Goal: Task Accomplishment & Management: Manage account settings

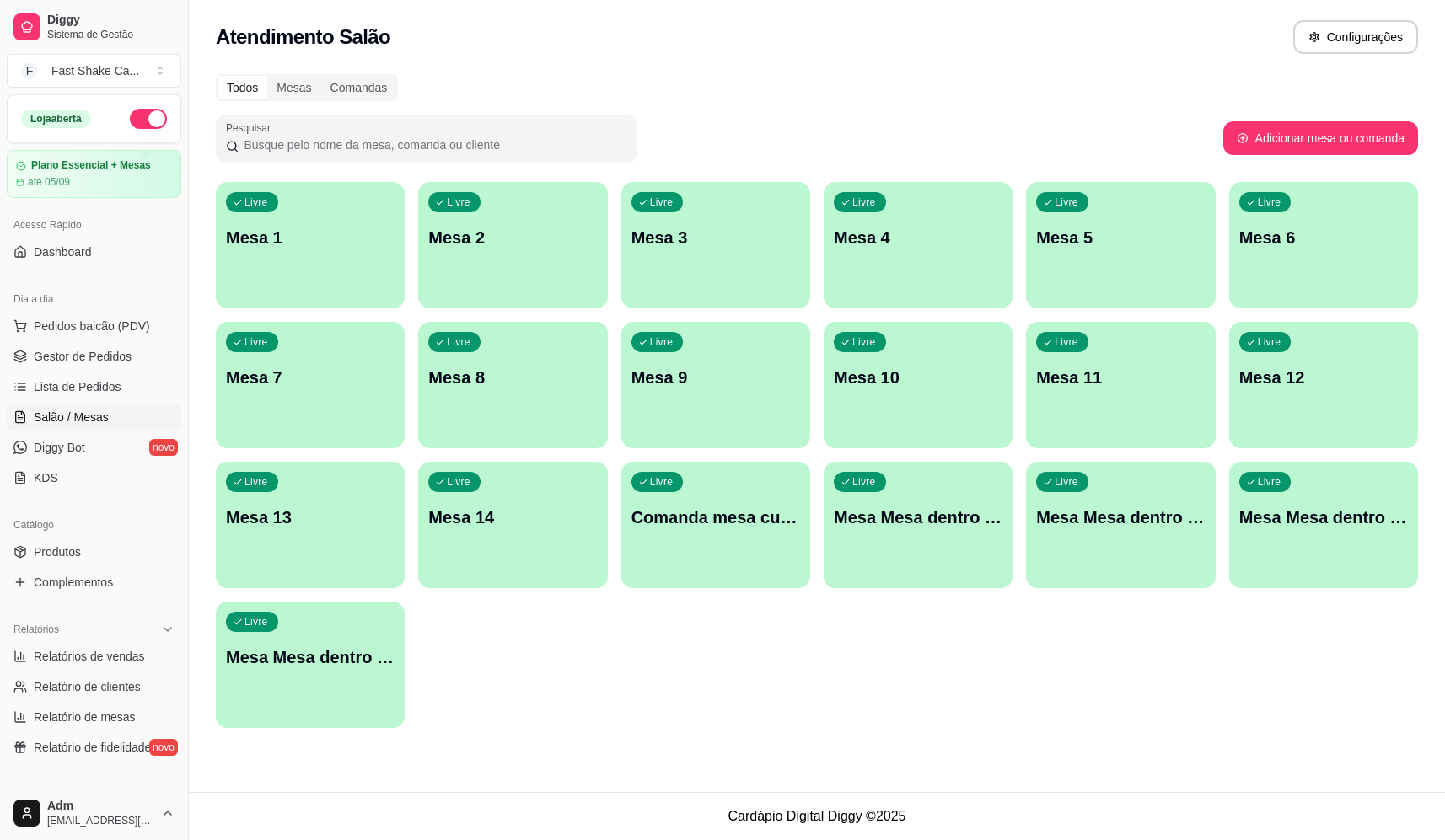
click at [1347, 522] on p "Mesa Mesa dentro verde" at bounding box center [1323, 517] width 169 height 23
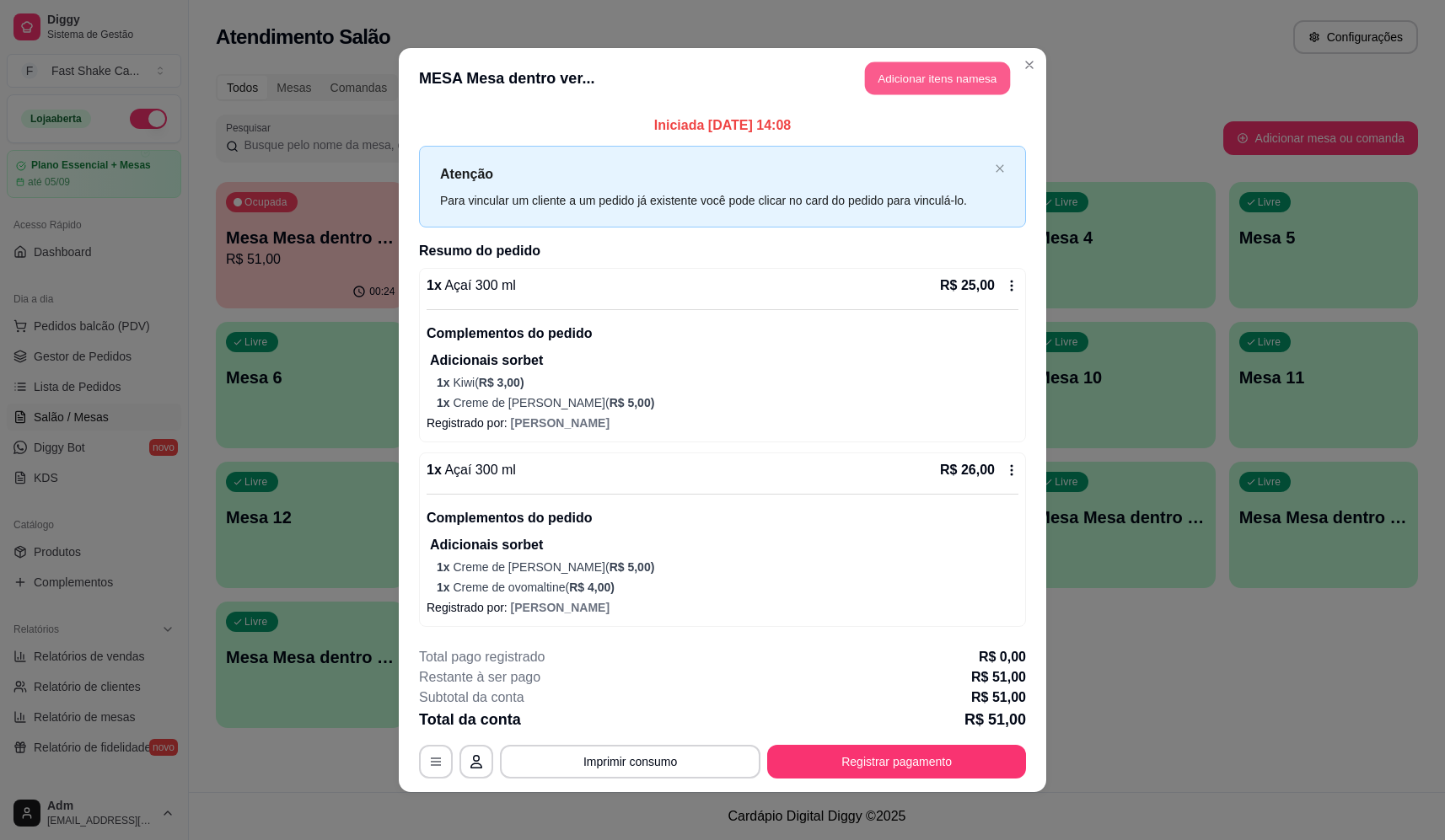
click at [939, 77] on button "Adicionar itens na mesa" at bounding box center [937, 79] width 145 height 33
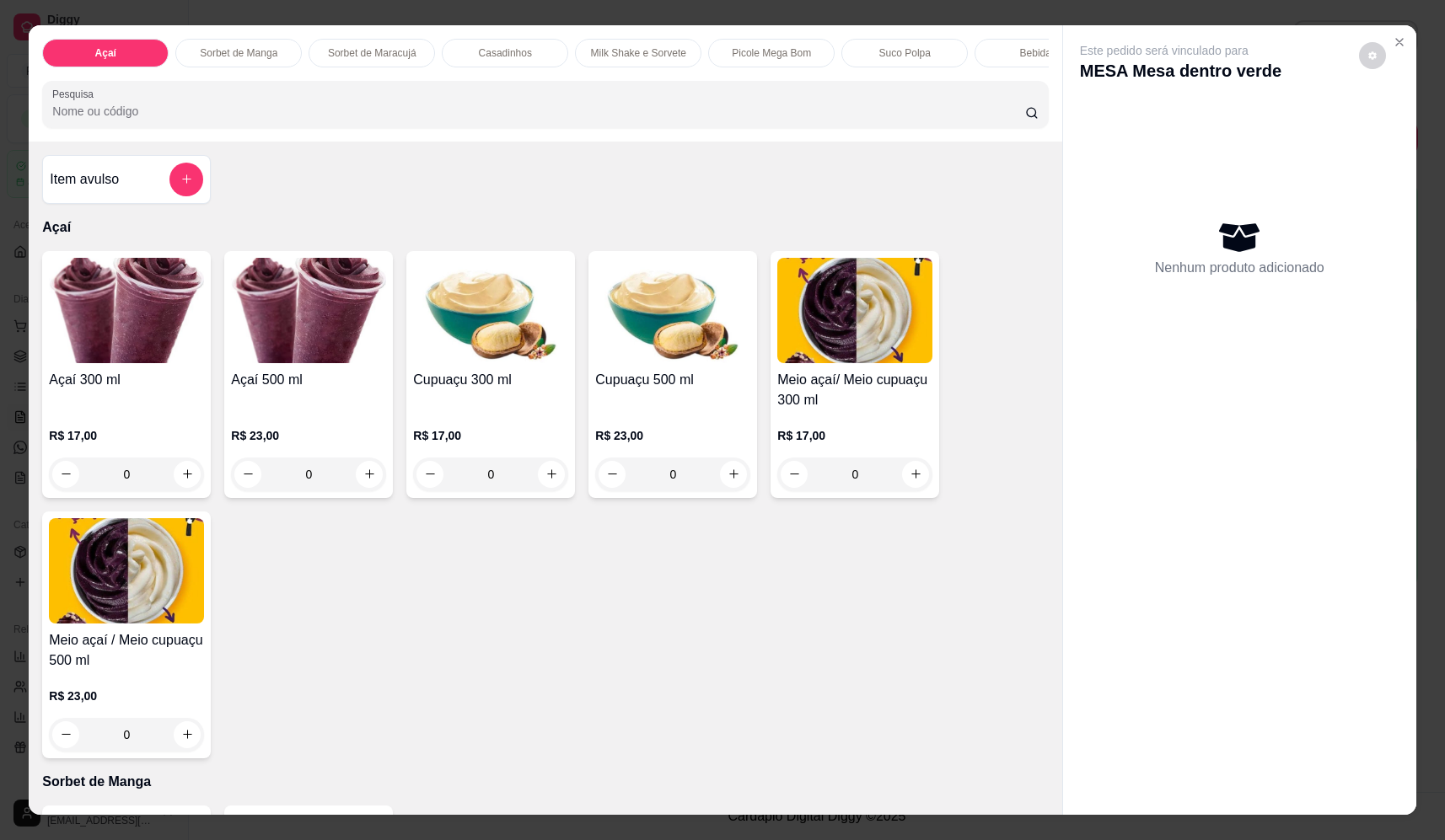
click at [383, 120] on input "Pesquisa" at bounding box center [539, 110] width 973 height 17
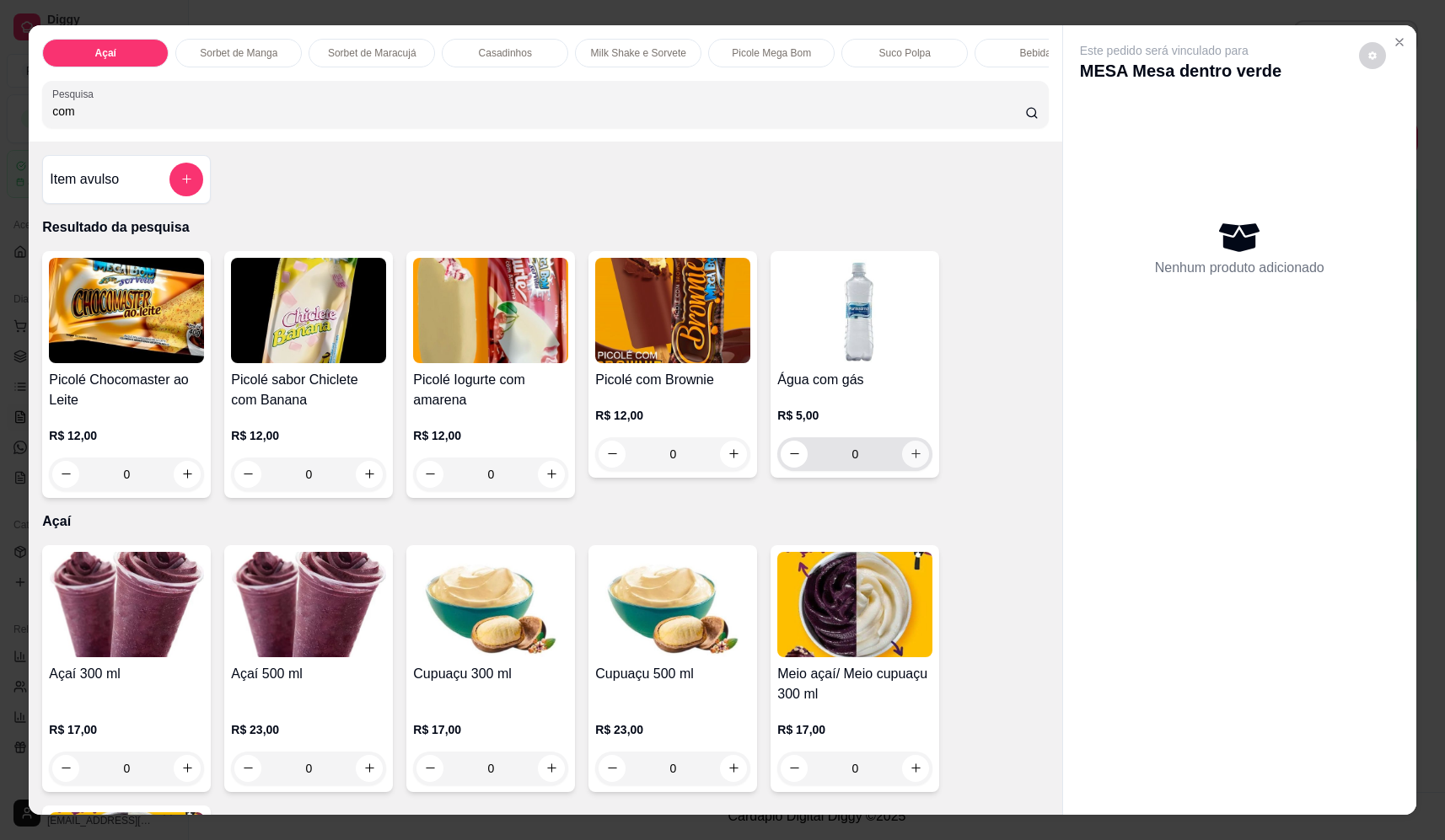
type input "com"
click at [902, 467] on button "increase-product-quantity" at bounding box center [915, 455] width 27 height 27
type input "1"
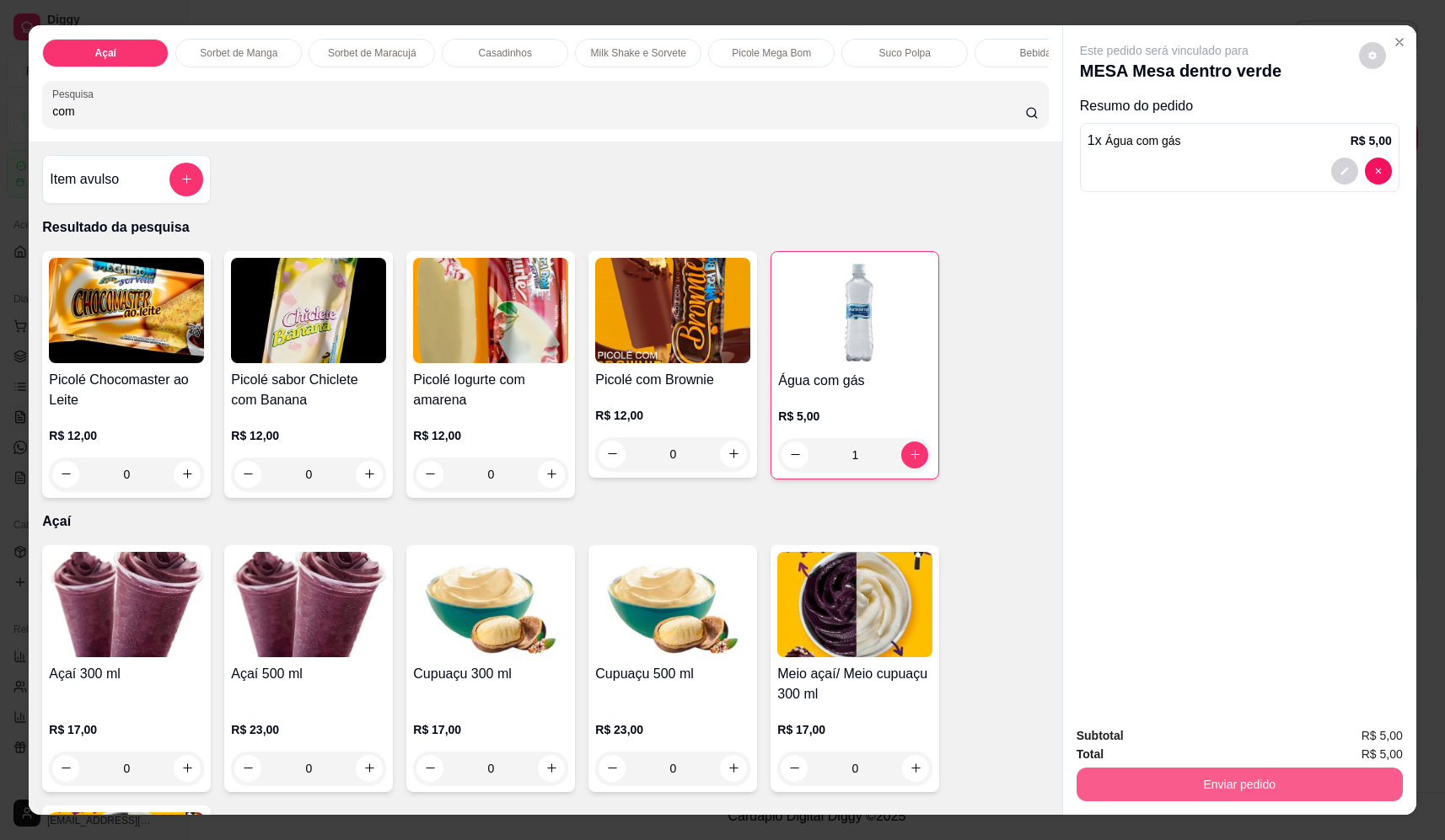
click at [1286, 777] on button "Enviar pedido" at bounding box center [1239, 784] width 326 height 34
click at [1247, 743] on button "Não registrar e enviar pedido" at bounding box center [1184, 742] width 170 height 31
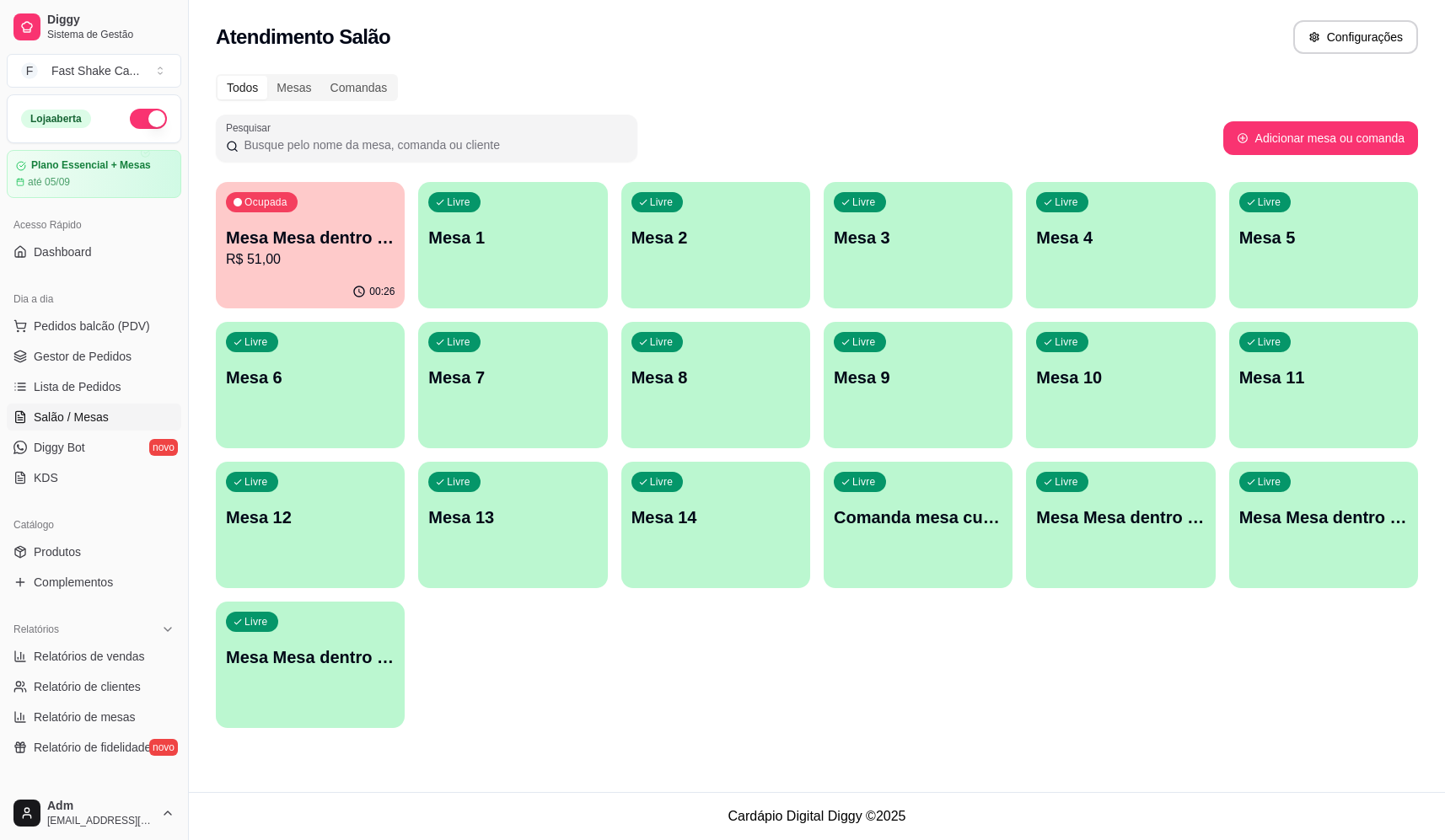
click at [1303, 523] on p "Mesa Mesa dentro laranja" at bounding box center [1323, 517] width 169 height 23
click at [1124, 517] on p "Mesa Mesa dentro azul" at bounding box center [1120, 517] width 169 height 23
click at [322, 696] on div "Livre Mesa Mesa dentro vermelha" at bounding box center [309, 655] width 188 height 106
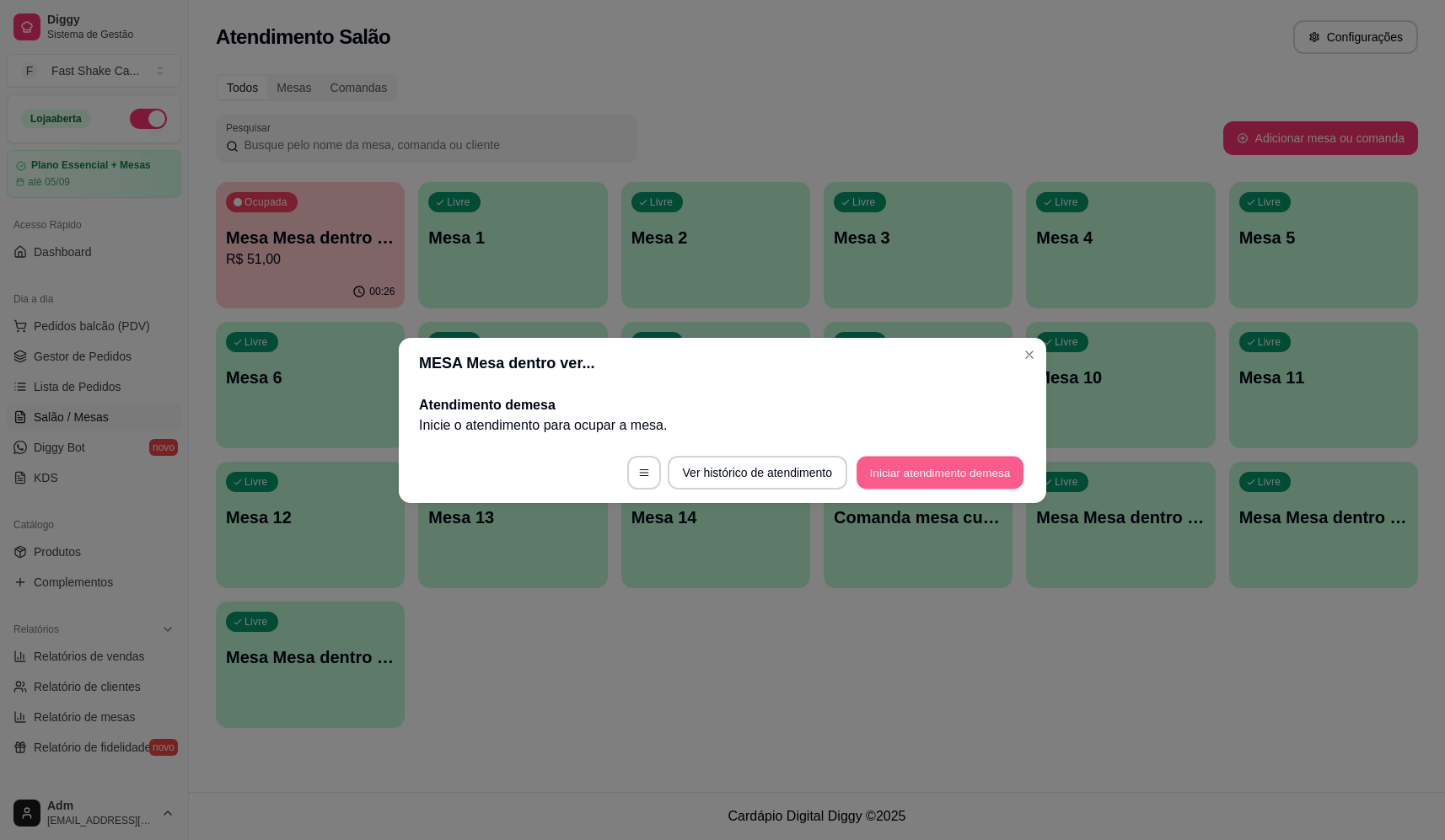
click at [943, 470] on button "Iniciar atendimento de mesa" at bounding box center [940, 472] width 167 height 33
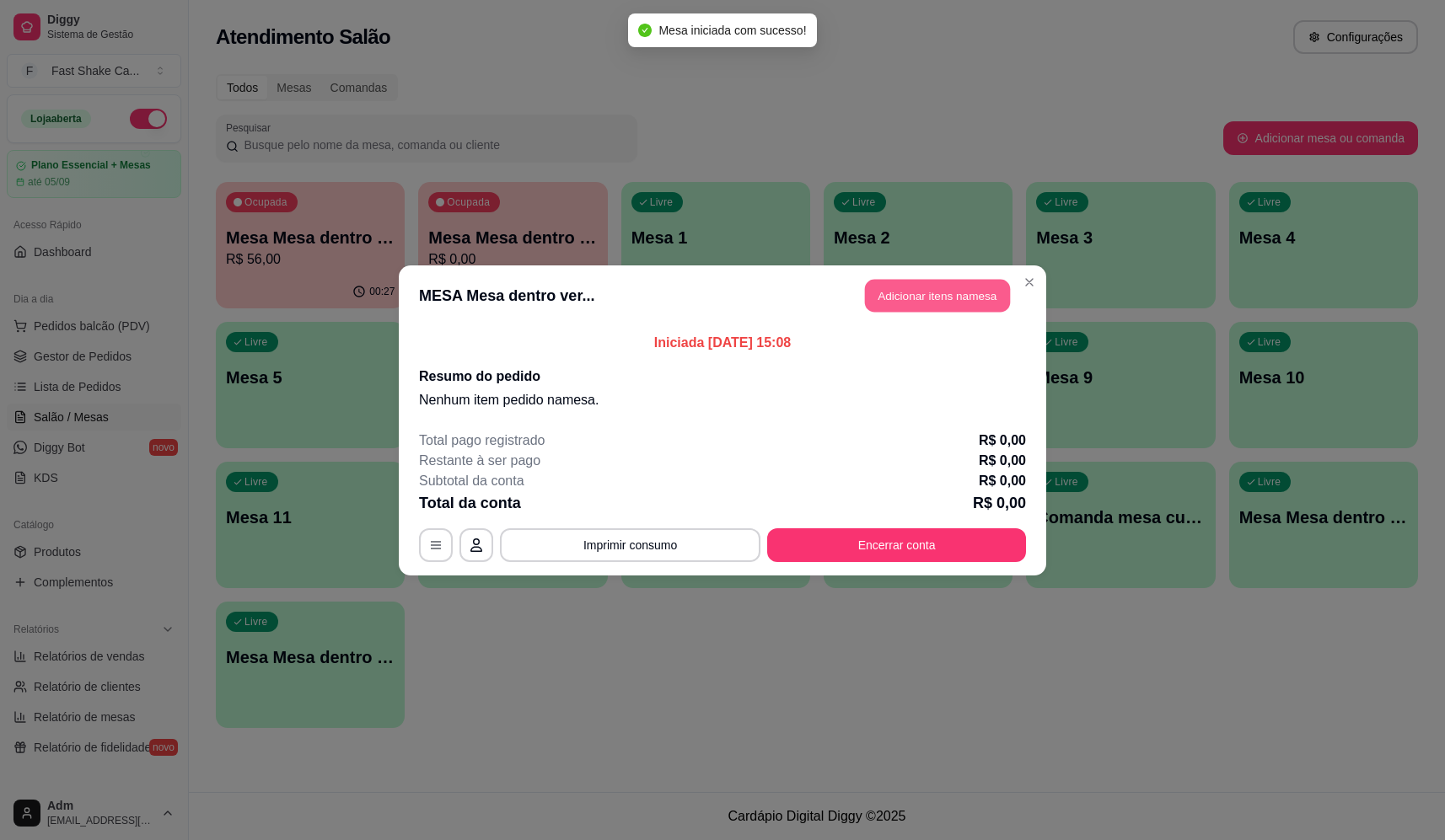
click at [943, 296] on button "Adicionar itens na mesa" at bounding box center [937, 296] width 145 height 33
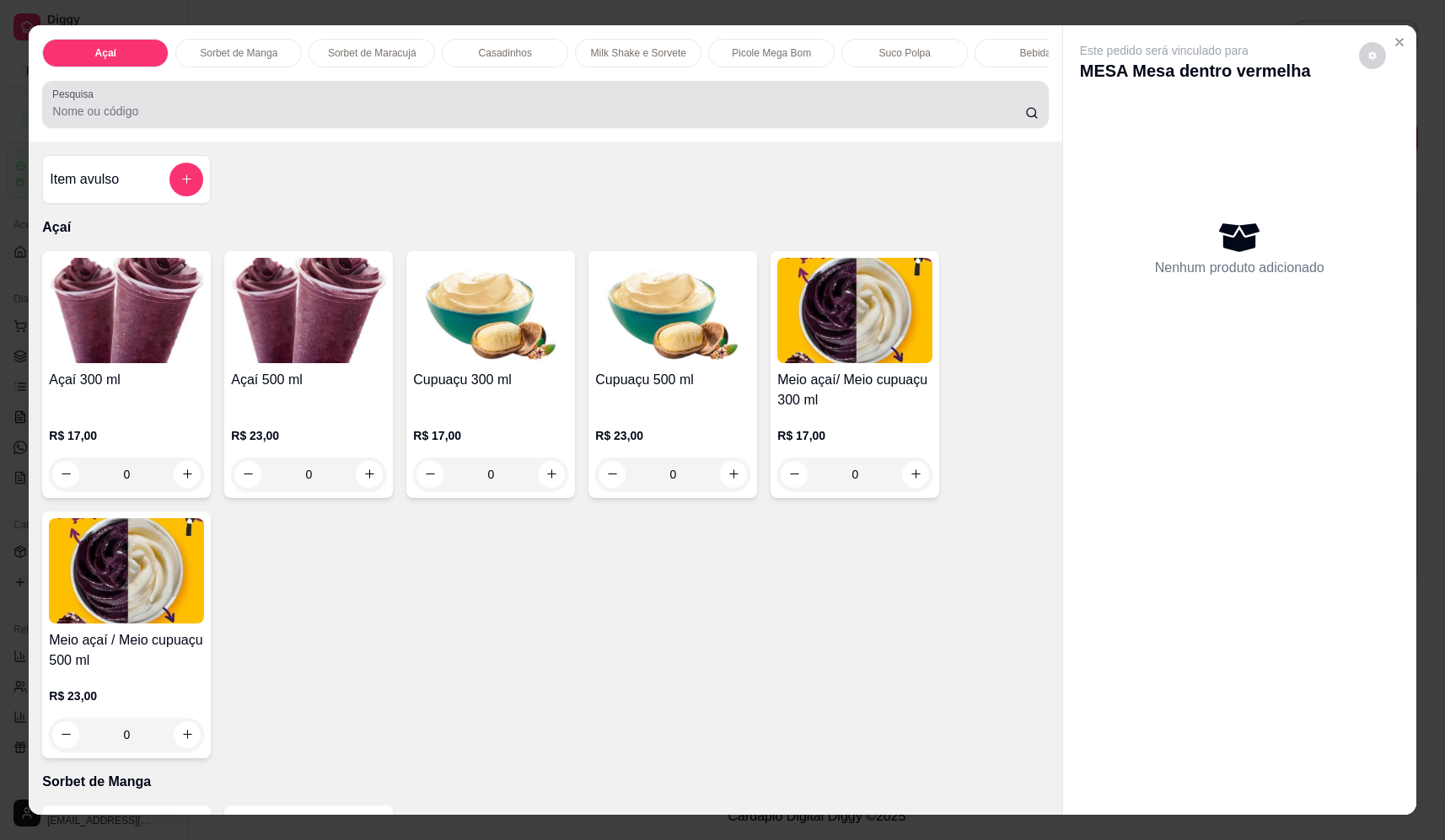
click at [492, 118] on input "Pesquisa" at bounding box center [539, 110] width 973 height 17
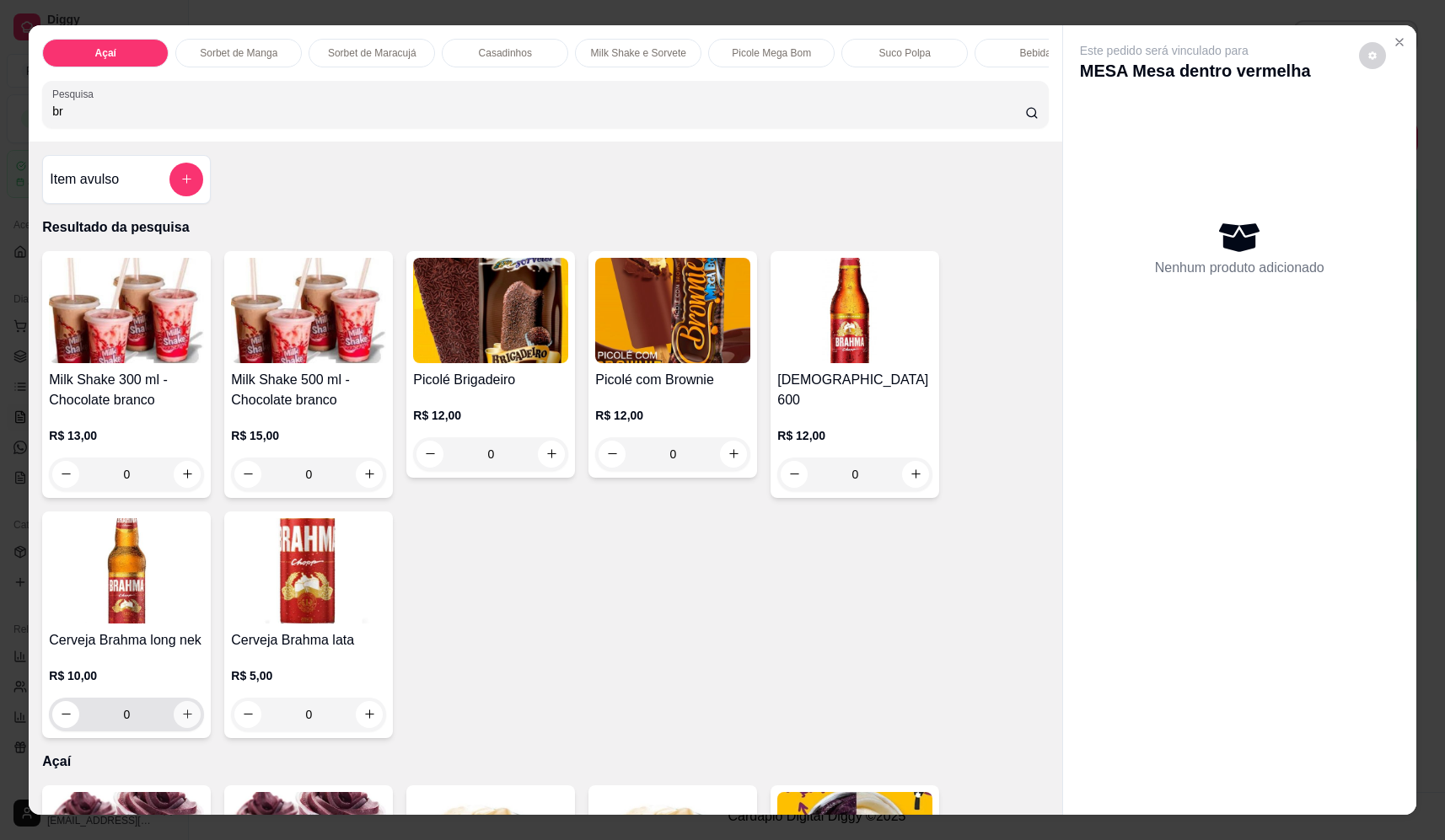
type input "br"
click at [179, 728] on button "increase-product-quantity" at bounding box center [187, 715] width 27 height 27
type input "1"
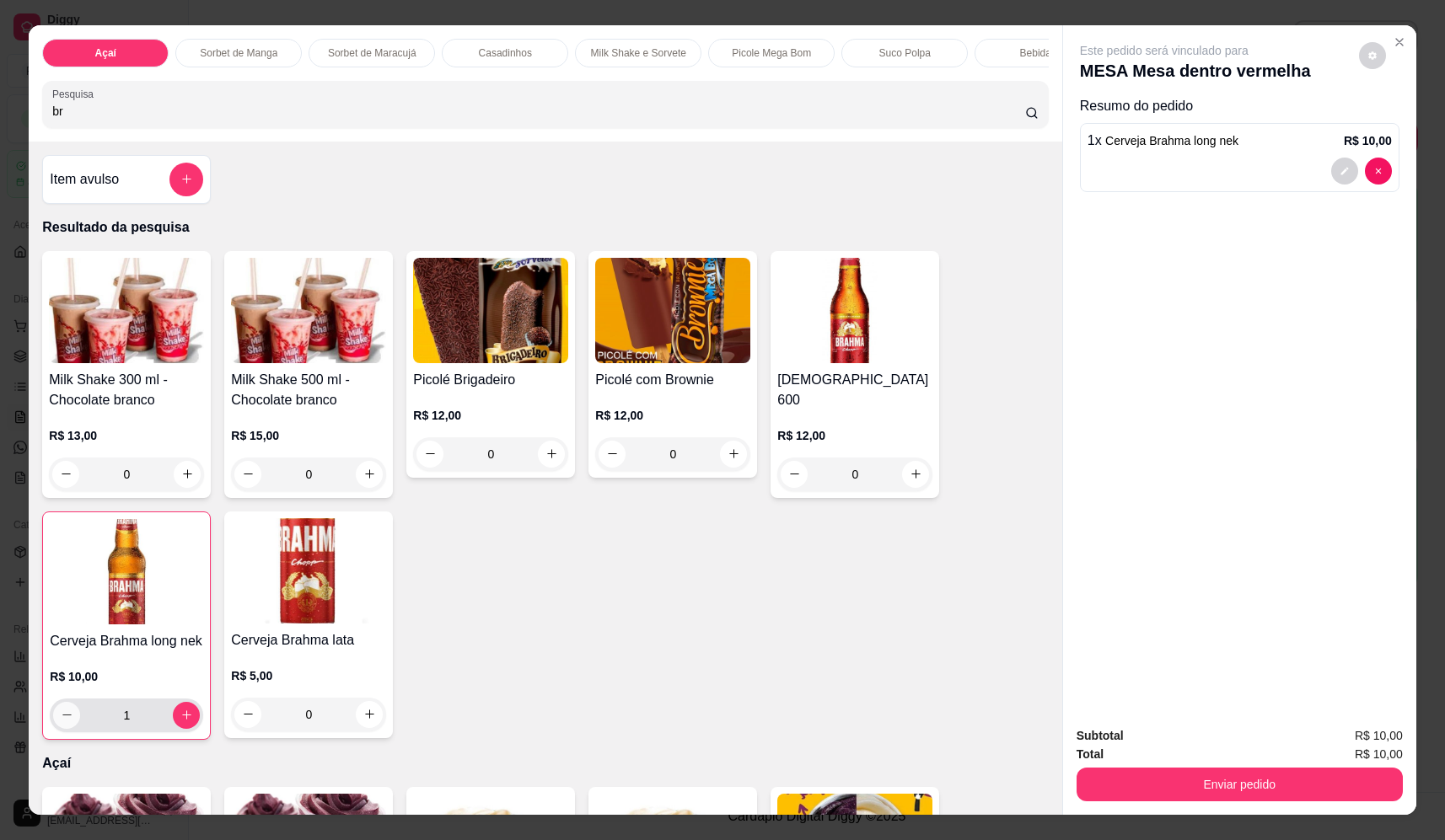
click at [69, 728] on button "decrease-product-quantity" at bounding box center [66, 716] width 27 height 27
type input "0"
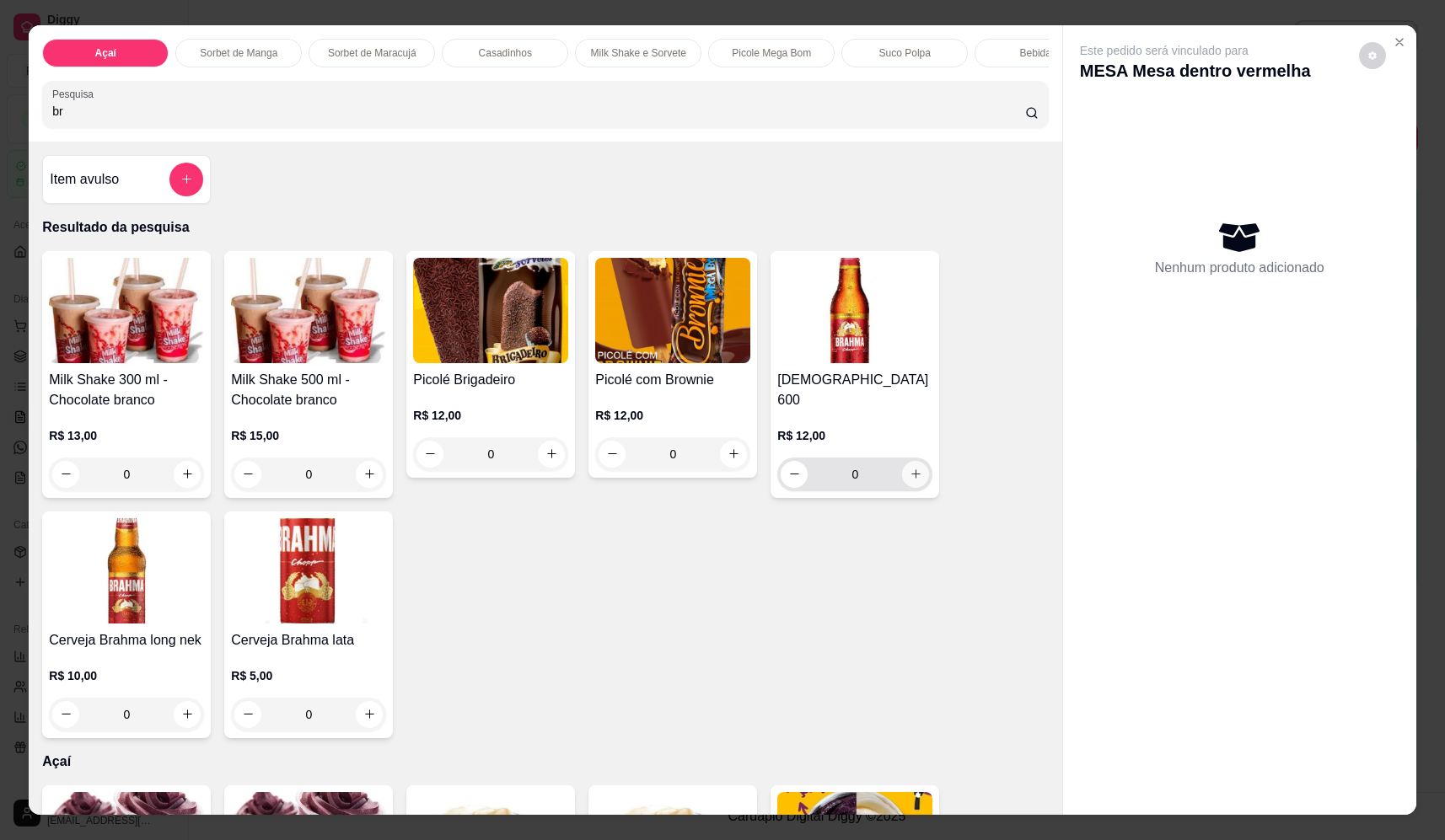
click at [909, 467] on icon "increase-product-quantity" at bounding box center [915, 473] width 13 height 13
type input "1"
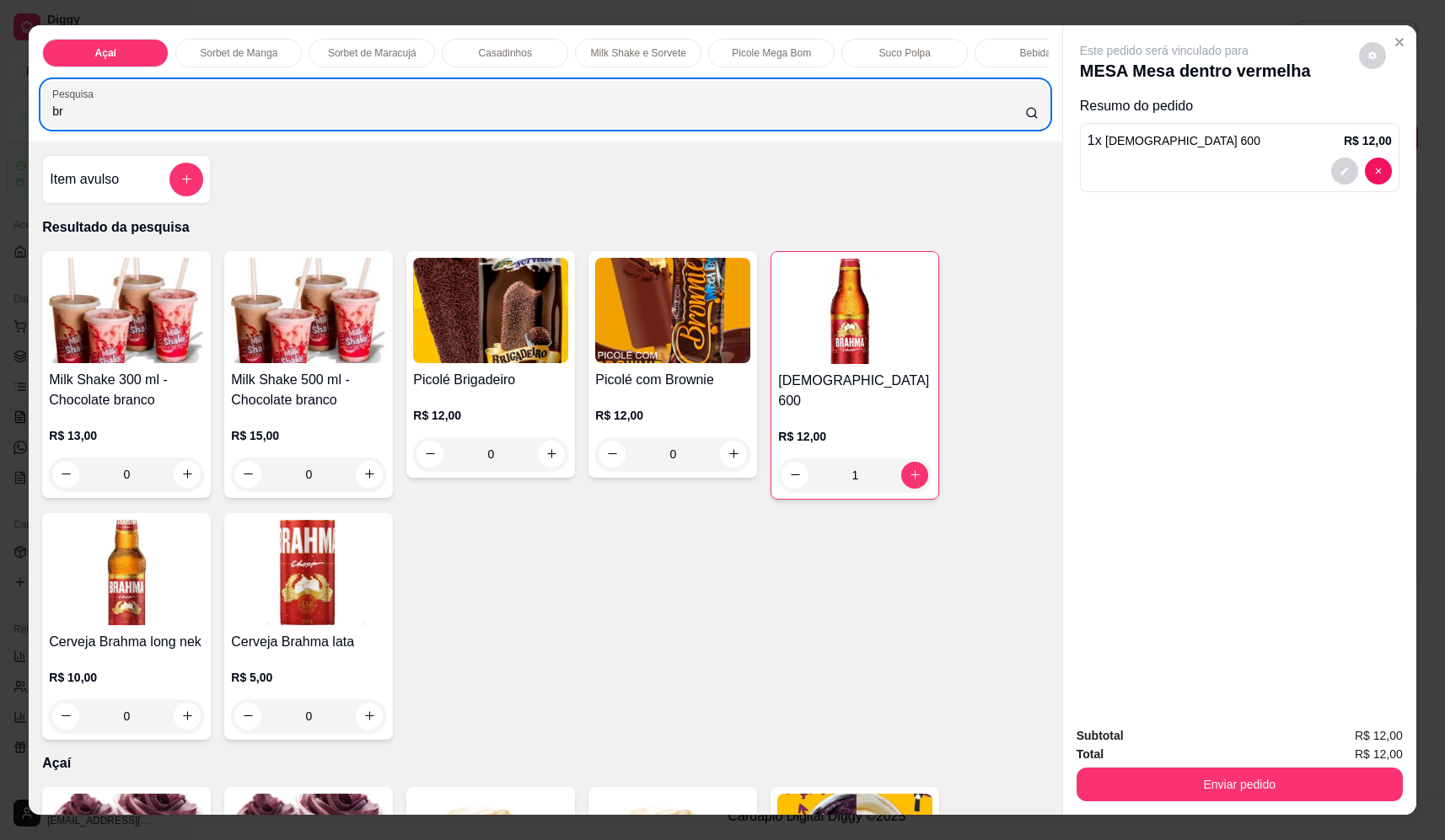
drag, startPoint x: 312, startPoint y: 113, endPoint x: -39, endPoint y: 156, distance: 353.6
click at [0, 156] on html "Diggy Sistema de Gestão F Fast Shake Ca ... Loja aberta Plano Essencial + Mesas…" at bounding box center [722, 420] width 1445 height 840
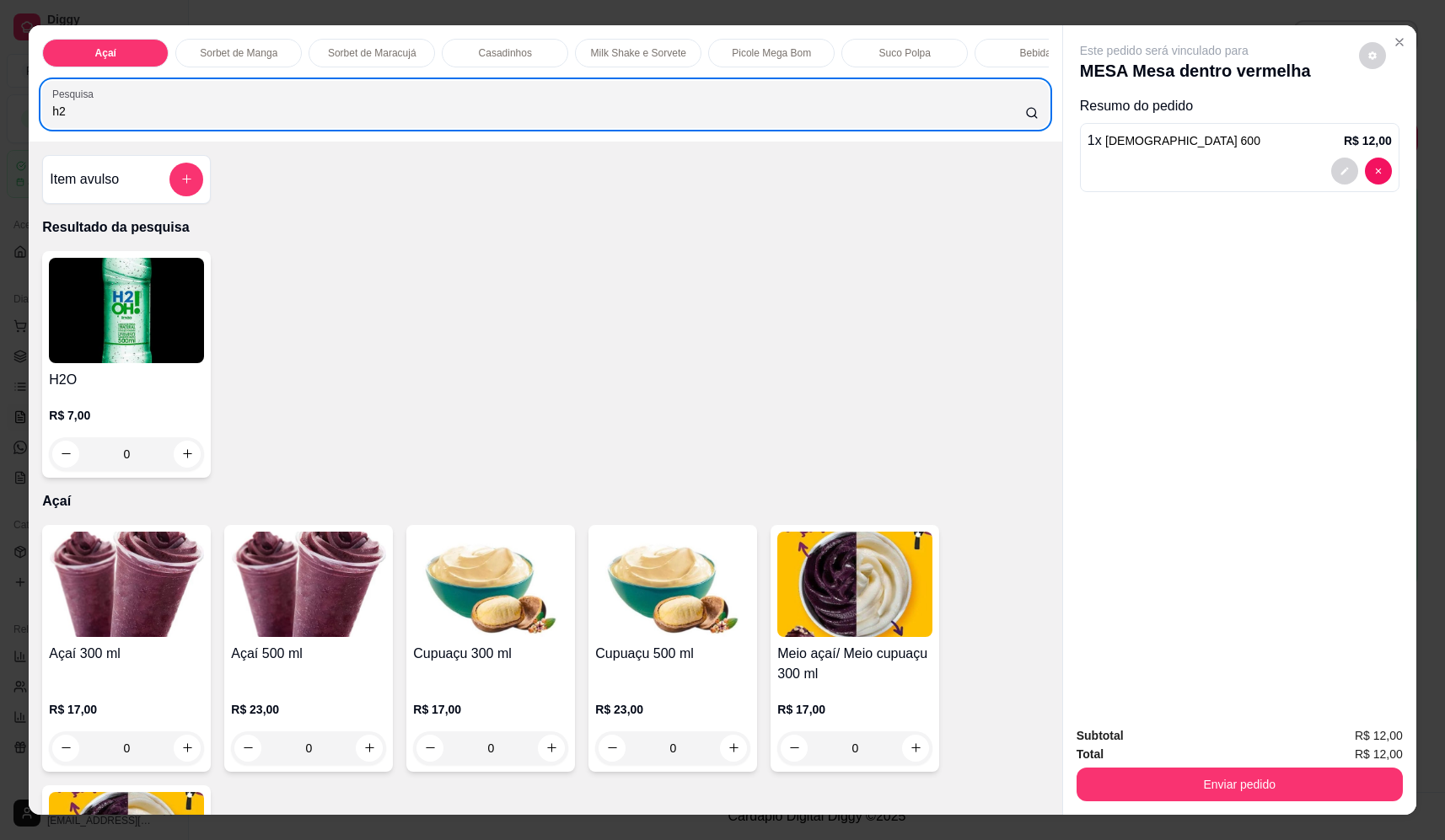
type input "h2"
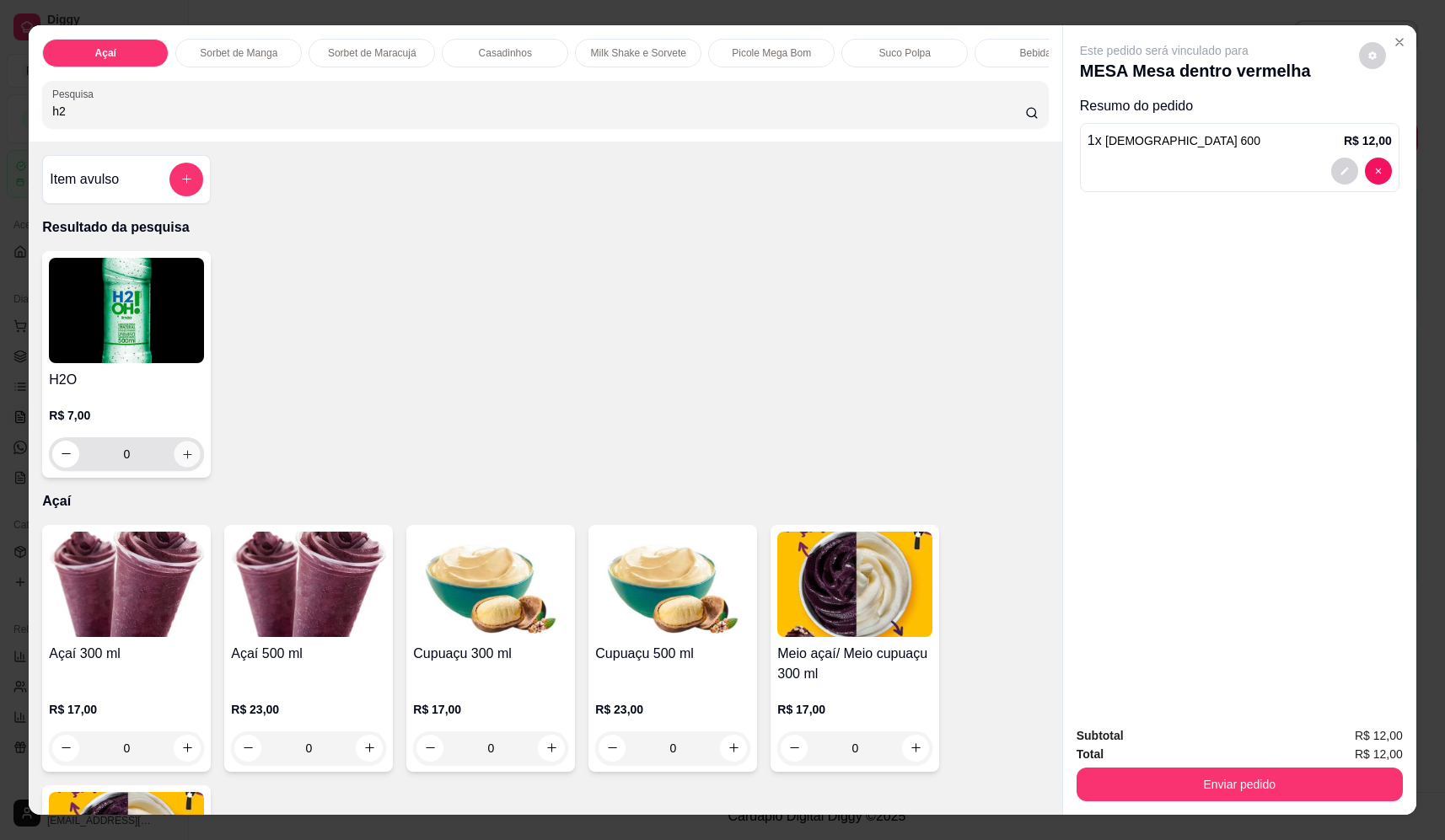
click at [187, 461] on icon "increase-product-quantity" at bounding box center [187, 455] width 13 height 13
type input "1"
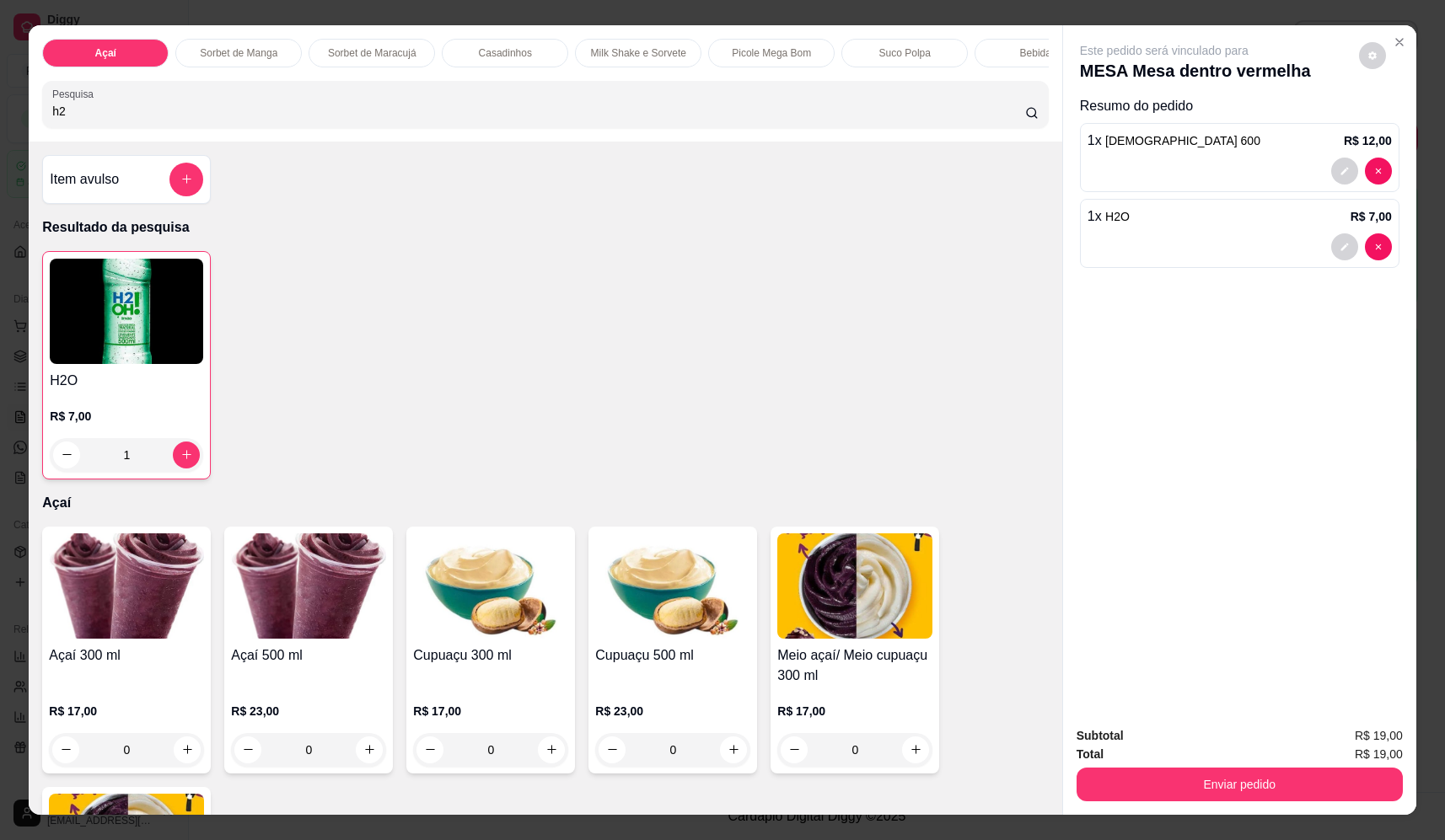
drag, startPoint x: 114, startPoint y: 121, endPoint x: 25, endPoint y: 139, distance: 90.8
click at [29, 139] on div "Açaí Sorbet de Manga Sorbet de Maracujá Casadinhos Milk Shake e Sorvete Picole …" at bounding box center [544, 83] width 1032 height 116
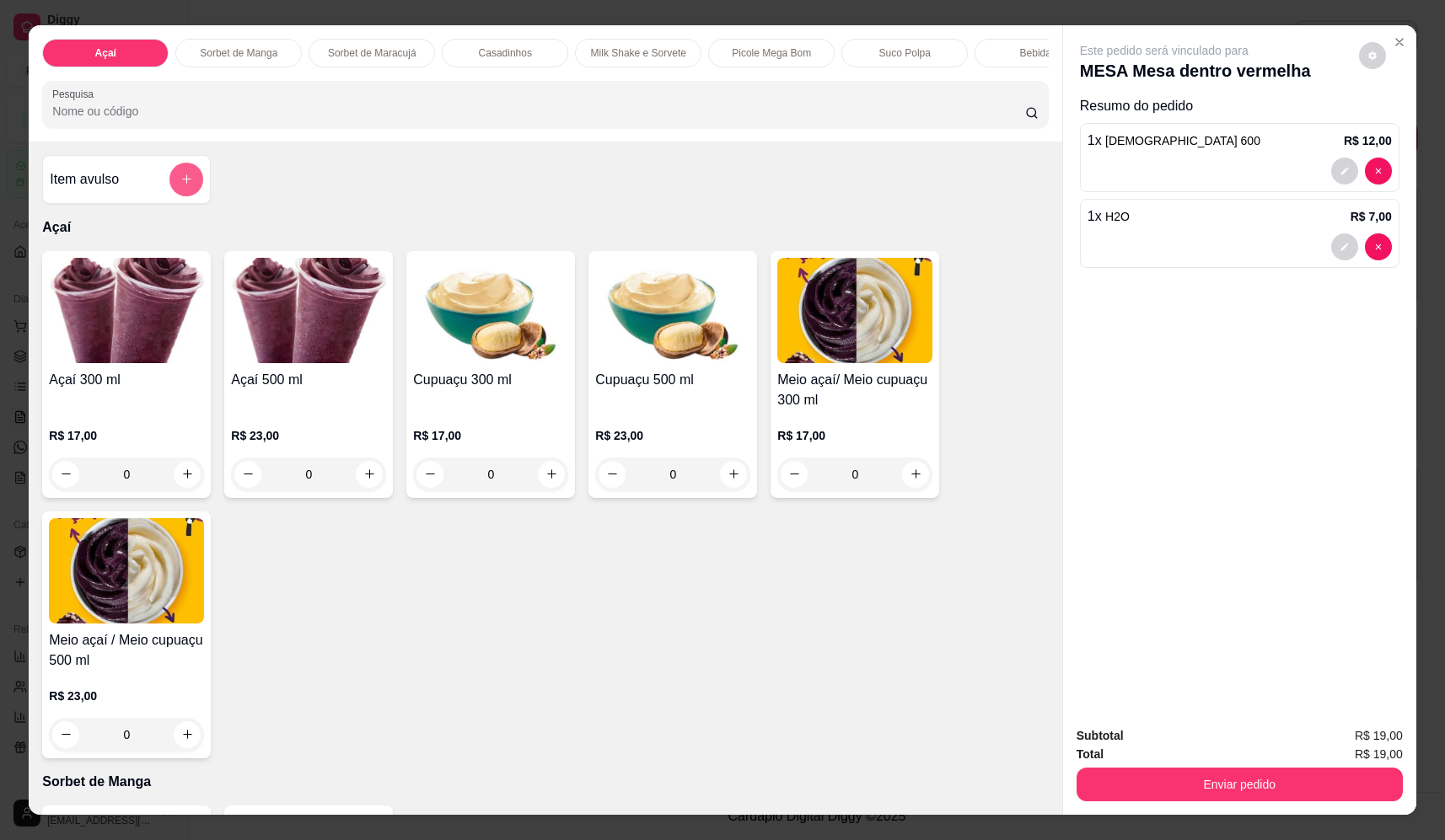
click at [182, 185] on icon "add-separate-item" at bounding box center [186, 179] width 13 height 13
click at [597, 368] on input "Nome do produto" at bounding box center [722, 361] width 317 height 17
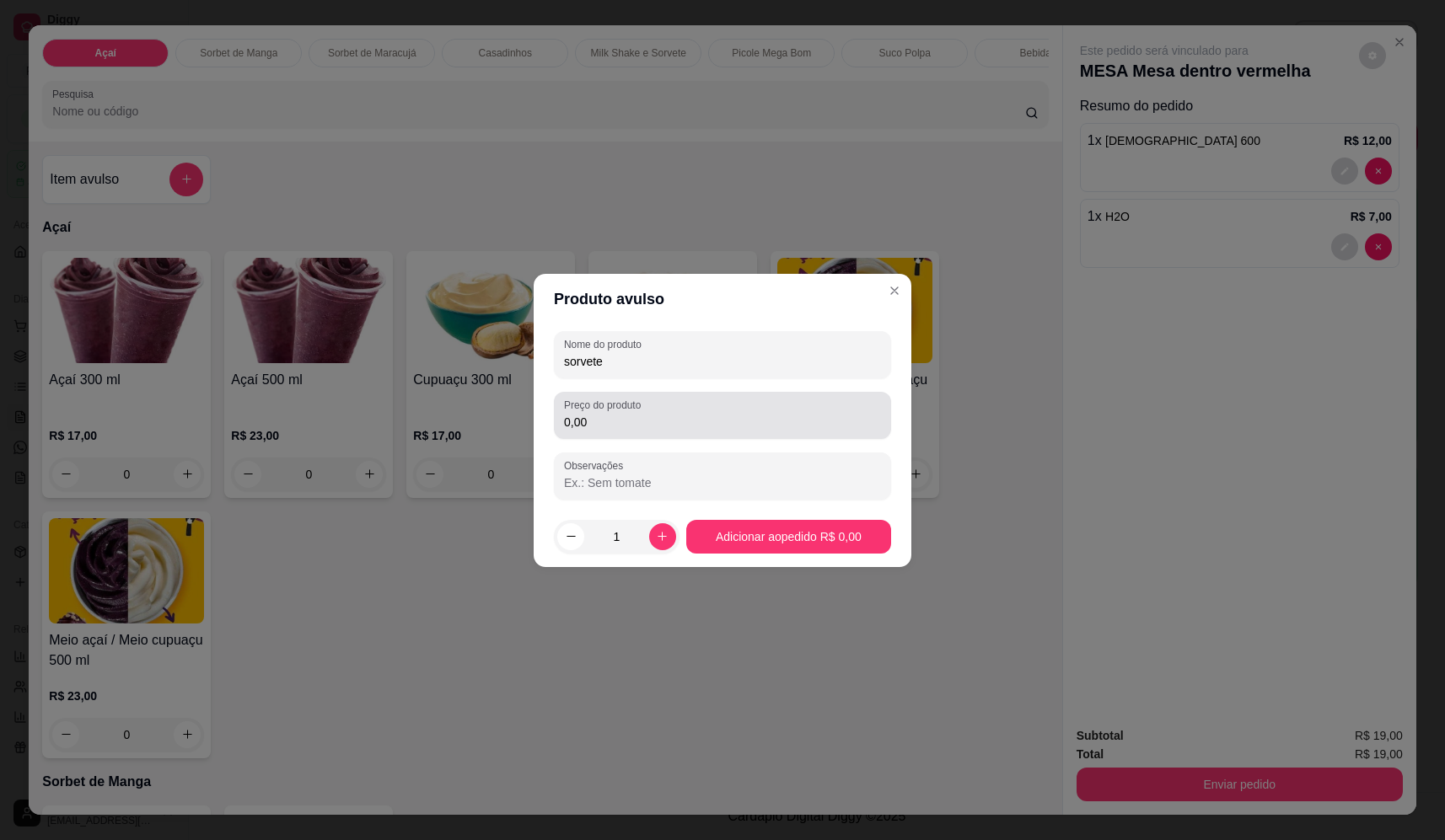
type input "sorvete"
click at [753, 421] on input "0,00" at bounding box center [722, 421] width 317 height 17
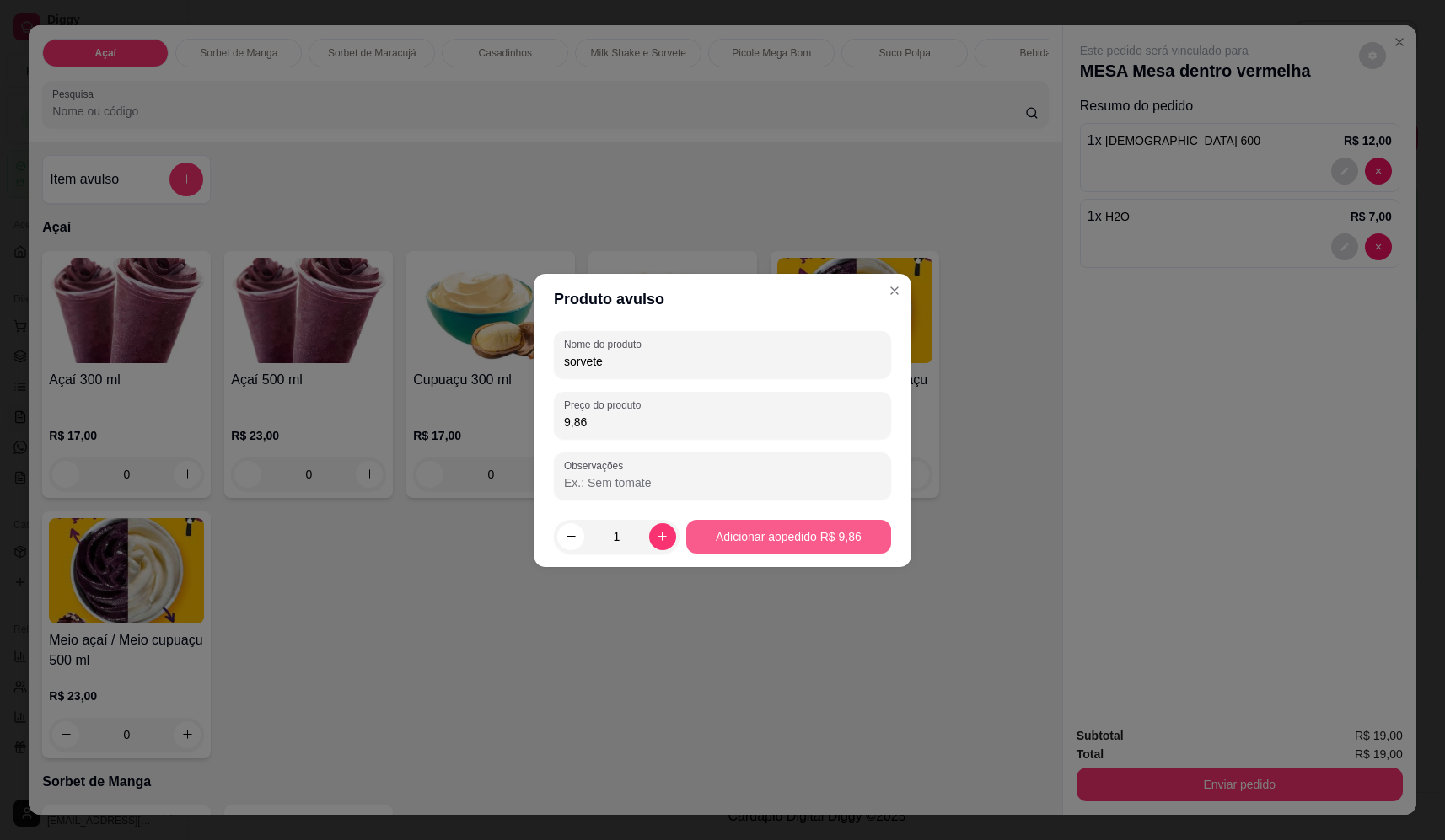
type input "9,86"
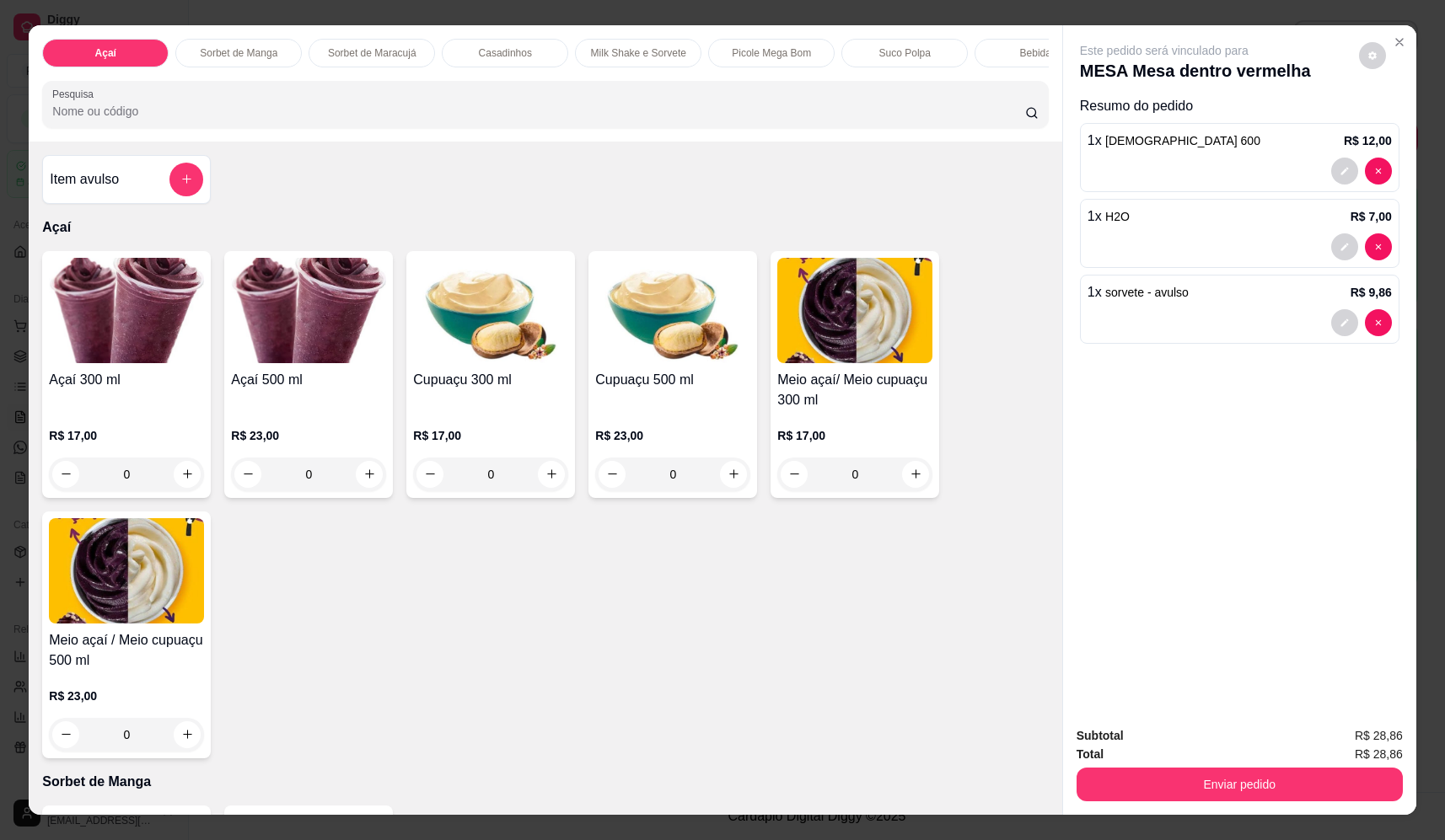
click at [181, 185] on icon "add-separate-item" at bounding box center [186, 179] width 13 height 13
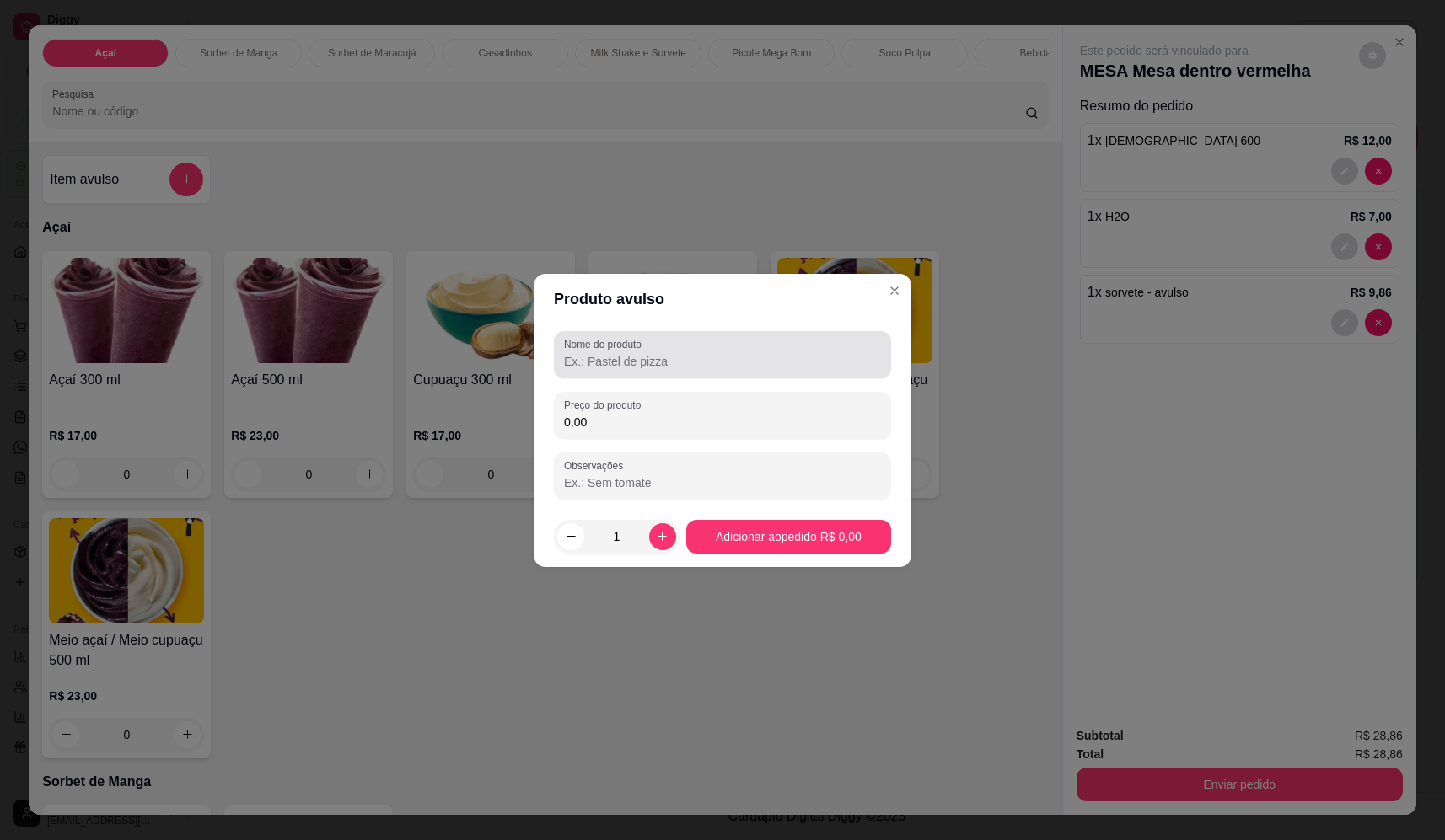
click at [636, 344] on label "Nome do produto" at bounding box center [606, 344] width 84 height 15
click at [636, 353] on input "Nome do produto" at bounding box center [722, 361] width 317 height 17
type input "sorvete"
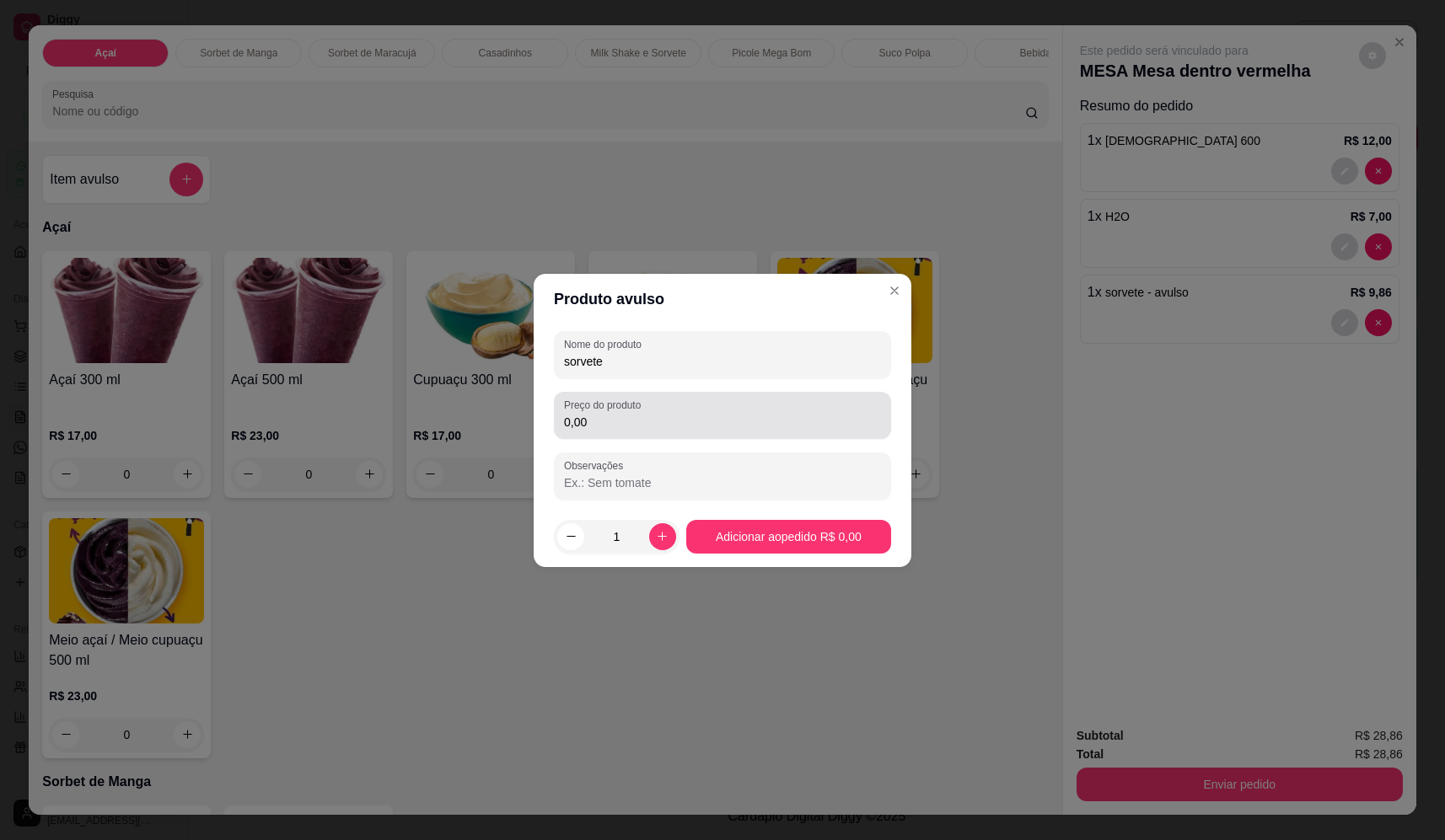
click at [637, 411] on label "Preço do produto" at bounding box center [605, 405] width 83 height 15
click at [637, 414] on input "0,00" at bounding box center [722, 421] width 317 height 17
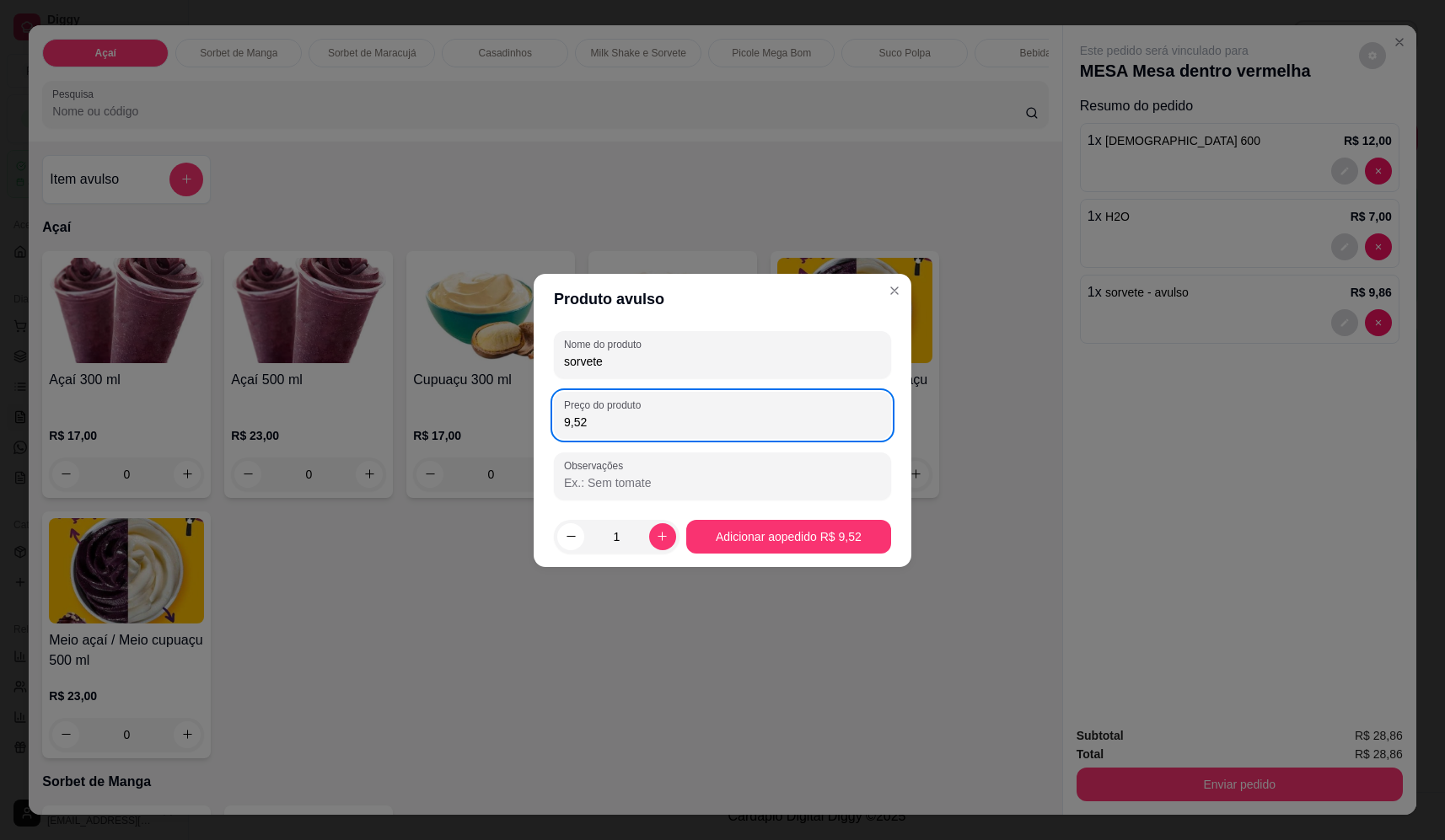
type input "9,52"
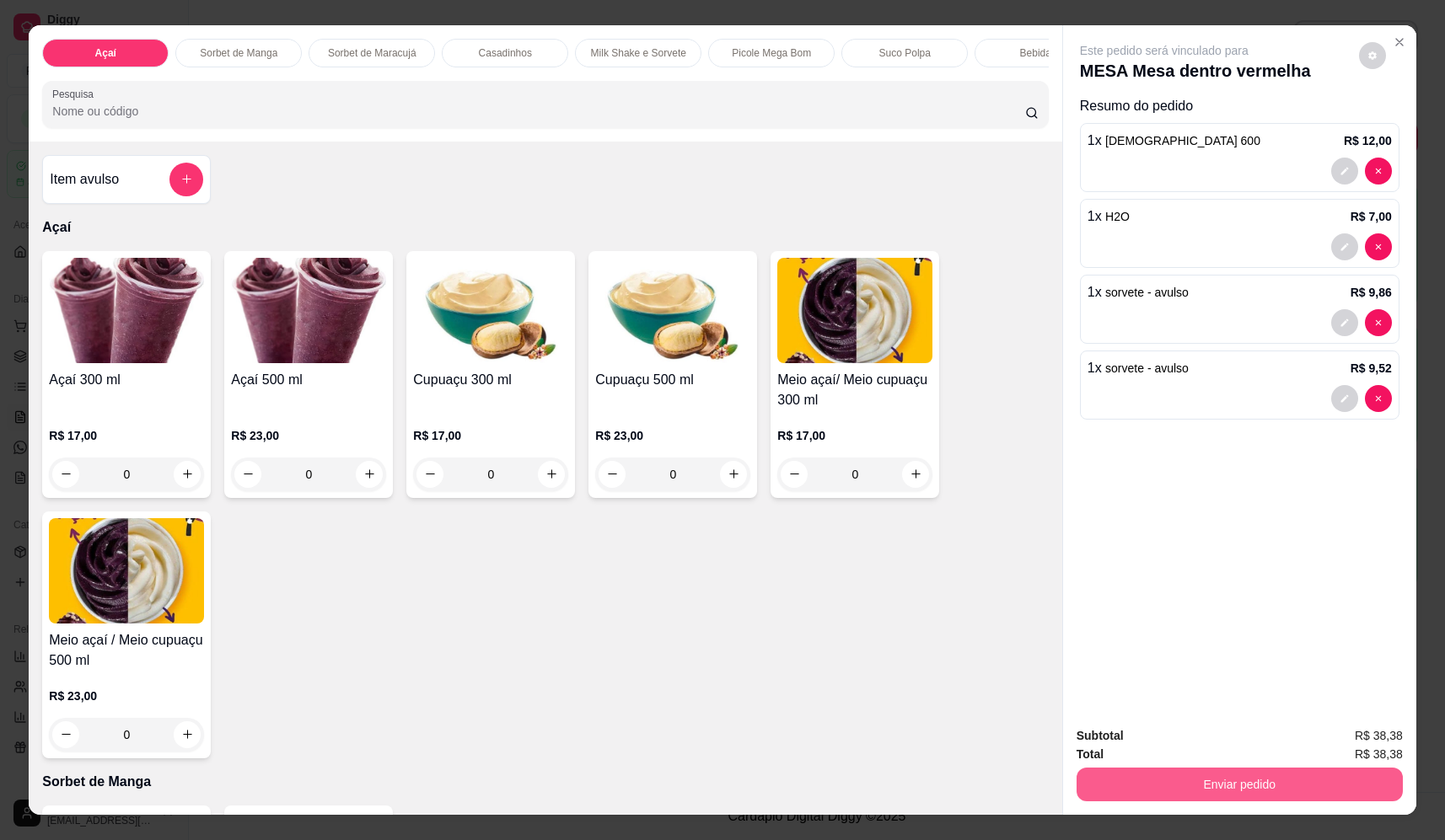
click at [1245, 786] on button "Enviar pedido" at bounding box center [1239, 784] width 326 height 34
click at [1185, 734] on button "Não registrar e enviar pedido" at bounding box center [1184, 742] width 176 height 32
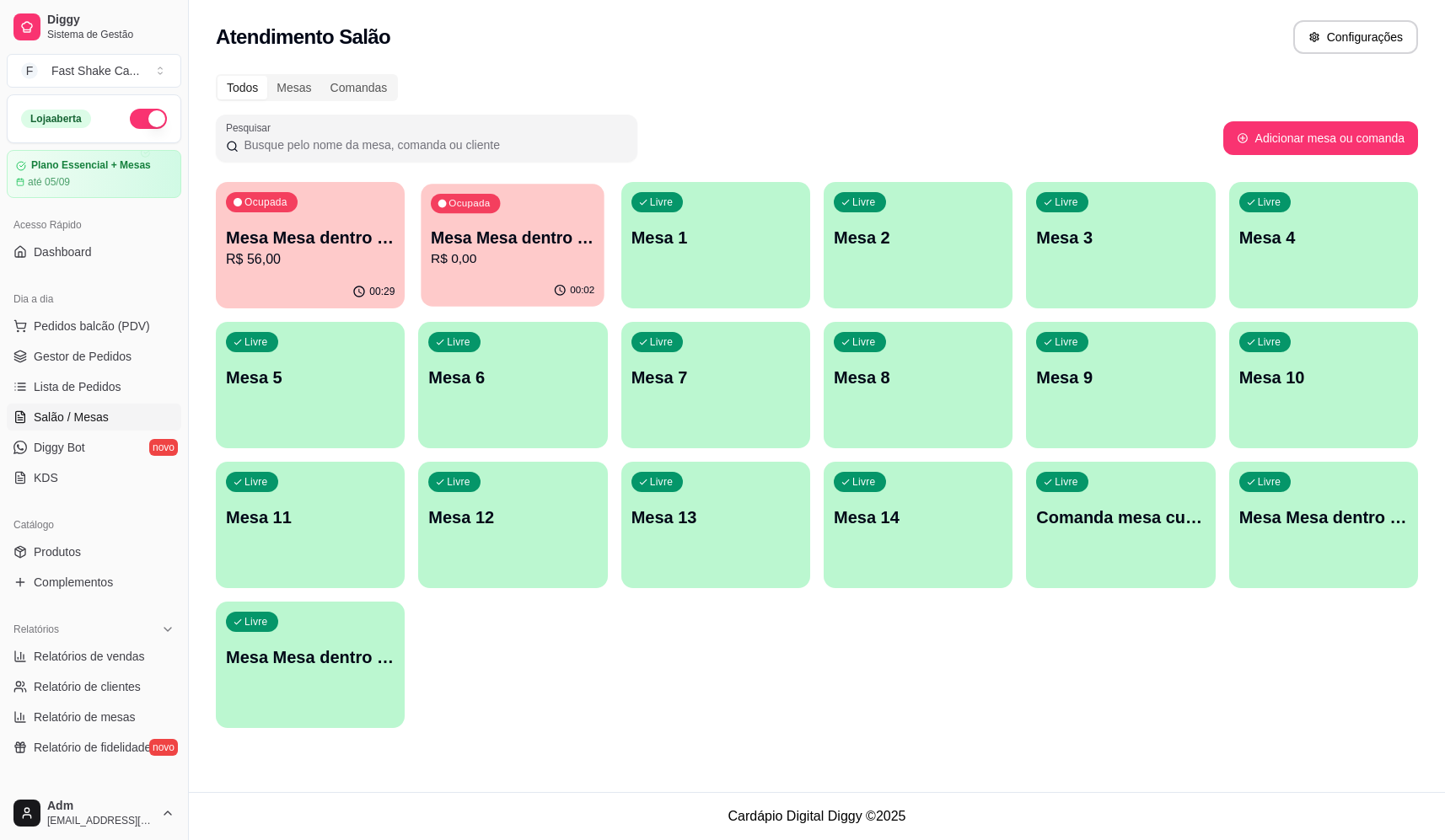
click at [433, 255] on p "R$ 0,00" at bounding box center [512, 260] width 164 height 20
click at [276, 231] on p "Mesa Mesa dentro verde" at bounding box center [310, 238] width 169 height 23
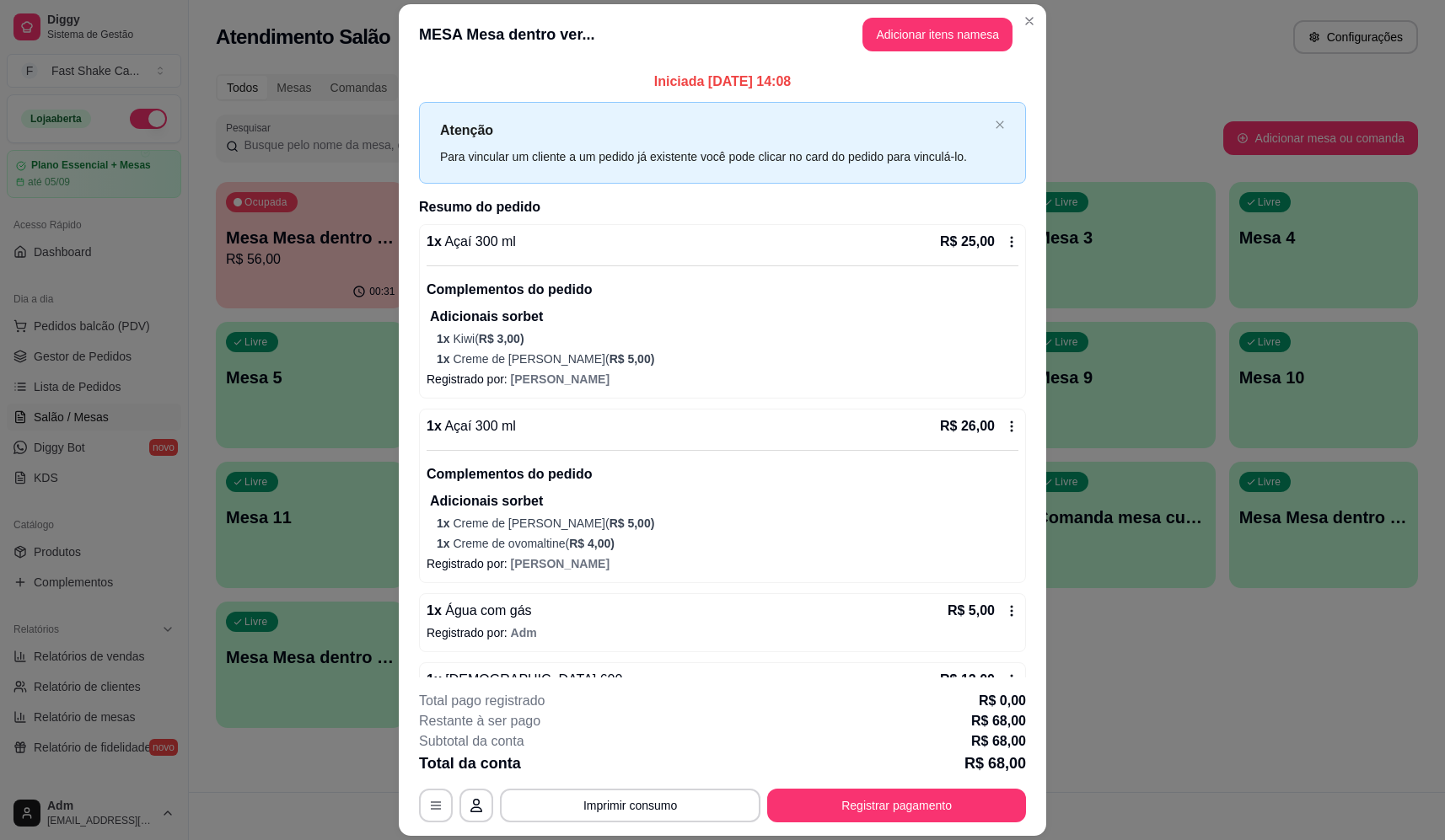
scroll to position [51, 0]
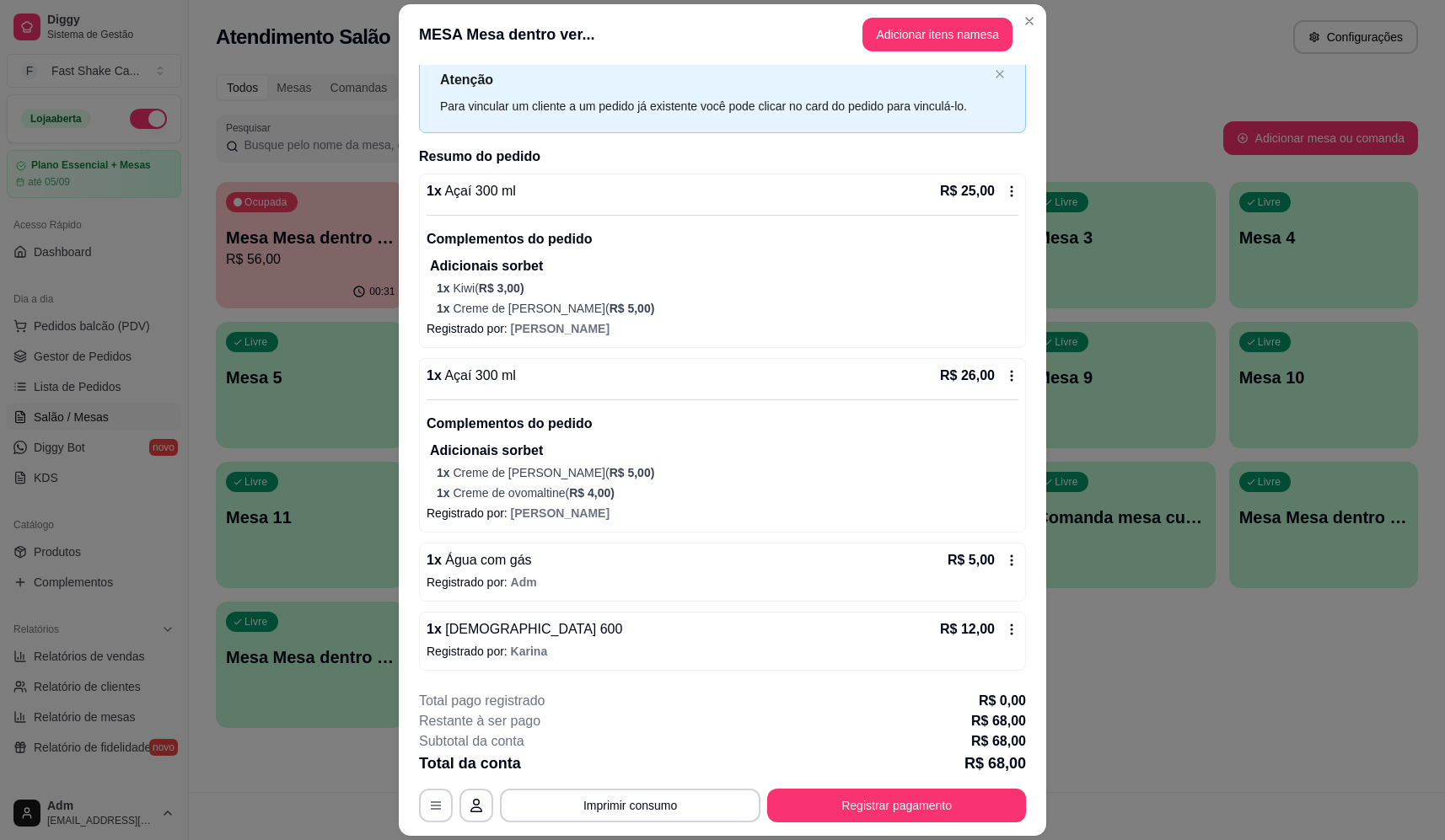
click at [1005, 628] on icon at bounding box center [1012, 629] width 14 height 14
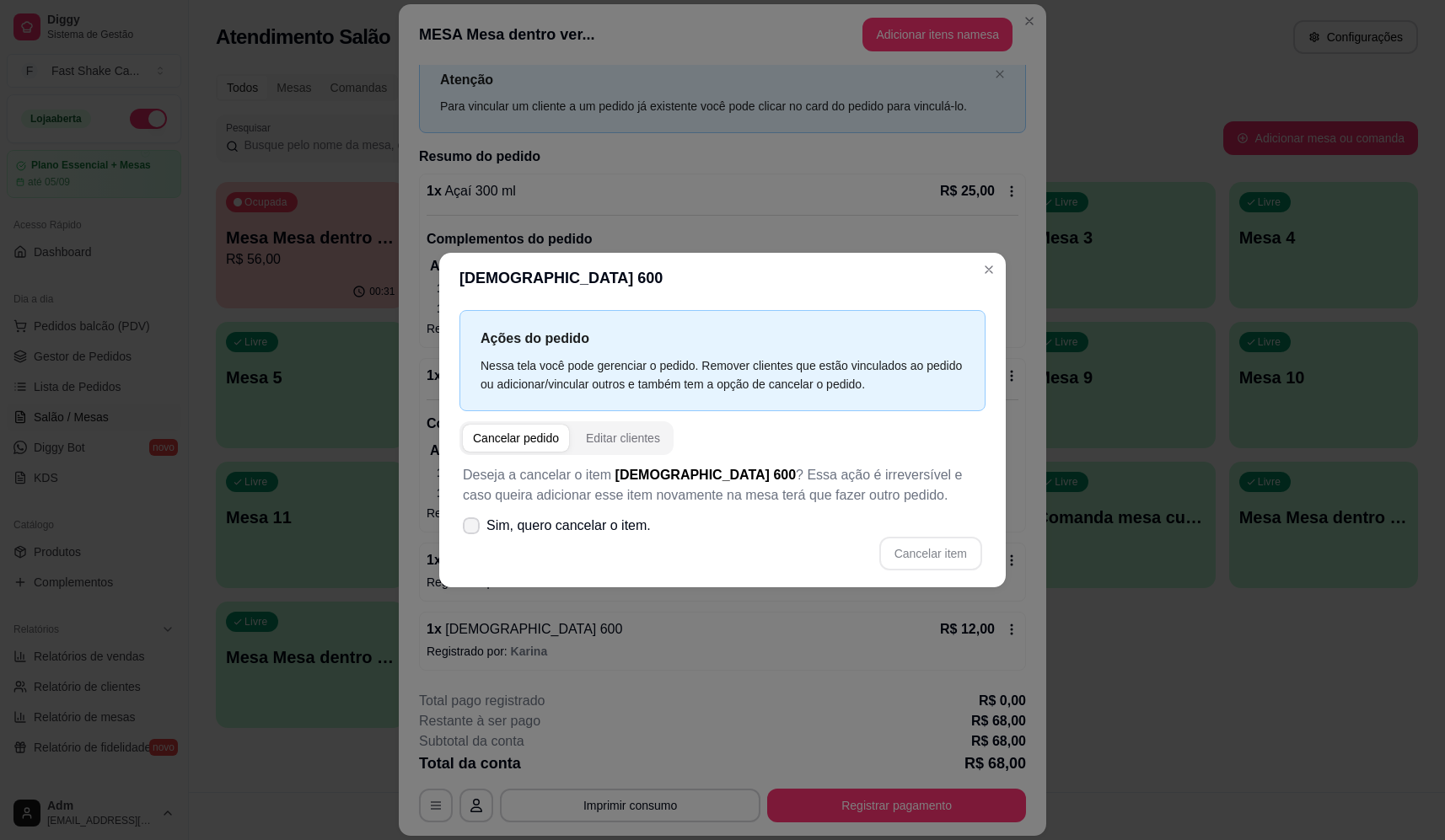
click at [477, 524] on icon at bounding box center [471, 526] width 14 height 10
click at [473, 529] on input "Sim, quero cancelar o item." at bounding box center [466, 534] width 11 height 11
checkbox input "true"
click at [925, 554] on button "Cancelar item" at bounding box center [930, 553] width 100 height 33
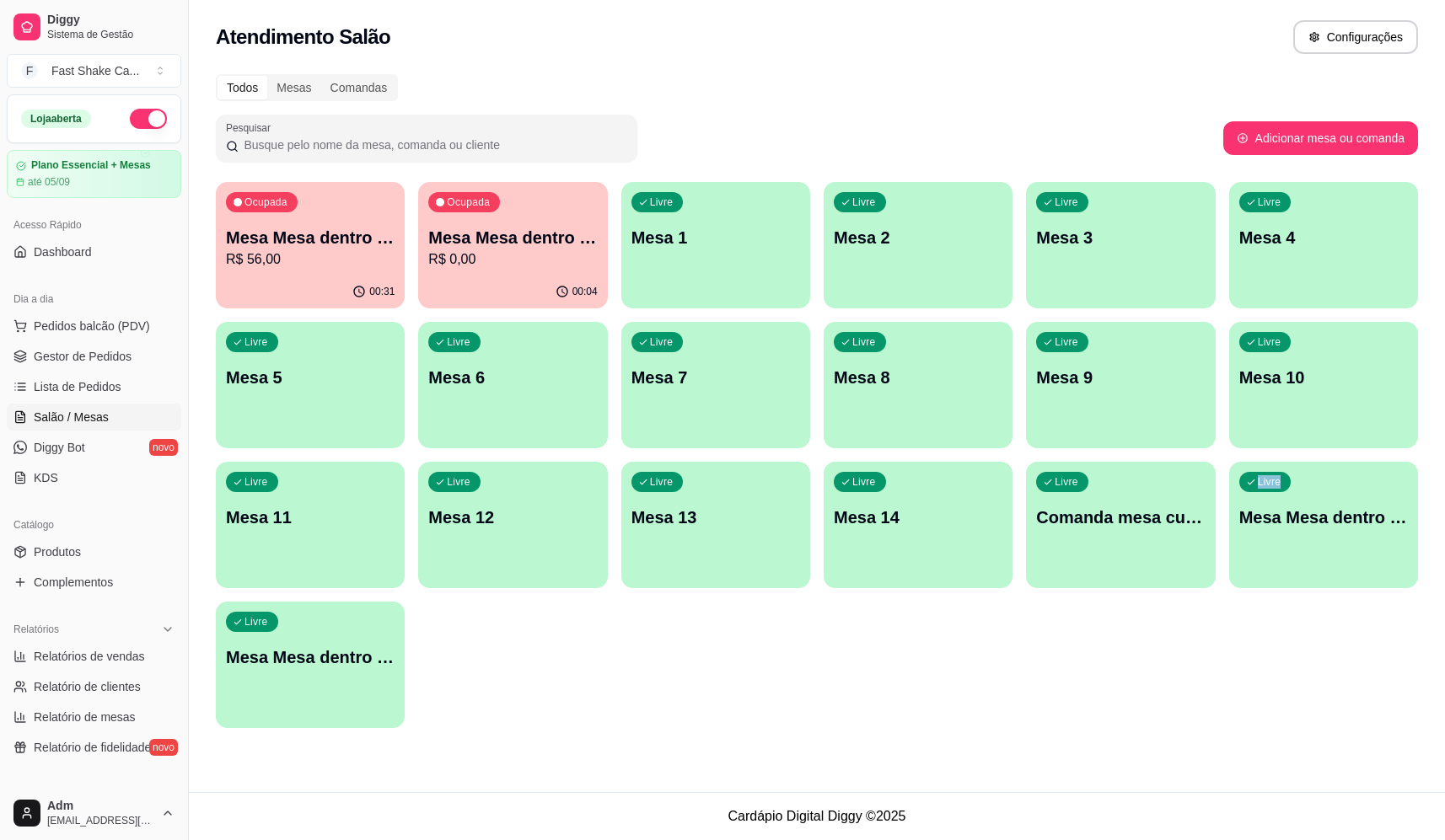
click at [1200, 696] on div "Ocupada Mesa Mesa dentro verde R$ 56,00 00:31 Ocupada Mesa Mesa dentro vermelha…" at bounding box center [817, 456] width 1202 height 546
click at [284, 261] on p "R$ 56,00" at bounding box center [310, 260] width 164 height 20
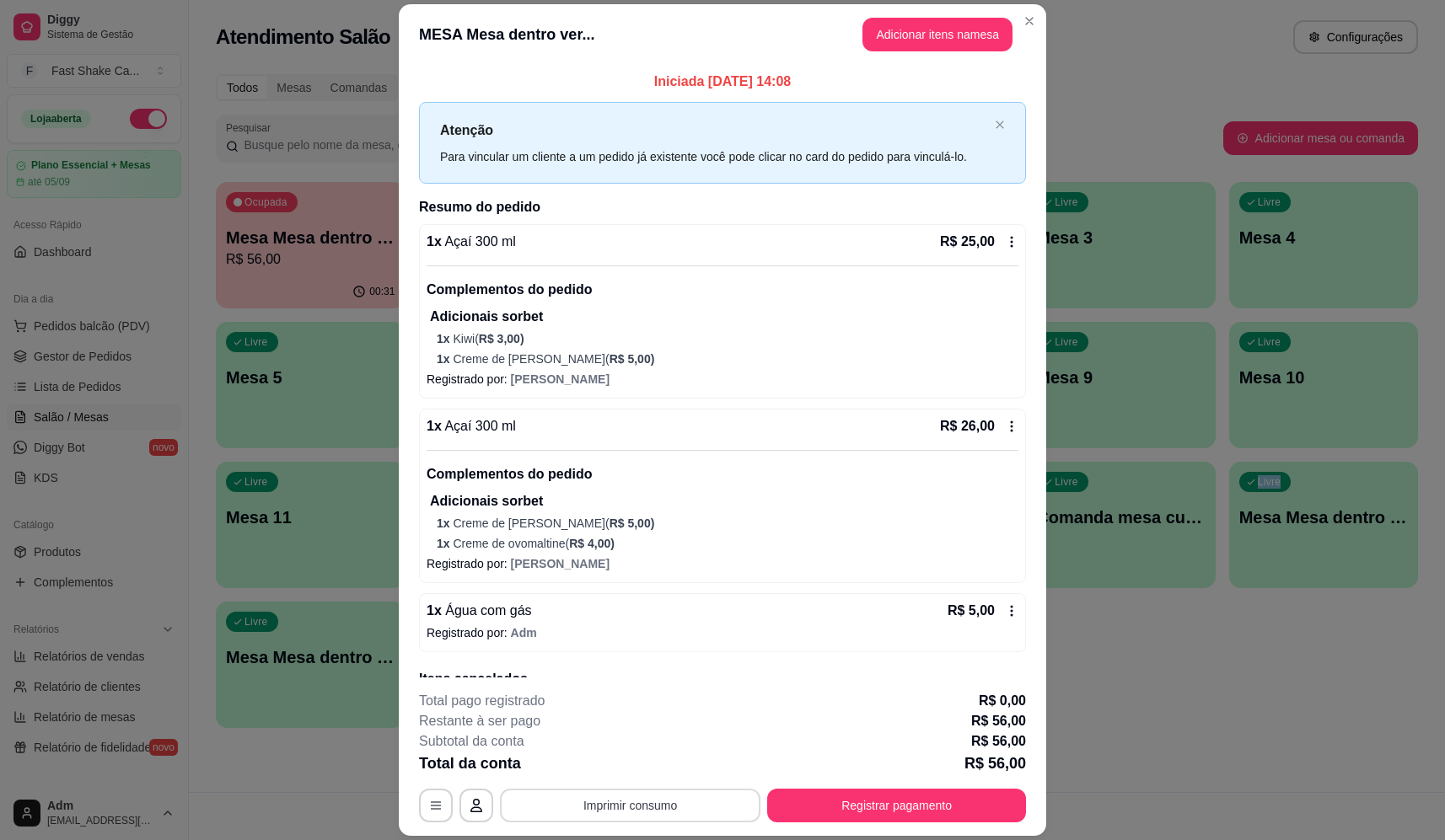
click at [587, 807] on button "Imprimir consumo" at bounding box center [629, 806] width 261 height 34
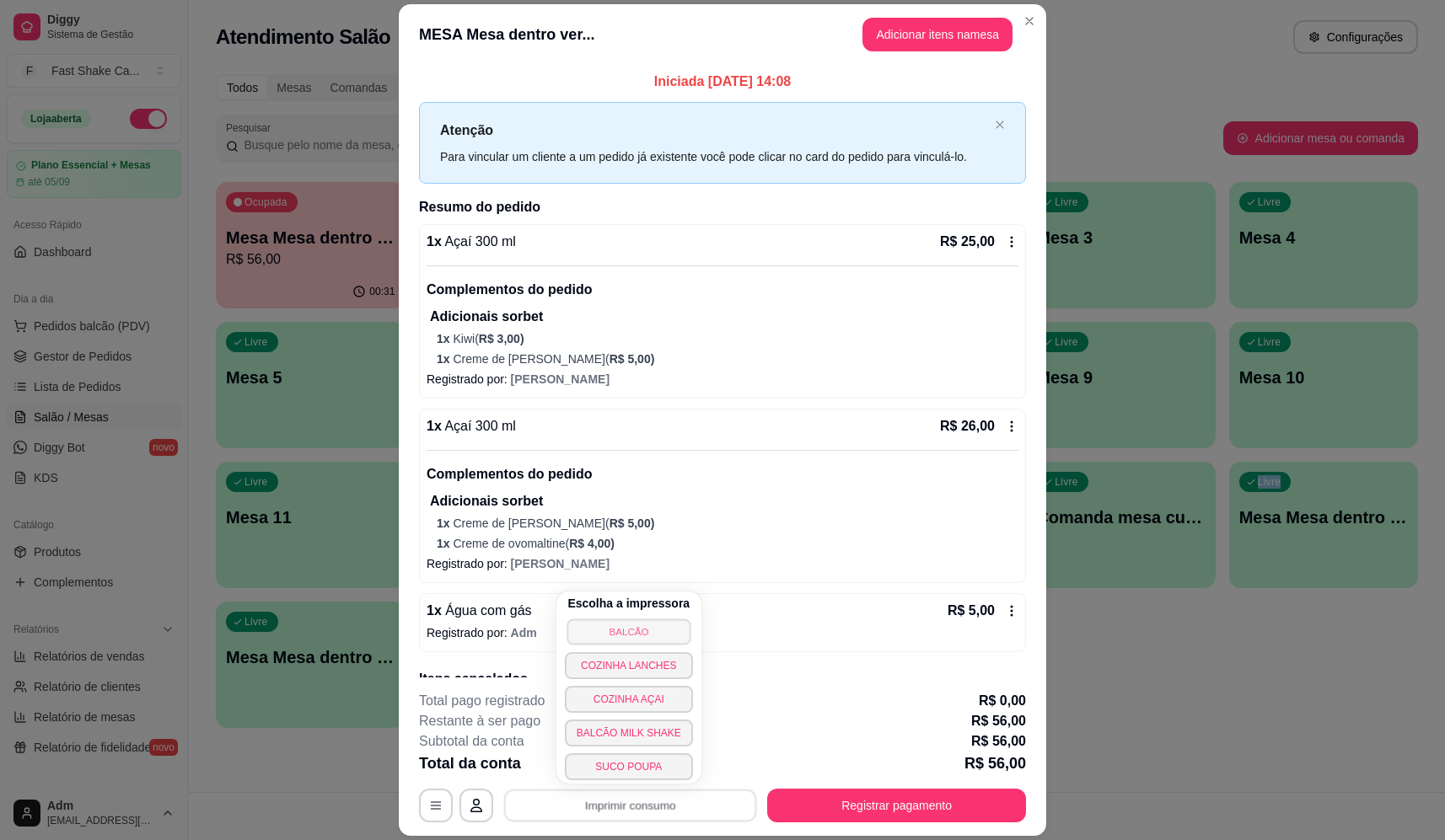
click at [644, 625] on button "BALCÃO" at bounding box center [627, 631] width 124 height 26
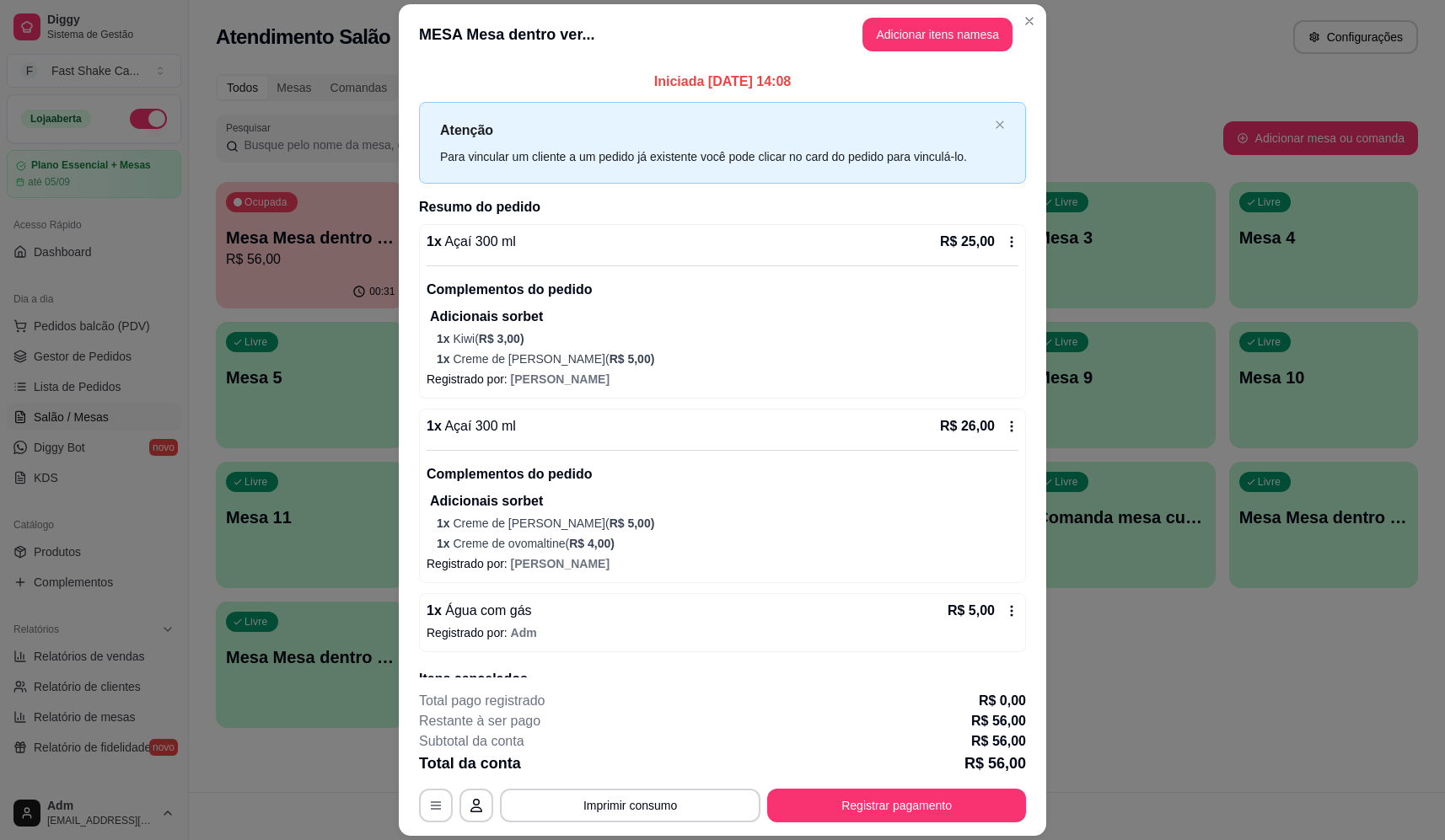
click at [943, 780] on div "**********" at bounding box center [722, 756] width 607 height 132
click at [951, 809] on button "Registrar pagamento" at bounding box center [896, 806] width 259 height 34
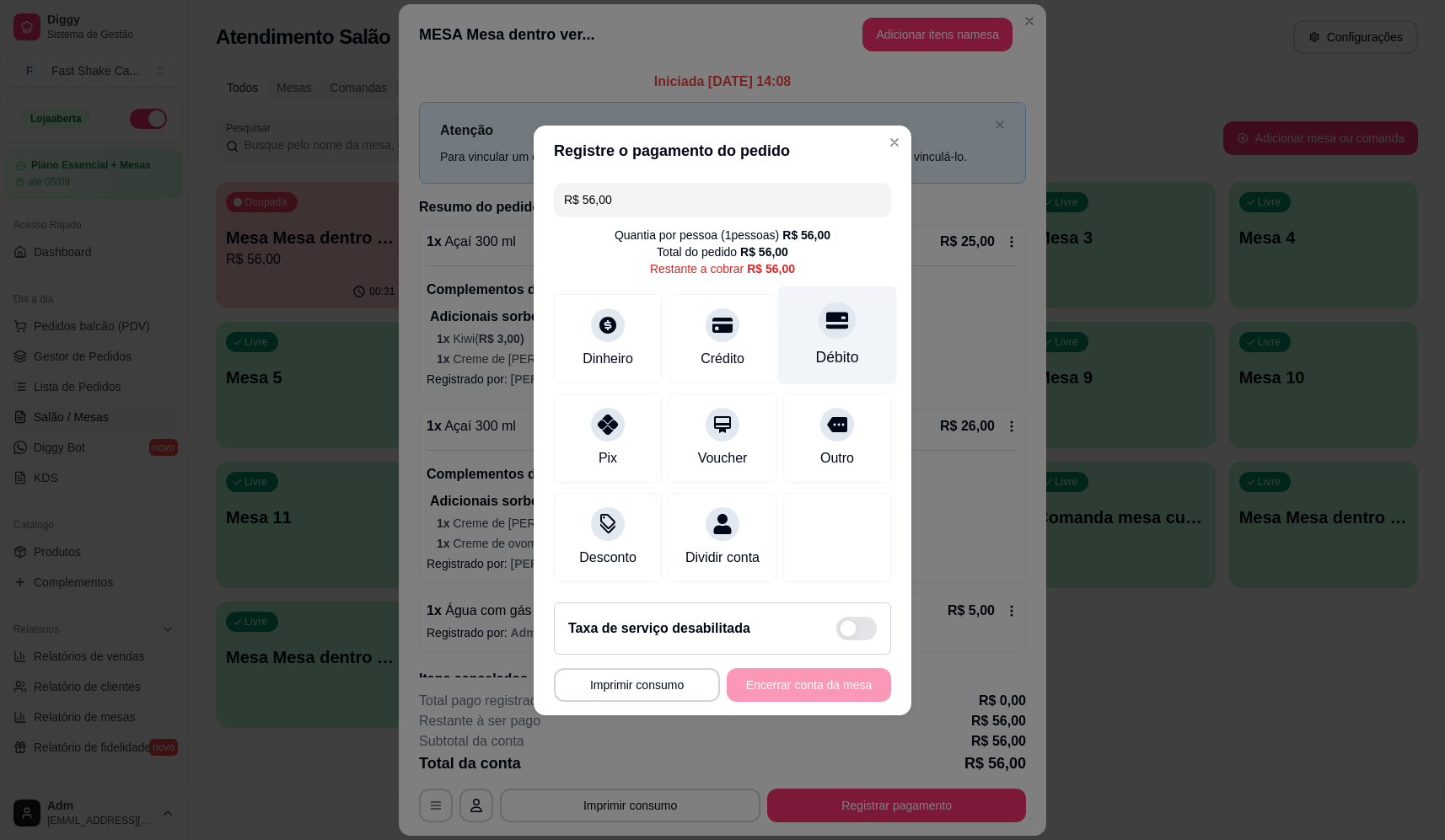
click at [842, 301] on div "Débito" at bounding box center [837, 335] width 119 height 99
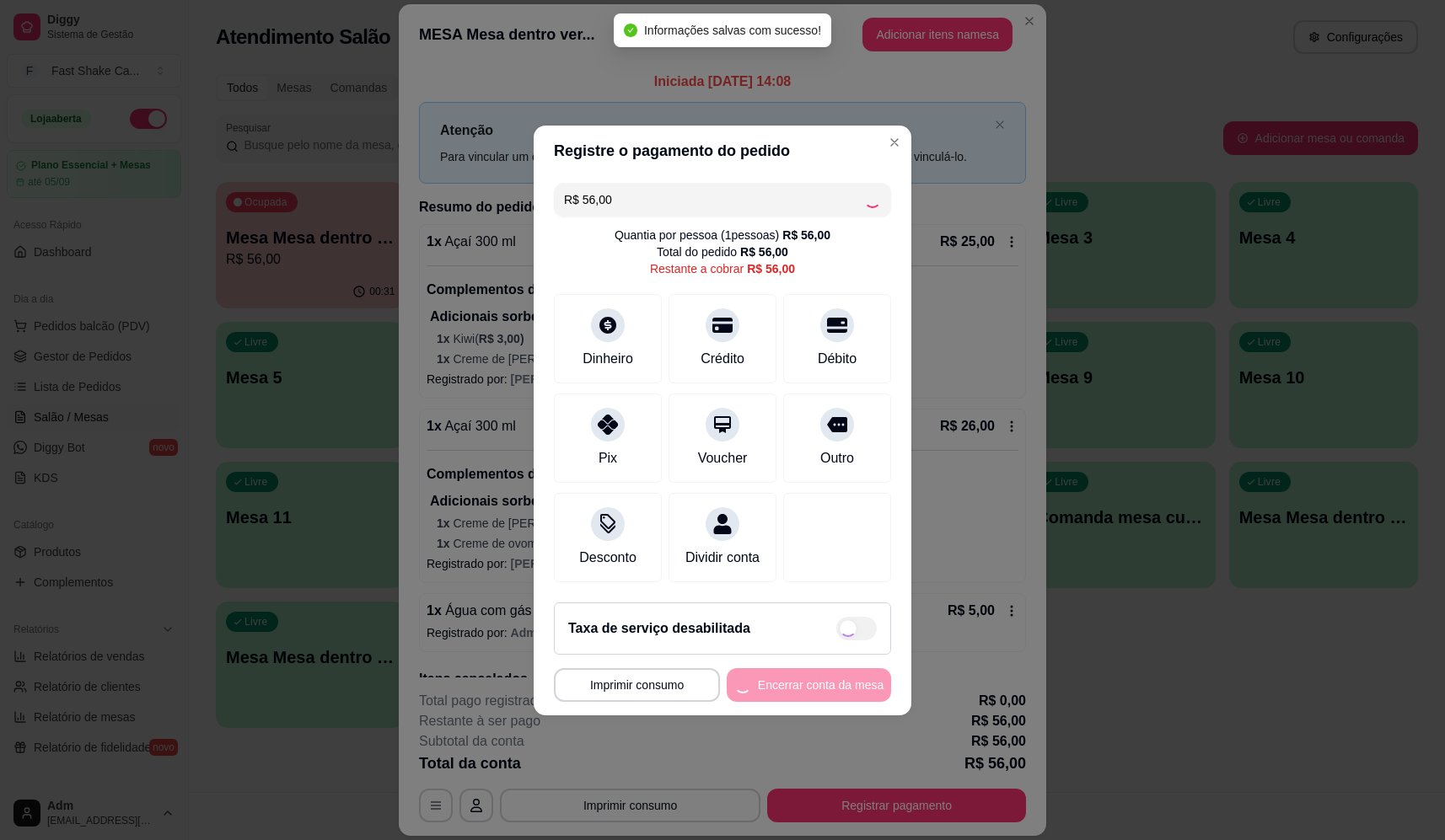
type input "R$ 0,00"
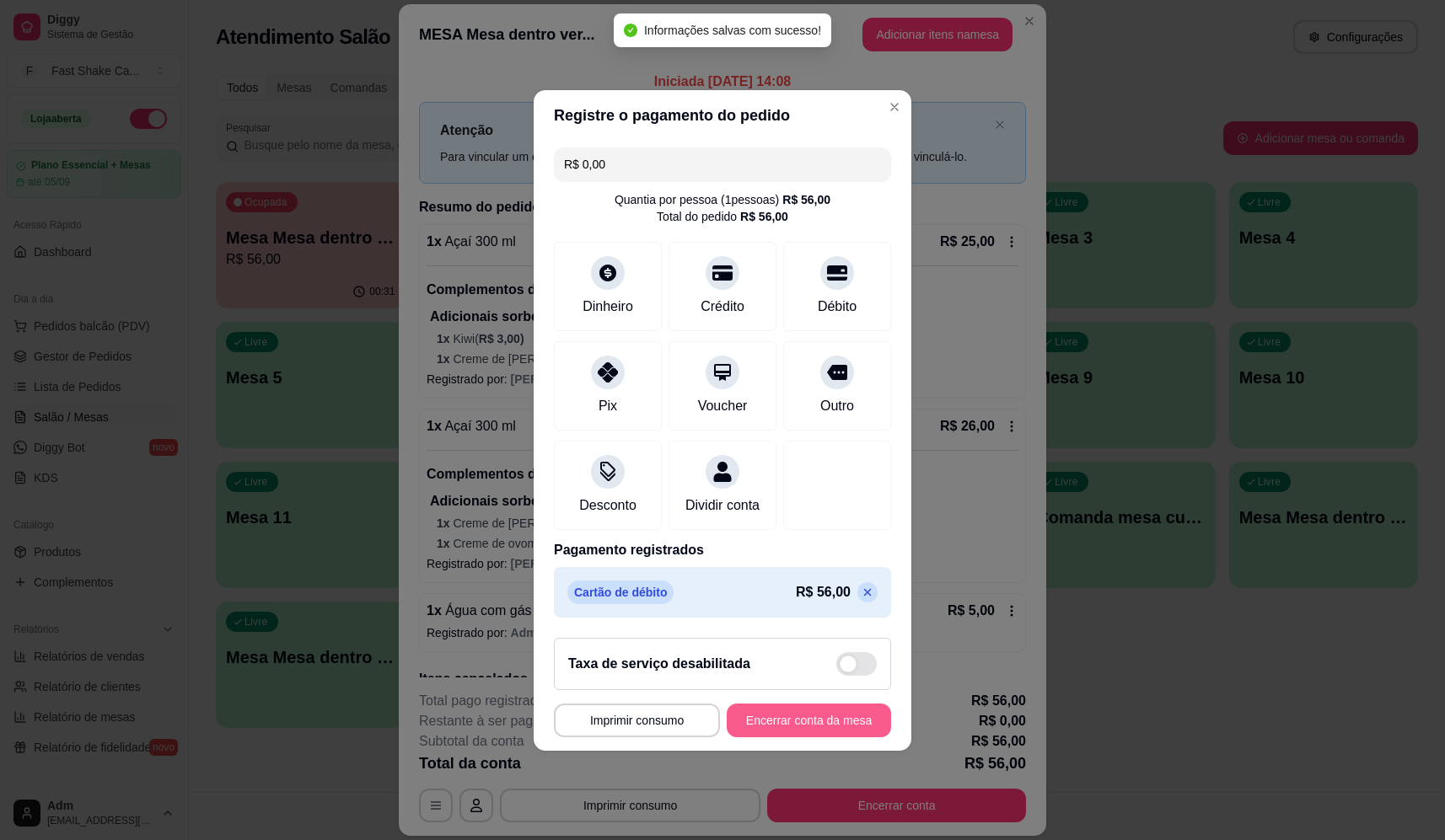
click at [840, 726] on button "Encerrar conta da mesa" at bounding box center [809, 720] width 164 height 34
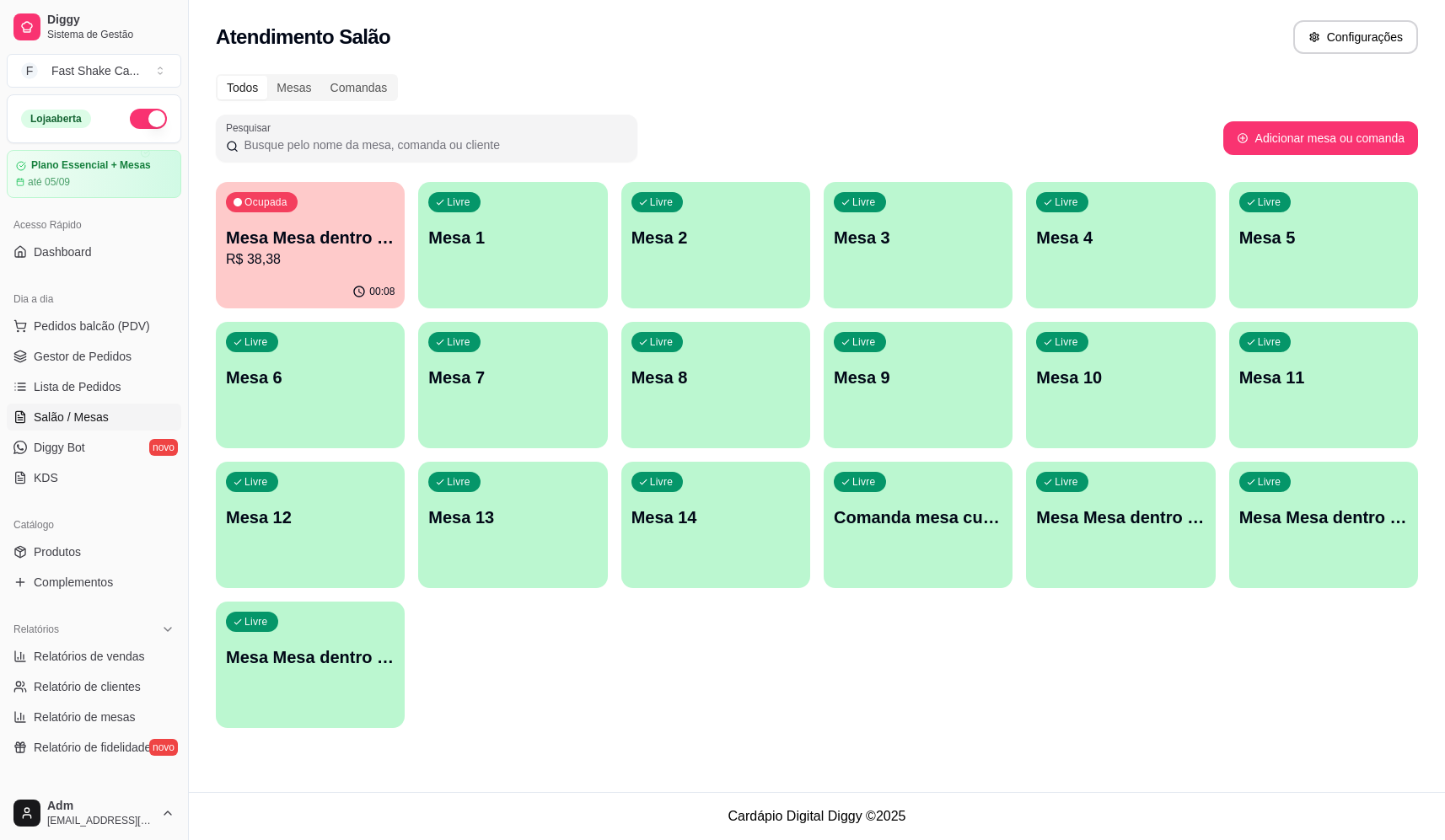
click at [320, 258] on p "R$ 38,38" at bounding box center [310, 260] width 169 height 20
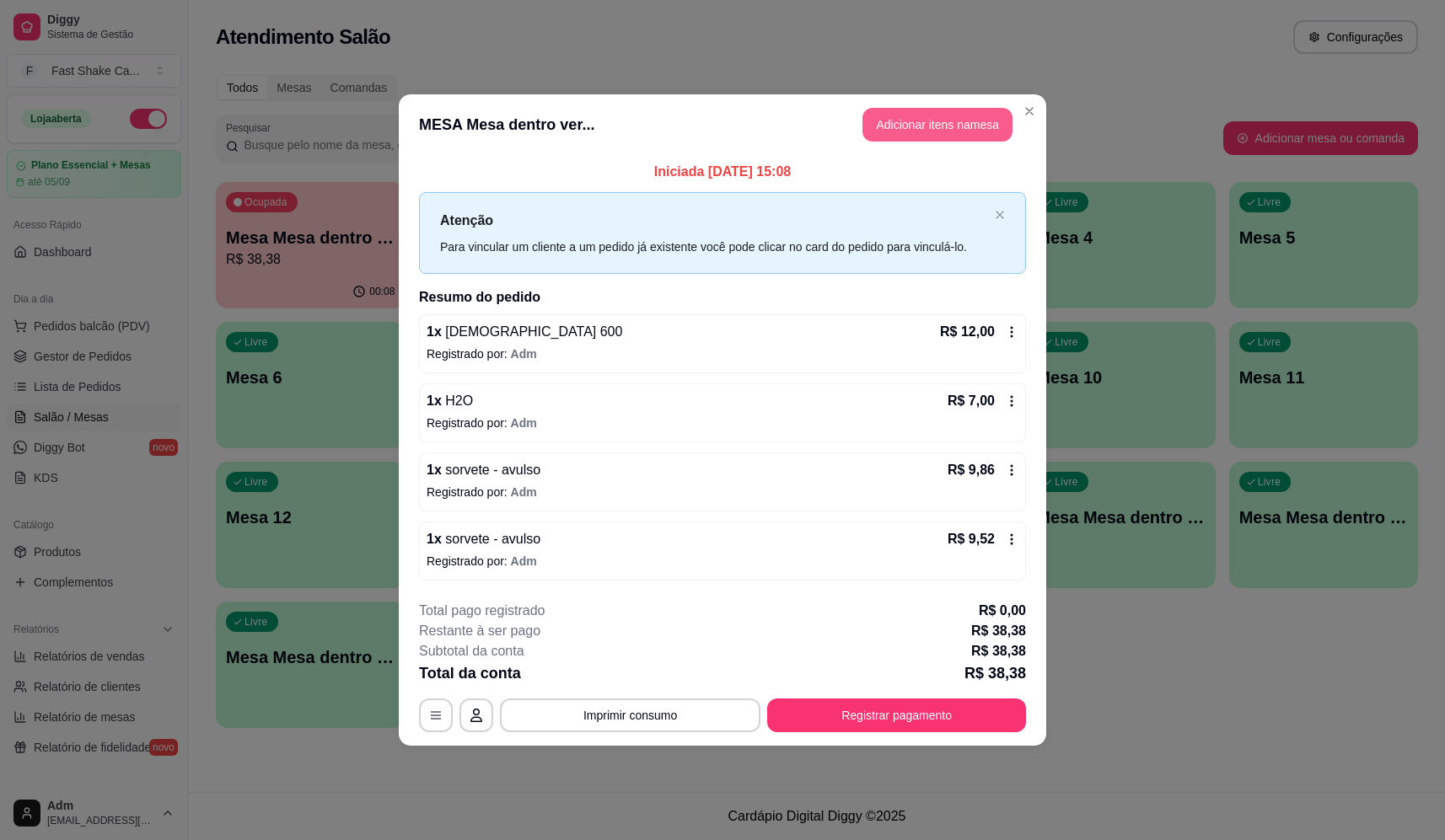
click at [918, 130] on button "Adicionar itens na mesa" at bounding box center [938, 125] width 150 height 34
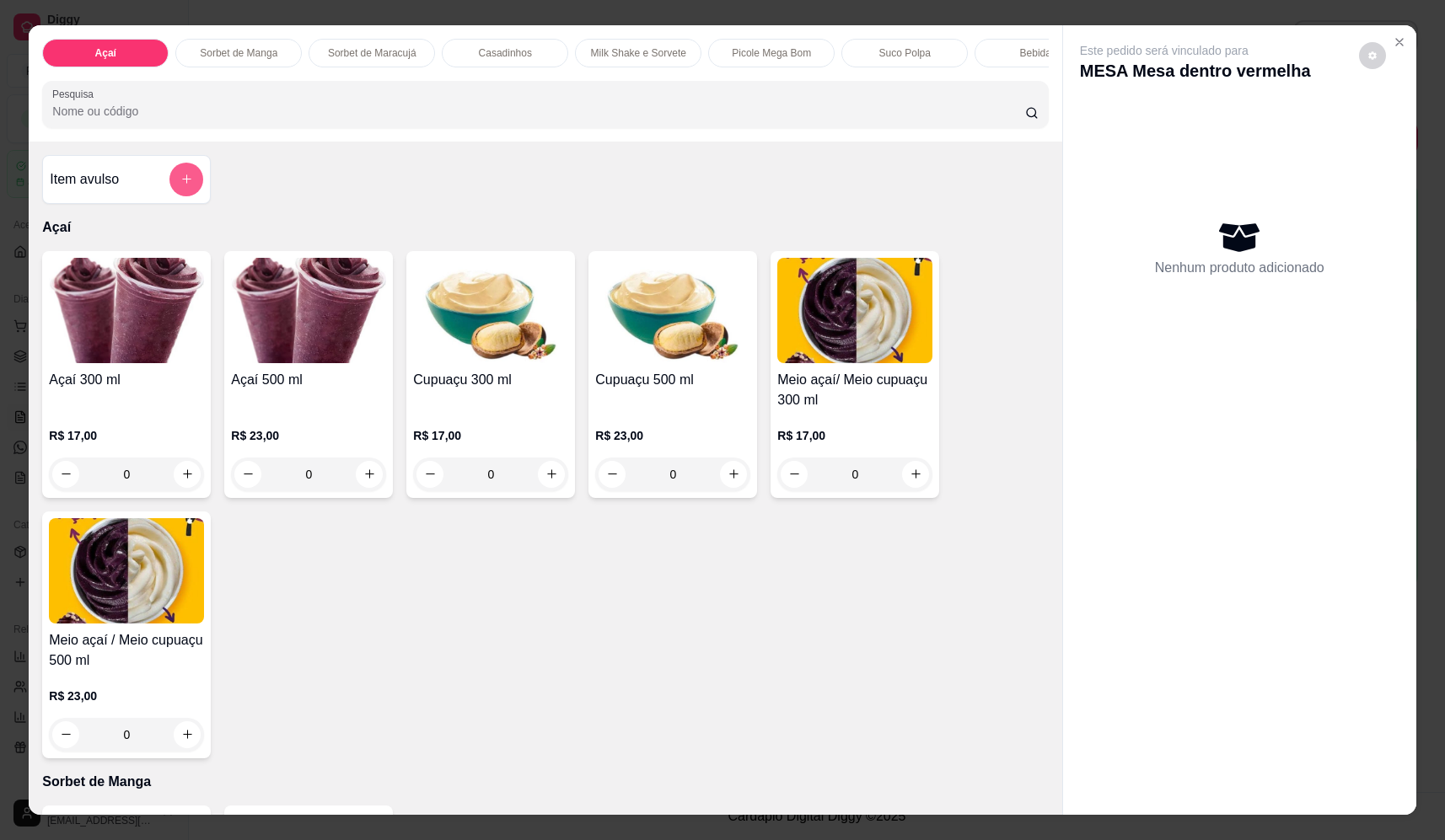
click at [184, 182] on button "add-separate-item" at bounding box center [186, 180] width 34 height 34
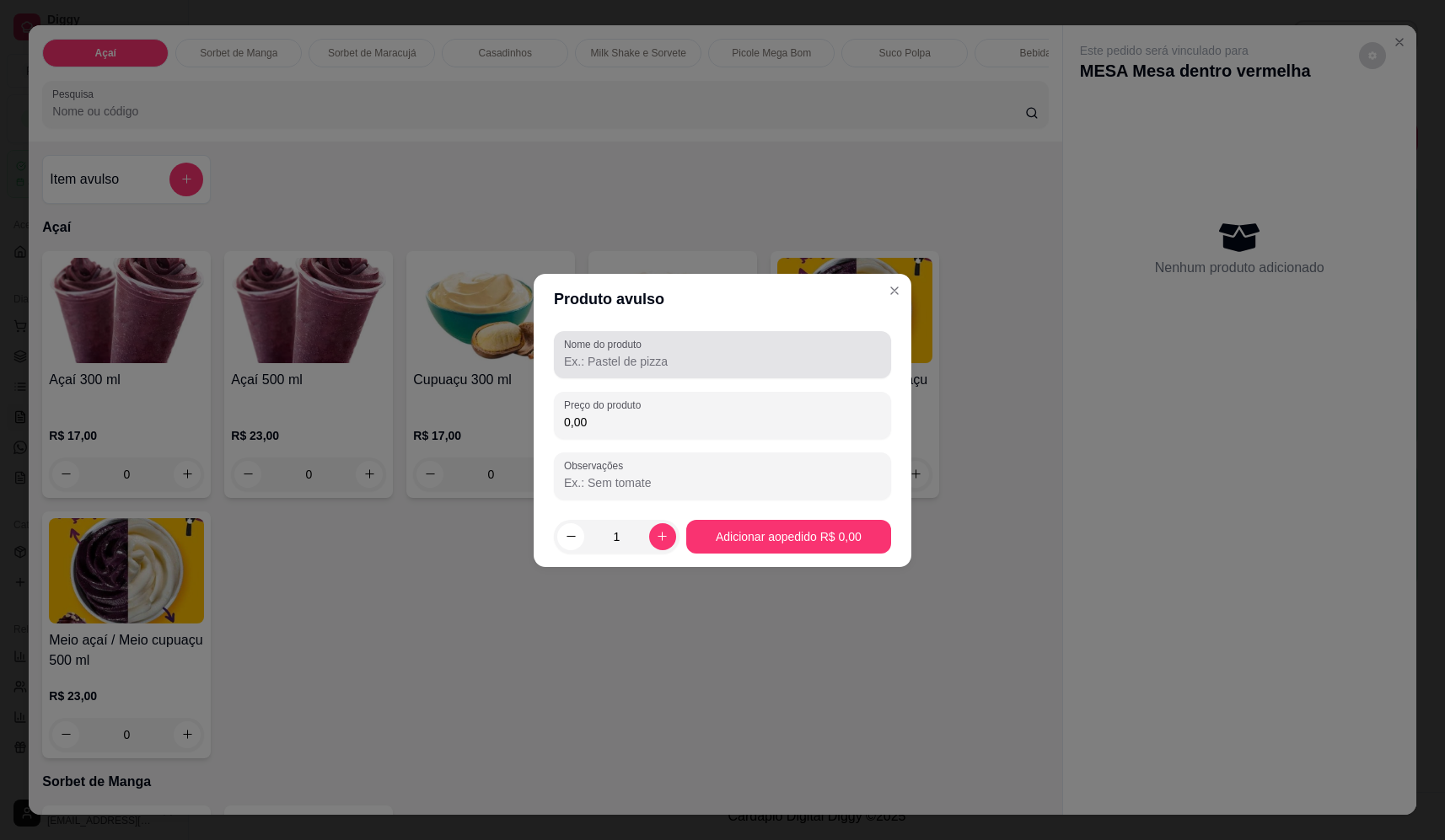
click at [681, 357] on input "Nome do produto" at bounding box center [722, 361] width 317 height 17
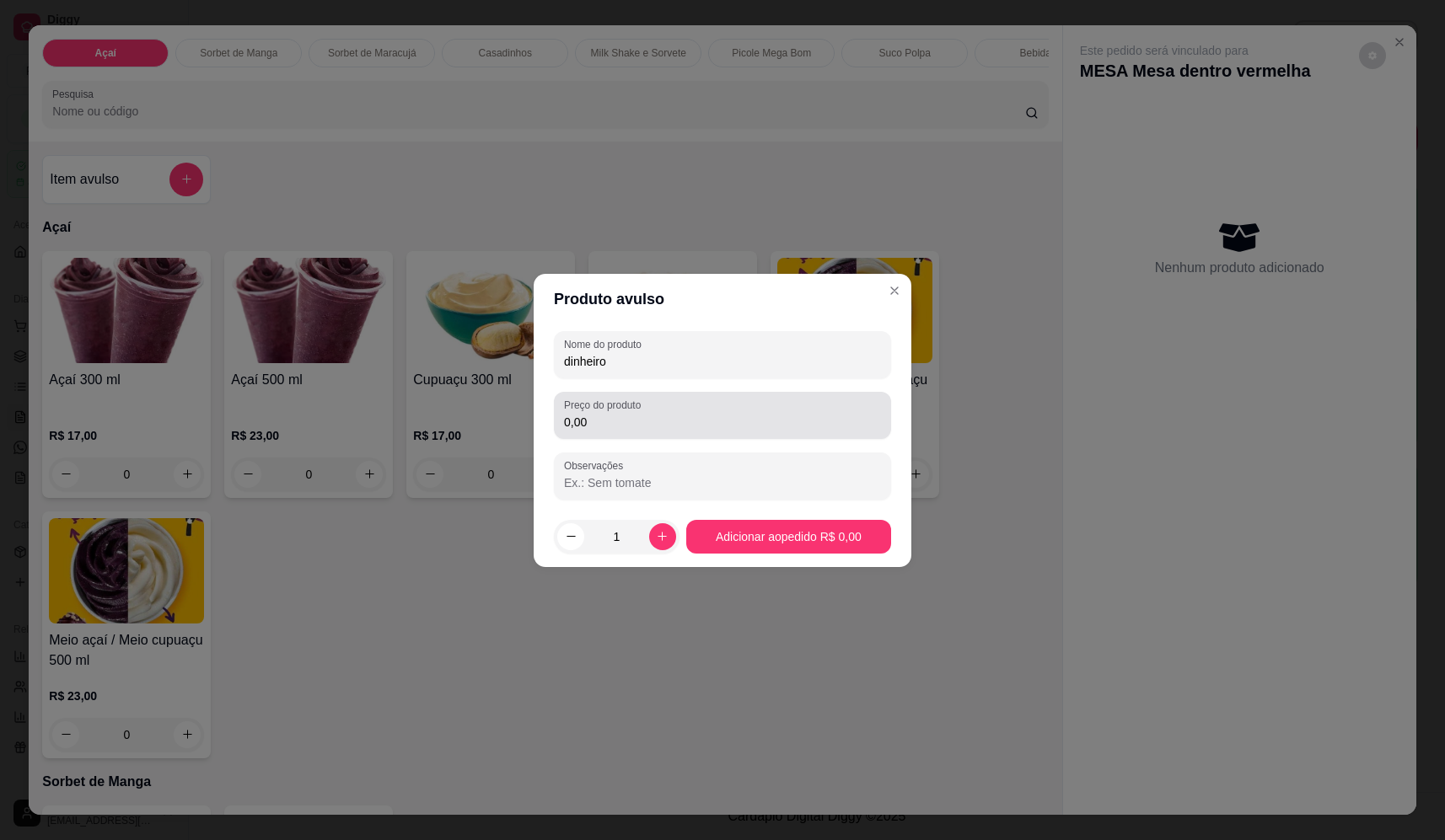
type input "dinheiro"
click at [697, 433] on div "Preço do produto 0,00" at bounding box center [723, 416] width 338 height 47
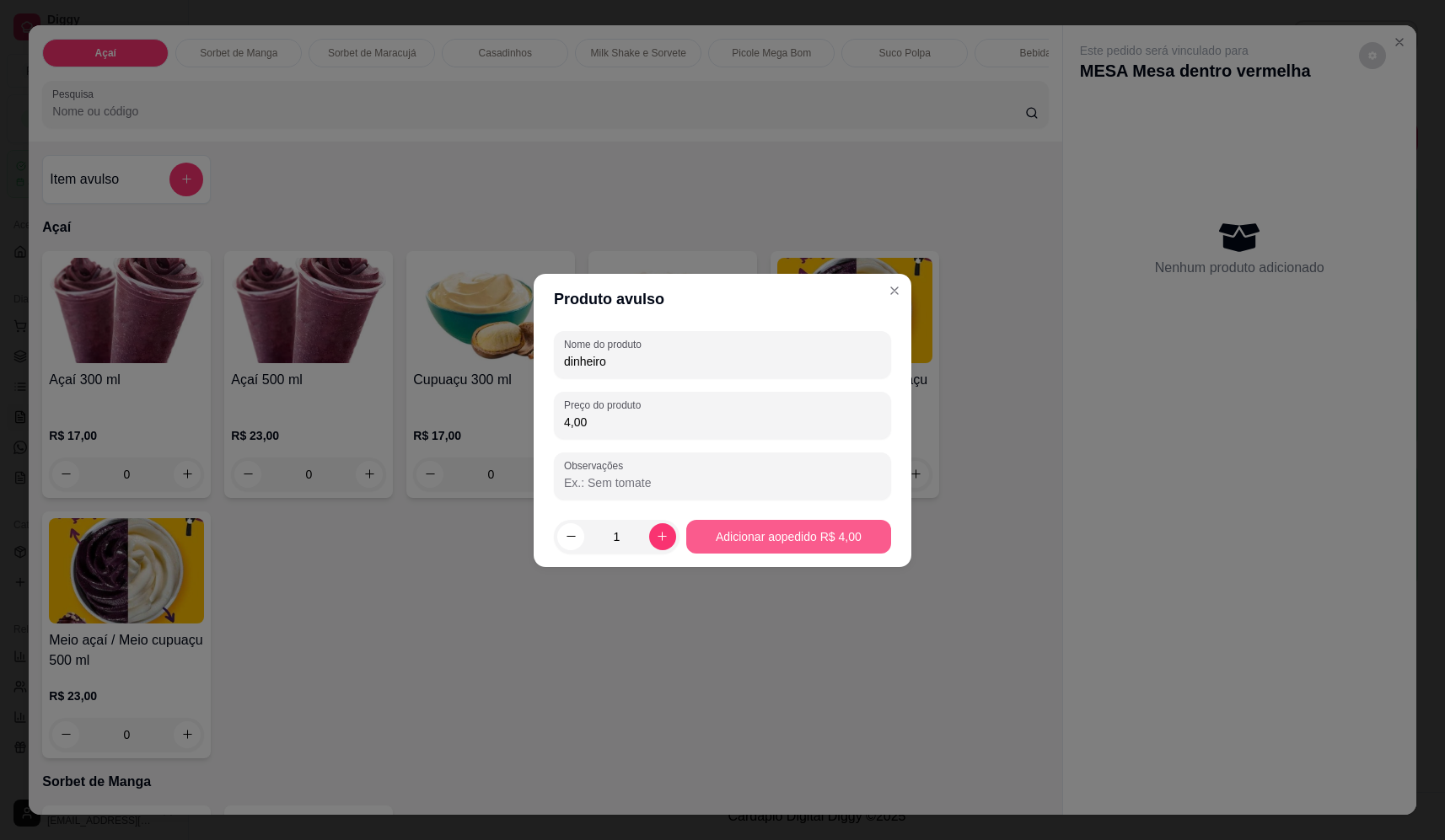
type input "4,00"
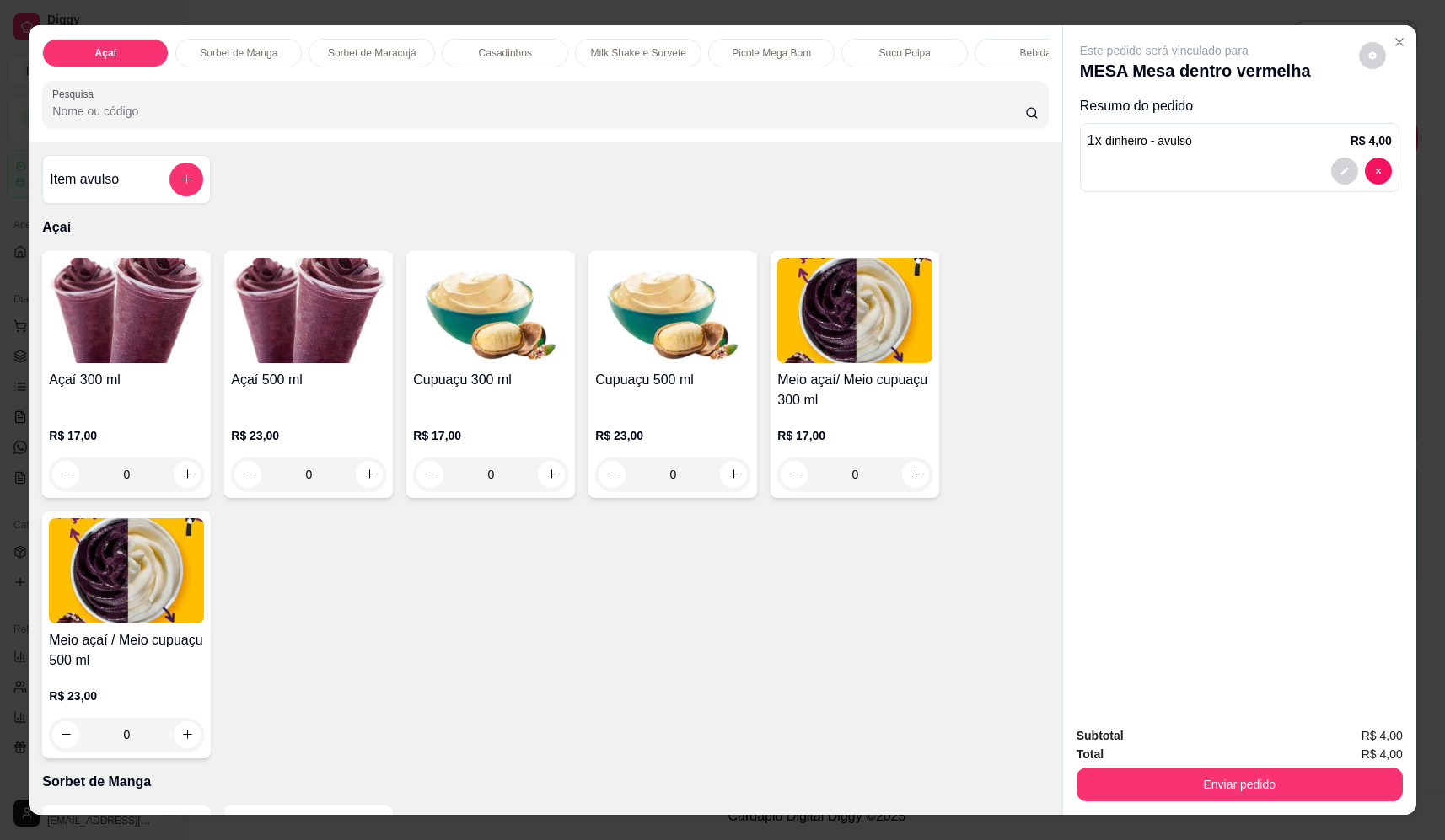
drag, startPoint x: 1294, startPoint y: 803, endPoint x: 1291, endPoint y: 790, distance: 13.3
click at [1293, 800] on div "Subtotal R$ 4,00 Total R$ 4,00 Enviar pedido" at bounding box center [1239, 764] width 353 height 102
click at [1283, 780] on button "Enviar pedido" at bounding box center [1239, 784] width 326 height 34
click at [1221, 739] on button "Não registrar e enviar pedido" at bounding box center [1184, 742] width 170 height 31
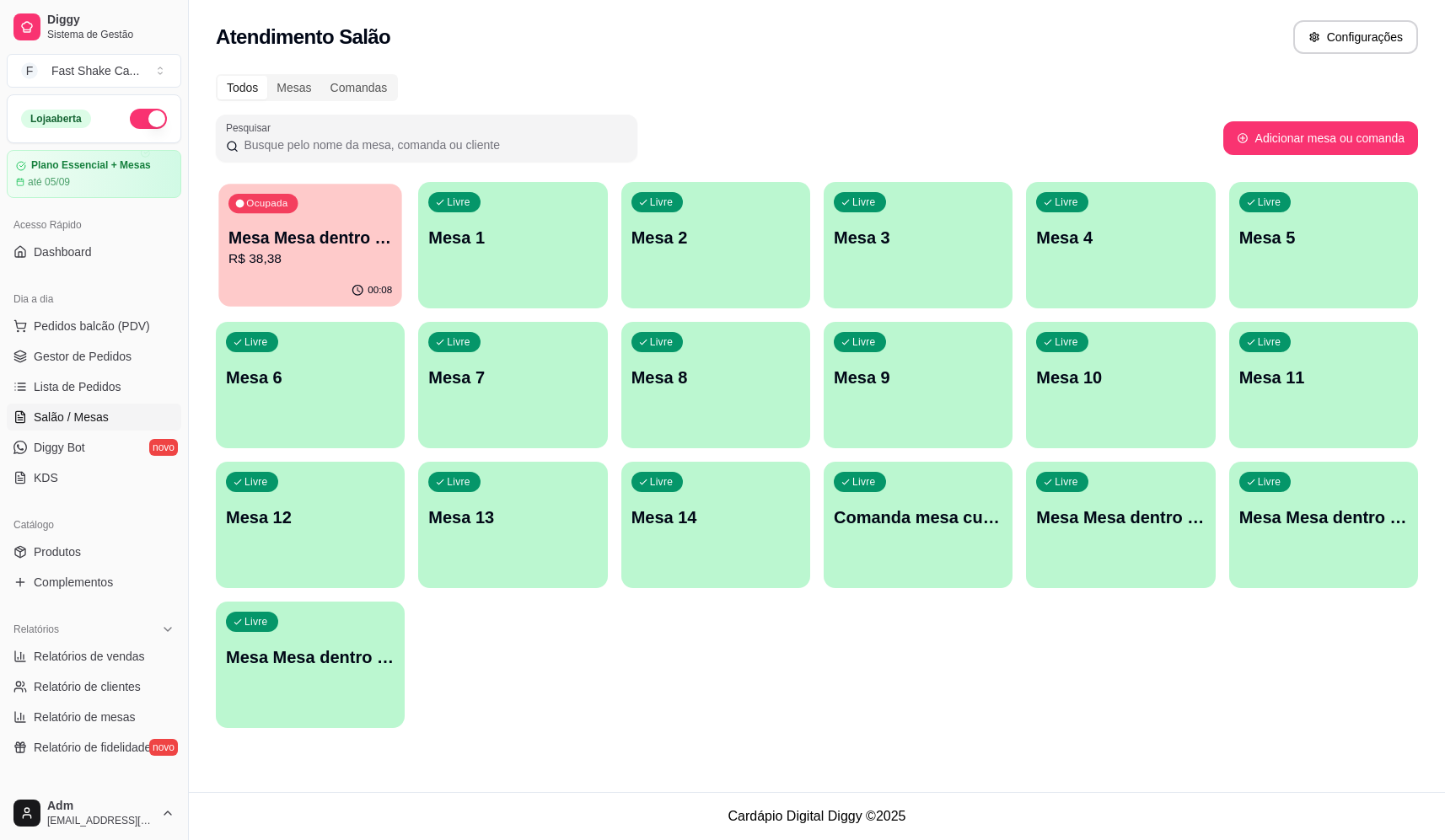
click at [331, 271] on div "Ocupada Mesa Mesa dentro vermelha R$ 38,38" at bounding box center [310, 228] width 183 height 91
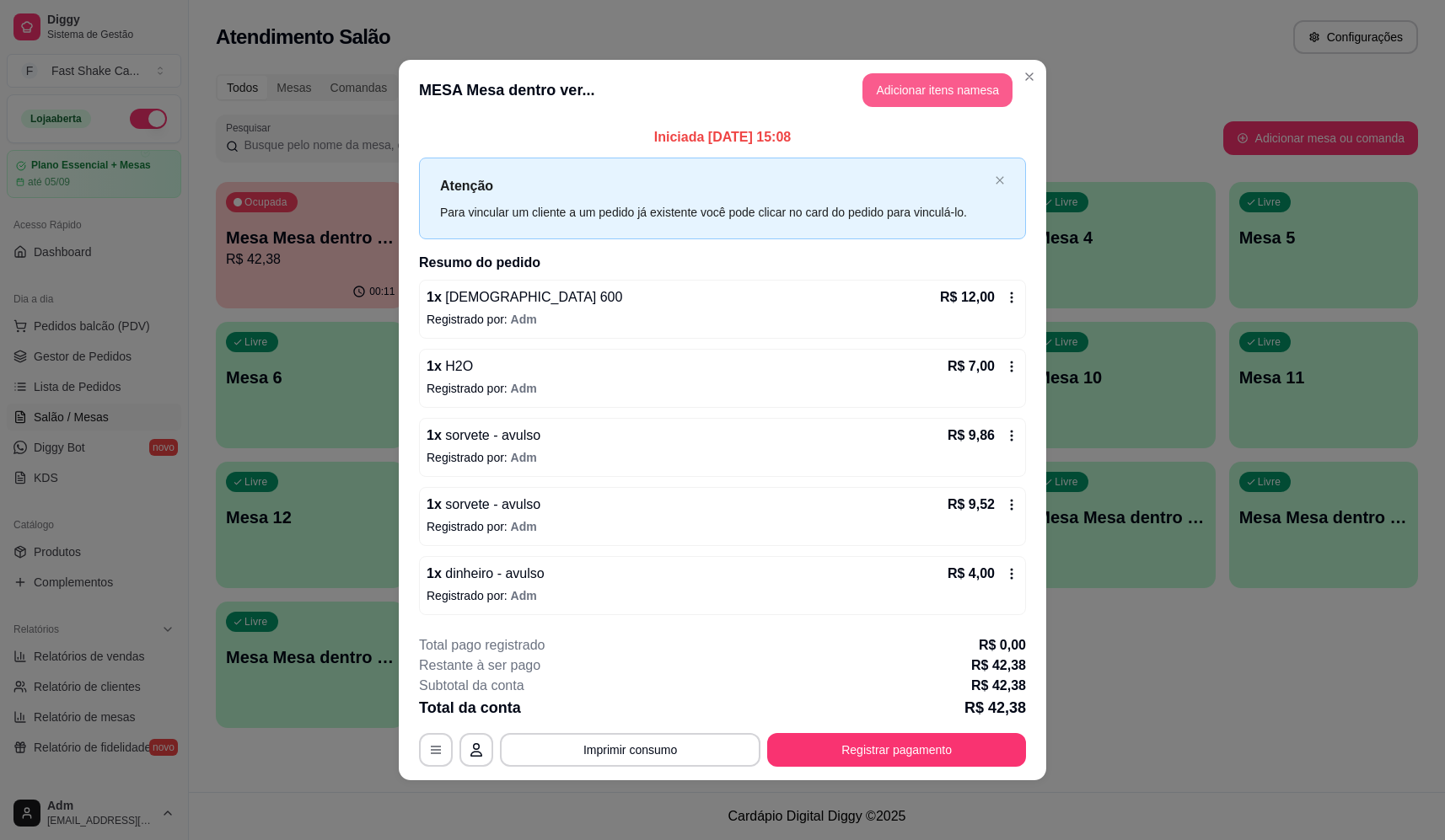
click at [931, 99] on button "Adicionar itens na mesa" at bounding box center [938, 90] width 150 height 34
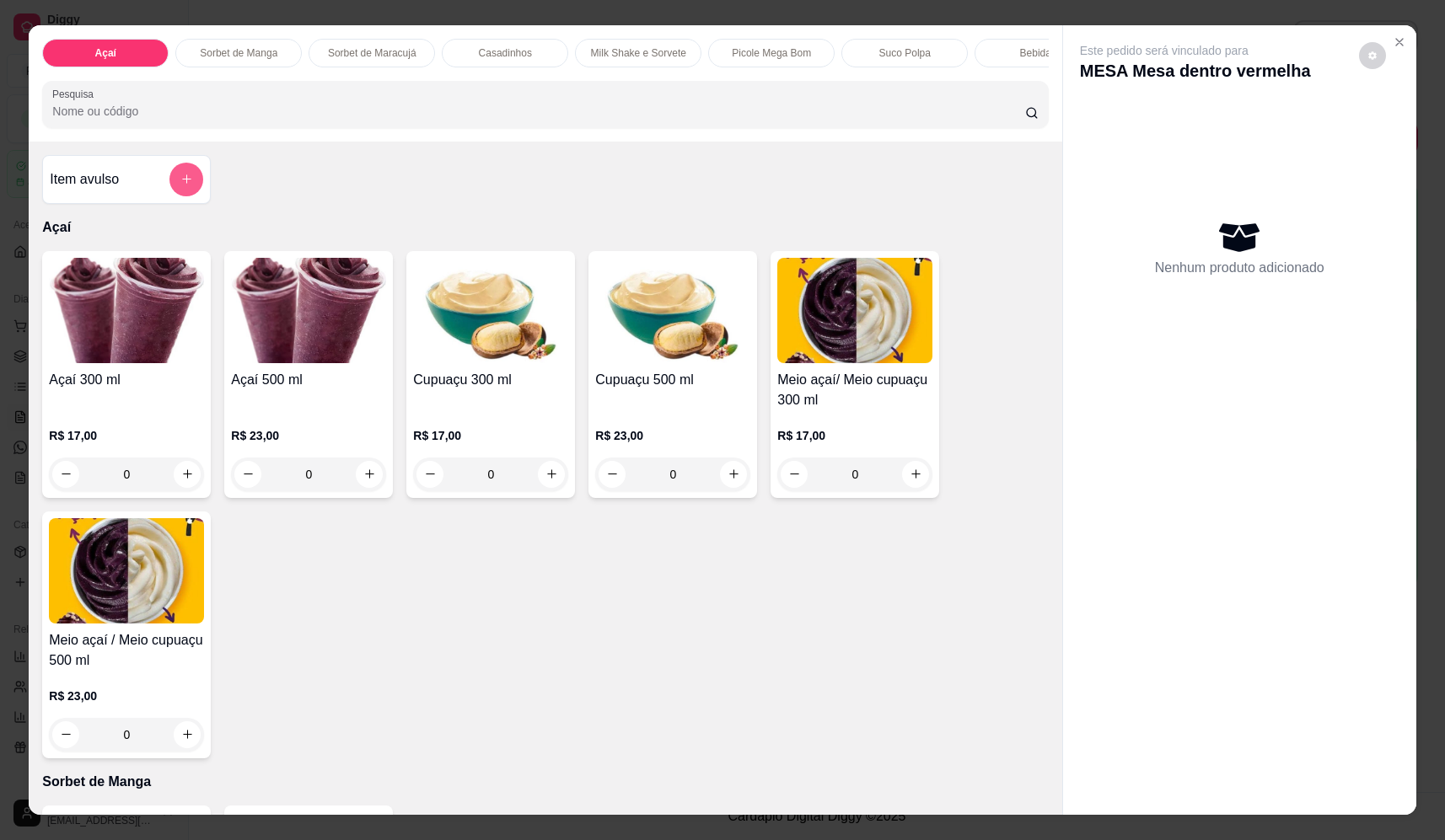
click at [185, 185] on icon "add-separate-item" at bounding box center [186, 179] width 13 height 13
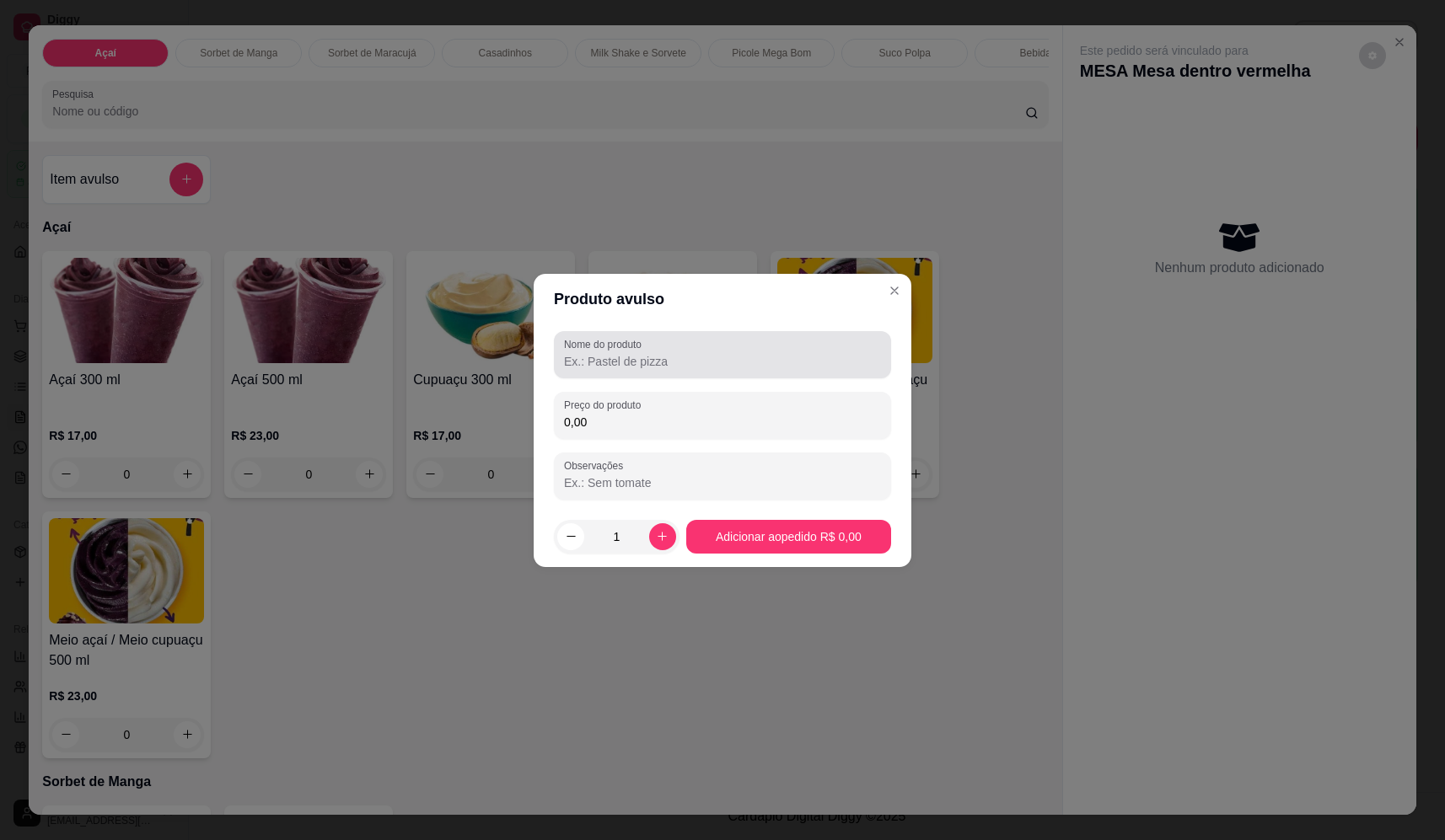
click at [652, 368] on input "Nome do produto" at bounding box center [722, 361] width 317 height 17
type input "dinheiro"
click at [682, 421] on input "0,00" at bounding box center [722, 421] width 317 height 17
type input "2,00"
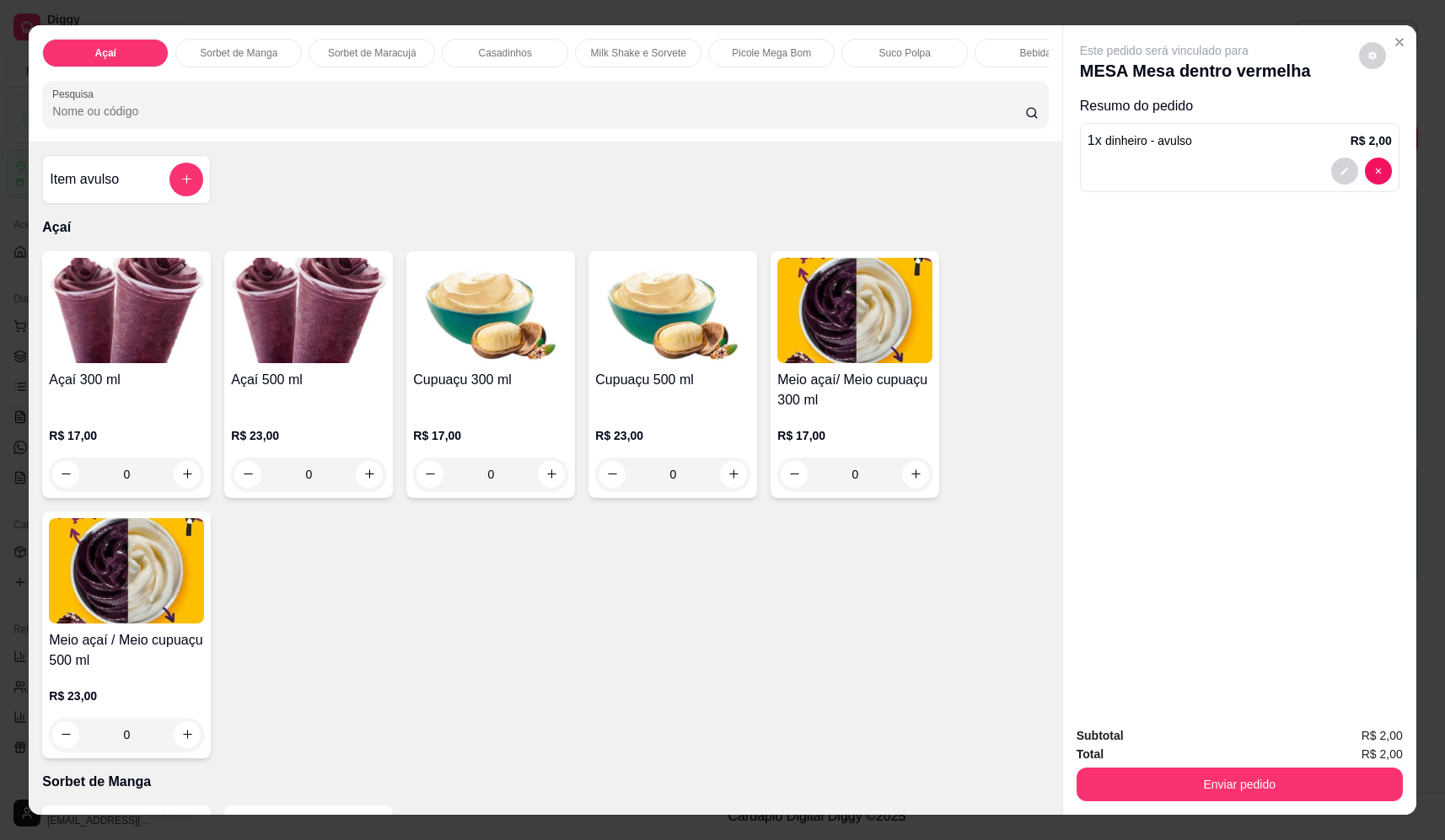
click at [1152, 781] on button "Enviar pedido" at bounding box center [1239, 784] width 326 height 34
click at [1151, 749] on button "Não registrar e enviar pedido" at bounding box center [1184, 742] width 170 height 31
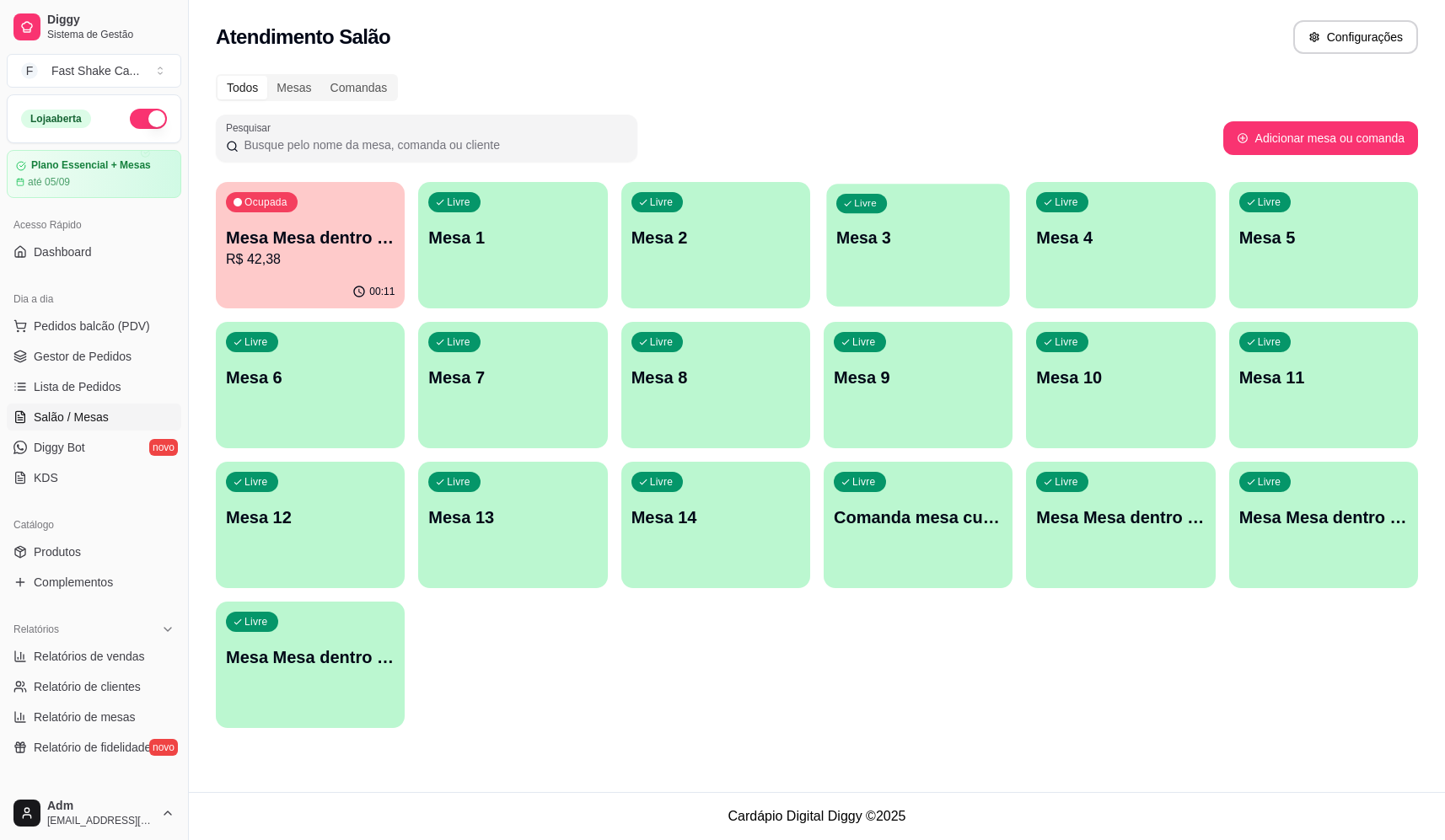
click at [917, 229] on p "Mesa 3" at bounding box center [918, 237] width 164 height 22
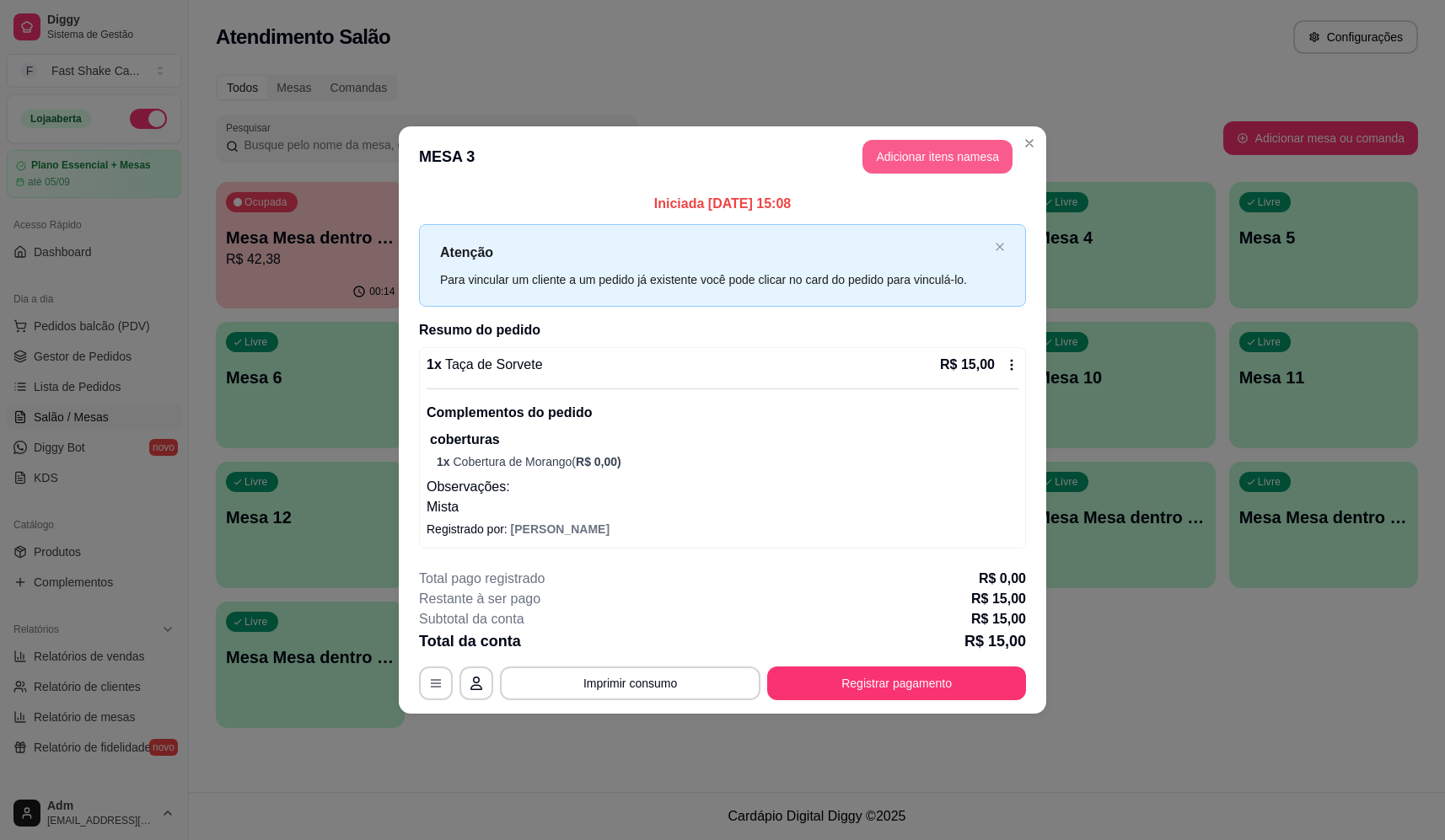
click at [933, 151] on button "Adicionar itens na mesa" at bounding box center [938, 156] width 150 height 34
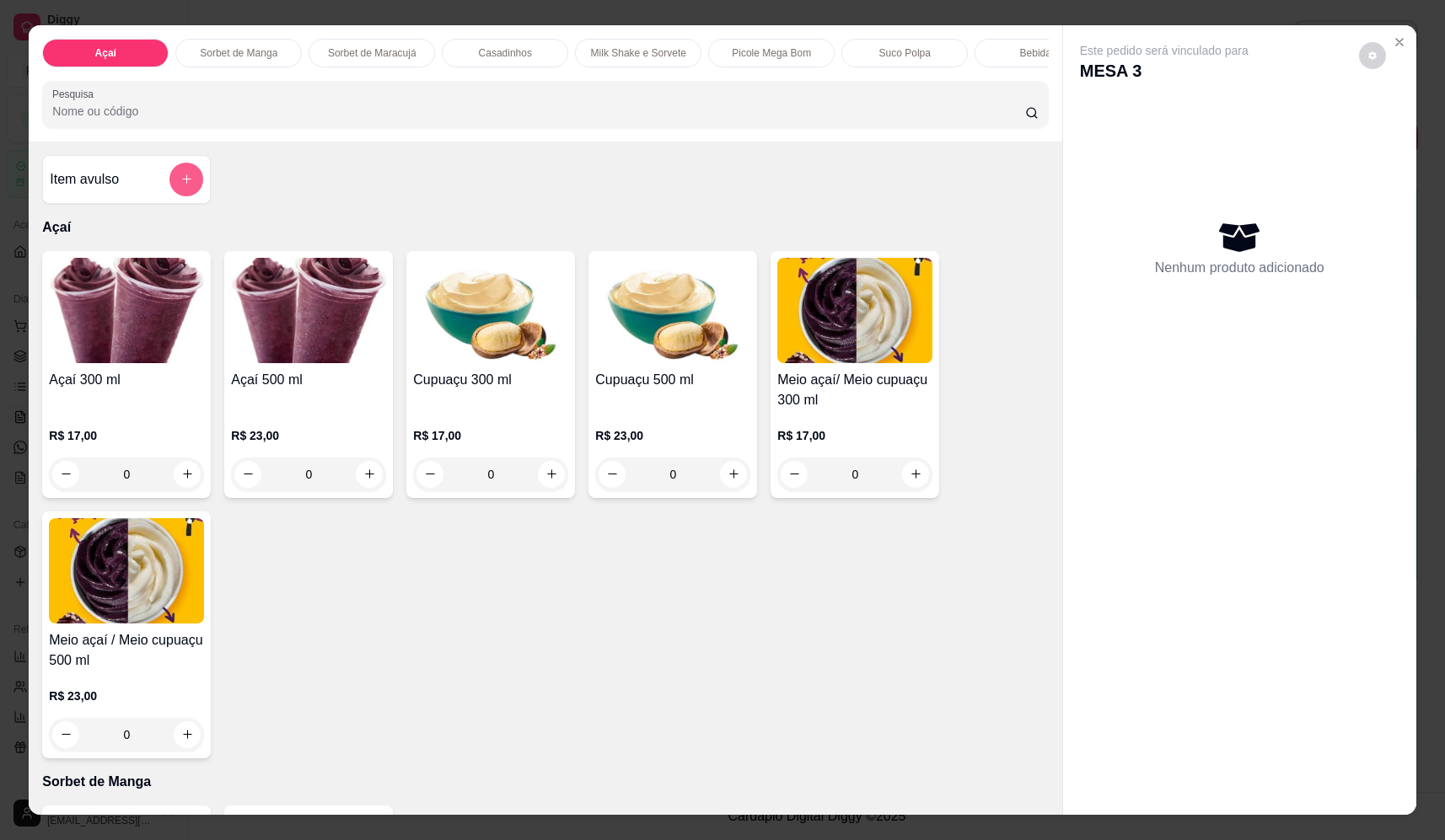
click at [173, 182] on button "add-separate-item" at bounding box center [186, 180] width 34 height 34
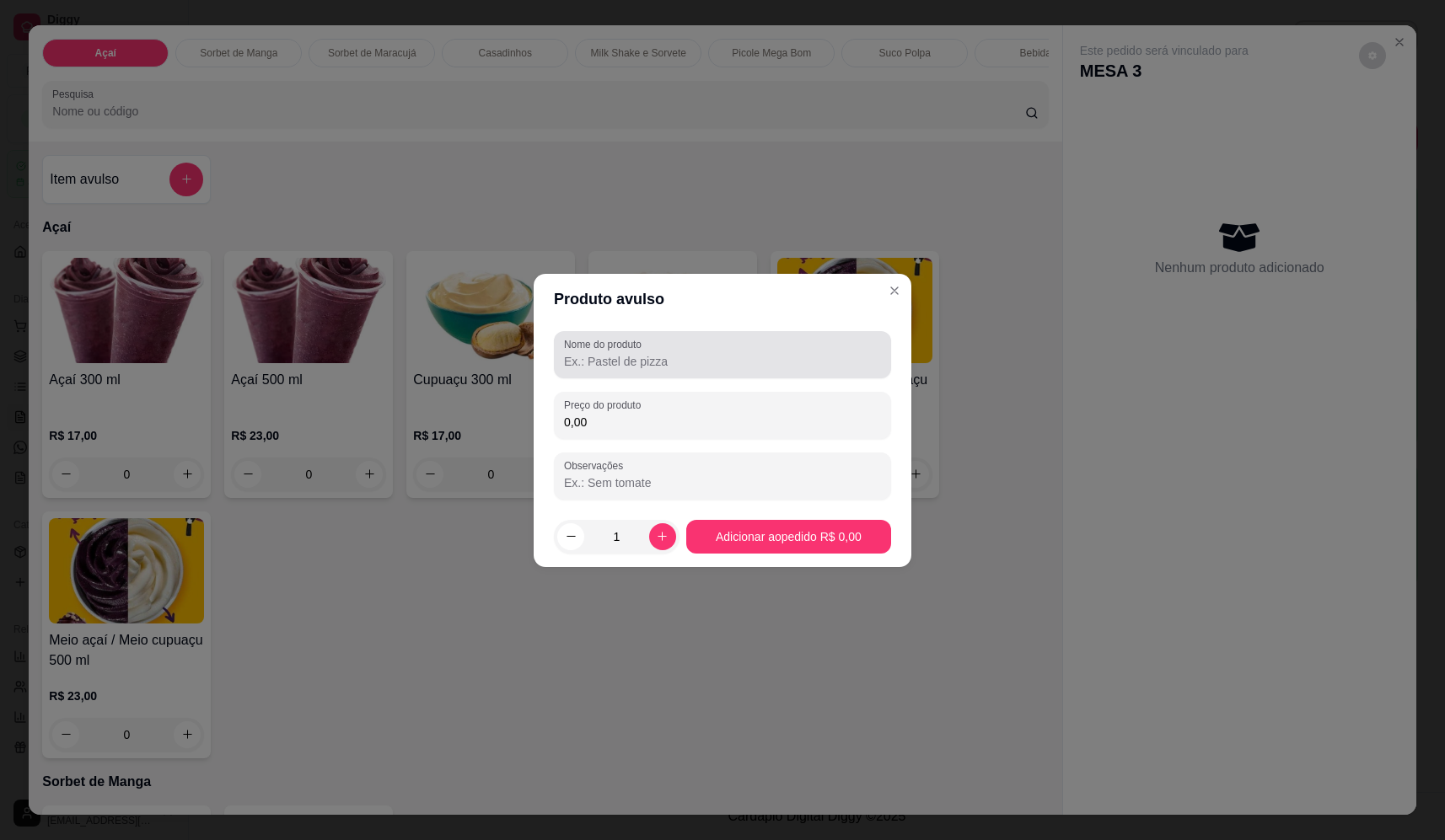
click at [676, 346] on div at bounding box center [722, 354] width 317 height 34
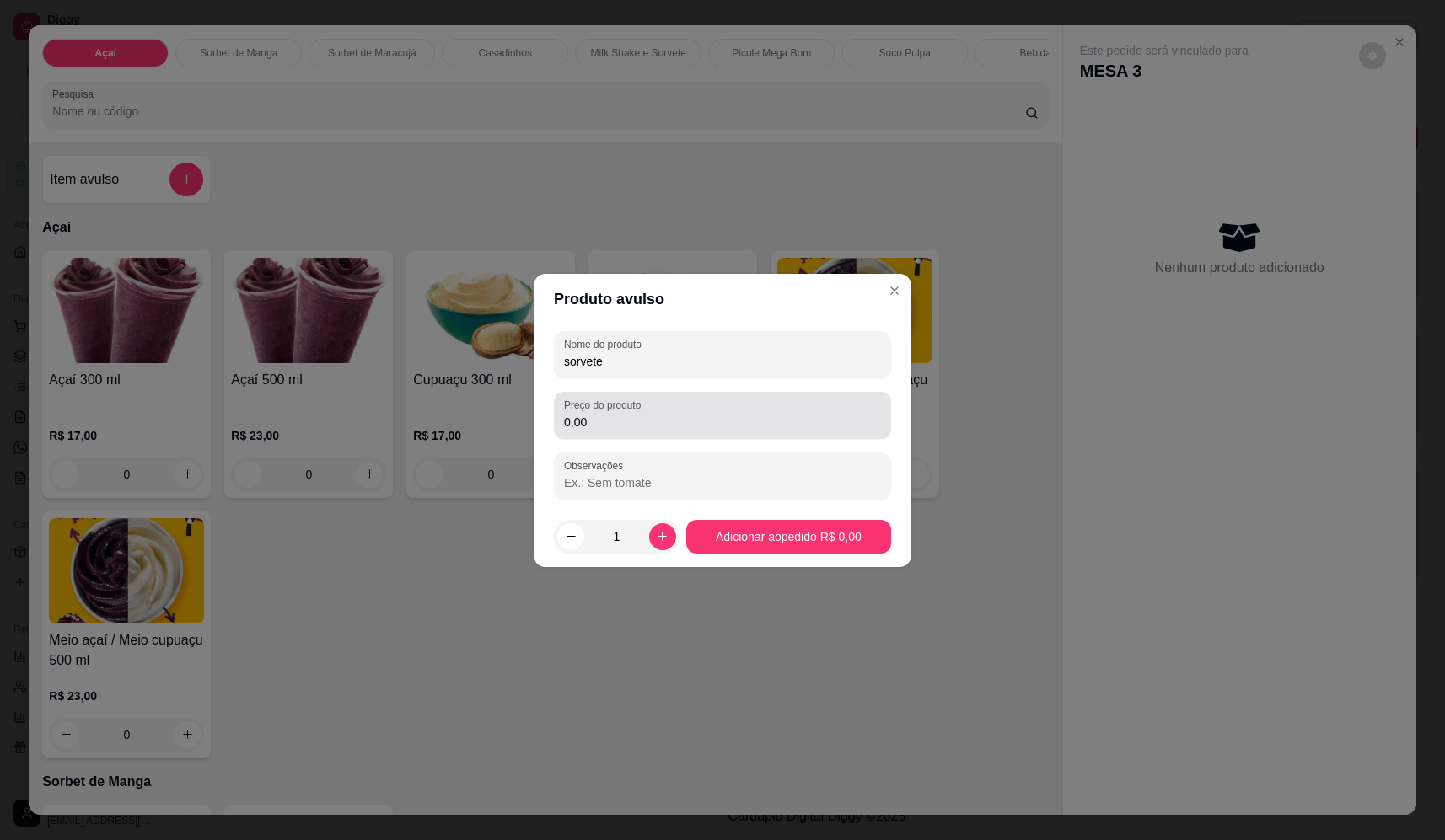
type input "sorvete"
click at [763, 425] on input "0,00" at bounding box center [722, 421] width 317 height 17
type input "20,06"
click at [802, 564] on footer "1 Adicionar ao pedido R$ 20,06" at bounding box center [722, 537] width 378 height 60
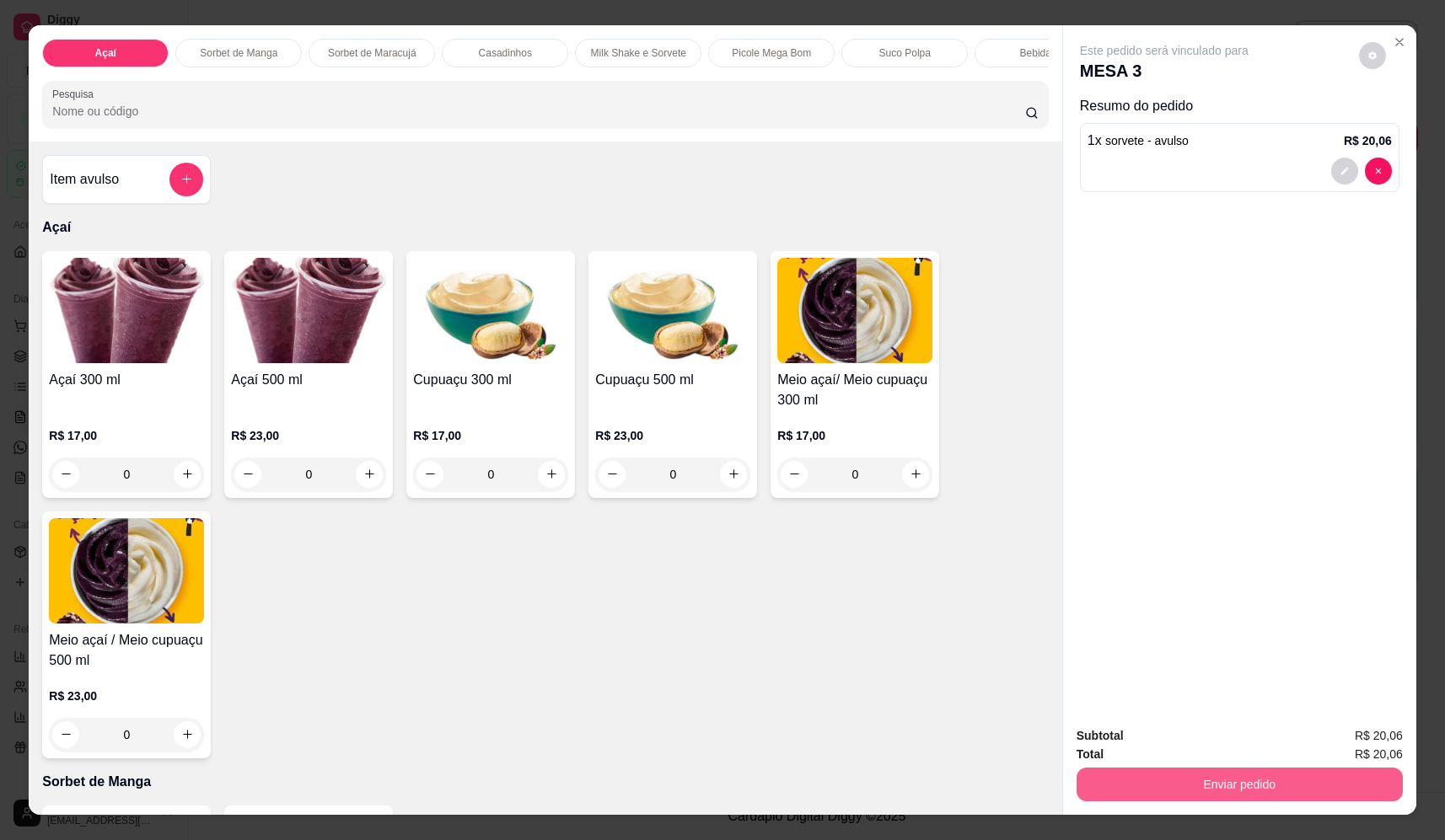
click at [1235, 792] on button "Enviar pedido" at bounding box center [1239, 784] width 326 height 34
click at [1210, 736] on button "Não registrar e enviar pedido" at bounding box center [1184, 742] width 170 height 31
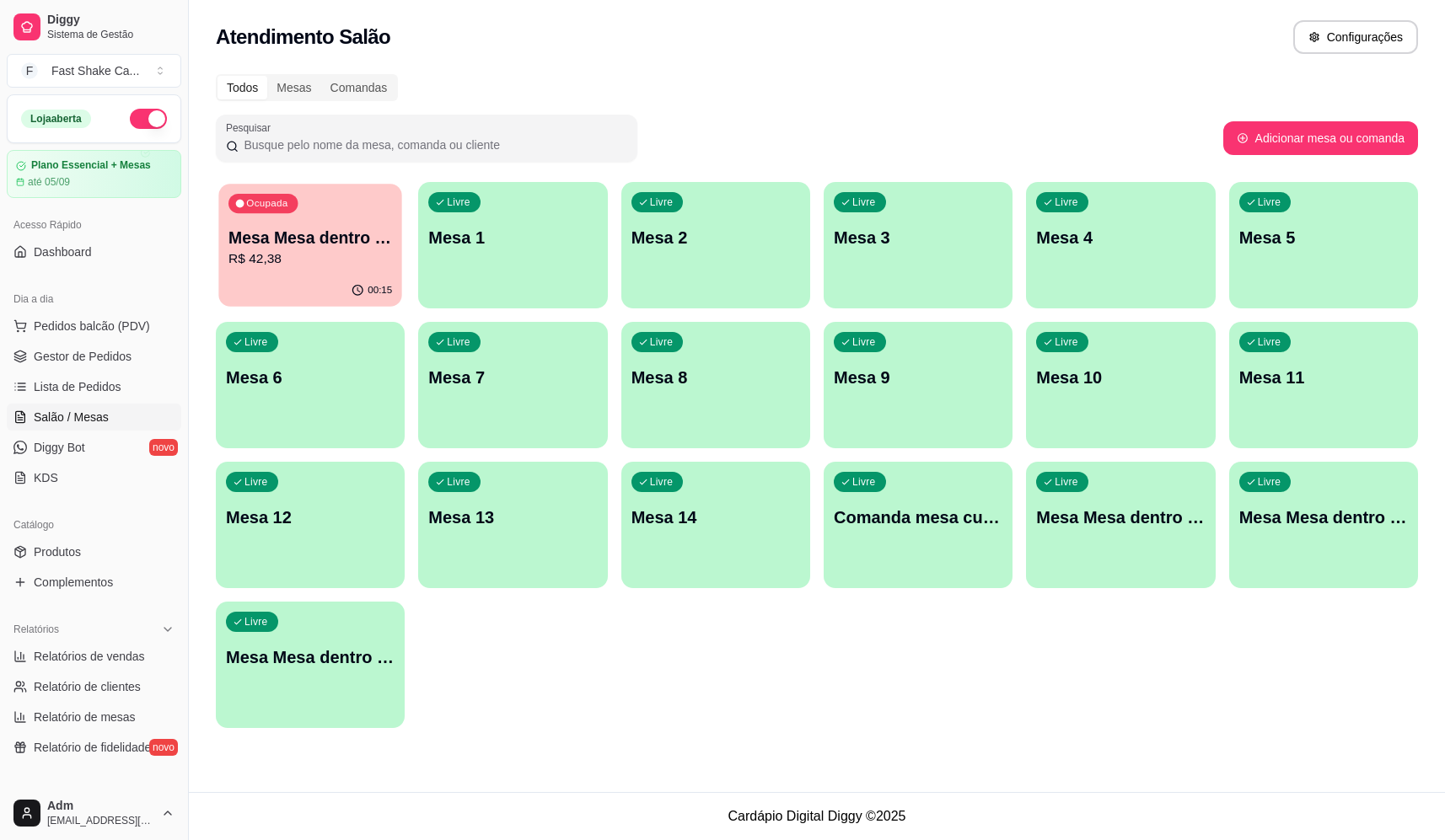
click at [316, 248] on p "Mesa Mesa dentro vermelha" at bounding box center [310, 237] width 164 height 22
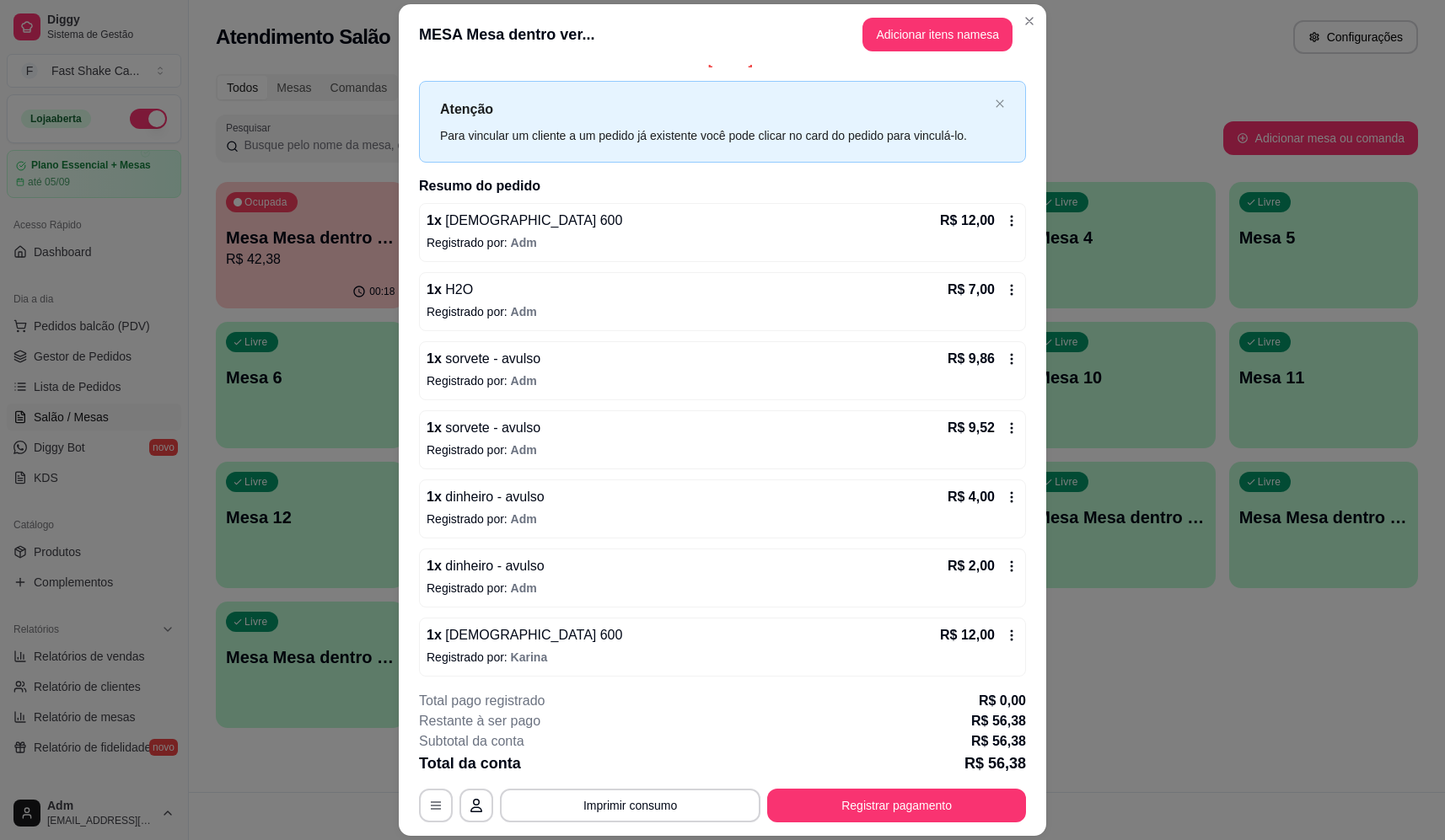
scroll to position [27, 0]
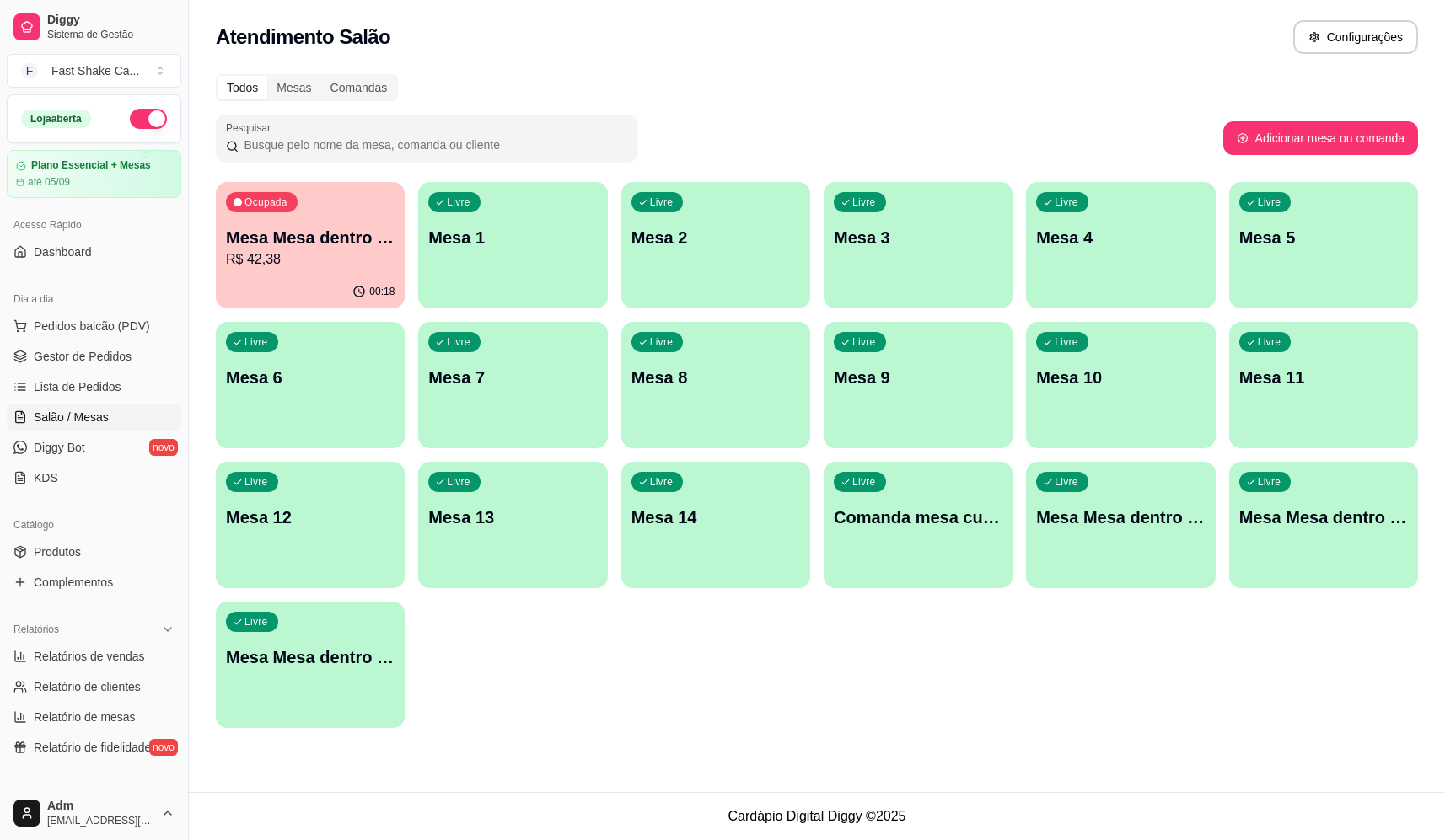
click at [887, 261] on div "Livre Mesa 3" at bounding box center [917, 235] width 188 height 106
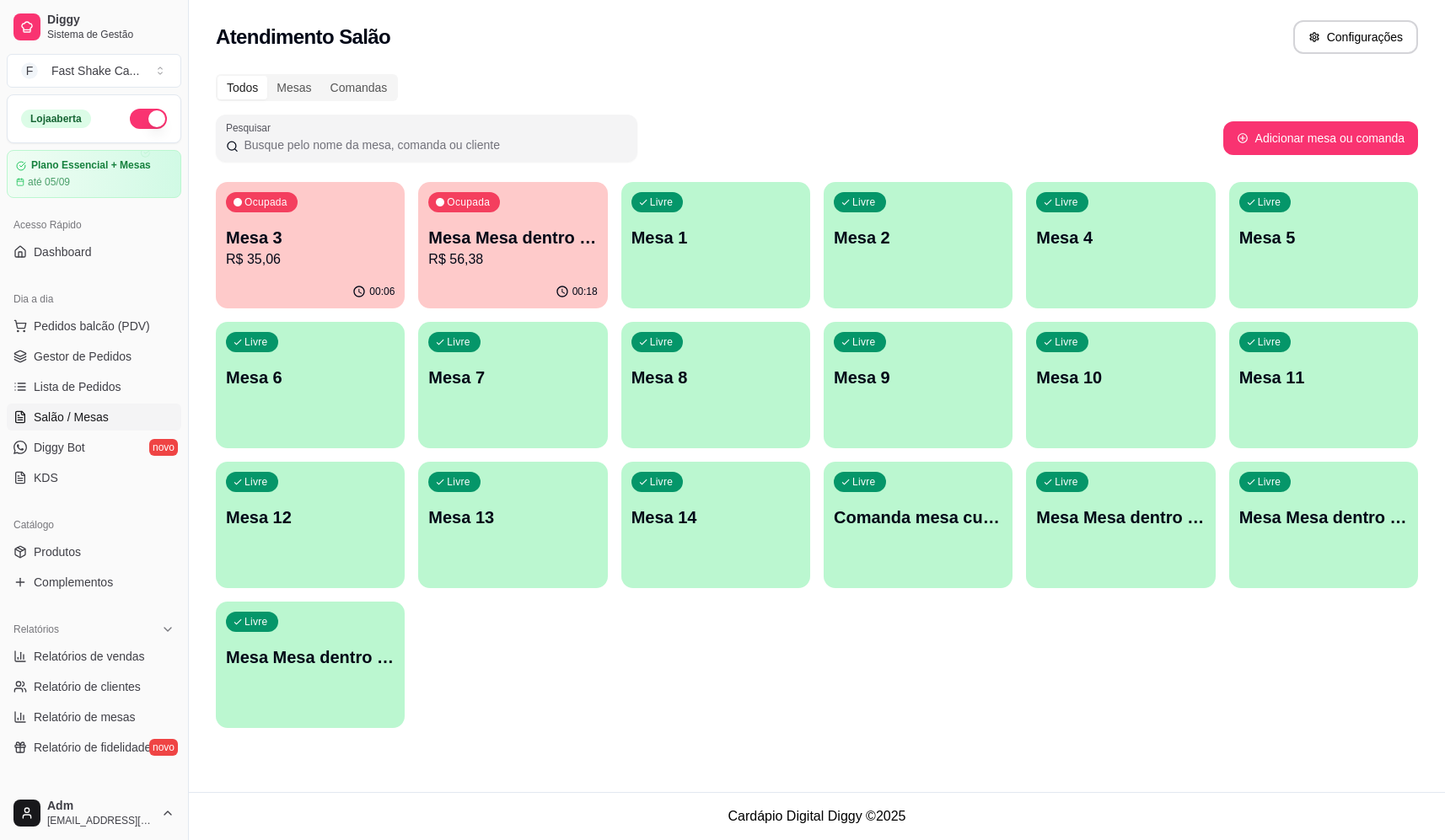
click at [322, 287] on div "00:06" at bounding box center [309, 292] width 188 height 33
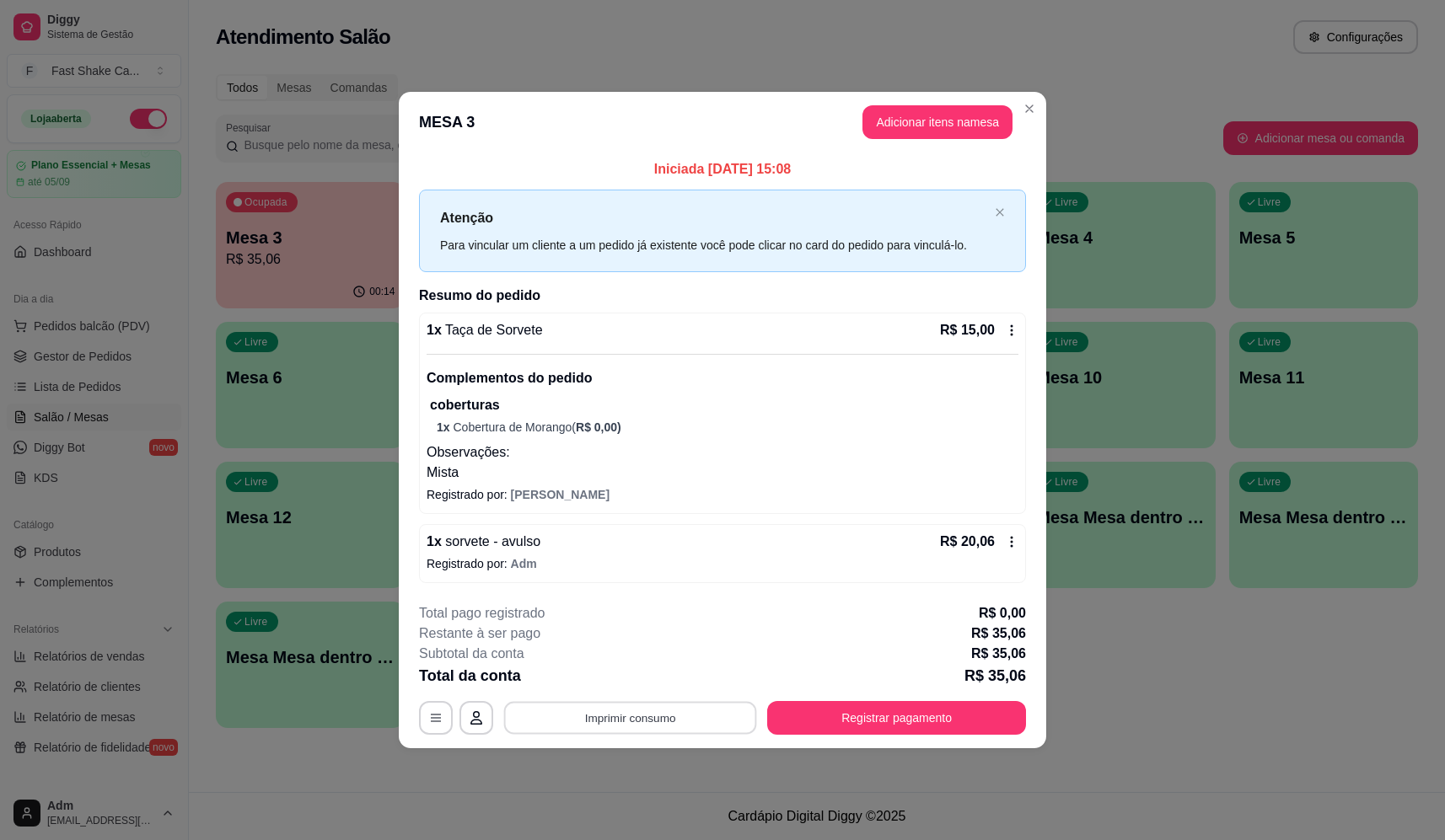
click at [720, 718] on button "Imprimir consumo" at bounding box center [630, 718] width 253 height 33
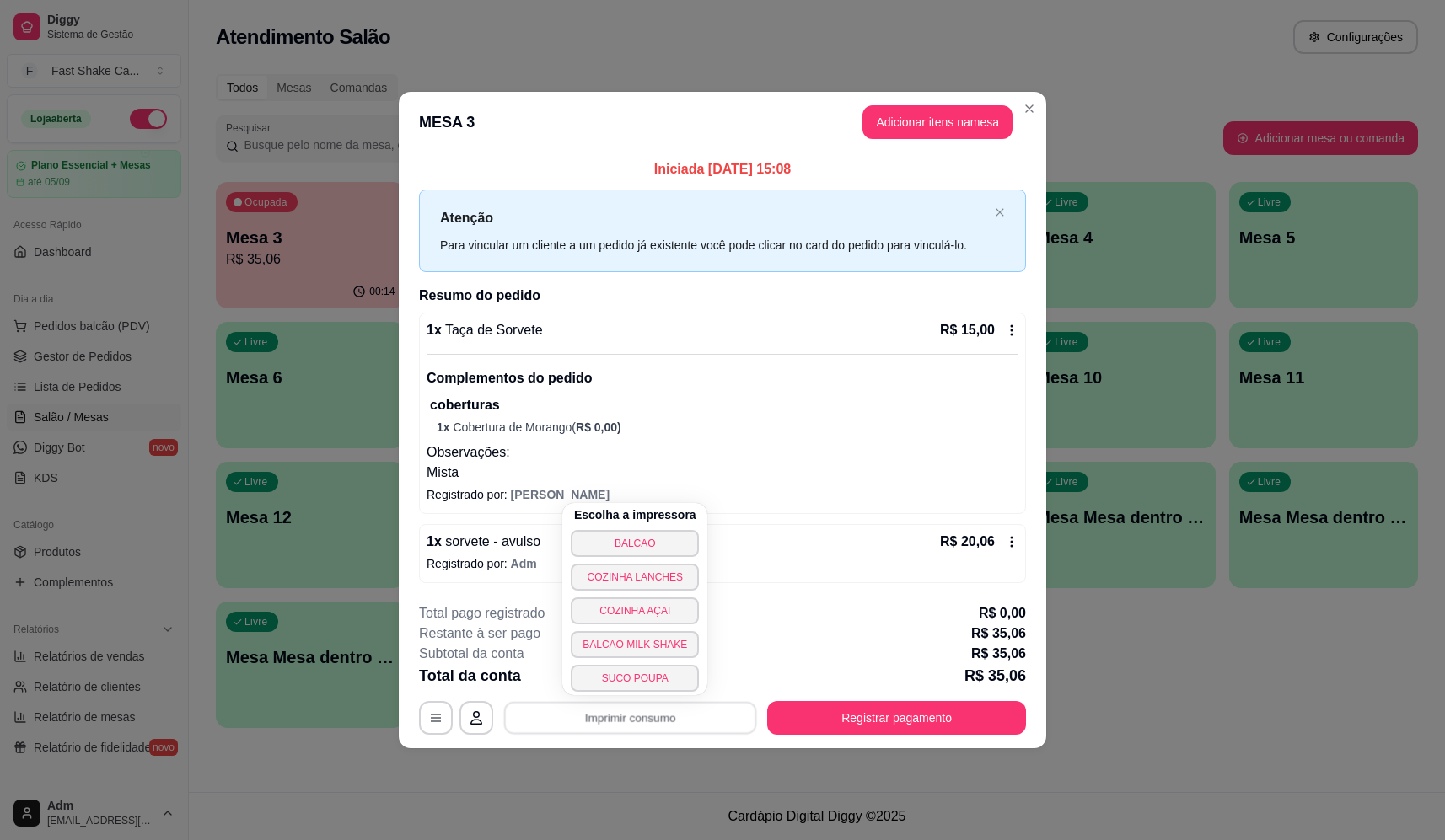
click at [686, 535] on button "BALCÃO" at bounding box center [634, 543] width 128 height 27
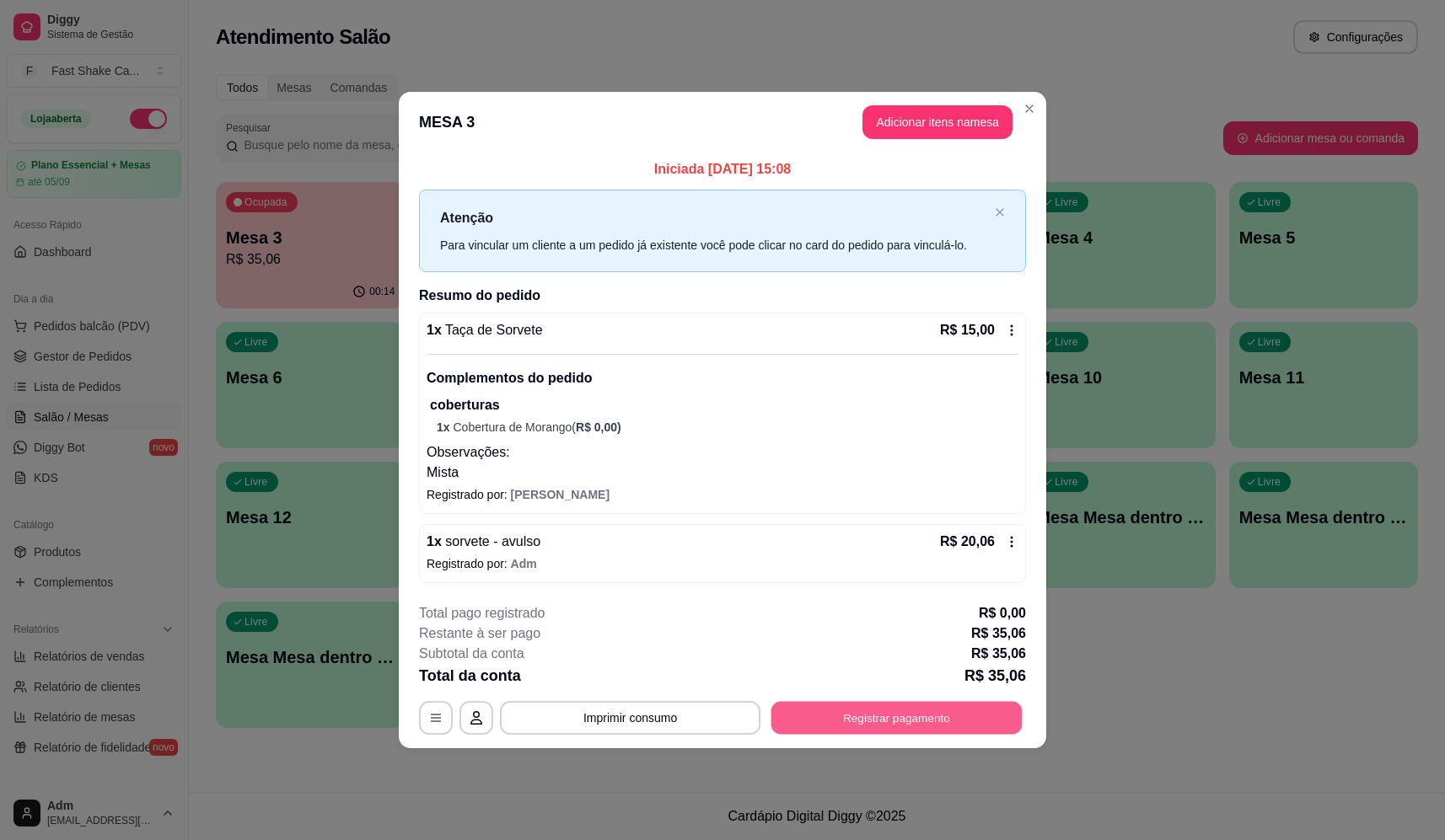
click at [937, 724] on button "Registrar pagamento" at bounding box center [896, 718] width 251 height 33
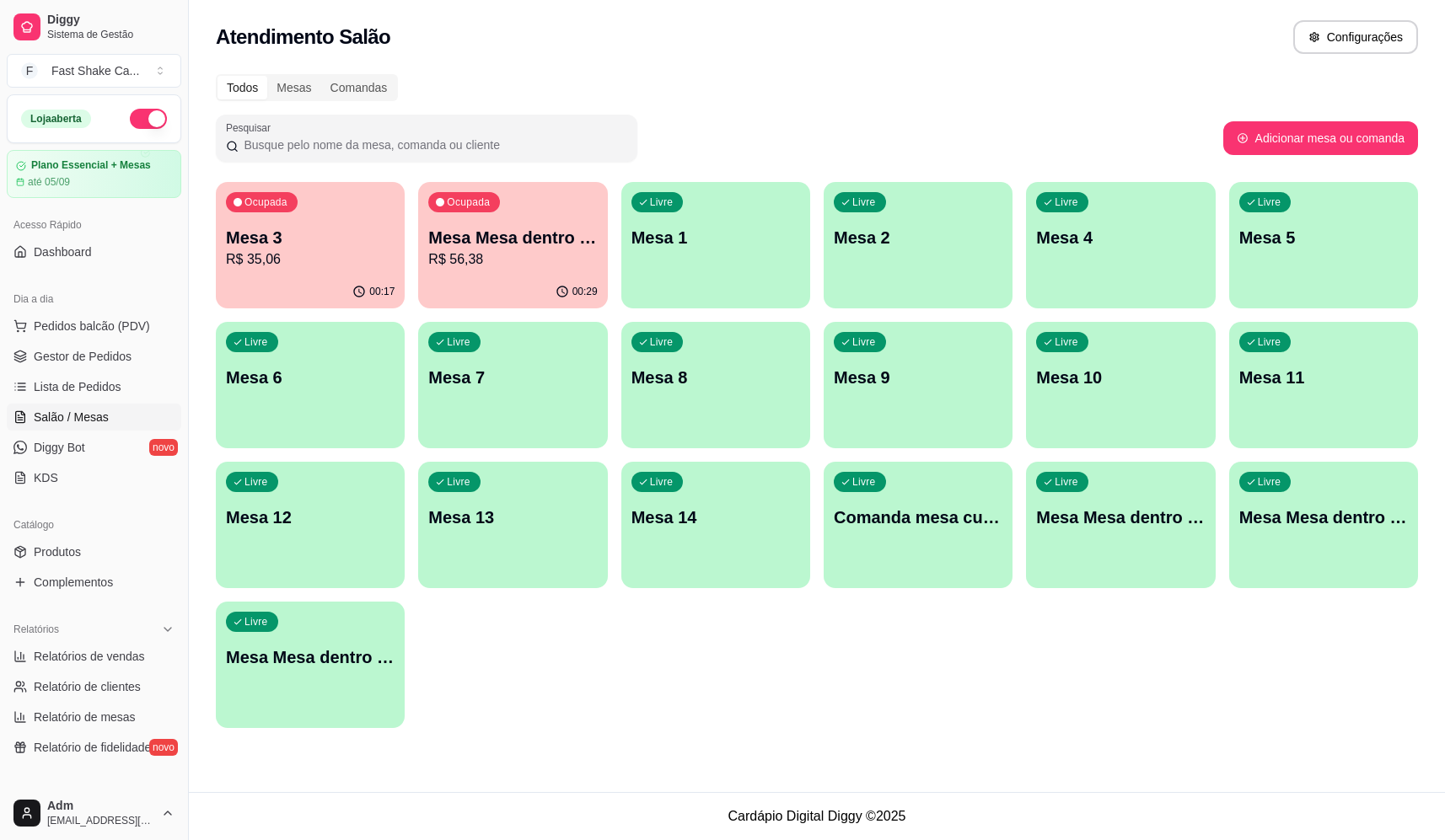
click at [296, 225] on div "Ocupada Mesa 3 R$ 35,06" at bounding box center [309, 229] width 188 height 94
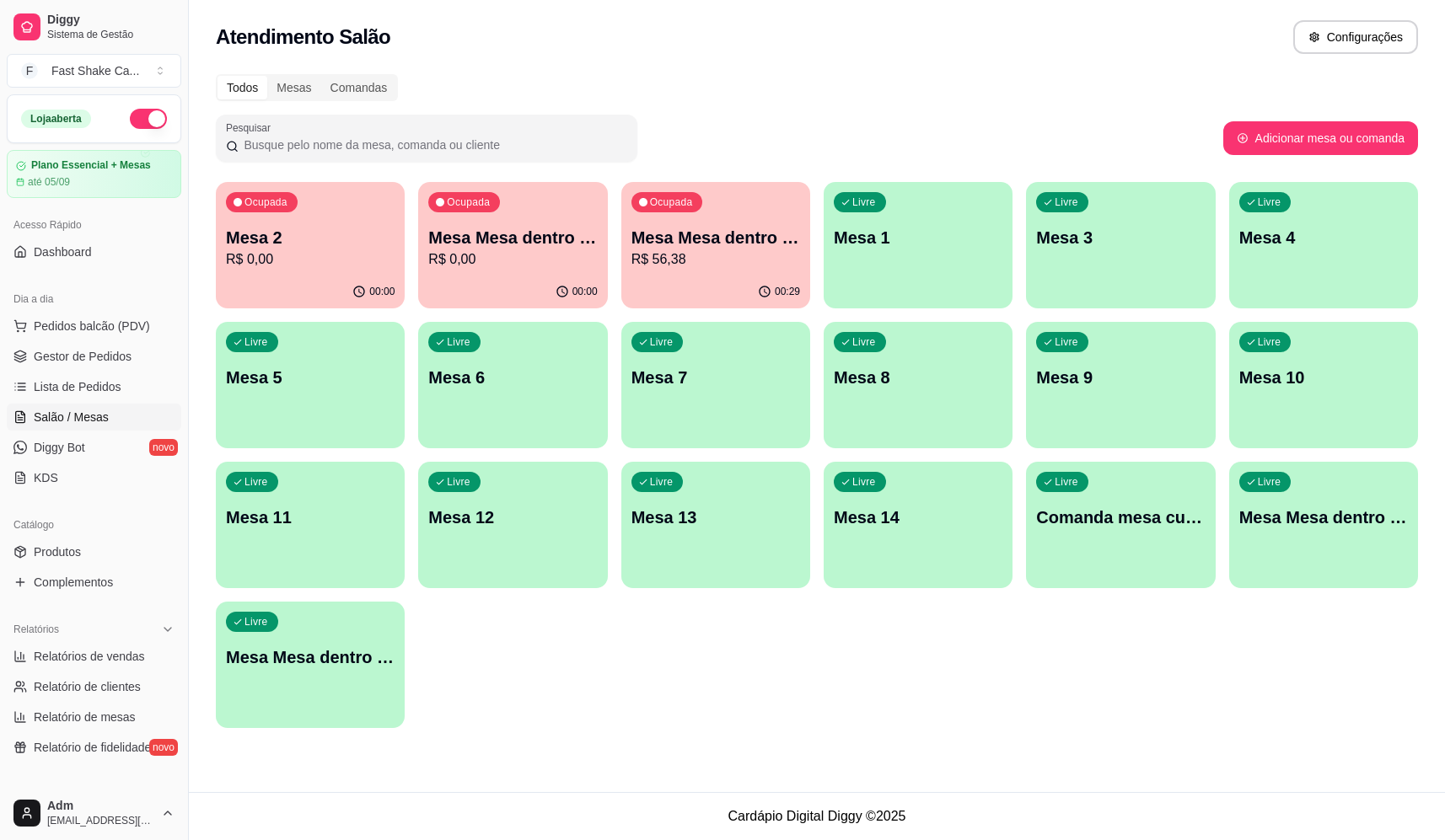
click at [519, 245] on p "Mesa Mesa dentro azul" at bounding box center [512, 238] width 169 height 23
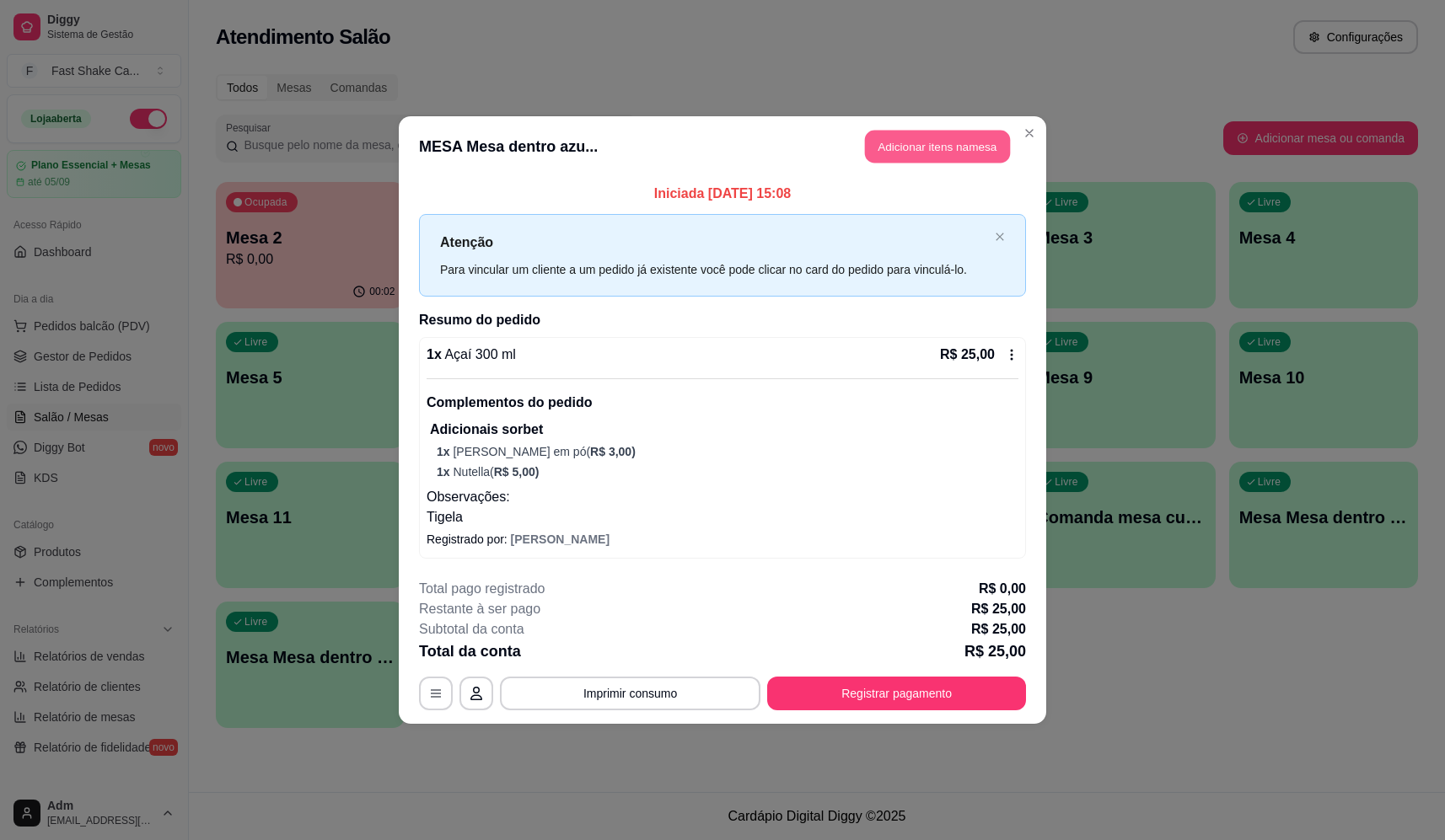
click at [940, 153] on button "Adicionar itens na mesa" at bounding box center [937, 147] width 145 height 33
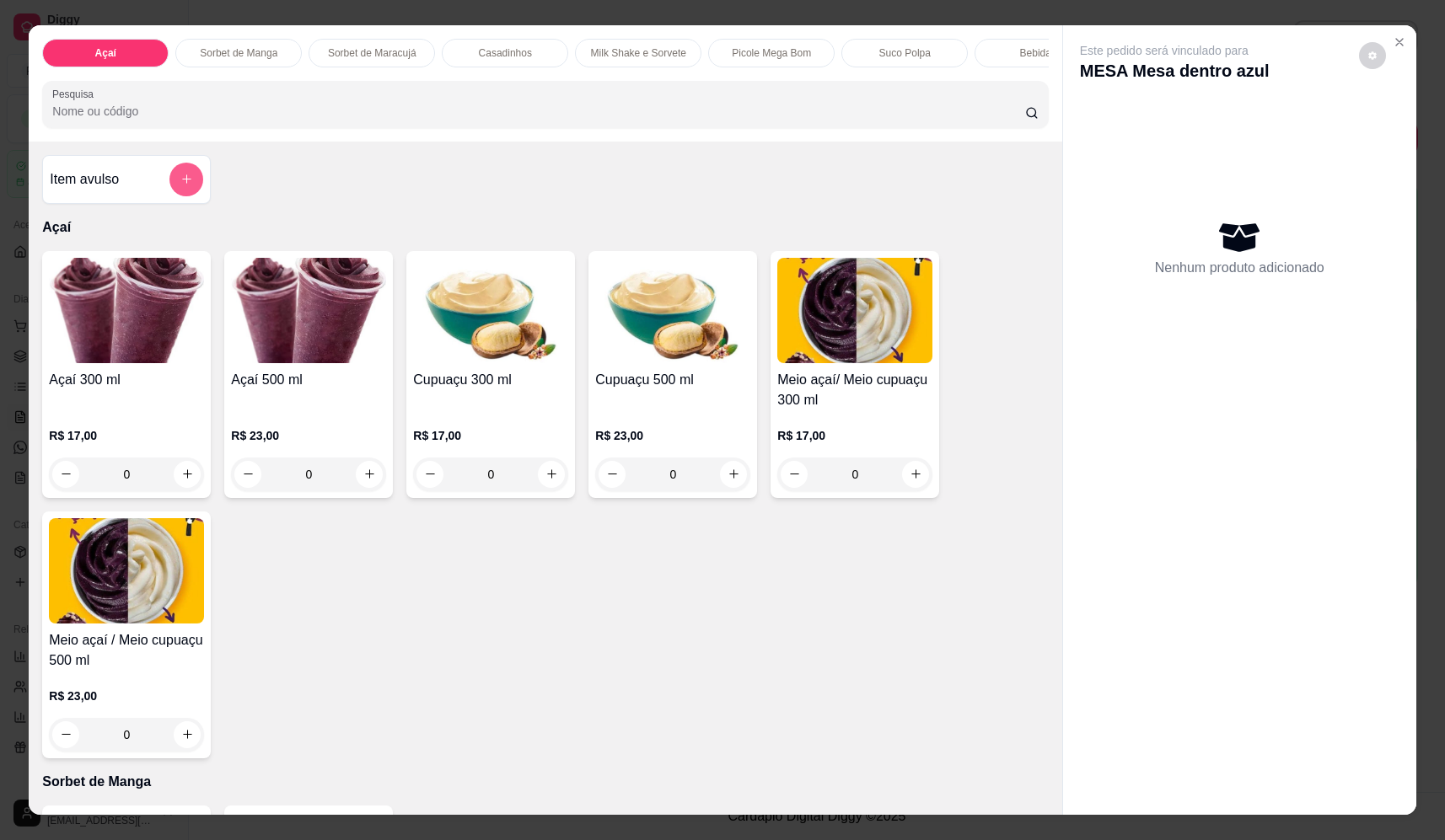
click at [186, 183] on button "add-separate-item" at bounding box center [186, 180] width 34 height 34
click at [669, 343] on div at bounding box center [723, 354] width 318 height 34
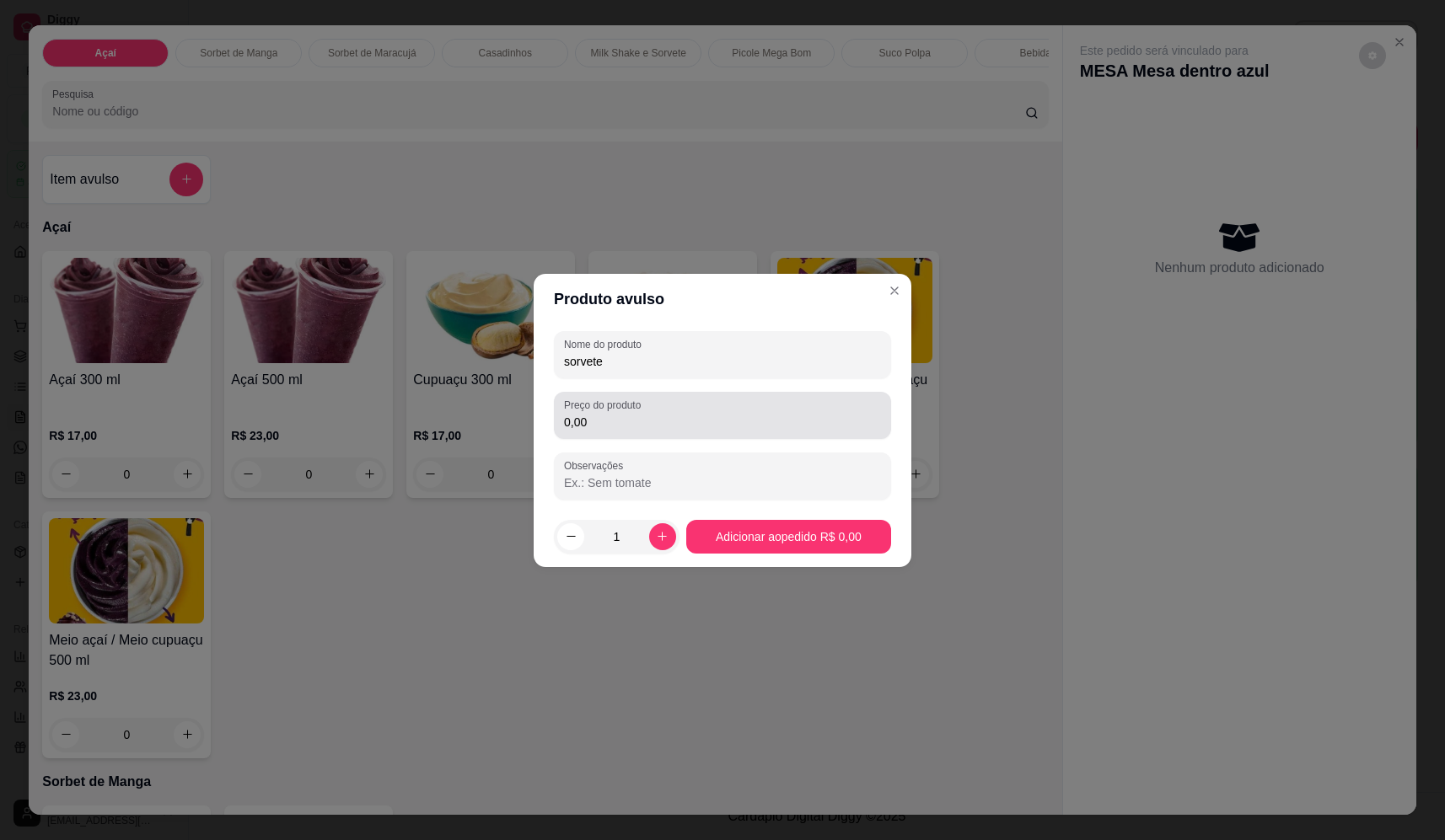
type input "sorvete"
click at [653, 405] on div "0,00" at bounding box center [722, 416] width 317 height 34
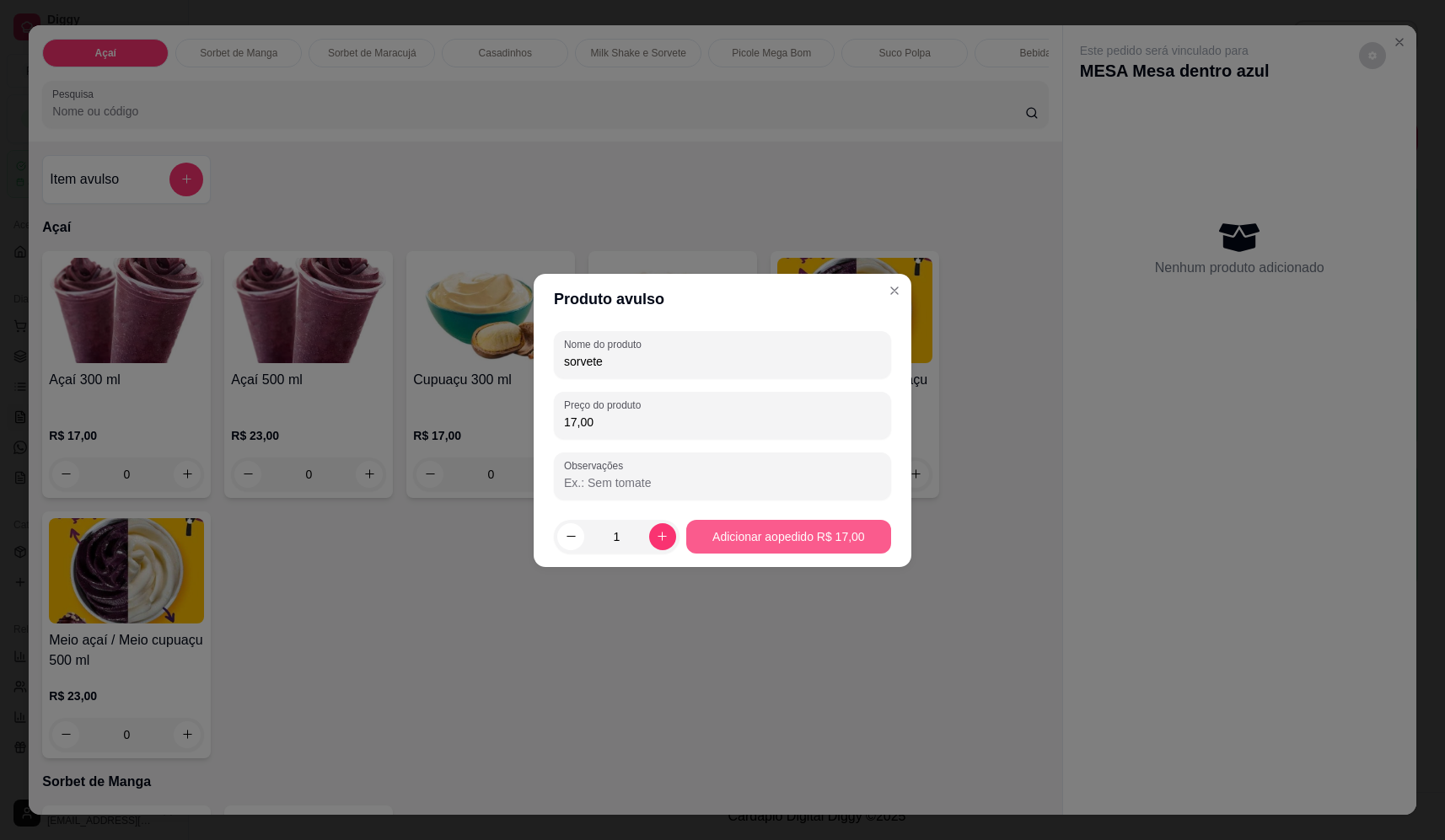
type input "17,00"
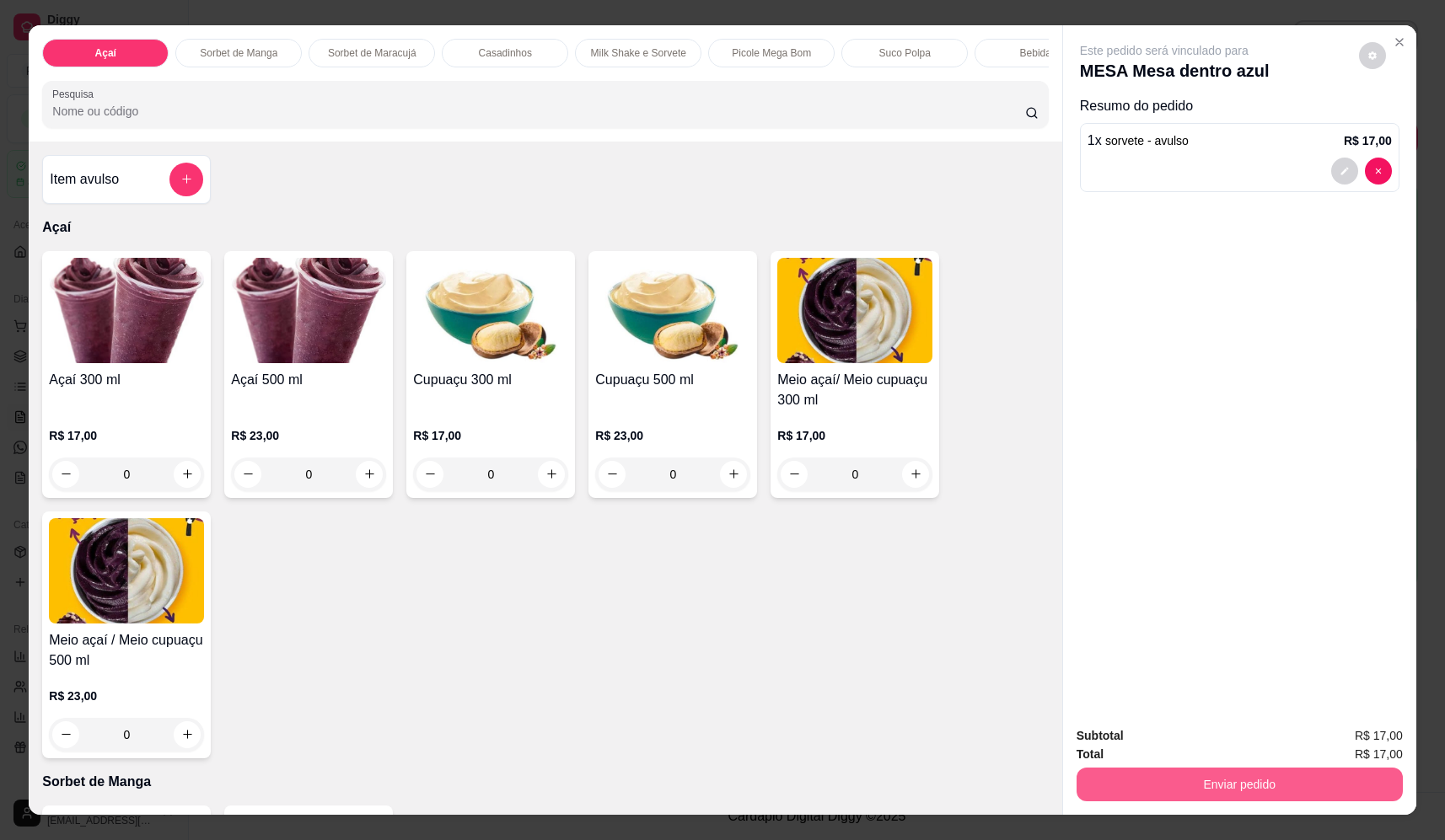
click at [1290, 783] on button "Enviar pedido" at bounding box center [1239, 784] width 326 height 34
click at [1204, 724] on div "Deseja registrar o cliente que fez esse pedido? Essa é uma forma de identificar…" at bounding box center [1232, 723] width 288 height 72
click at [1187, 738] on button "Não registrar e enviar pedido" at bounding box center [1184, 742] width 170 height 31
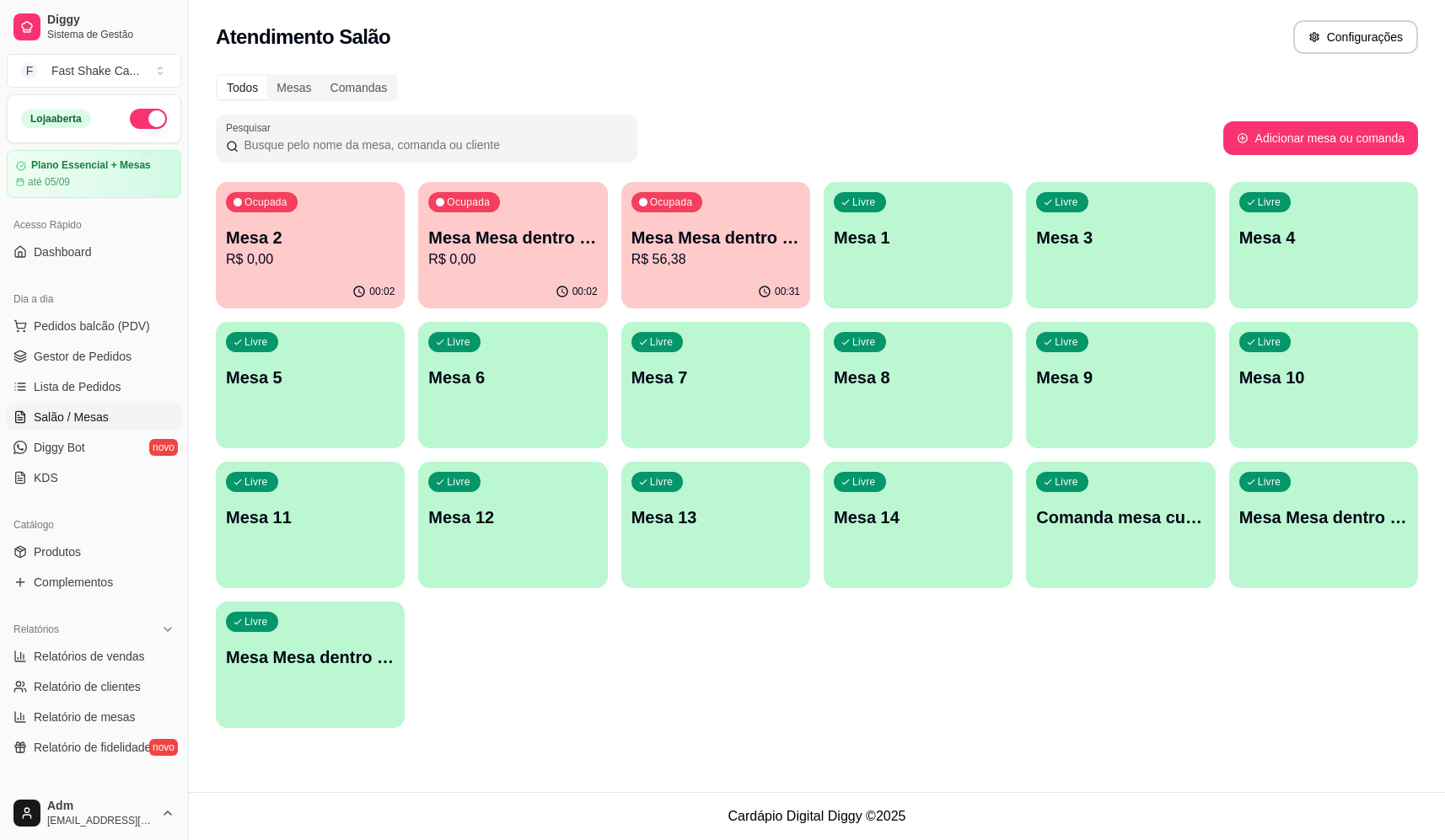
click at [1104, 718] on div "Ocupada Mesa 2 R$ 0,00 00:02 Ocupada Mesa Mesa dentro azul R$ 0,00 00:02 Ocupad…" at bounding box center [817, 456] width 1202 height 546
click at [727, 253] on p "R$ 56,38" at bounding box center [715, 260] width 169 height 20
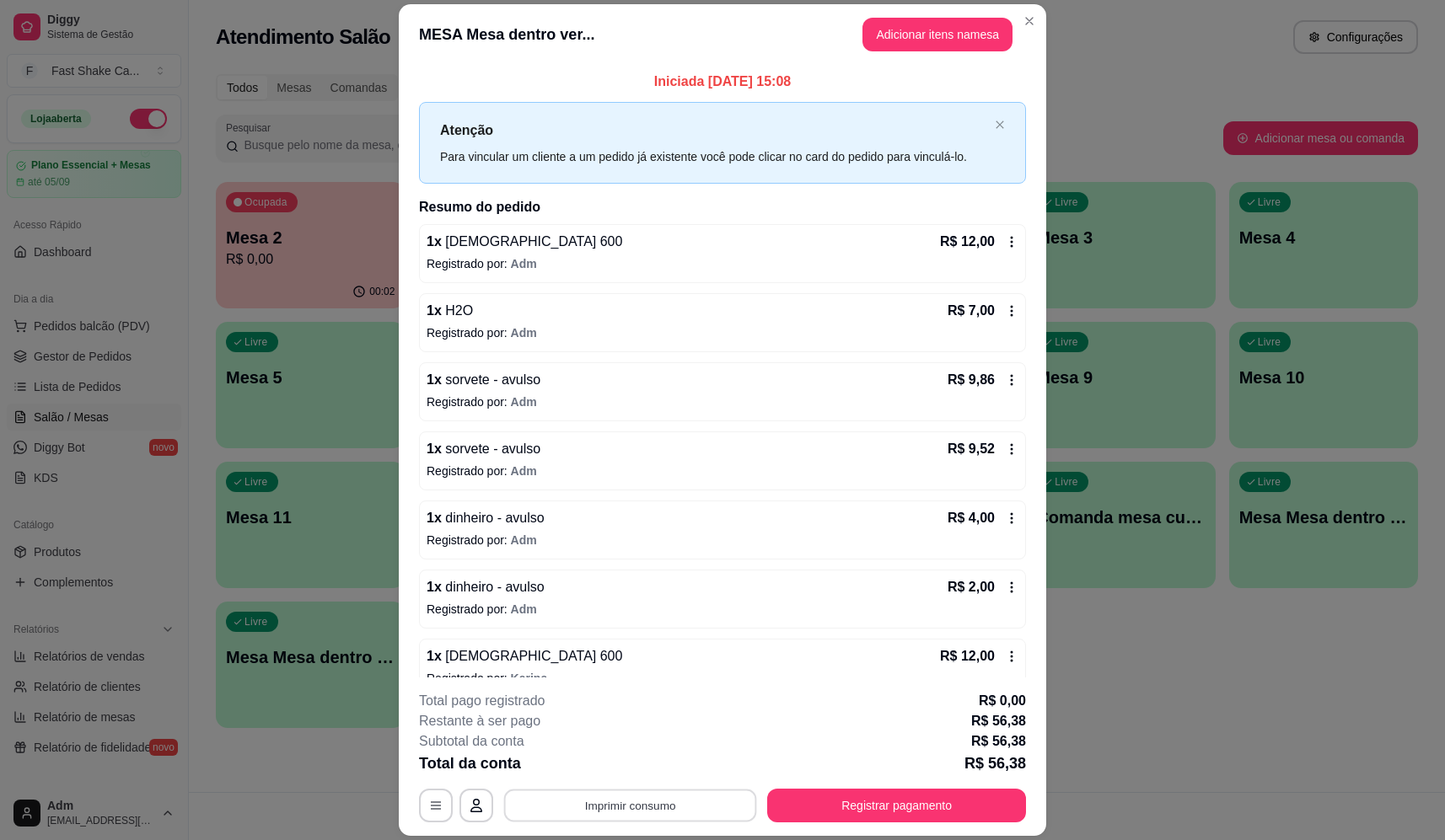
click at [690, 804] on button "Imprimir consumo" at bounding box center [630, 806] width 253 height 33
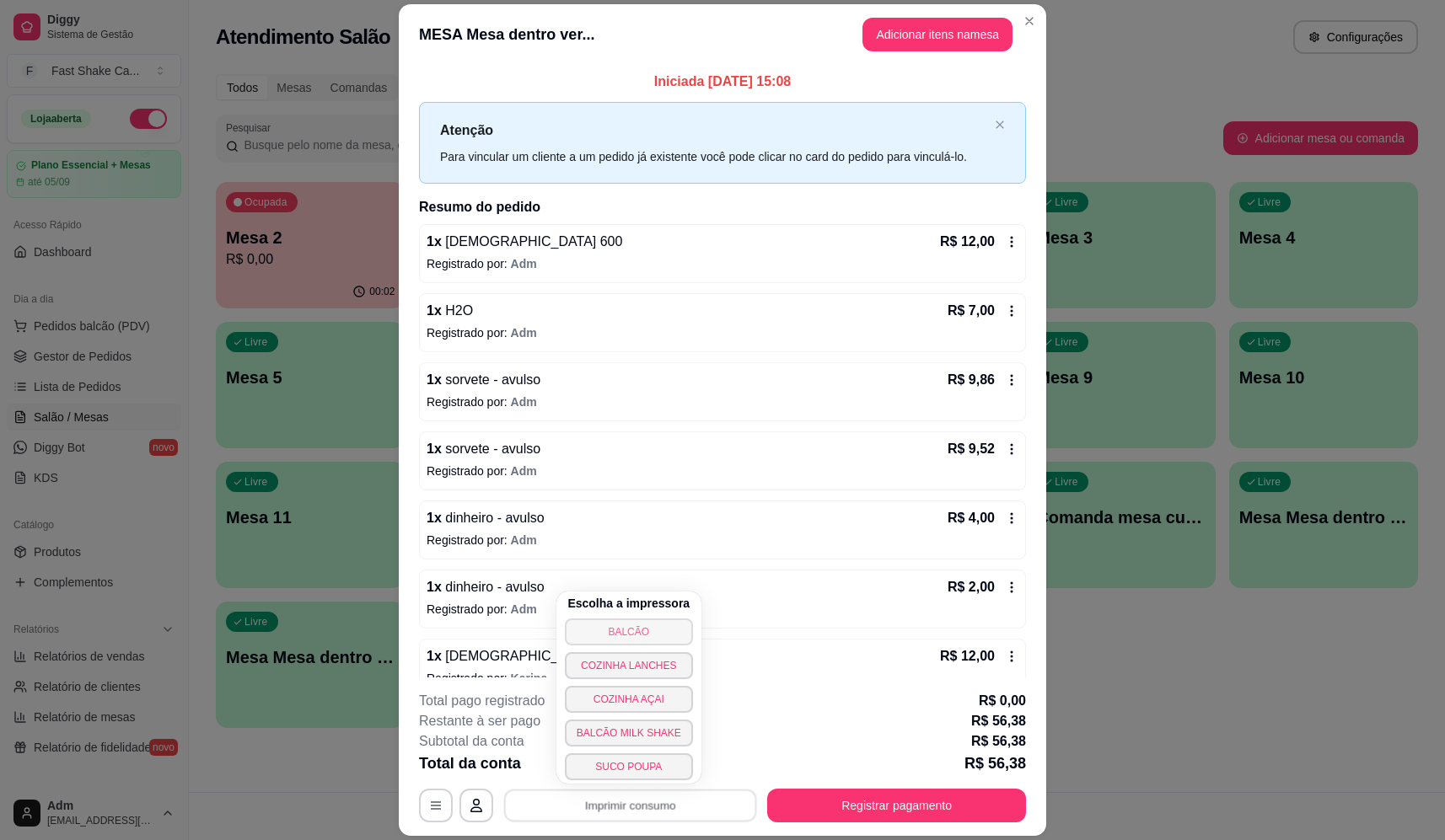
click at [670, 629] on button "BALCÃO" at bounding box center [628, 632] width 128 height 27
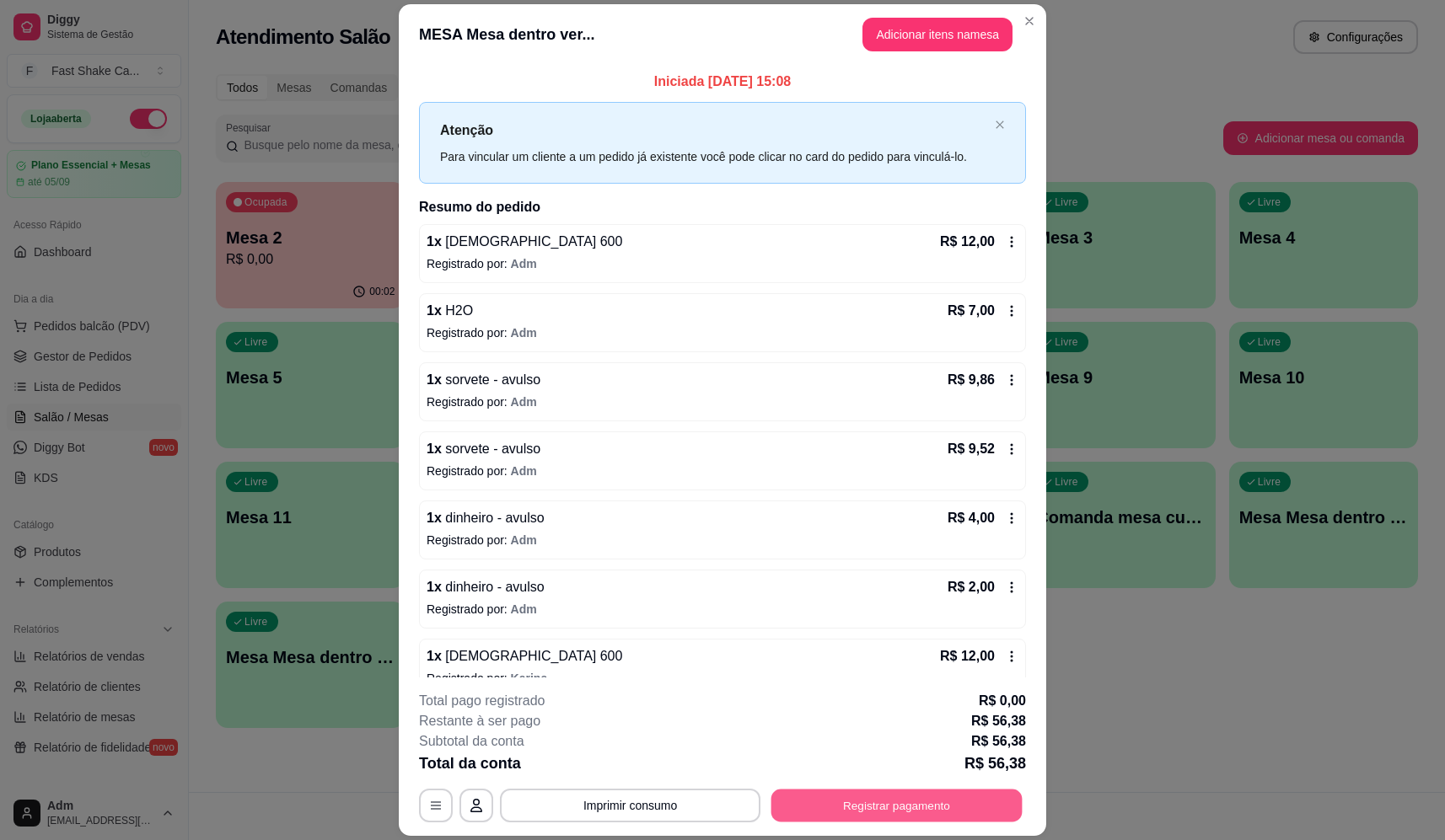
click at [932, 795] on button "Registrar pagamento" at bounding box center [896, 806] width 251 height 33
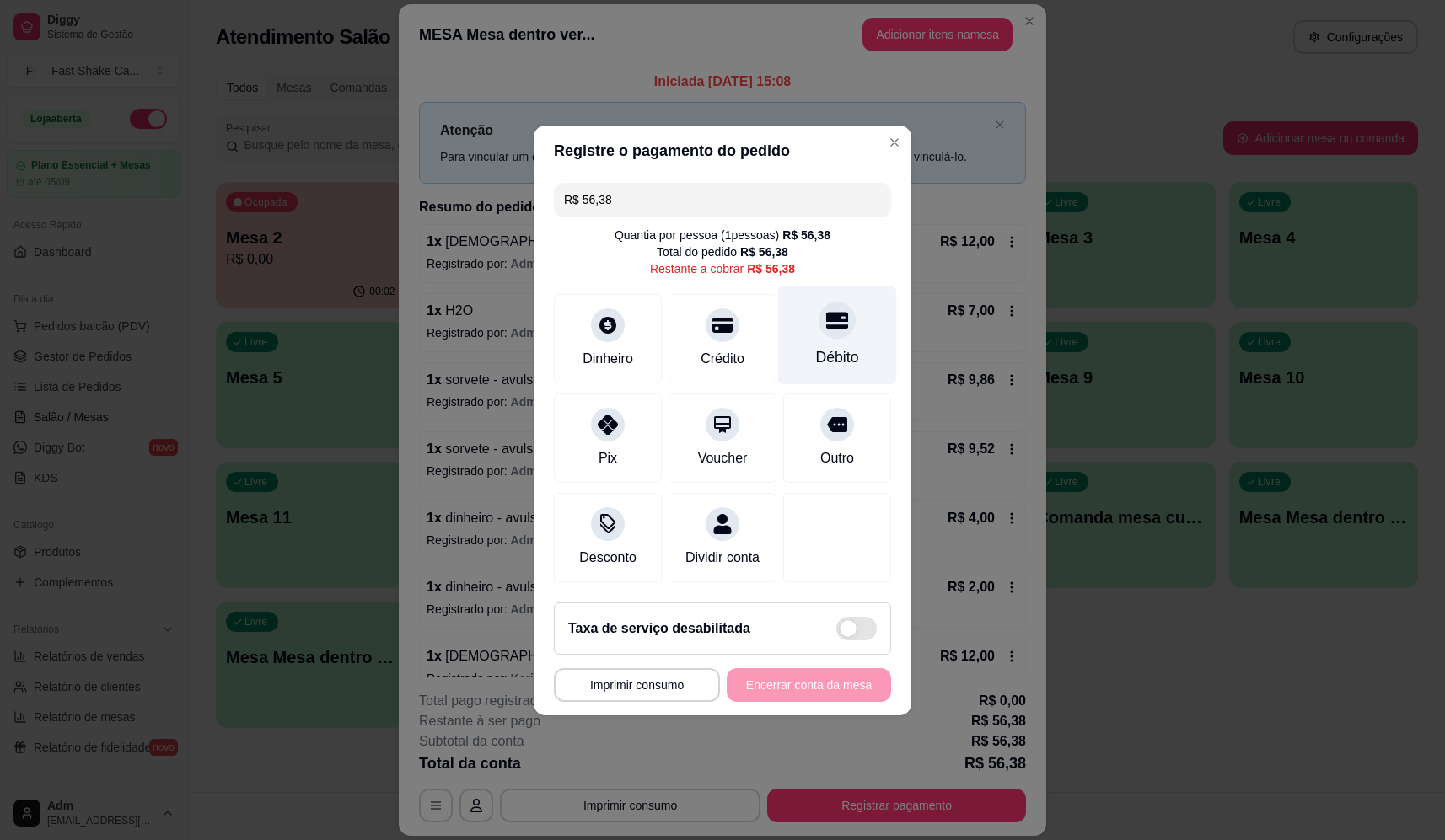
click at [824, 328] on div at bounding box center [837, 320] width 37 height 37
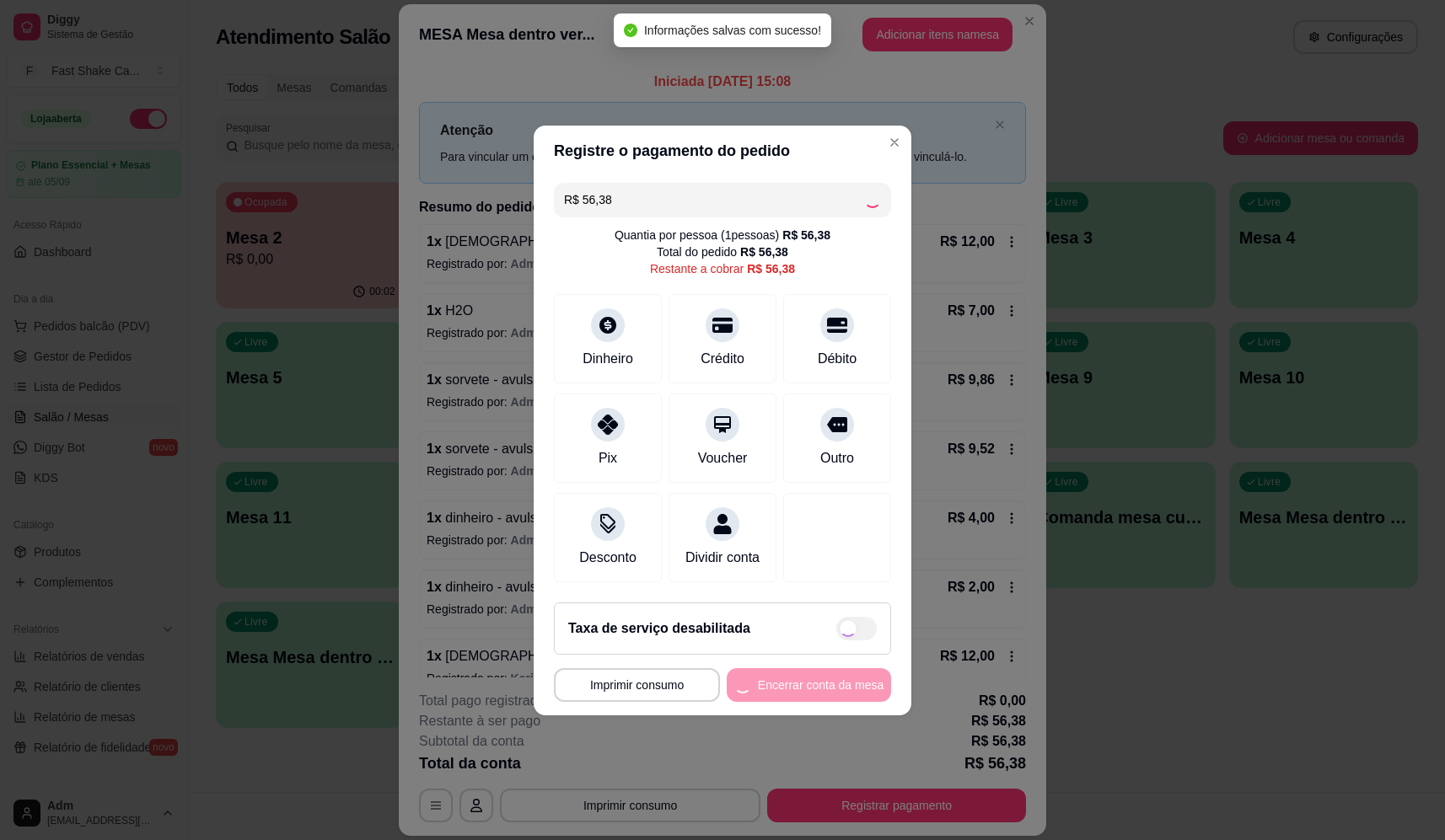
type input "R$ 0,00"
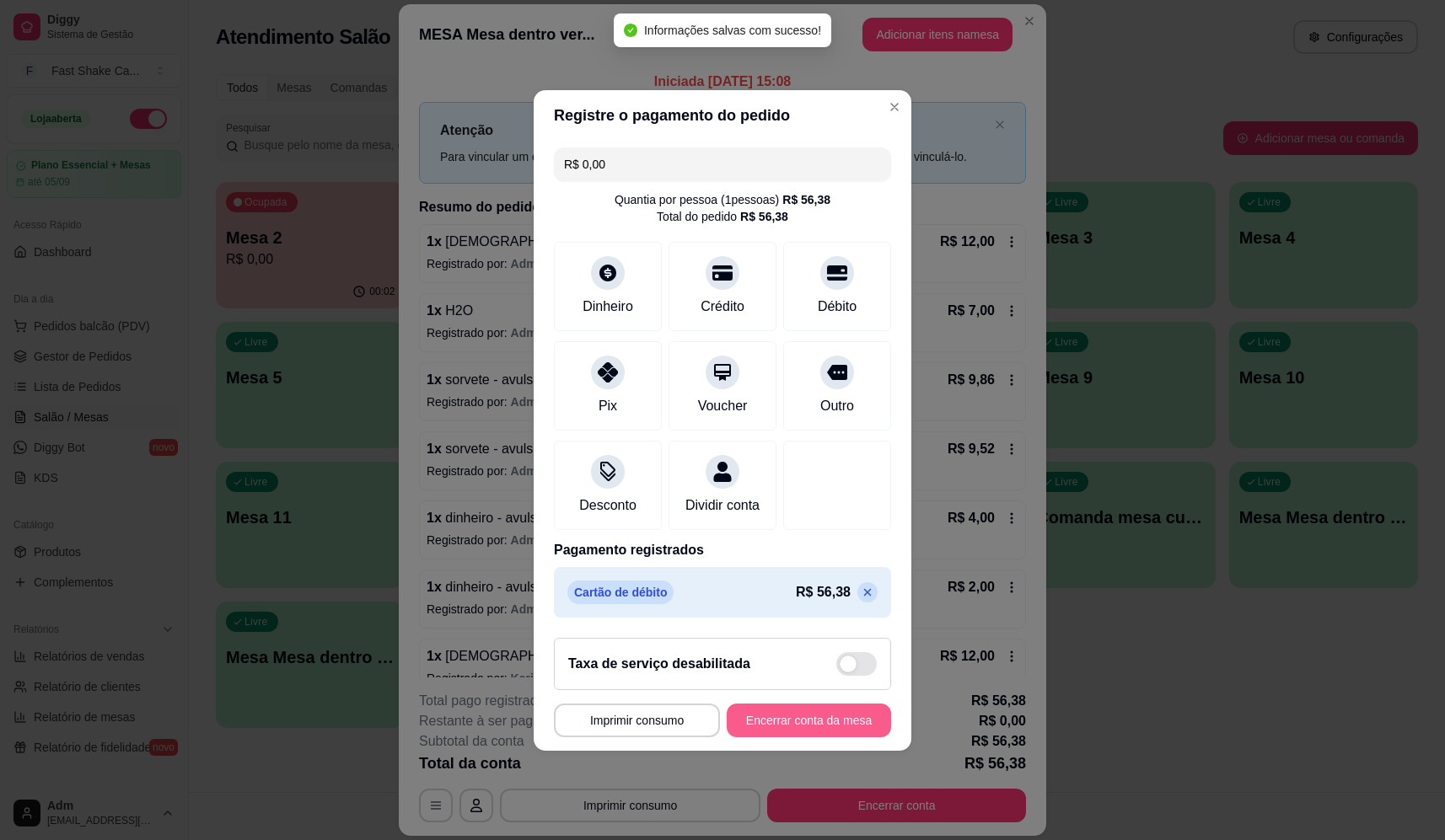
click at [824, 731] on button "Encerrar conta da mesa" at bounding box center [809, 720] width 164 height 34
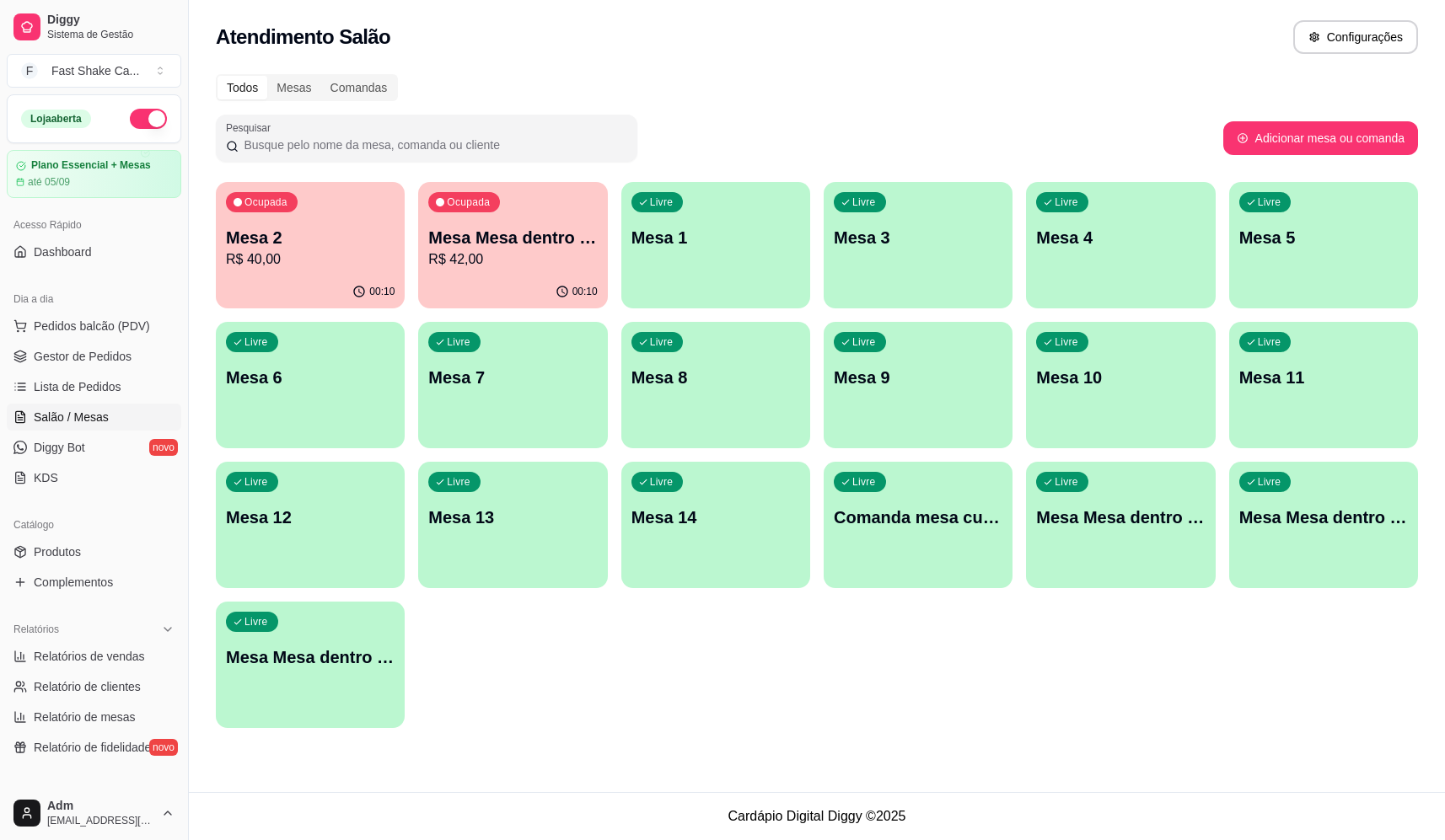
click at [505, 245] on p "Mesa Mesa dentro azul" at bounding box center [512, 238] width 169 height 23
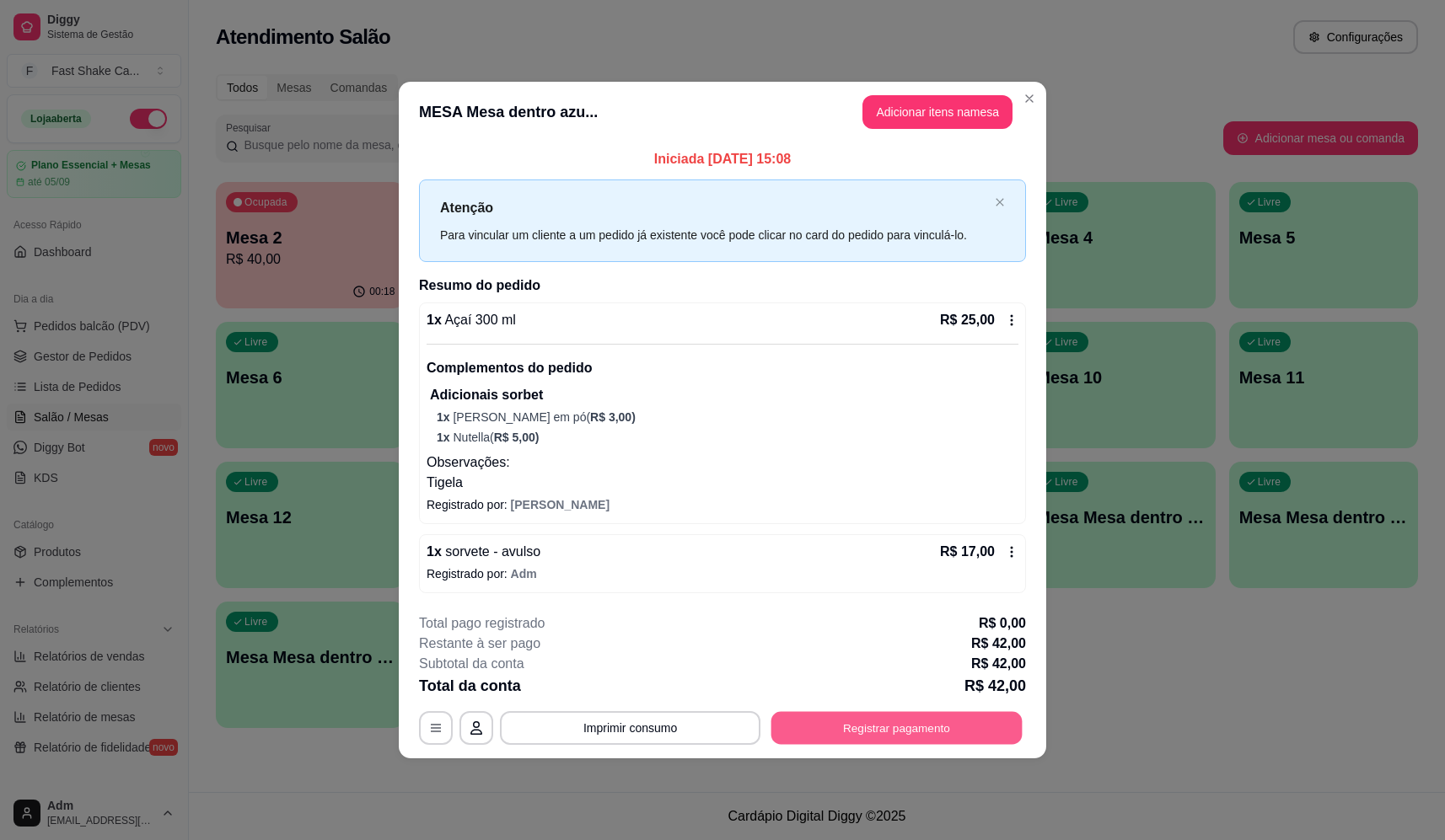
click at [906, 733] on button "Registrar pagamento" at bounding box center [896, 728] width 251 height 33
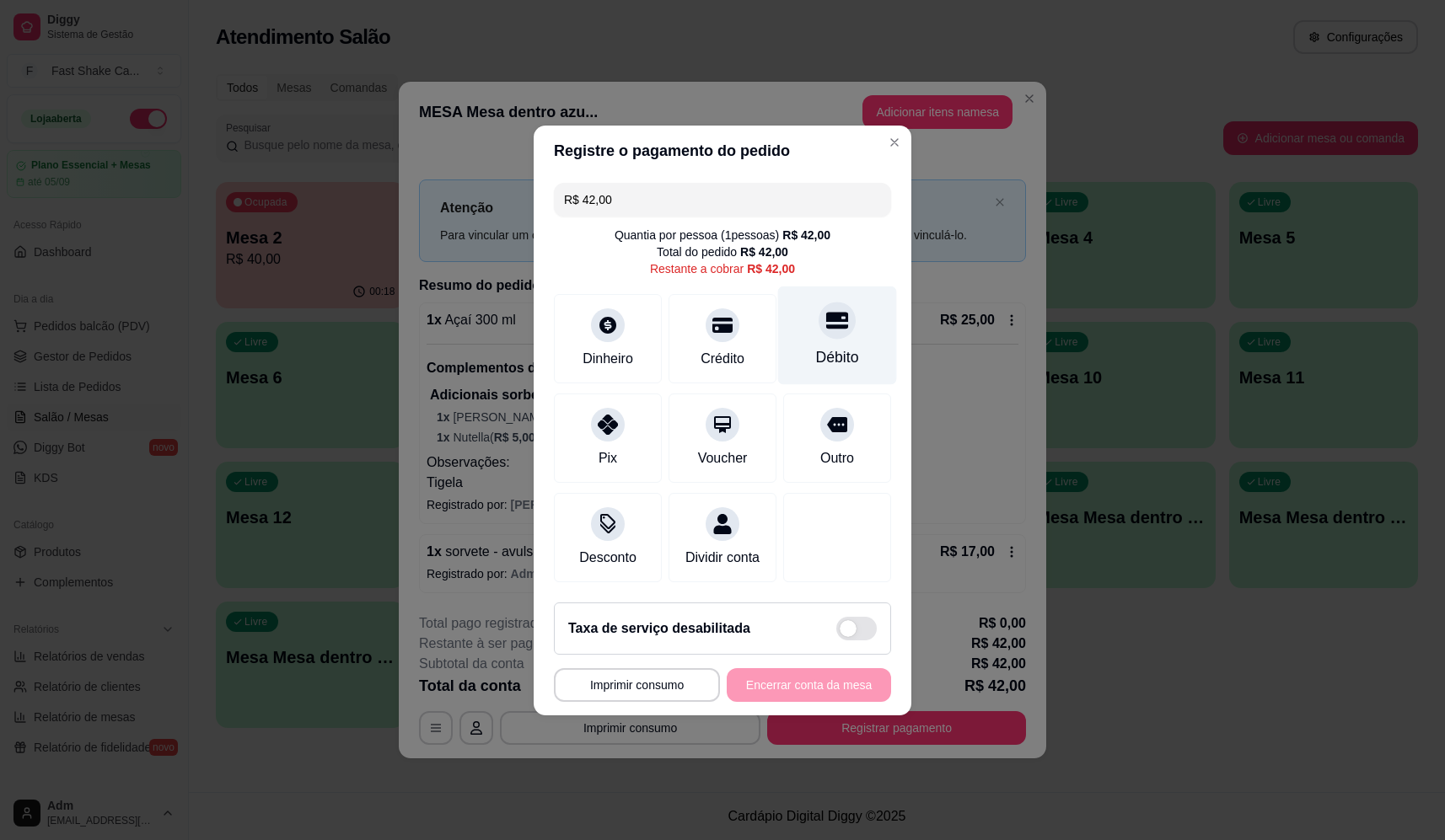
click at [835, 336] on div "Débito" at bounding box center [837, 335] width 119 height 99
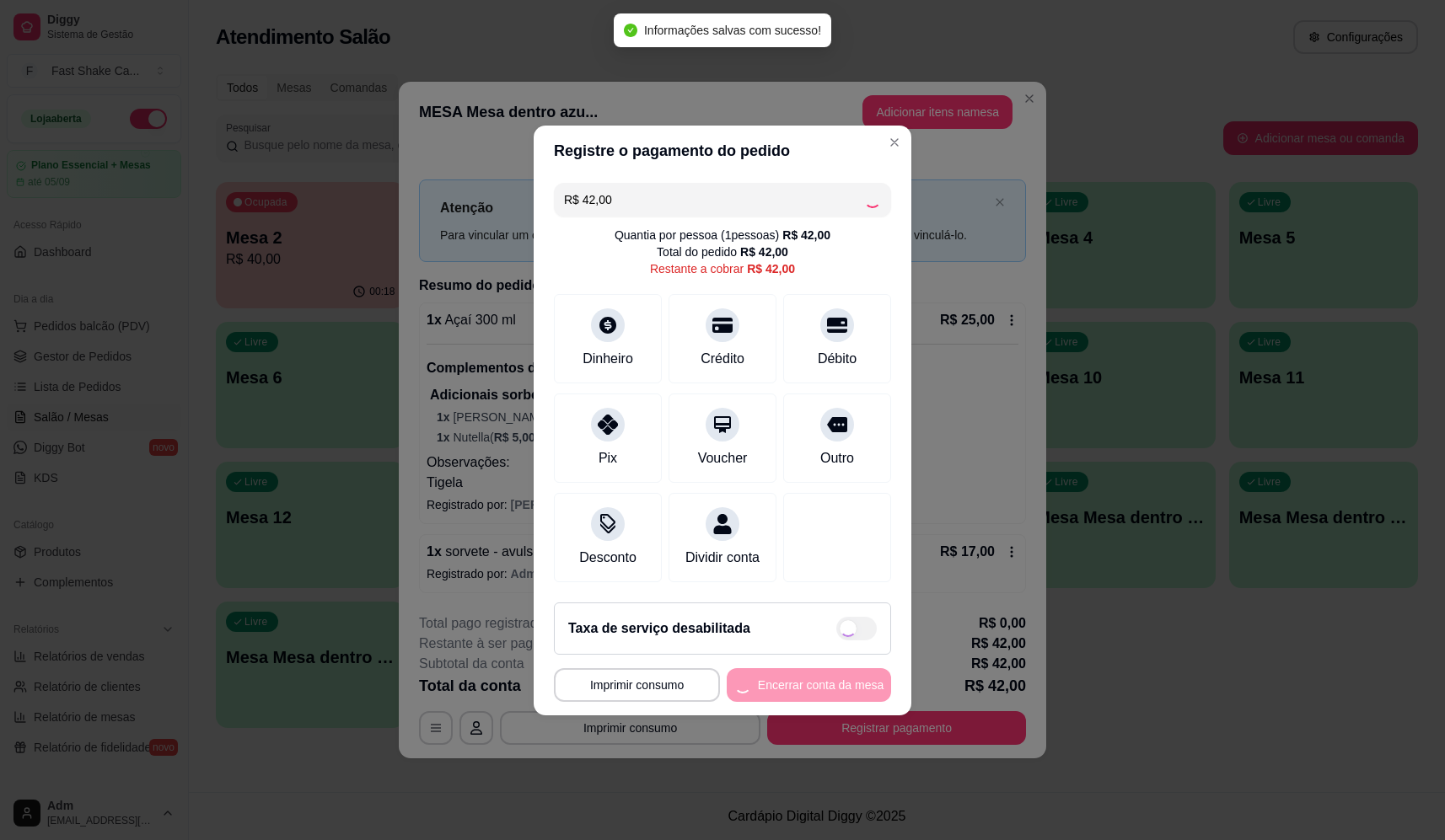
type input "R$ 0,00"
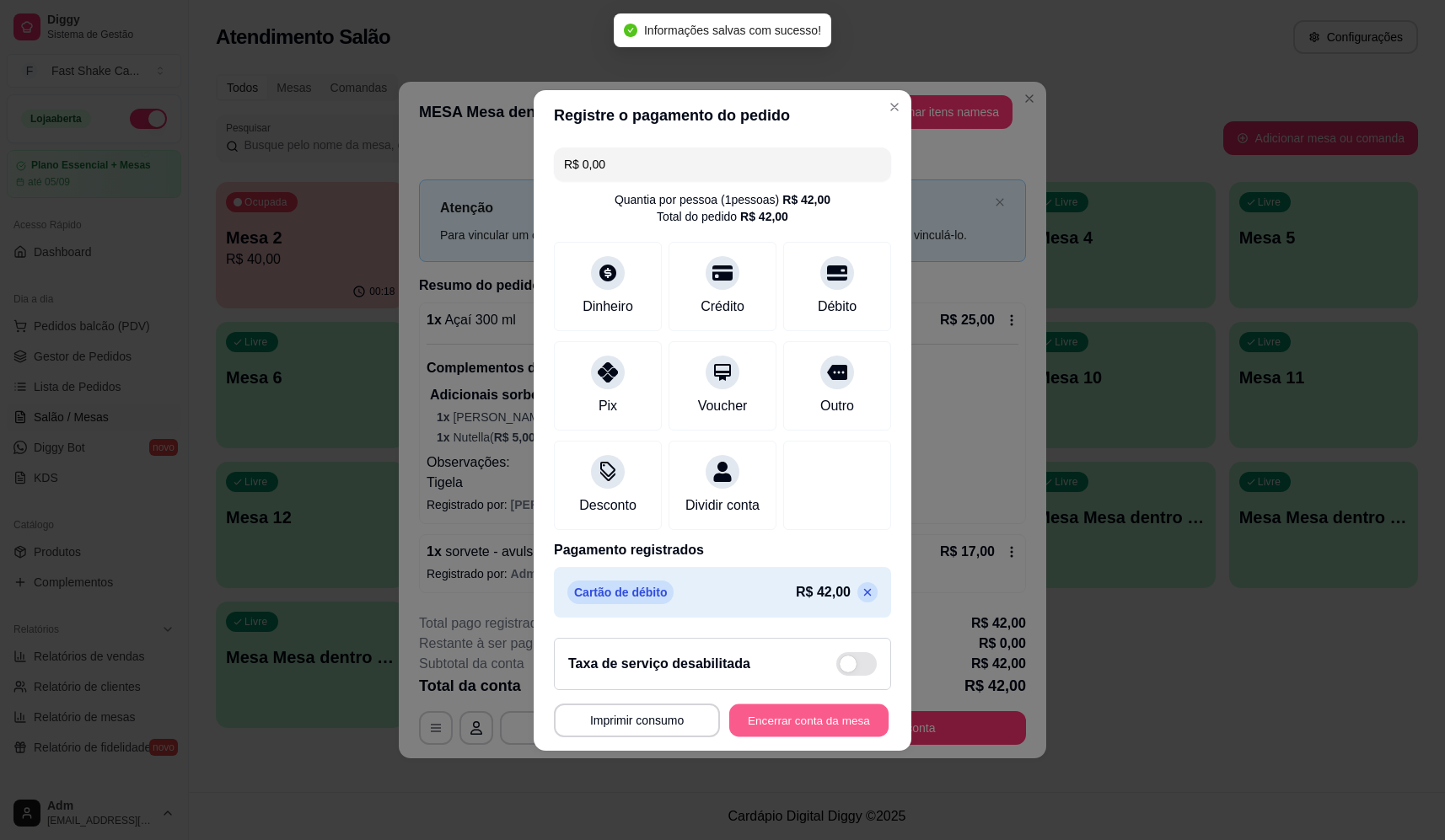
click at [802, 723] on button "Encerrar conta da mesa" at bounding box center [808, 720] width 159 height 33
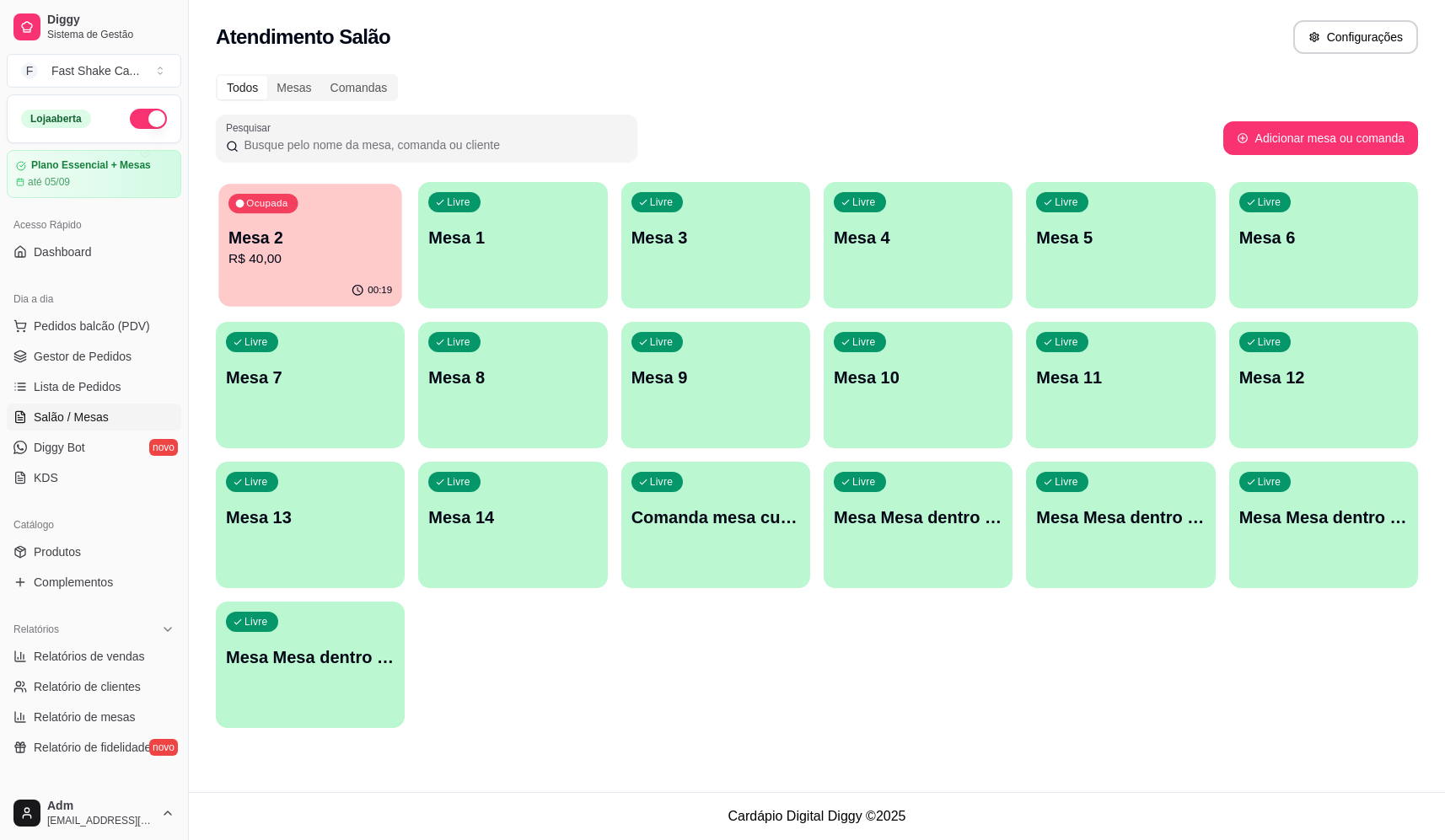
click at [251, 251] on p "R$ 40,00" at bounding box center [310, 260] width 164 height 20
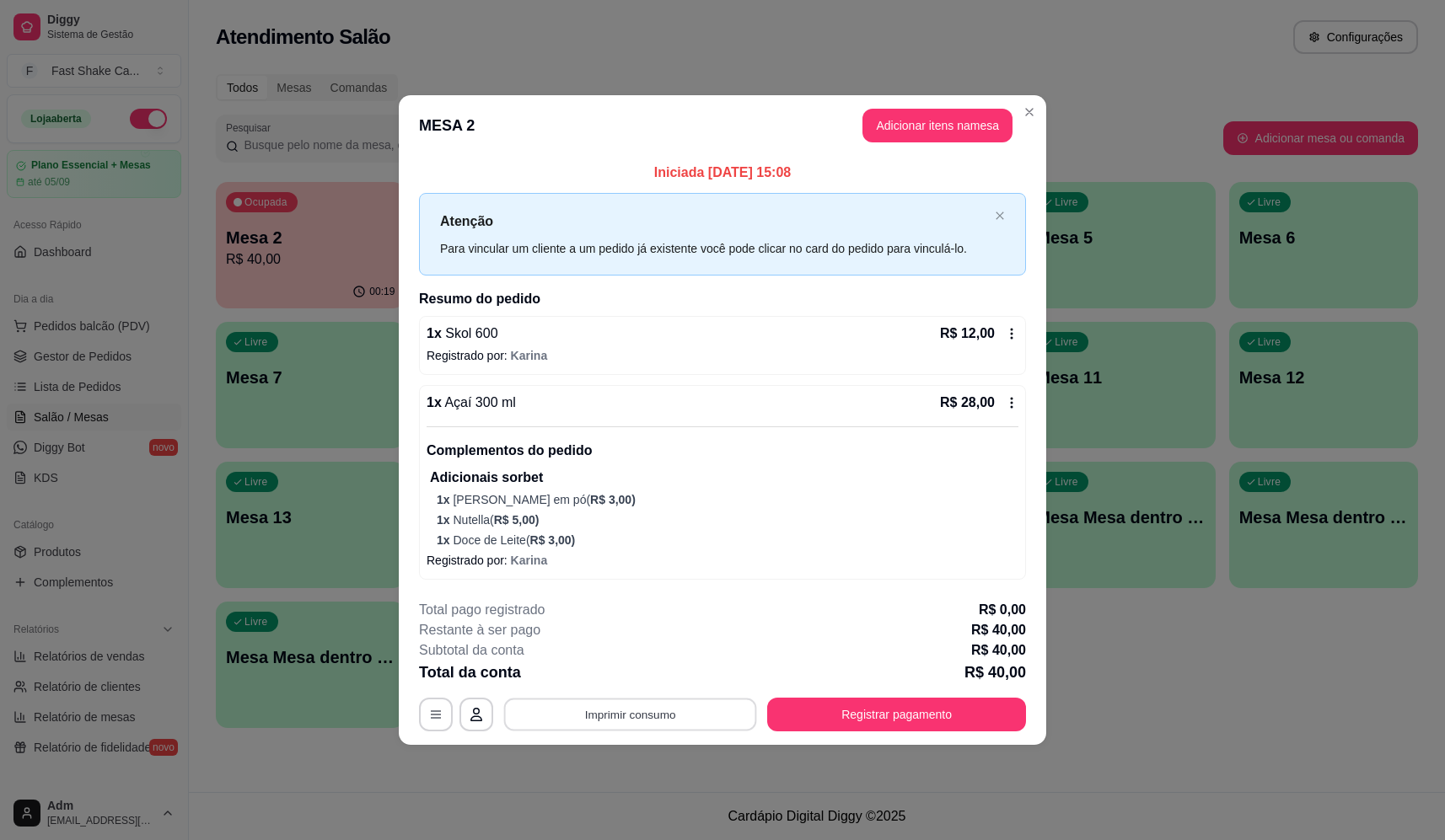
click at [650, 705] on button "Imprimir consumo" at bounding box center [630, 714] width 253 height 33
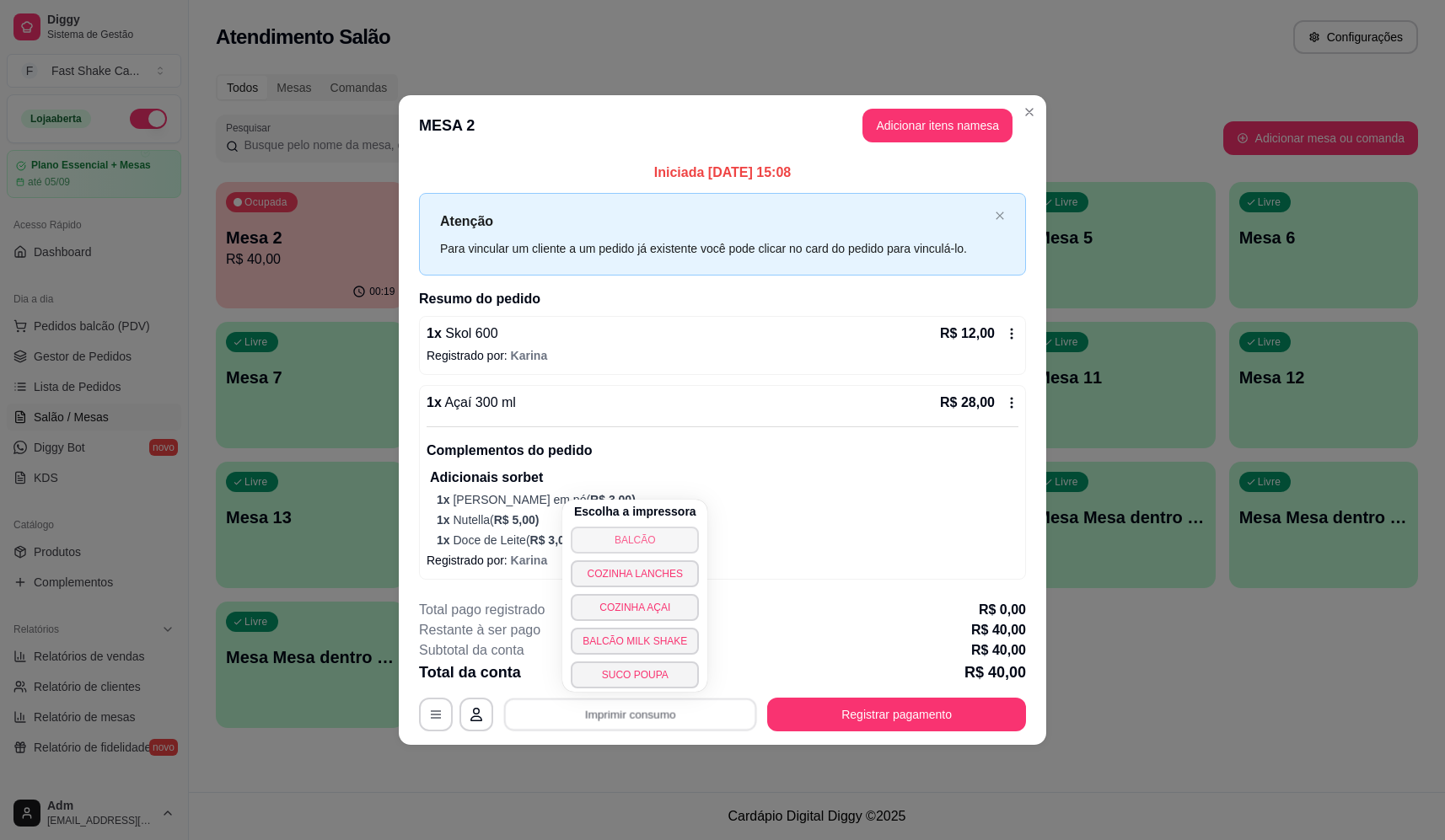
click at [683, 541] on button "BALCÃO" at bounding box center [634, 540] width 128 height 27
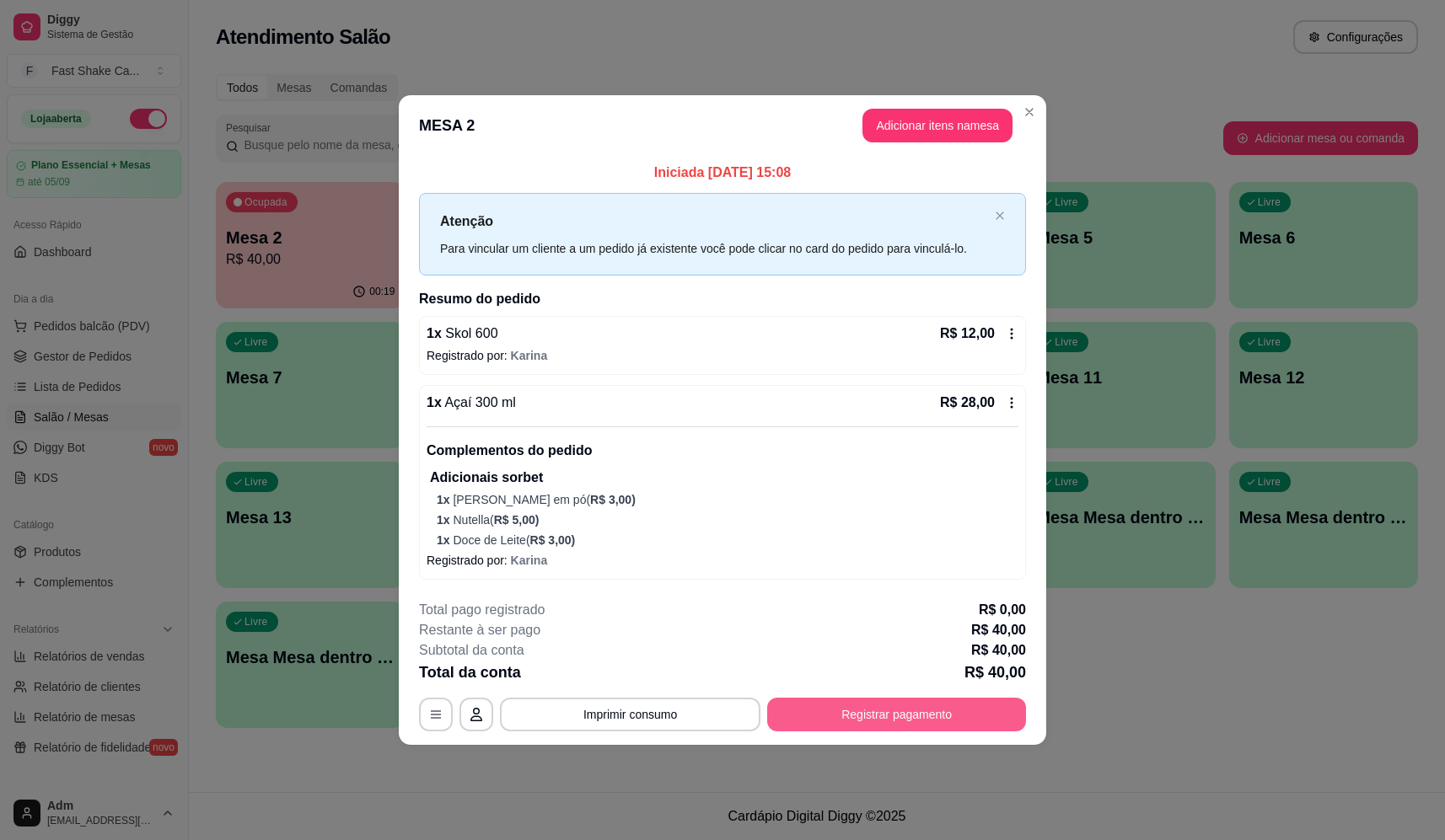
click at [897, 721] on button "Registrar pagamento" at bounding box center [896, 714] width 259 height 34
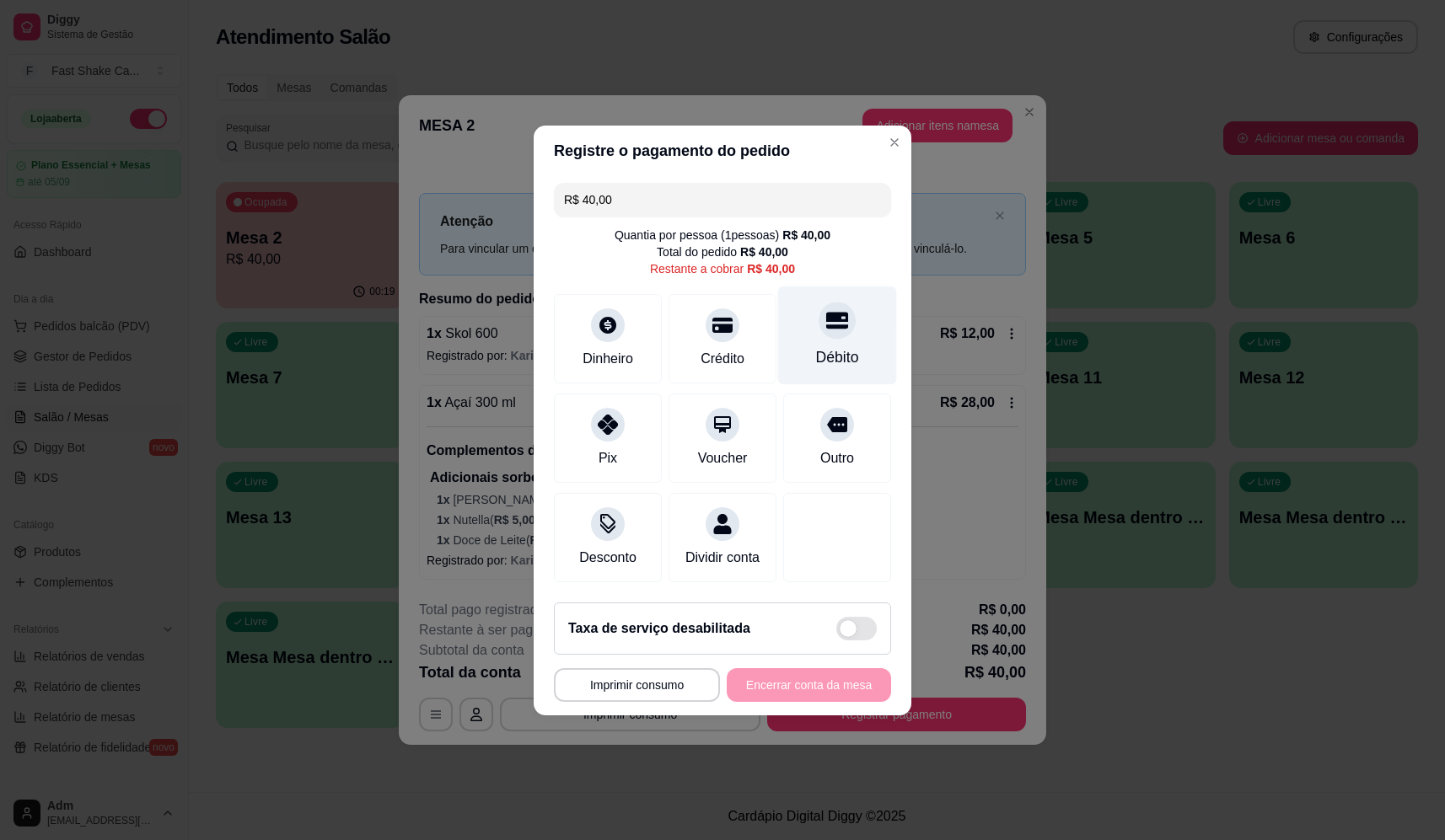
click at [826, 312] on icon at bounding box center [837, 320] width 21 height 17
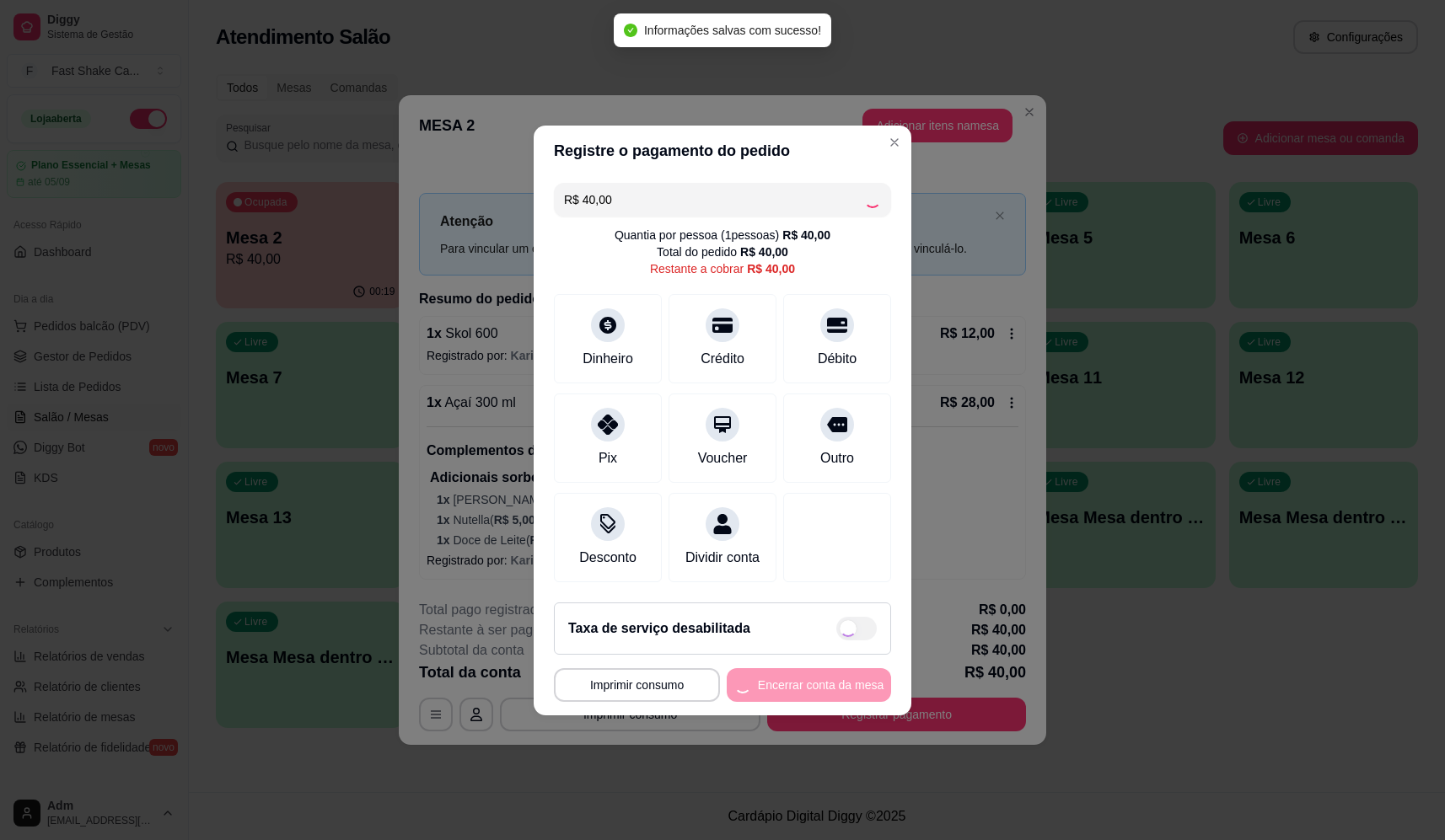
type input "R$ 0,00"
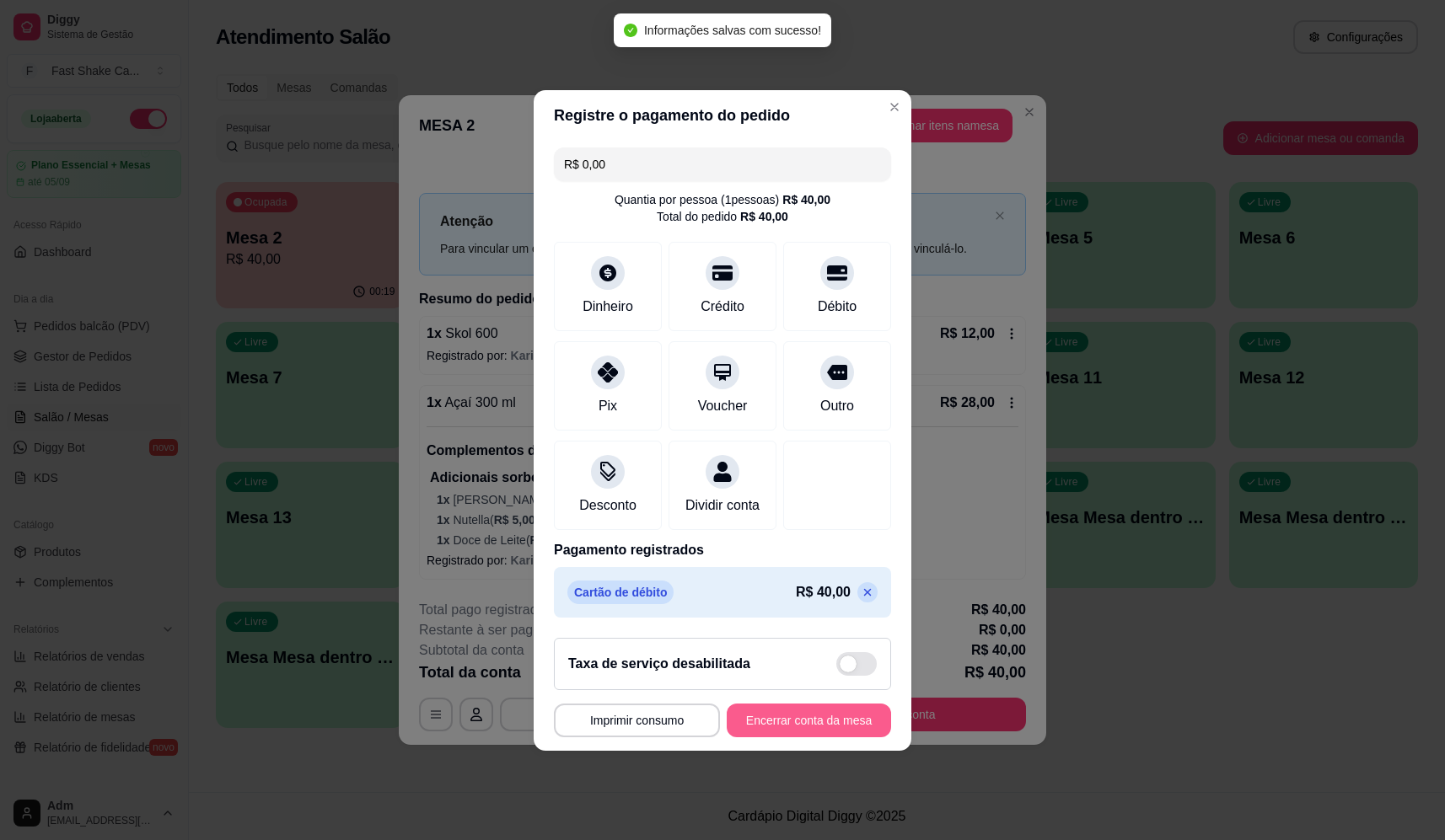
click at [802, 738] on button "Encerrar conta da mesa" at bounding box center [809, 720] width 164 height 34
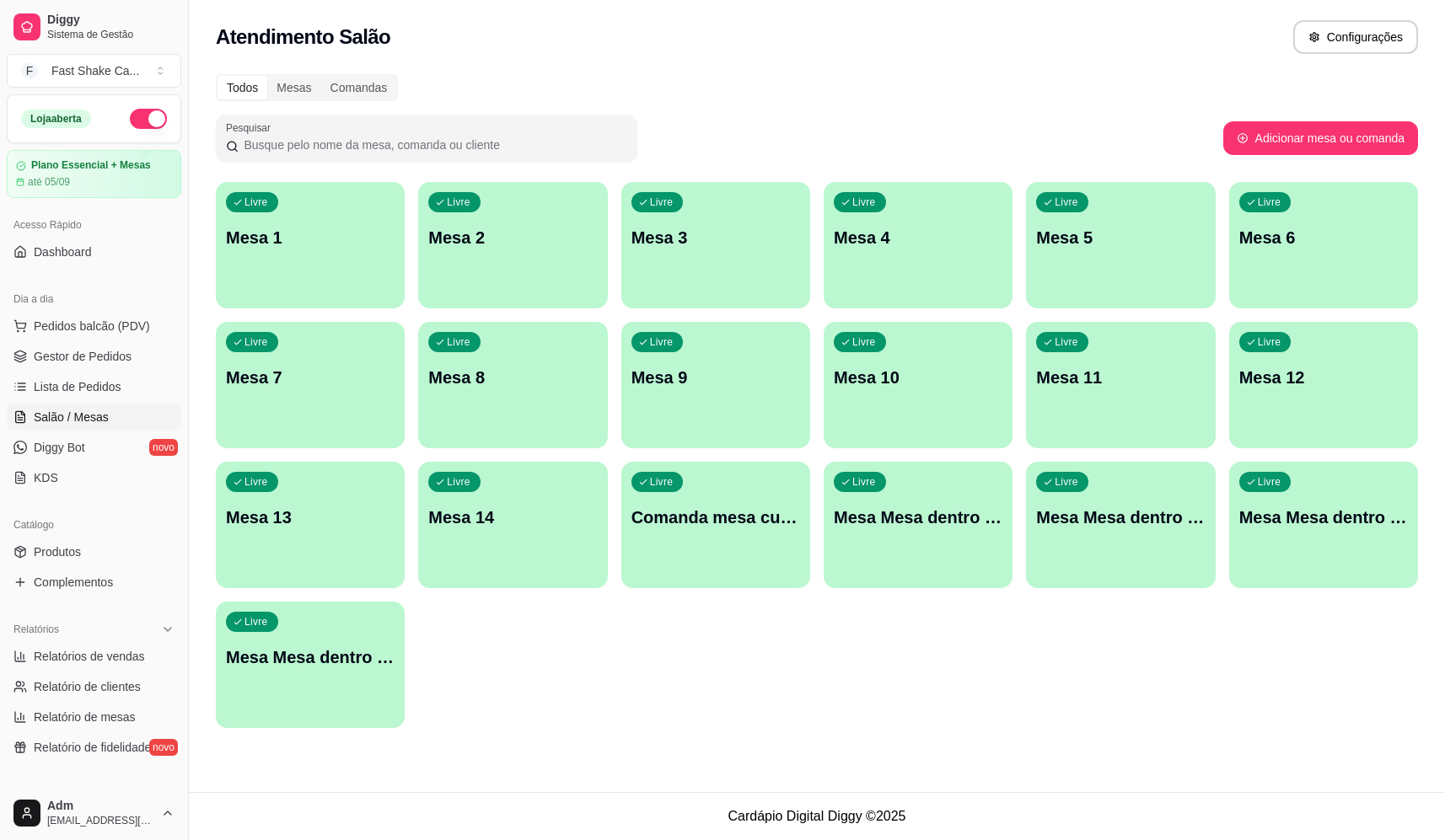
click at [700, 238] on p "Mesa 3" at bounding box center [715, 238] width 169 height 23
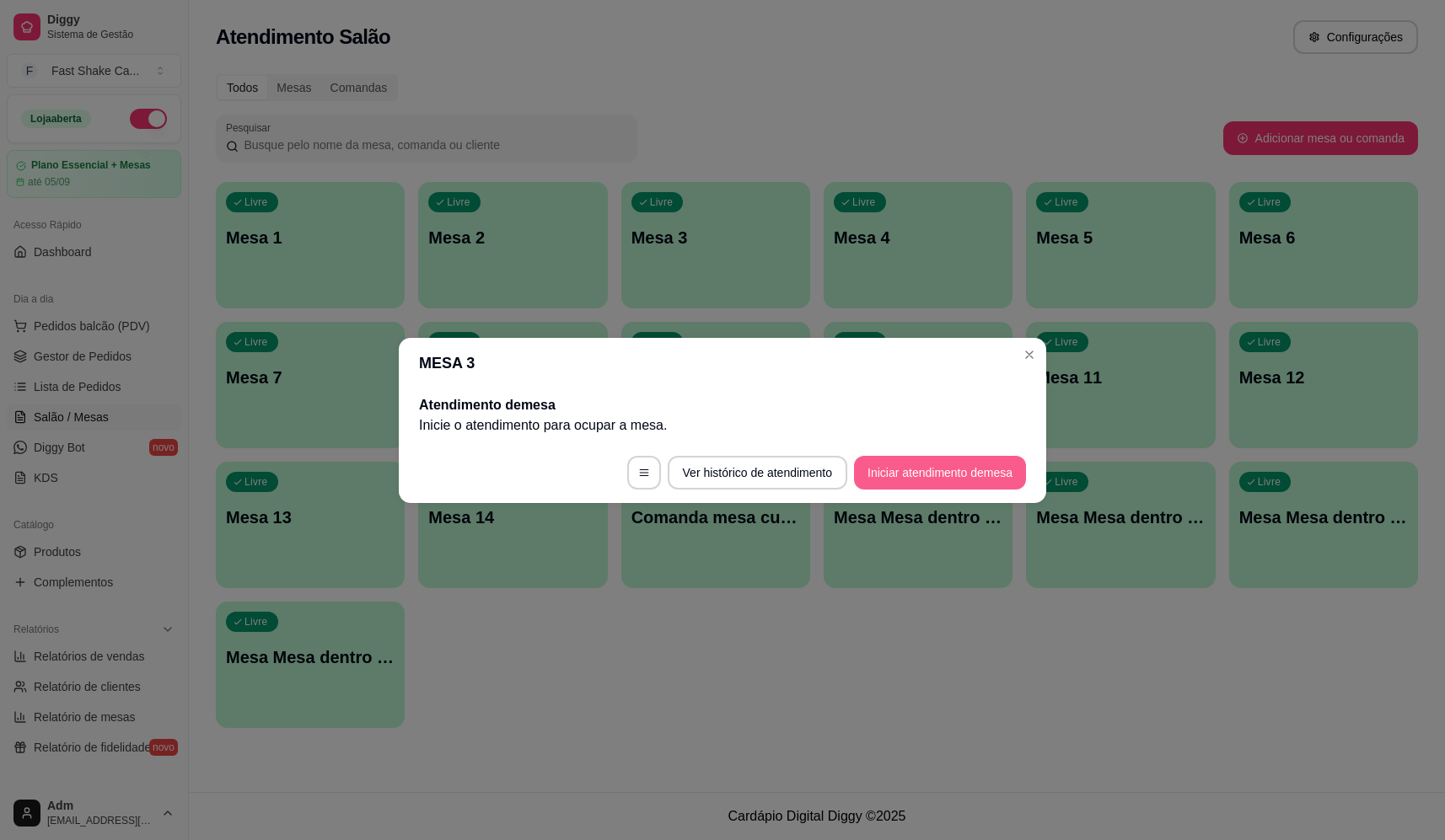
click at [943, 473] on button "Iniciar atendimento de mesa" at bounding box center [940, 472] width 172 height 34
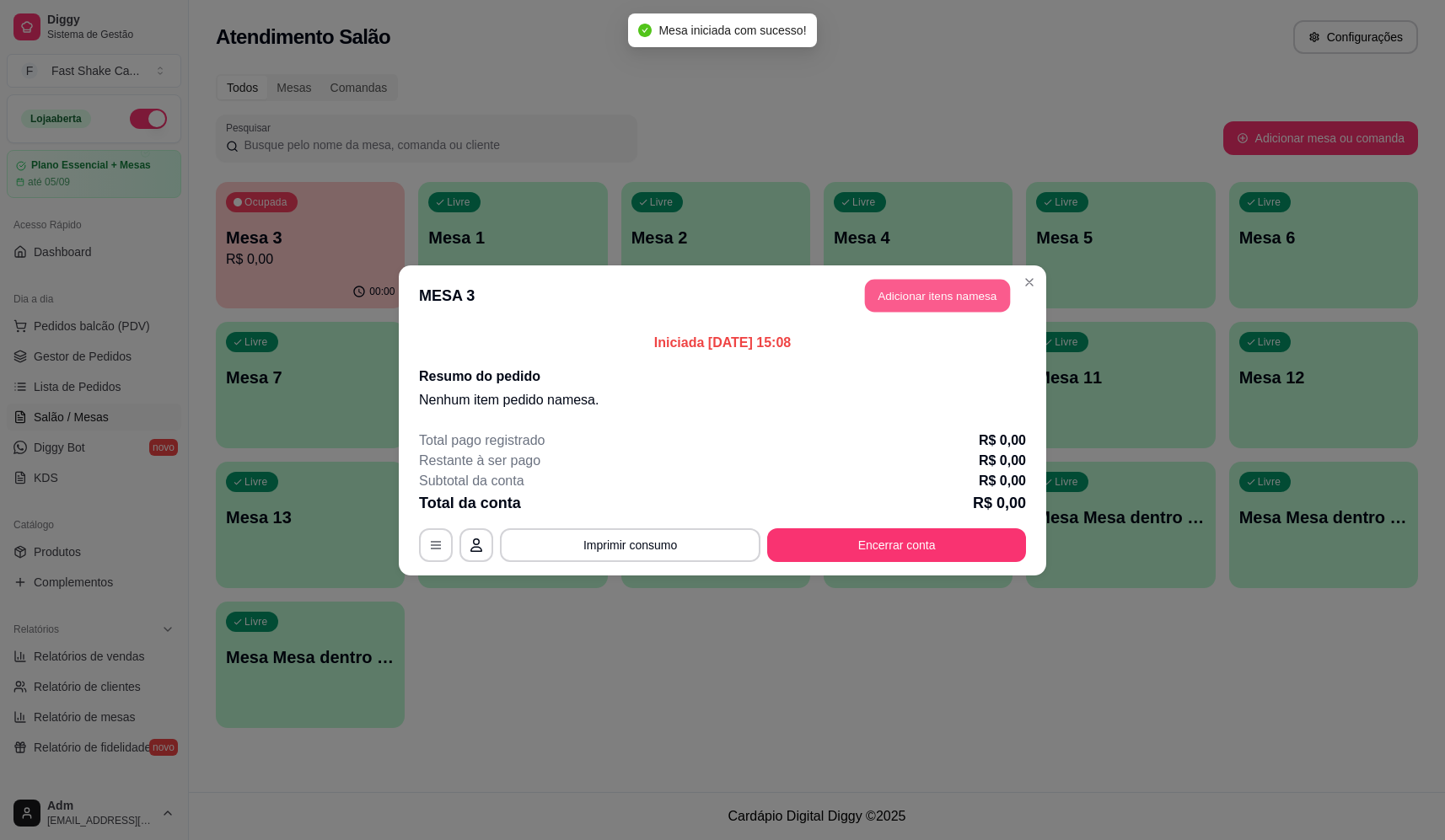
click at [1006, 294] on button "Adicionar itens na mesa" at bounding box center [937, 296] width 145 height 33
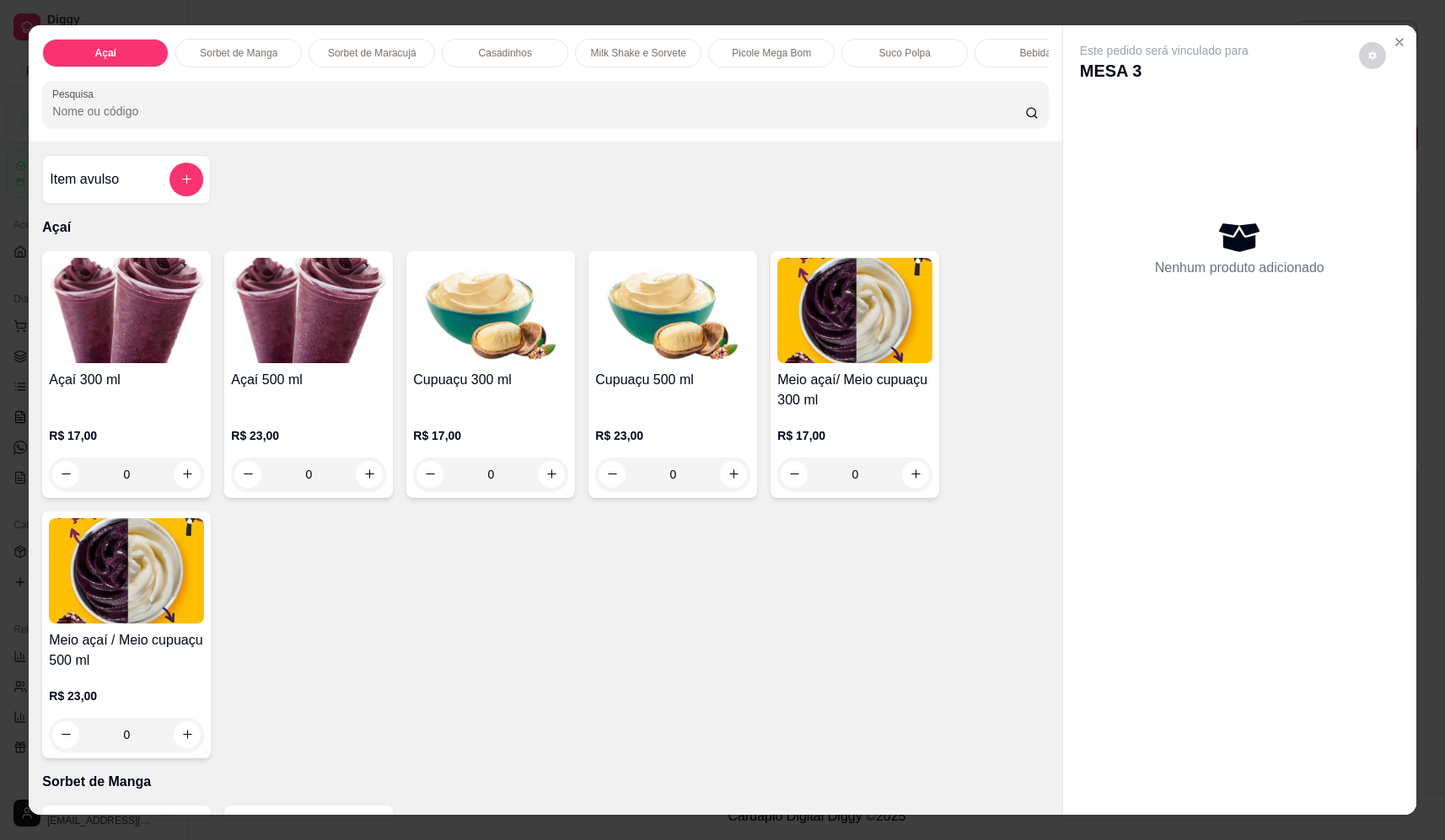
click at [180, 491] on div "0" at bounding box center [126, 474] width 155 height 34
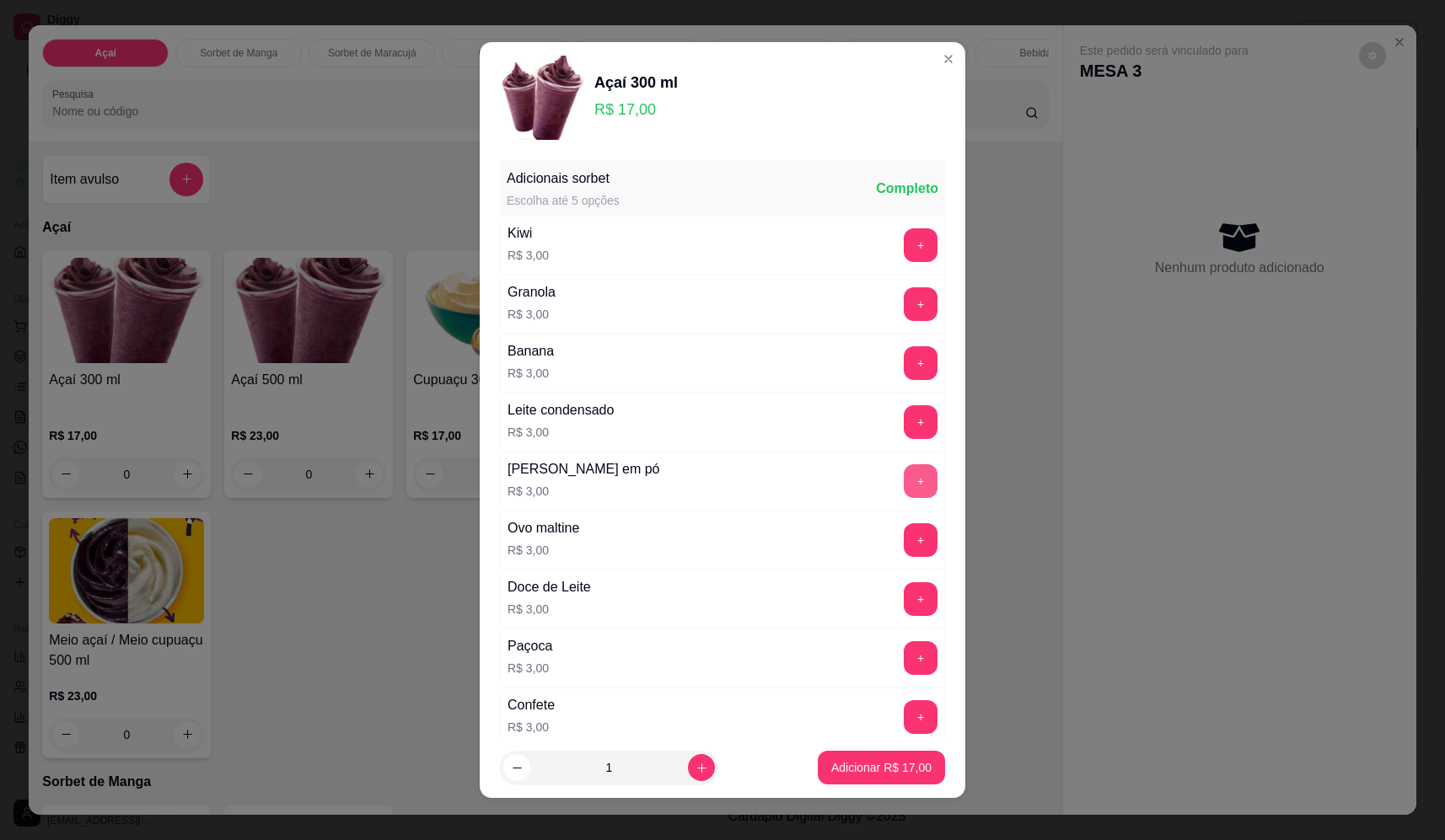
click at [903, 484] on button "+" at bounding box center [920, 481] width 34 height 34
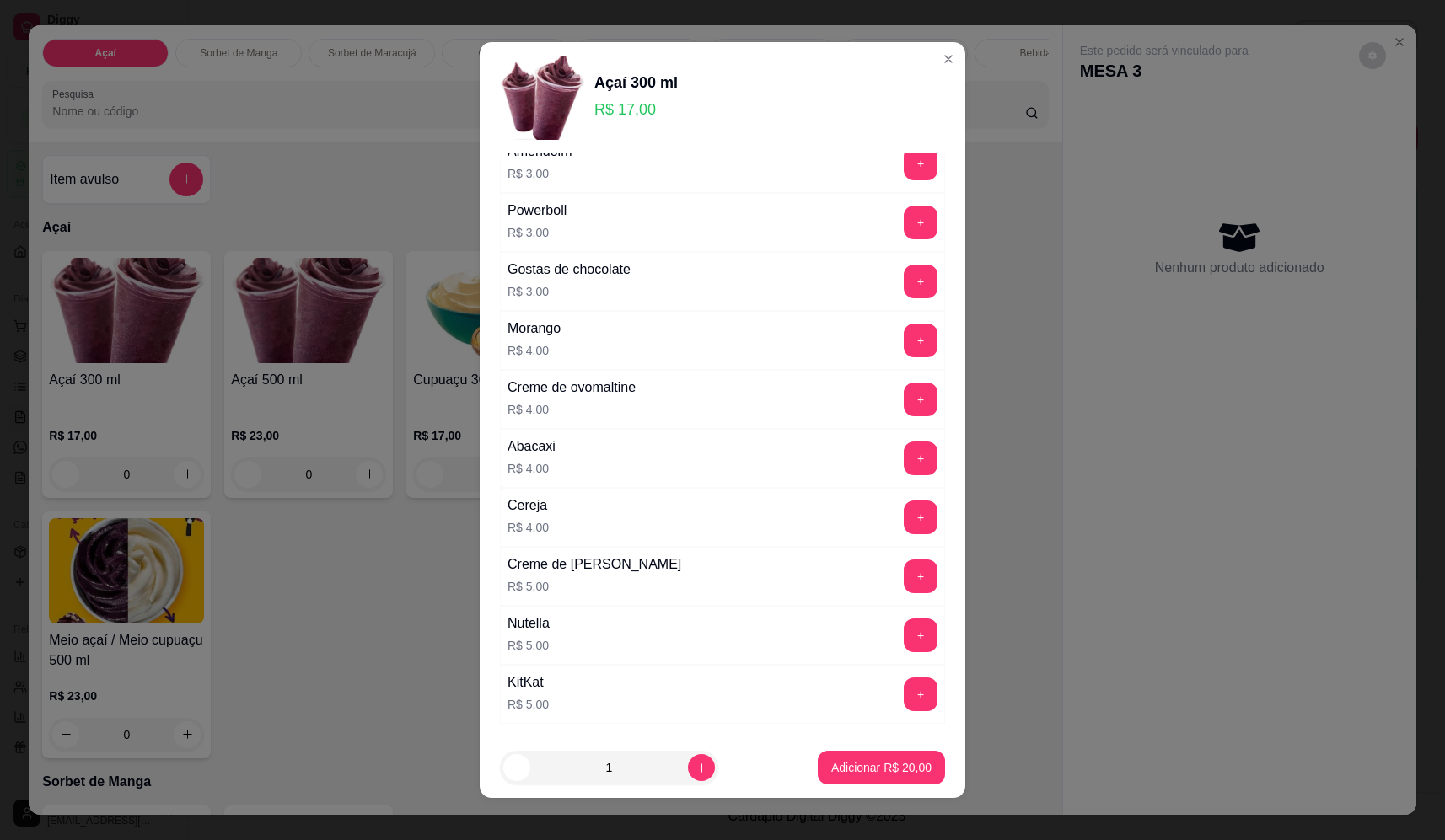
scroll to position [902, 0]
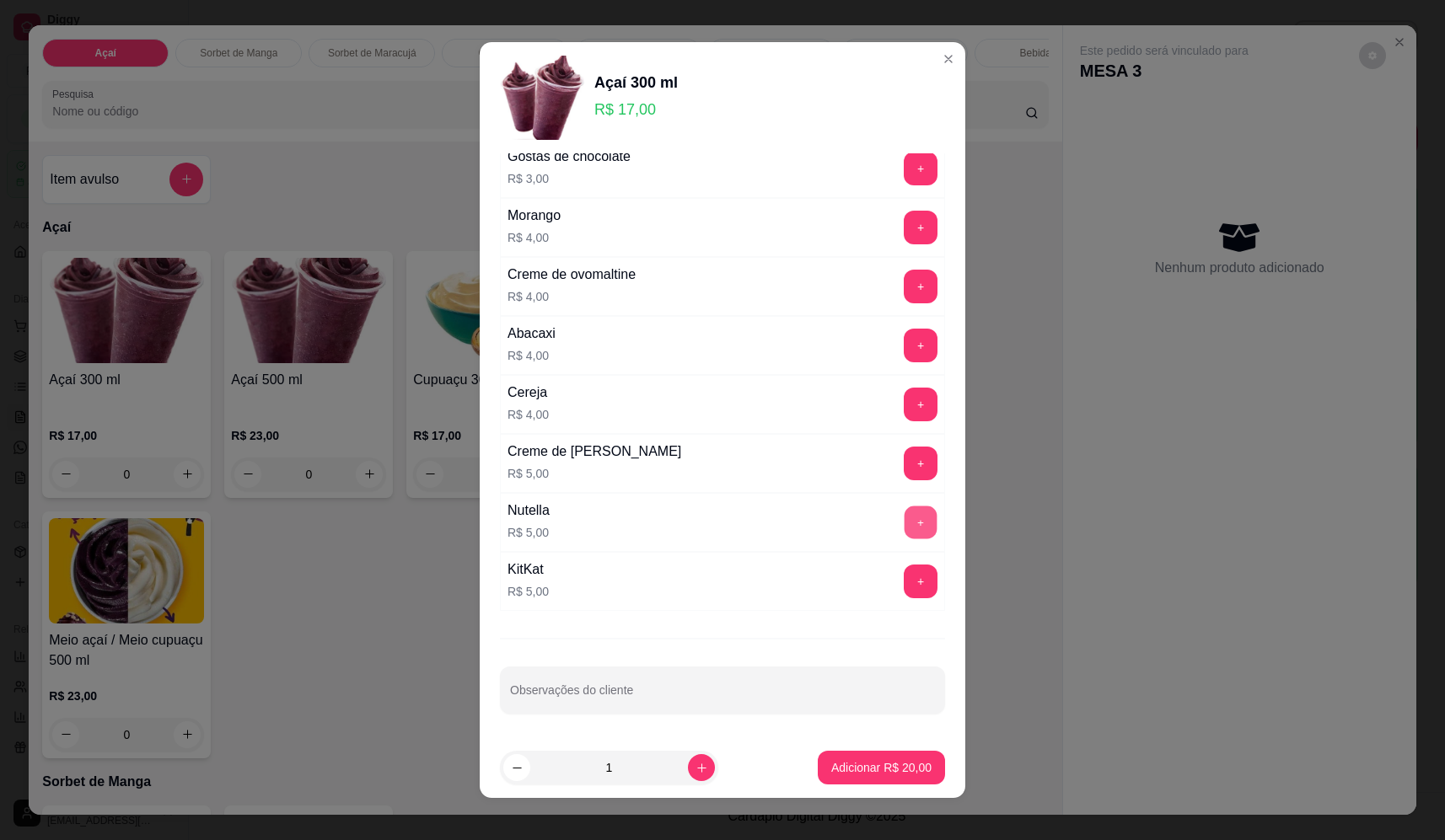
click at [904, 525] on button "+" at bounding box center [921, 522] width 33 height 33
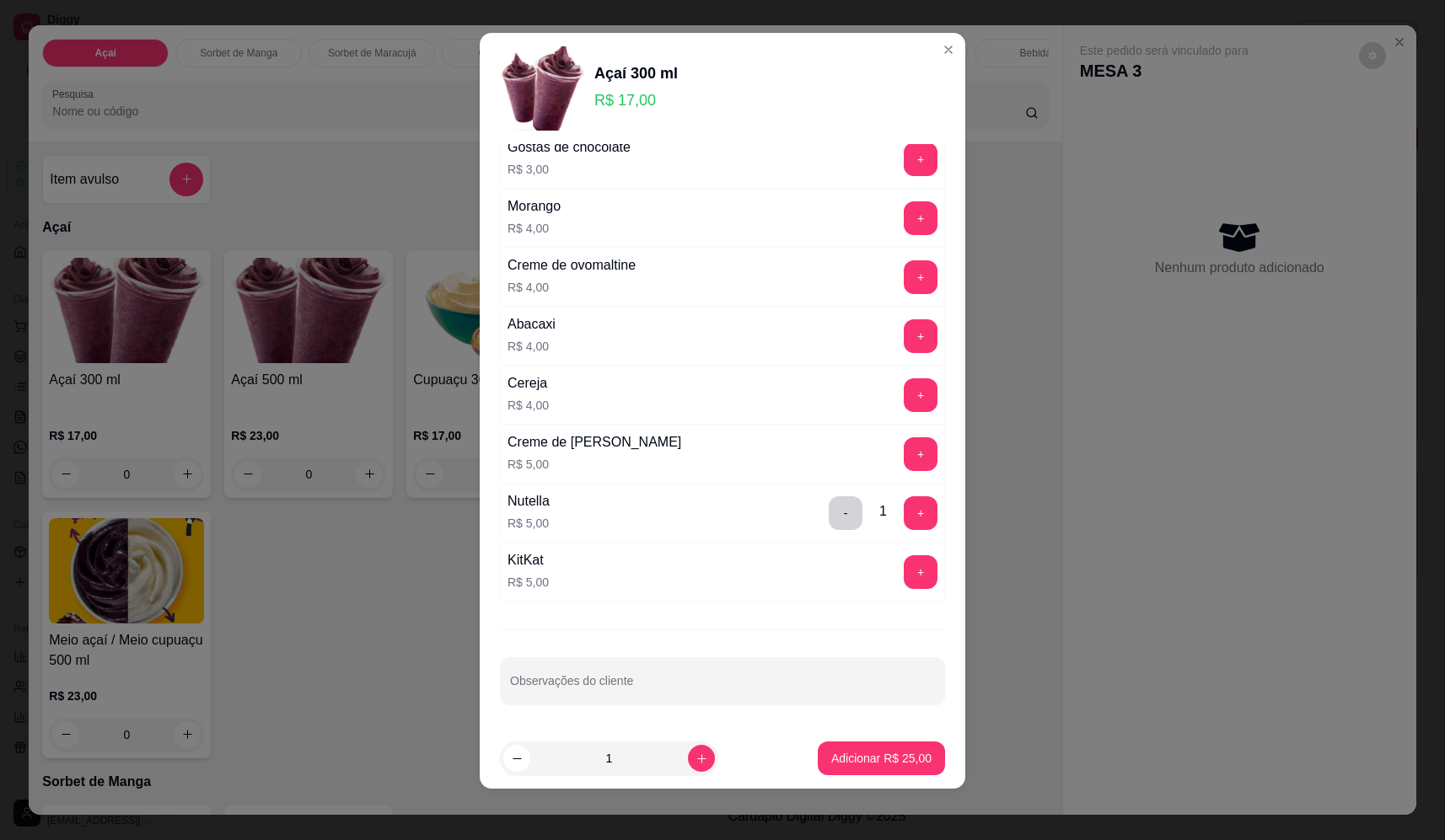
scroll to position [12, 0]
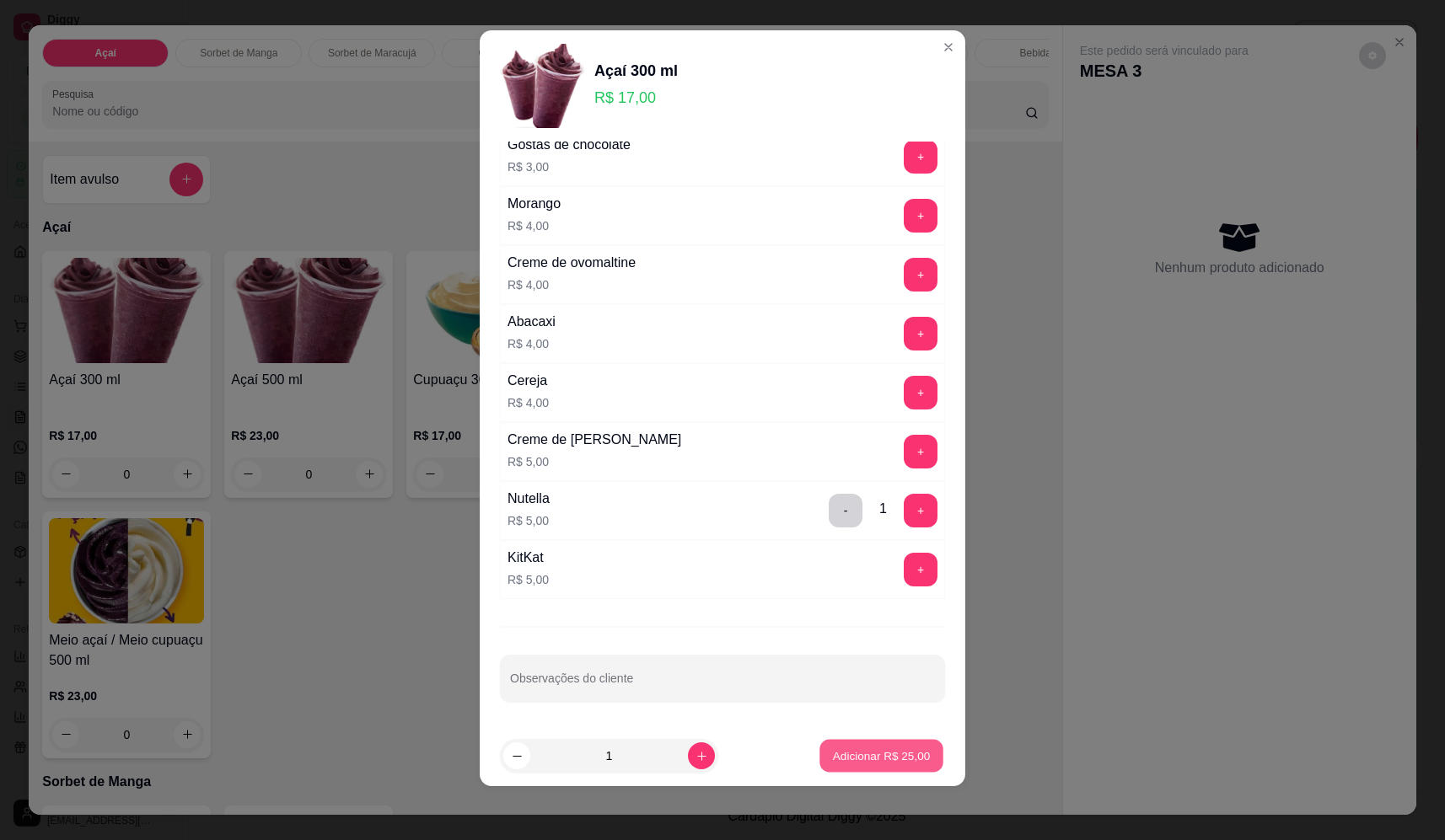
click at [899, 751] on p "Adicionar R$ 25,00" at bounding box center [881, 755] width 98 height 16
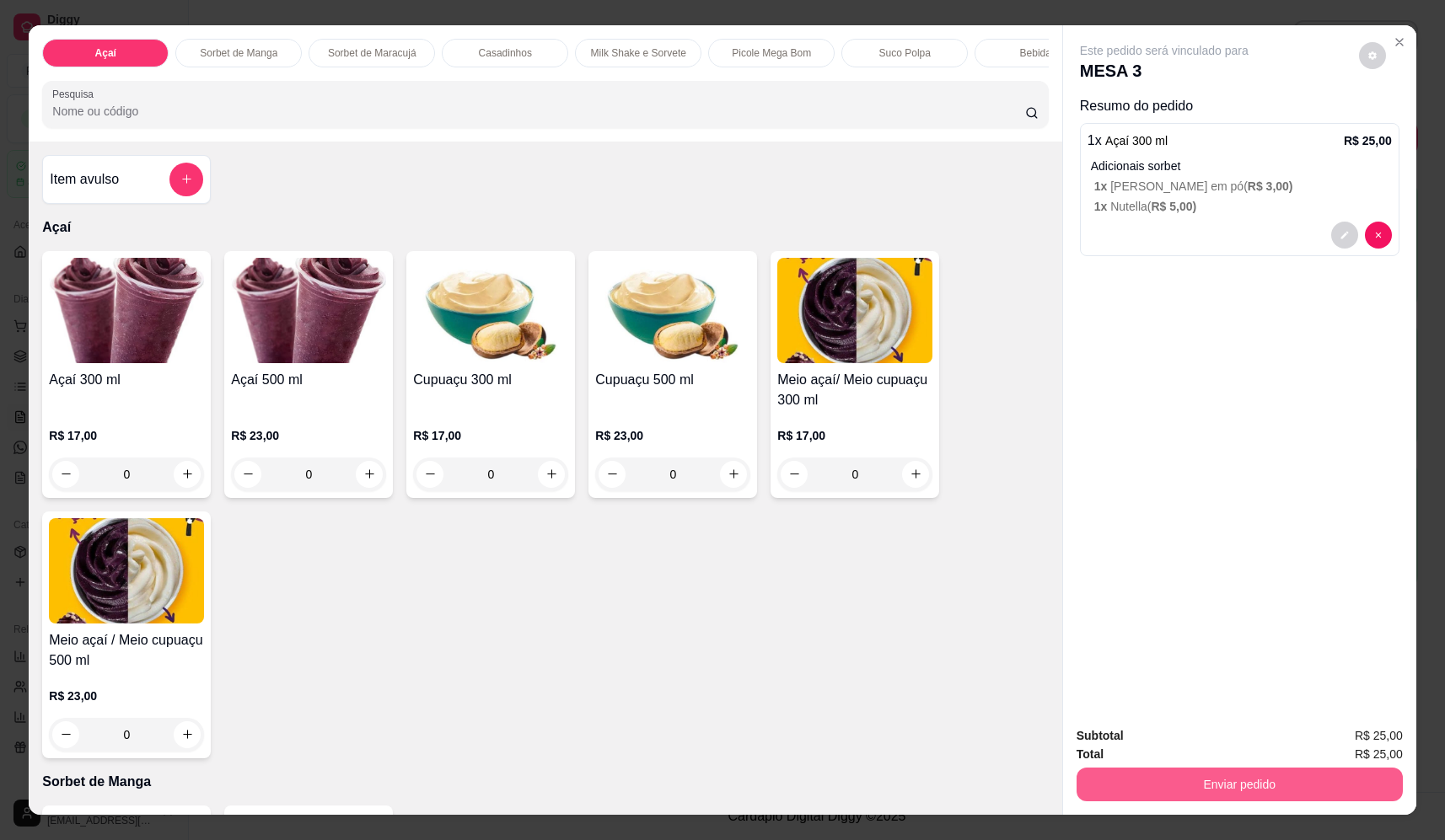
click at [1161, 770] on div "Enviar pedido" at bounding box center [1239, 782] width 326 height 38
click at [1167, 756] on div "Total R$ 25,00" at bounding box center [1239, 754] width 326 height 19
click at [1175, 793] on button "Enviar pedido" at bounding box center [1239, 785] width 316 height 33
click at [1173, 749] on button "Não registrar e enviar pedido" at bounding box center [1184, 742] width 176 height 32
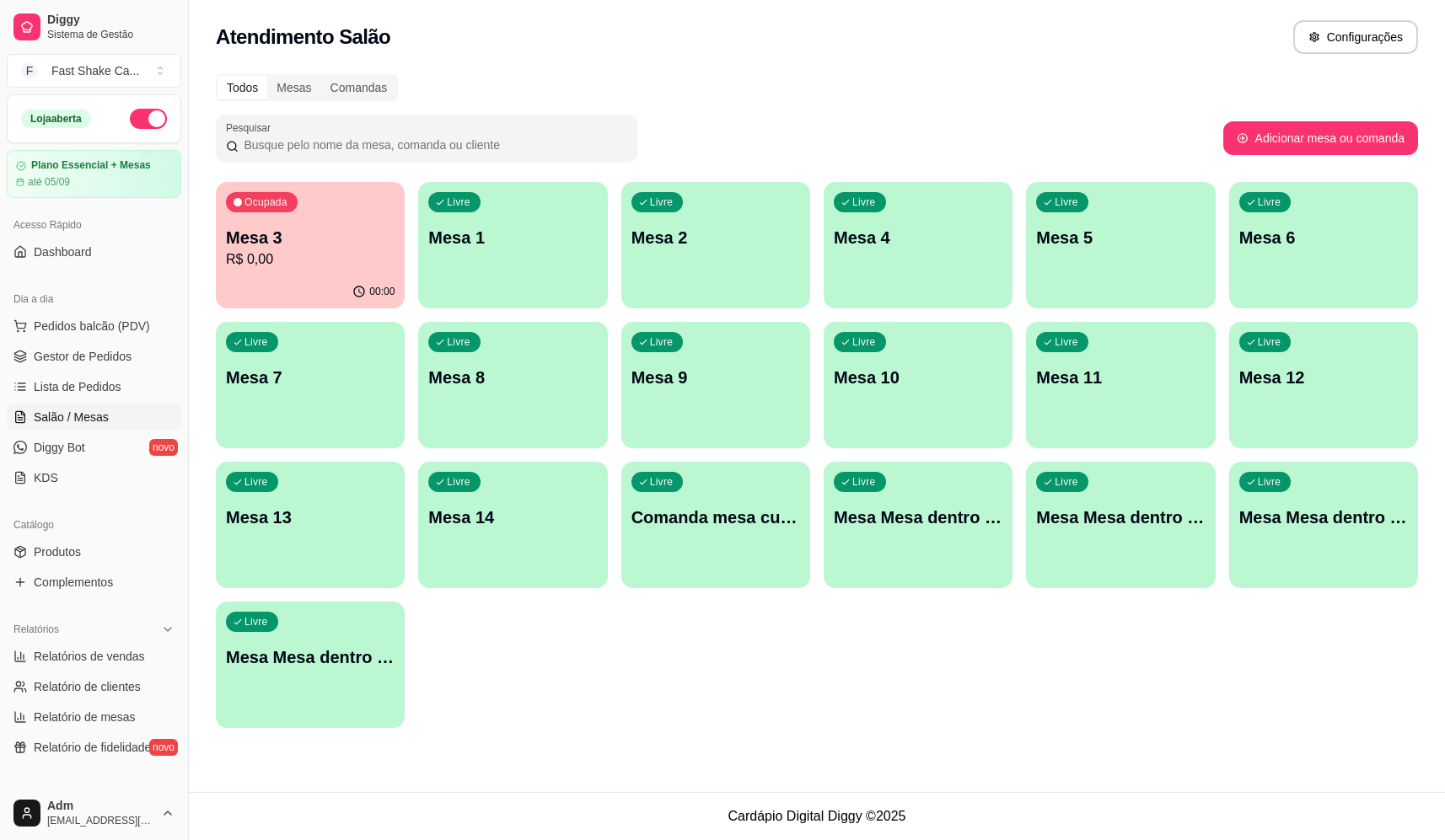
click at [349, 265] on p "R$ 0,00" at bounding box center [310, 260] width 169 height 20
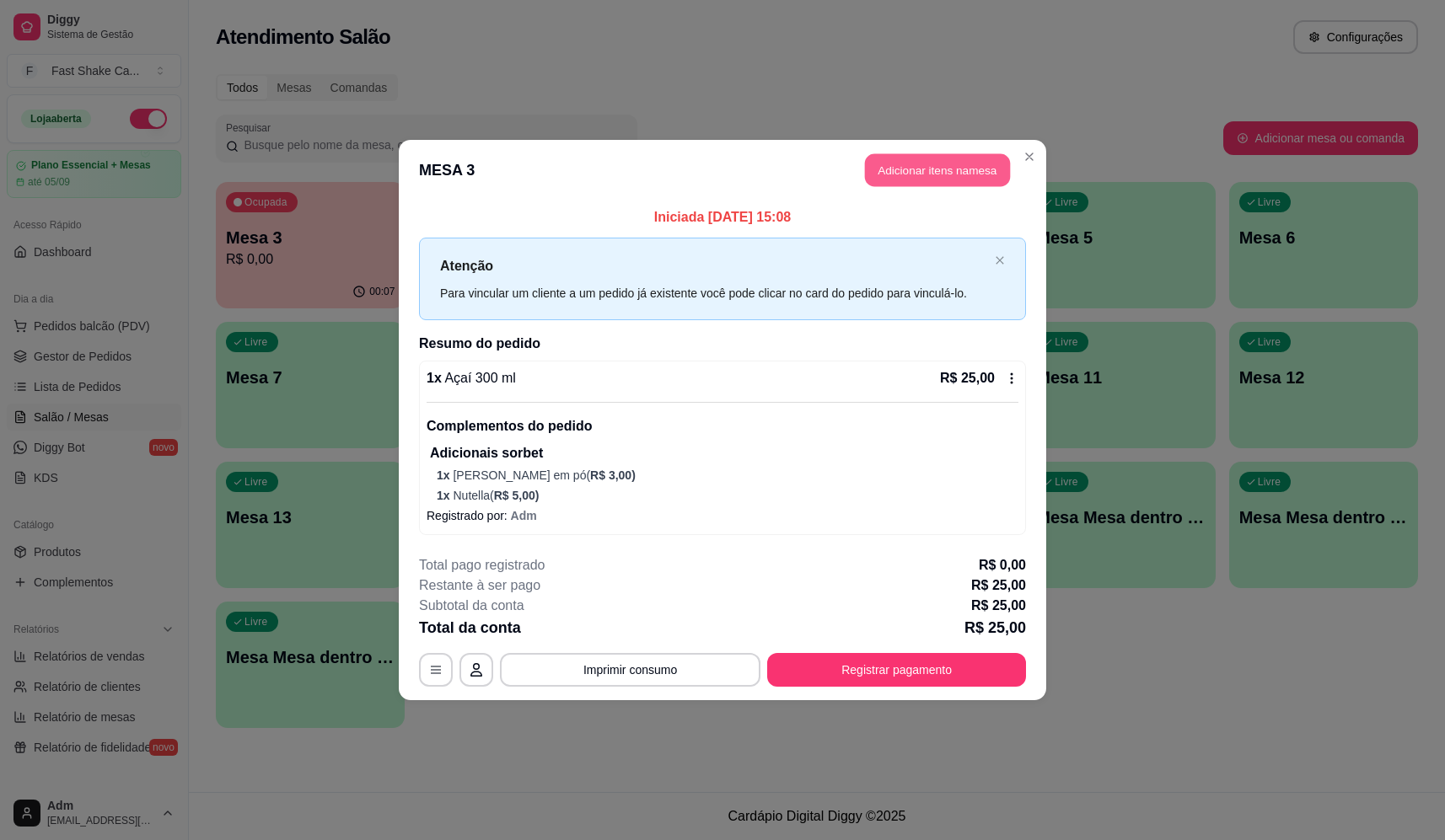
click at [956, 164] on button "Adicionar itens na mesa" at bounding box center [937, 171] width 145 height 33
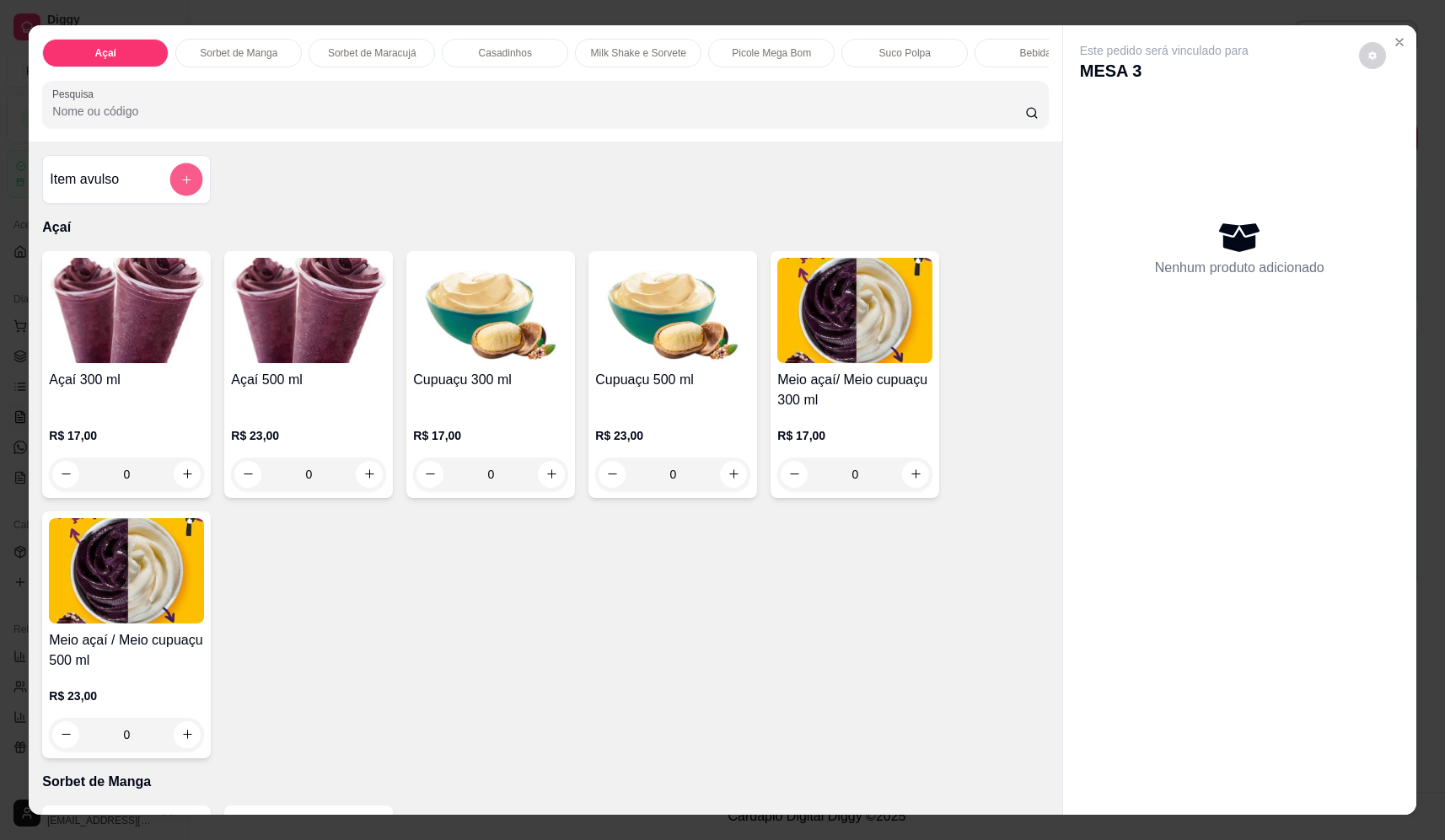
click at [182, 184] on button "add-separate-item" at bounding box center [186, 180] width 33 height 33
click at [681, 336] on div "Nome do produto" at bounding box center [723, 354] width 338 height 47
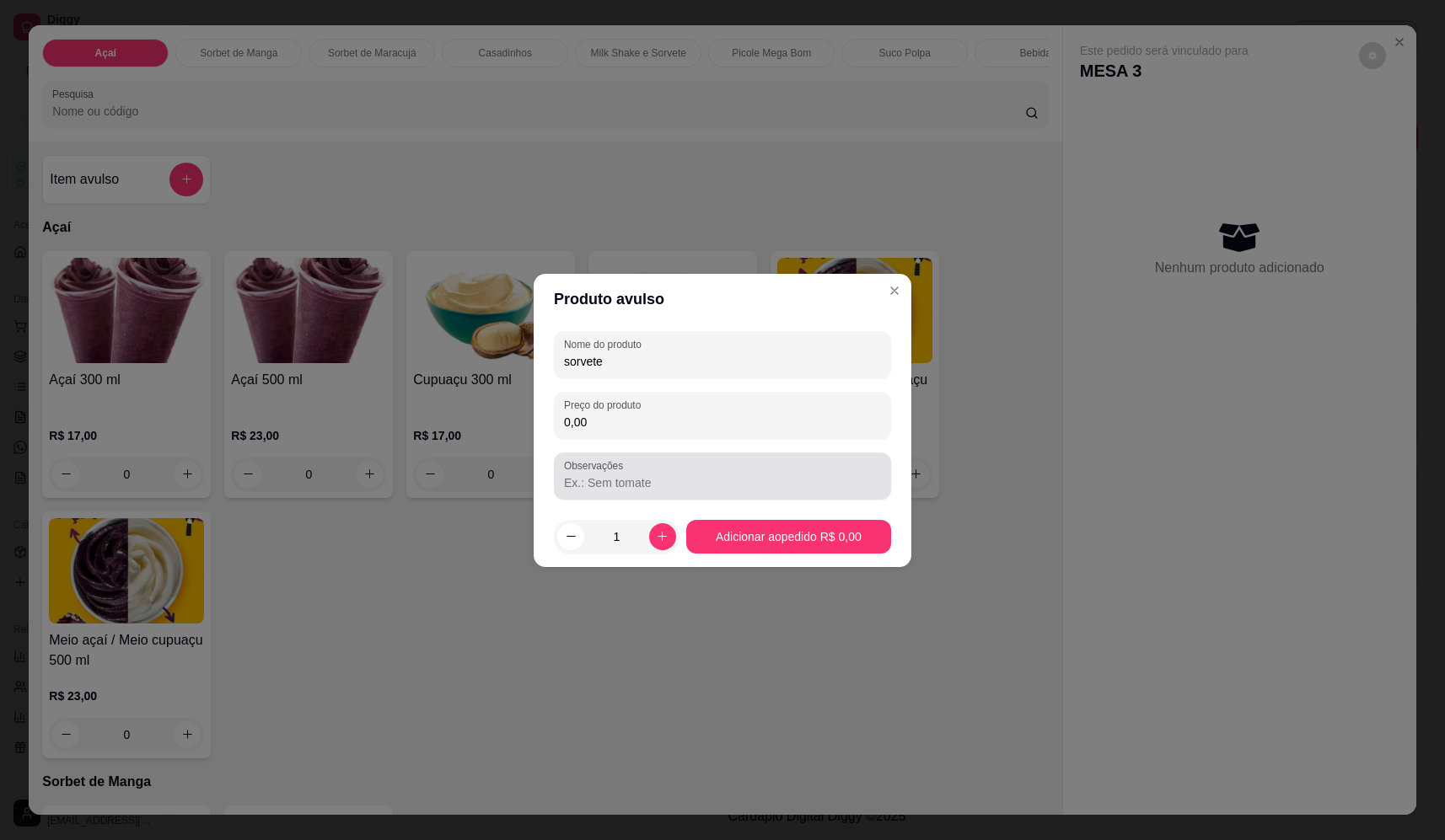
type input "sorvete"
drag, startPoint x: 710, startPoint y: 454, endPoint x: 715, endPoint y: 423, distance: 31.4
click at [709, 451] on div "Nome do produto sorvete Preço do produto 0,00 Observações" at bounding box center [723, 415] width 338 height 169
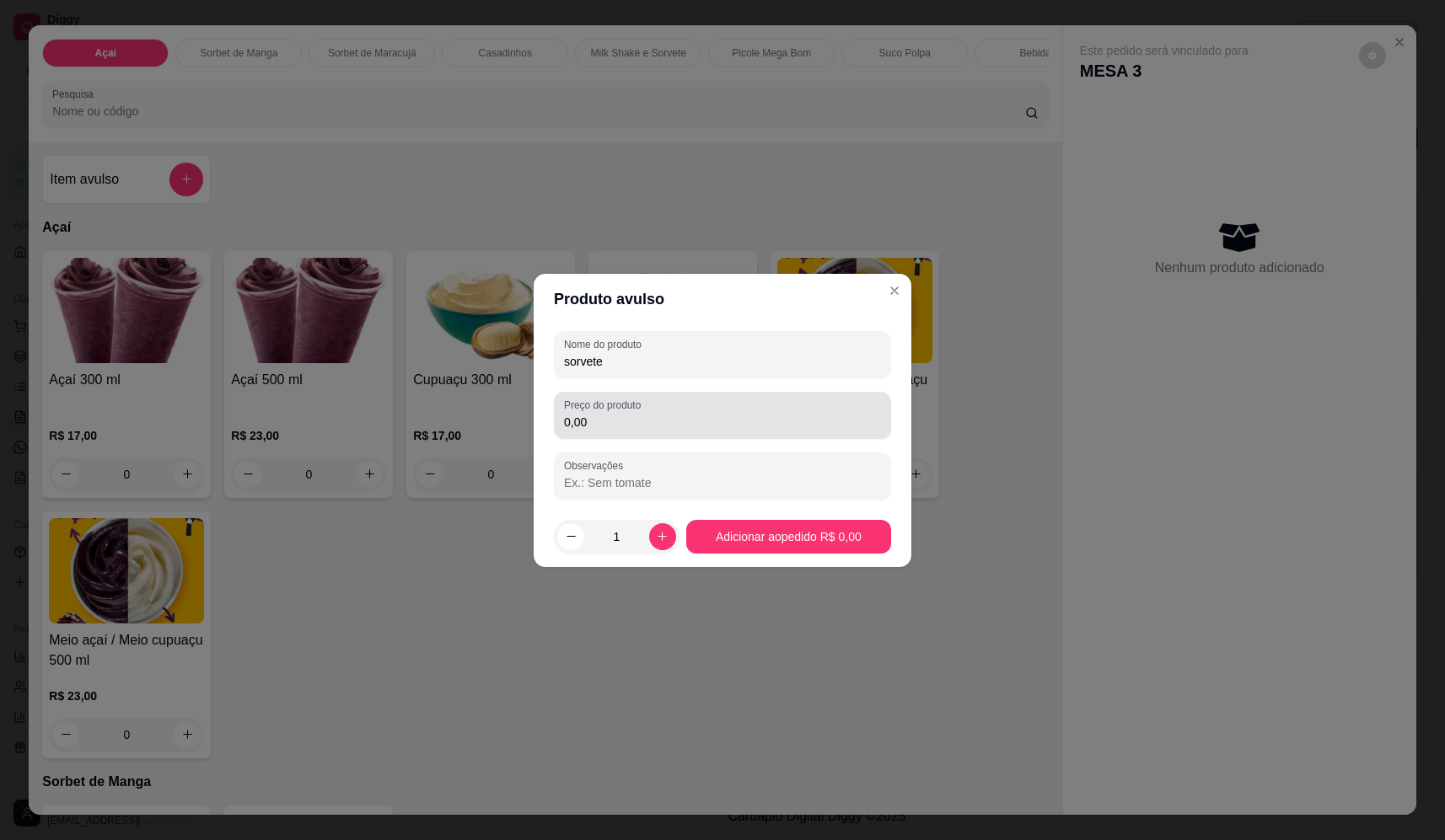
click at [717, 414] on input "0,00" at bounding box center [722, 421] width 317 height 17
type input "19,04"
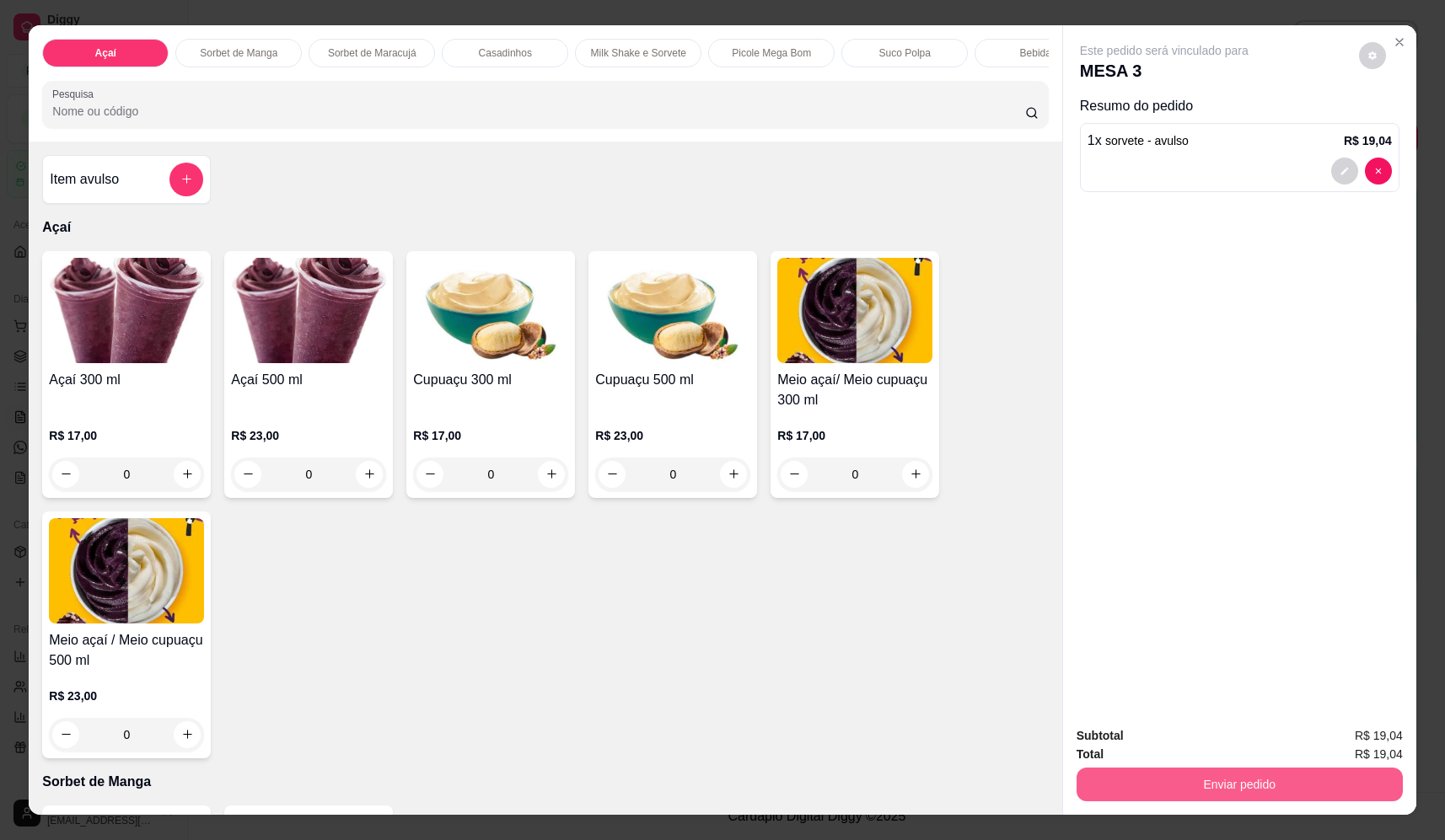
click at [1164, 775] on button "Enviar pedido" at bounding box center [1239, 784] width 326 height 34
click at [1167, 731] on button "Não registrar e enviar pedido" at bounding box center [1184, 742] width 176 height 32
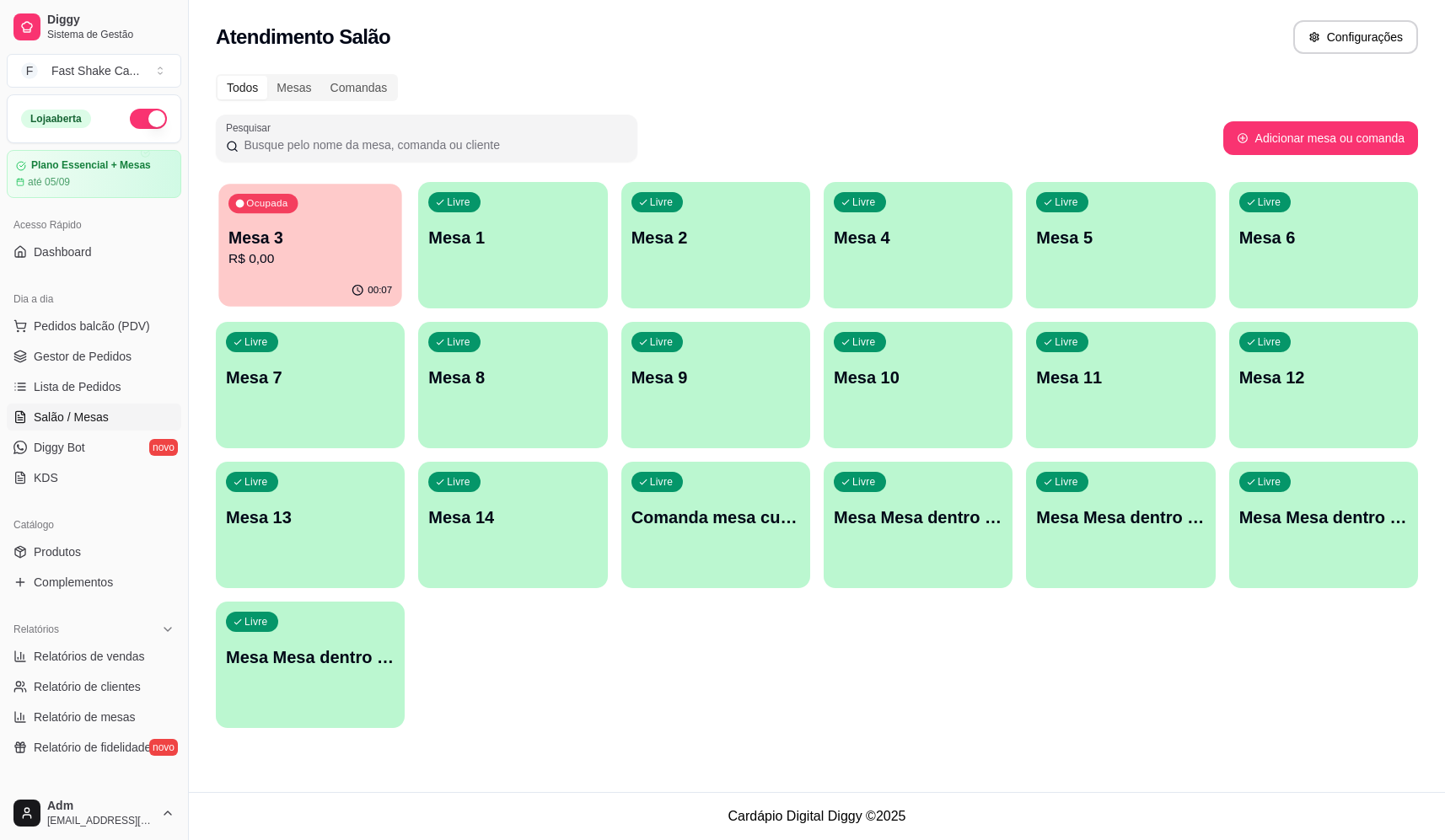
click at [288, 265] on p "R$ 0,00" at bounding box center [310, 260] width 164 height 20
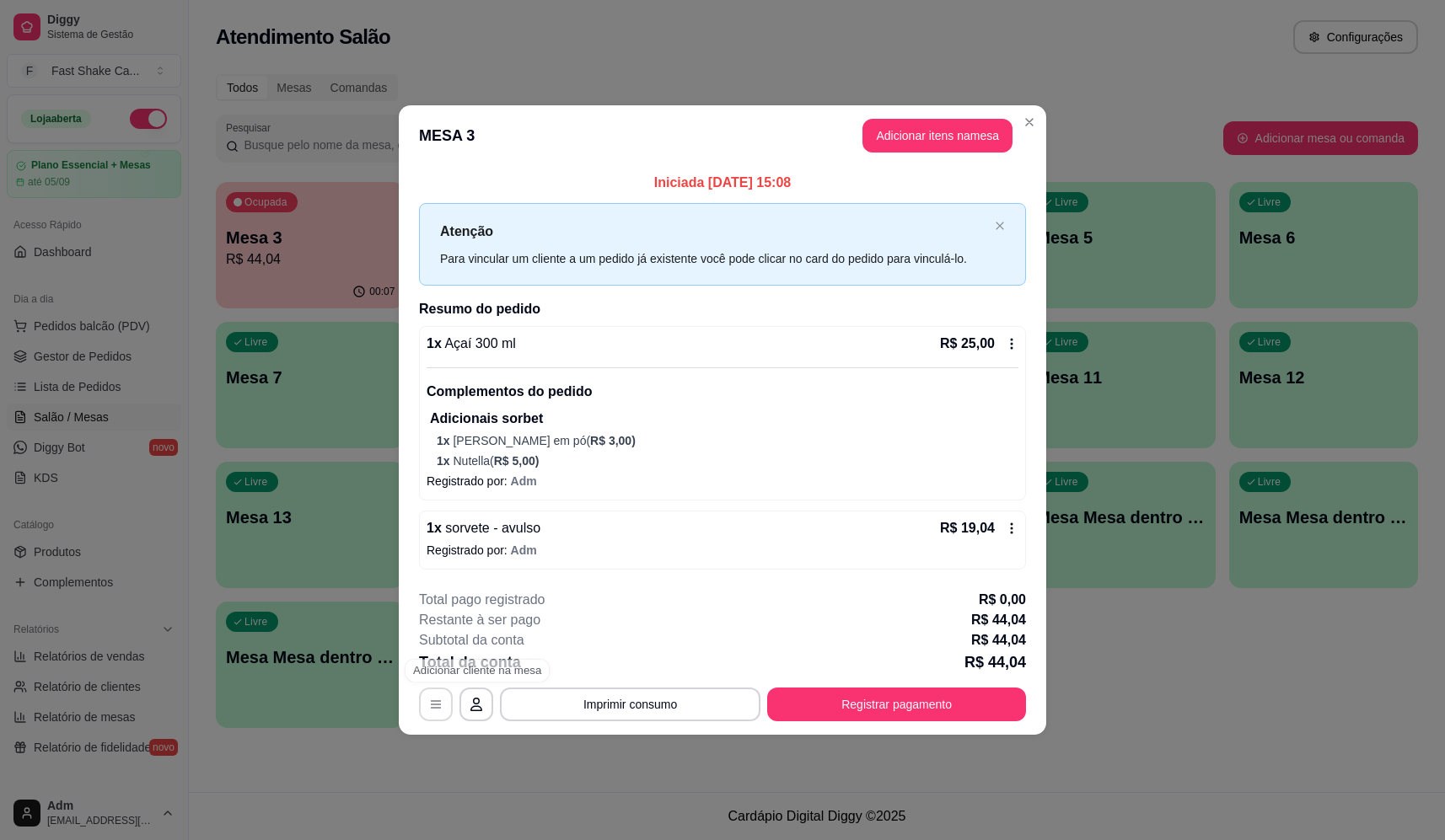
click at [425, 697] on button "button" at bounding box center [435, 704] width 34 height 34
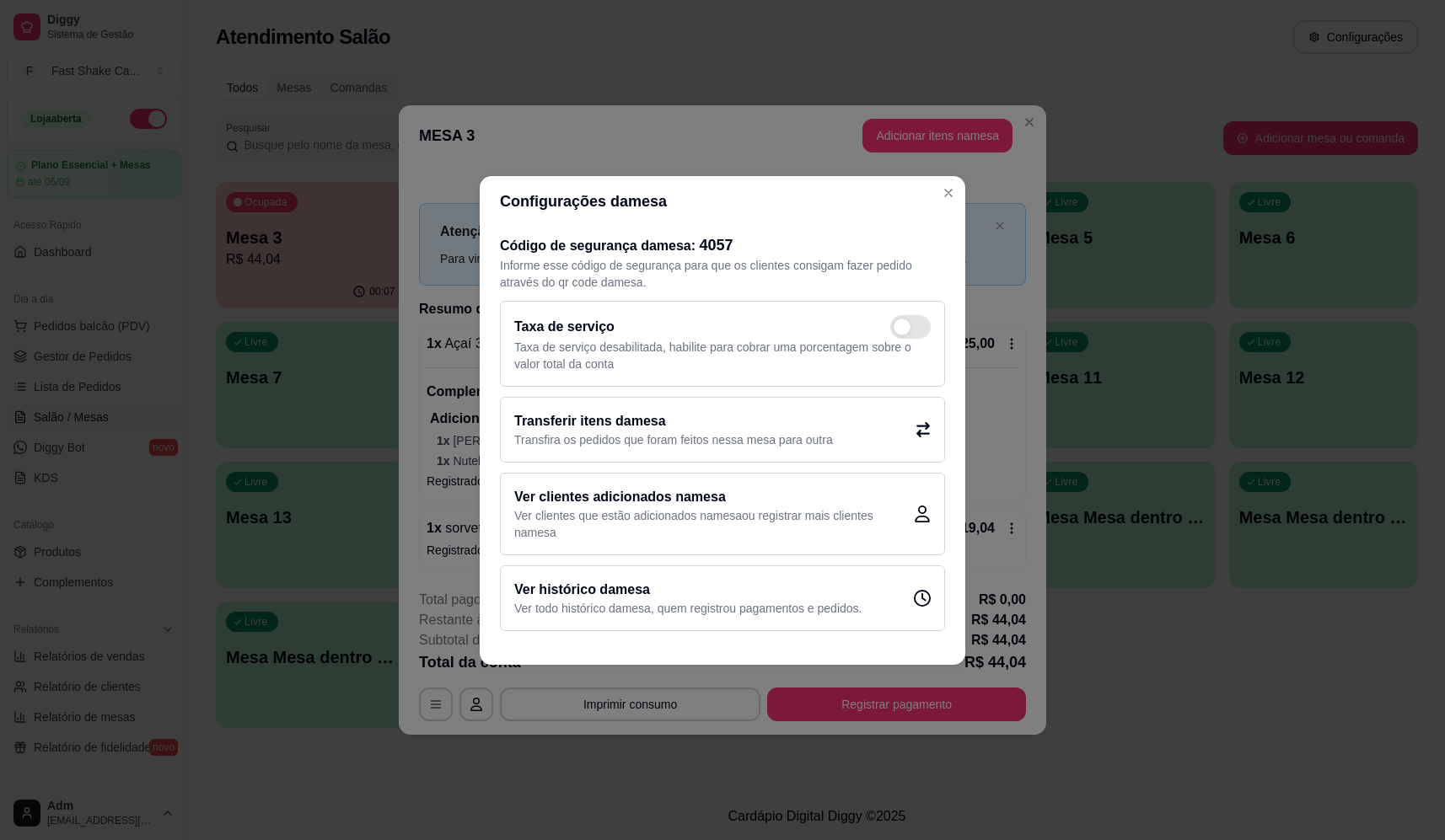
click at [648, 440] on p "Transfira os pedidos que foram feitos nessa mesa para outra" at bounding box center [673, 439] width 319 height 17
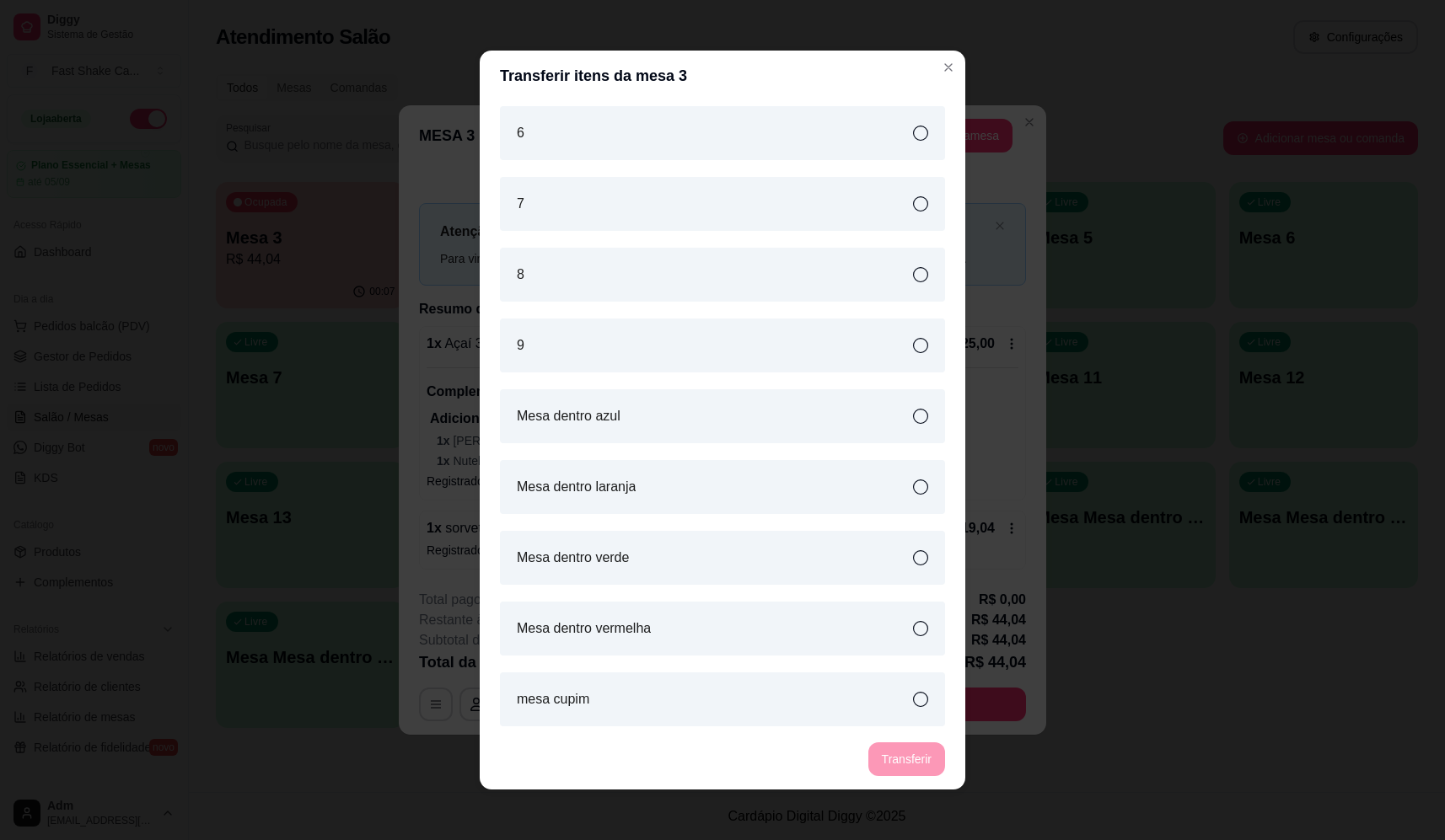
scroll to position [643, 0]
click at [648, 561] on div "Mesa dentro verde" at bounding box center [722, 553] width 445 height 54
click at [912, 744] on button "Transferir" at bounding box center [906, 759] width 77 height 34
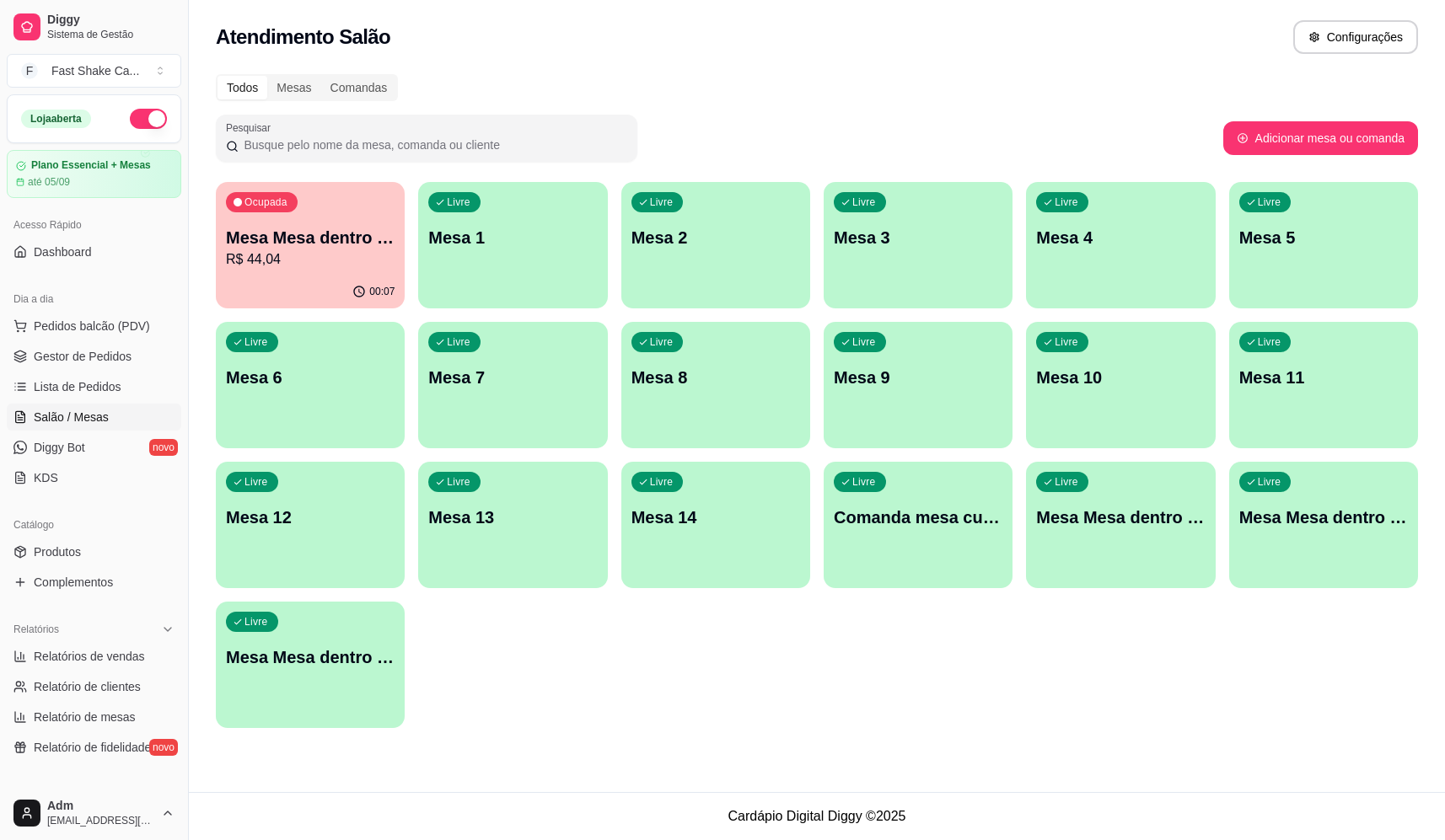
click at [338, 247] on p "Mesa Mesa dentro verde" at bounding box center [310, 238] width 169 height 23
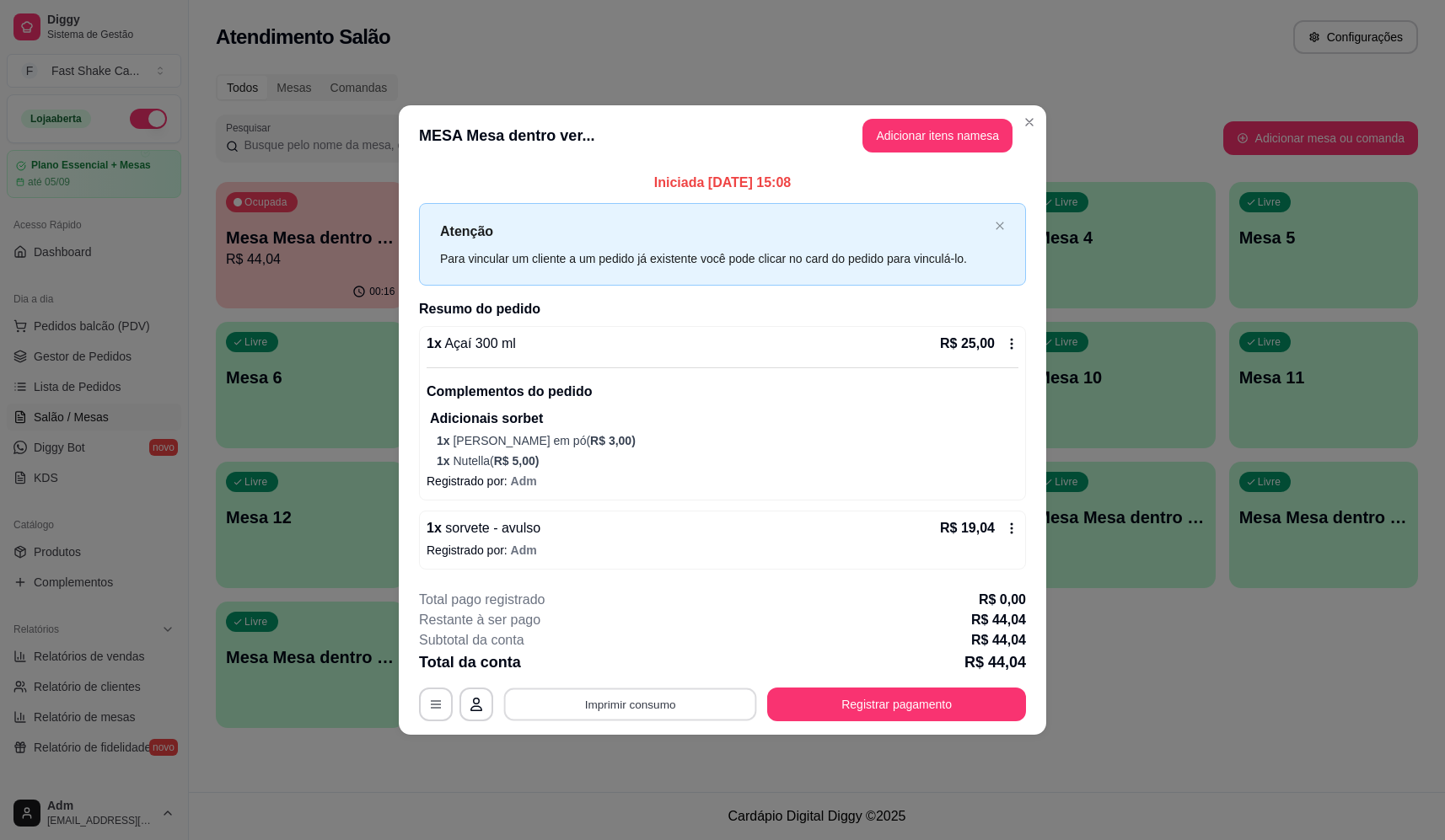
click at [689, 695] on button "Imprimir consumo" at bounding box center [630, 704] width 253 height 33
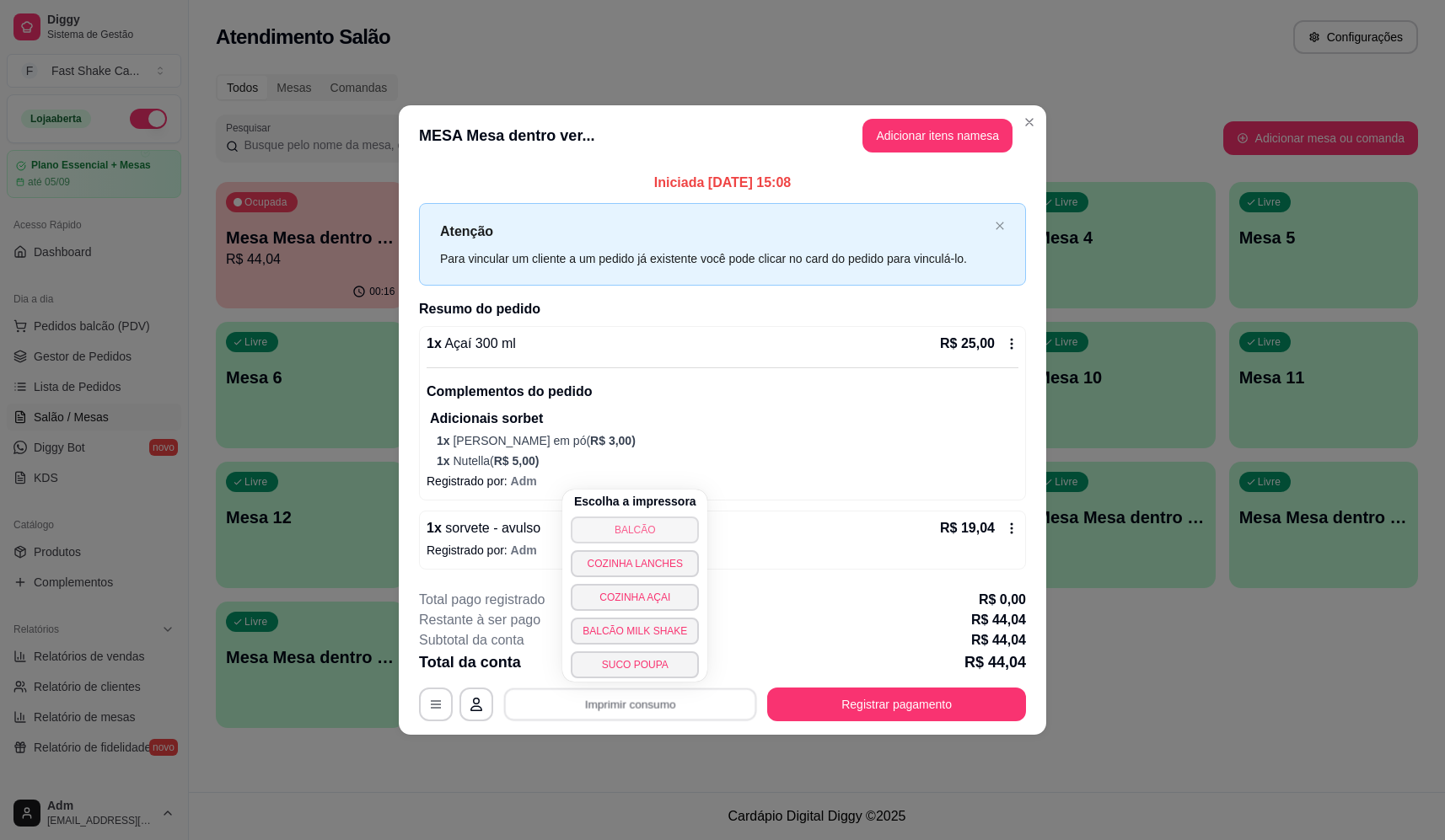
click at [665, 520] on button "BALCÃO" at bounding box center [634, 531] width 128 height 27
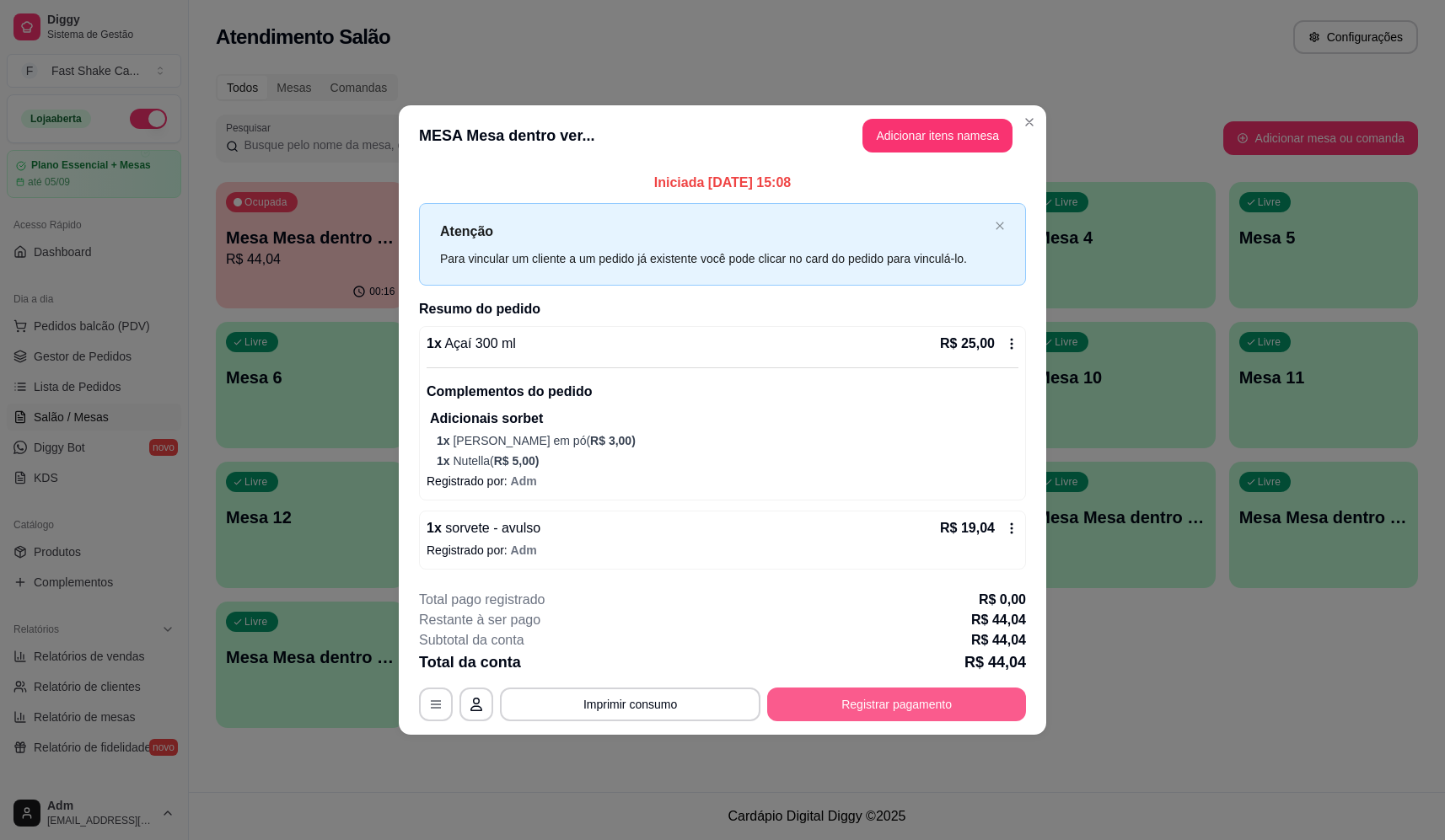
click at [904, 699] on button "Registrar pagamento" at bounding box center [896, 704] width 259 height 34
click at [841, 325] on div "Débito" at bounding box center [837, 335] width 119 height 99
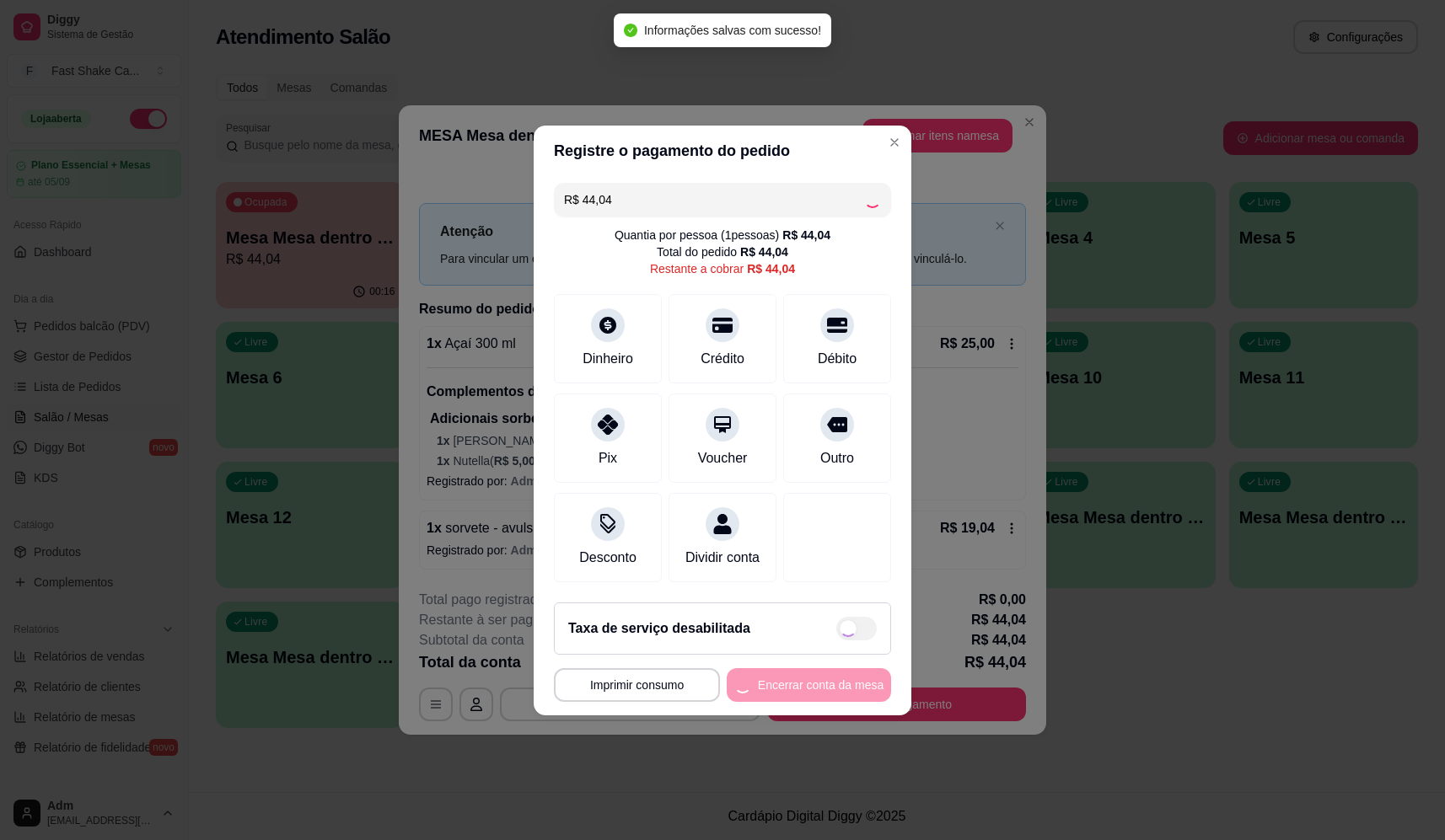
type input "R$ 0,00"
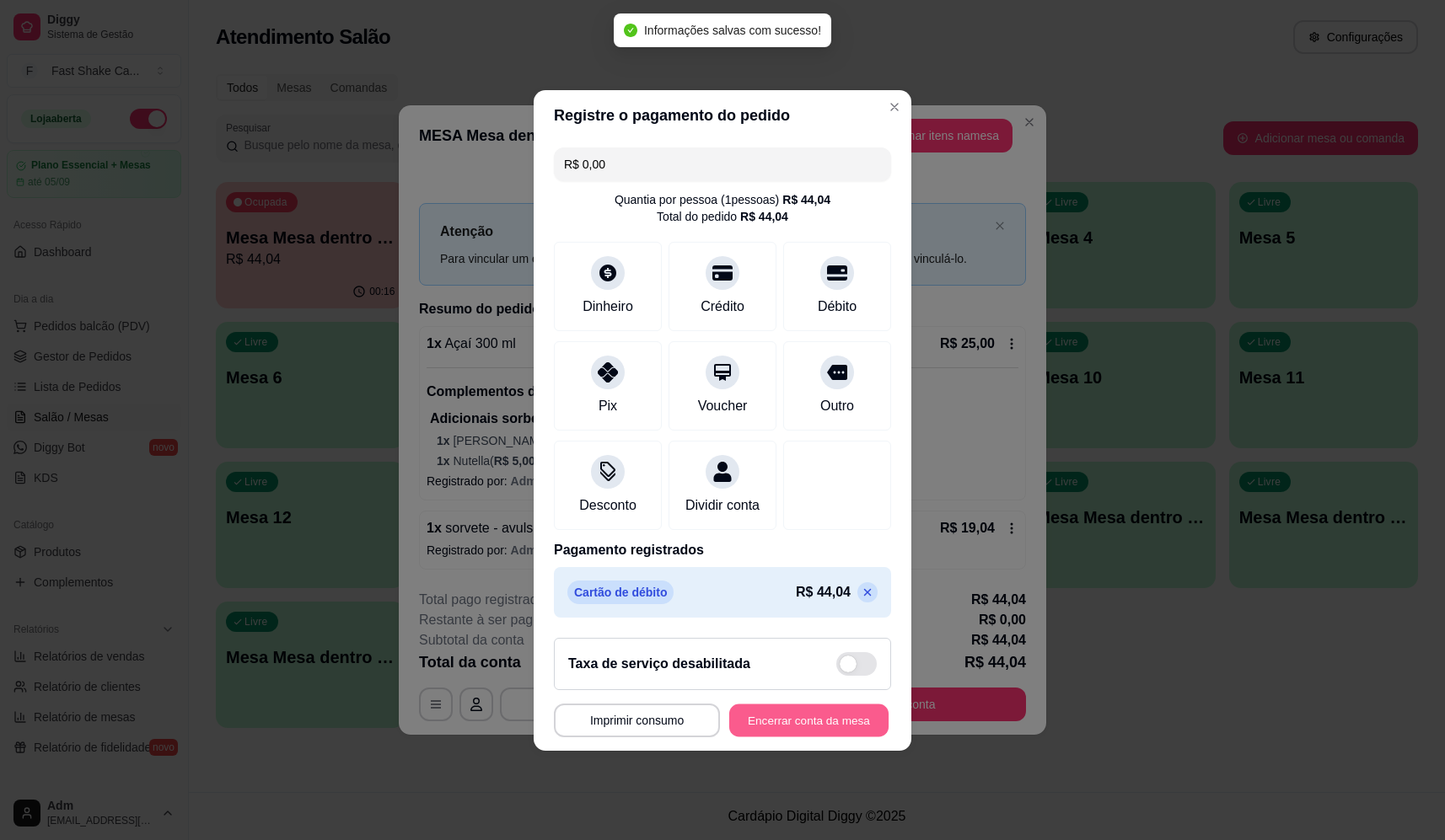
click at [826, 726] on button "Encerrar conta da mesa" at bounding box center [808, 720] width 159 height 33
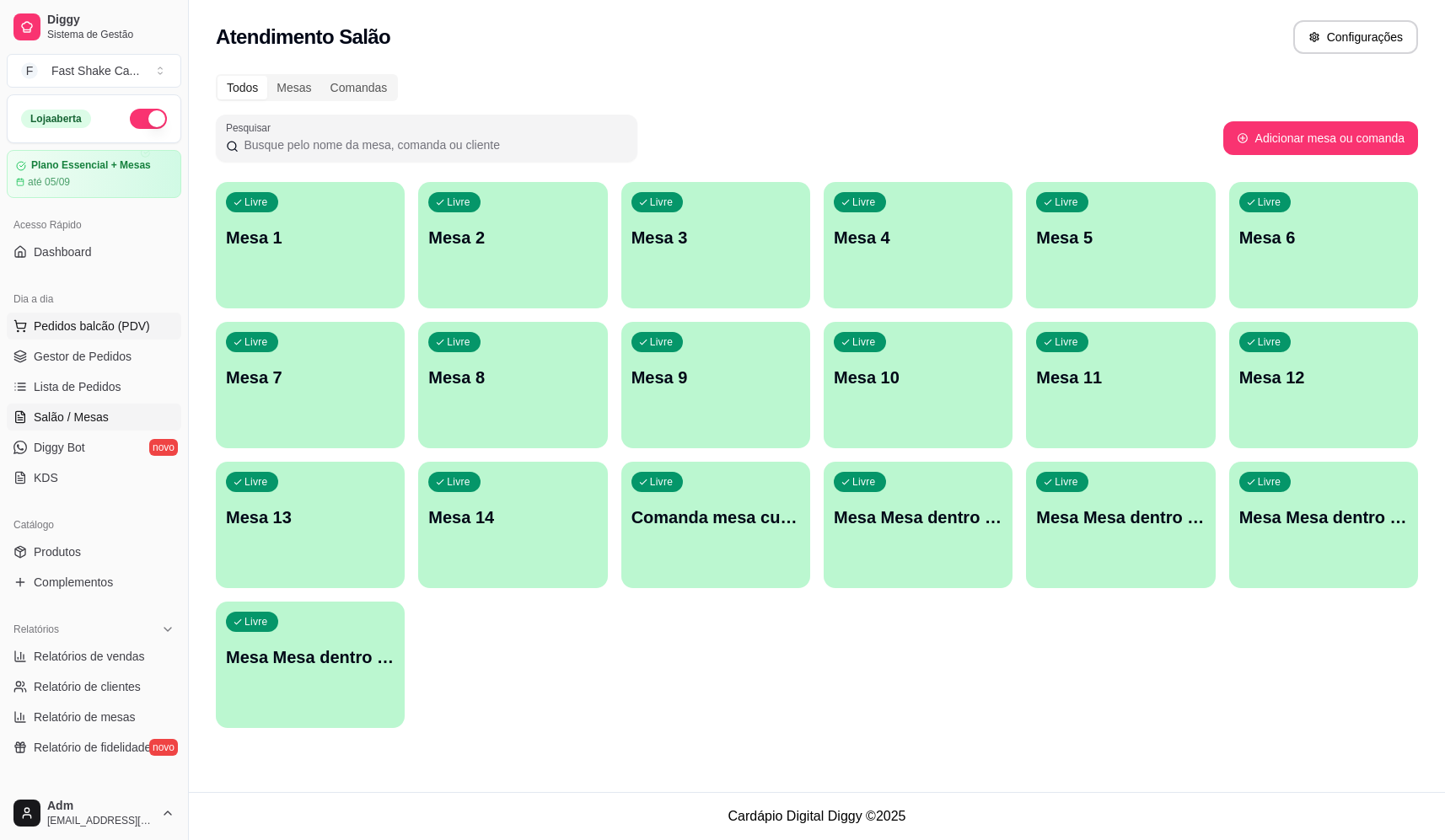
click at [96, 313] on button "Pedidos balcão (PDV)" at bounding box center [94, 326] width 175 height 27
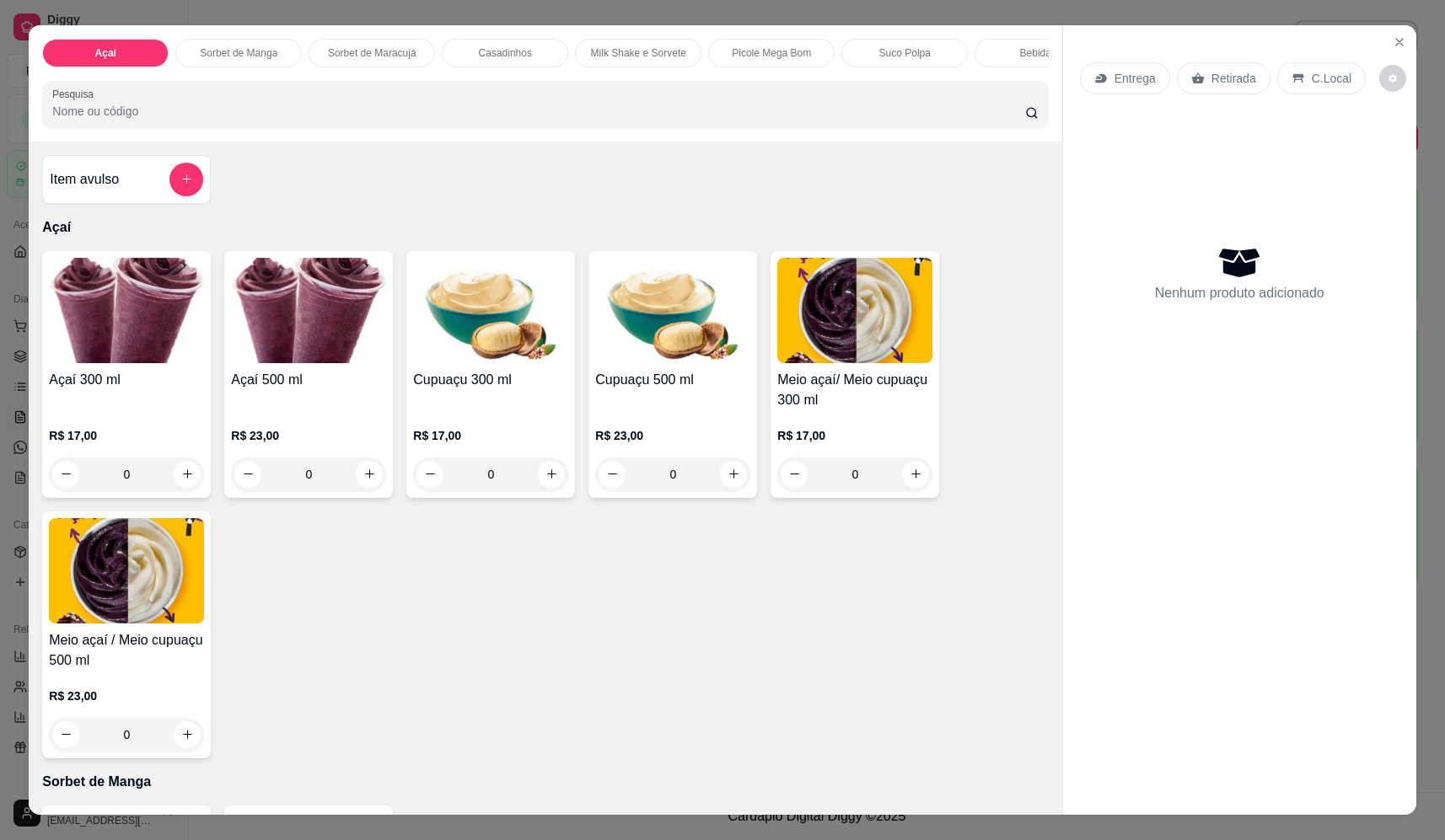
click at [184, 489] on div "0" at bounding box center [126, 474] width 155 height 34
click at [370, 481] on div "0" at bounding box center [308, 474] width 155 height 34
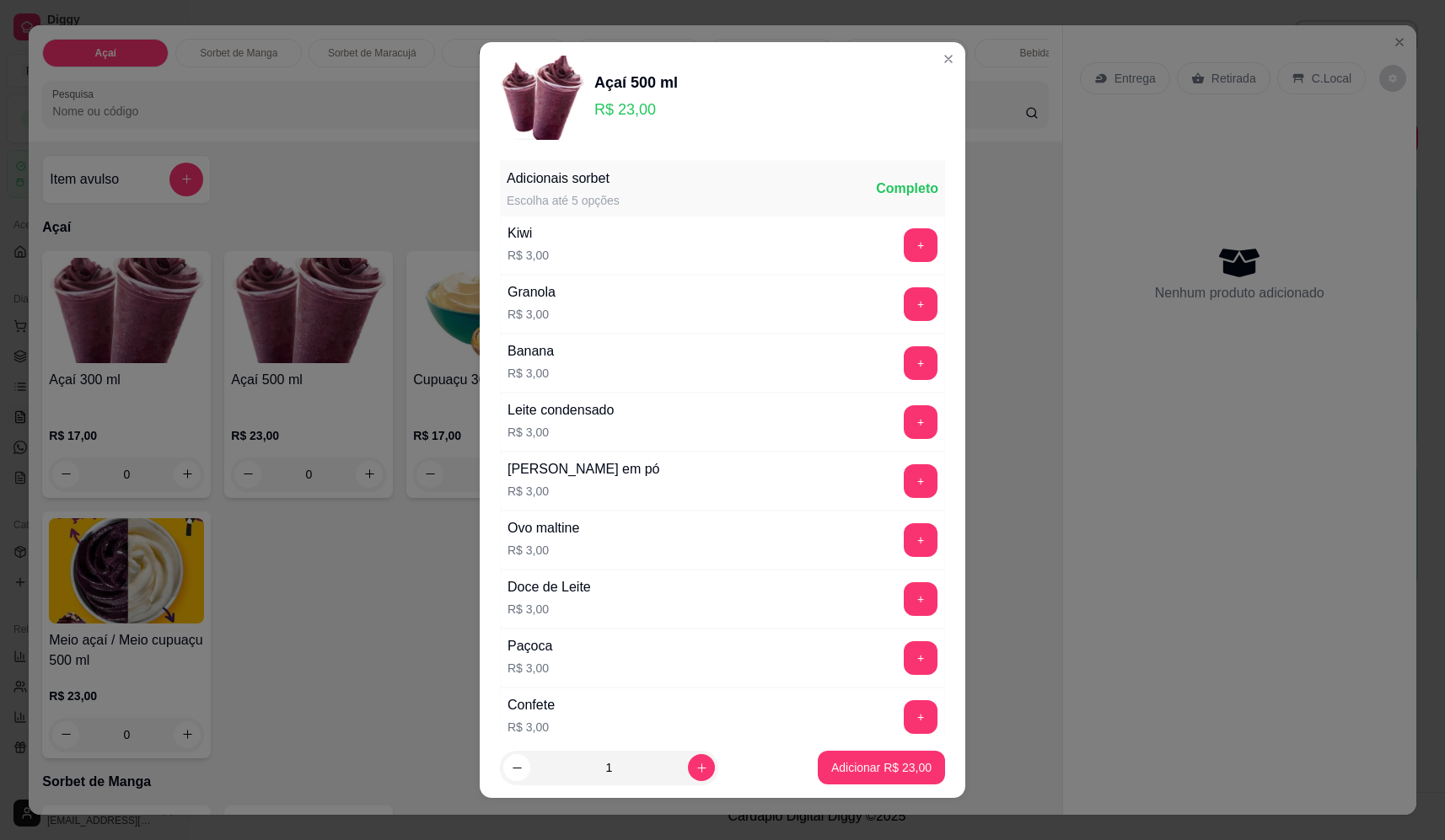
click at [900, 766] on p "Adicionar R$ 23,00" at bounding box center [881, 767] width 100 height 17
type input "1"
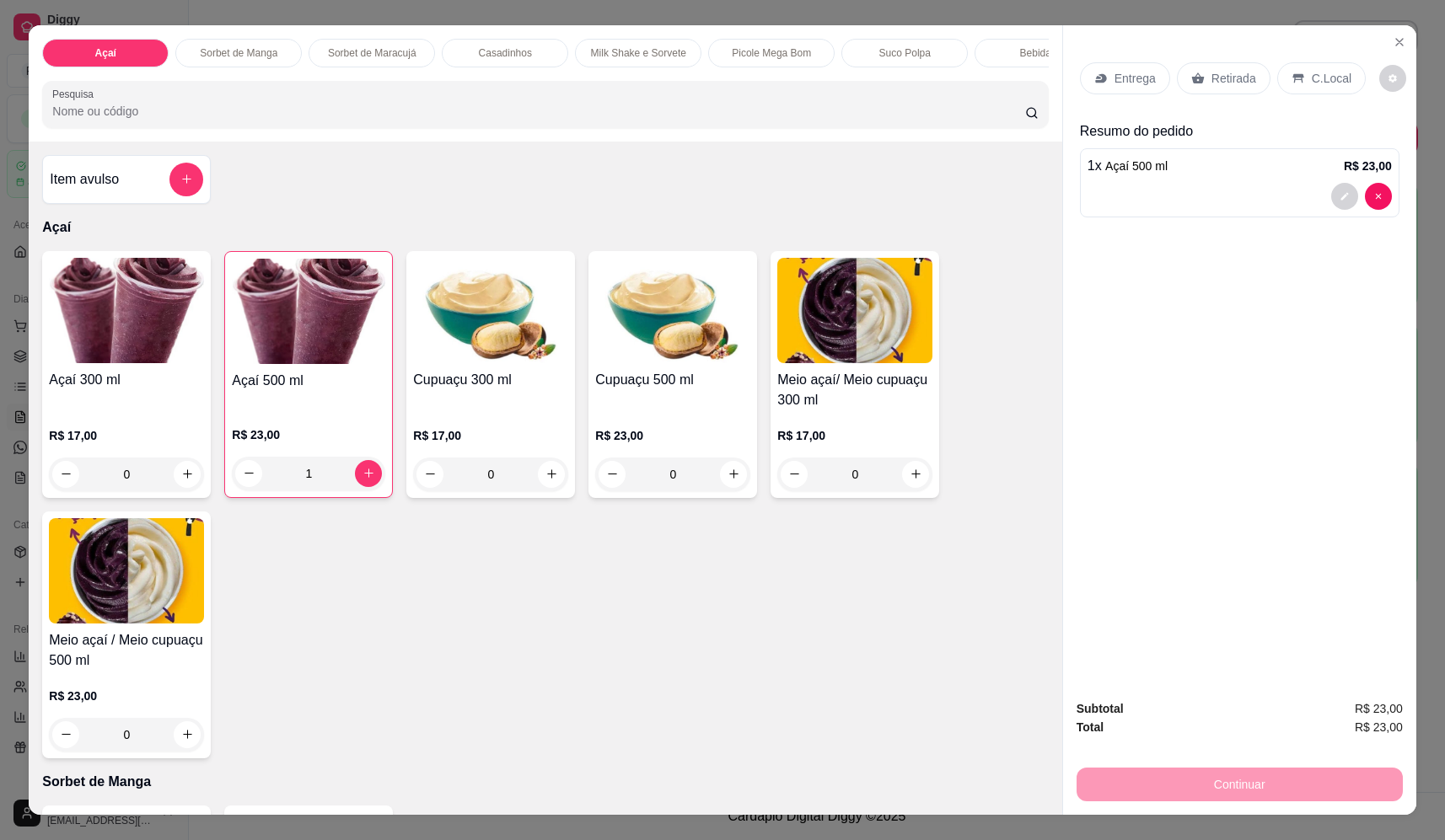
click at [1104, 107] on div "Entrega Retirada C.Local Resumo do pedido 1 x Açaí 500 ml R$ 23,00" at bounding box center [1239, 137] width 319 height 176
click at [1114, 84] on p "Entrega" at bounding box center [1135, 78] width 41 height 17
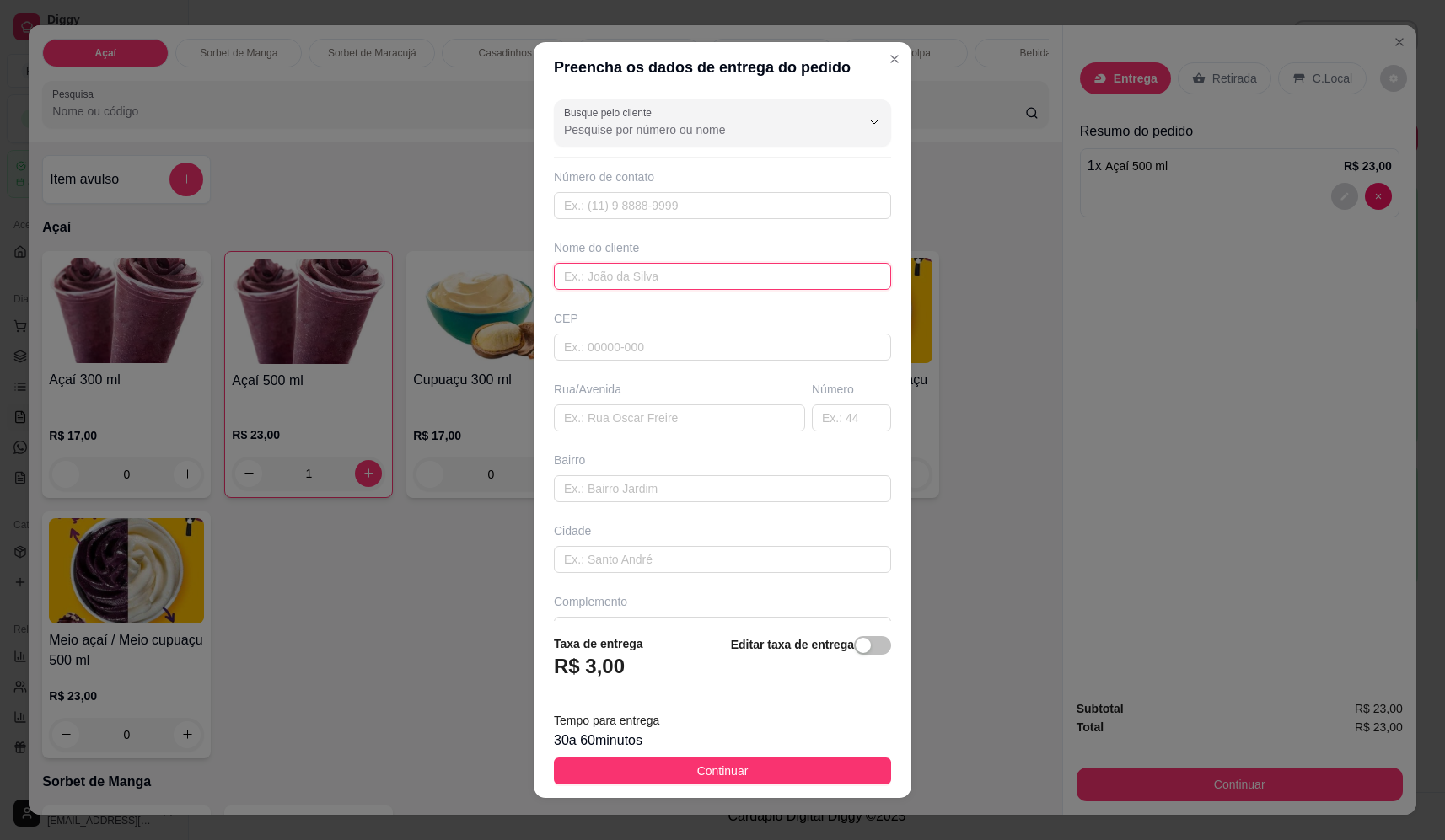
click at [737, 279] on input "text" at bounding box center [723, 277] width 338 height 27
type input "maria"
click at [669, 426] on input "text" at bounding box center [679, 419] width 251 height 27
click at [591, 413] on input "text" at bounding box center [679, 419] width 251 height 27
paste input "Rua Guatemala 2375"
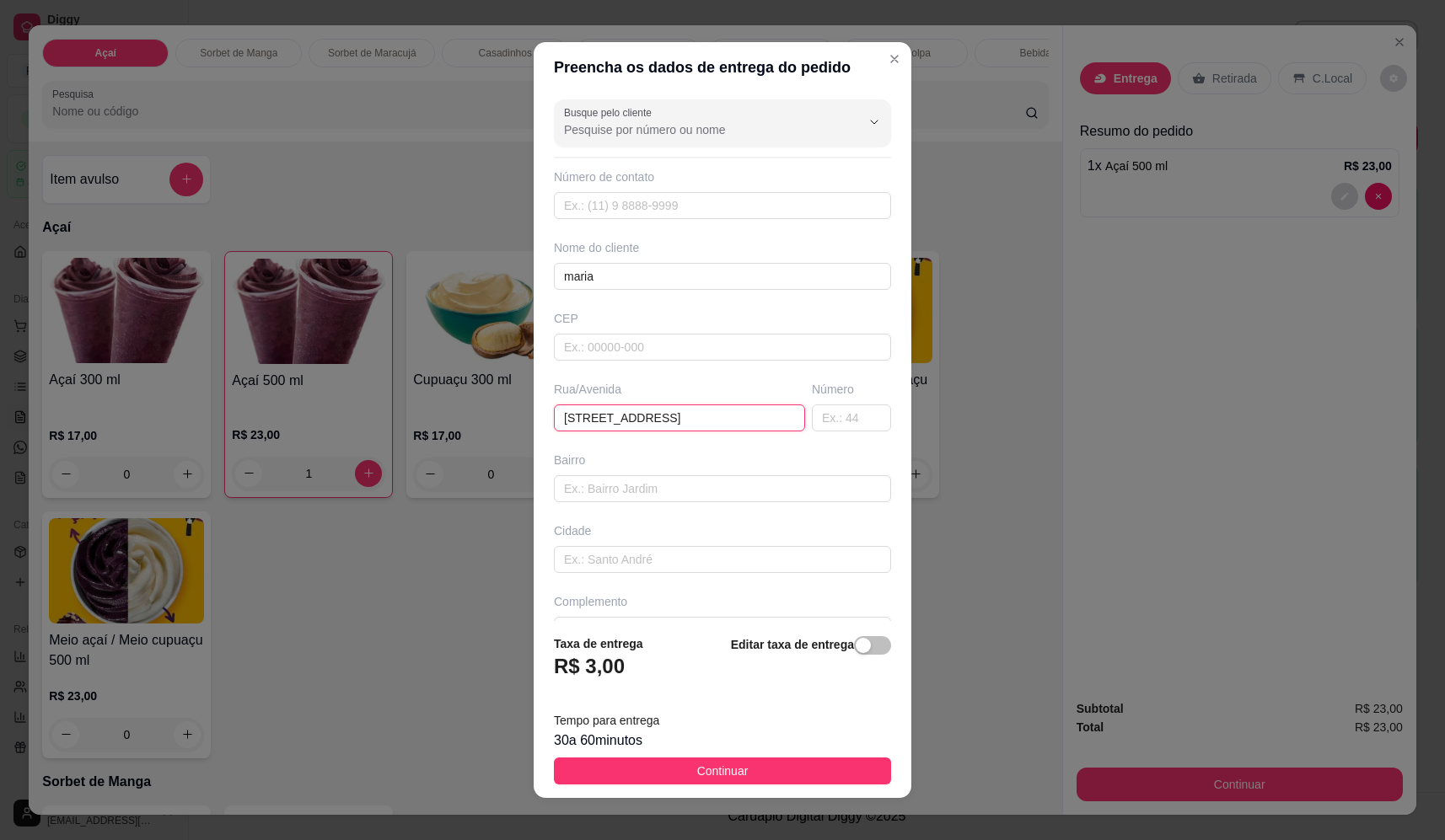
type input "Rua Guatemala 2375"
drag, startPoint x: 757, startPoint y: 741, endPoint x: 766, endPoint y: 747, distance: 10.8
click at [760, 743] on div "30 a 60 minutos" at bounding box center [723, 740] width 338 height 20
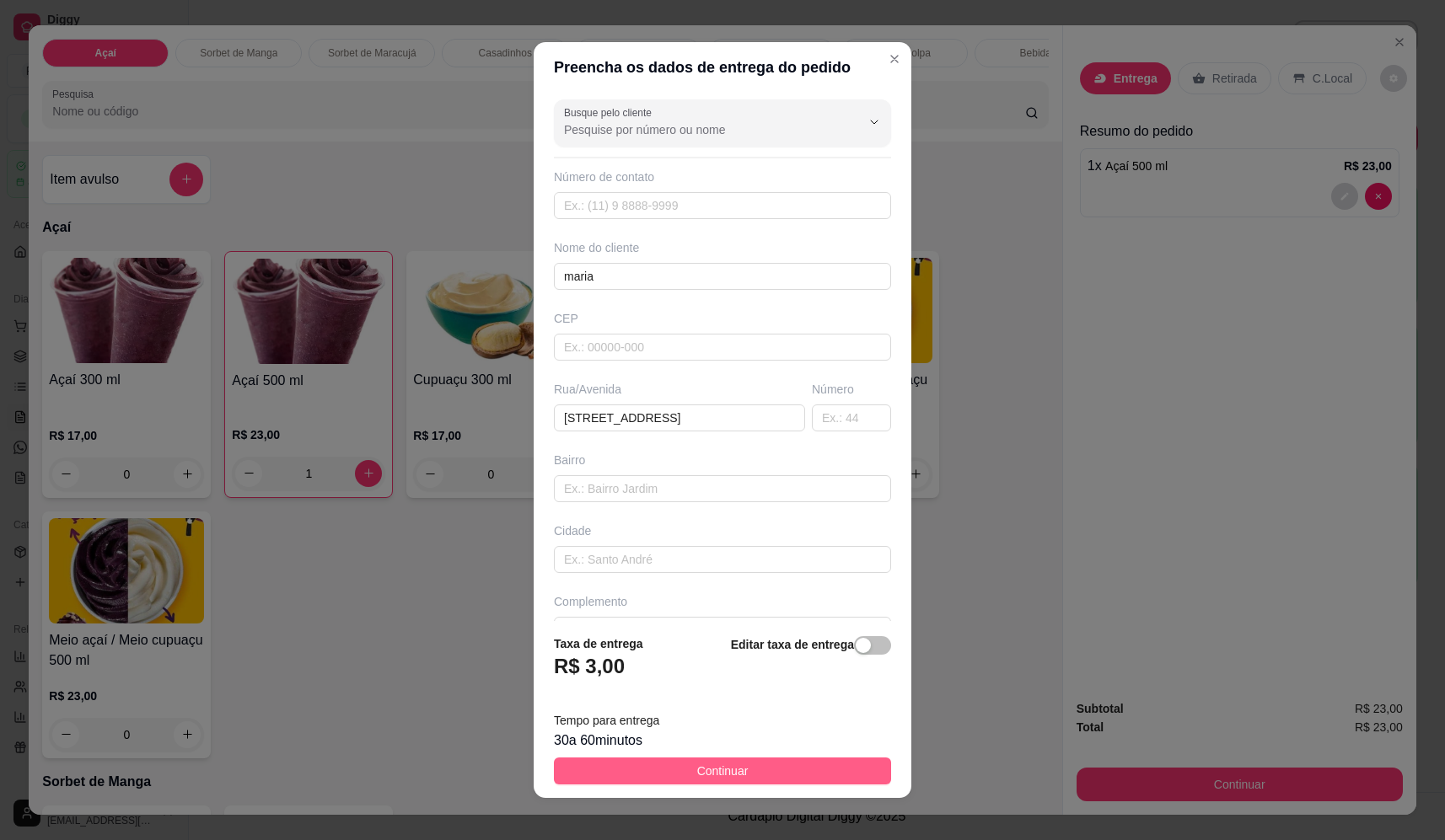
click at [772, 767] on footer "Taxa de entrega R$ 3,00 Editar taxa de entrega Tempo para entrega 30 a 60 minut…" at bounding box center [722, 709] width 378 height 177
click at [781, 782] on button "Continuar" at bounding box center [723, 772] width 338 height 27
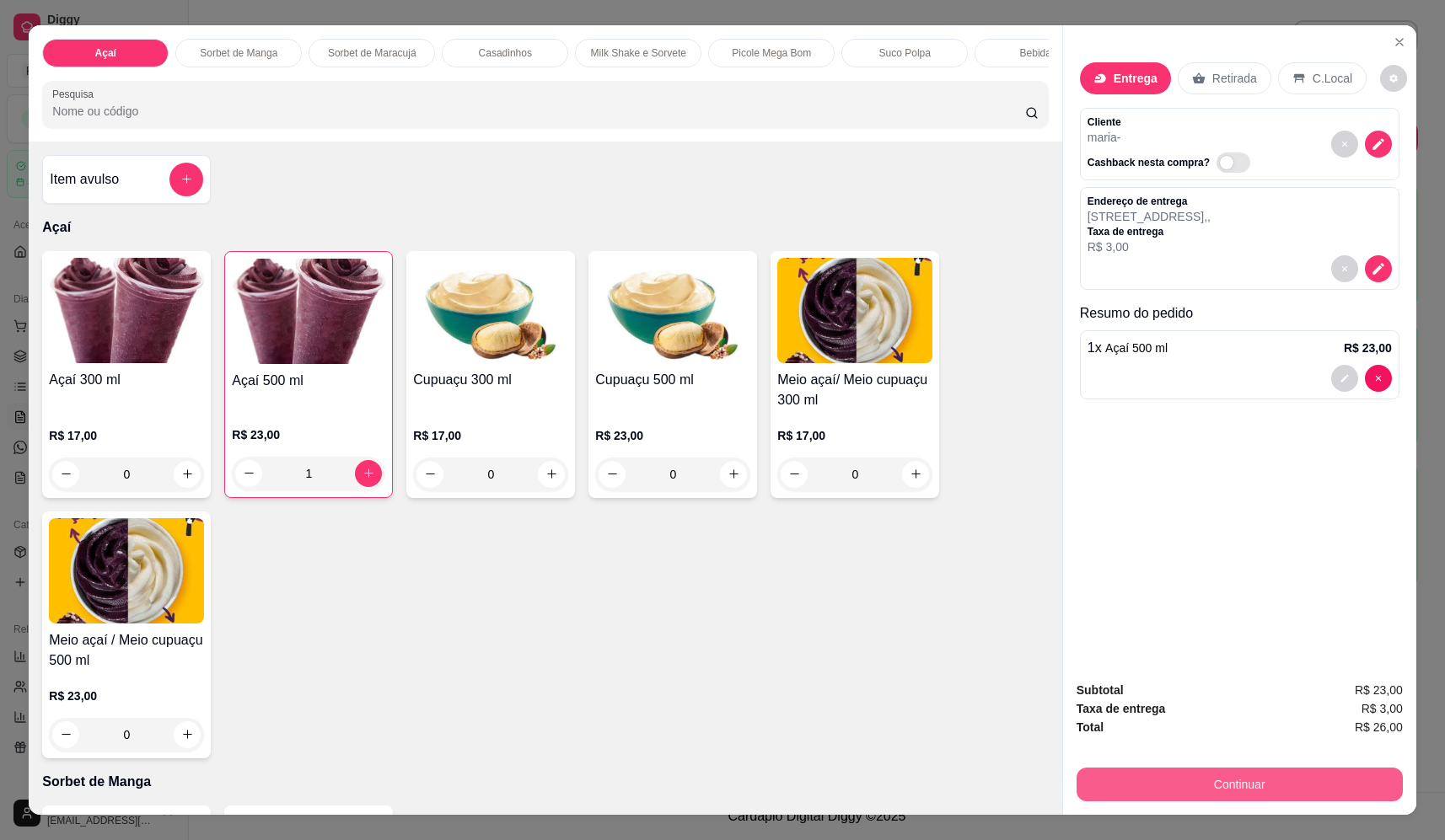
click at [1238, 788] on button "Continuar" at bounding box center [1239, 784] width 326 height 34
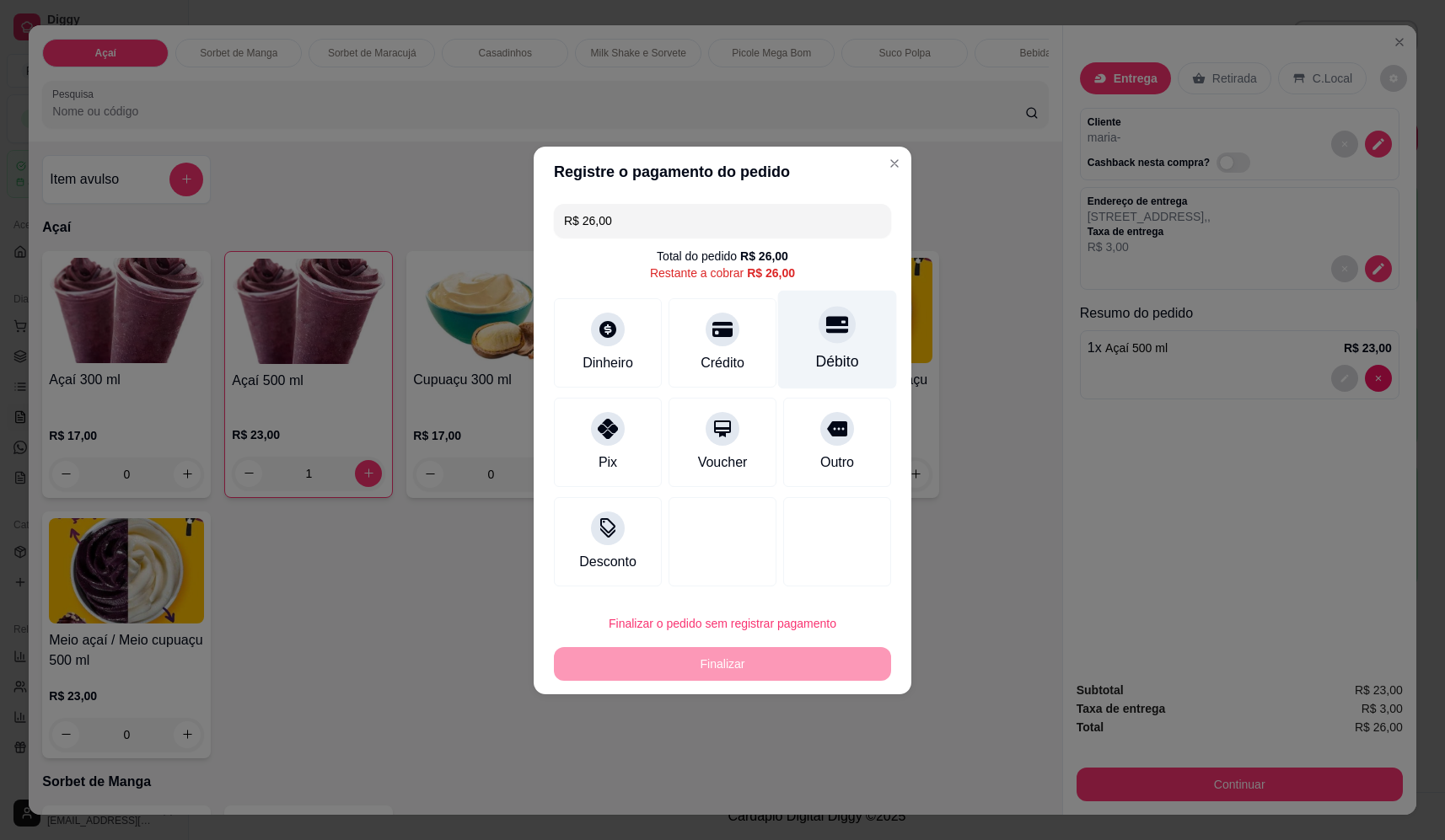
click at [795, 300] on div "Débito" at bounding box center [837, 339] width 119 height 99
type input "R$ 0,00"
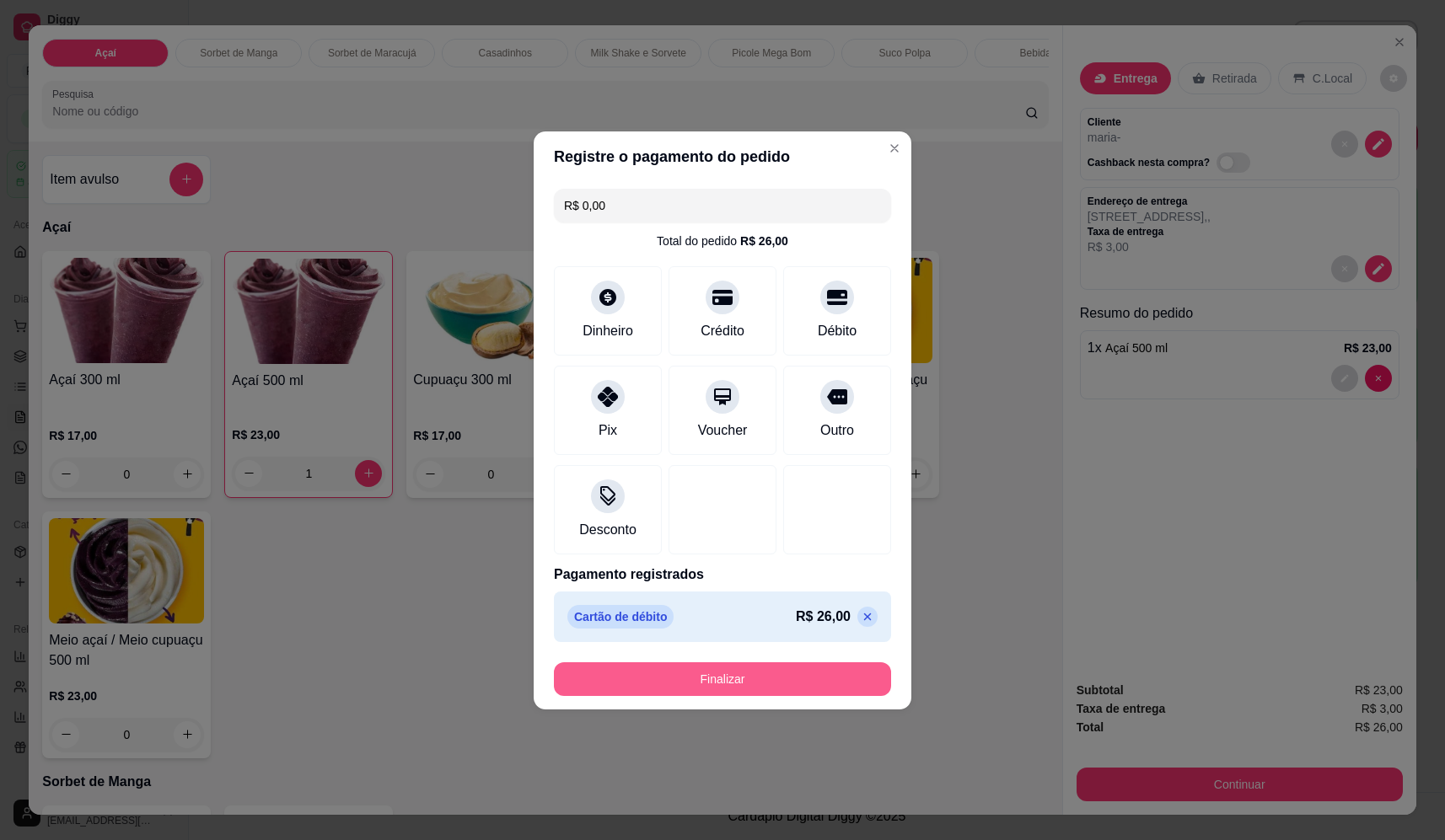
click at [783, 675] on button "Finalizar" at bounding box center [723, 679] width 338 height 34
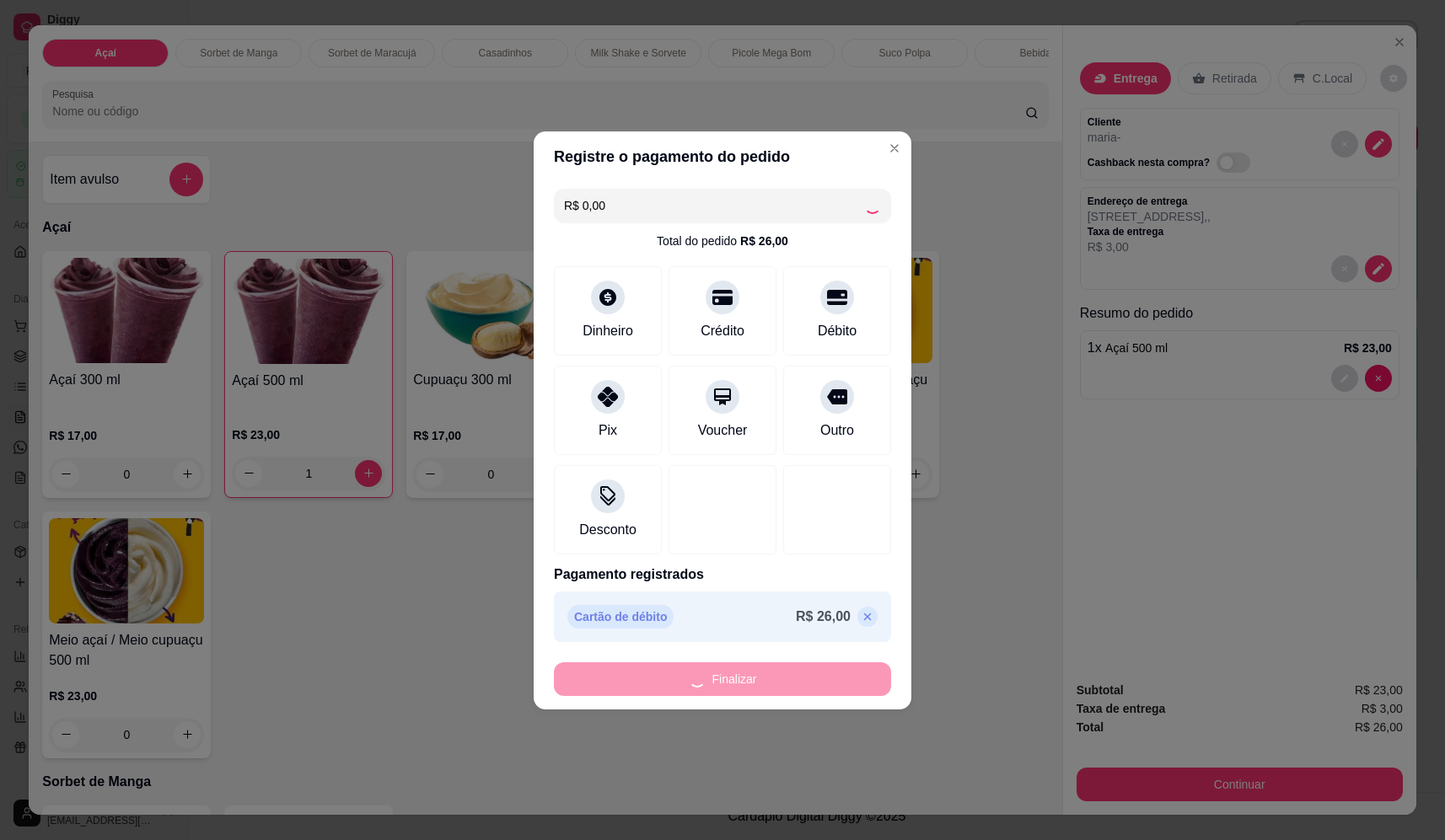
type input "0"
type input "-R$ 26,00"
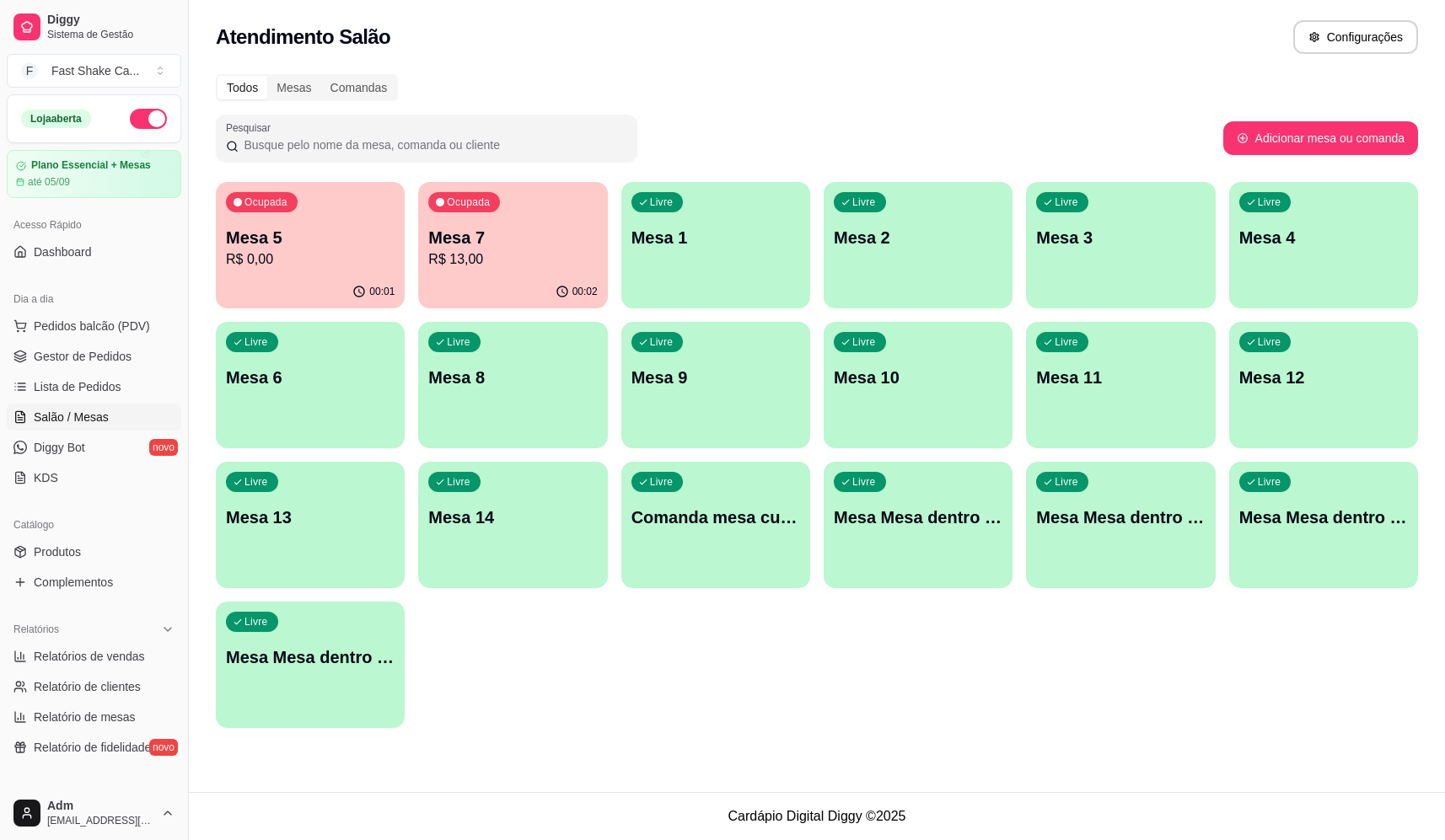
click at [946, 275] on div "Livre Mesa 2" at bounding box center [917, 235] width 188 height 106
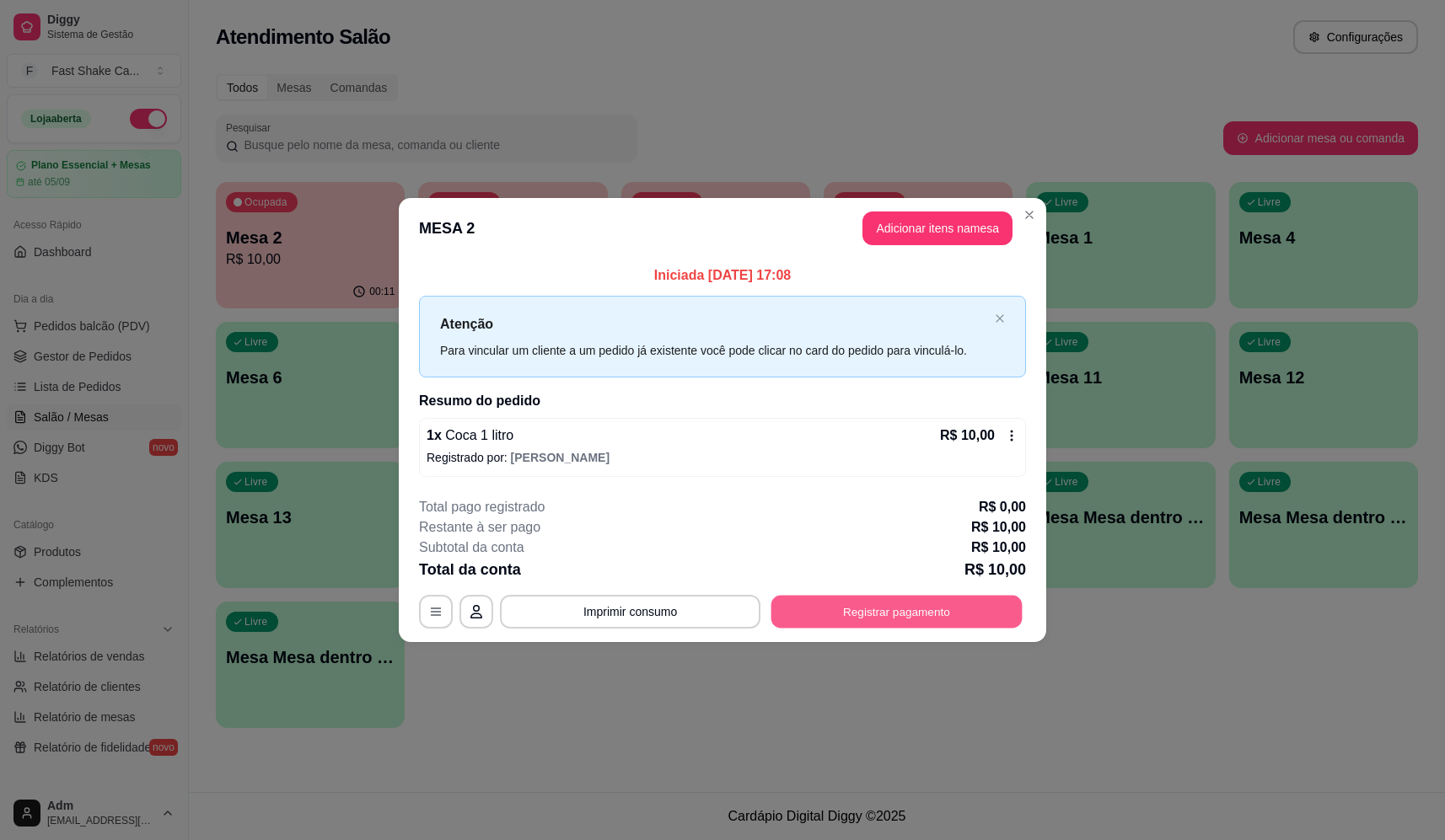
click at [892, 604] on button "Registrar pagamento" at bounding box center [896, 613] width 251 height 33
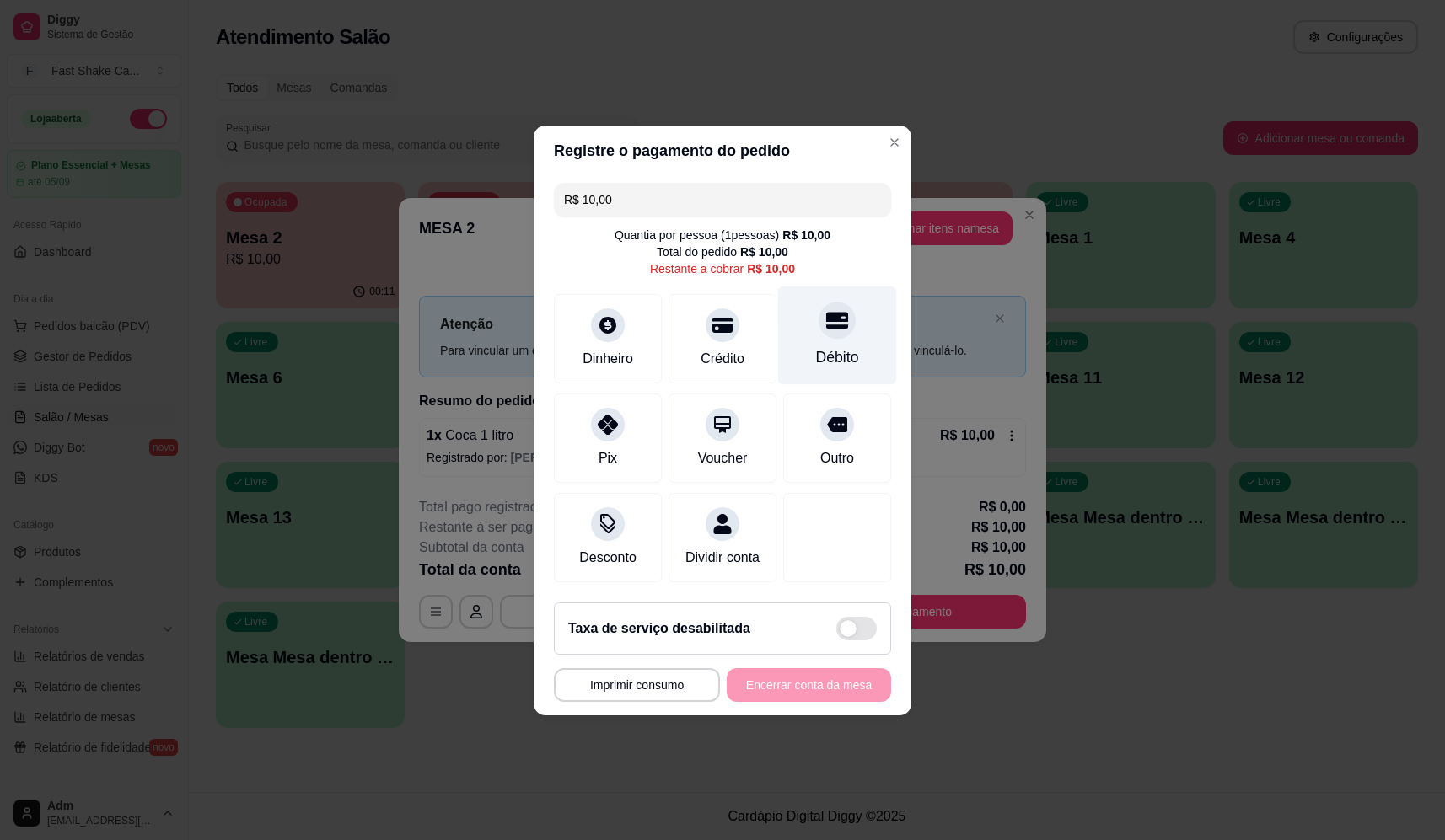
click at [845, 351] on div "Débito" at bounding box center [837, 357] width 43 height 21
type input "R$ 0,00"
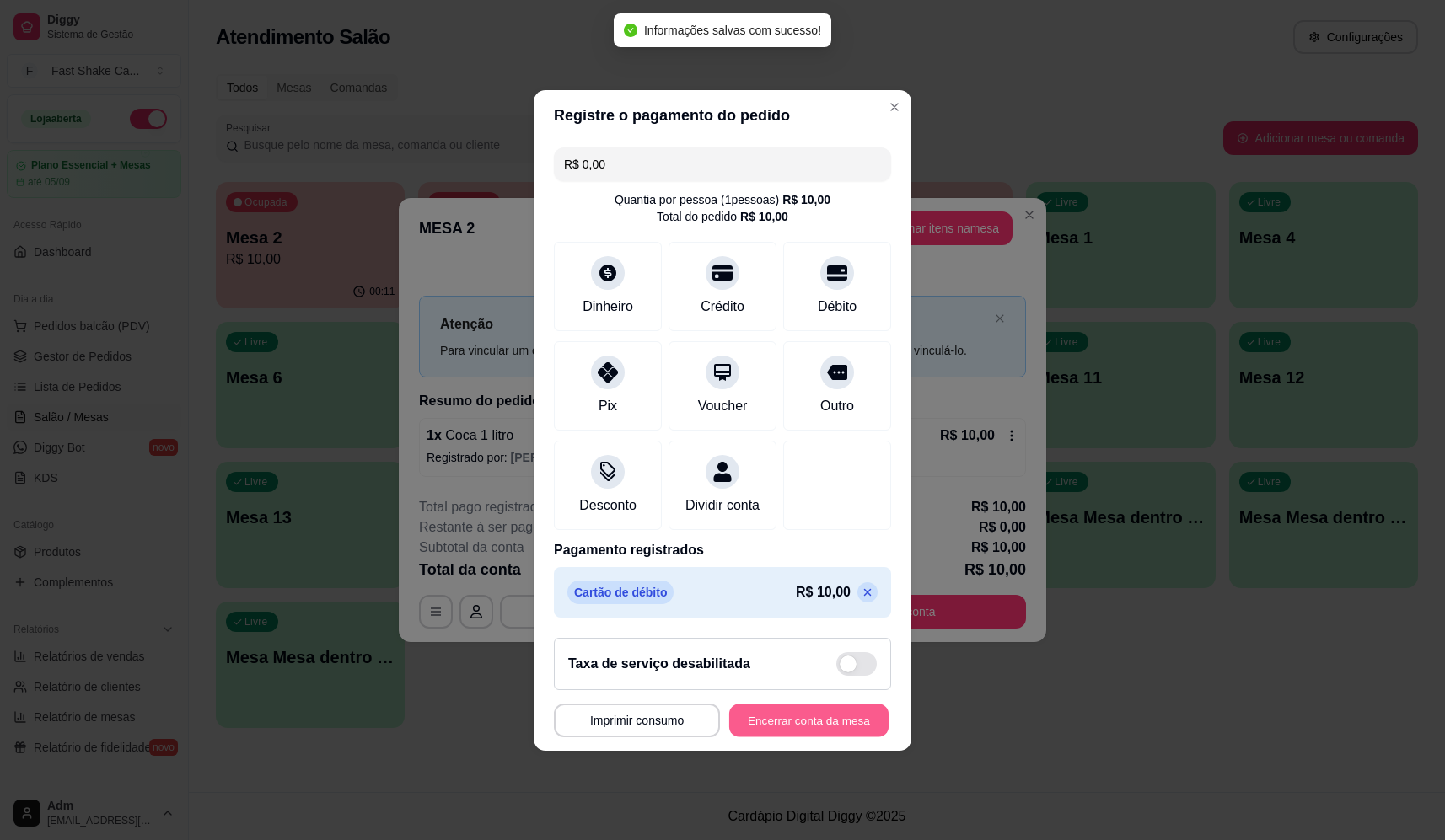
click at [803, 733] on button "Encerrar conta da mesa" at bounding box center [808, 720] width 159 height 33
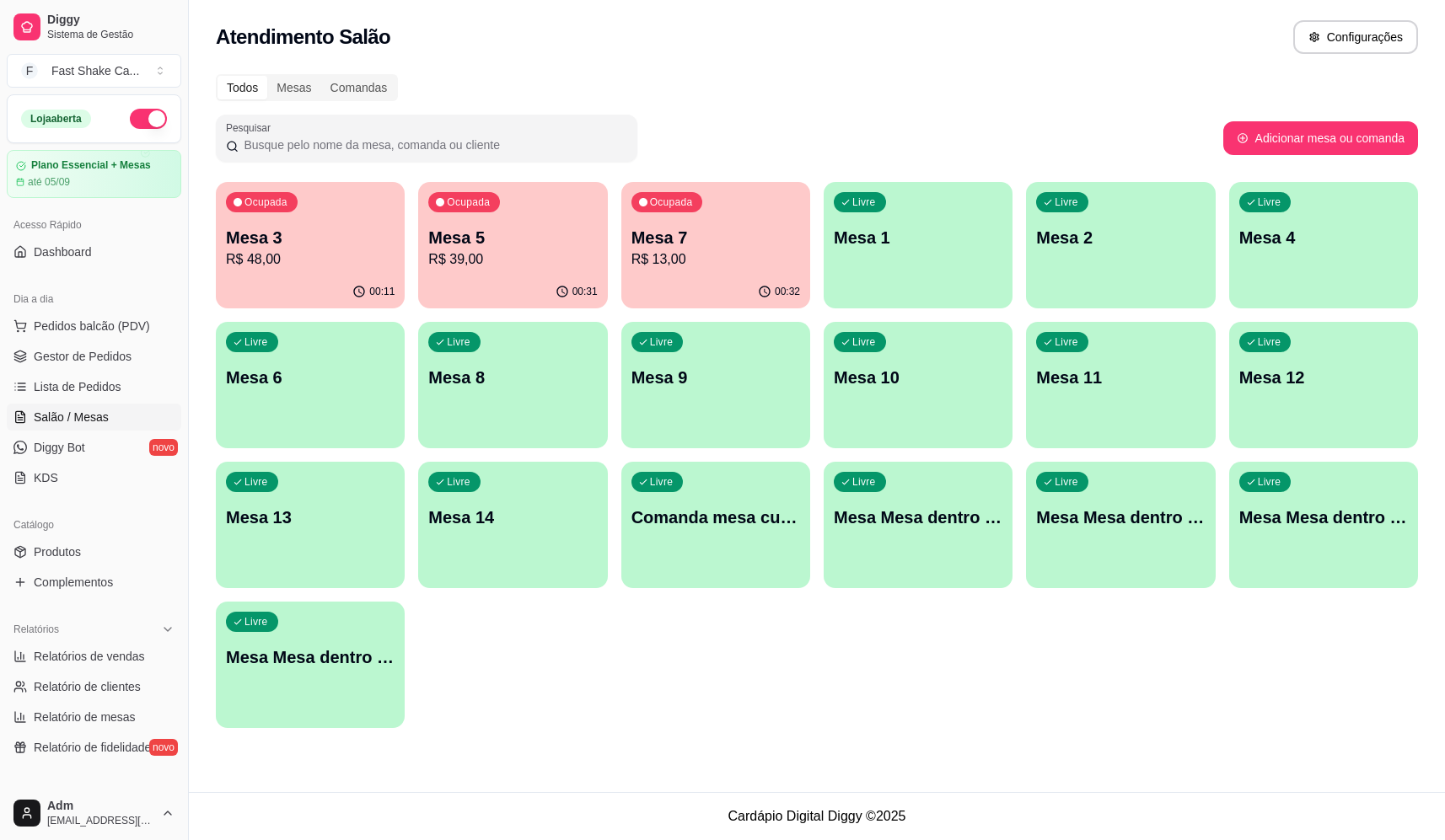
click at [1287, 120] on div "Pesquisar Adicionar mesa ou comanda" at bounding box center [817, 138] width 1202 height 47
click at [1291, 131] on button "Adicionar mesa ou comanda" at bounding box center [1320, 138] width 195 height 34
select select "TABLE"
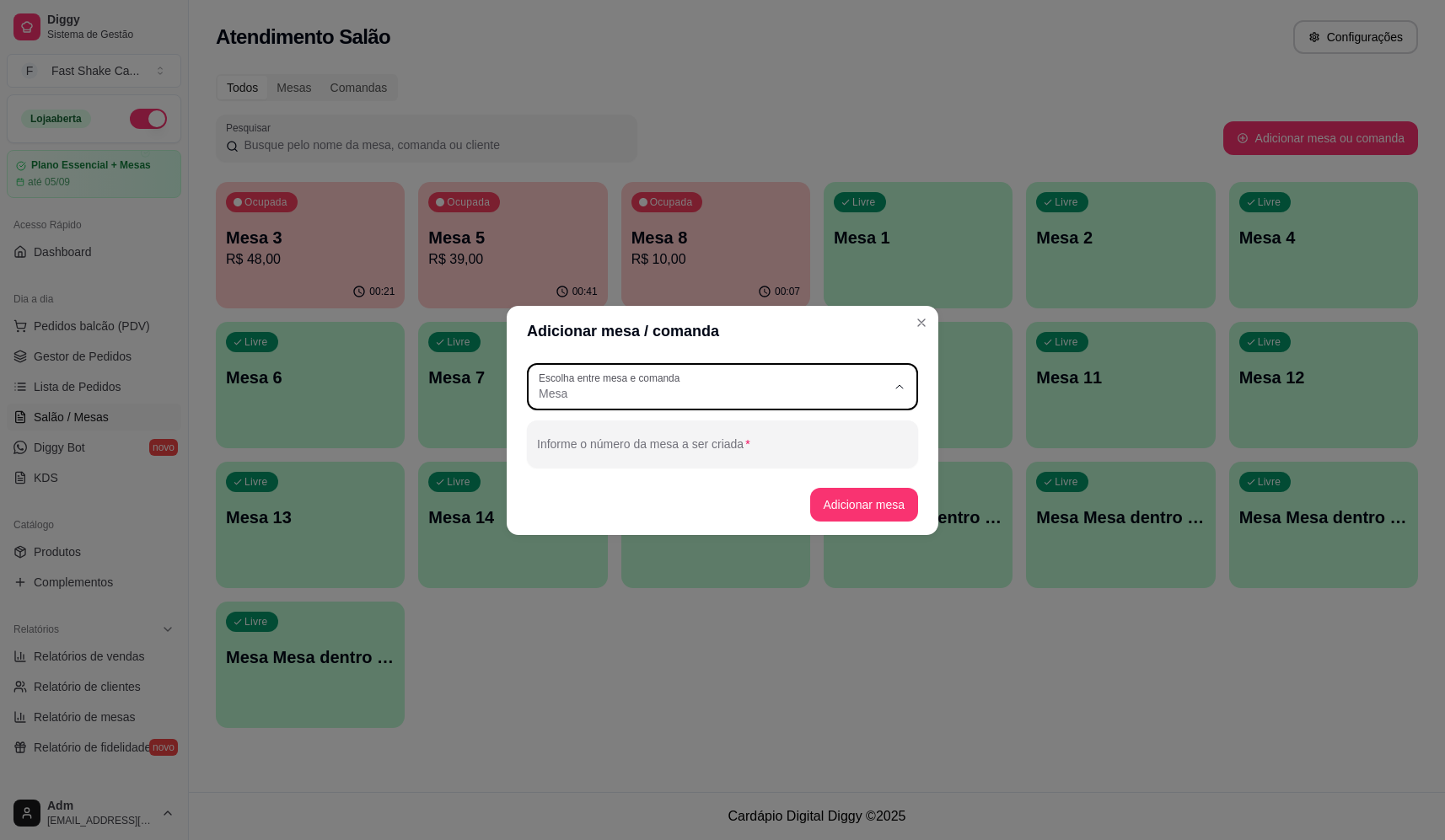
click at [743, 374] on div "Mesa" at bounding box center [712, 386] width 347 height 30
click at [690, 461] on span "Comanda" at bounding box center [714, 460] width 334 height 16
type input "CARD"
select select "CARD"
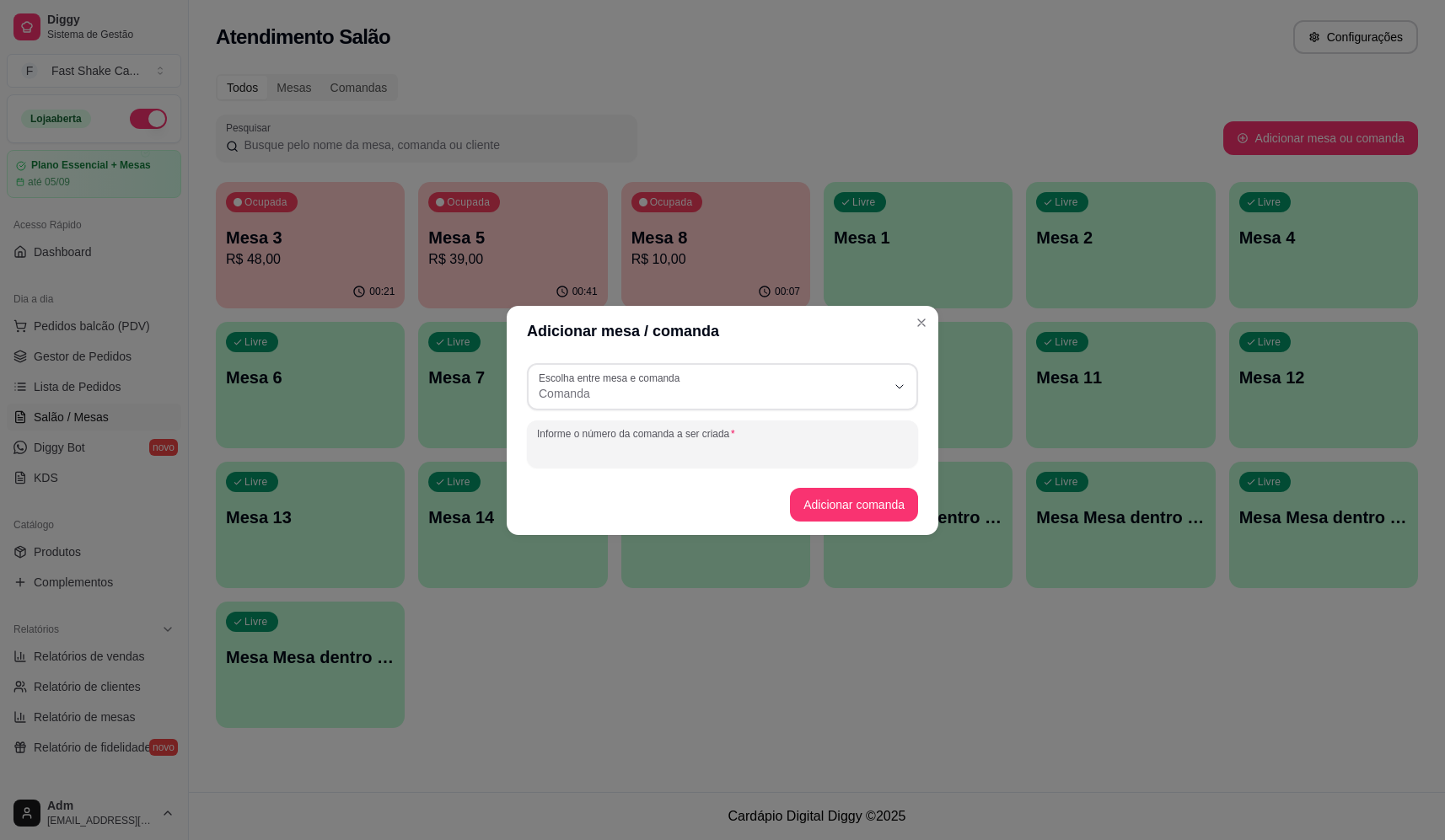
click at [703, 452] on input "Informe o número da comanda a ser criada" at bounding box center [722, 451] width 371 height 17
type input "neudir"
click at [901, 500] on button "Adicionar comanda" at bounding box center [853, 504] width 124 height 33
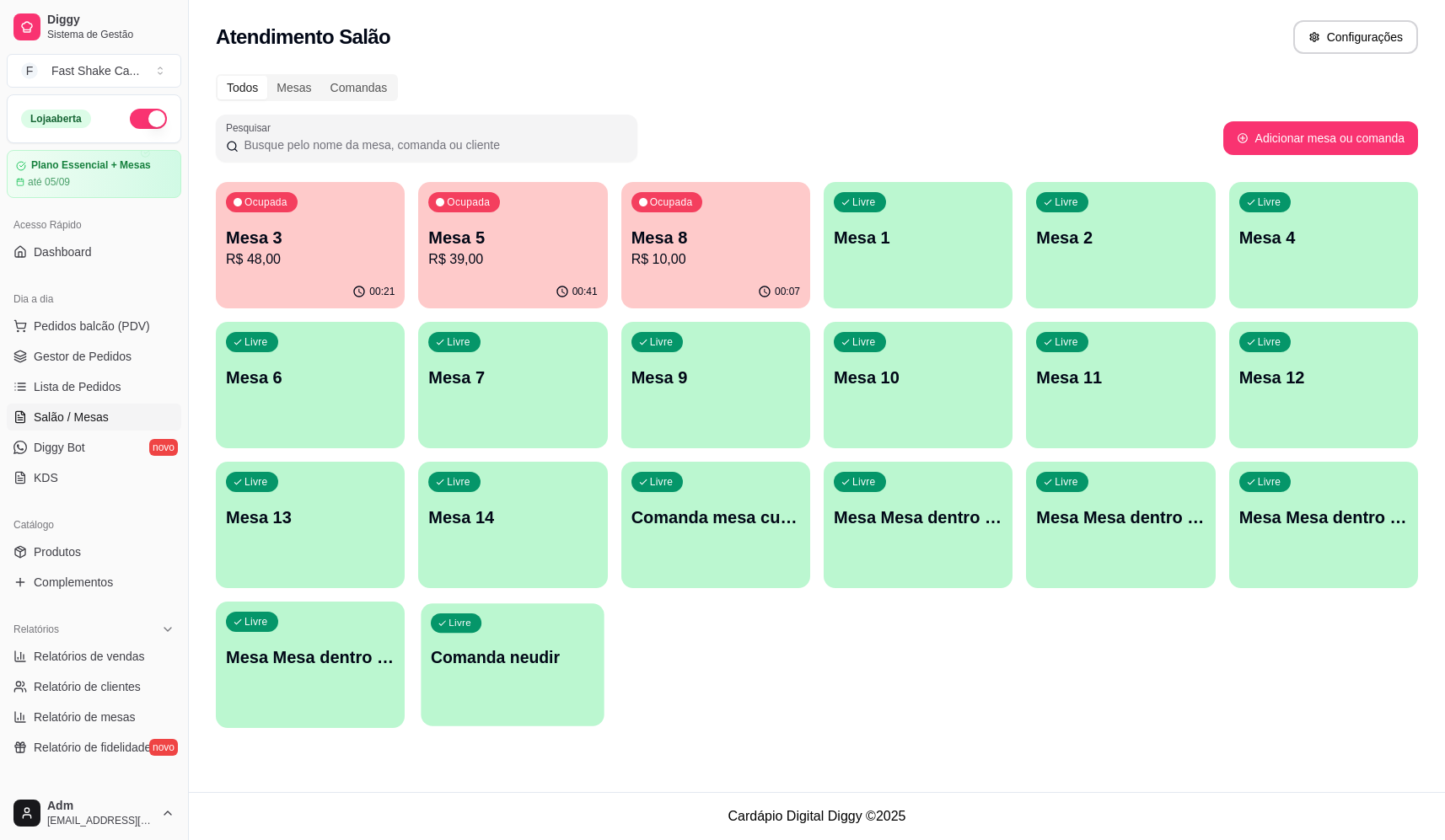
click at [521, 671] on div "Livre Comanda neudir" at bounding box center [513, 655] width 183 height 102
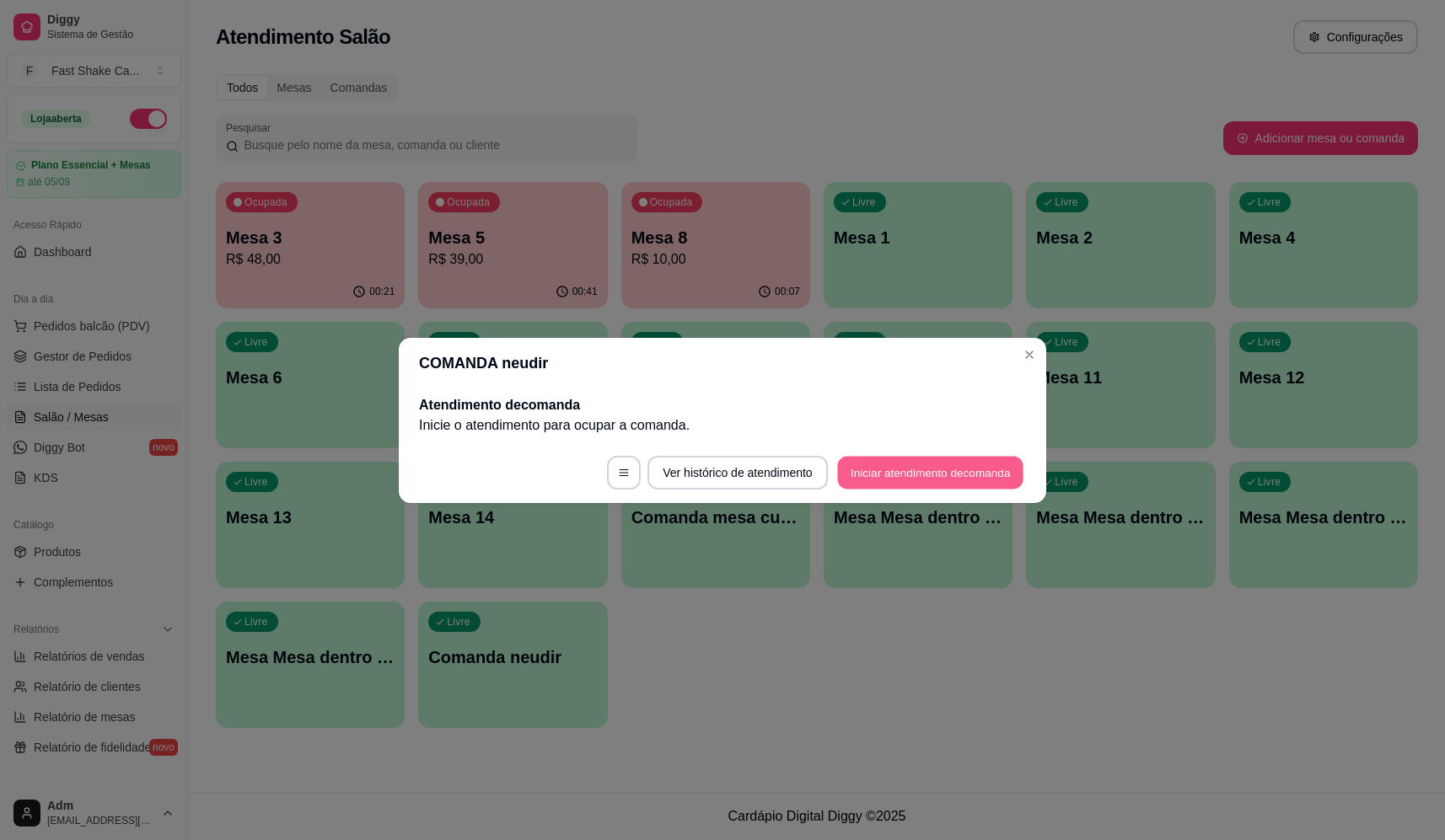
click at [925, 482] on button "Iniciar atendimento de comanda" at bounding box center [930, 472] width 186 height 33
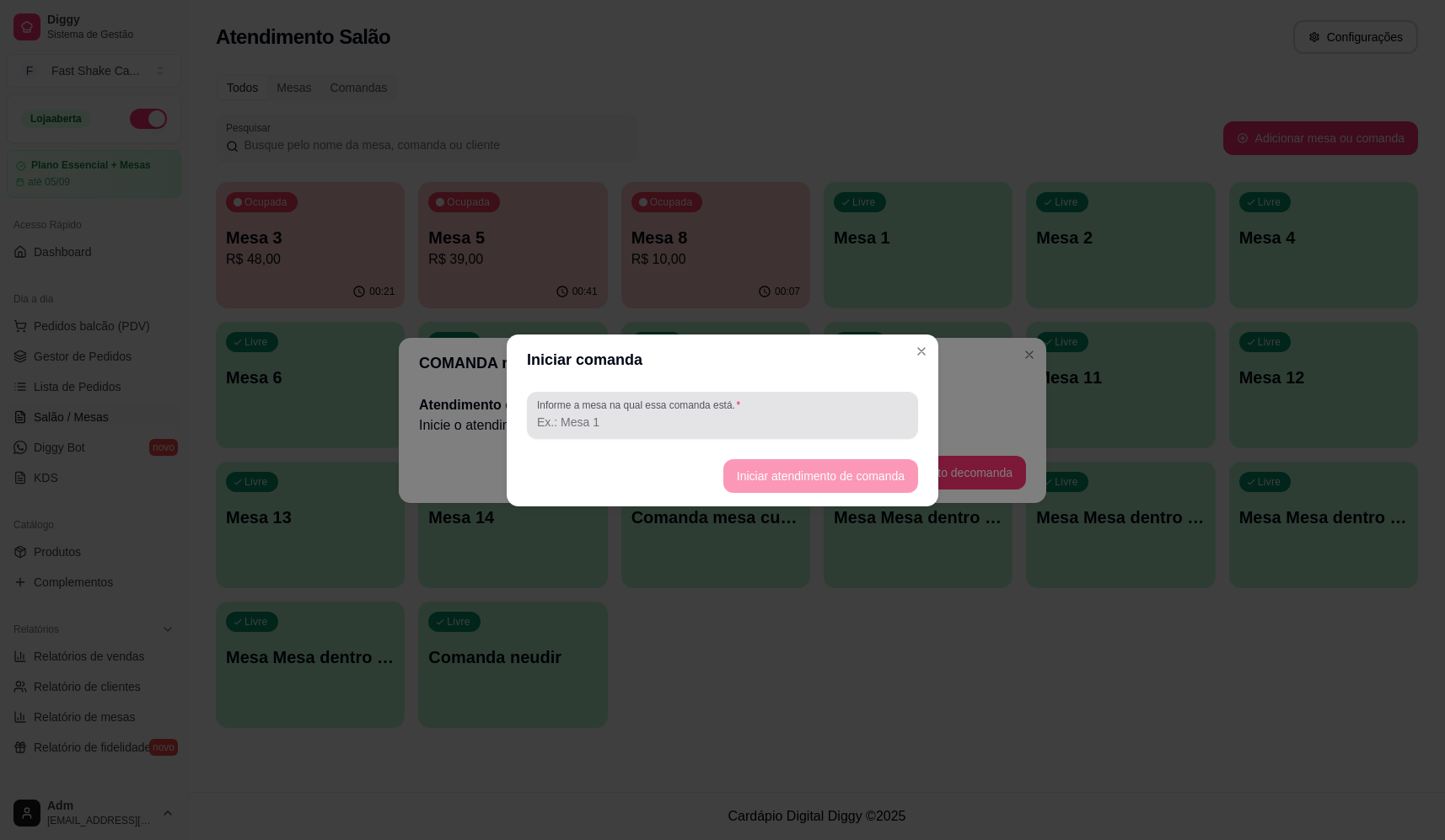
click at [755, 410] on div at bounding box center [722, 416] width 371 height 34
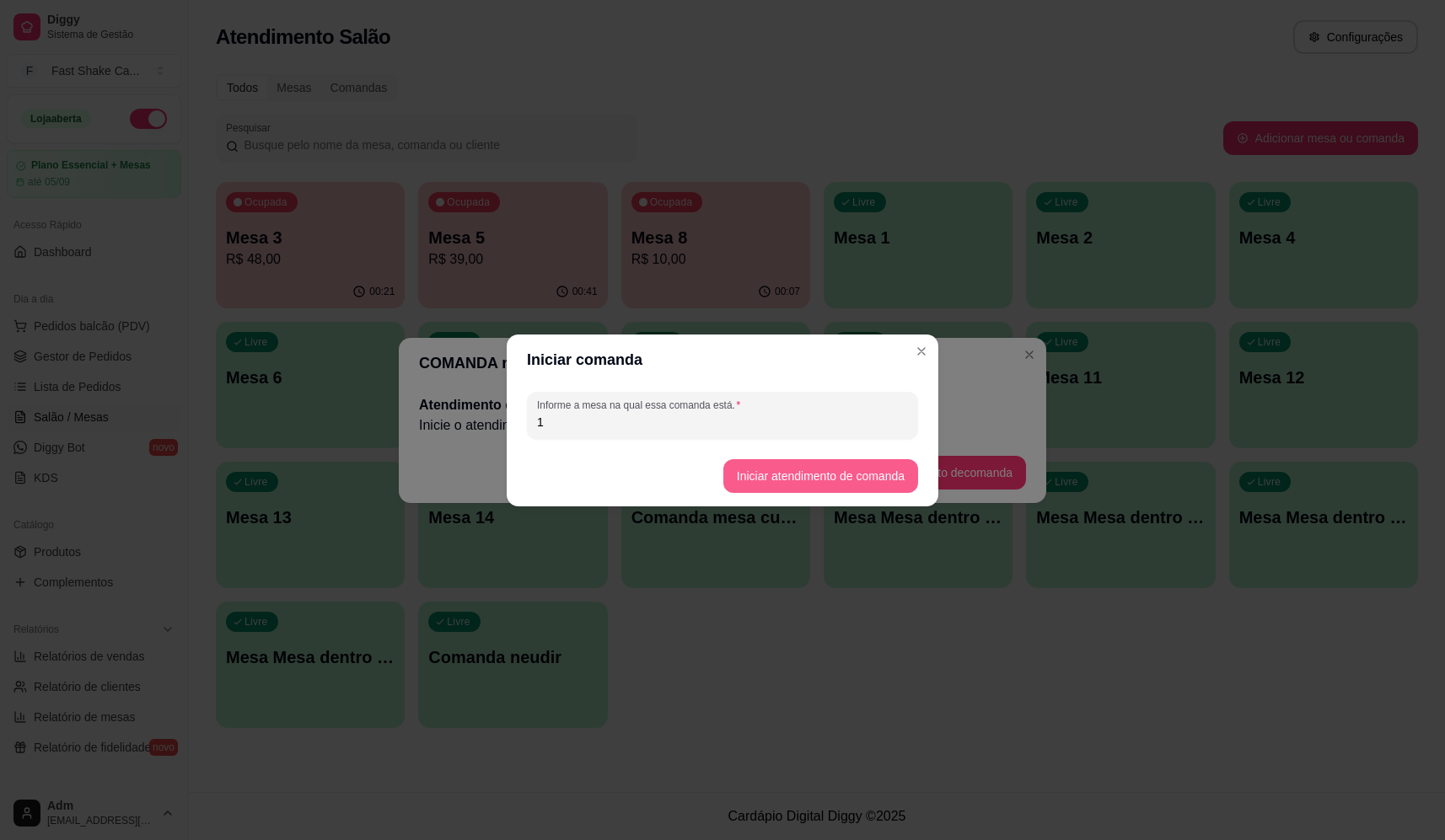
type input "1"
click at [782, 481] on button "Iniciar atendimento de comanda" at bounding box center [821, 476] width 195 height 34
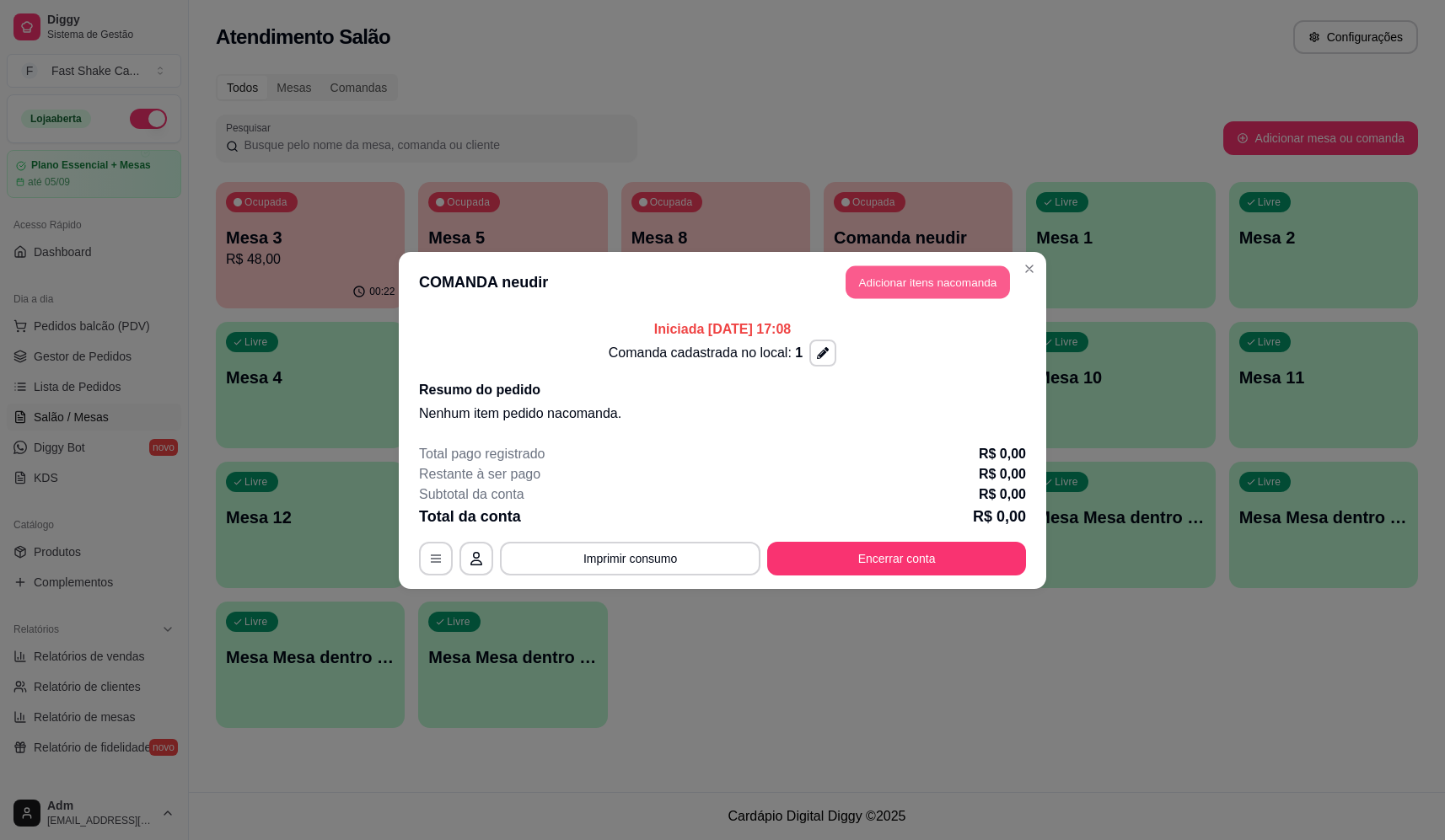
click at [943, 275] on button "Adicionar itens na comanda" at bounding box center [927, 282] width 164 height 33
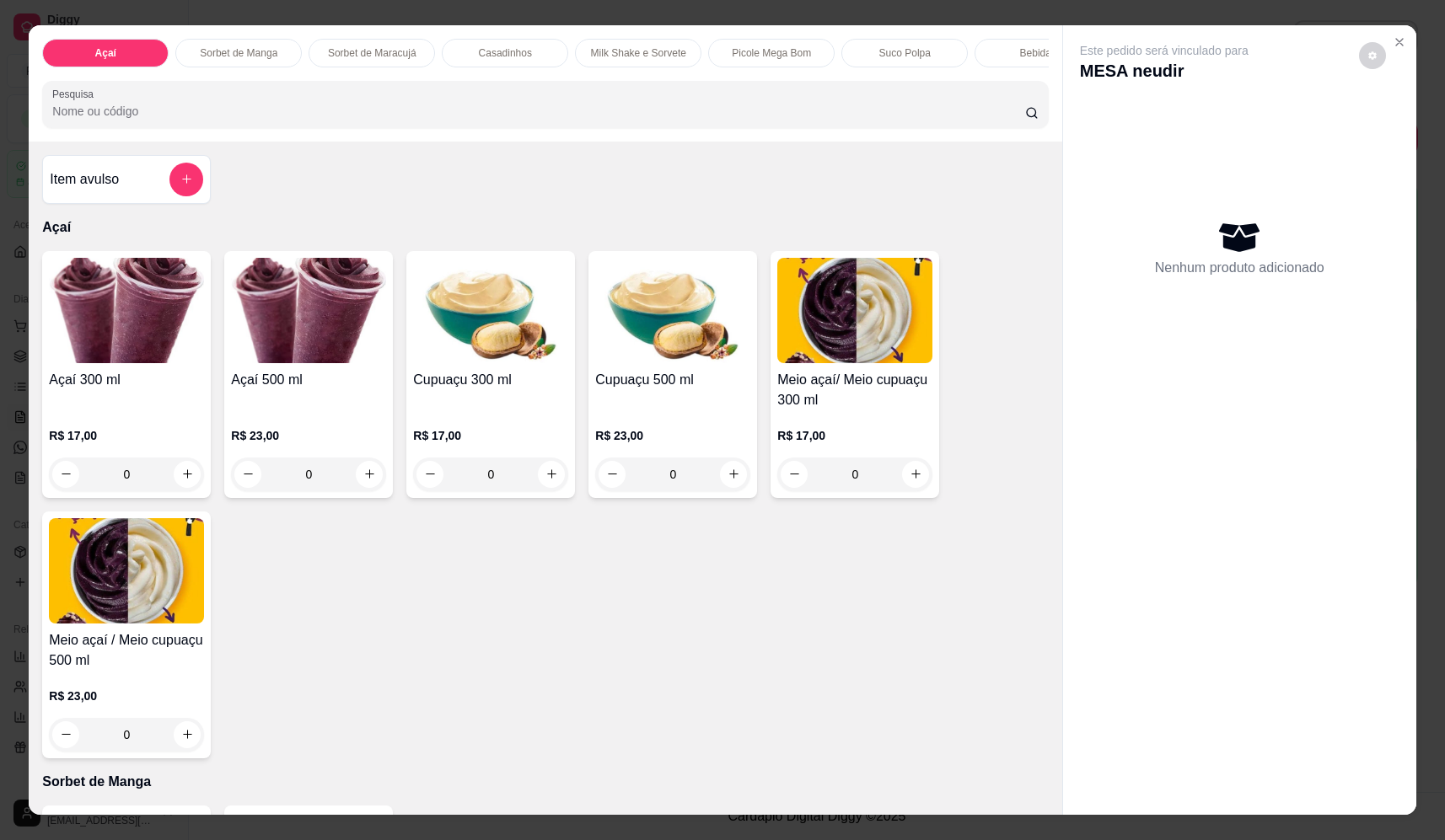
click at [182, 488] on div "0" at bounding box center [126, 474] width 155 height 34
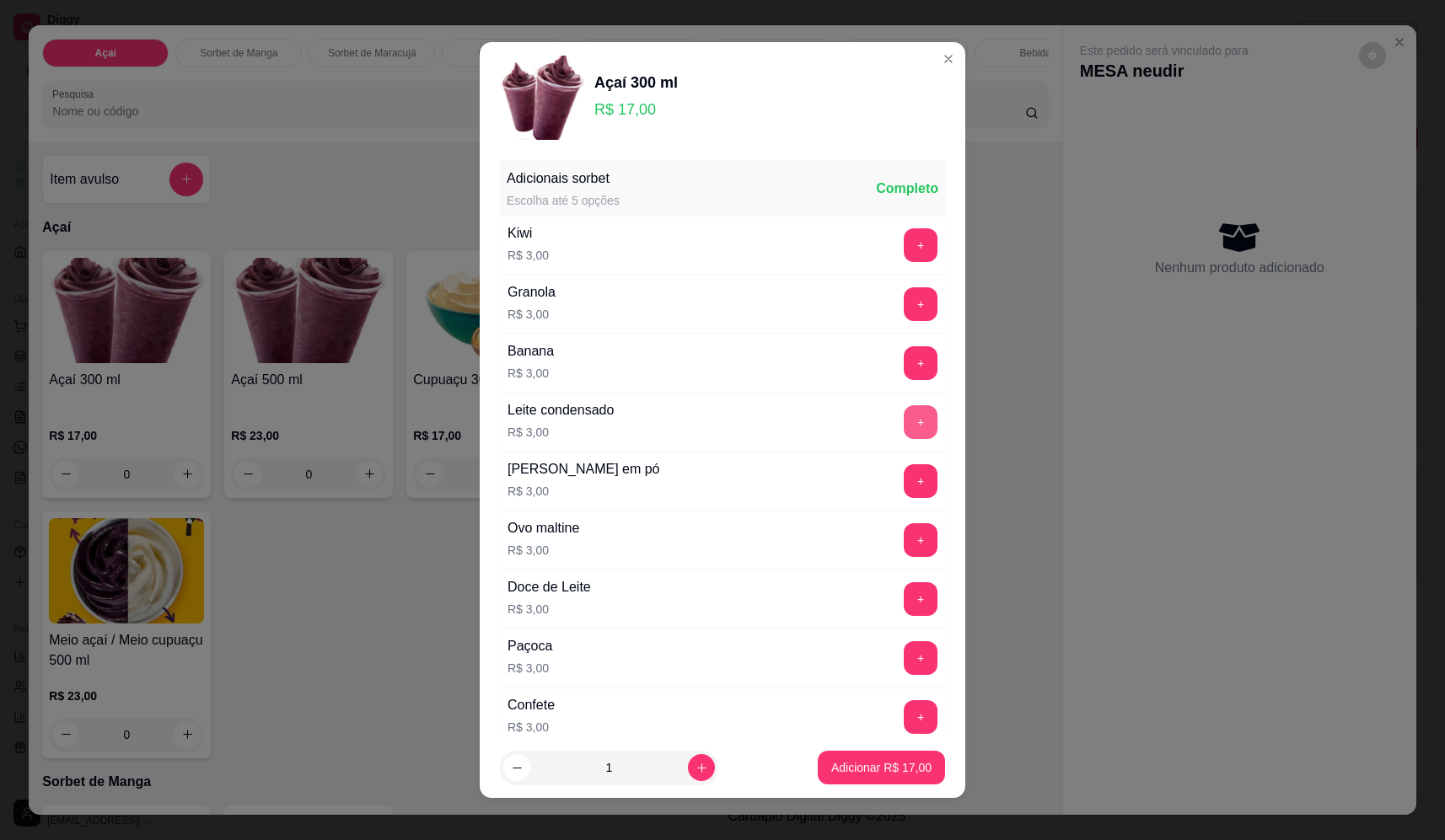
click at [903, 415] on button "+" at bounding box center [920, 422] width 34 height 34
click at [904, 480] on button "+" at bounding box center [921, 481] width 33 height 33
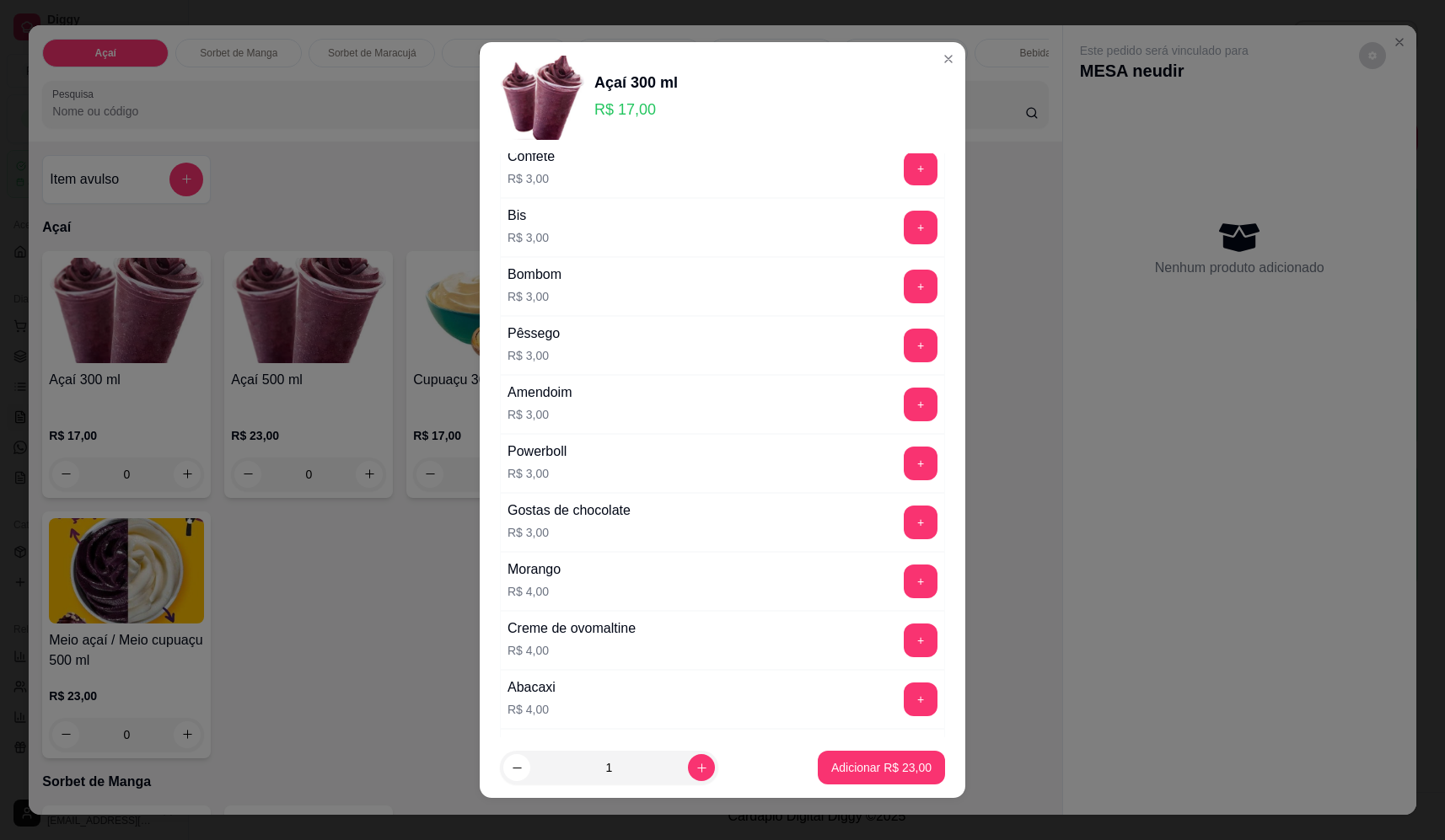
scroll to position [590, 0]
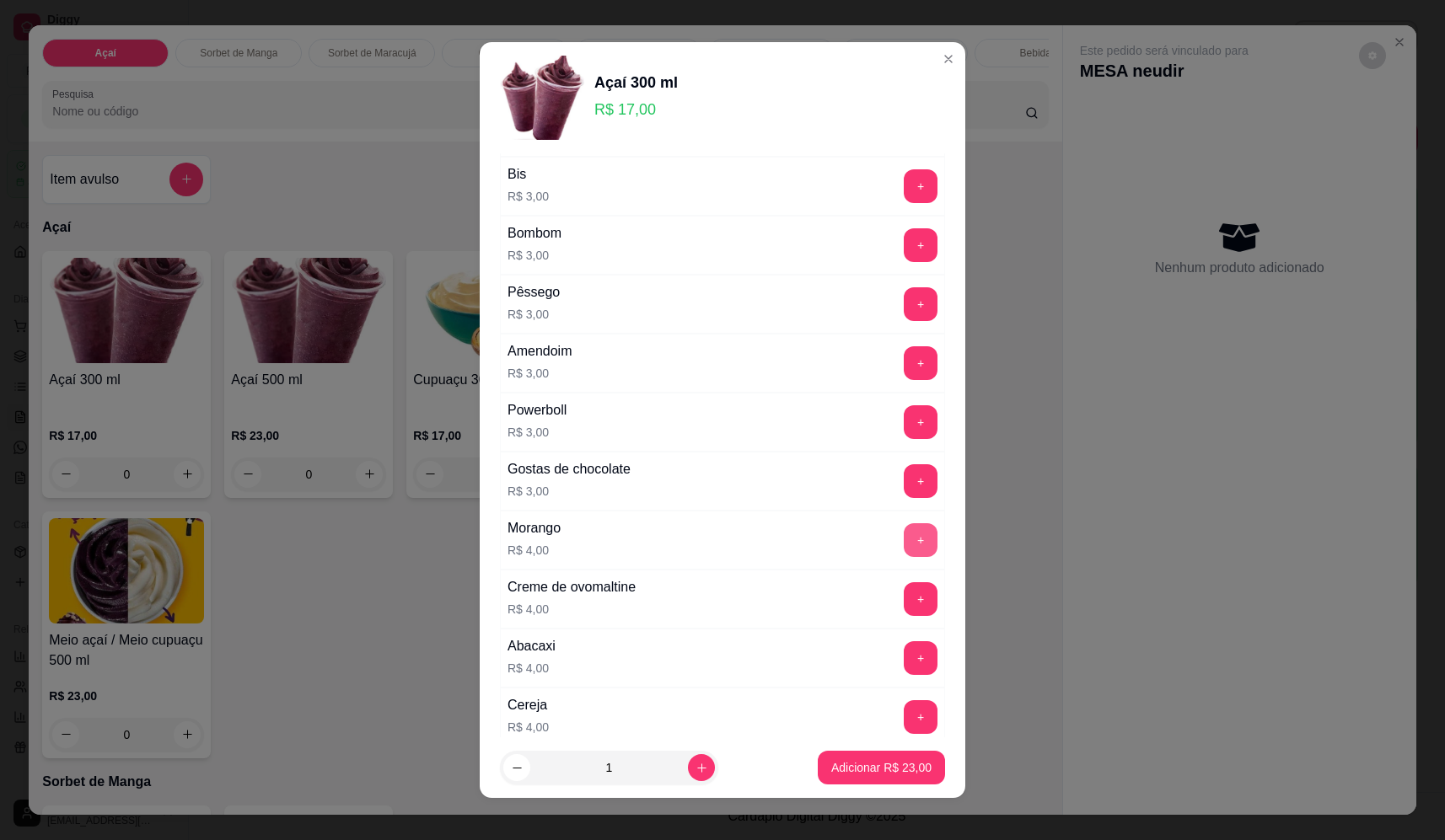
click at [903, 541] on button "+" at bounding box center [920, 540] width 34 height 34
click at [902, 776] on p "Adicionar R$ 27,00" at bounding box center [881, 767] width 100 height 17
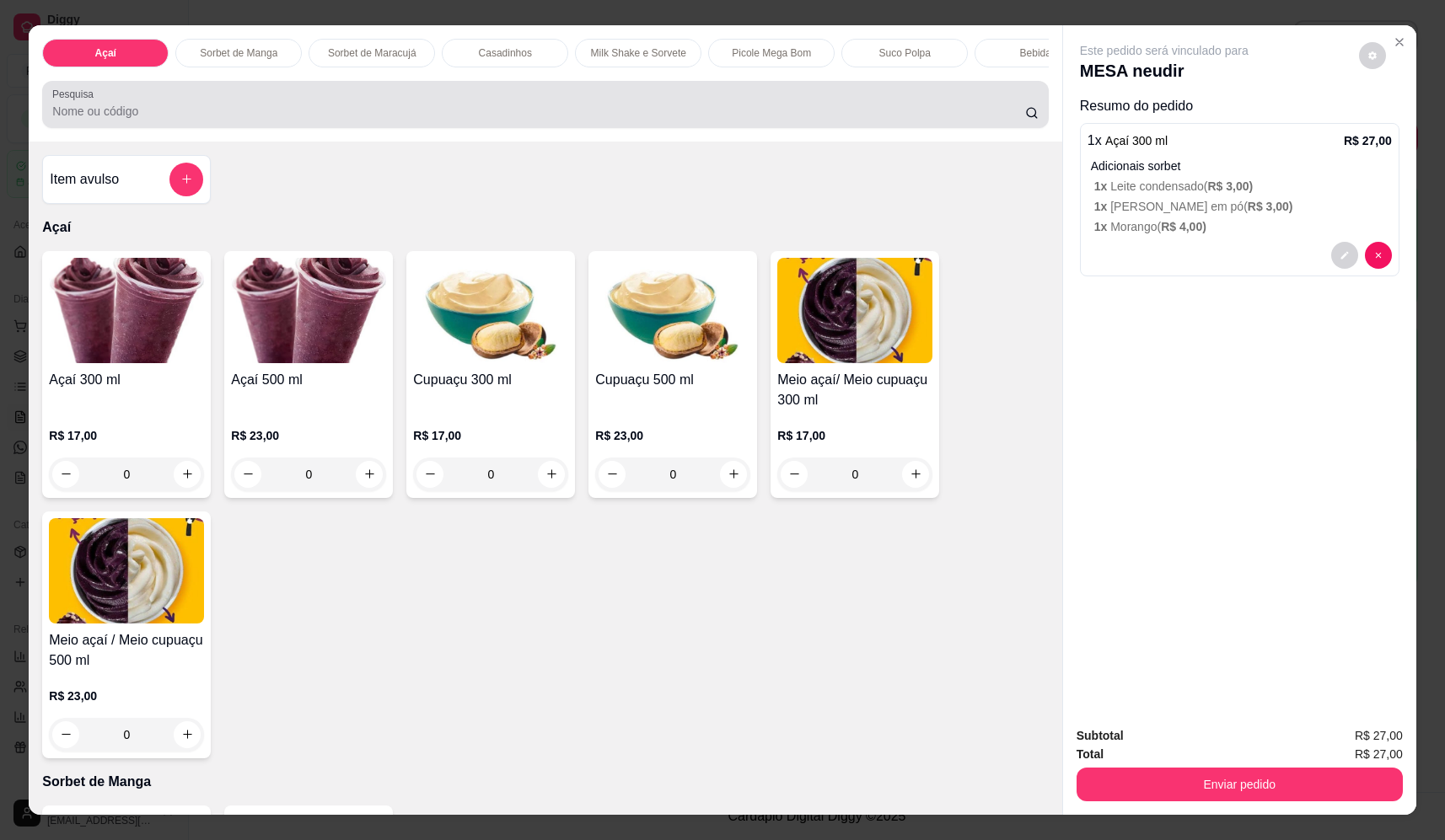
click at [335, 120] on input "Pesquisa" at bounding box center [539, 110] width 973 height 17
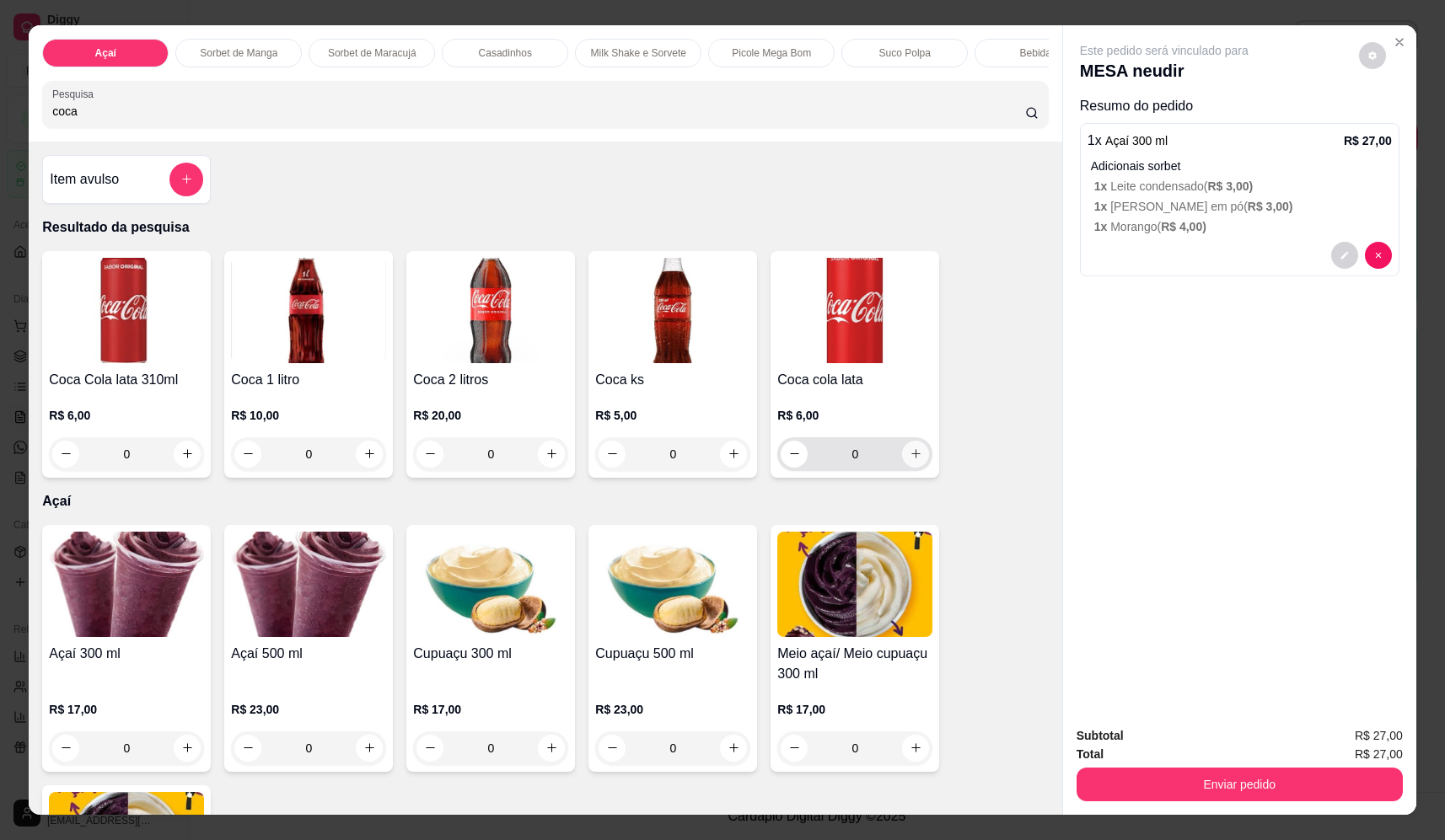
type input "coca"
click at [912, 460] on icon "increase-product-quantity" at bounding box center [915, 454] width 13 height 13
type input "1"
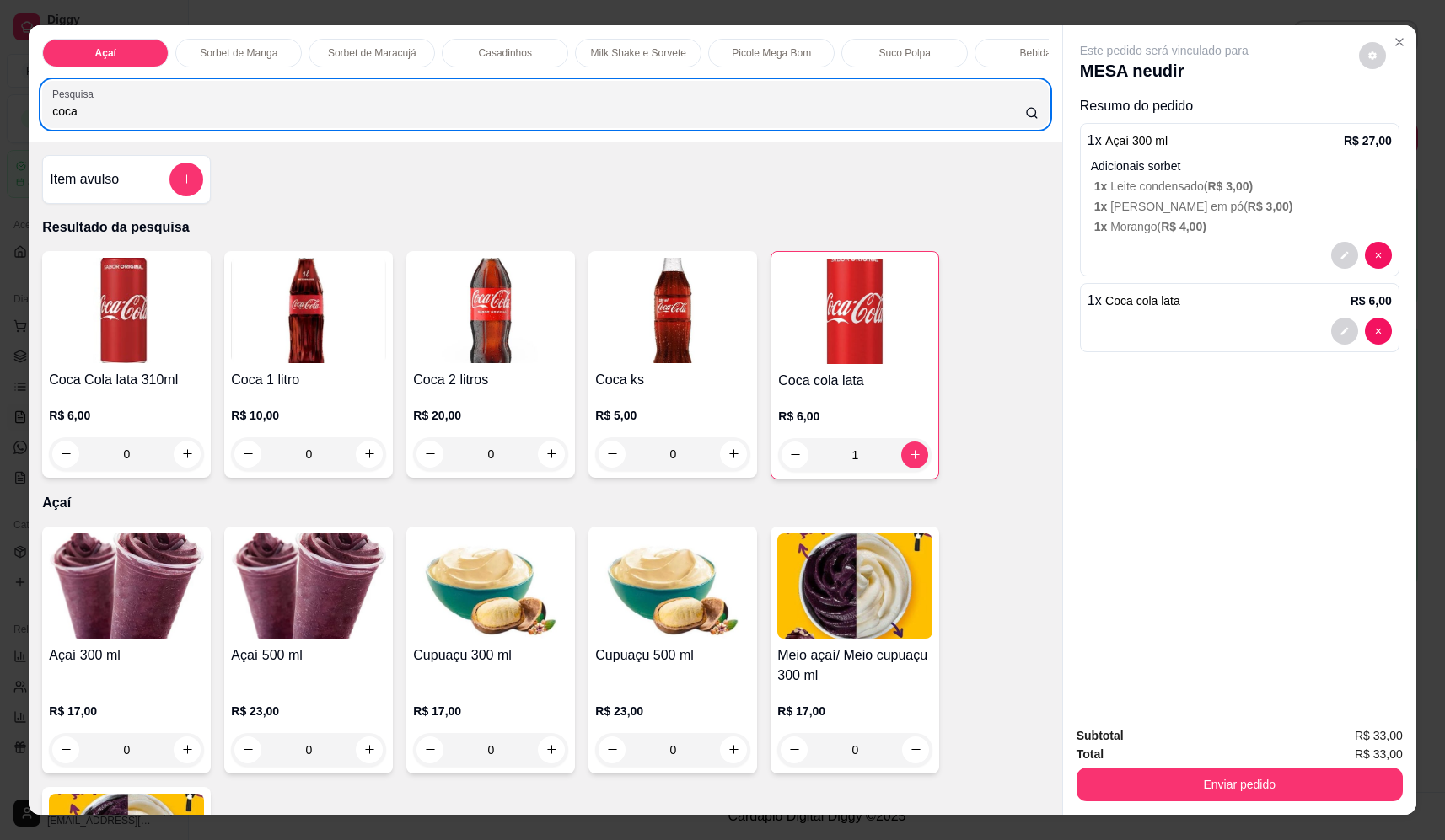
drag, startPoint x: 341, startPoint y: 106, endPoint x: -18, endPoint y: 100, distance: 359.1
click at [0, 100] on html "Diggy Sistema de Gestão F Fast Shake Ca ... Loja aberta Plano Essencial + Mesas…" at bounding box center [722, 420] width 1445 height 840
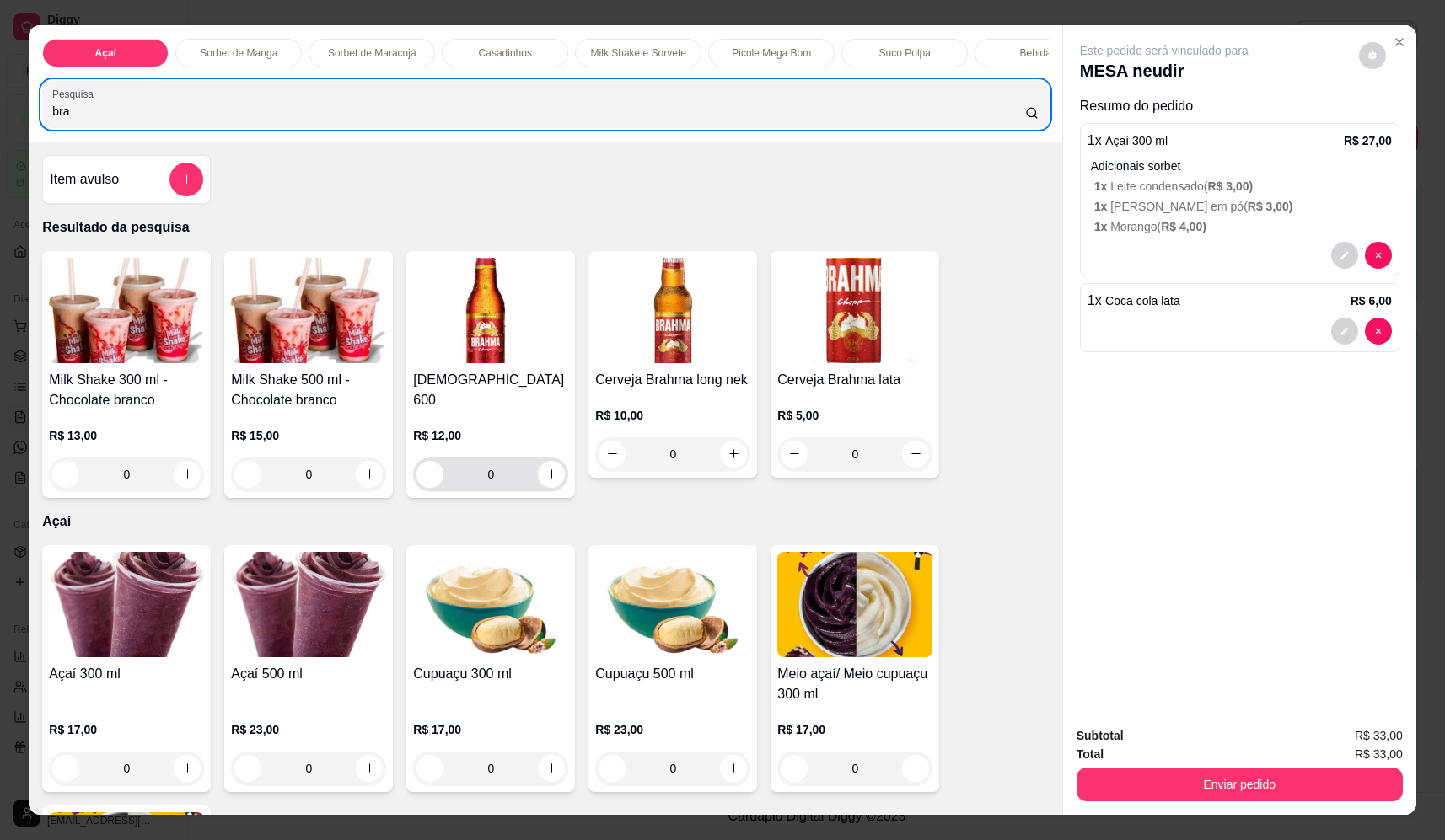
type input "bra"
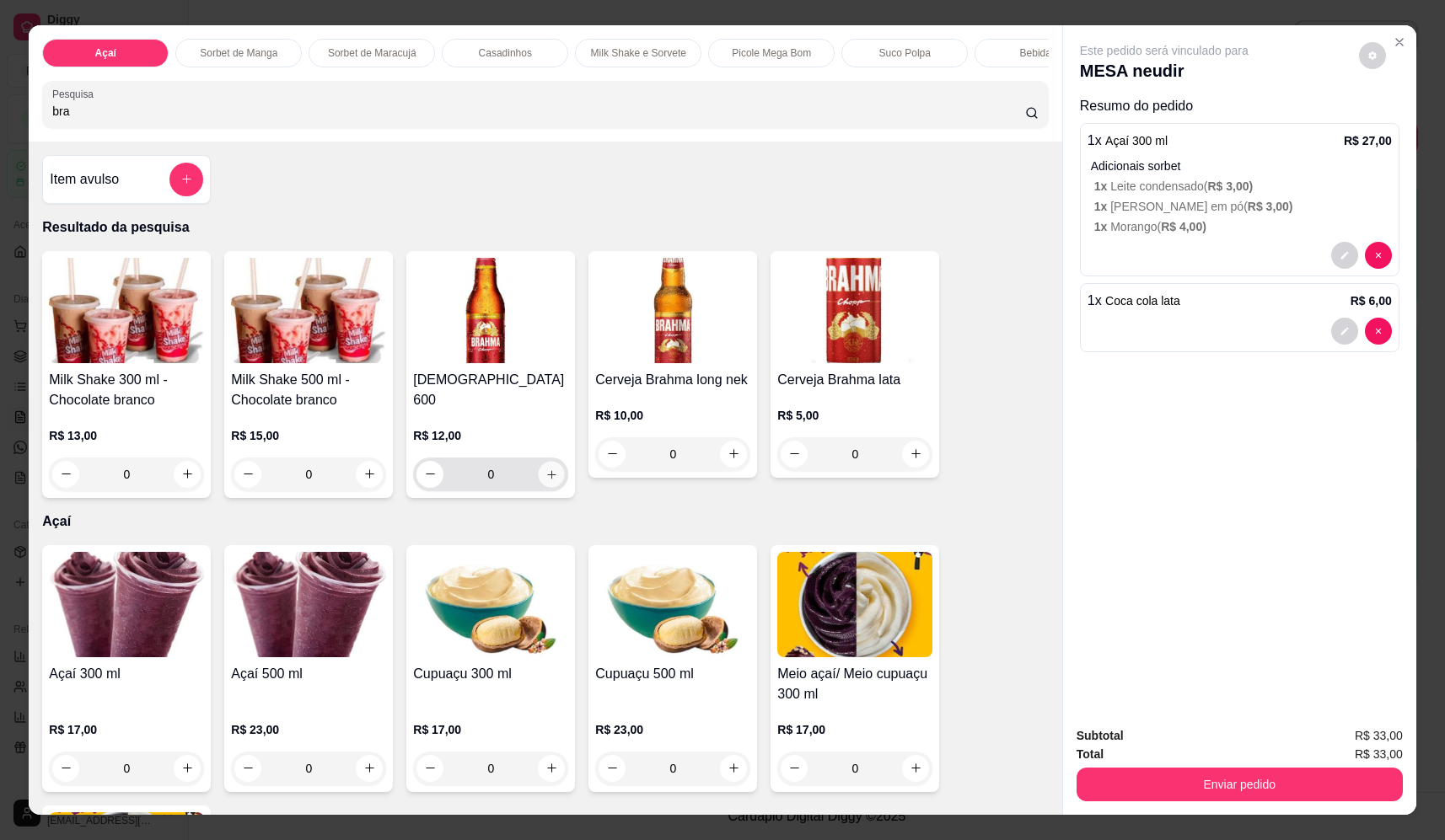
click at [545, 470] on icon "increase-product-quantity" at bounding box center [551, 474] width 13 height 13
type input "1"
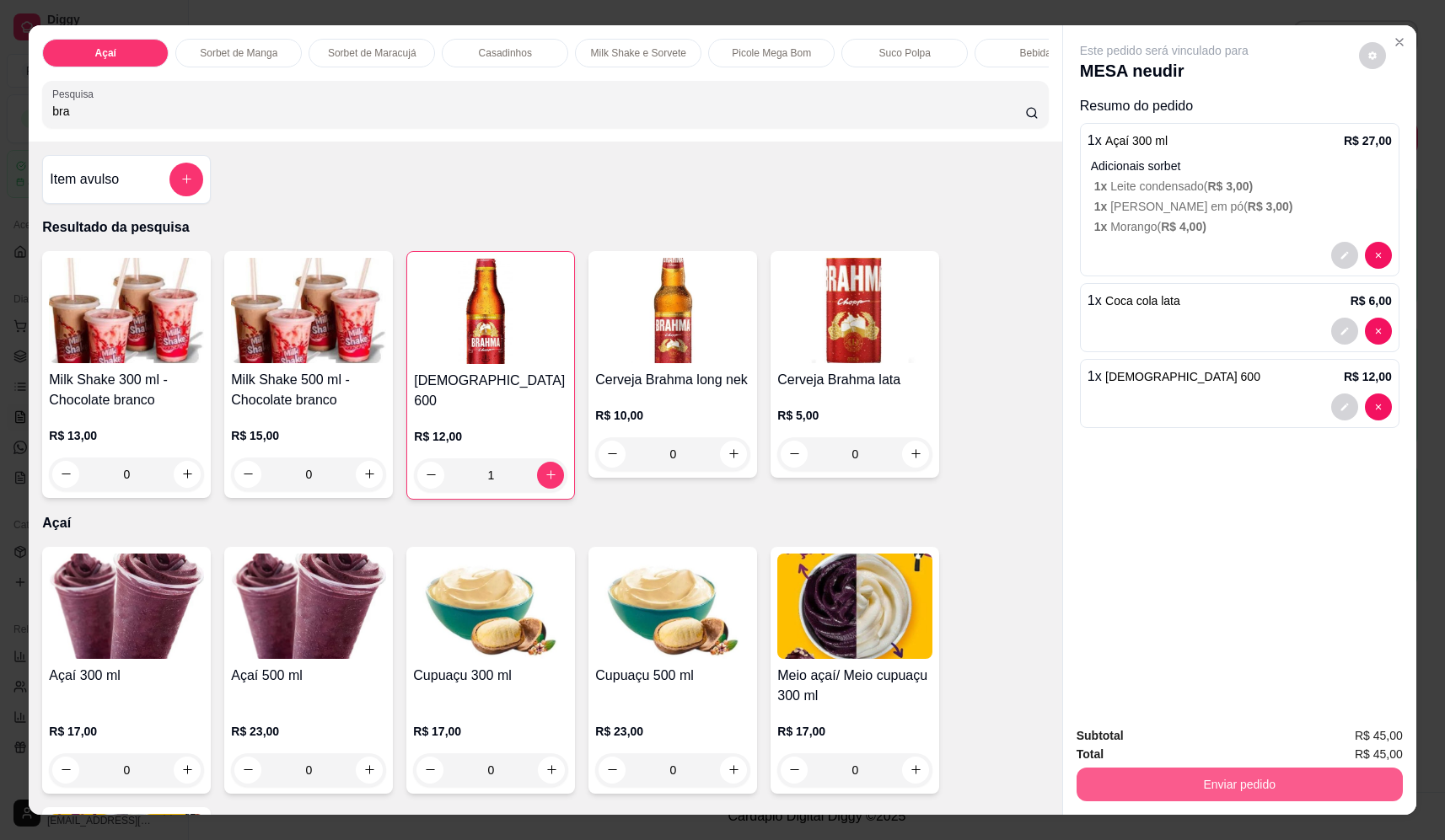
click at [1334, 783] on button "Enviar pedido" at bounding box center [1239, 784] width 326 height 34
click at [1239, 741] on button "Não registrar e enviar pedido" at bounding box center [1184, 742] width 176 height 32
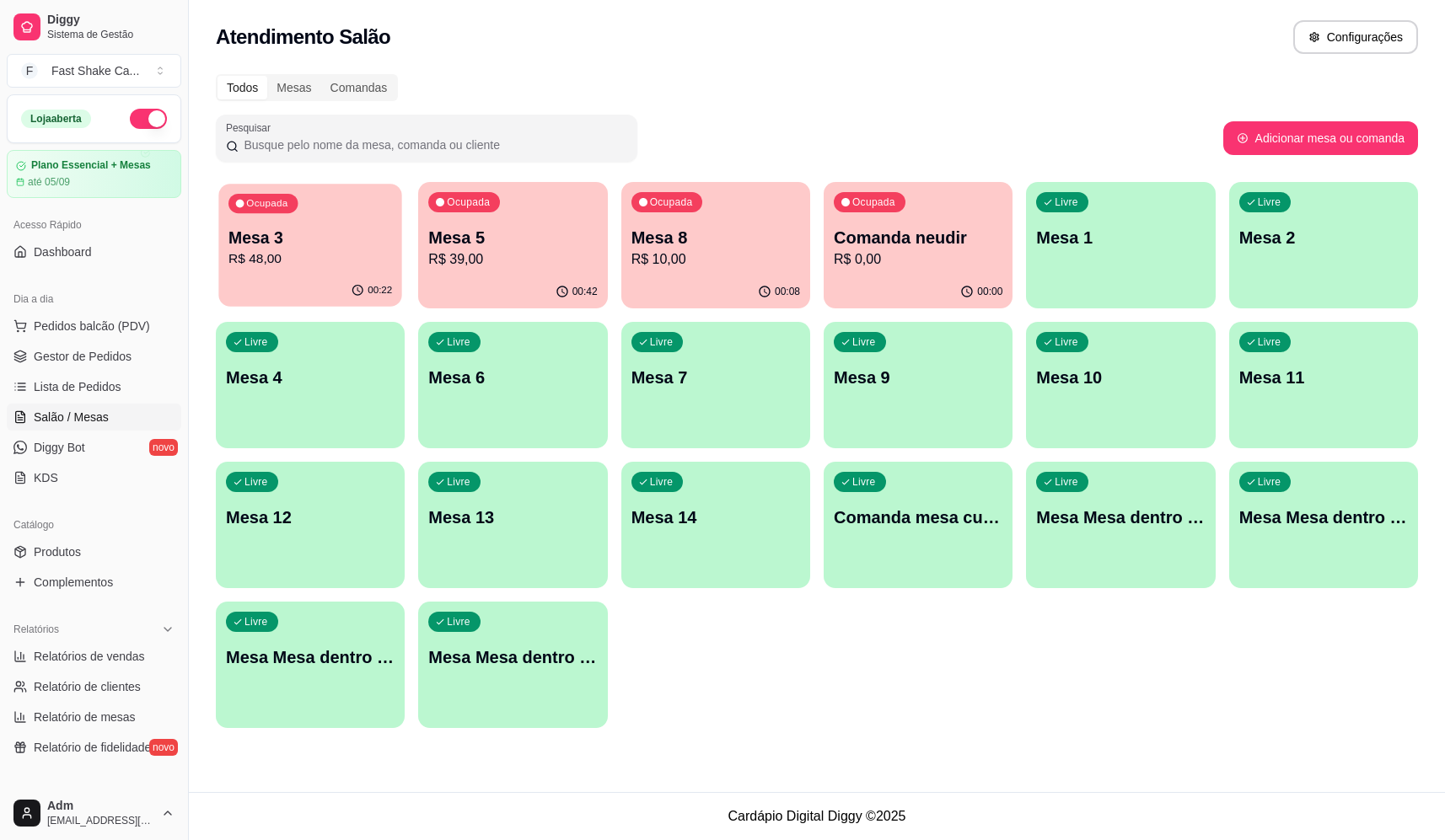
click at [277, 247] on p "Mesa 3" at bounding box center [310, 237] width 164 height 22
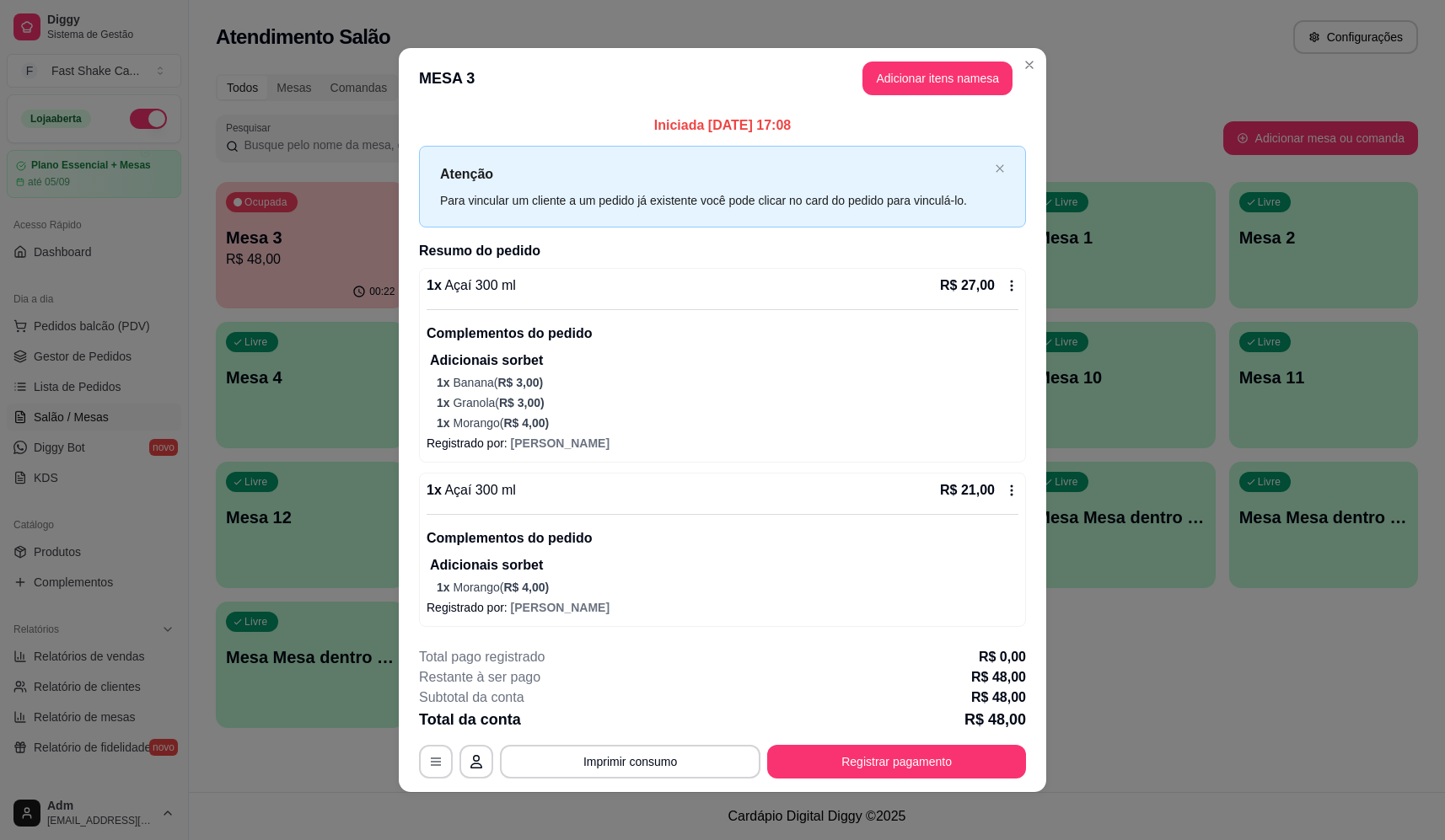
click at [638, 745] on button "Imprimir consumo" at bounding box center [629, 762] width 261 height 34
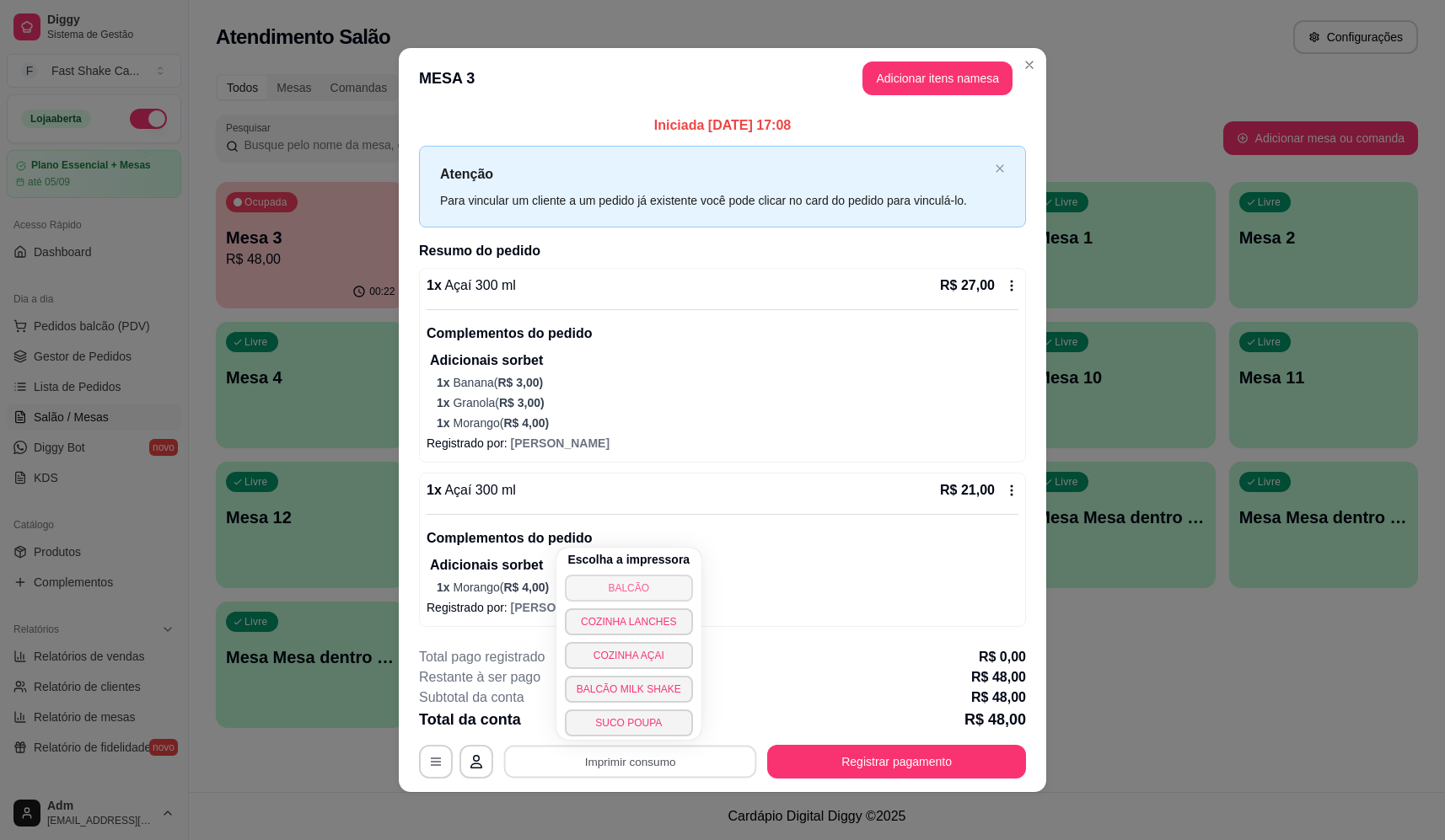
click at [642, 589] on button "BALCÃO" at bounding box center [628, 588] width 128 height 27
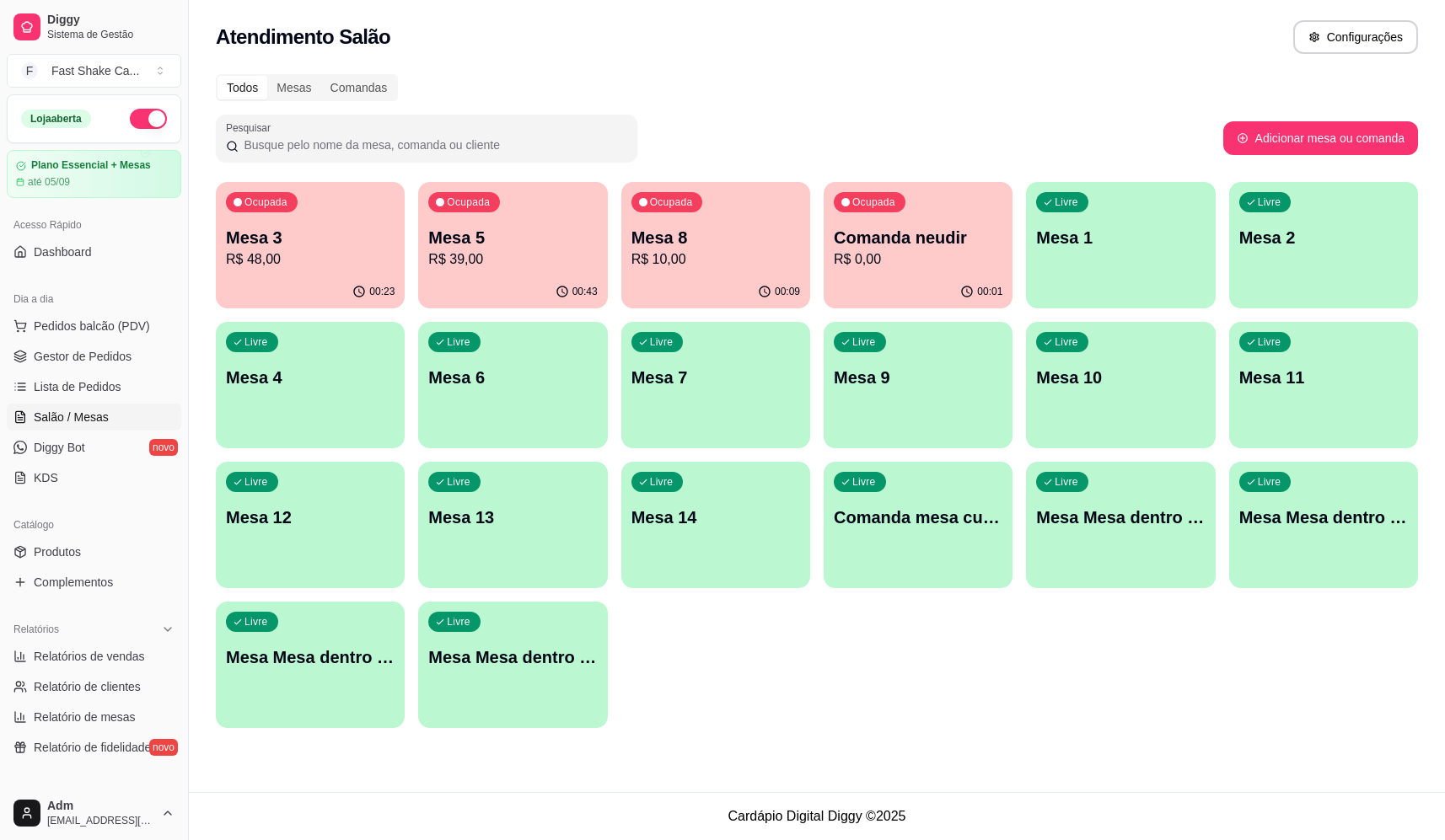
click at [757, 283] on div "00:09" at bounding box center [715, 292] width 188 height 33
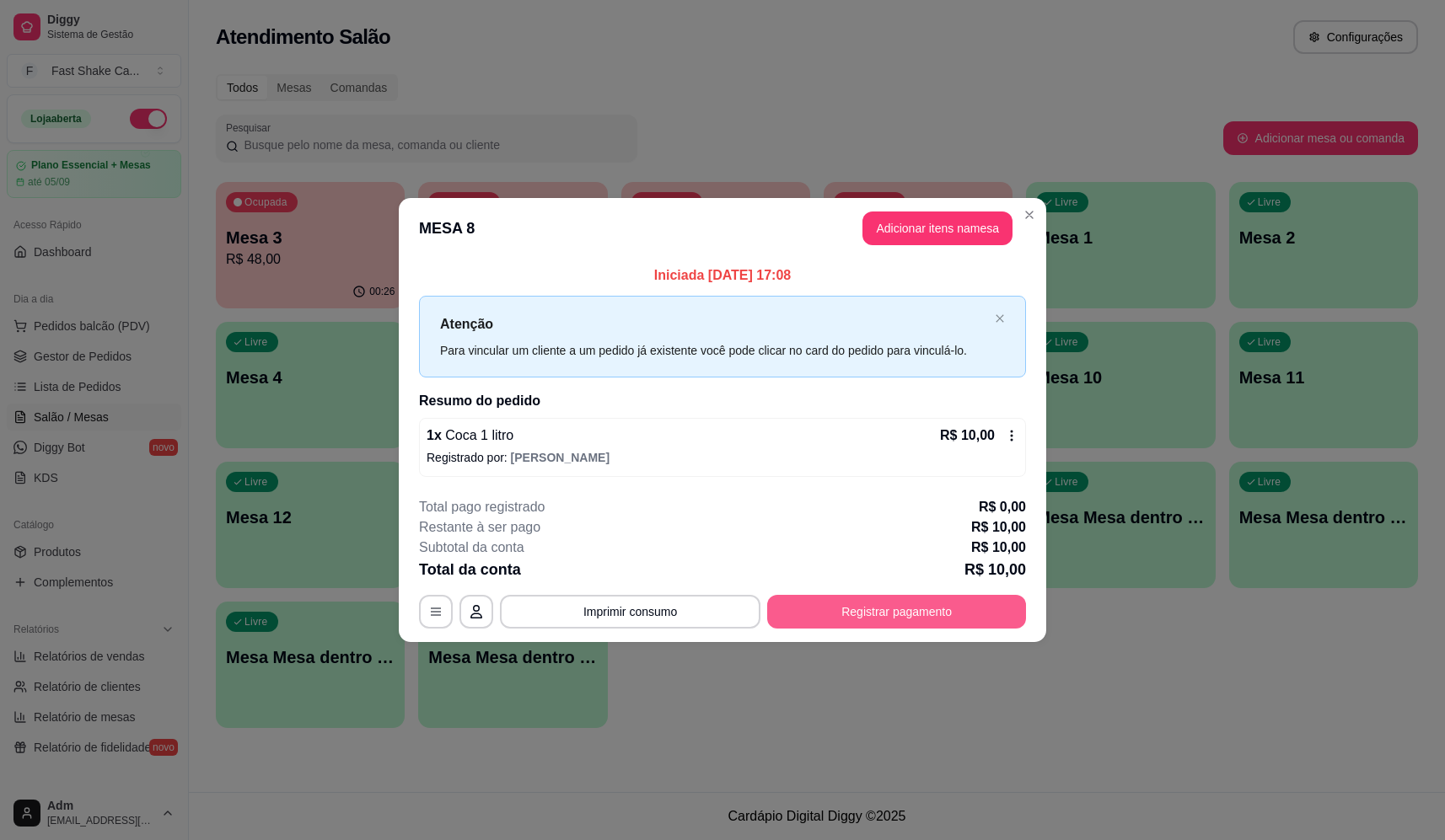
click at [945, 617] on button "Registrar pagamento" at bounding box center [896, 612] width 259 height 34
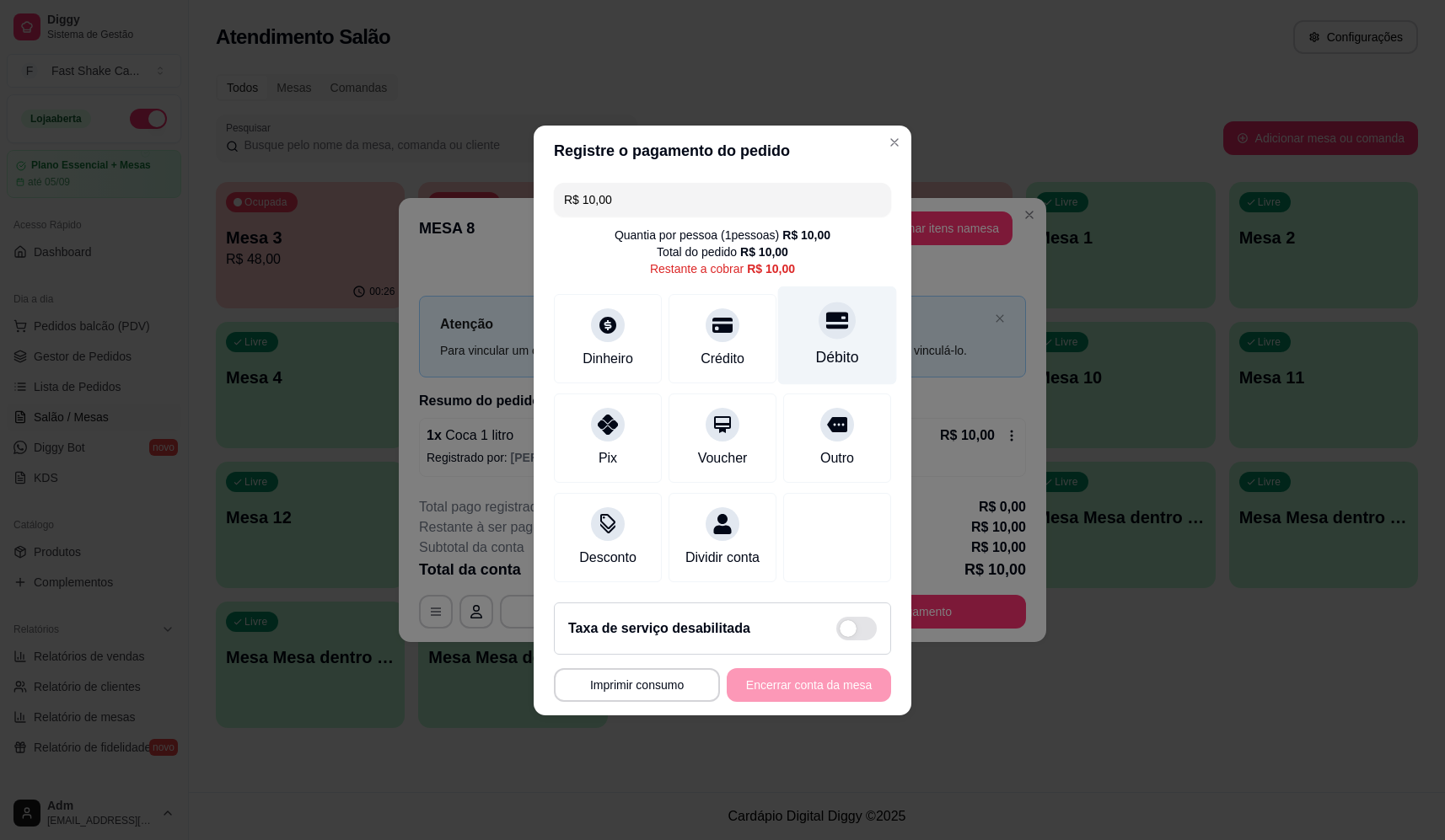
click at [827, 326] on div at bounding box center [837, 320] width 37 height 37
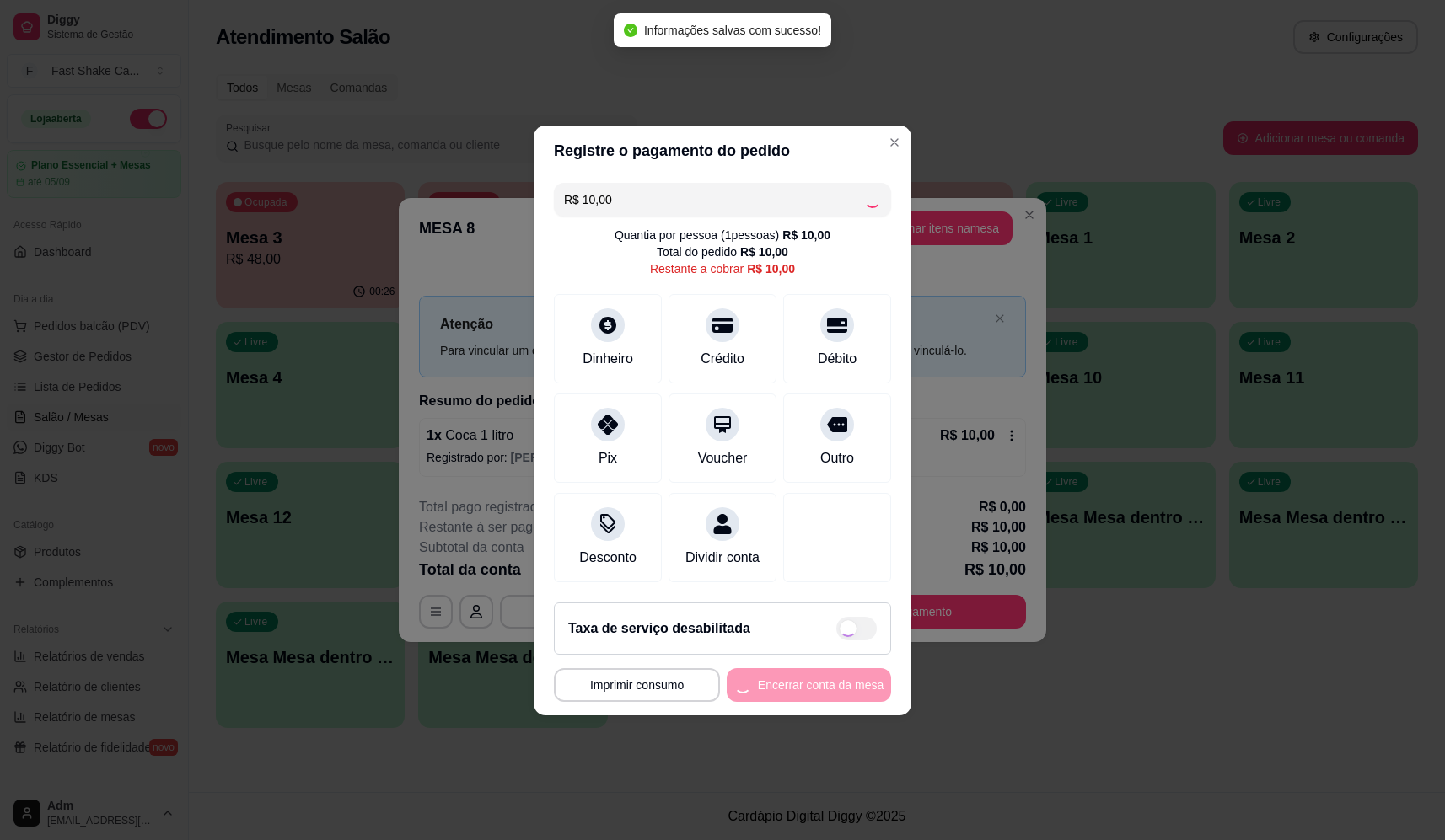
type input "R$ 0,00"
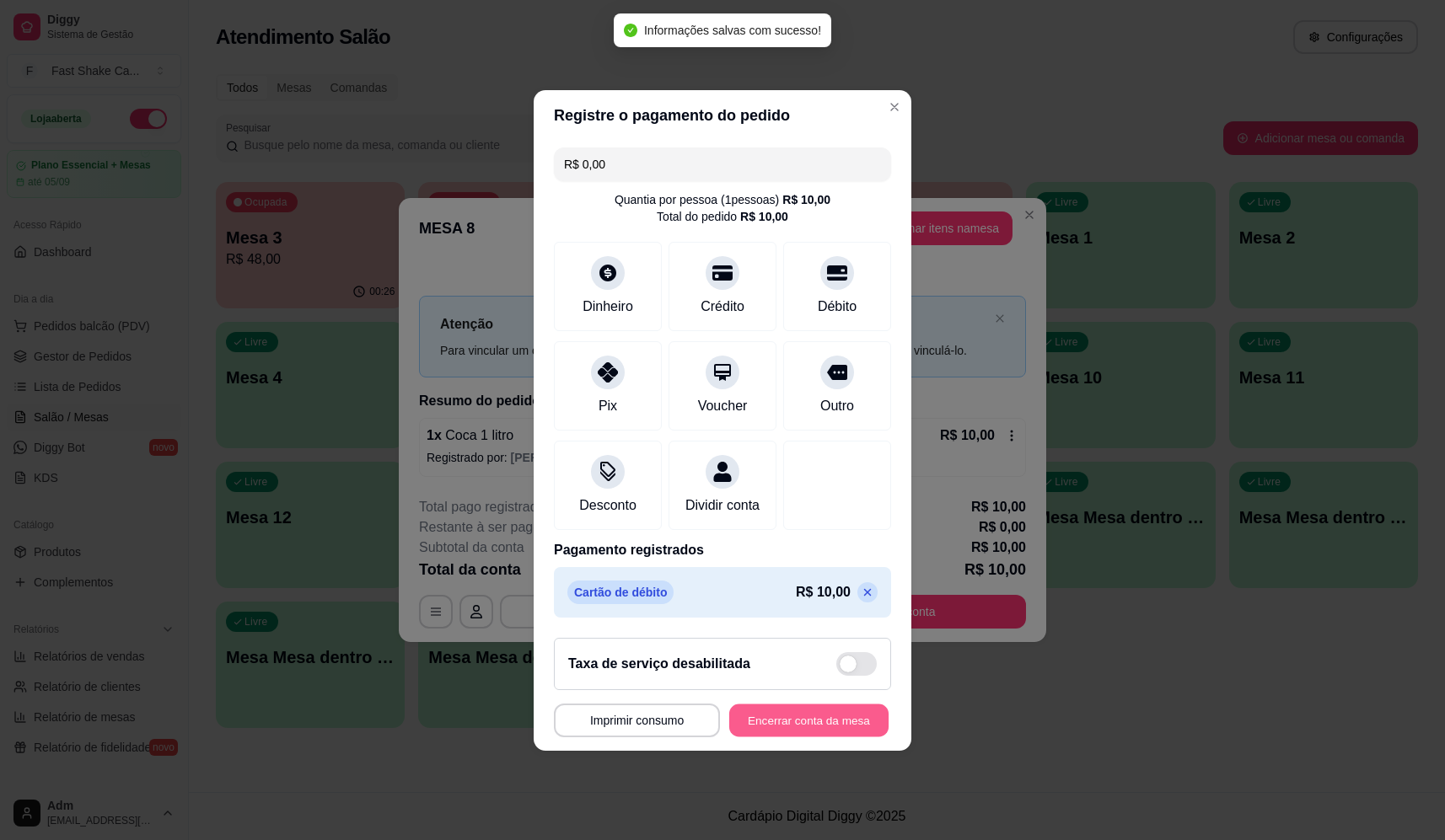
click at [797, 737] on button "Encerrar conta da mesa" at bounding box center [808, 720] width 159 height 33
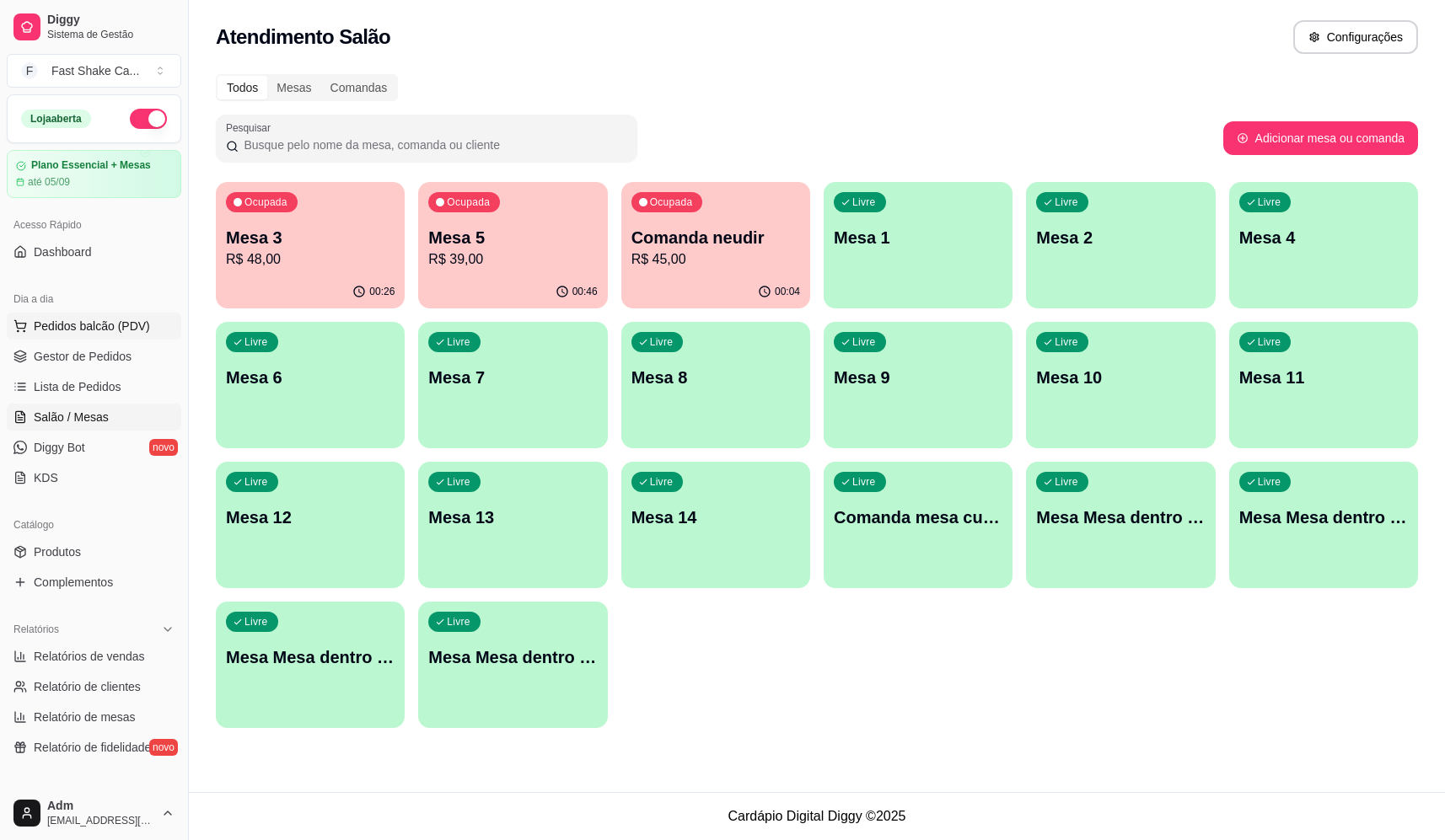
click at [84, 329] on span "Pedidos balcão (PDV)" at bounding box center [92, 326] width 116 height 17
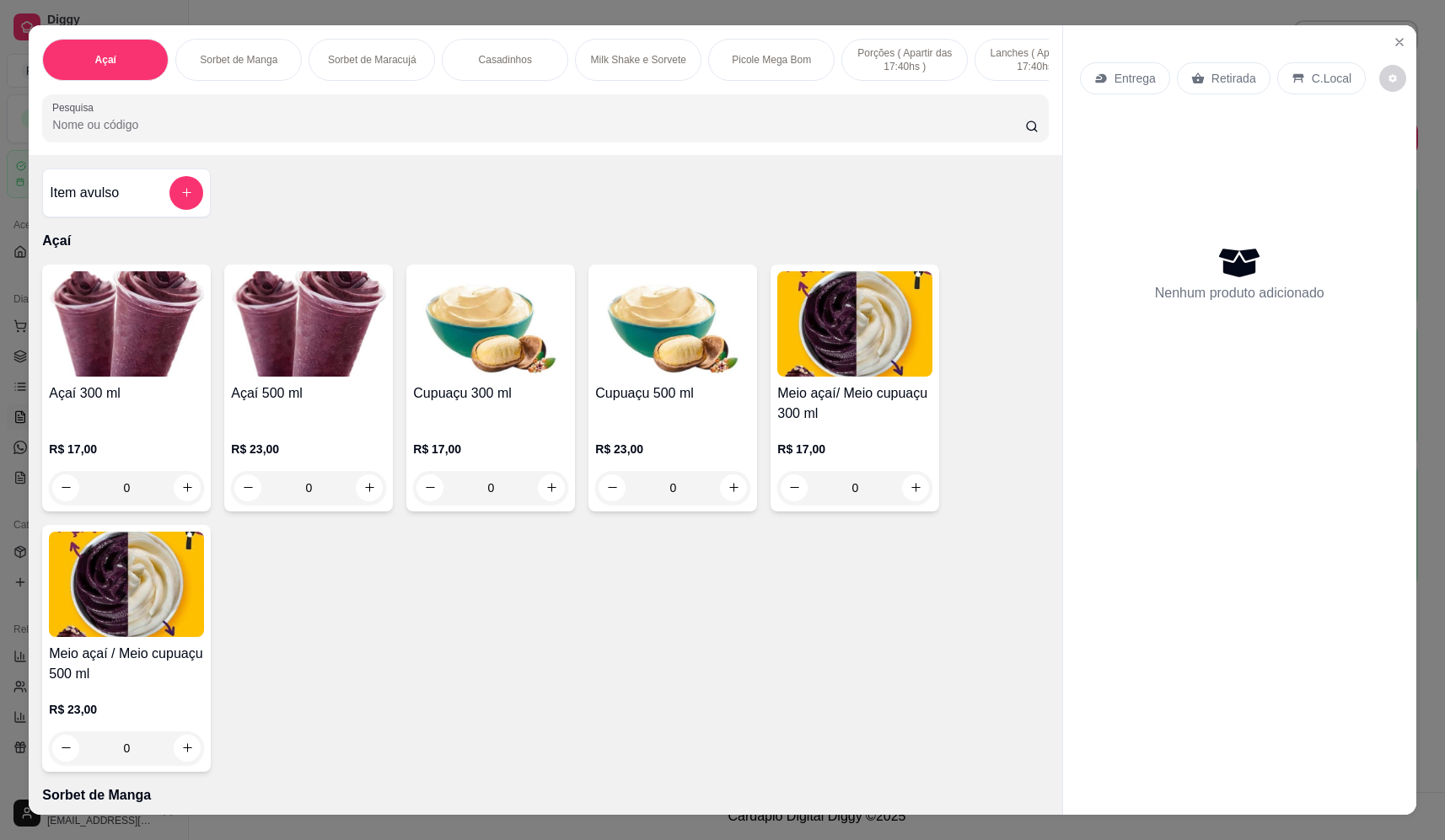
click at [544, 498] on div "0" at bounding box center [490, 488] width 155 height 34
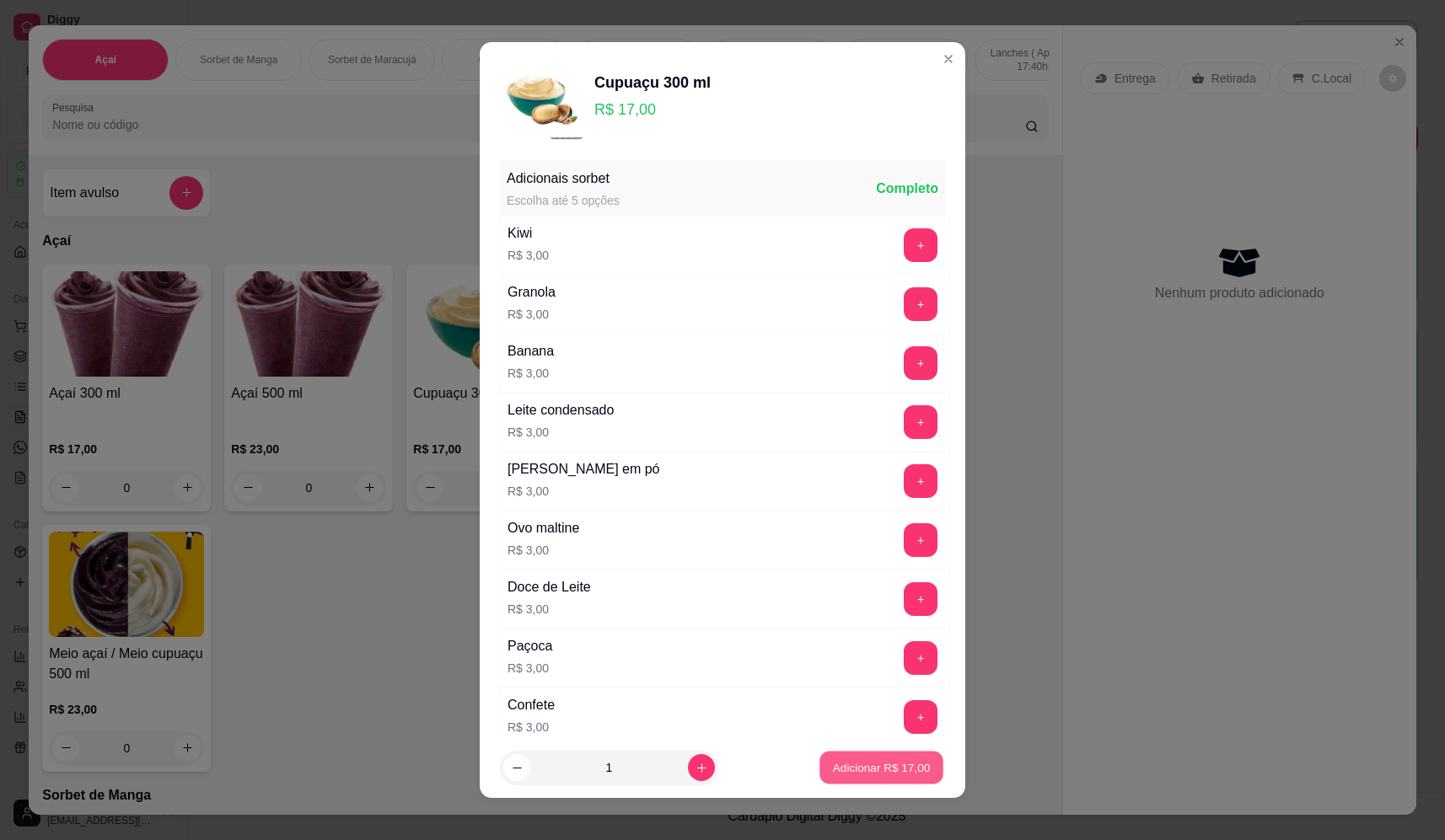
click at [860, 767] on p "Adicionar R$ 17,00" at bounding box center [881, 767] width 98 height 16
type input "1"
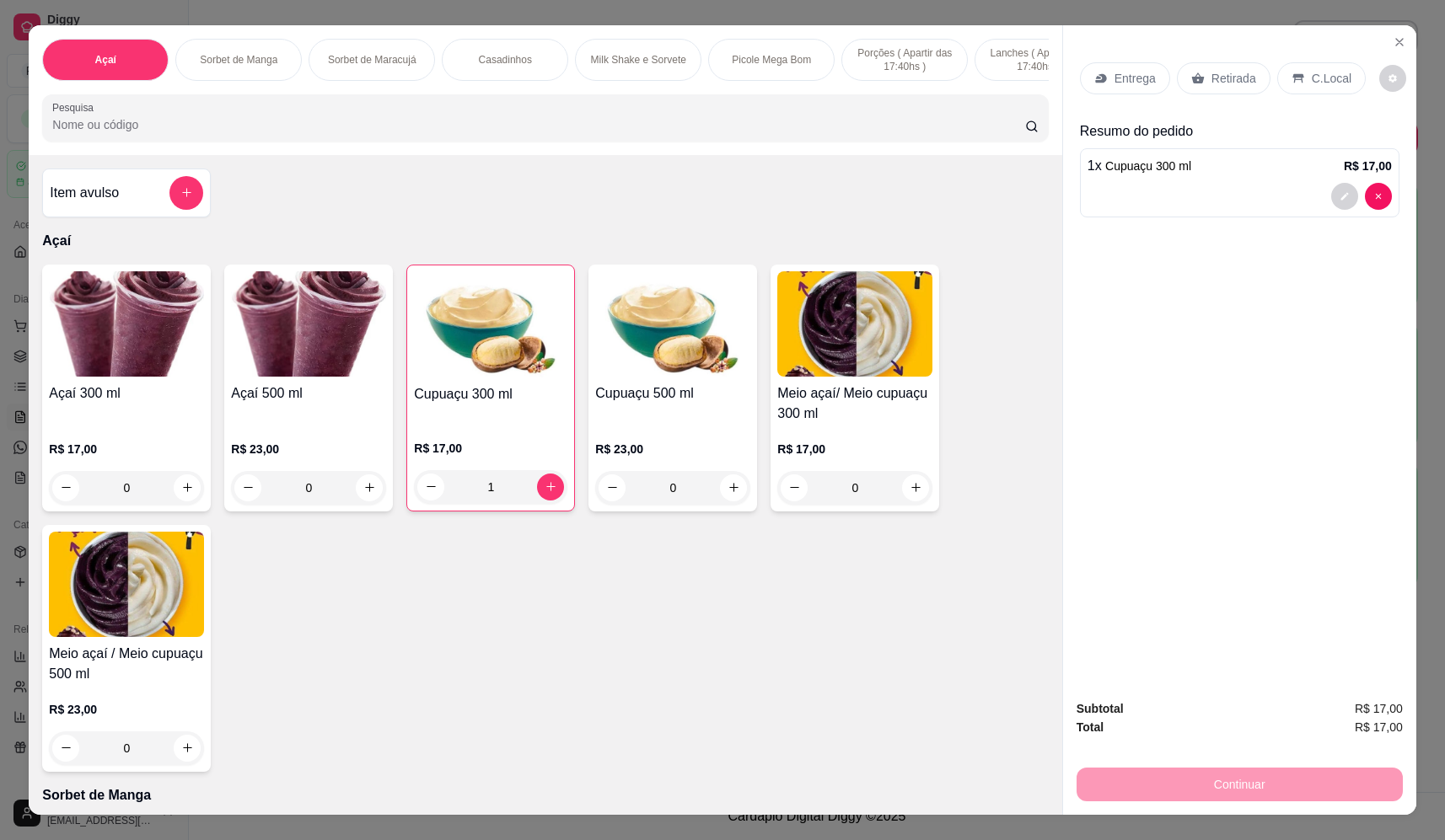
click at [1143, 100] on div "Entrega Retirada C.Local" at bounding box center [1239, 78] width 319 height 59
click at [1131, 81] on p "Entrega" at bounding box center [1135, 78] width 41 height 17
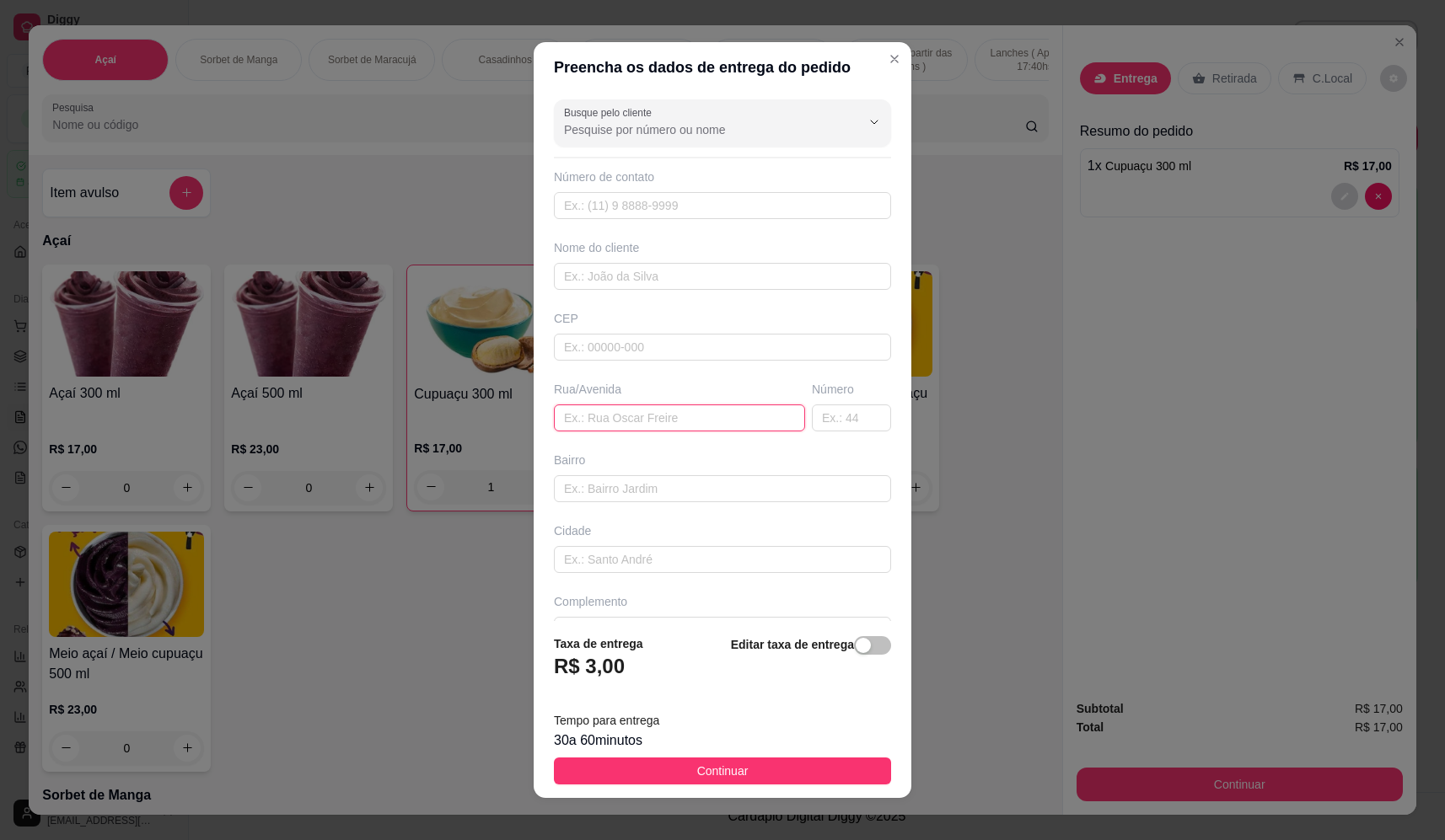
click at [625, 420] on input "text" at bounding box center [679, 419] width 251 height 27
type input "tigril FN"
click at [599, 282] on input "text" at bounding box center [723, 277] width 338 height 27
paste input "karine"
type input "karine"
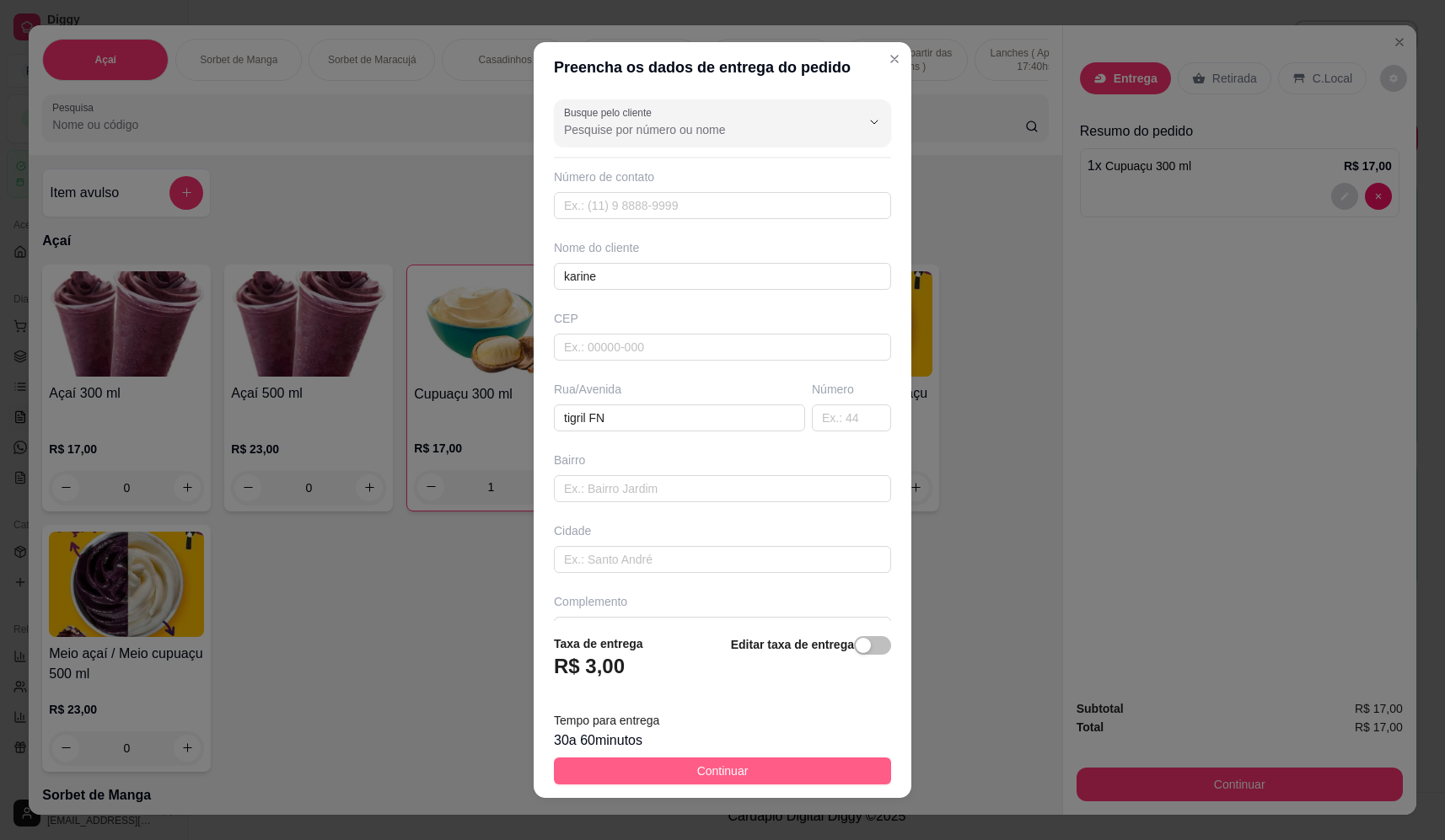
click at [731, 775] on span "Continuar" at bounding box center [722, 771] width 52 height 19
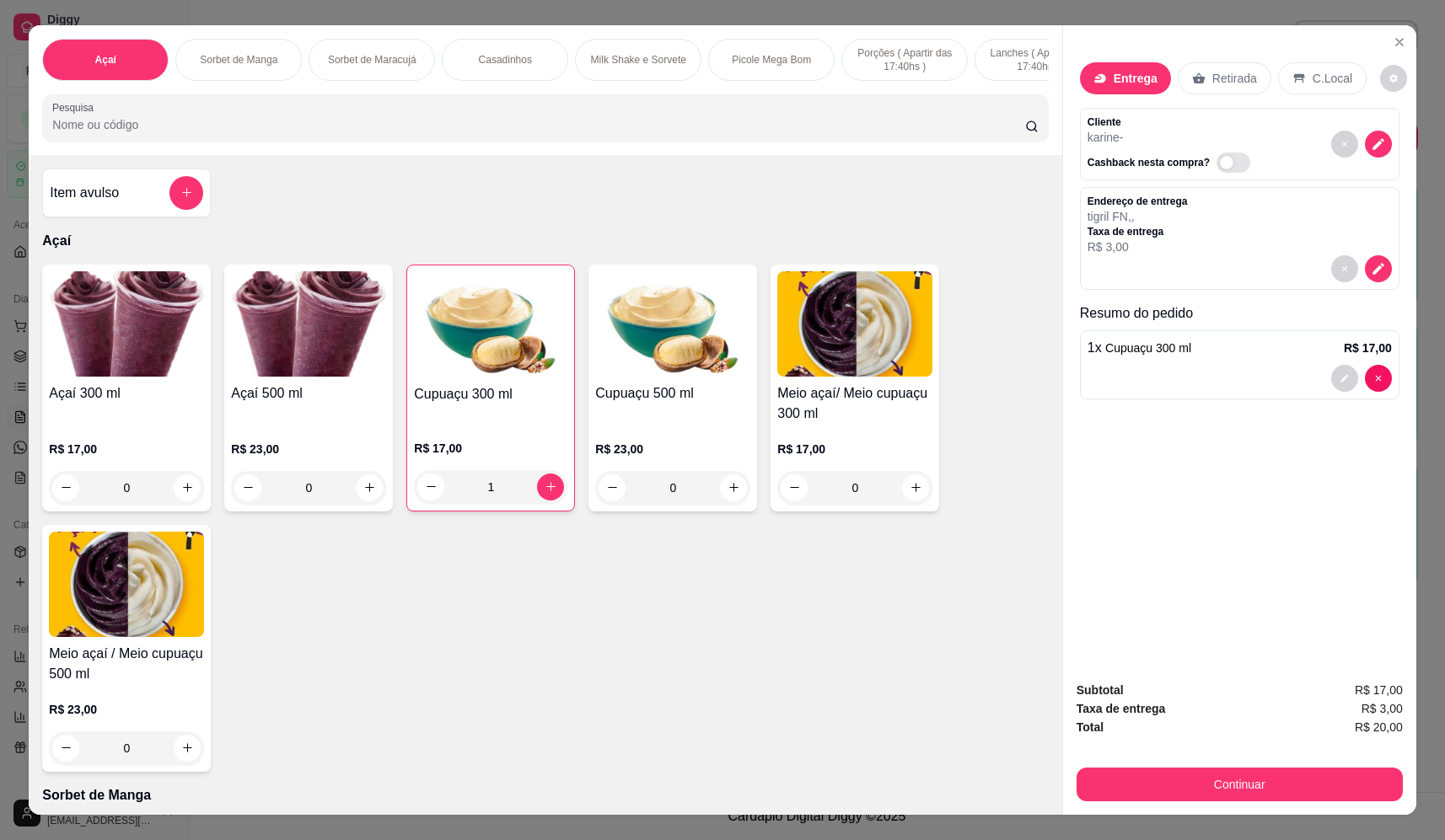
click at [1273, 787] on button "Continuar" at bounding box center [1239, 784] width 326 height 34
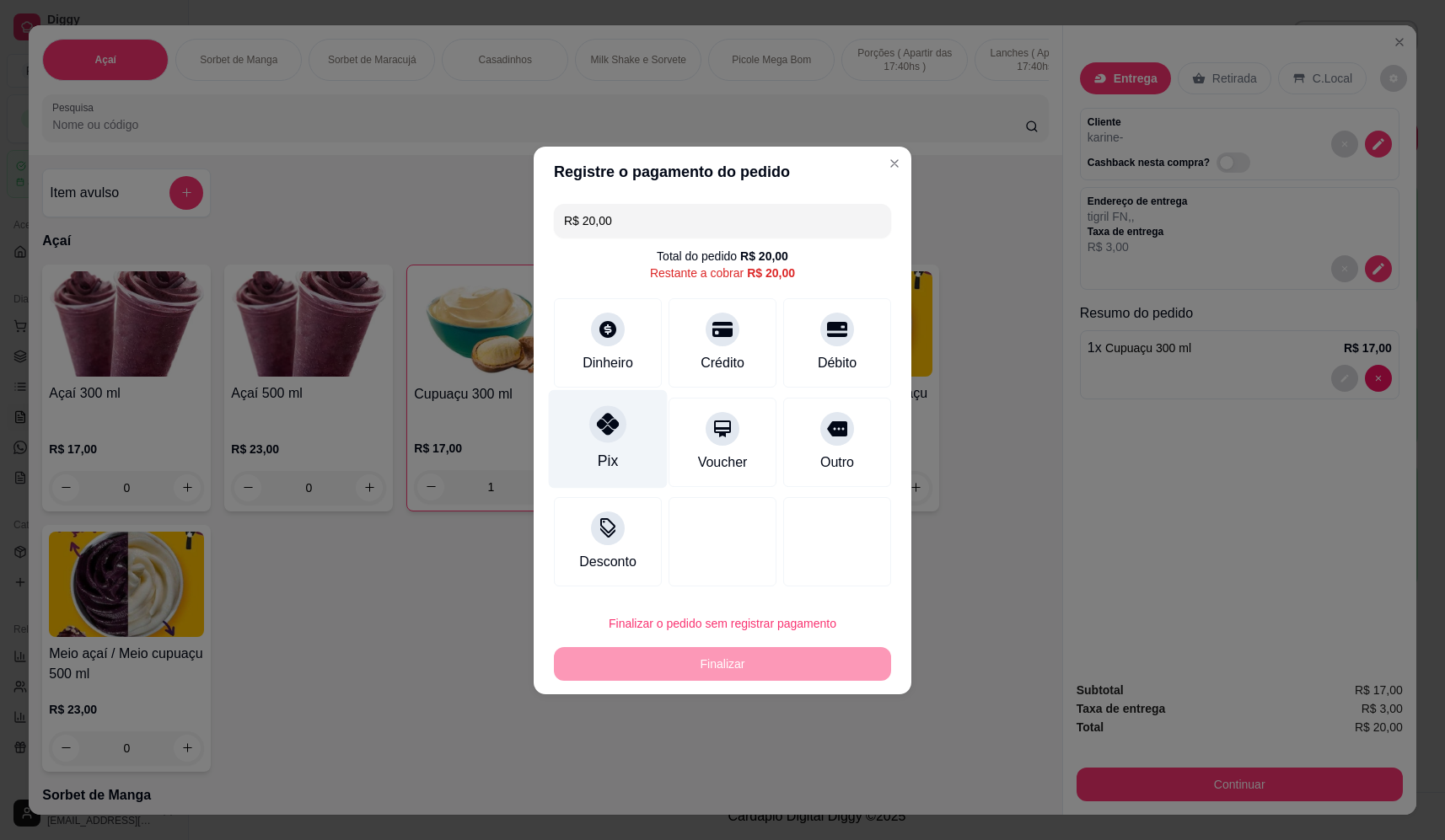
click at [610, 433] on icon at bounding box center [608, 423] width 21 height 21
type input "R$ 0,00"
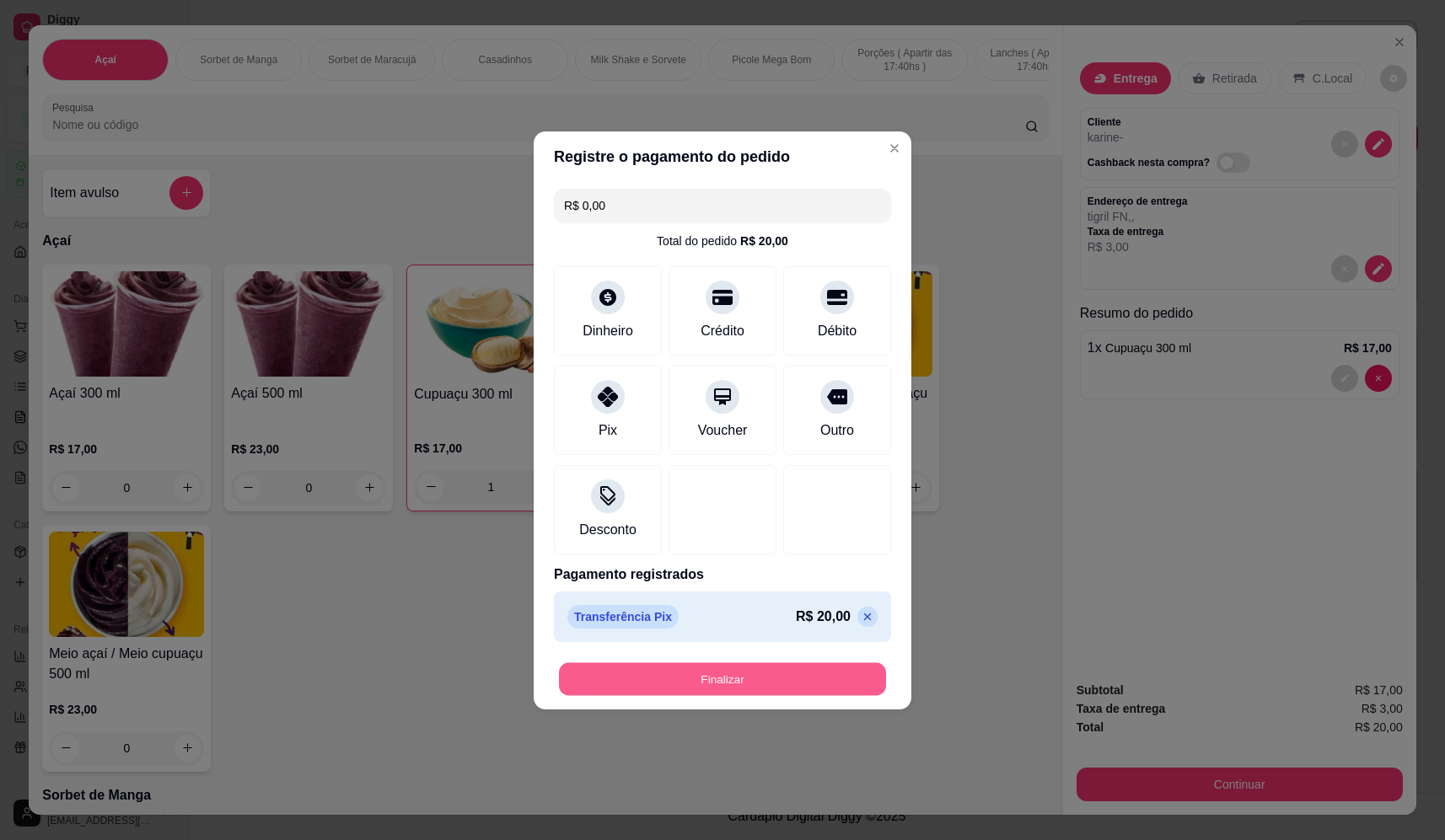
click at [781, 684] on button "Finalizar" at bounding box center [722, 679] width 327 height 33
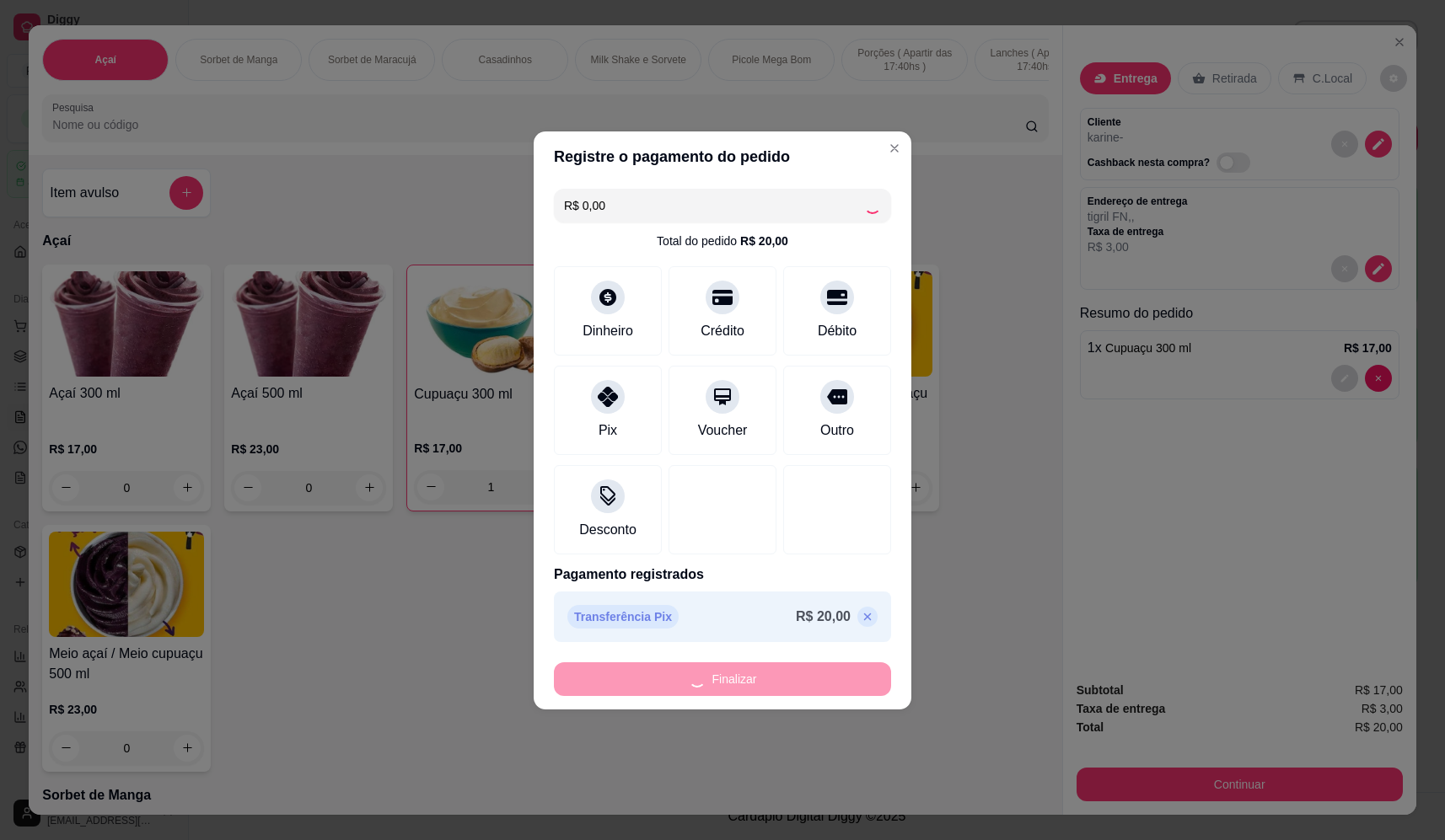
type input "0"
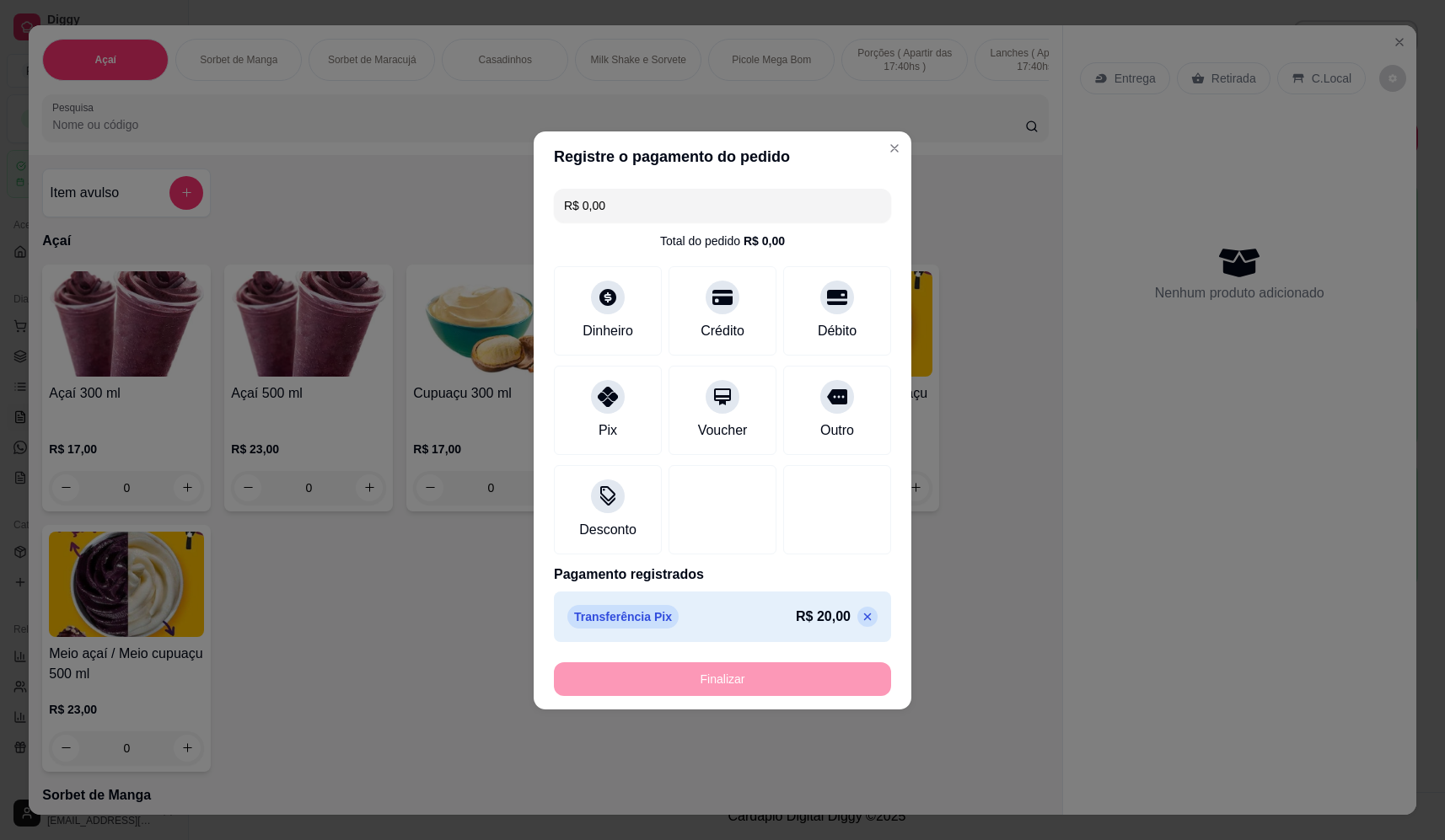
type input "-R$ 20,00"
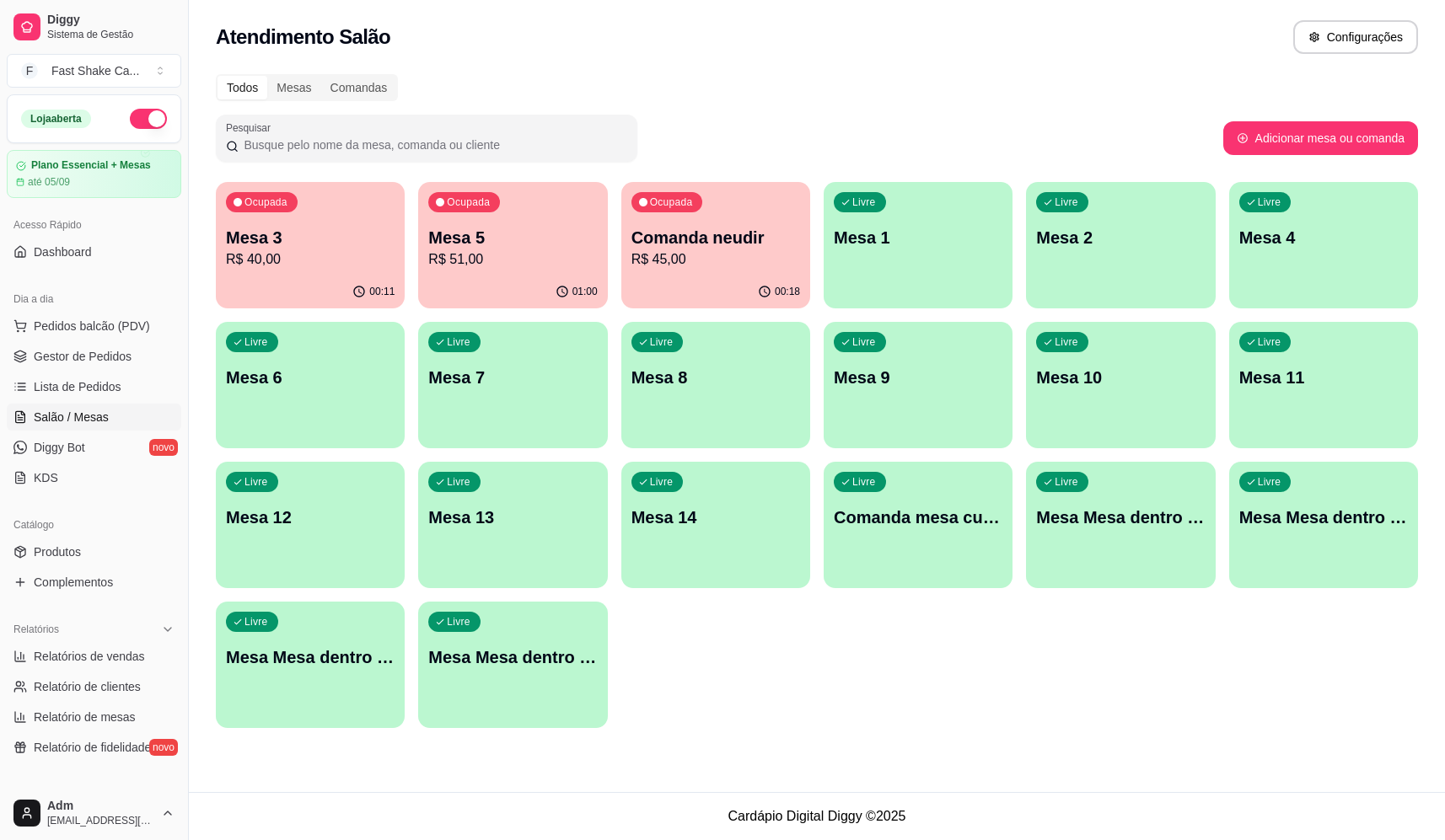
click at [521, 260] on p "R$ 51,00" at bounding box center [512, 260] width 169 height 20
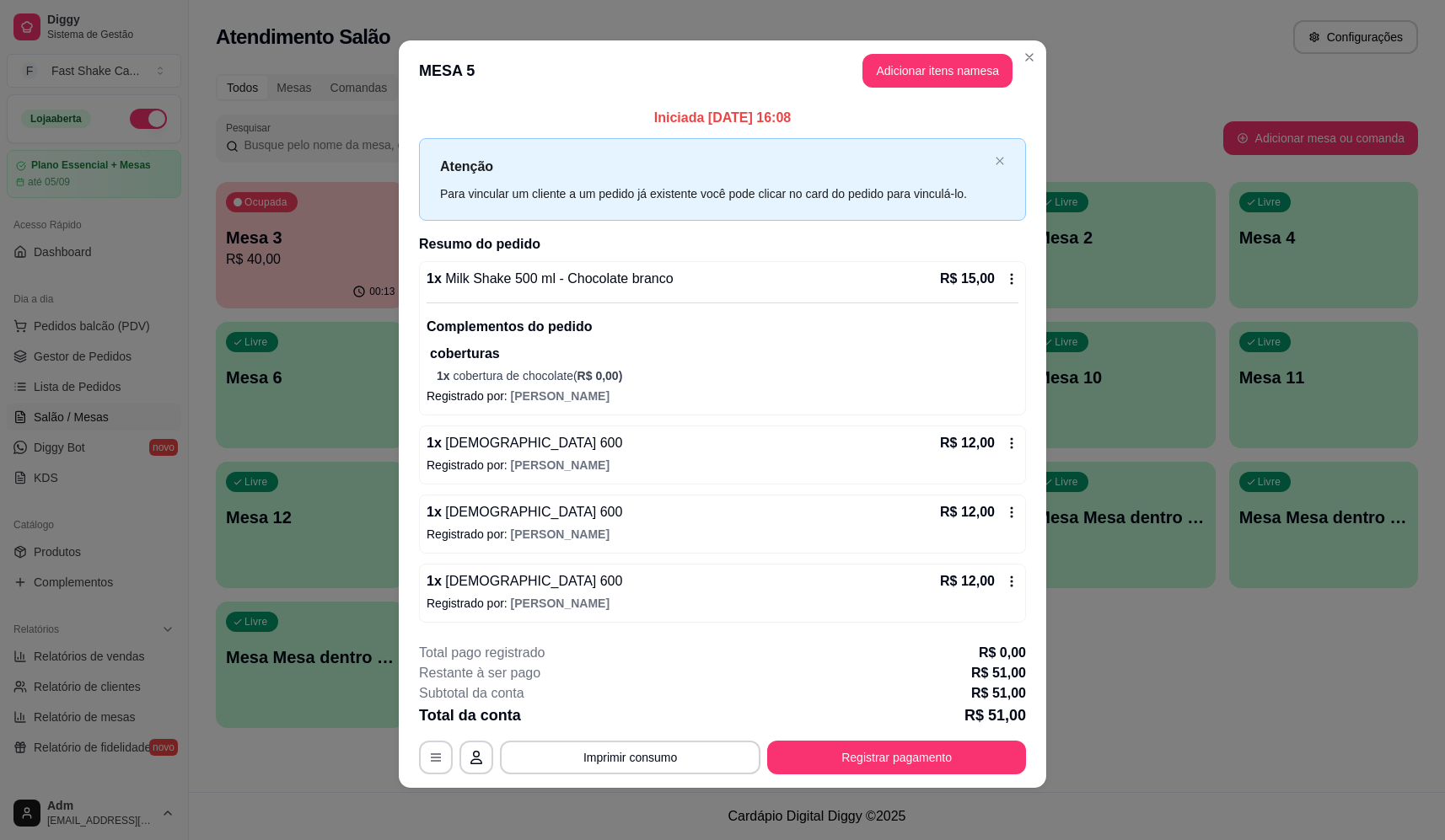
scroll to position [8, 0]
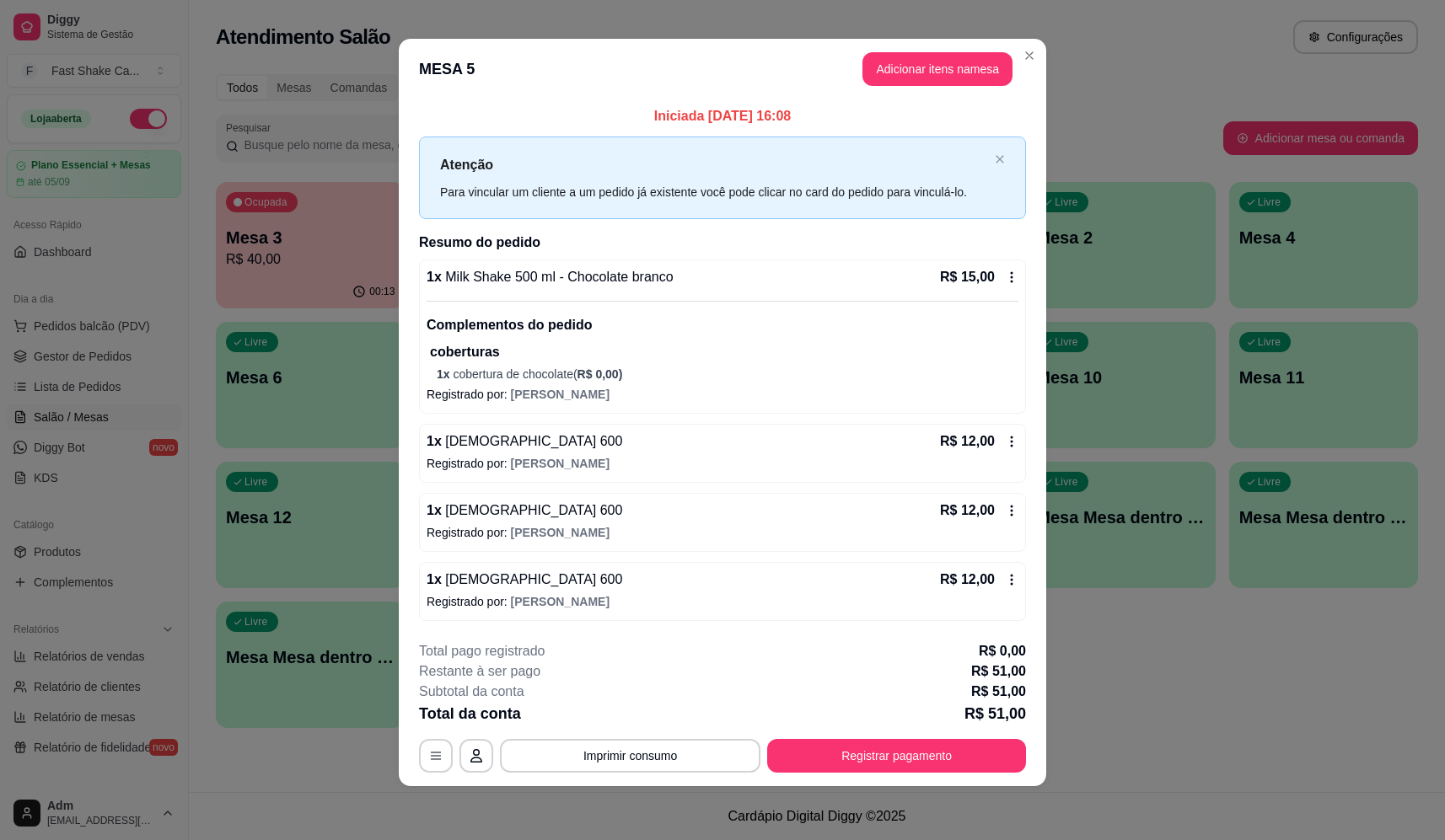
click at [1006, 271] on icon at bounding box center [1012, 277] width 14 height 14
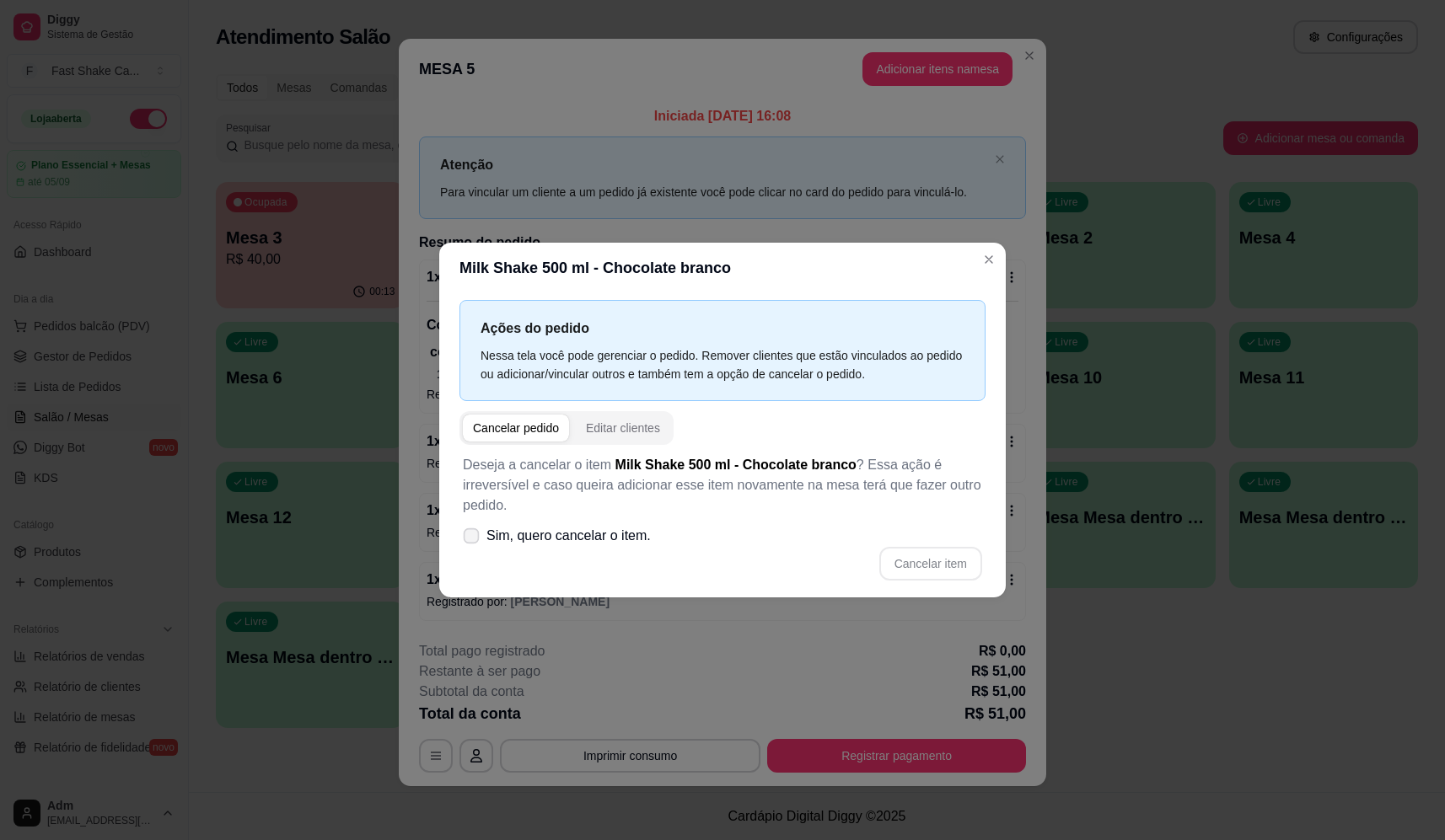
click at [478, 534] on span at bounding box center [471, 536] width 16 height 16
click at [473, 539] on input "Sim, quero cancelar o item." at bounding box center [466, 543] width 11 height 11
checkbox input "true"
click at [906, 562] on button "Cancelar item" at bounding box center [930, 564] width 100 height 33
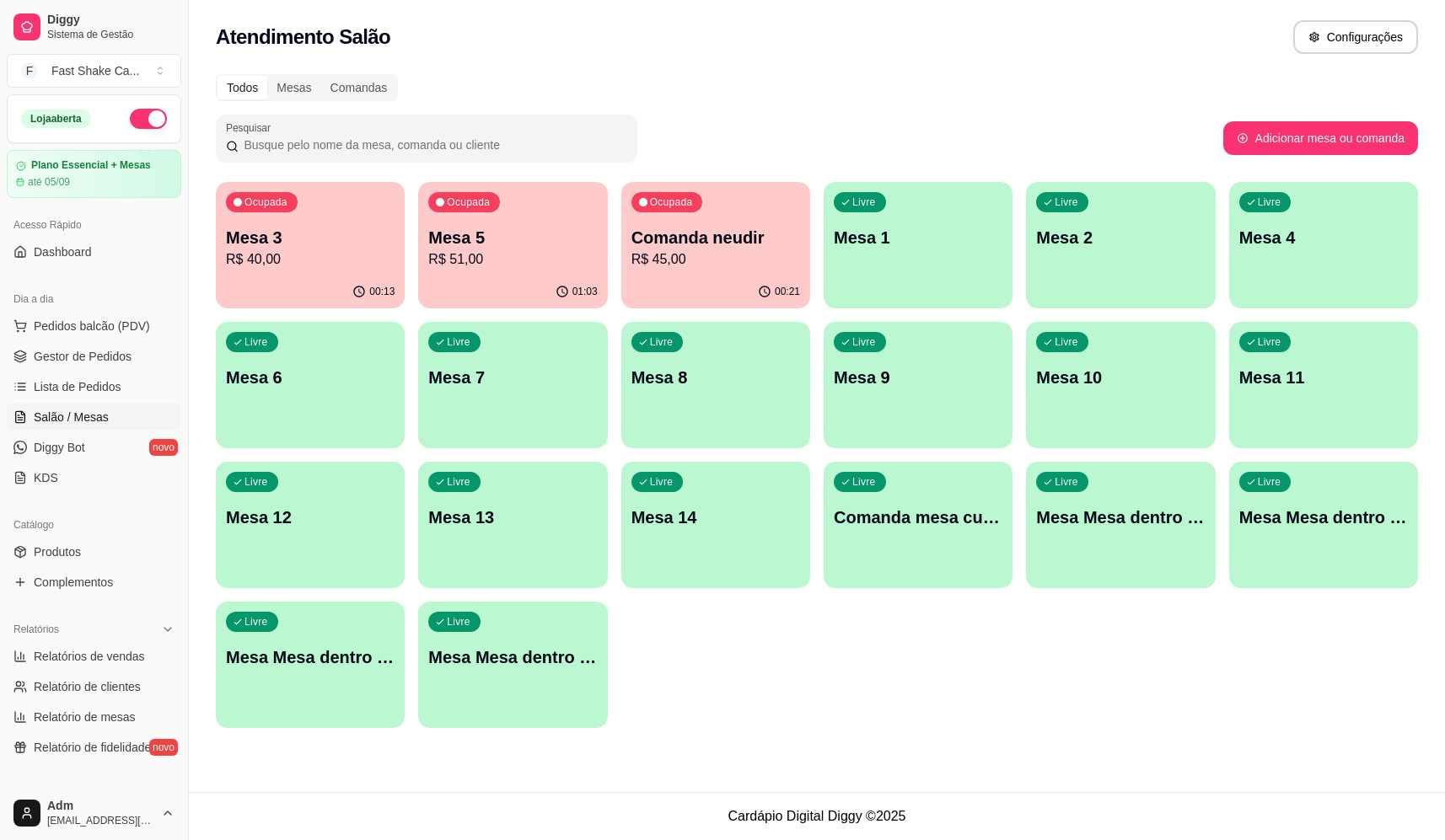
click at [1315, 524] on p "Mesa Mesa dentro laranja" at bounding box center [1323, 517] width 169 height 23
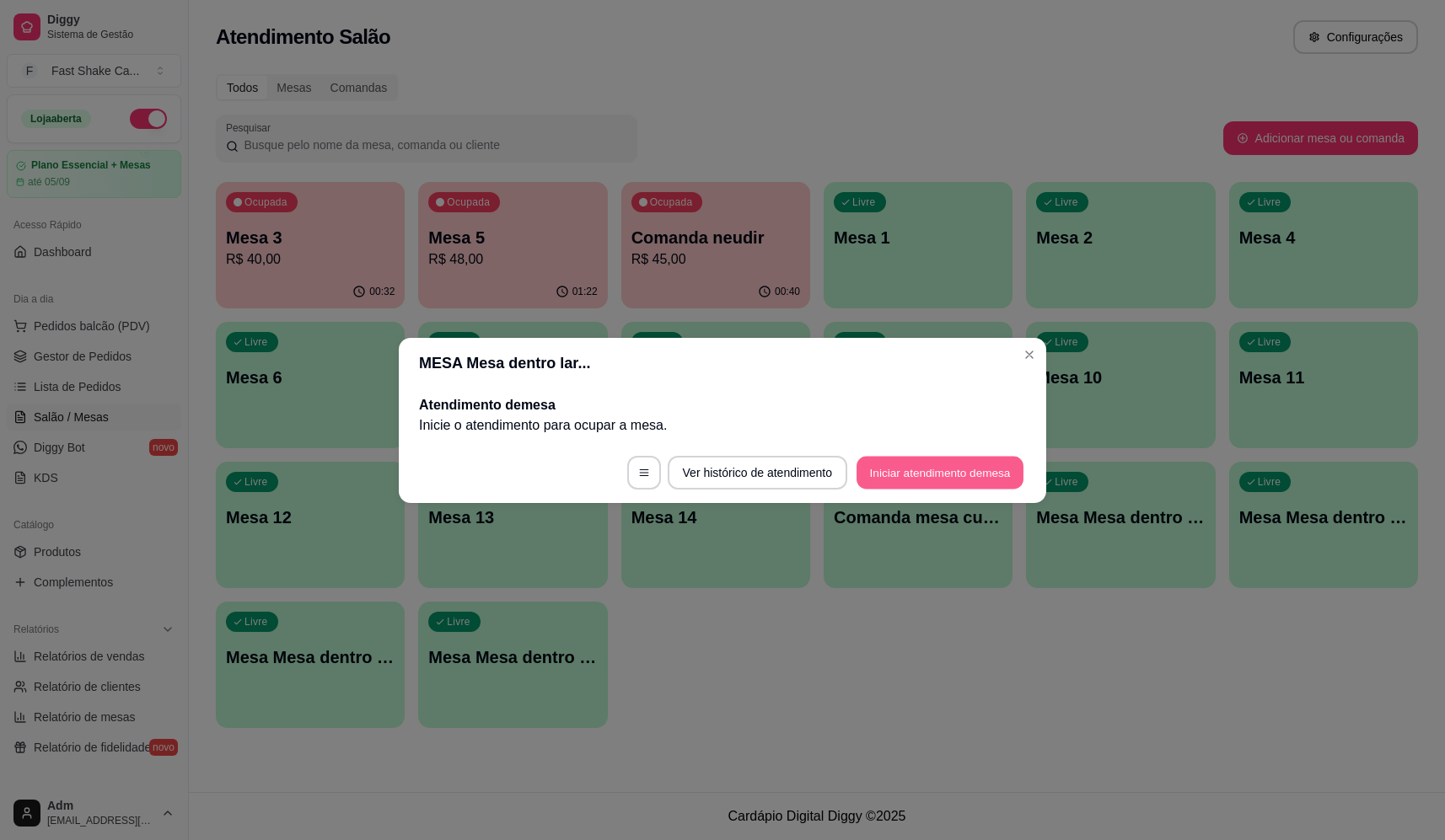
click at [870, 473] on button "Iniciar atendimento de mesa" at bounding box center [940, 472] width 167 height 33
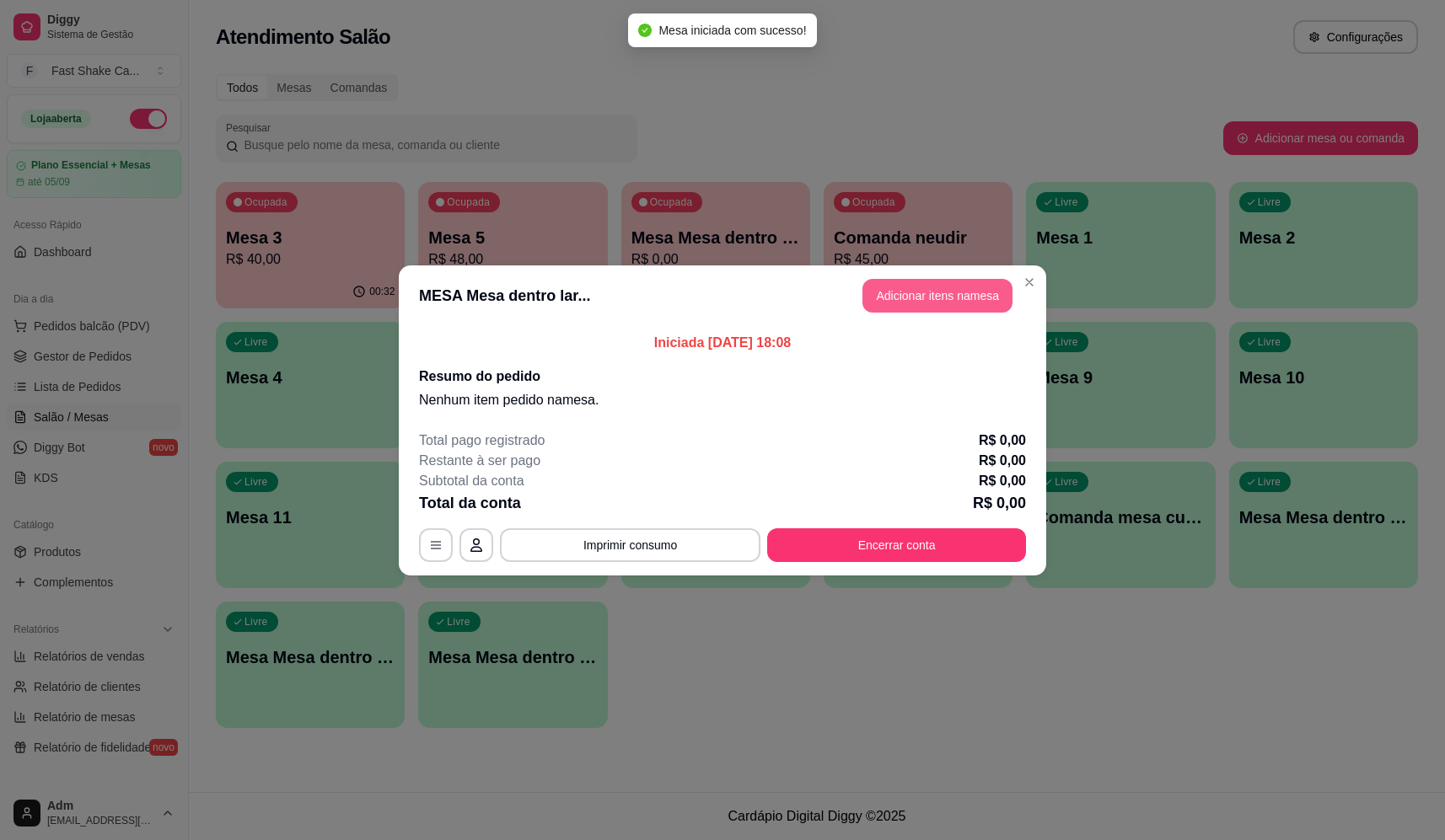
click at [965, 308] on button "Adicionar itens na mesa" at bounding box center [938, 296] width 150 height 34
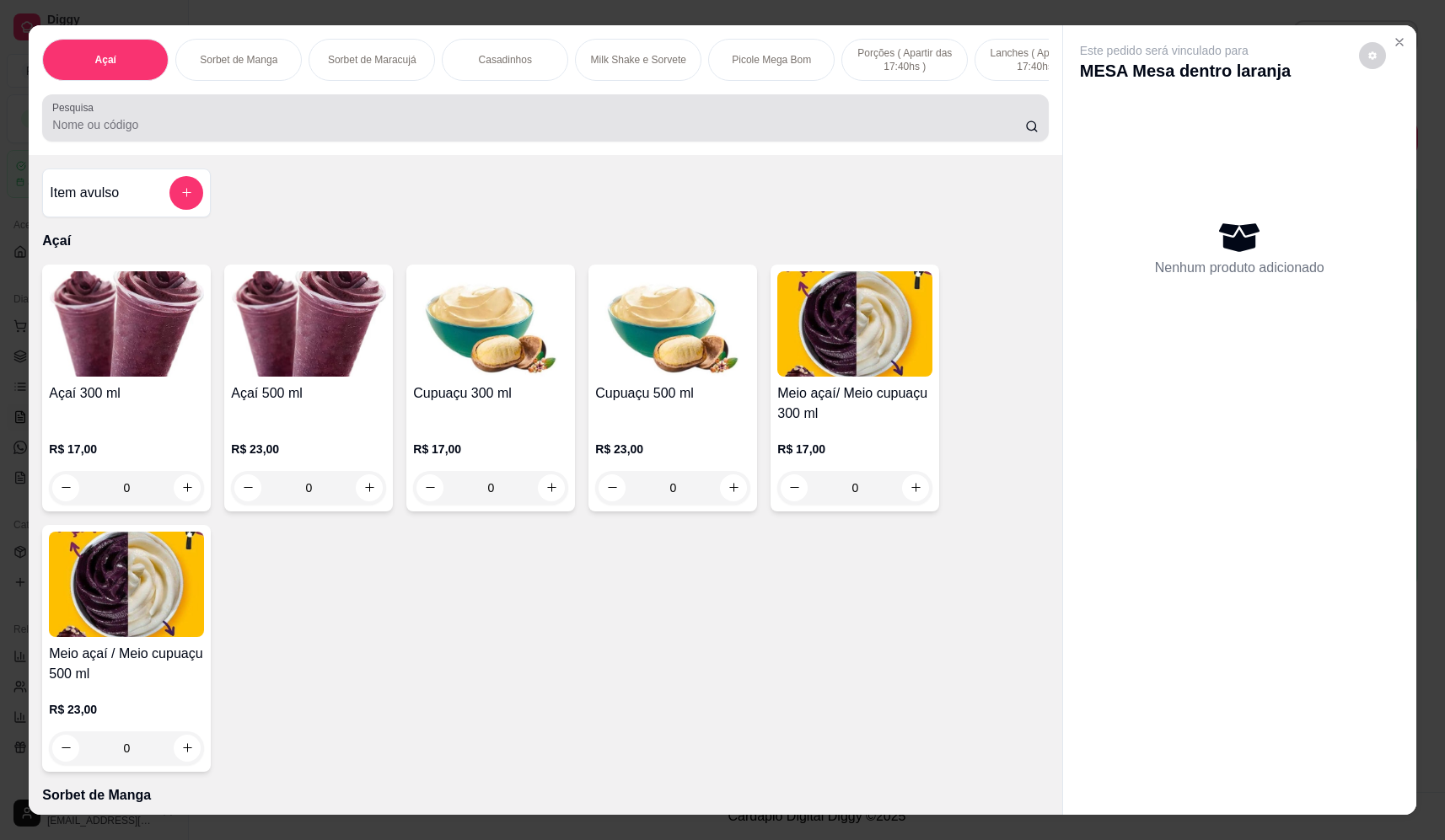
click at [161, 133] on input "Pesquisa" at bounding box center [539, 124] width 973 height 17
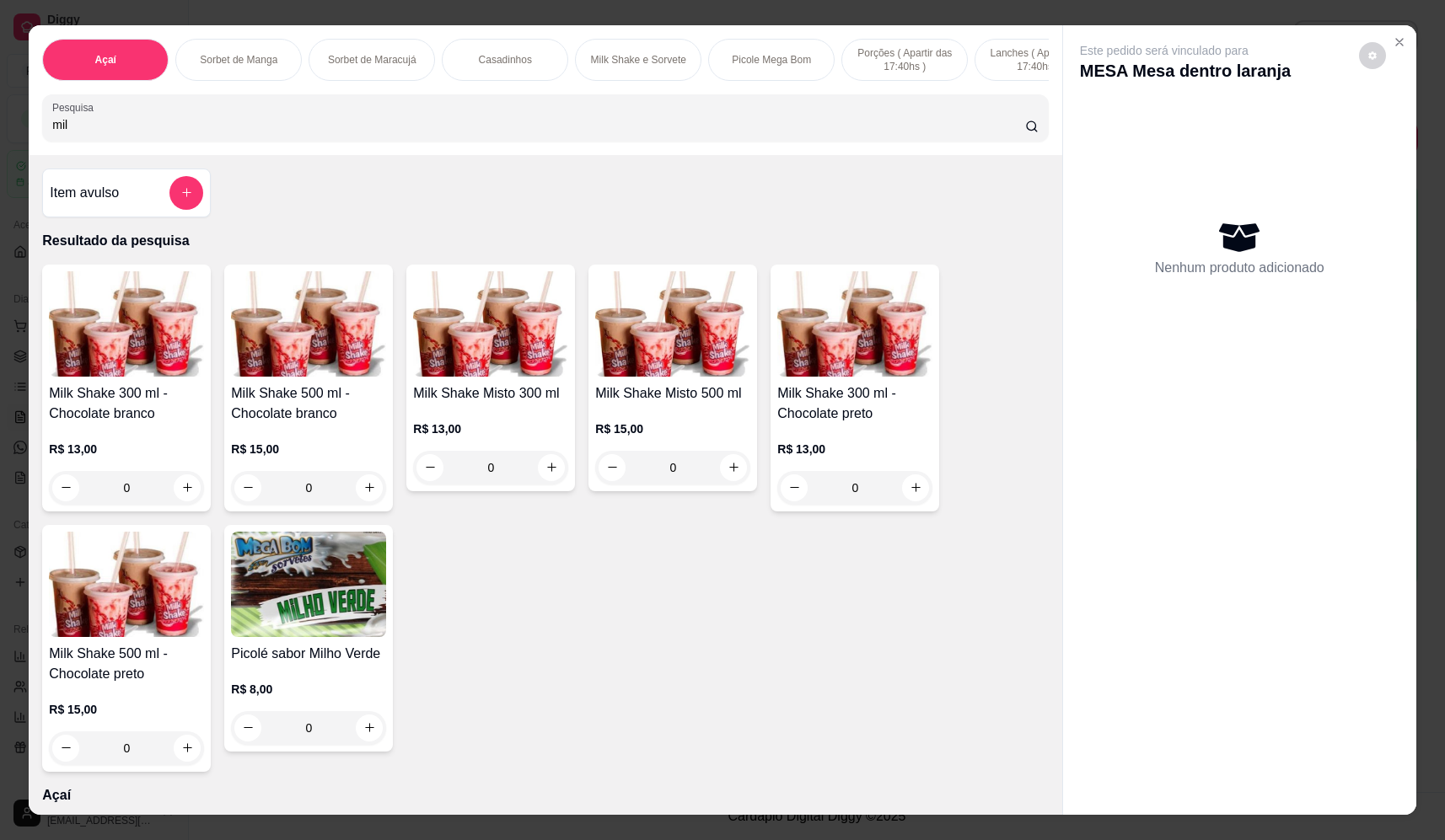
type input "mil"
click at [182, 497] on div "0" at bounding box center [126, 488] width 155 height 34
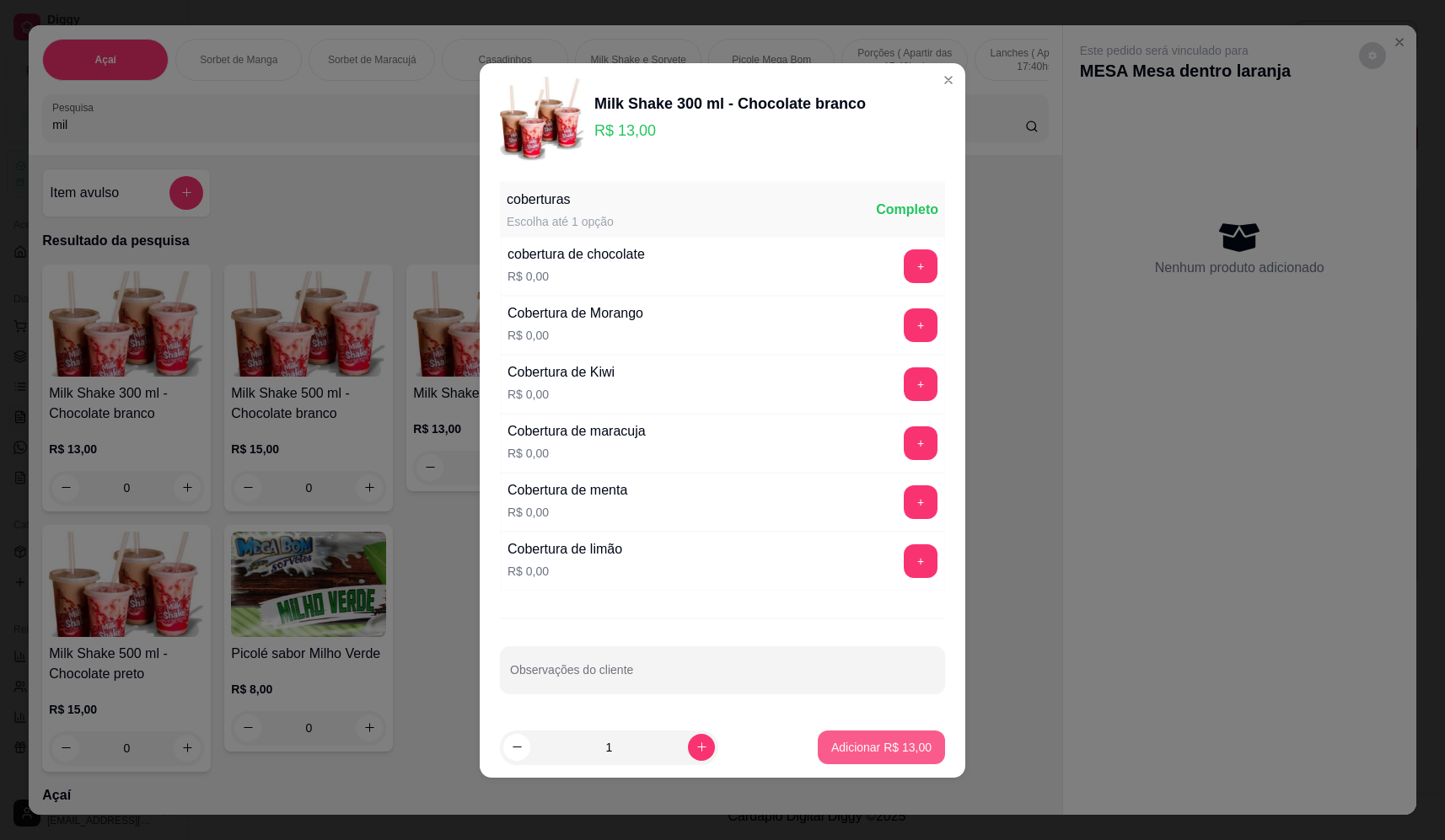
click at [888, 742] on p "Adicionar R$ 13,00" at bounding box center [881, 747] width 100 height 17
type input "1"
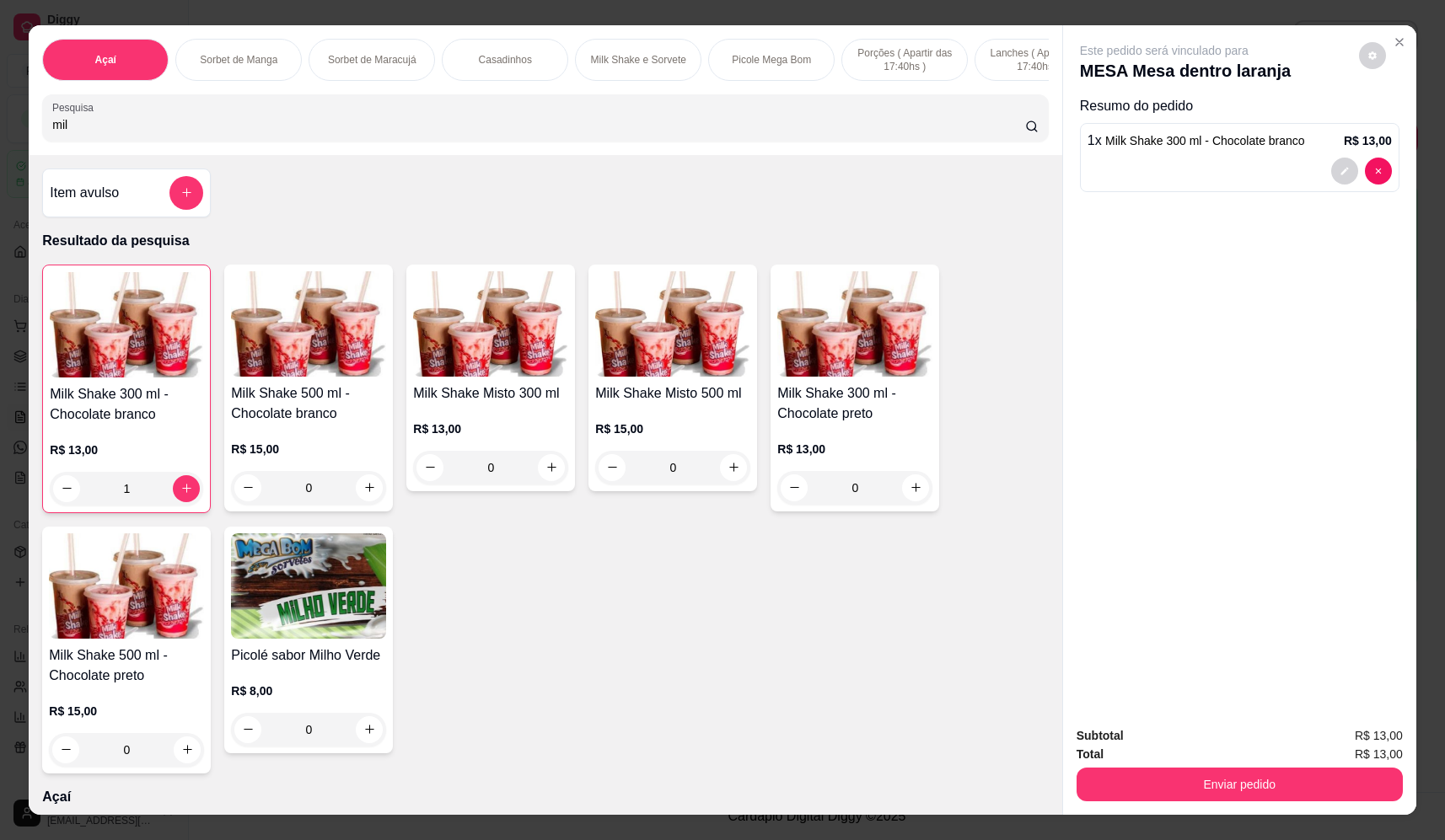
drag, startPoint x: 98, startPoint y: 136, endPoint x: -21, endPoint y: 151, distance: 119.9
click at [0, 151] on html "Diggy Sistema de Gestão F Fast Shake Ca ... Loja aberta Plano Essencial + Mesas…" at bounding box center [722, 420] width 1445 height 840
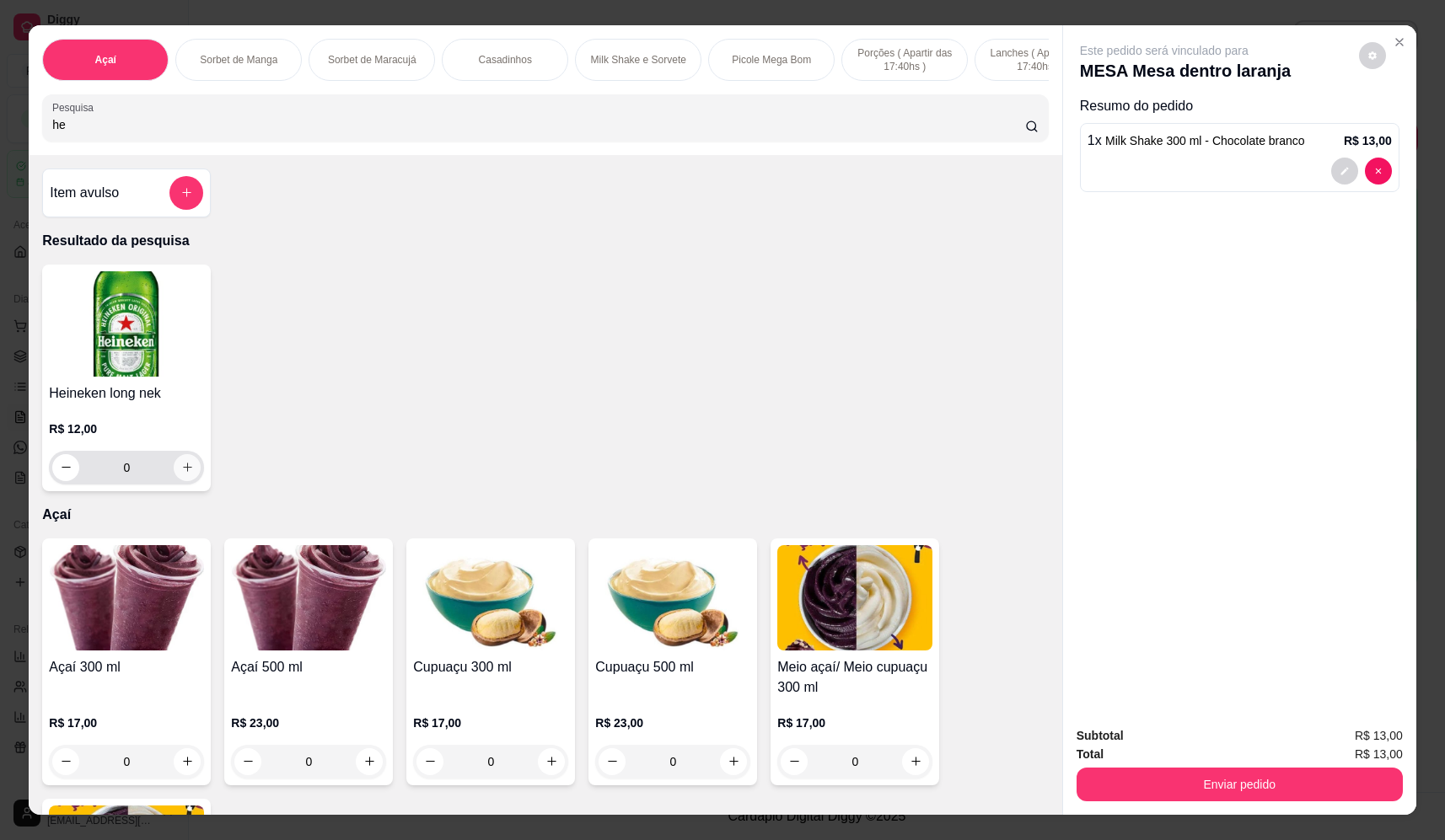
type input "he"
click at [174, 481] on button "increase-product-quantity" at bounding box center [187, 468] width 27 height 27
type input "1"
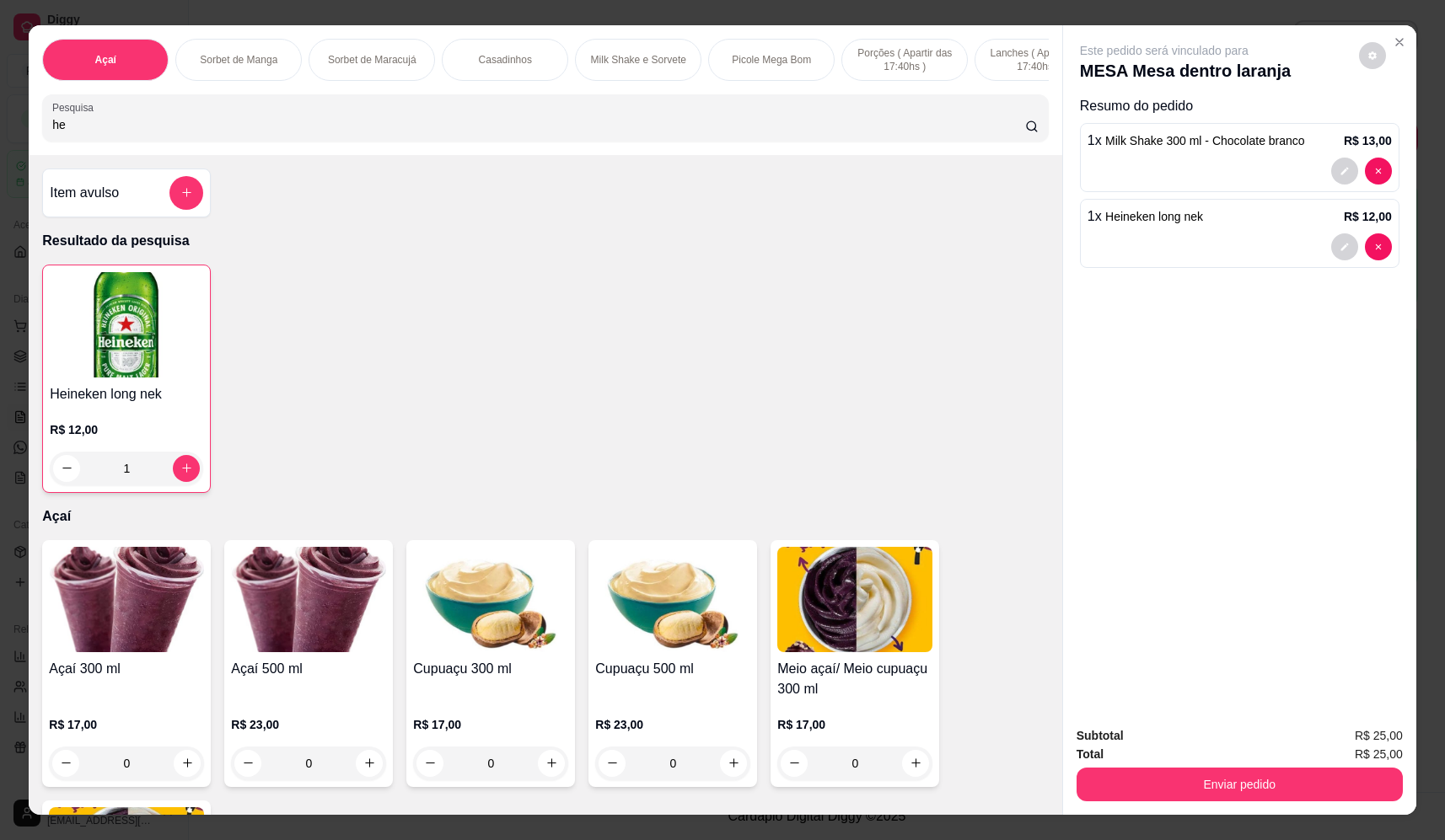
drag, startPoint x: 148, startPoint y: 137, endPoint x: -58, endPoint y: 150, distance: 206.4
click at [0, 150] on html "Diggy Sistema de Gestão F Fast Shake Ca ... Loja aberta Plano Essencial + Mesas…" at bounding box center [722, 420] width 1445 height 840
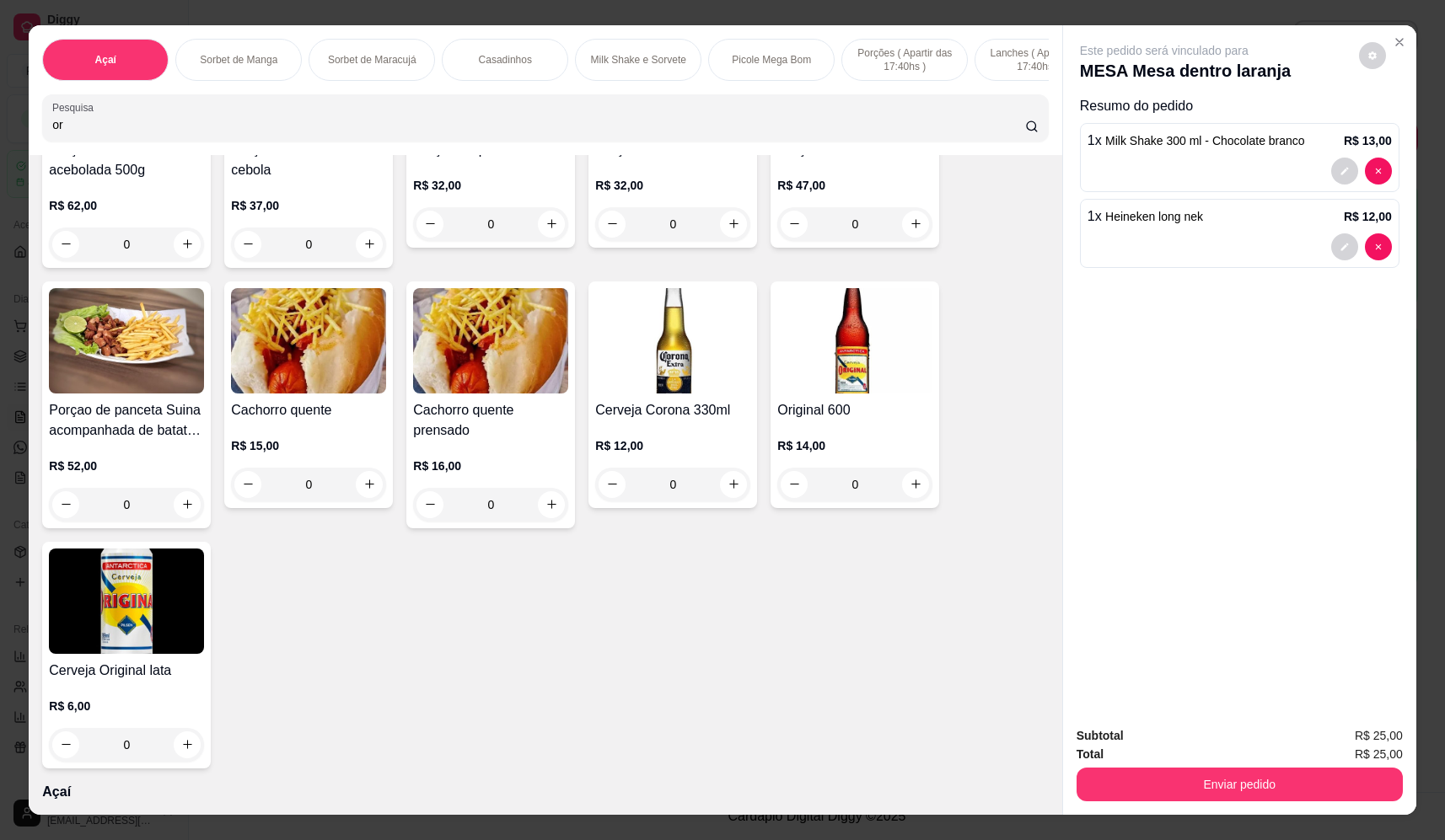
scroll to position [1012, 0]
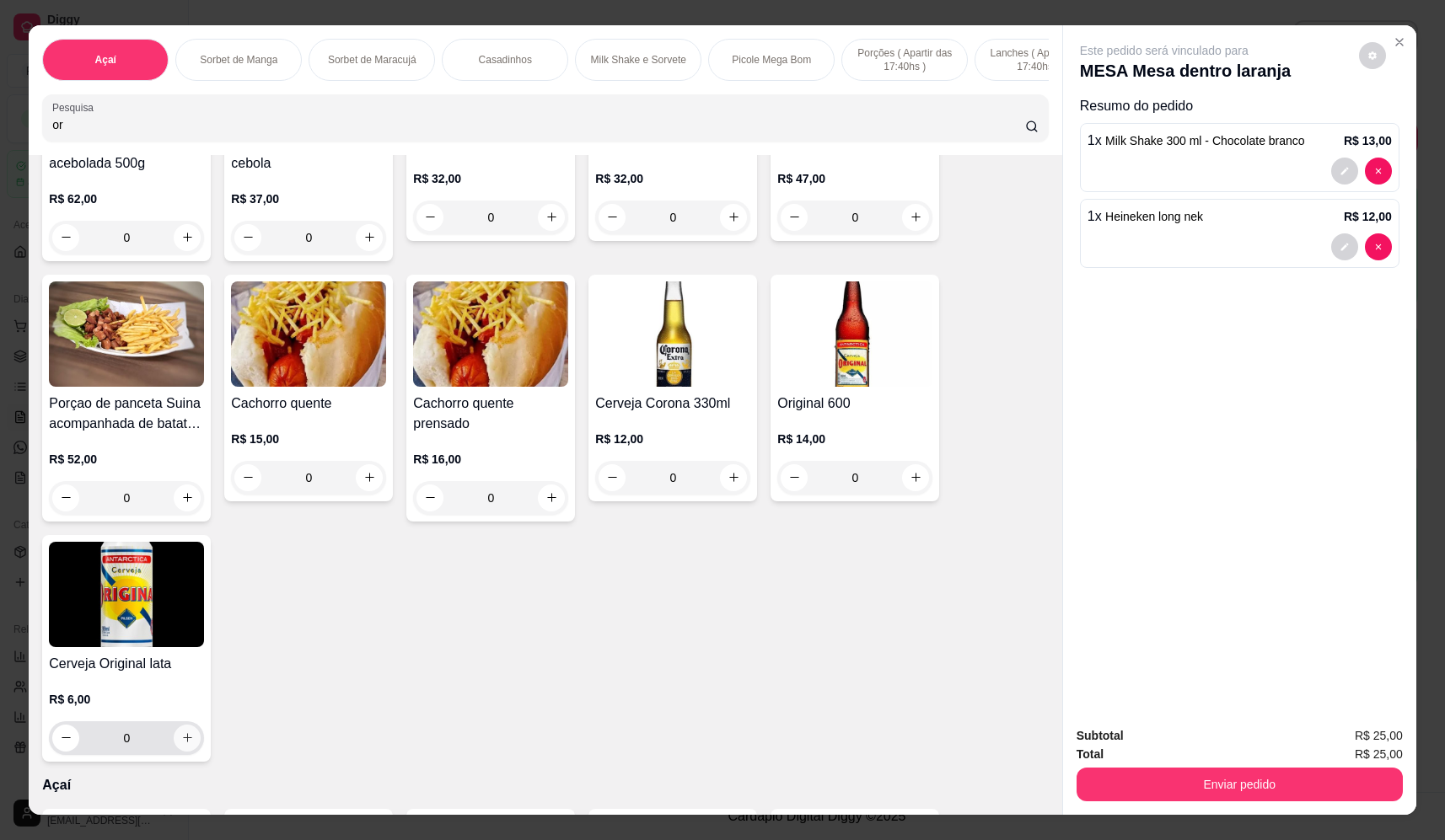
type input "or"
click at [175, 752] on button "increase-product-quantity" at bounding box center [187, 739] width 27 height 27
type input "1"
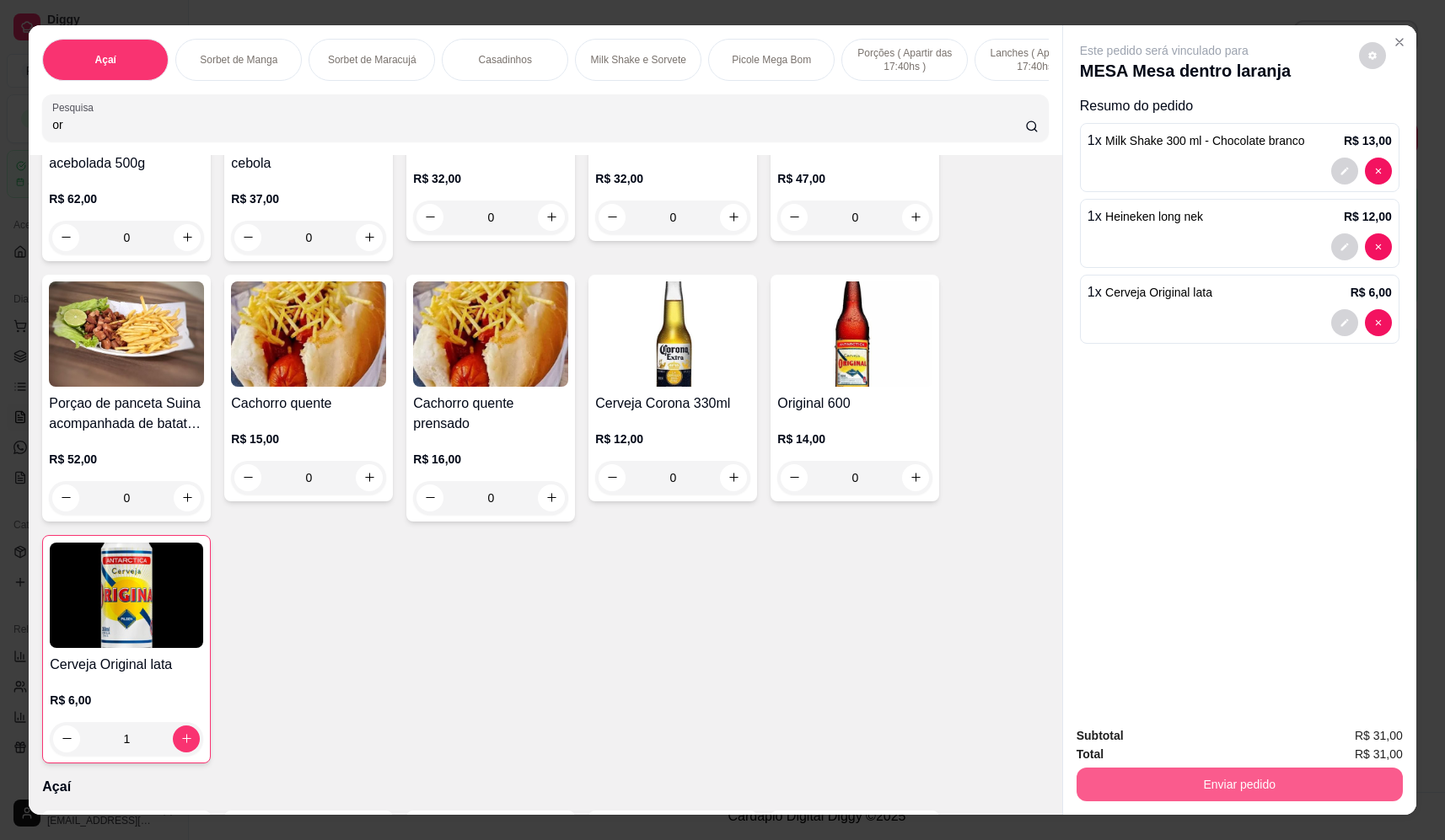
click at [1217, 799] on button "Enviar pedido" at bounding box center [1239, 784] width 326 height 34
click at [1199, 752] on button "Não registrar e enviar pedido" at bounding box center [1184, 742] width 170 height 31
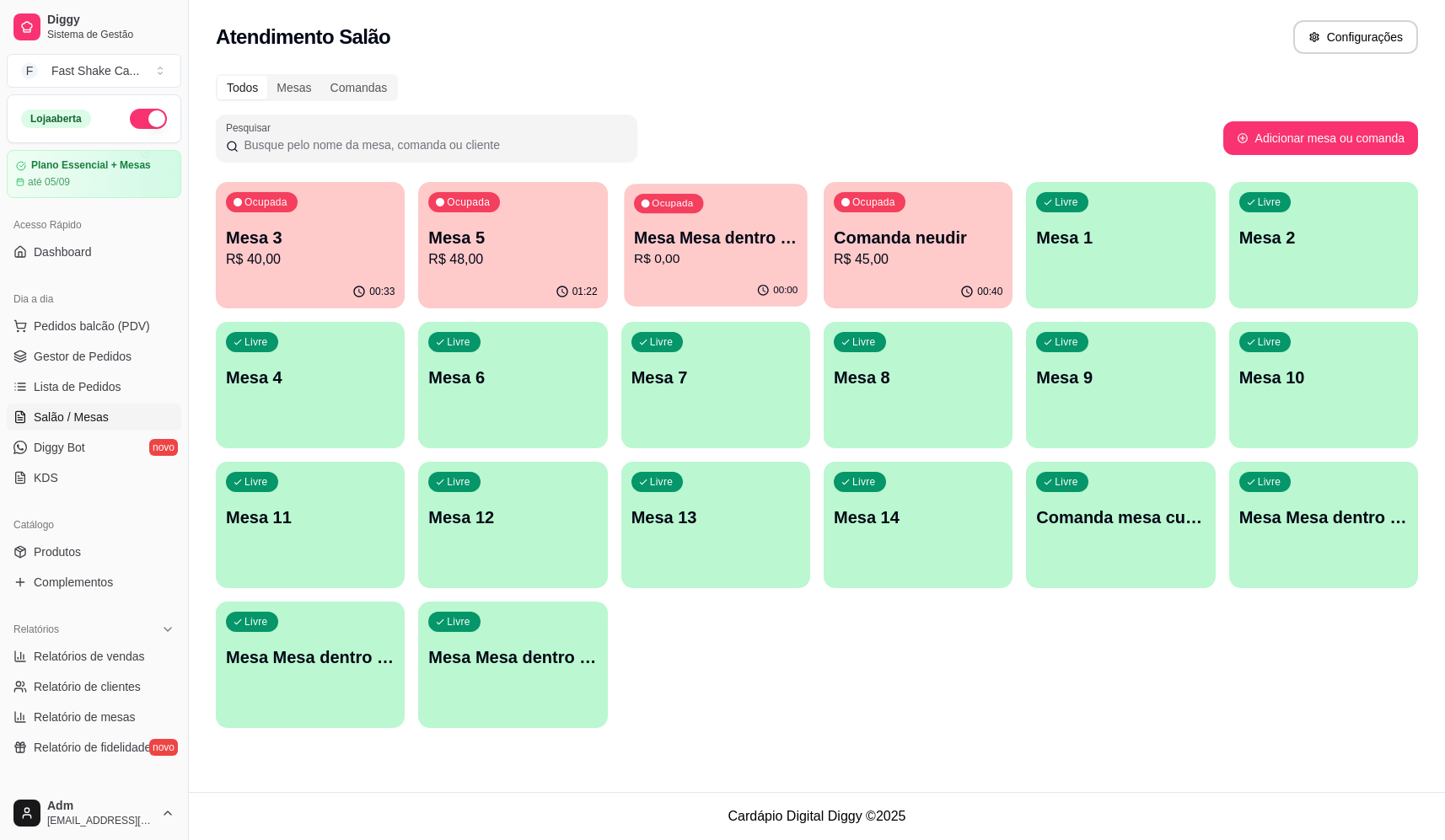
click at [690, 251] on p "R$ 0,00" at bounding box center [716, 260] width 164 height 20
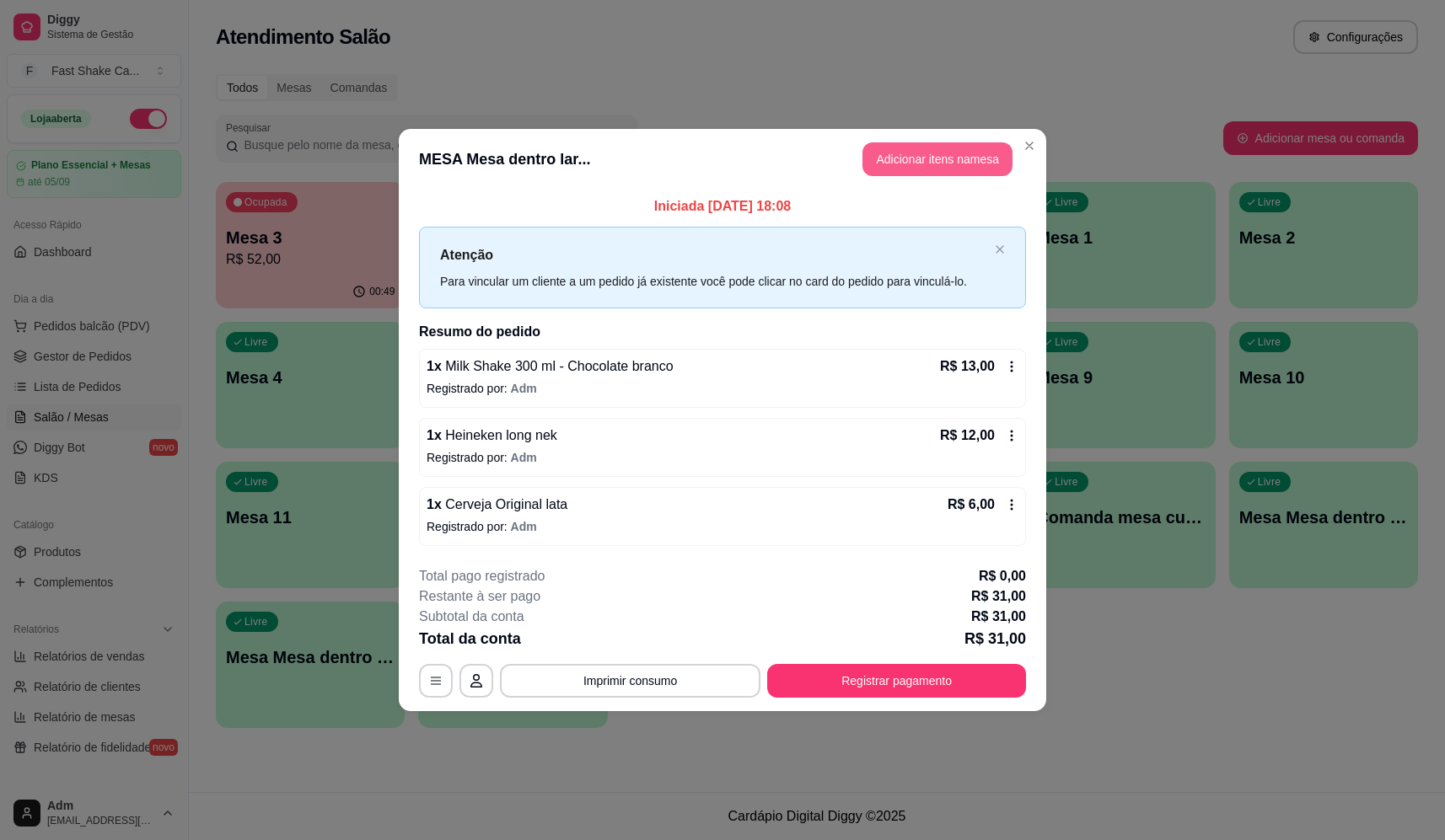
click at [878, 151] on button "Adicionar itens na mesa" at bounding box center [938, 159] width 150 height 34
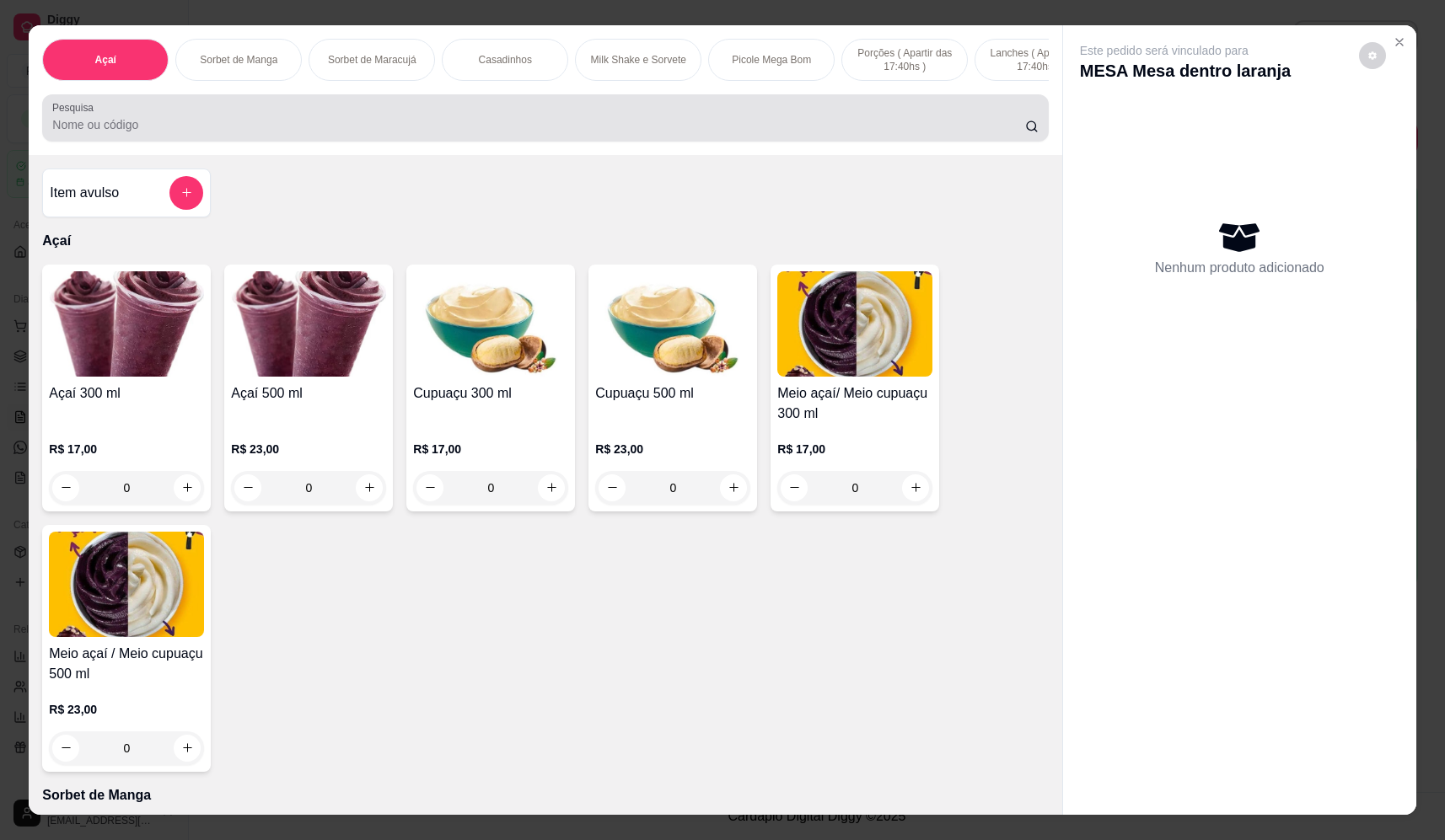
click at [365, 126] on div at bounding box center [545, 118] width 985 height 34
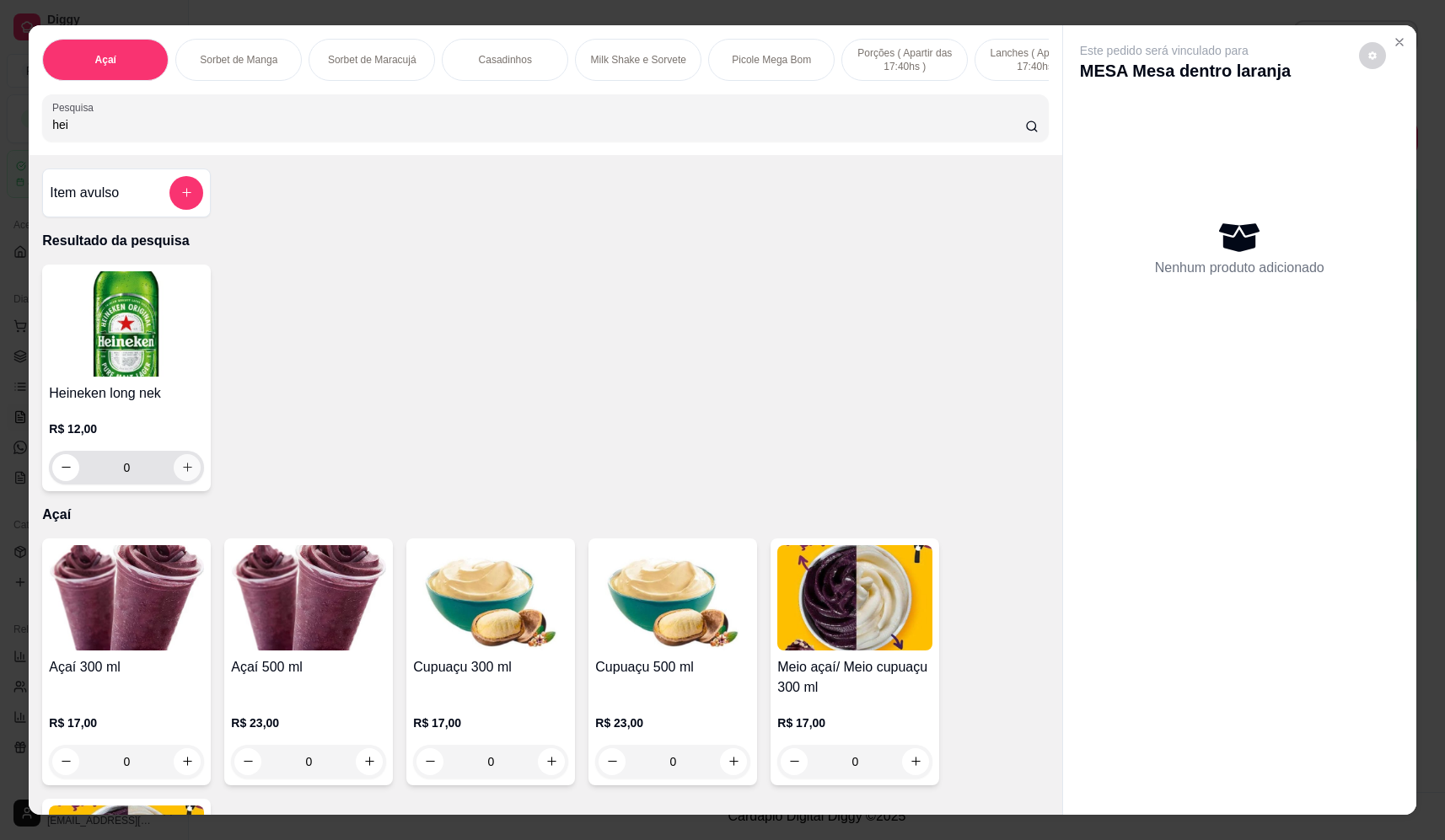
type input "hei"
click at [183, 473] on icon "increase-product-quantity" at bounding box center [187, 467] width 13 height 13
type input "1"
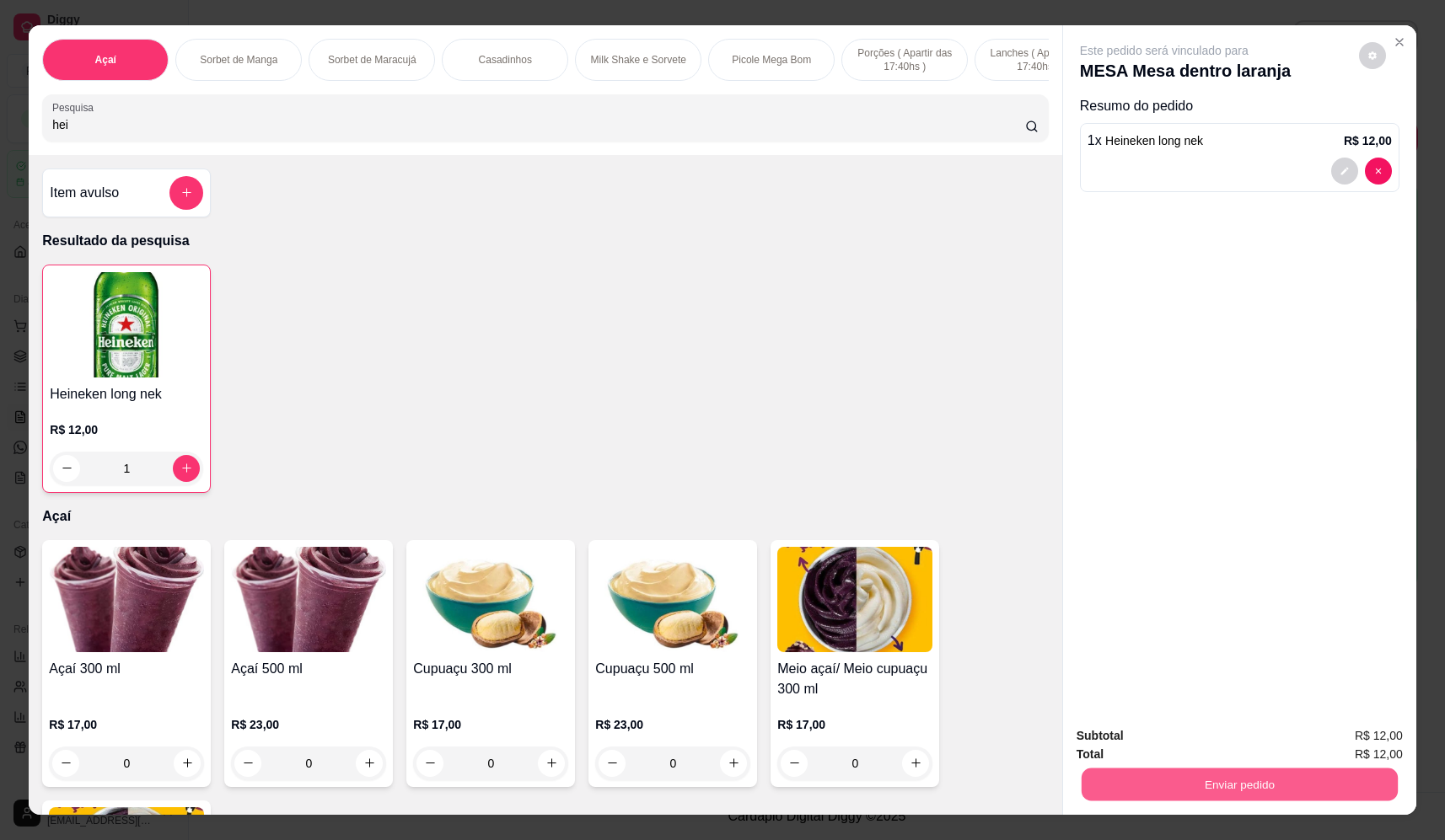
click at [1189, 777] on button "Enviar pedido" at bounding box center [1239, 785] width 316 height 33
click at [1188, 741] on button "Não registrar e enviar pedido" at bounding box center [1184, 742] width 176 height 32
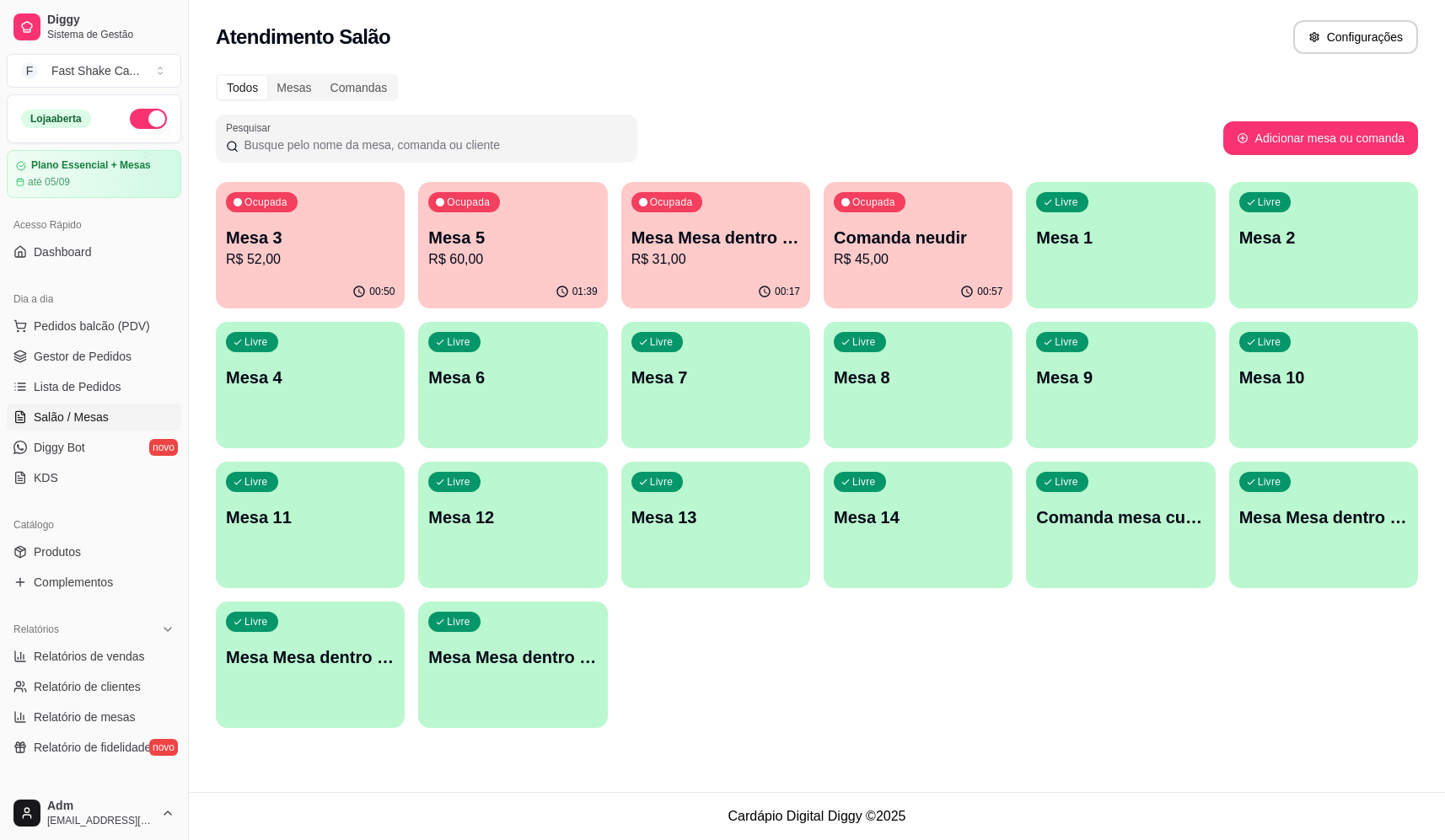
click at [773, 226] on p "Mesa Mesa dentro laranja" at bounding box center [715, 238] width 169 height 23
click at [931, 245] on p "Comanda neudir" at bounding box center [917, 238] width 169 height 23
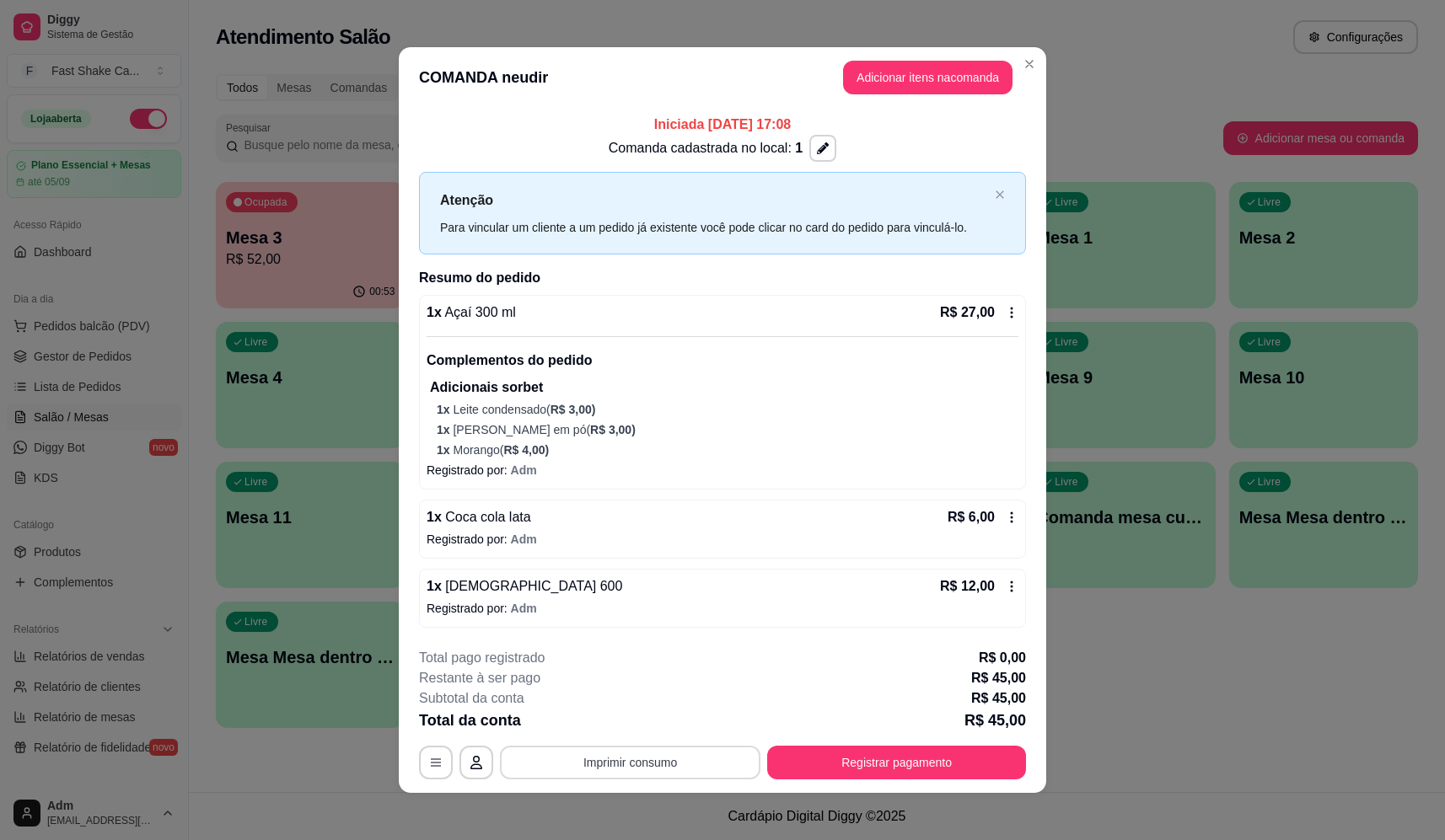
click at [697, 765] on button "Imprimir consumo" at bounding box center [629, 762] width 261 height 34
click at [655, 608] on button "BALCÃO" at bounding box center [628, 619] width 102 height 21
click at [943, 755] on button "Registrar pagamento" at bounding box center [896, 762] width 259 height 34
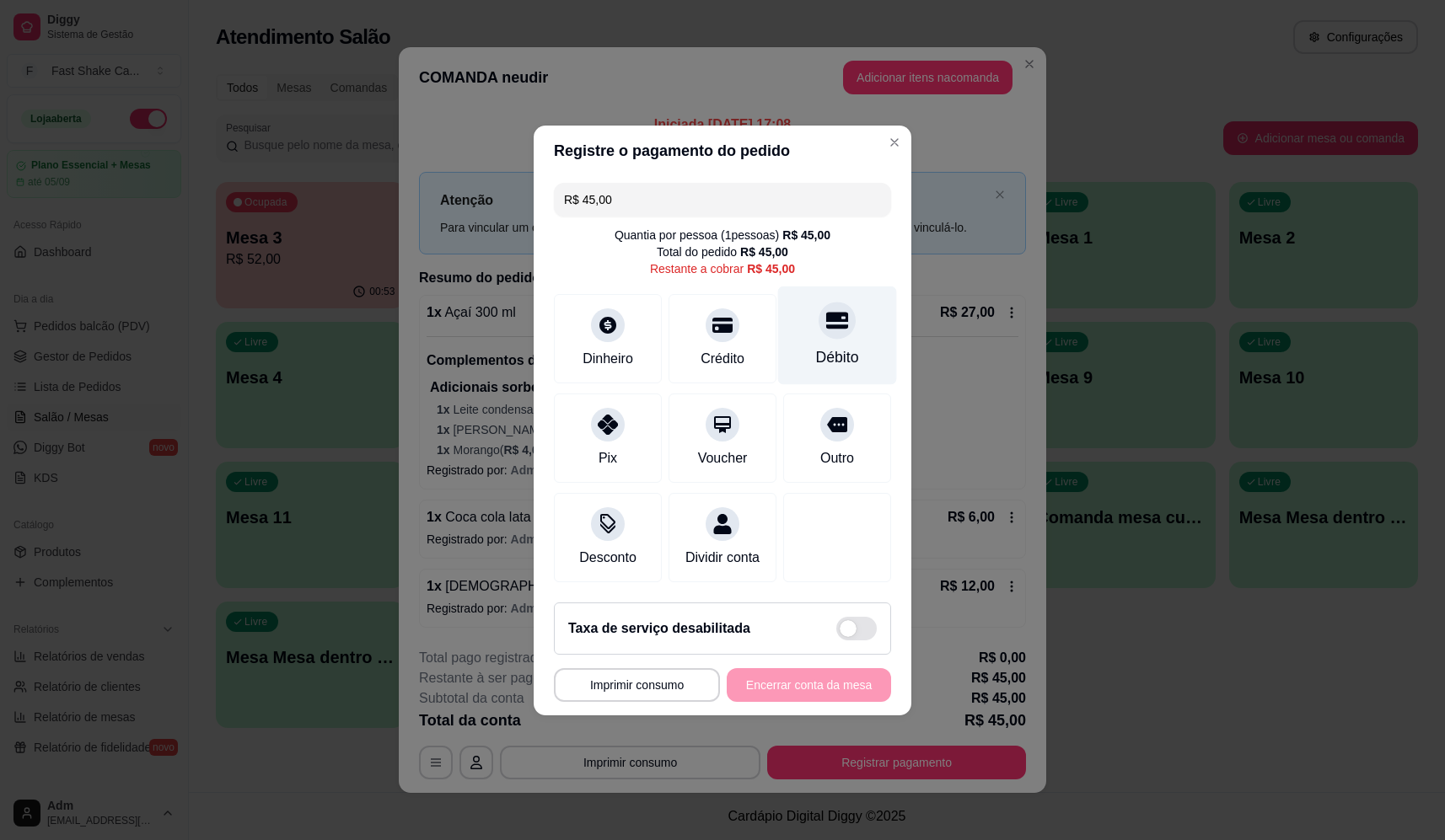
click at [832, 346] on div "Débito" at bounding box center [837, 357] width 43 height 21
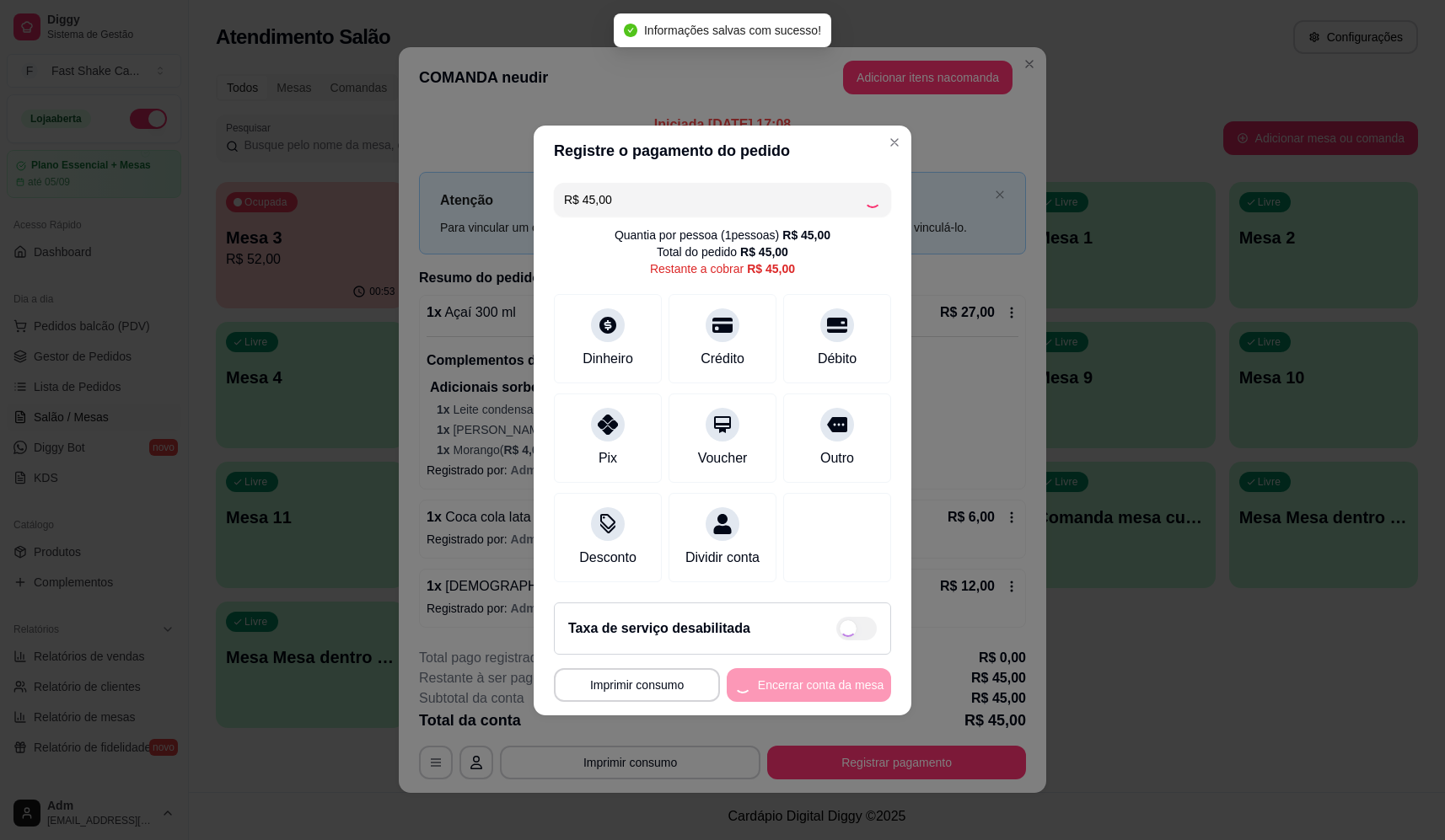
type input "R$ 0,00"
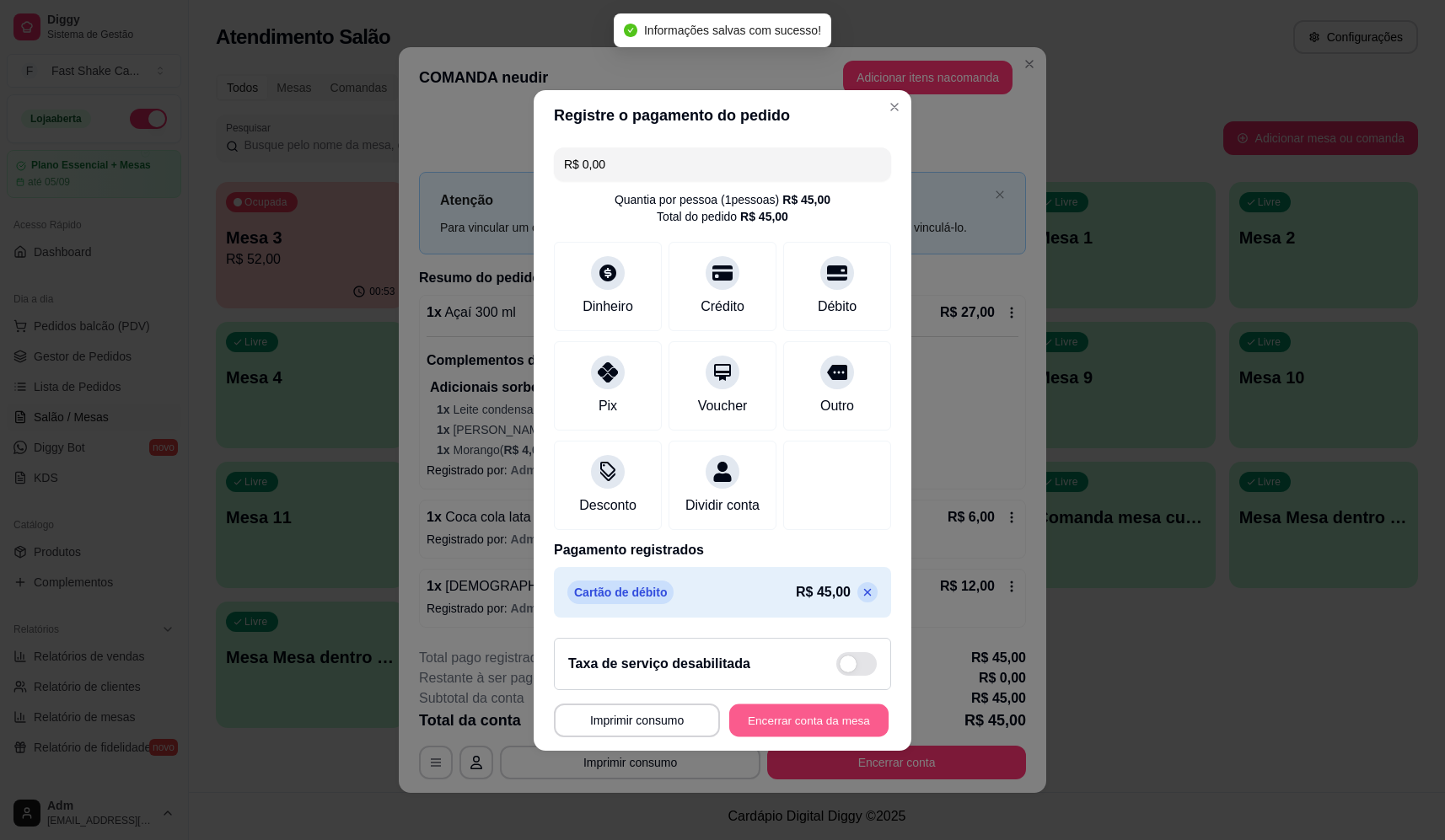
click at [779, 735] on button "Encerrar conta da mesa" at bounding box center [808, 720] width 159 height 33
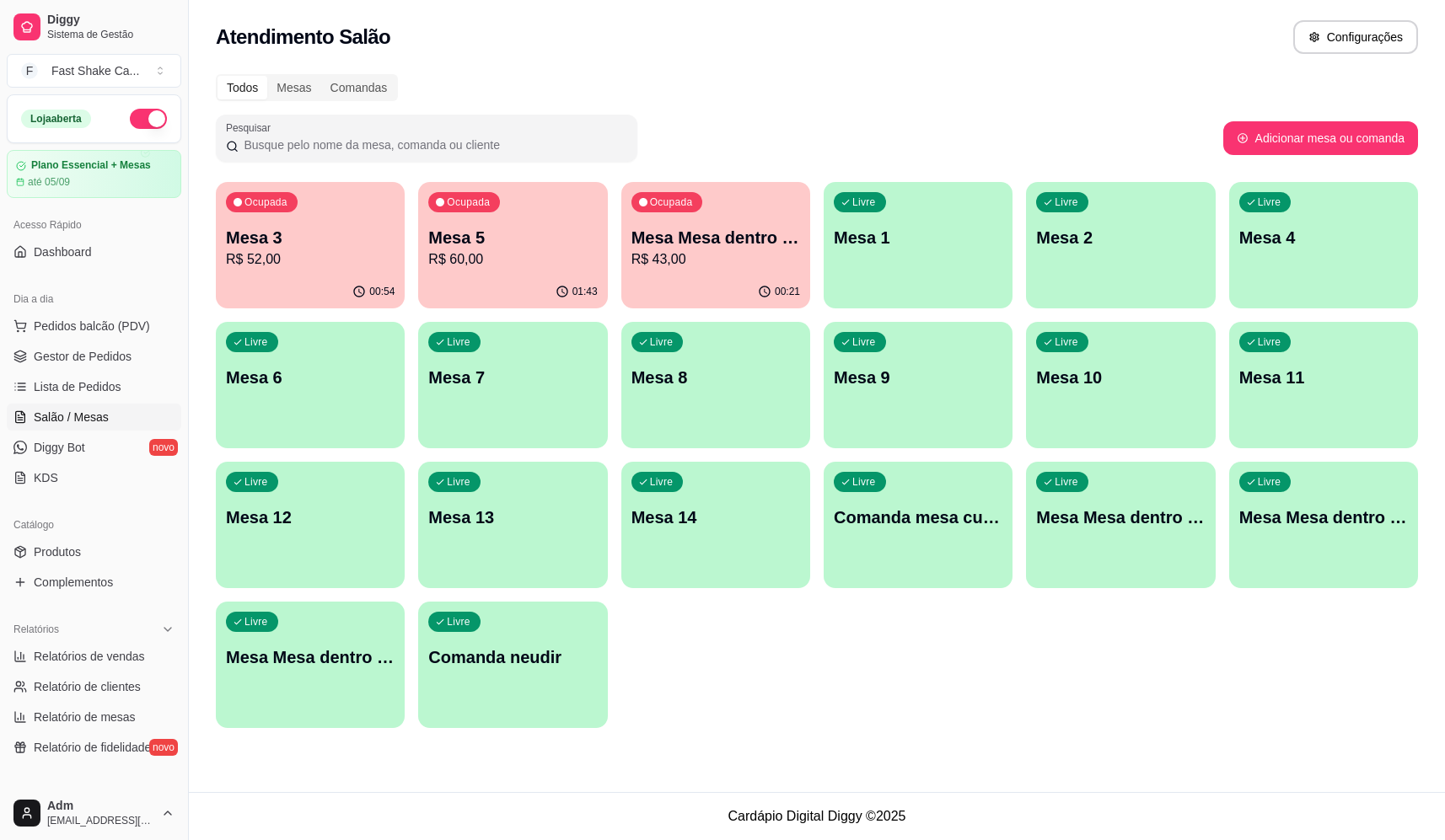
click at [504, 265] on p "R$ 60,00" at bounding box center [512, 260] width 169 height 20
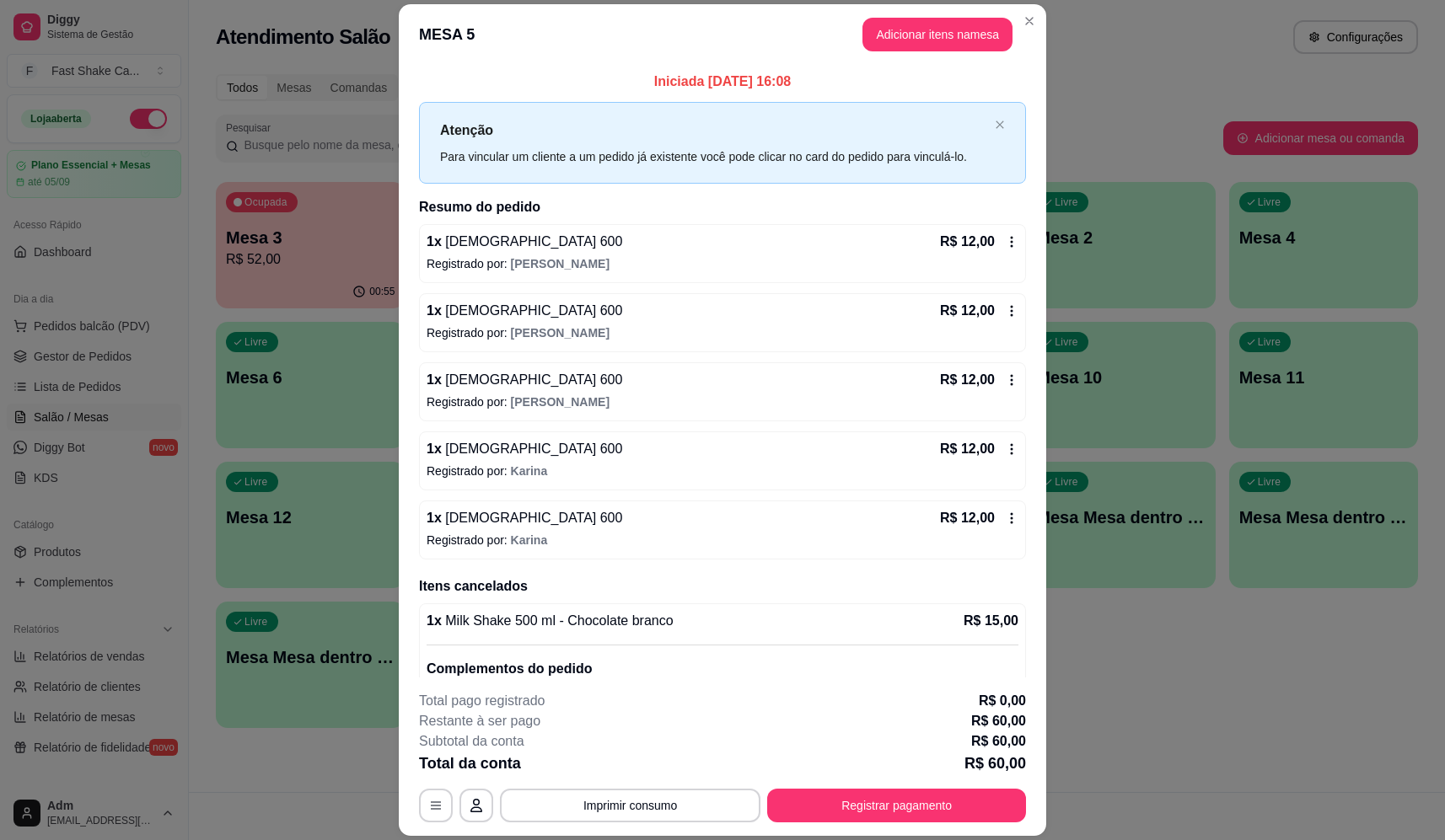
click at [669, 247] on div "1 x Brahma 600 R$ 12,00" at bounding box center [722, 242] width 591 height 20
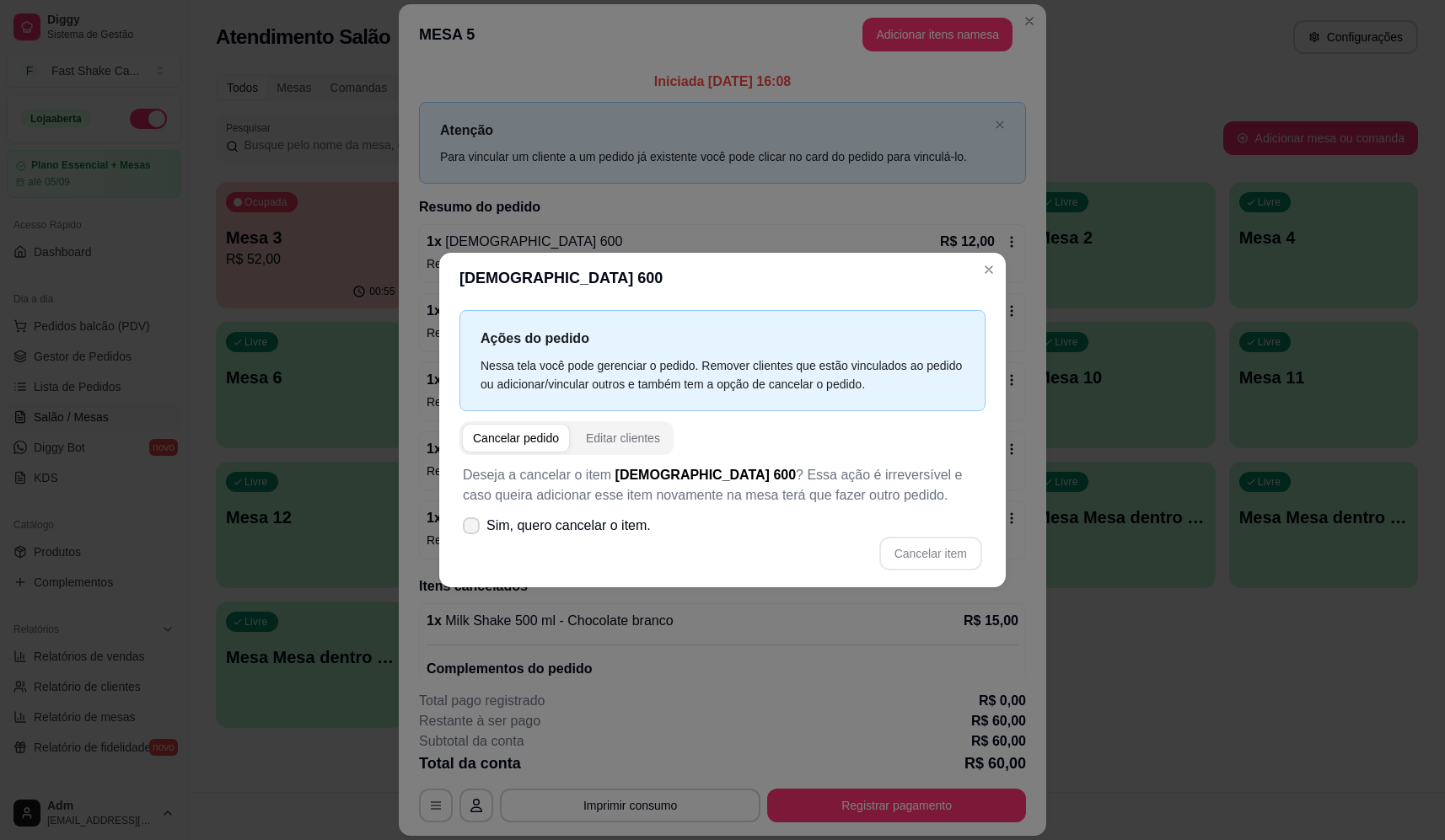
click at [529, 519] on span "Sim, quero cancelar o item." at bounding box center [568, 526] width 164 height 20
click at [473, 529] on input "Sim, quero cancelar o item." at bounding box center [466, 534] width 11 height 11
checkbox input "true"
click at [923, 554] on button "Cancelar item" at bounding box center [930, 553] width 100 height 33
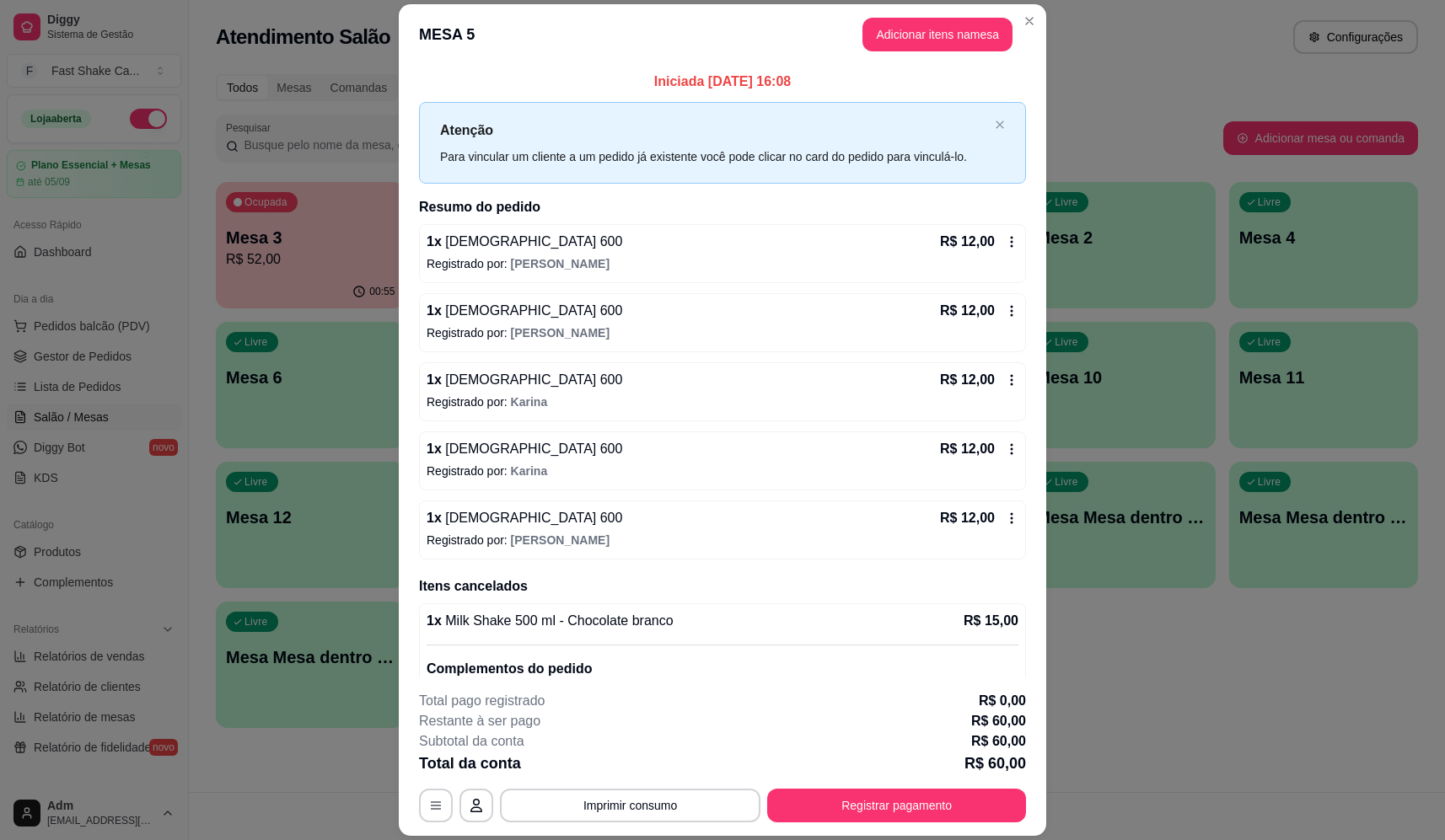
click at [643, 245] on div "1 x Brahma 600 R$ 12,00" at bounding box center [722, 242] width 591 height 20
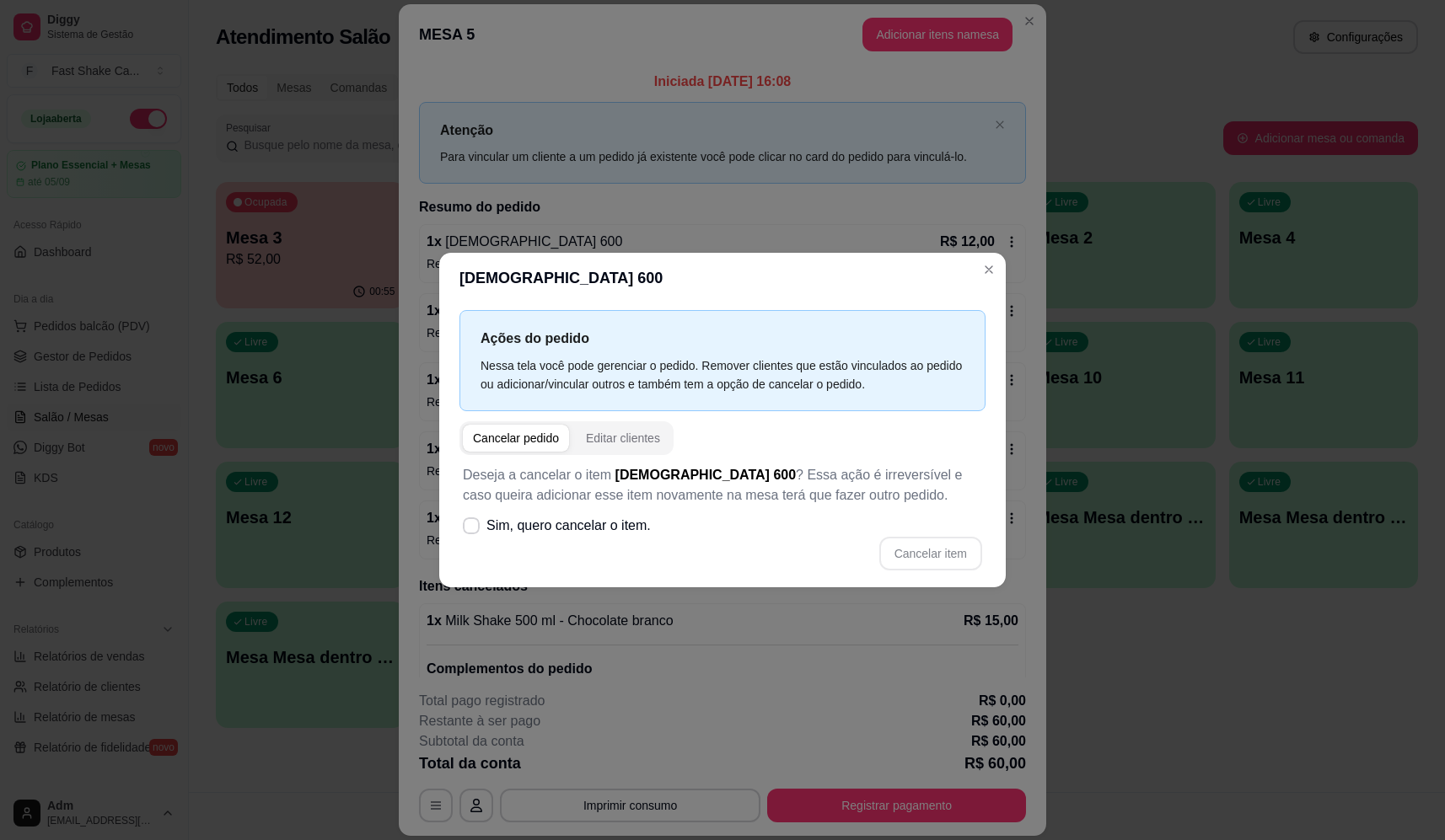
click at [565, 530] on span "Sim, quero cancelar o item." at bounding box center [568, 526] width 164 height 20
click at [473, 530] on input "Sim, quero cancelar o item." at bounding box center [466, 534] width 11 height 11
checkbox input "true"
click at [901, 555] on button "Cancelar item" at bounding box center [930, 553] width 102 height 34
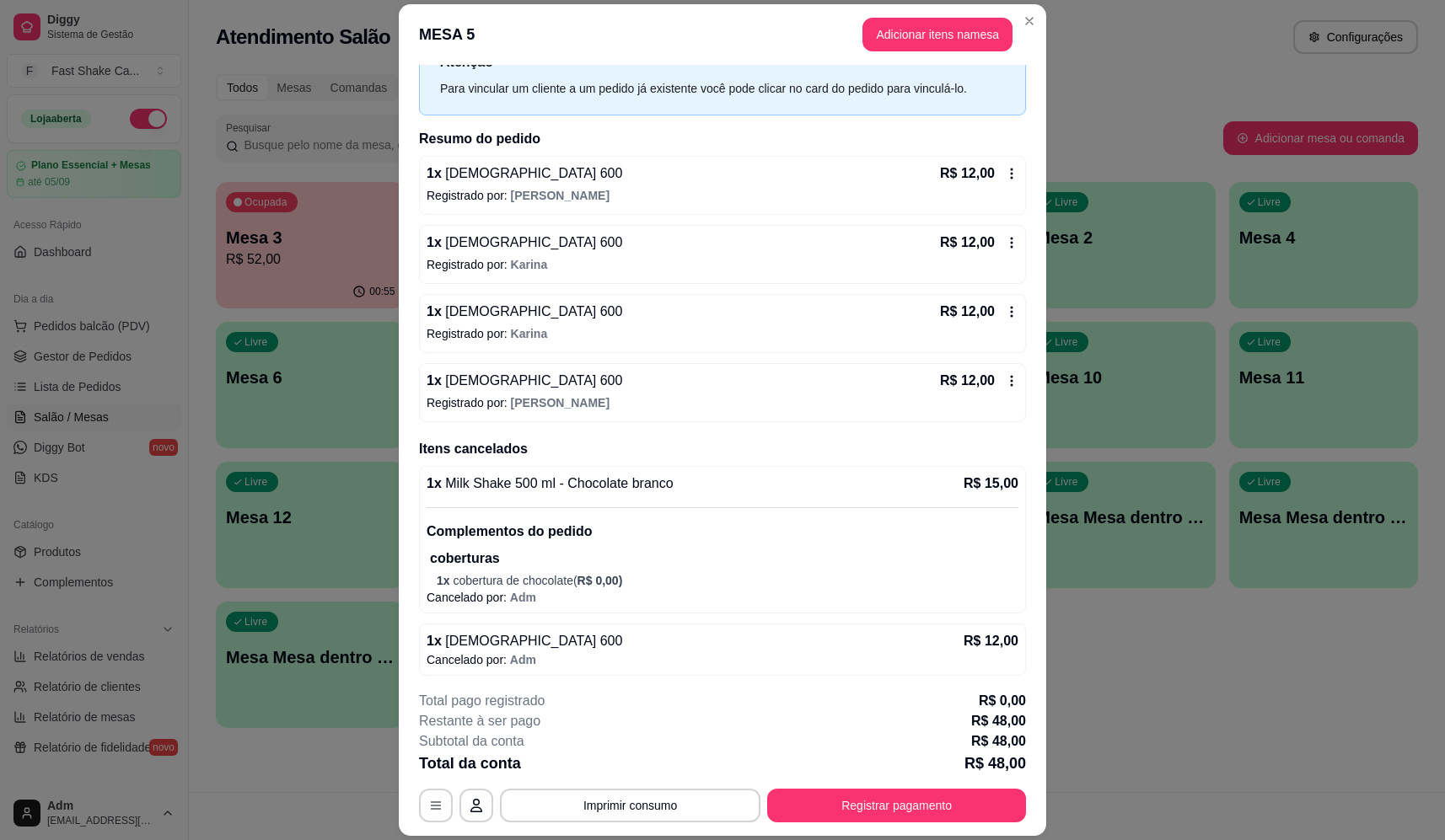
scroll to position [0, 0]
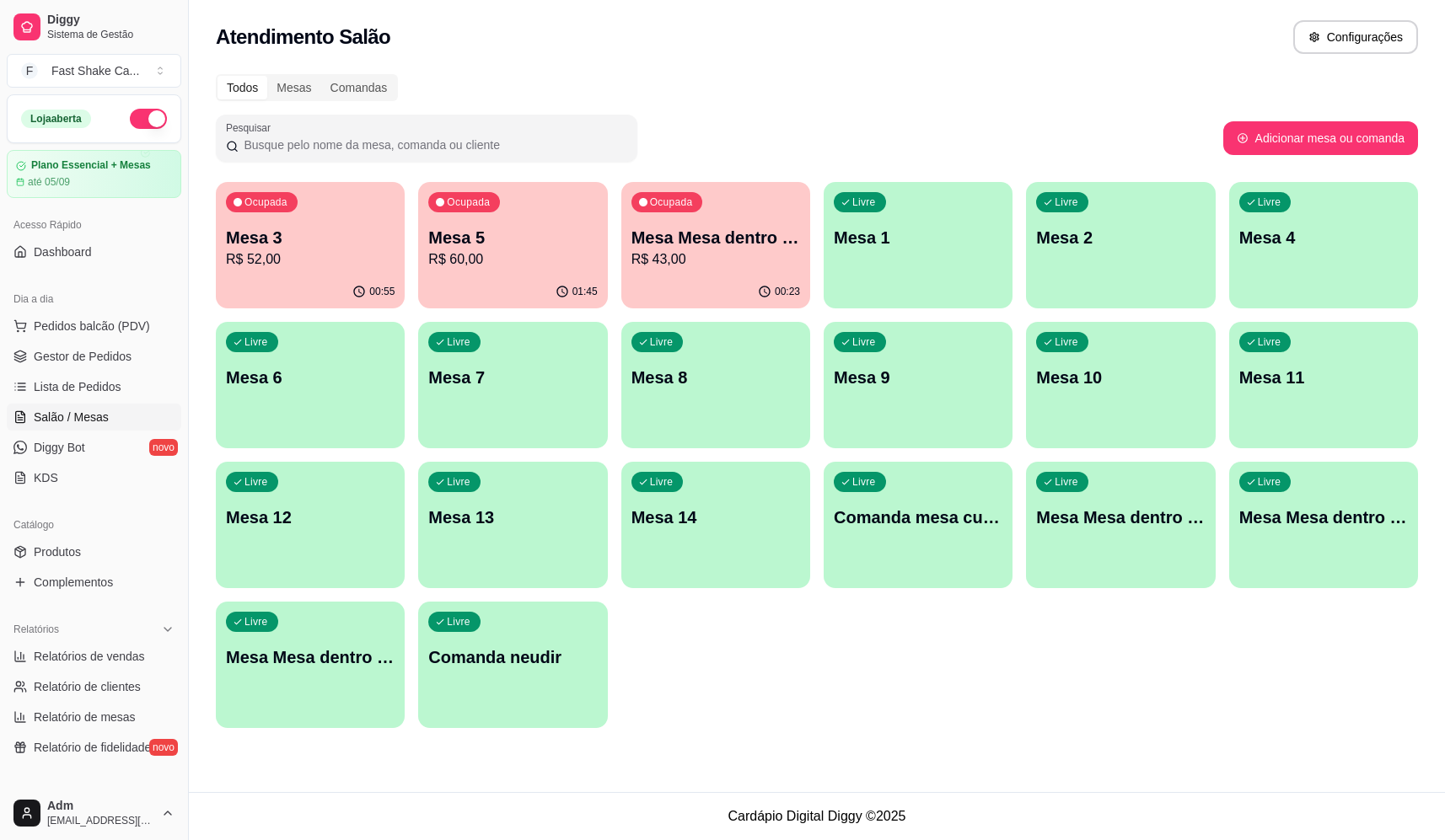
click at [725, 282] on div "00:23" at bounding box center [715, 292] width 188 height 33
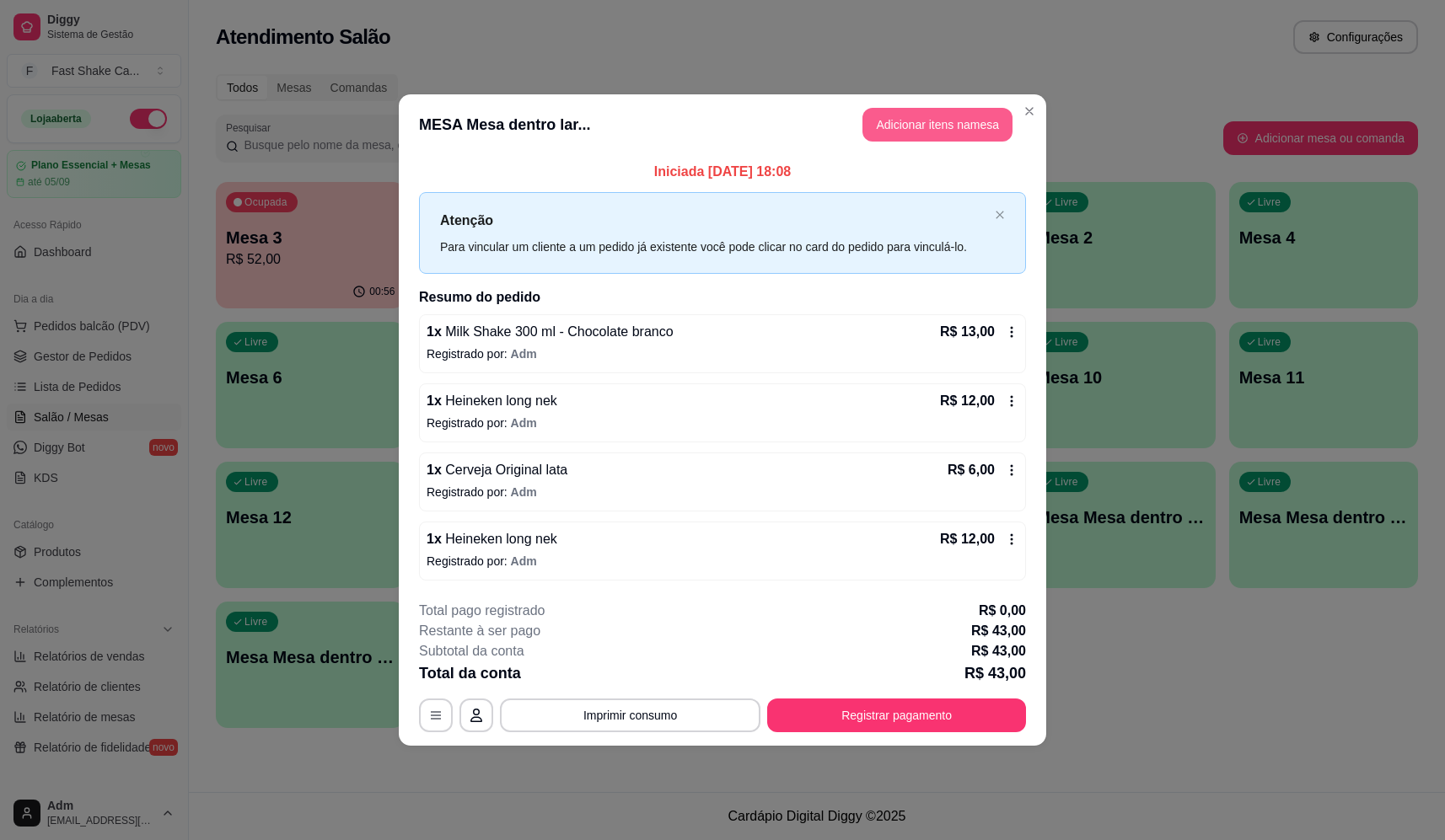
click at [980, 128] on button "Adicionar itens na mesa" at bounding box center [938, 125] width 150 height 34
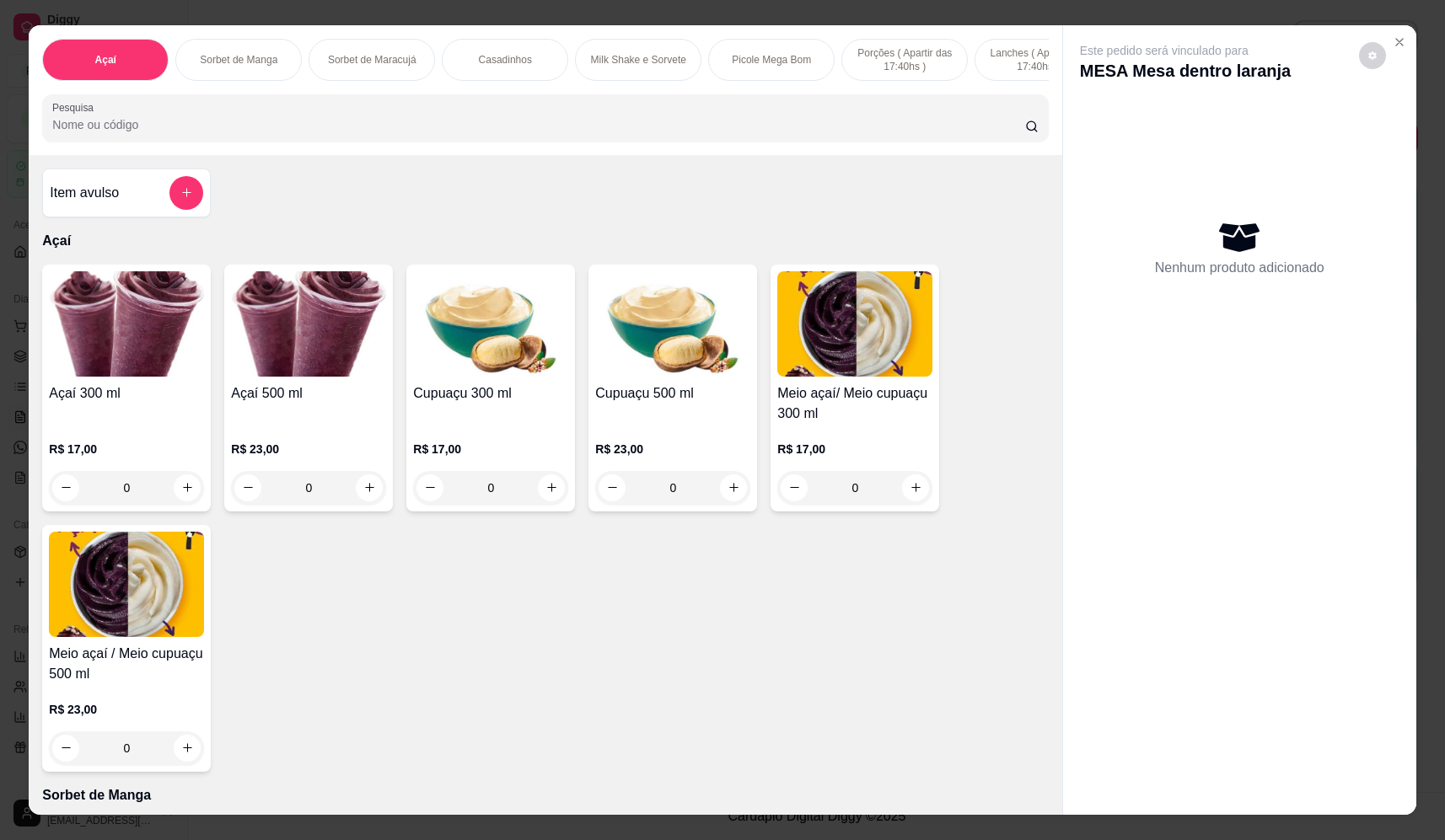
click at [663, 141] on div "Pesquisa" at bounding box center [544, 118] width 1006 height 47
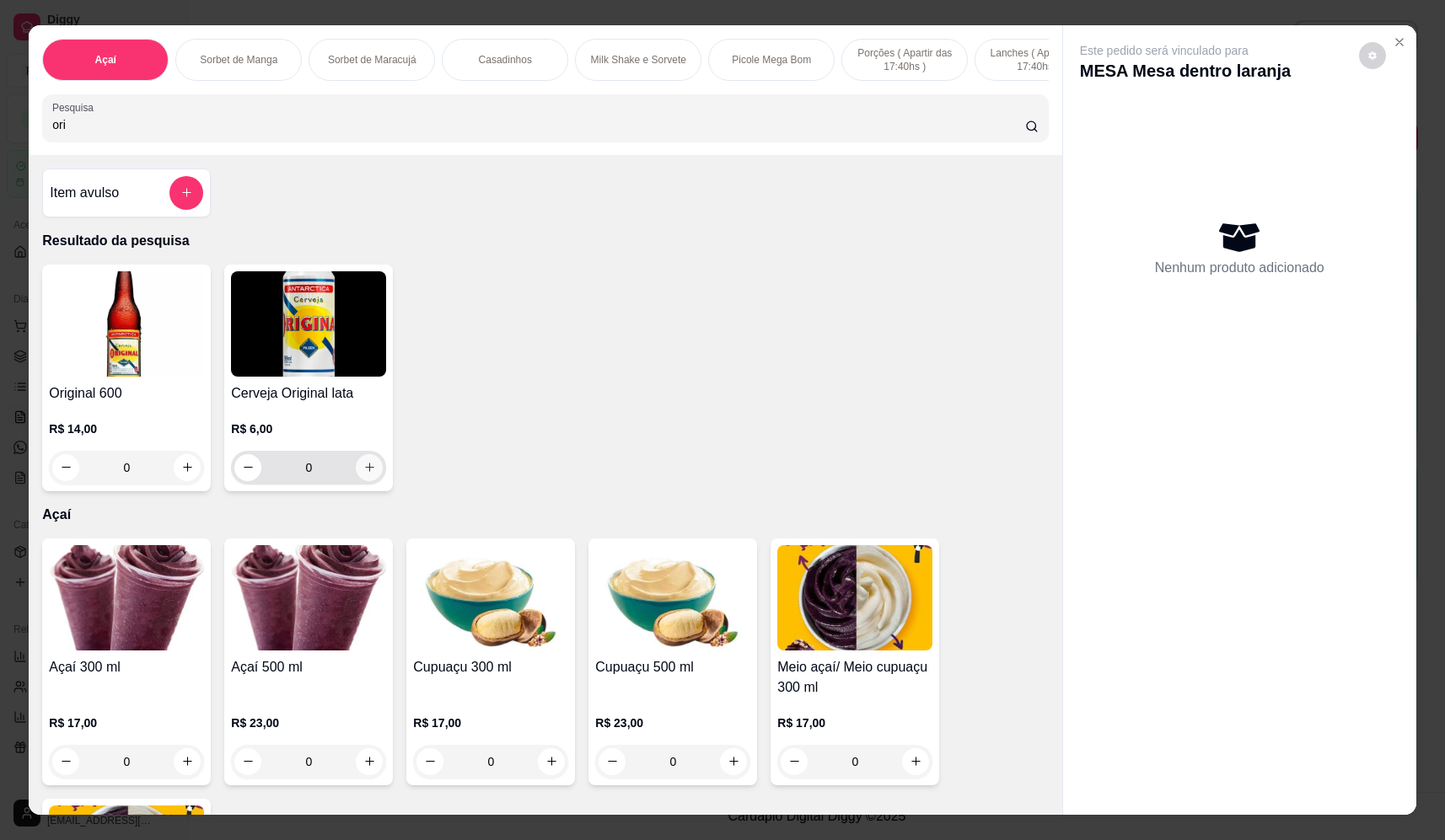
type input "ori"
click at [368, 473] on icon "increase-product-quantity" at bounding box center [369, 467] width 13 height 13
type input "1"
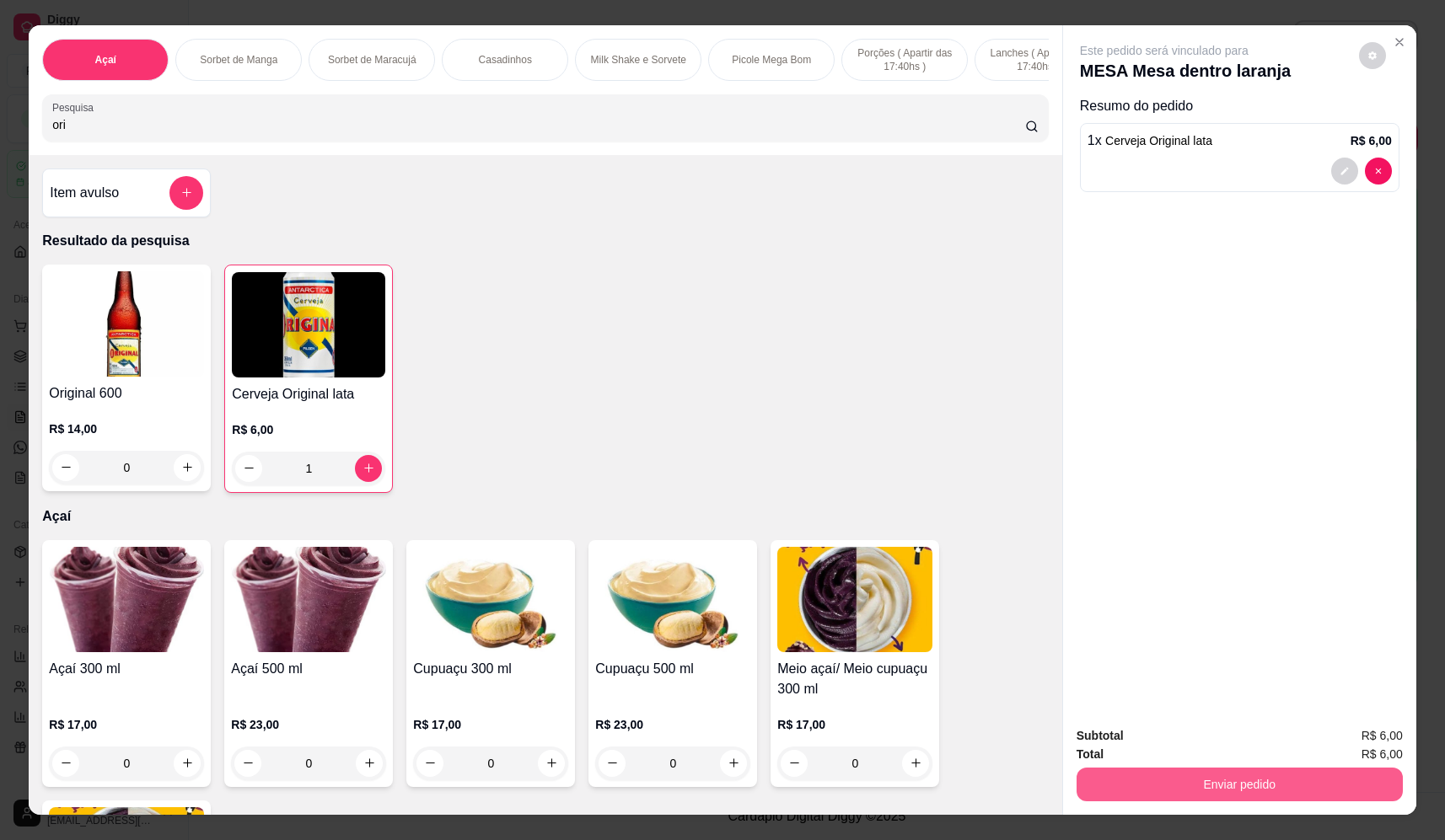
click at [1187, 781] on button "Enviar pedido" at bounding box center [1239, 784] width 326 height 34
click at [1206, 740] on button "Não registrar e enviar pedido" at bounding box center [1184, 742] width 176 height 32
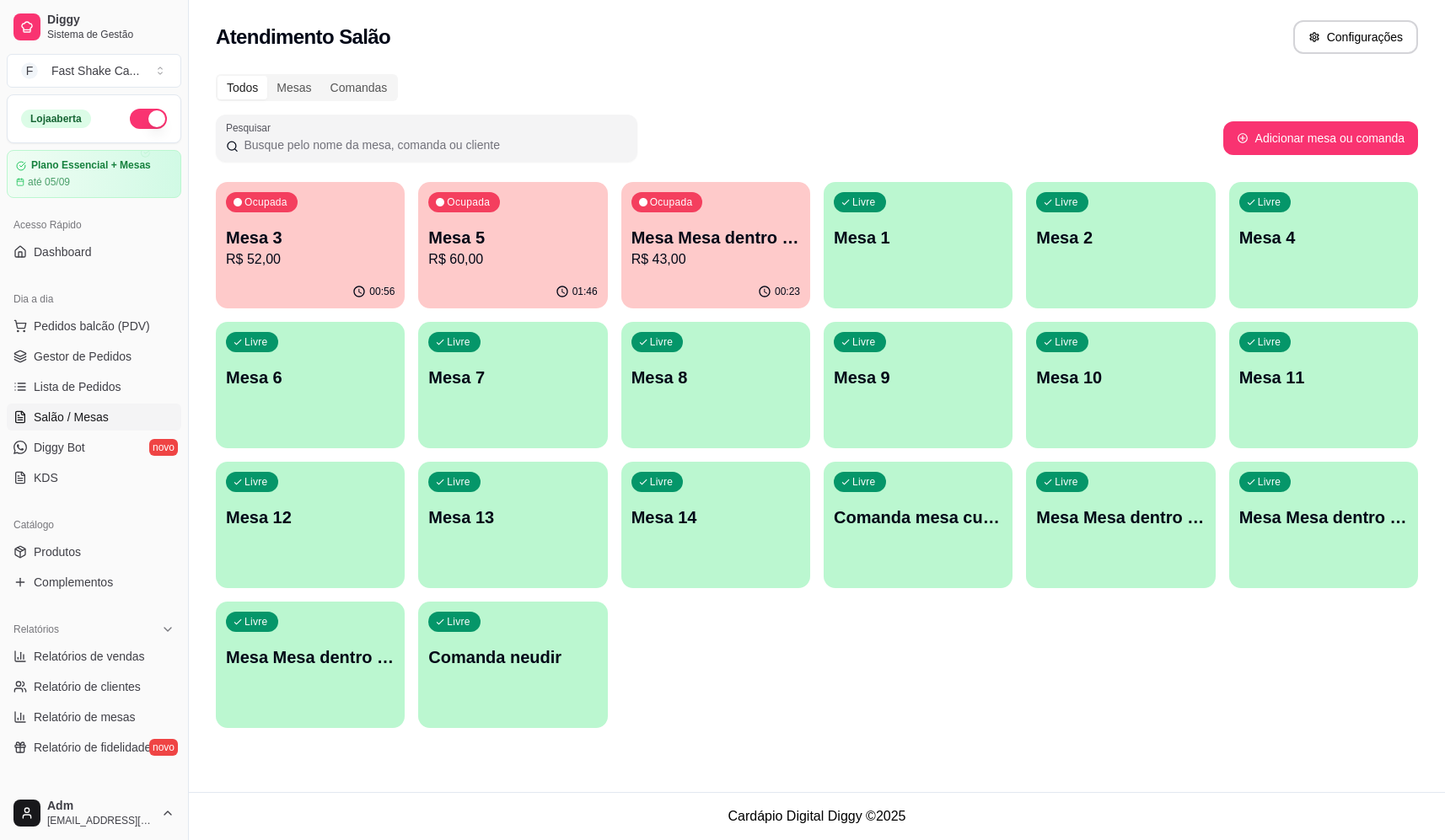
click at [701, 277] on div "00:23" at bounding box center [715, 292] width 188 height 33
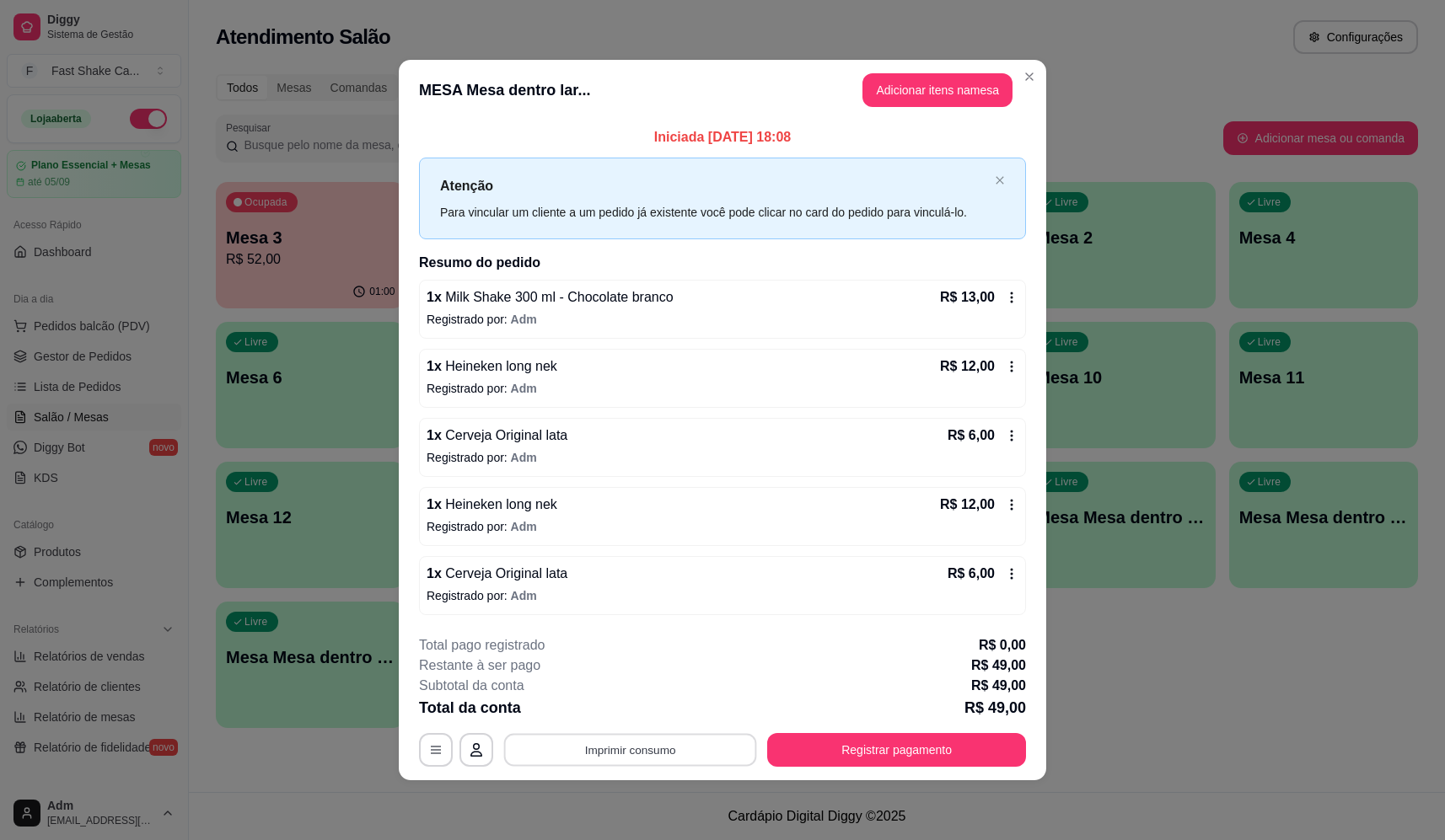
click at [617, 757] on button "Imprimir consumo" at bounding box center [630, 750] width 253 height 33
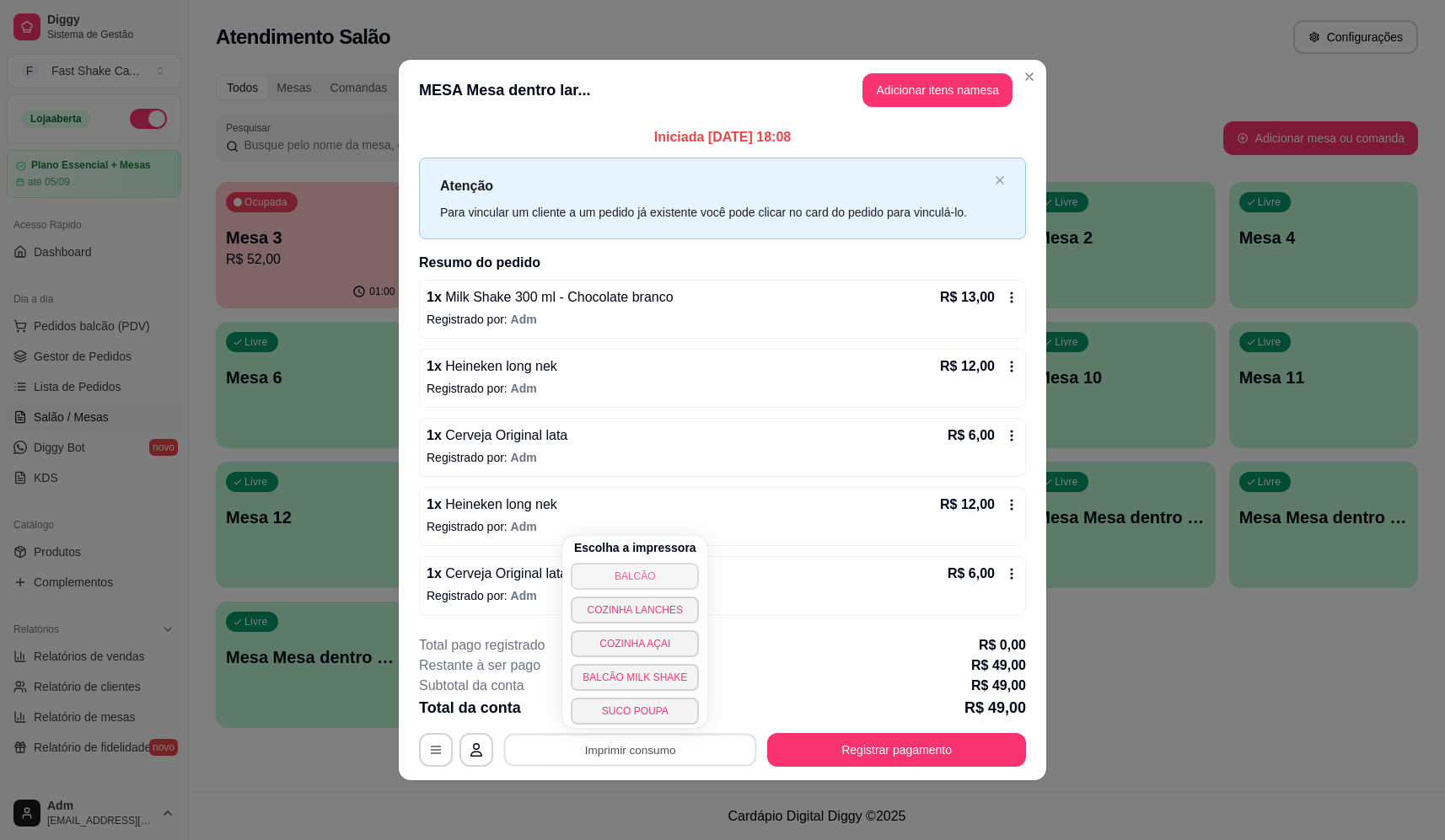
click at [647, 570] on button "BALCÃO" at bounding box center [634, 577] width 128 height 27
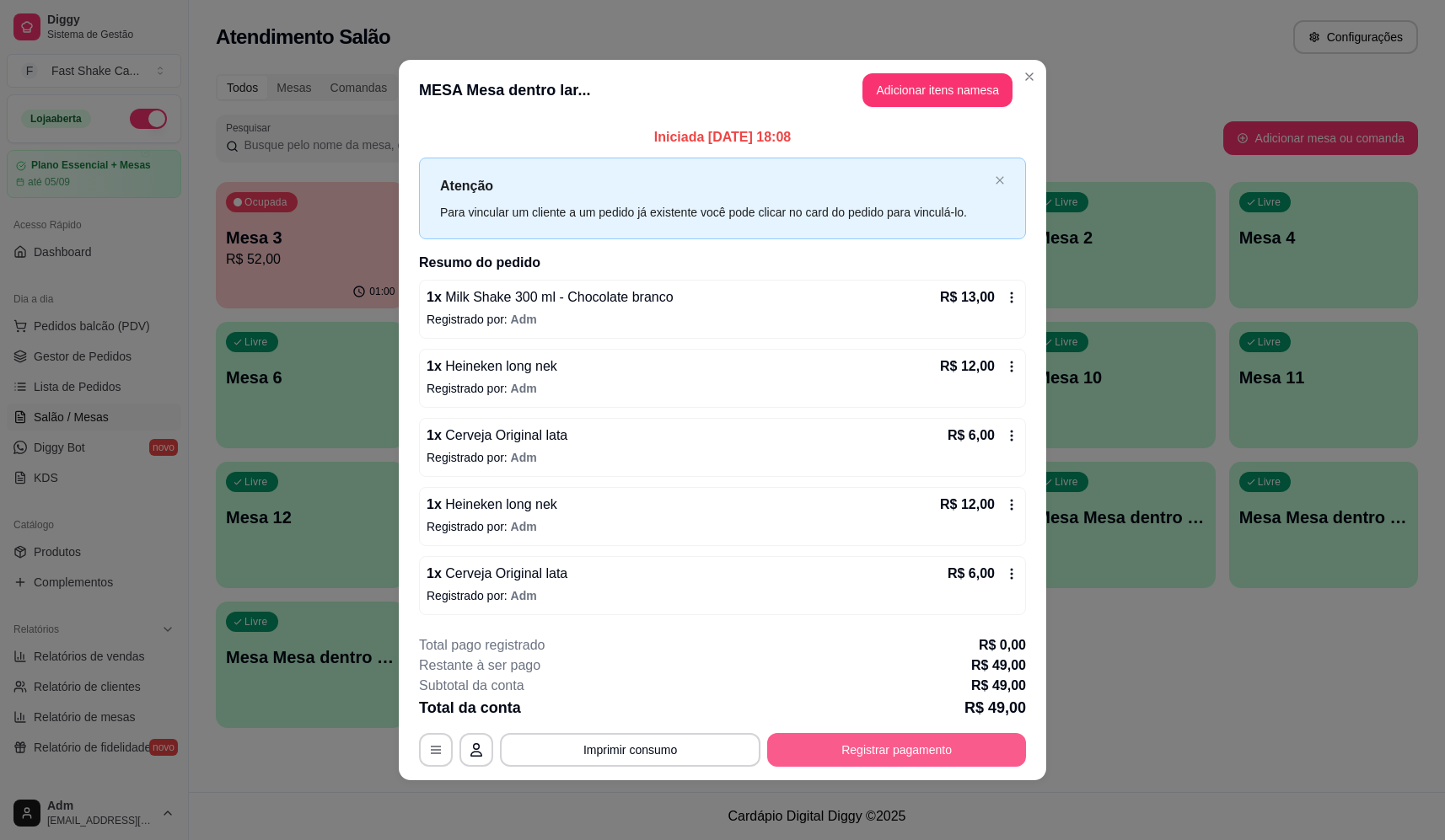
click at [922, 736] on button "Registrar pagamento" at bounding box center [896, 750] width 259 height 34
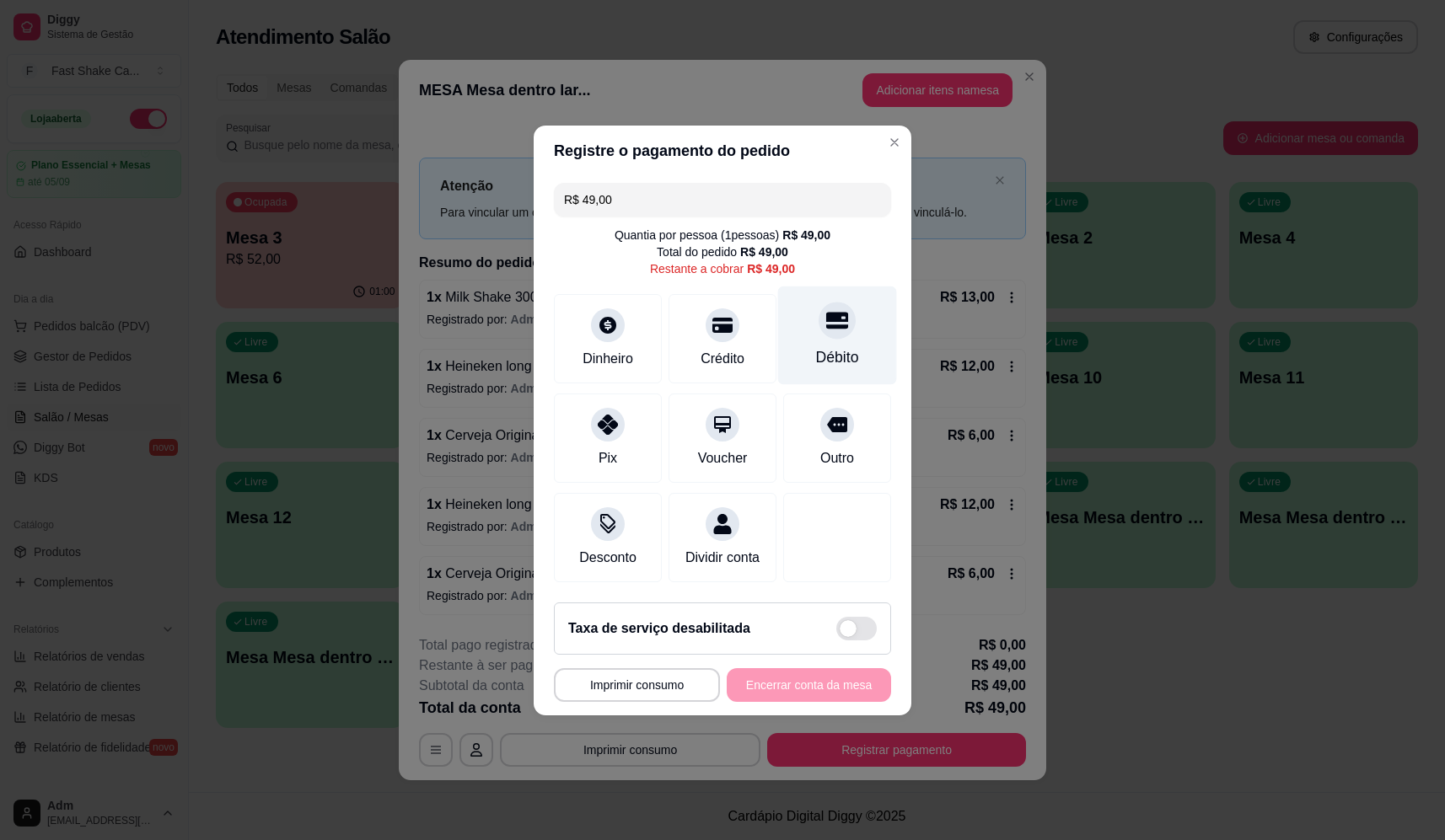
click at [843, 331] on div "Débito" at bounding box center [837, 335] width 119 height 99
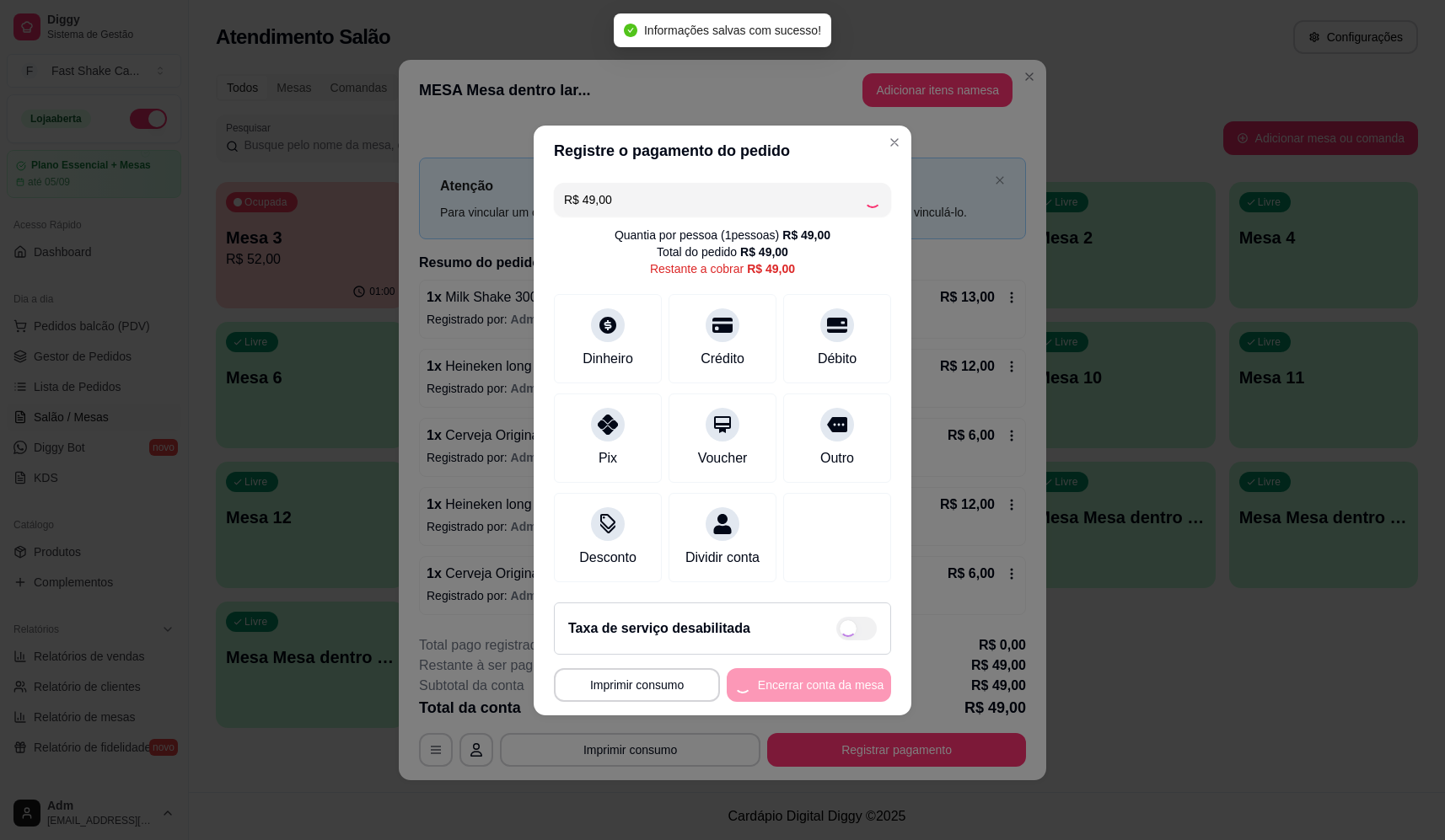
type input "R$ 0,00"
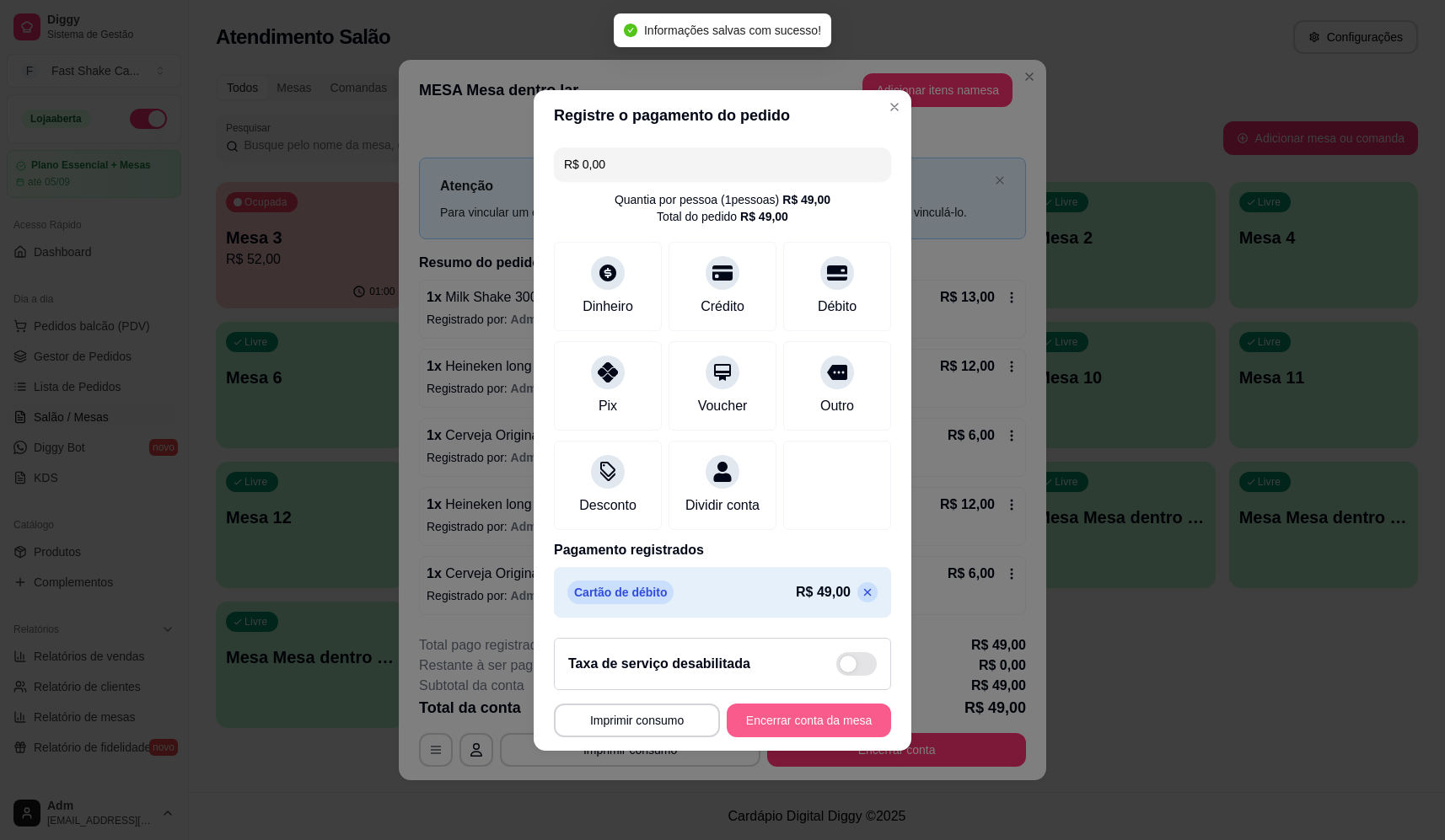
click at [810, 738] on button "Encerrar conta da mesa" at bounding box center [809, 720] width 164 height 34
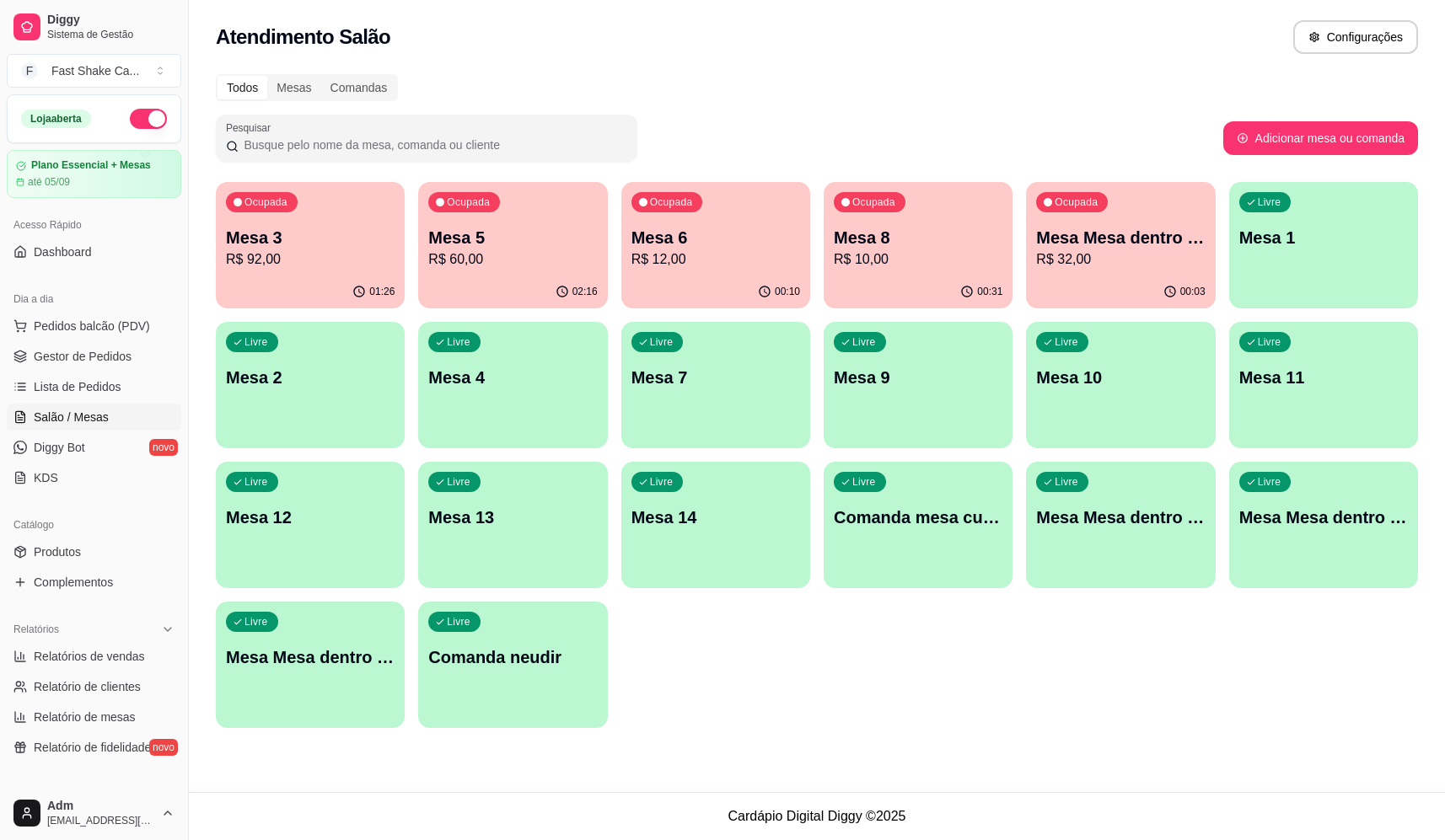
click at [1040, 220] on div "Ocupada Mesa Mesa dentro verde R$ 32,00" at bounding box center [1119, 229] width 188 height 94
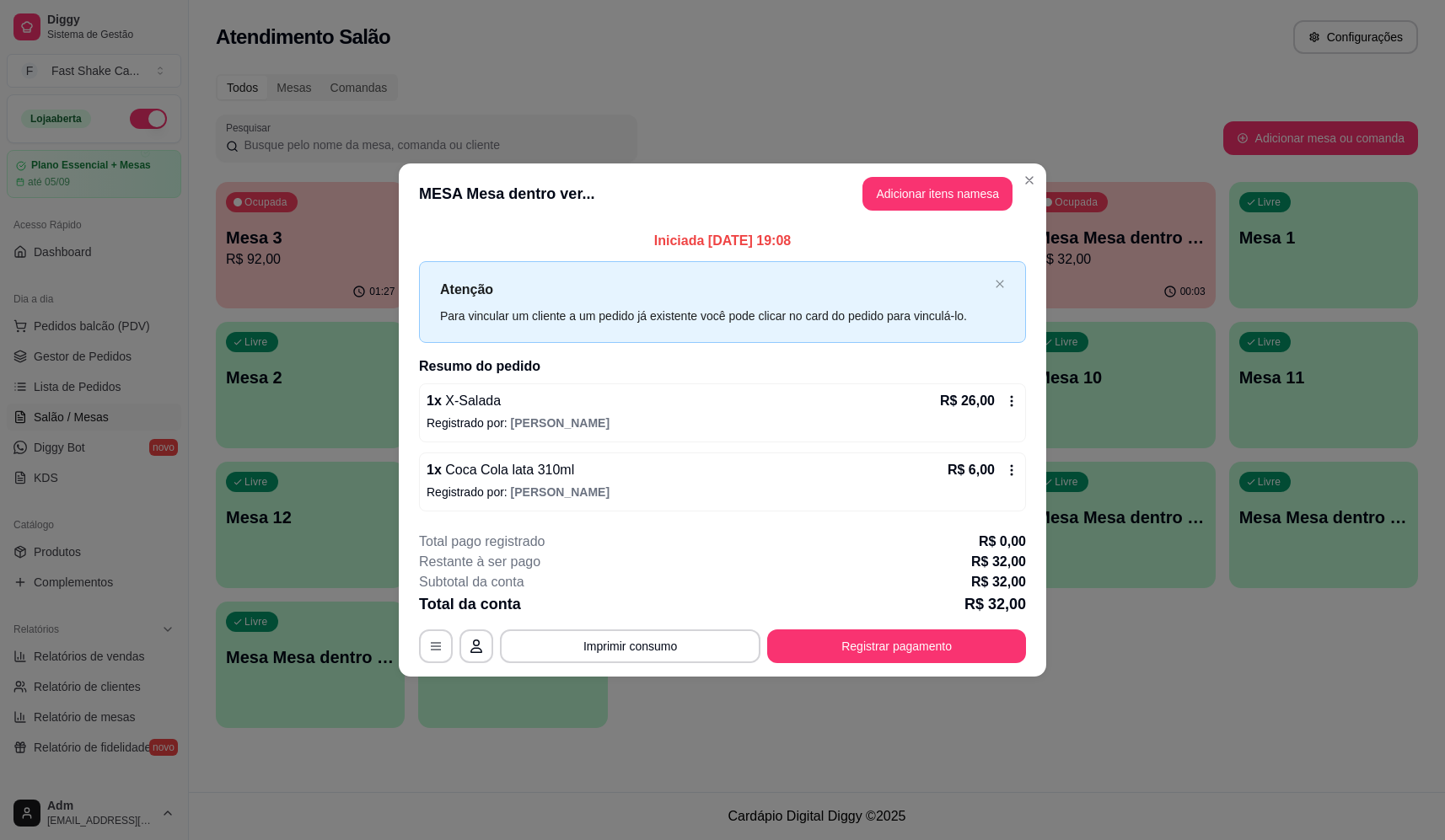
click at [987, 169] on header "MESA Mesa dentro ver... Adicionar itens na mesa" at bounding box center [722, 194] width 647 height 60
click at [975, 188] on button "Adicionar itens na mesa" at bounding box center [938, 193] width 150 height 34
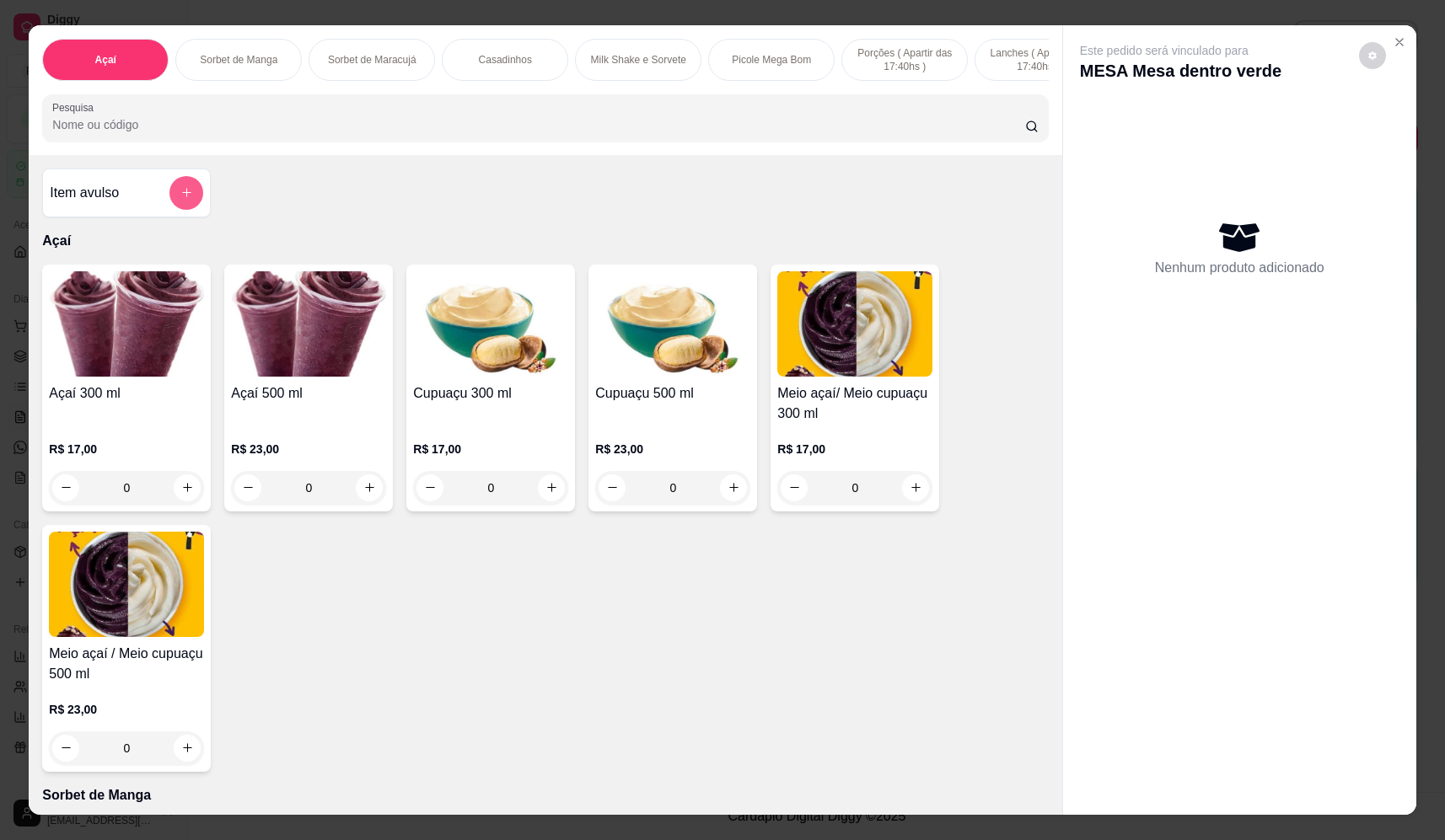
click at [189, 210] on button "add-separate-item" at bounding box center [186, 193] width 34 height 34
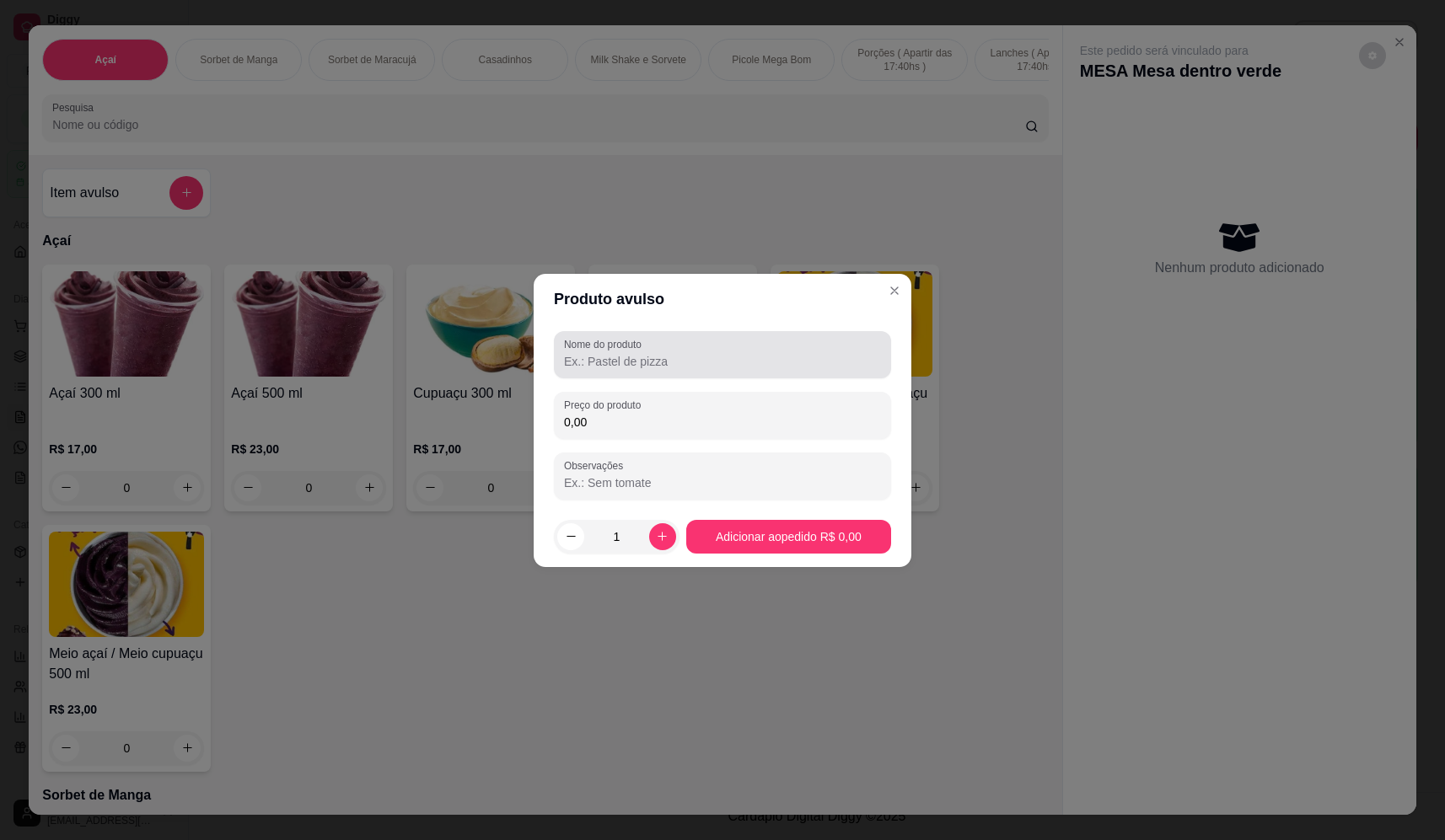
click at [737, 342] on div at bounding box center [722, 354] width 317 height 34
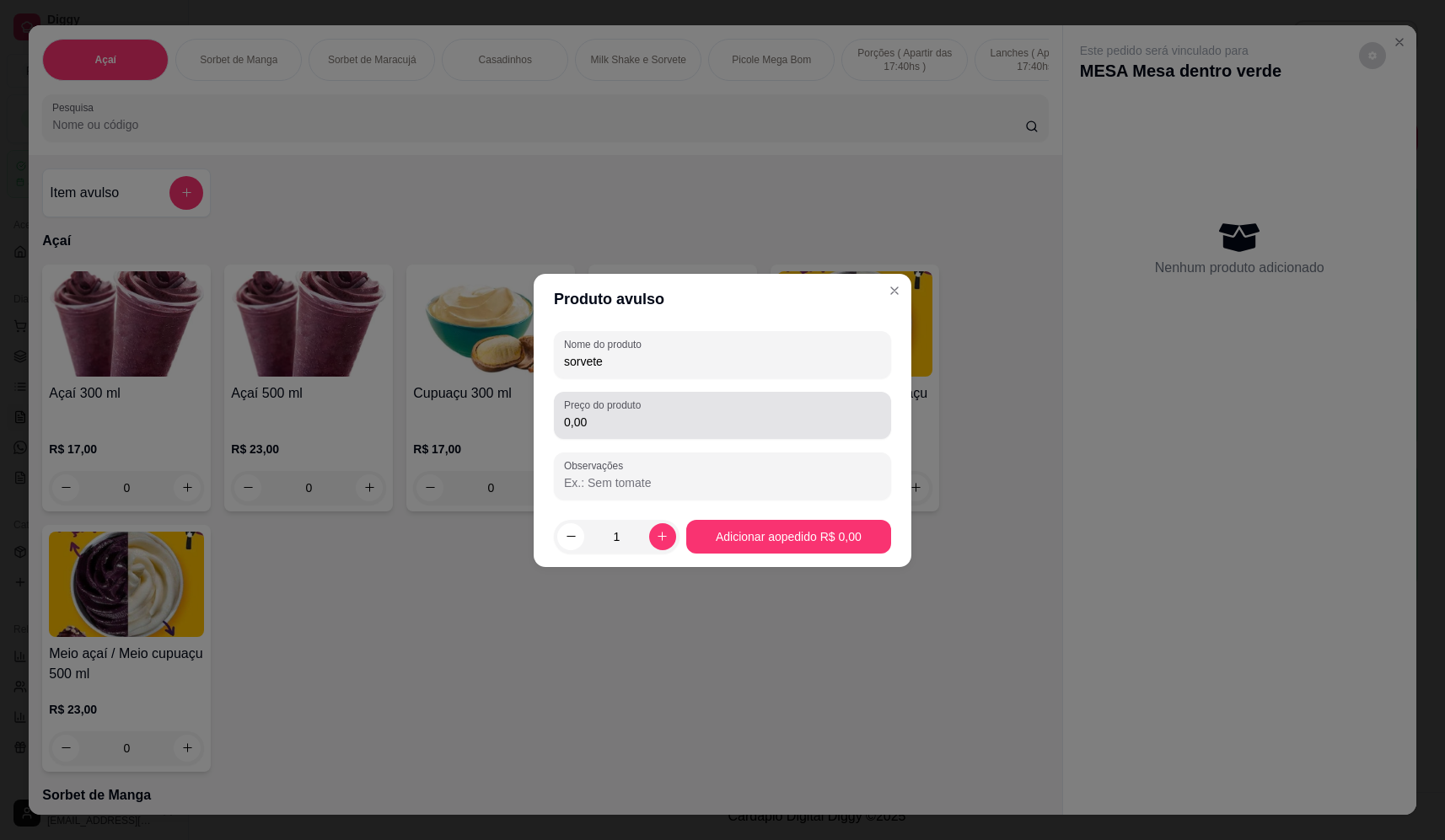
type input "sorvete"
click at [755, 422] on input "0,00" at bounding box center [722, 421] width 317 height 17
type input "17,68"
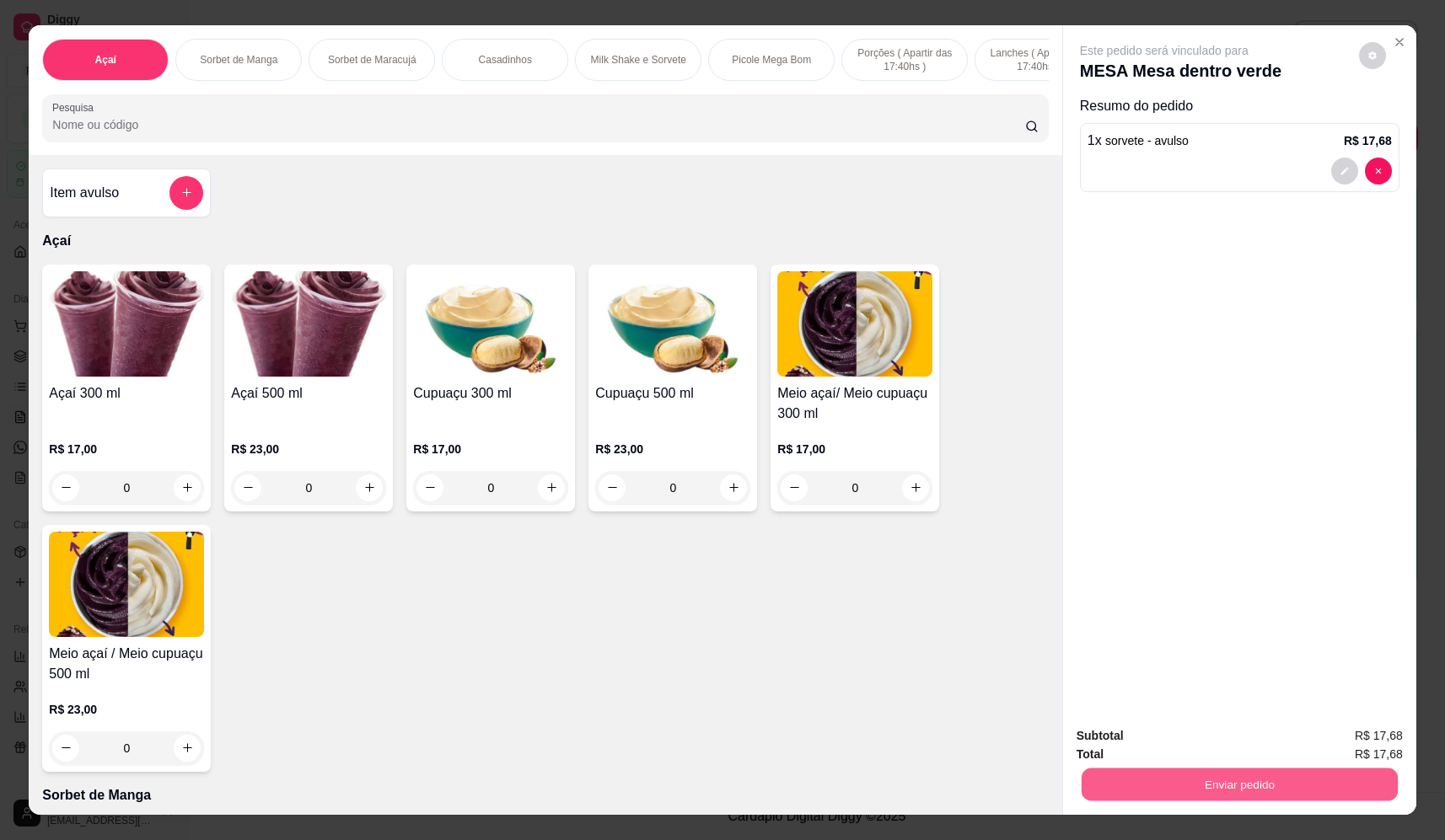
click at [1283, 797] on button "Enviar pedido" at bounding box center [1239, 785] width 316 height 33
click at [1215, 740] on button "Não registrar e enviar pedido" at bounding box center [1184, 742] width 176 height 32
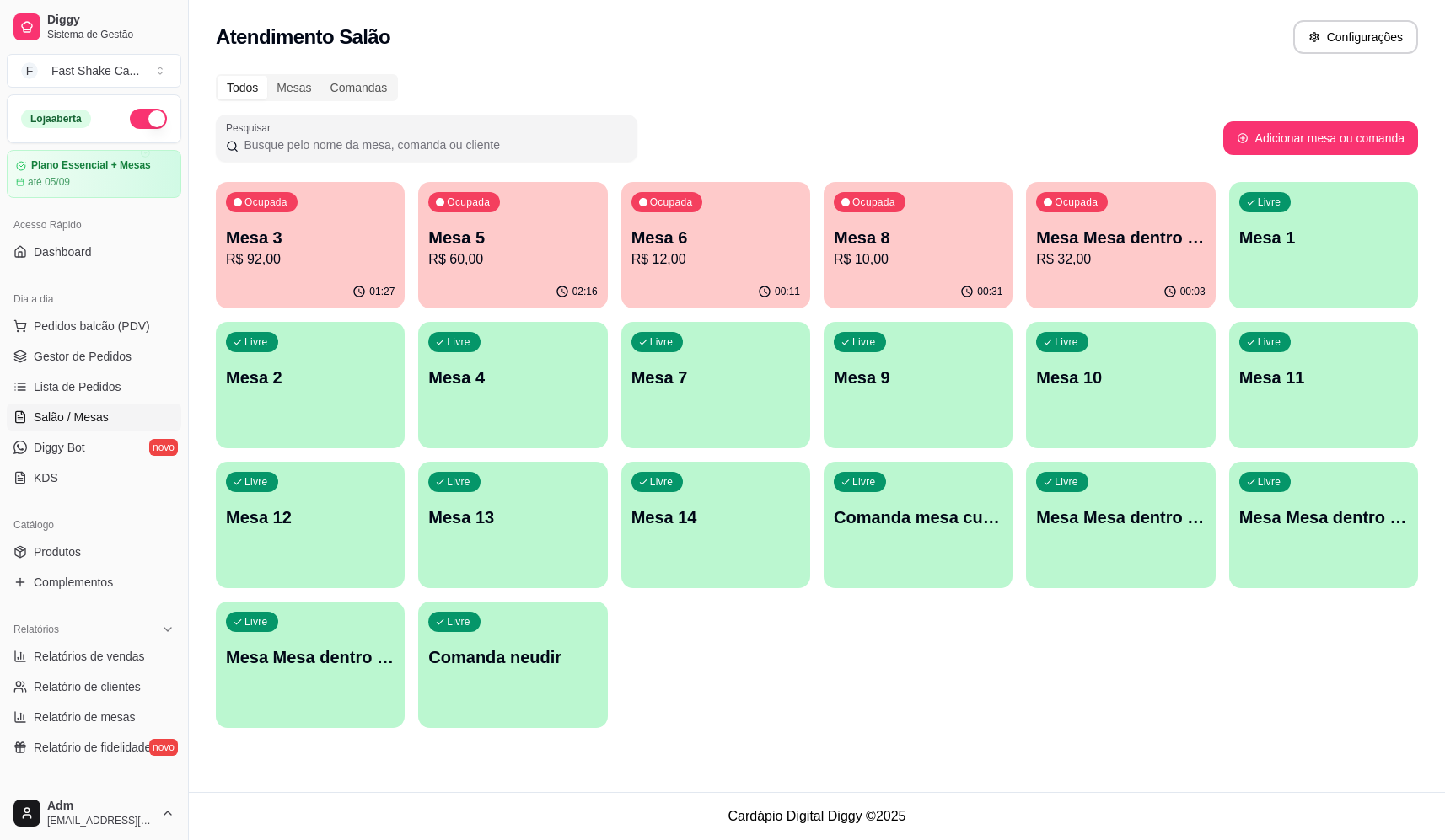
click at [871, 237] on p "Mesa 8" at bounding box center [917, 238] width 169 height 23
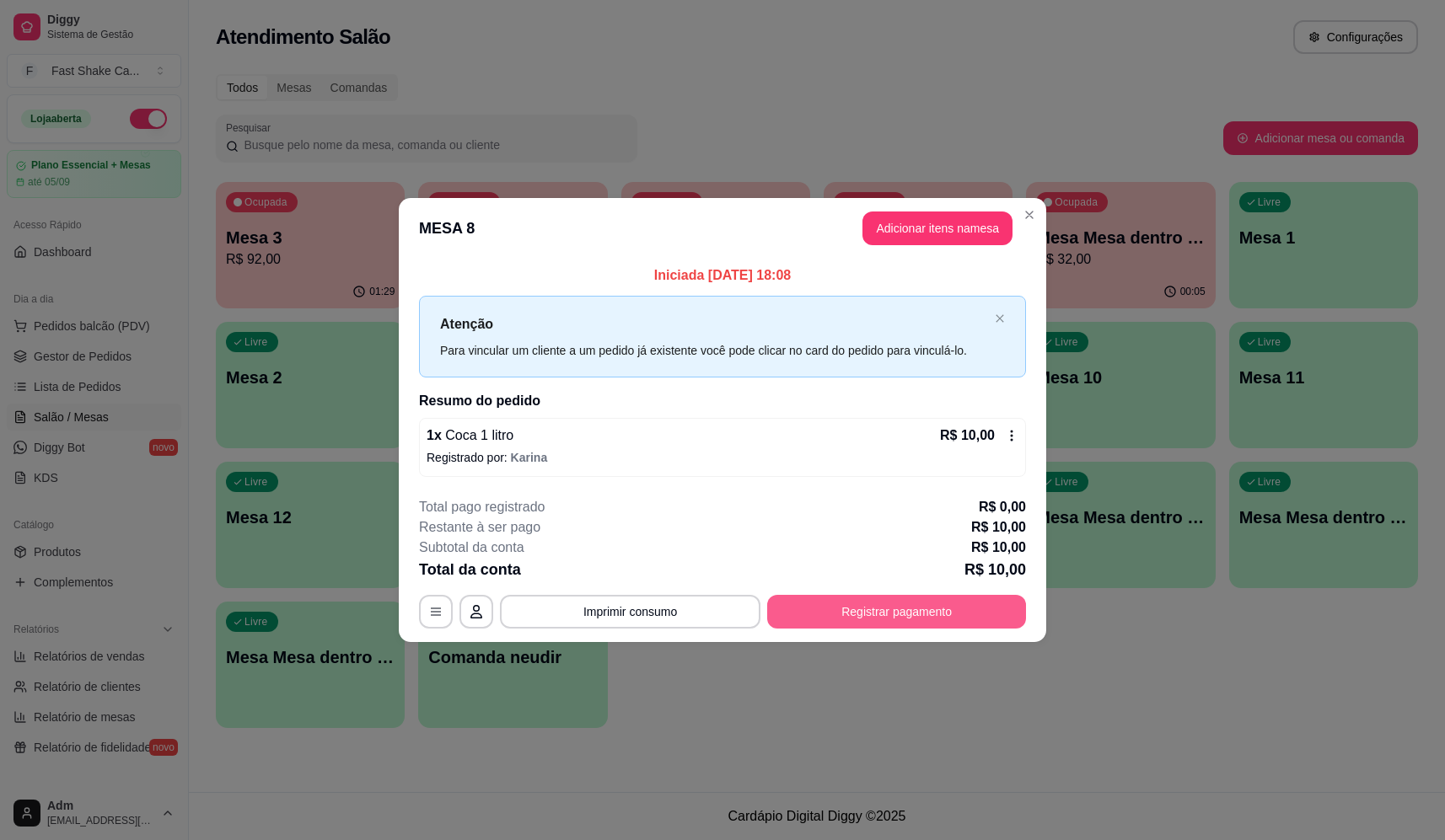
click at [932, 604] on button "Registrar pagamento" at bounding box center [896, 612] width 259 height 34
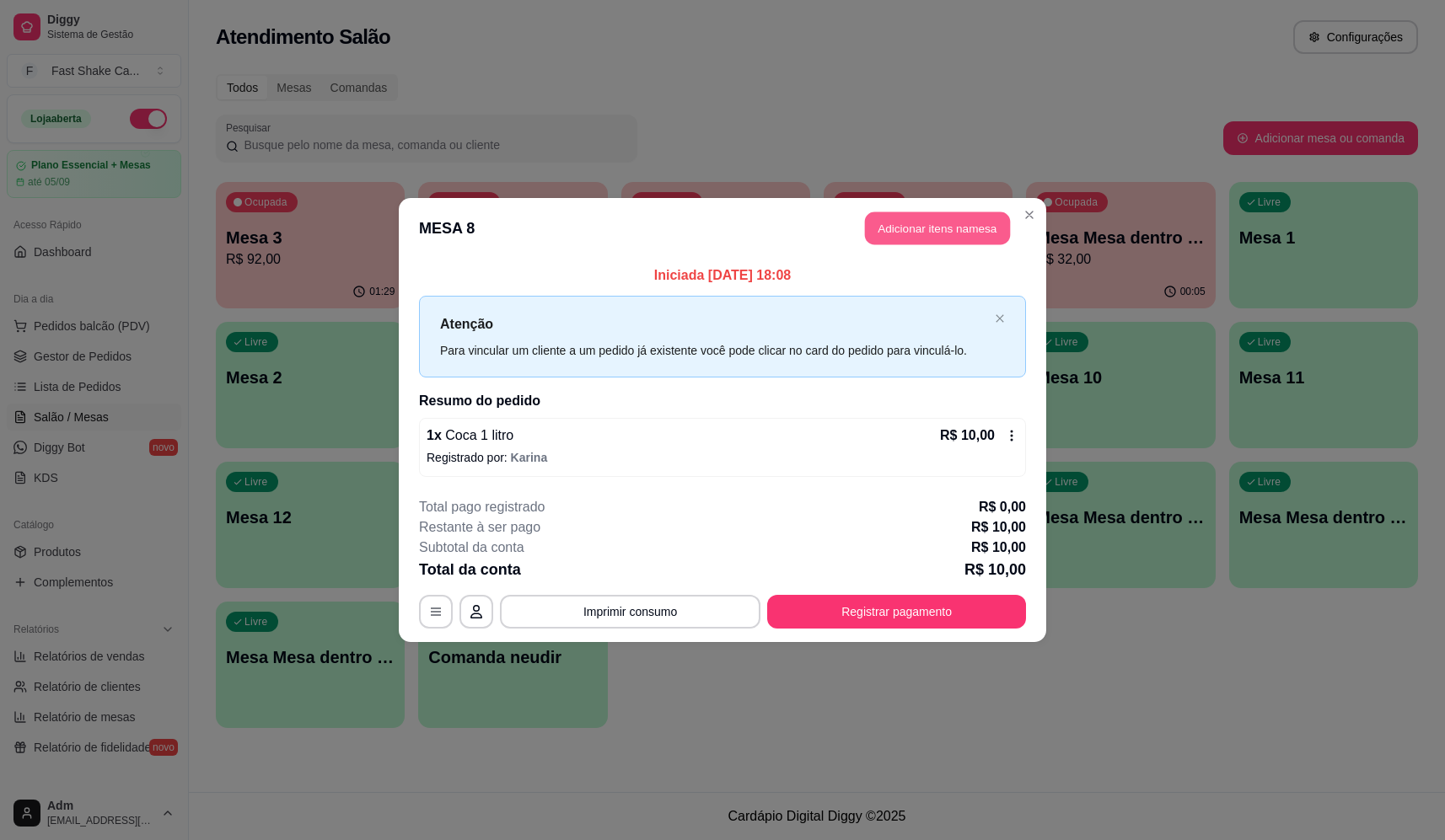
click at [942, 220] on button "Adicionar itens na mesa" at bounding box center [937, 229] width 145 height 33
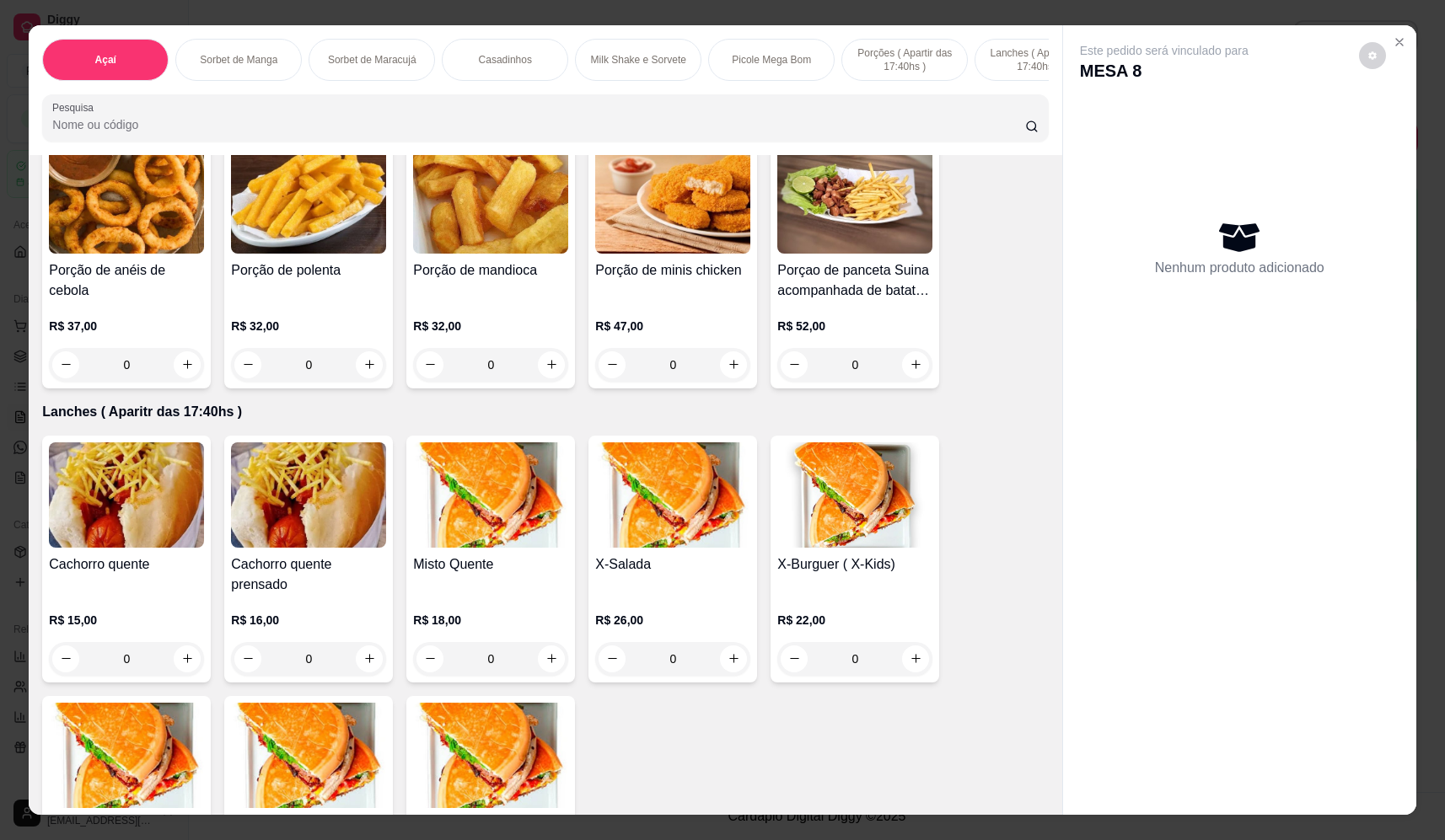
scroll to position [3371, 0]
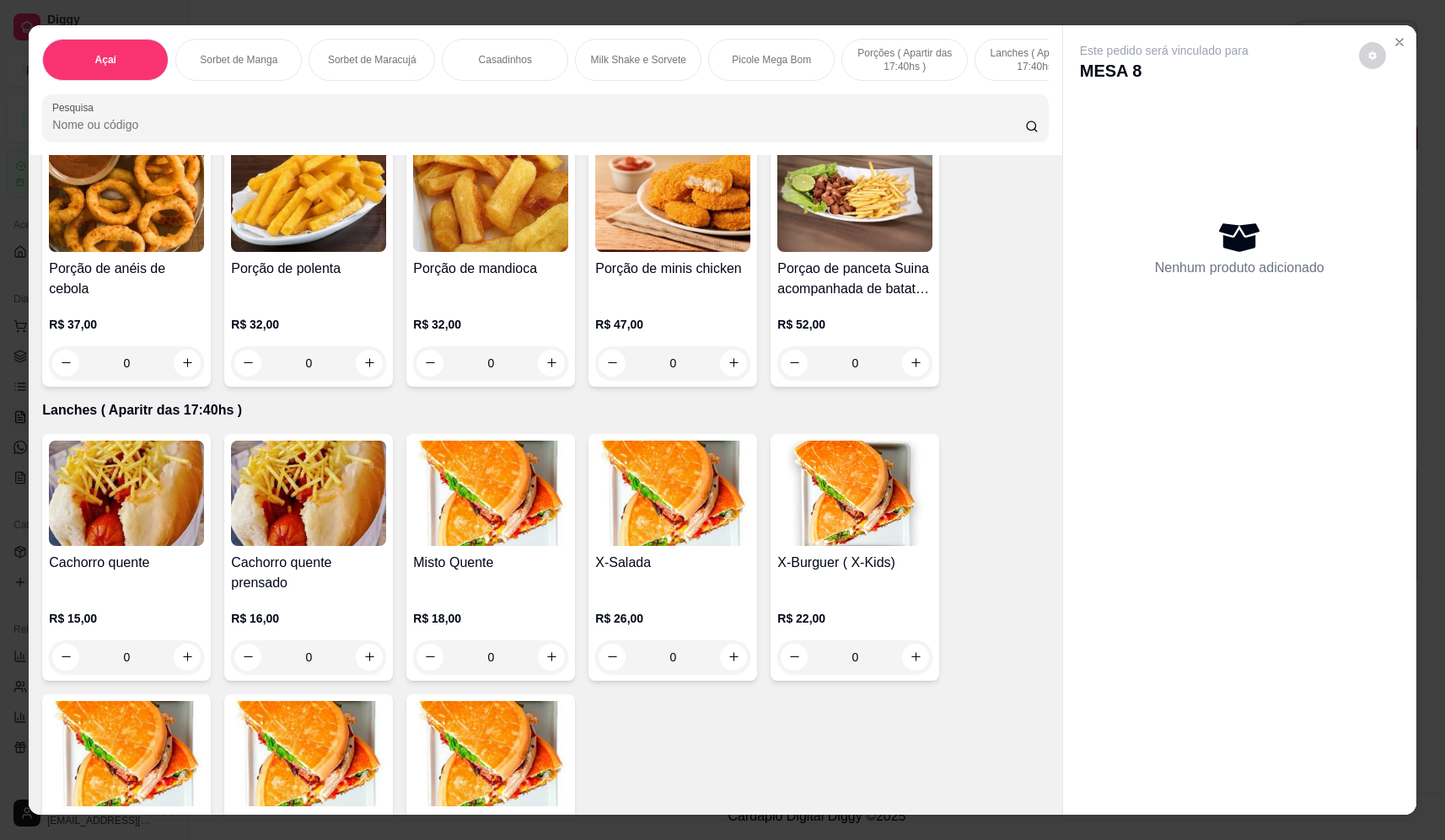
click at [362, 671] on div "0" at bounding box center [308, 658] width 155 height 34
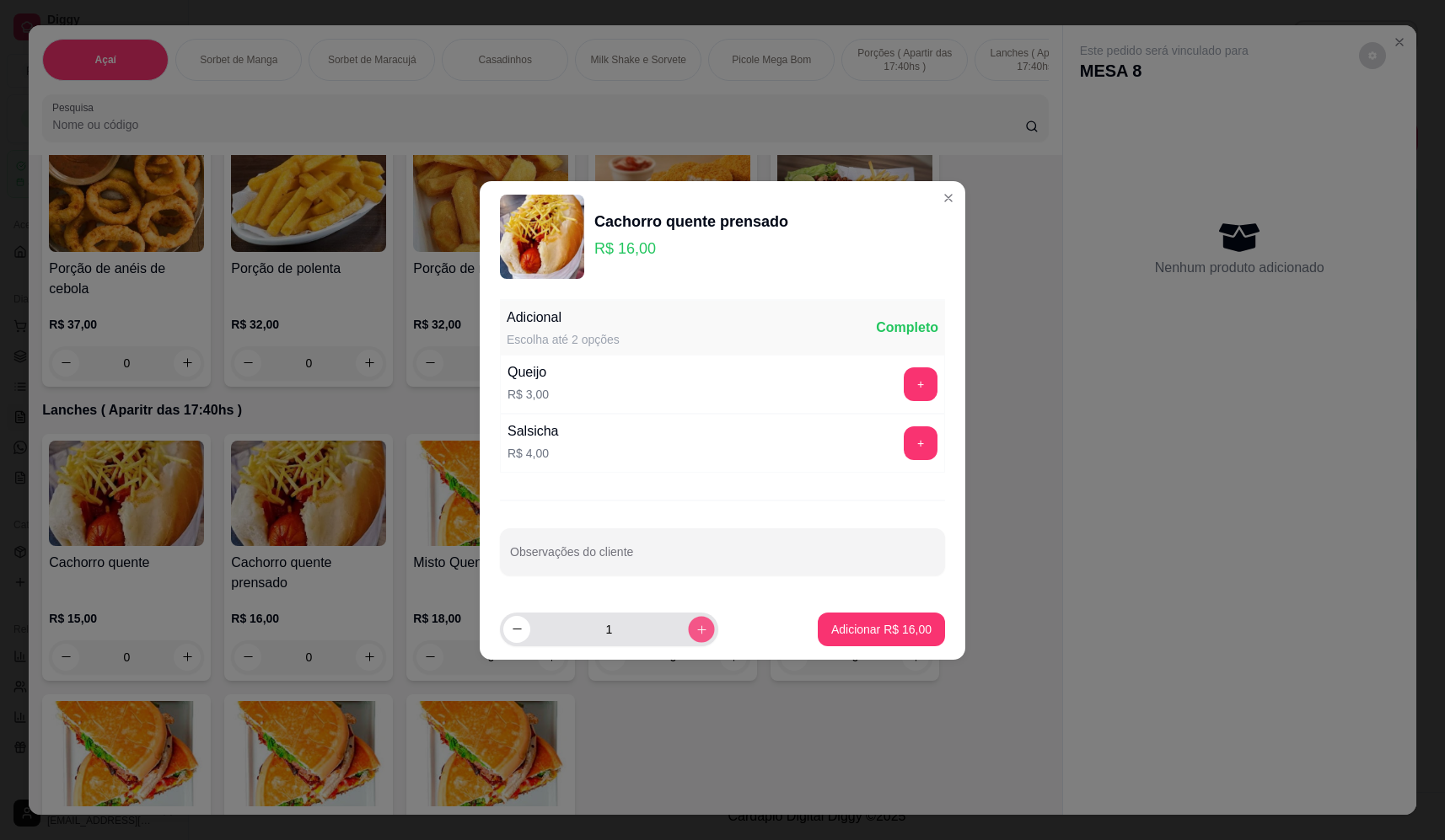
click at [696, 628] on icon "increase-product-quantity" at bounding box center [702, 628] width 13 height 13
type input "3"
click at [869, 633] on p "Adicionar R$ 48,00" at bounding box center [881, 629] width 100 height 17
type input "3"
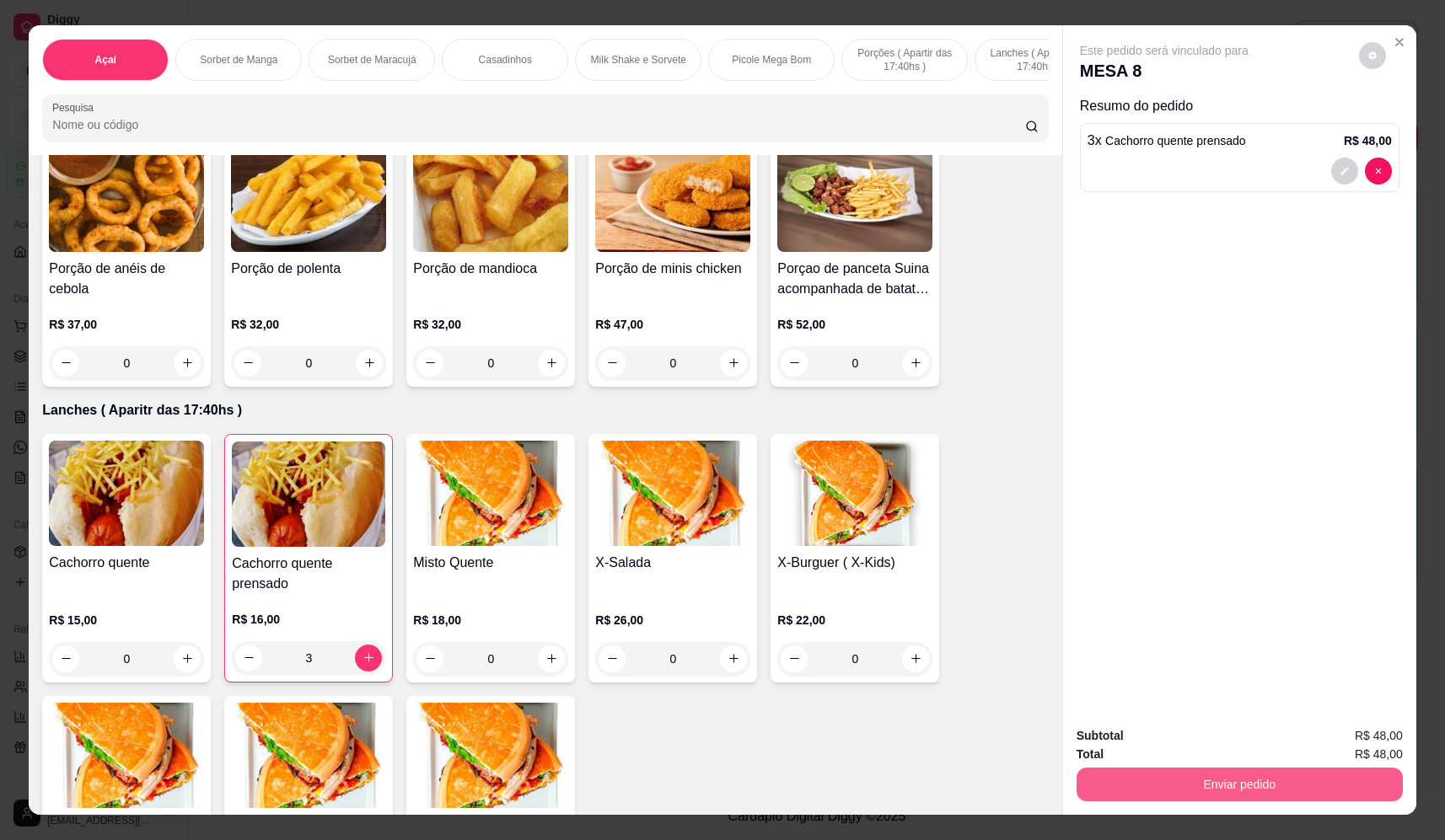
click at [1256, 793] on button "Enviar pedido" at bounding box center [1239, 784] width 326 height 34
click at [1223, 732] on button "Não registrar e enviar pedido" at bounding box center [1184, 742] width 170 height 31
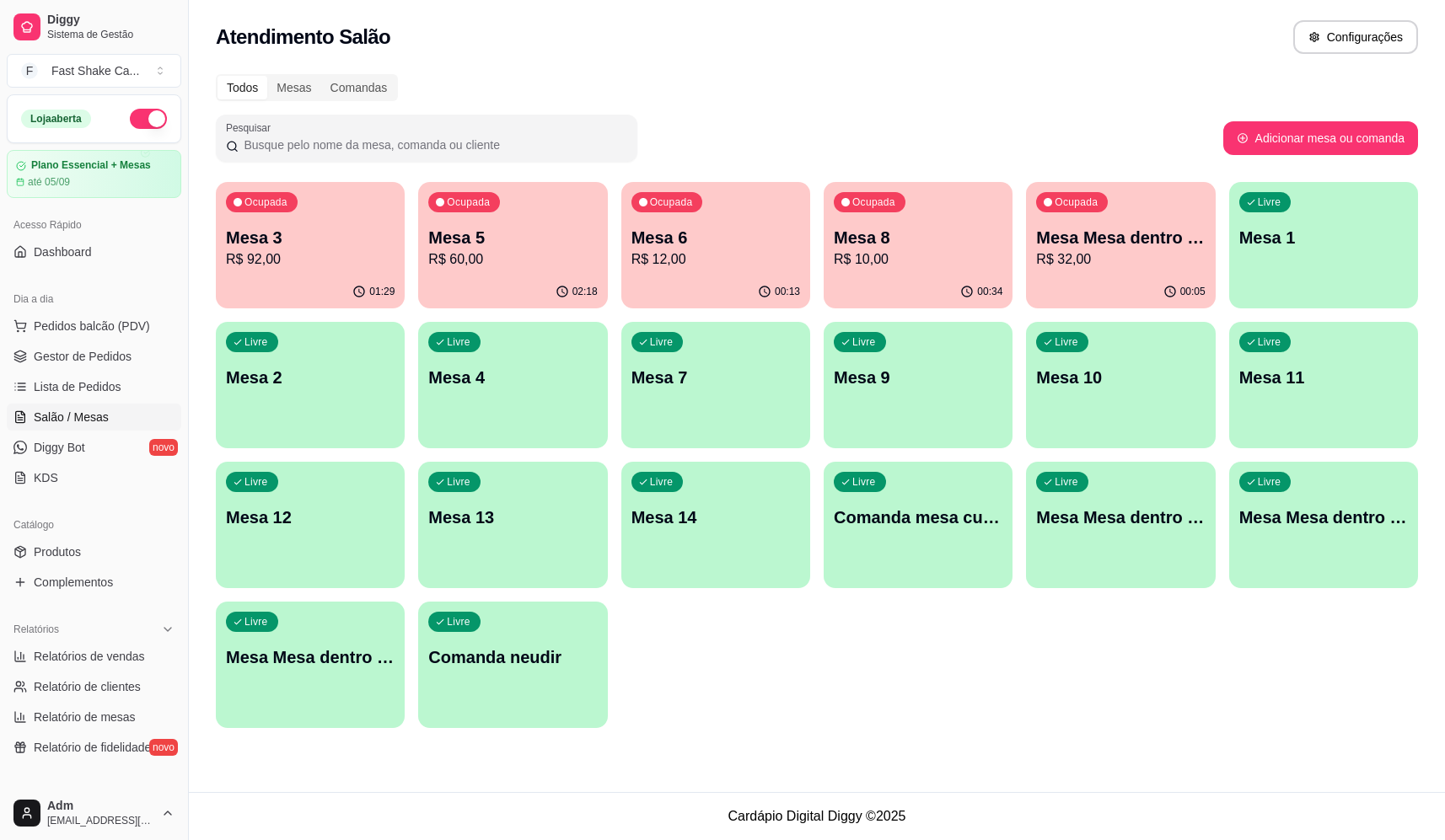
click at [1300, 525] on p "Mesa Mesa dentro laranja" at bounding box center [1323, 517] width 169 height 23
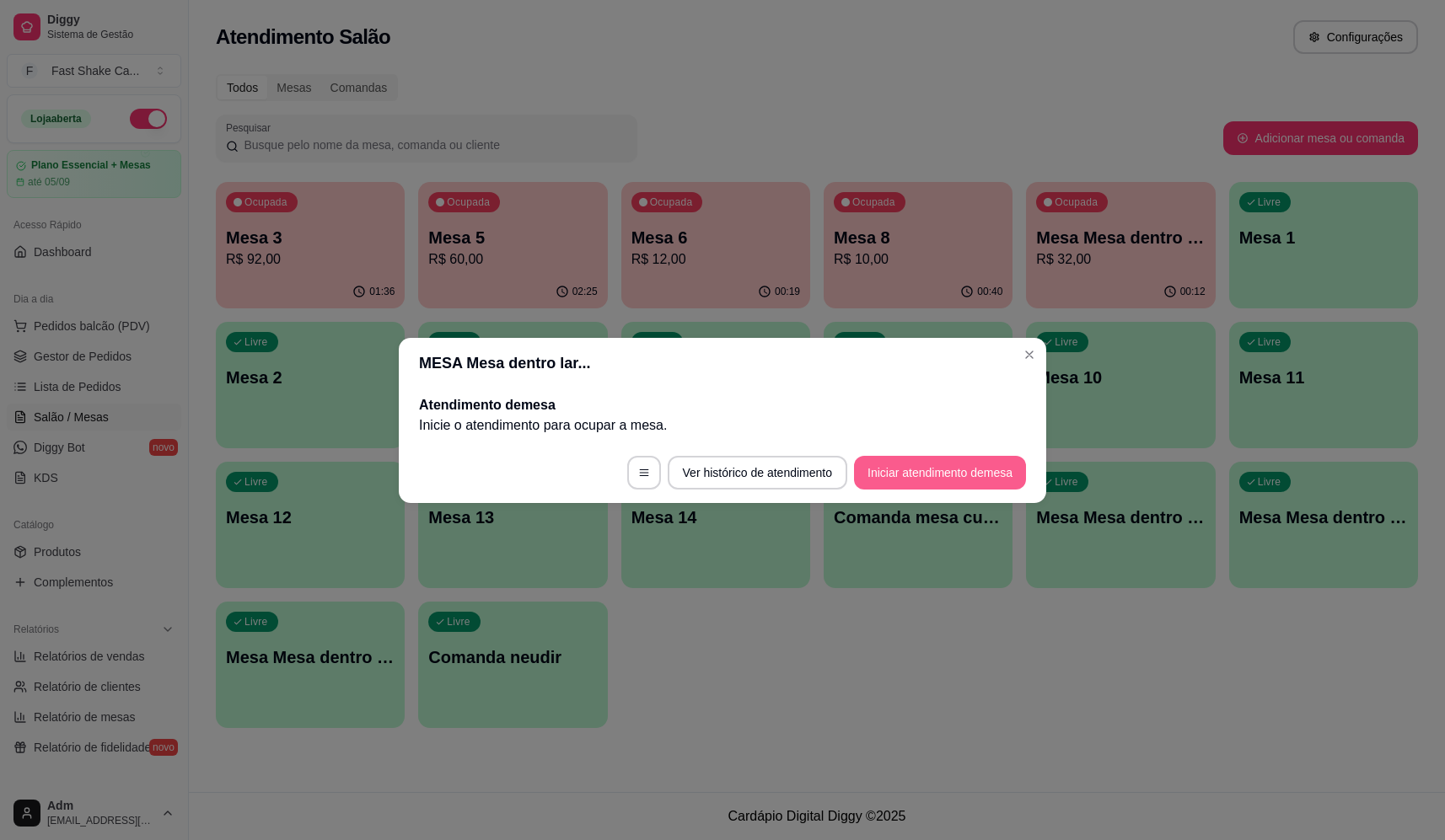
click at [945, 480] on button "Iniciar atendimento de mesa" at bounding box center [940, 472] width 172 height 34
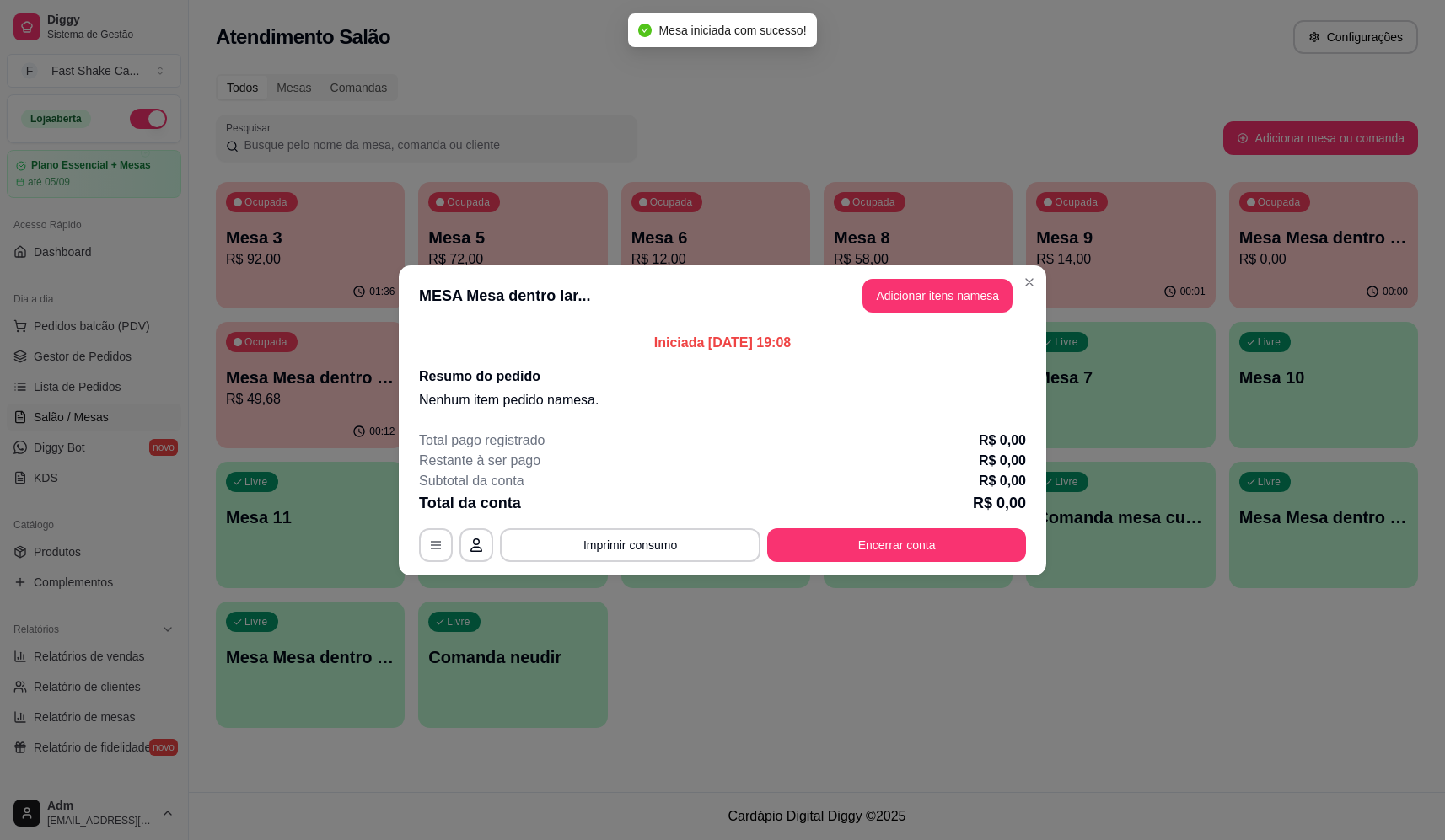
click at [963, 301] on button "Adicionar itens na mesa" at bounding box center [938, 296] width 150 height 34
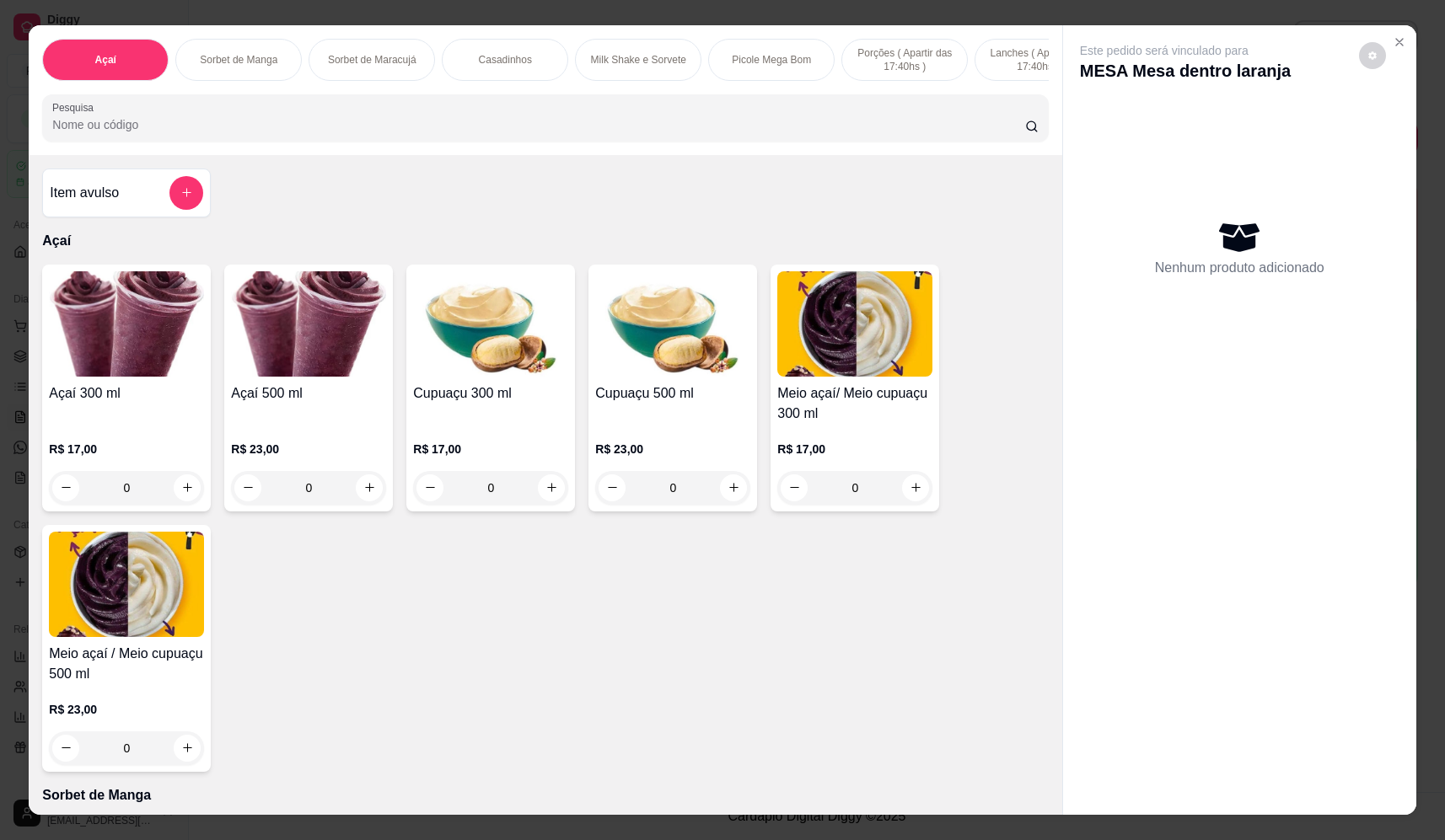
click at [191, 497] on div "0" at bounding box center [126, 488] width 155 height 34
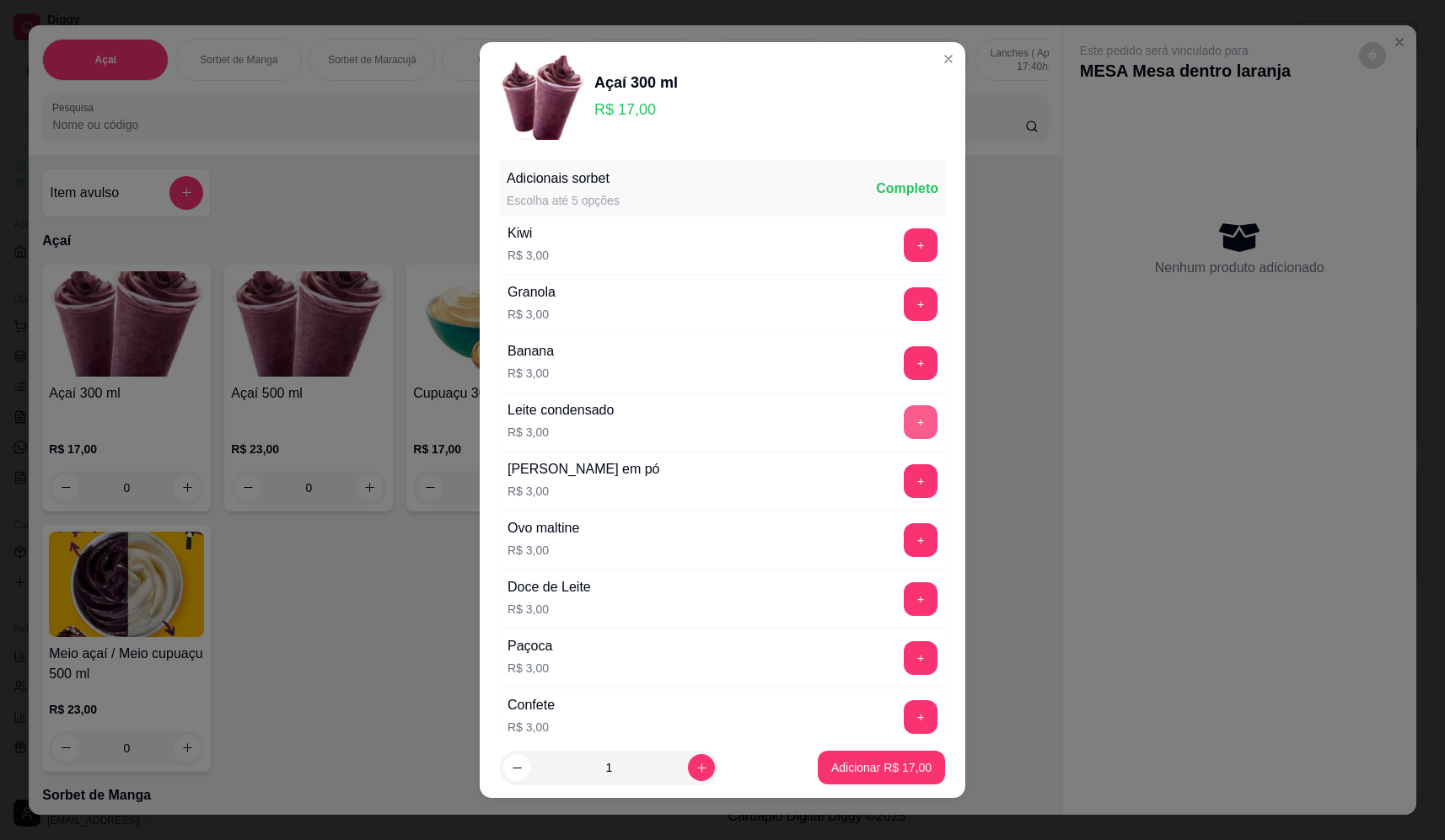
click at [903, 425] on button "+" at bounding box center [920, 422] width 34 height 34
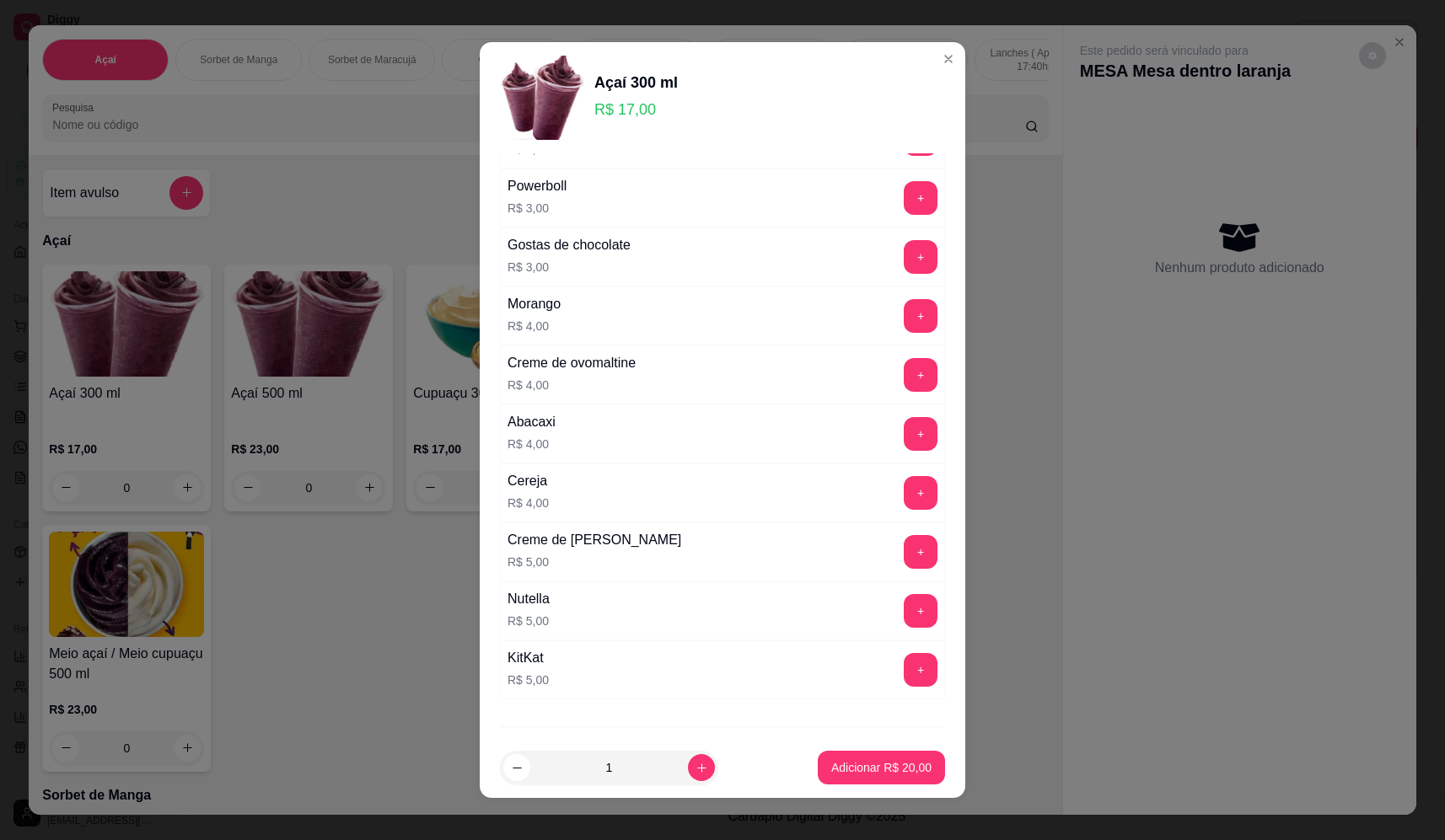
scroll to position [843, 0]
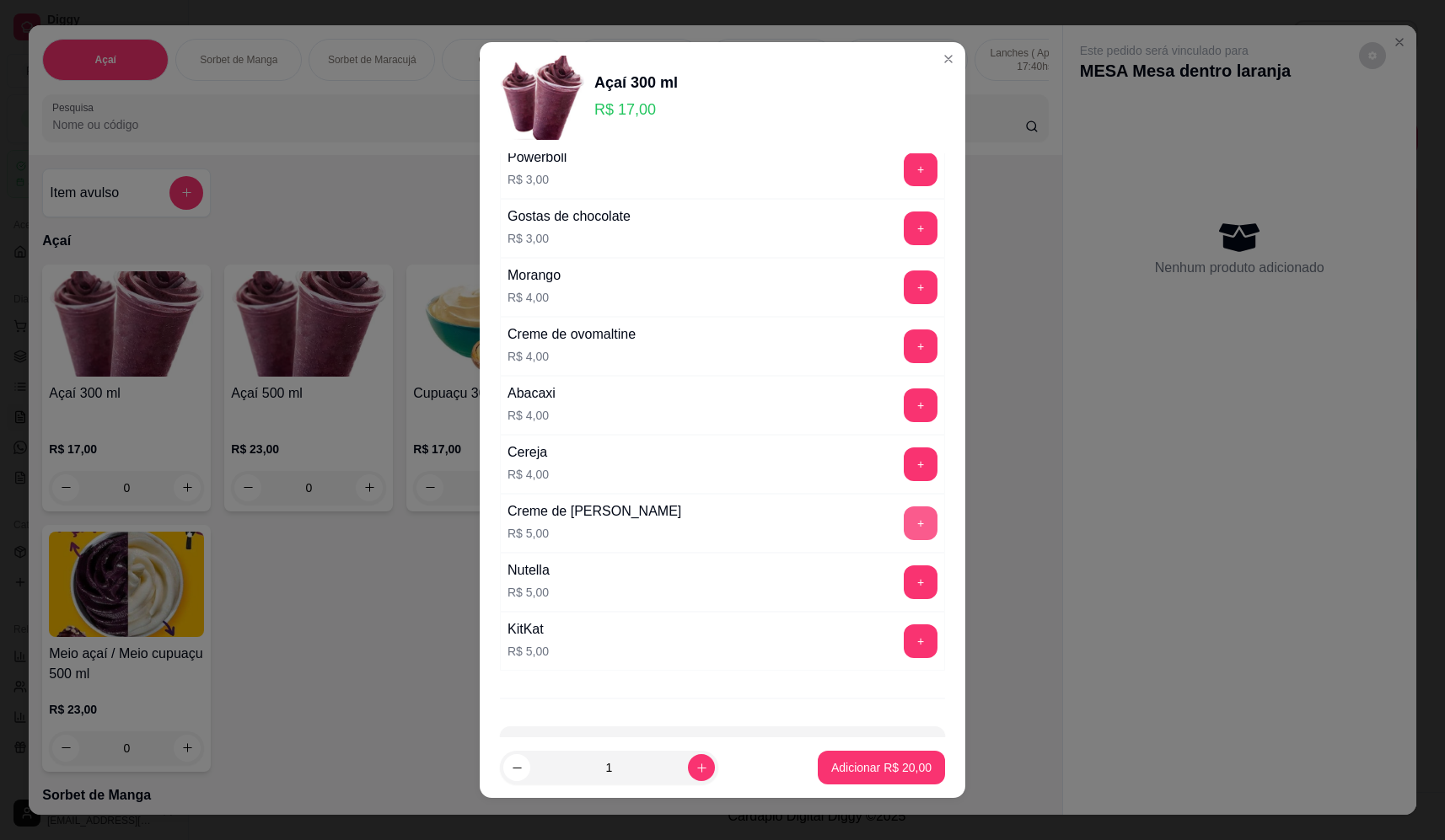
click at [903, 523] on button "+" at bounding box center [920, 523] width 34 height 34
click at [903, 587] on button "+" at bounding box center [920, 582] width 34 height 34
click at [870, 770] on p "Adicionar R$ 30,00" at bounding box center [881, 767] width 100 height 17
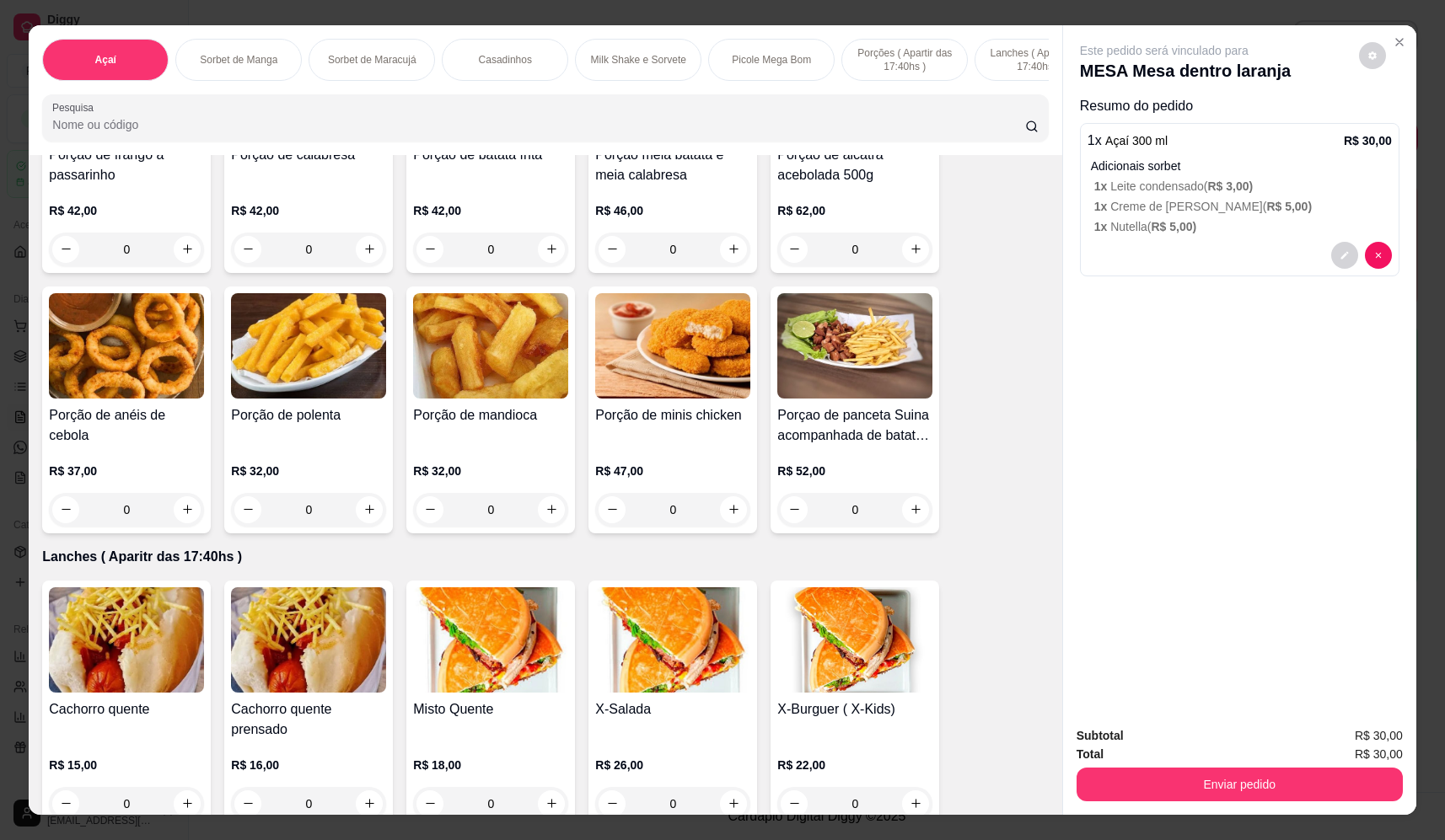
scroll to position [3371, 0]
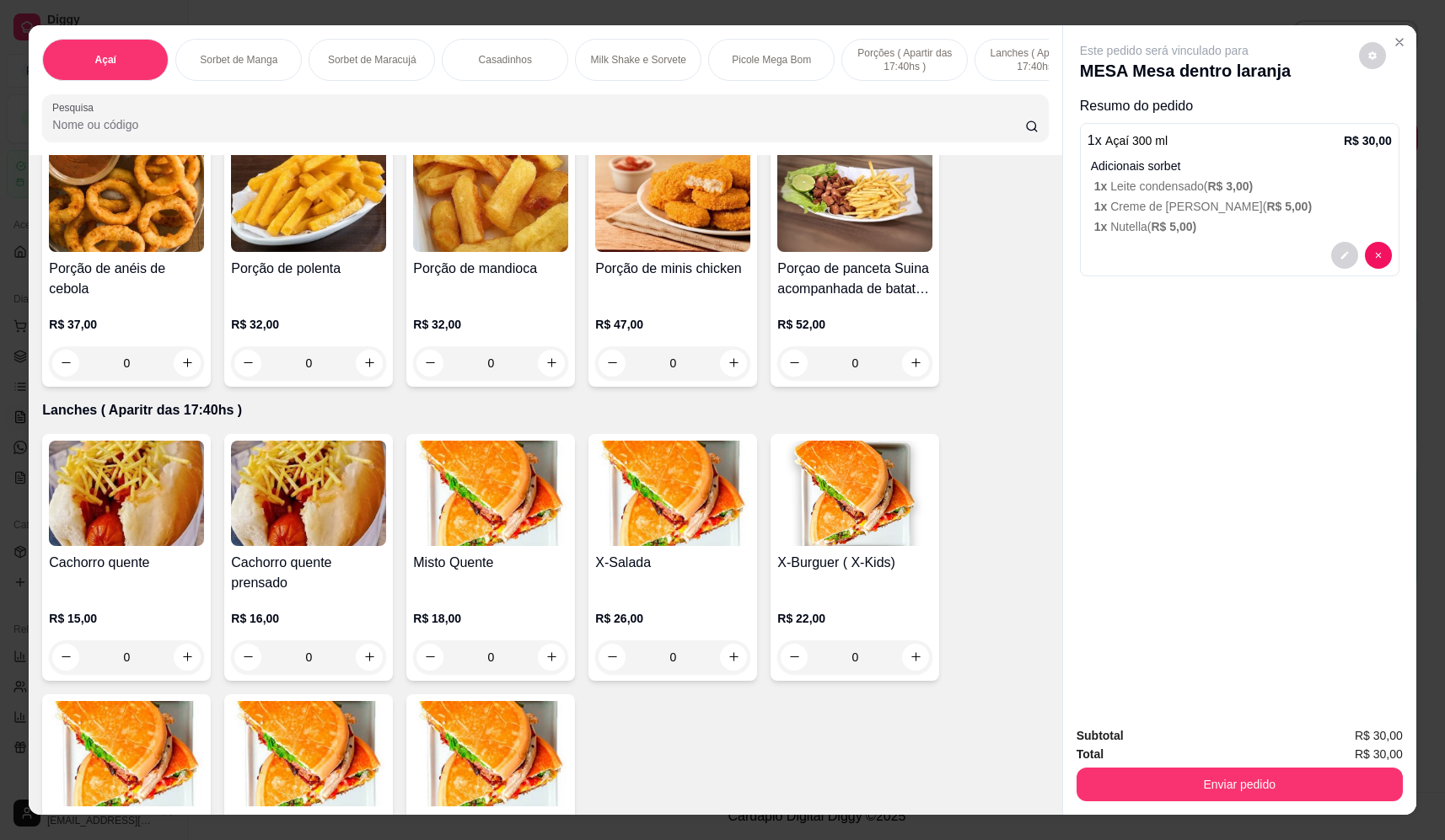
click at [184, 671] on div "0" at bounding box center [126, 658] width 155 height 34
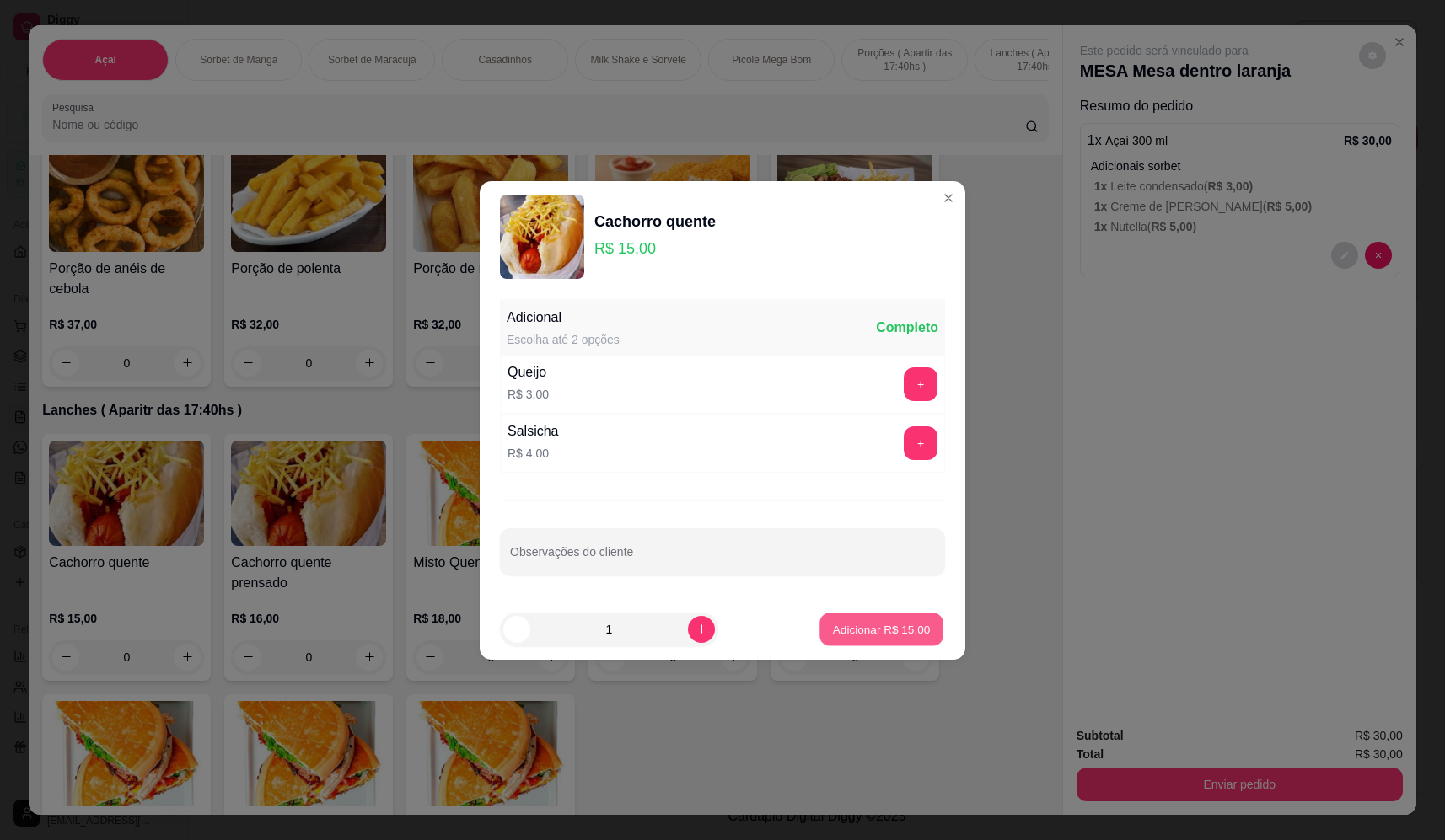
click at [905, 638] on button "Adicionar R$ 15,00" at bounding box center [881, 629] width 124 height 33
type input "1"
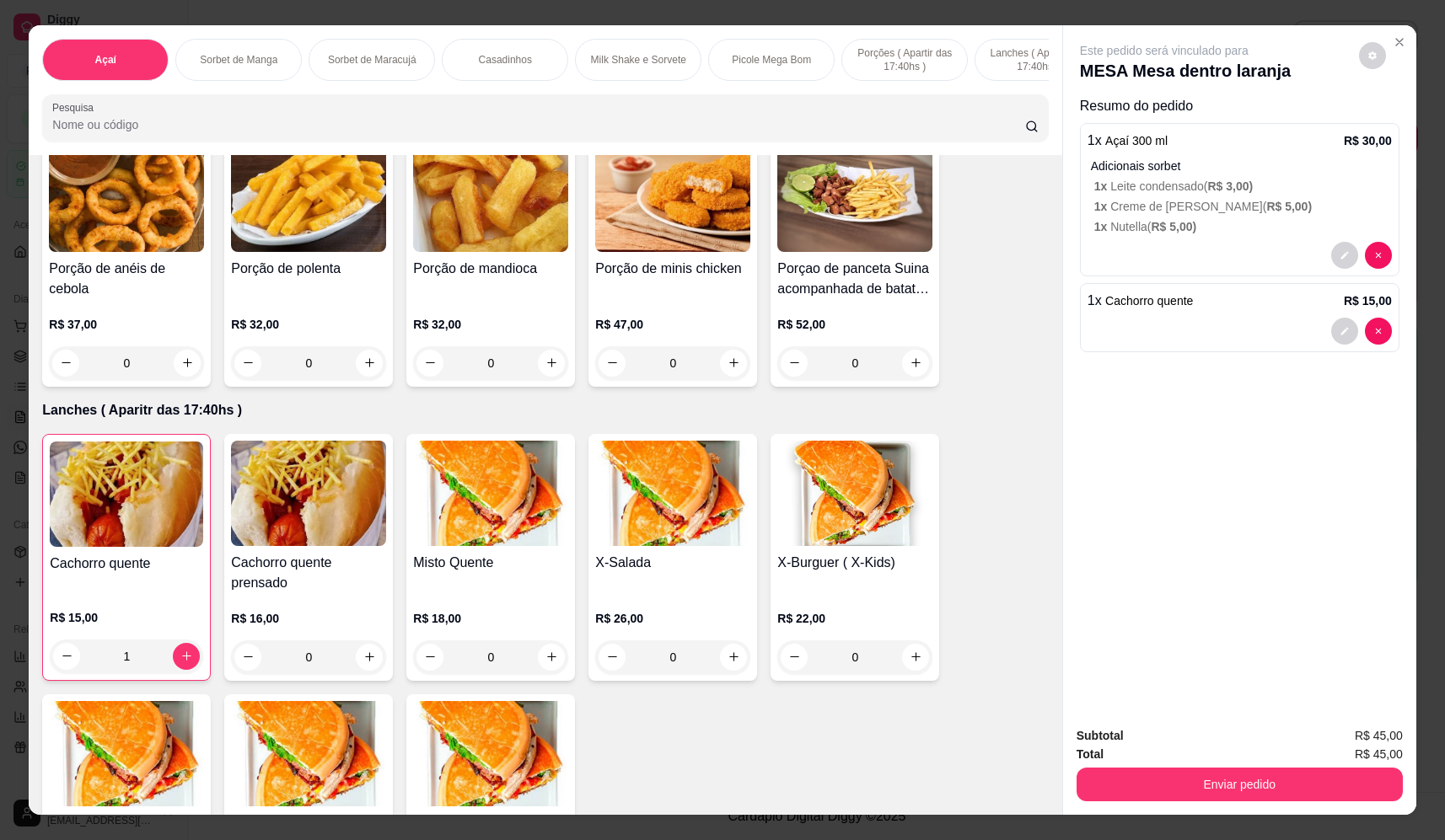
click at [1216, 781] on button "Enviar pedido" at bounding box center [1239, 784] width 326 height 34
click at [1198, 745] on button "Não registrar e enviar pedido" at bounding box center [1184, 742] width 170 height 31
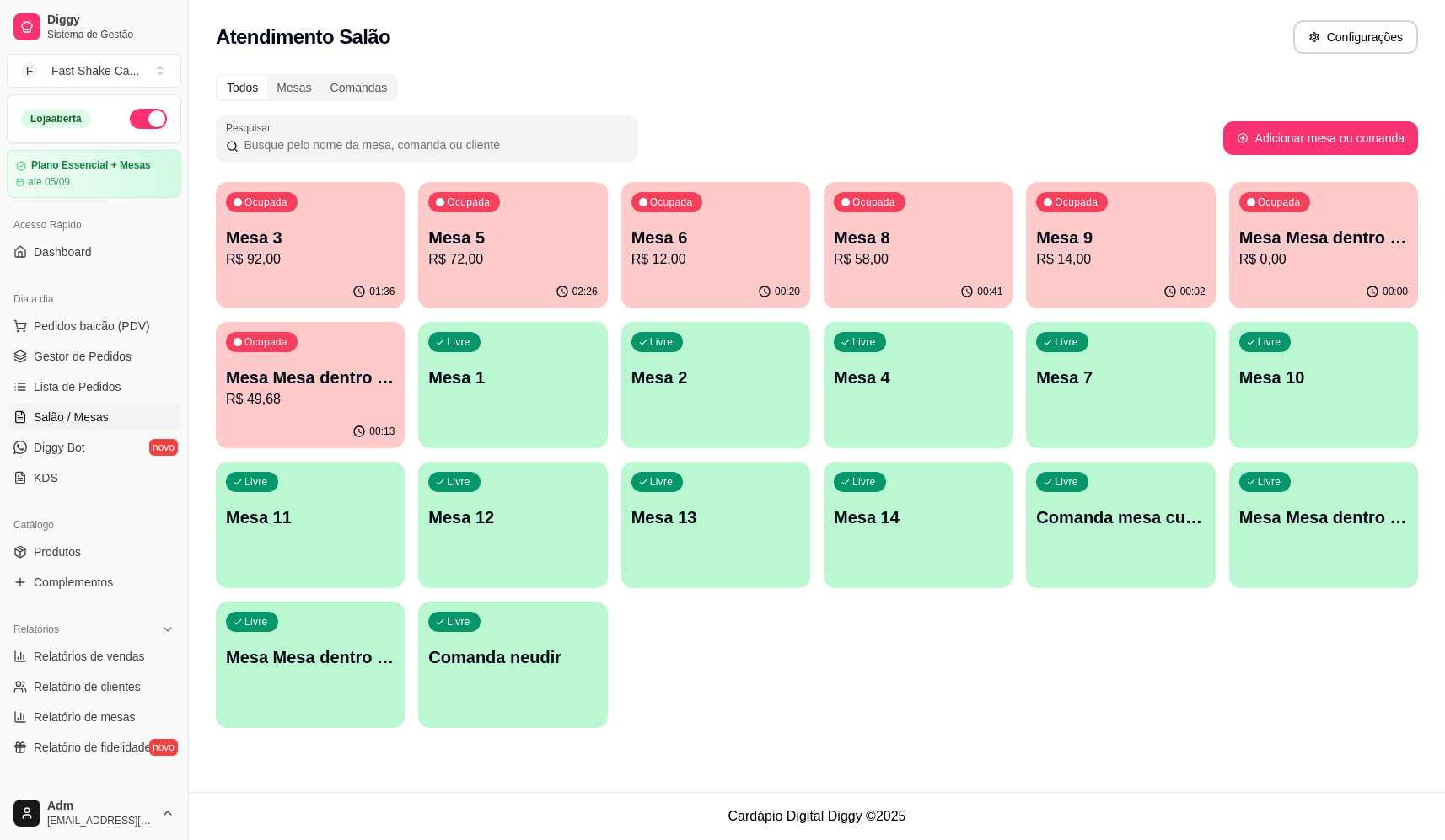
drag, startPoint x: 1033, startPoint y: 697, endPoint x: 991, endPoint y: 683, distance: 44.3
click at [1030, 700] on div "Ocupada Mesa 3 R$ 92,00 01:36 Ocupada Mesa 5 R$ 72,00 02:26 Ocupada Mesa 6 R$ 1…" at bounding box center [817, 456] width 1202 height 546
click at [547, 215] on div "Ocupada Mesa 5 R$ 72,00" at bounding box center [511, 229] width 188 height 94
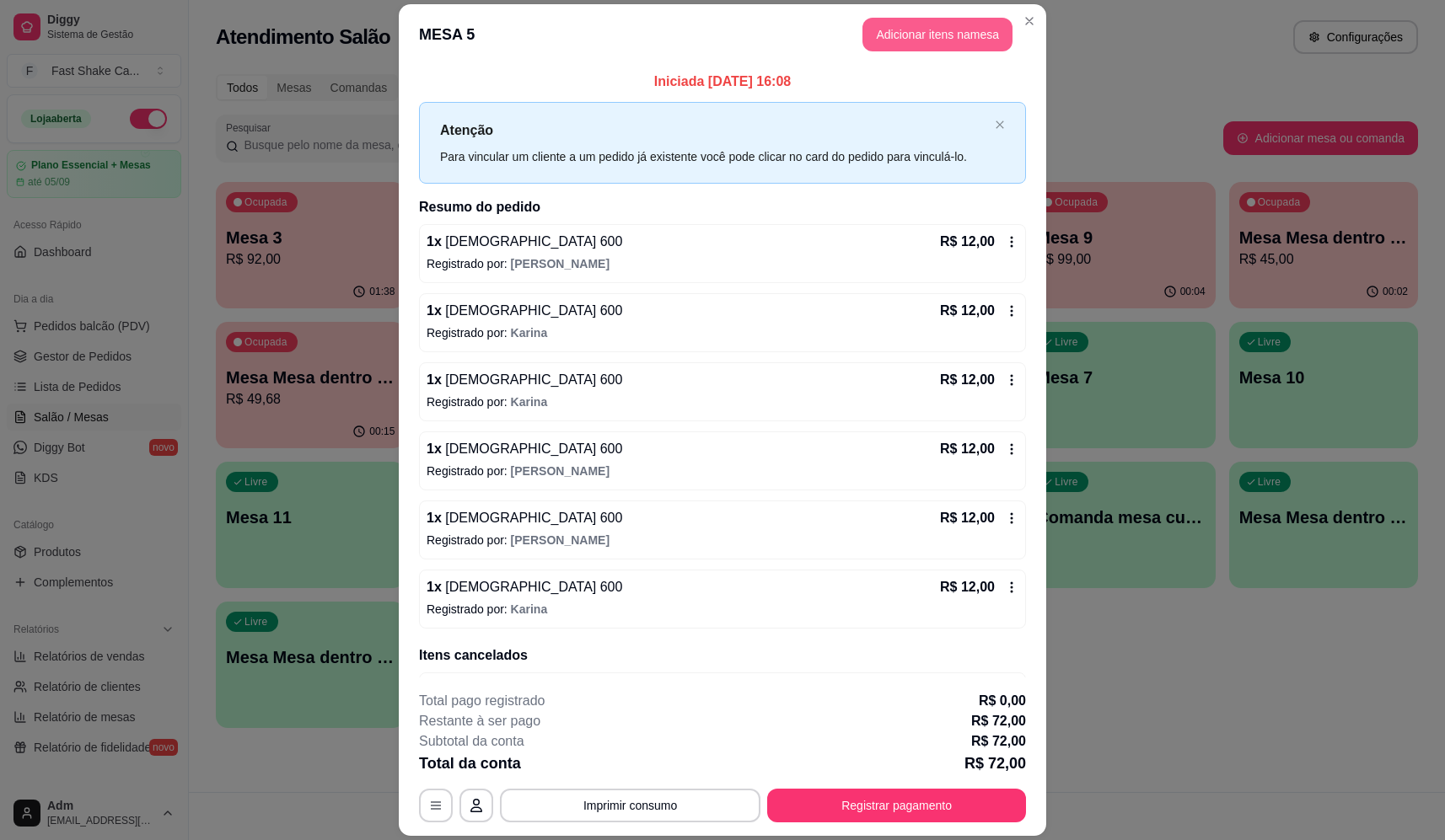
click at [895, 32] on button "Adicionar itens na mesa" at bounding box center [938, 34] width 150 height 34
click at [356, 123] on div at bounding box center [545, 118] width 985 height 34
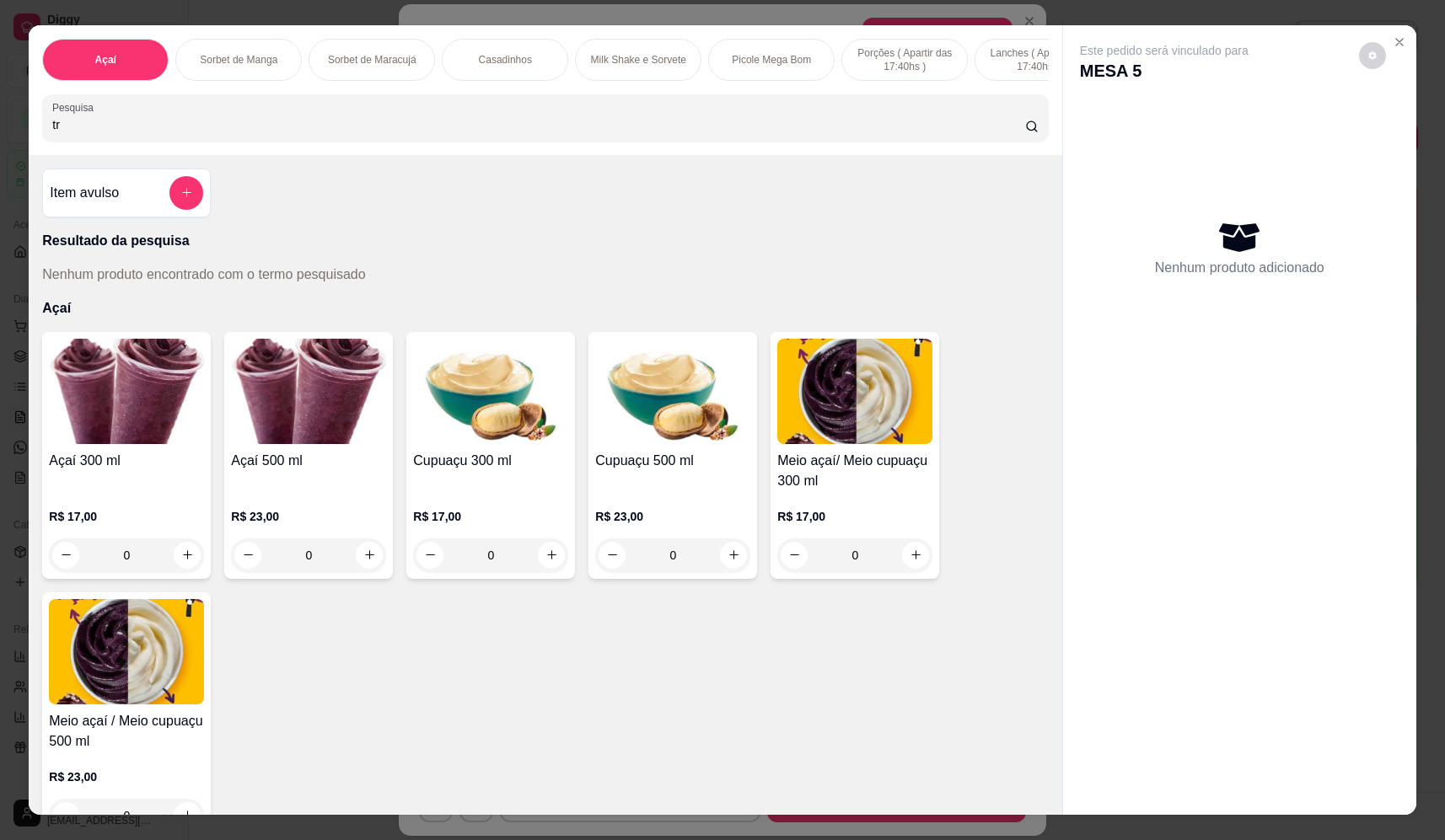
type input "t"
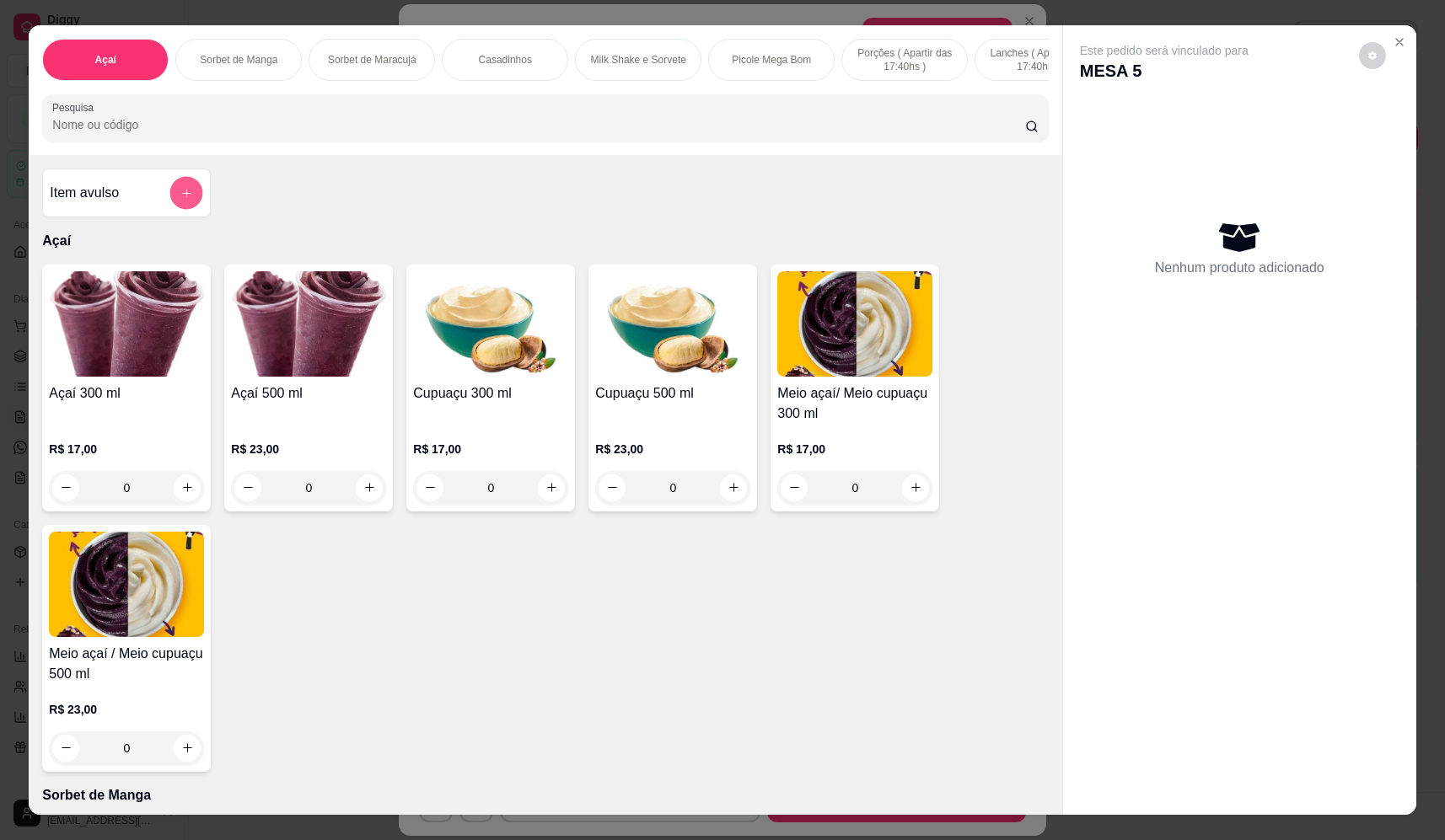
click at [181, 199] on icon "add-separate-item" at bounding box center [186, 193] width 13 height 13
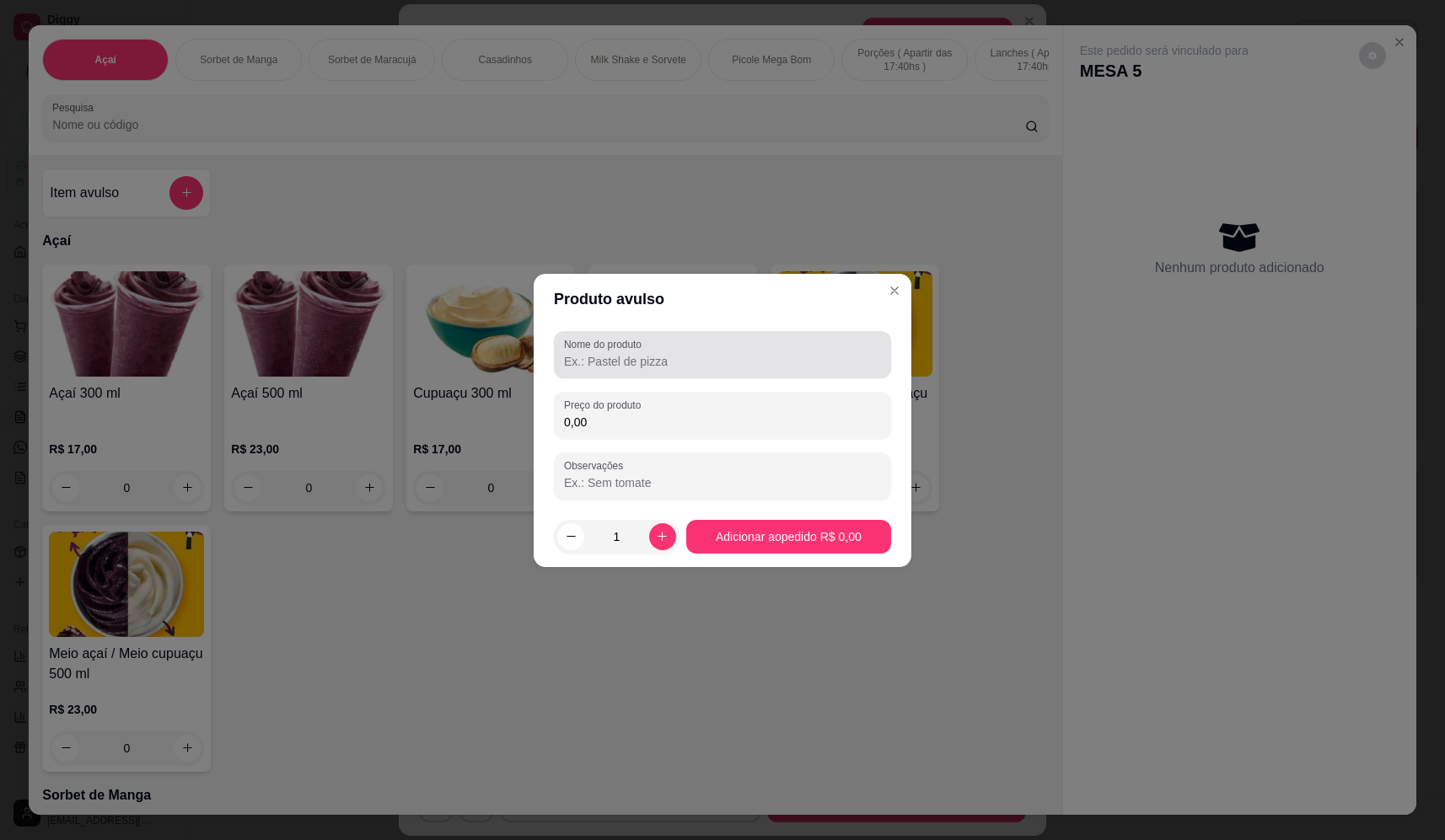
drag, startPoint x: 622, startPoint y: 356, endPoint x: 631, endPoint y: 366, distance: 13.5
click at [627, 359] on input "Nome do produto" at bounding box center [722, 361] width 317 height 17
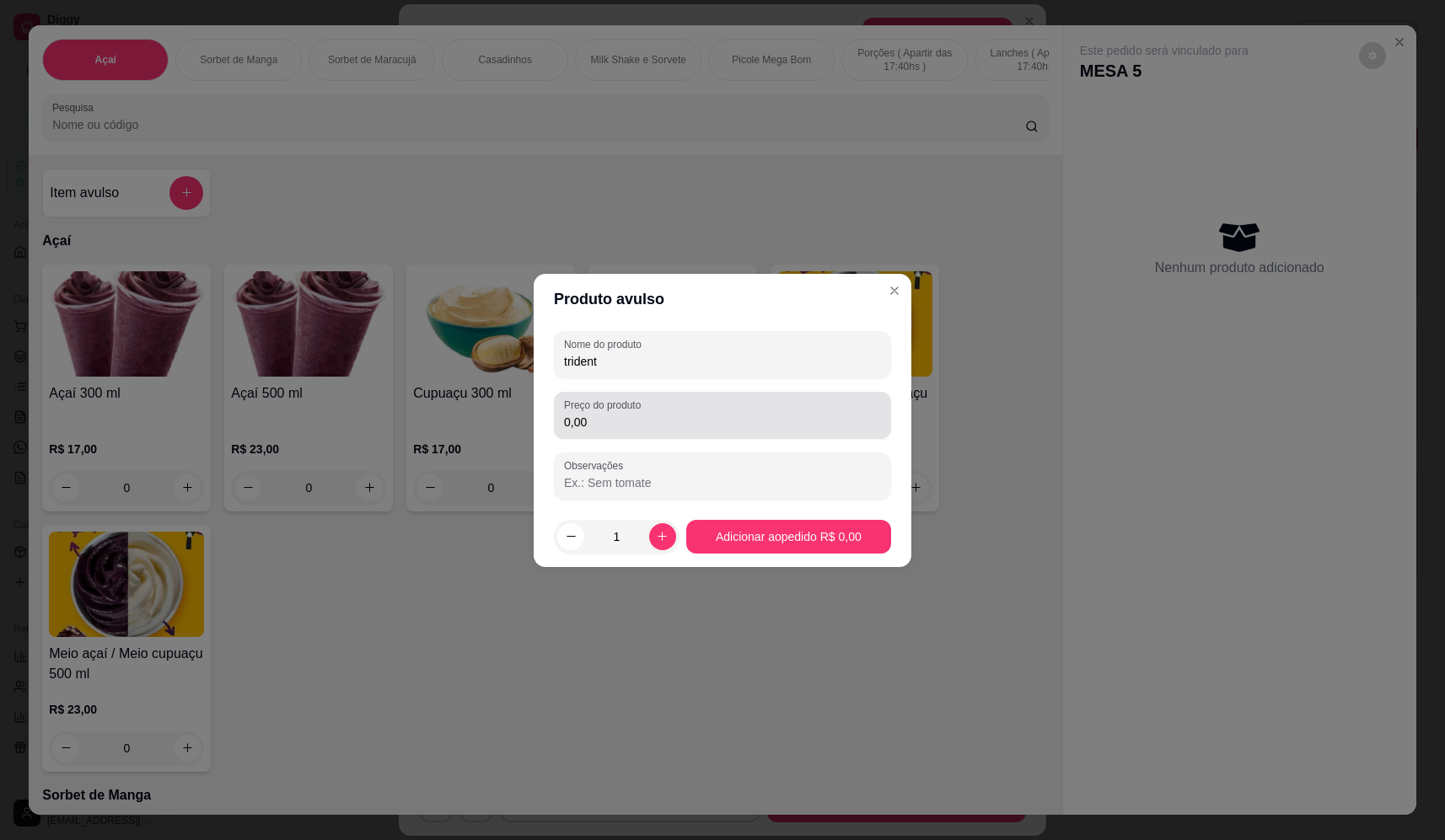
type input "trident"
click at [694, 440] on div "Nome do produto trident Preço do produto 0,00 Observações" at bounding box center [723, 415] width 338 height 169
click at [665, 424] on input "0,00" at bounding box center [722, 421] width 317 height 17
type input "4,00"
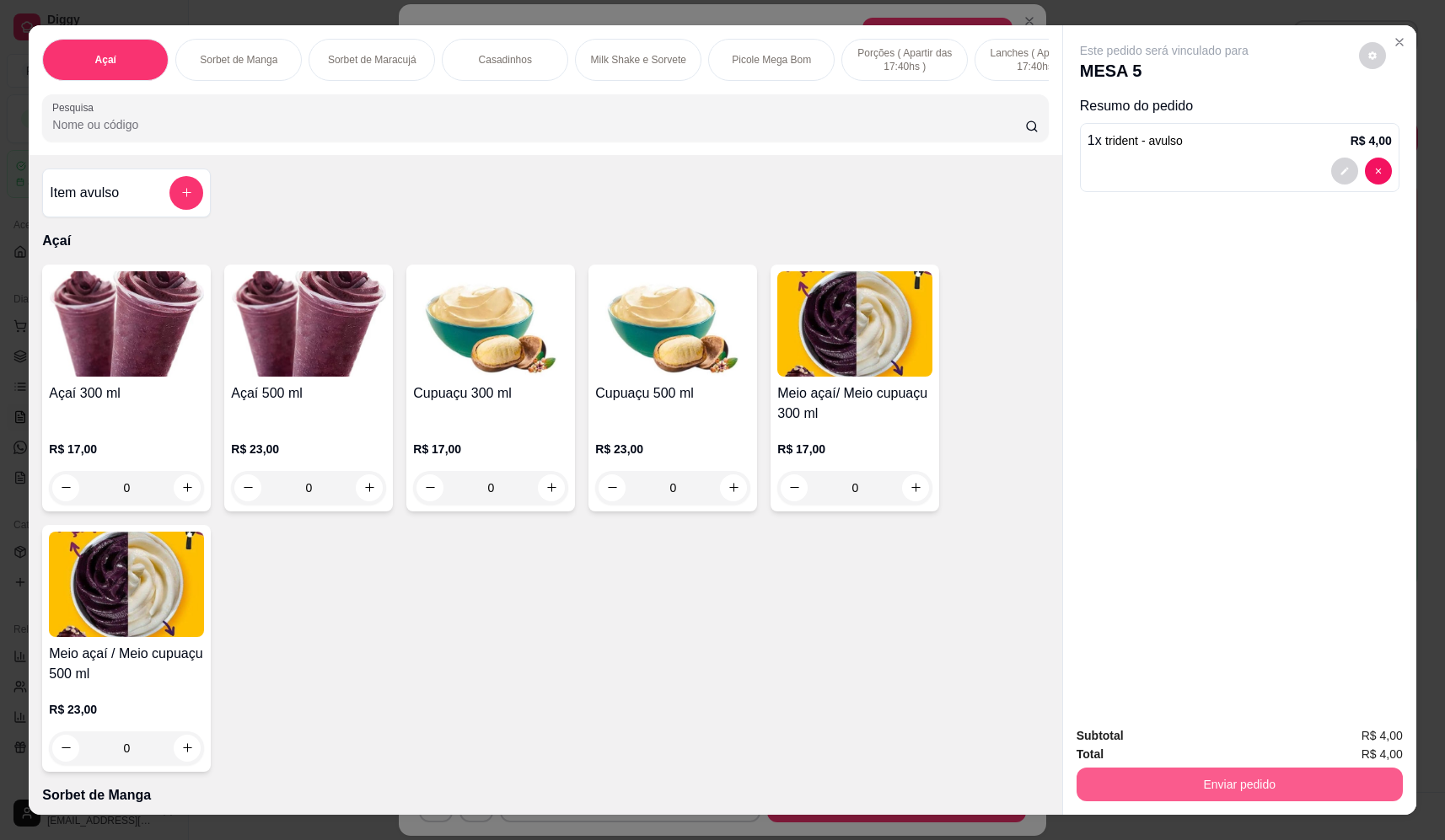
click at [1192, 781] on button "Enviar pedido" at bounding box center [1239, 784] width 326 height 34
click at [1175, 742] on button "Não registrar e enviar pedido" at bounding box center [1184, 742] width 170 height 31
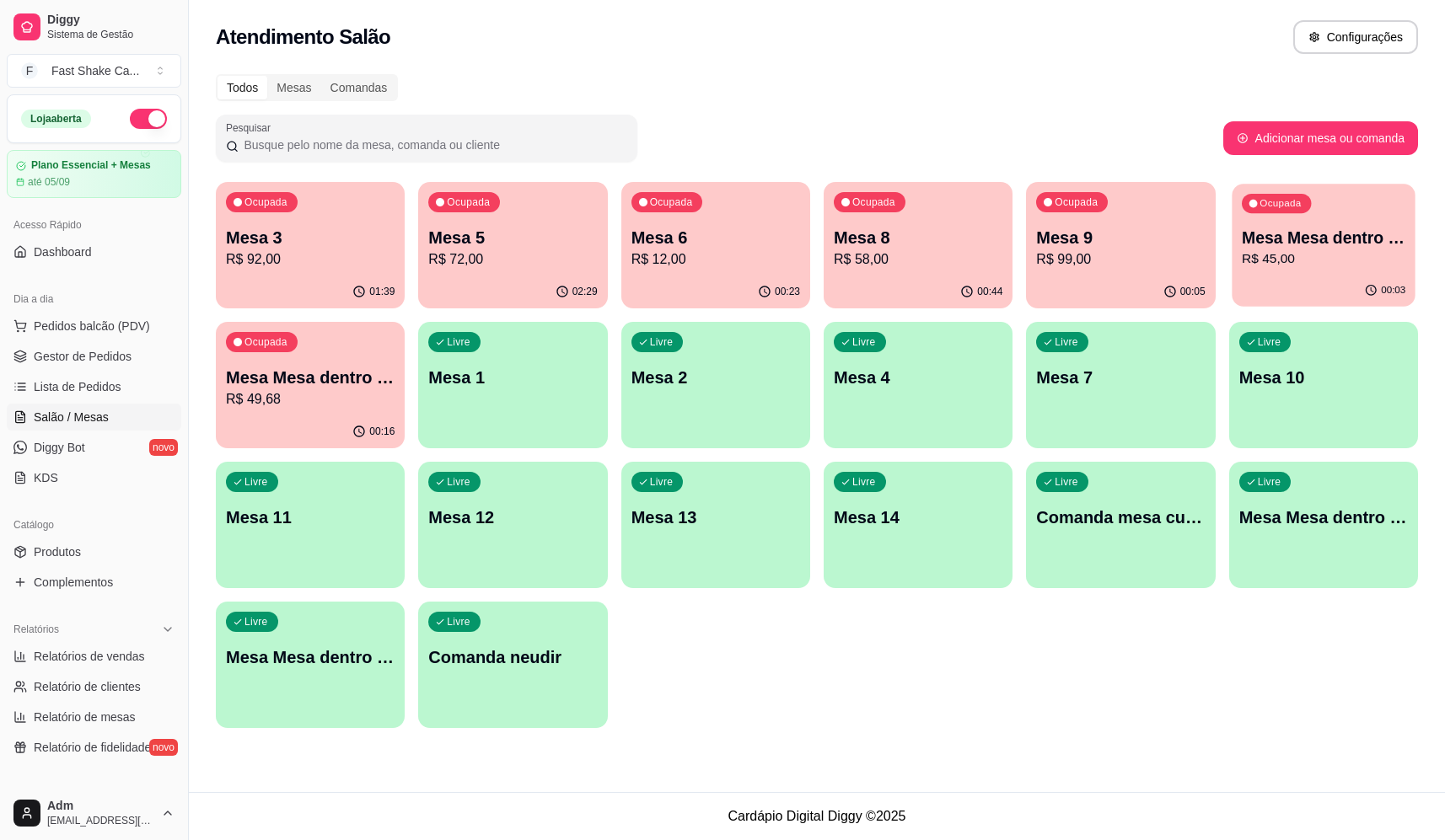
click at [1367, 236] on p "Mesa Mesa dentro laranja" at bounding box center [1323, 237] width 164 height 22
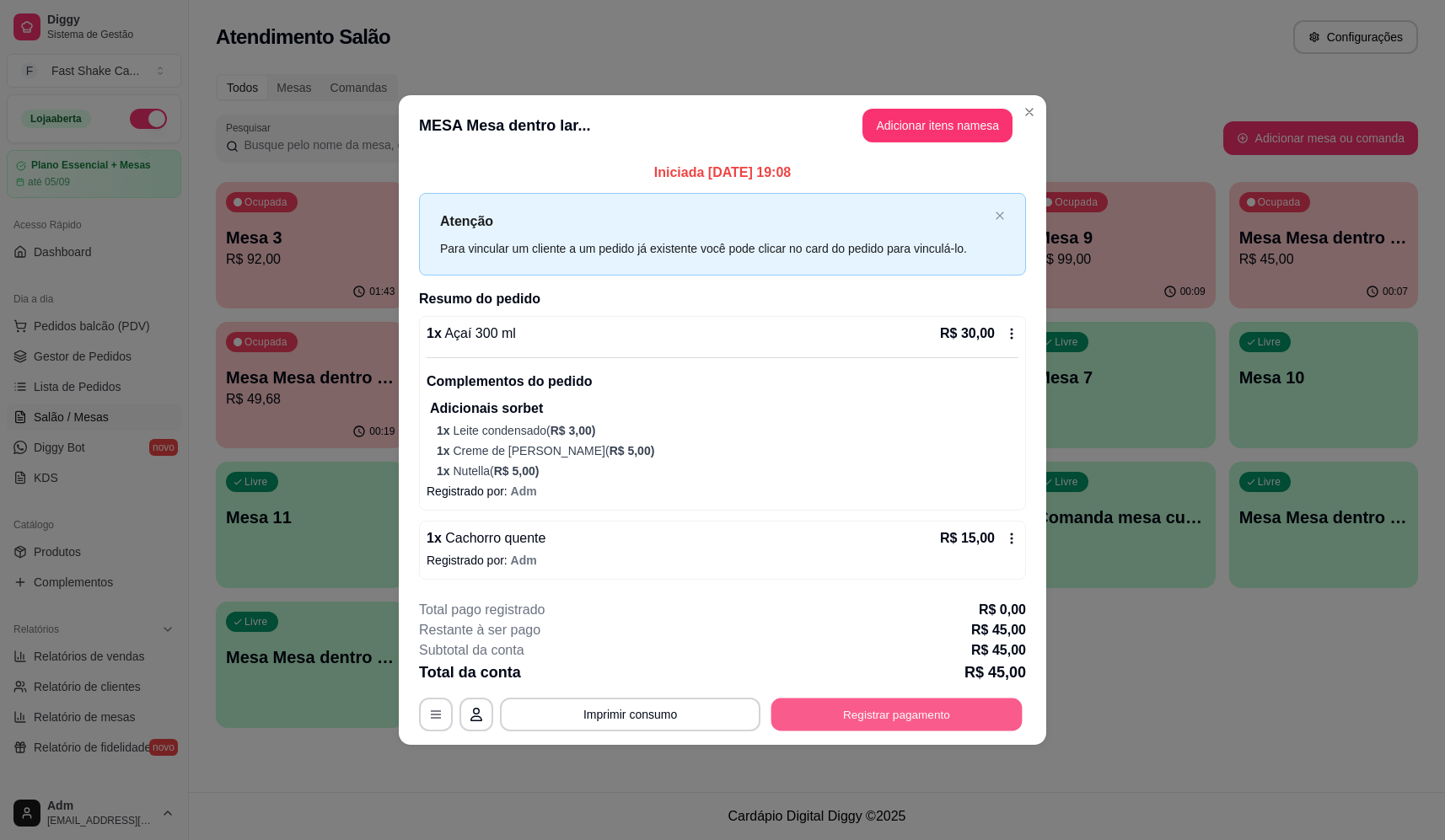
click at [930, 717] on button "Registrar pagamento" at bounding box center [896, 714] width 251 height 33
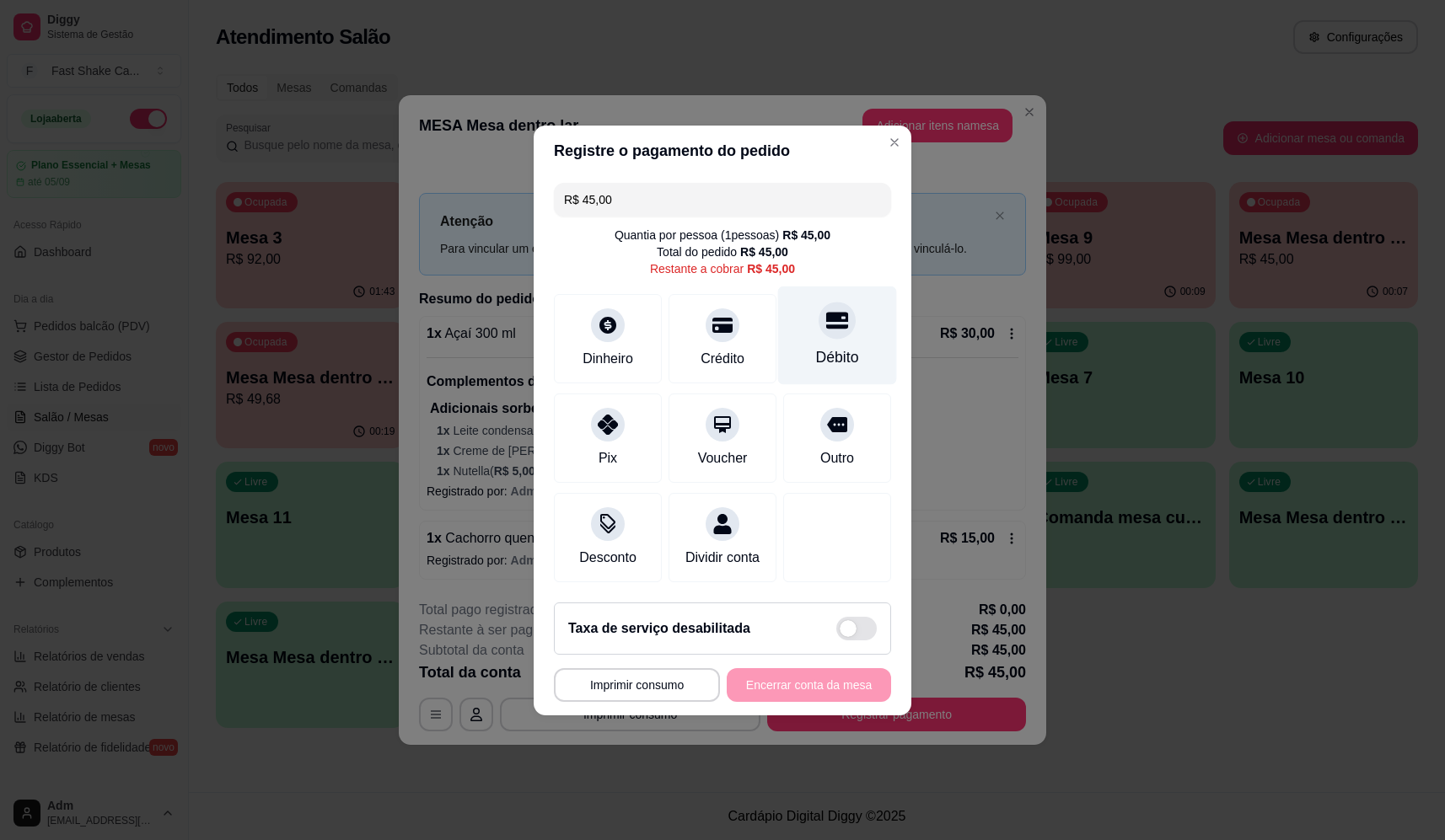
click at [829, 346] on div "Débito" at bounding box center [837, 357] width 43 height 21
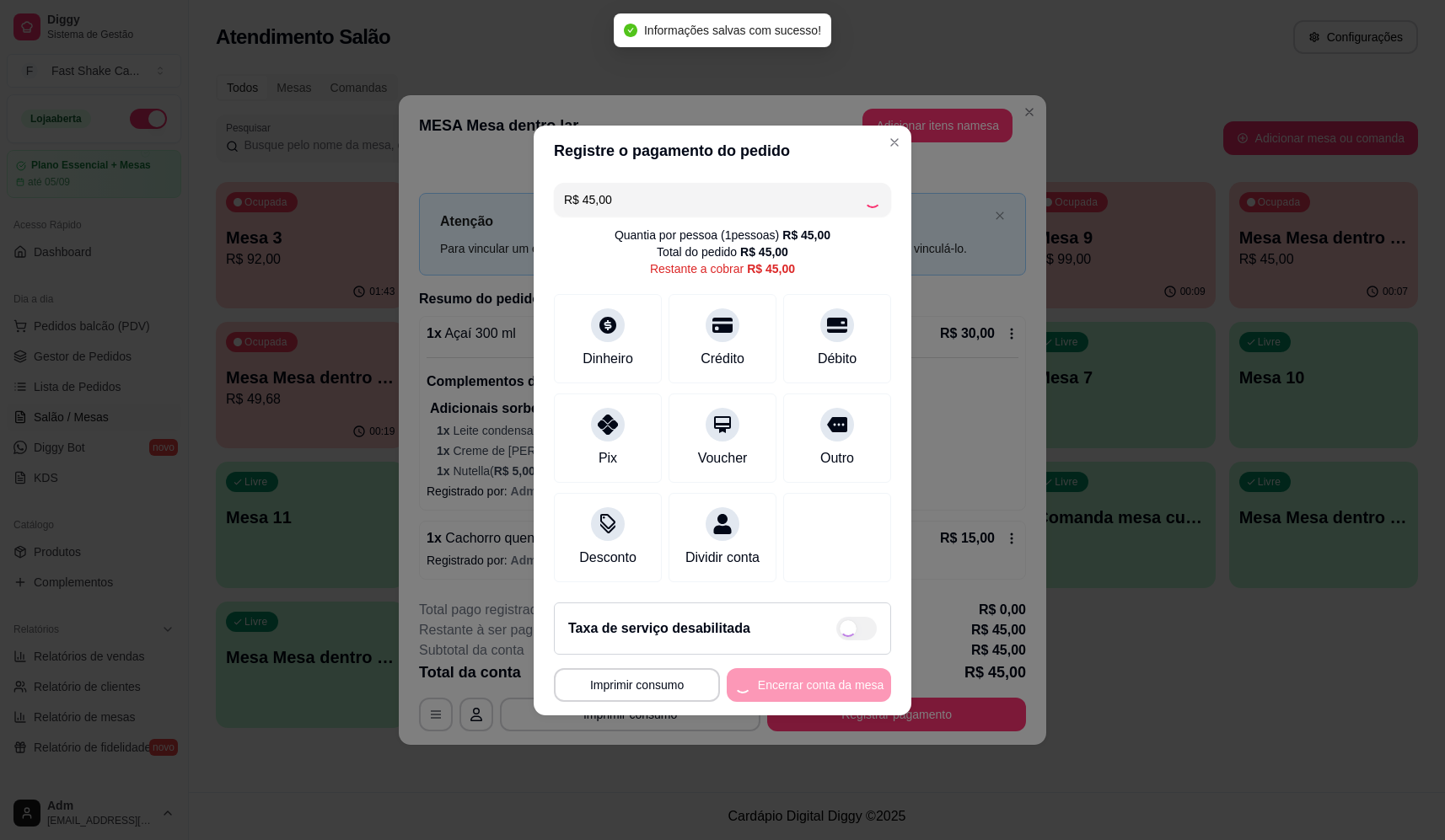
type input "R$ 0,00"
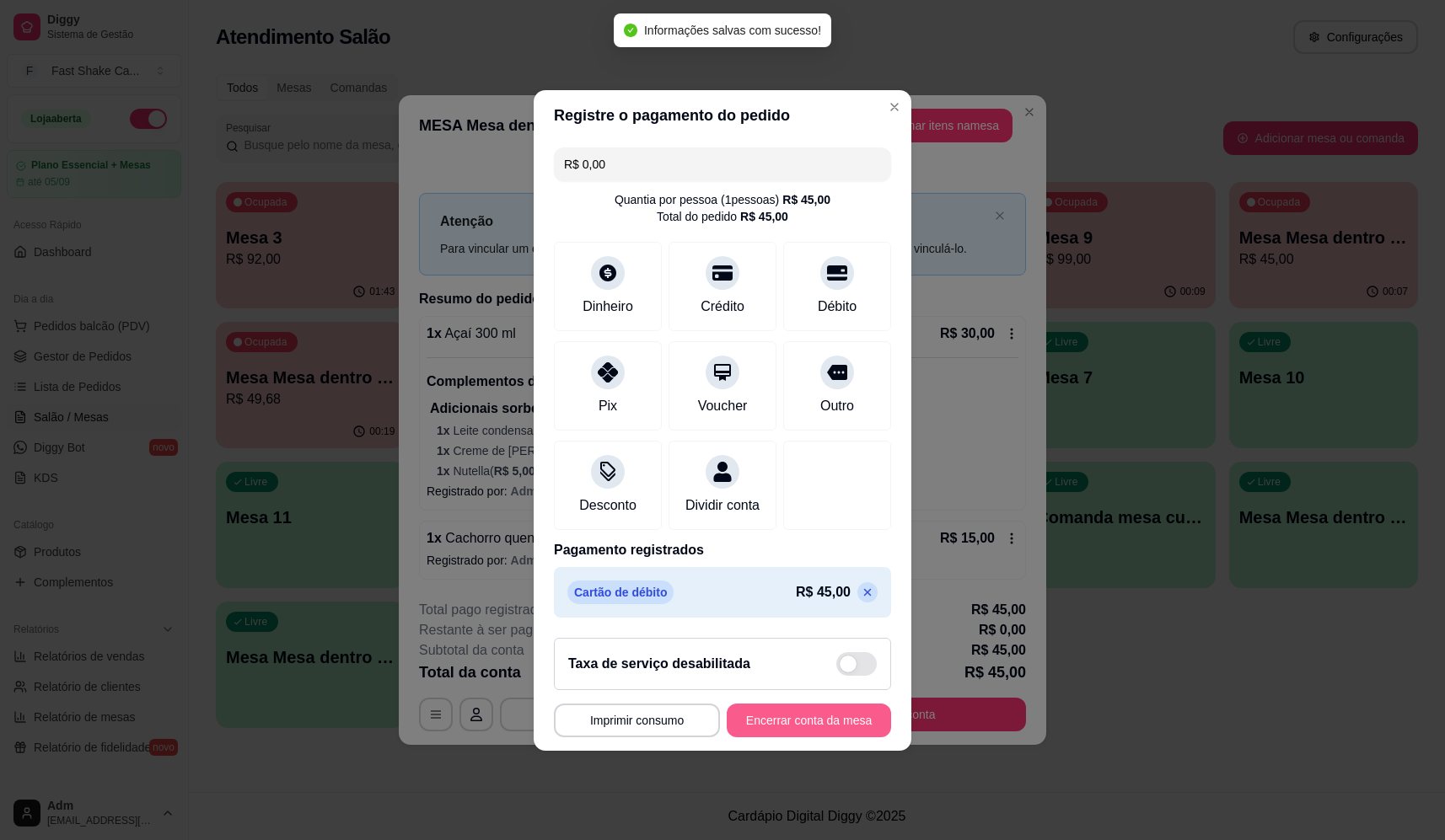
click at [816, 738] on button "Encerrar conta da mesa" at bounding box center [809, 720] width 164 height 34
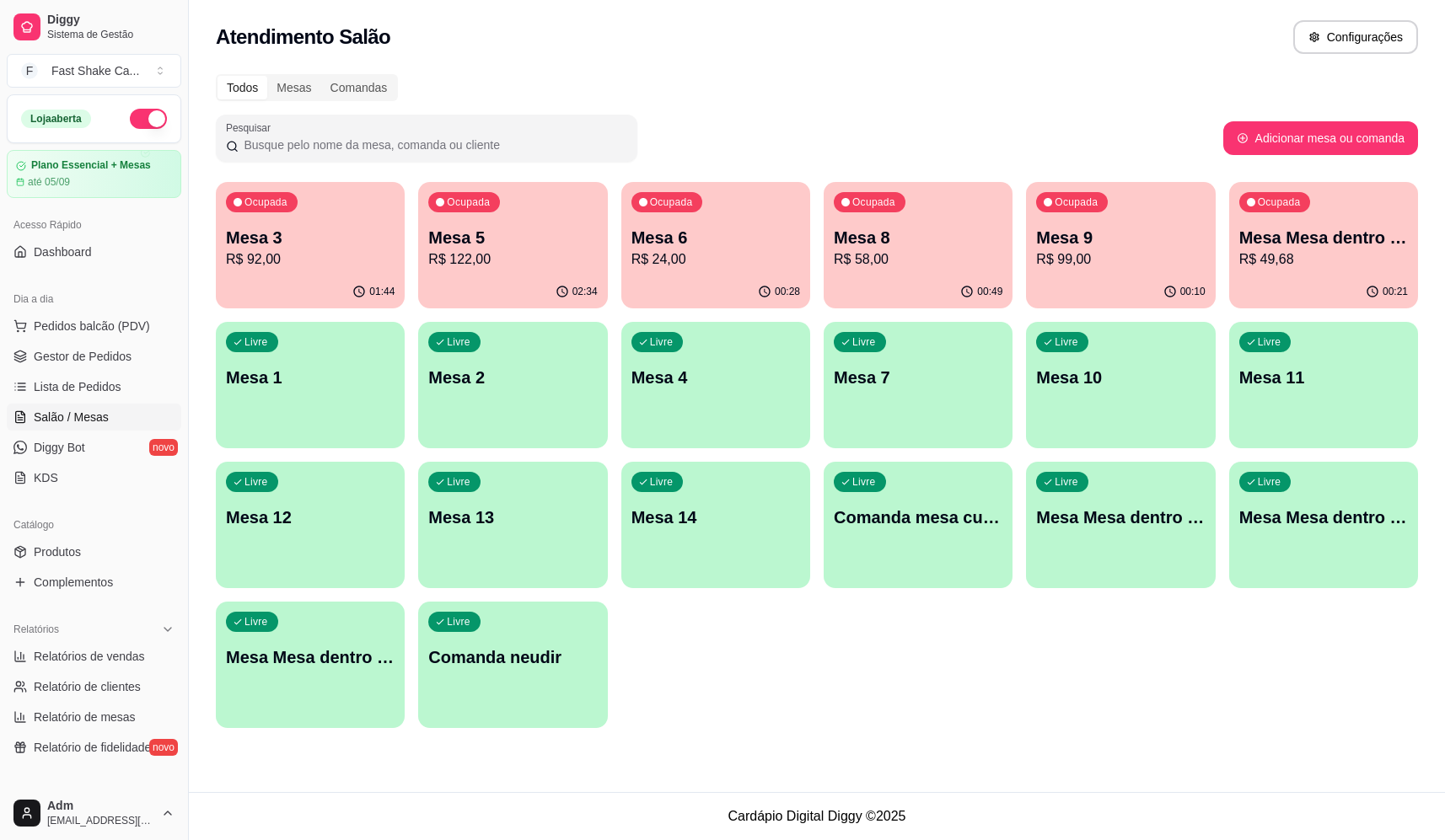
click at [1323, 256] on p "R$ 49,68" at bounding box center [1323, 260] width 169 height 20
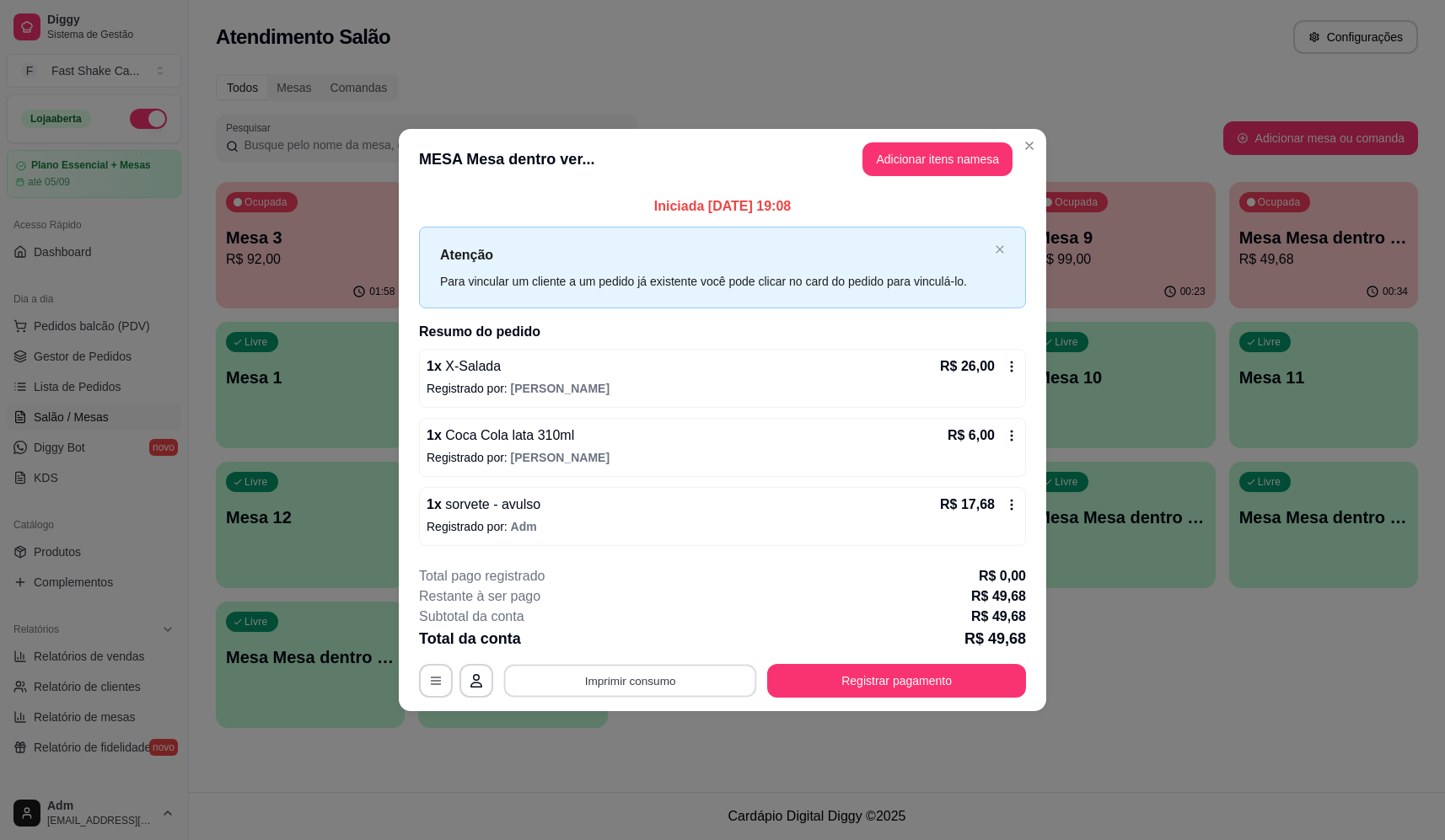
click at [642, 681] on button "Imprimir consumo" at bounding box center [630, 682] width 253 height 33
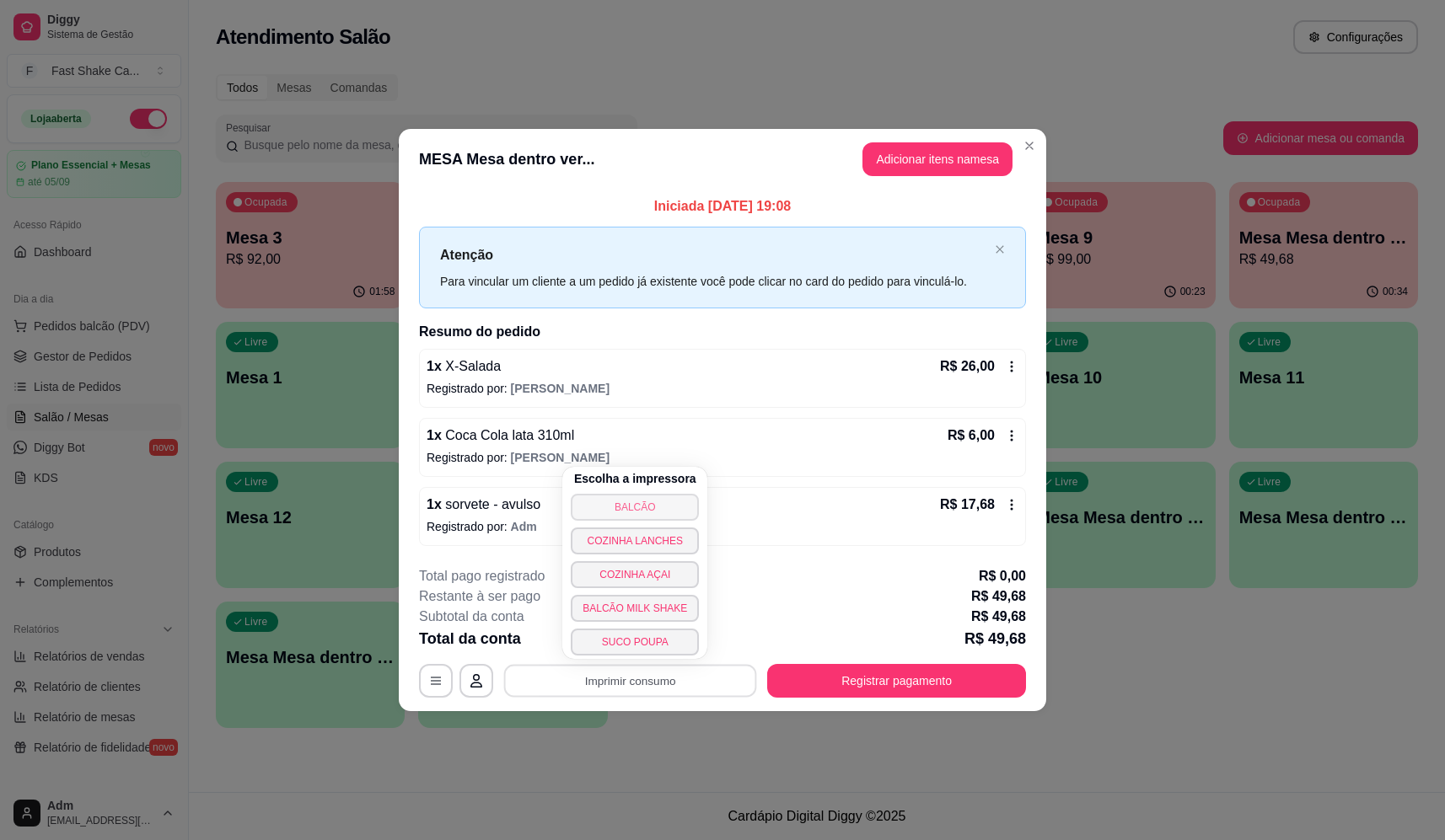
click at [650, 499] on button "BALCÃO" at bounding box center [634, 507] width 128 height 27
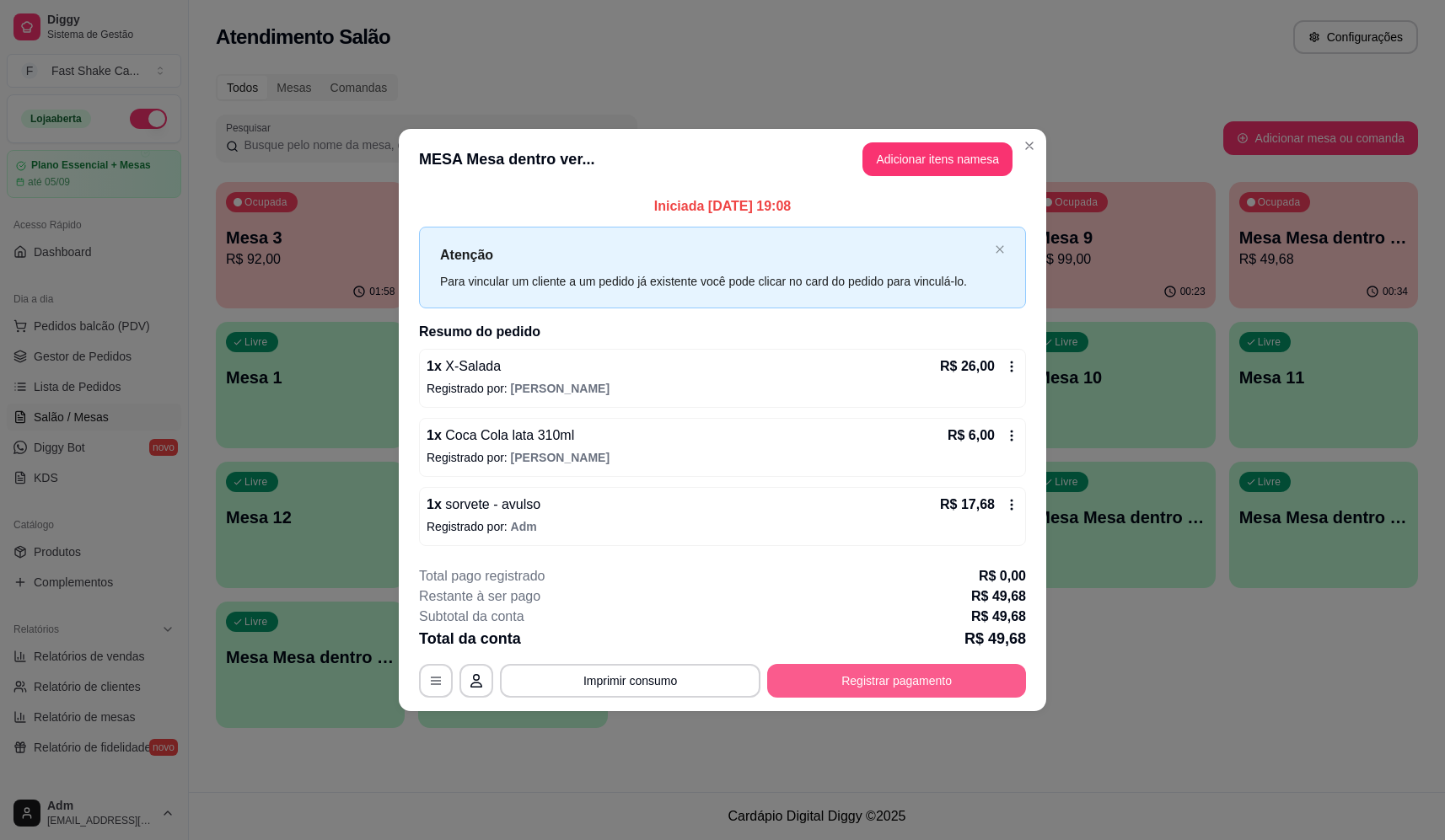
click at [836, 680] on button "Registrar pagamento" at bounding box center [896, 681] width 259 height 34
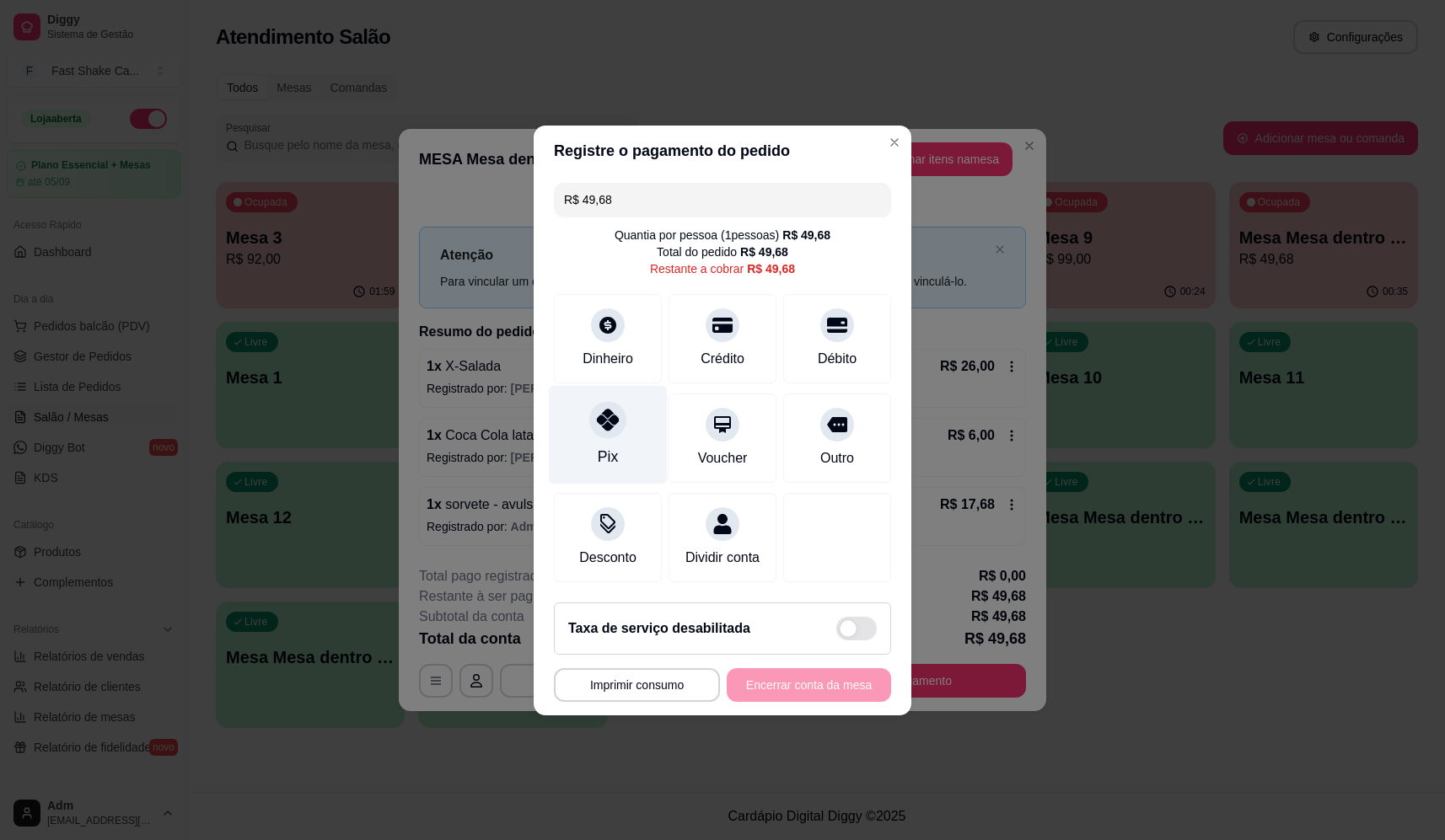
click at [579, 454] on div "Pix" at bounding box center [608, 434] width 119 height 99
type input "R$ 0,00"
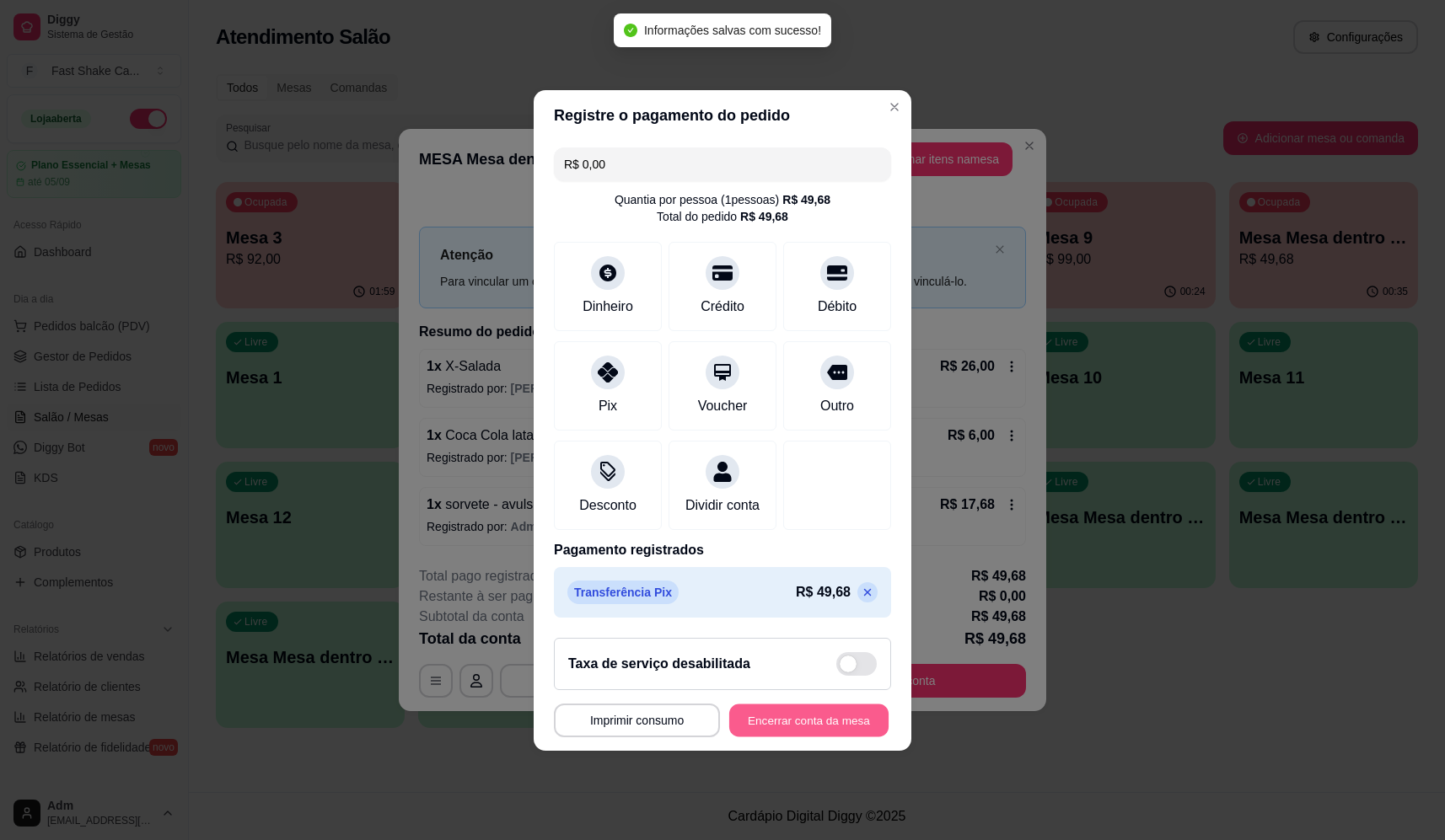
click at [810, 719] on button "Encerrar conta da mesa" at bounding box center [808, 720] width 159 height 33
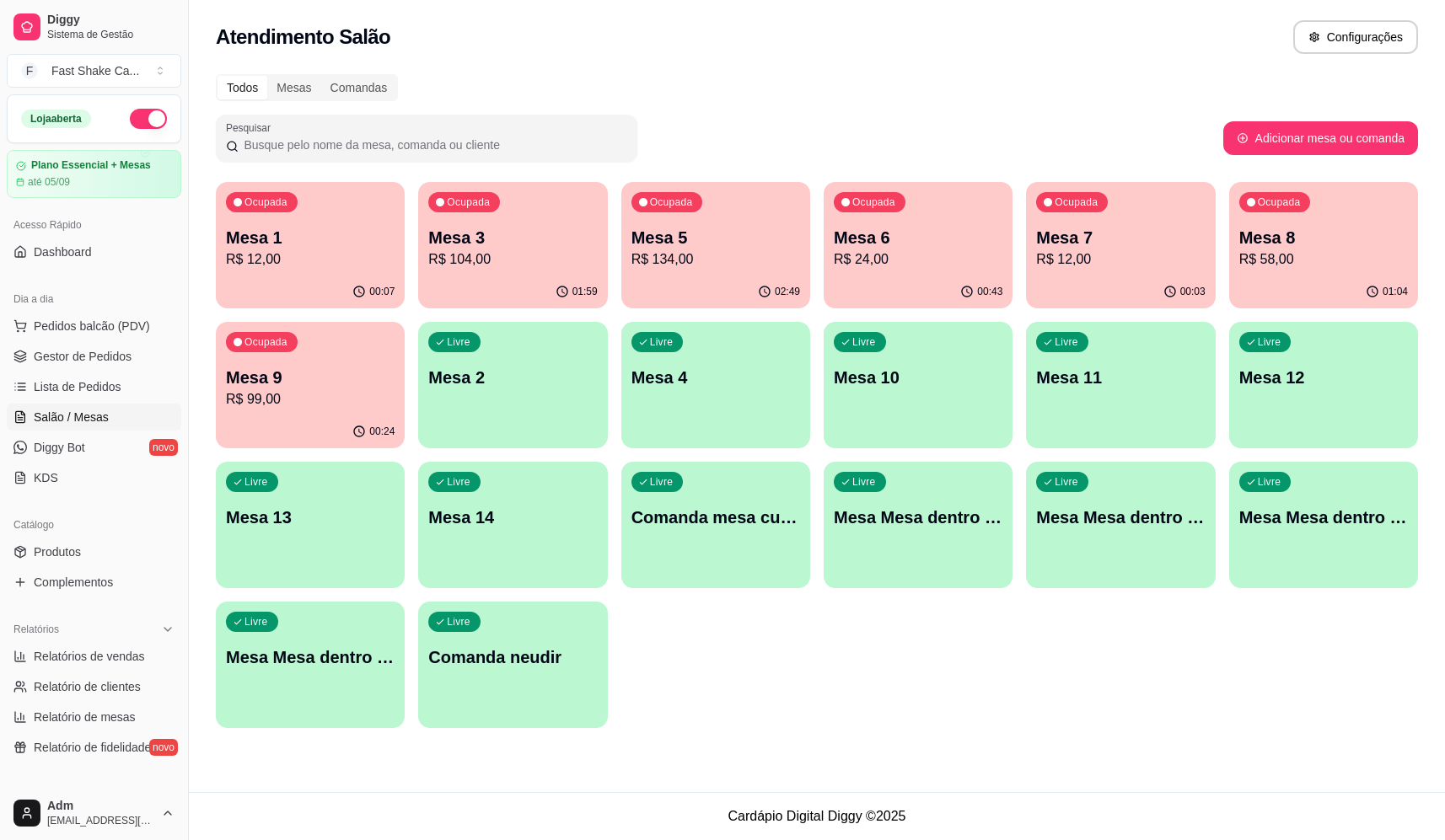
click at [916, 239] on p "Mesa 6" at bounding box center [917, 238] width 169 height 23
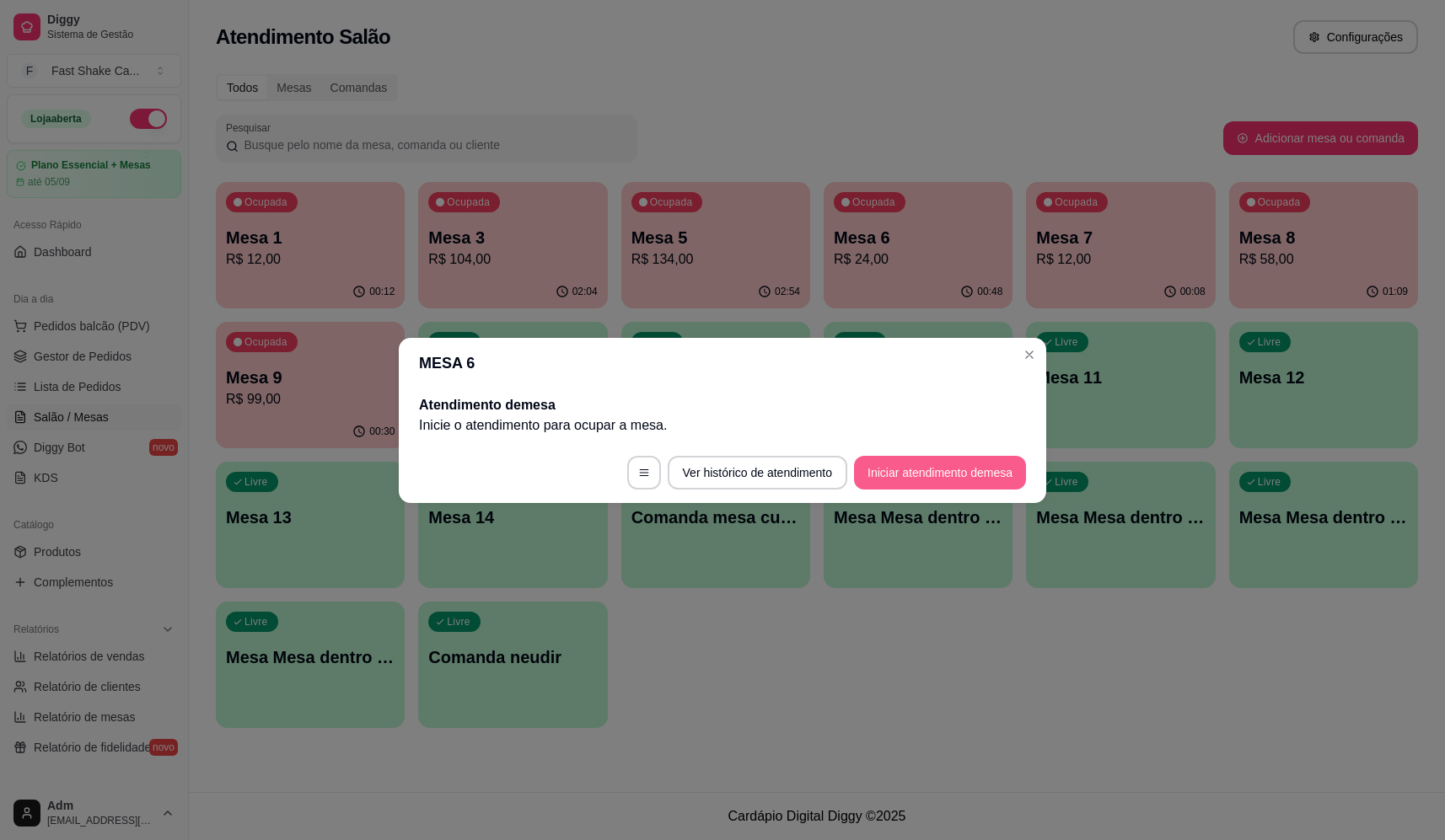
click at [919, 479] on button "Iniciar atendimento de mesa" at bounding box center [940, 472] width 172 height 34
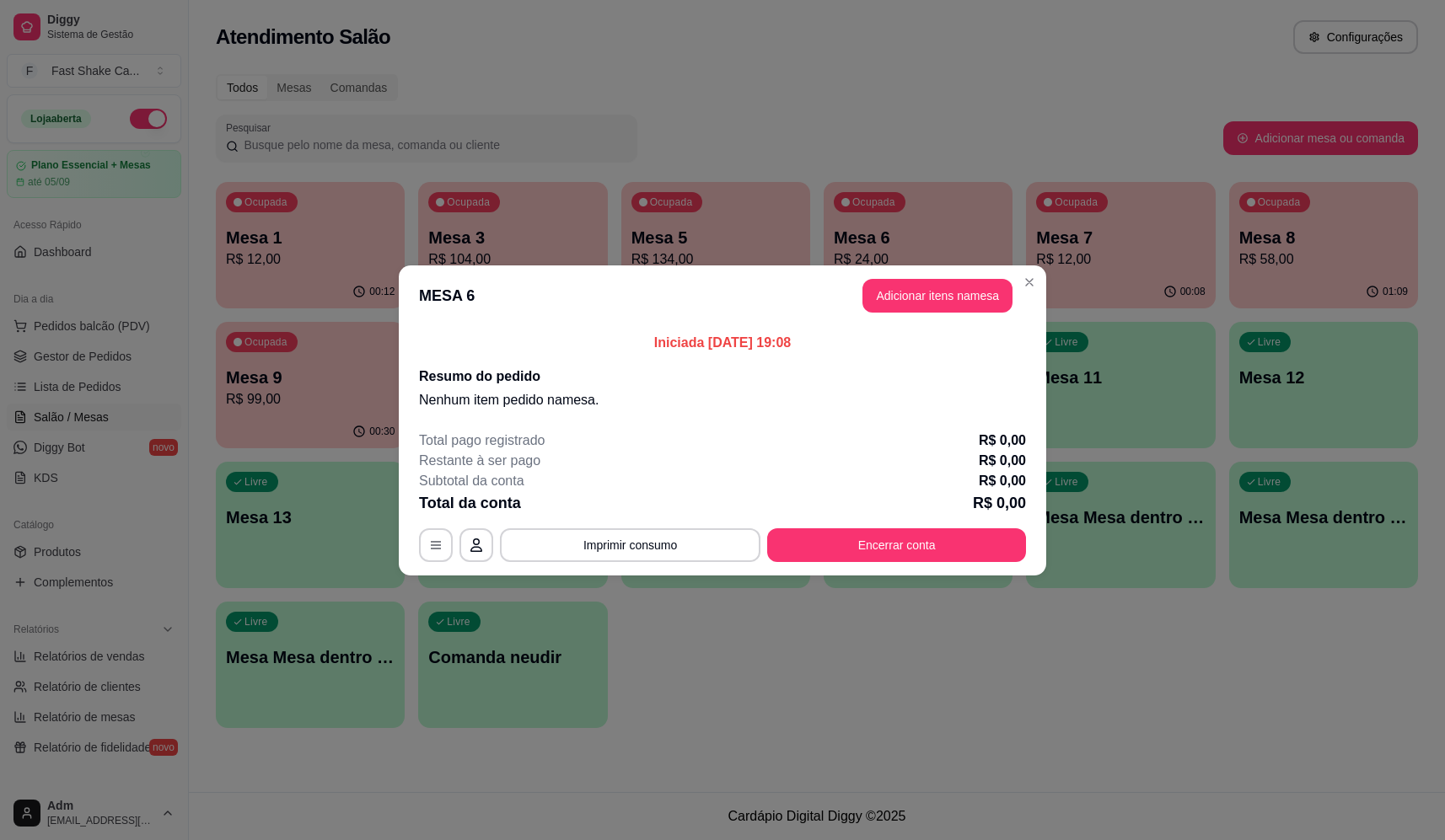
click at [912, 307] on button "Adicionar itens na mesa" at bounding box center [938, 296] width 150 height 34
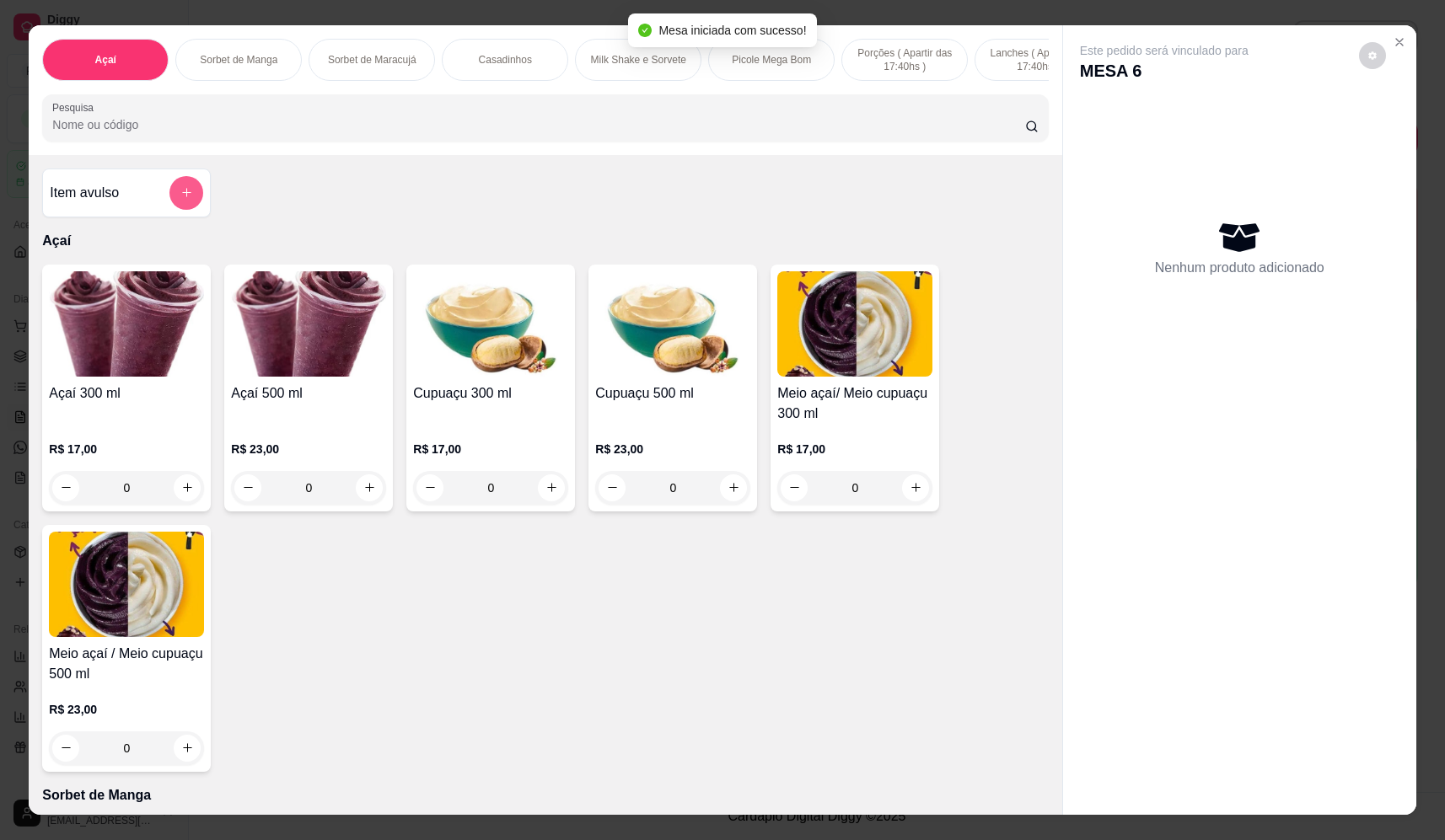
click at [182, 199] on icon "add-separate-item" at bounding box center [186, 192] width 13 height 13
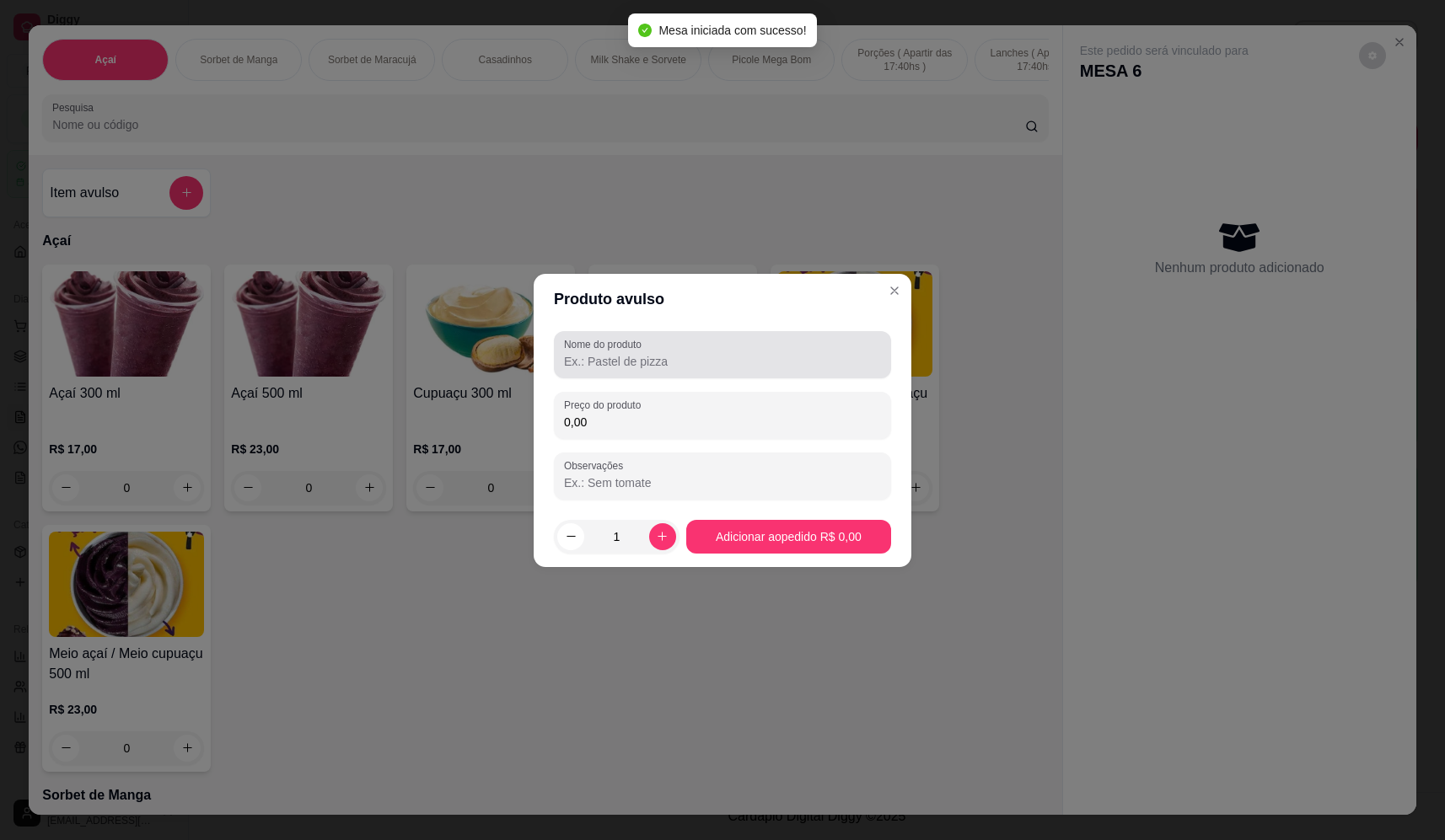
click at [712, 345] on div at bounding box center [722, 354] width 317 height 34
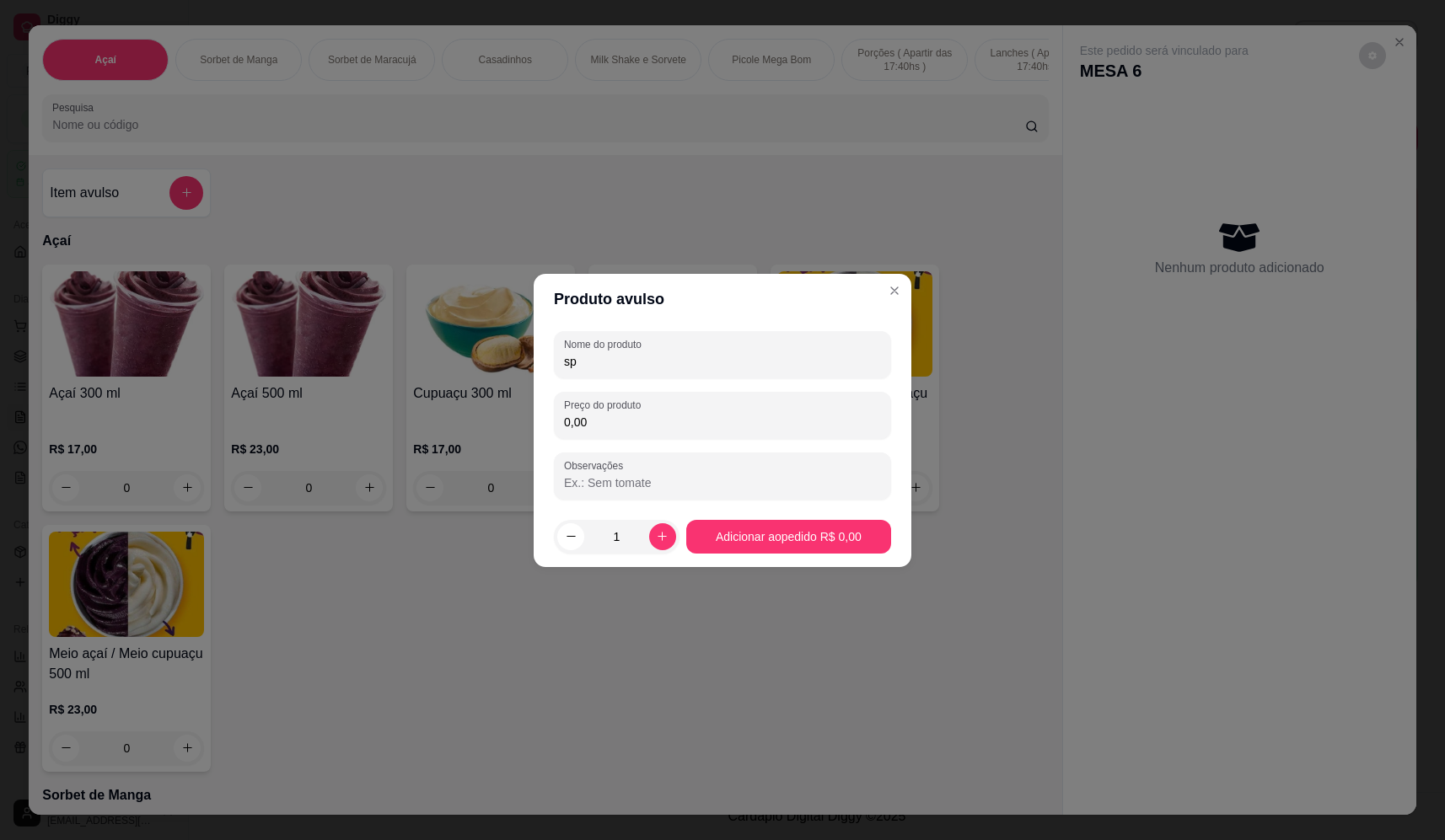
type input "s"
type input "sorvete"
click at [702, 415] on input "0,00" at bounding box center [722, 421] width 317 height 17
type input "15,30"
click at [671, 475] on input "Observações" at bounding box center [722, 482] width 317 height 17
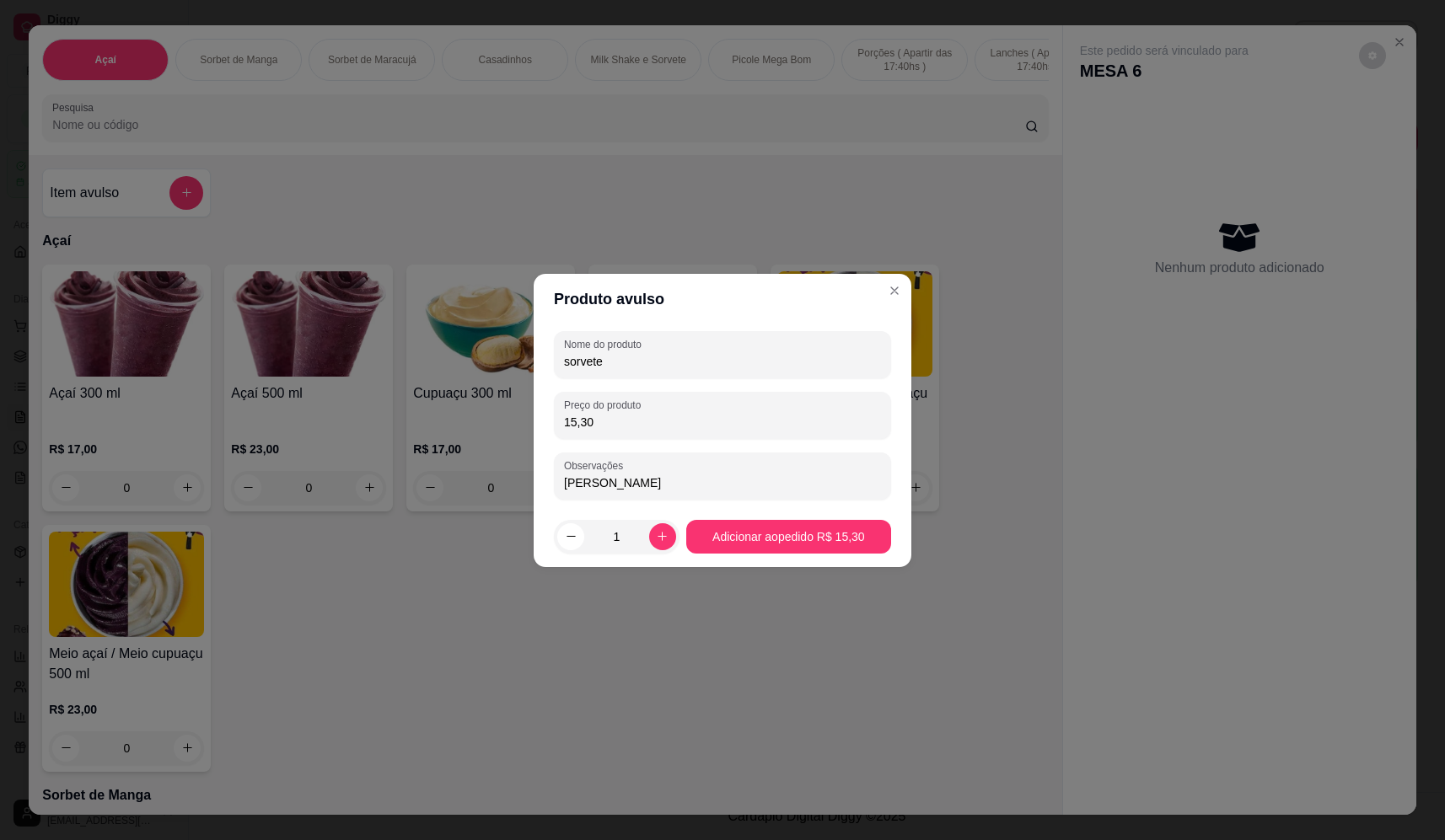
type input "luiz"
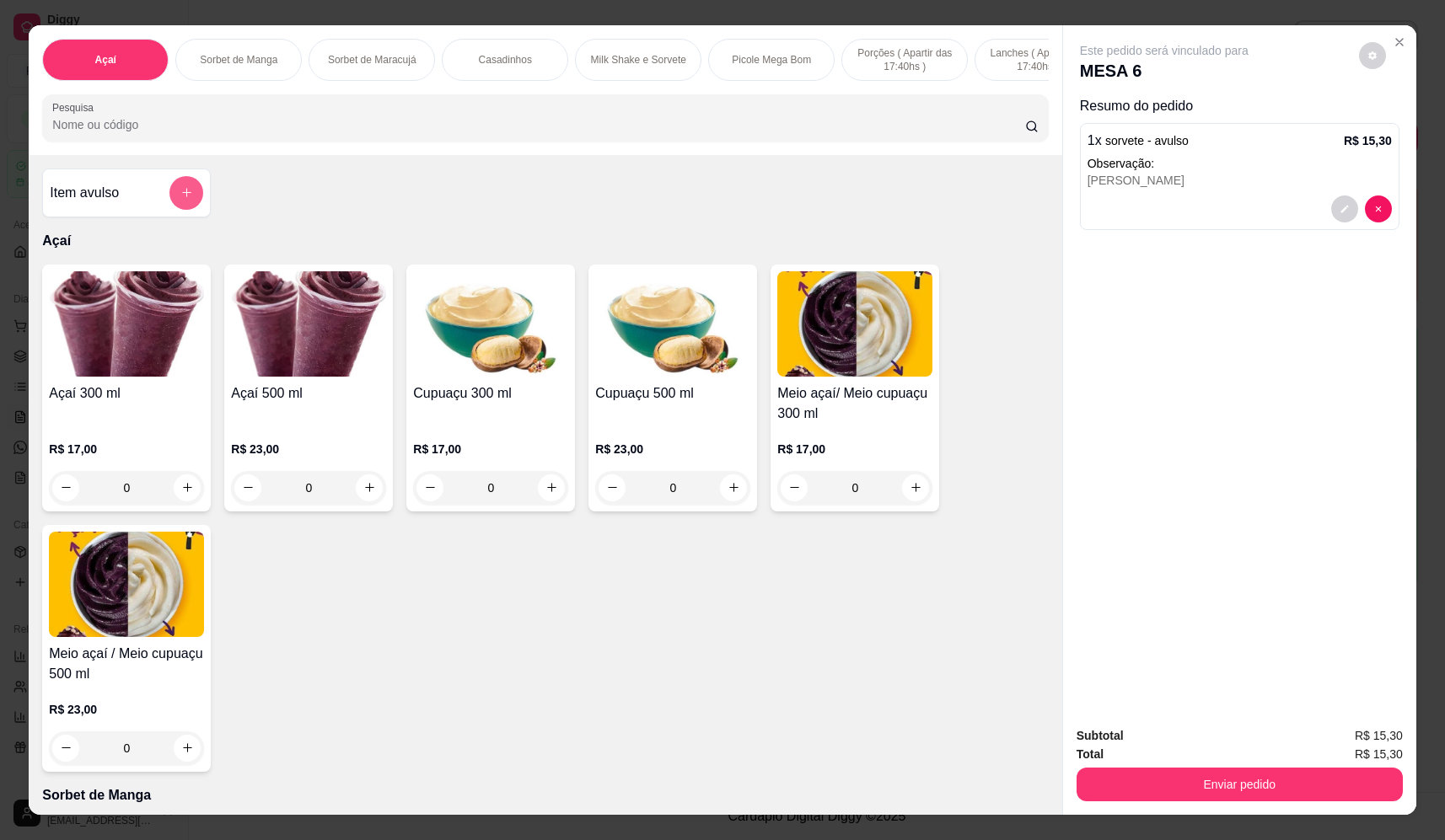
click at [195, 204] on button "add-separate-item" at bounding box center [186, 193] width 34 height 34
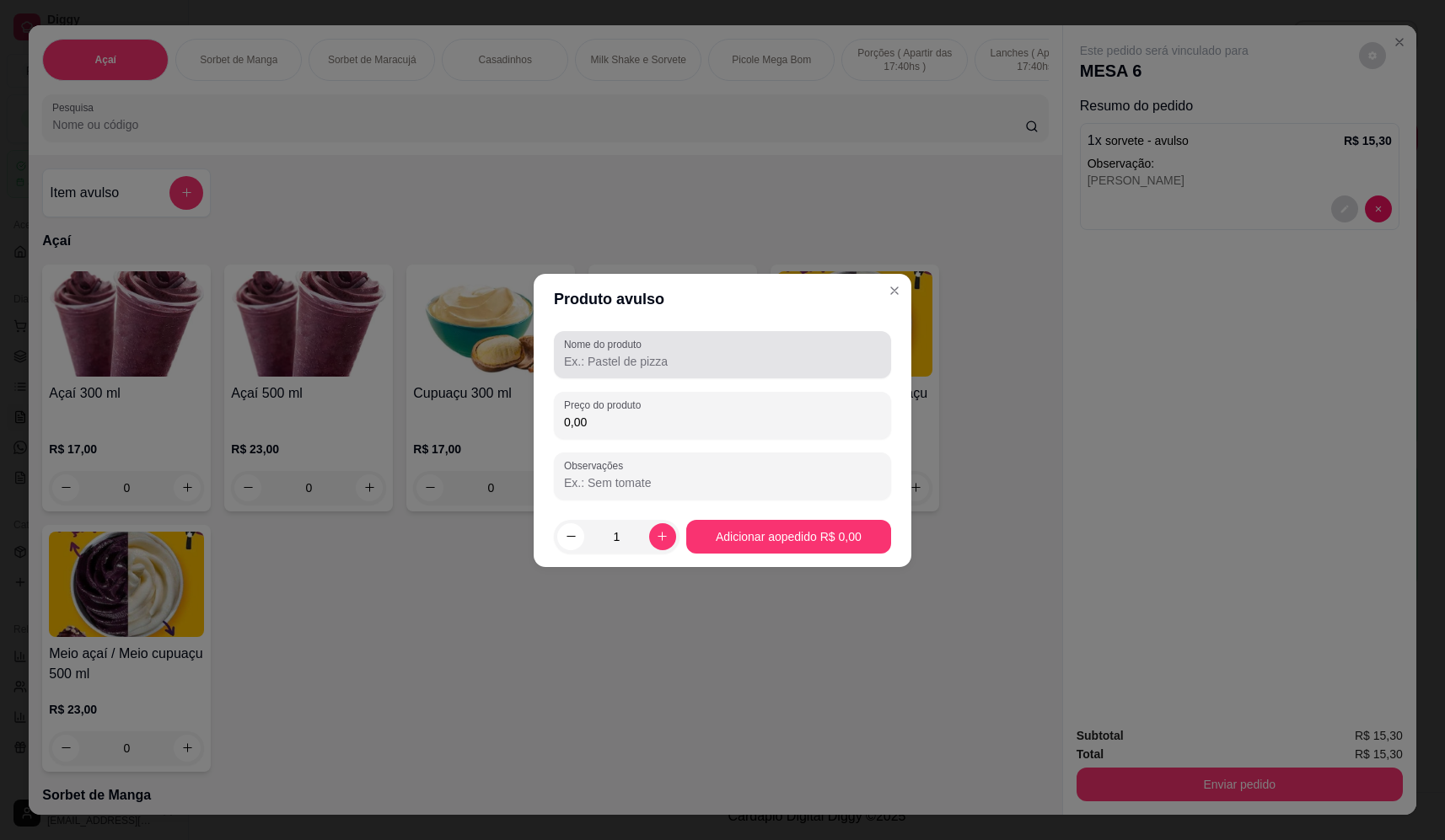
click at [828, 362] on input "Nome do produto" at bounding box center [722, 361] width 317 height 17
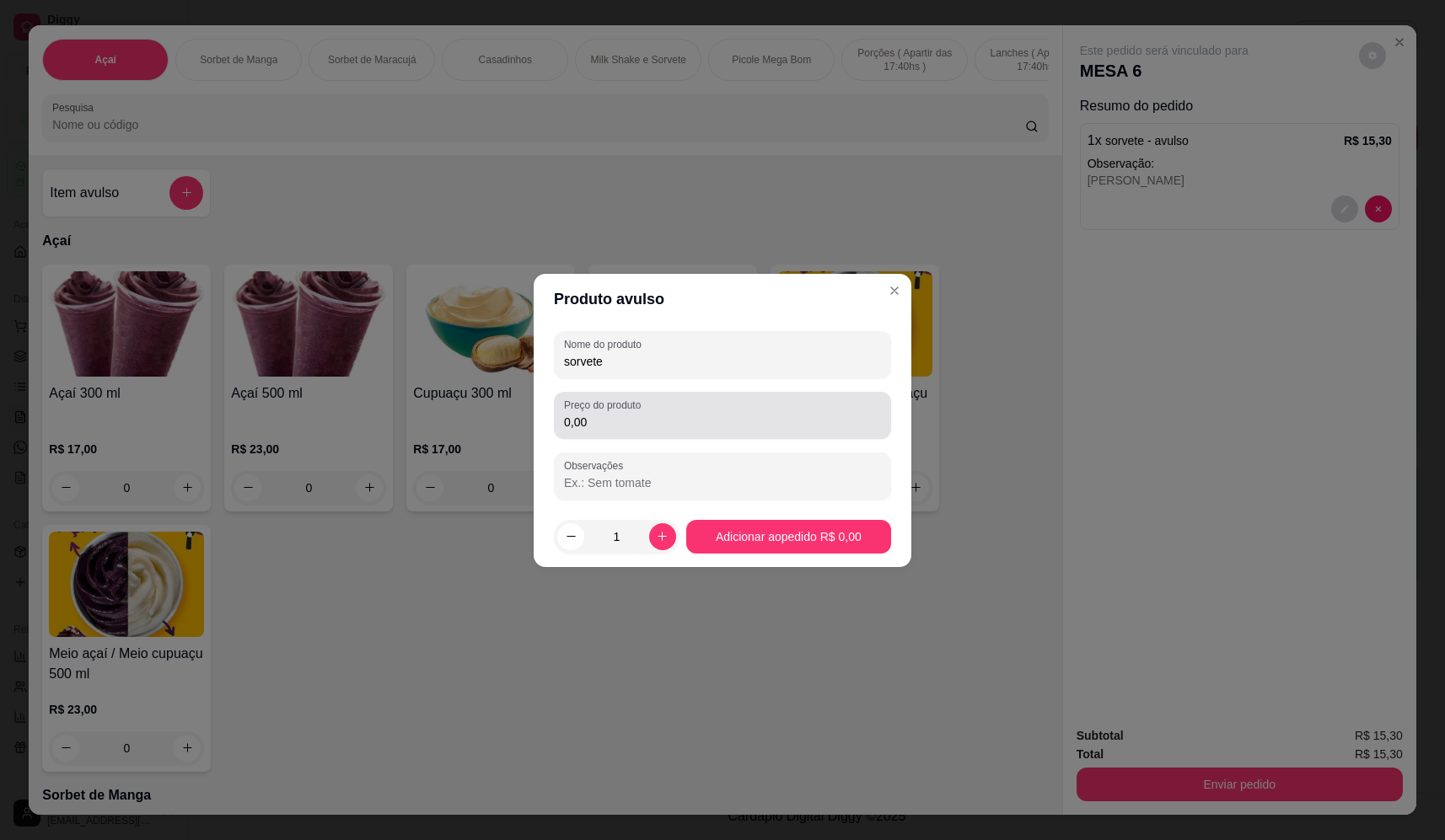
type input "sorvete"
click at [727, 409] on div "0,00" at bounding box center [722, 416] width 317 height 34
type input "15,30"
click at [705, 482] on input "Observações" at bounding box center [722, 482] width 317 height 17
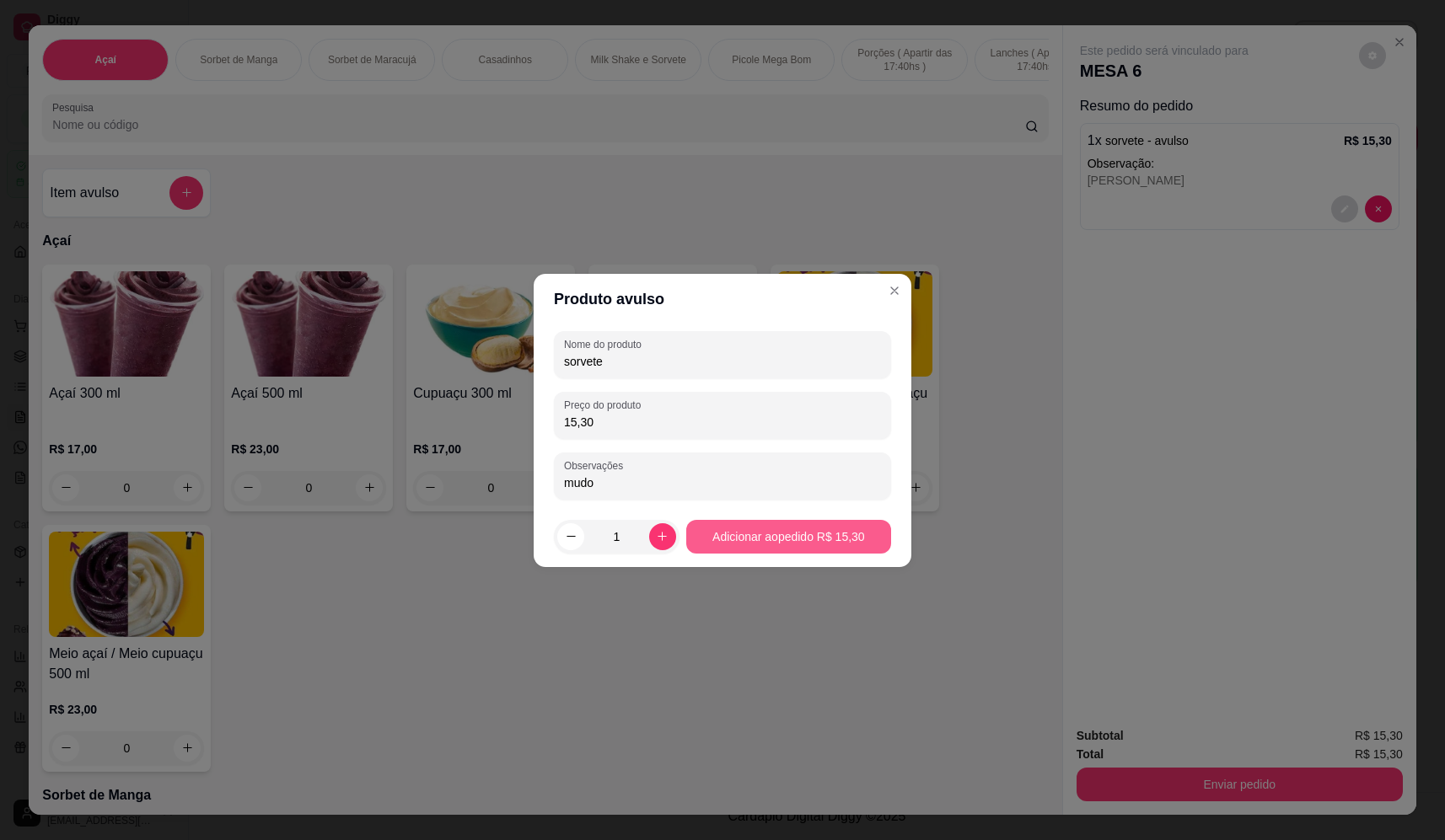
type input "mudo"
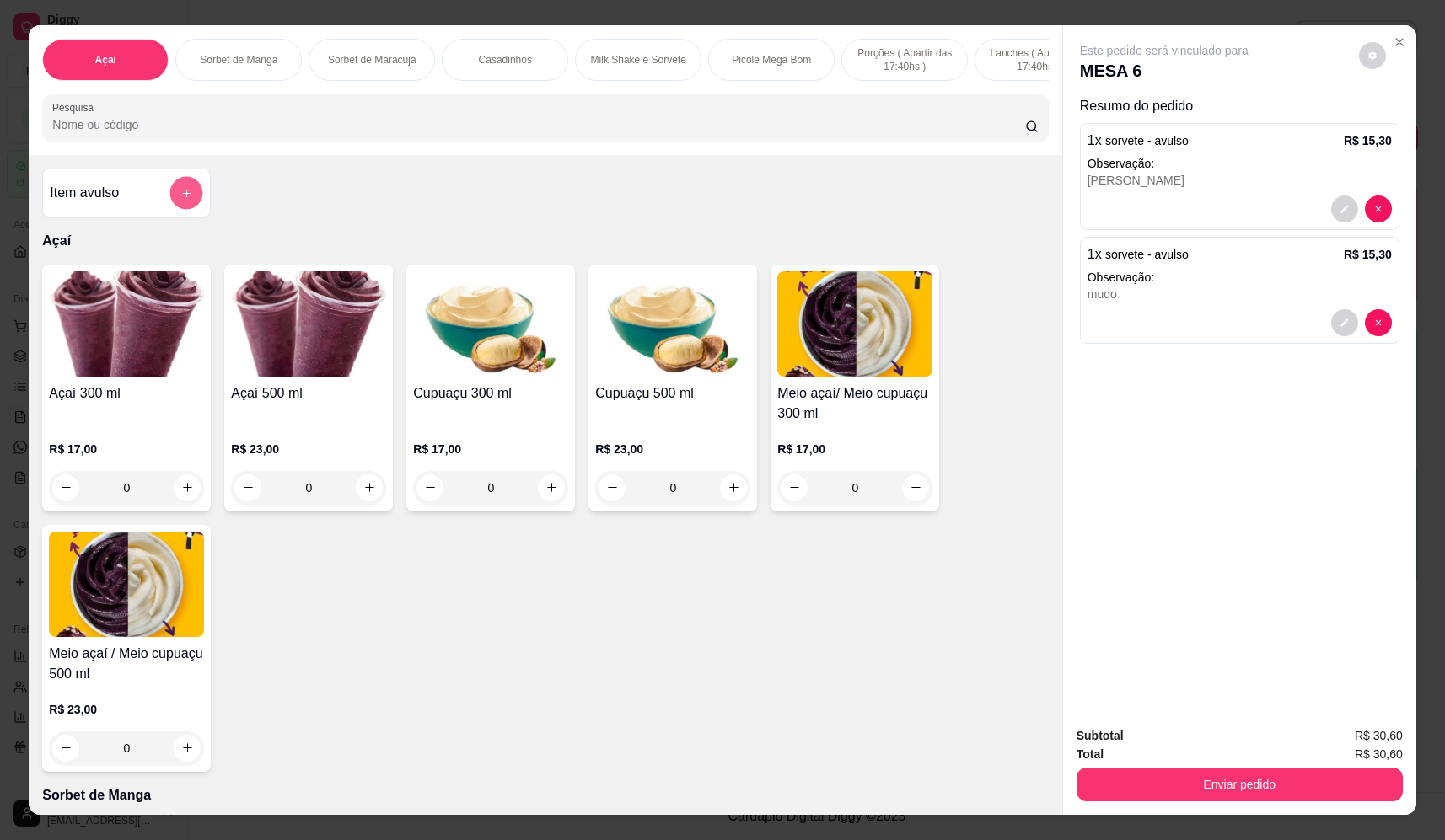
click at [181, 200] on icon "add-separate-item" at bounding box center [186, 193] width 13 height 13
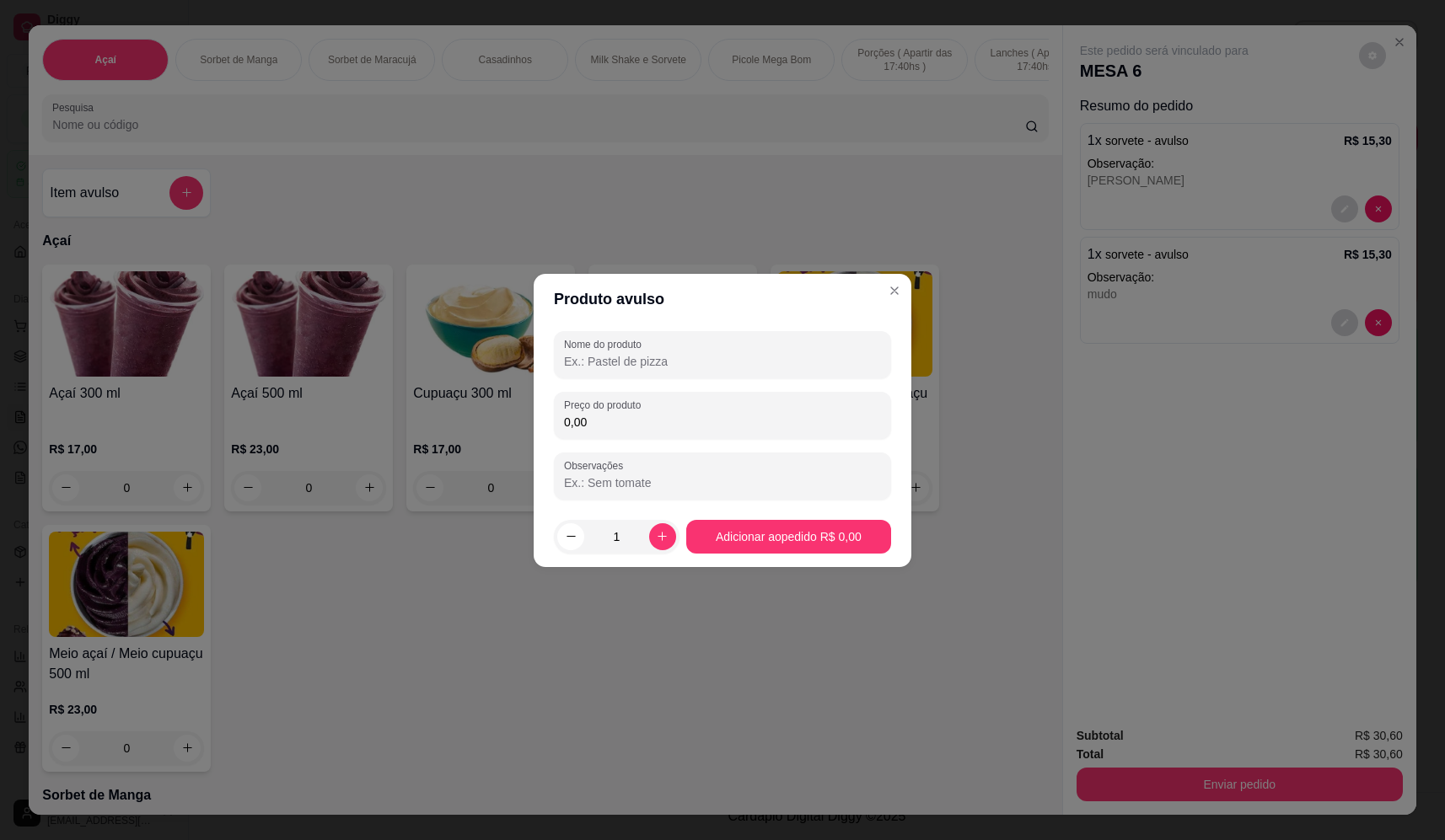
click at [708, 353] on input "Nome do produto" at bounding box center [722, 361] width 317 height 17
type input "sorvete"
click at [679, 406] on div "0,00" at bounding box center [722, 416] width 317 height 34
type input "10,54"
click at [675, 467] on div at bounding box center [722, 476] width 317 height 34
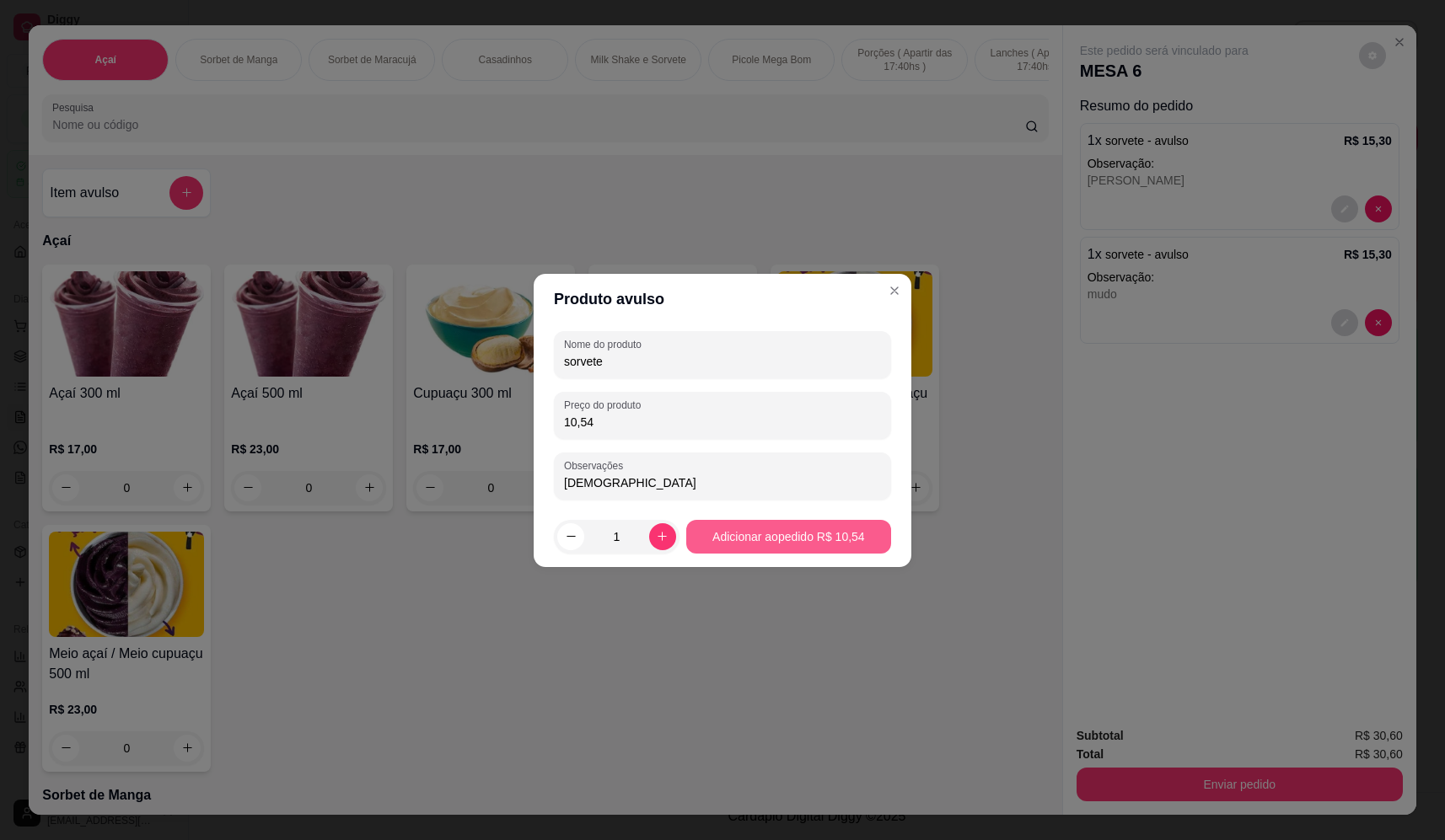
type input "cristiano"
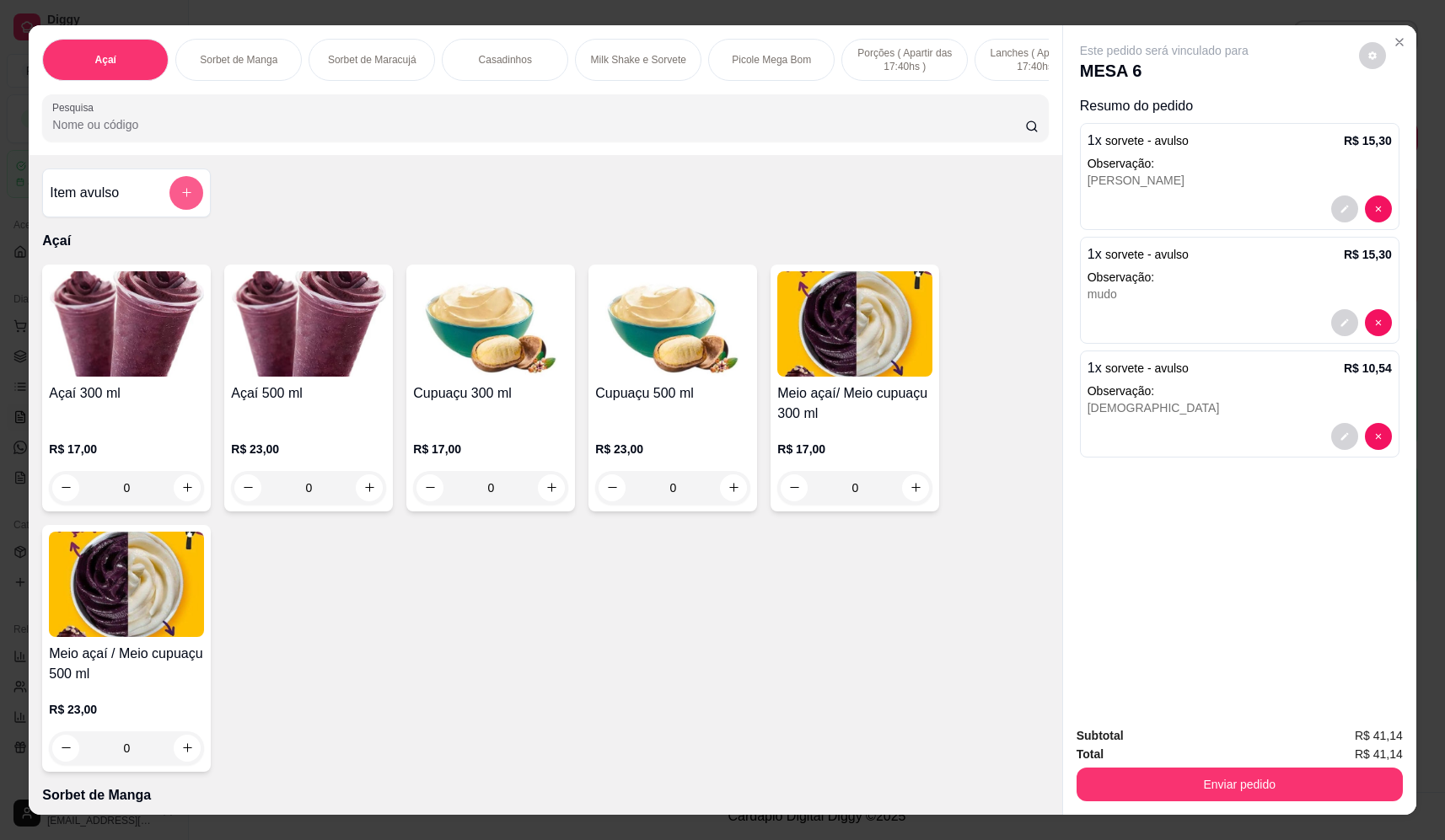
click at [174, 200] on button "add-separate-item" at bounding box center [186, 193] width 34 height 34
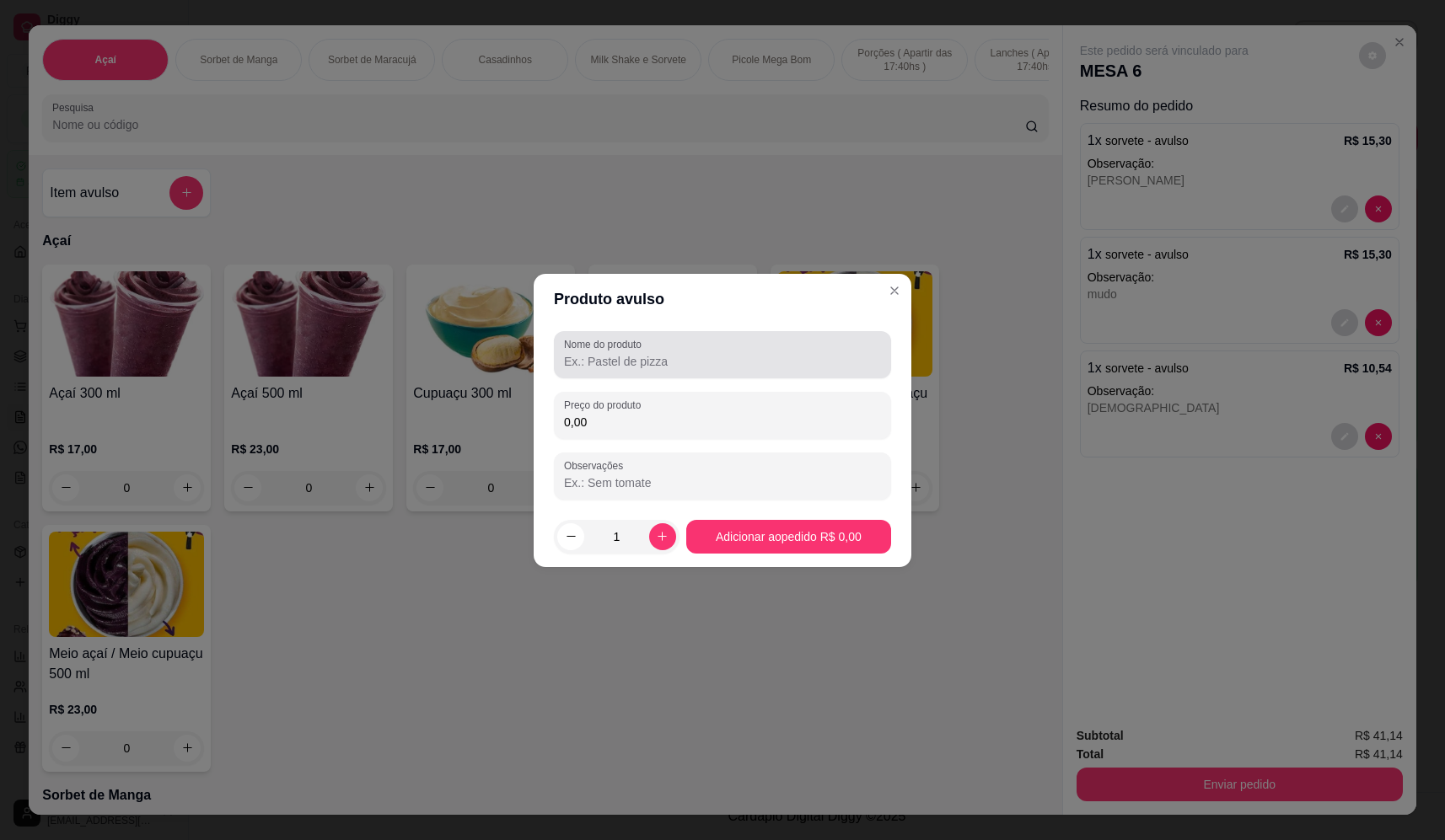
click at [635, 350] on label "Nome do produto" at bounding box center [606, 344] width 84 height 15
click at [635, 353] on input "Nome do produto" at bounding box center [722, 361] width 317 height 17
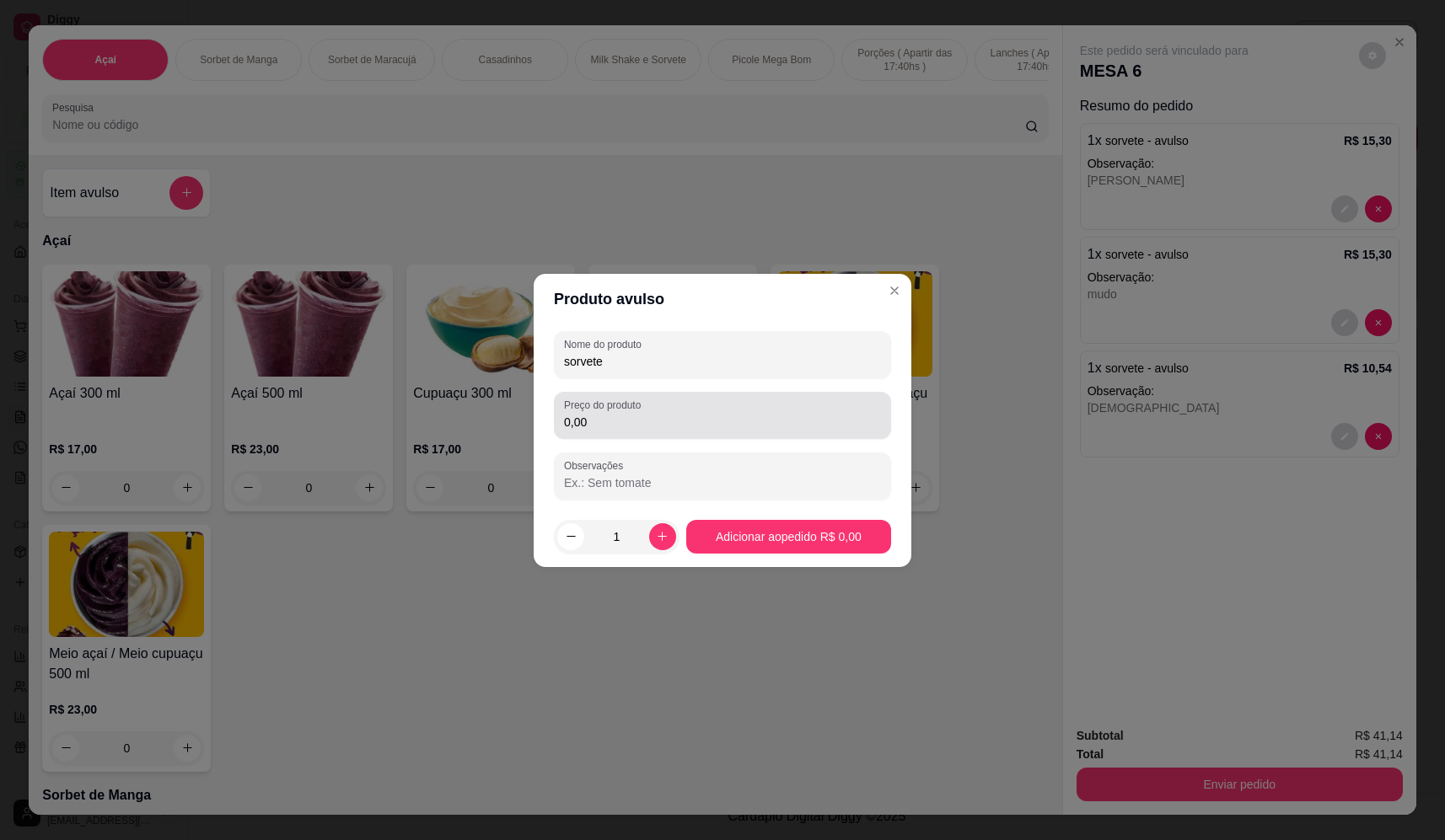
type input "sorvete"
click at [657, 409] on div "0,00" at bounding box center [722, 416] width 317 height 34
click at [718, 409] on div "0,00" at bounding box center [722, 416] width 317 height 34
click at [801, 415] on input "0,00" at bounding box center [722, 421] width 317 height 17
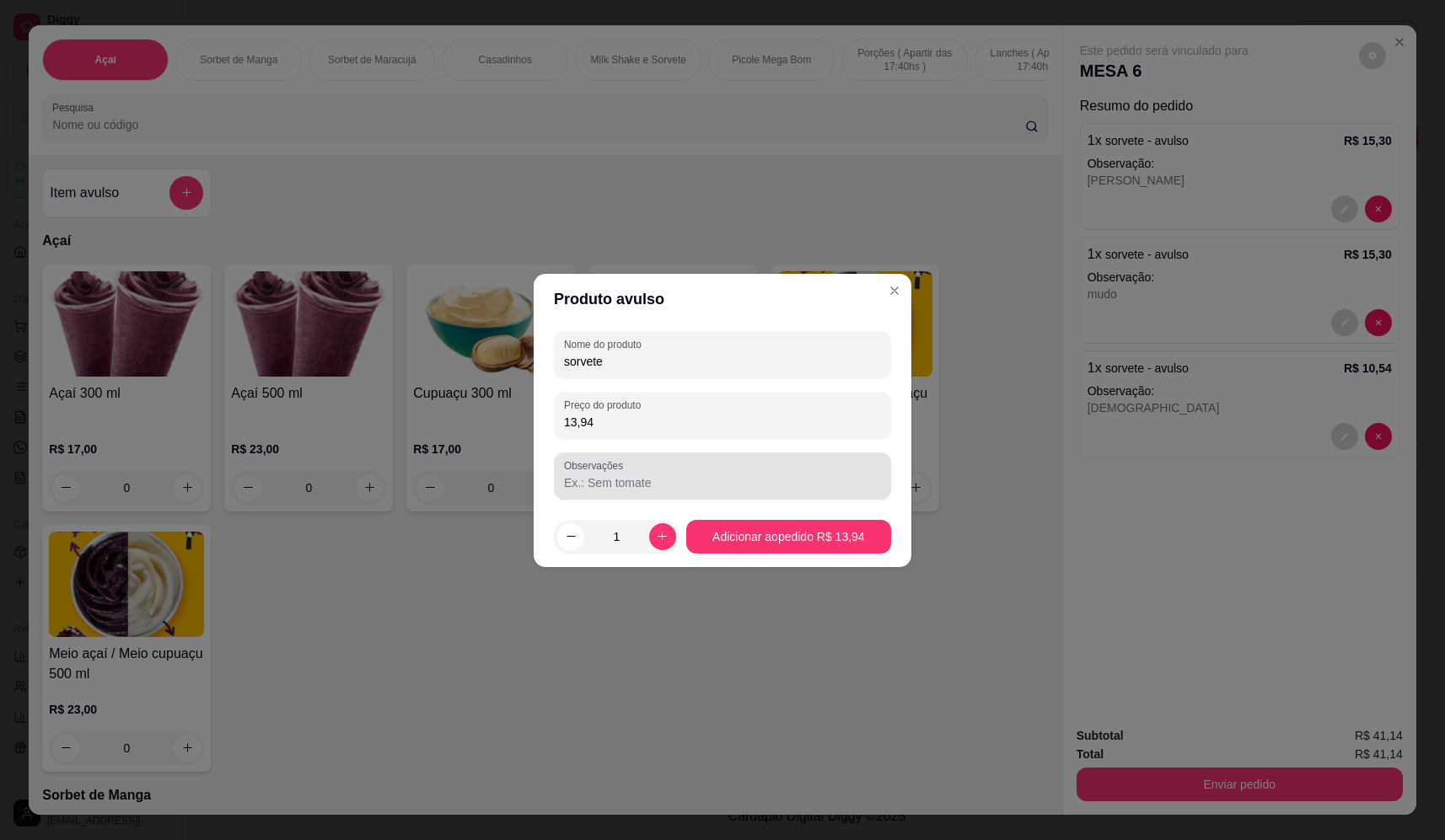
type input "13,94"
click at [763, 477] on input "Observações" at bounding box center [722, 482] width 317 height 17
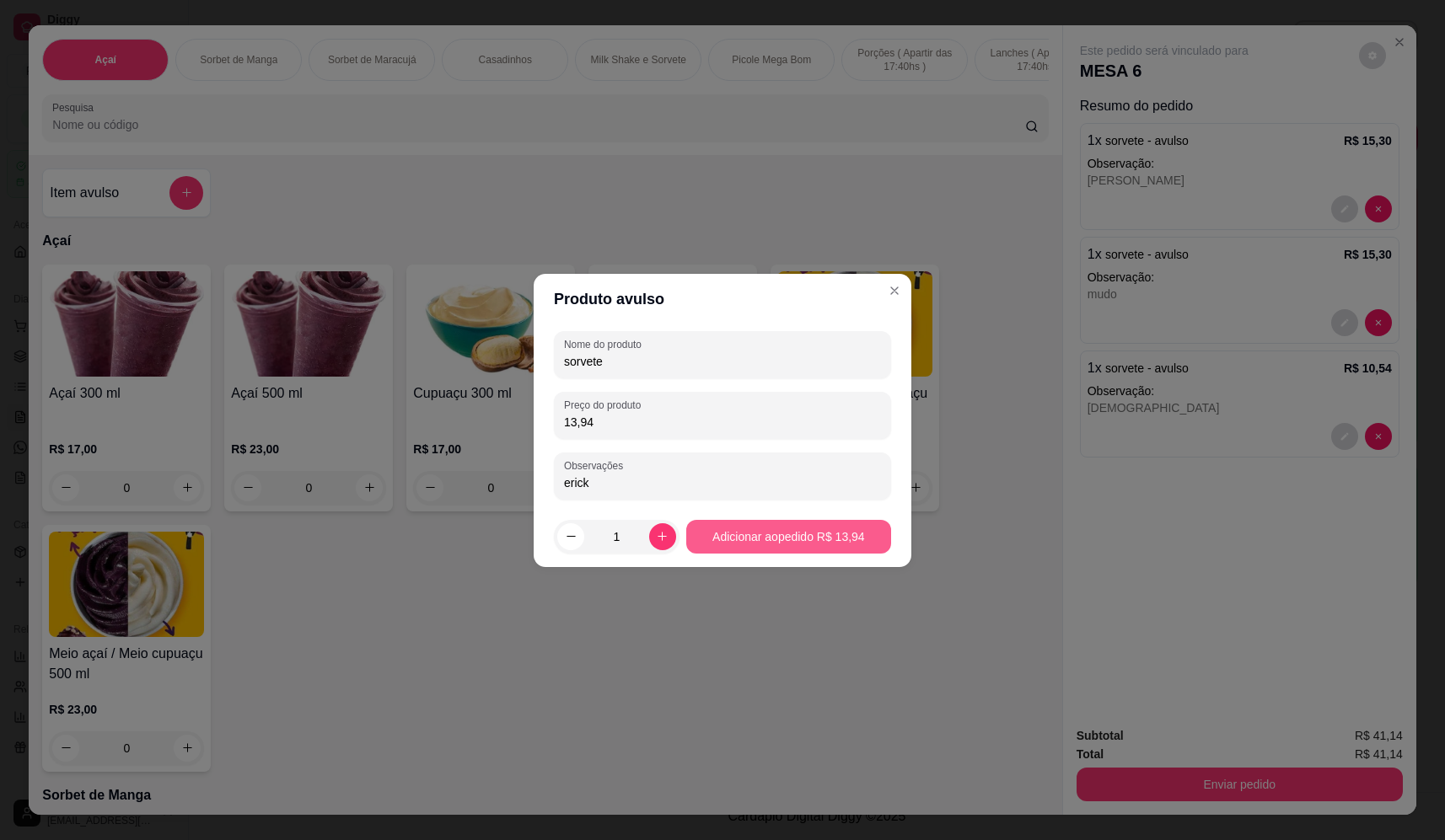
type input "erick"
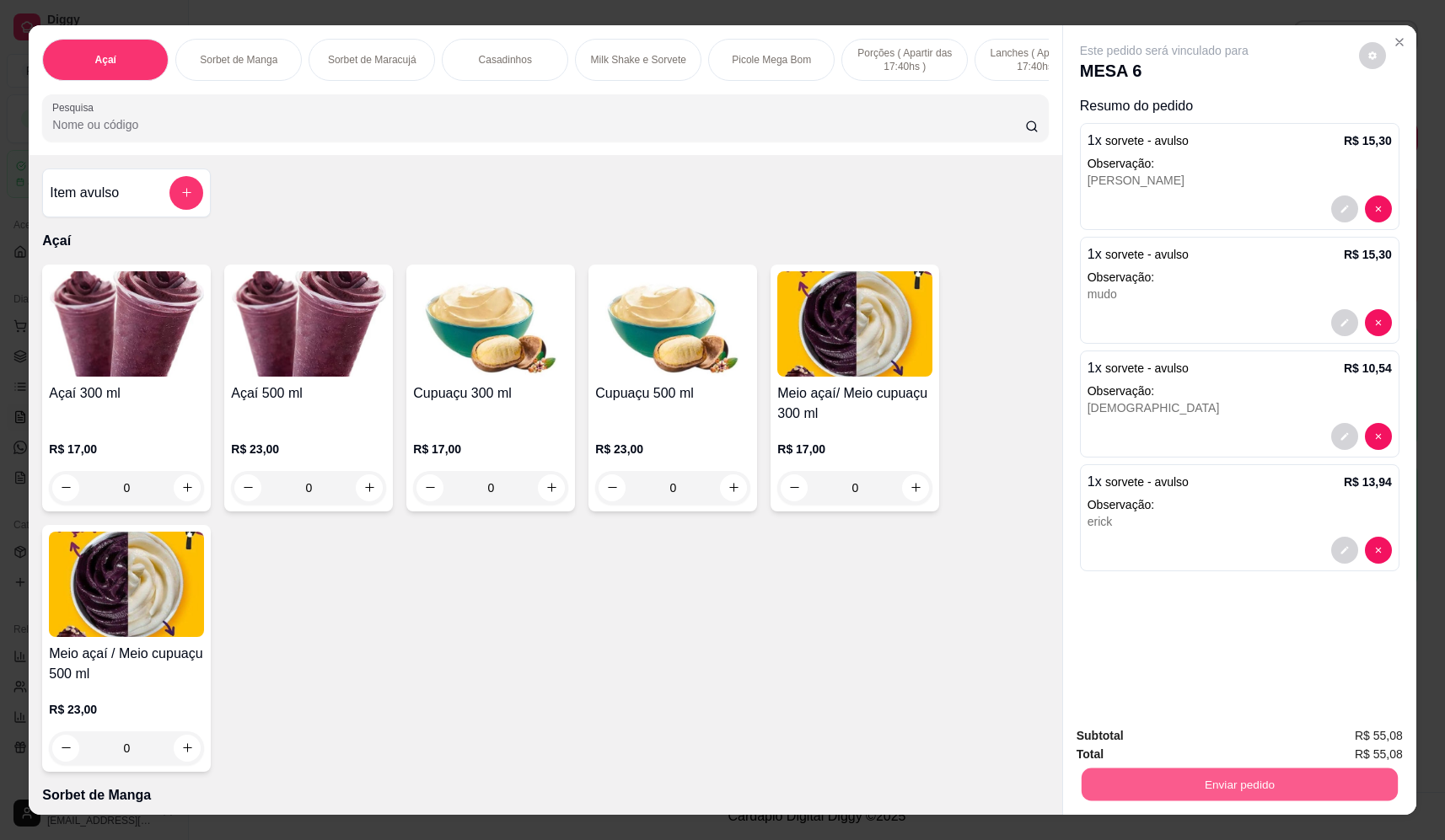
click at [1257, 783] on button "Enviar pedido" at bounding box center [1239, 785] width 316 height 33
click at [1186, 745] on button "Não registrar e enviar pedido" at bounding box center [1184, 742] width 170 height 31
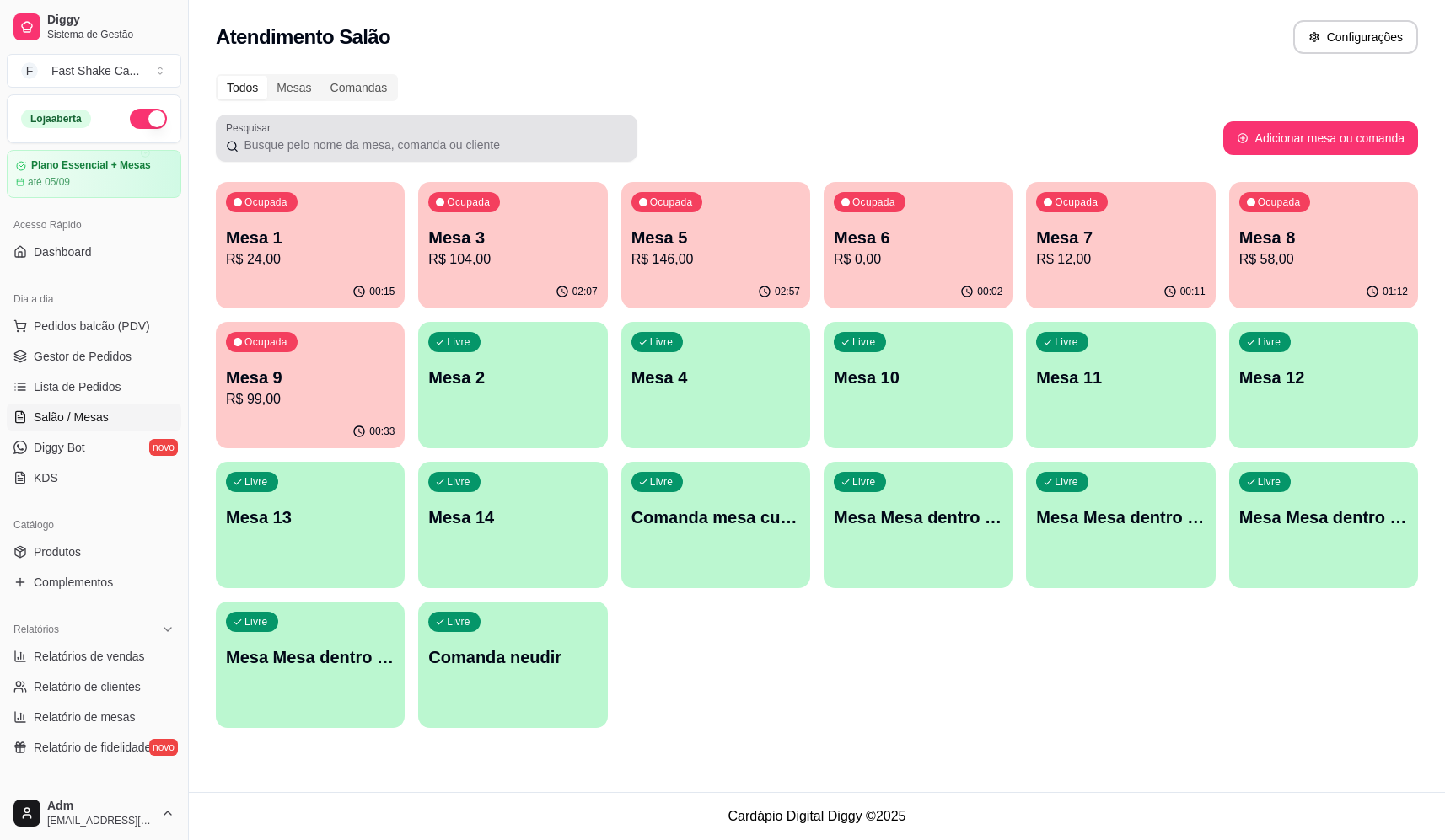
click at [274, 239] on p "Mesa 1" at bounding box center [310, 238] width 169 height 23
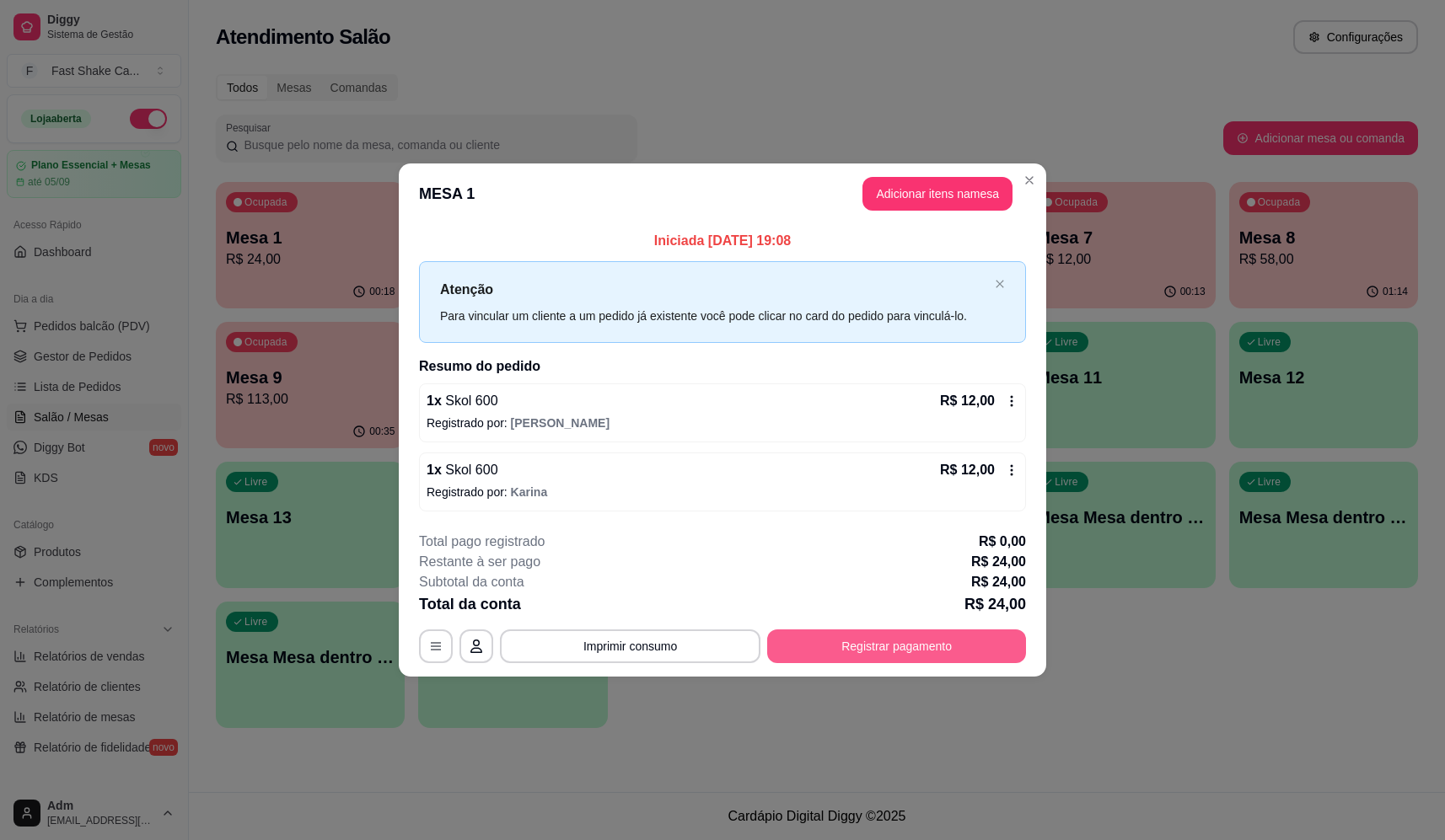
click at [814, 654] on button "Registrar pagamento" at bounding box center [896, 646] width 259 height 34
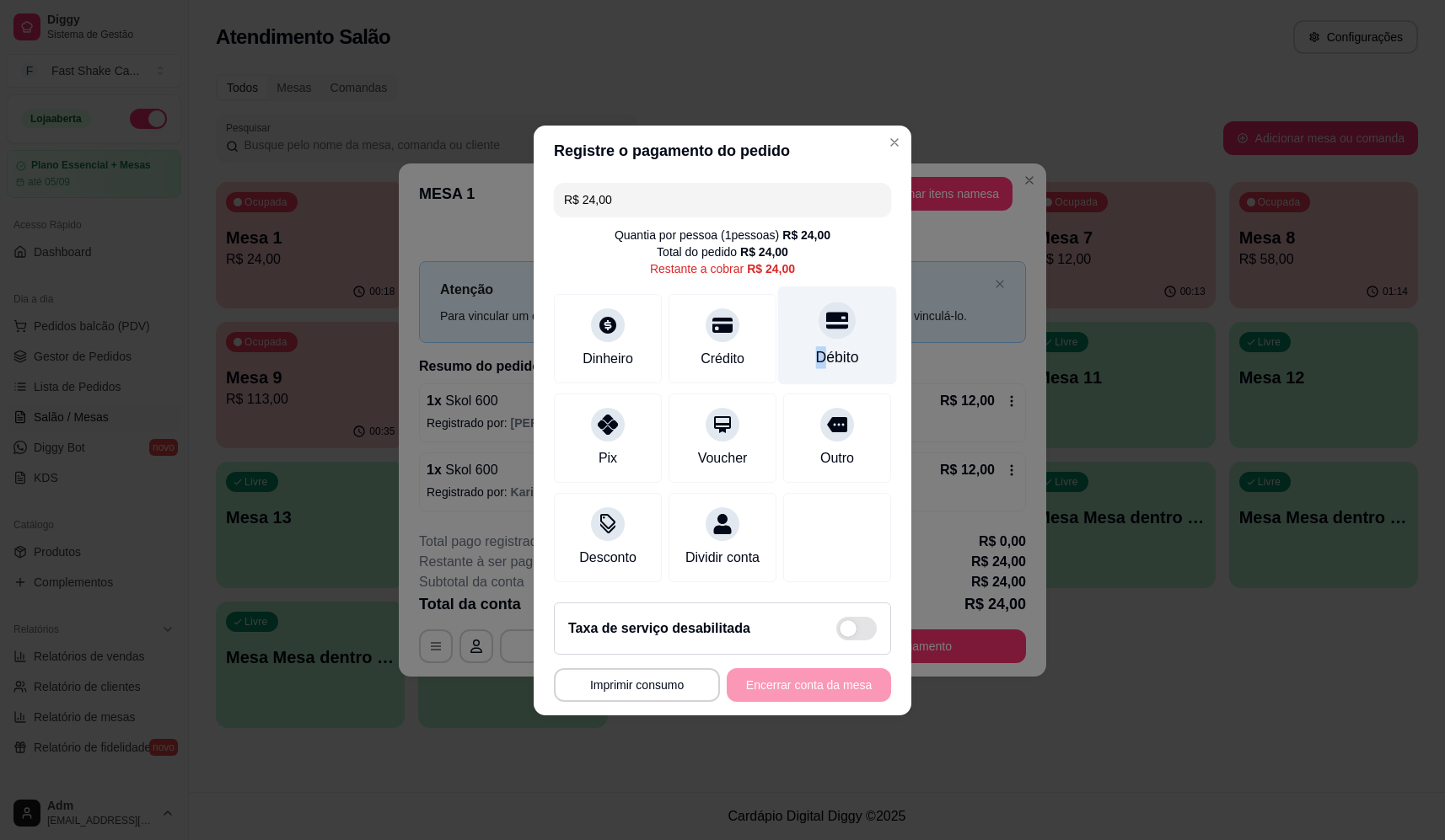
click at [815, 335] on div "Débito" at bounding box center [837, 335] width 119 height 99
type input "R$ 0,00"
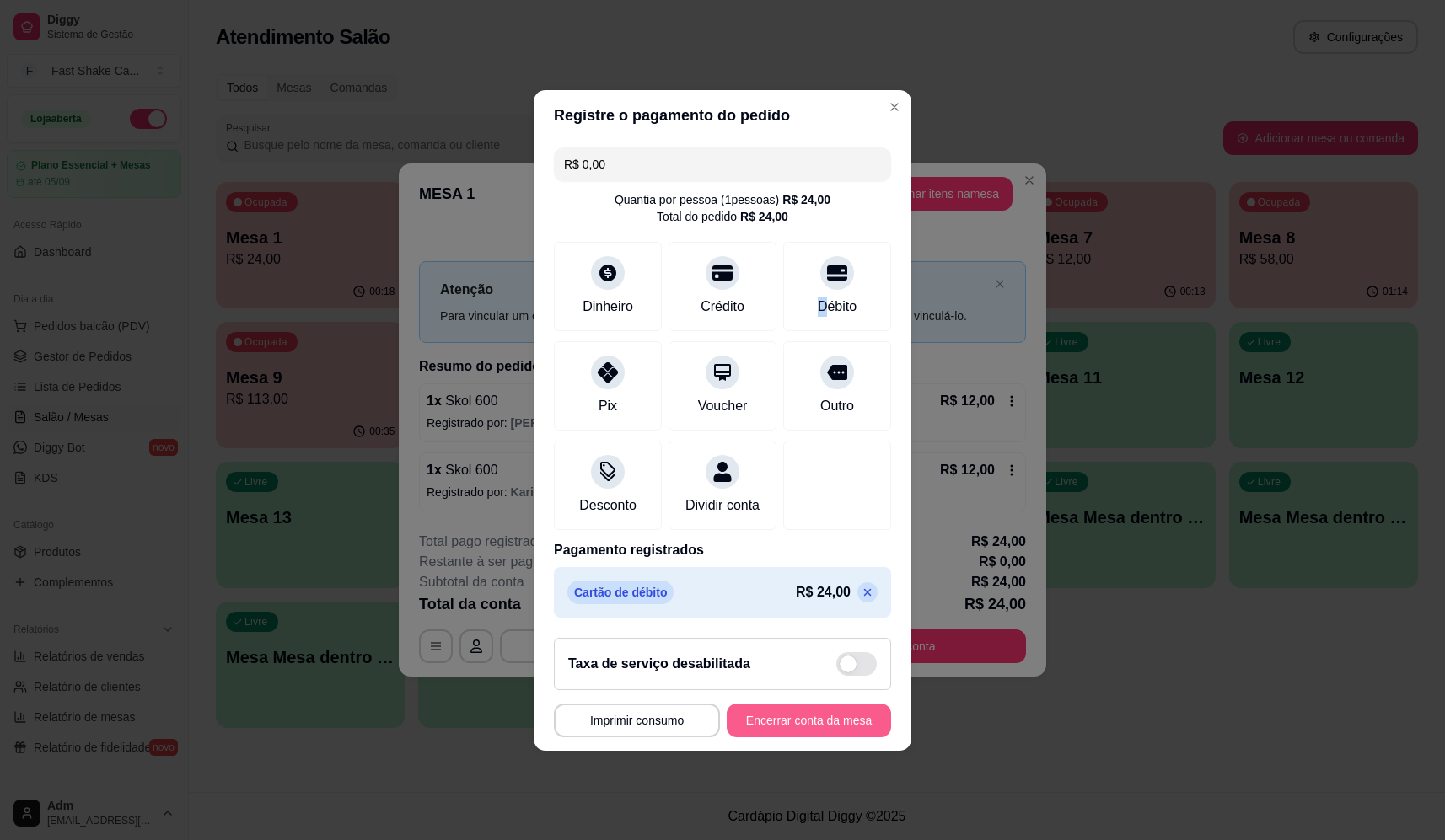
click at [805, 738] on button "Encerrar conta da mesa" at bounding box center [809, 720] width 164 height 34
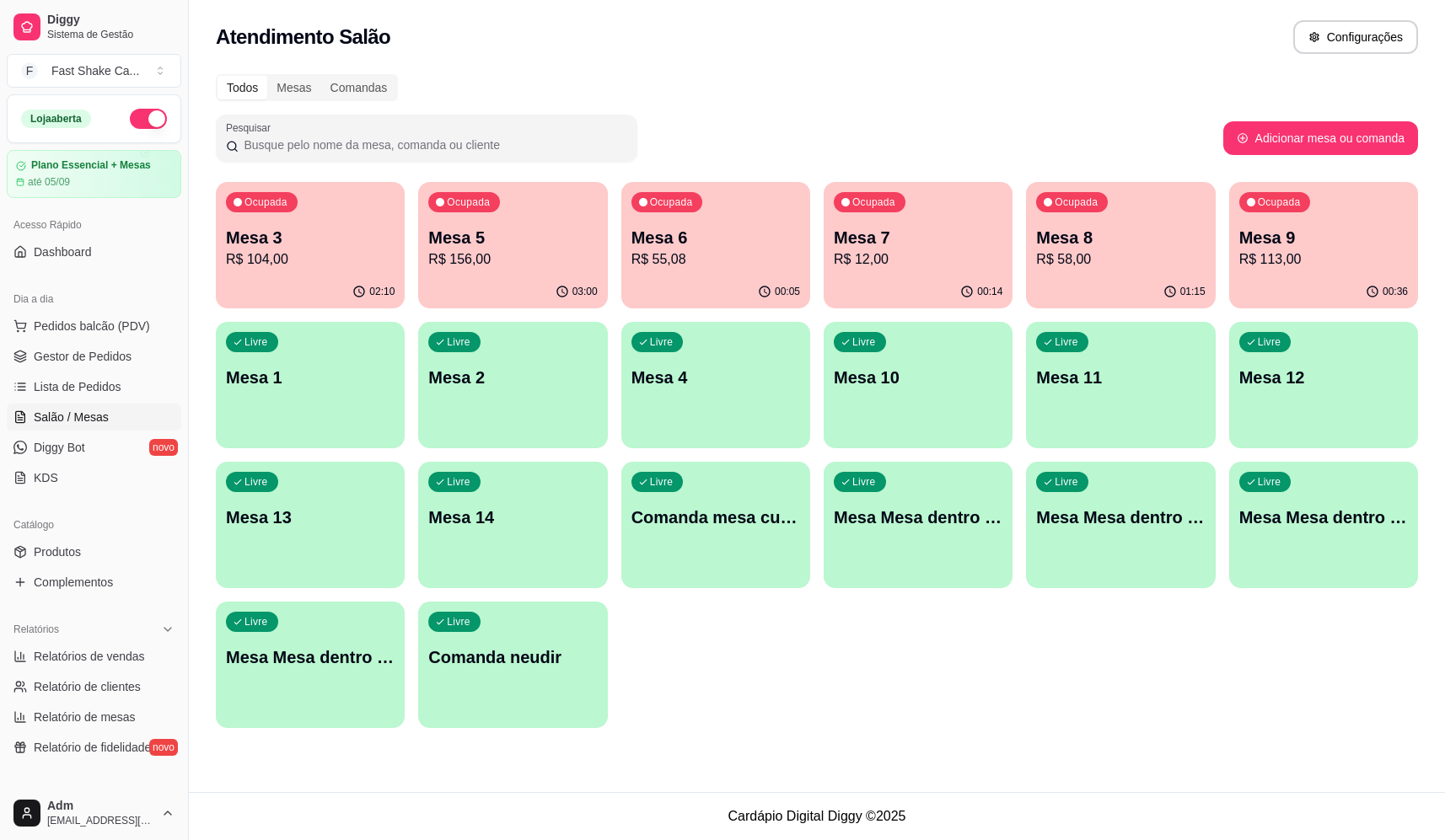
click at [312, 412] on div "Livre Mesa 1" at bounding box center [309, 375] width 188 height 106
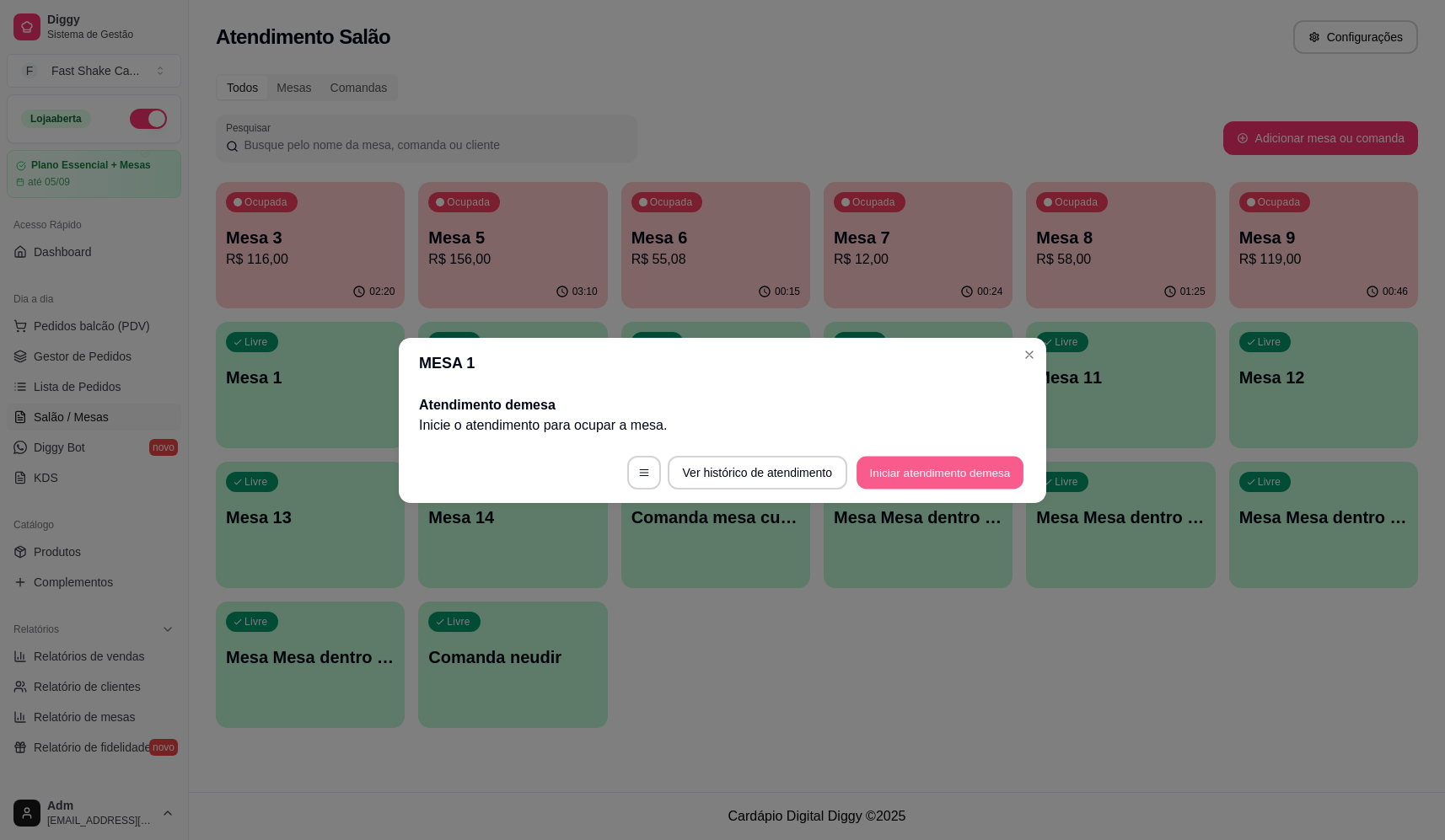
click at [972, 475] on button "Iniciar atendimento de mesa" at bounding box center [940, 472] width 167 height 33
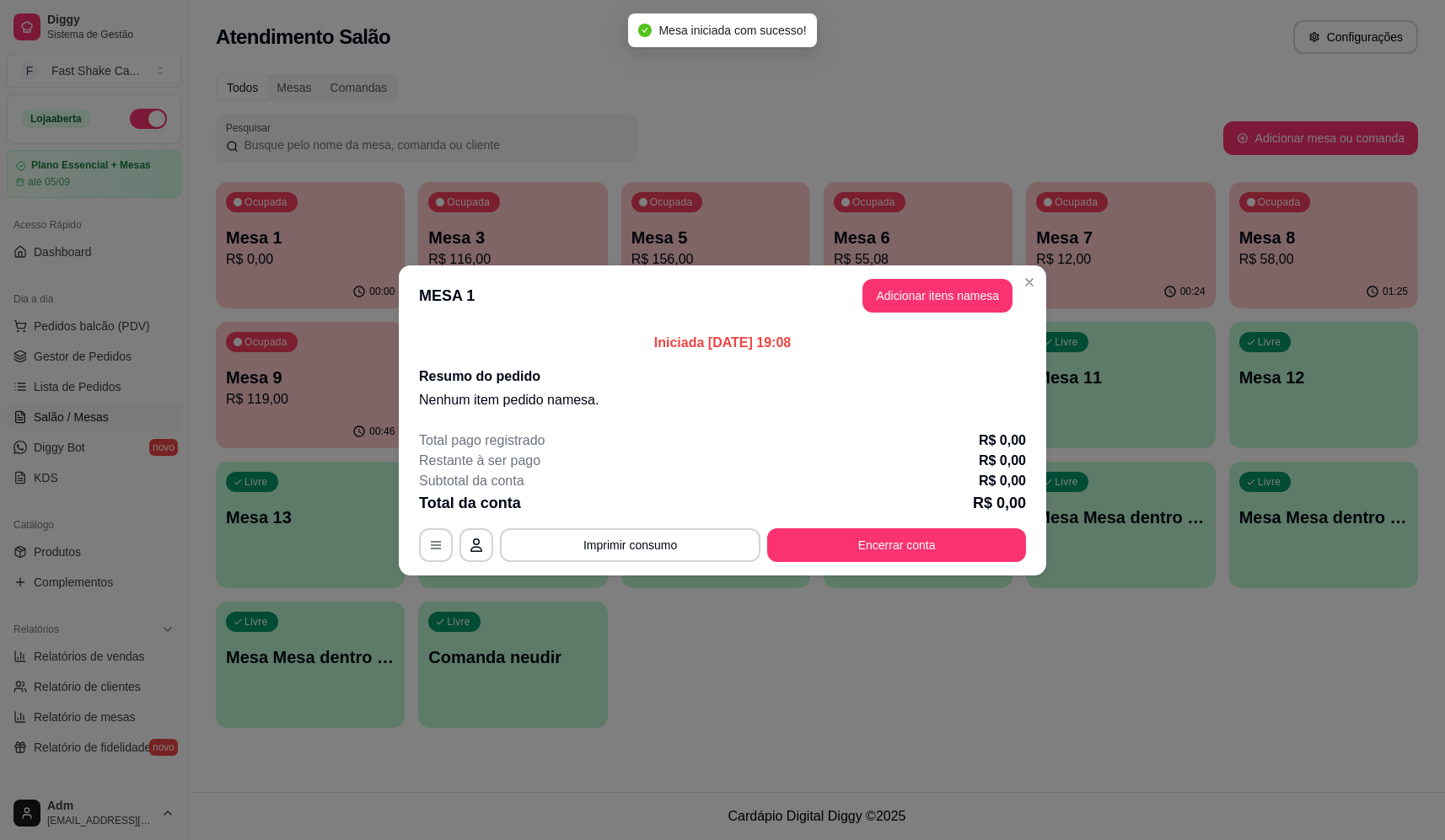
click at [970, 291] on button "Adicionar itens na mesa" at bounding box center [938, 296] width 150 height 34
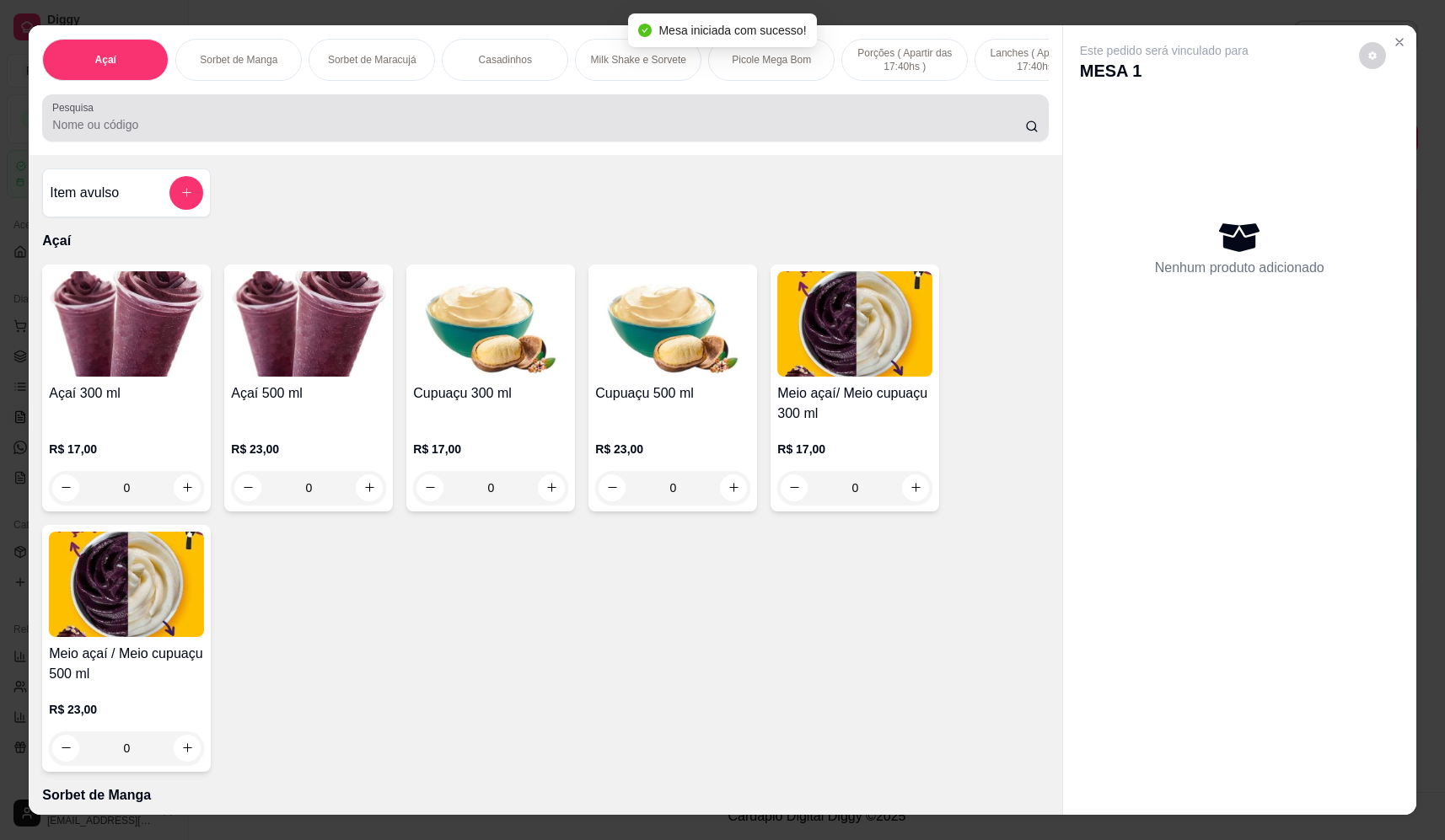
click at [414, 132] on input "Pesquisa" at bounding box center [539, 124] width 973 height 17
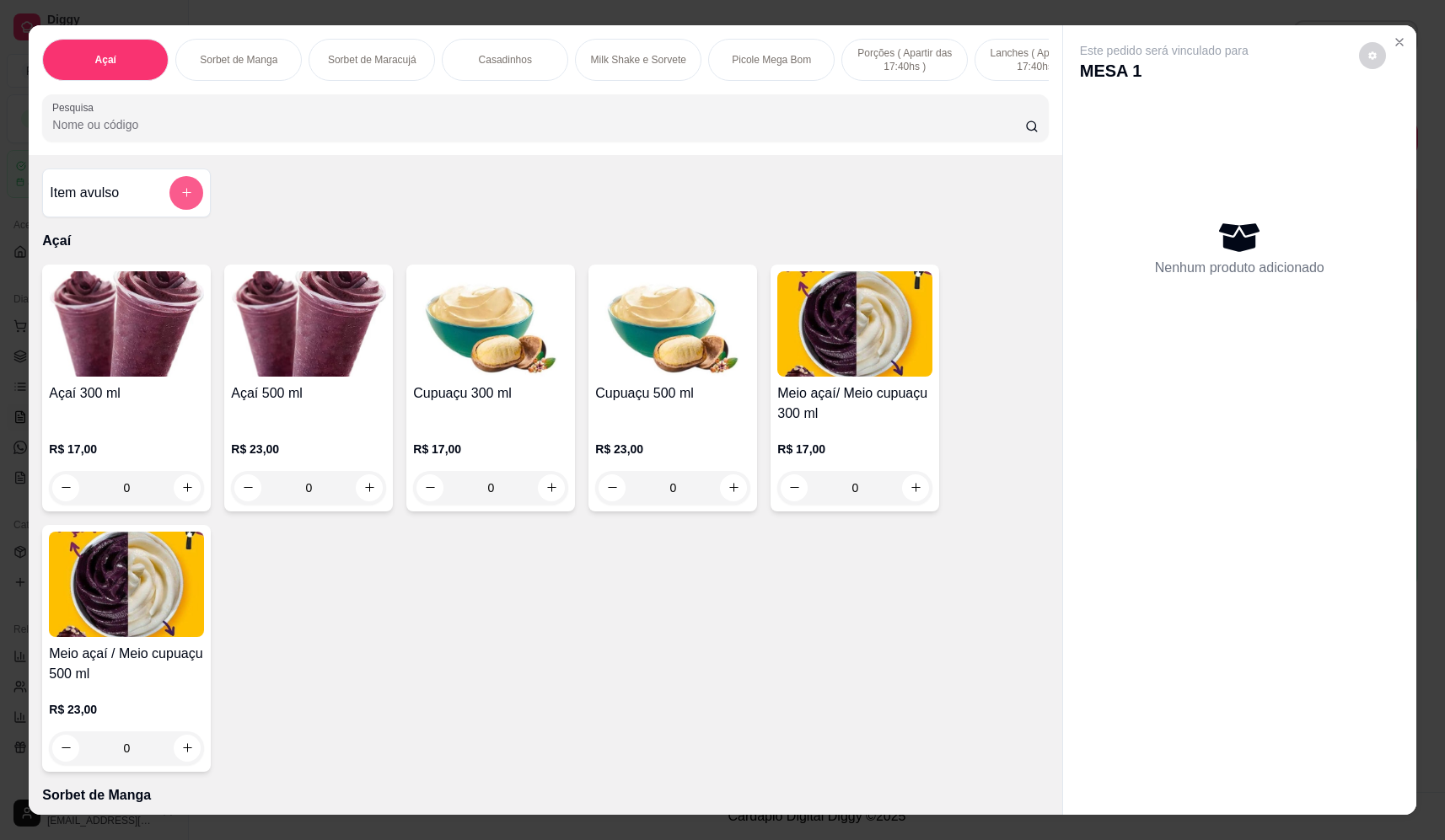
click at [181, 201] on button "add-separate-item" at bounding box center [186, 193] width 34 height 34
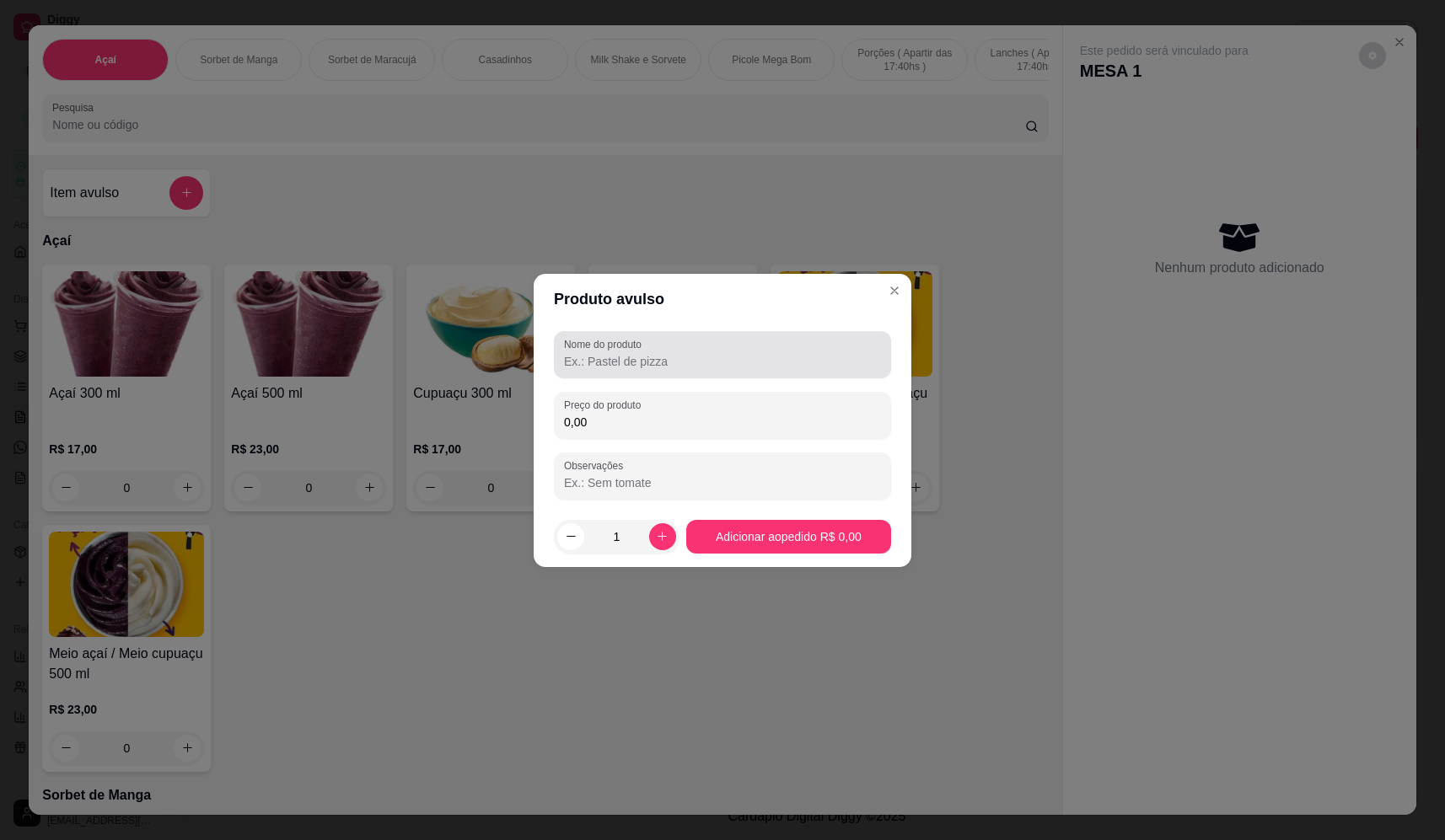
click at [621, 370] on div "Nome do produto" at bounding box center [723, 354] width 338 height 47
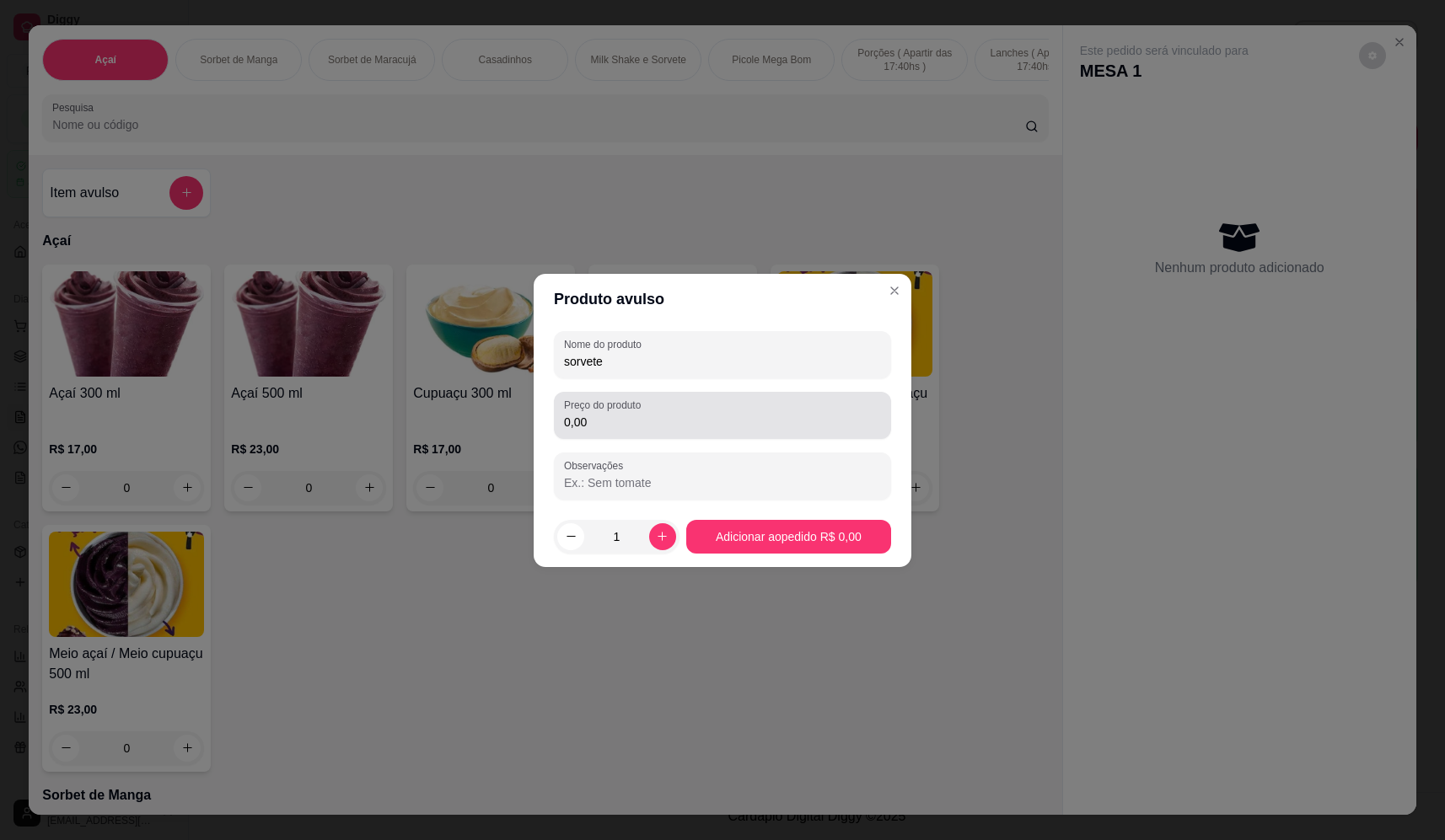
type input "sorvete"
click at [823, 420] on input "0,00" at bounding box center [722, 421] width 317 height 17
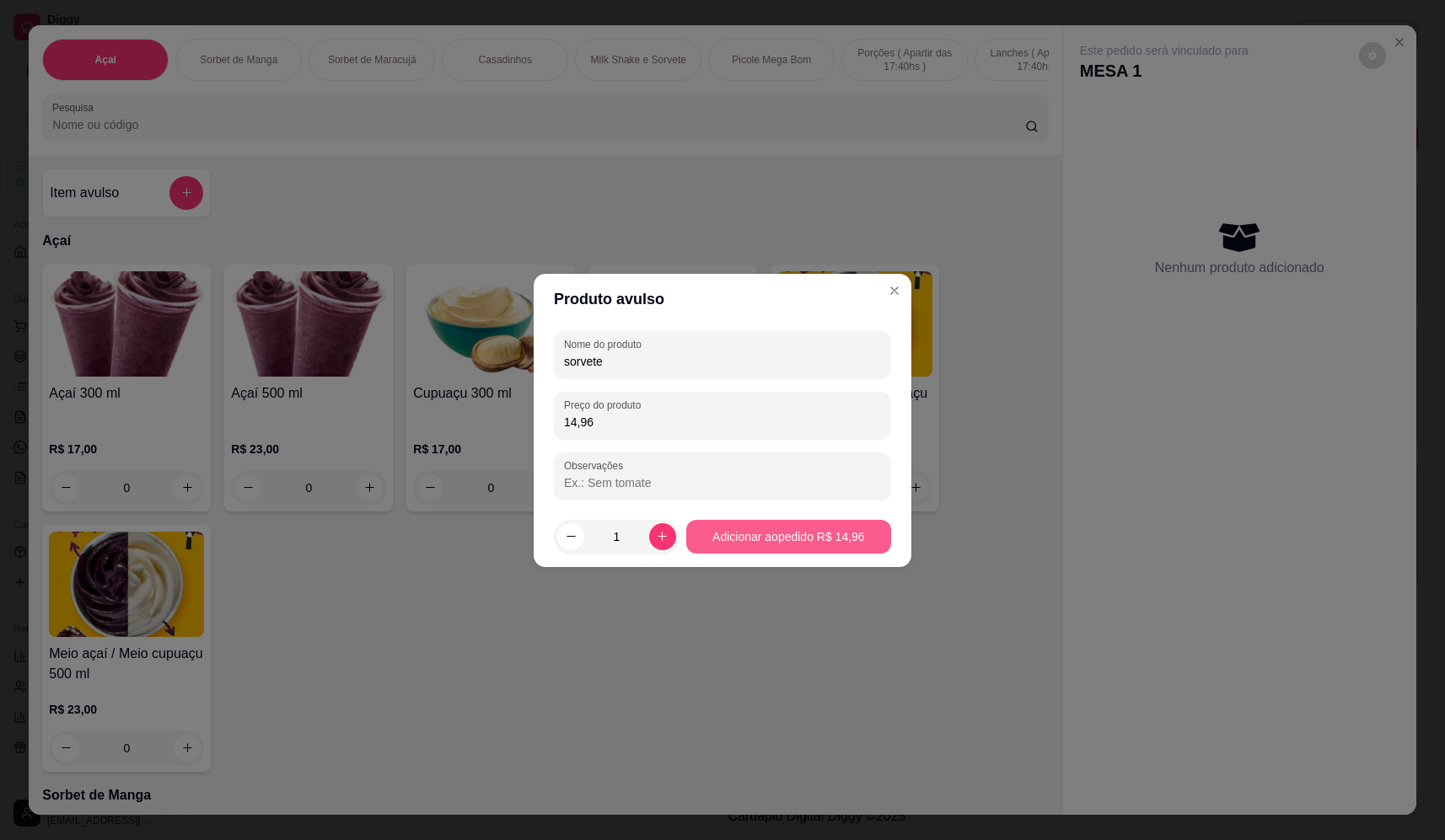
type input "14,96"
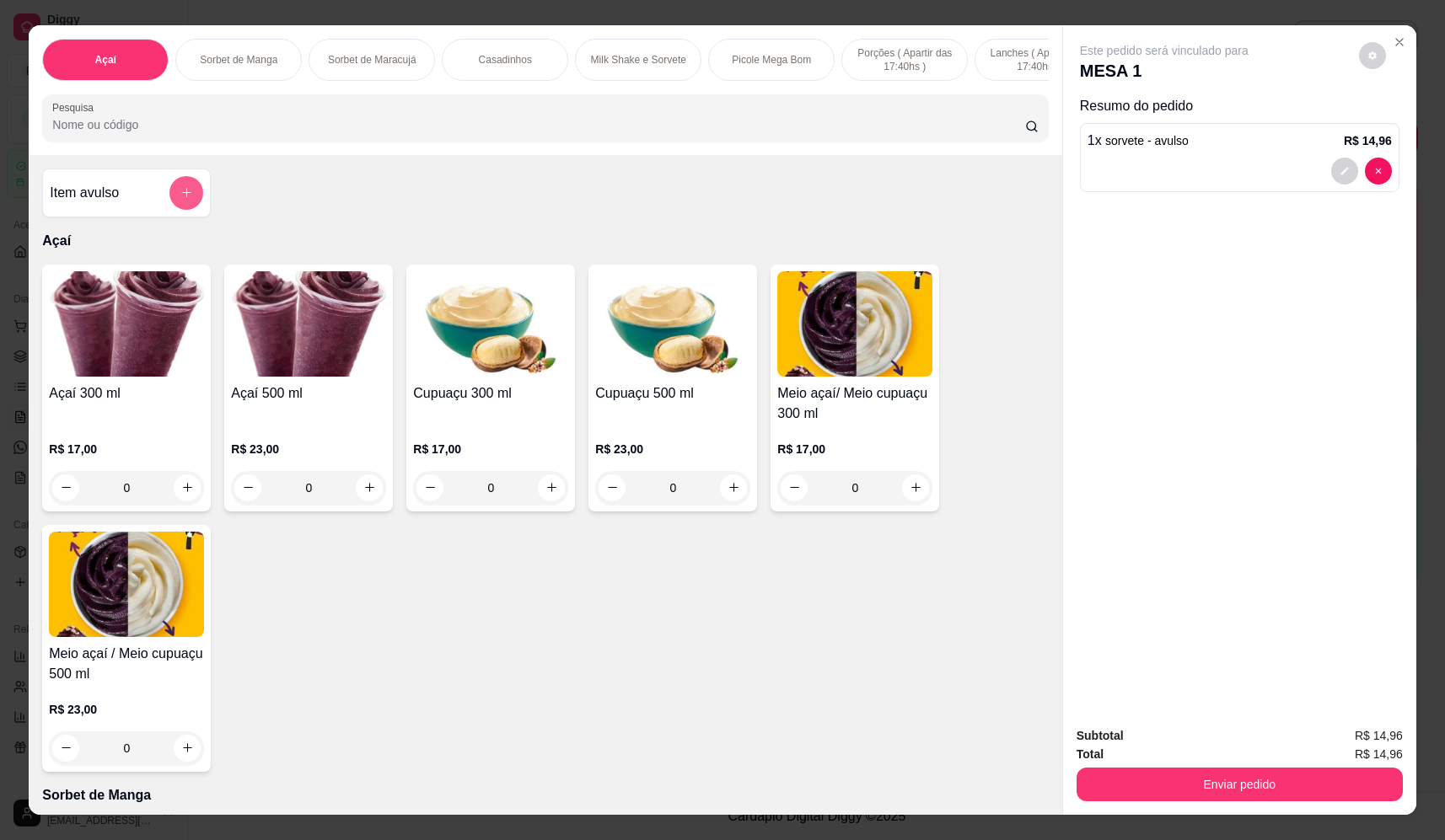
click at [181, 195] on button "add-separate-item" at bounding box center [186, 193] width 34 height 34
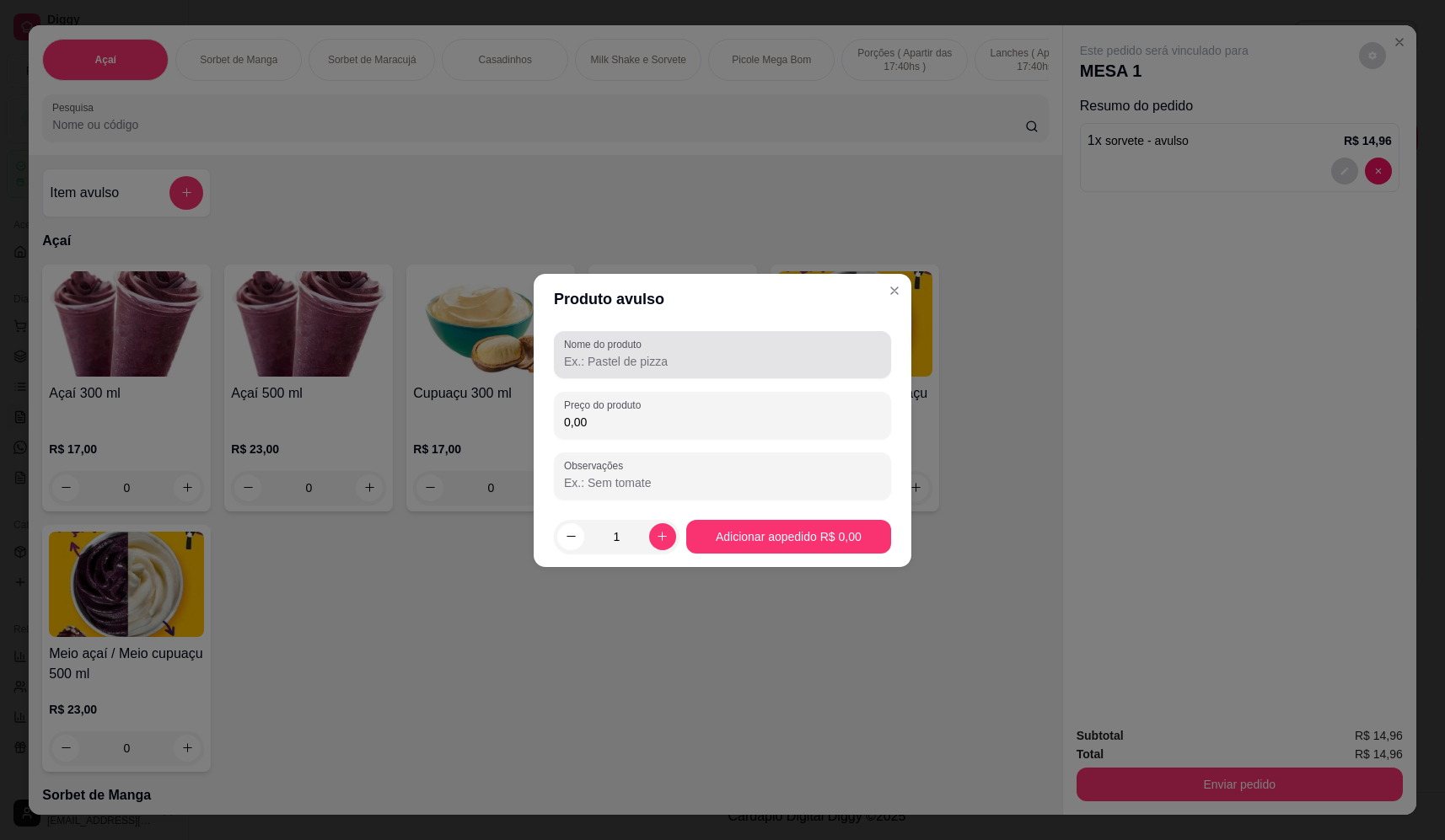
click at [702, 353] on input "Nome do produto" at bounding box center [722, 361] width 317 height 17
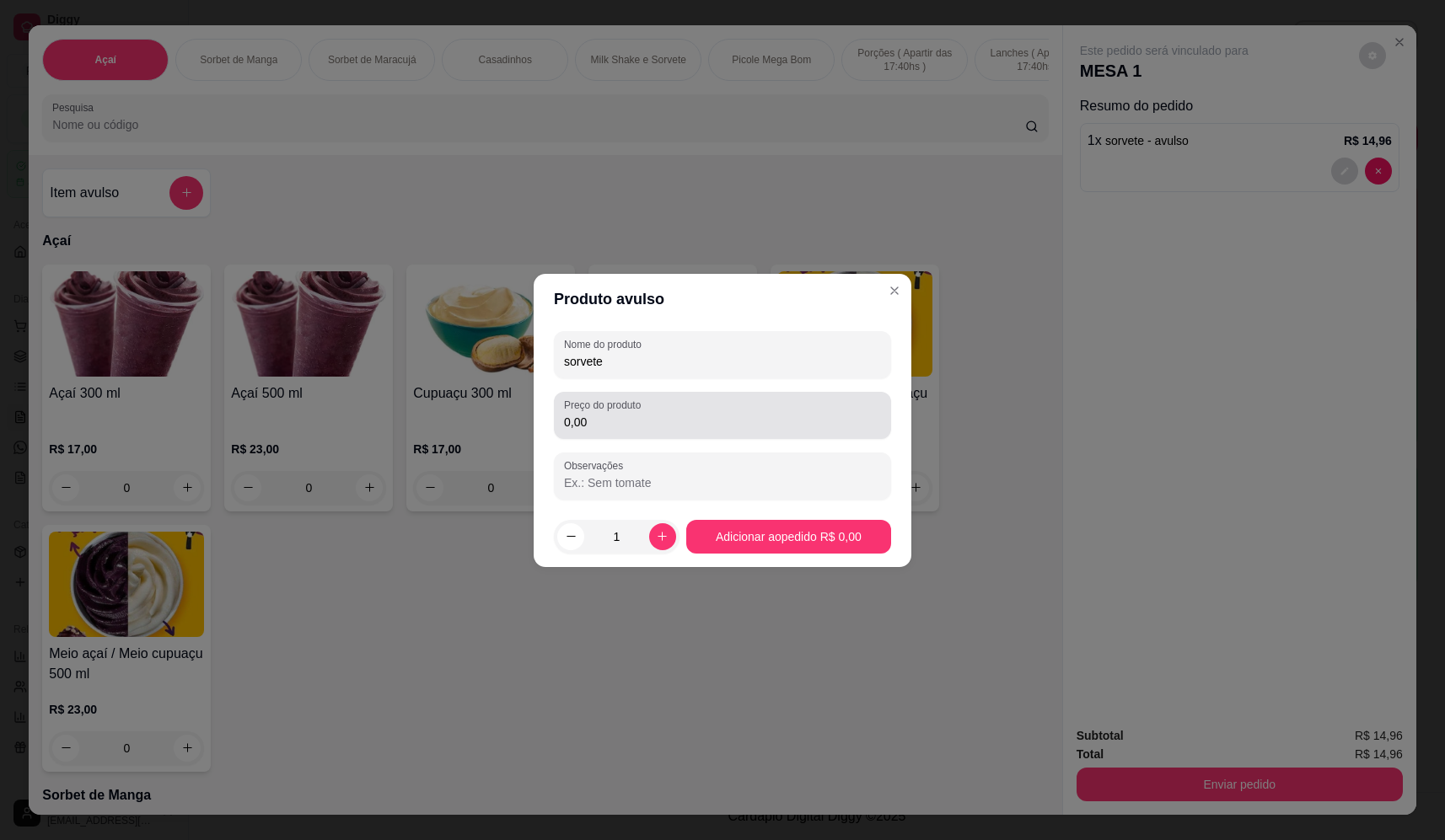
type input "sorvete"
click at [785, 430] on input "0,00" at bounding box center [722, 421] width 317 height 17
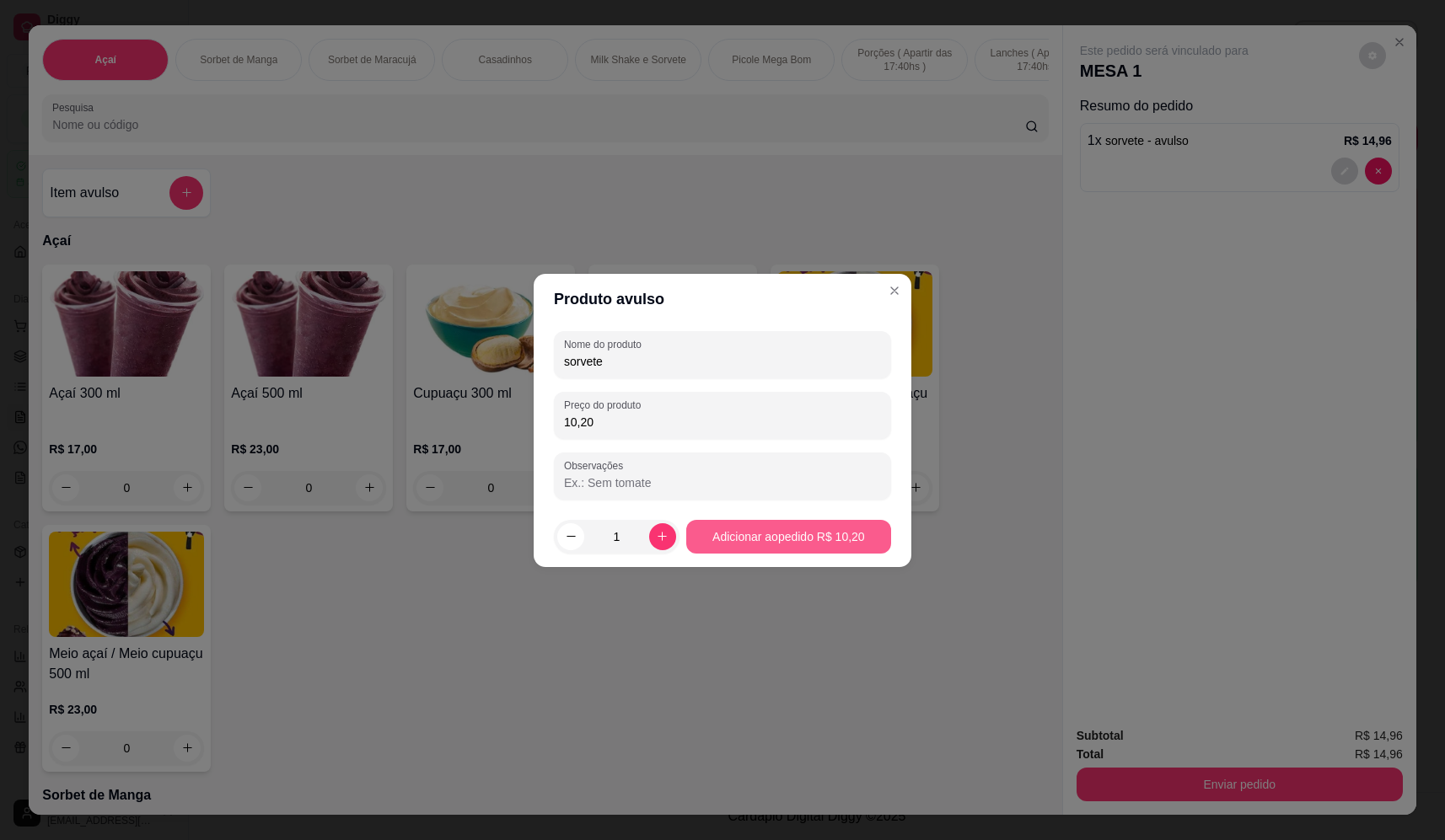
type input "10,20"
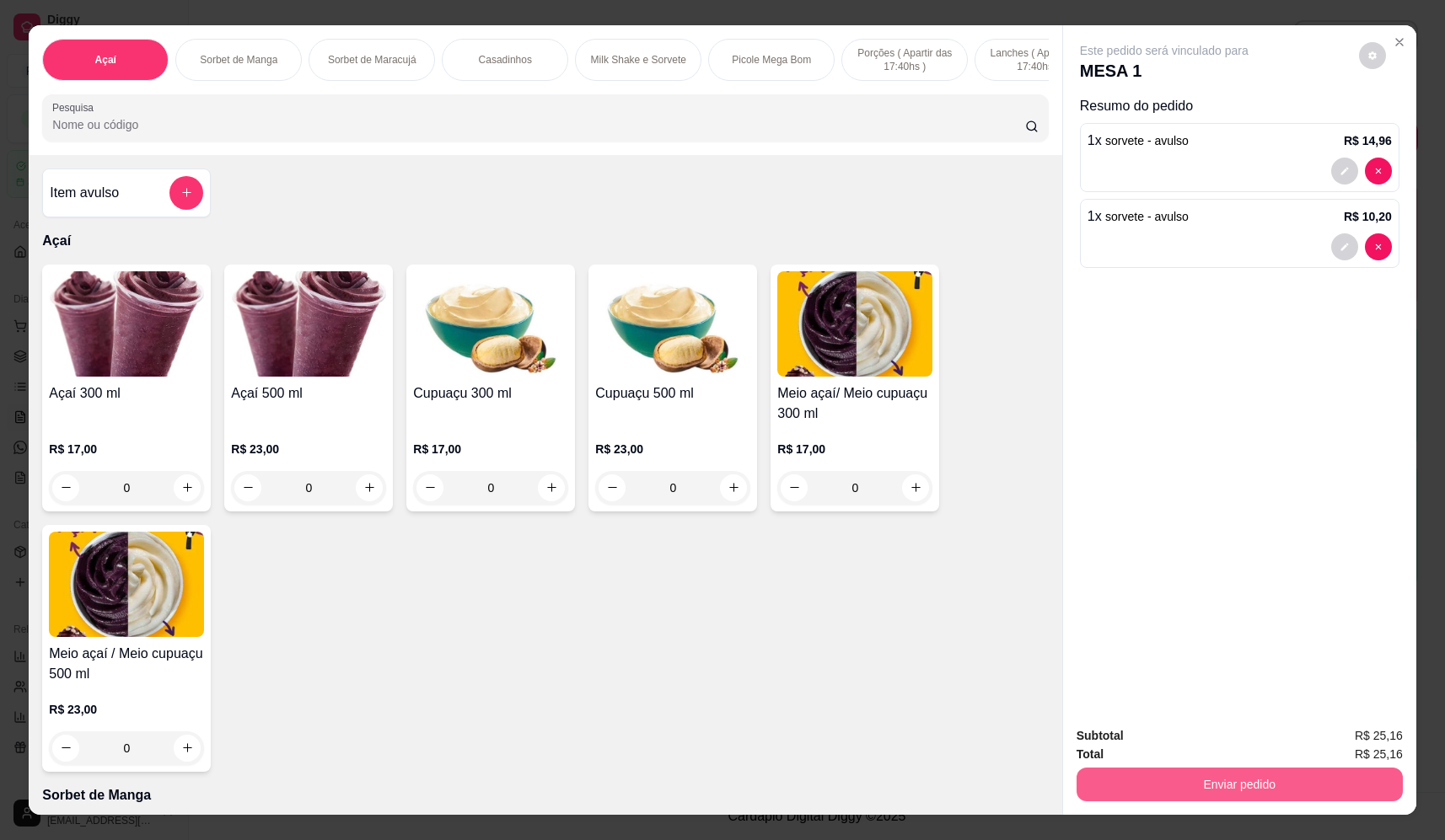
click at [1297, 778] on button "Enviar pedido" at bounding box center [1239, 784] width 326 height 34
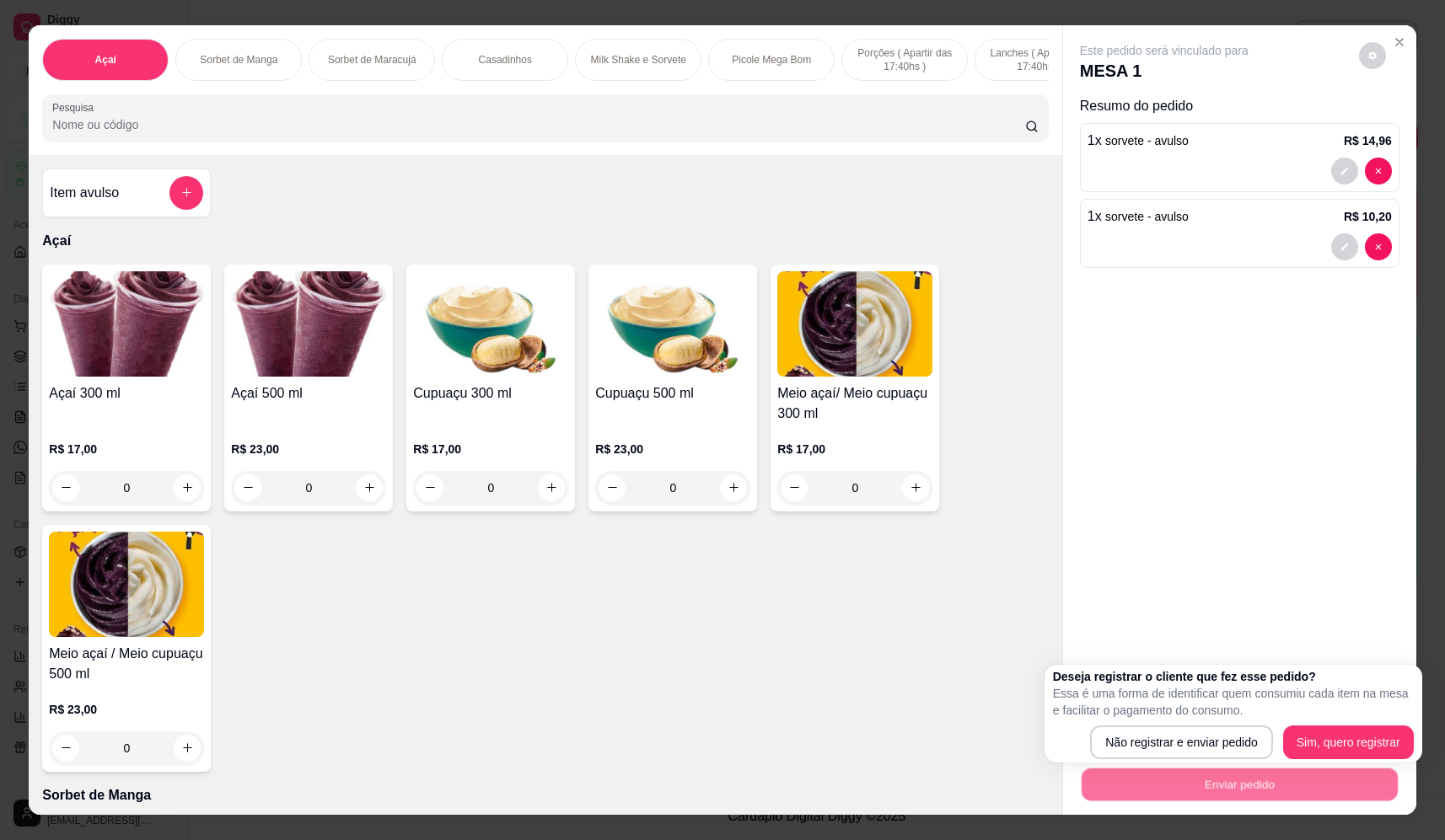
click at [1155, 713] on p "Essa é uma forma de identificar quem consumiu cada item na mesa e facilitar o p…" at bounding box center [1233, 701] width 361 height 34
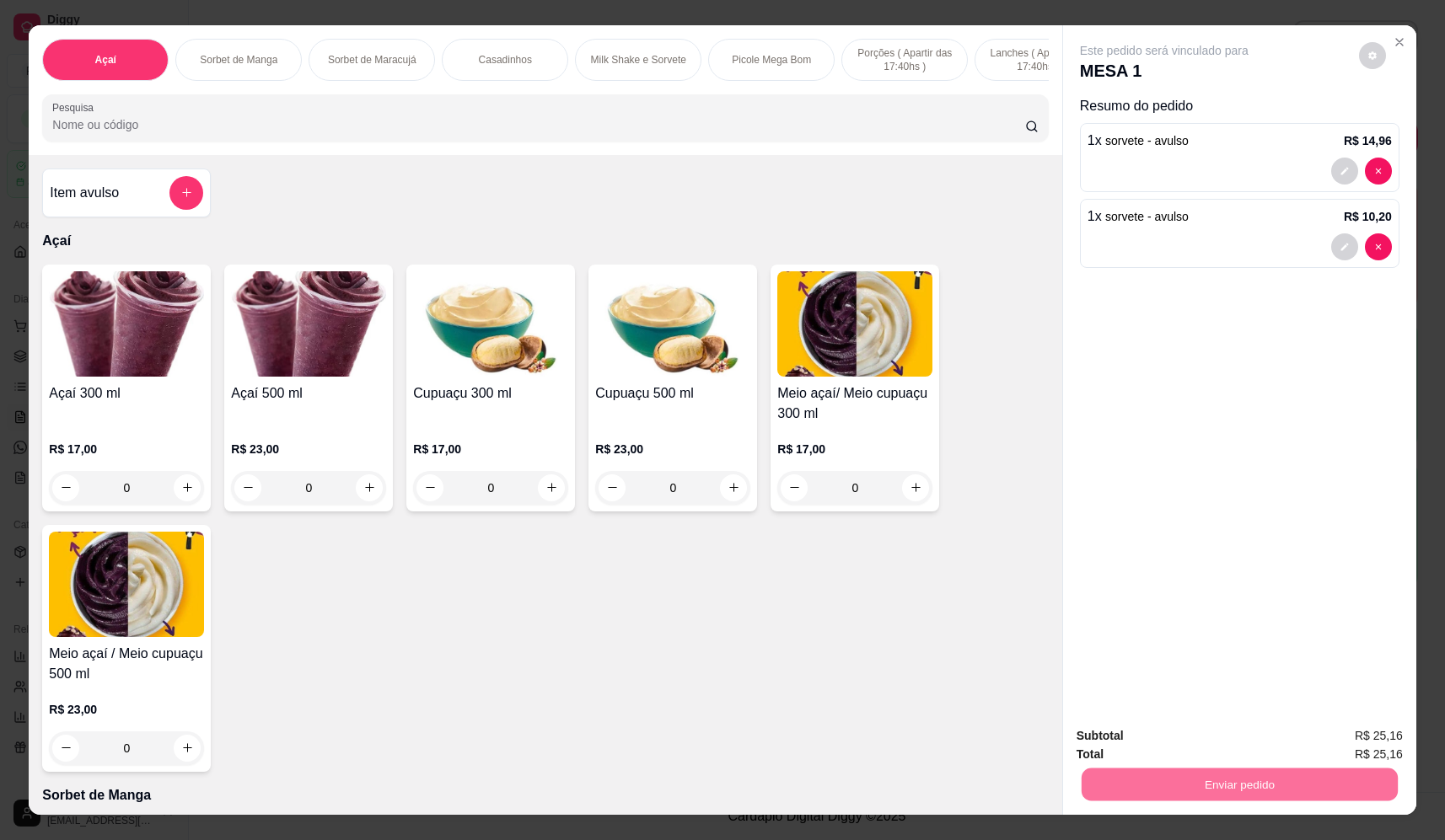
click at [1167, 738] on button "Não registrar e enviar pedido" at bounding box center [1184, 742] width 176 height 32
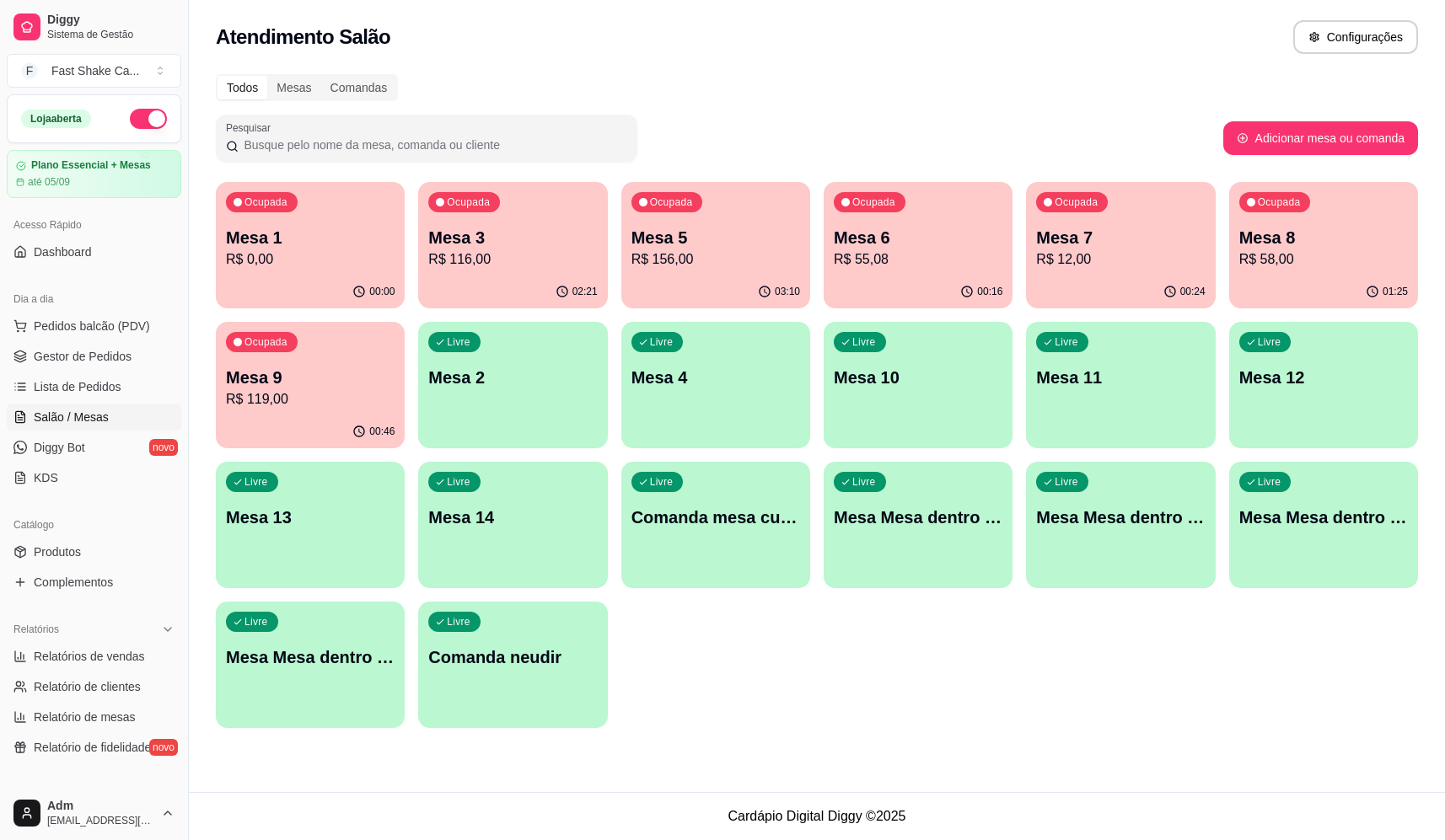
click at [799, 669] on div "Ocupada Mesa 1 R$ 0,00 00:00 Ocupada Mesa 3 R$ 116,00 02:21 Ocupada Mesa 5 R$ 1…" at bounding box center [817, 456] width 1202 height 546
drag, startPoint x: 683, startPoint y: 476, endPoint x: 708, endPoint y: 438, distance: 45.5
drag, startPoint x: 999, startPoint y: 319, endPoint x: 969, endPoint y: 267, distance: 60.0
click at [993, 306] on div "Ocupada Mesa 1 R$ 0,00 00:00 Ocupada Mesa 3 R$ 116,00 02:21 Ocupada Mesa 5 R$ 1…" at bounding box center [817, 456] width 1202 height 546
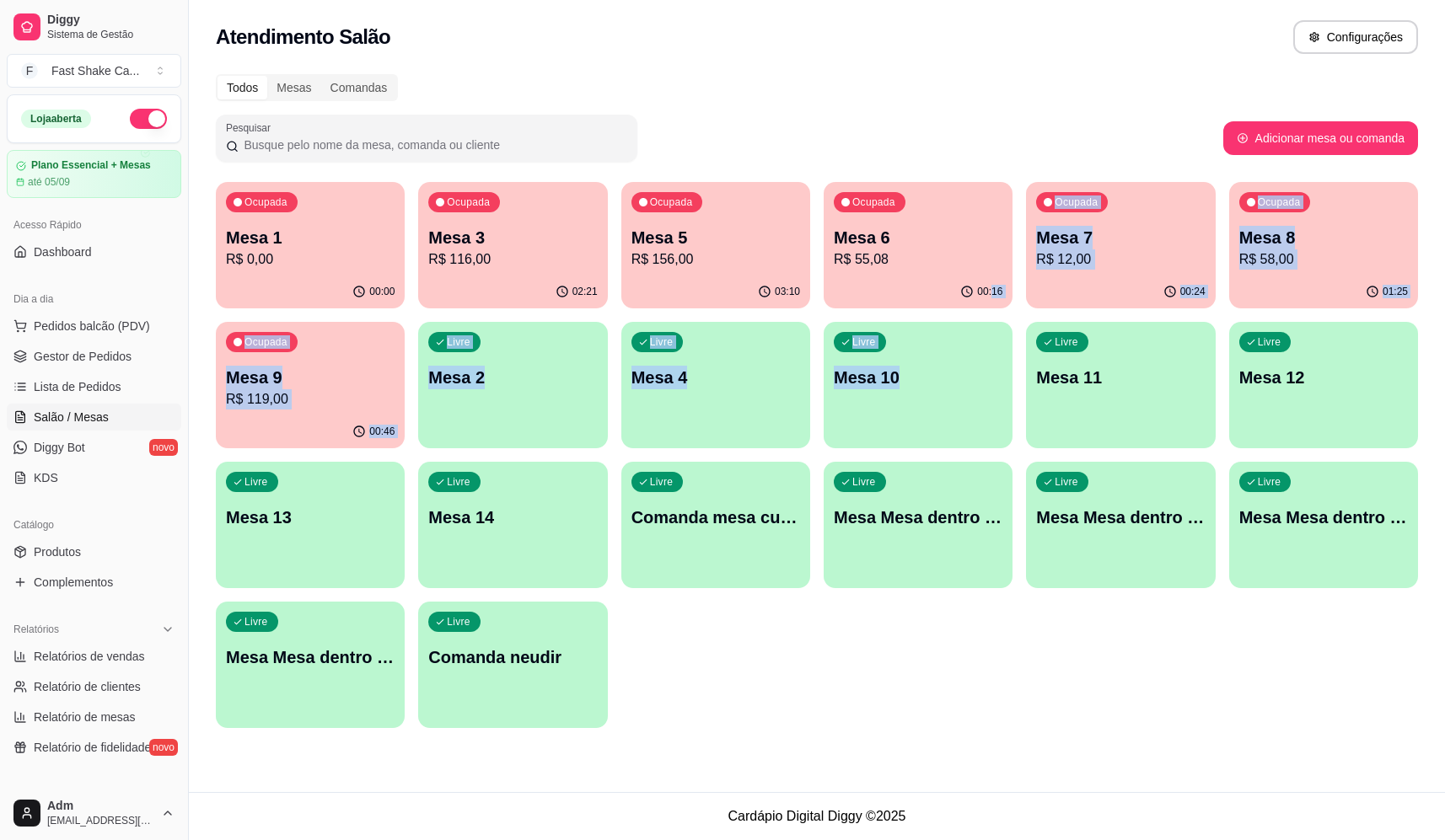
click at [966, 265] on p "R$ 55,08" at bounding box center [917, 260] width 169 height 20
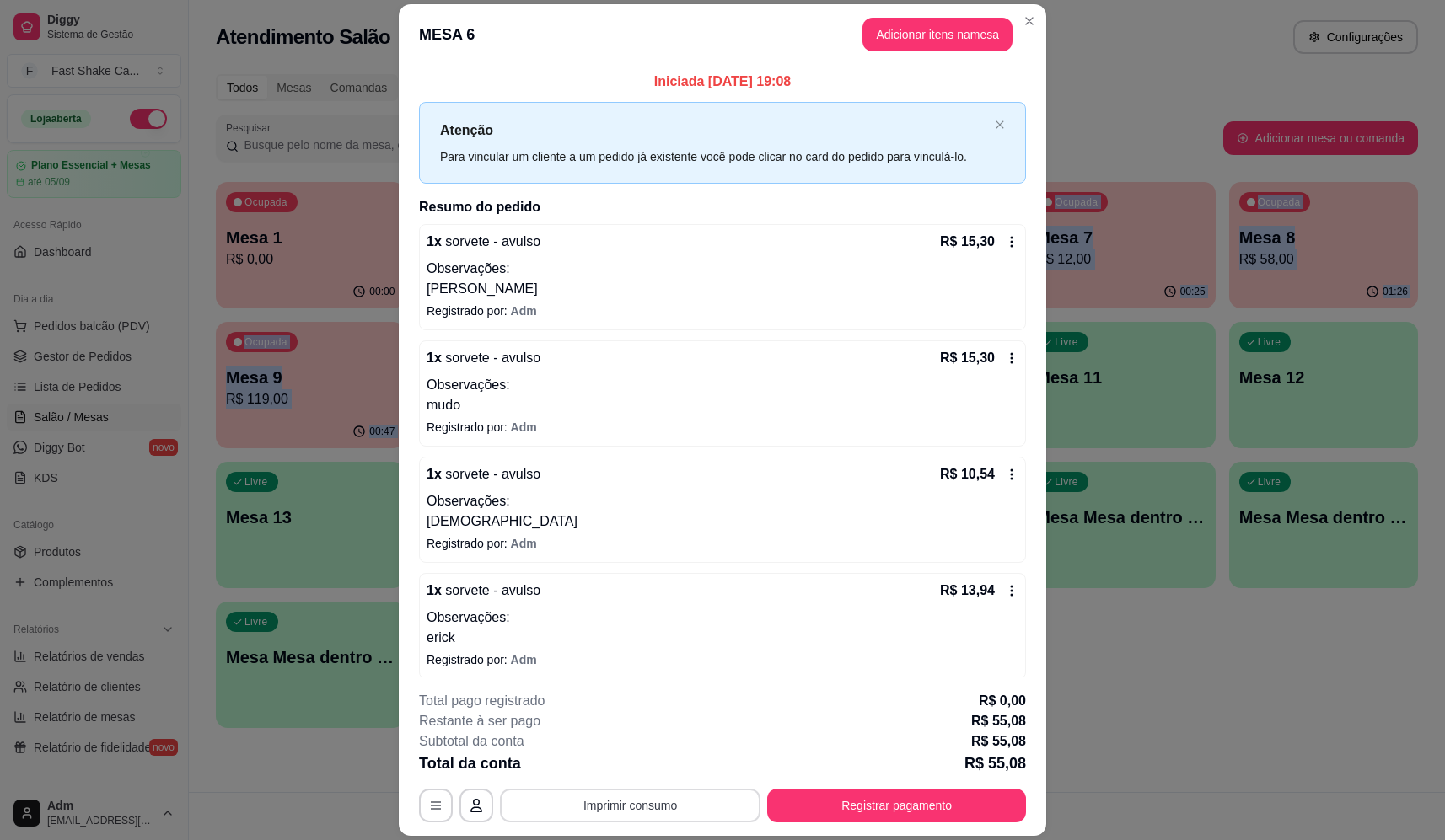
click at [640, 817] on button "Imprimir consumo" at bounding box center [629, 806] width 261 height 34
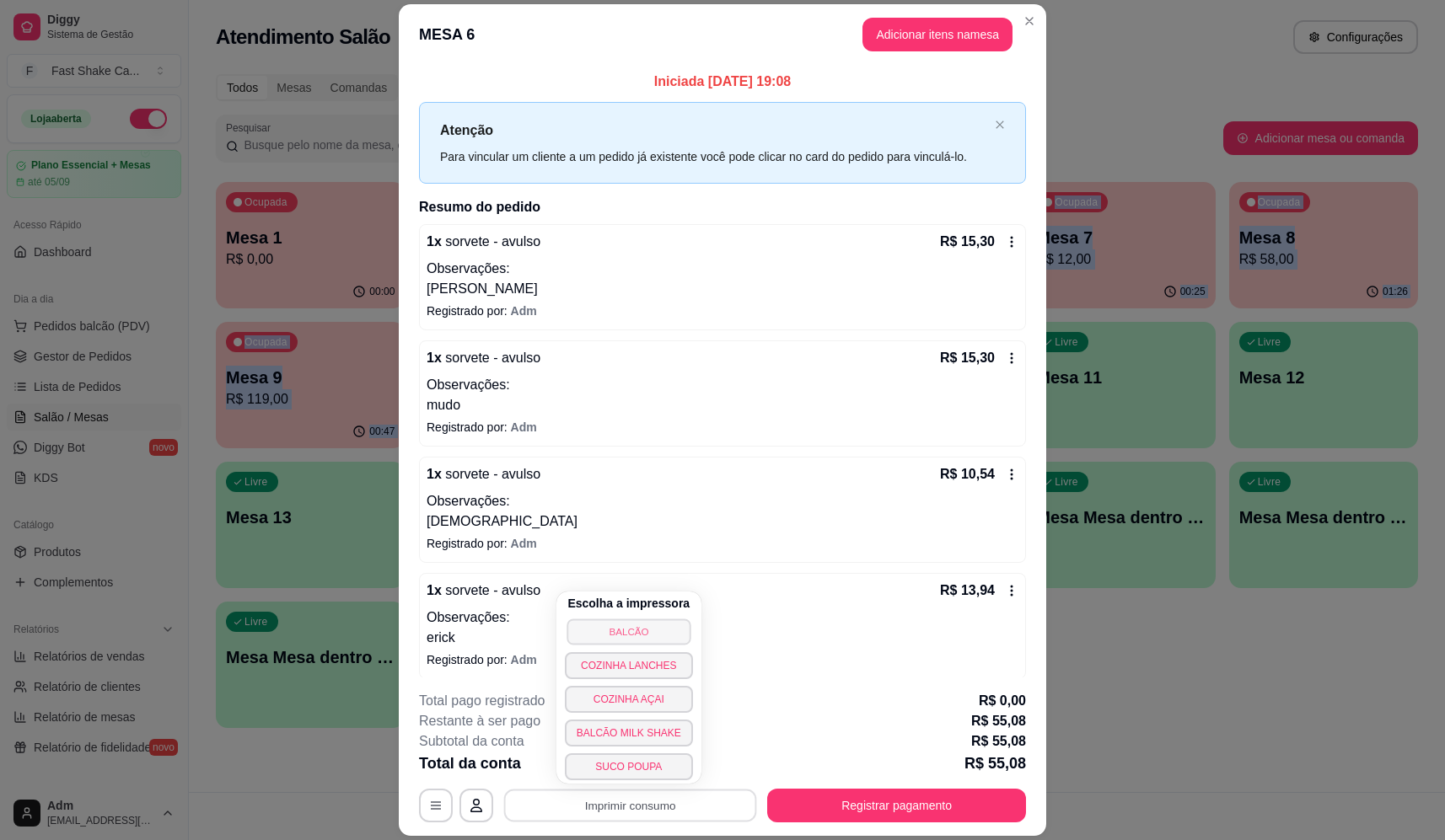
click at [638, 629] on button "BALCÃO" at bounding box center [627, 631] width 124 height 26
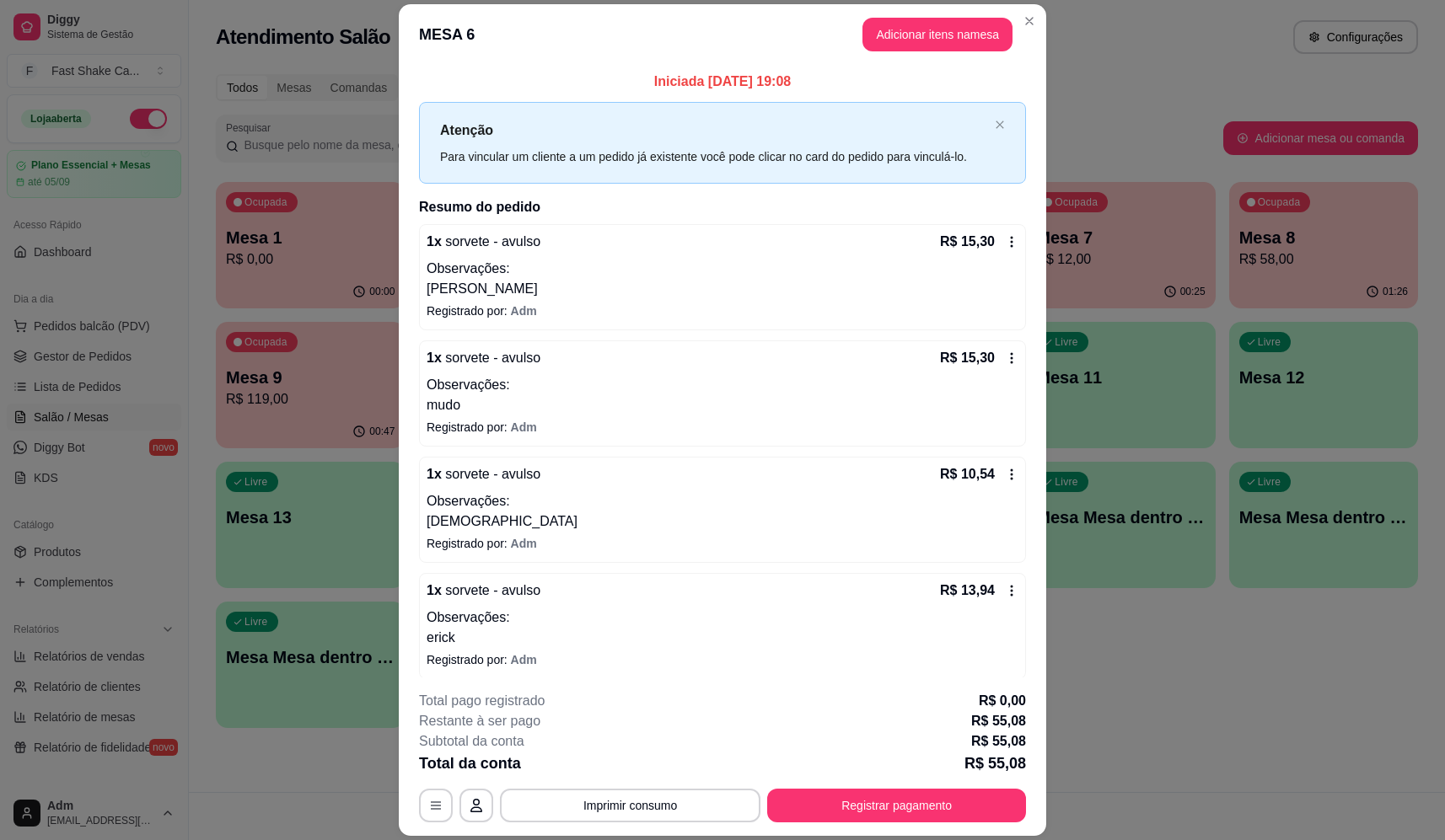
click at [541, 519] on p "cristiano" at bounding box center [722, 521] width 591 height 20
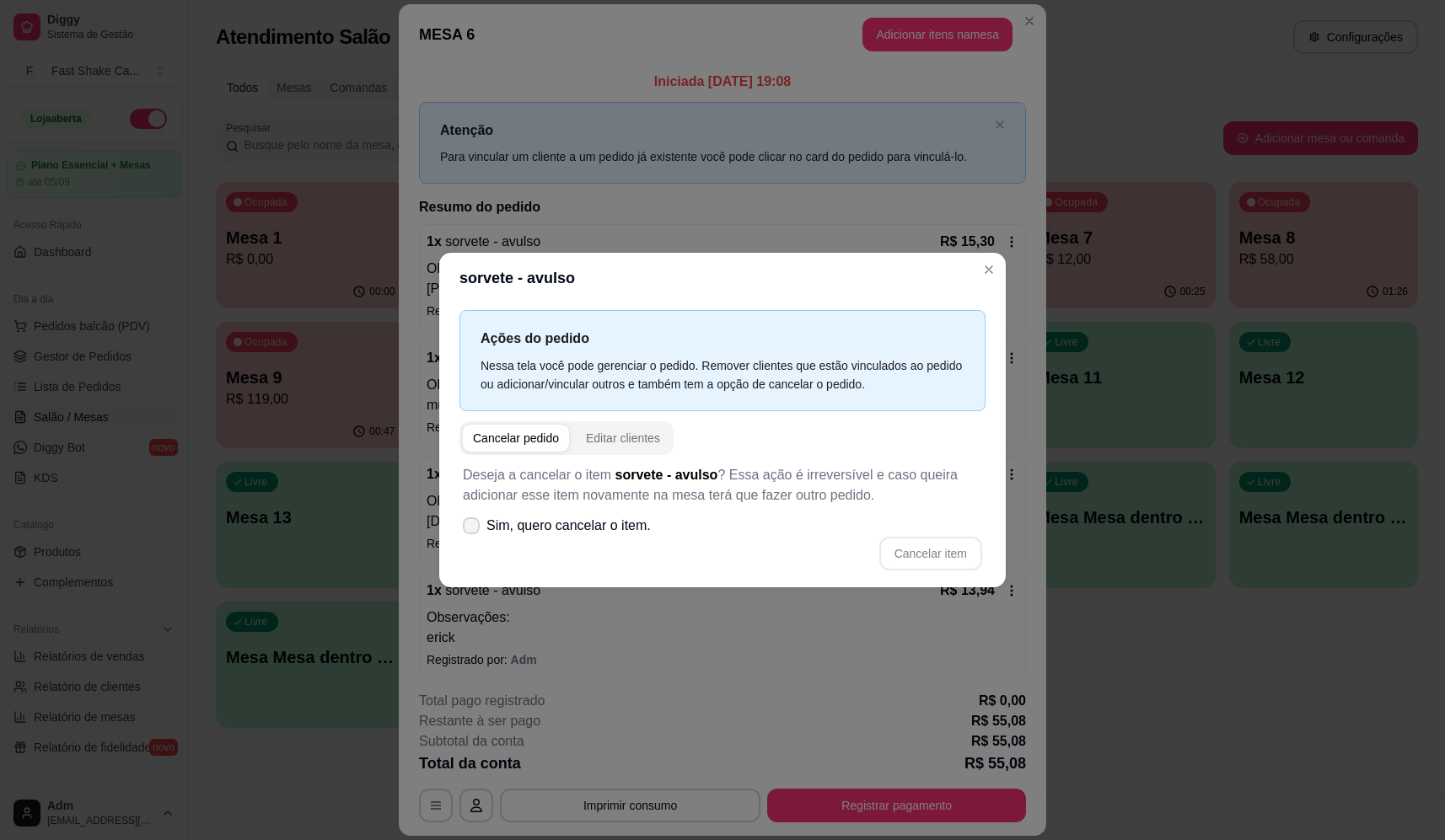
click at [567, 517] on span "Sim, quero cancelar o item." at bounding box center [568, 526] width 164 height 20
click at [473, 529] on input "Sim, quero cancelar o item." at bounding box center [466, 534] width 11 height 11
checkbox input "true"
click at [943, 544] on button "Cancelar item" at bounding box center [930, 553] width 100 height 33
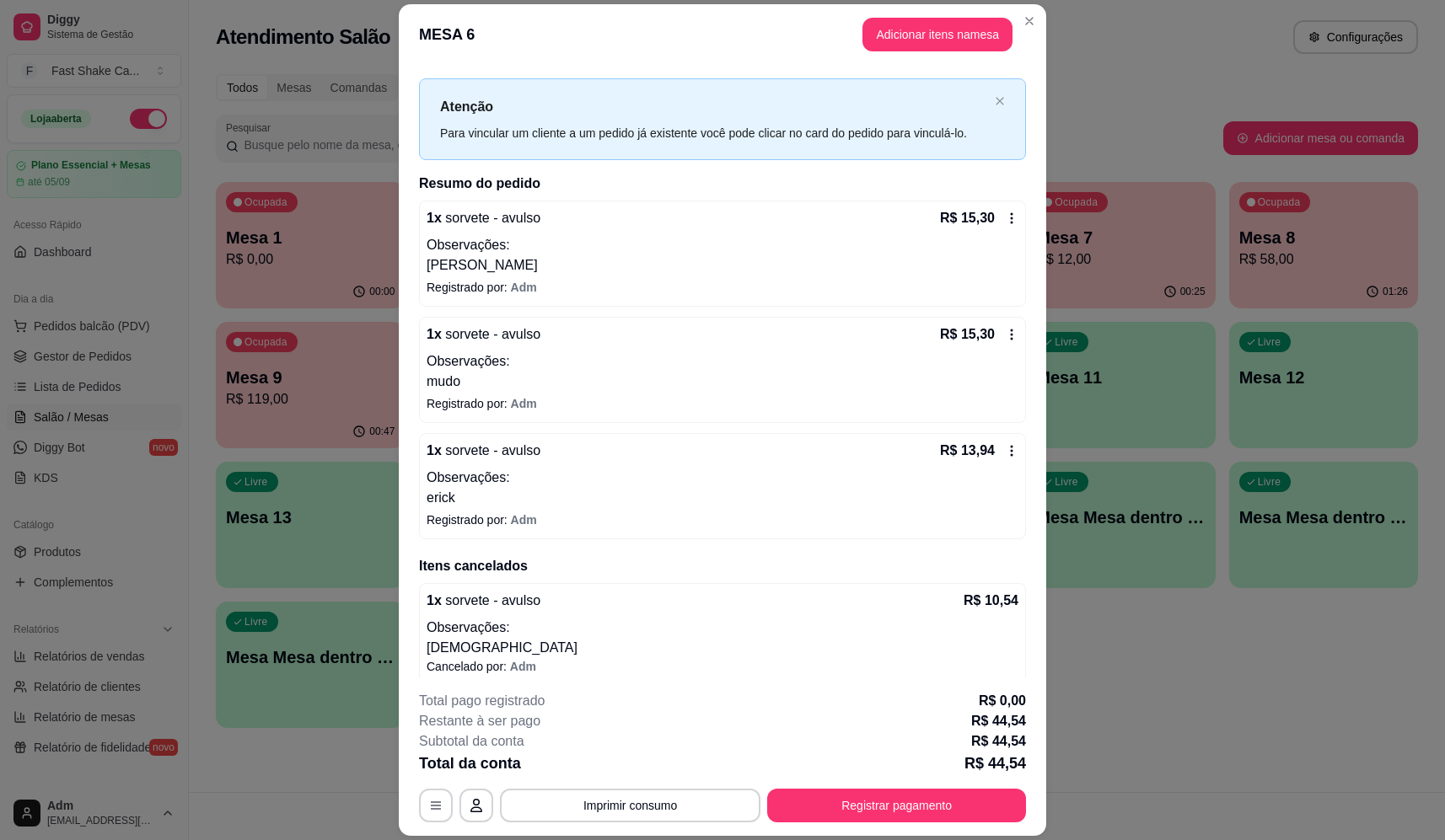
scroll to position [35, 0]
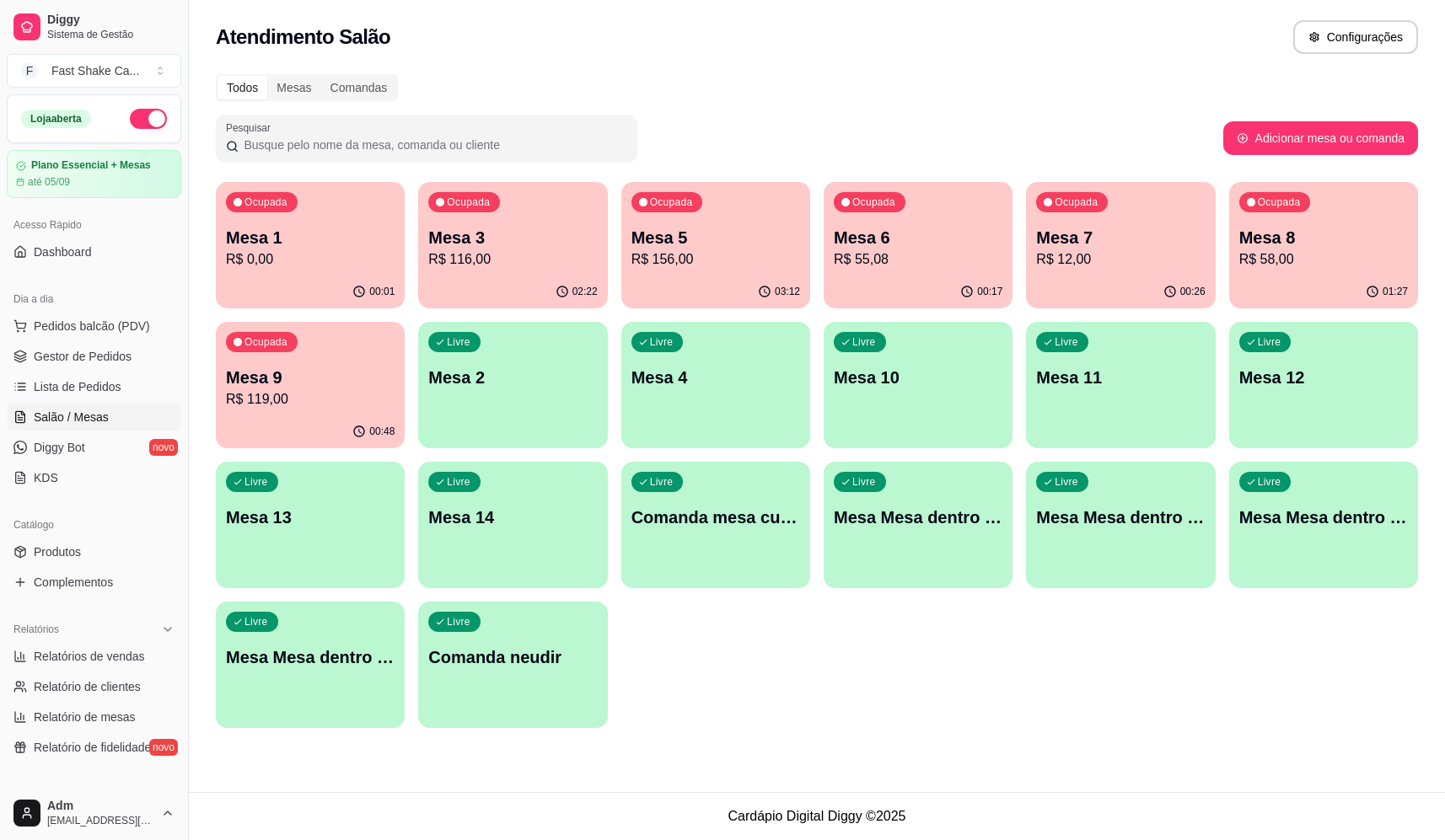
click at [888, 244] on p "Mesa 6" at bounding box center [917, 238] width 169 height 23
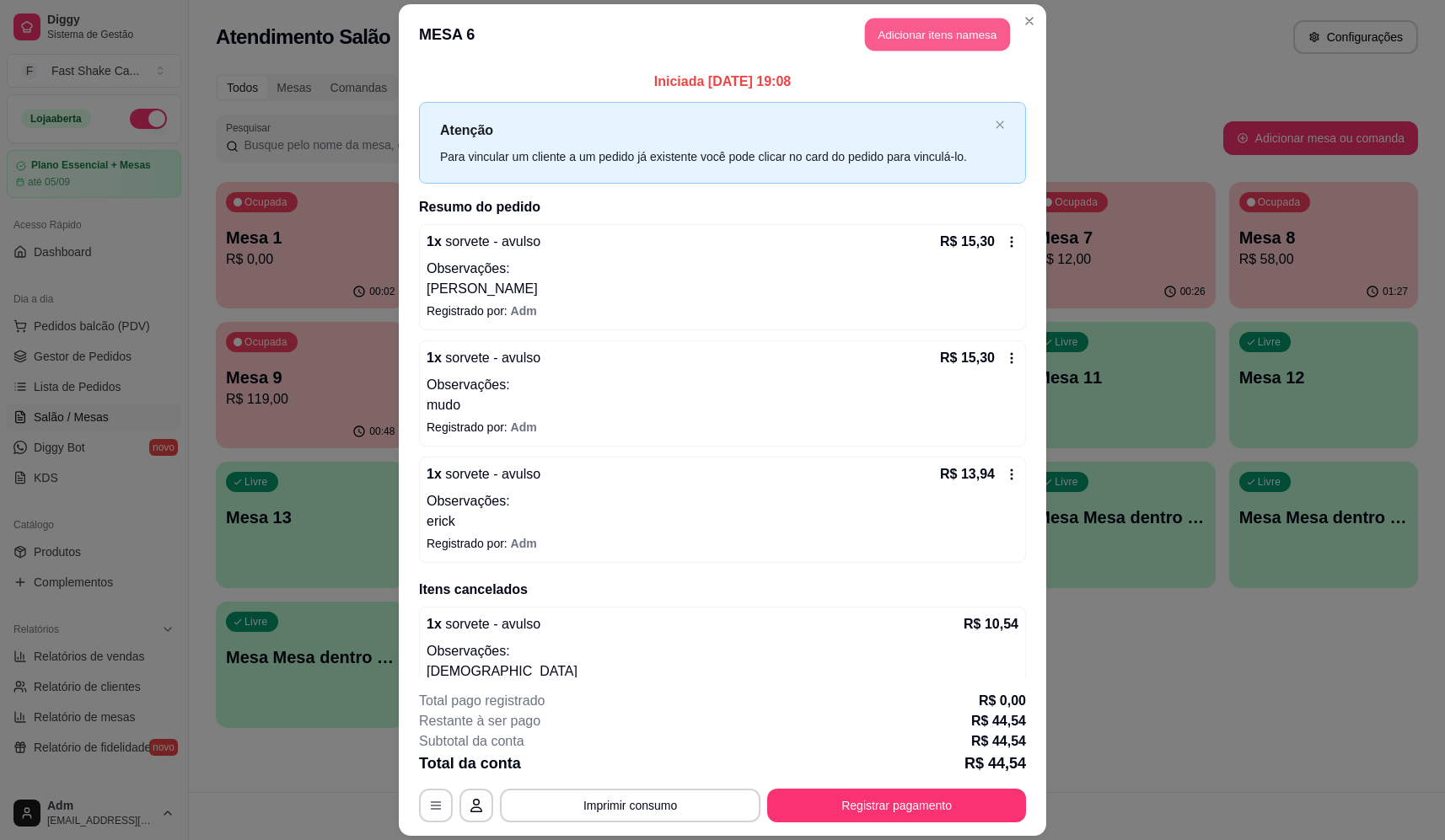
click at [930, 40] on button "Adicionar itens na mesa" at bounding box center [937, 35] width 145 height 33
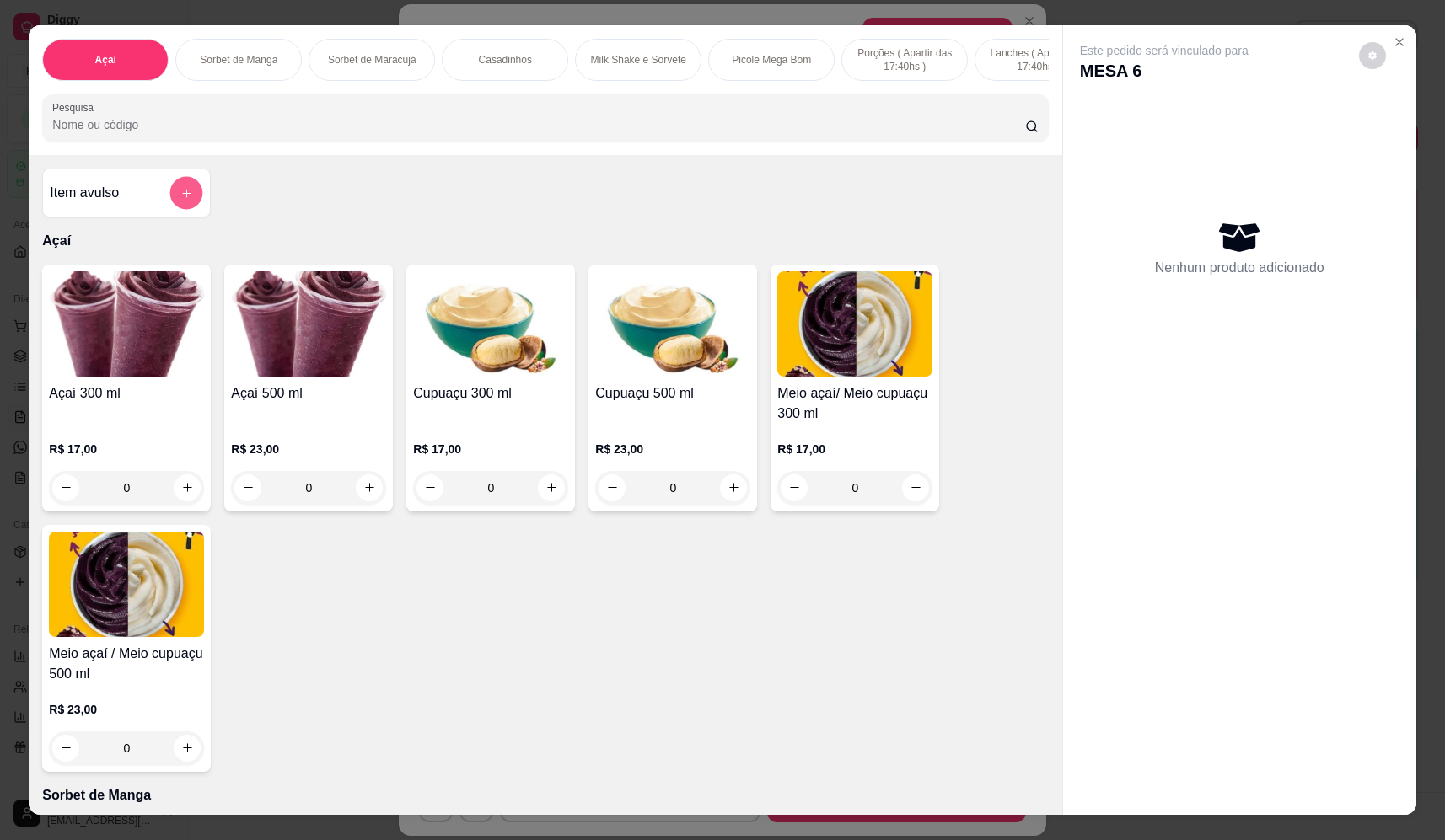
click at [175, 203] on button "add-separate-item" at bounding box center [186, 193] width 33 height 33
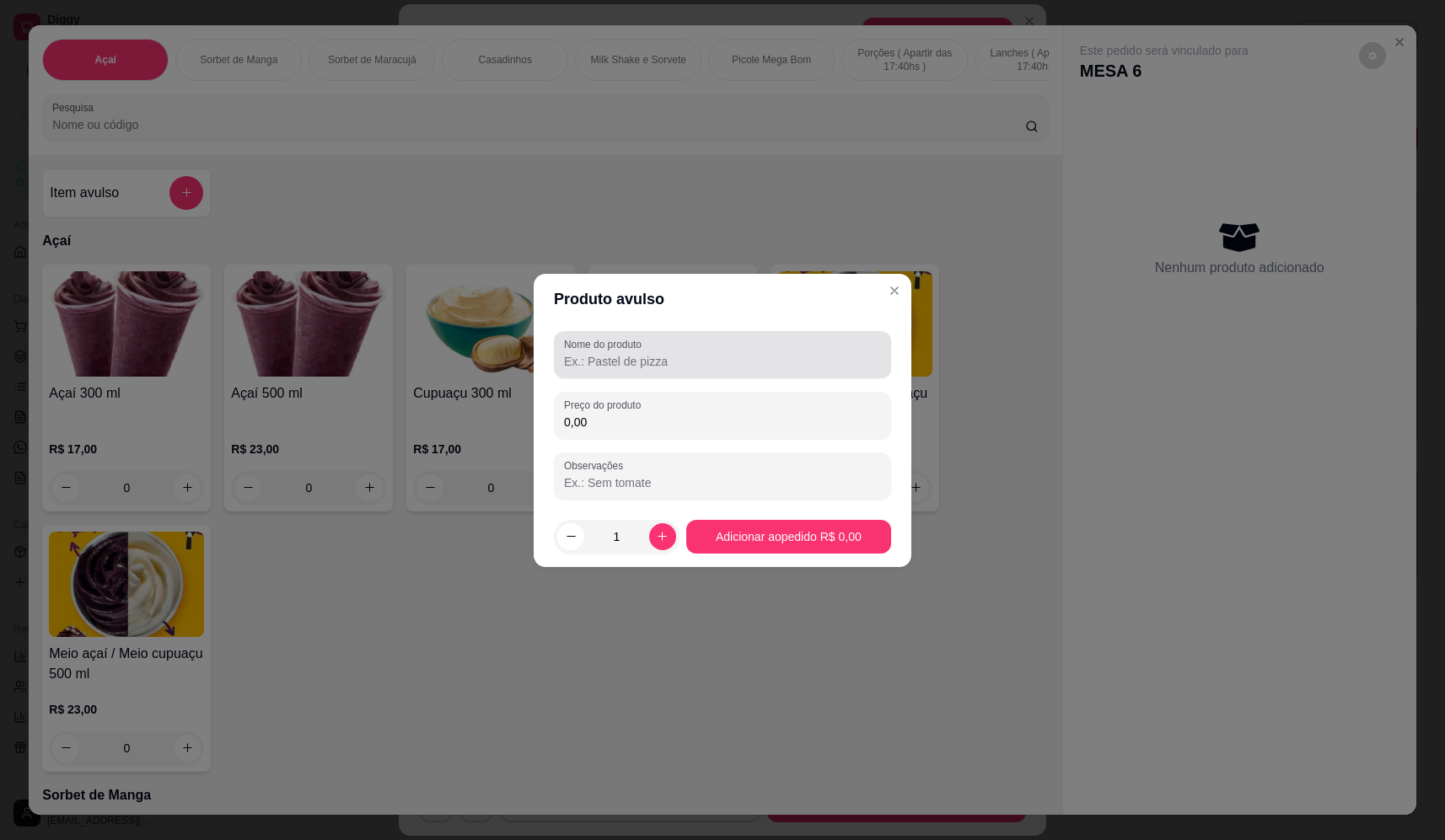
click at [711, 340] on div at bounding box center [722, 354] width 317 height 34
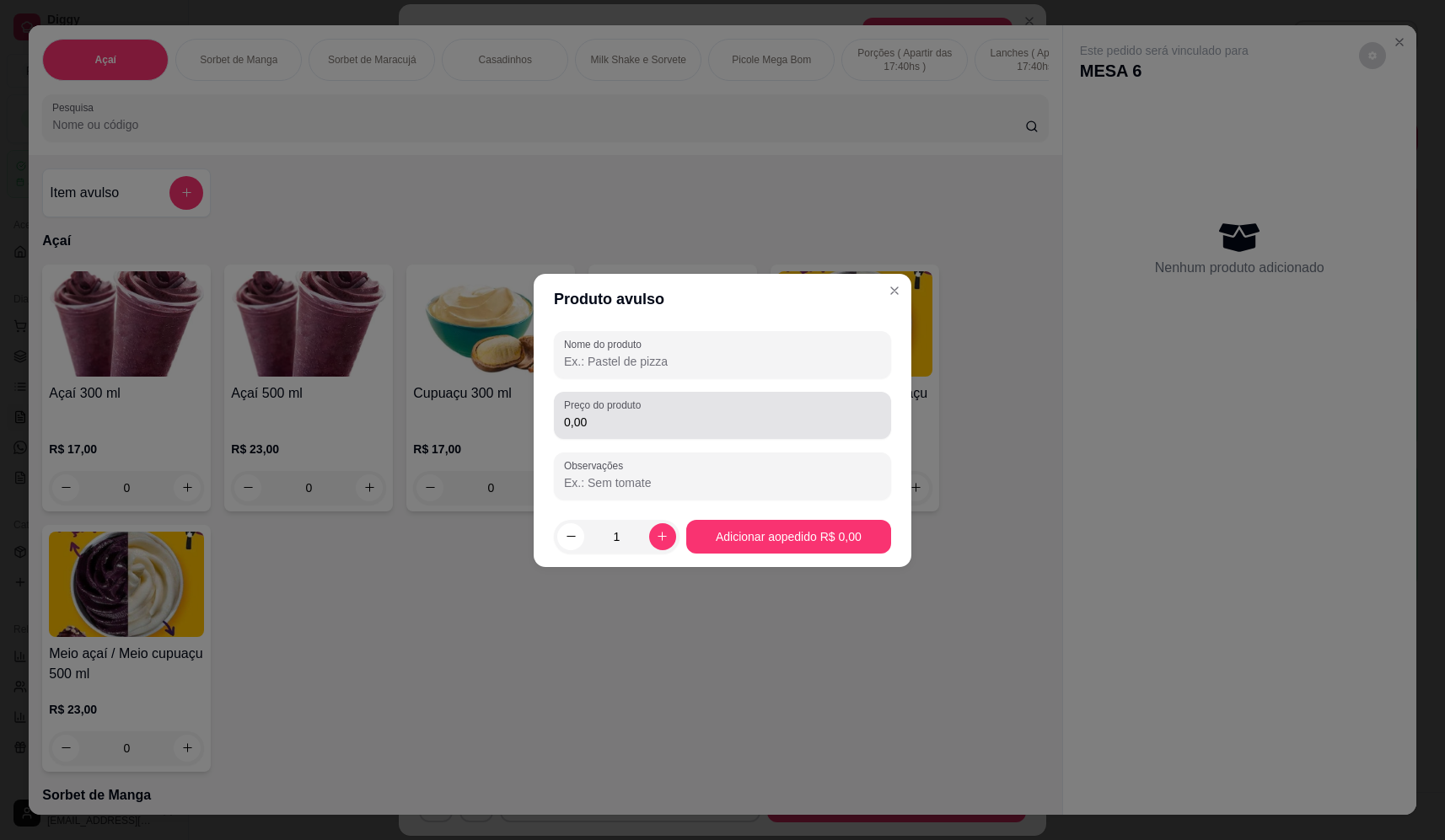
click at [786, 424] on input "0,00" at bounding box center [722, 421] width 317 height 17
type input "10,88"
click at [822, 362] on input "Nome do produto" at bounding box center [722, 361] width 317 height 17
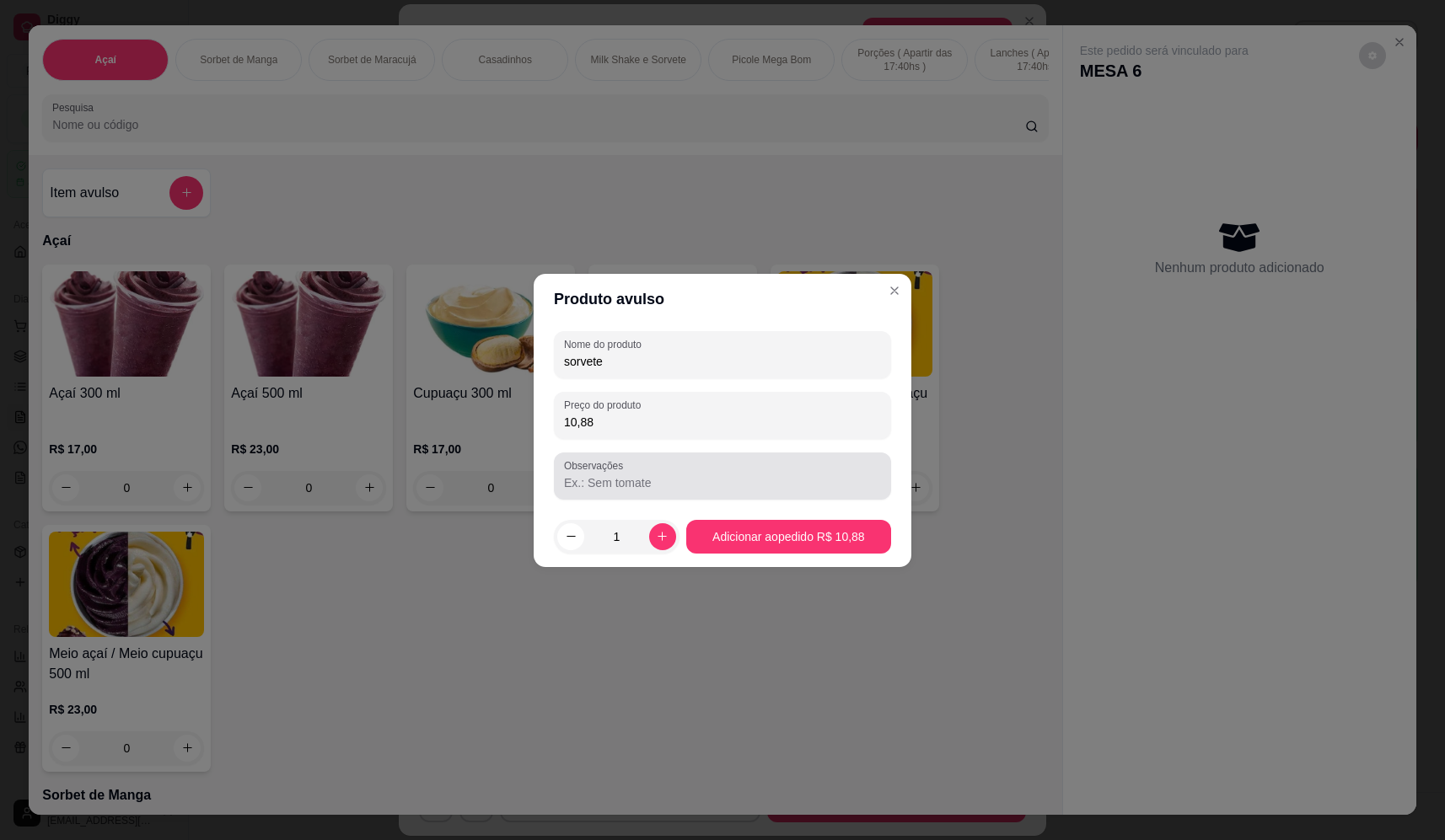
type input "sorvete"
click at [688, 454] on div "Observações" at bounding box center [723, 476] width 338 height 47
type input "mudo"
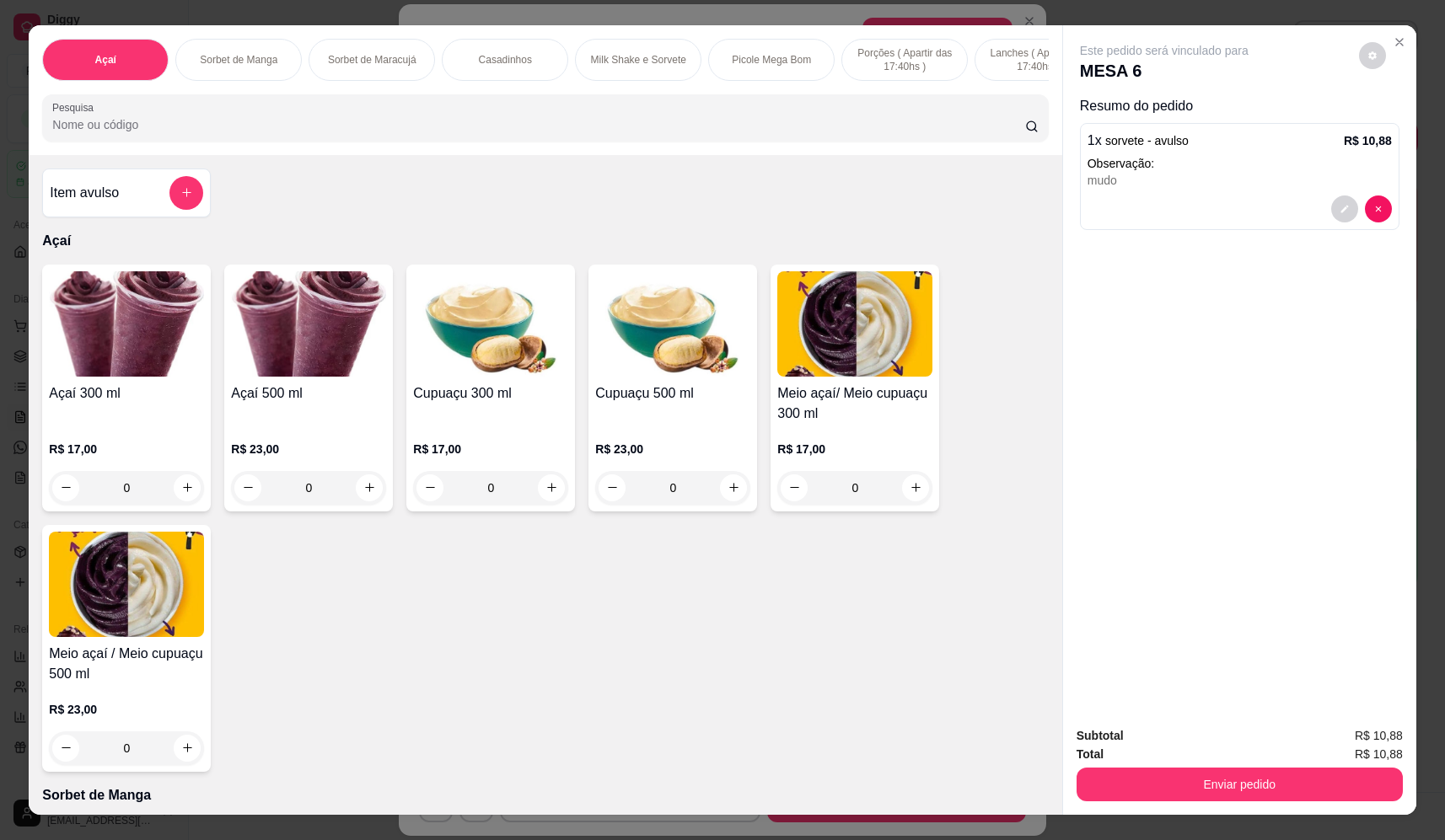
click at [189, 205] on button "add-separate-item" at bounding box center [186, 193] width 34 height 34
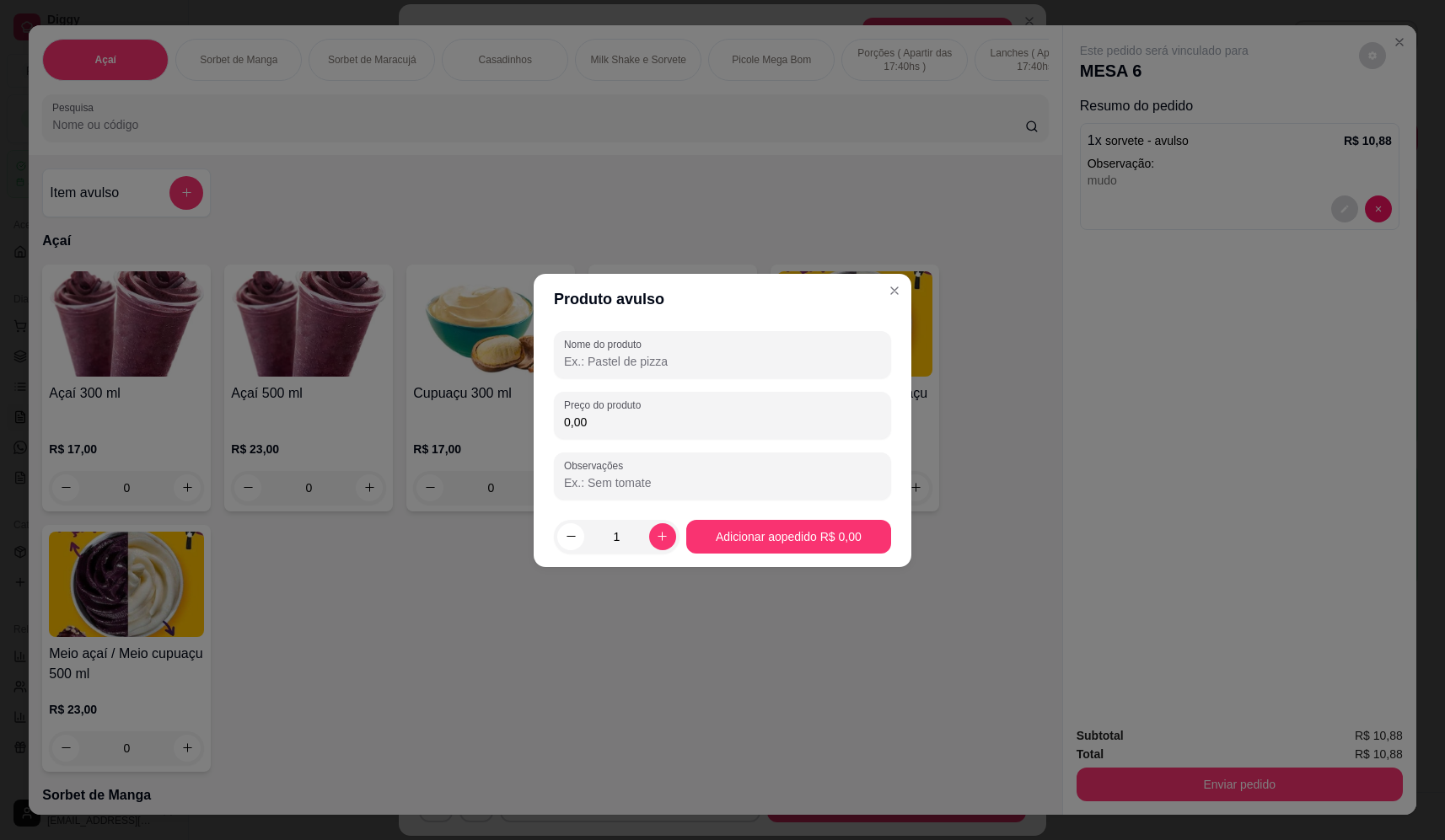
click at [734, 330] on div "Nome do produto Preço do produto 0,00 Observações" at bounding box center [722, 416] width 378 height 182
drag, startPoint x: 739, startPoint y: 342, endPoint x: 747, endPoint y: 396, distance: 54.6
click at [739, 343] on div at bounding box center [722, 354] width 317 height 34
click at [747, 397] on div "Preço do produto 0,00" at bounding box center [723, 416] width 338 height 47
type input "8,84"
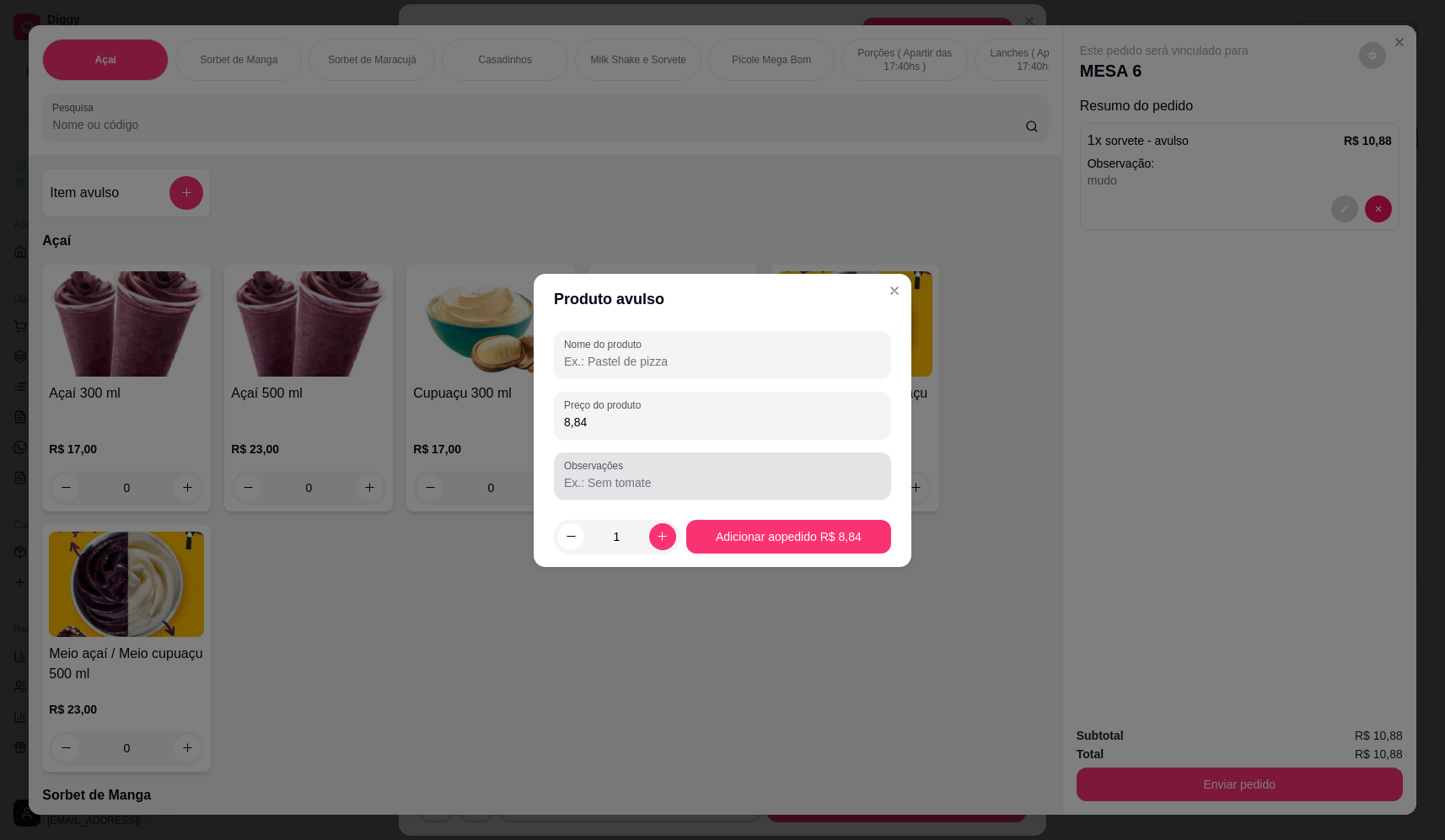
click at [710, 474] on input "Observações" at bounding box center [722, 482] width 317 height 17
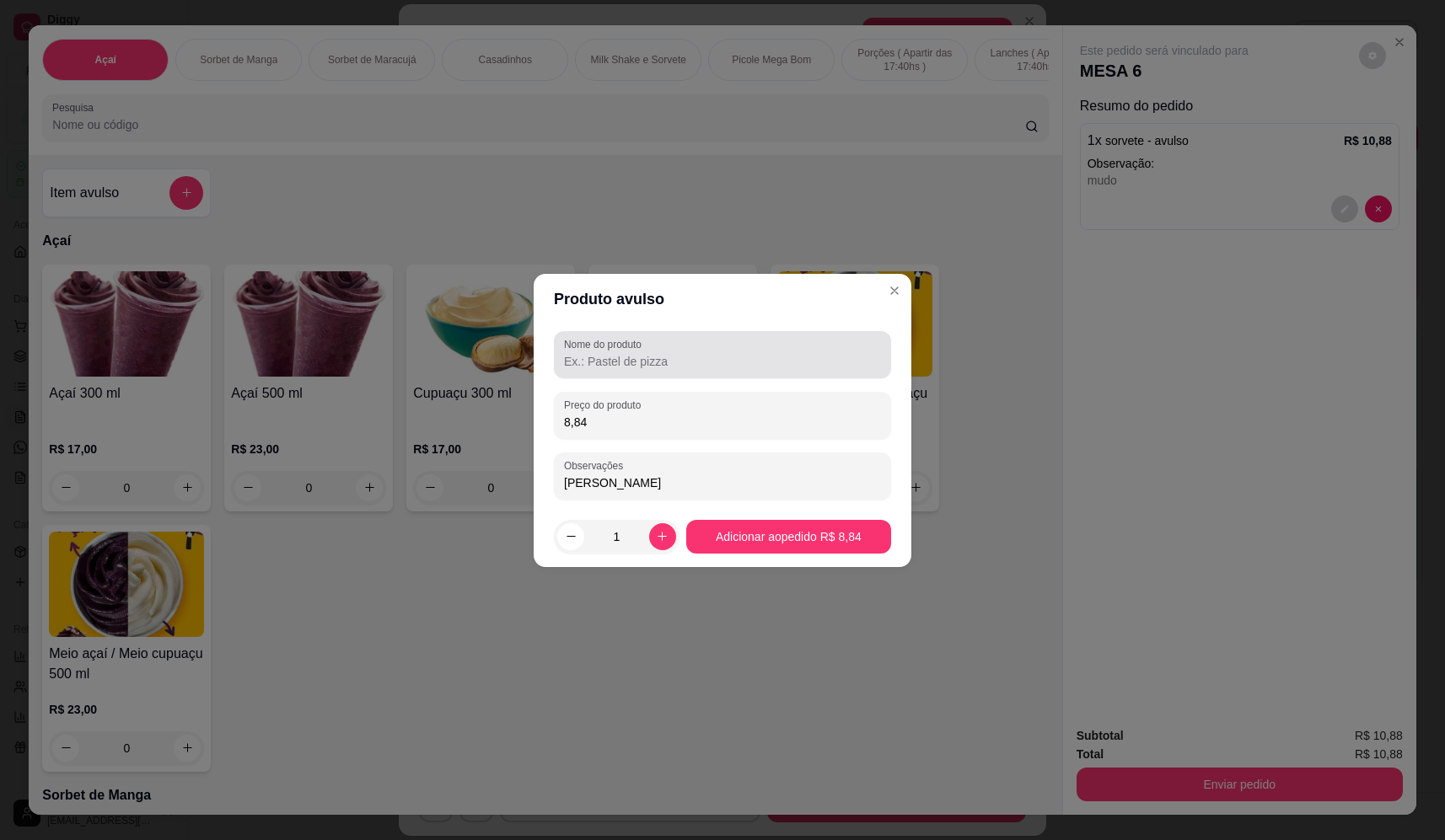
type input "luiz"
click at [735, 339] on div at bounding box center [722, 354] width 317 height 34
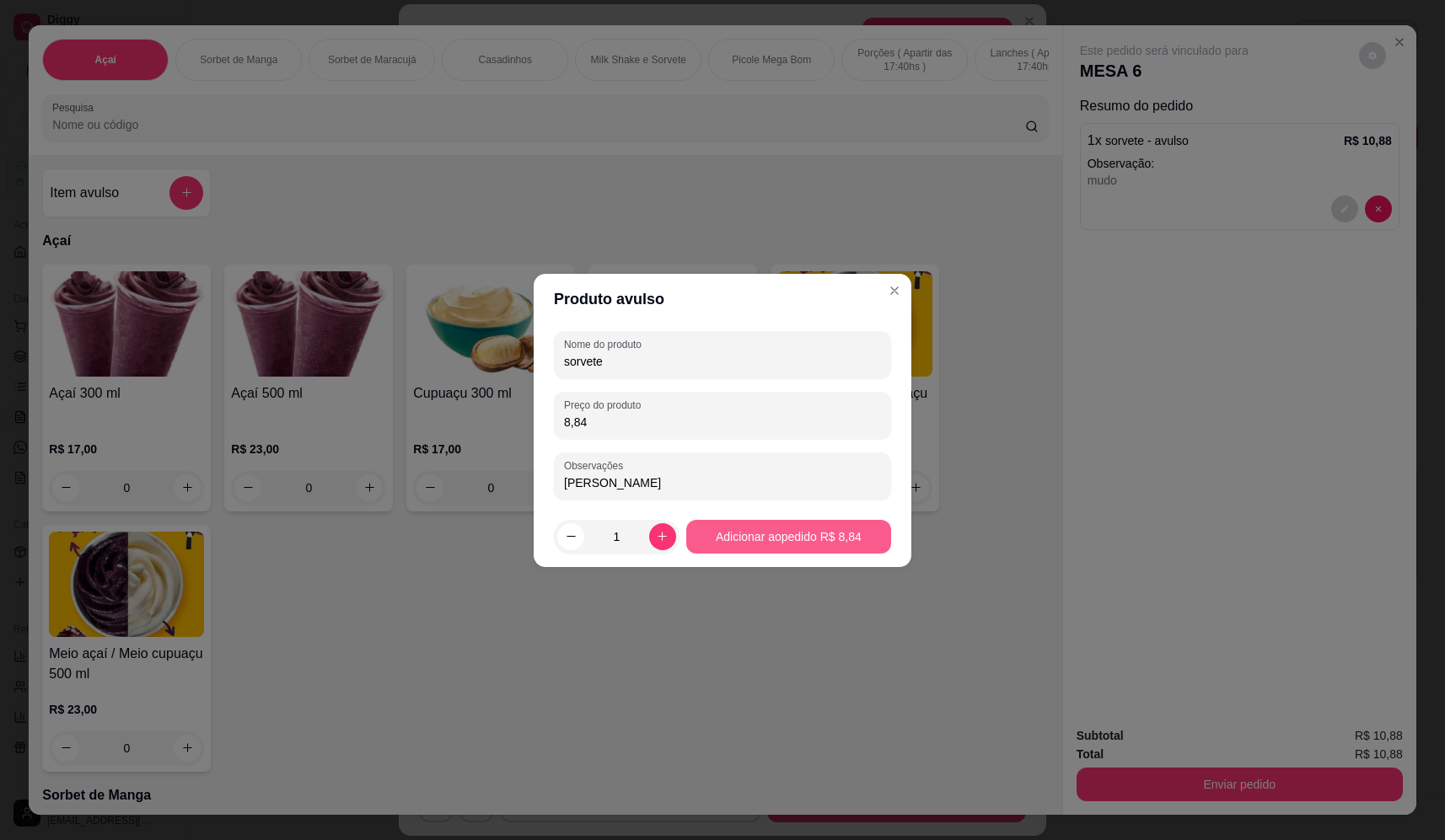
type input "sorvete"
click at [787, 515] on footer "1 Adicionar ao pedido R$ 8,84" at bounding box center [722, 537] width 378 height 60
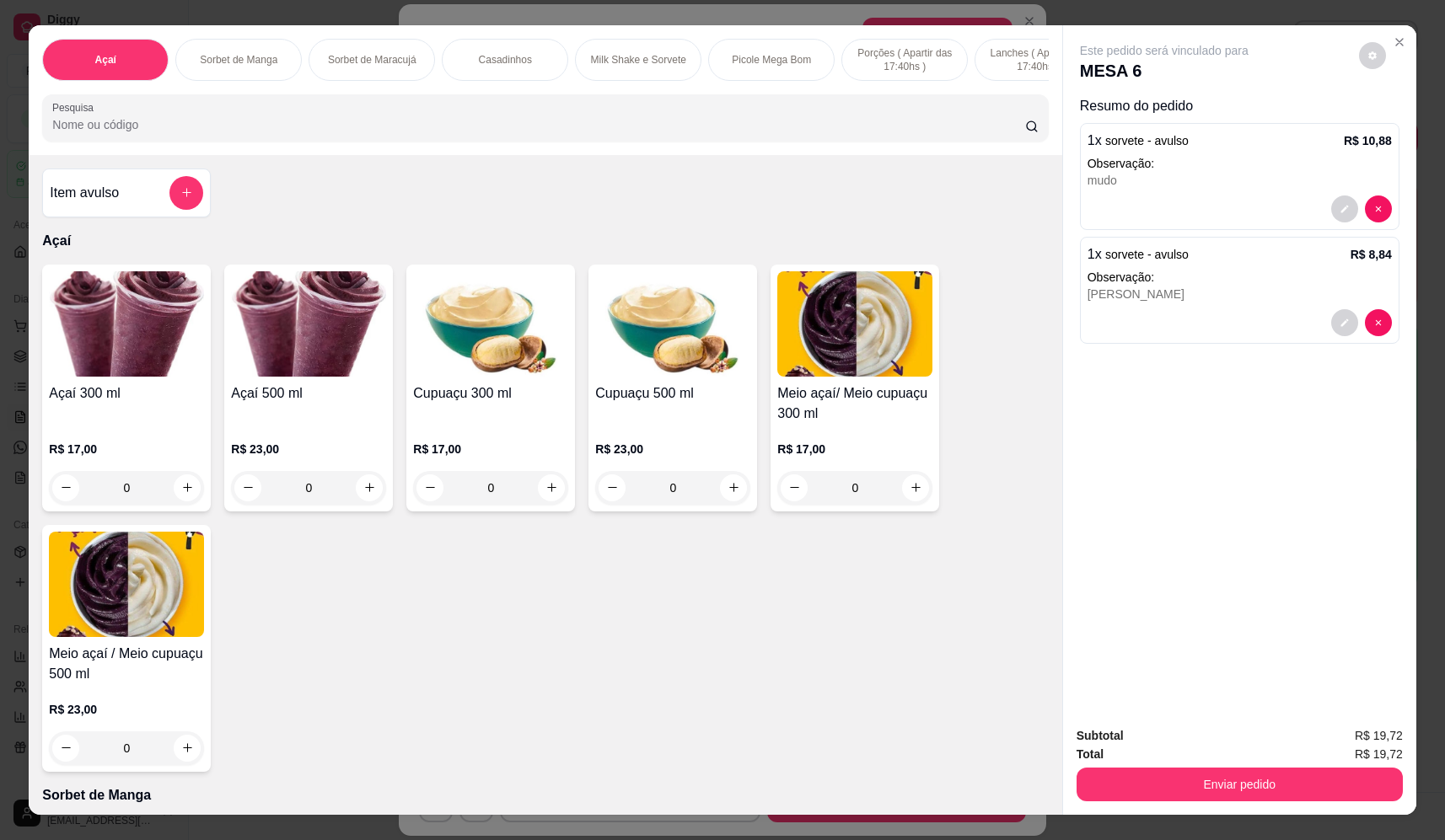
click at [185, 199] on icon "add-separate-item" at bounding box center [186, 192] width 13 height 13
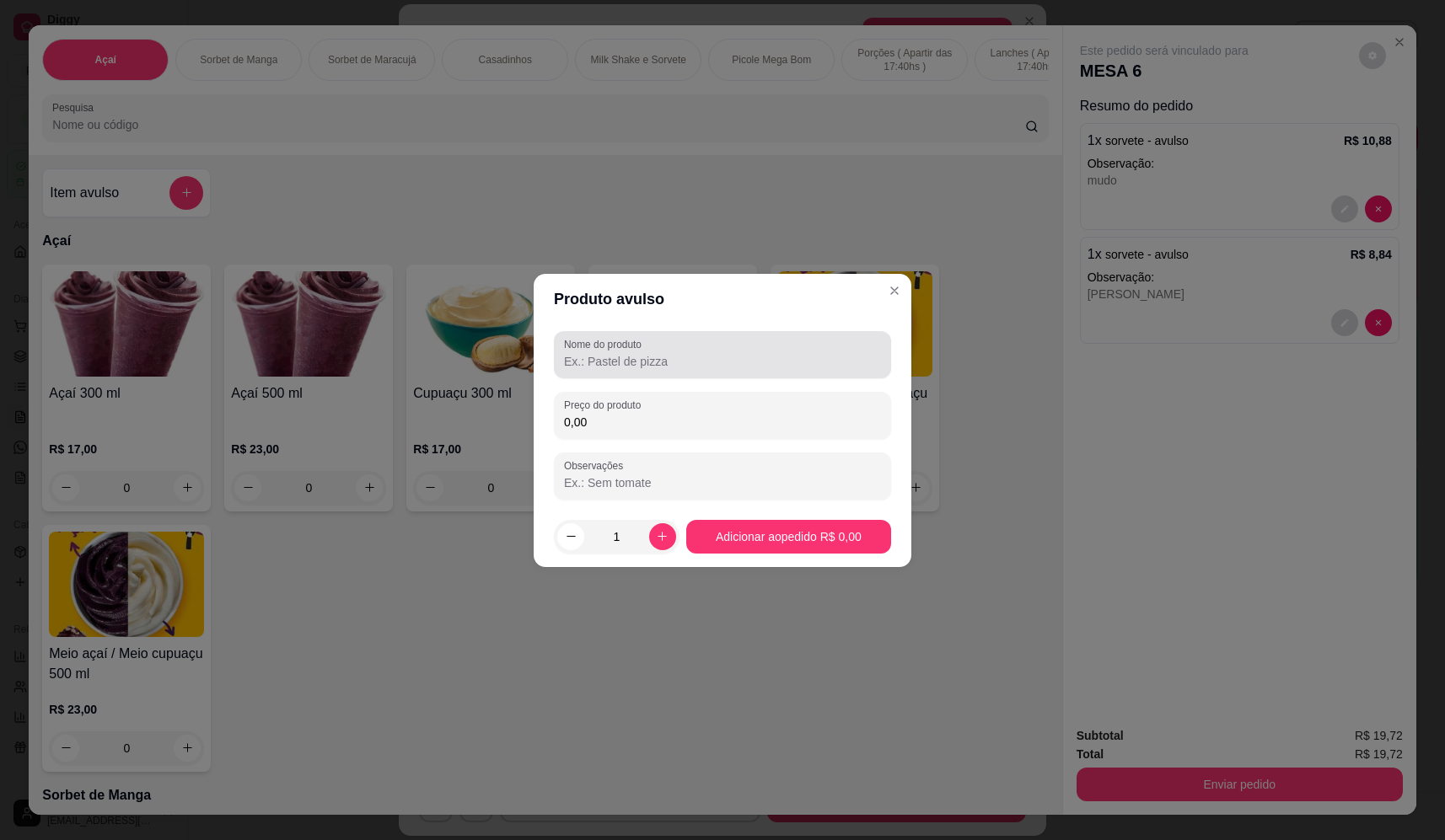
click at [753, 363] on input "Nome do produto" at bounding box center [722, 361] width 317 height 17
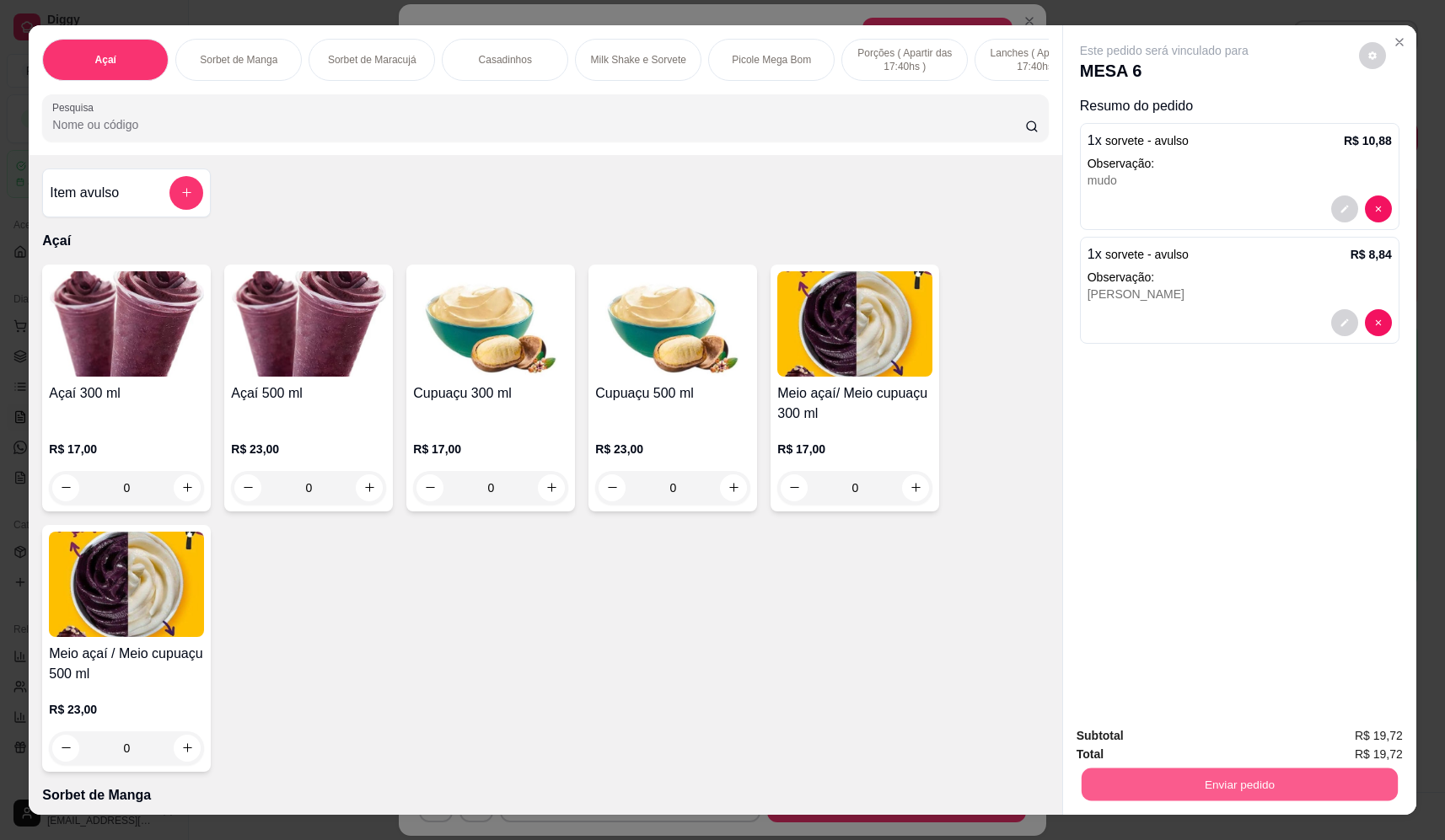
click at [1243, 789] on button "Enviar pedido" at bounding box center [1239, 785] width 316 height 33
click at [1210, 740] on button "Não registrar e enviar pedido" at bounding box center [1184, 742] width 176 height 32
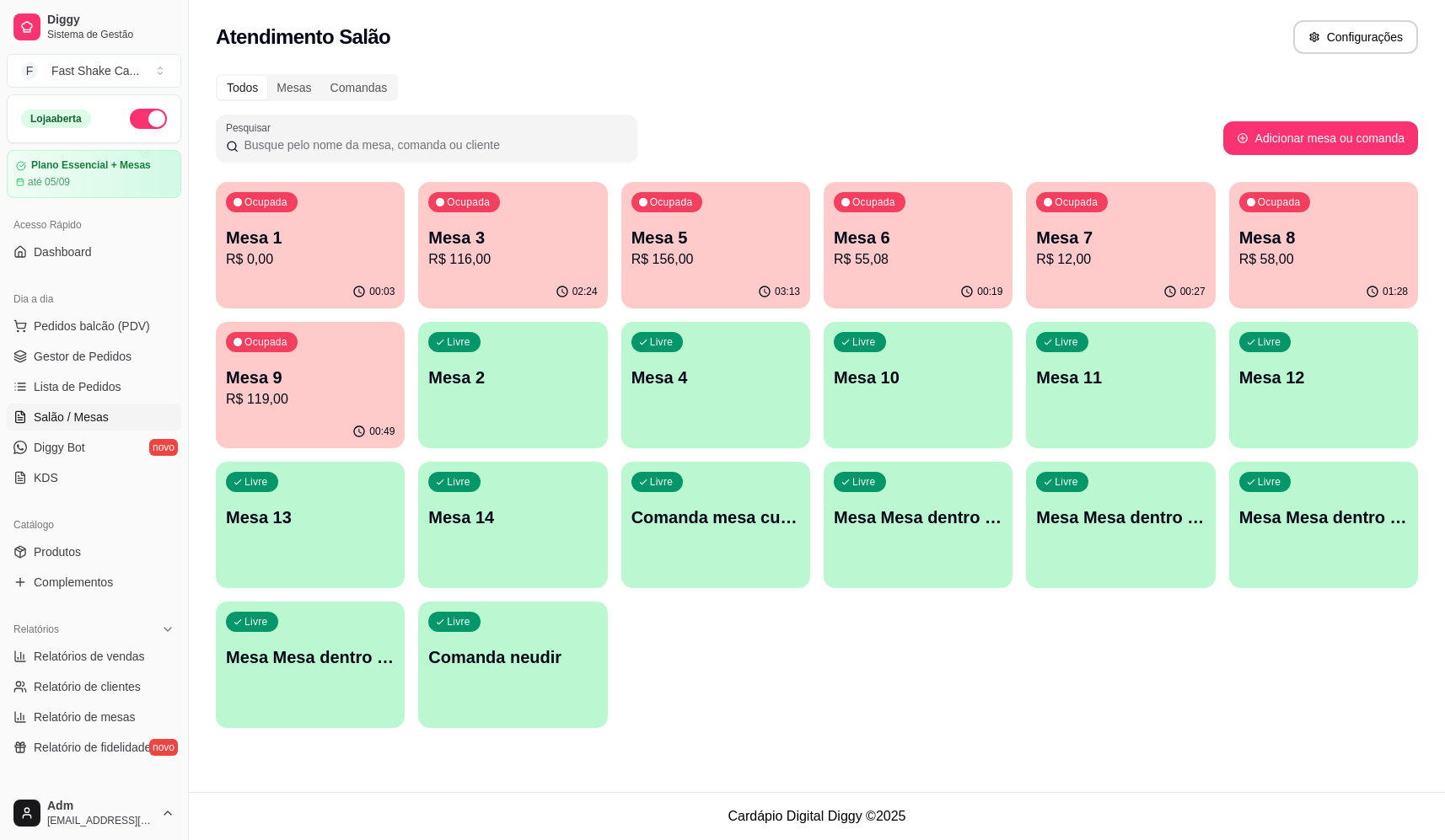
click at [727, 232] on p "Mesa 5" at bounding box center [715, 238] width 169 height 23
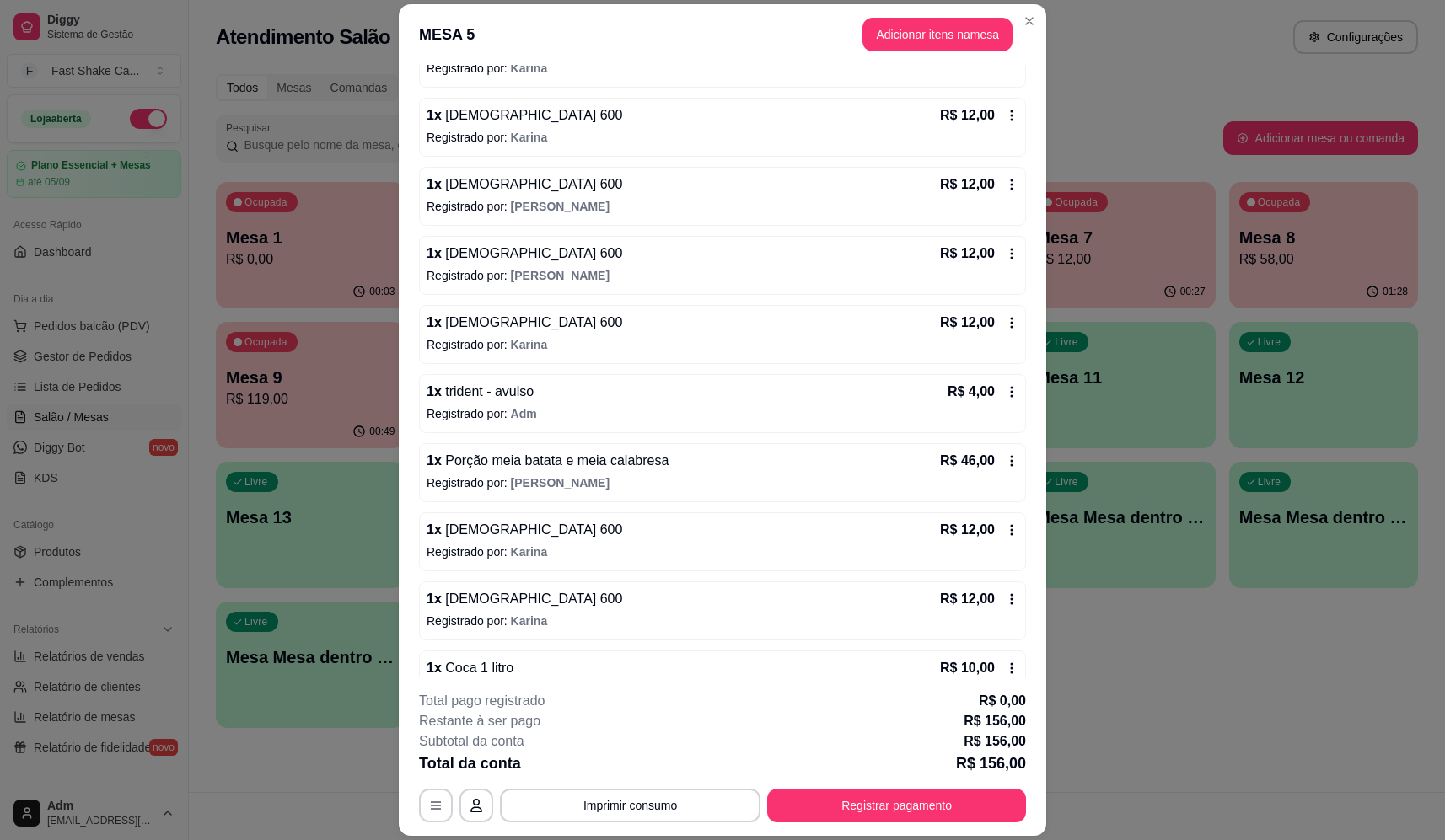
scroll to position [253, 0]
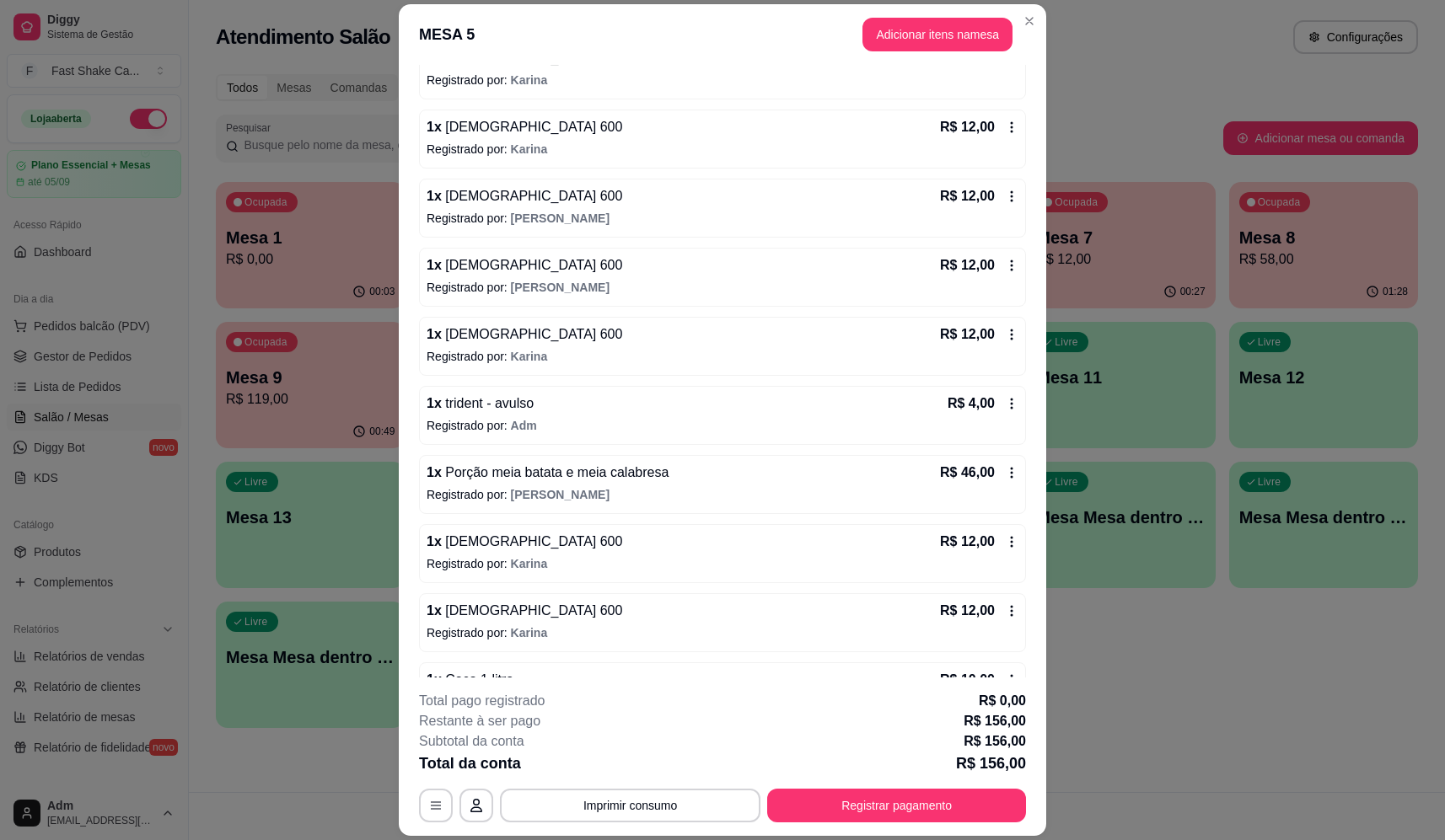
click at [608, 468] on span "Porção meia batata e meia calabresa" at bounding box center [555, 472] width 227 height 15
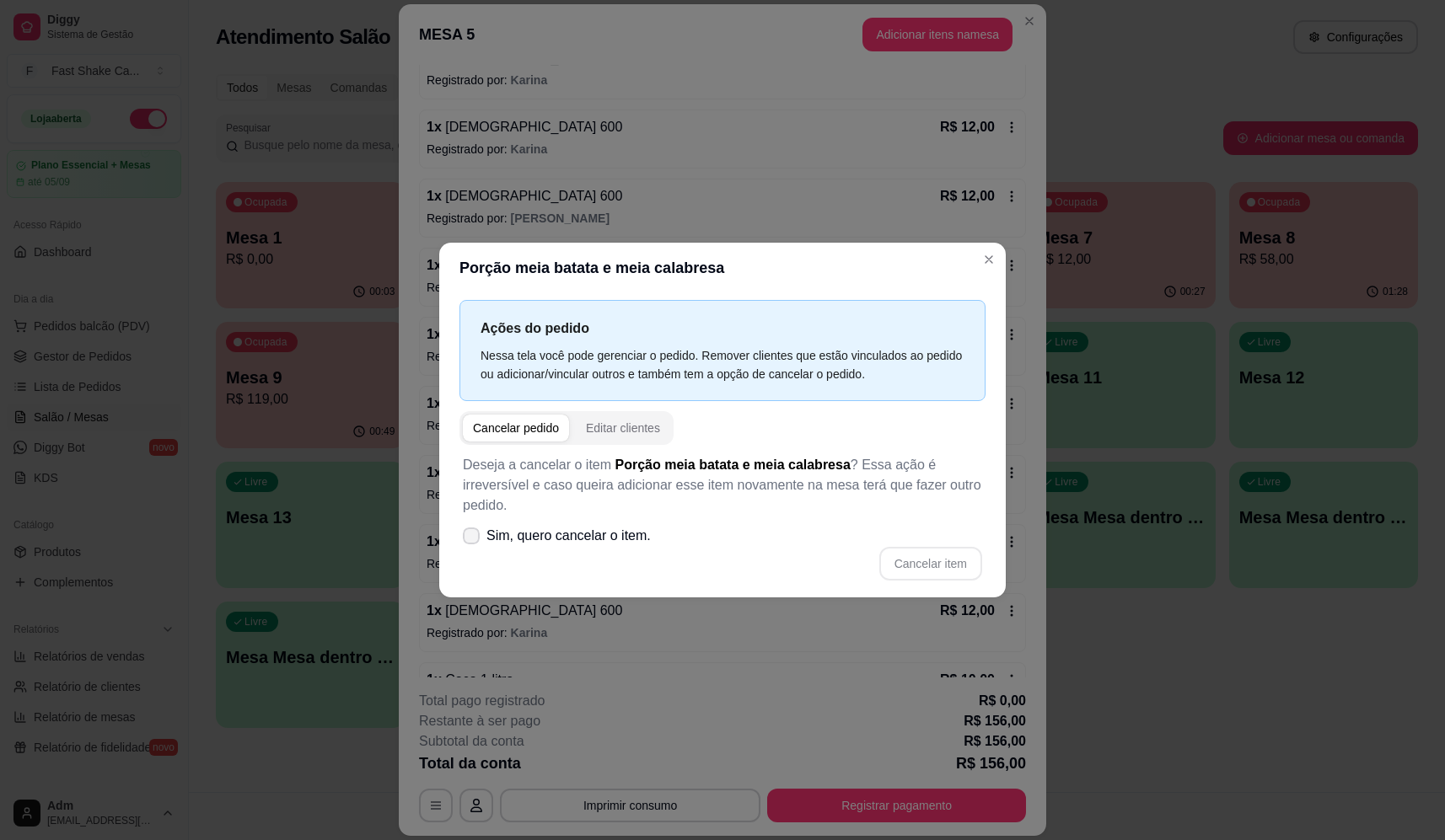
click at [583, 526] on span "Sim, quero cancelar o item." at bounding box center [568, 536] width 164 height 20
click at [473, 539] on input "Sim, quero cancelar o item." at bounding box center [466, 543] width 11 height 11
checkbox input "true"
click at [953, 558] on button "Cancelar item" at bounding box center [930, 564] width 102 height 34
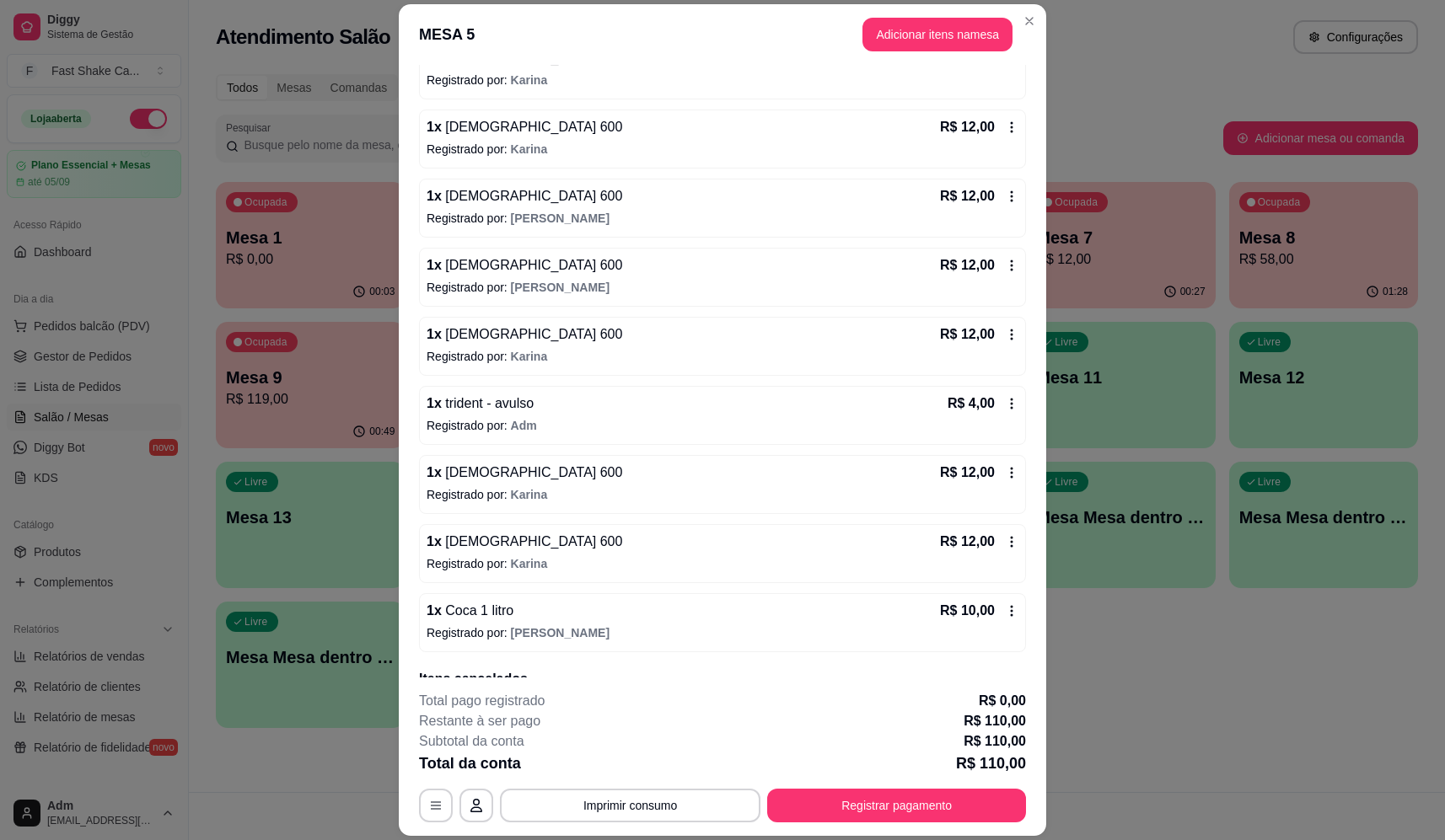
click at [848, 618] on div "1 x Coca 1 litro R$ 10,00" at bounding box center [722, 611] width 591 height 20
click at [513, 620] on div "1 x Coca 1 litro R$ 10,00" at bounding box center [722, 611] width 591 height 20
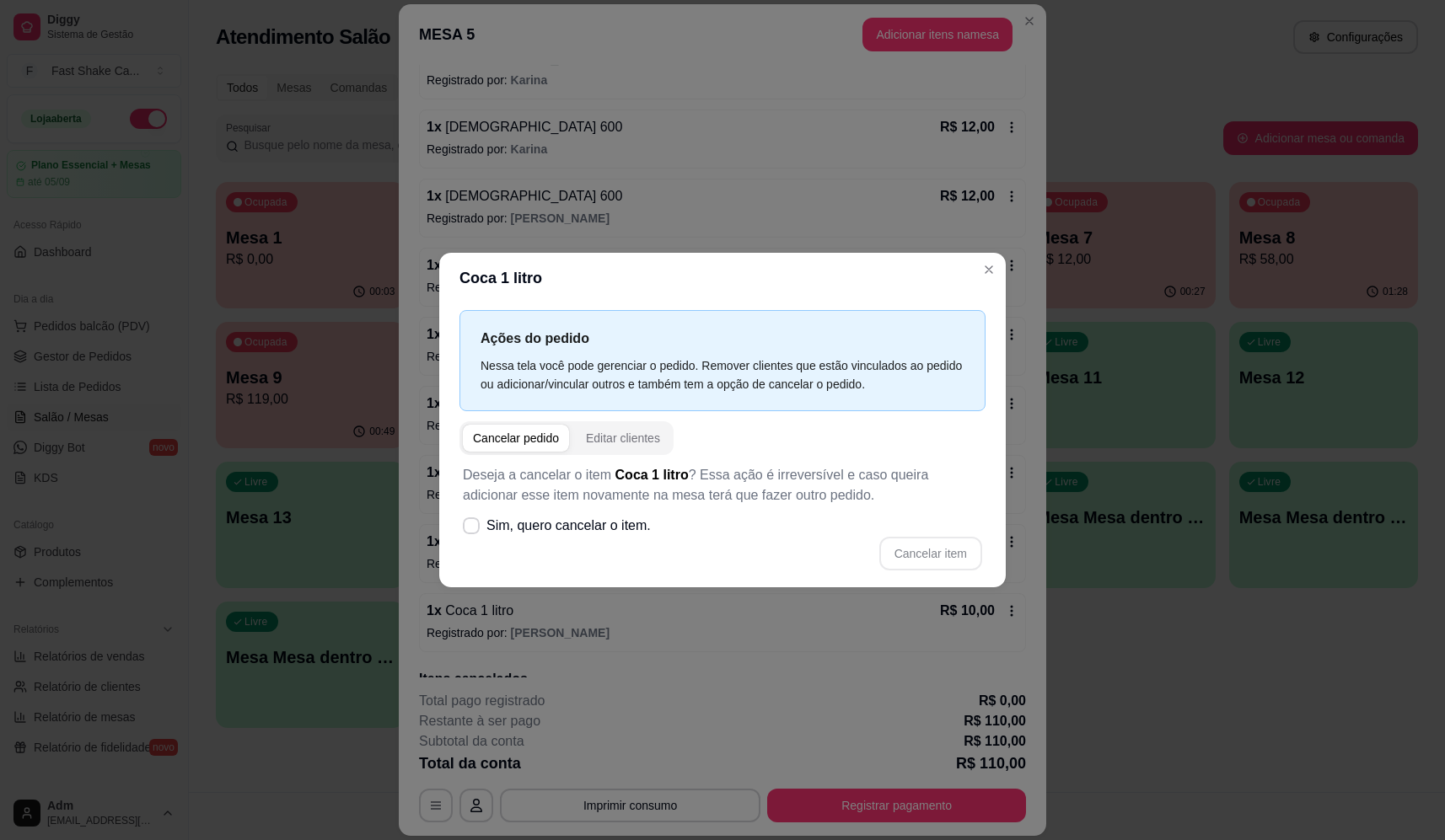
click at [568, 540] on label "Sim, quero cancelar o item." at bounding box center [556, 526] width 201 height 34
click at [473, 540] on input "Sim, quero cancelar o item." at bounding box center [466, 534] width 11 height 11
checkbox input "true"
click at [945, 552] on button "Cancelar item" at bounding box center [930, 553] width 100 height 33
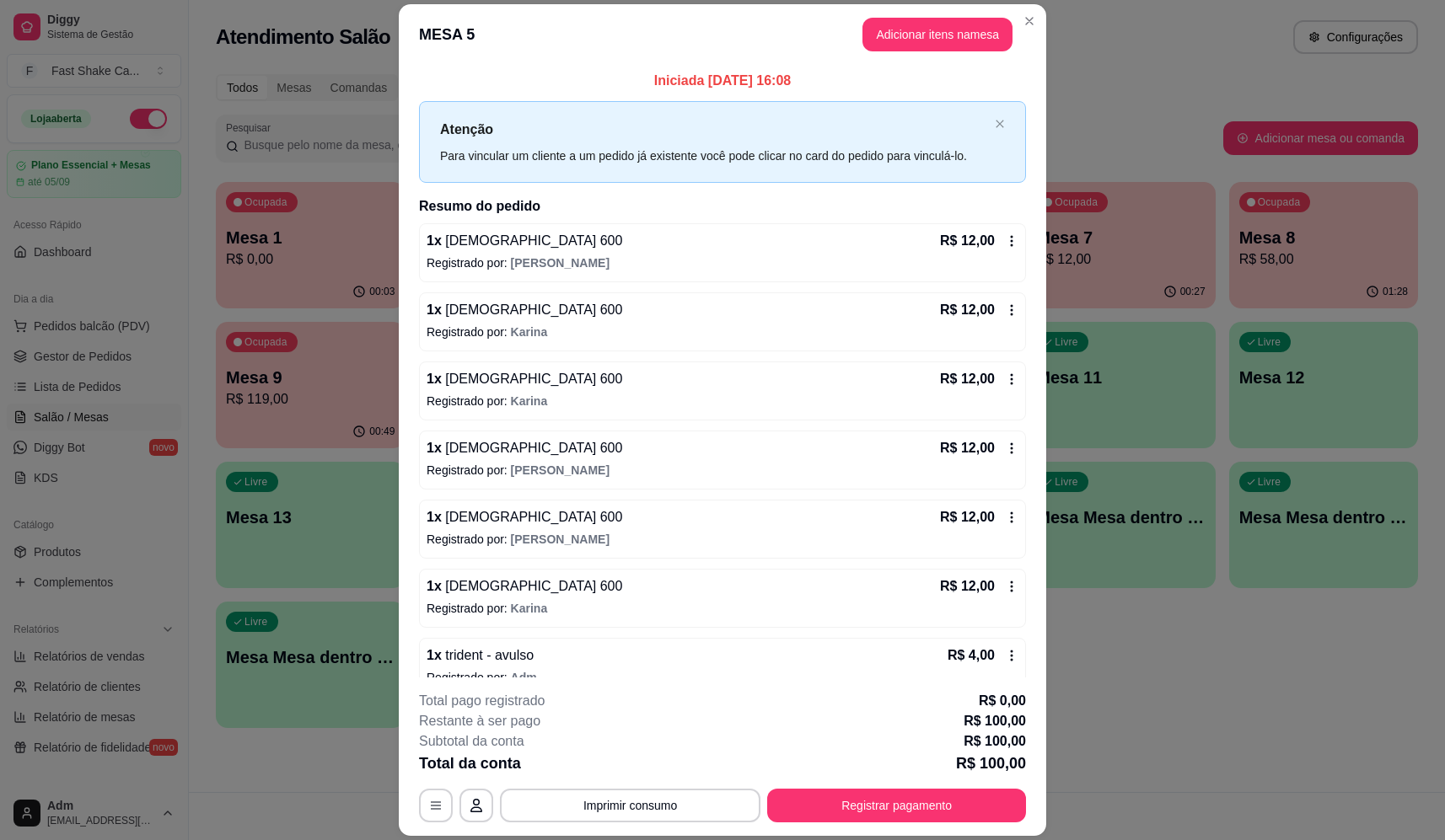
scroll to position [0, 0]
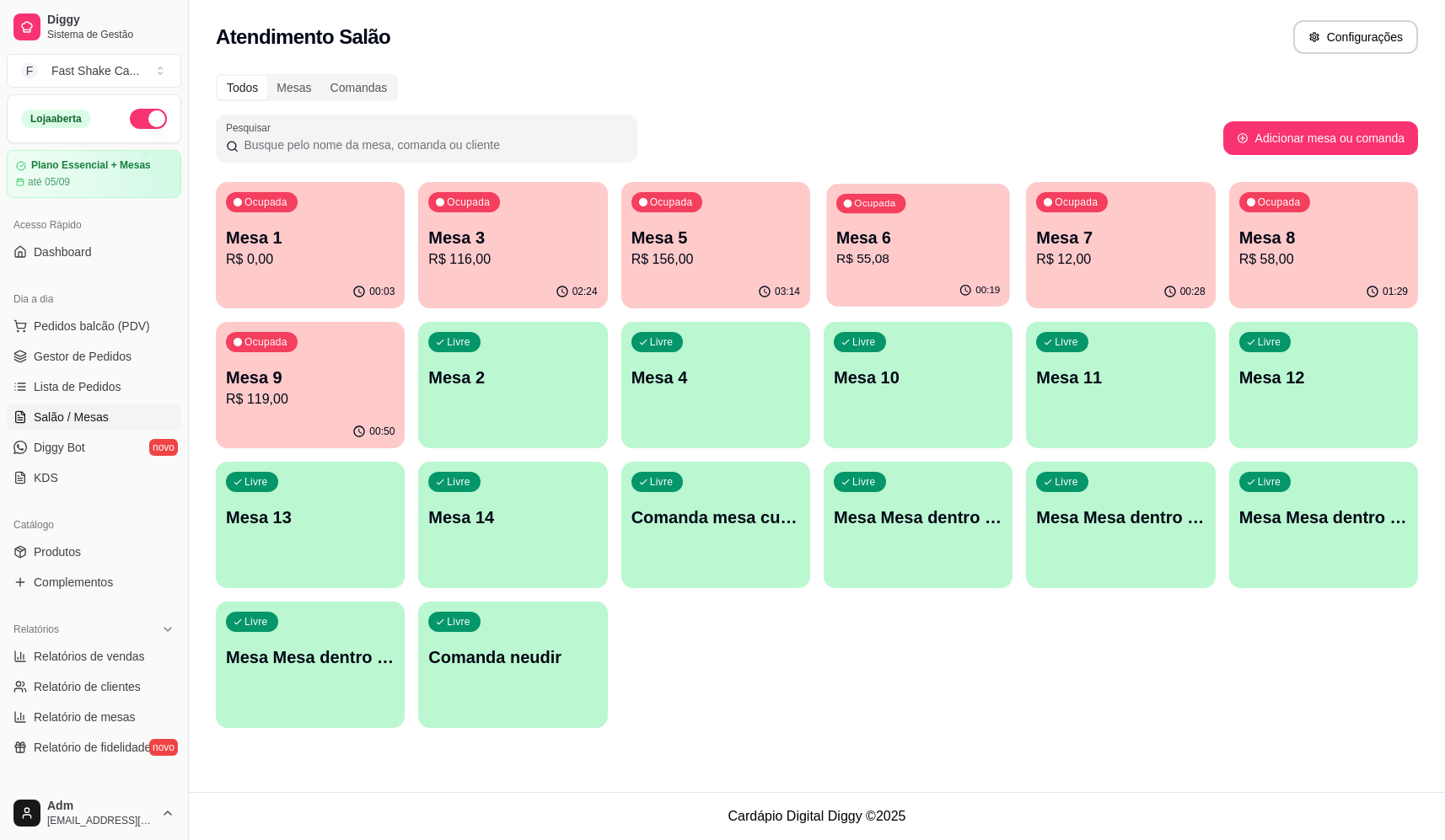
click at [877, 232] on p "Mesa 6" at bounding box center [918, 237] width 164 height 22
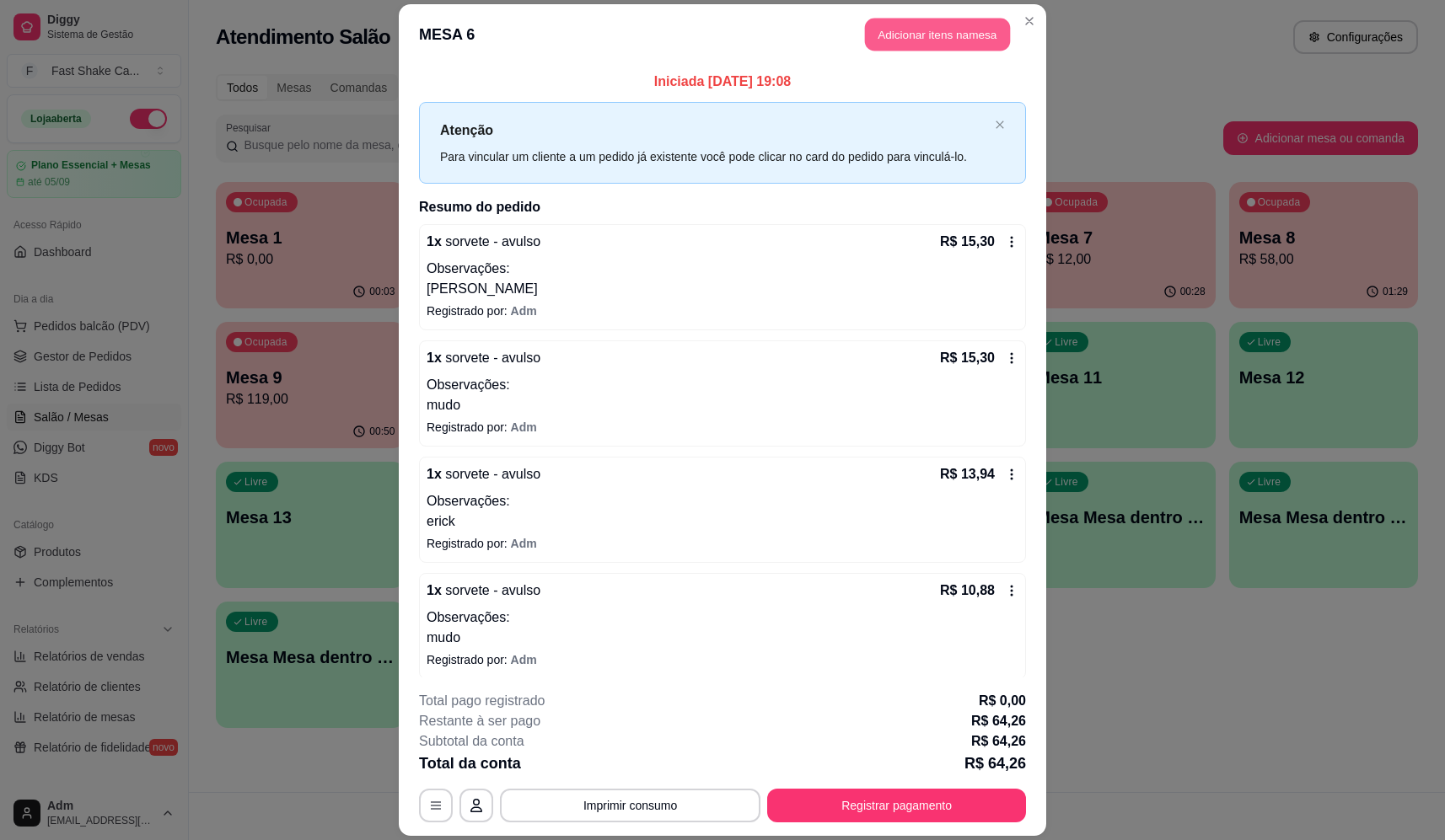
click at [892, 46] on button "Adicionar itens na mesa" at bounding box center [937, 35] width 145 height 33
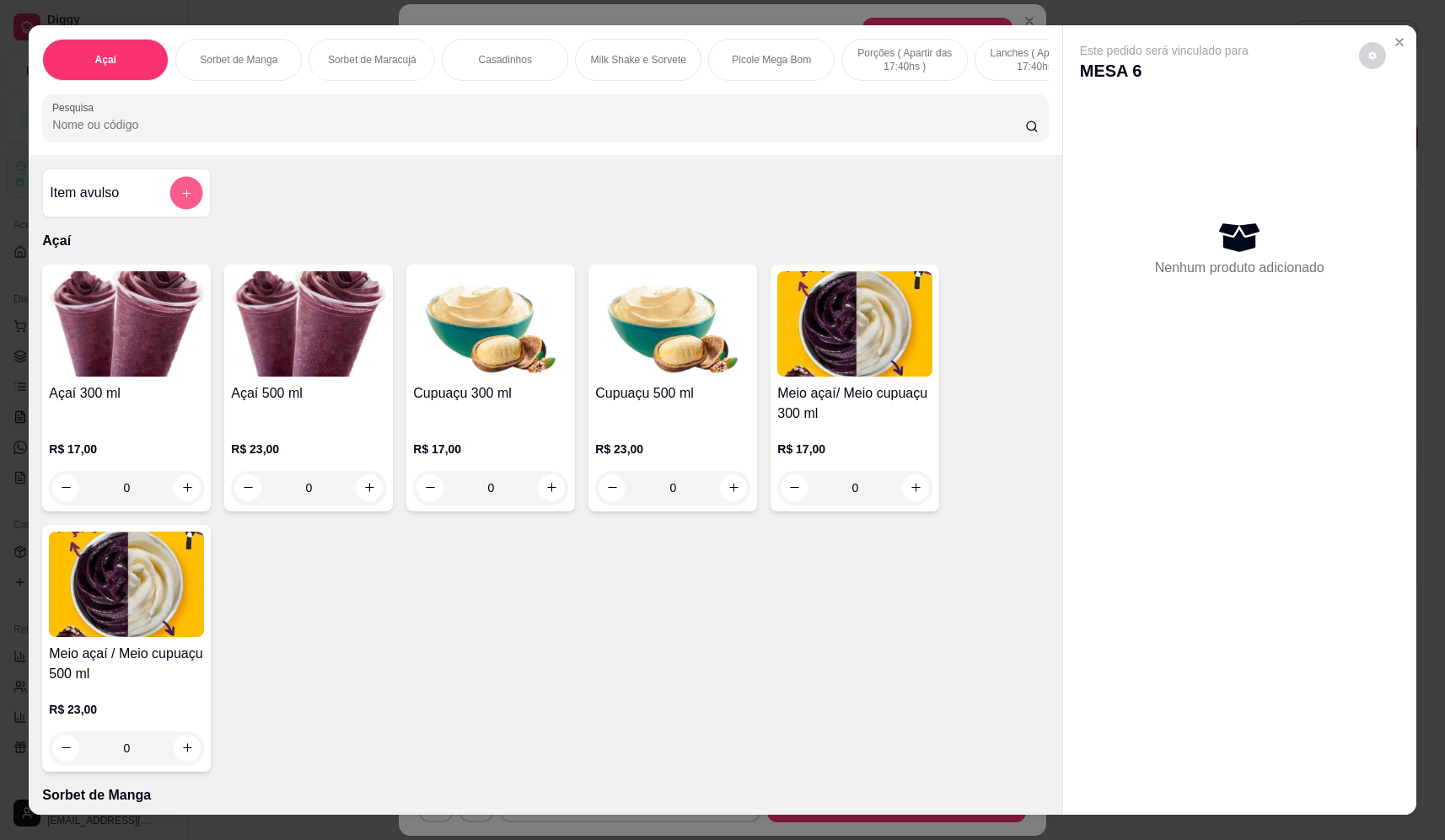
click at [187, 202] on button "add-separate-item" at bounding box center [186, 193] width 33 height 33
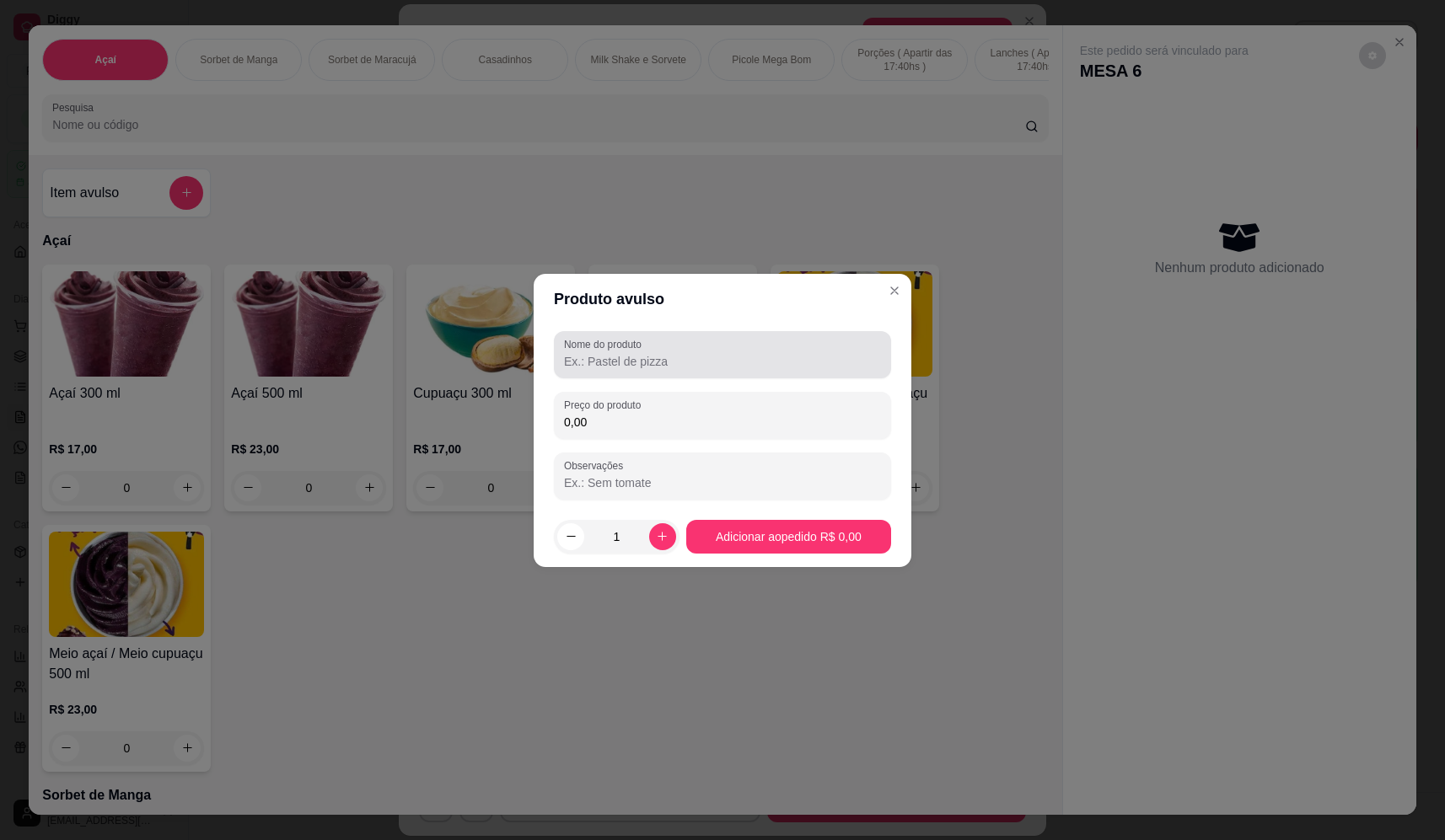
click at [698, 355] on input "Nome do produto" at bounding box center [722, 361] width 317 height 17
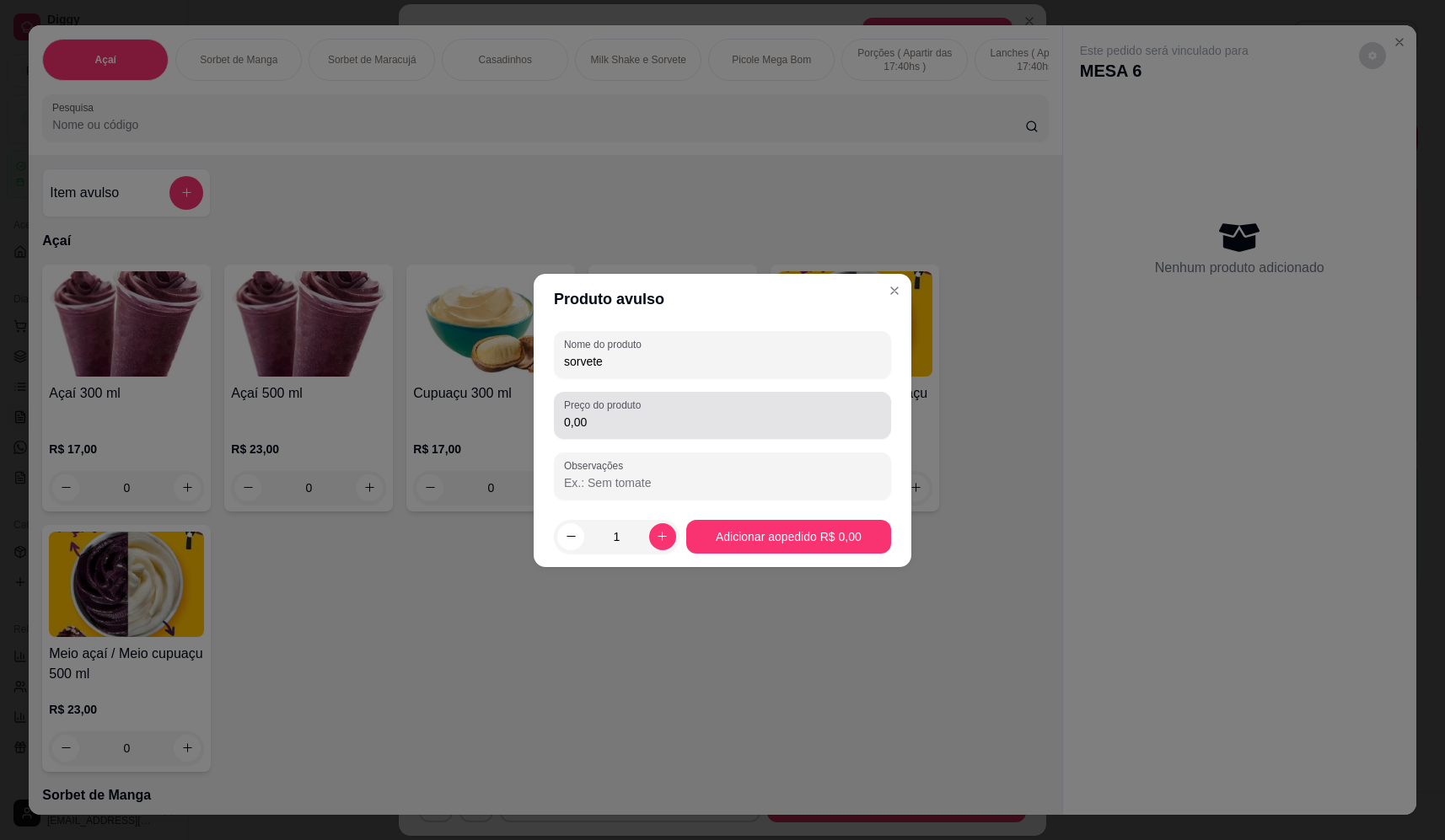
type input "sorvete"
click at [681, 421] on input "0,00" at bounding box center [722, 421] width 317 height 17
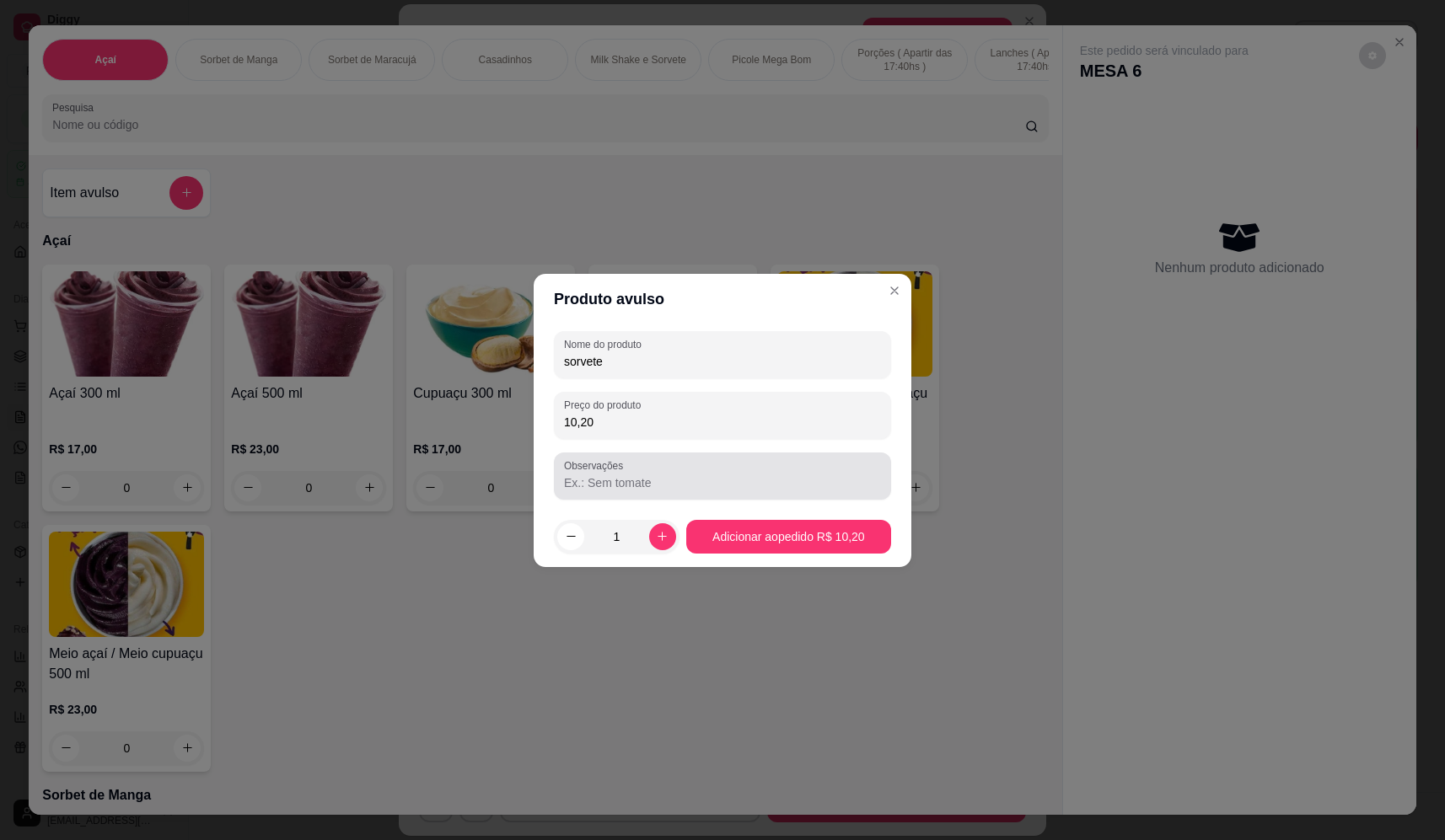
type input "10,20"
click at [677, 478] on input "Observações" at bounding box center [722, 482] width 317 height 17
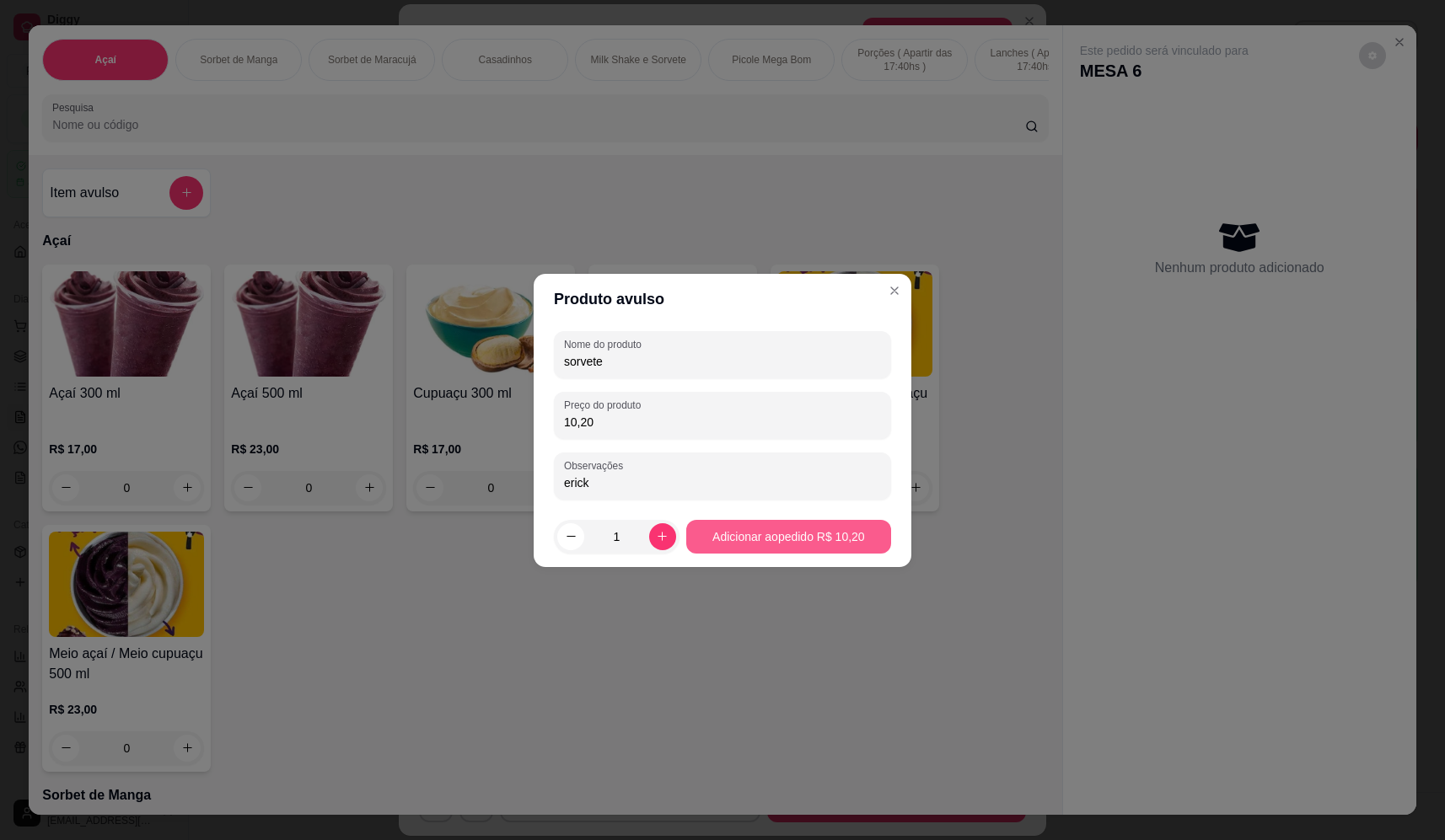
type input "erick"
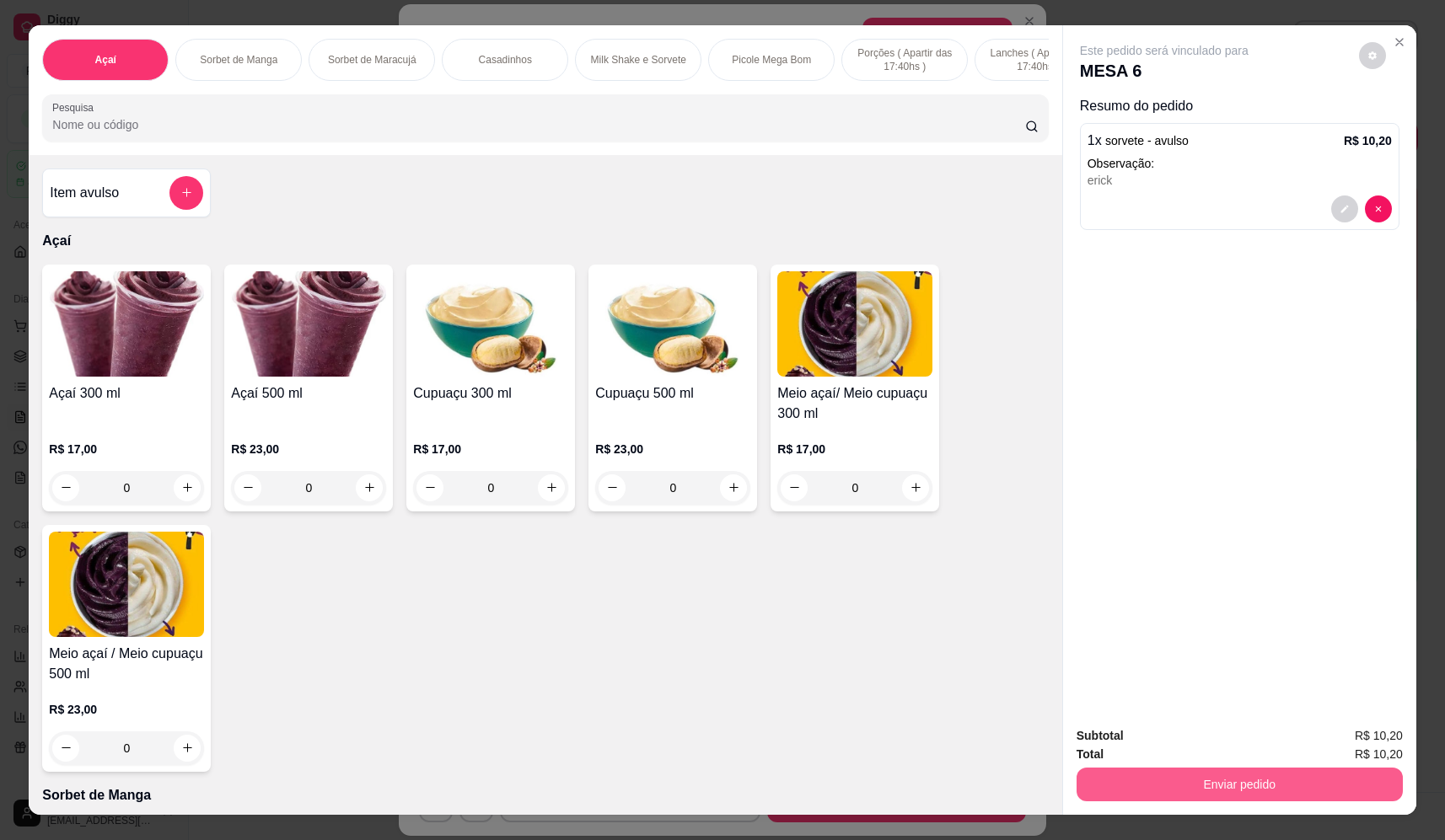
click at [1294, 785] on button "Enviar pedido" at bounding box center [1239, 784] width 326 height 34
click at [1237, 740] on button "Não registrar e enviar pedido" at bounding box center [1184, 742] width 170 height 31
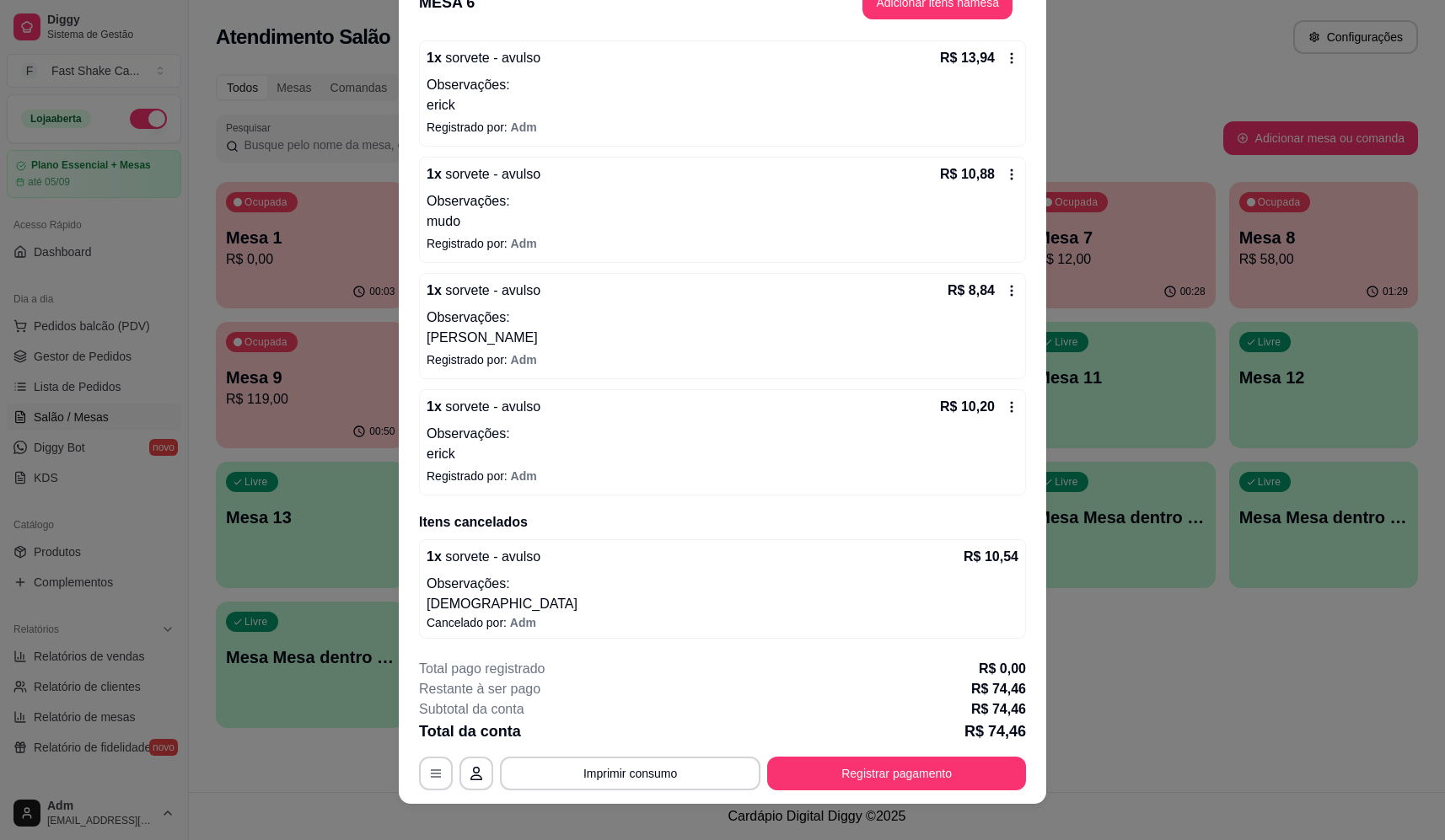
scroll to position [50, 0]
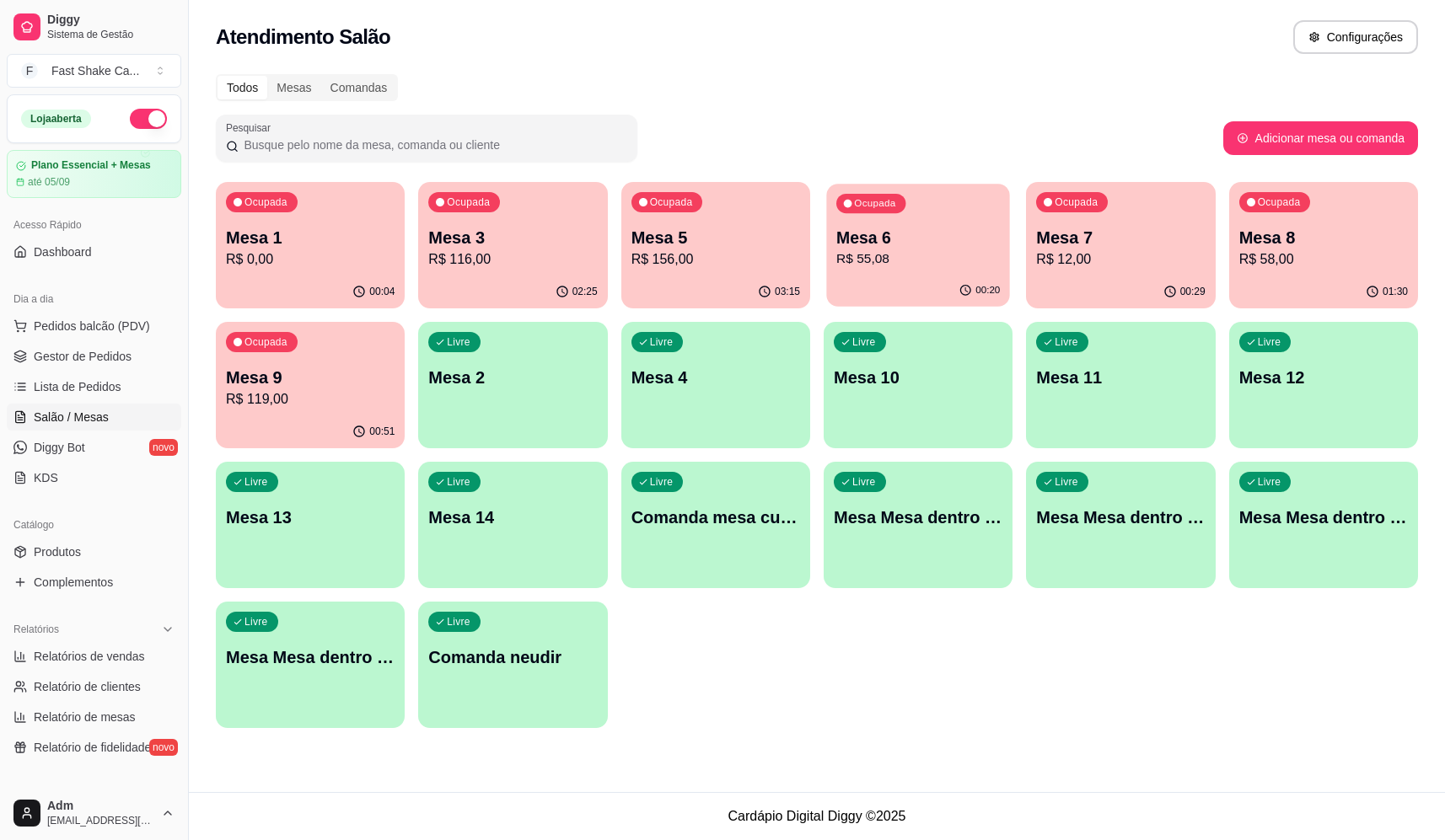
click at [889, 234] on p "Mesa 6" at bounding box center [918, 237] width 164 height 22
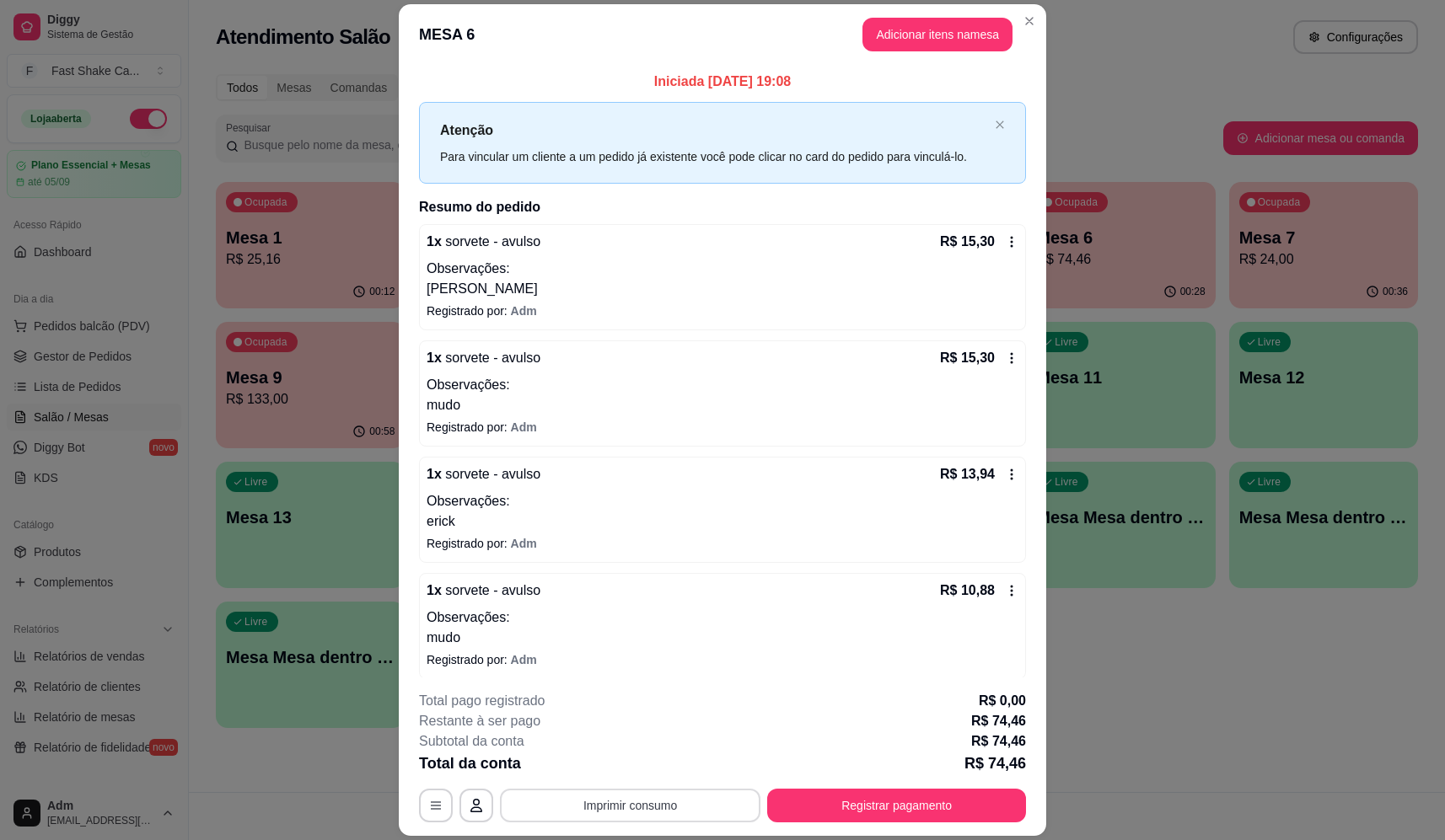
click at [610, 795] on button "Imprimir consumo" at bounding box center [629, 806] width 261 height 34
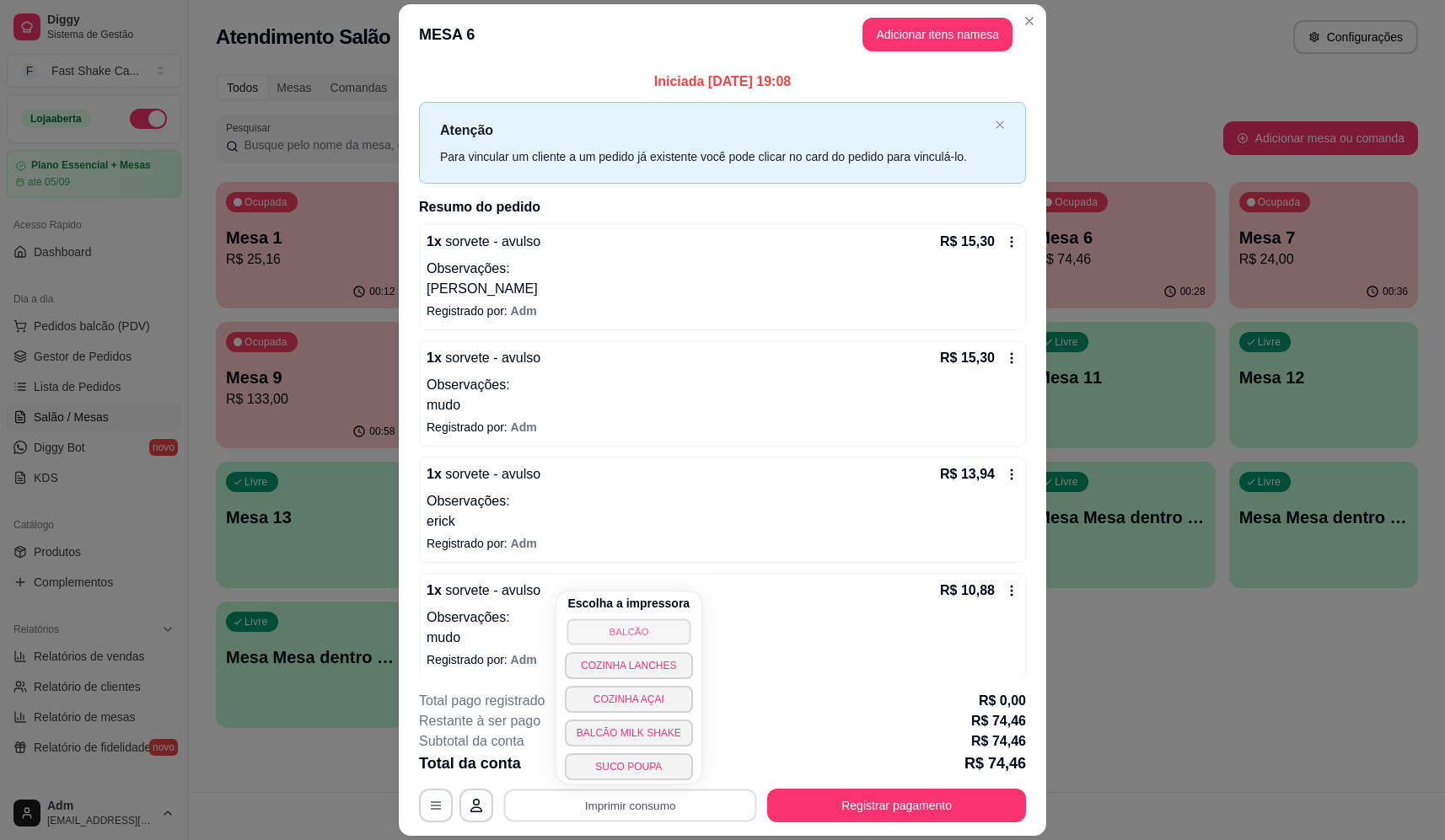
click at [604, 627] on button "BALCÃO" at bounding box center [627, 631] width 124 height 26
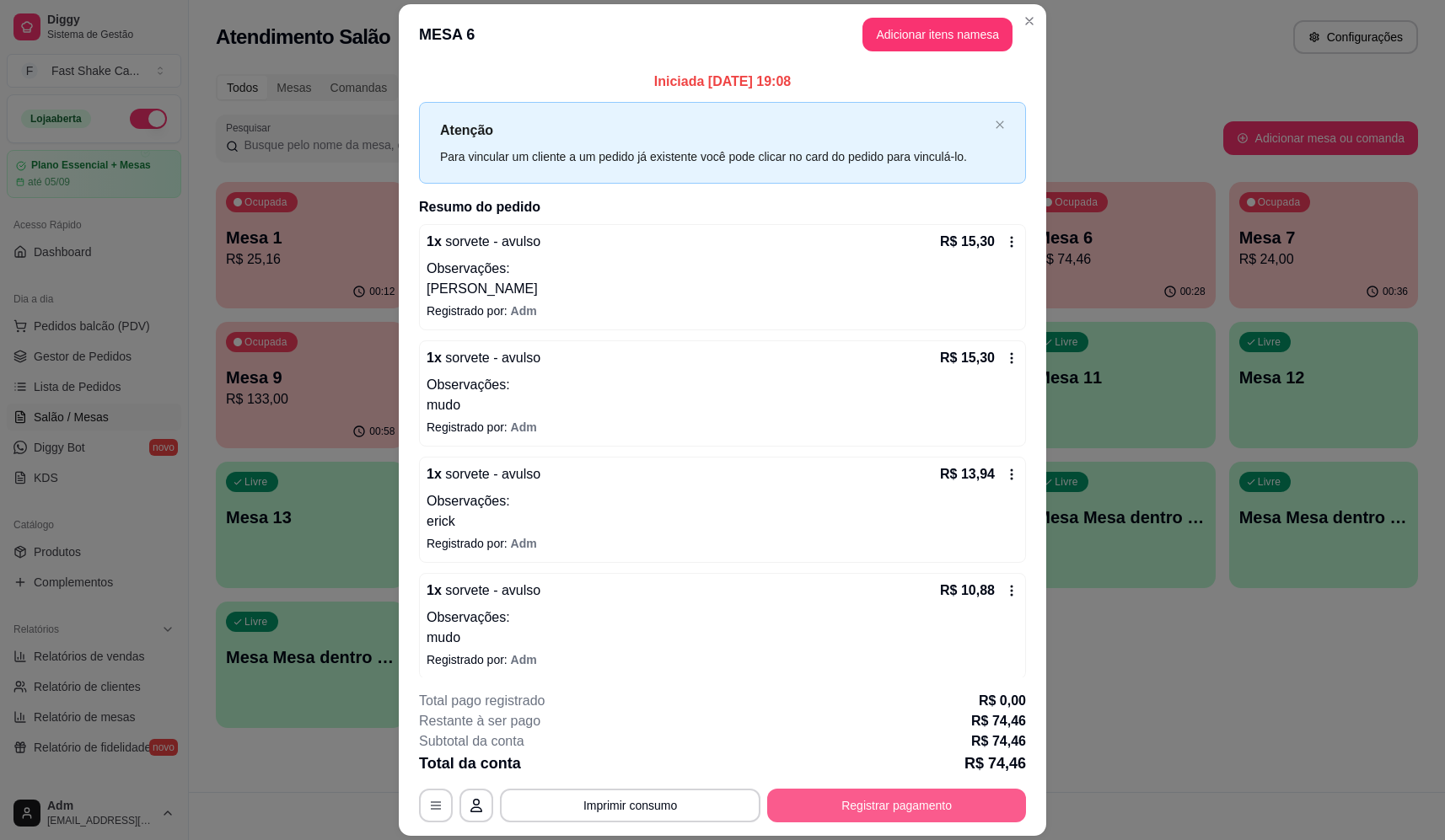
click at [954, 812] on button "Registrar pagamento" at bounding box center [896, 806] width 259 height 34
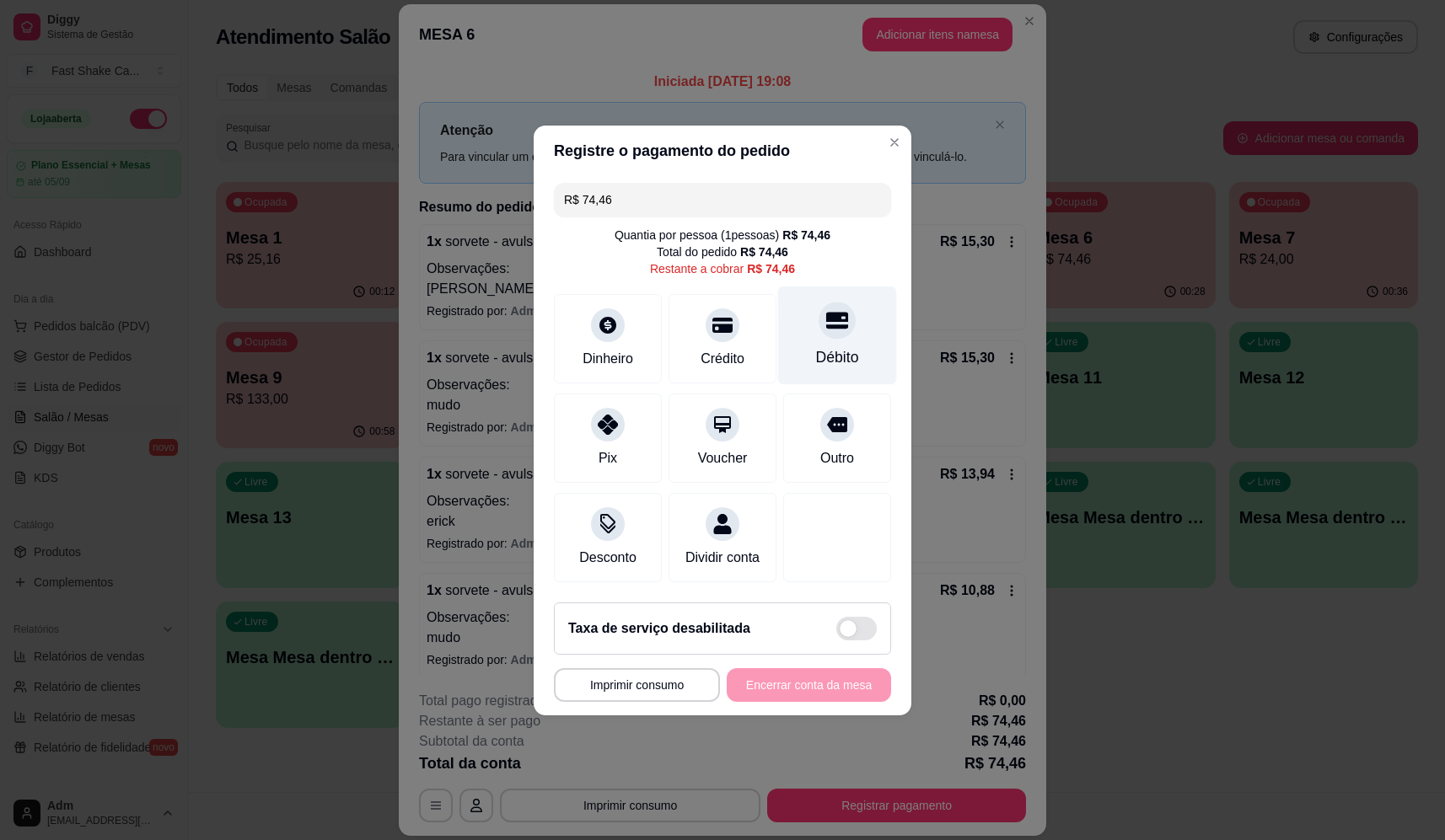
click at [825, 291] on div "Débito" at bounding box center [837, 335] width 119 height 99
type input "R$ 0,00"
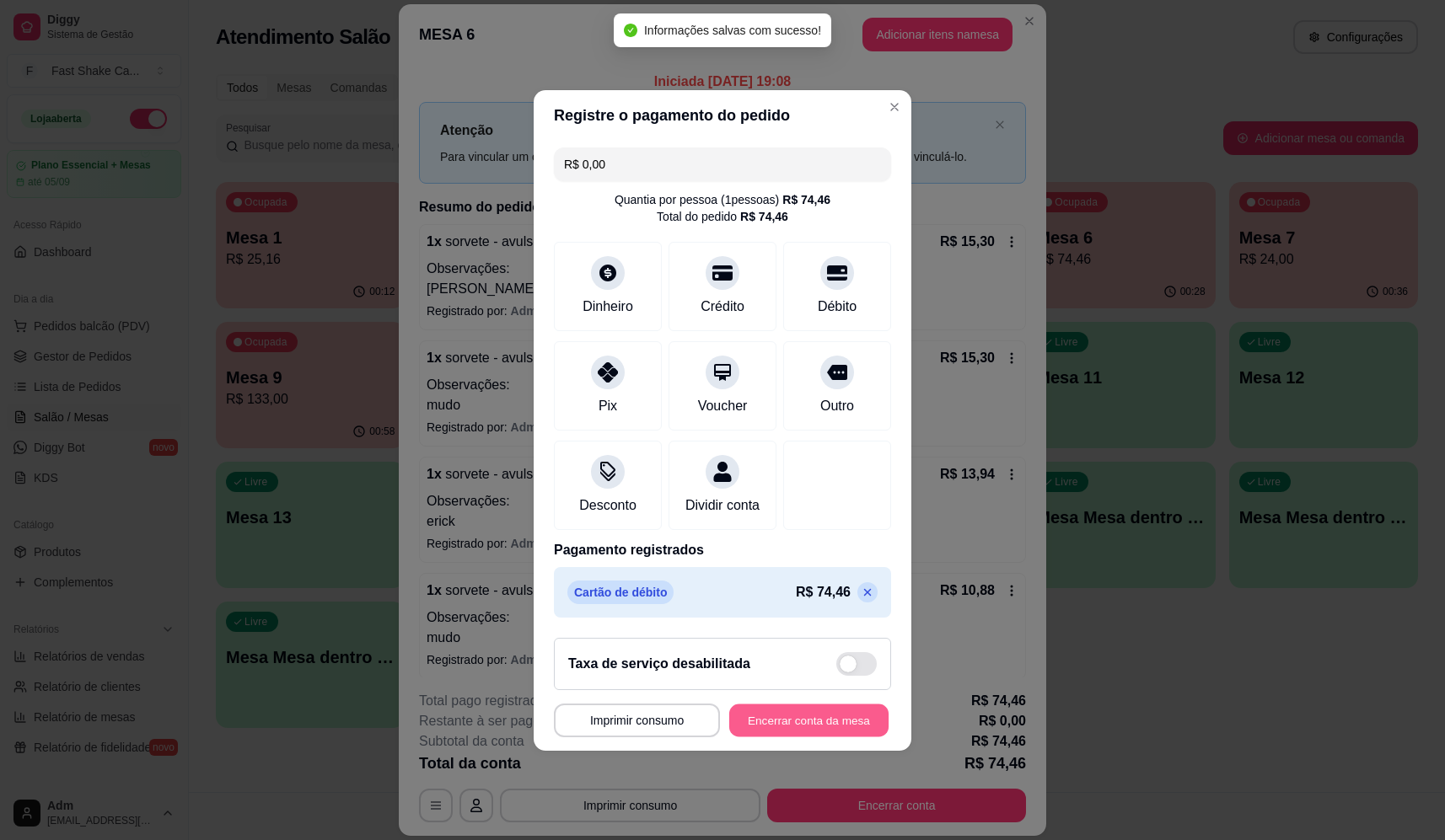
click at [809, 722] on button "Encerrar conta da mesa" at bounding box center [808, 720] width 159 height 33
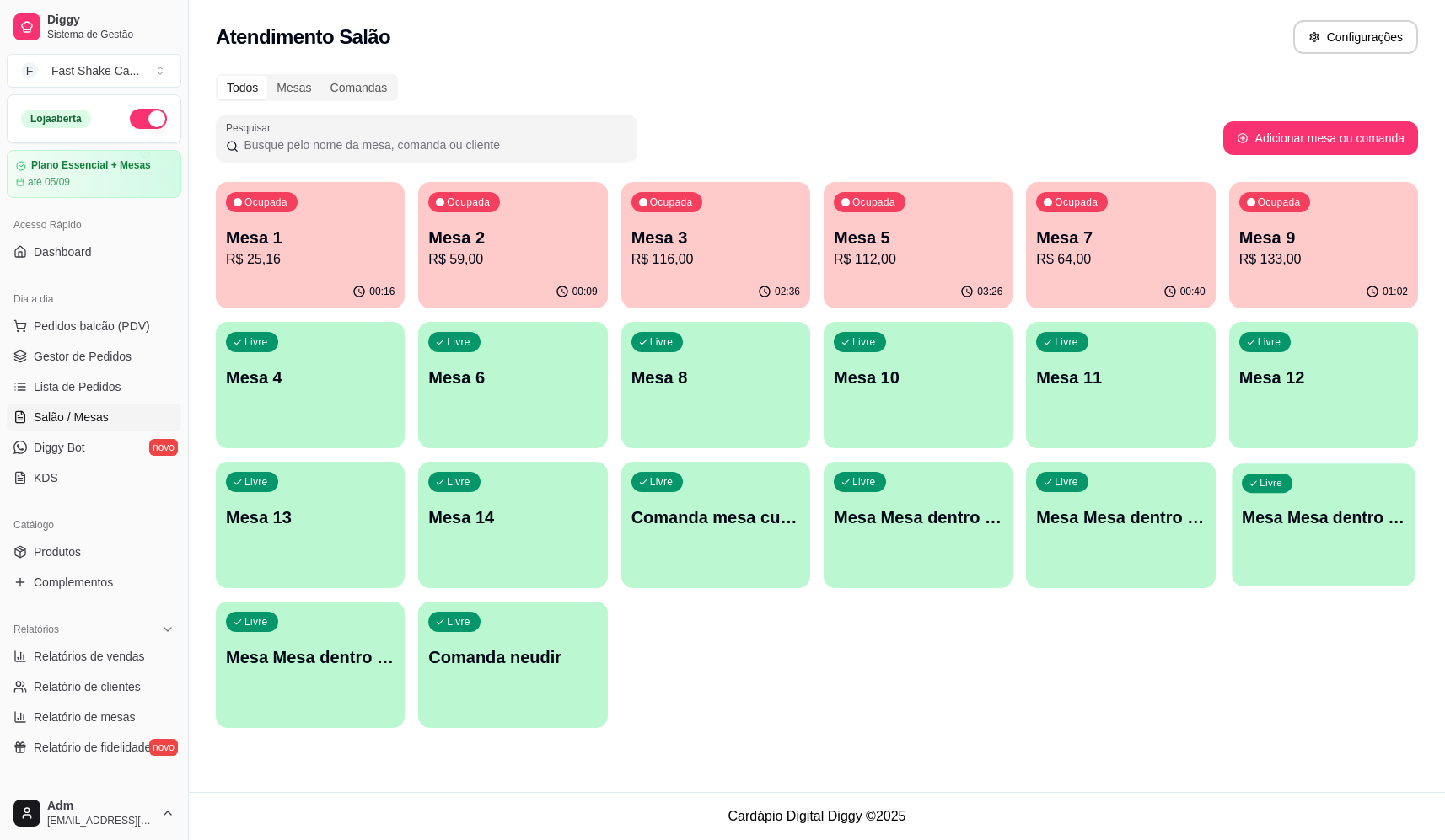
click at [1374, 526] on p "Mesa Mesa dentro verde" at bounding box center [1323, 517] width 164 height 22
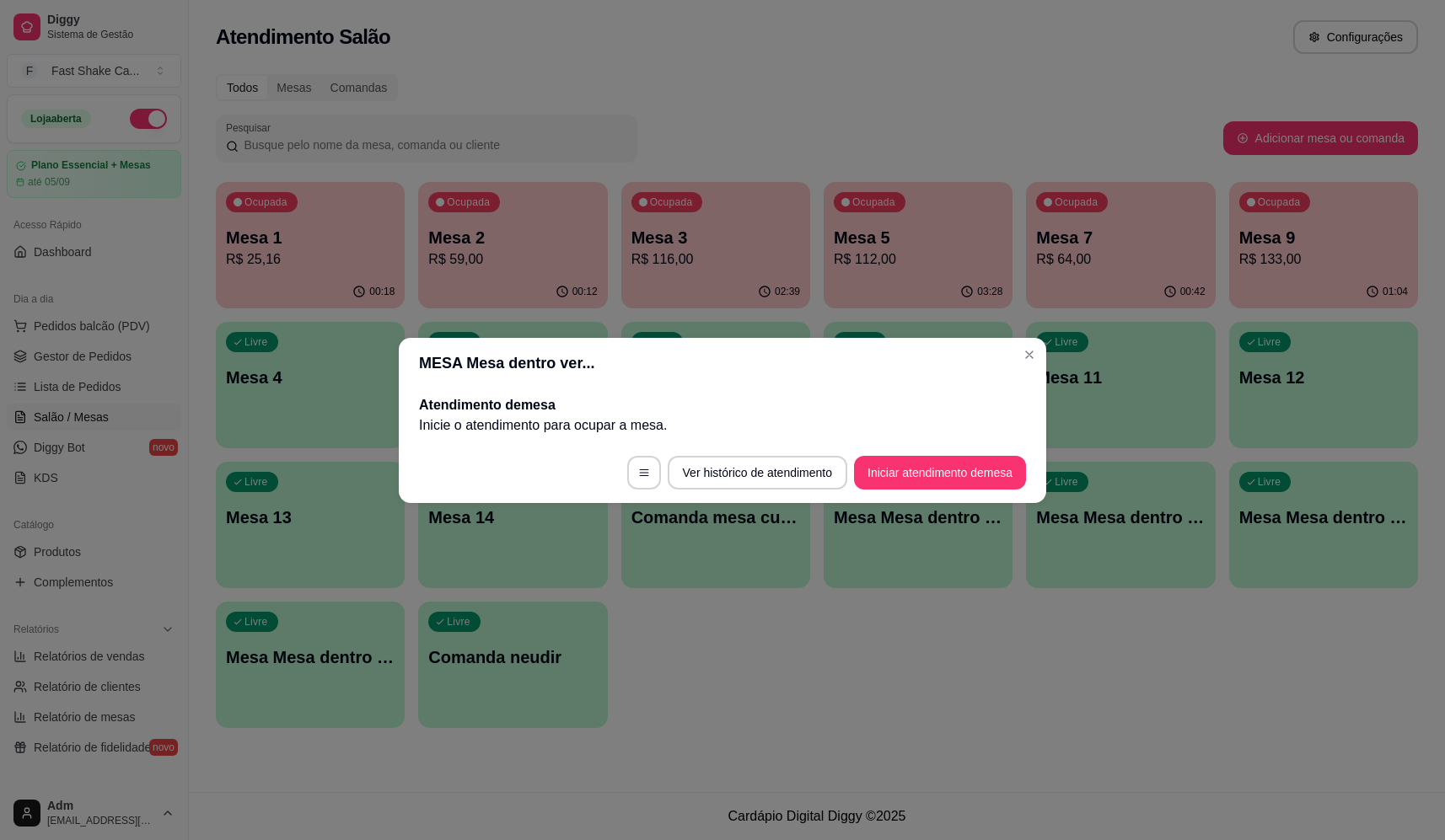
click at [913, 476] on button "Iniciar atendimento de mesa" at bounding box center [940, 472] width 172 height 34
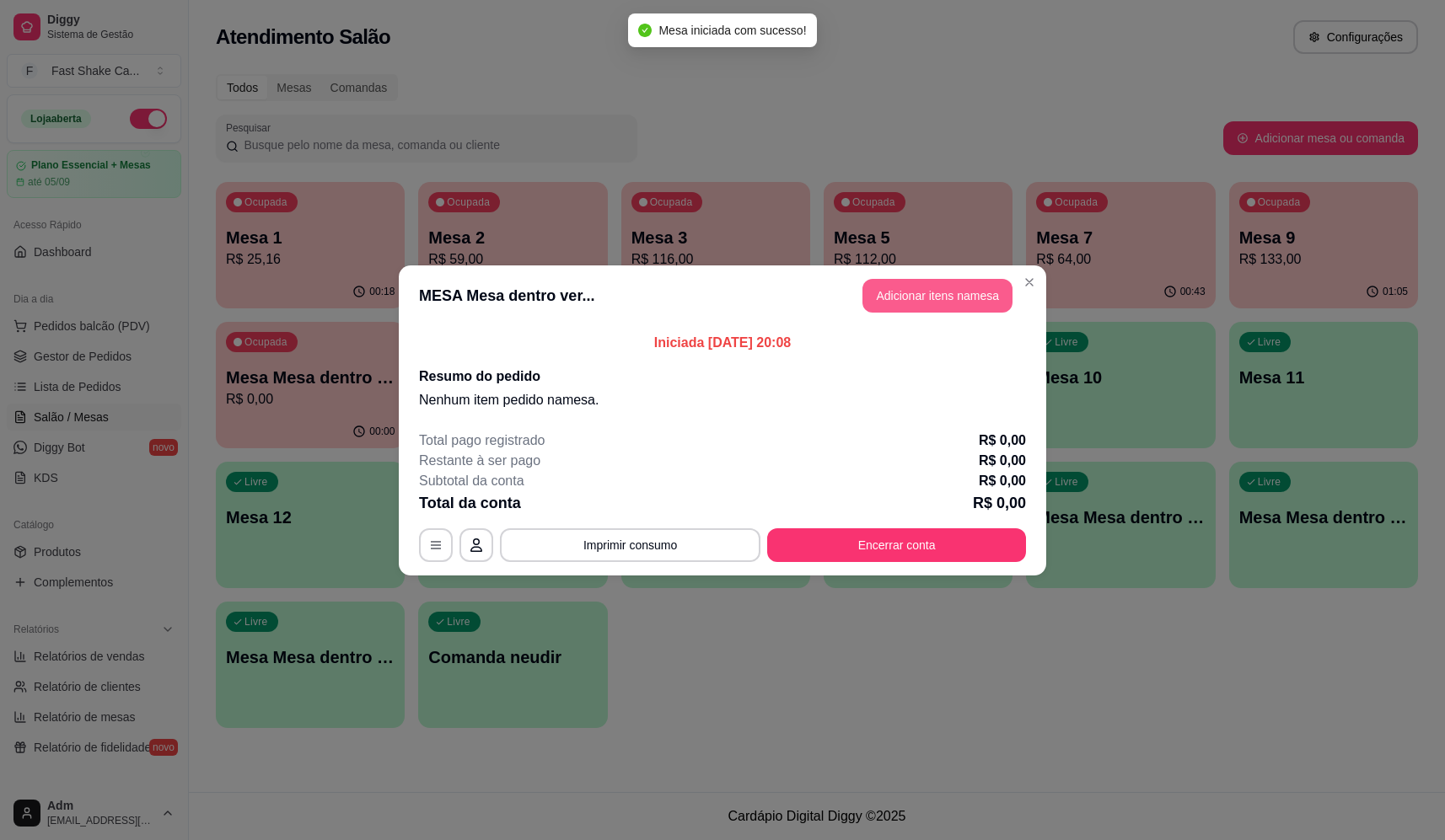
click at [932, 300] on button "Adicionar itens na mesa" at bounding box center [938, 296] width 150 height 34
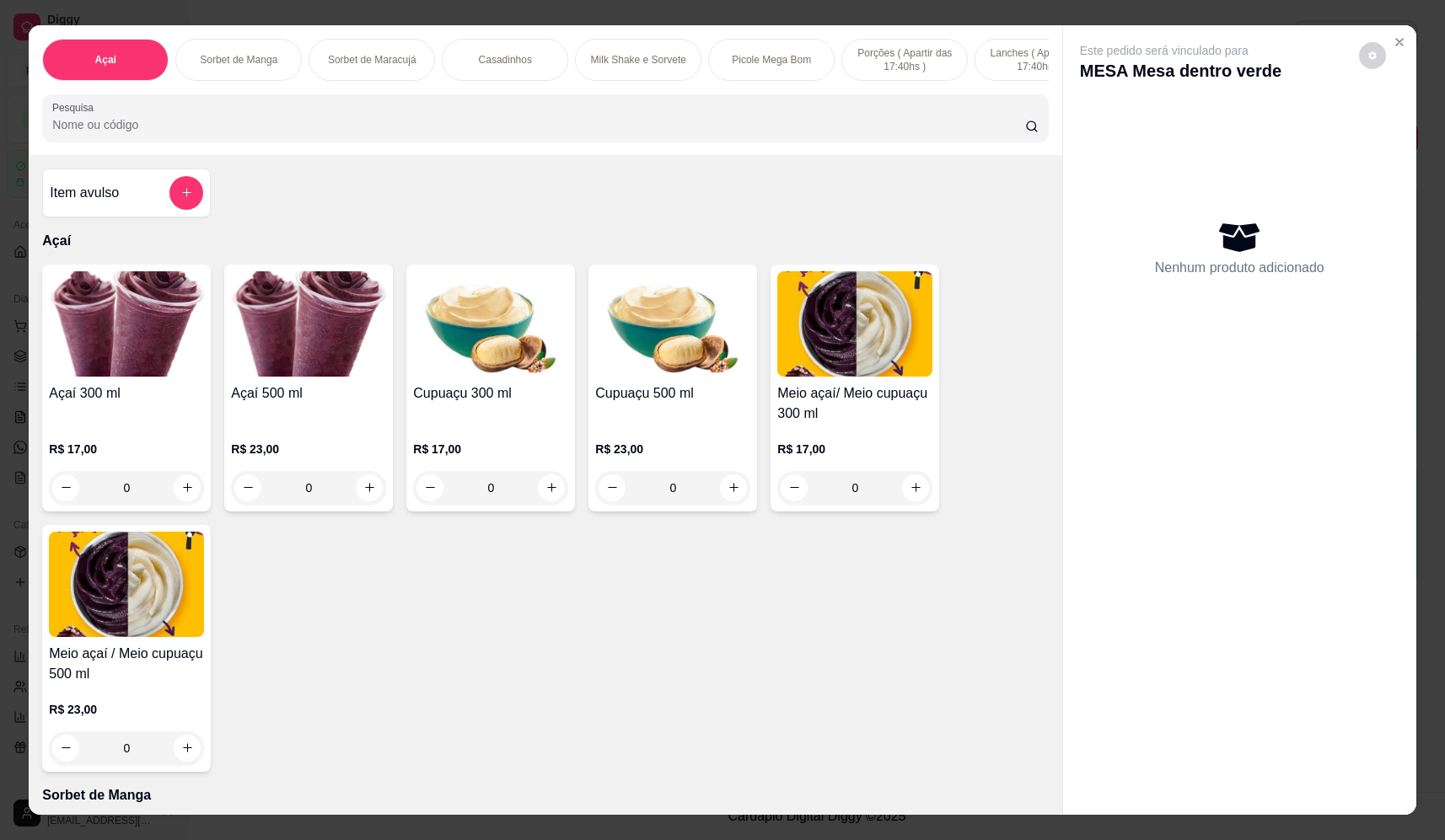
click at [182, 499] on div "0" at bounding box center [126, 488] width 155 height 34
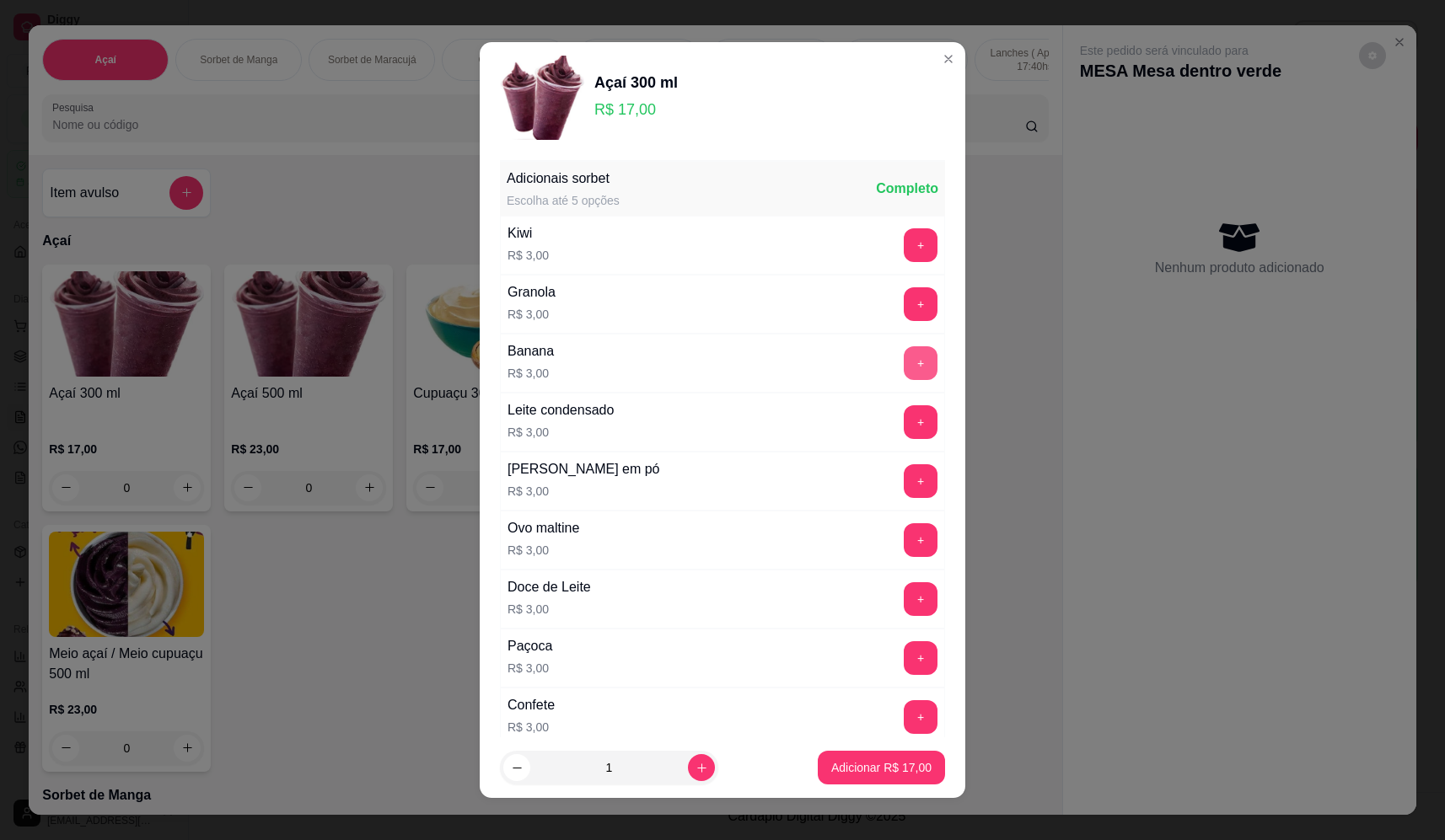
click at [903, 368] on button "+" at bounding box center [920, 363] width 34 height 34
click at [903, 420] on button "+" at bounding box center [920, 422] width 34 height 34
click at [880, 771] on p "Adicionar R$ 23,00" at bounding box center [881, 767] width 100 height 17
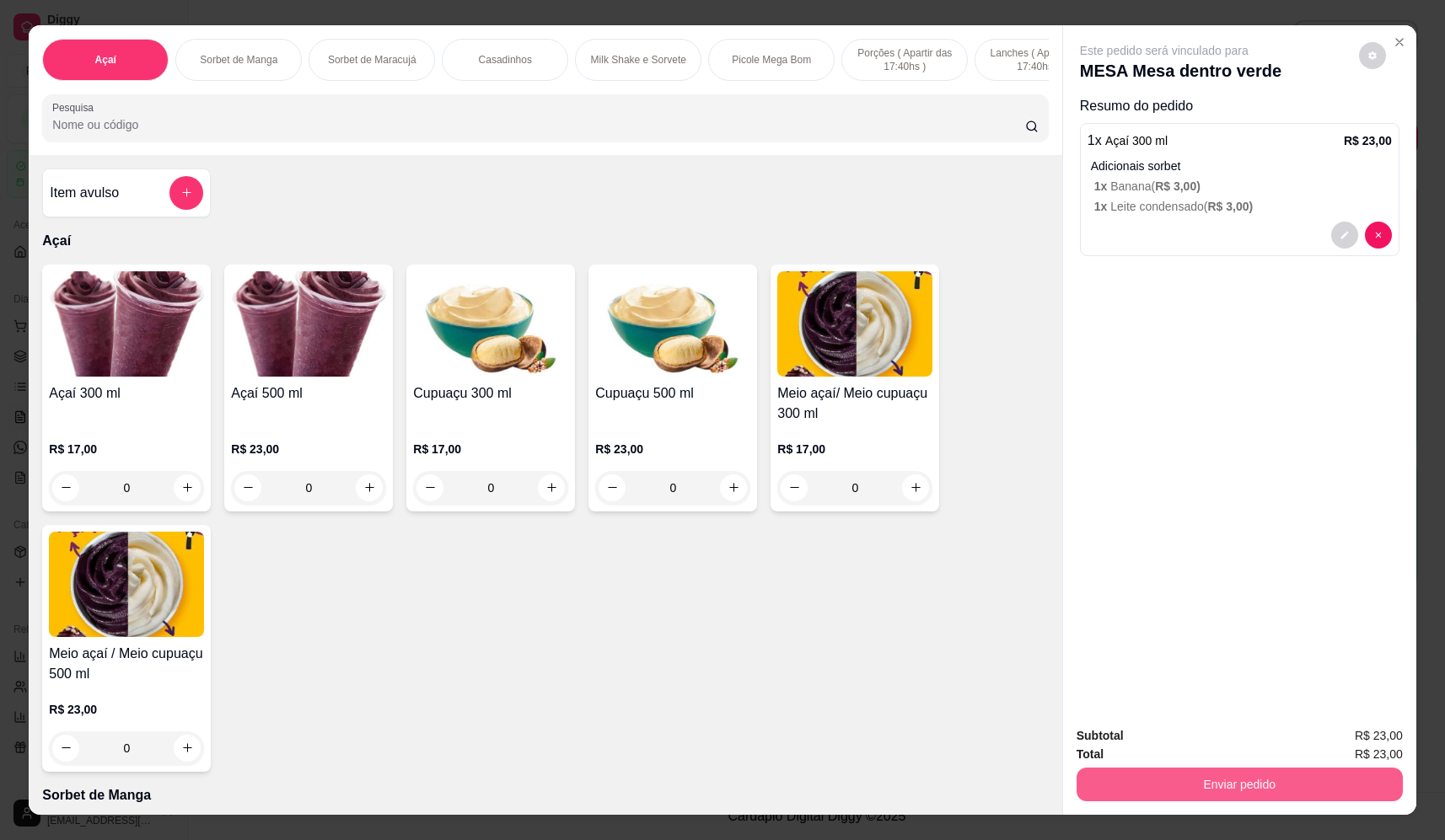
click at [1198, 781] on button "Enviar pedido" at bounding box center [1239, 784] width 326 height 34
click at [1175, 750] on button "Não registrar e enviar pedido" at bounding box center [1184, 742] width 176 height 32
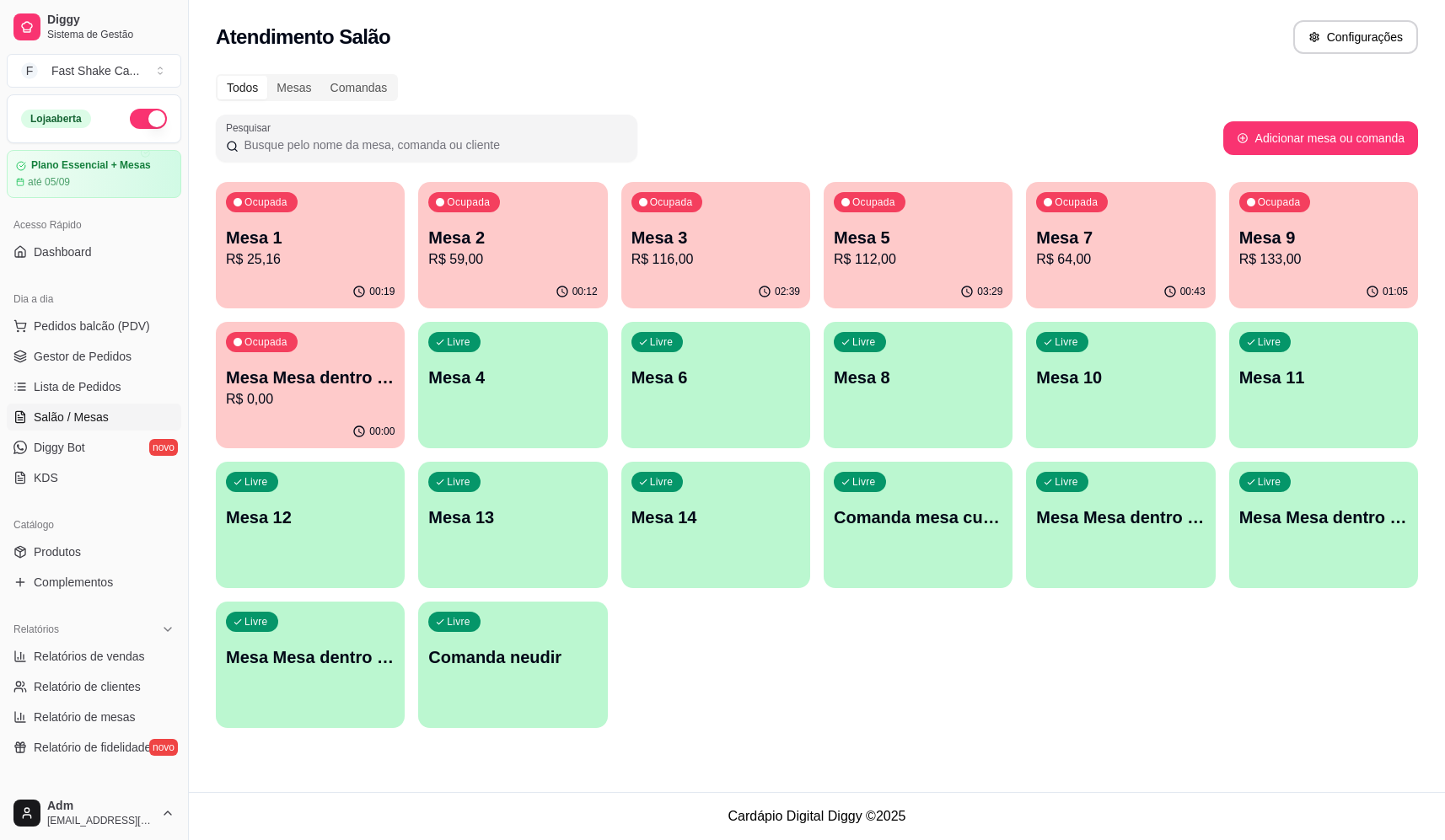
click at [312, 394] on p "R$ 0,00" at bounding box center [310, 399] width 169 height 20
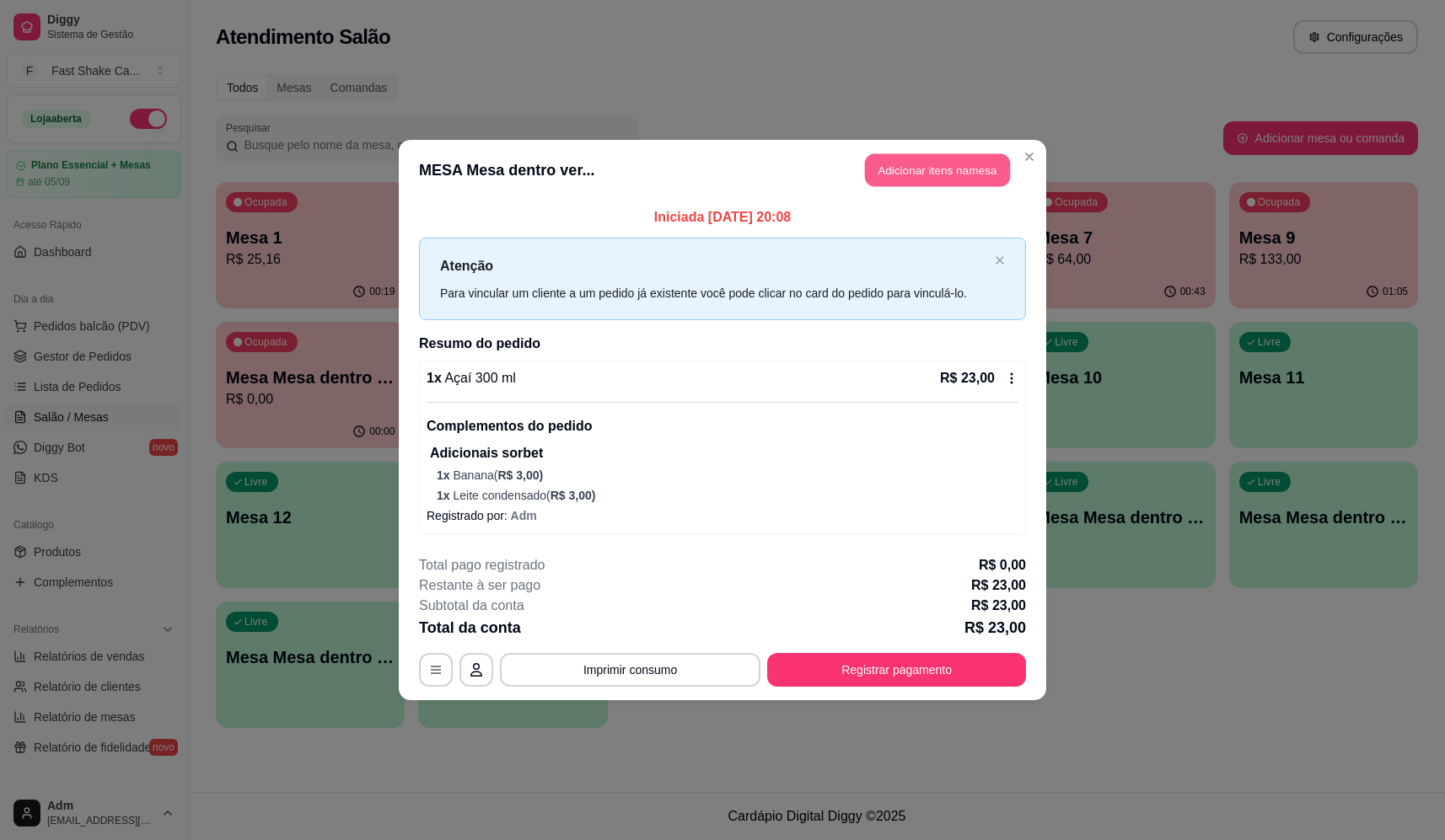
click at [925, 182] on button "Adicionar itens na mesa" at bounding box center [937, 171] width 145 height 33
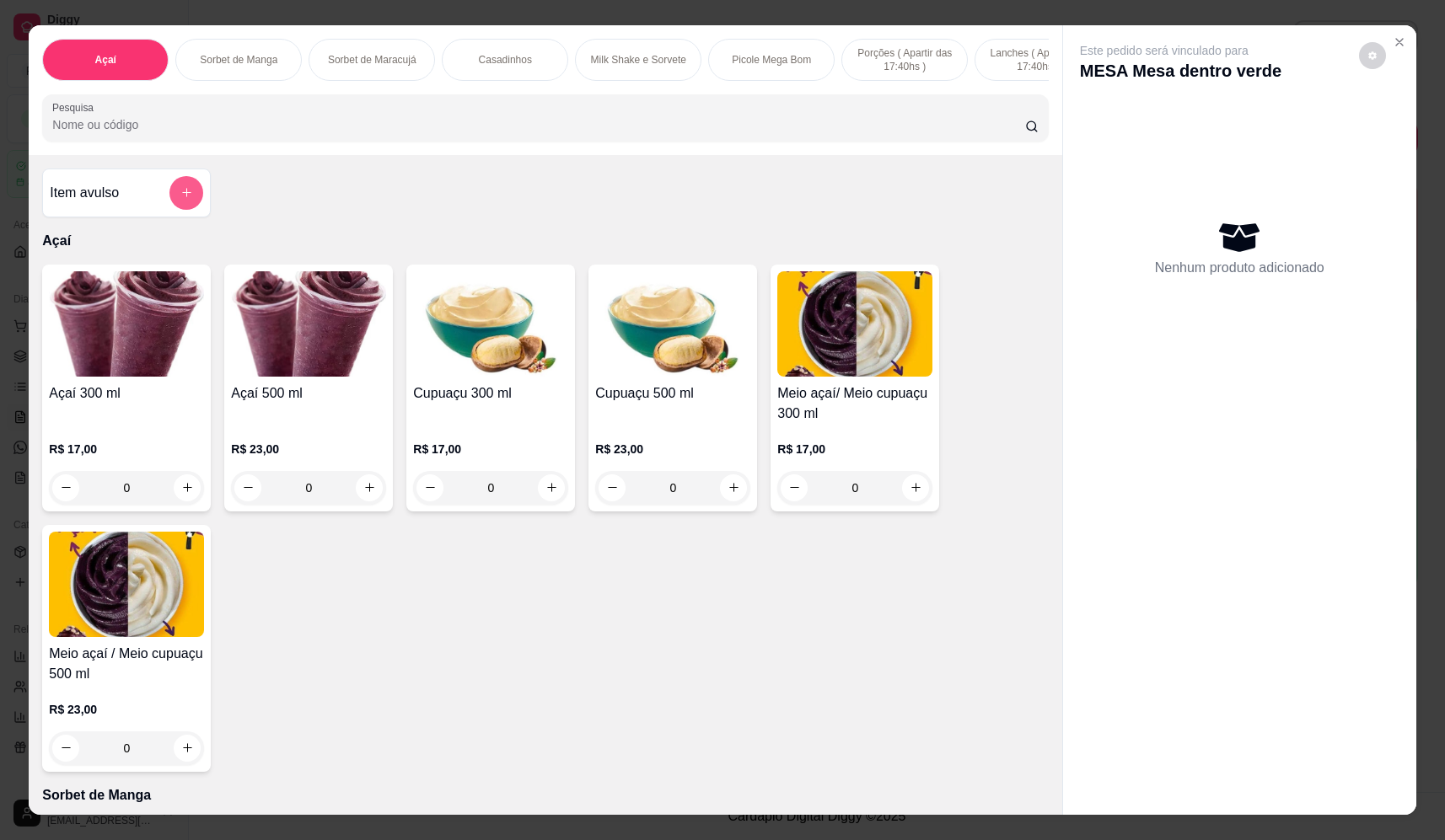
click at [181, 199] on icon "add-separate-item" at bounding box center [186, 192] width 13 height 13
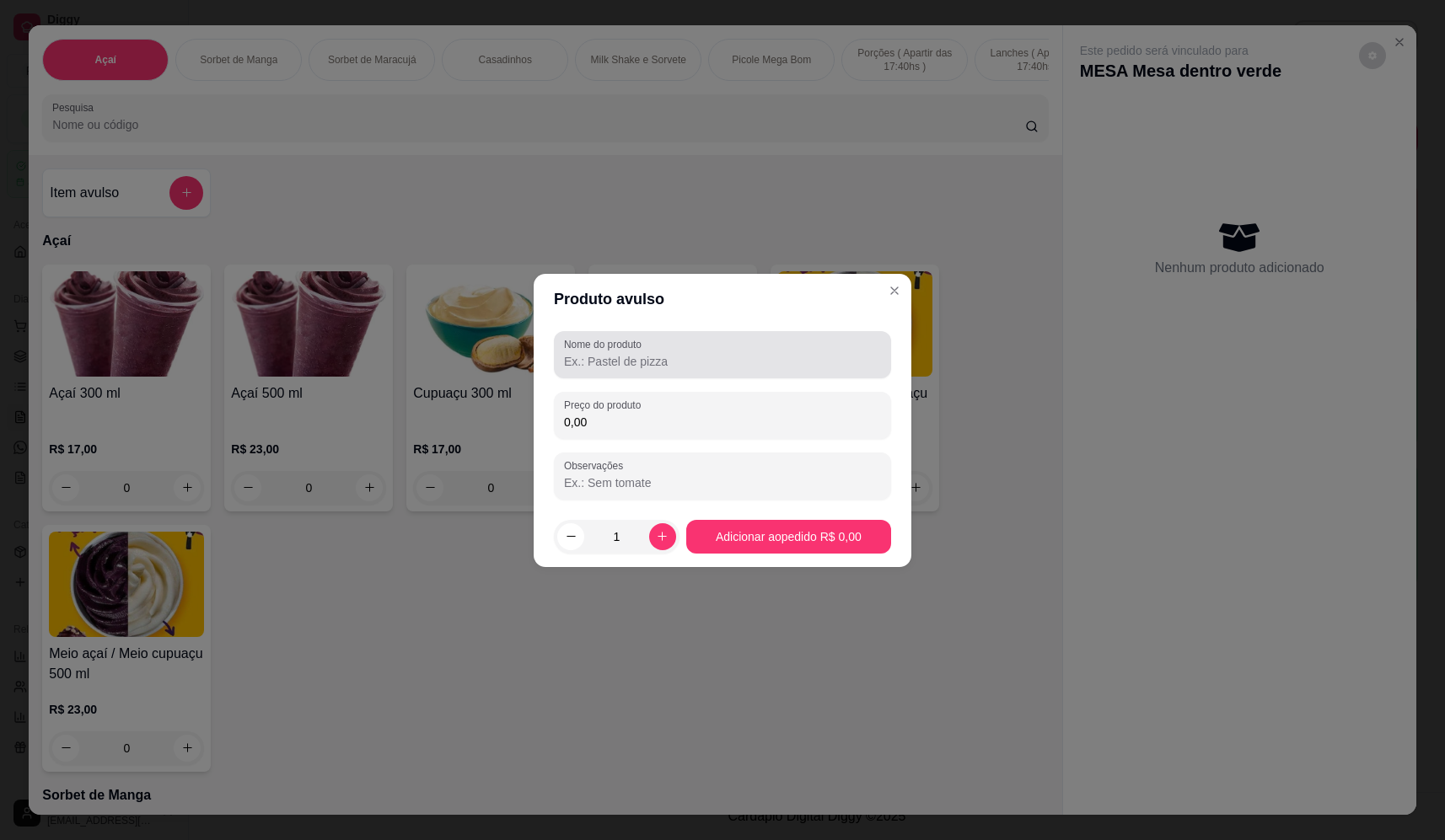
click at [660, 355] on input "Nome do produto" at bounding box center [722, 361] width 317 height 17
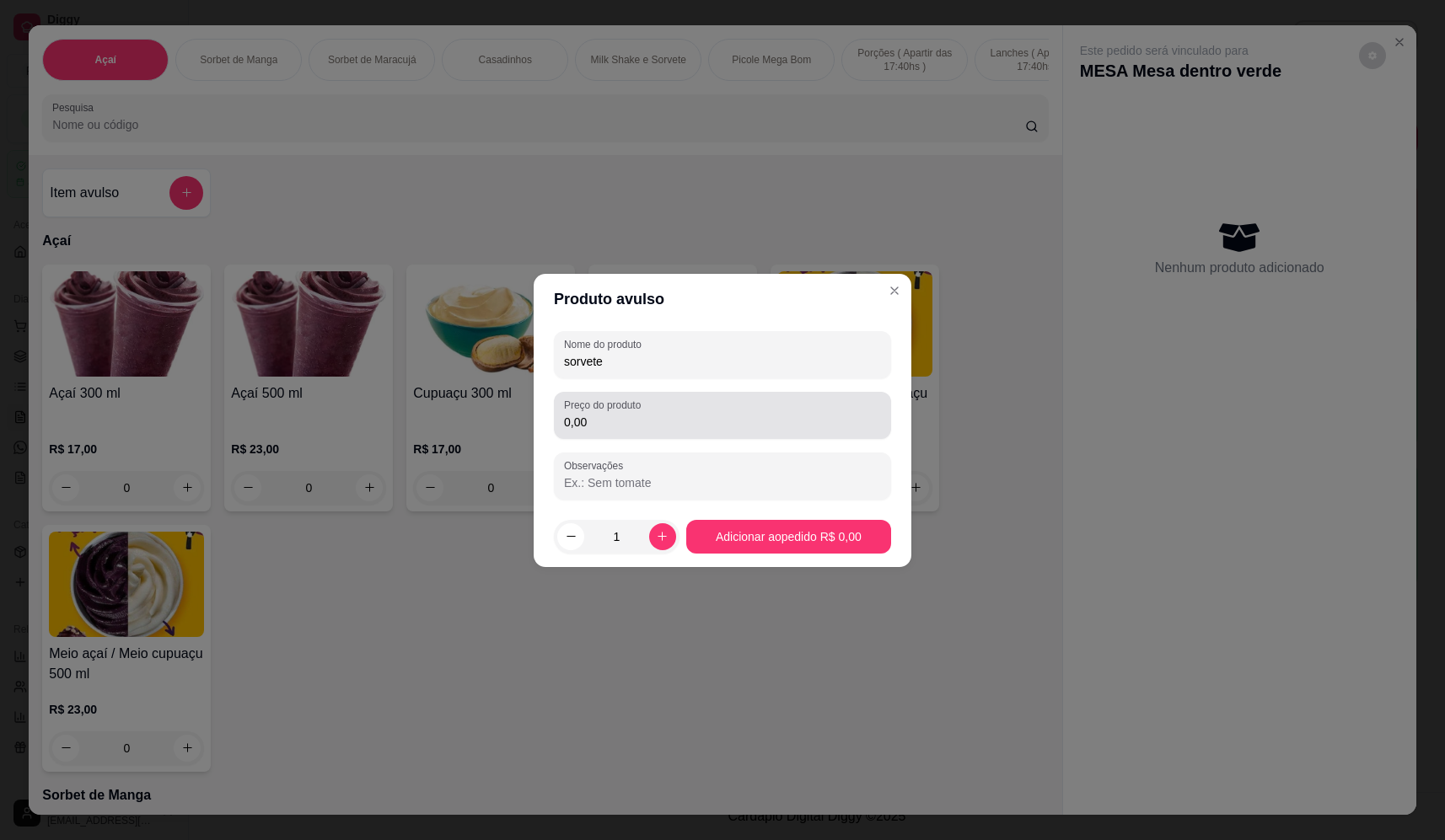
type input "sorvete"
click at [745, 420] on input "0,00" at bounding box center [722, 421] width 317 height 17
type input "20,06"
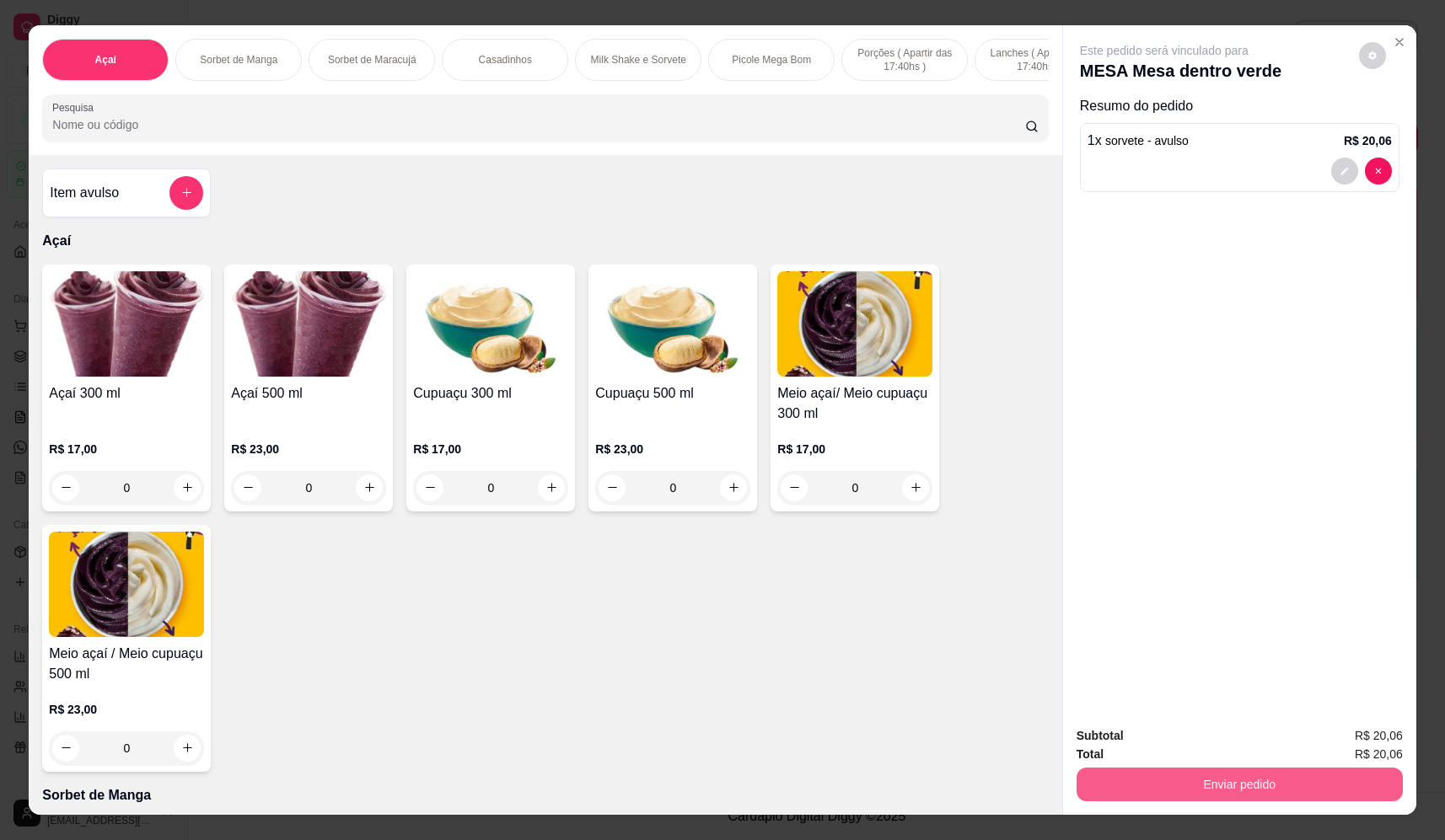
click at [1251, 777] on button "Enviar pedido" at bounding box center [1239, 784] width 326 height 34
click at [1205, 748] on button "Não registrar e enviar pedido" at bounding box center [1184, 742] width 176 height 32
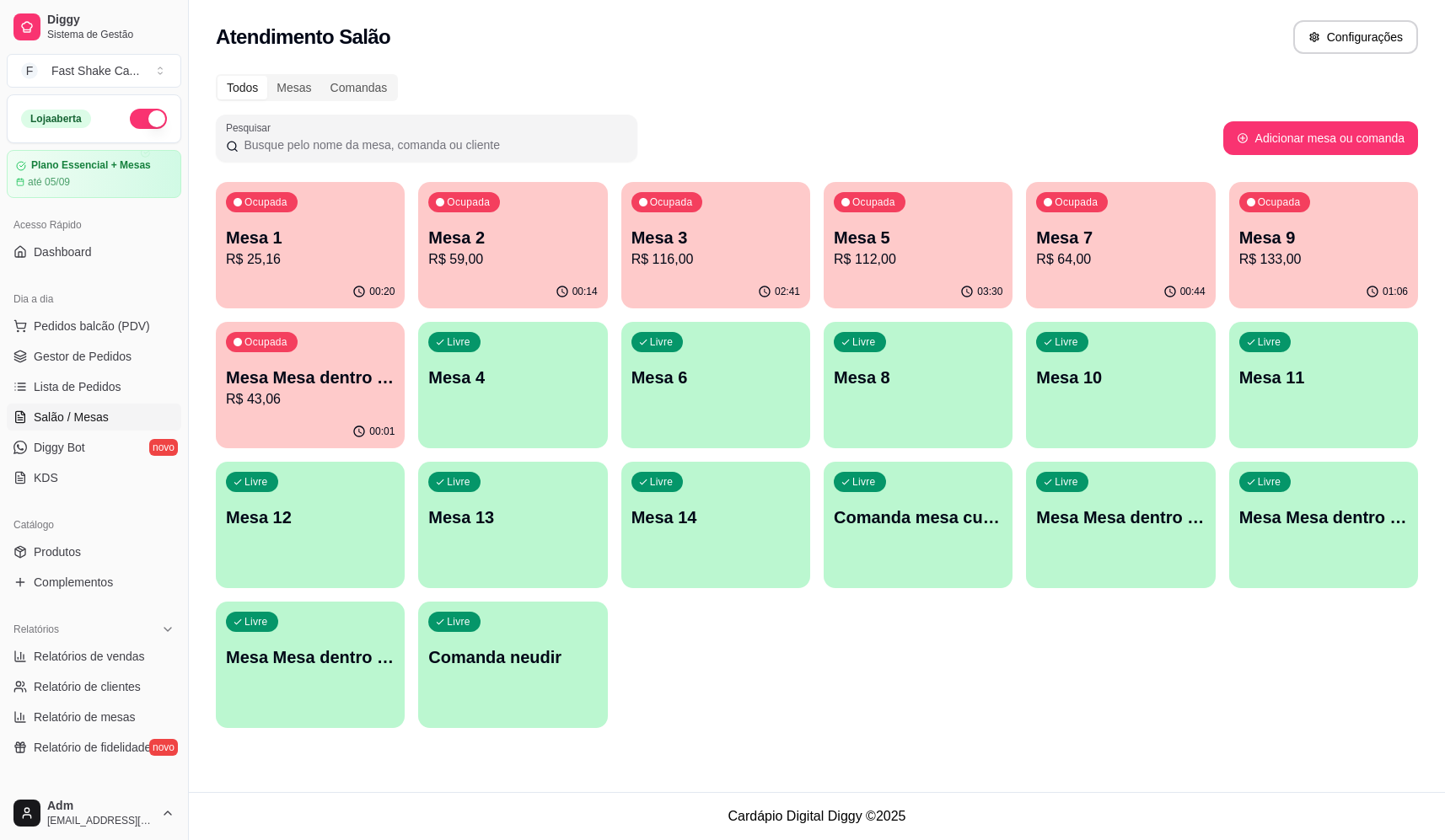
drag, startPoint x: 616, startPoint y: 212, endPoint x: 703, endPoint y: 238, distance: 90.8
click at [641, 219] on div "Ocupada Mesa 1 R$ 25,16 00:20 Ocupada Mesa 2 R$ 59,00 00:14 Ocupada Mesa 3 R$ 1…" at bounding box center [817, 456] width 1202 height 546
click at [710, 246] on p "Mesa 3" at bounding box center [715, 238] width 169 height 23
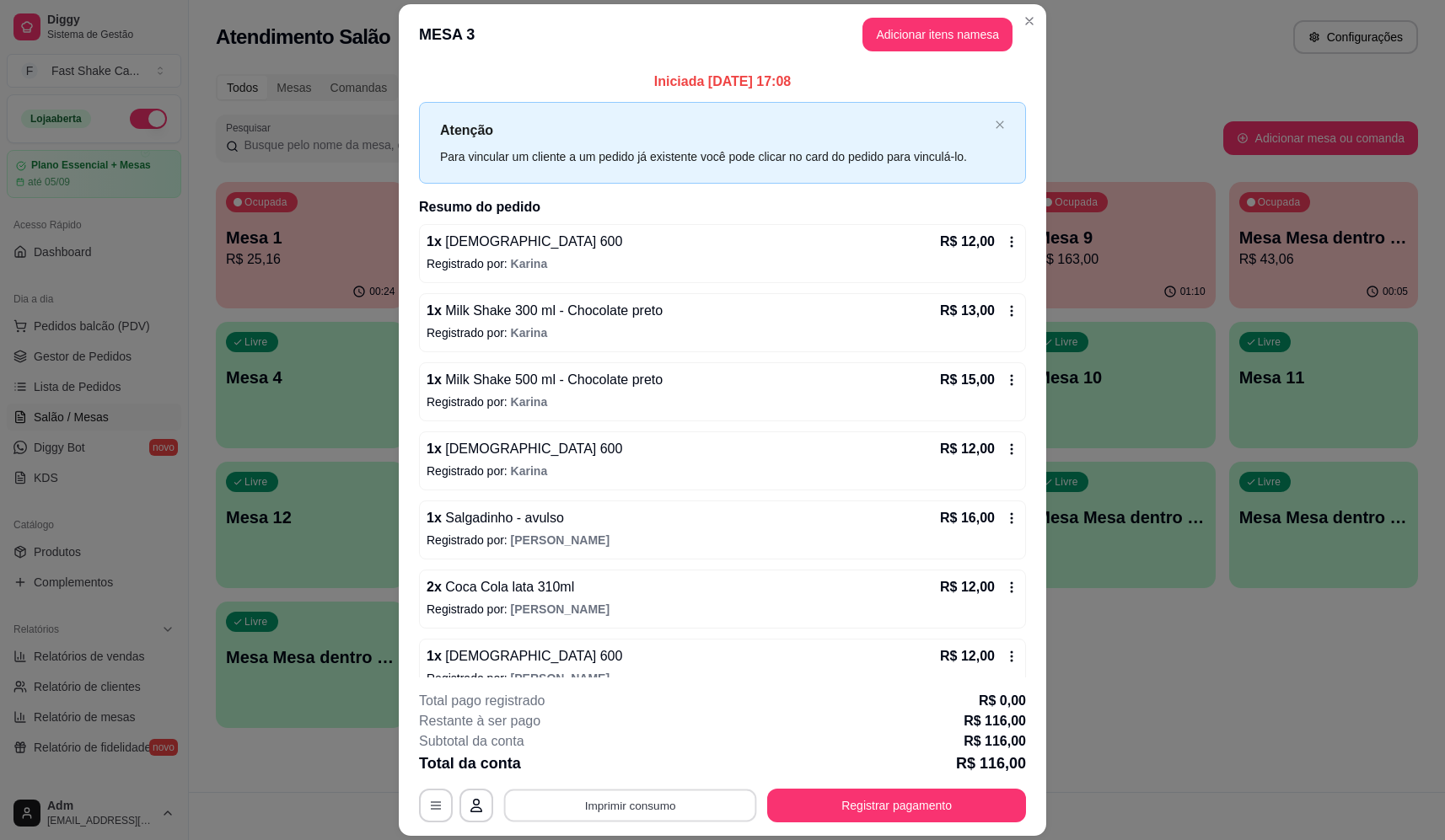
click at [635, 816] on button "Imprimir consumo" at bounding box center [630, 806] width 253 height 33
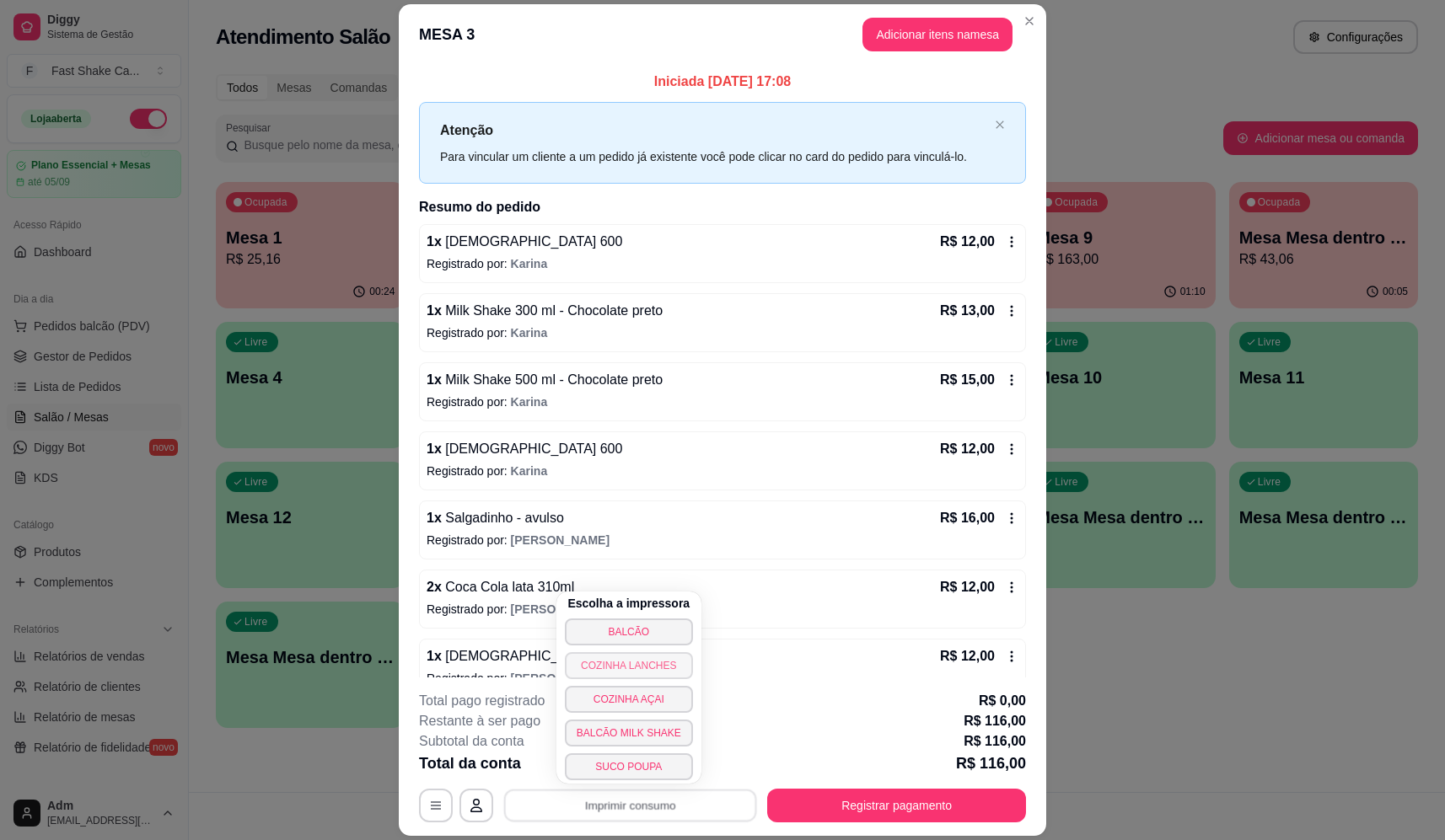
click at [653, 632] on button "BALCÃO" at bounding box center [628, 632] width 128 height 27
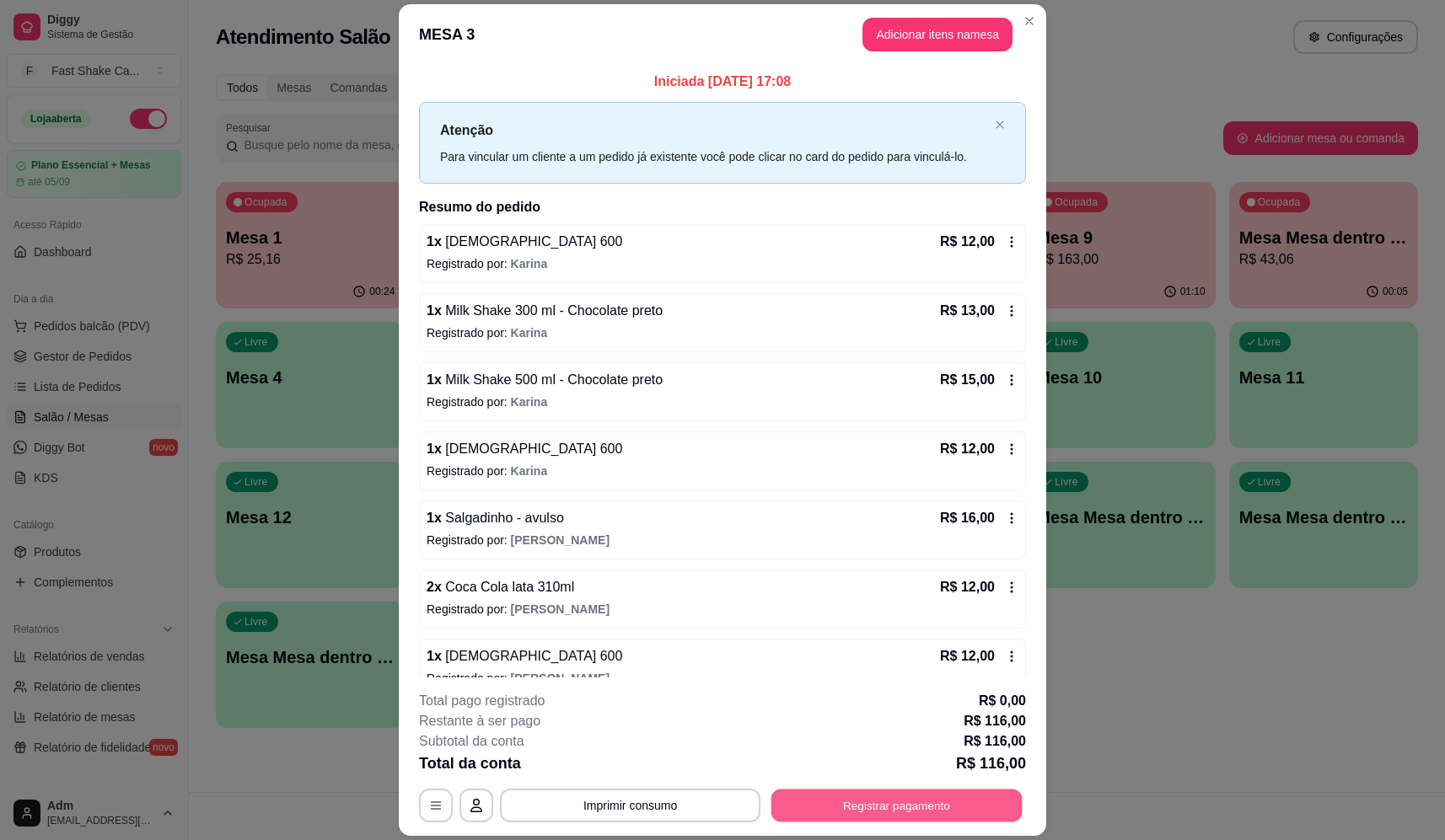
click at [901, 811] on button "Registrar pagamento" at bounding box center [896, 806] width 251 height 33
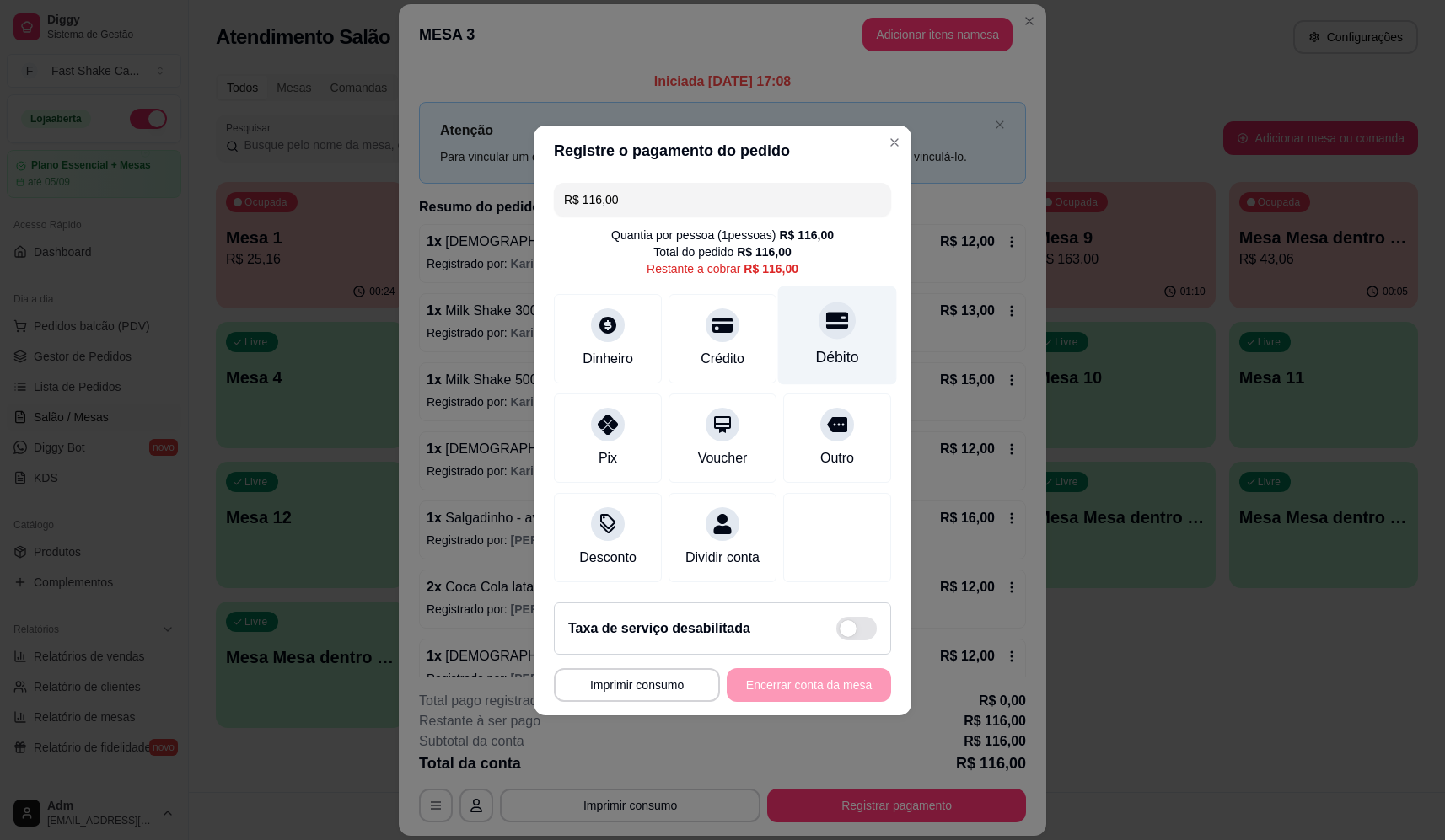
click at [807, 298] on div "Débito" at bounding box center [837, 335] width 119 height 99
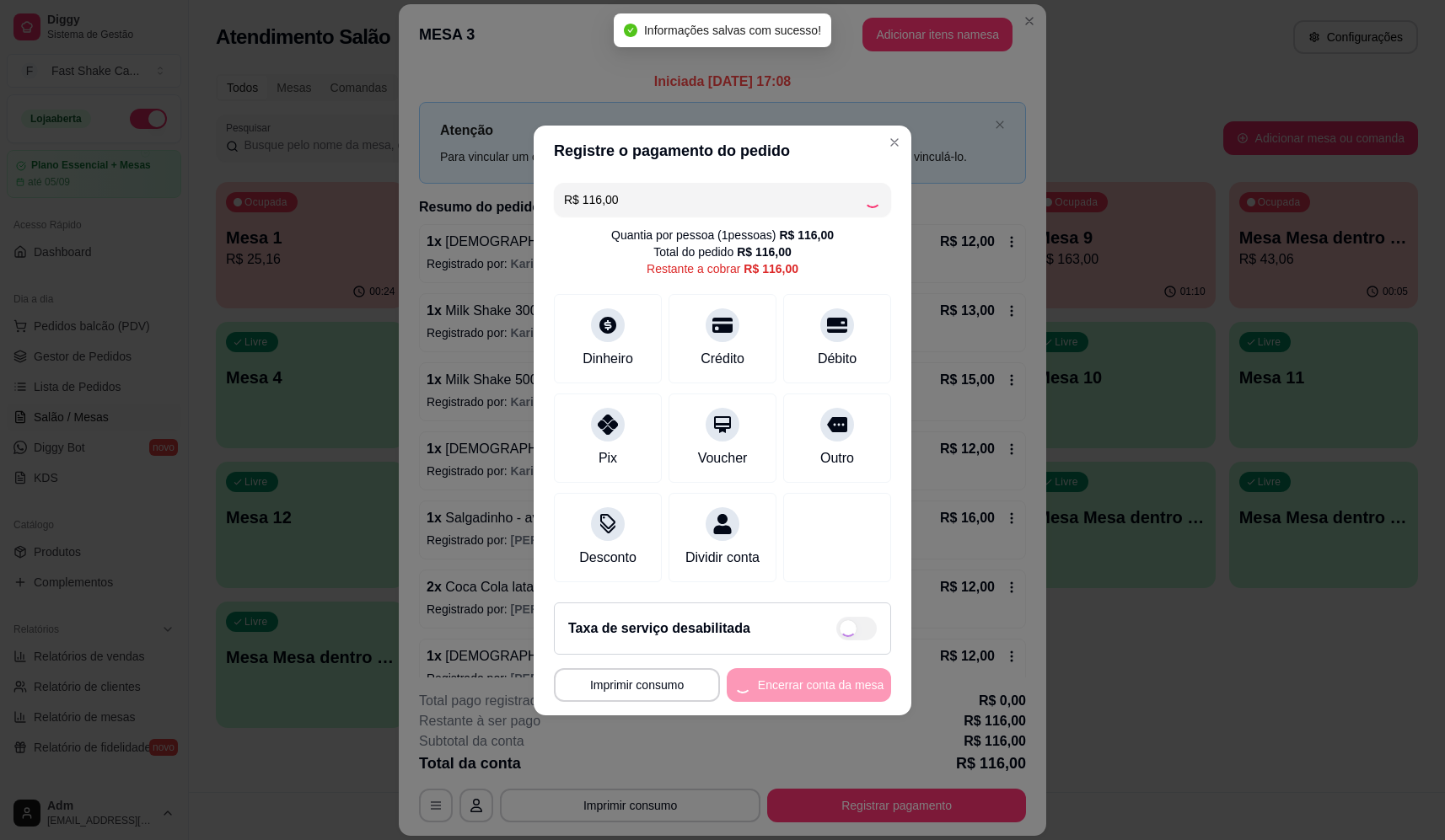
type input "R$ 0,00"
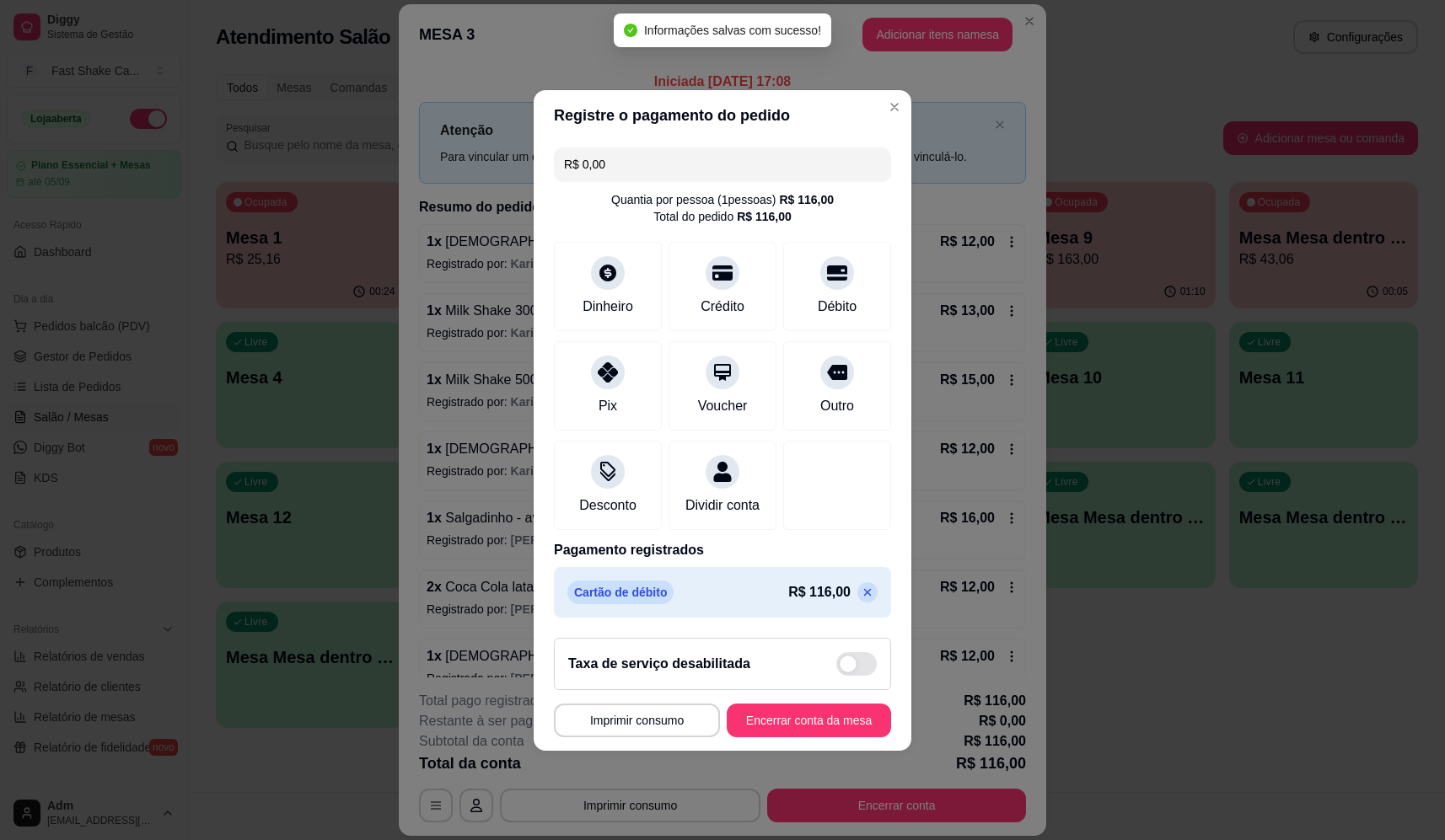
click at [792, 751] on footer "**********" at bounding box center [722, 688] width 378 height 127
click at [795, 737] on button "Encerrar conta da mesa" at bounding box center [808, 720] width 159 height 33
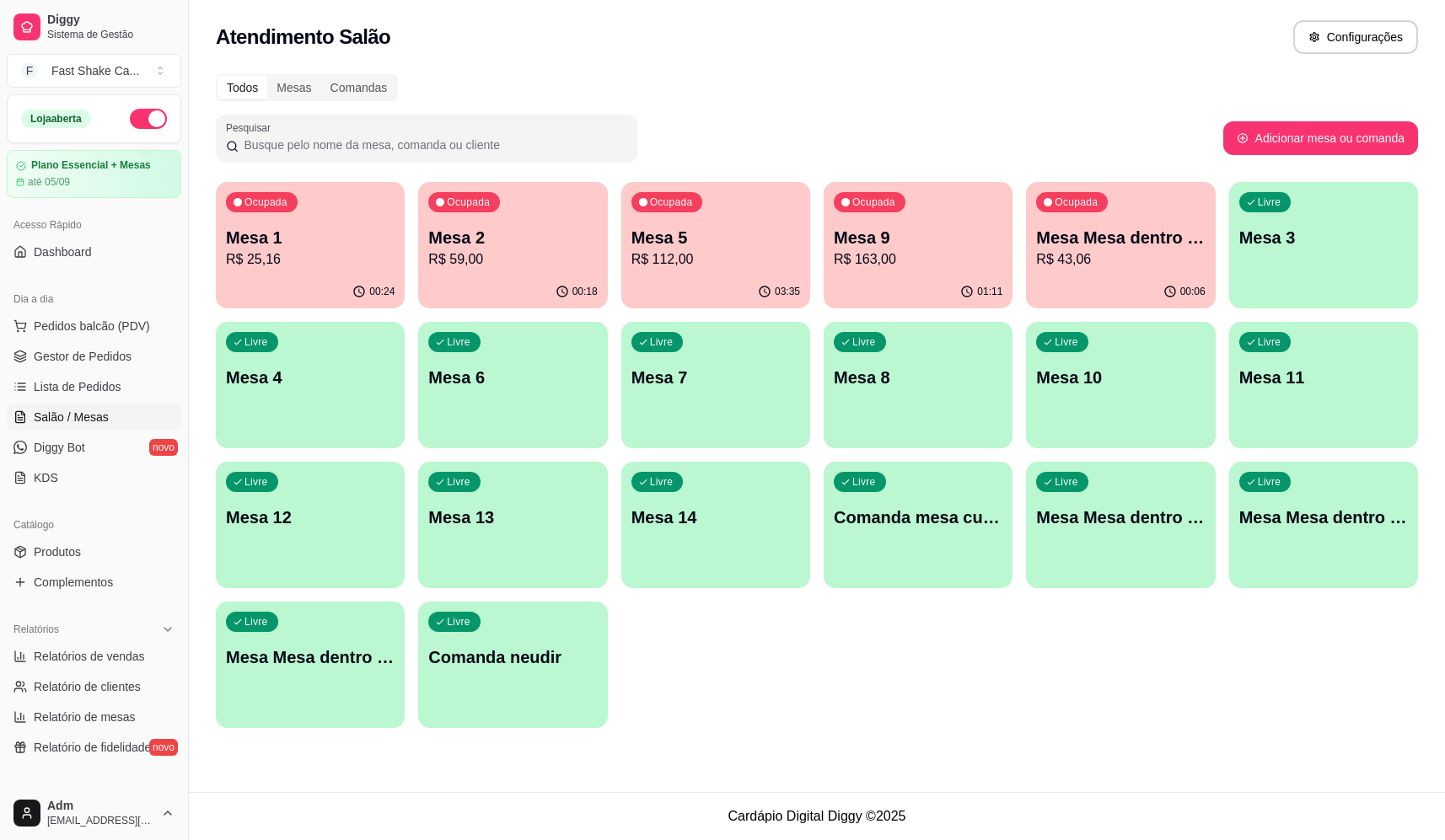
click at [724, 251] on p "R$ 112,00" at bounding box center [715, 260] width 169 height 20
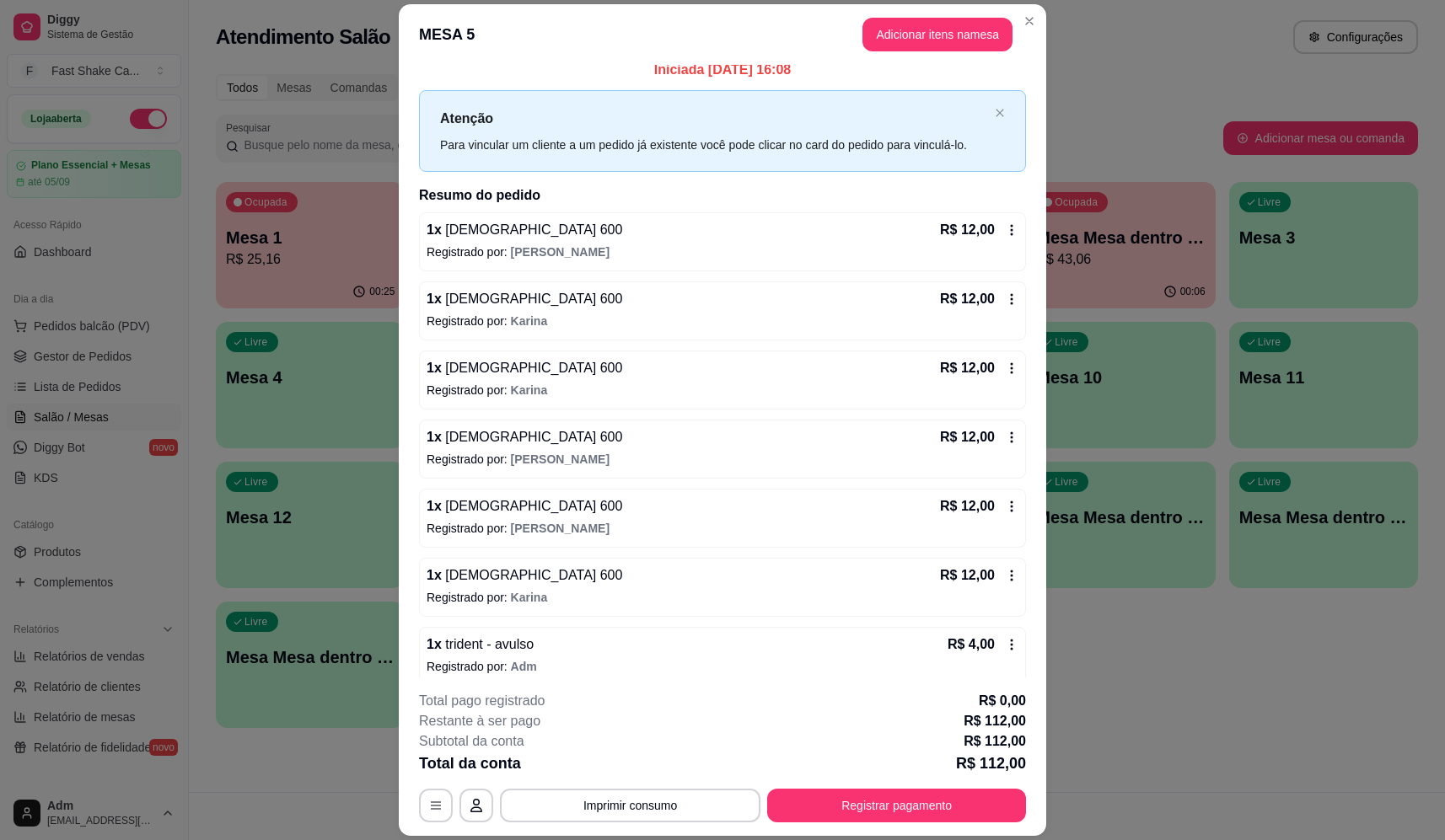
scroll to position [0, 0]
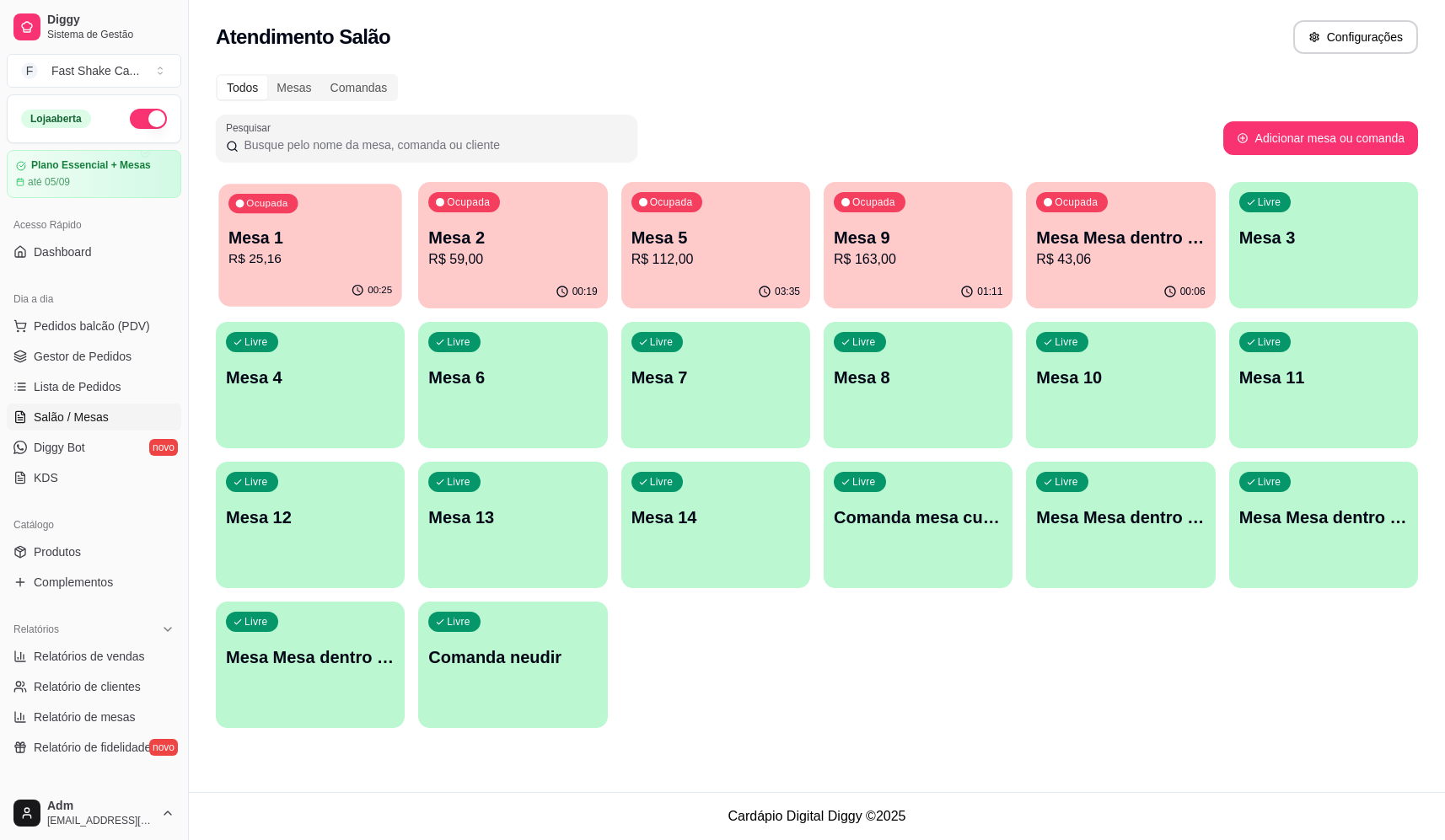
click at [251, 234] on p "Mesa 1" at bounding box center [310, 237] width 164 height 22
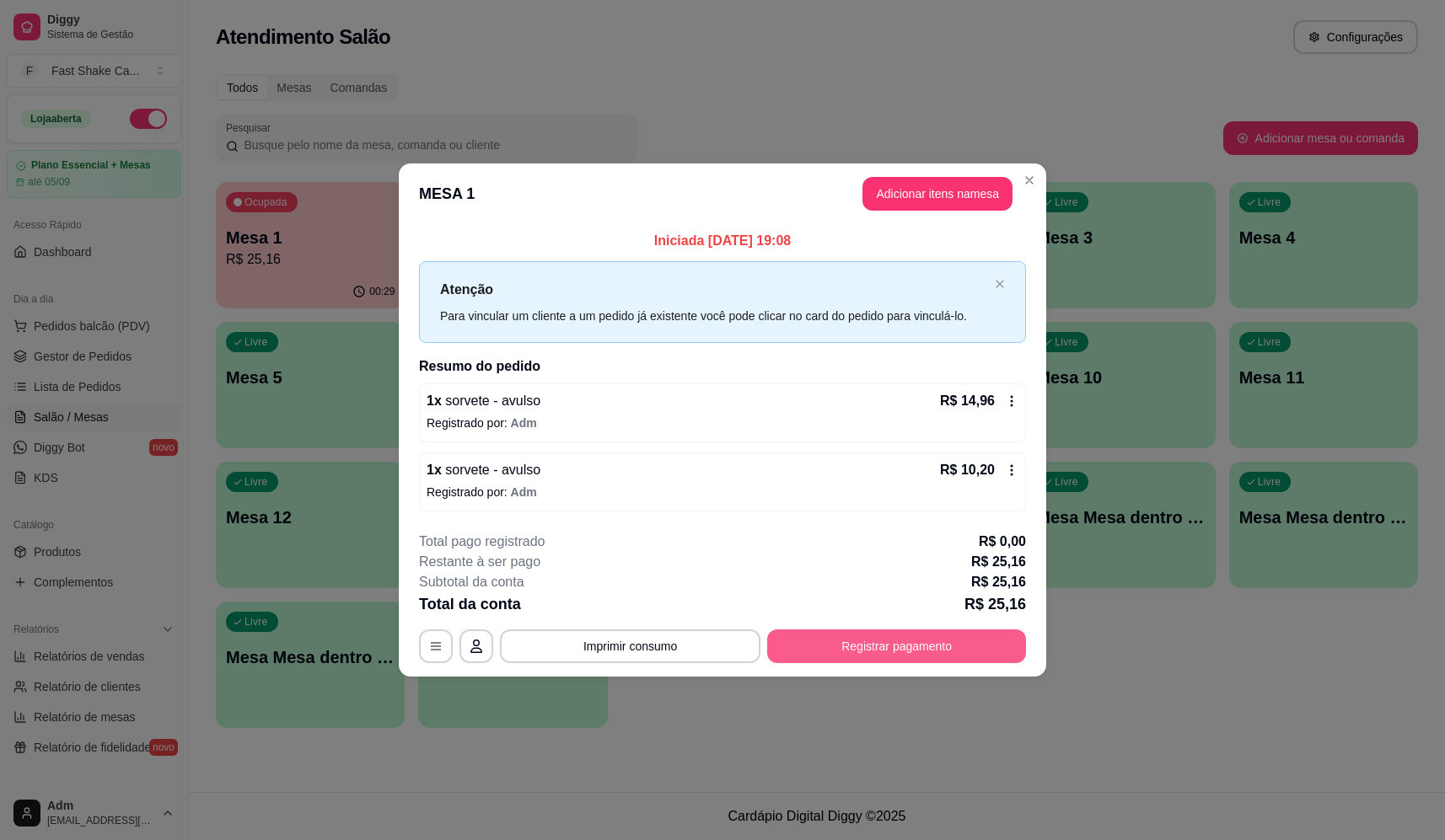
click at [913, 645] on button "Registrar pagamento" at bounding box center [896, 646] width 259 height 34
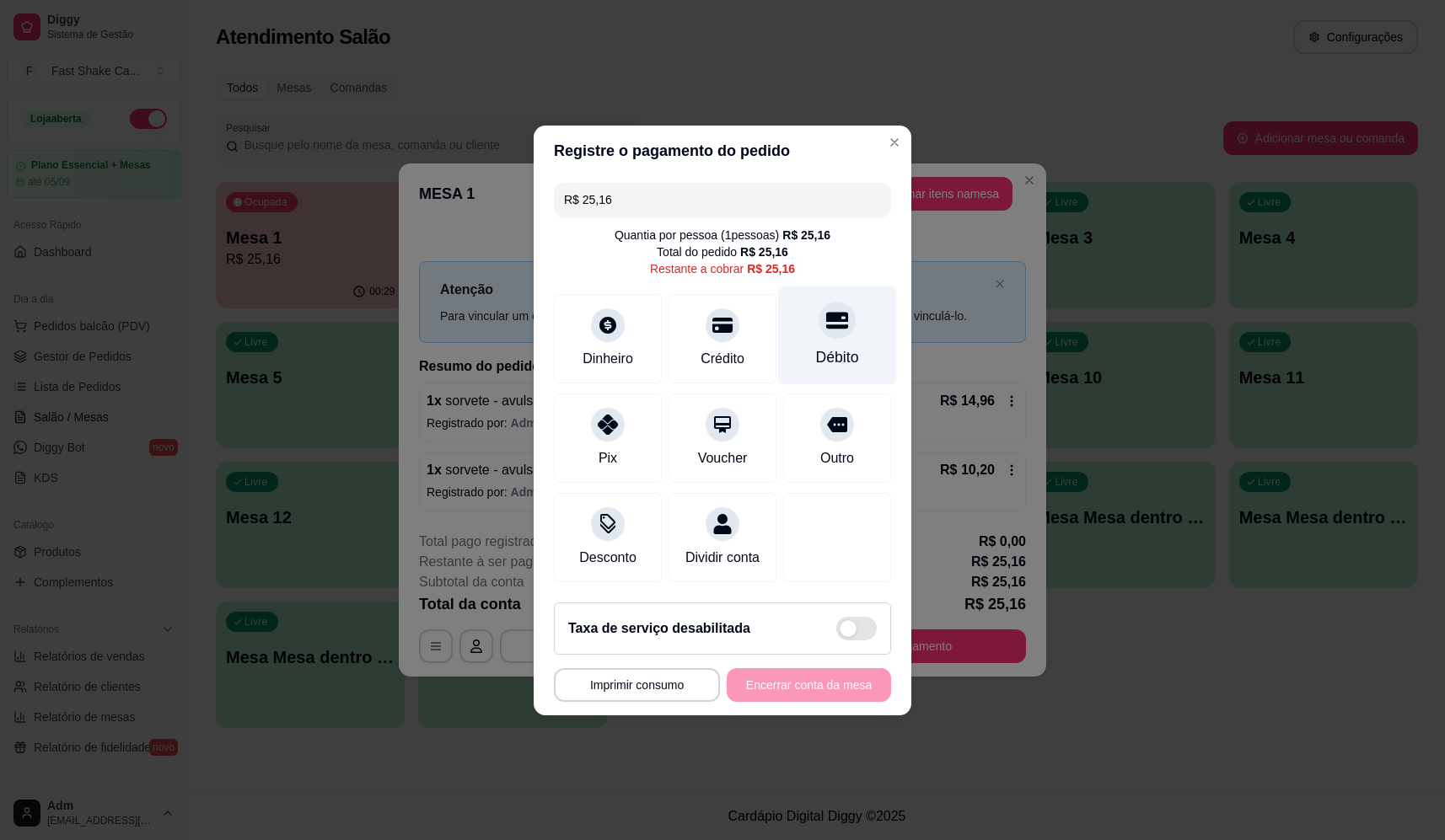
click at [833, 302] on div at bounding box center [837, 320] width 37 height 37
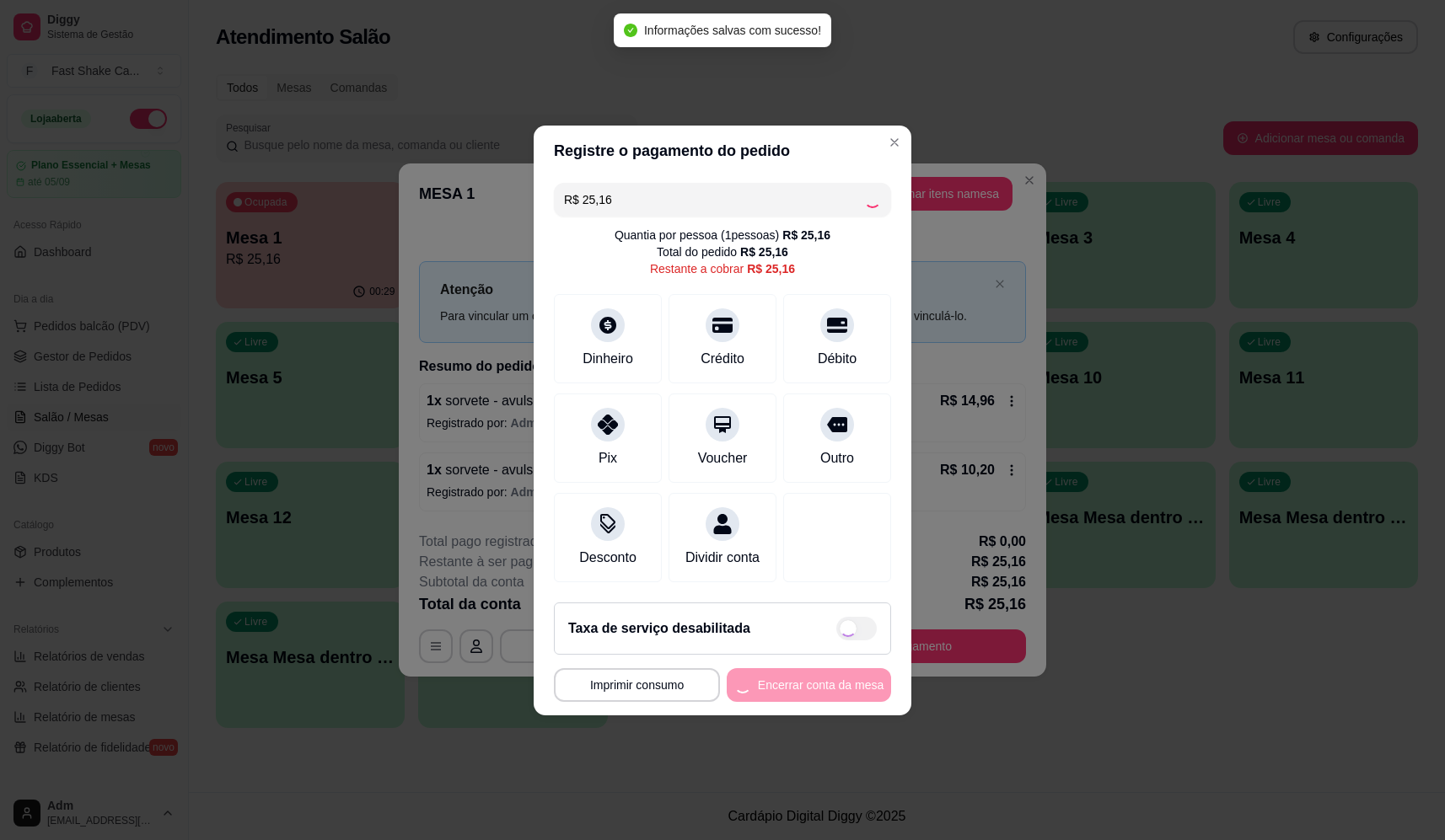
type input "R$ 0,00"
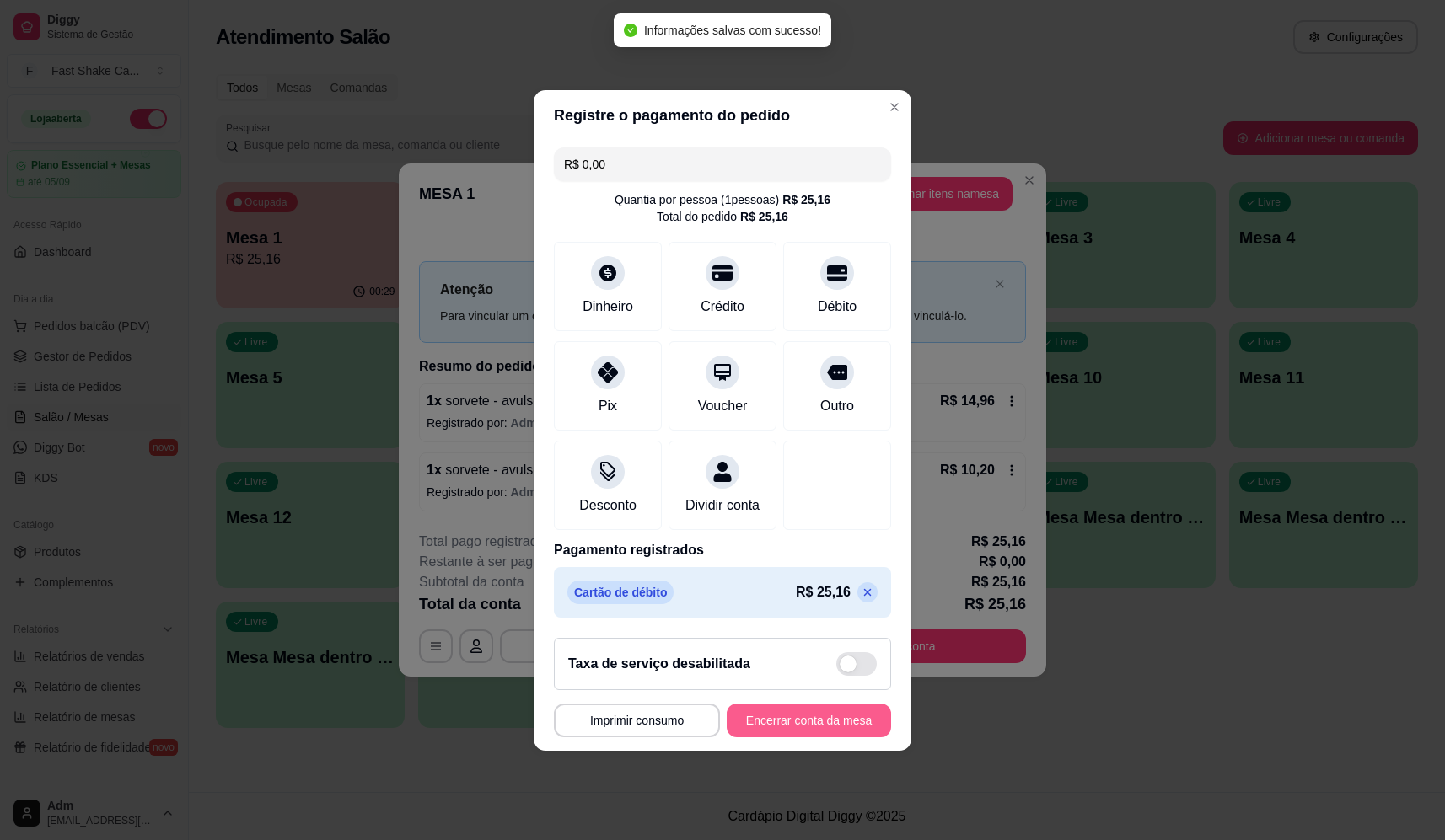
click at [776, 738] on button "Encerrar conta da mesa" at bounding box center [809, 720] width 164 height 34
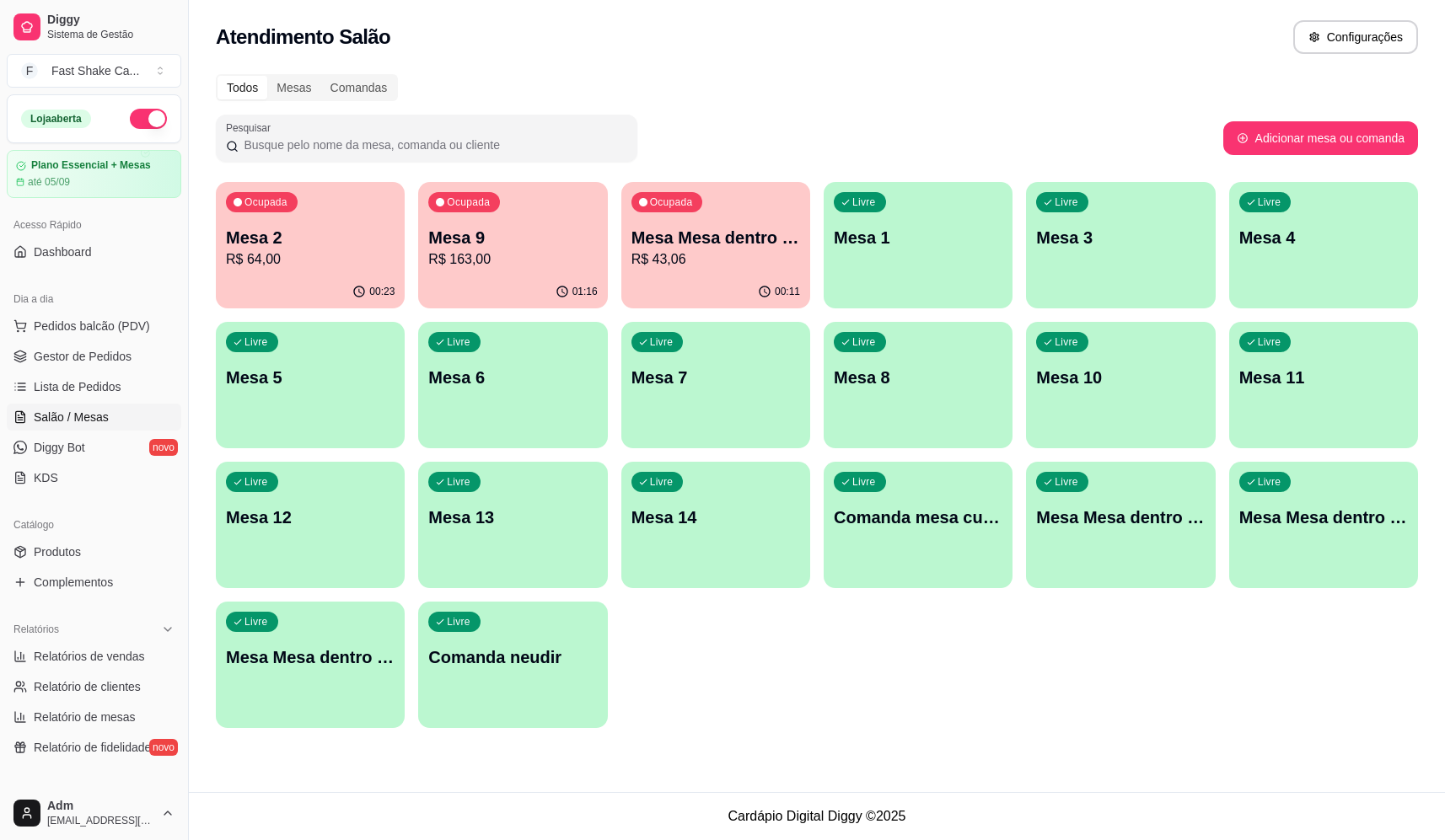
click at [1148, 541] on div "Livre Mesa Mesa dentro azul" at bounding box center [1119, 514] width 188 height 106
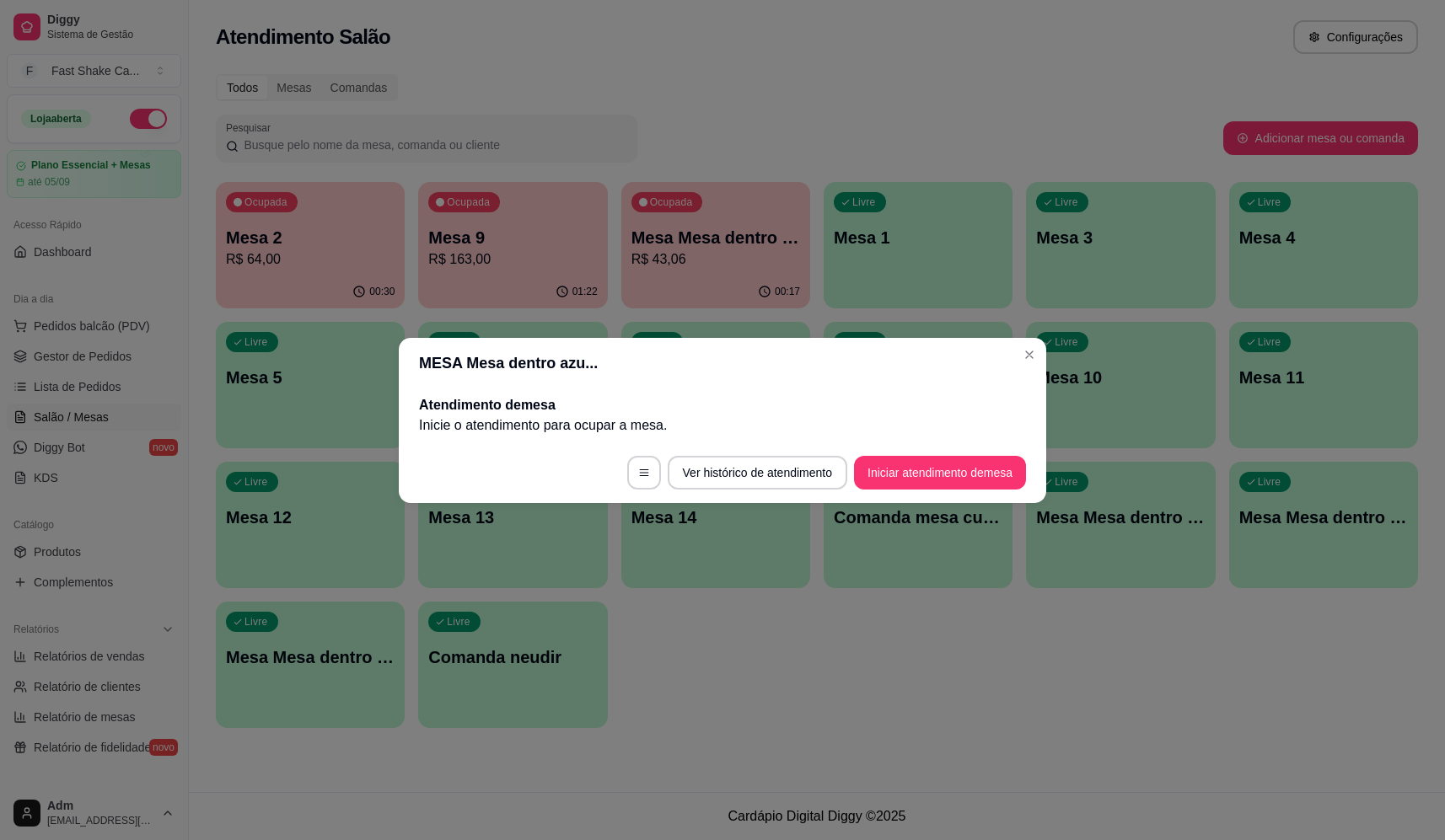
click at [956, 454] on footer "Ver histórico de atendimento Iniciar atendimento de mesa" at bounding box center [722, 473] width 647 height 60
click at [957, 462] on button "Iniciar atendimento de mesa" at bounding box center [940, 472] width 172 height 34
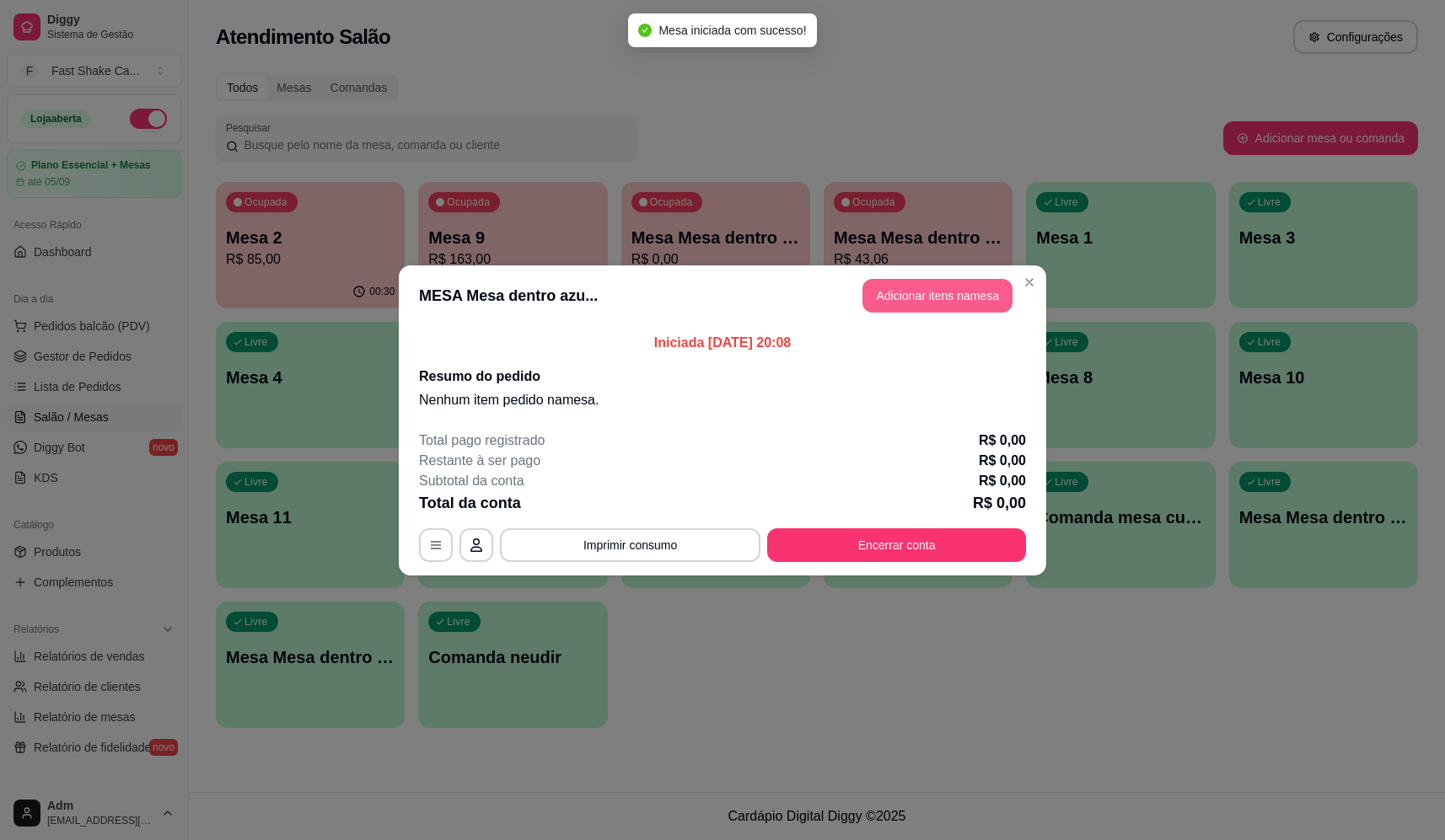
click at [911, 288] on button "Adicionar itens na mesa" at bounding box center [938, 296] width 150 height 34
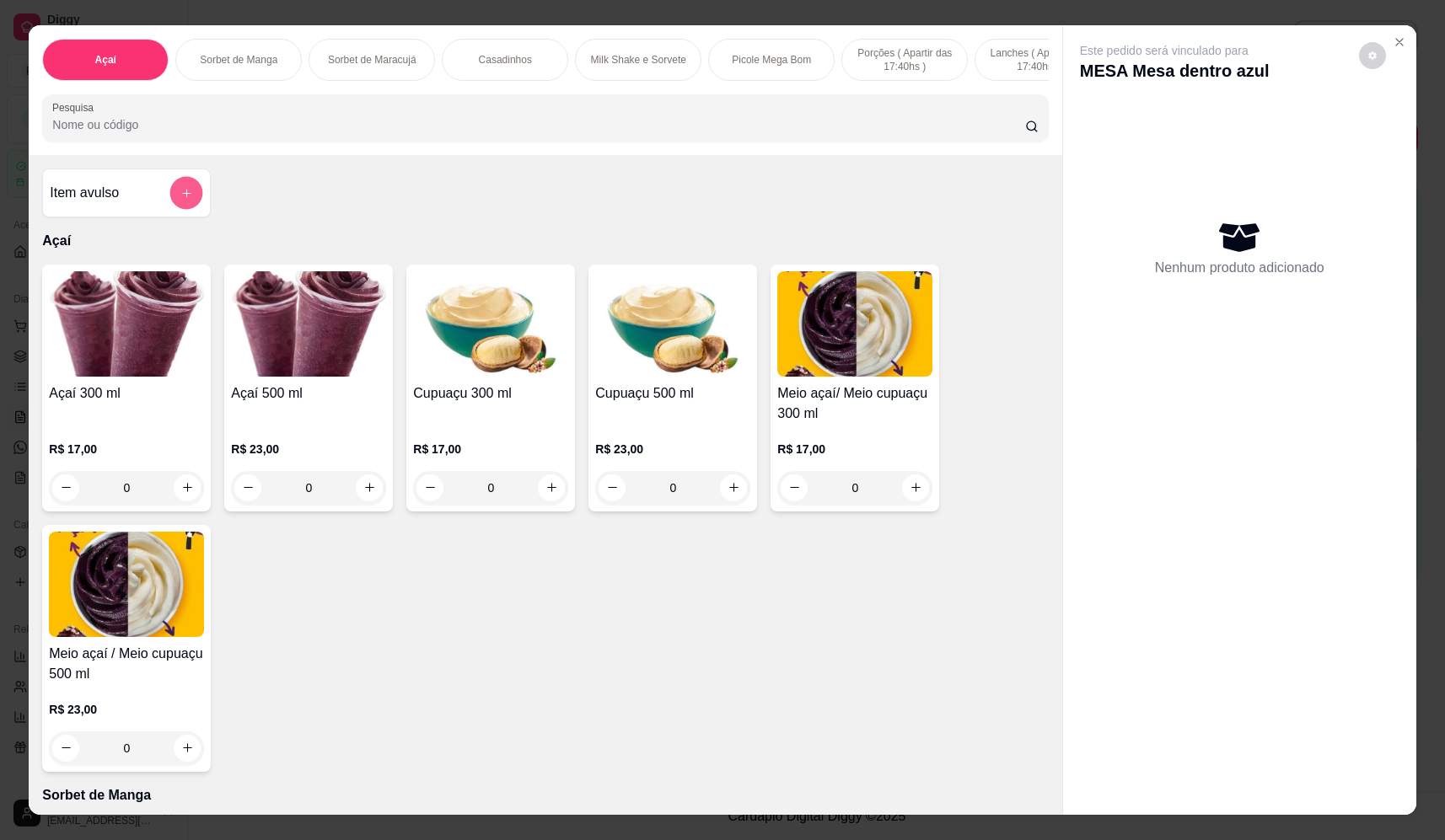
click at [190, 196] on button "add-separate-item" at bounding box center [186, 193] width 33 height 33
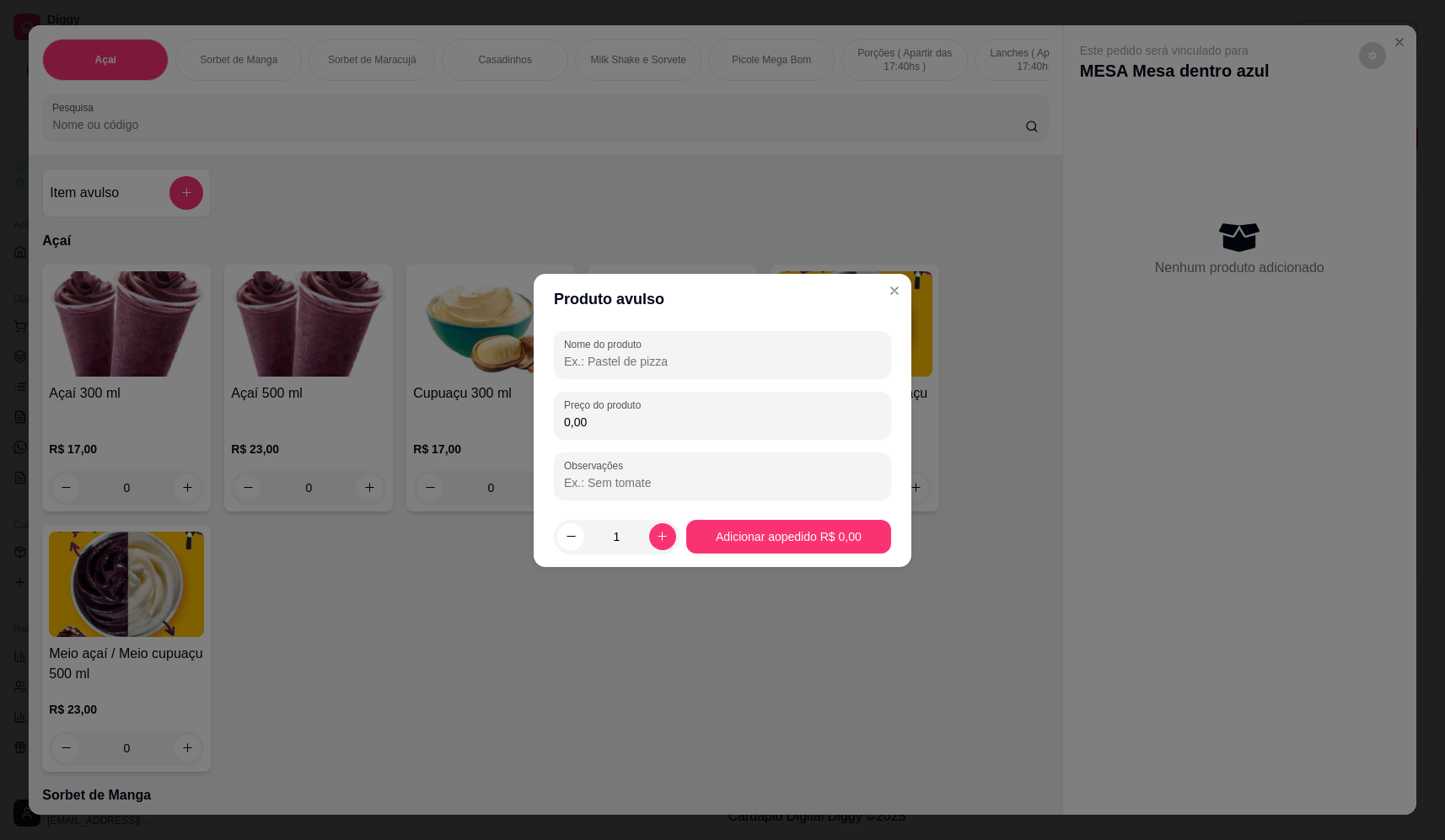
click at [699, 358] on input "Nome do produto" at bounding box center [722, 361] width 317 height 17
type input "sorvete"
click at [677, 431] on div "0,00" at bounding box center [722, 416] width 317 height 34
type input "18,36"
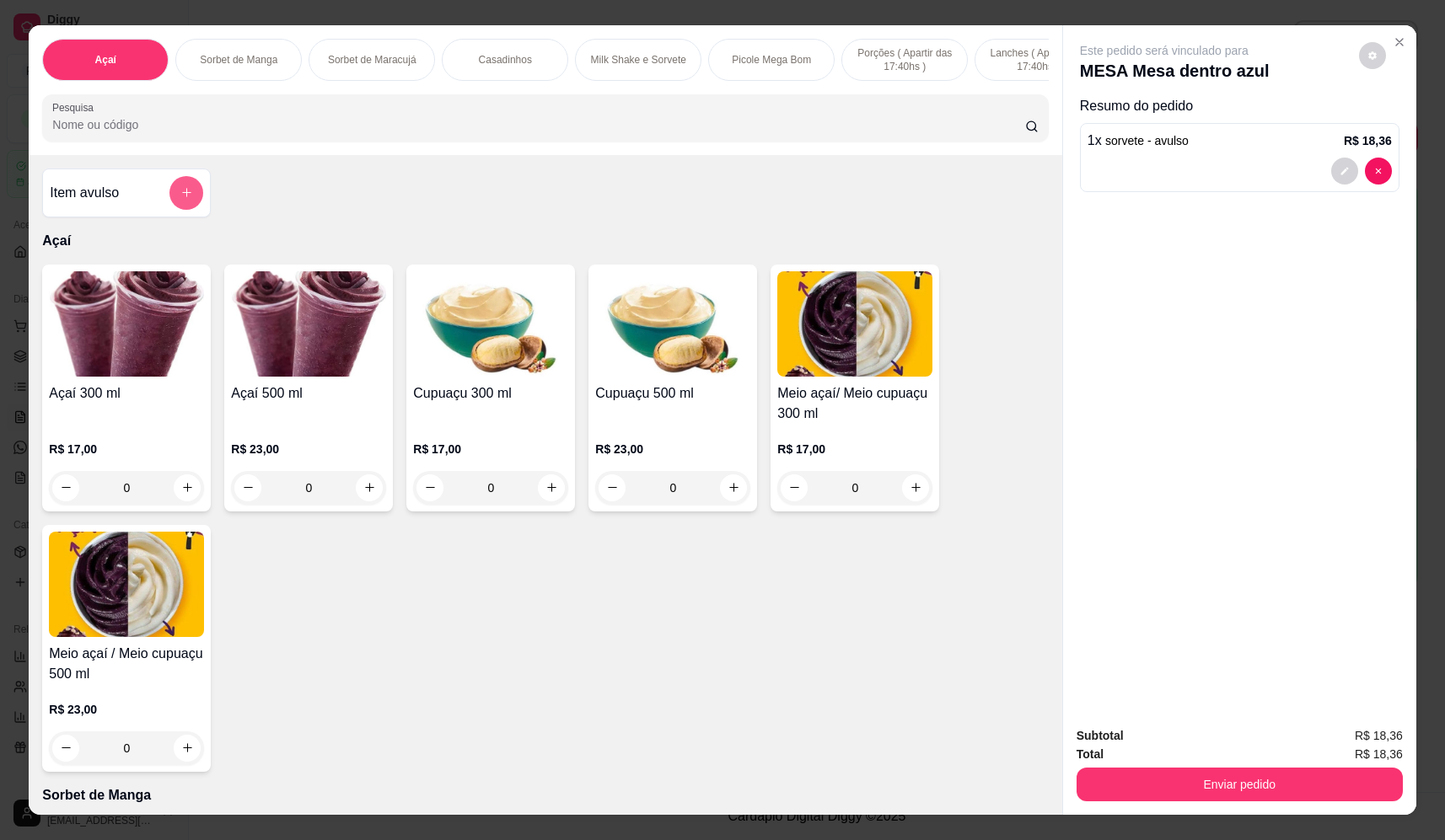
click at [161, 210] on div "Item avulso" at bounding box center [126, 193] width 153 height 34
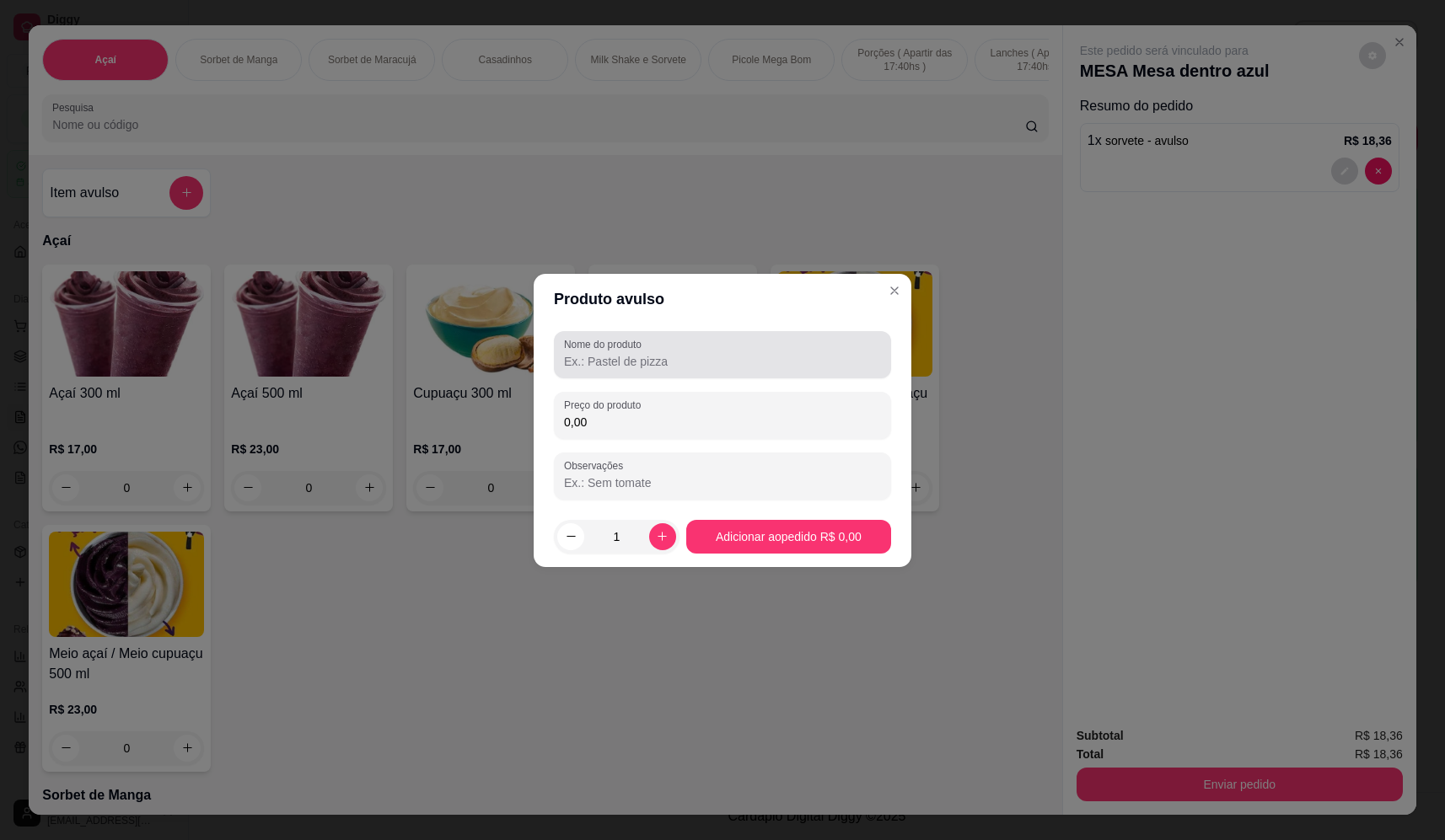
drag, startPoint x: 622, startPoint y: 339, endPoint x: 618, endPoint y: 347, distance: 8.9
click at [622, 340] on label "Nome do produto" at bounding box center [606, 344] width 84 height 15
click at [622, 353] on input "Nome do produto" at bounding box center [722, 361] width 317 height 17
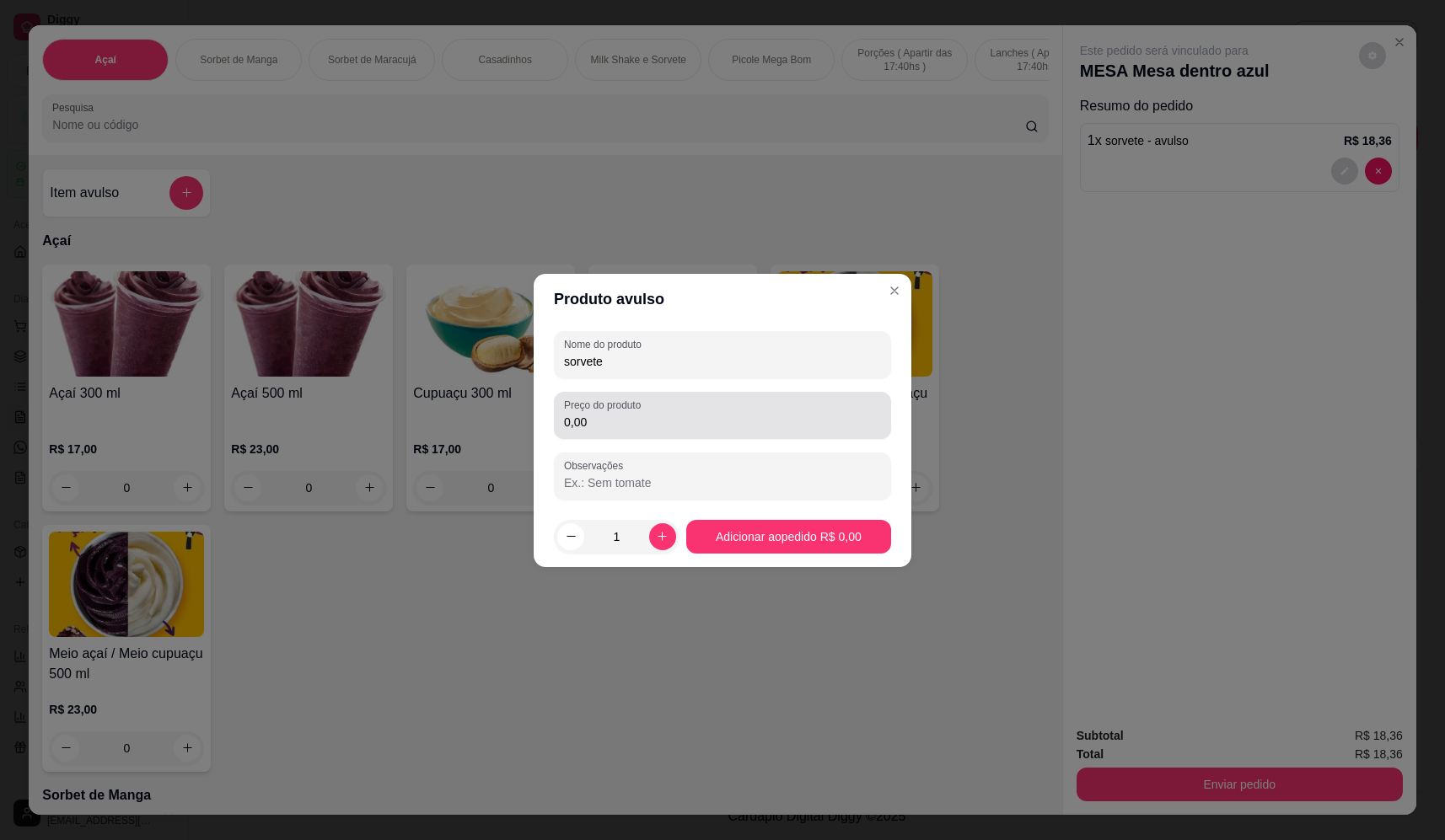
type input "sorvete"
click at [674, 420] on input "0,00" at bounding box center [722, 421] width 317 height 17
type input "14,62"
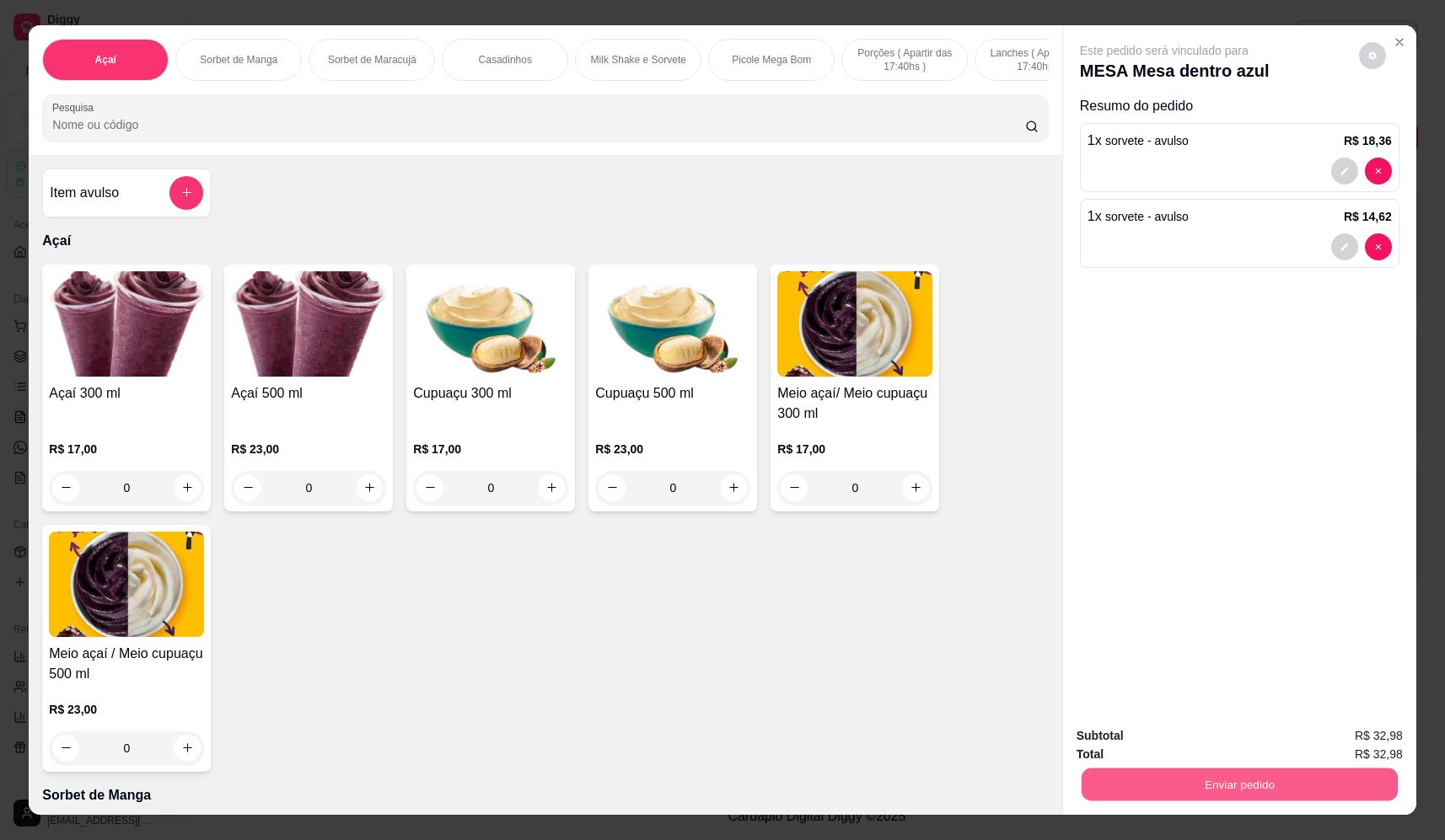
click at [1203, 783] on button "Enviar pedido" at bounding box center [1239, 785] width 316 height 33
click at [1195, 743] on button "Não registrar e enviar pedido" at bounding box center [1184, 742] width 176 height 32
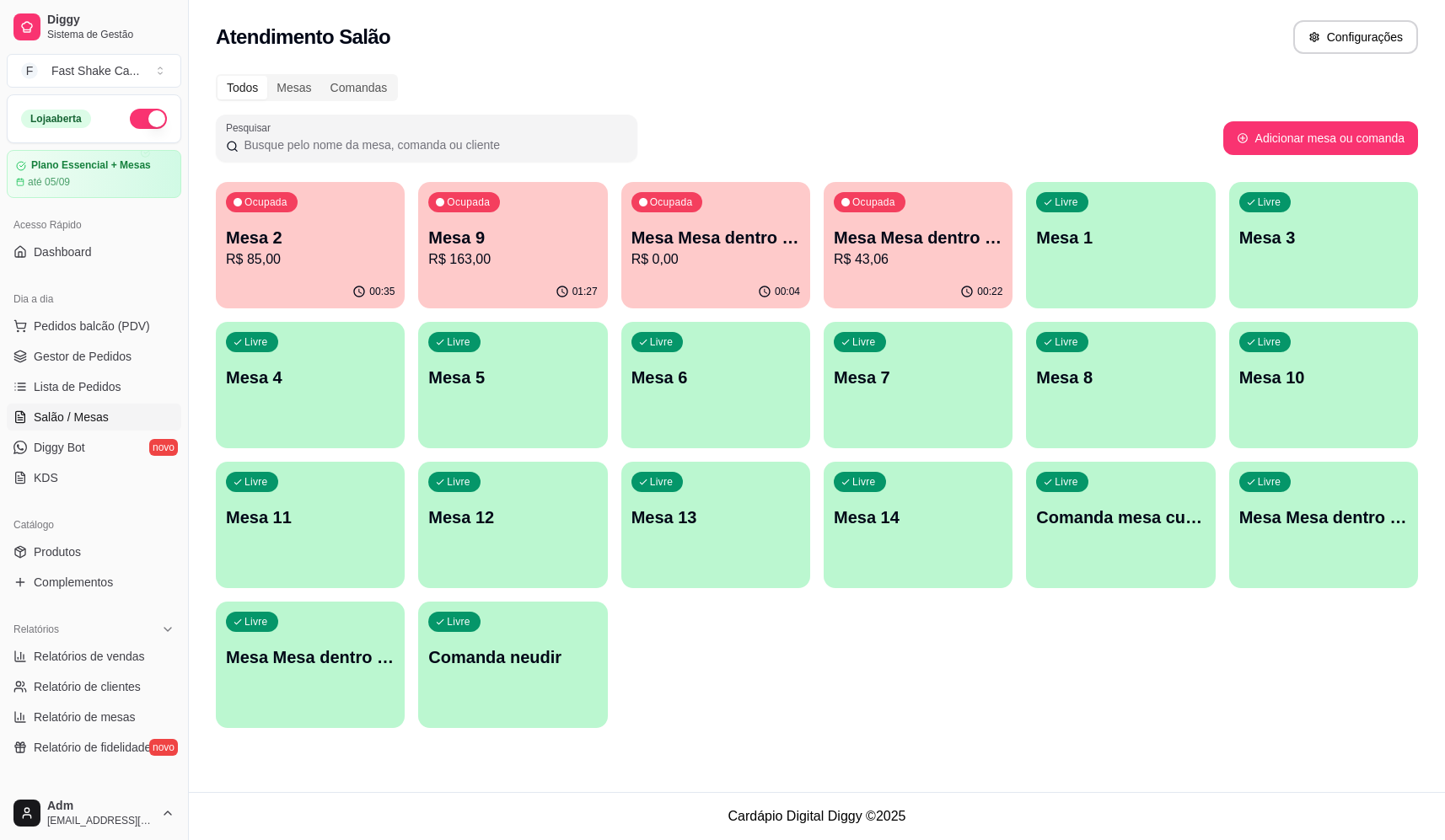
click at [473, 222] on div "Ocupada Mesa 9 R$ 163,00" at bounding box center [511, 229] width 188 height 94
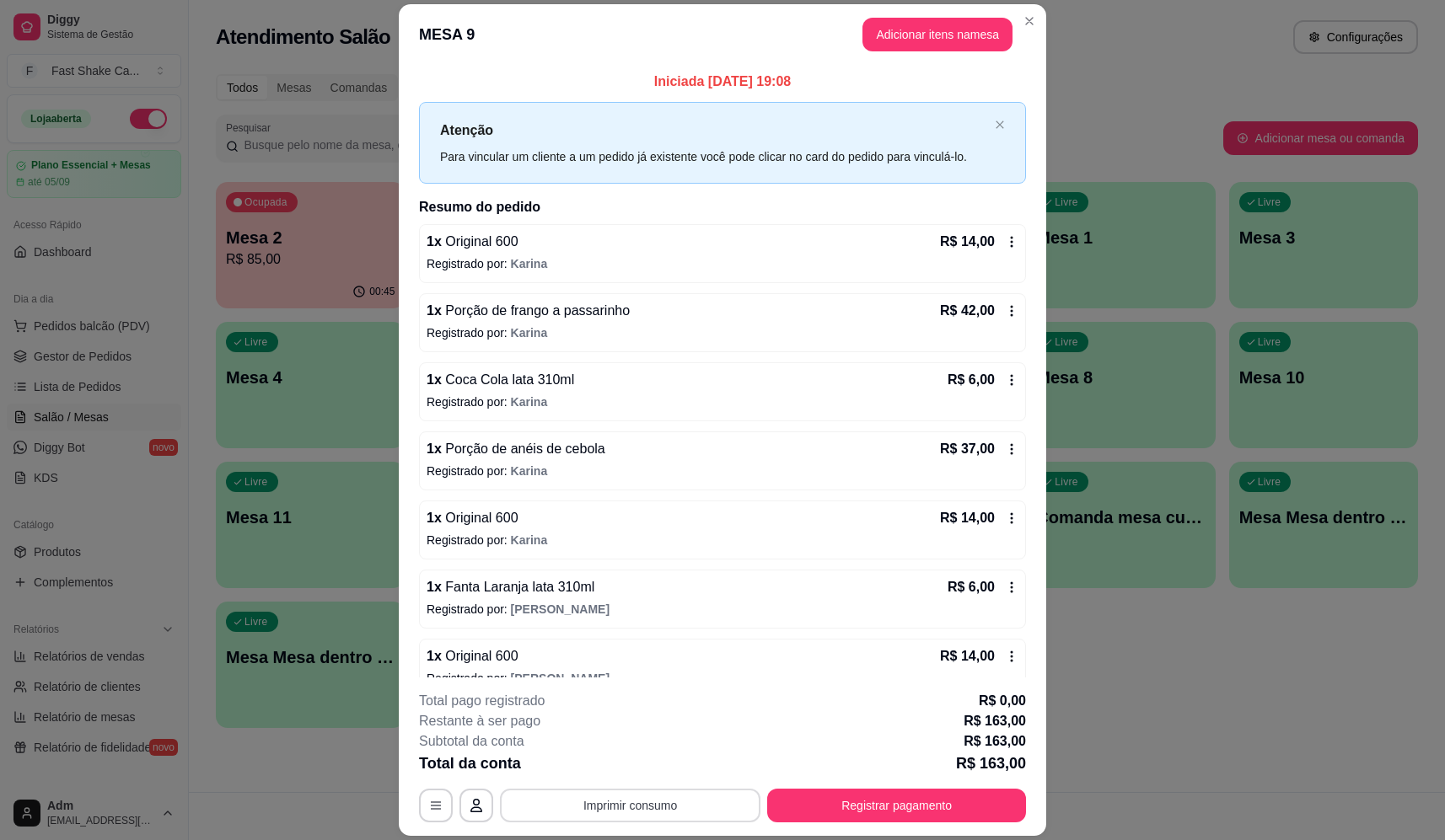
click at [619, 806] on button "Imprimir consumo" at bounding box center [629, 806] width 261 height 34
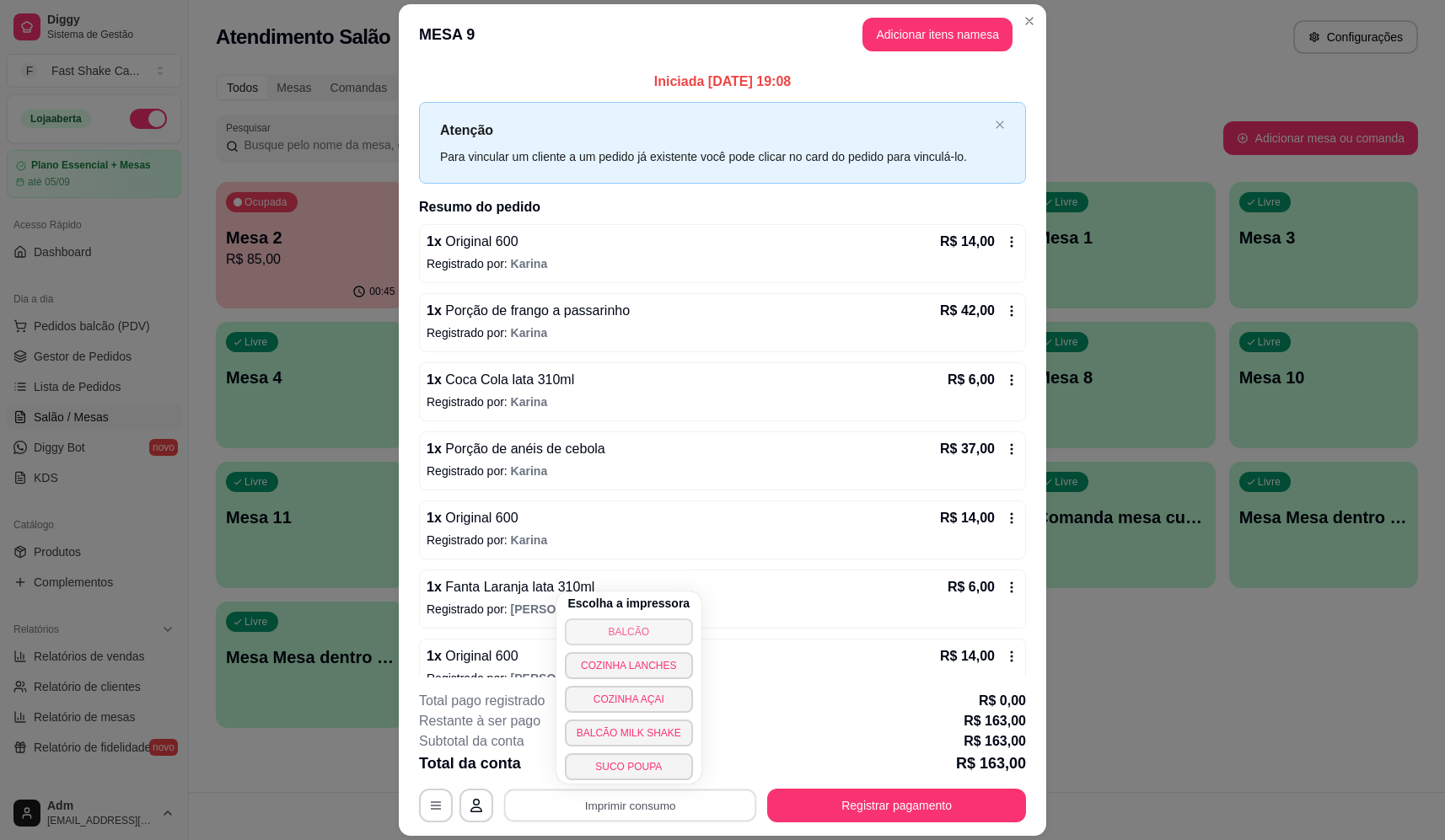
click at [622, 628] on button "BALCÃO" at bounding box center [628, 632] width 128 height 27
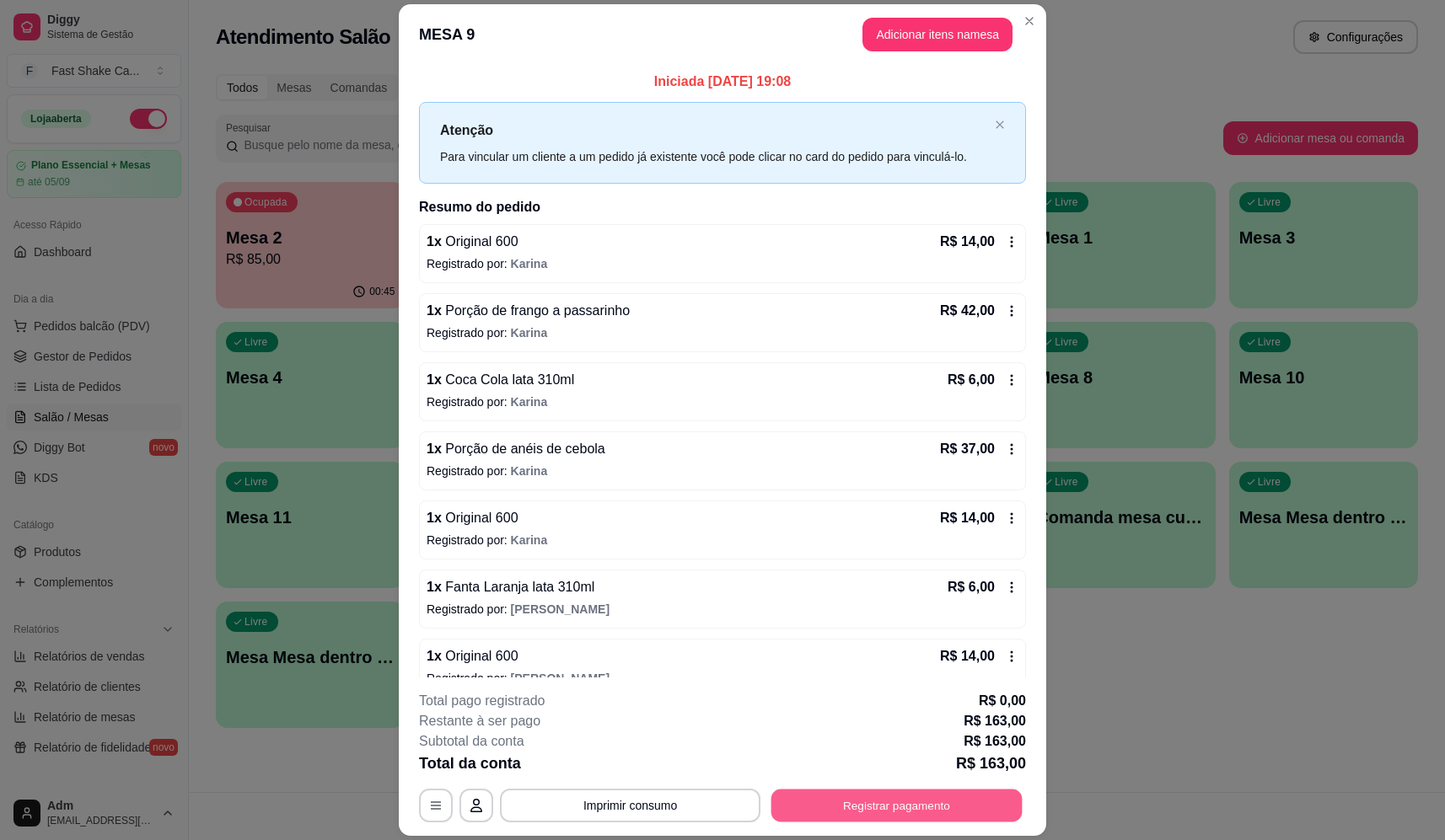
click at [919, 816] on button "Registrar pagamento" at bounding box center [896, 806] width 251 height 33
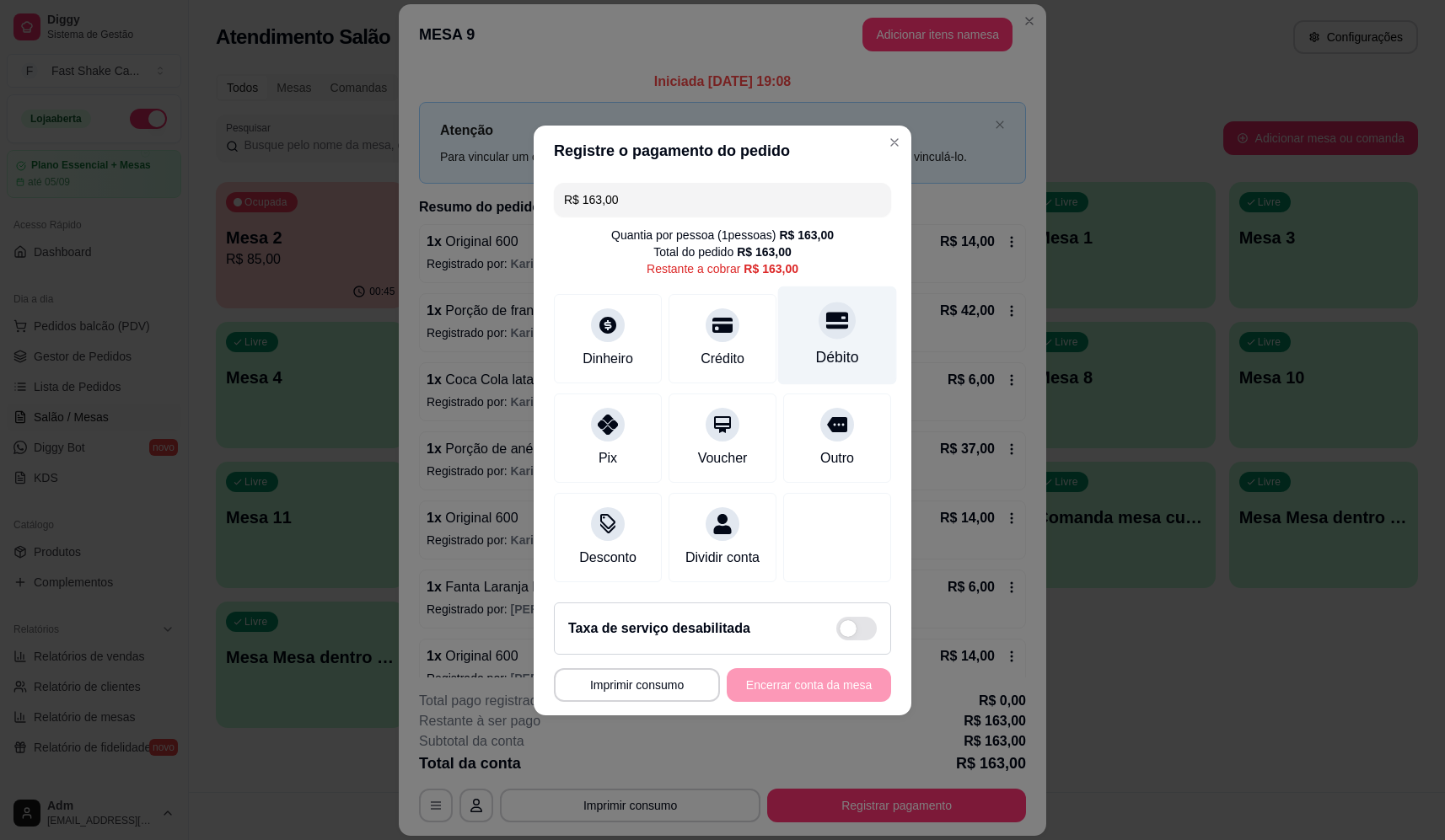
drag, startPoint x: 814, startPoint y: 308, endPoint x: 813, endPoint y: 329, distance: 21.0
click at [819, 314] on div at bounding box center [837, 320] width 37 height 37
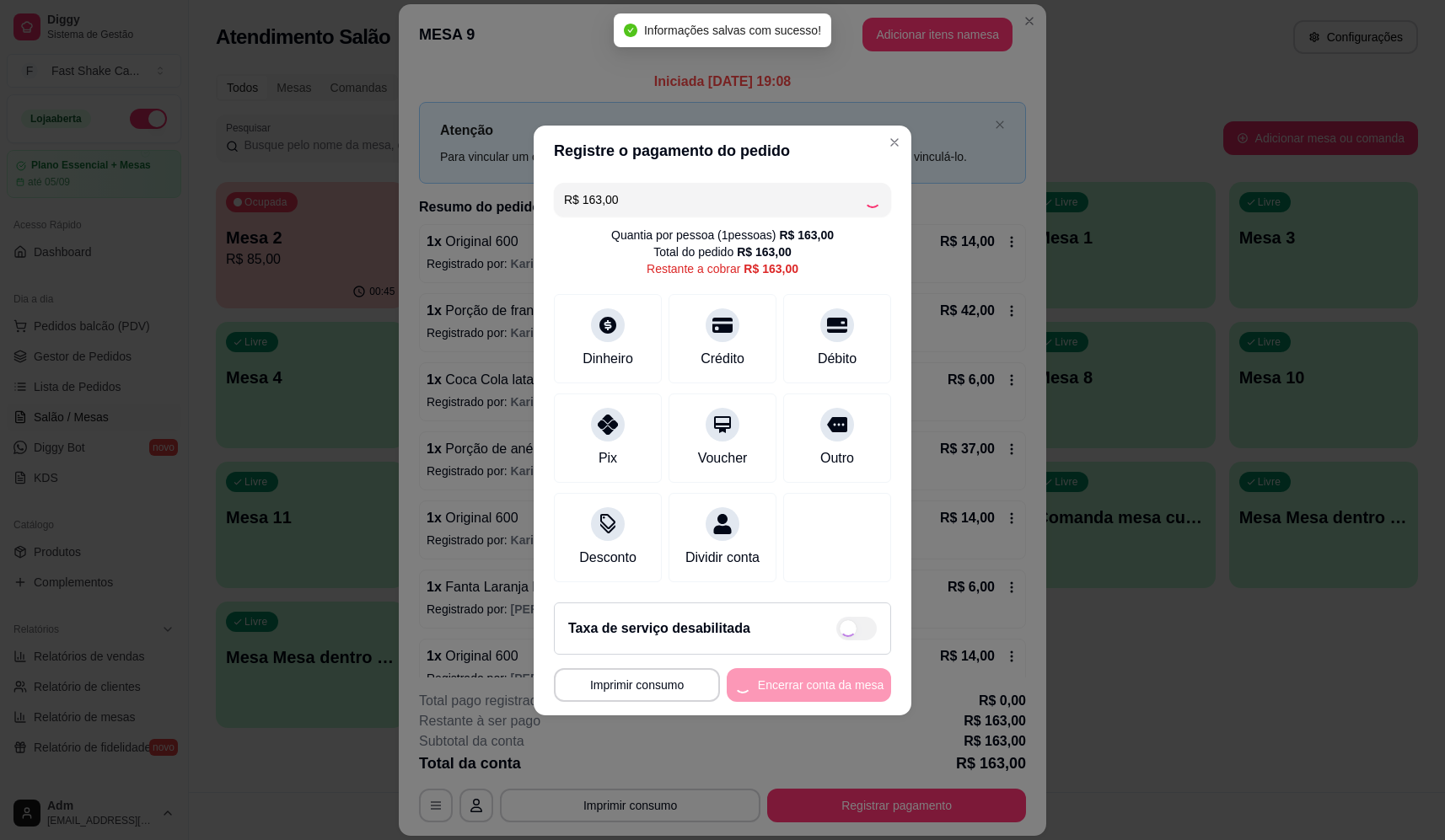
type input "R$ 0,00"
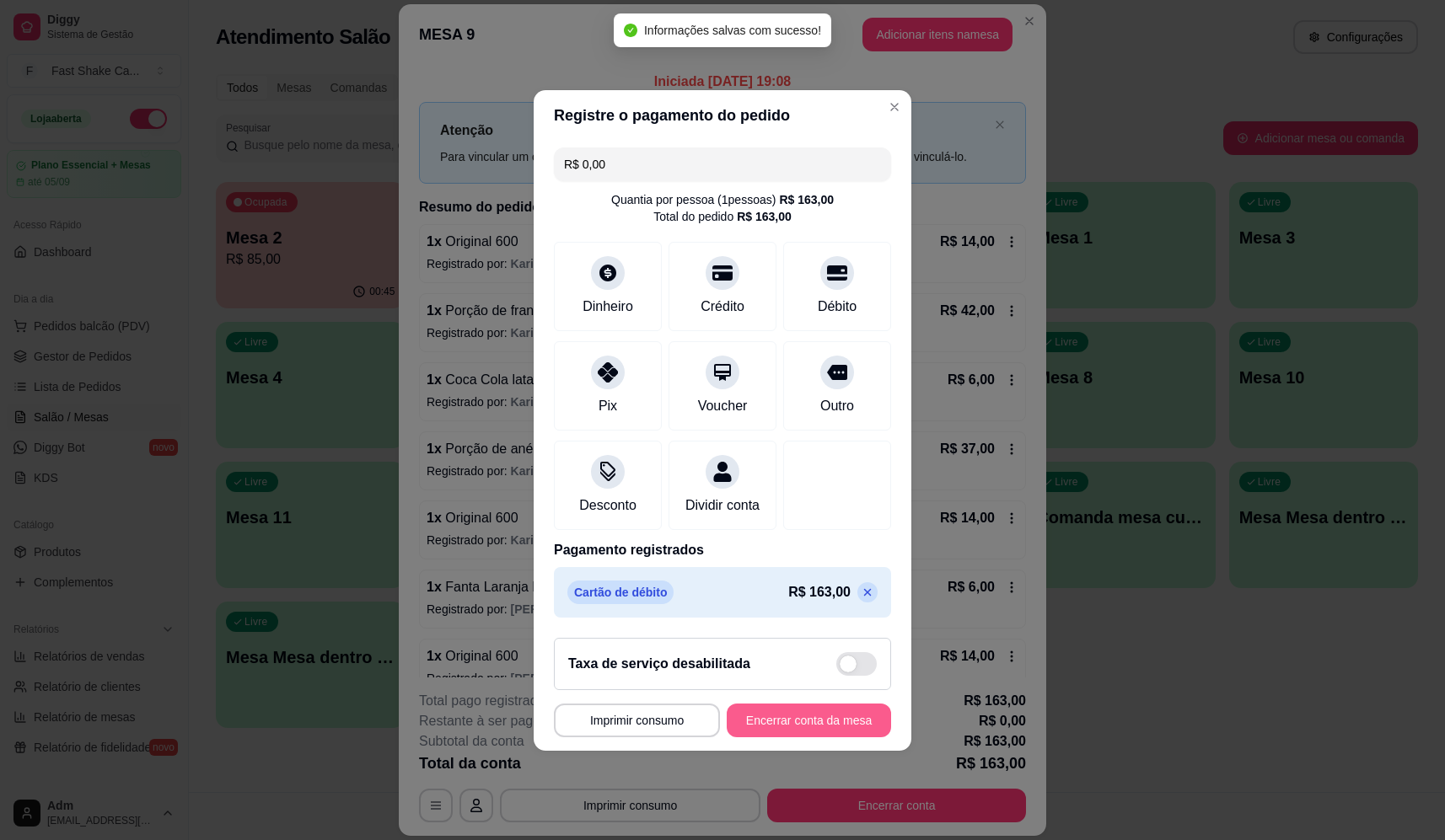
click at [807, 715] on button "Encerrar conta da mesa" at bounding box center [809, 720] width 164 height 34
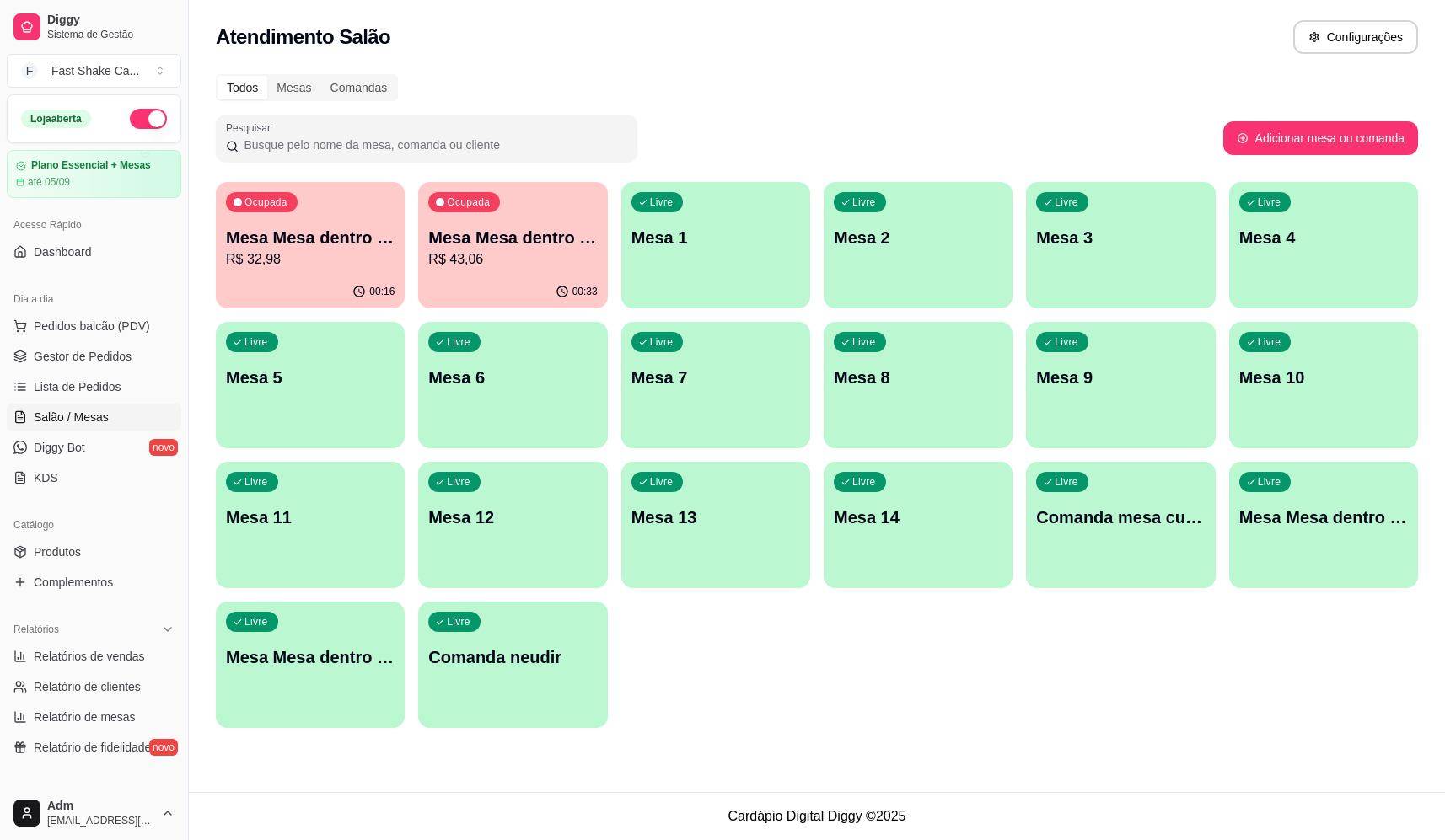
click at [258, 266] on p "R$ 32,98" at bounding box center [310, 260] width 169 height 20
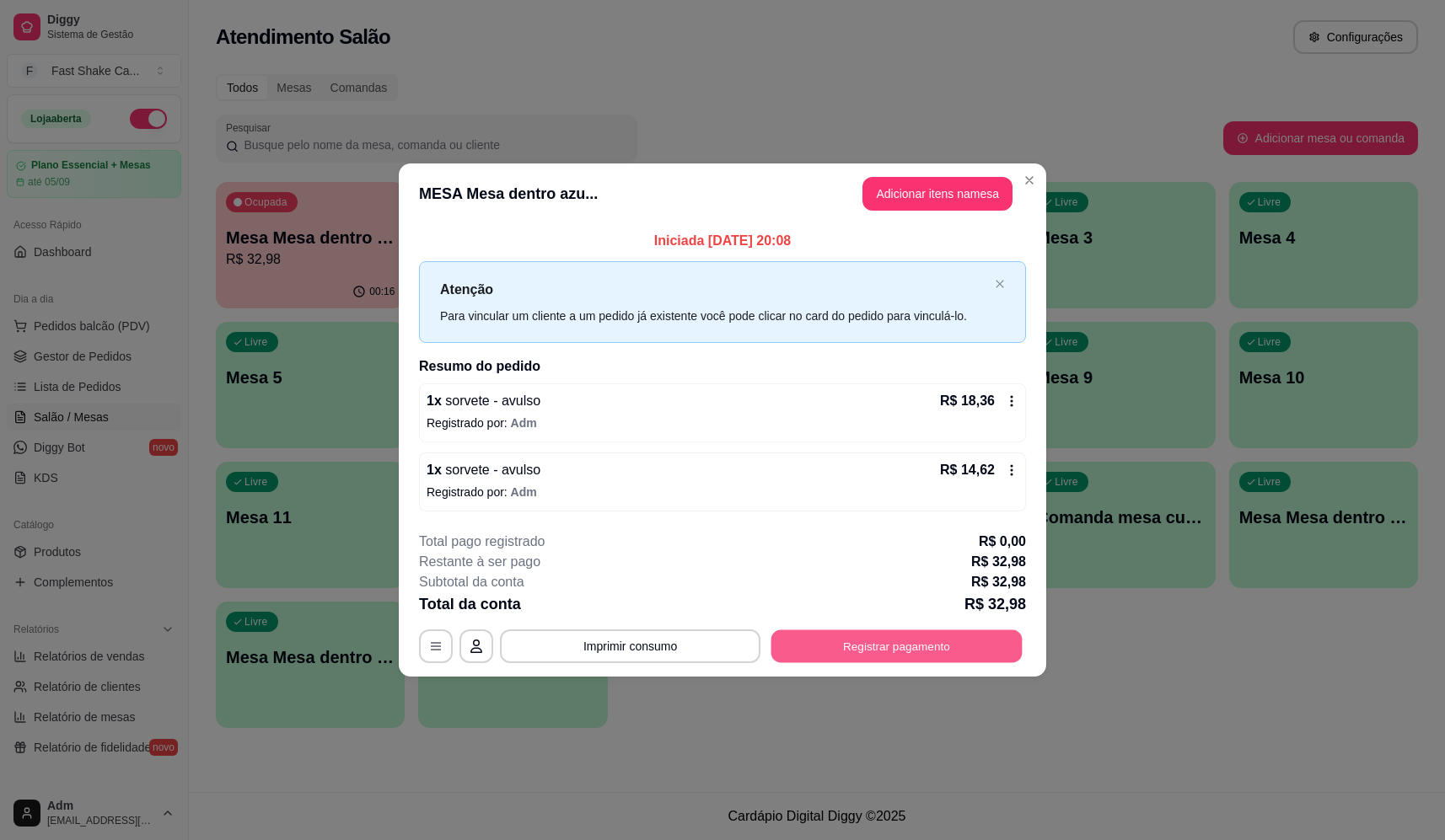
click at [950, 636] on button "Registrar pagamento" at bounding box center [896, 647] width 251 height 33
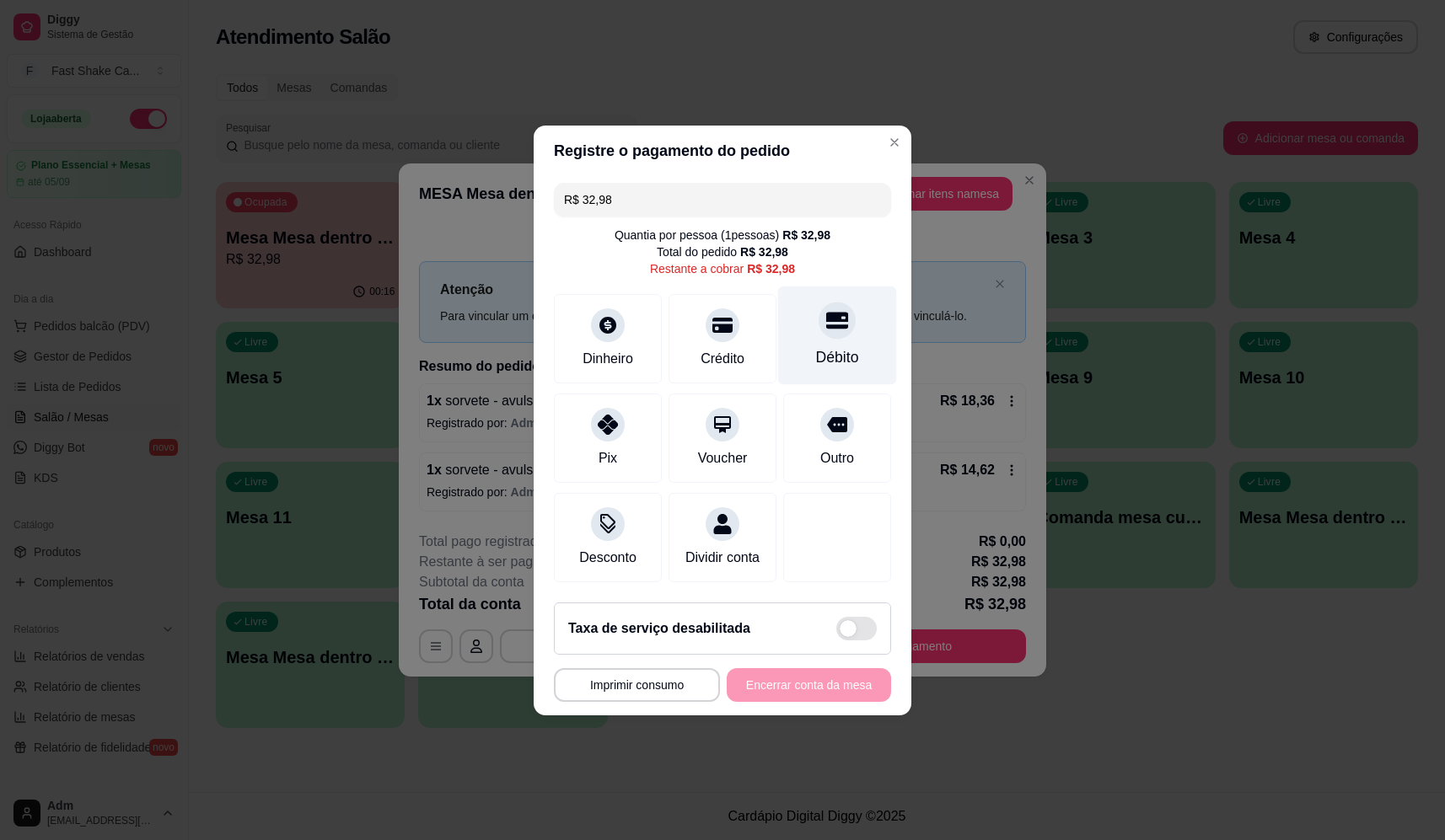
click at [818, 373] on div "Débito" at bounding box center [837, 335] width 119 height 99
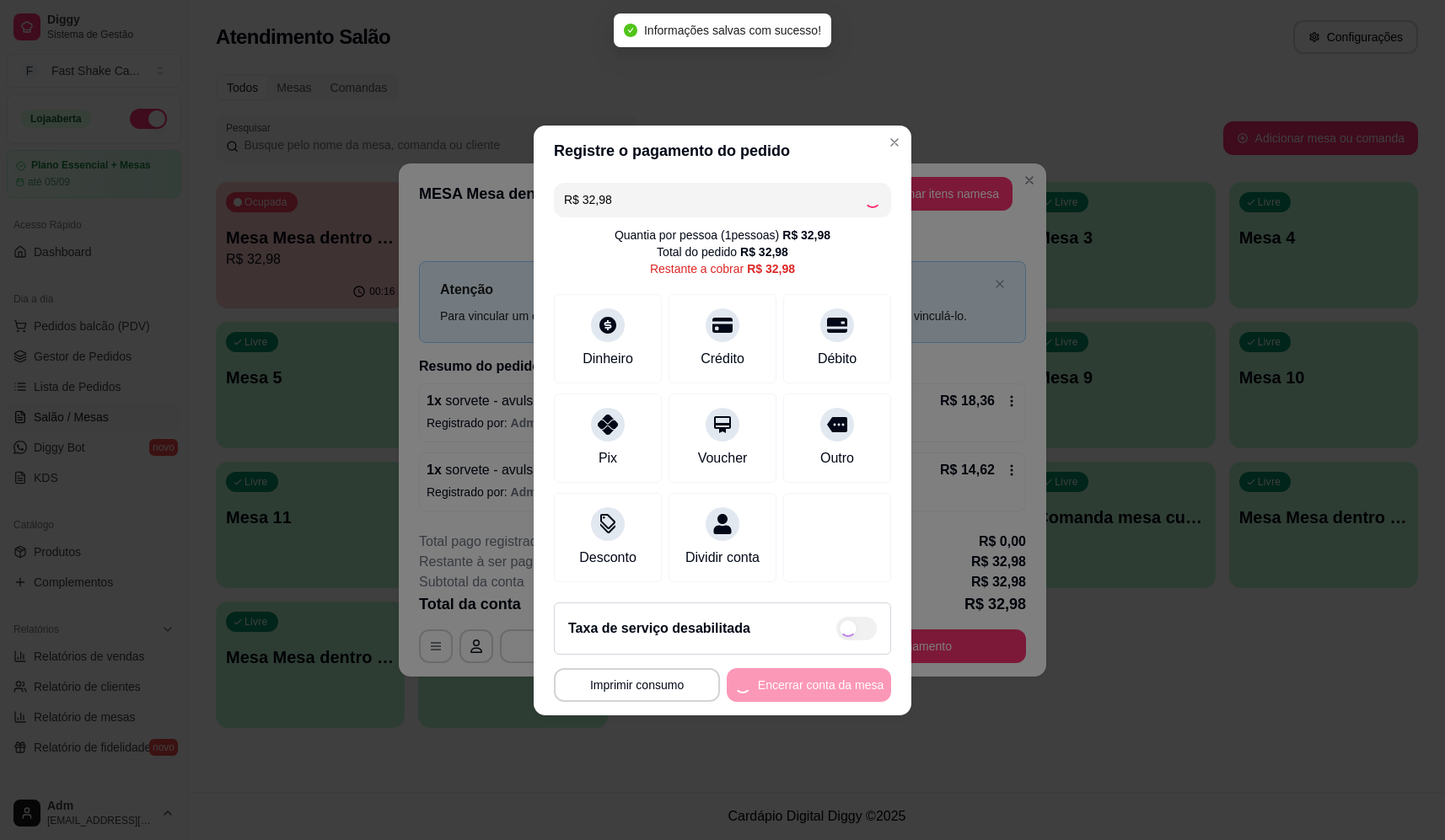
type input "R$ 0,00"
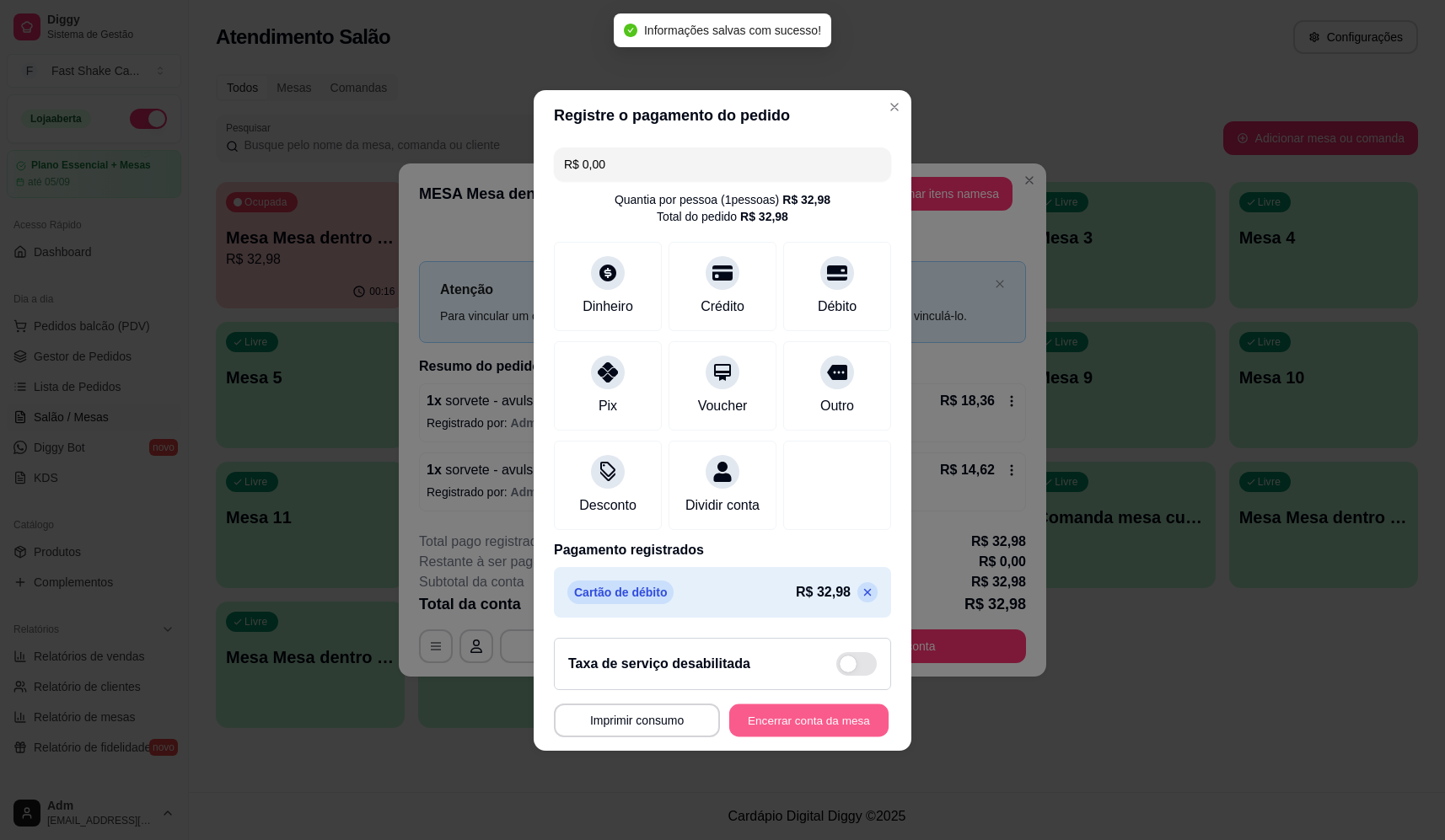
click at [803, 737] on button "Encerrar conta da mesa" at bounding box center [808, 720] width 159 height 33
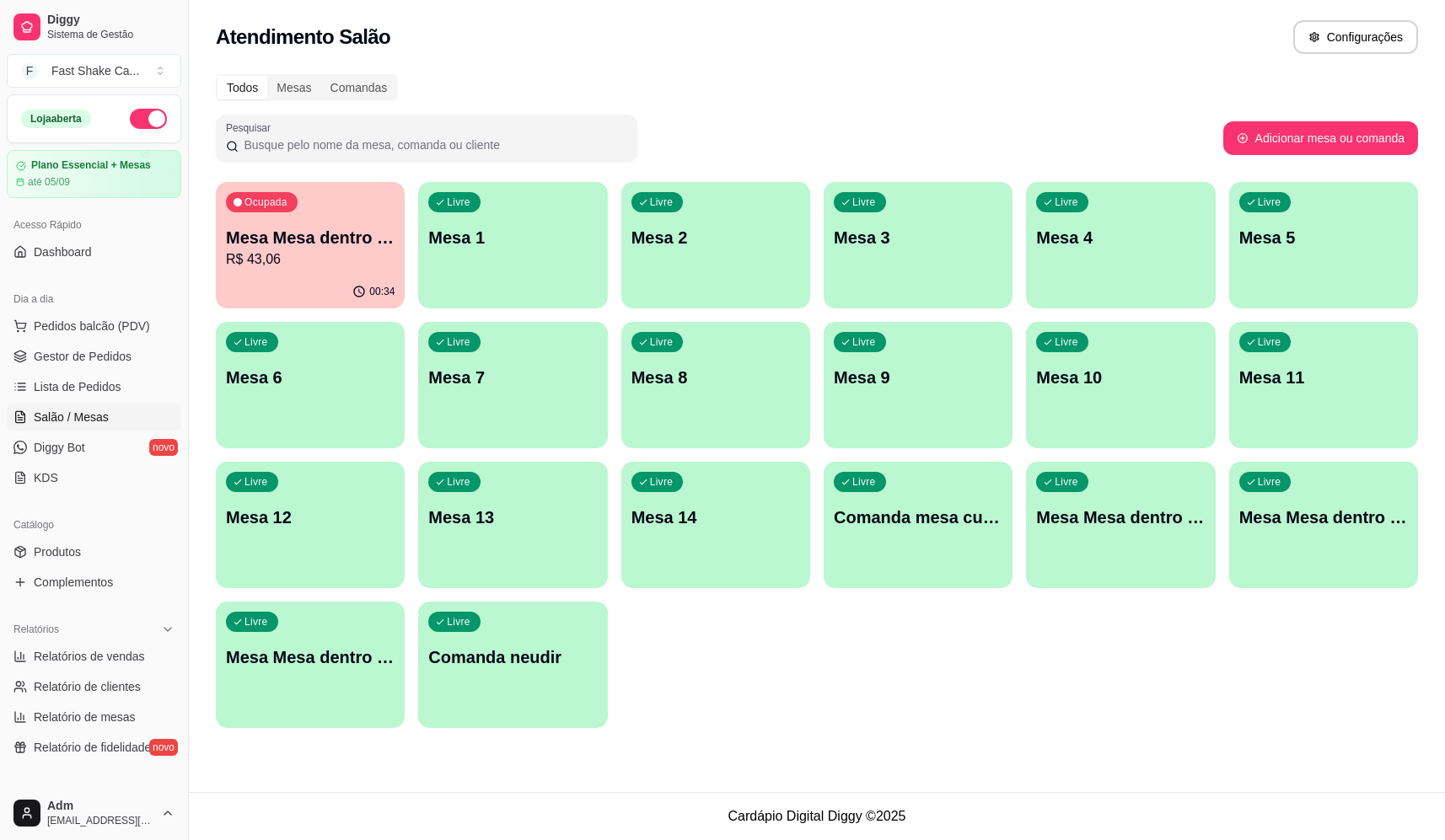
click at [306, 251] on div "Mesa Mesa dentro verde R$ 43,06" at bounding box center [310, 248] width 169 height 44
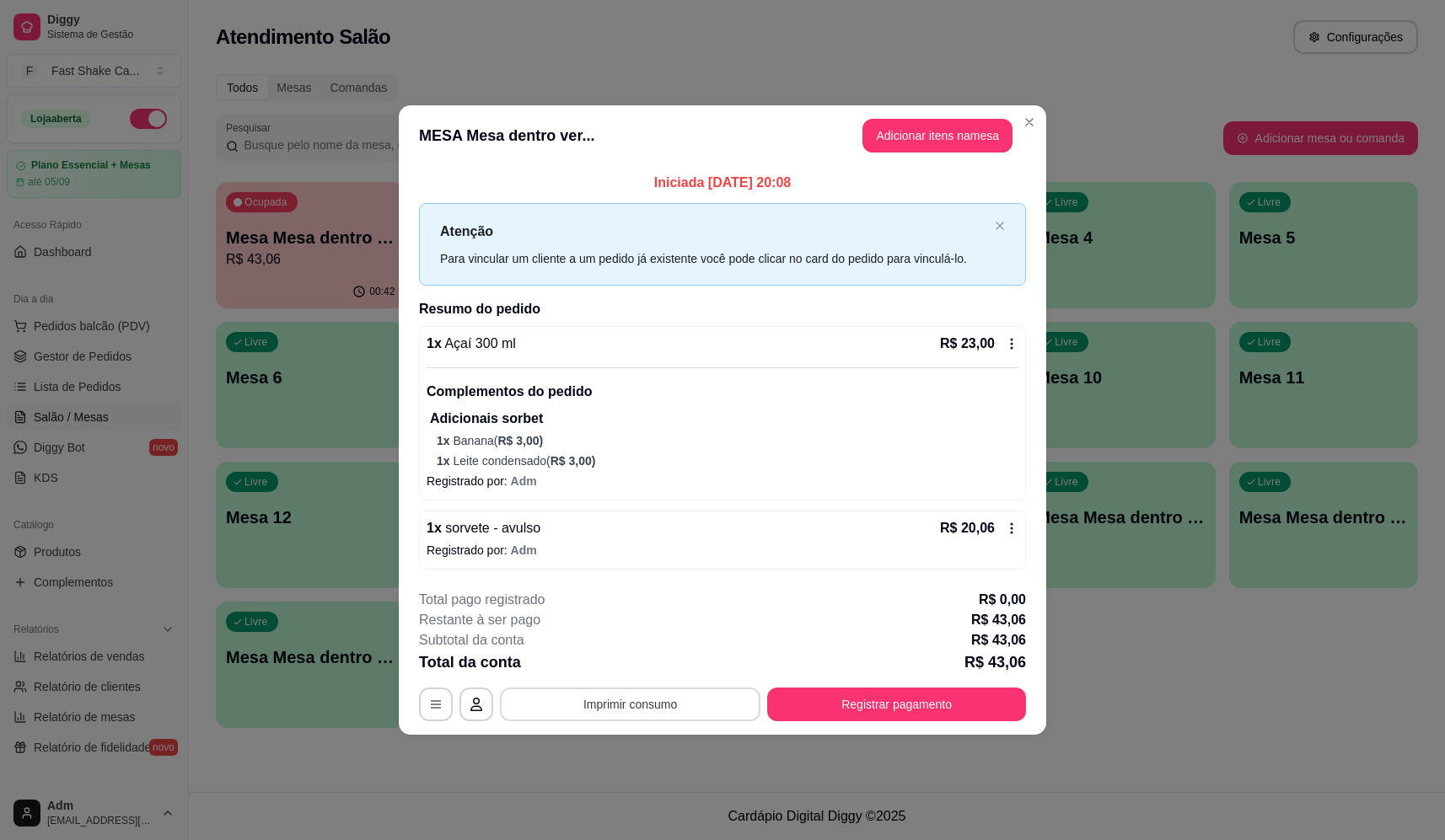
click at [698, 708] on button "Imprimir consumo" at bounding box center [629, 704] width 261 height 34
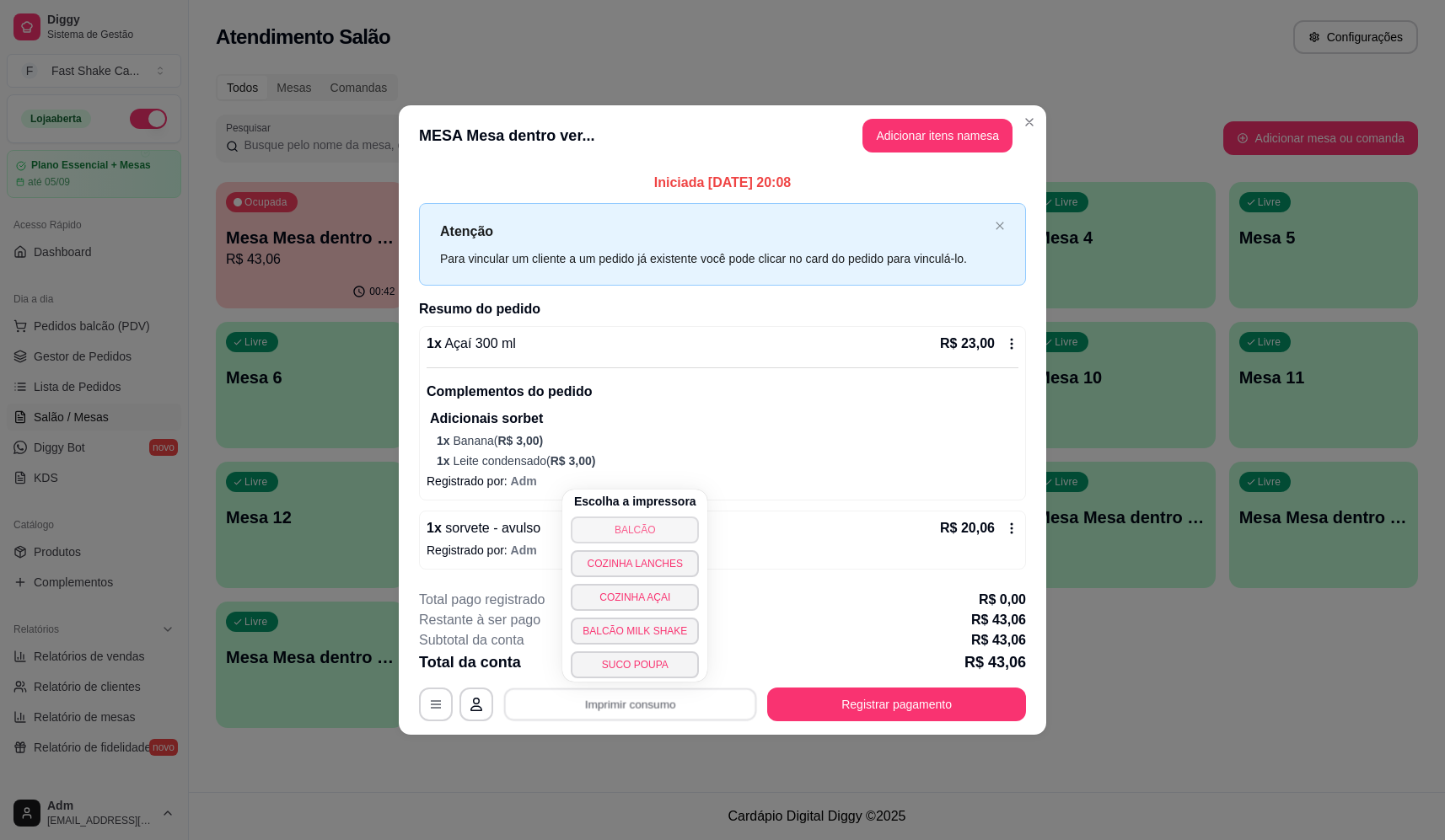
click at [657, 532] on button "BALCÃO" at bounding box center [634, 531] width 128 height 27
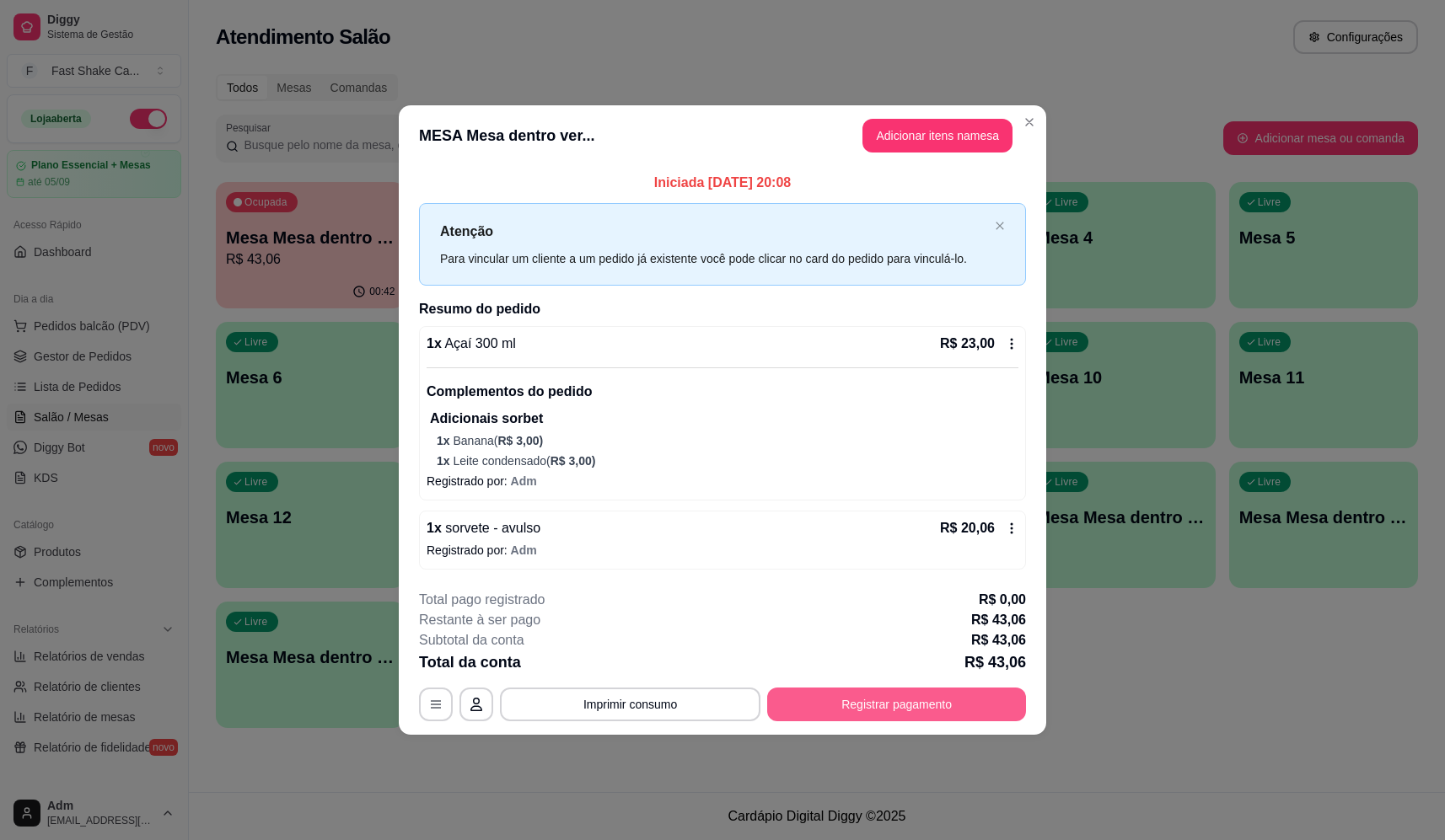
click at [906, 711] on button "Registrar pagamento" at bounding box center [896, 704] width 259 height 34
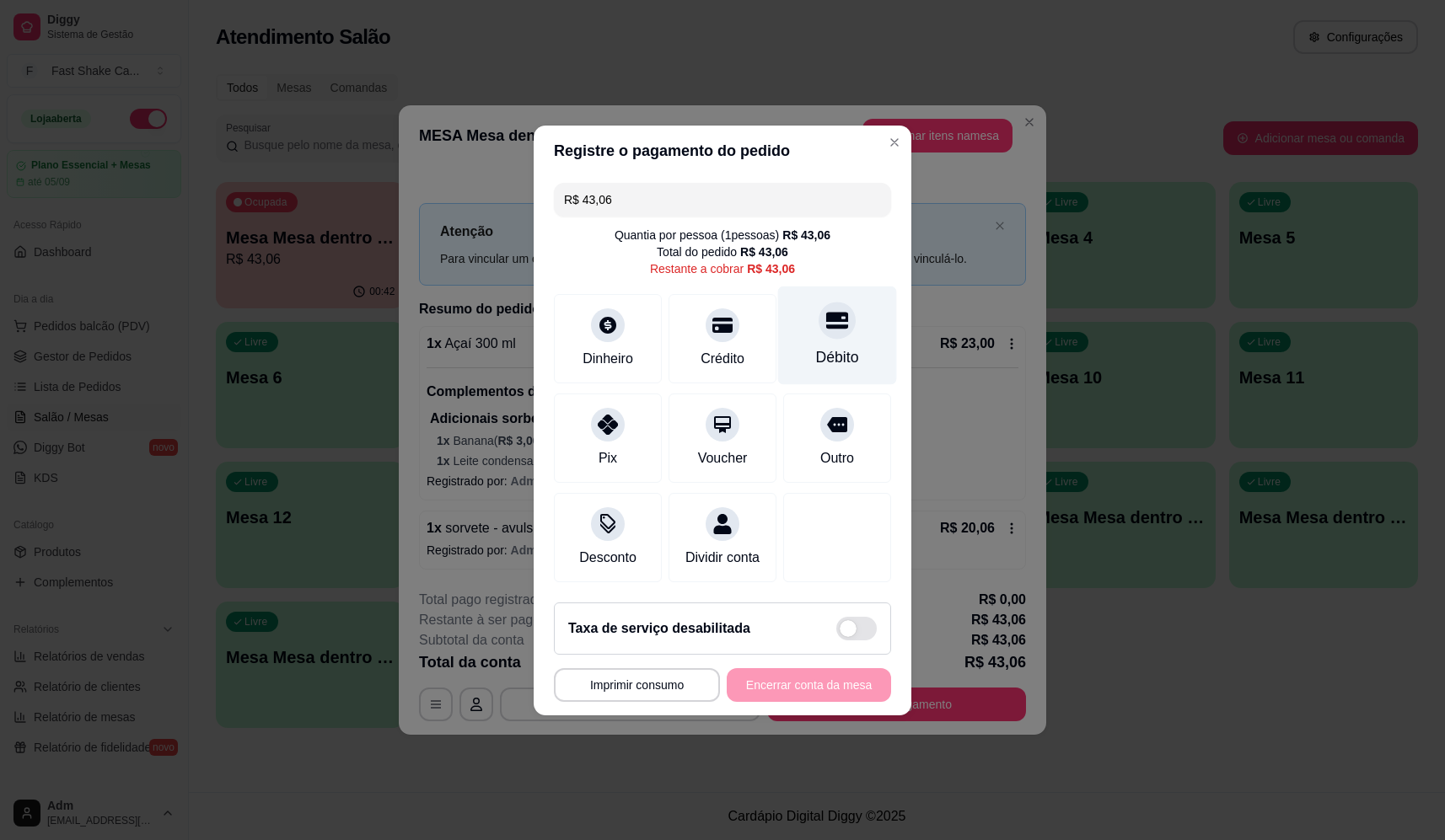
click at [826, 320] on icon at bounding box center [837, 320] width 21 height 21
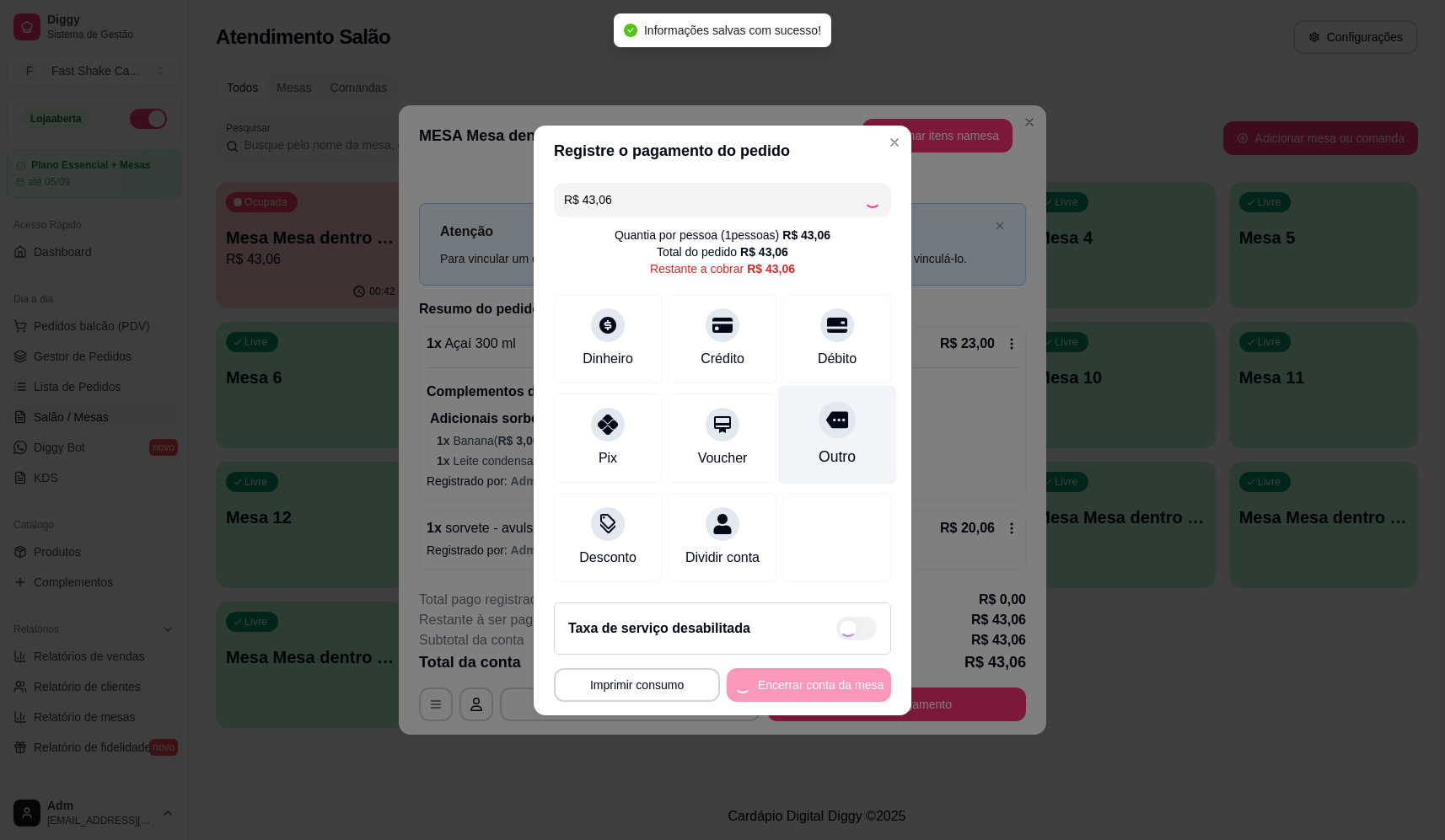
type input "R$ 0,00"
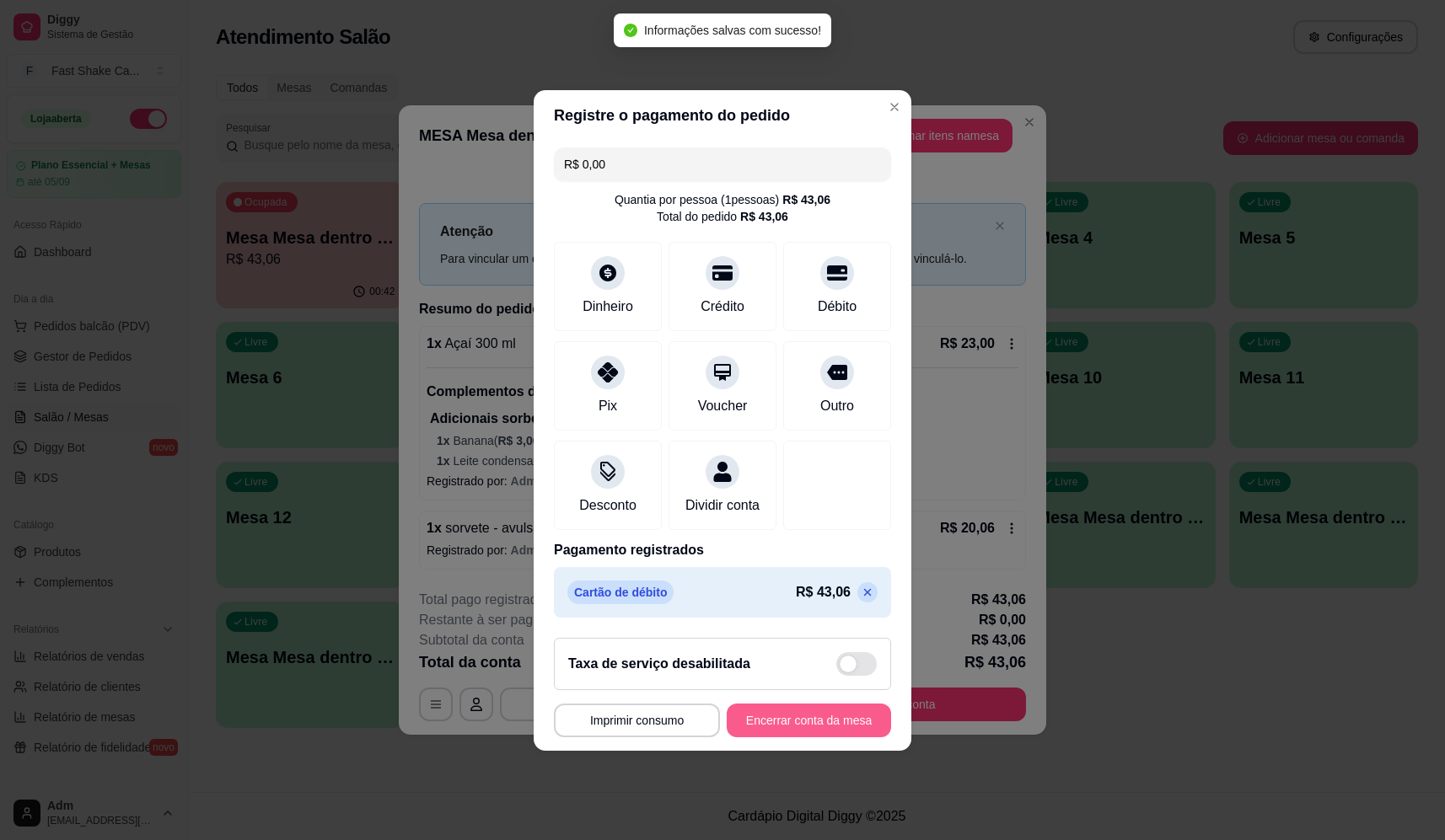
click at [814, 736] on button "Encerrar conta da mesa" at bounding box center [809, 720] width 164 height 34
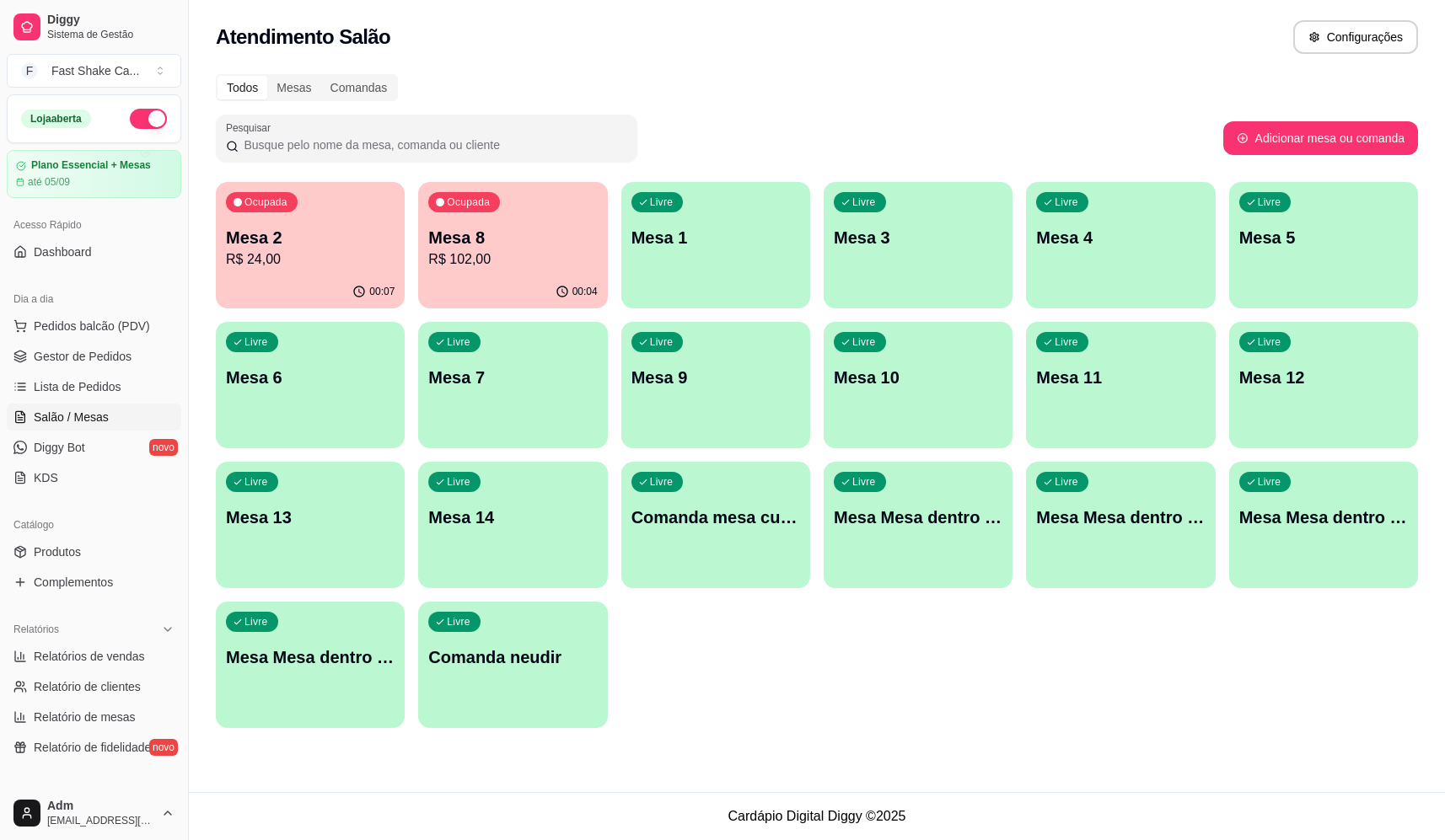
click at [510, 260] on p "R$ 102,00" at bounding box center [512, 260] width 169 height 20
click at [296, 241] on p "Mesa 2" at bounding box center [310, 238] width 169 height 23
click at [1280, 227] on p "Mesa 5" at bounding box center [1323, 238] width 169 height 23
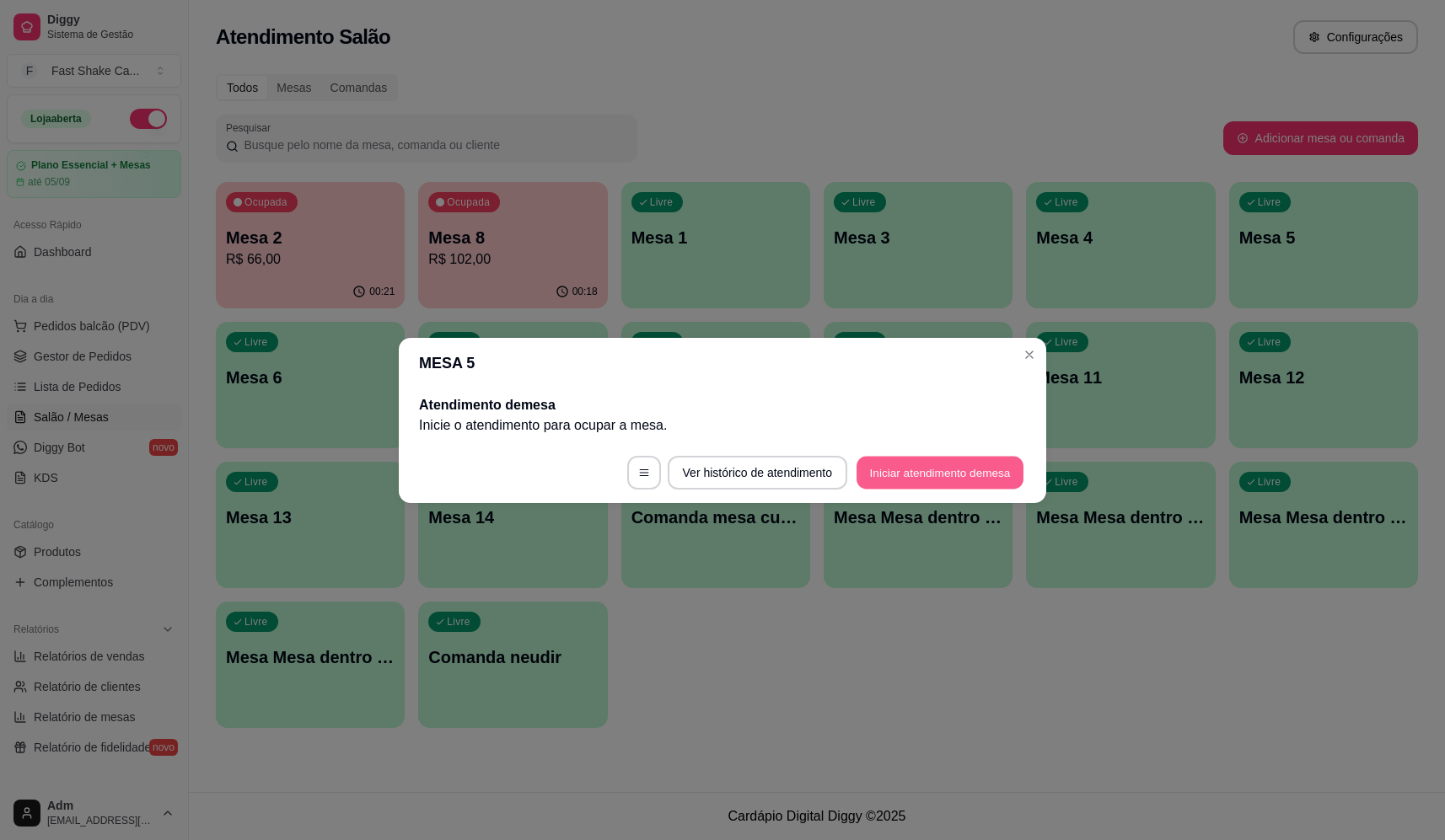
click at [949, 468] on button "Iniciar atendimento de mesa" at bounding box center [940, 472] width 167 height 33
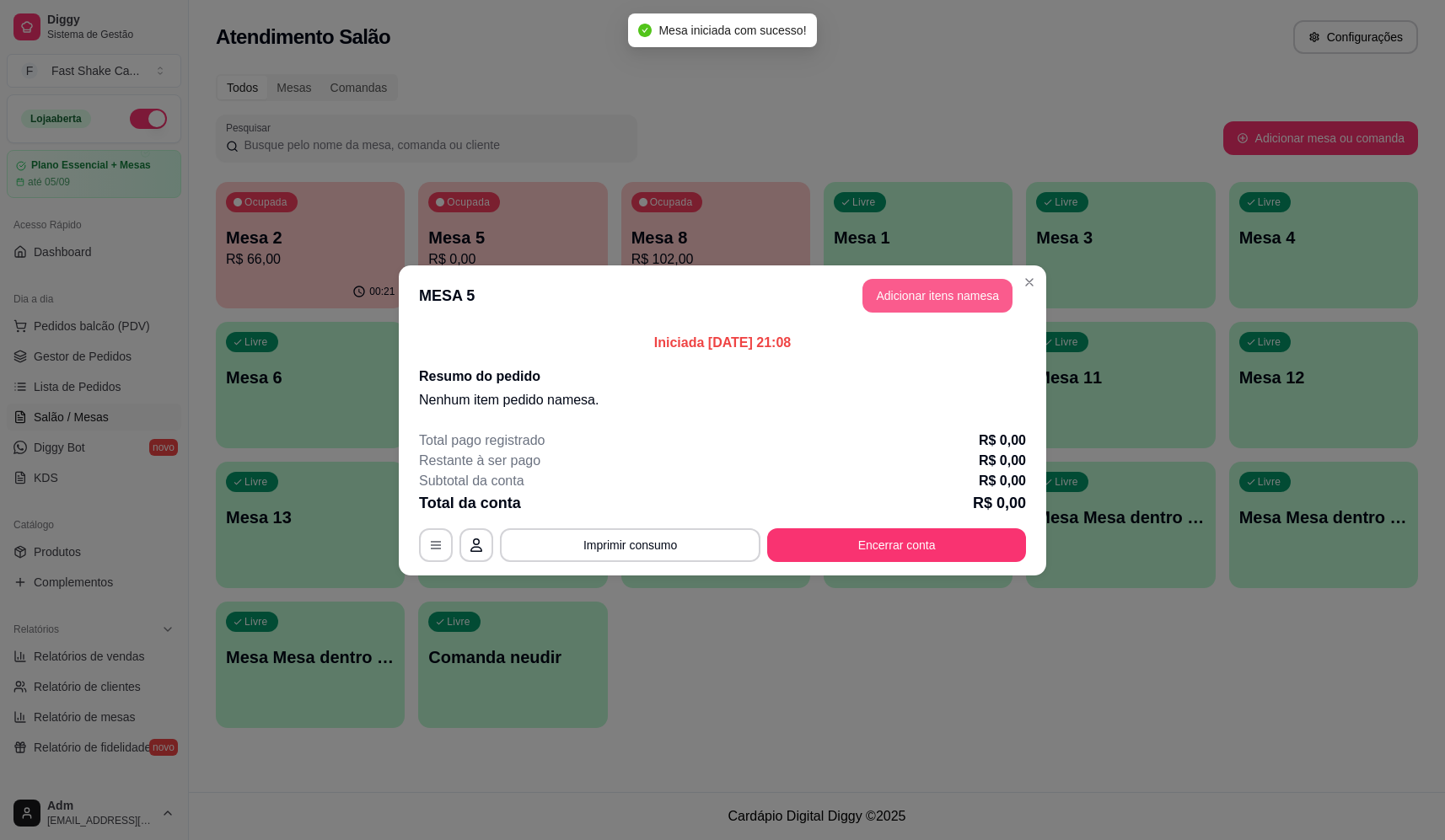
click at [918, 290] on button "Adicionar itens na mesa" at bounding box center [938, 296] width 150 height 34
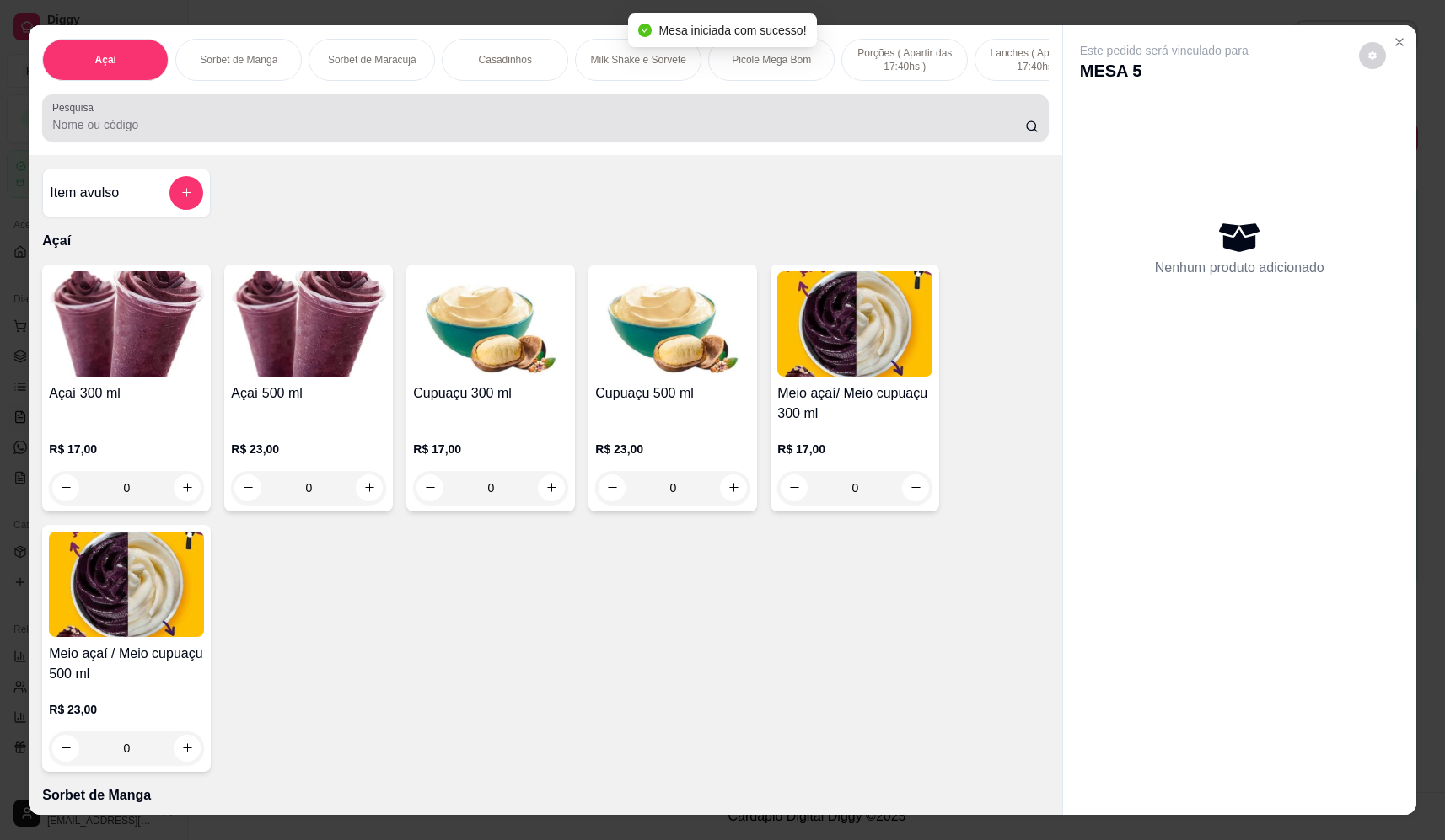
click at [572, 133] on input "Pesquisa" at bounding box center [539, 124] width 973 height 17
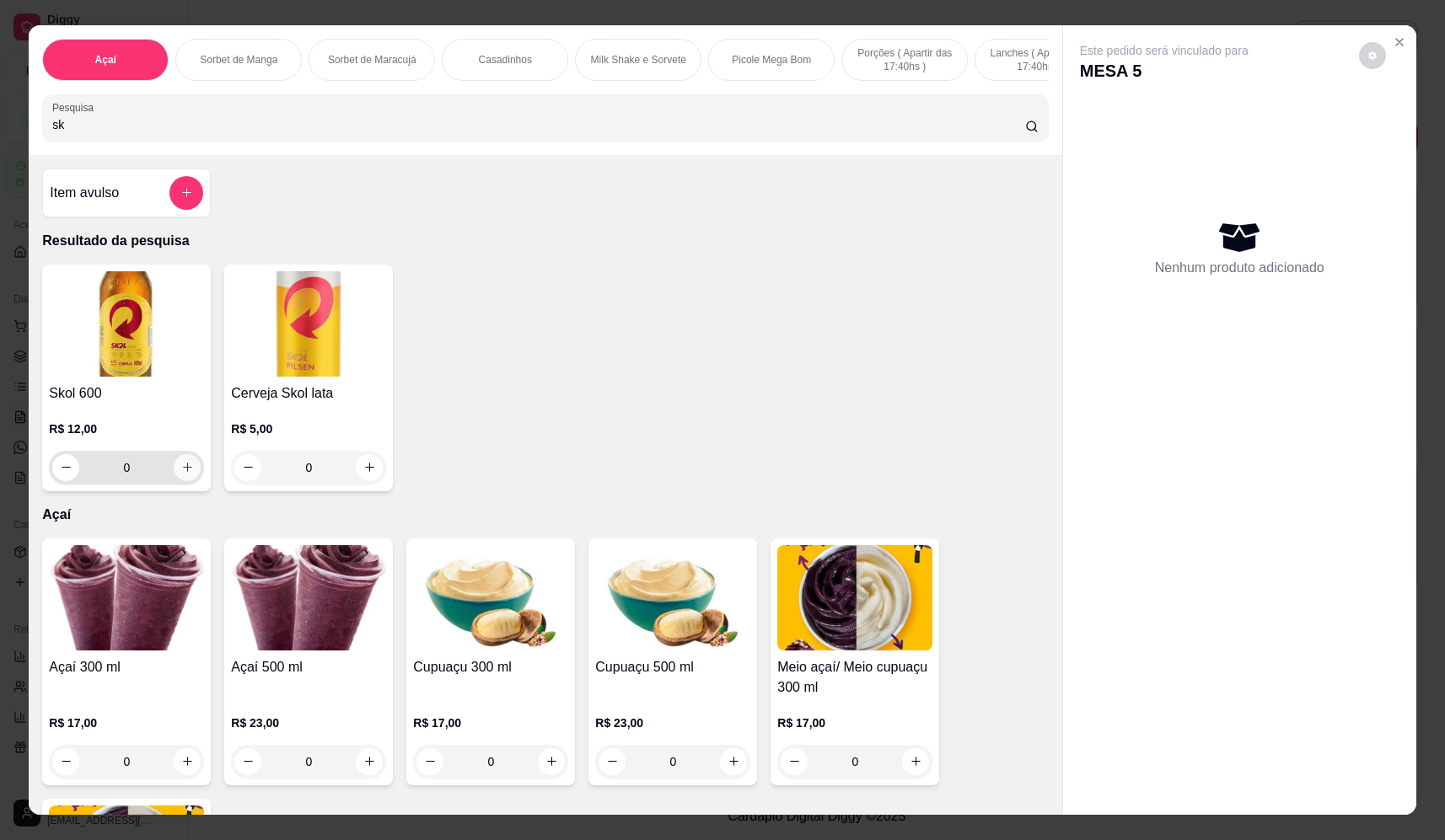
type input "sk"
click at [181, 473] on icon "increase-product-quantity" at bounding box center [187, 467] width 13 height 13
type input "1"
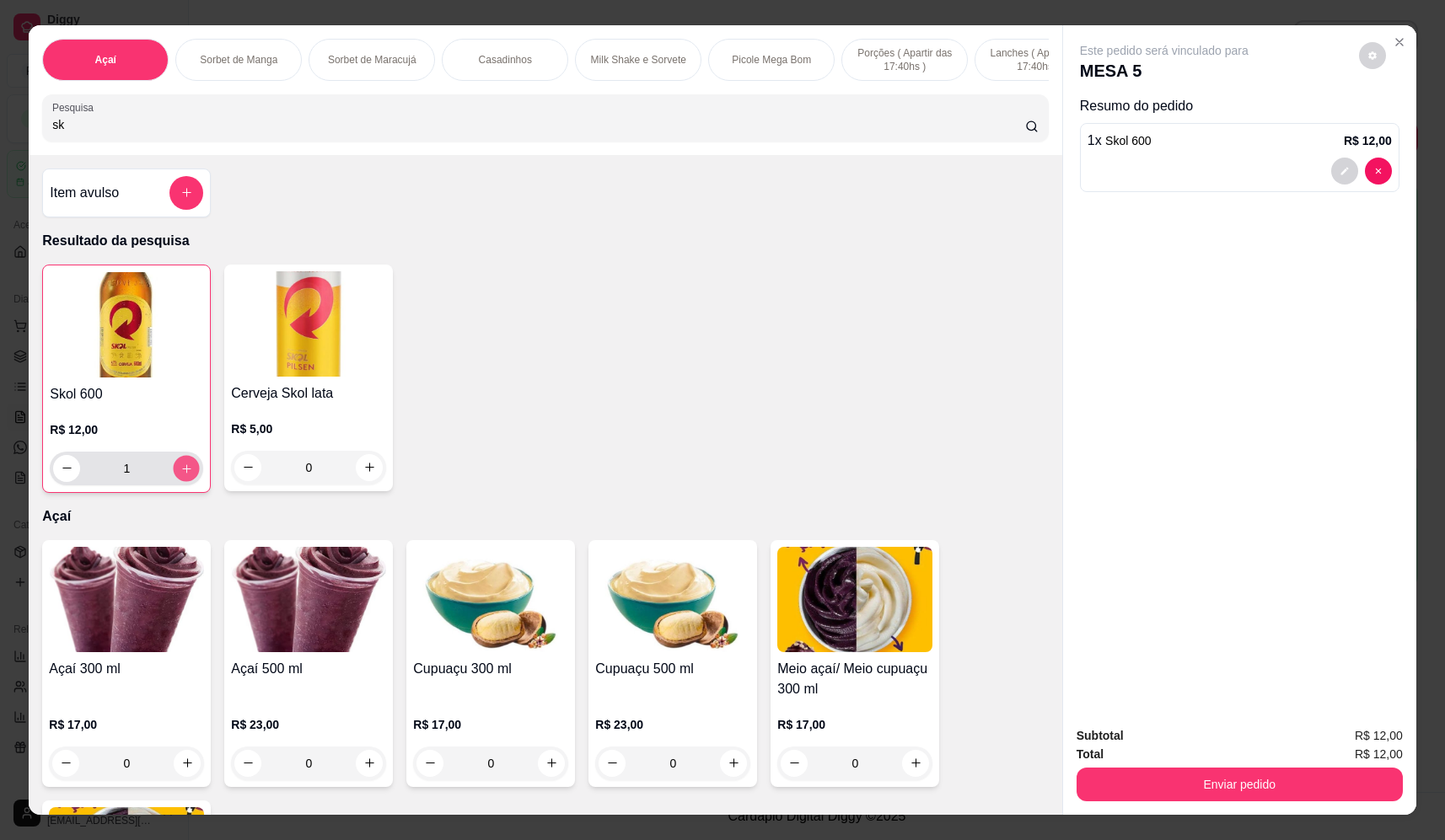
click at [186, 475] on icon "increase-product-quantity" at bounding box center [186, 468] width 13 height 13
type input "2"
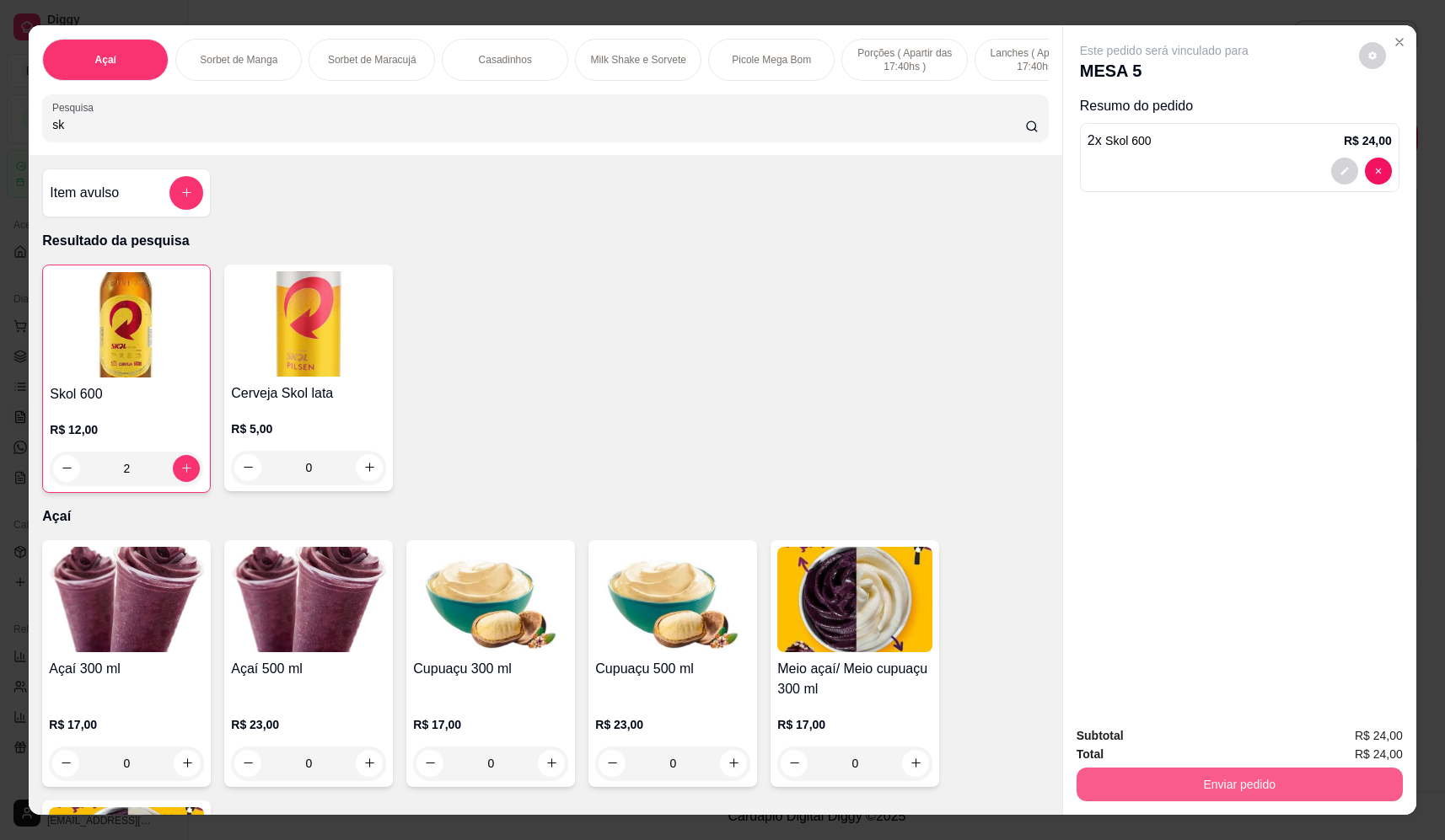
click at [1218, 783] on button "Enviar pedido" at bounding box center [1239, 784] width 326 height 34
click at [1185, 740] on button "Não registrar e enviar pedido" at bounding box center [1184, 742] width 176 height 32
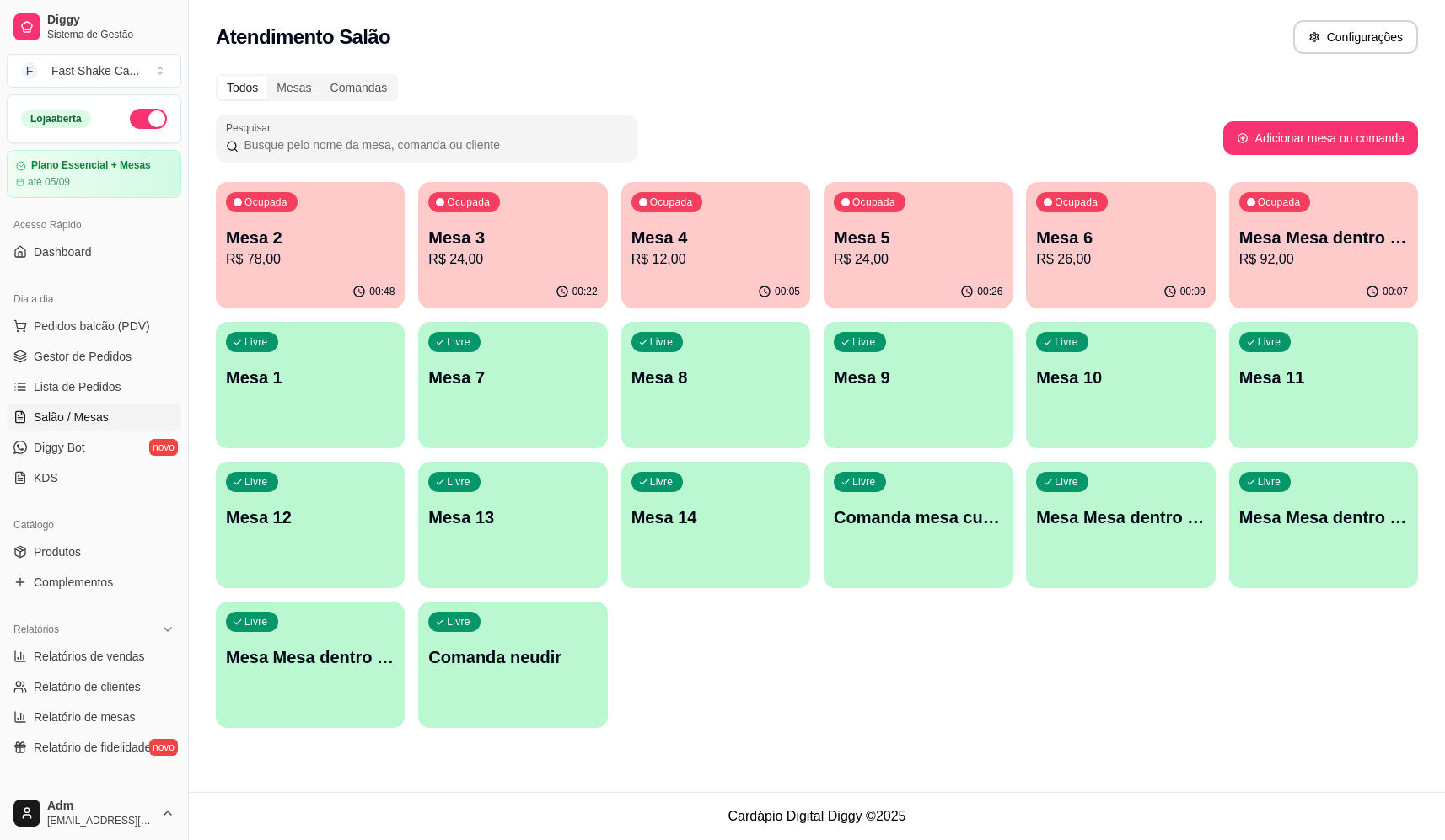
click at [1329, 257] on p "R$ 92,00" at bounding box center [1323, 260] width 169 height 20
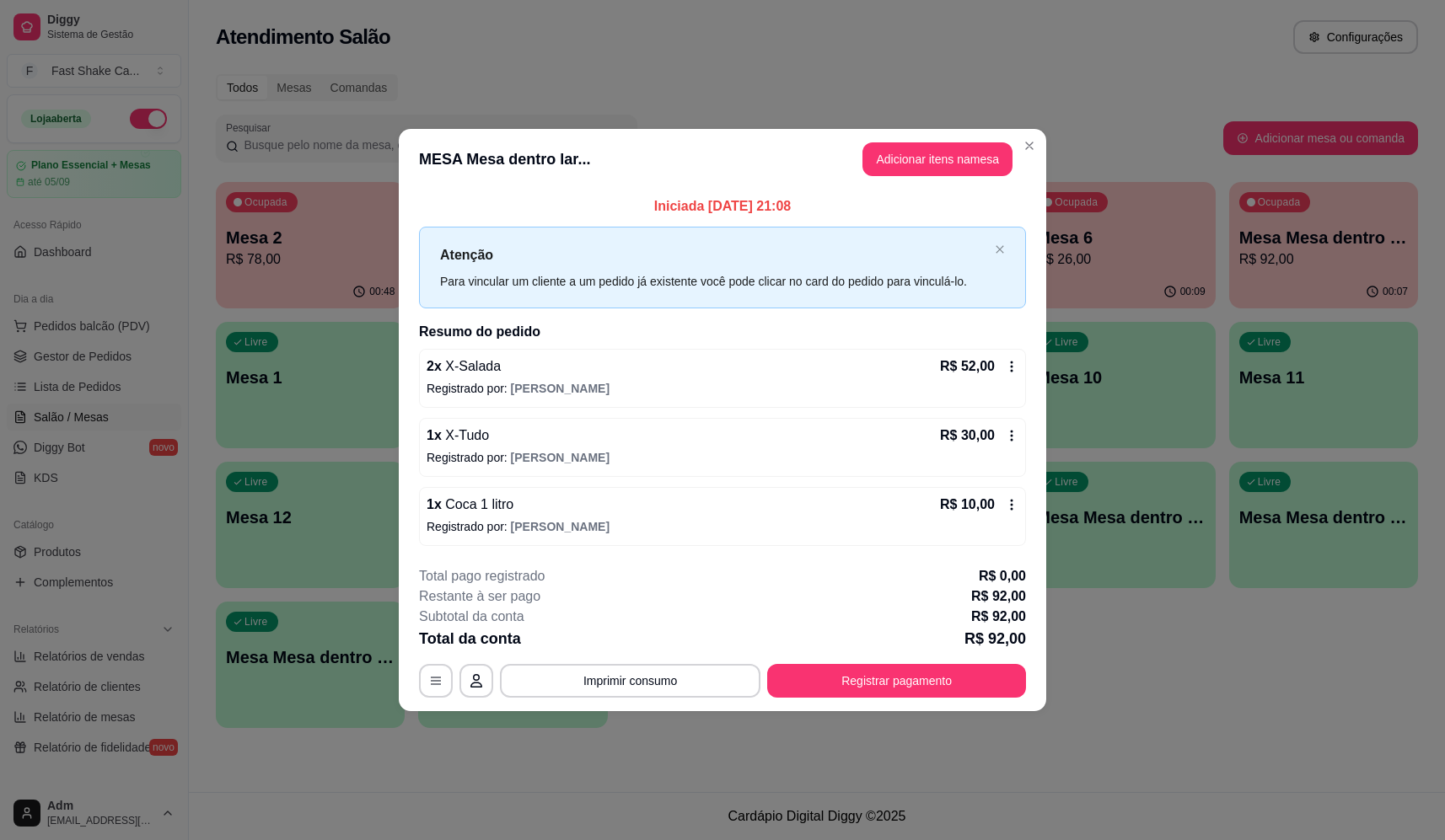
click at [939, 151] on button "Adicionar itens na mesa" at bounding box center [938, 159] width 150 height 34
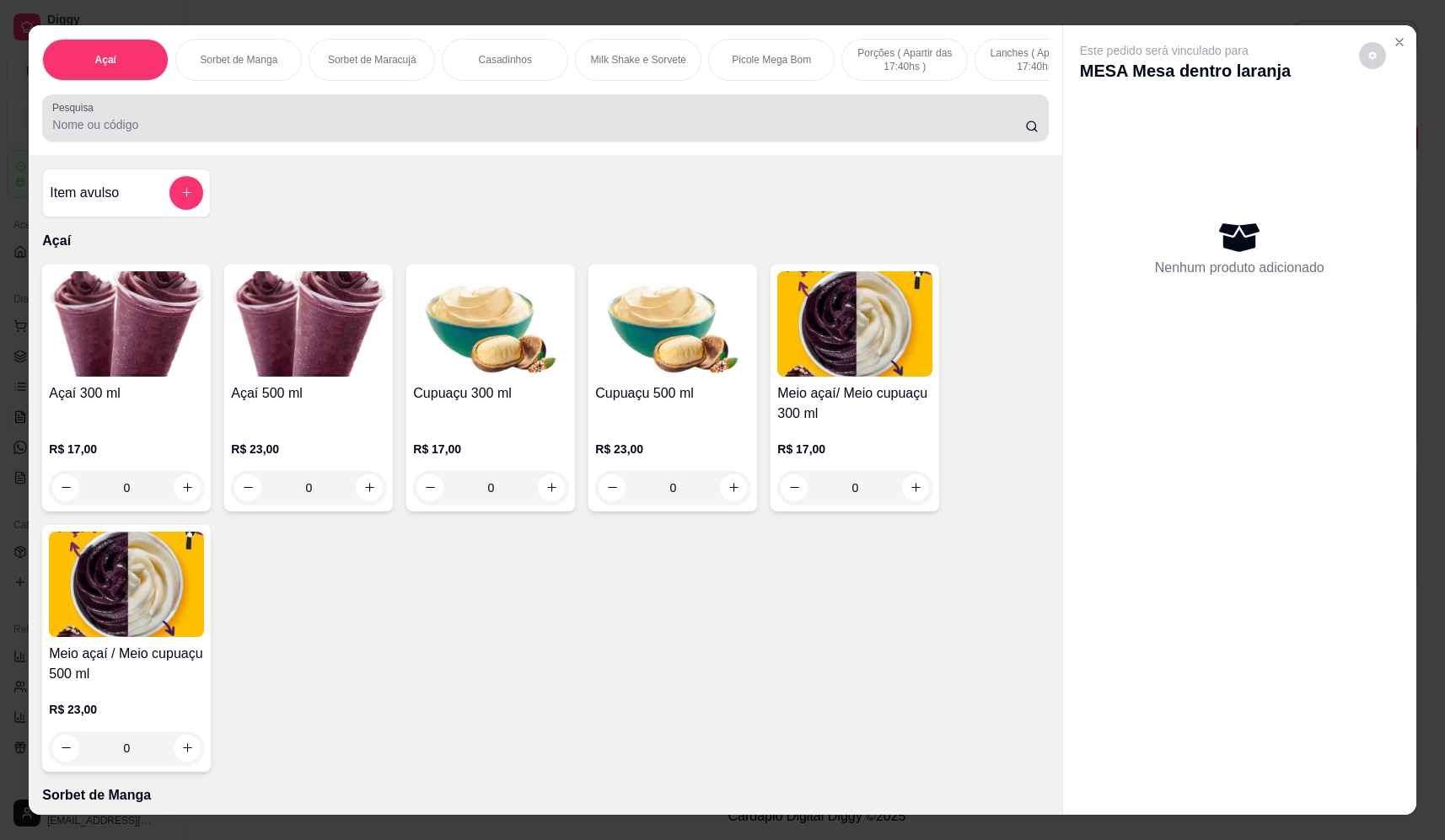
click at [657, 127] on div at bounding box center [545, 118] width 985 height 34
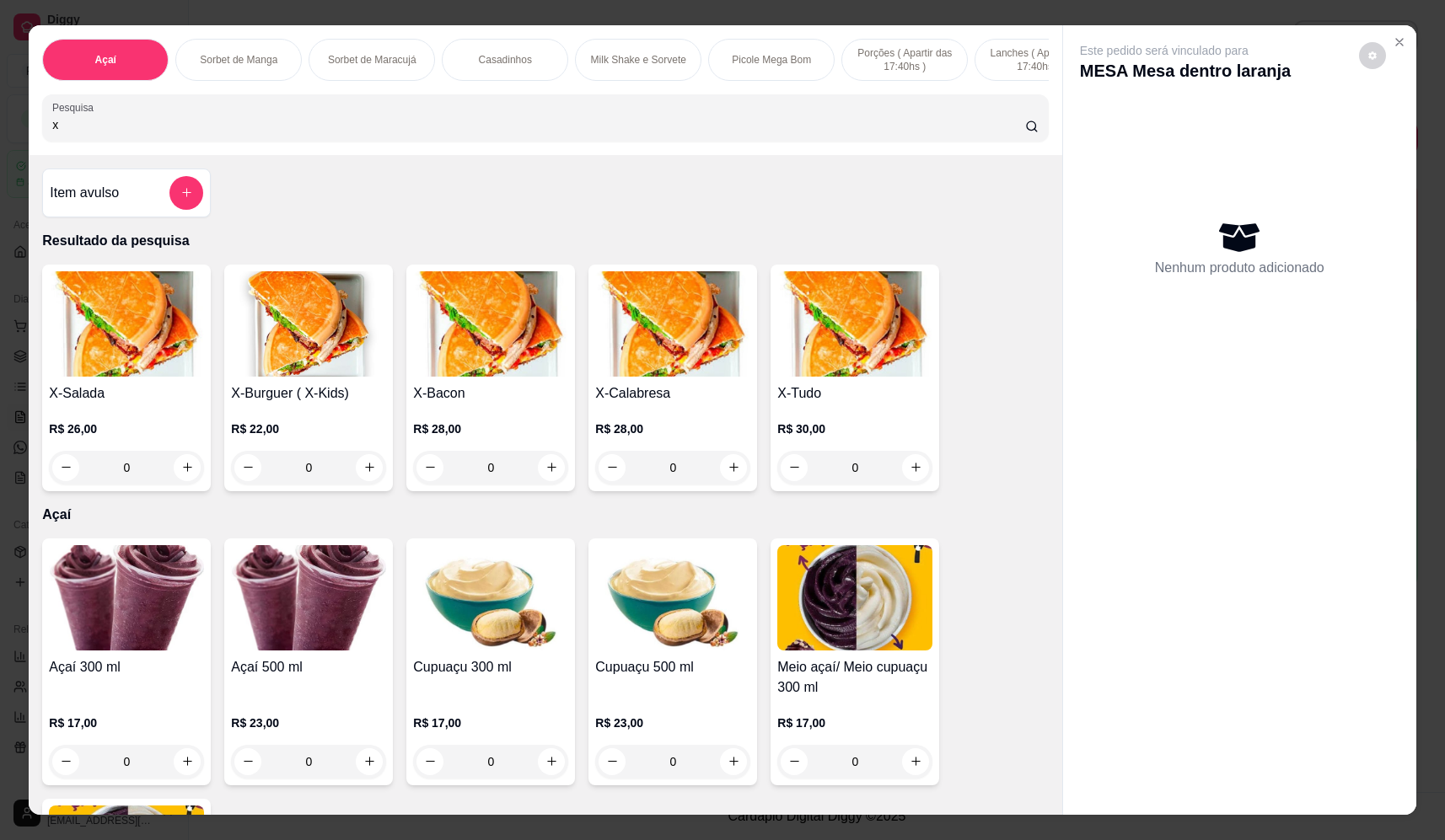
type input "x"
click at [914, 476] on div "0" at bounding box center [854, 467] width 155 height 34
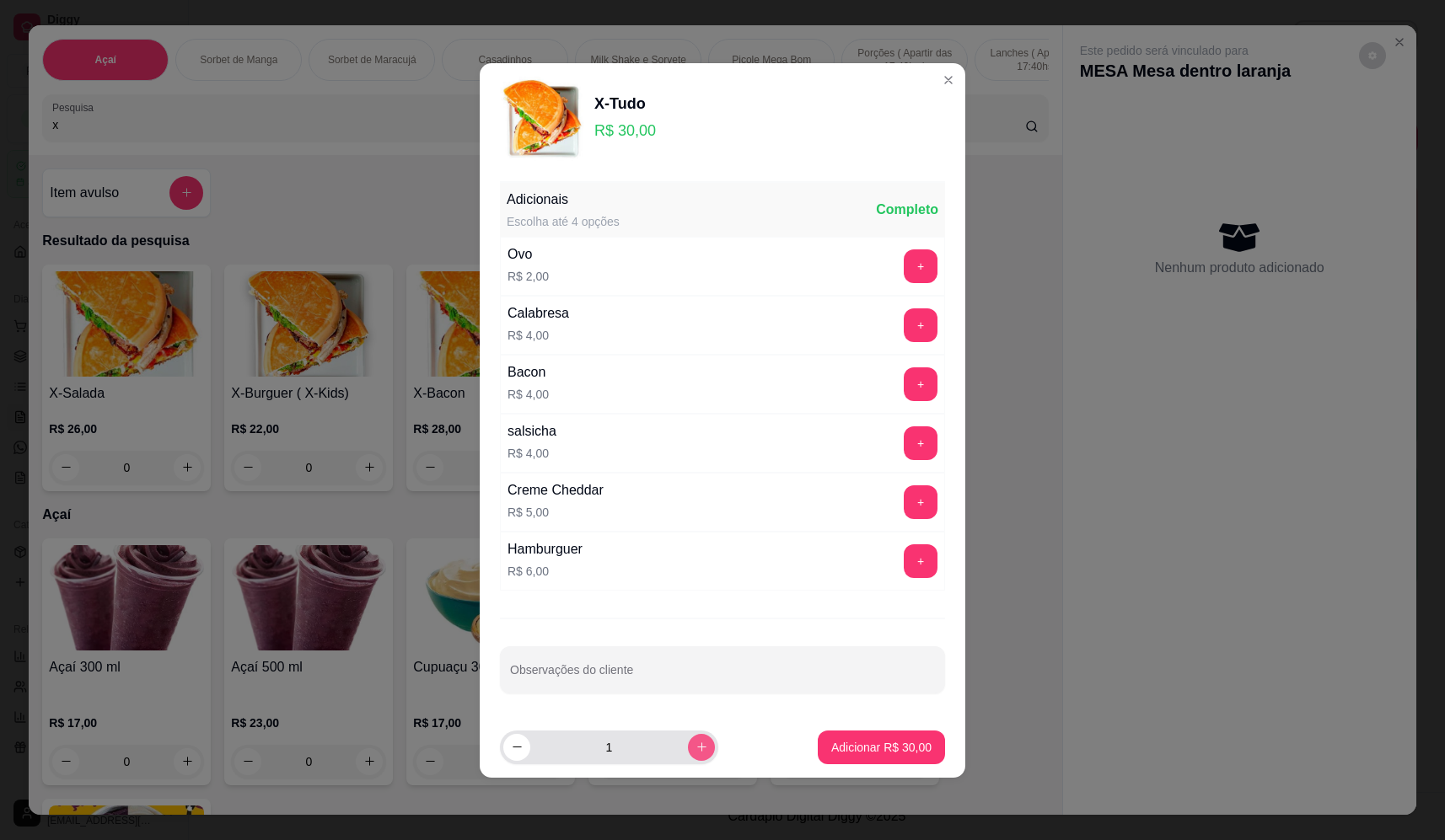
click at [696, 746] on icon "increase-product-quantity" at bounding box center [702, 746] width 13 height 13
type input "2"
click at [869, 751] on p "Adicionar R$ 60,00" at bounding box center [881, 747] width 98 height 16
type input "2"
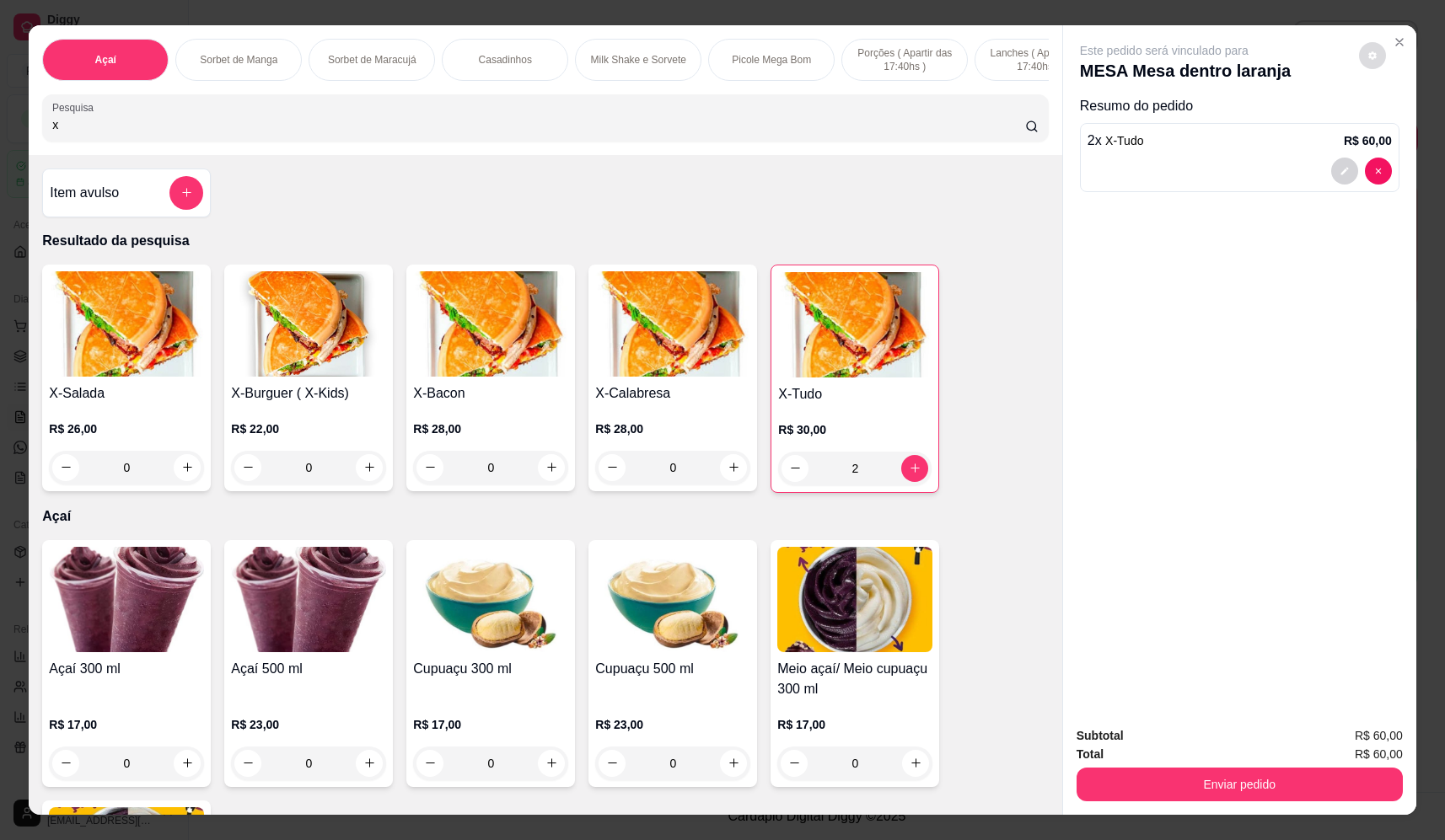
click at [1361, 46] on button "decrease-product-quantity" at bounding box center [1373, 56] width 27 height 27
click at [1396, 115] on span "Automatic updates" at bounding box center [1399, 123] width 34 height 20
click at [1392, 123] on input "Automatic updates" at bounding box center [1386, 128] width 11 height 11
checkbox input "true"
click at [1268, 774] on button "Enviar pedido" at bounding box center [1239, 784] width 326 height 34
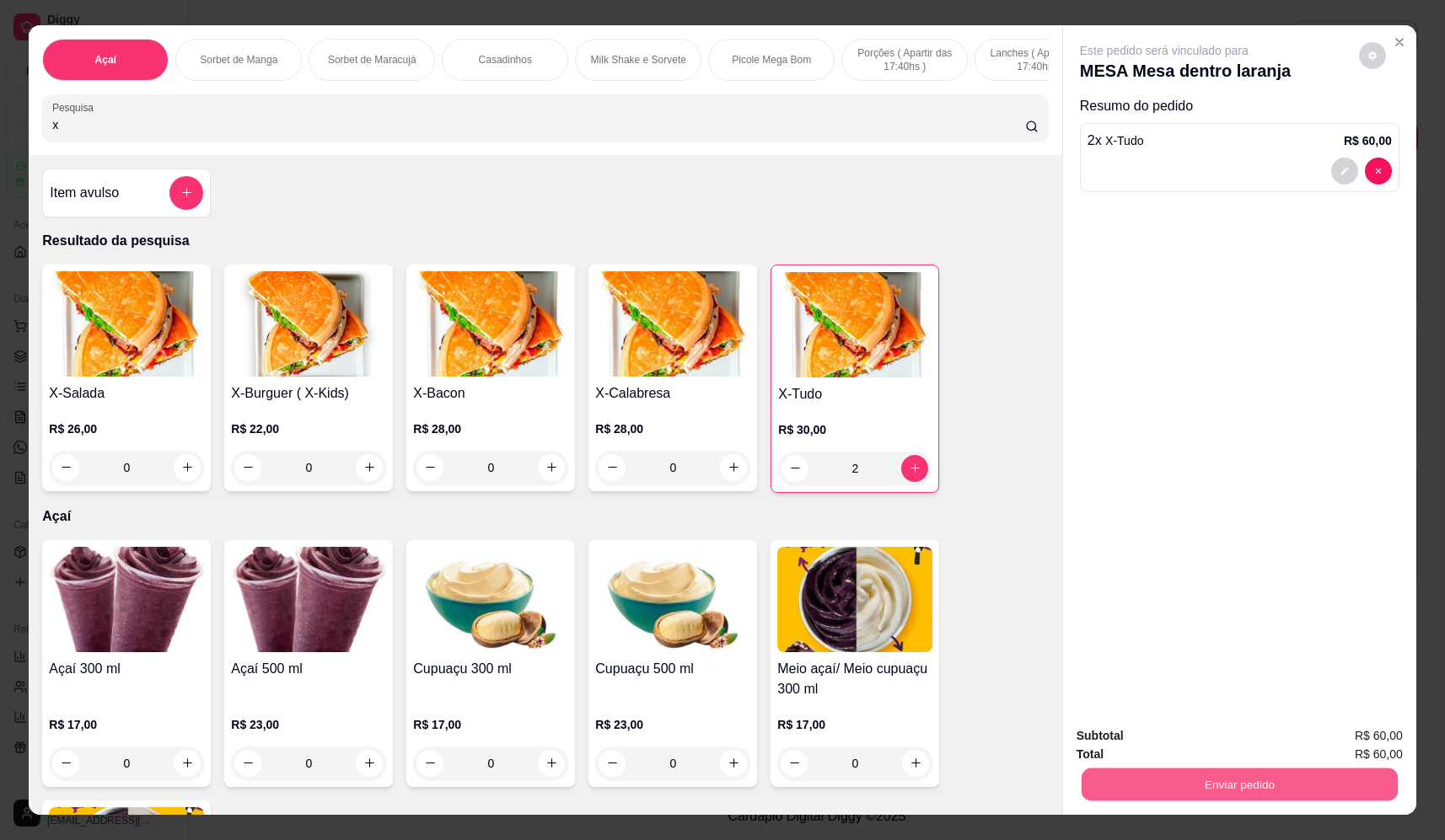
click at [1191, 771] on button "Enviar pedido" at bounding box center [1239, 785] width 316 height 33
click at [1170, 728] on button "Não registrar e enviar pedido" at bounding box center [1184, 742] width 176 height 32
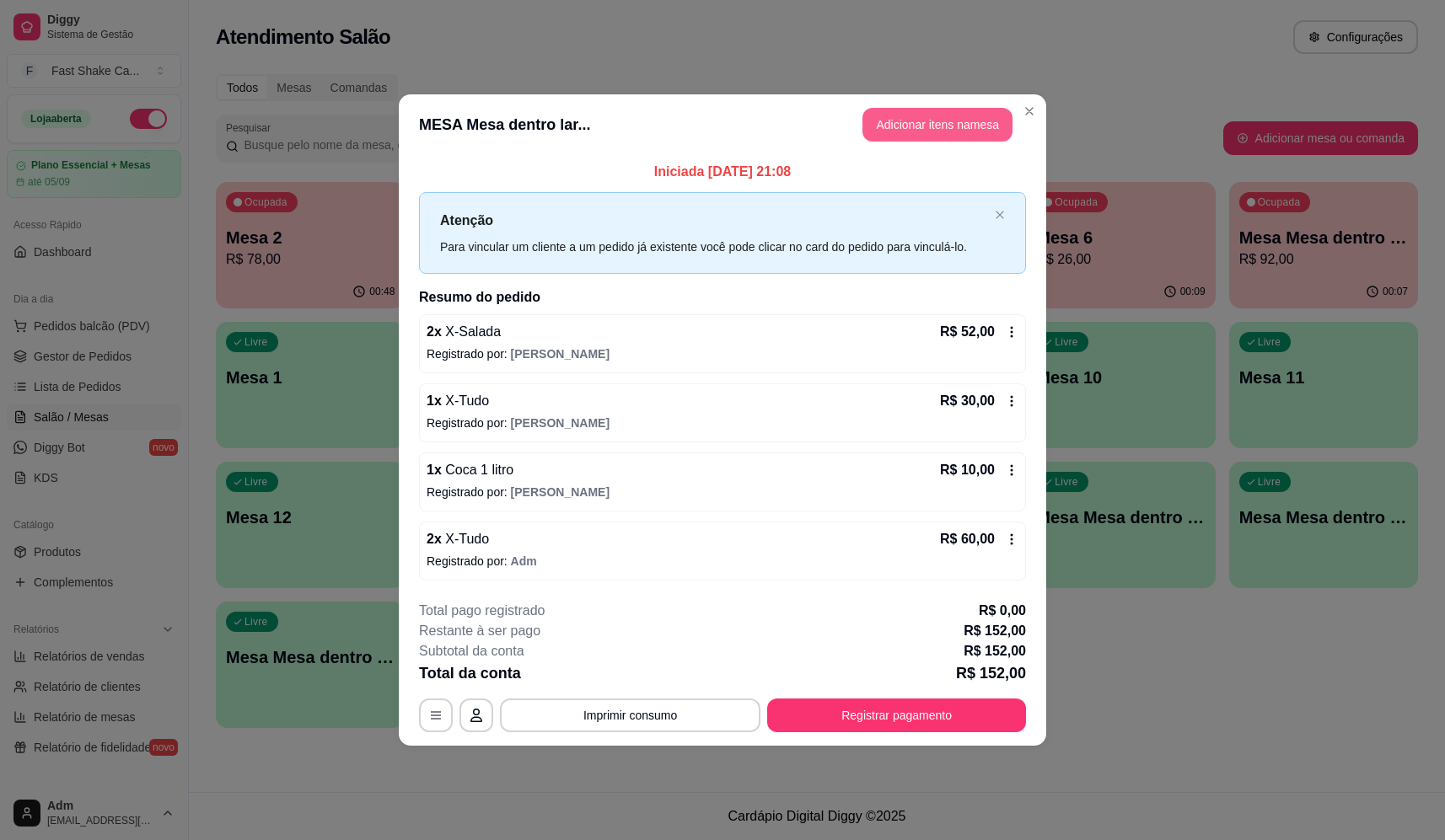
click at [953, 131] on button "Adicionar itens na mesa" at bounding box center [938, 125] width 150 height 34
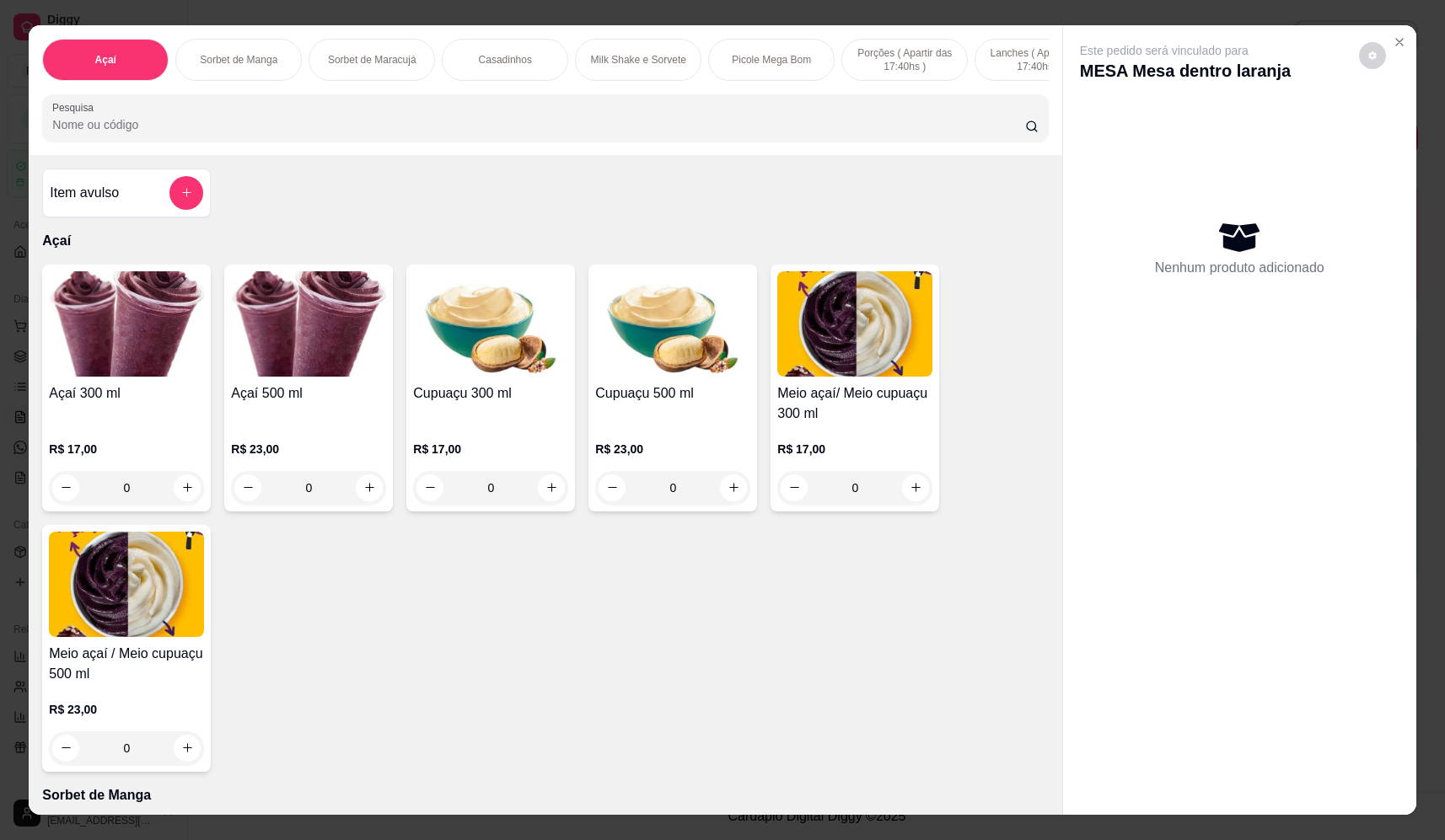
click at [1378, 57] on button "decrease-product-quantity" at bounding box center [1373, 56] width 27 height 27
click at [1387, 132] on span "Automatic updates" at bounding box center [1399, 123] width 34 height 20
click at [1387, 132] on input "Automatic updates" at bounding box center [1386, 128] width 11 height 11
checkbox input "false"
click at [1258, 671] on div "Este pedido será vinculado para MESA Mesa dentro laranja Nenhum produto adicion…" at bounding box center [1239, 407] width 353 height 763
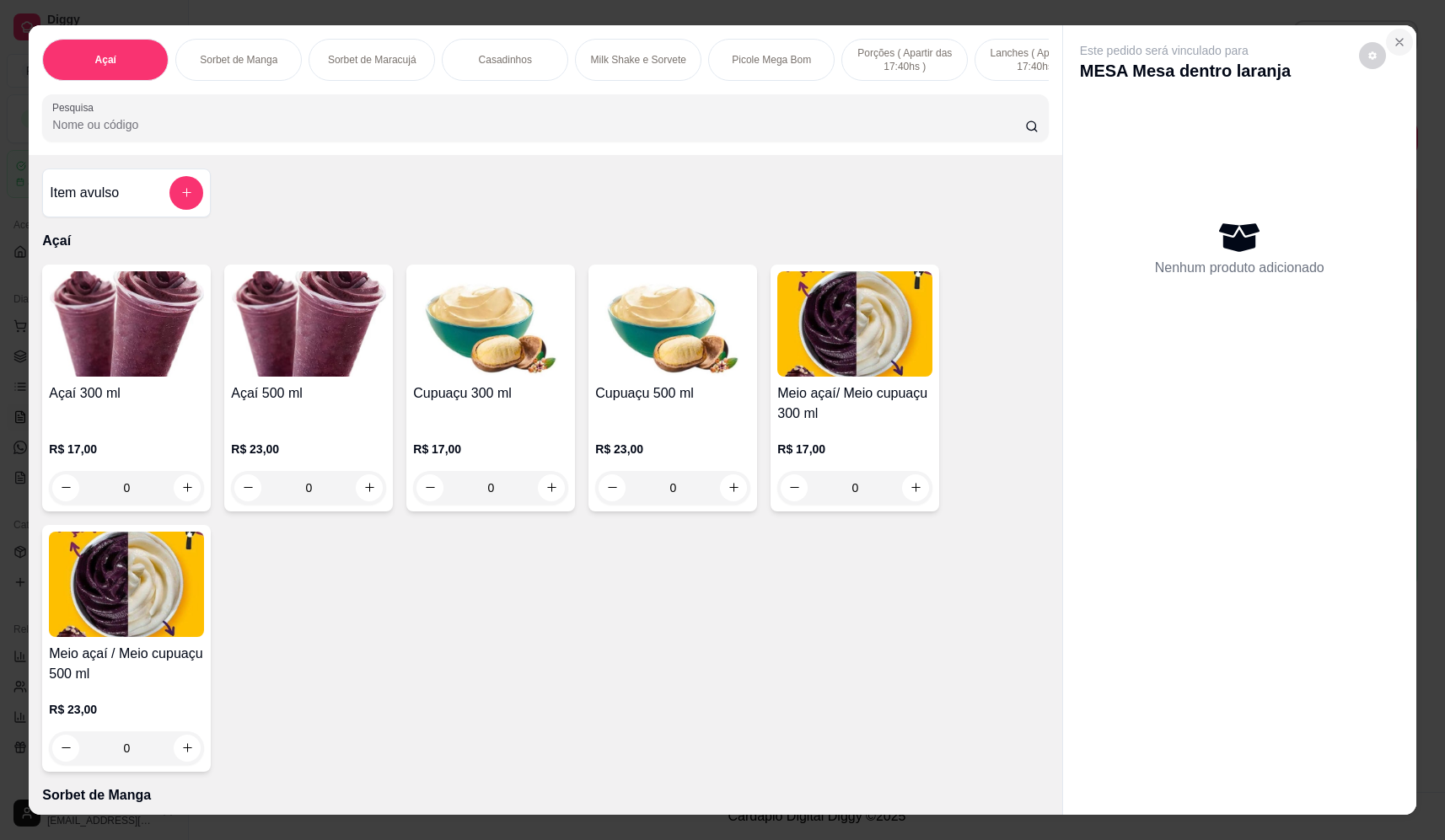
click at [1392, 38] on icon "Close" at bounding box center [1399, 42] width 14 height 14
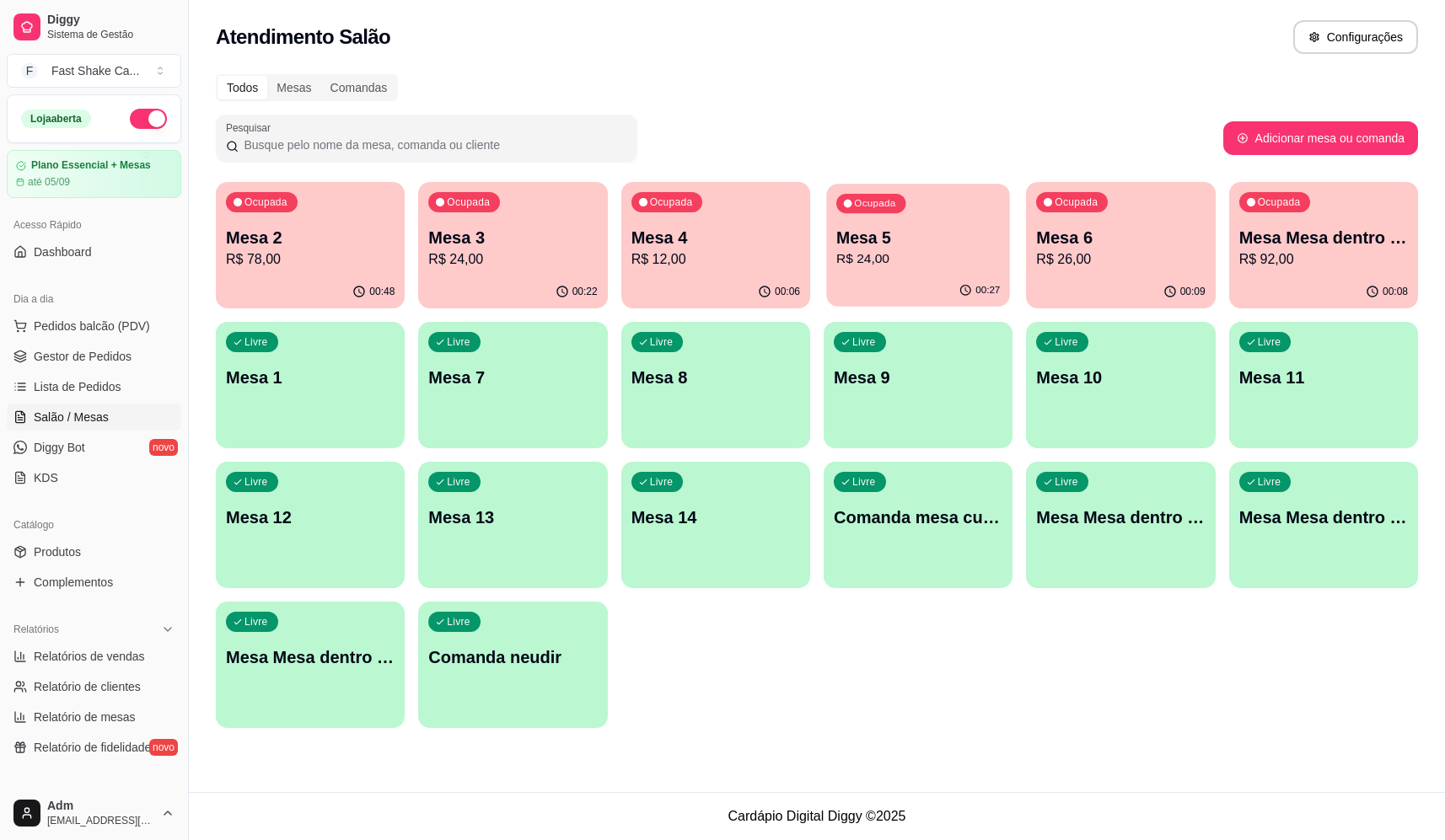
click at [882, 237] on p "Mesa 5" at bounding box center [918, 237] width 164 height 22
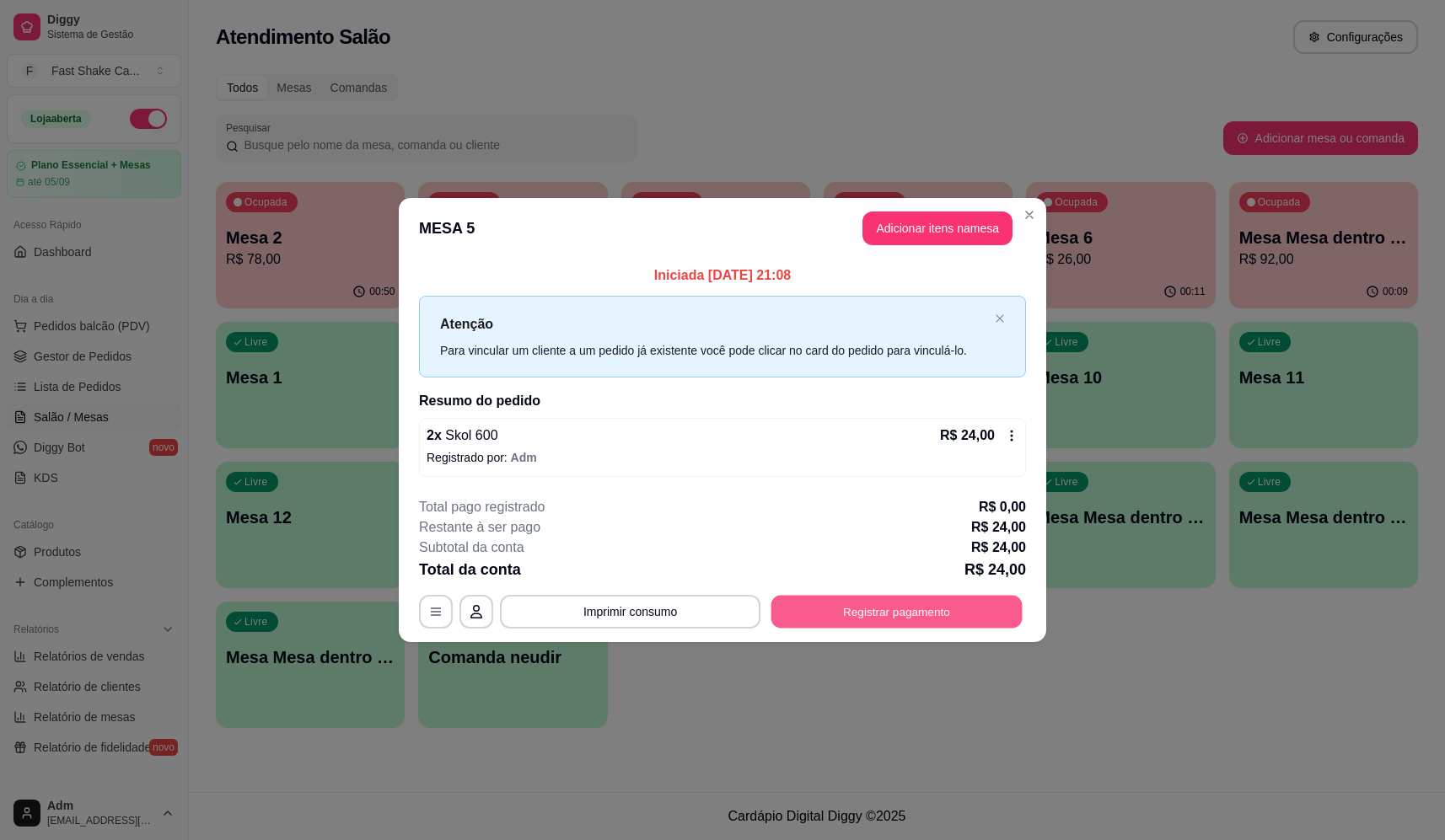
click at [892, 621] on button "Registrar pagamento" at bounding box center [896, 613] width 251 height 33
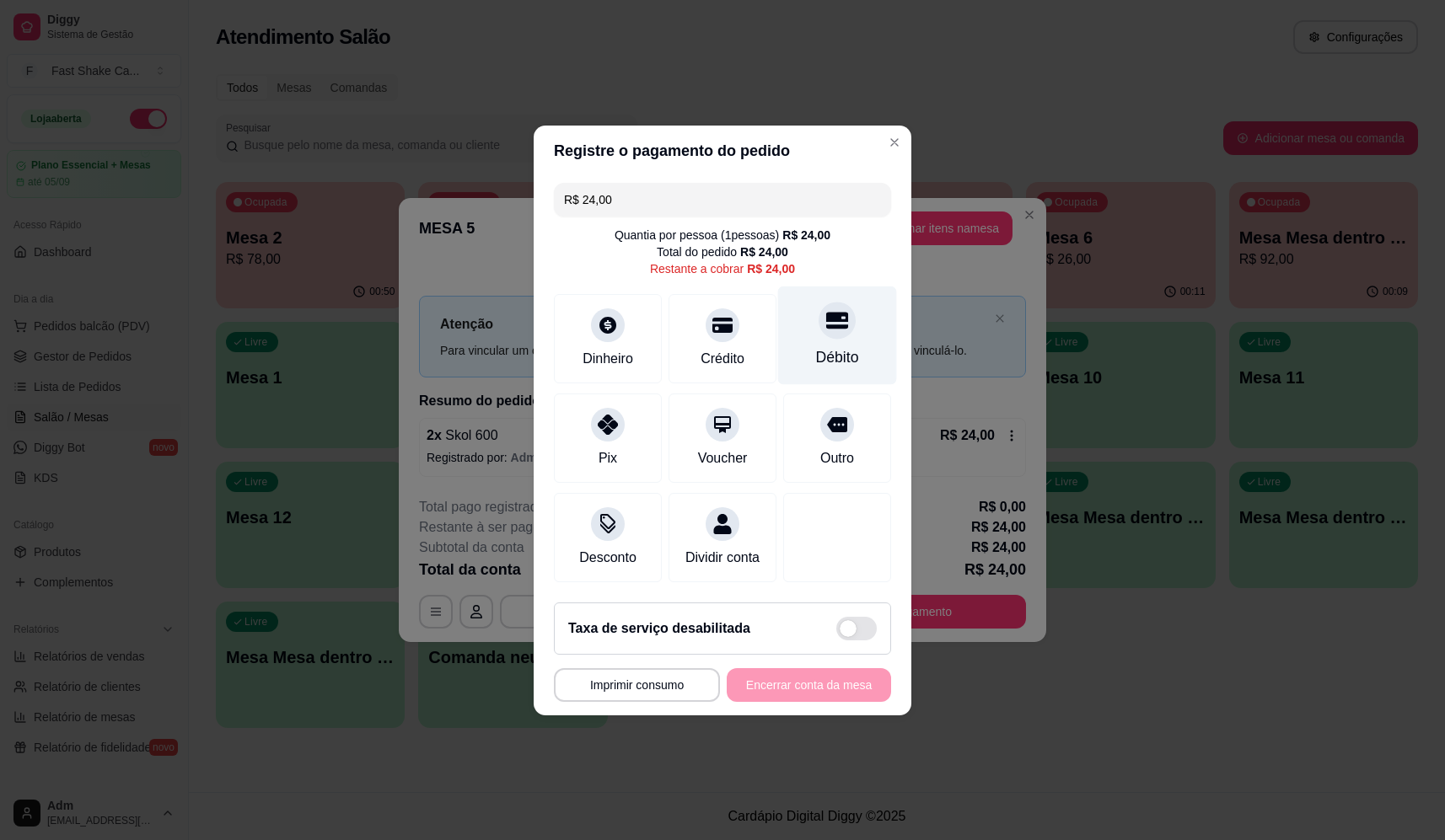
click at [863, 309] on div "Débito" at bounding box center [837, 335] width 119 height 99
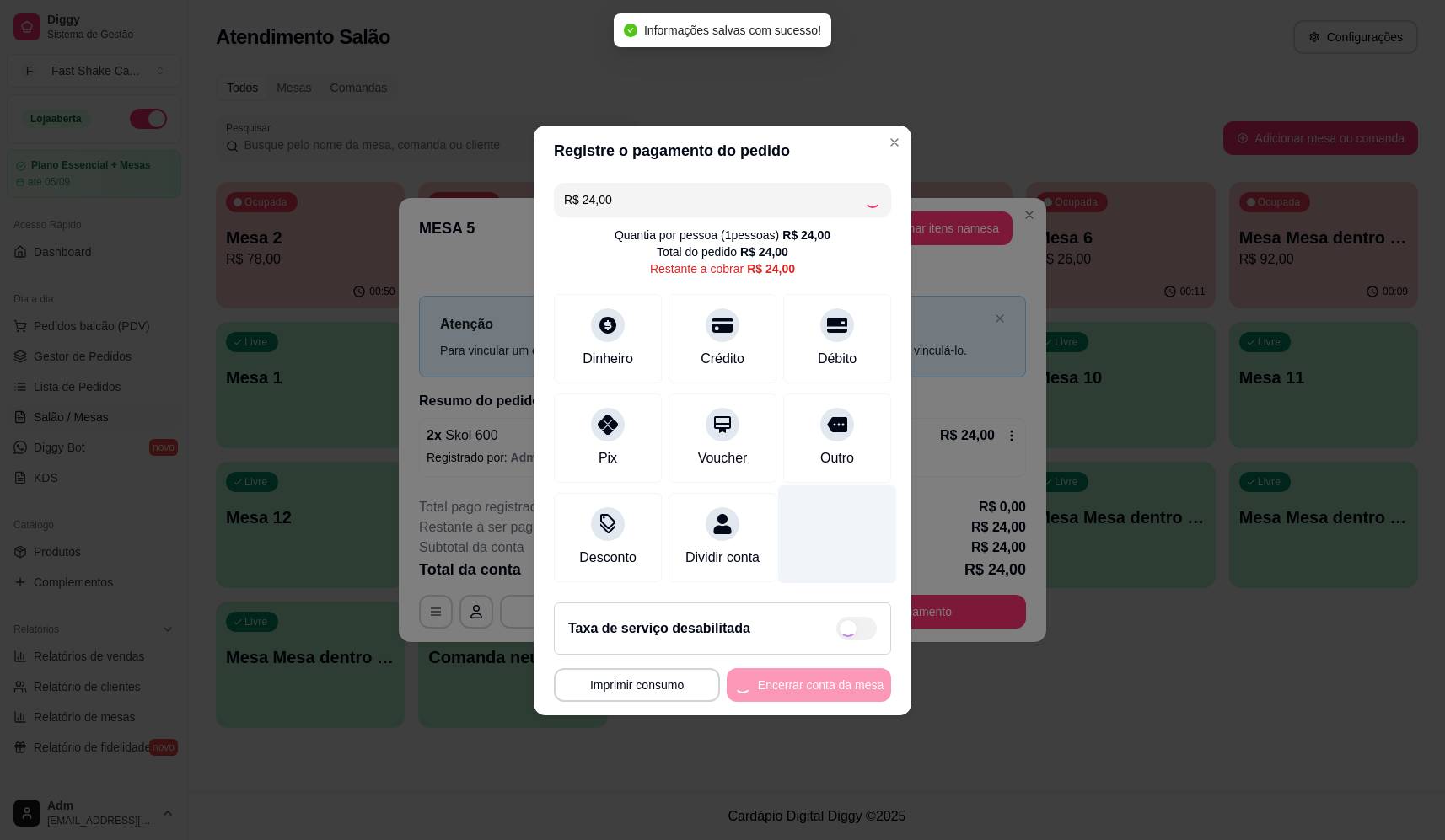
type input "R$ 0,00"
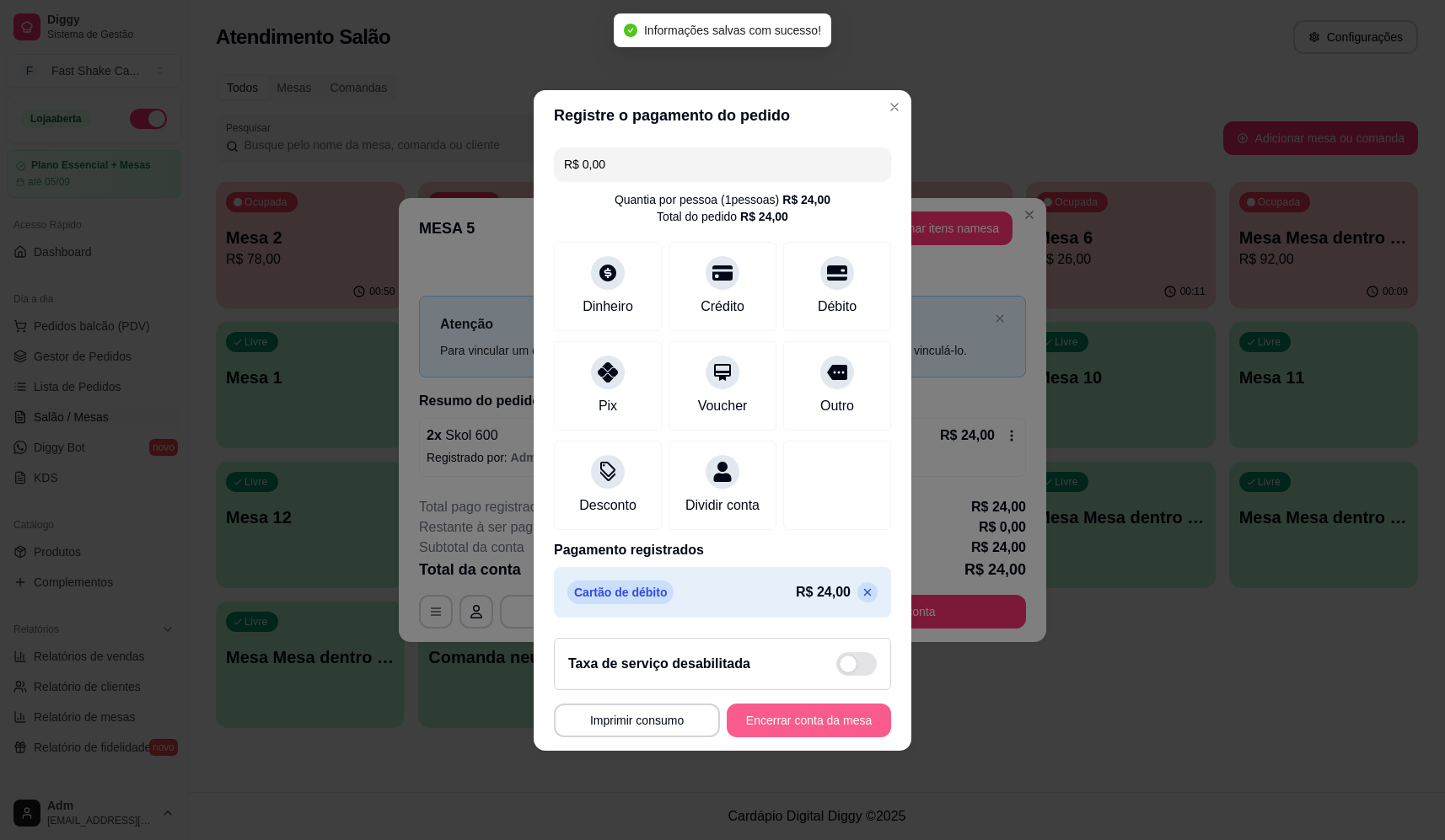
click at [789, 735] on button "Encerrar conta da mesa" at bounding box center [809, 720] width 164 height 34
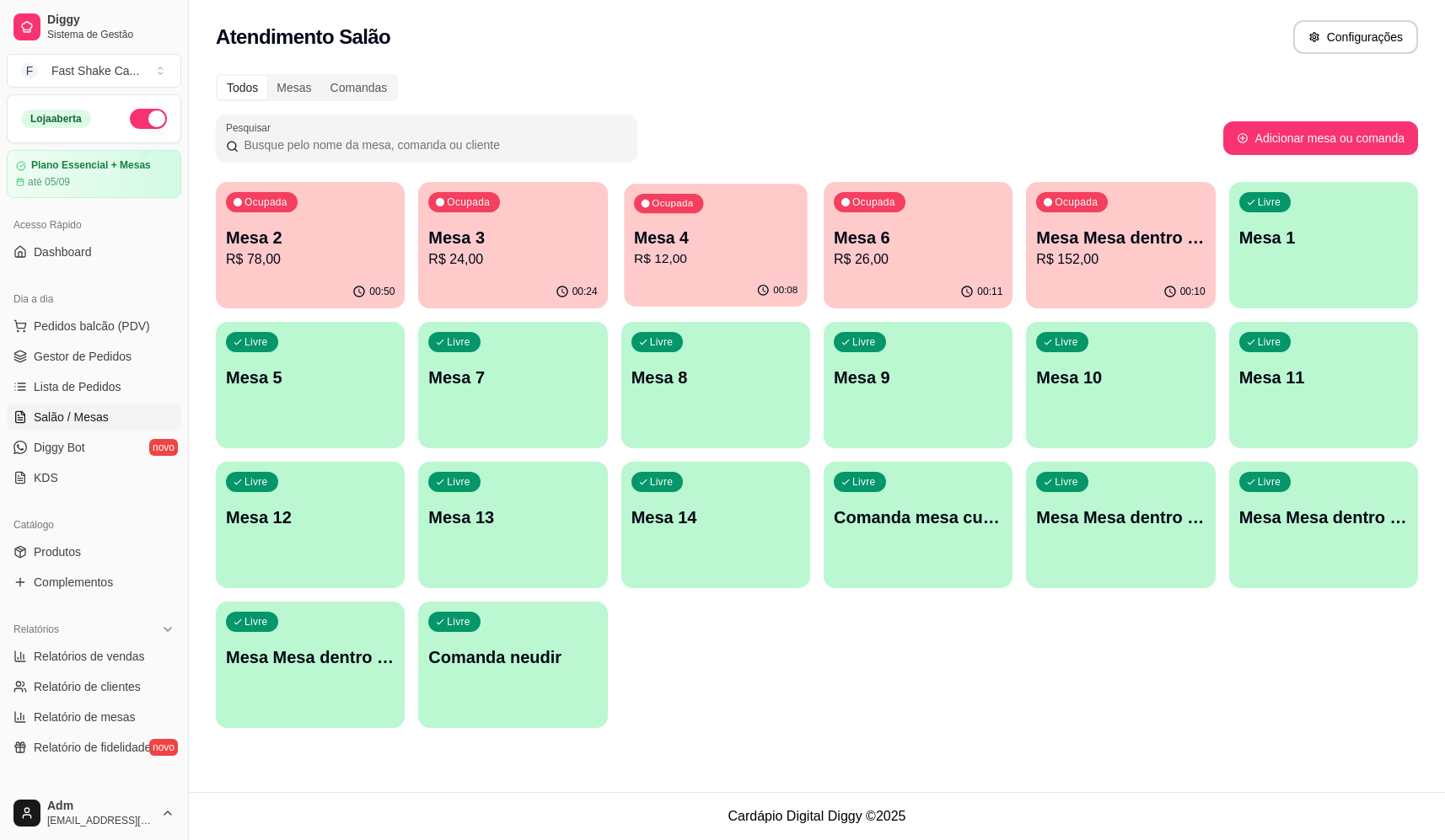
click at [697, 240] on p "Mesa 4" at bounding box center [716, 237] width 164 height 22
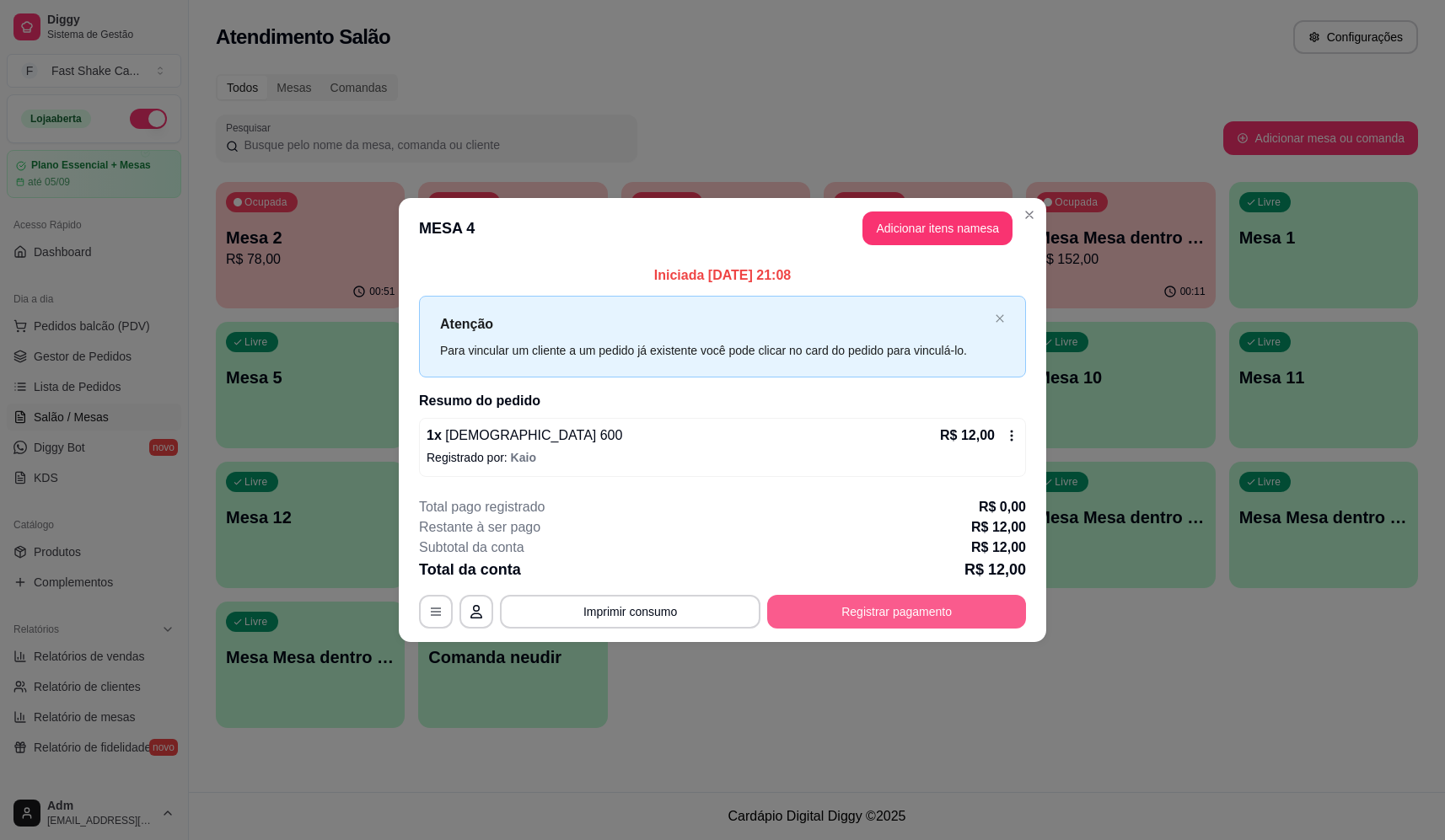
click at [893, 601] on button "Registrar pagamento" at bounding box center [896, 612] width 259 height 34
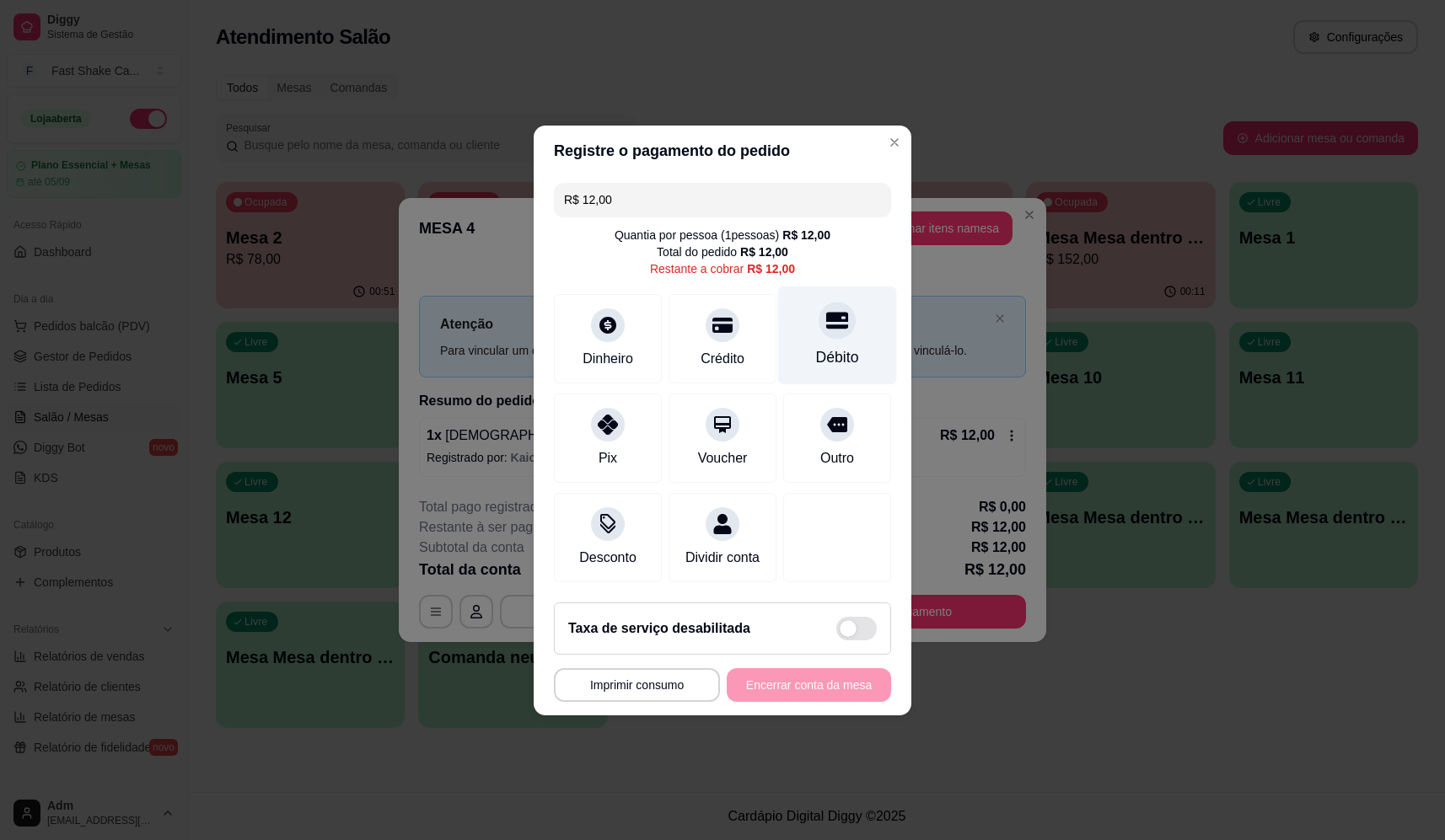
click at [809, 338] on div "Débito" at bounding box center [837, 335] width 119 height 99
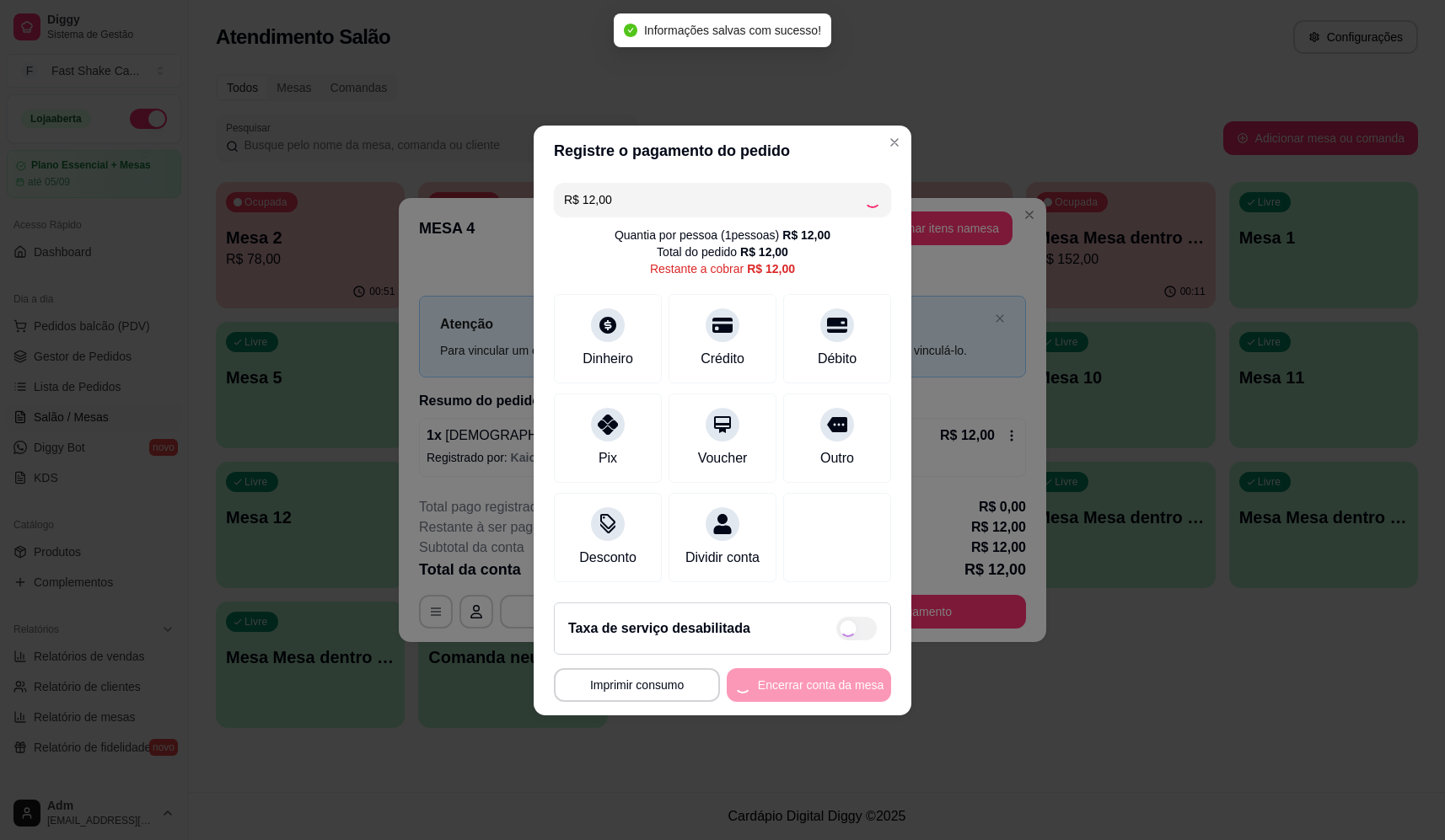
type input "R$ 0,00"
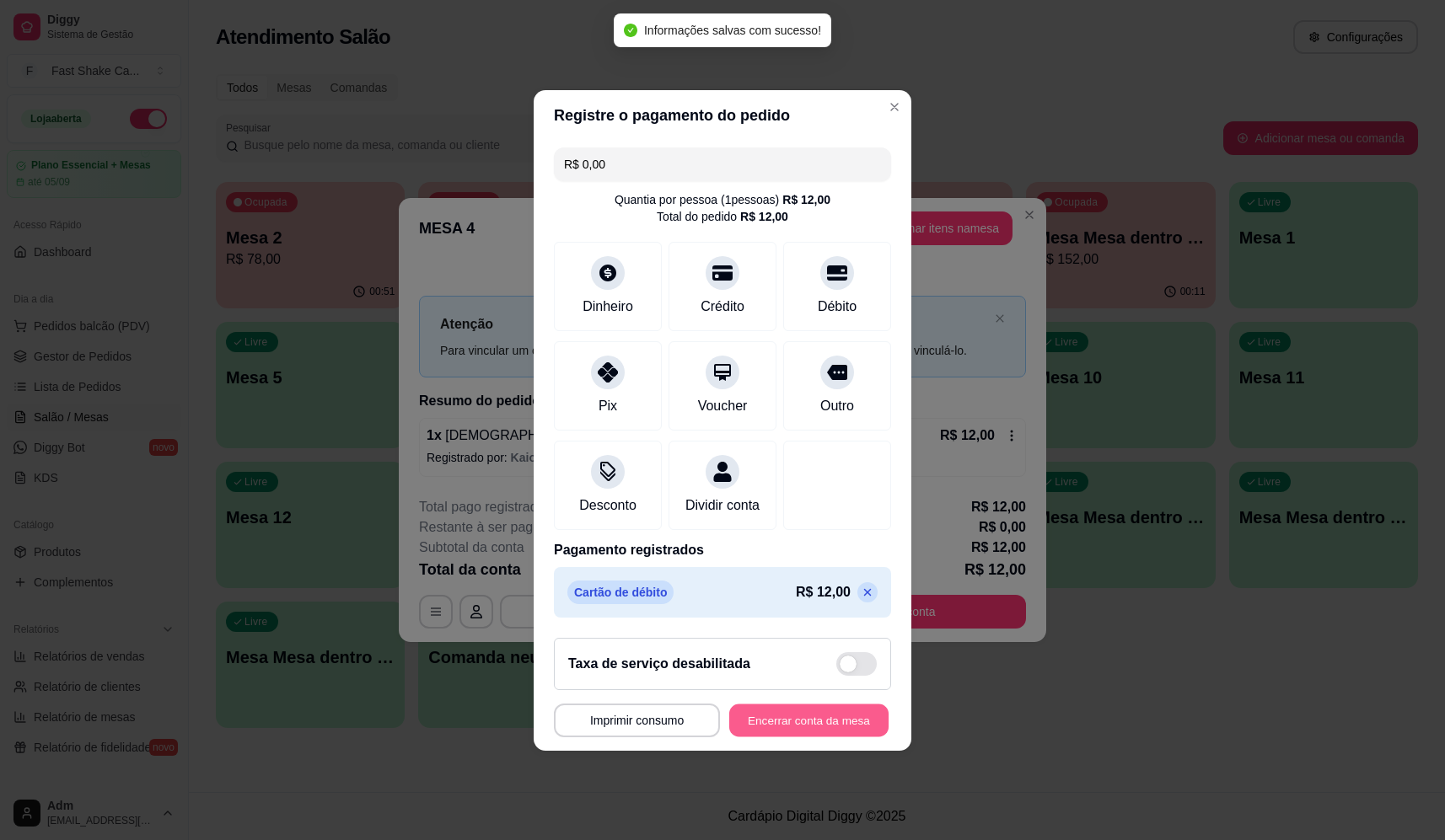
click at [791, 727] on button "Encerrar conta da mesa" at bounding box center [808, 720] width 159 height 33
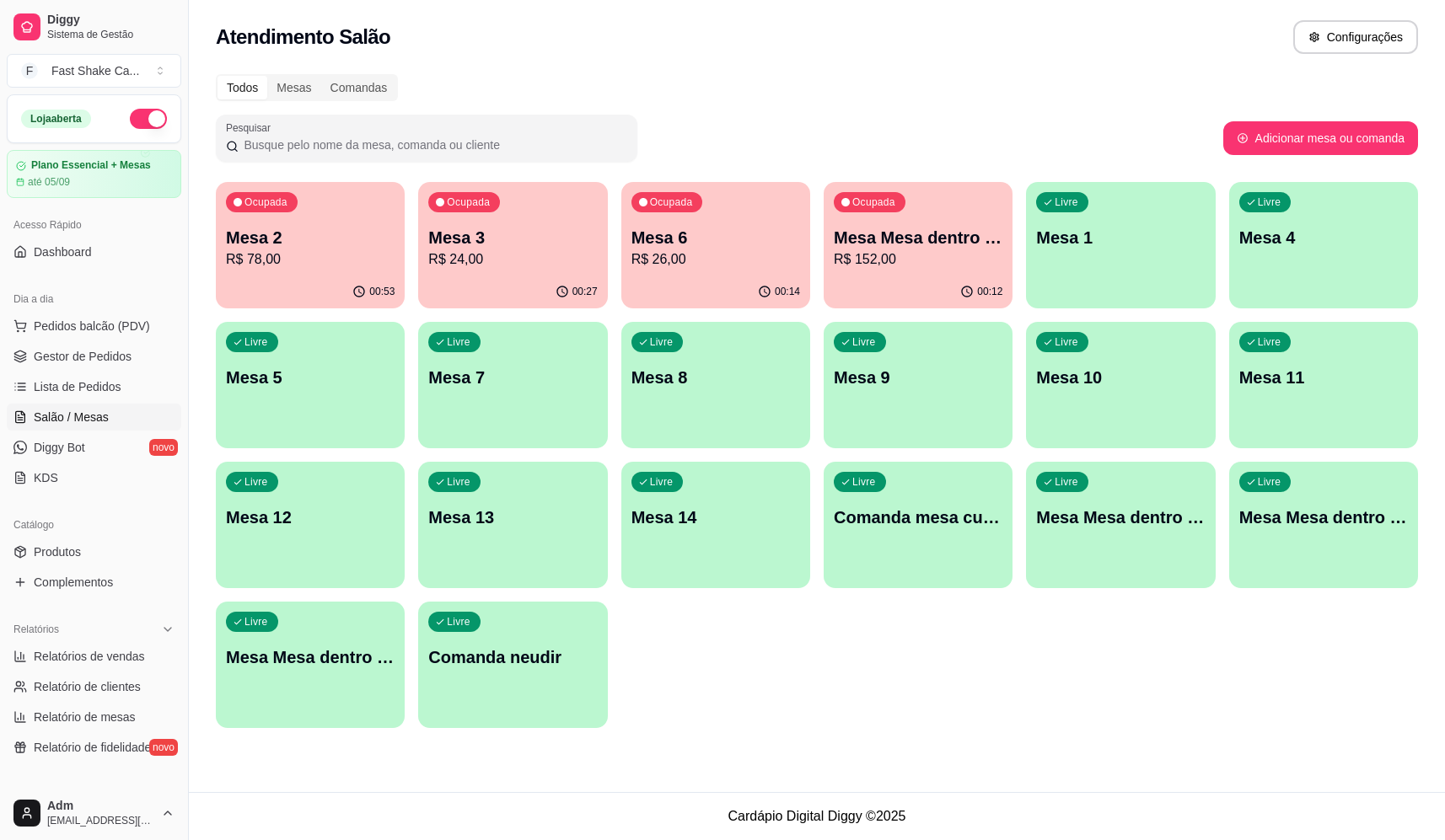
click at [876, 251] on p "R$ 152,00" at bounding box center [917, 260] width 169 height 20
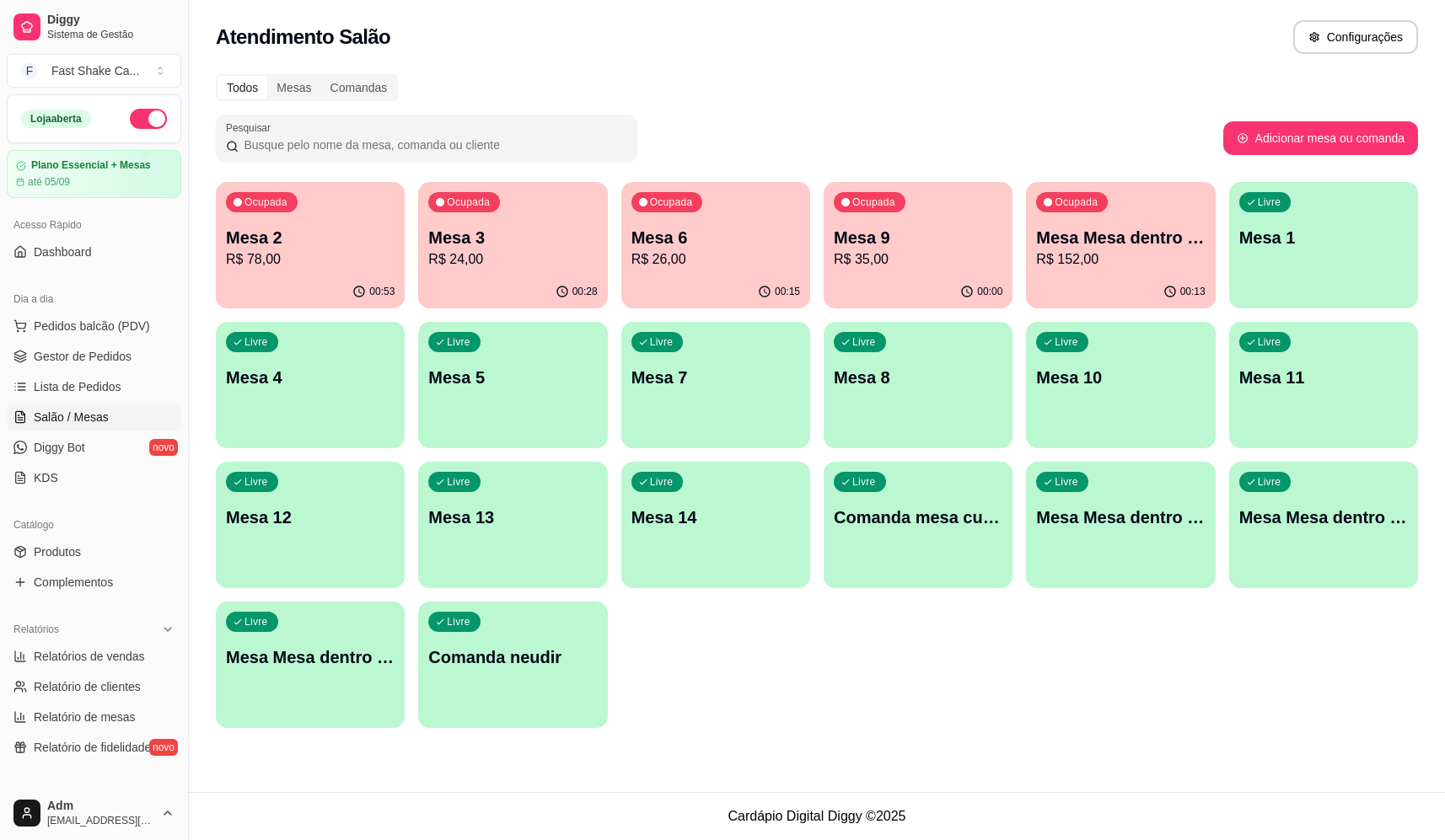
click at [250, 393] on div "Livre Mesa 4" at bounding box center [309, 375] width 188 height 106
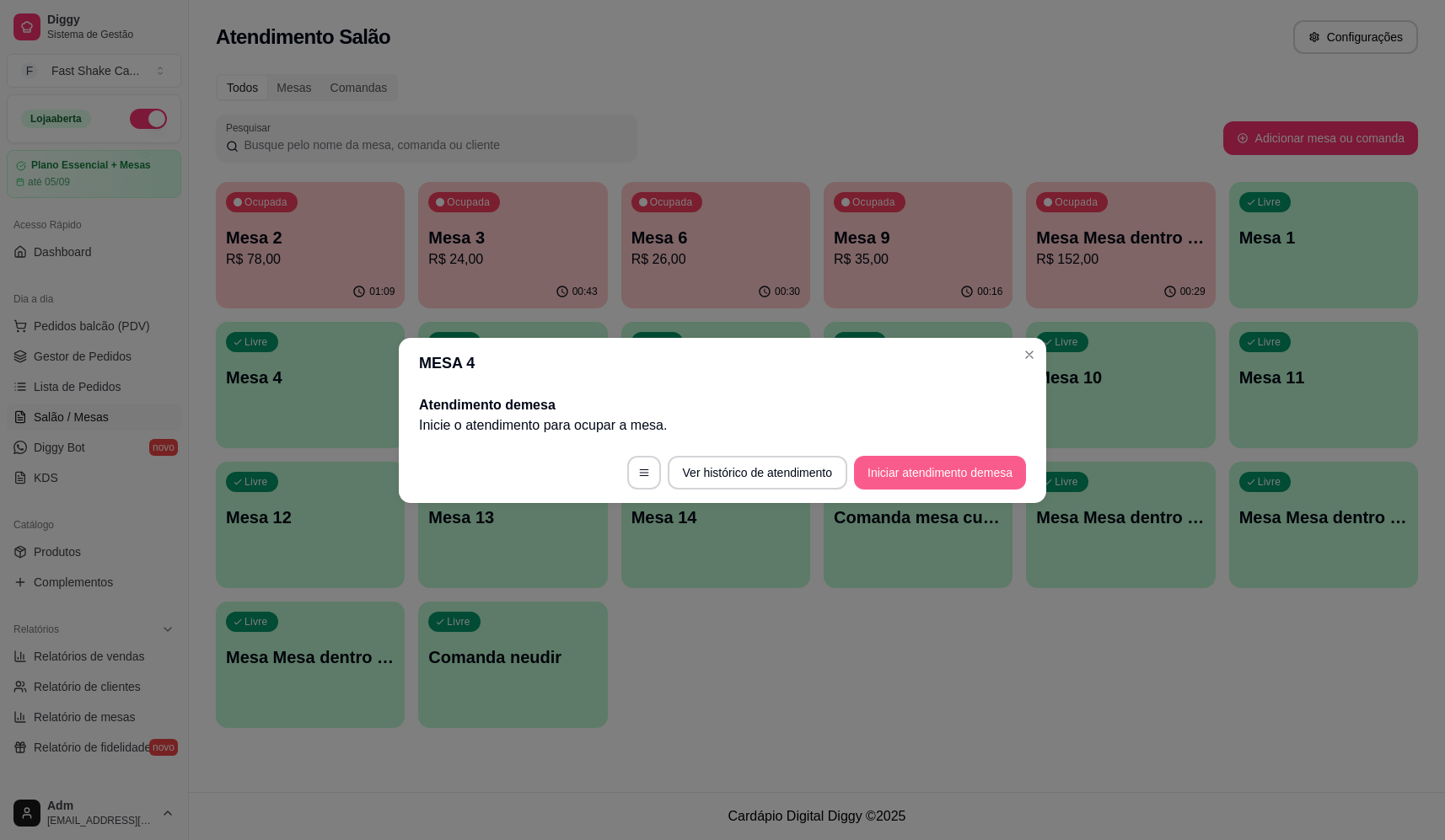
click at [919, 475] on button "Iniciar atendimento de mesa" at bounding box center [940, 472] width 172 height 34
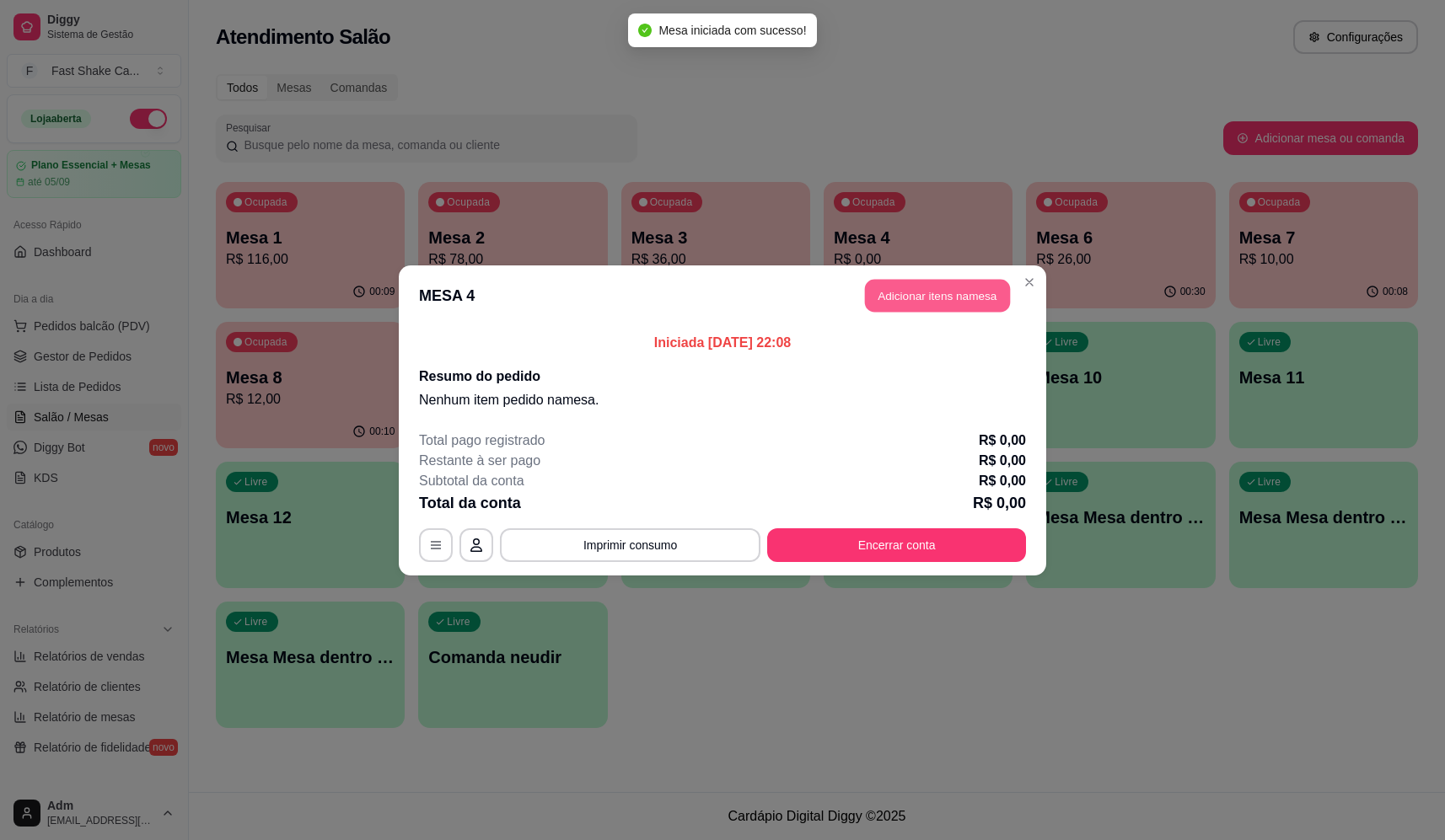
click at [952, 286] on button "Adicionar itens na mesa" at bounding box center [937, 296] width 145 height 33
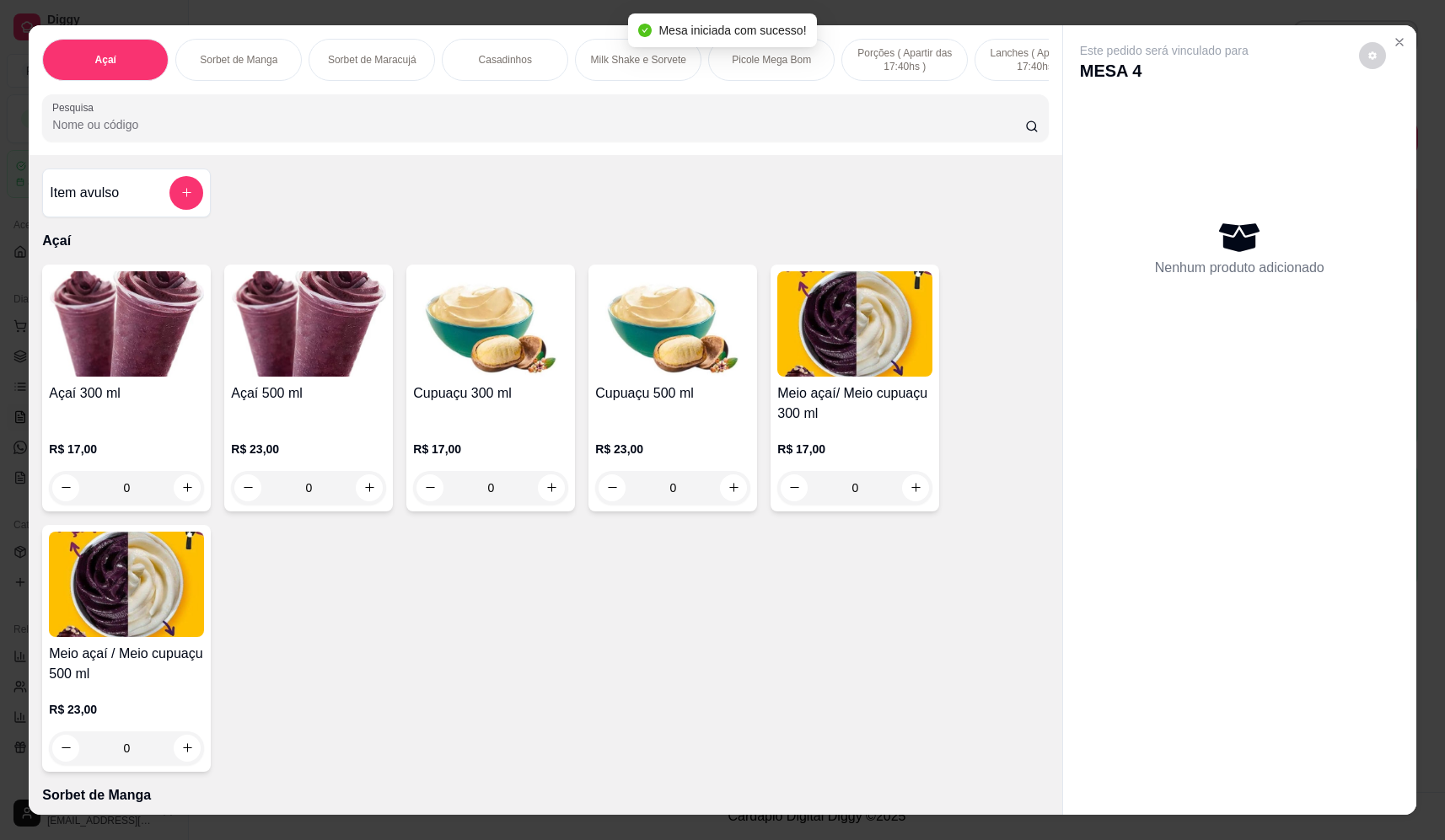
click at [177, 500] on div "0" at bounding box center [126, 488] width 155 height 34
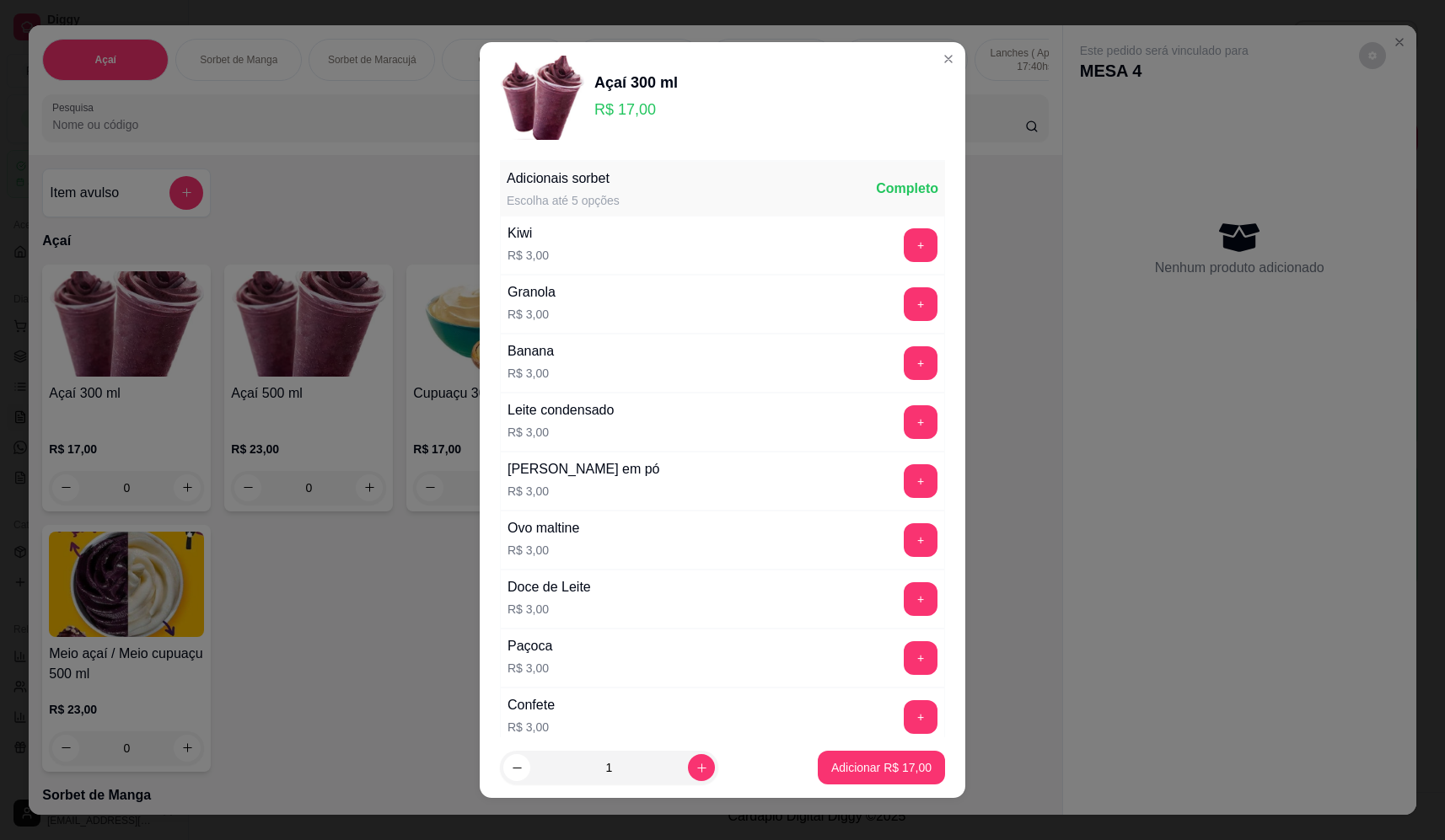
click at [897, 366] on div "+" at bounding box center [920, 363] width 47 height 34
click at [903, 356] on button "+" at bounding box center [920, 363] width 34 height 34
click at [903, 490] on button "+" at bounding box center [920, 481] width 34 height 34
click at [903, 246] on button "+" at bounding box center [920, 245] width 34 height 34
click at [891, 764] on p "Adicionar R$ 26,00" at bounding box center [881, 767] width 100 height 17
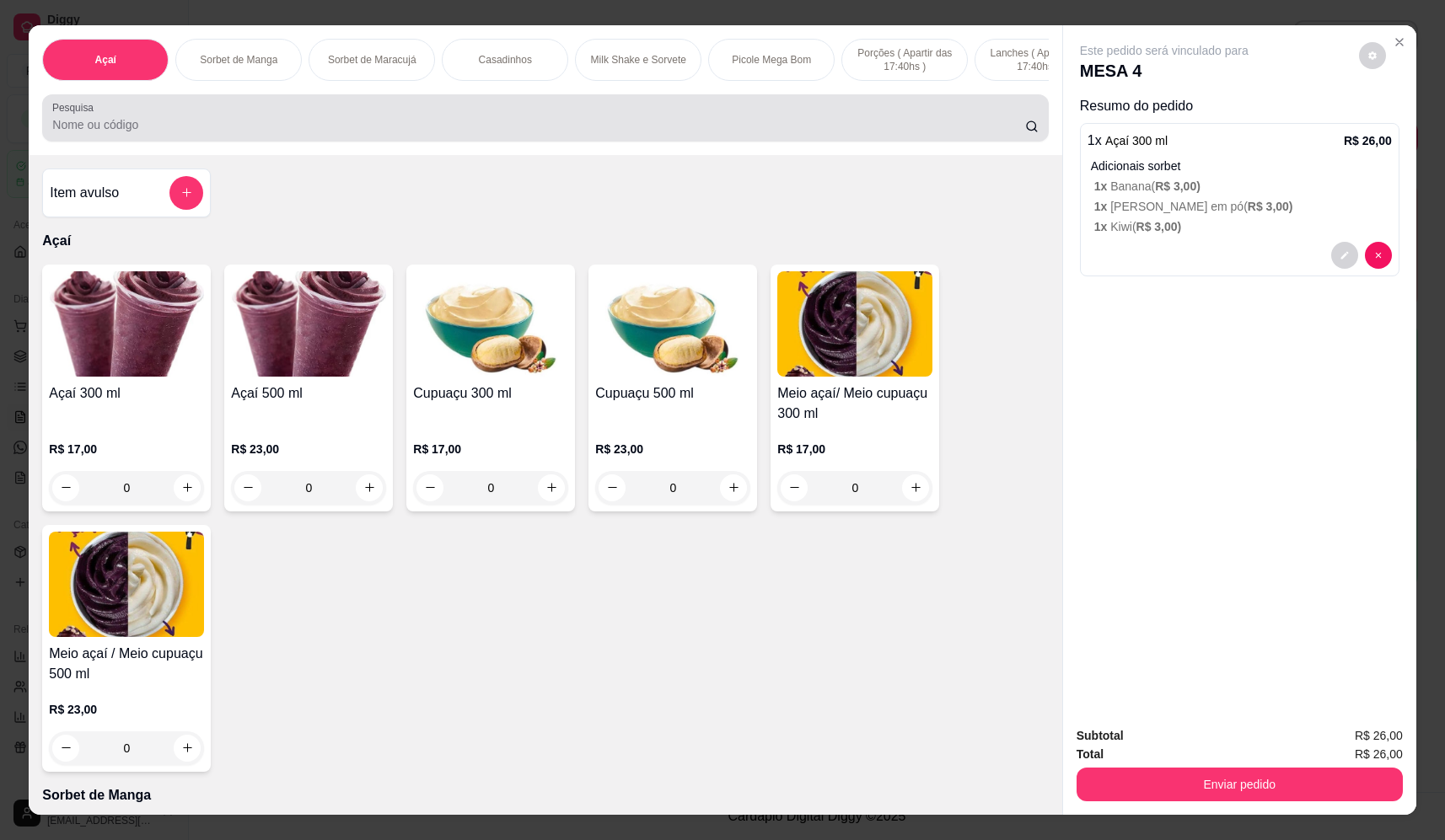
click at [505, 141] on div "Pesquisa" at bounding box center [544, 118] width 1006 height 47
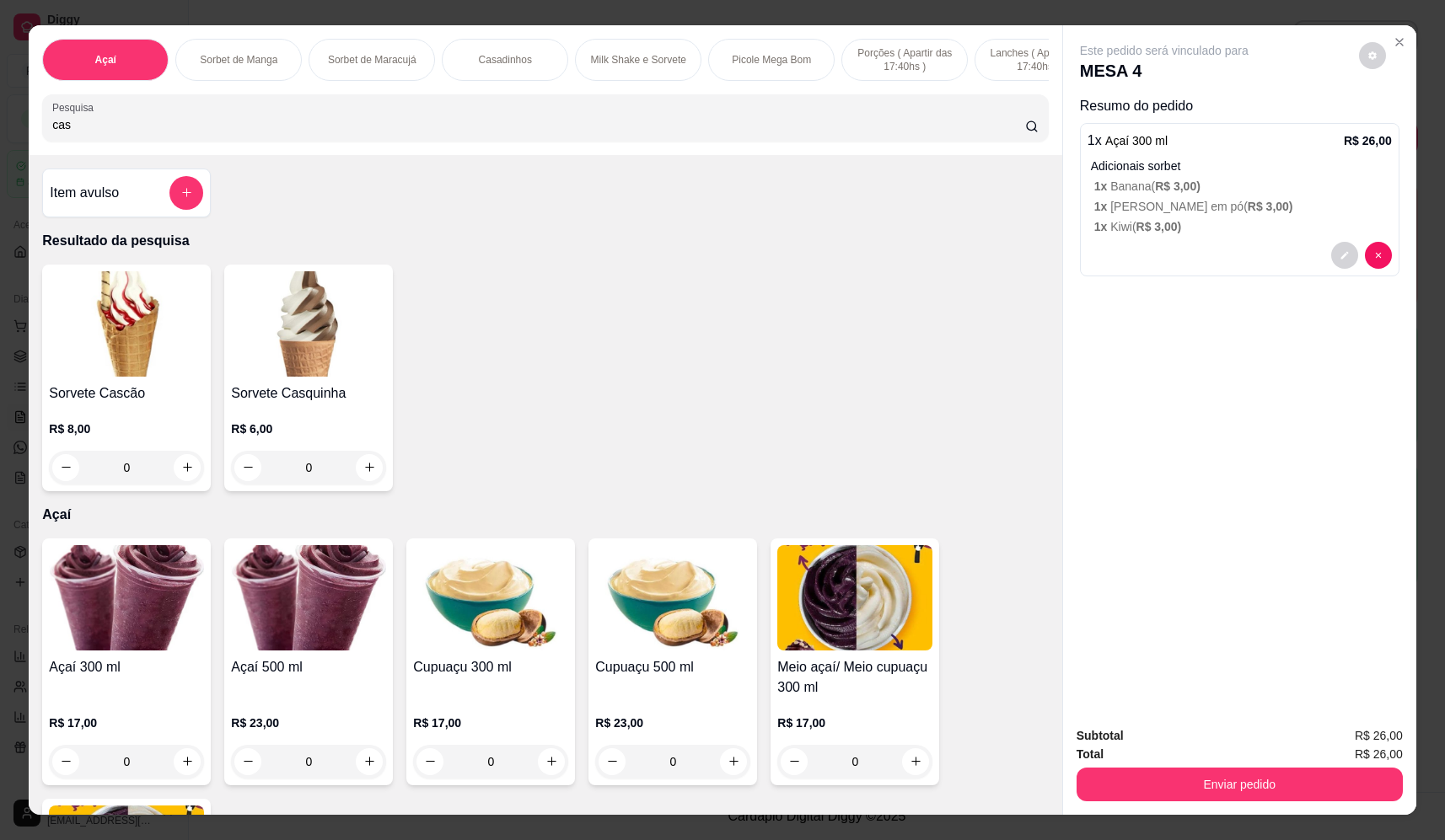
type input "cas"
click at [175, 485] on div "0" at bounding box center [126, 467] width 155 height 34
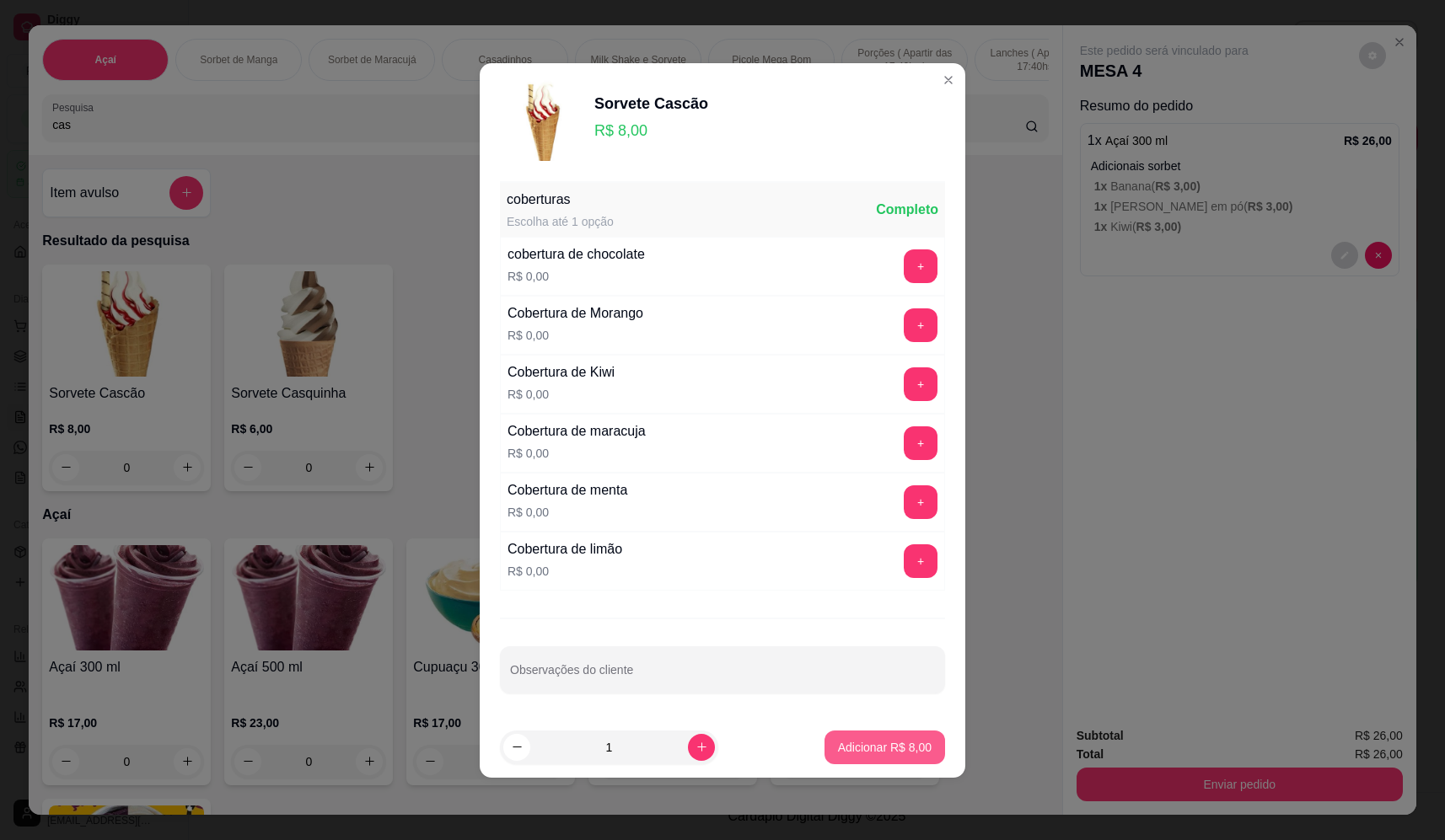
click at [888, 749] on p "Adicionar R$ 8,00" at bounding box center [885, 747] width 94 height 17
type input "1"
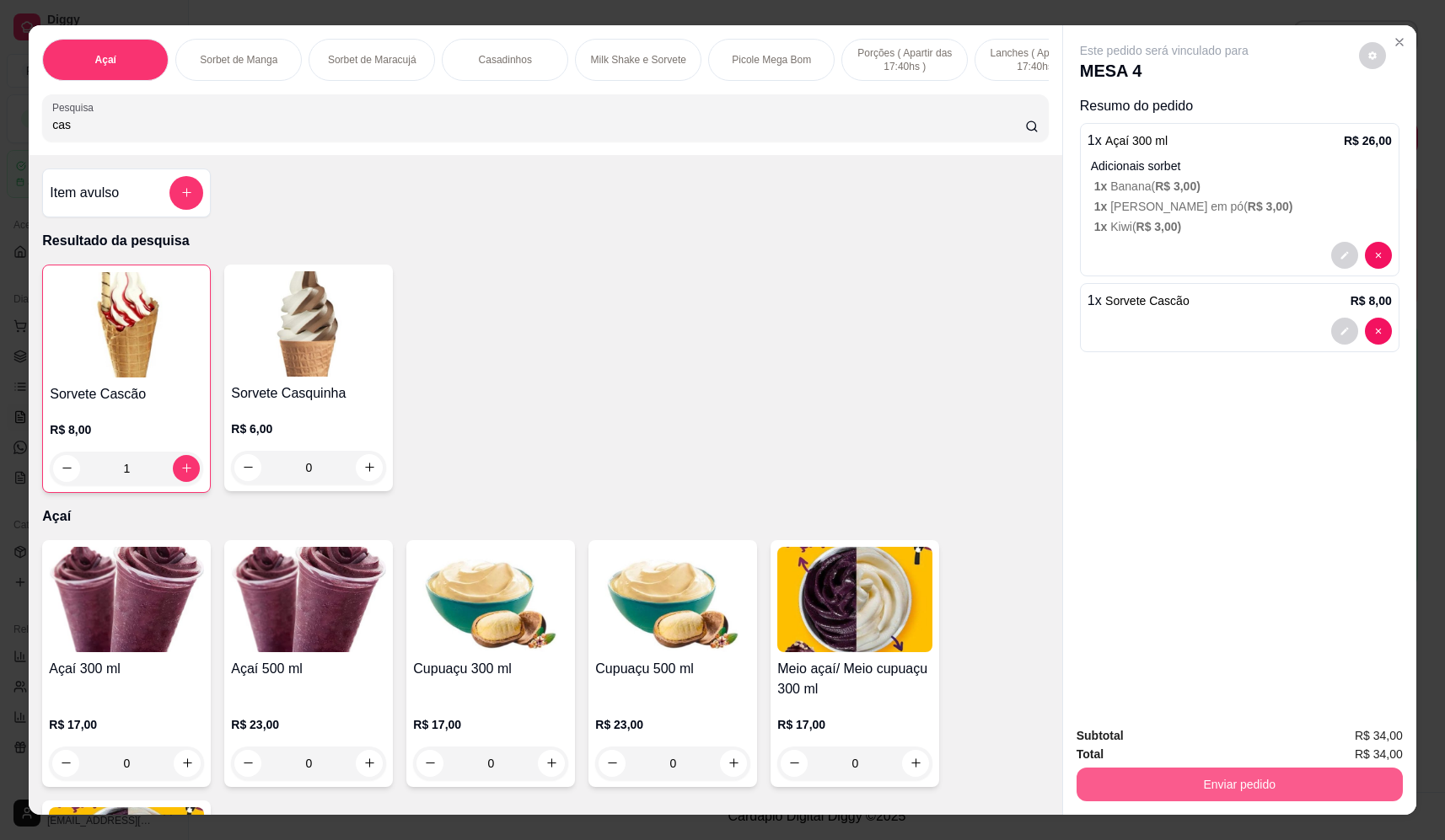
click at [1231, 775] on button "Enviar pedido" at bounding box center [1239, 784] width 326 height 34
click at [1216, 740] on button "Não registrar e enviar pedido" at bounding box center [1184, 742] width 170 height 31
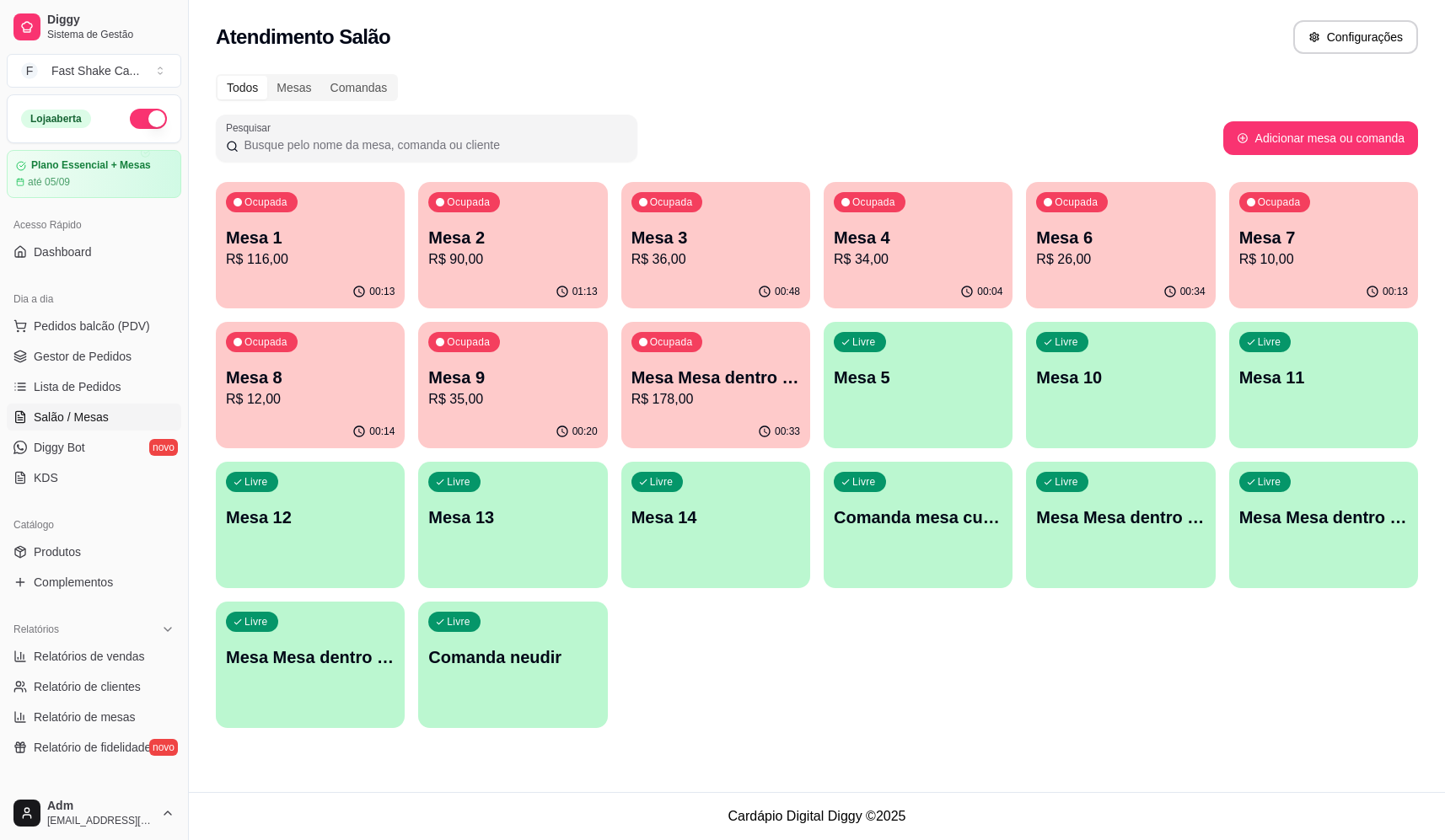
click at [938, 251] on p "R$ 34,00" at bounding box center [917, 260] width 169 height 20
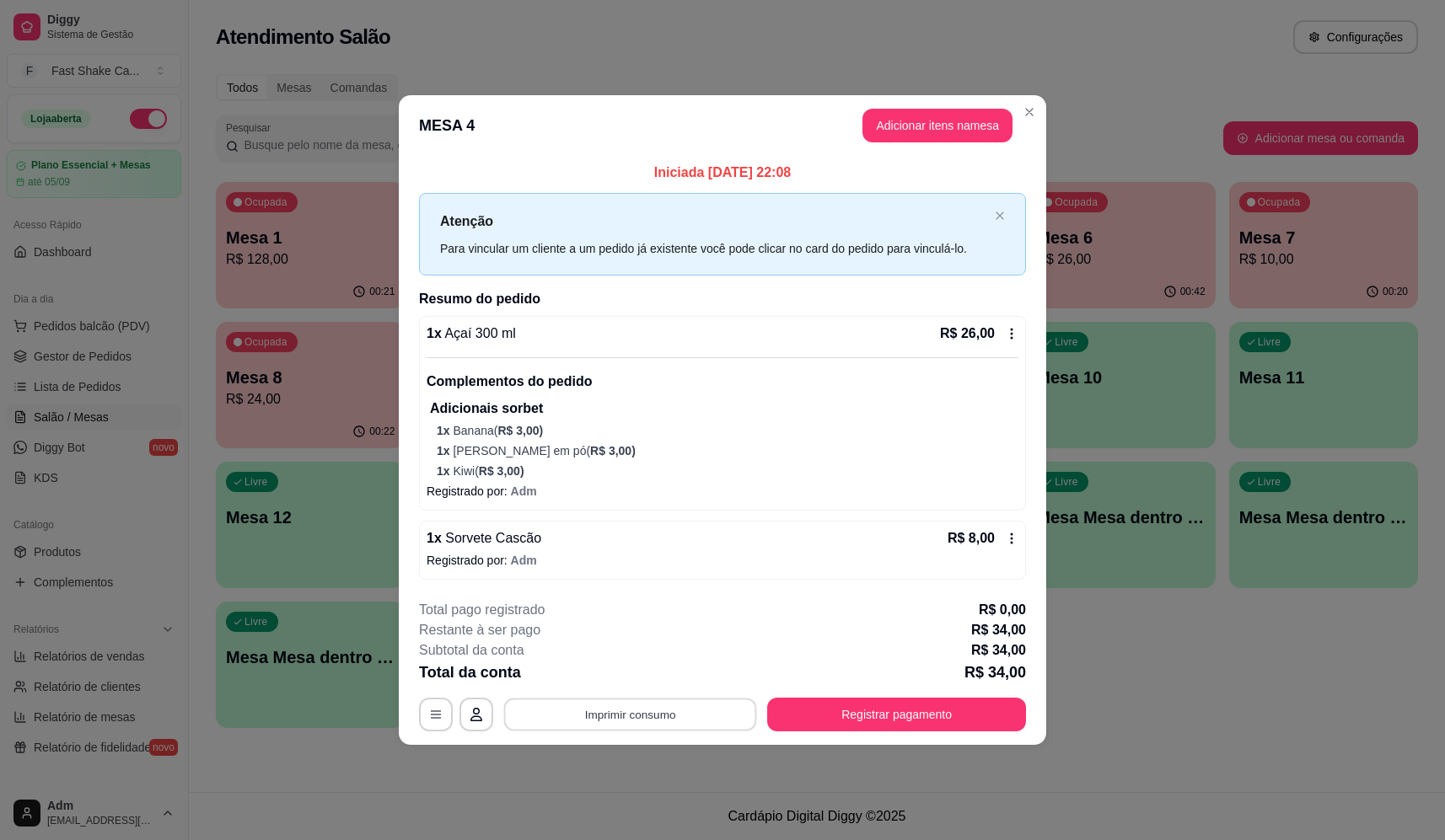
click at [622, 716] on button "Imprimir consumo" at bounding box center [630, 714] width 253 height 33
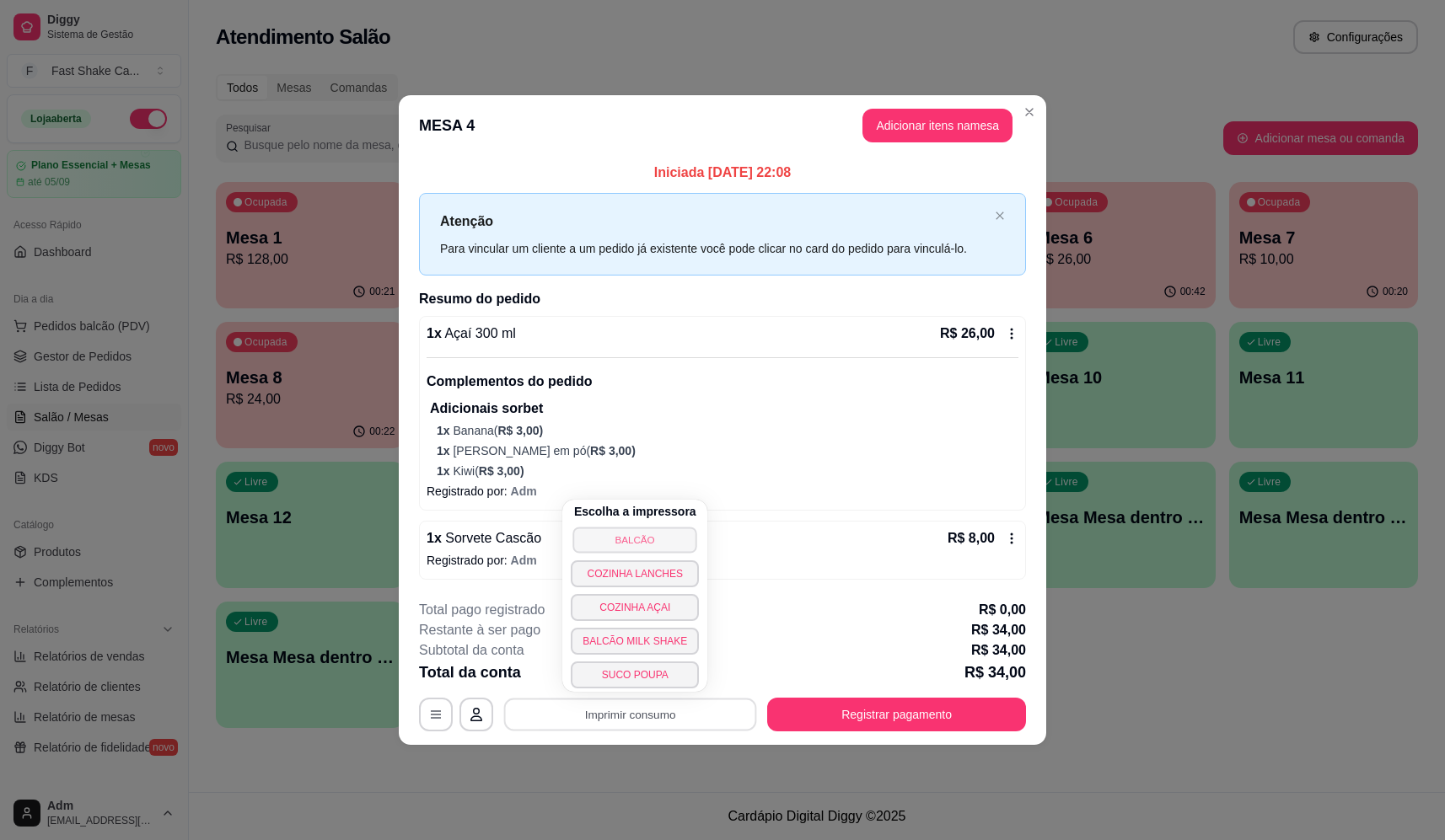
click at [646, 535] on button "BALCÃO" at bounding box center [634, 540] width 124 height 26
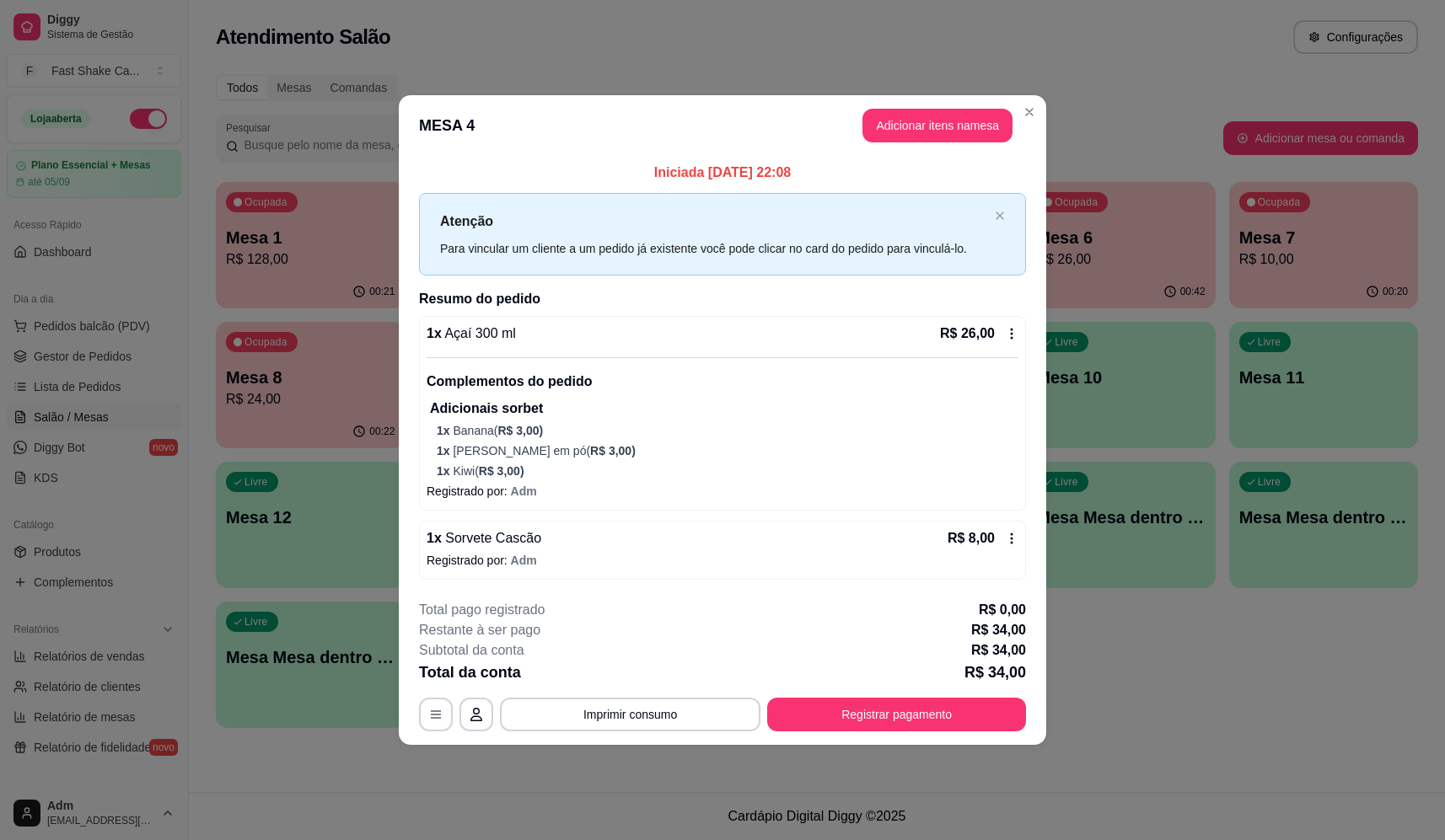
click at [929, 731] on button "Registrar pagamento" at bounding box center [896, 714] width 259 height 34
click at [907, 719] on button "Registrar pagamento" at bounding box center [896, 714] width 251 height 33
click at [845, 327] on div "Débito" at bounding box center [837, 335] width 119 height 99
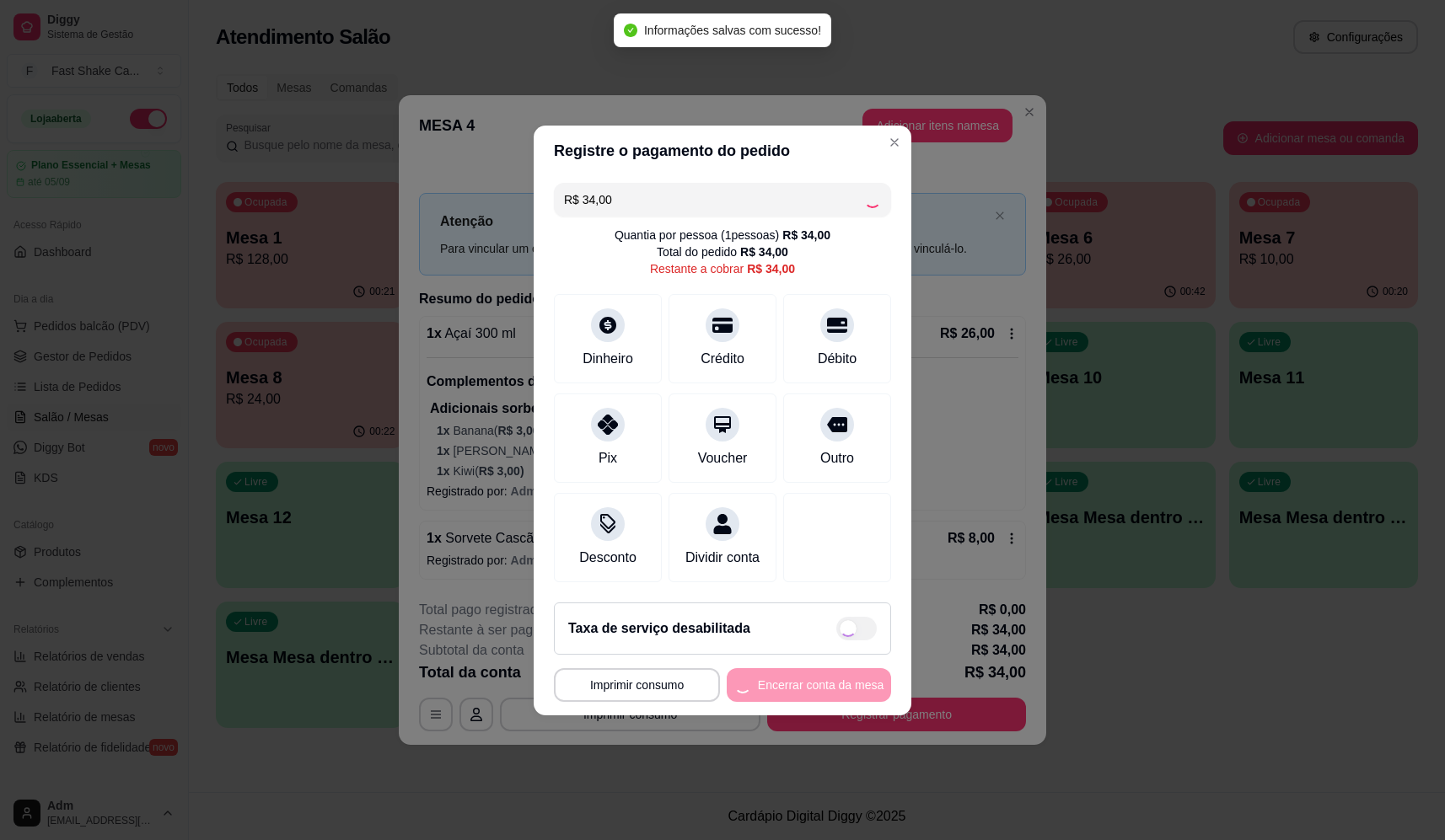
type input "R$ 0,00"
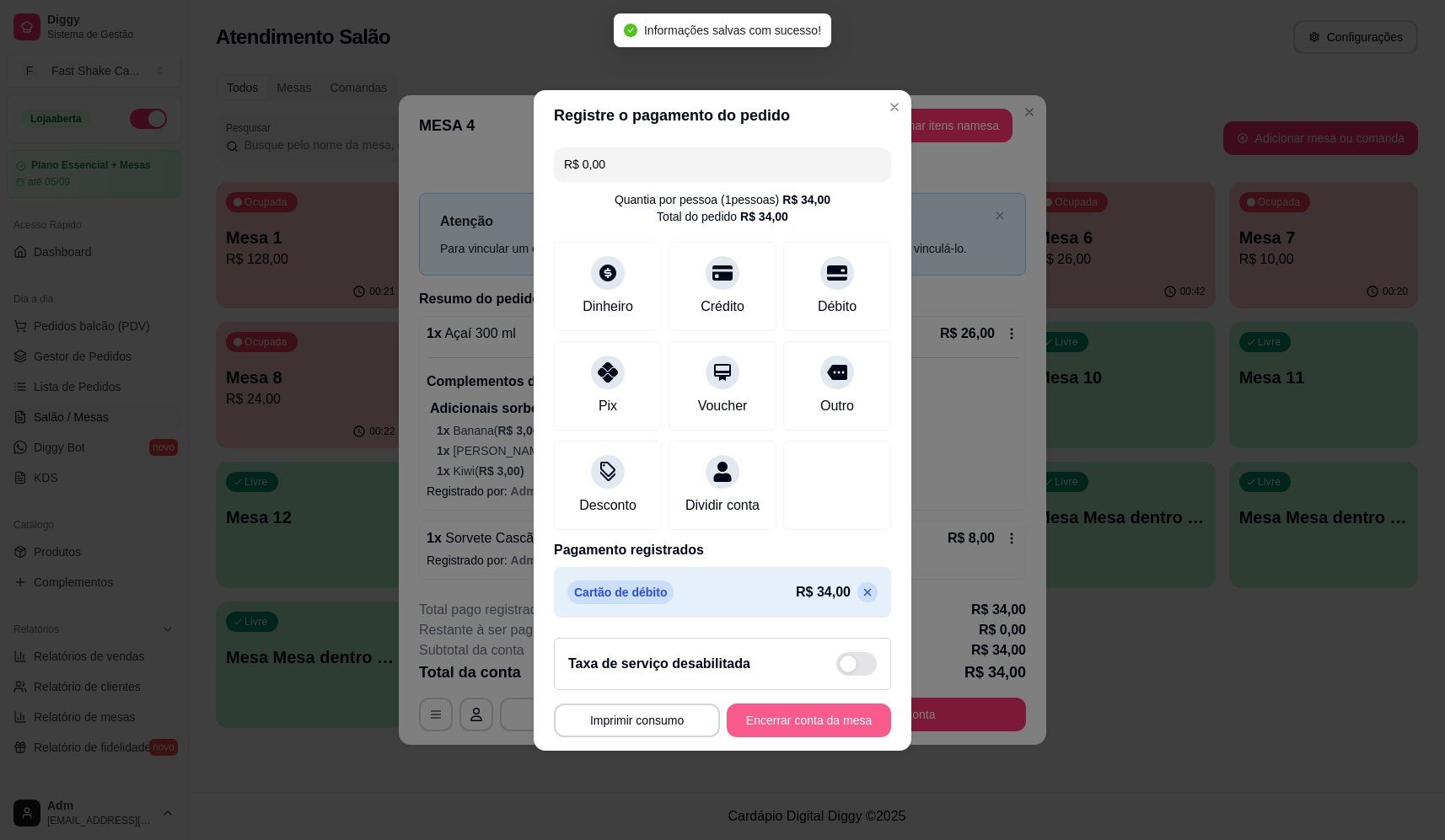
click at [842, 733] on button "Encerrar conta da mesa" at bounding box center [809, 720] width 164 height 34
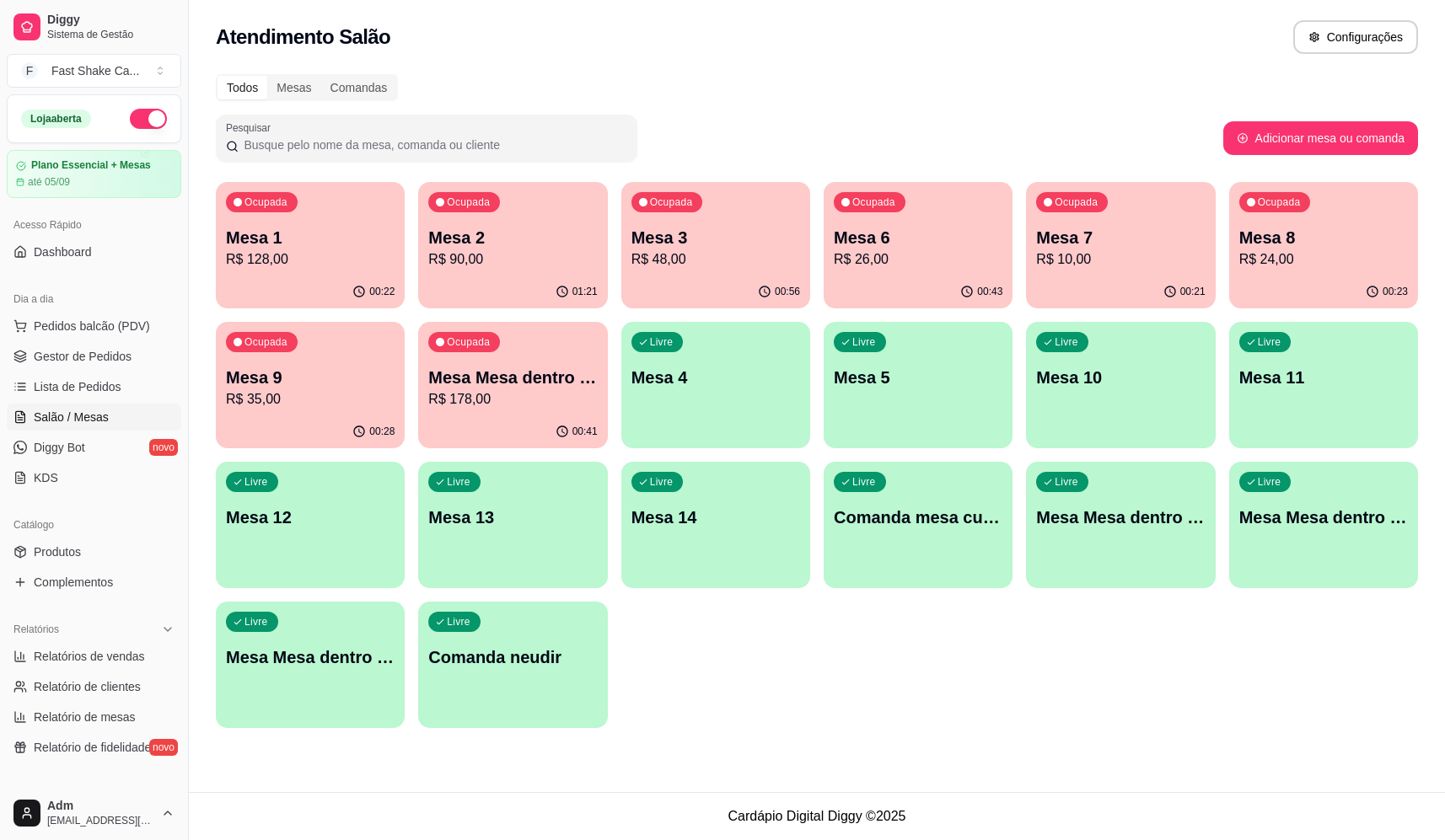
click at [334, 380] on p "Mesa 9" at bounding box center [310, 378] width 169 height 23
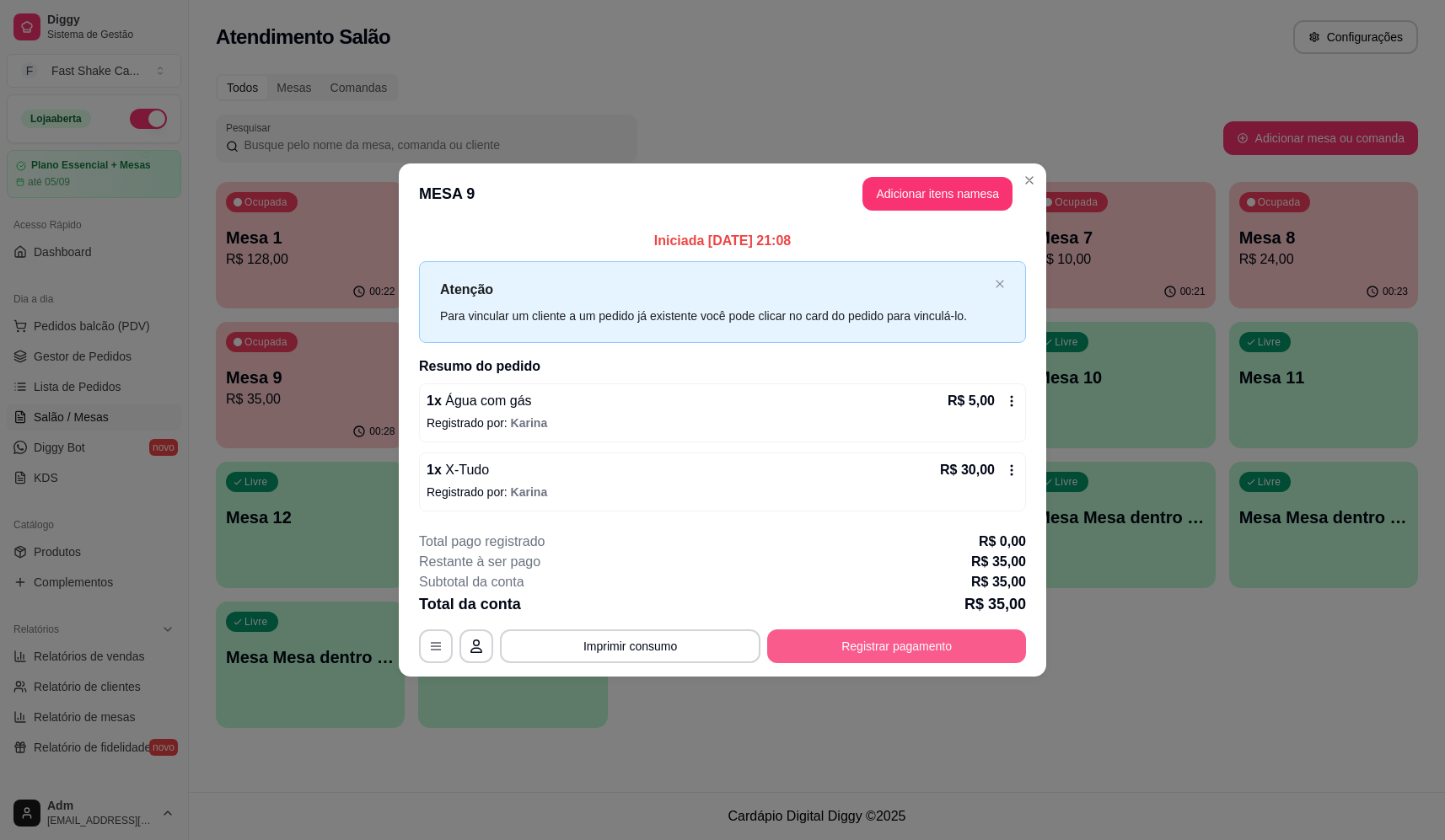
click at [980, 647] on button "Registrar pagamento" at bounding box center [896, 646] width 259 height 34
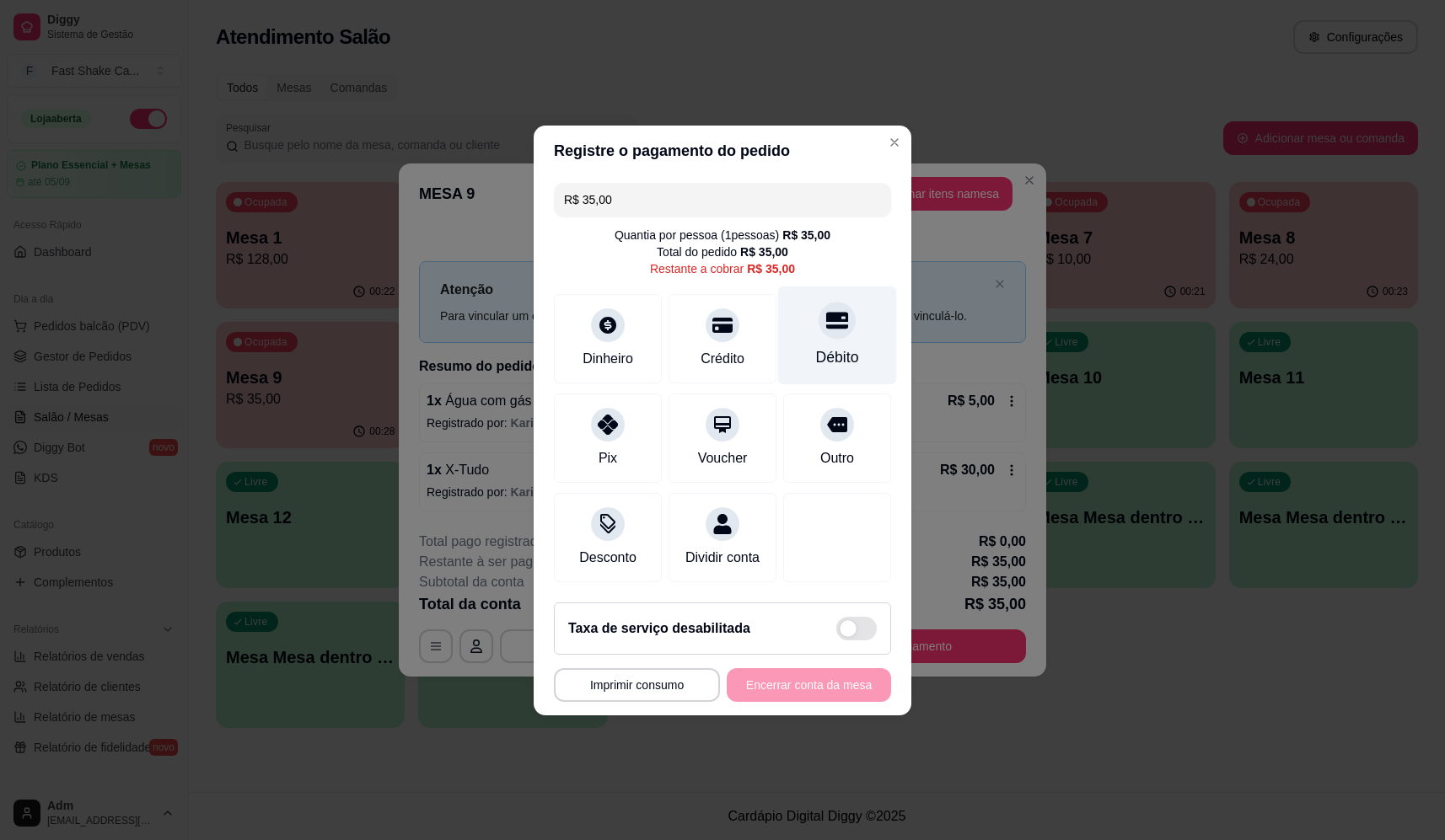
click at [828, 346] on div "Débito" at bounding box center [837, 357] width 43 height 21
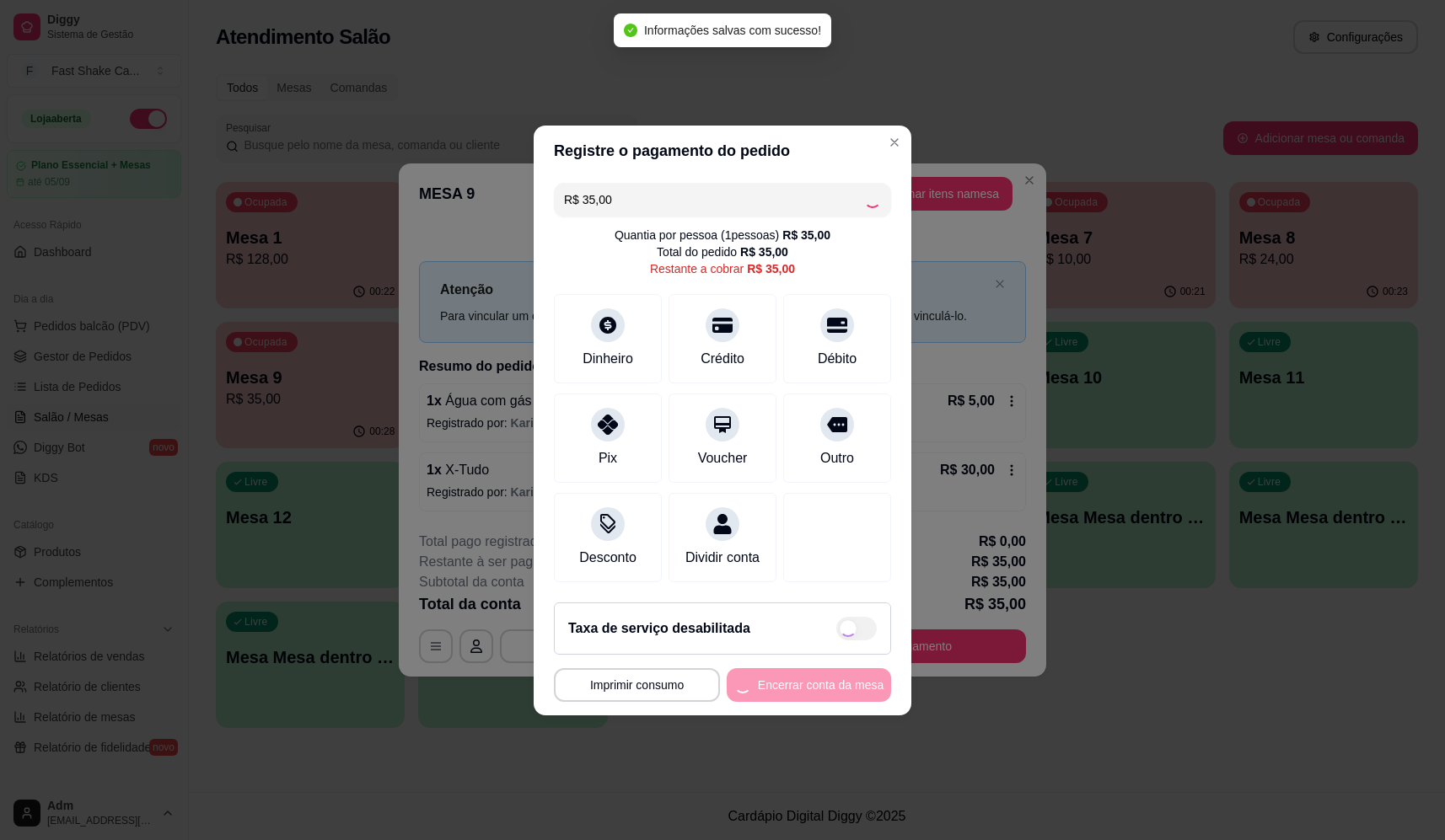
type input "R$ 0,00"
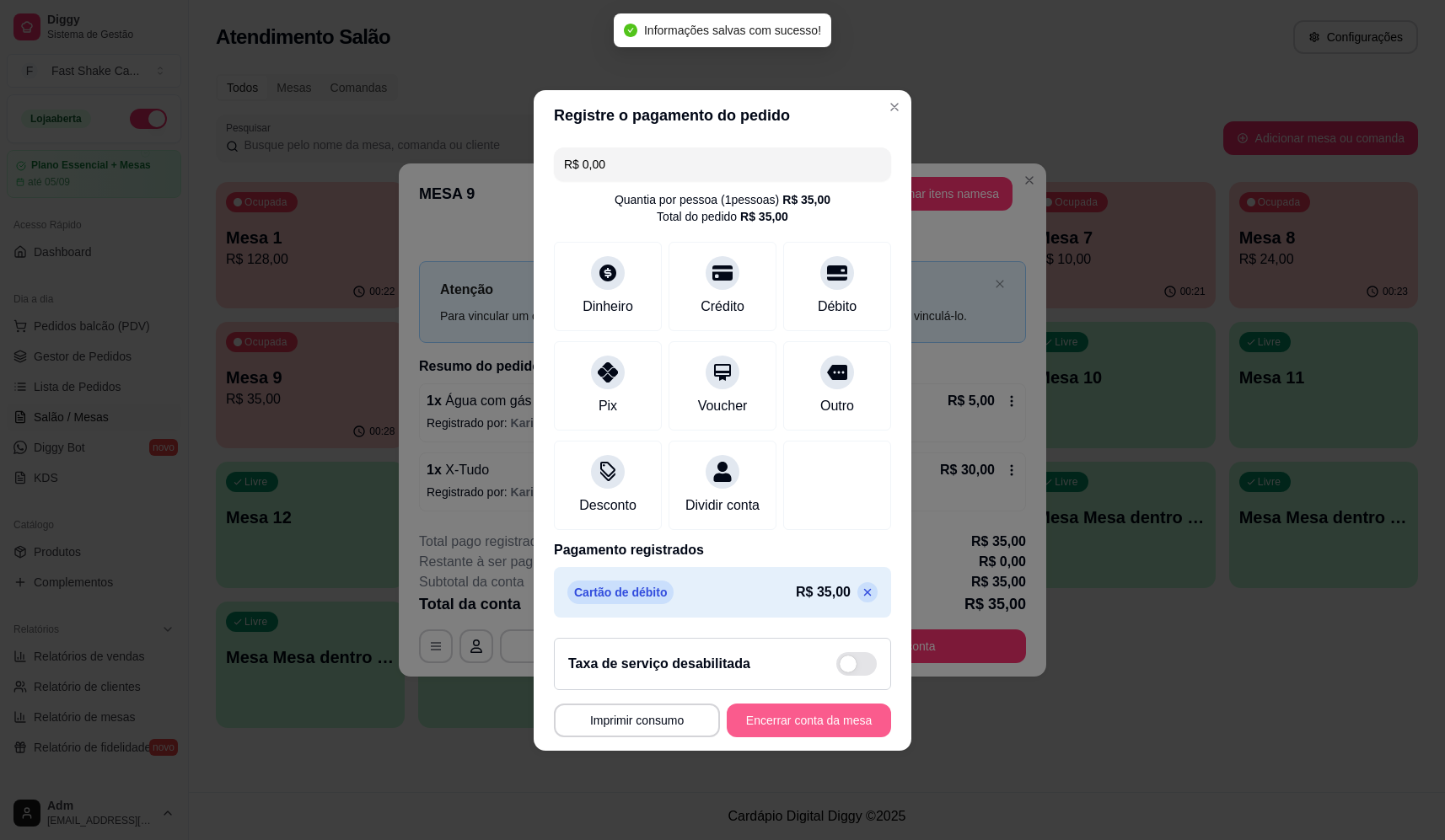
click at [795, 722] on button "Encerrar conta da mesa" at bounding box center [809, 720] width 164 height 34
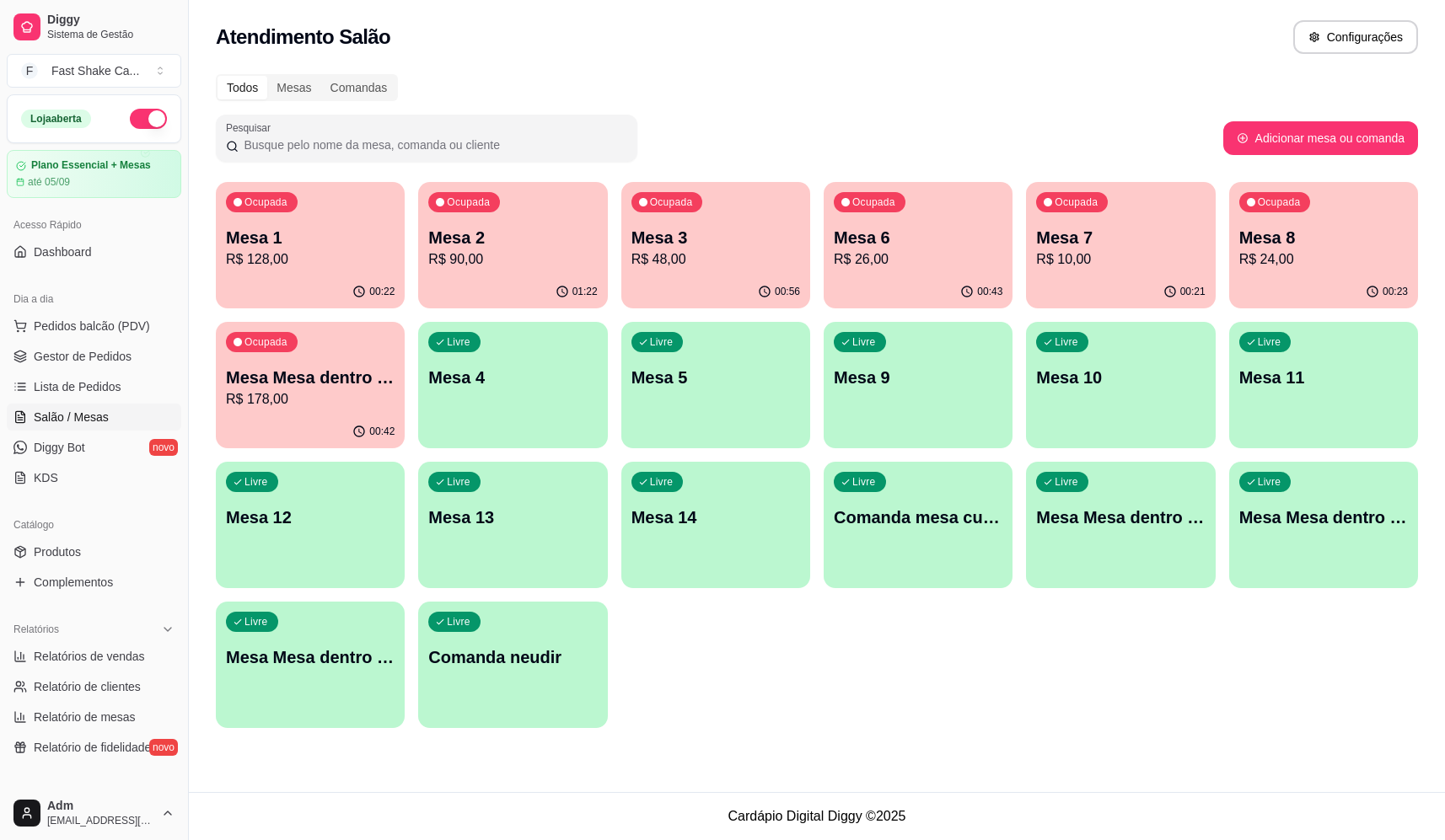
click at [1109, 267] on p "R$ 10,00" at bounding box center [1120, 260] width 169 height 20
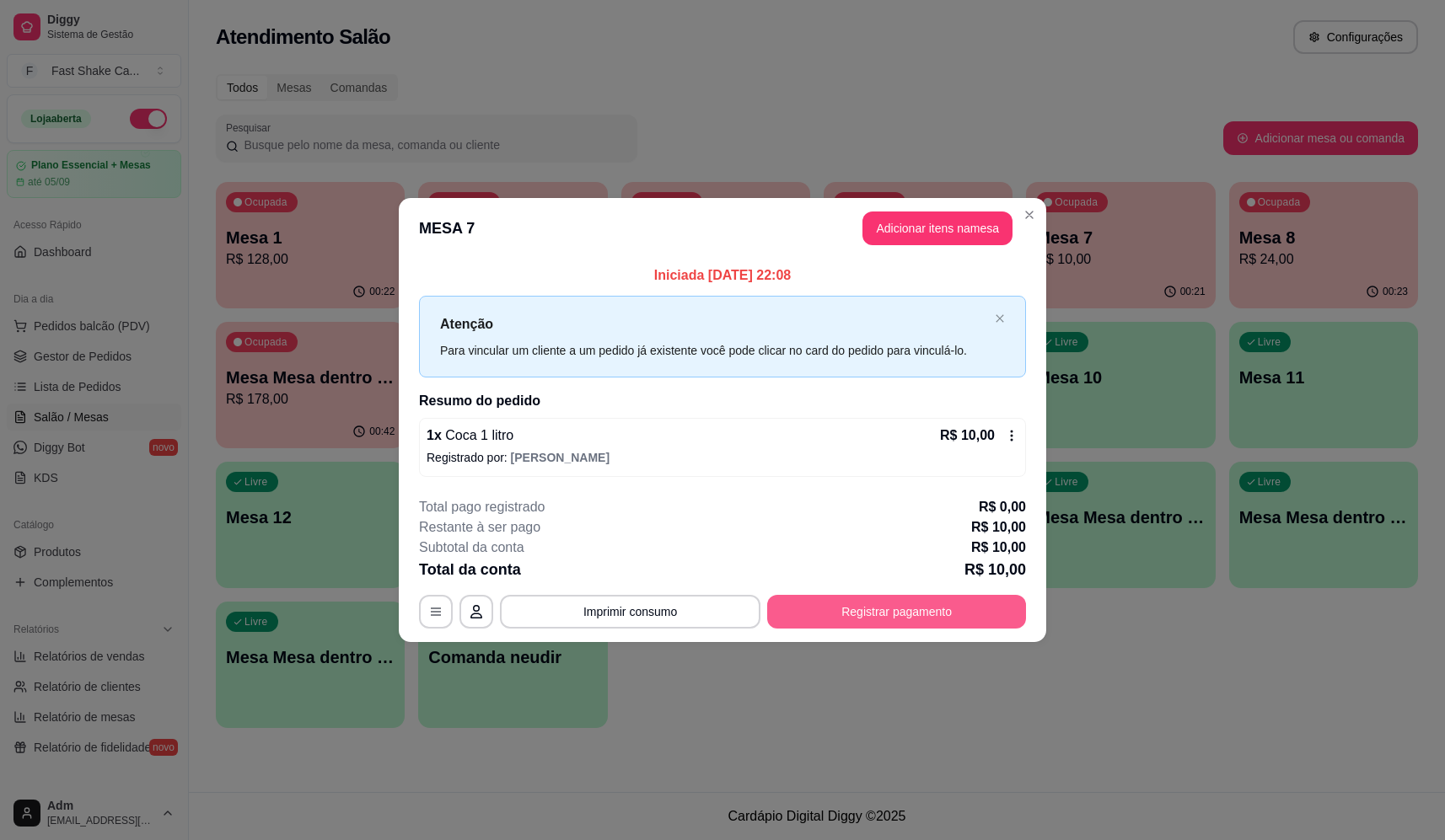
click at [869, 616] on button "Registrar pagamento" at bounding box center [896, 612] width 259 height 34
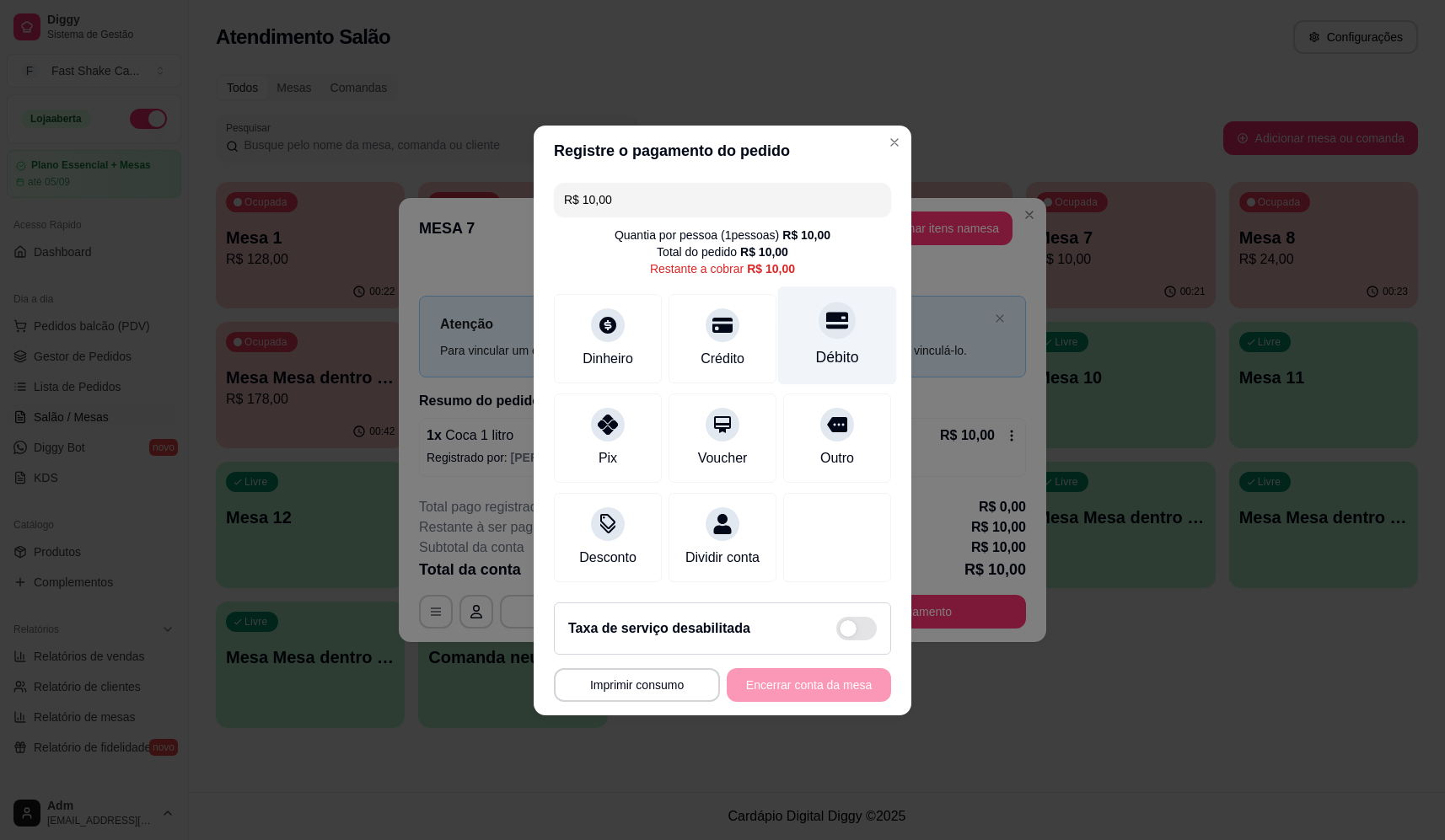
click at [830, 312] on icon at bounding box center [837, 320] width 21 height 17
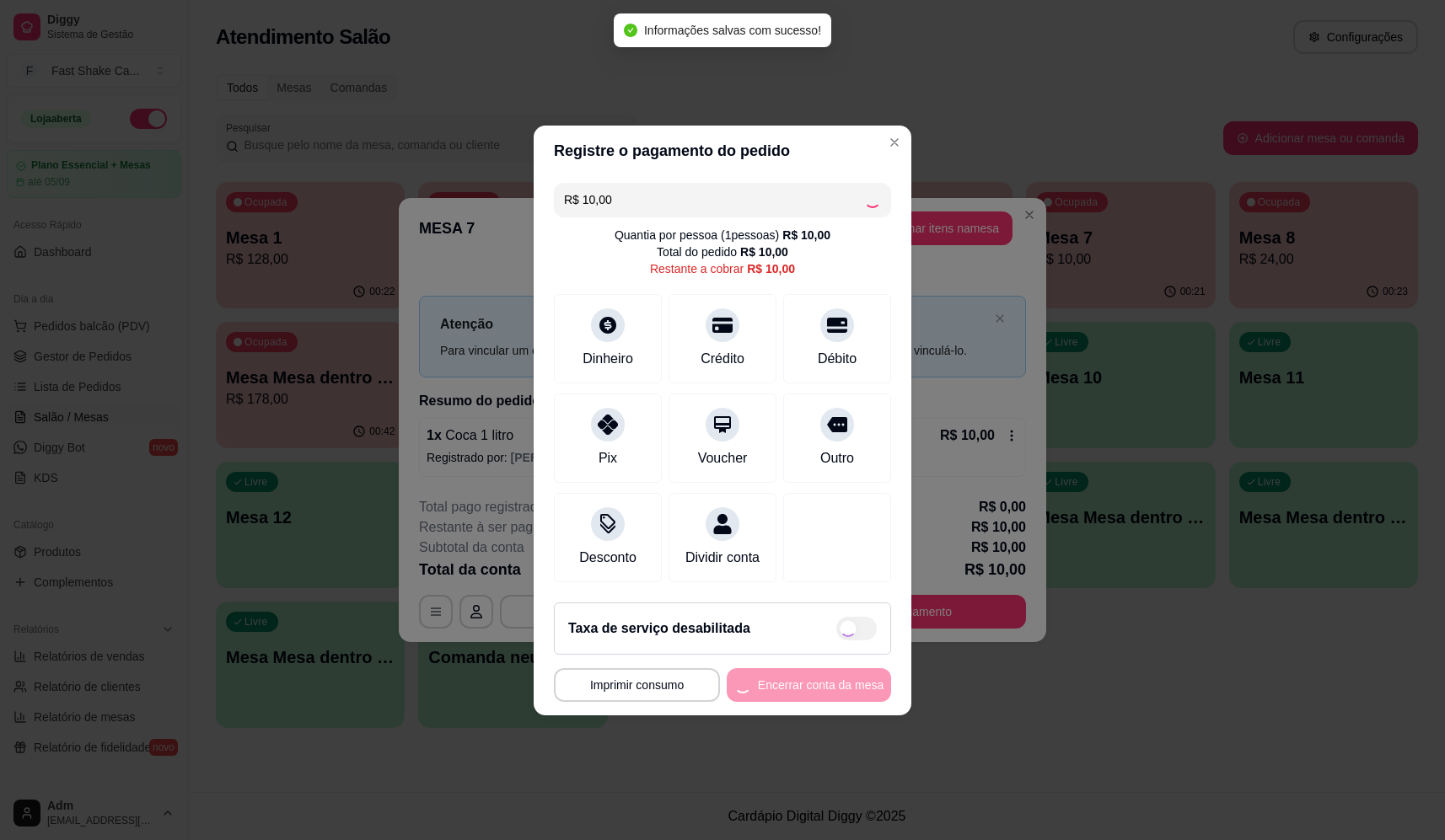
type input "R$ 0,00"
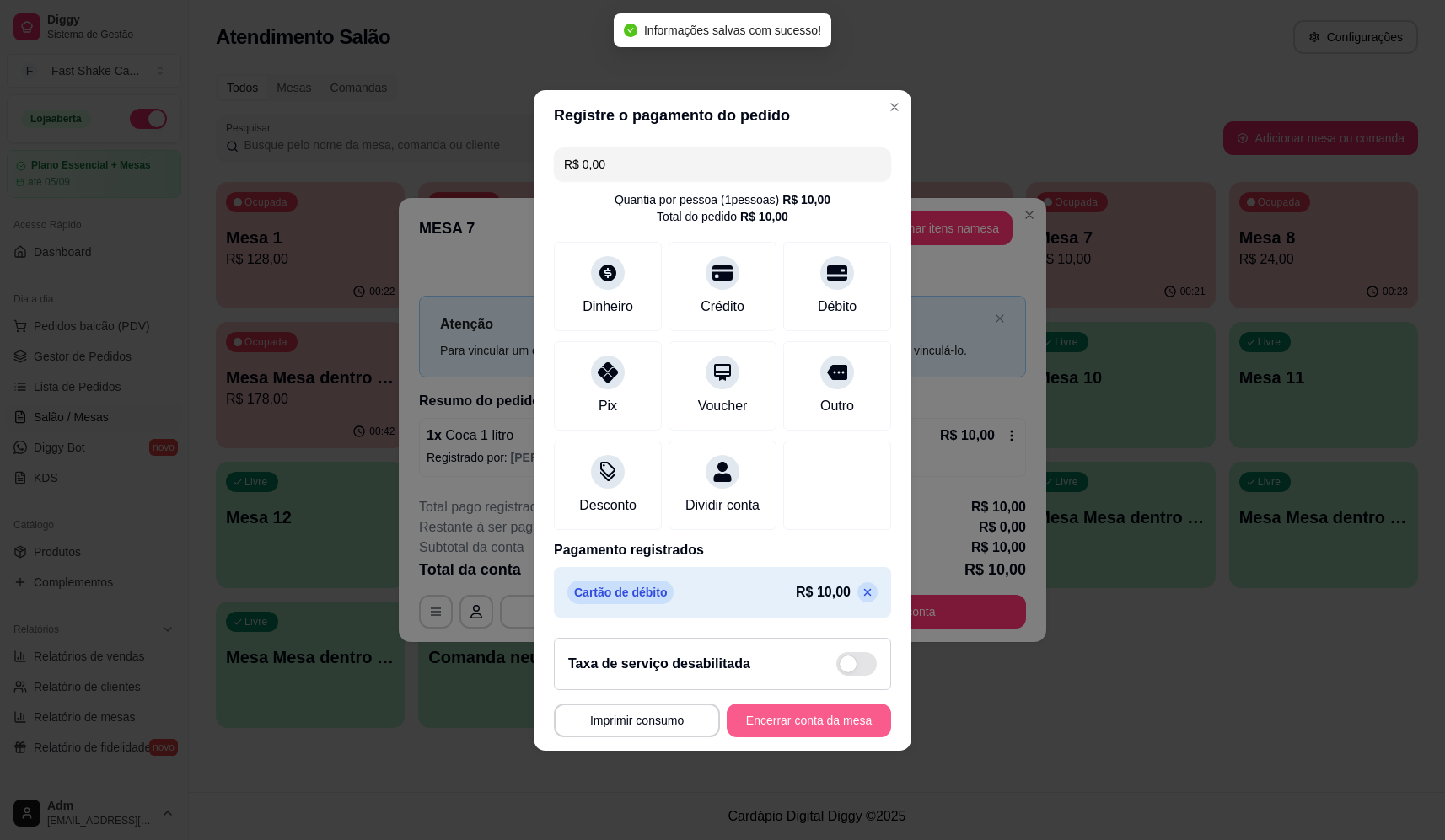
click at [799, 727] on button "Encerrar conta da mesa" at bounding box center [809, 720] width 164 height 34
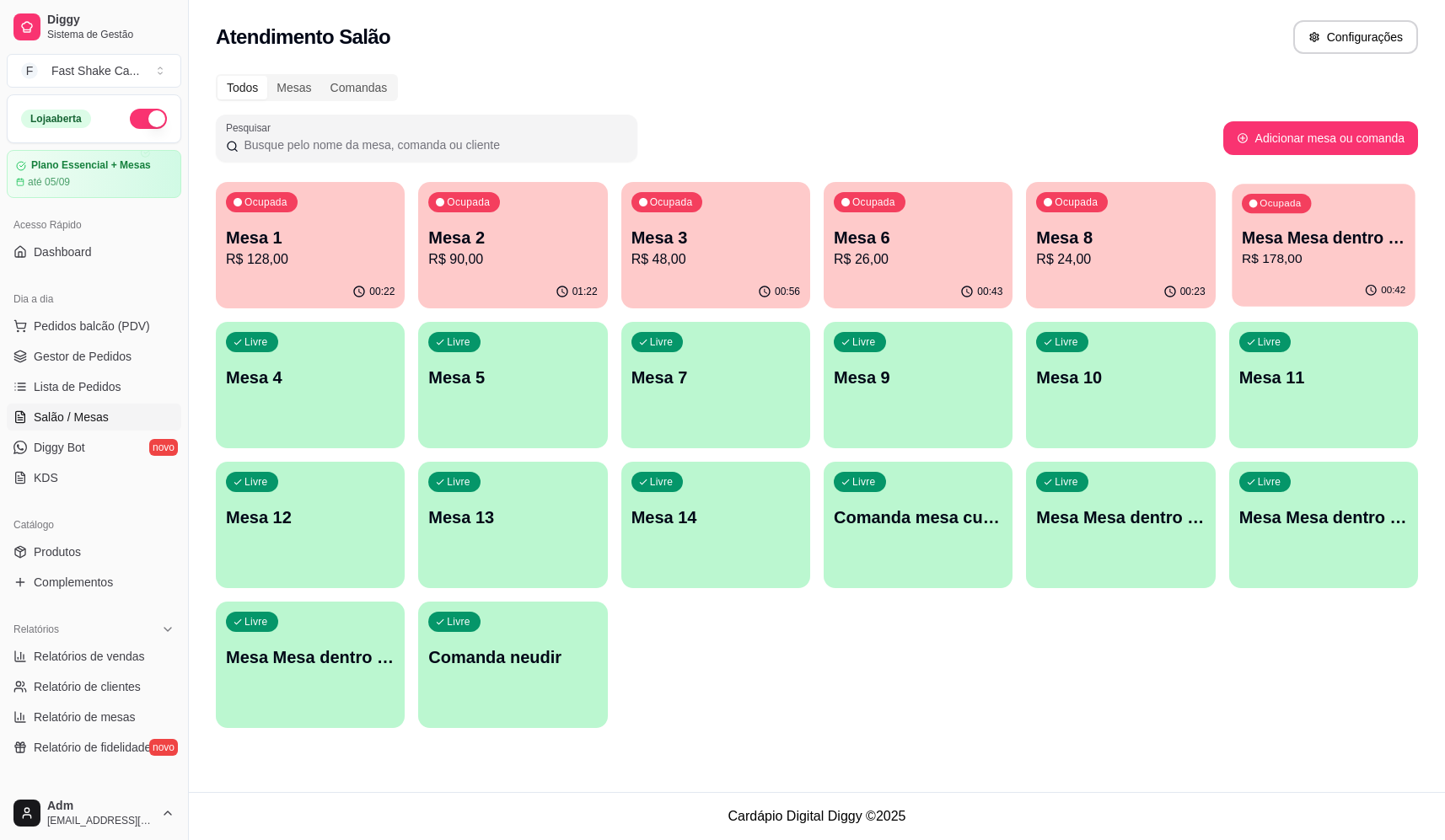
click at [1315, 233] on p "Mesa Mesa dentro laranja" at bounding box center [1323, 237] width 164 height 22
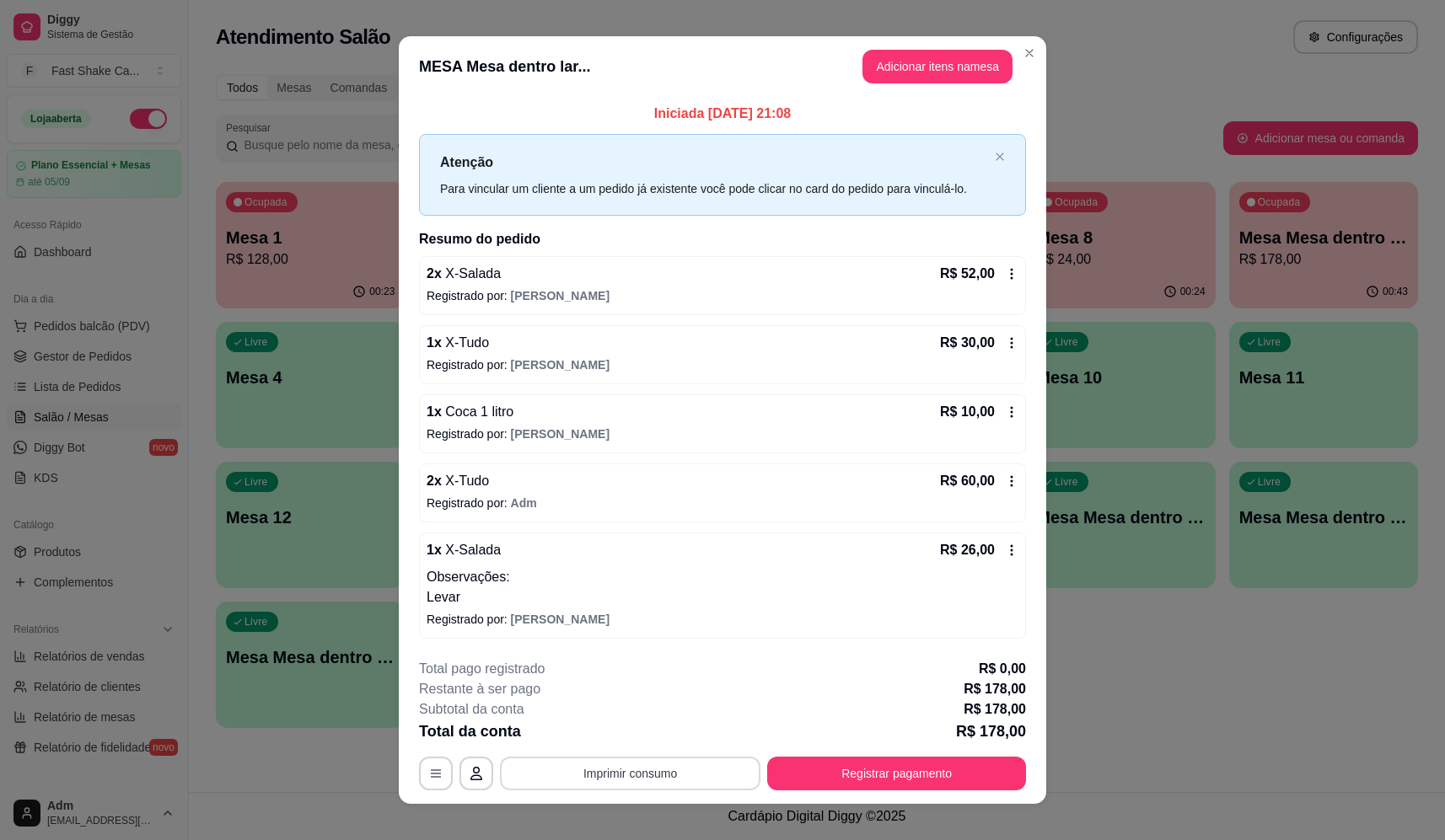
click at [688, 776] on button "Imprimir consumo" at bounding box center [629, 774] width 261 height 34
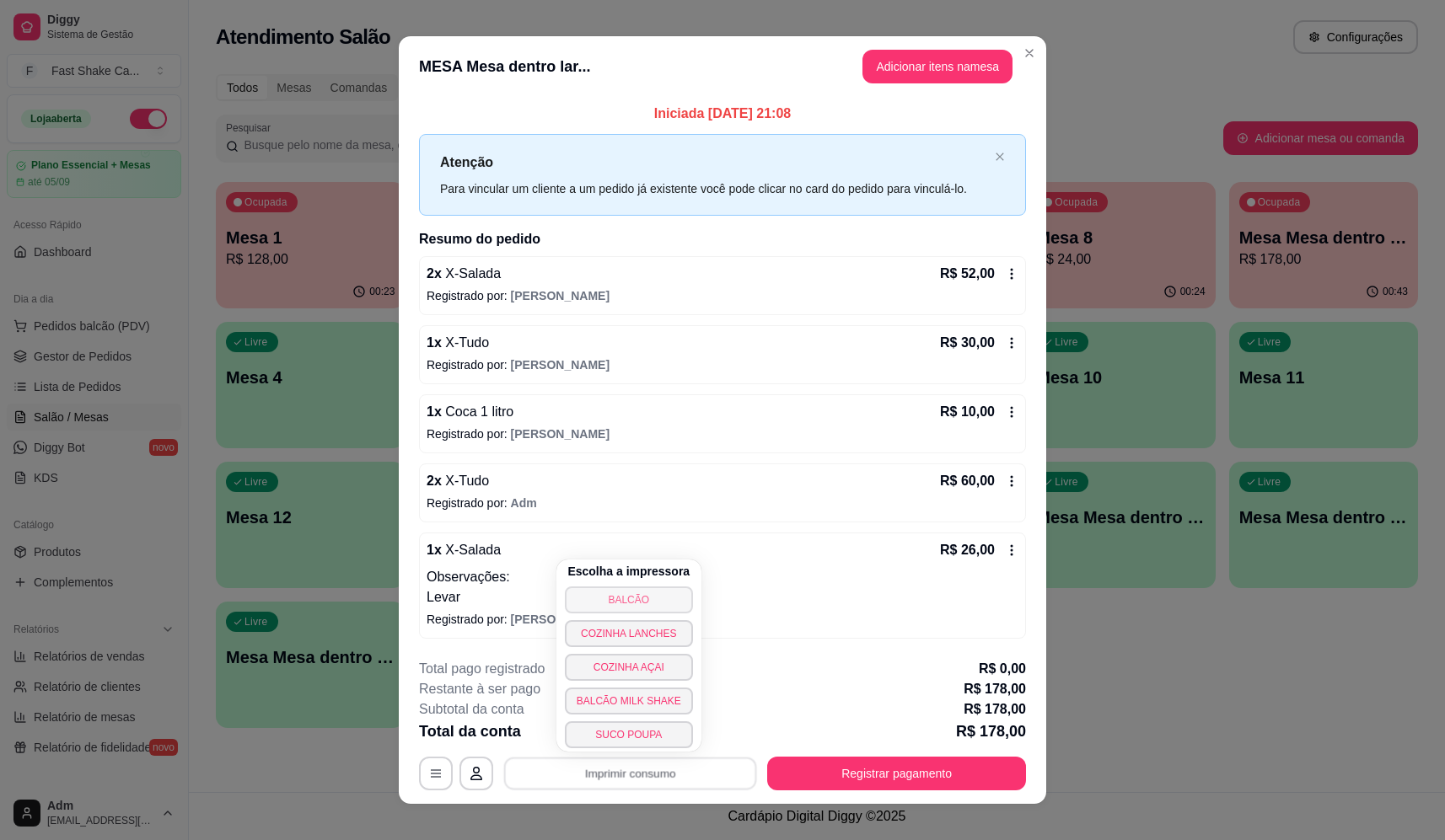
click at [660, 600] on button "BALCÃO" at bounding box center [628, 600] width 128 height 27
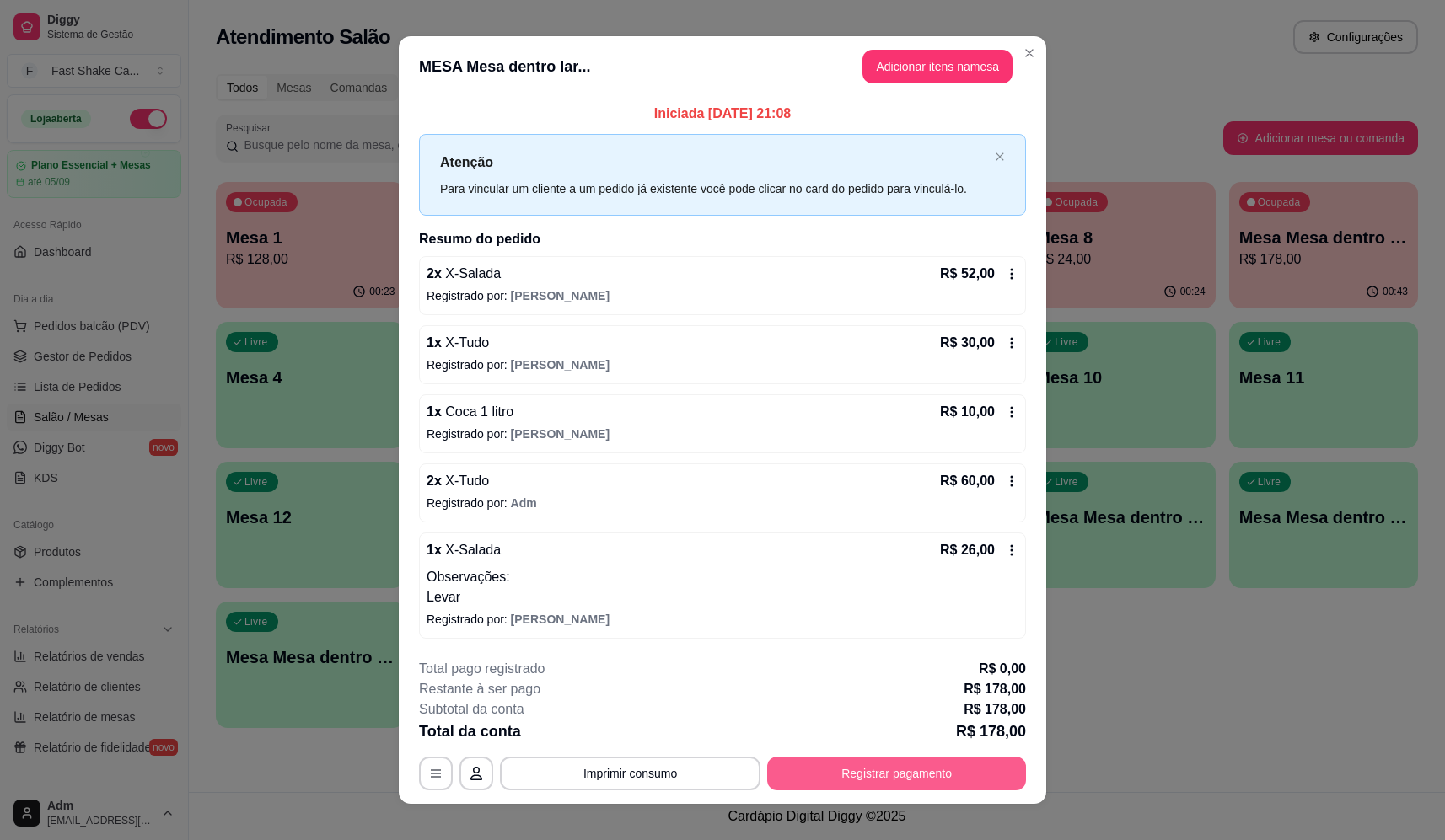
click at [969, 780] on button "Registrar pagamento" at bounding box center [896, 774] width 259 height 34
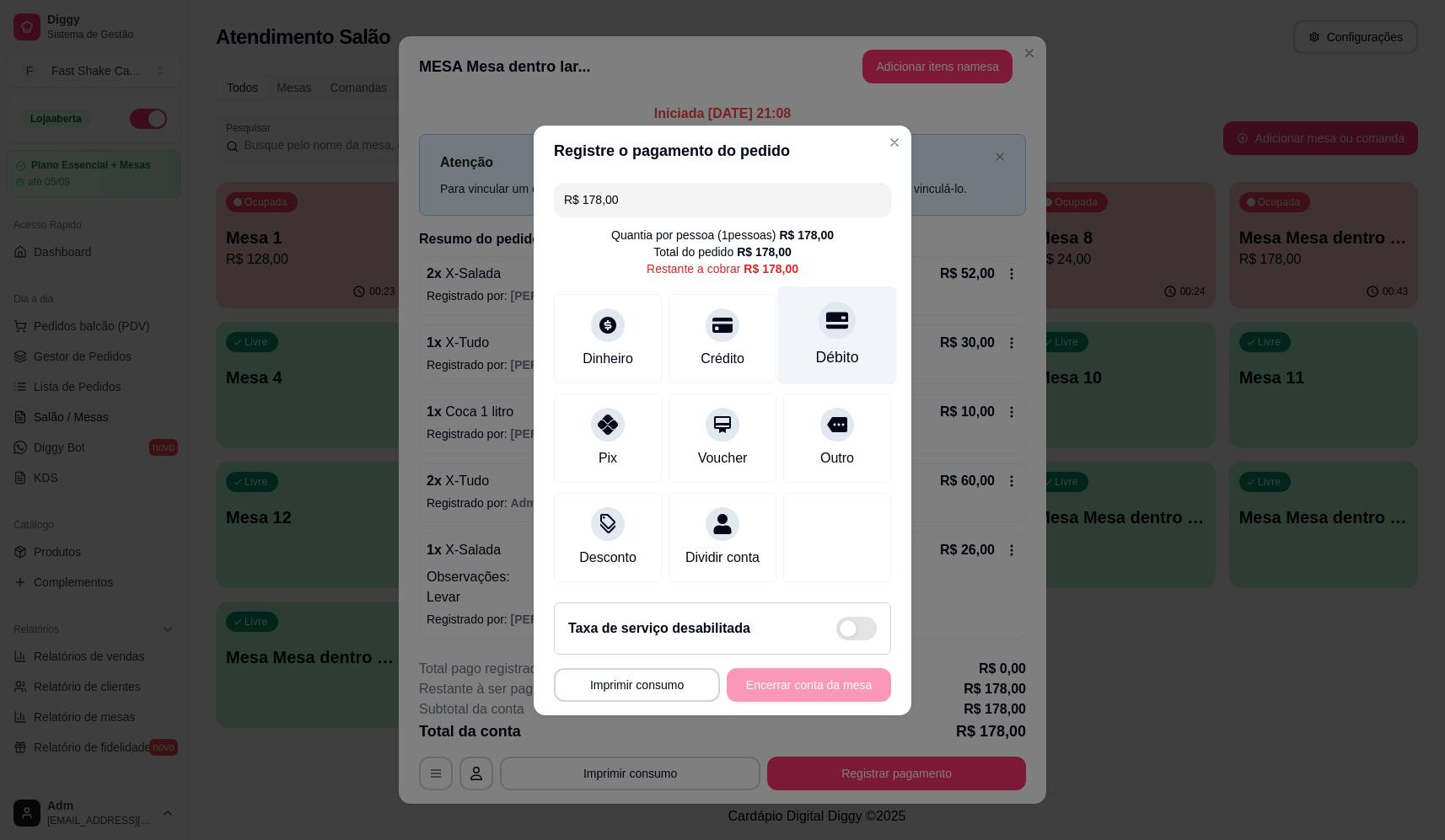
click at [837, 294] on div "Débito" at bounding box center [837, 335] width 119 height 99
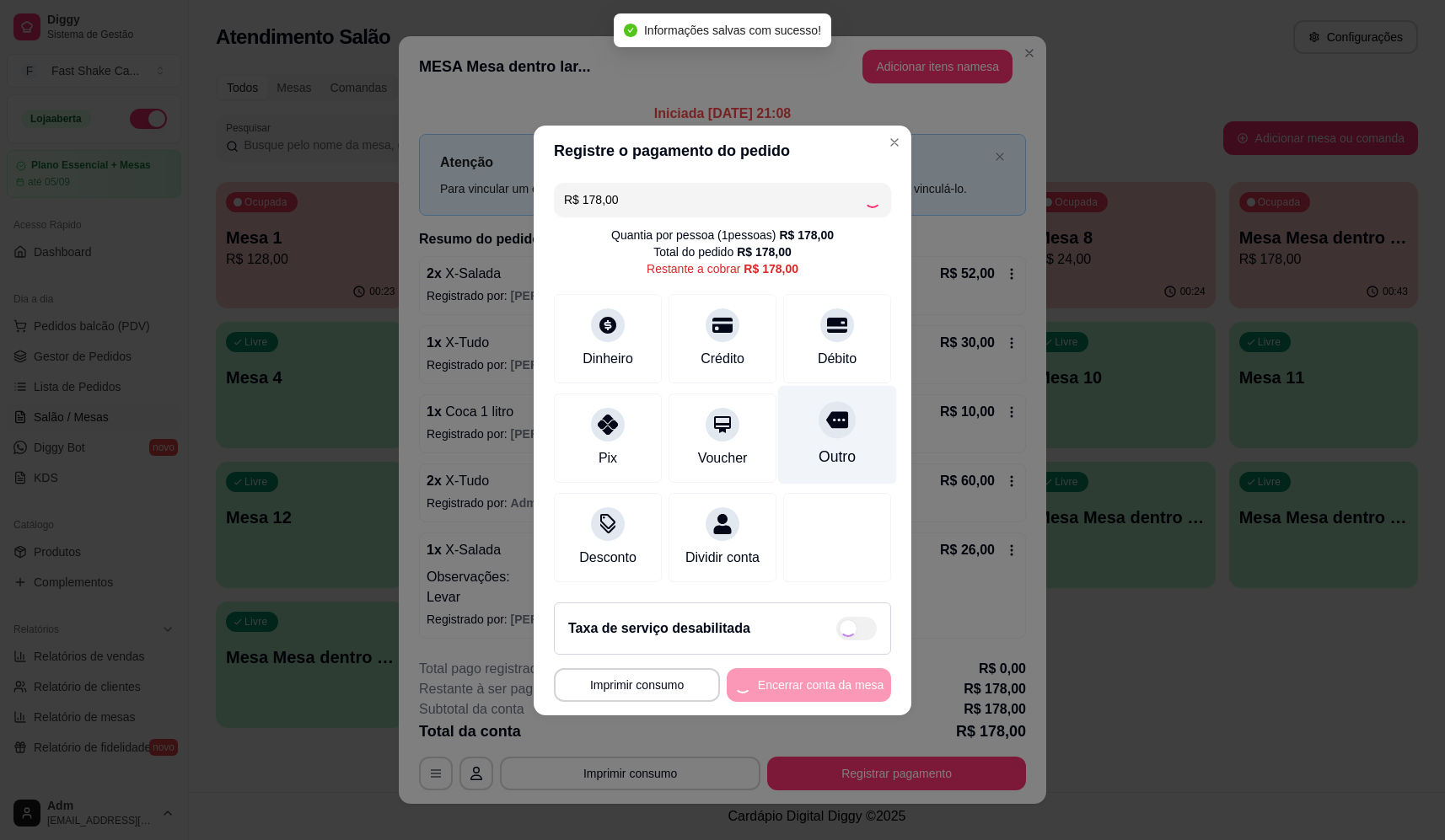
type input "R$ 0,00"
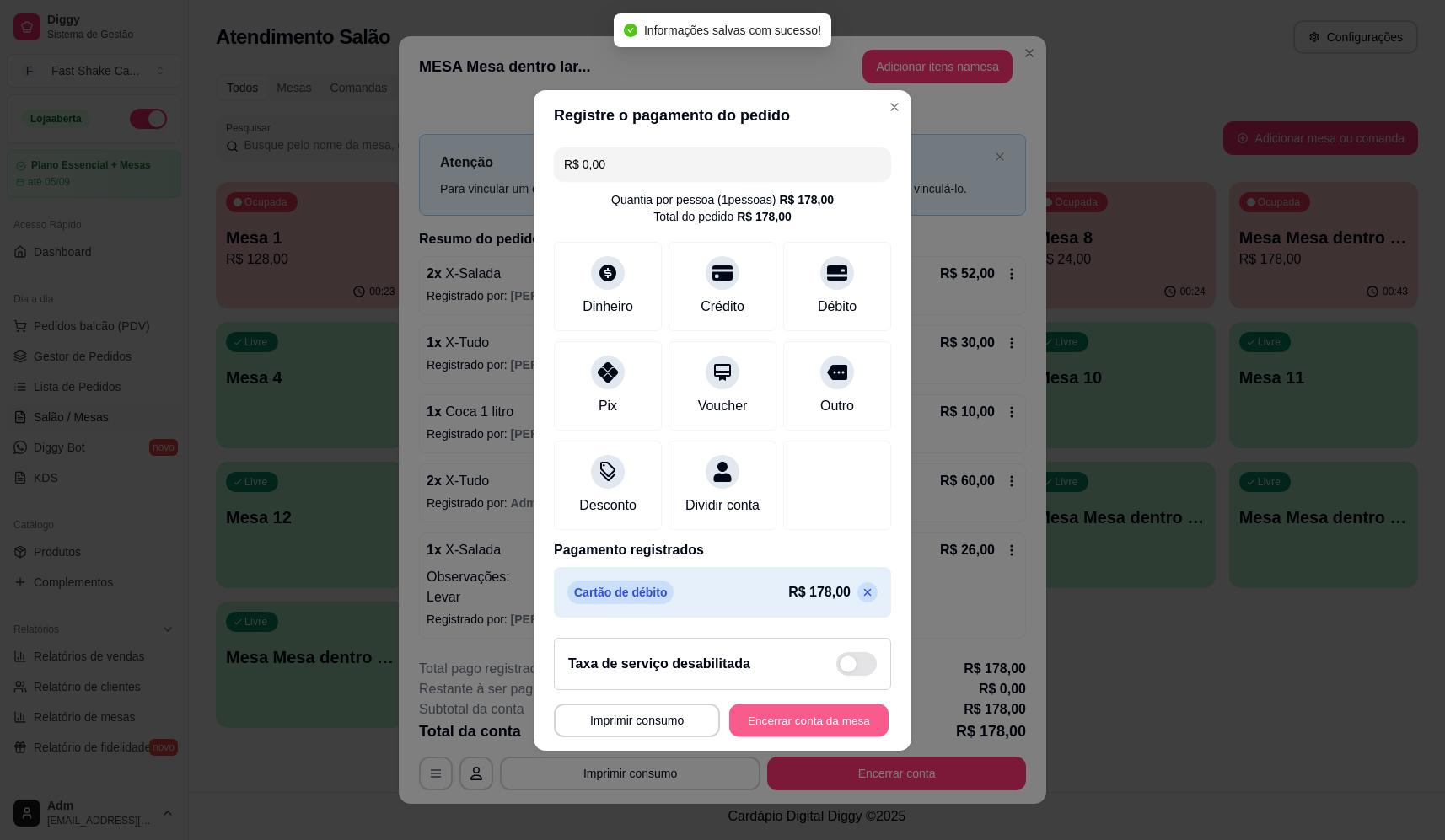
click at [823, 726] on button "Encerrar conta da mesa" at bounding box center [808, 720] width 159 height 33
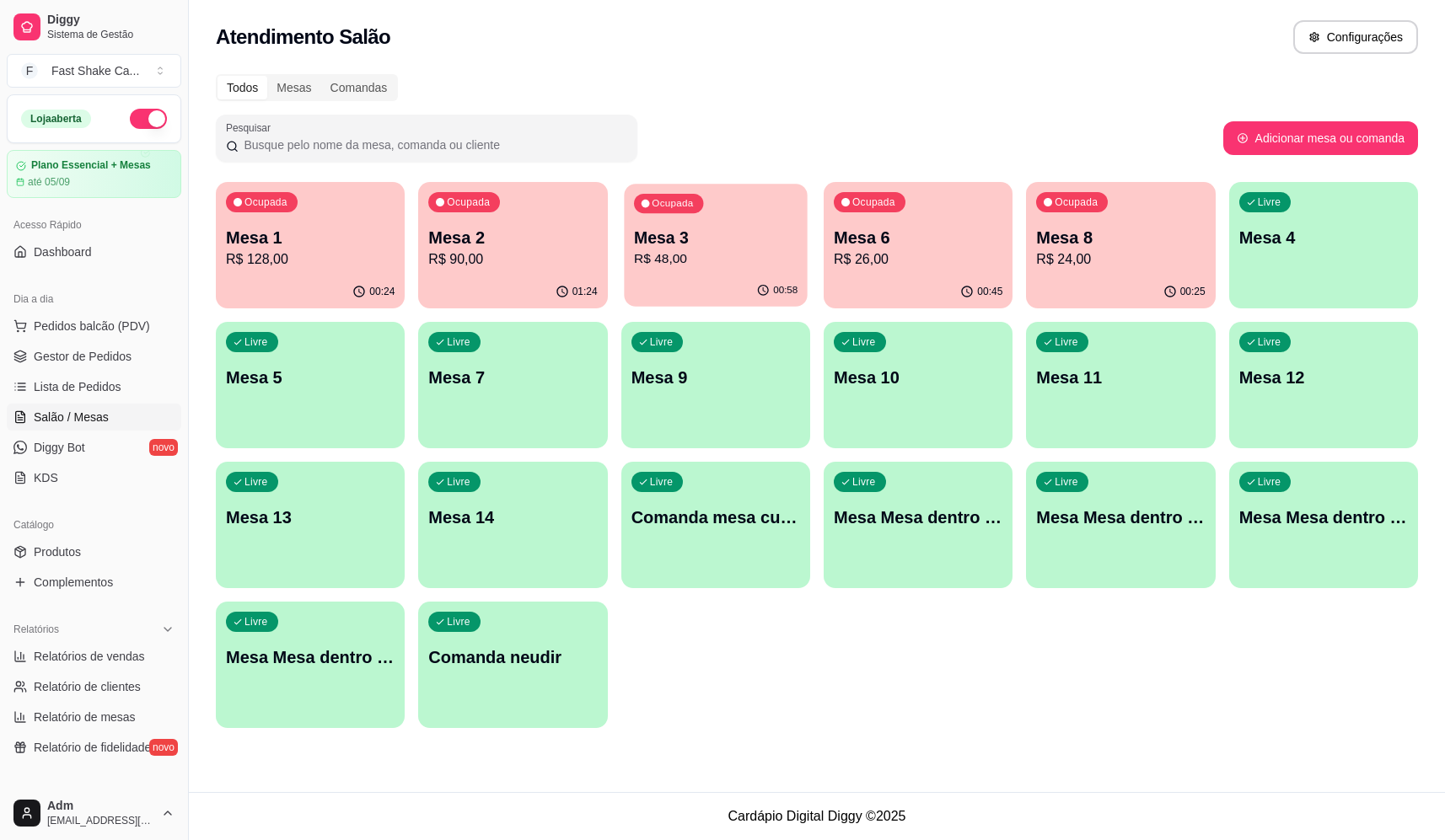
click at [698, 251] on p "R$ 48,00" at bounding box center [716, 260] width 164 height 20
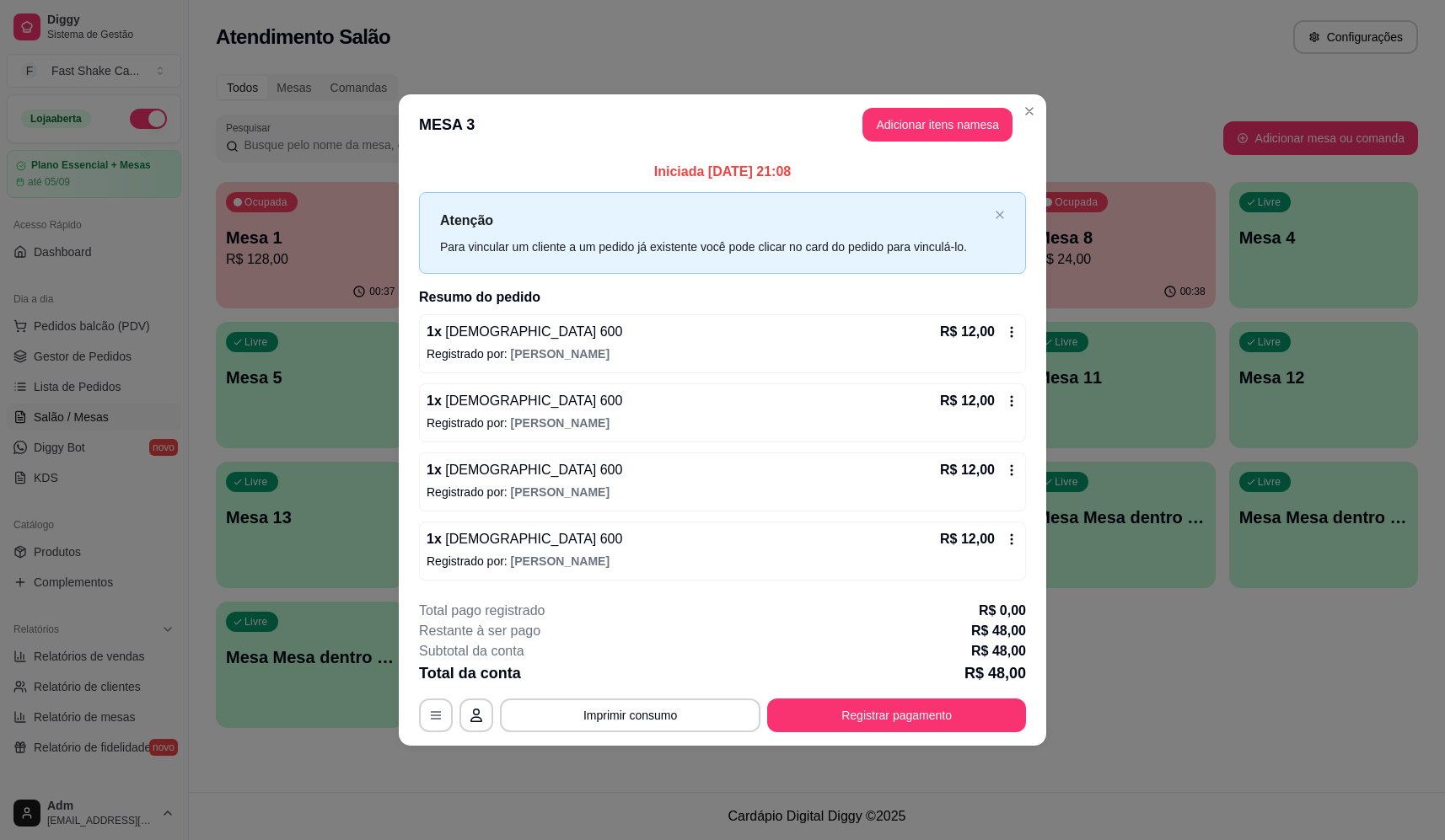
click at [646, 705] on button "Imprimir consumo" at bounding box center [629, 715] width 261 height 34
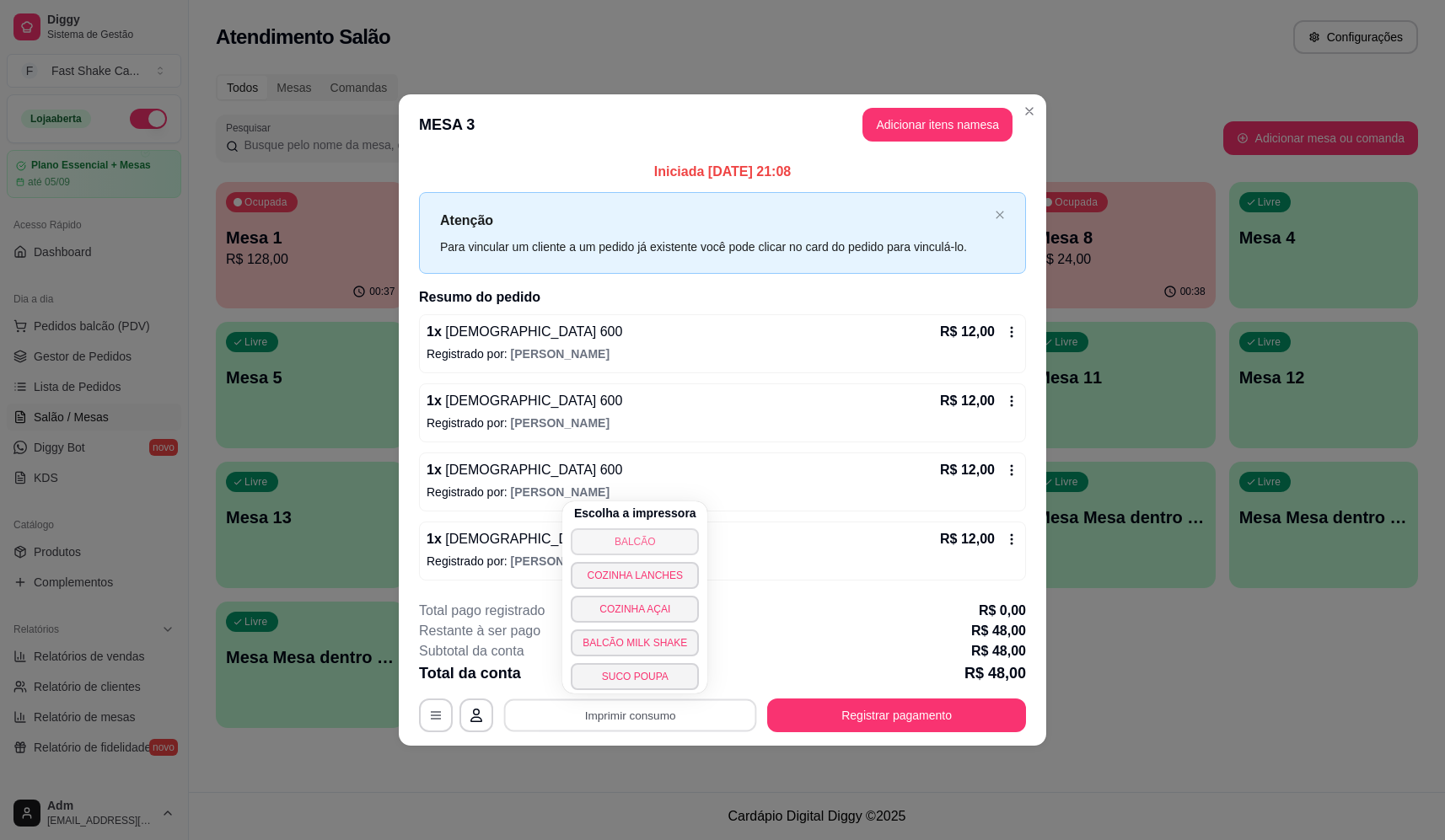
click at [656, 537] on button "BALCÃO" at bounding box center [634, 542] width 128 height 27
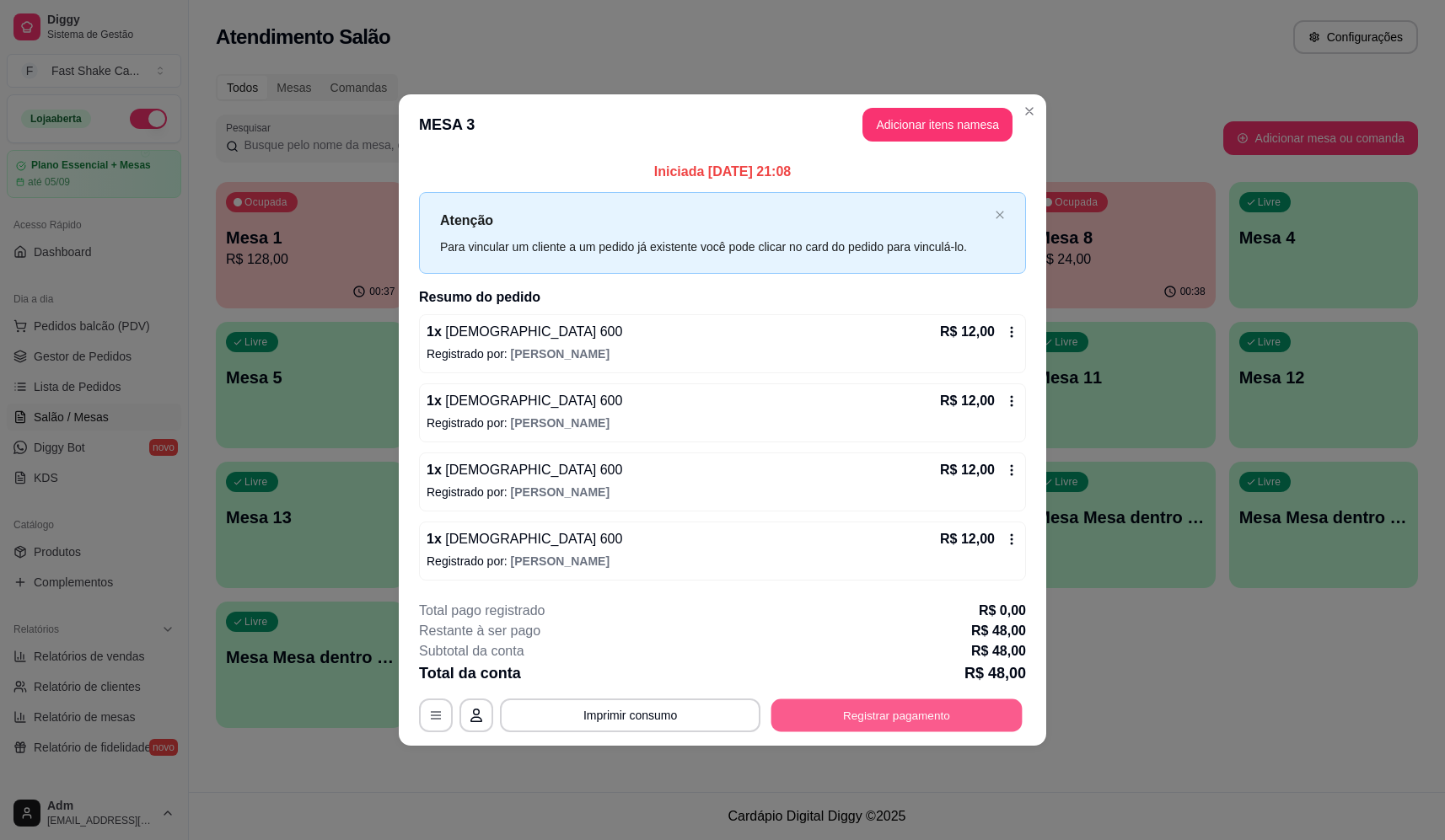
click at [945, 706] on button "Registrar pagamento" at bounding box center [896, 716] width 251 height 33
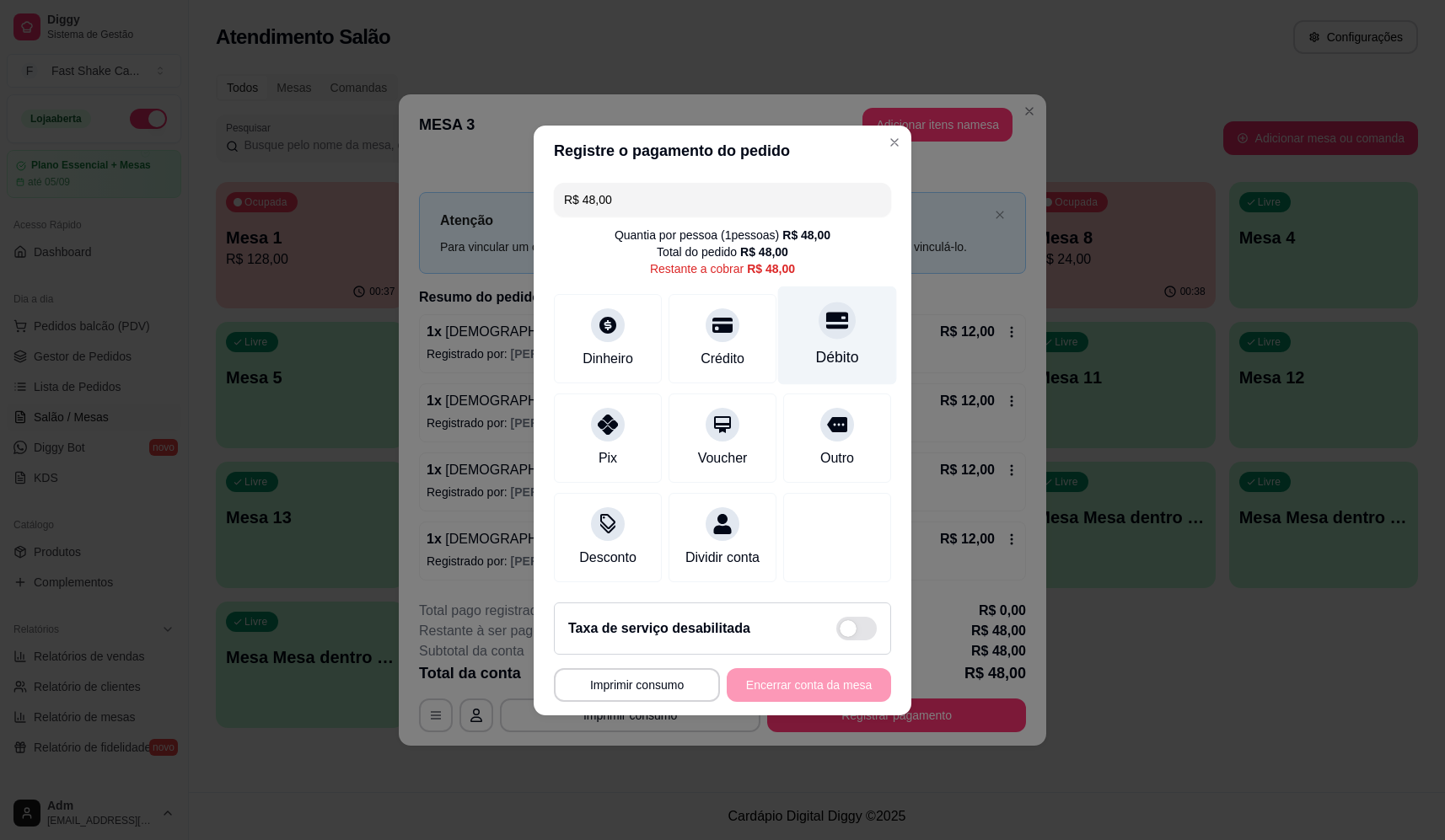
click at [819, 334] on div "Débito" at bounding box center [837, 335] width 119 height 99
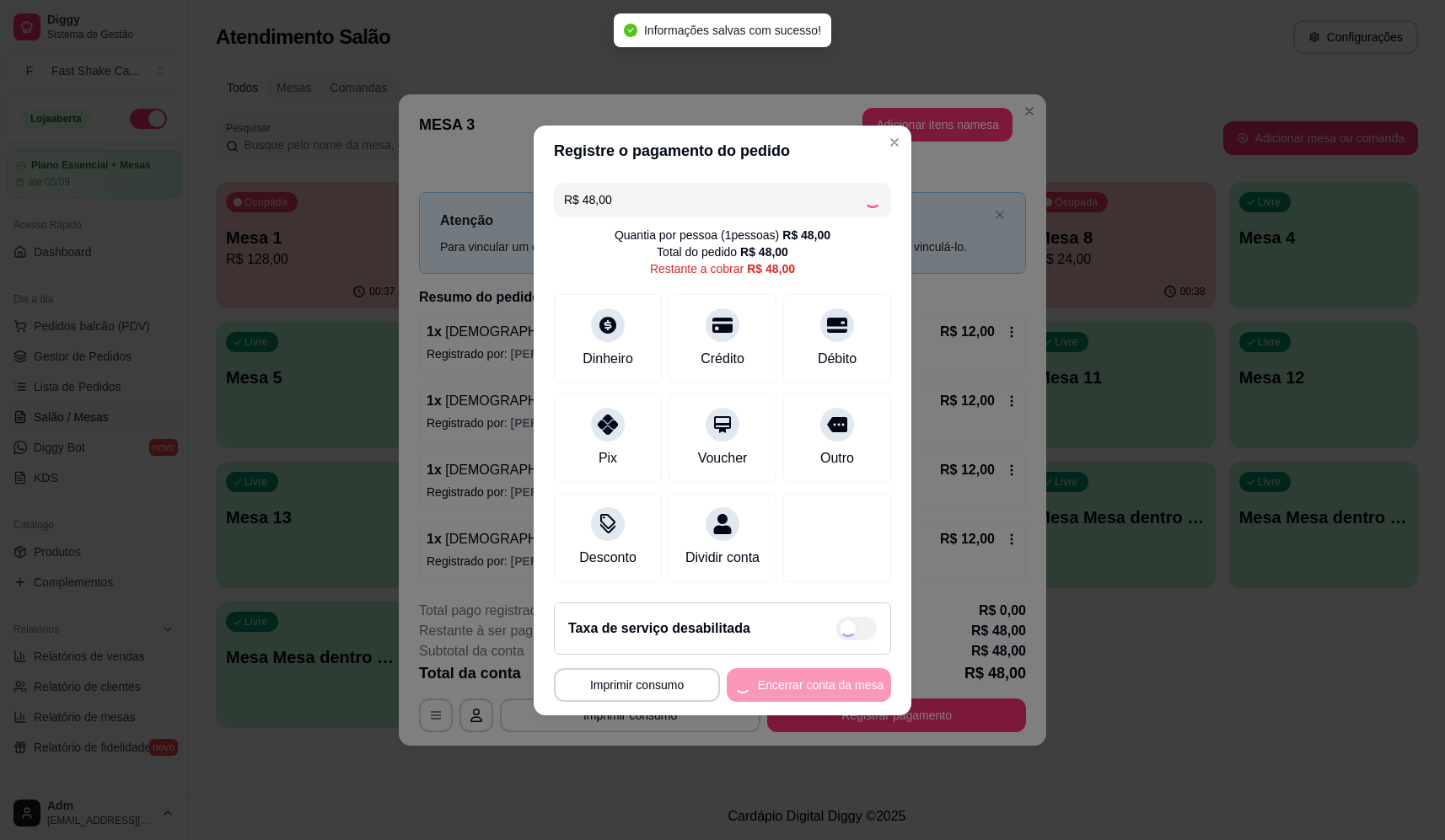
type input "R$ 0,00"
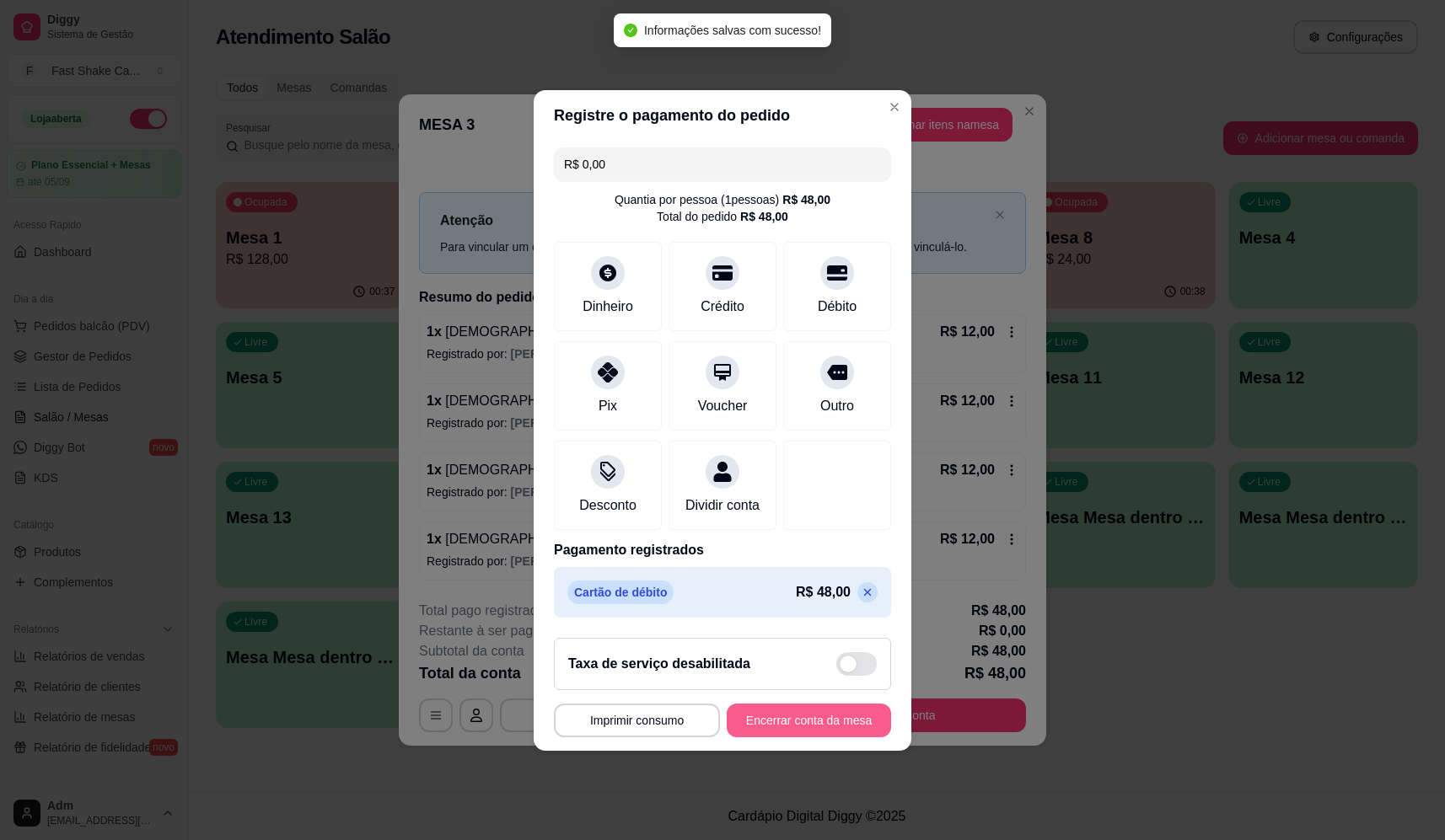
click at [794, 728] on button "Encerrar conta da mesa" at bounding box center [809, 720] width 164 height 34
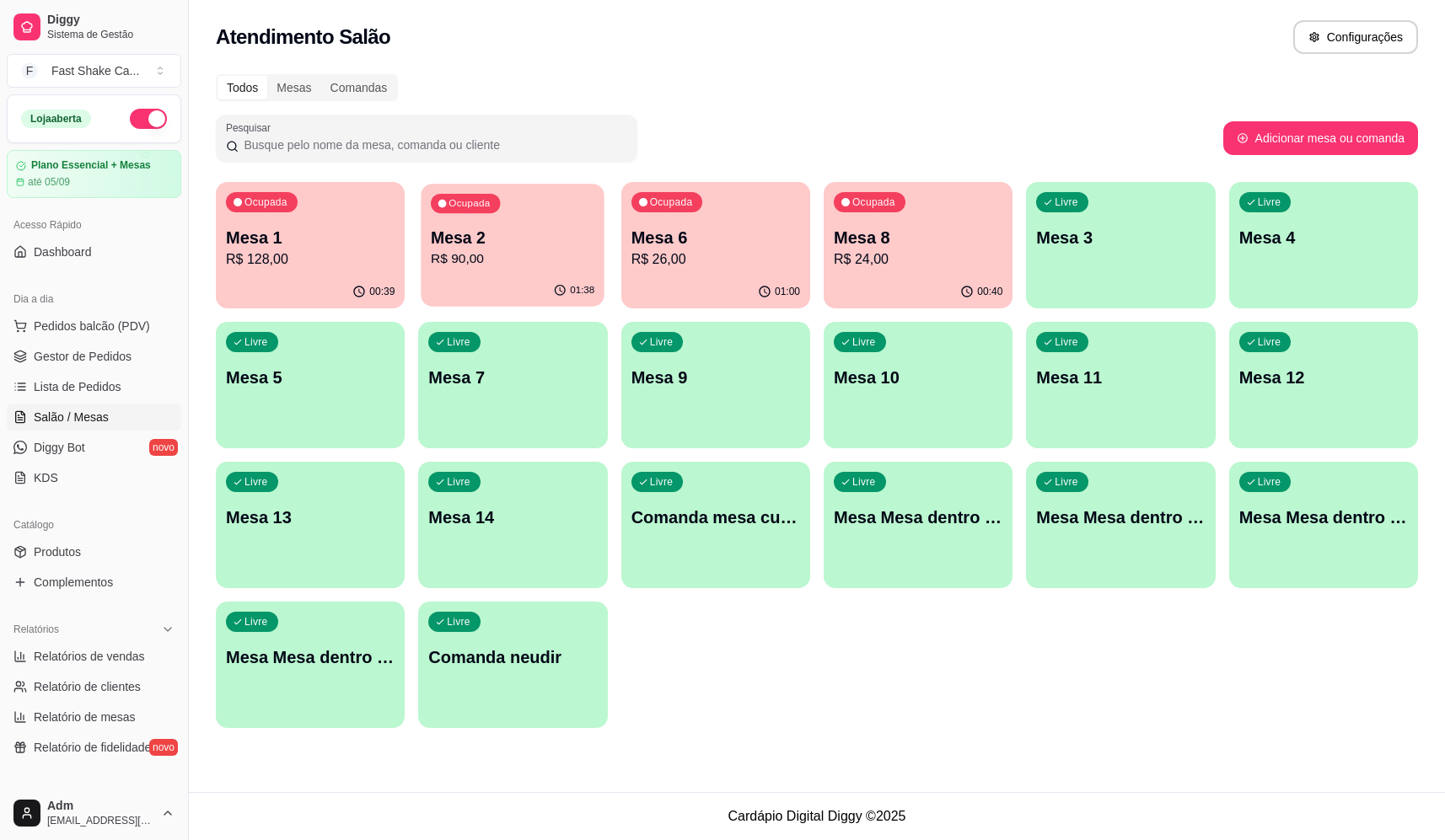
click at [503, 263] on p "R$ 90,00" at bounding box center [512, 260] width 164 height 20
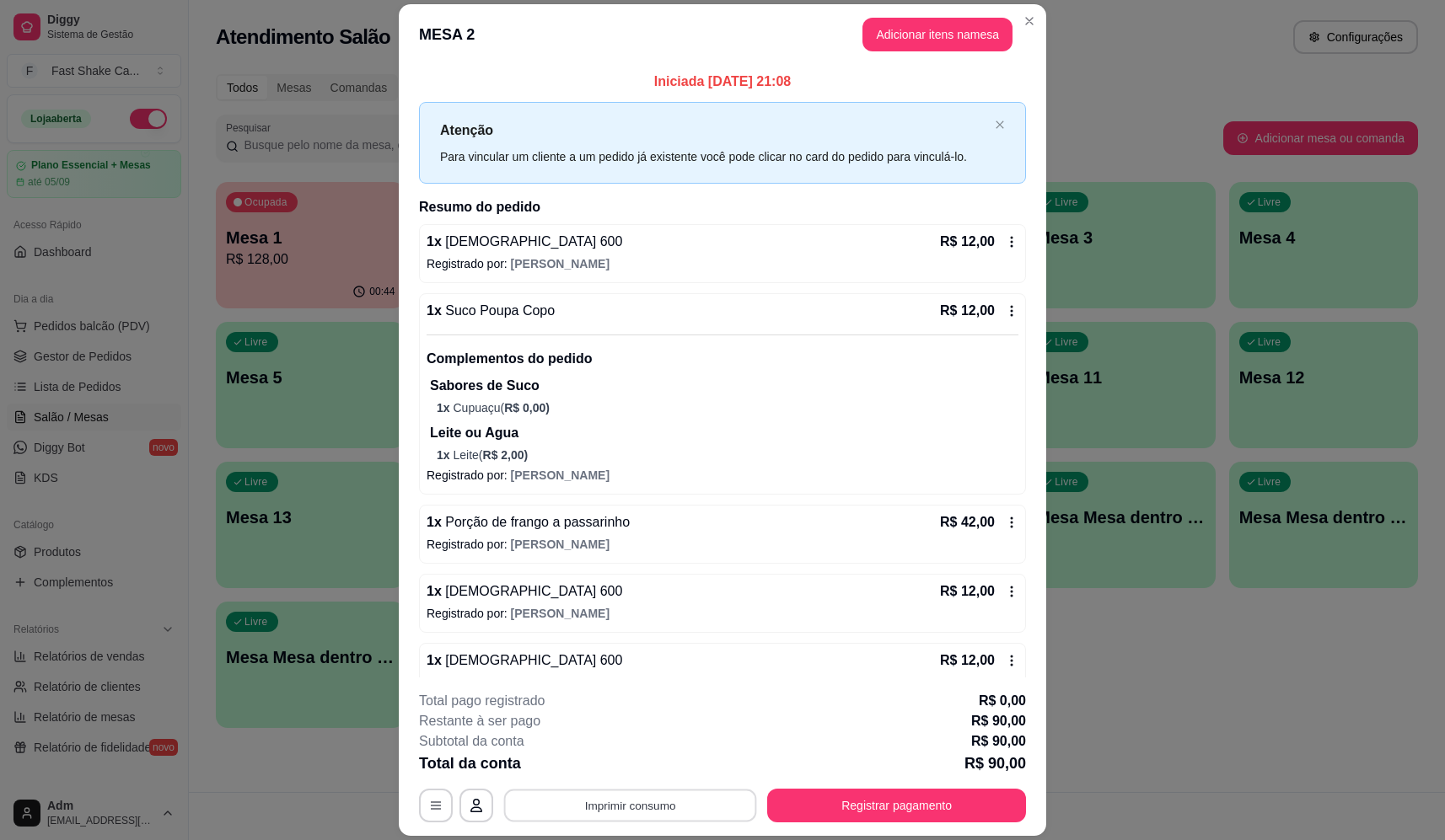
click at [593, 800] on button "Imprimir consumo" at bounding box center [630, 806] width 253 height 33
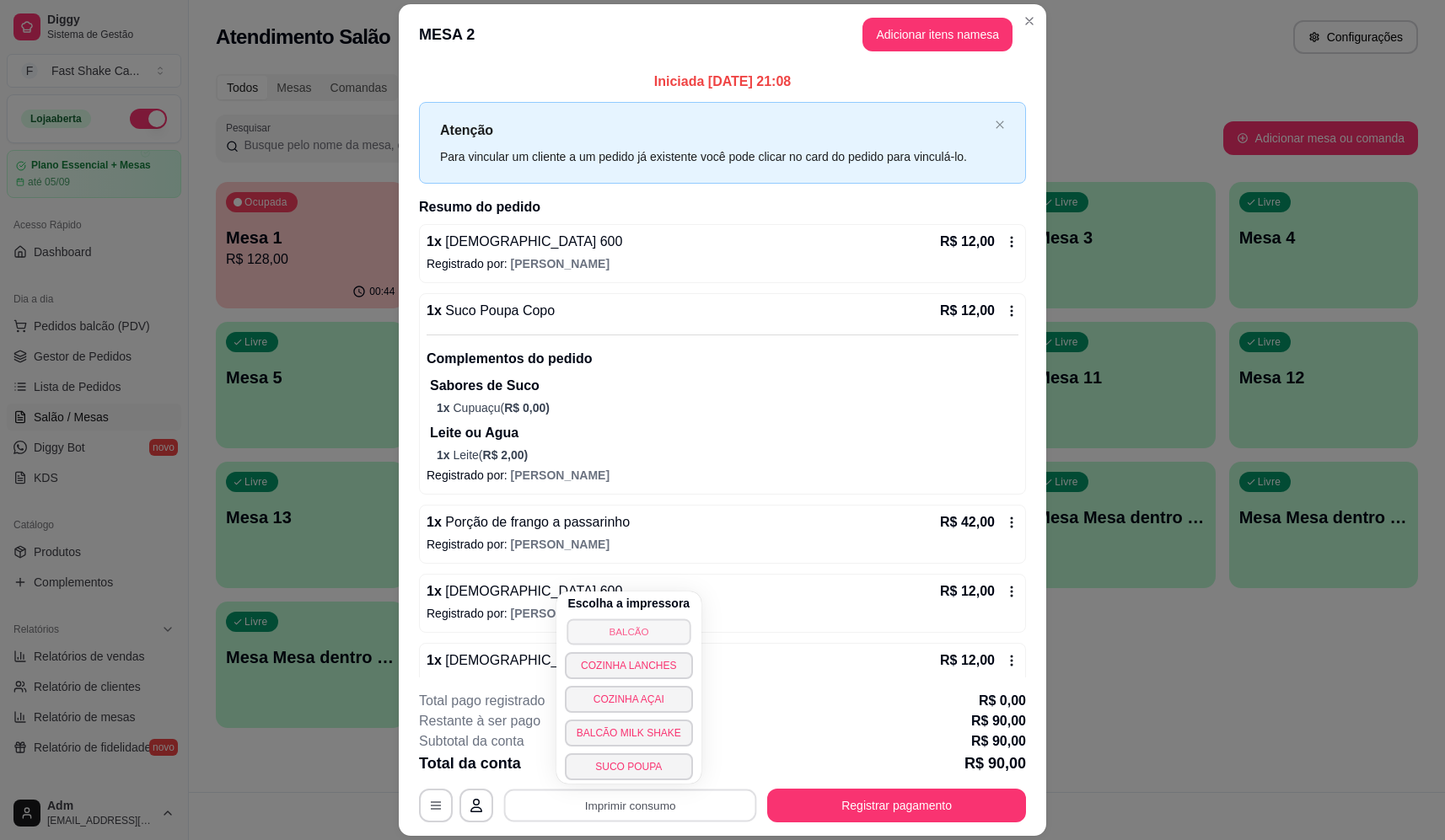
click at [640, 631] on button "BALCÃO" at bounding box center [627, 631] width 124 height 26
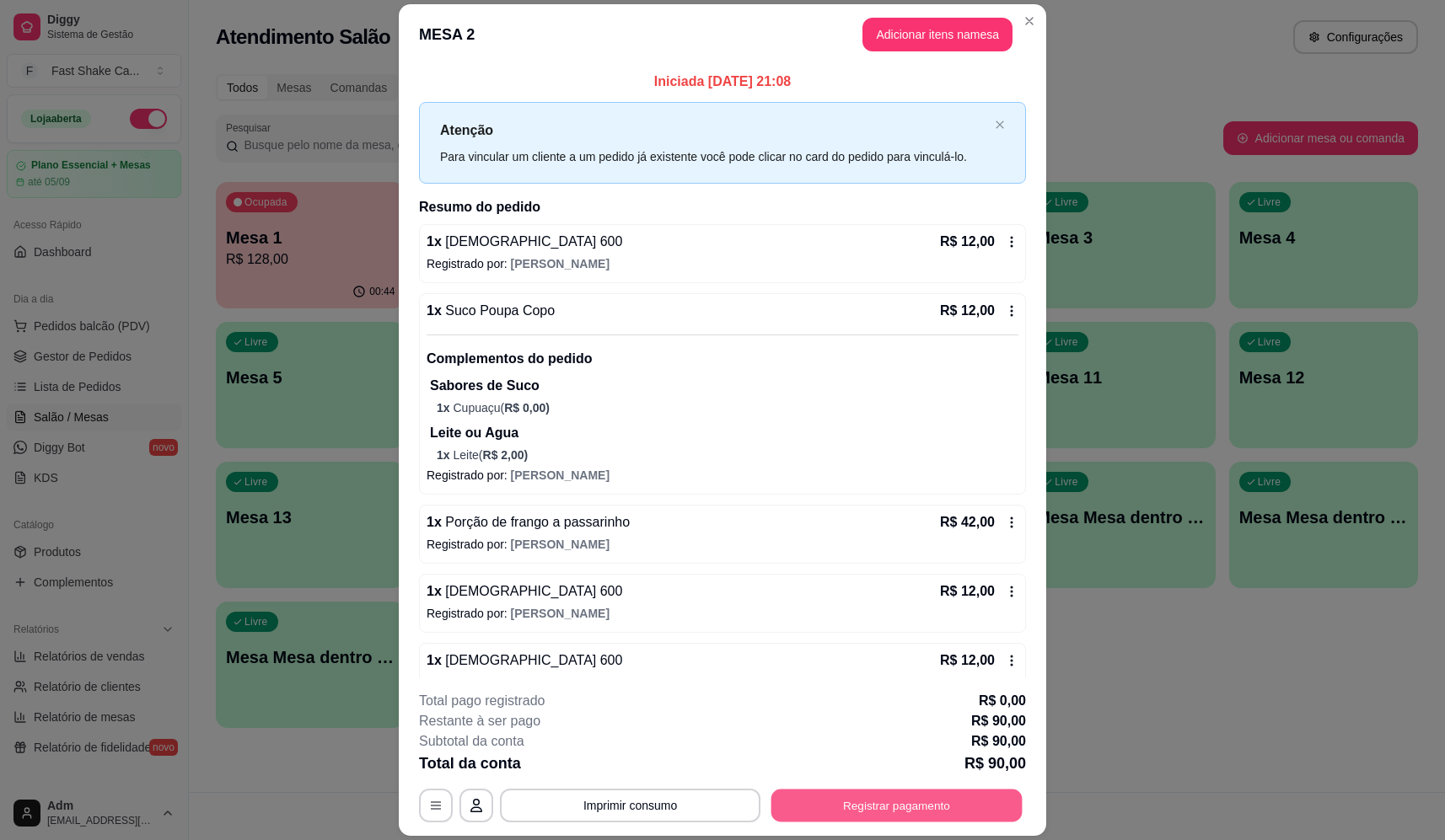
click at [836, 805] on button "Registrar pagamento" at bounding box center [896, 806] width 251 height 33
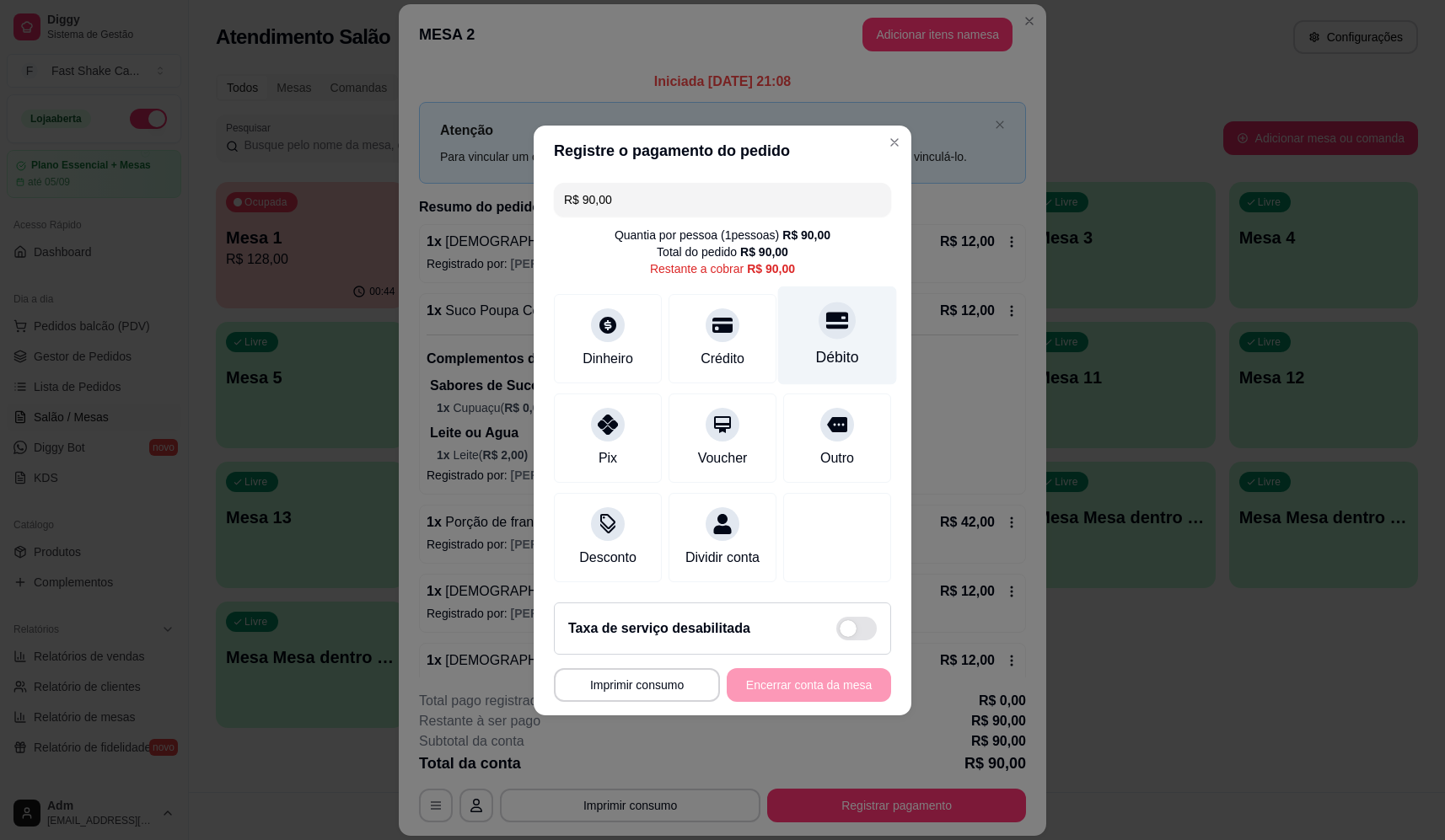
click at [832, 309] on icon at bounding box center [837, 320] width 21 height 21
type input "R$ 0,00"
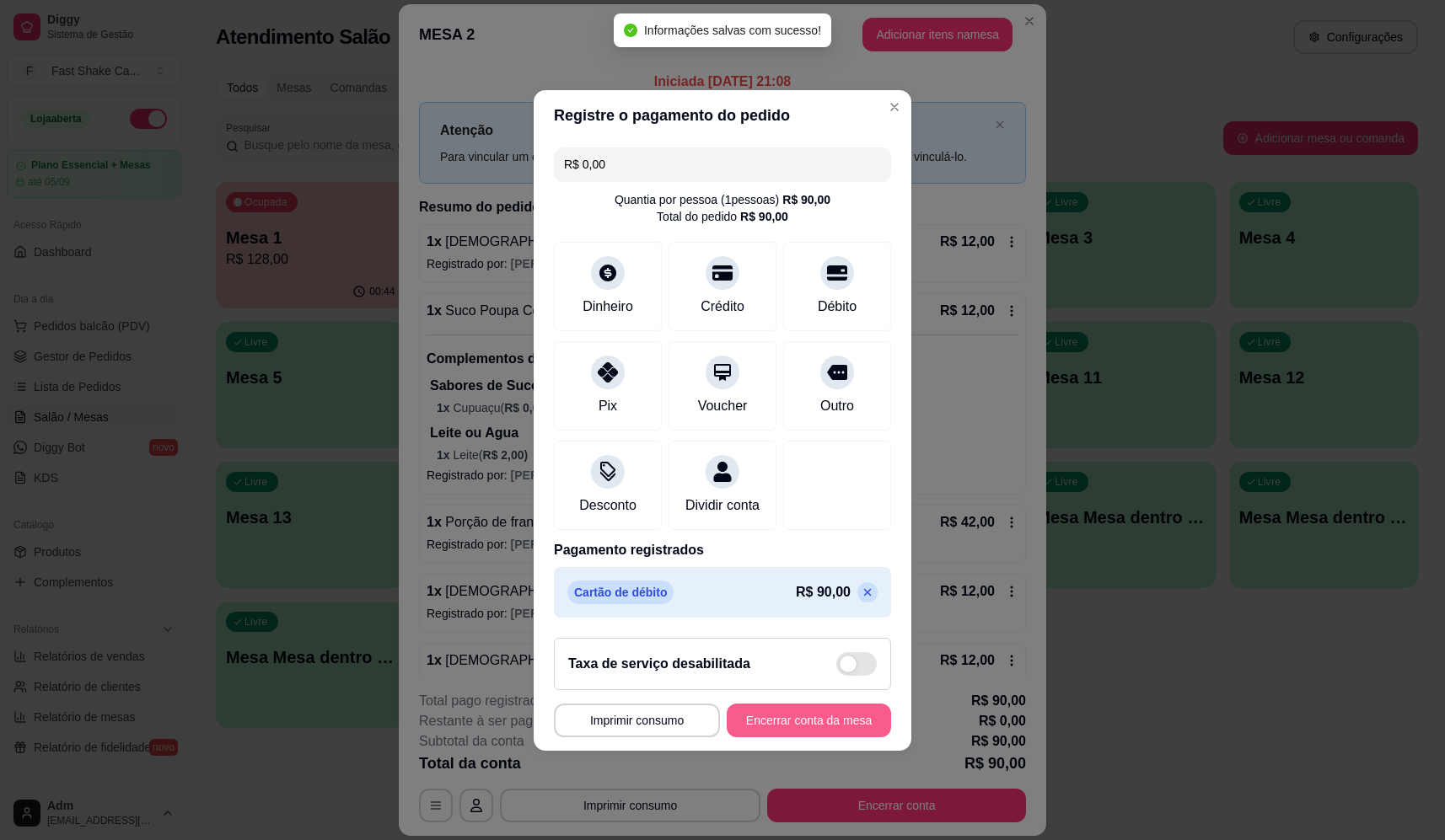
click at [842, 735] on button "Encerrar conta da mesa" at bounding box center [809, 720] width 164 height 34
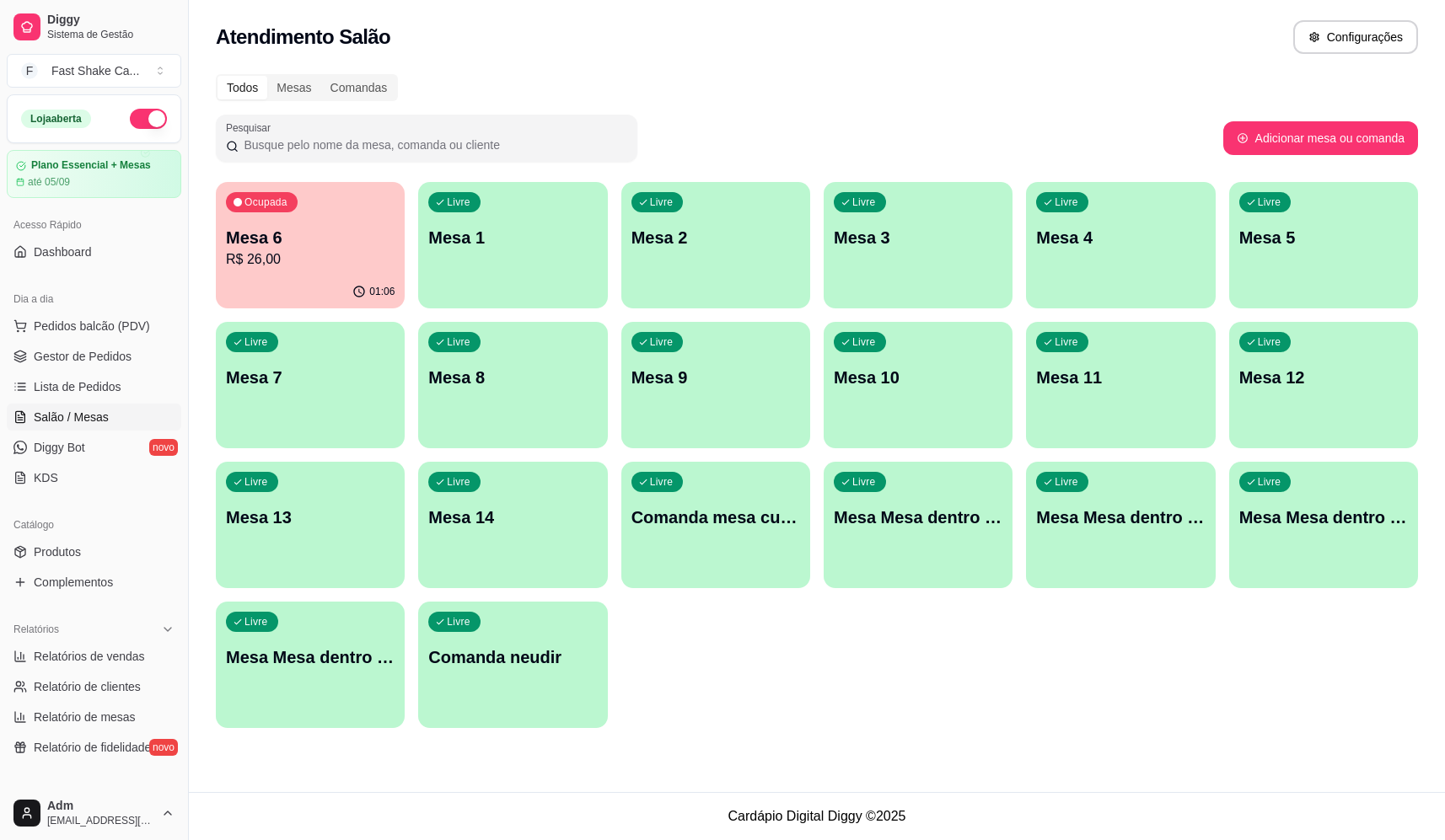
click at [368, 264] on p "R$ 26,00" at bounding box center [310, 260] width 169 height 20
click at [325, 220] on div "Ocupada Mesa 6 R$ 26,00" at bounding box center [309, 229] width 188 height 94
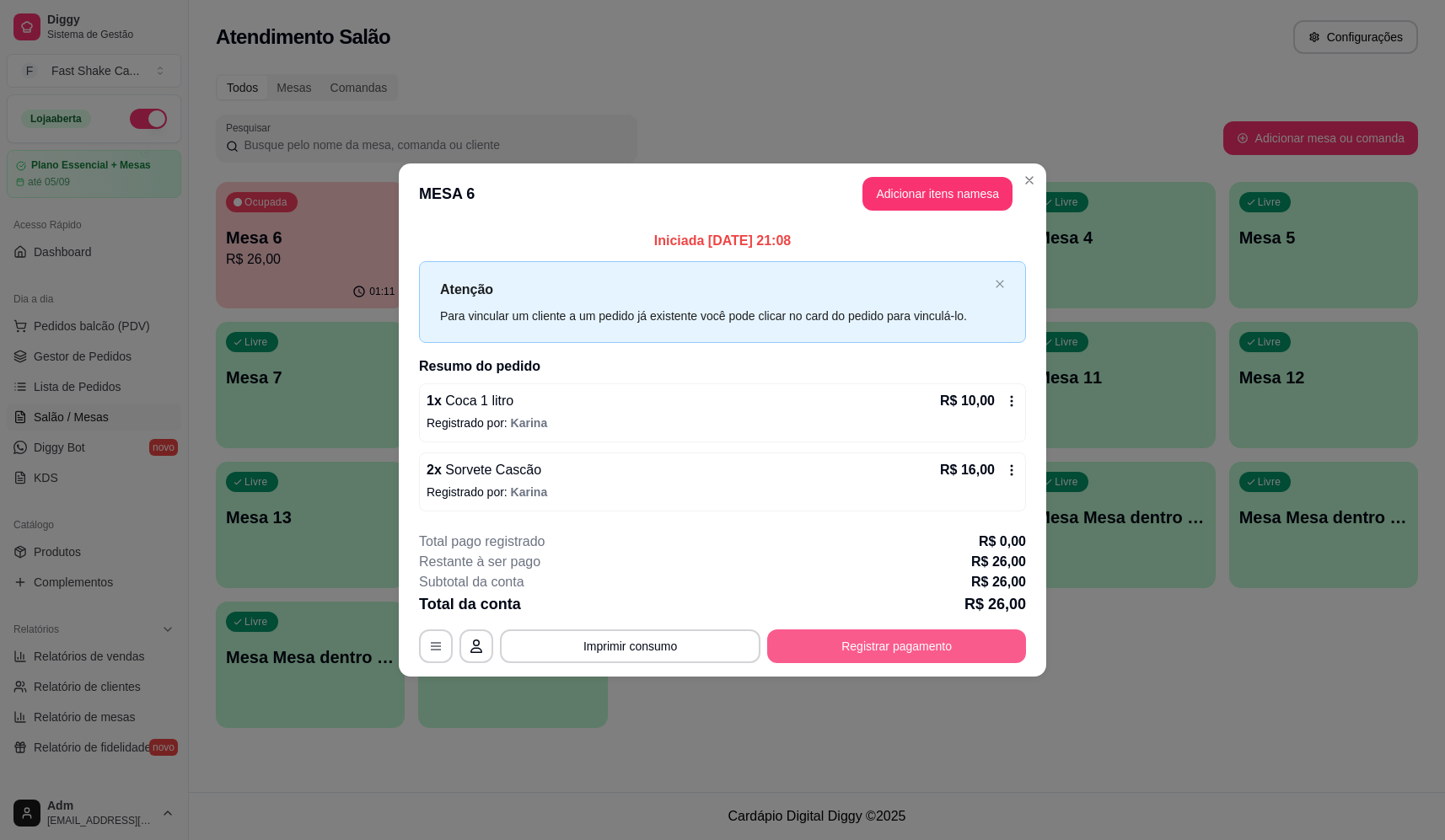
click at [857, 635] on button "Registrar pagamento" at bounding box center [896, 646] width 259 height 34
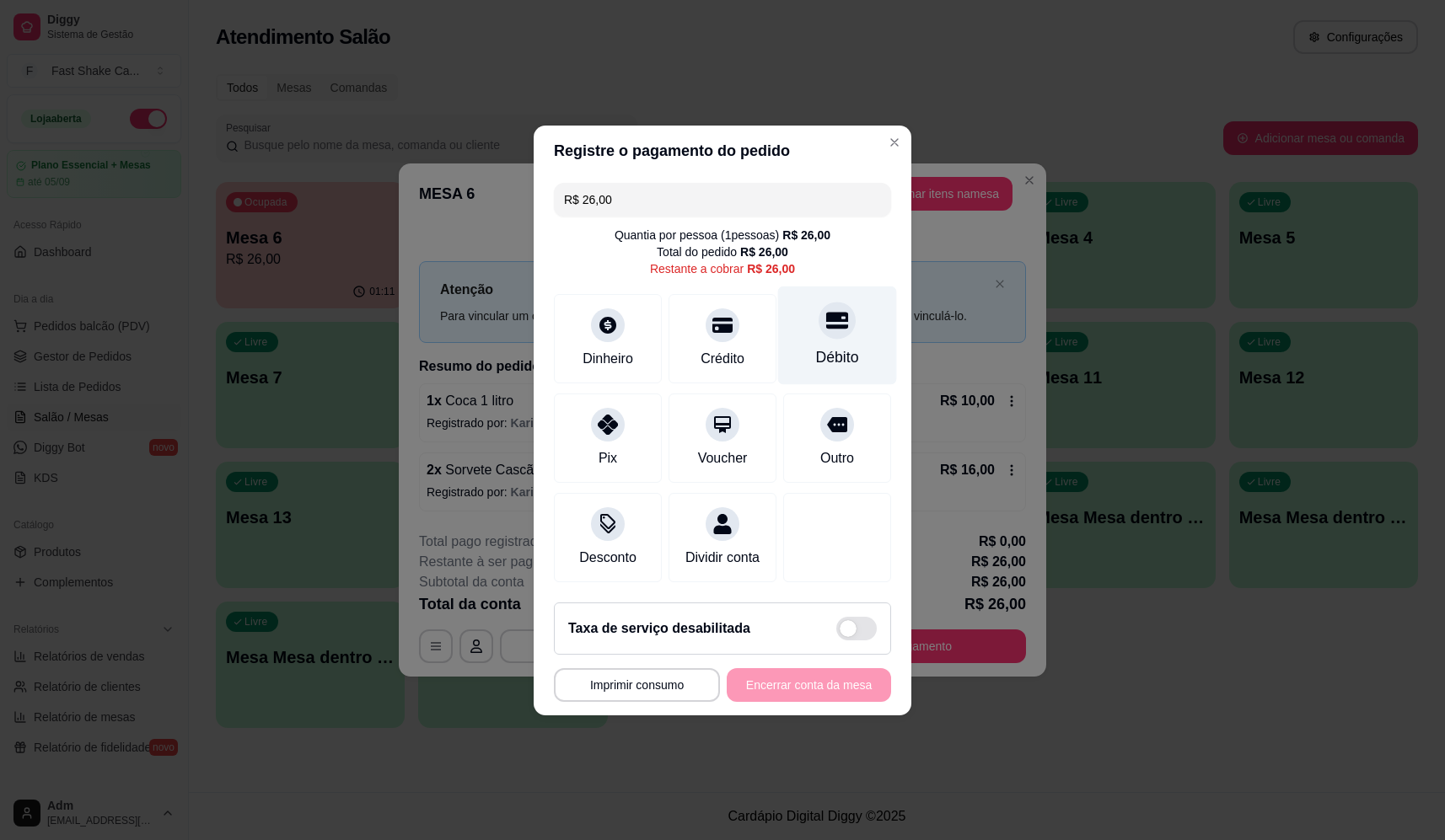
click at [855, 329] on div "Débito" at bounding box center [837, 335] width 119 height 99
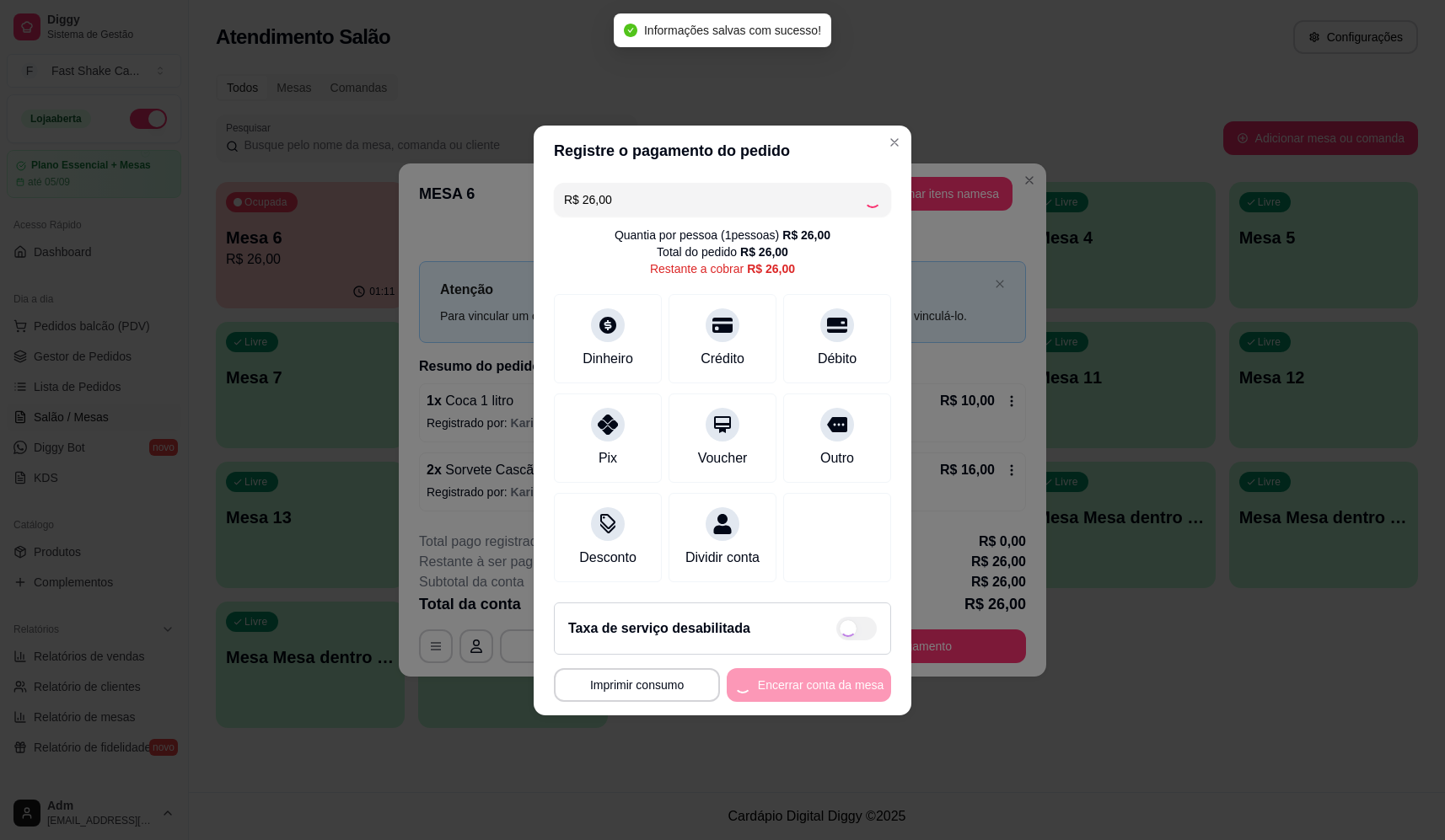
type input "R$ 0,00"
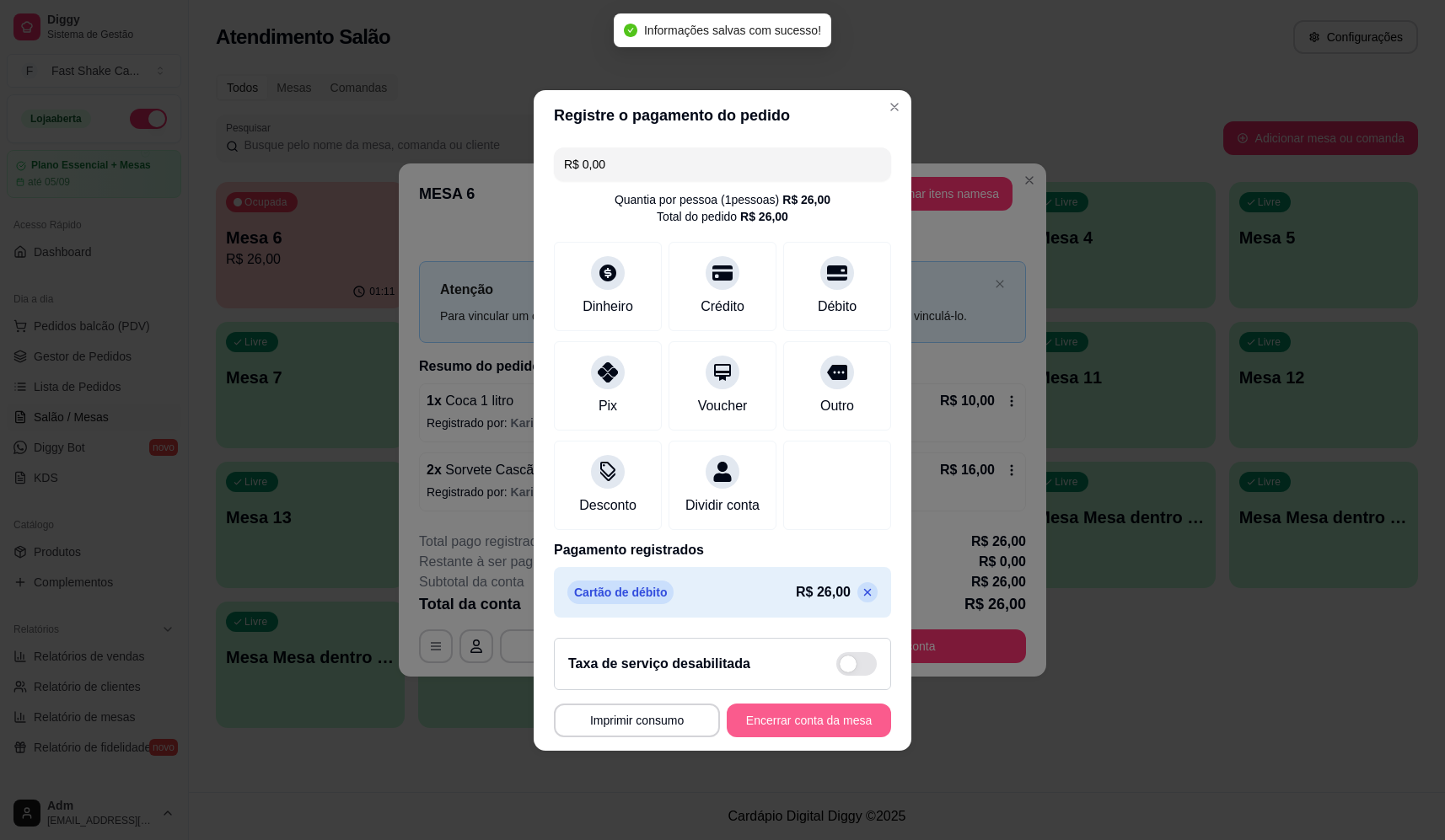
click at [795, 728] on button "Encerrar conta da mesa" at bounding box center [809, 720] width 164 height 34
